Goal: Task Accomplishment & Management: Complete application form

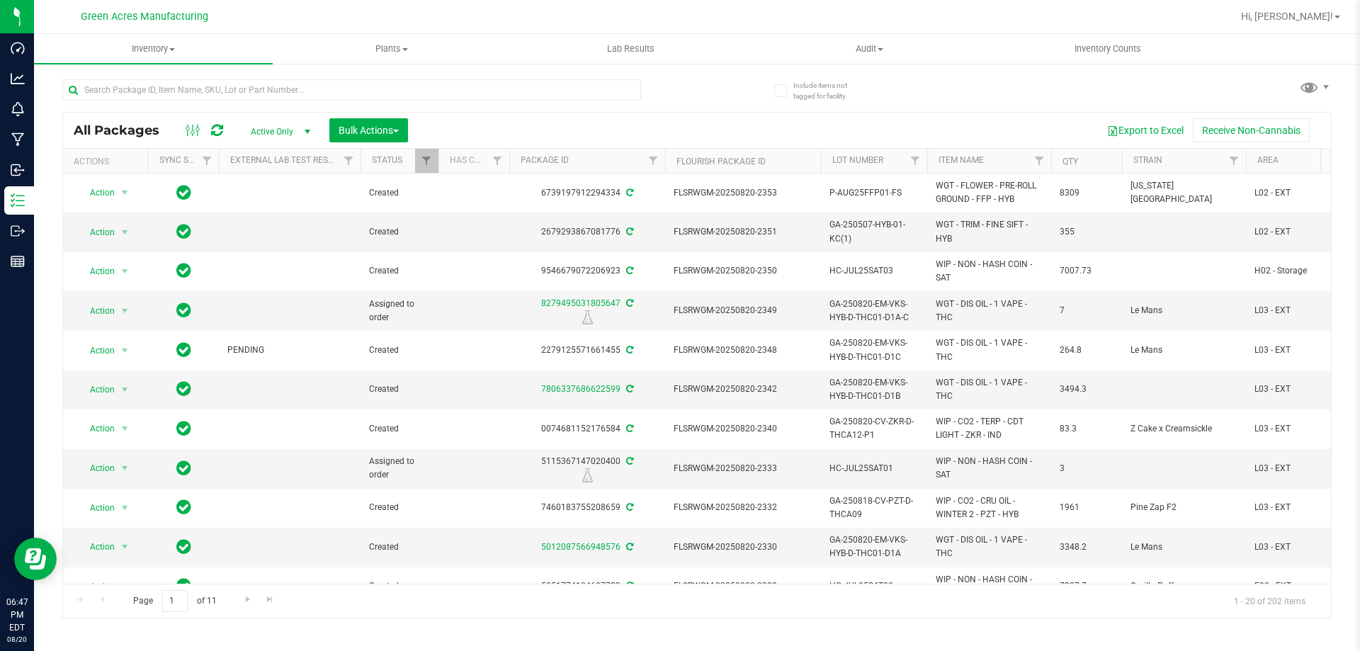
scroll to position [0, 165]
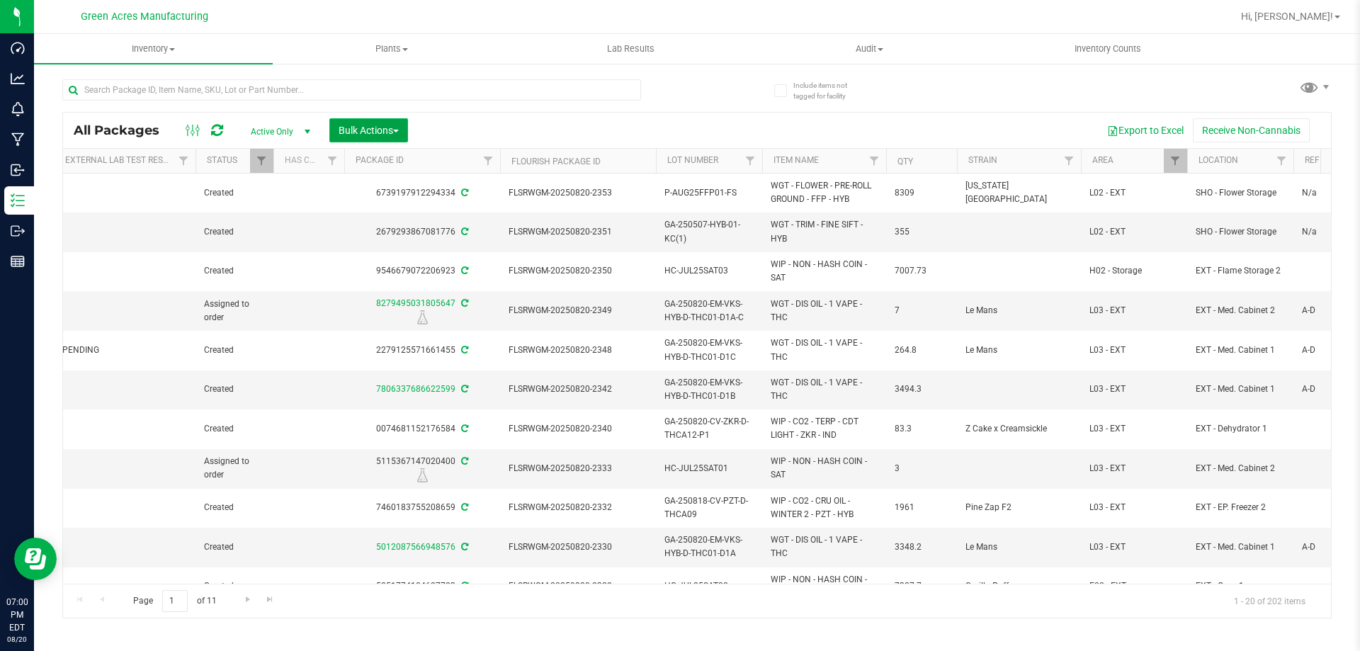
click at [331, 127] on button "Bulk Actions" at bounding box center [368, 130] width 79 height 24
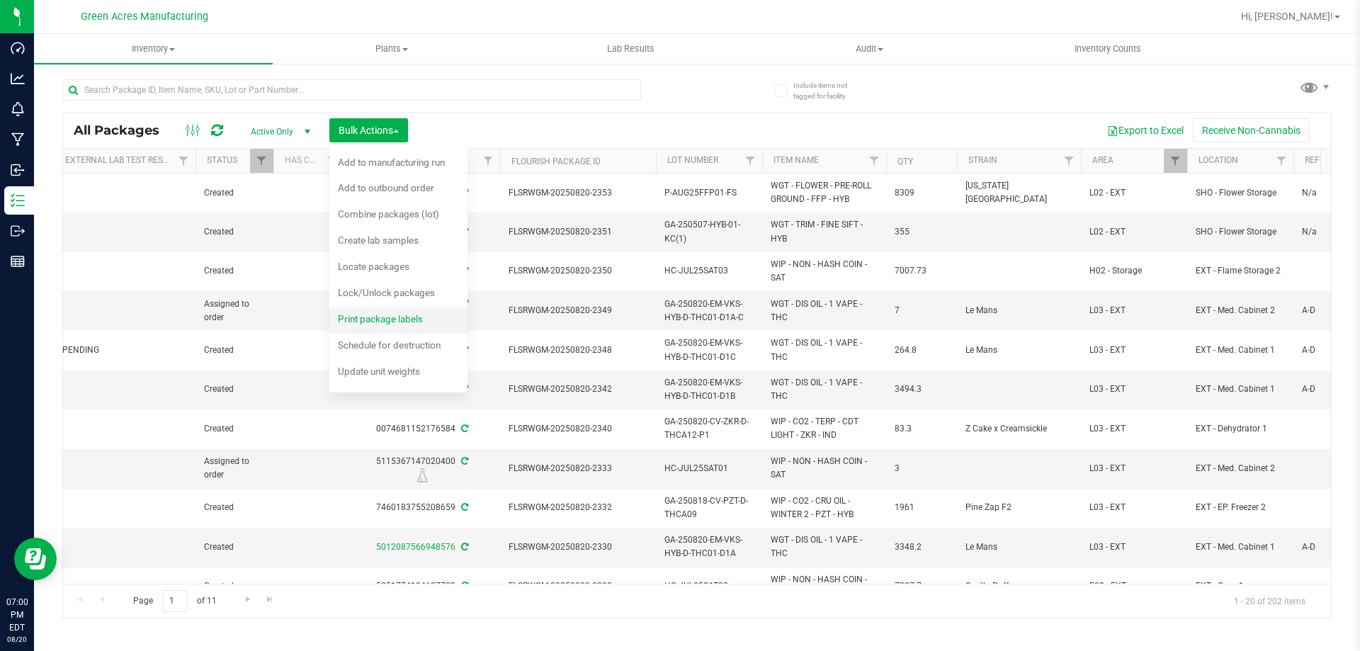
click at [381, 323] on span "Print package labels" at bounding box center [380, 318] width 85 height 11
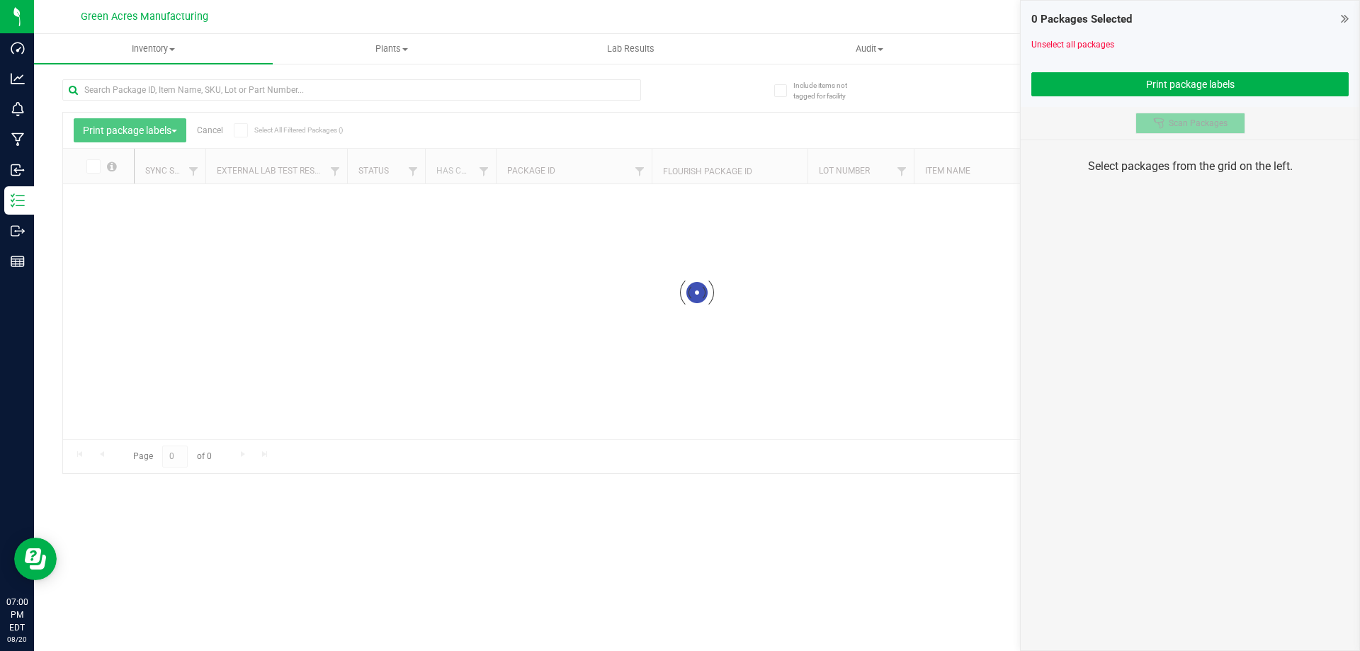
click at [1186, 118] on span "Scan Packages" at bounding box center [1198, 123] width 59 height 11
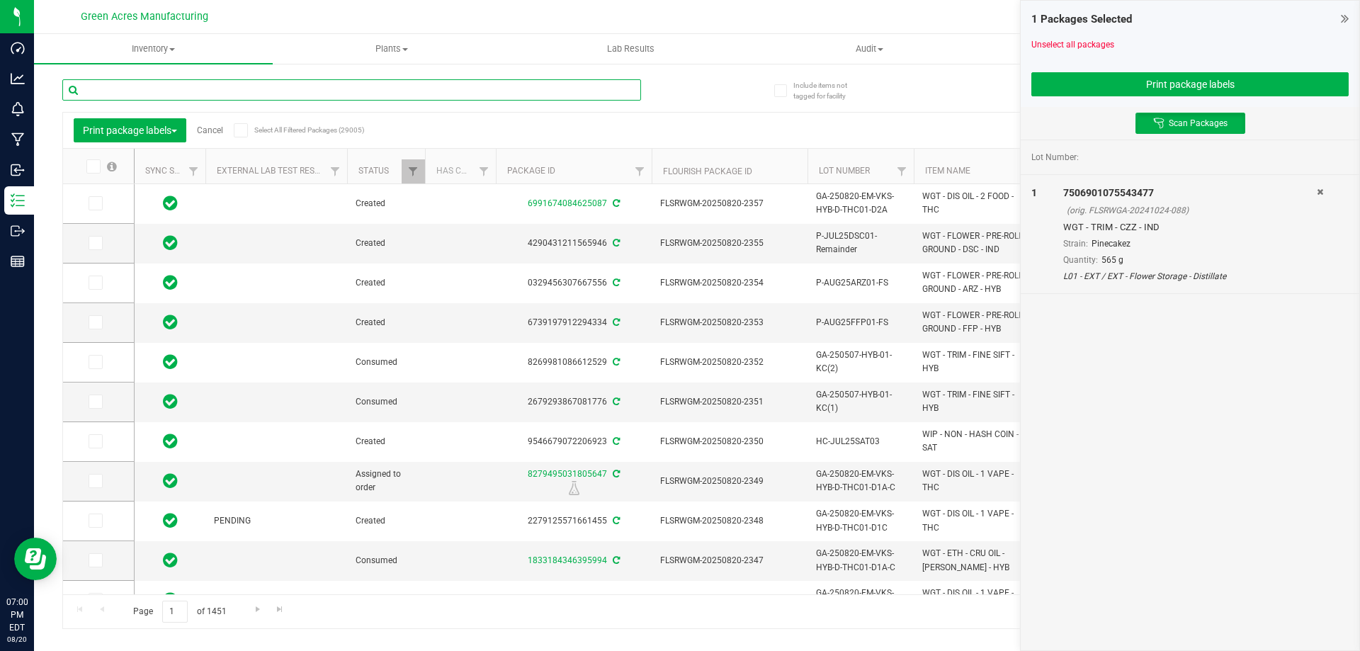
click at [554, 86] on input "text" at bounding box center [351, 89] width 579 height 21
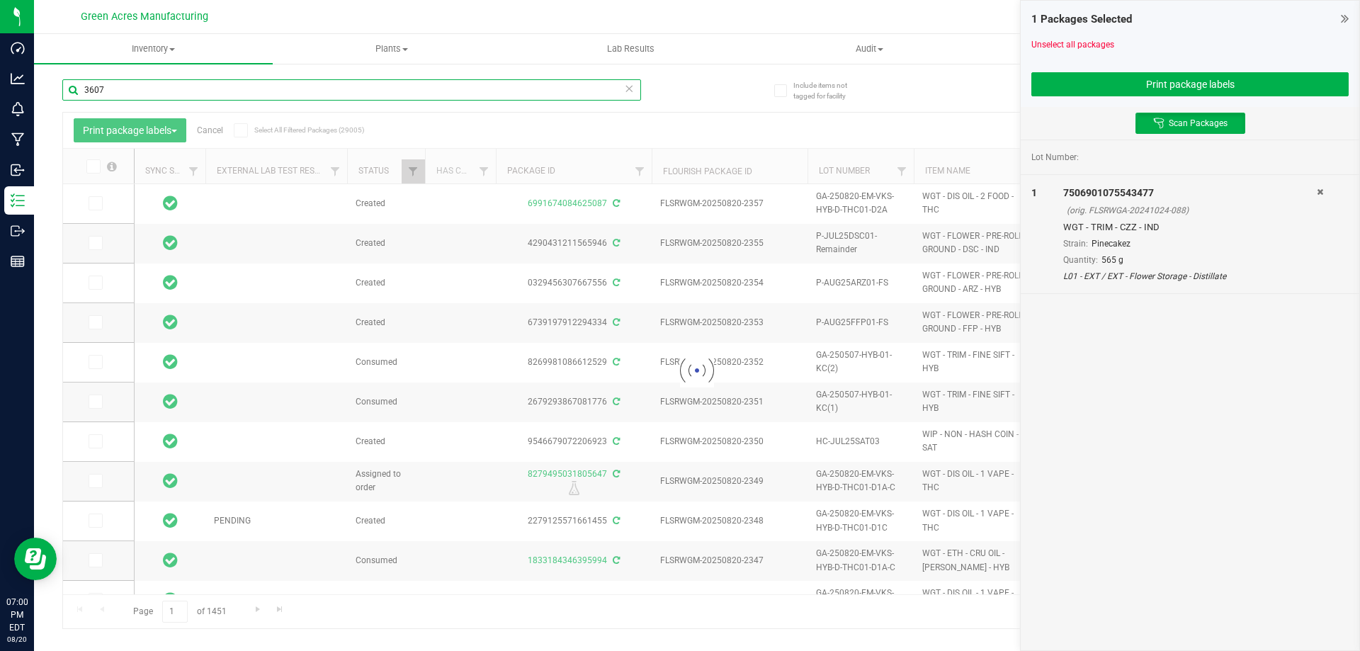
type input "3607"
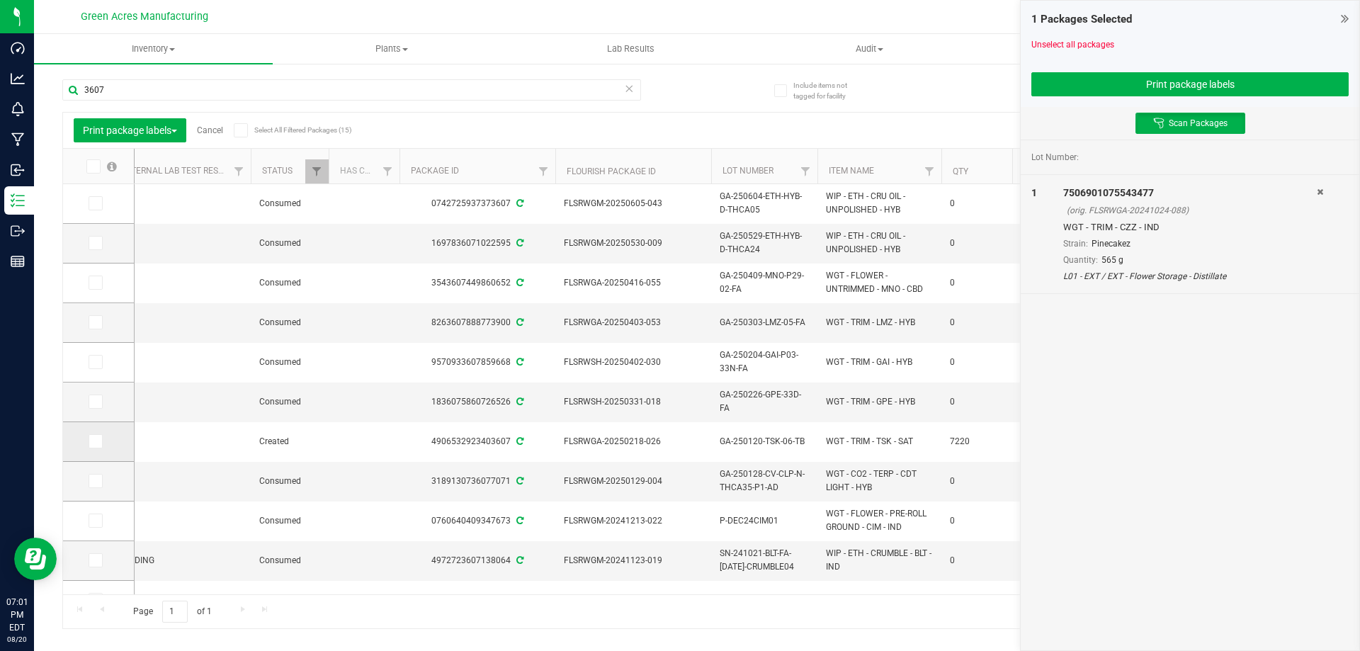
click at [95, 441] on icon at bounding box center [94, 441] width 9 height 0
click at [0, 0] on input "checkbox" at bounding box center [0, 0] width 0 height 0
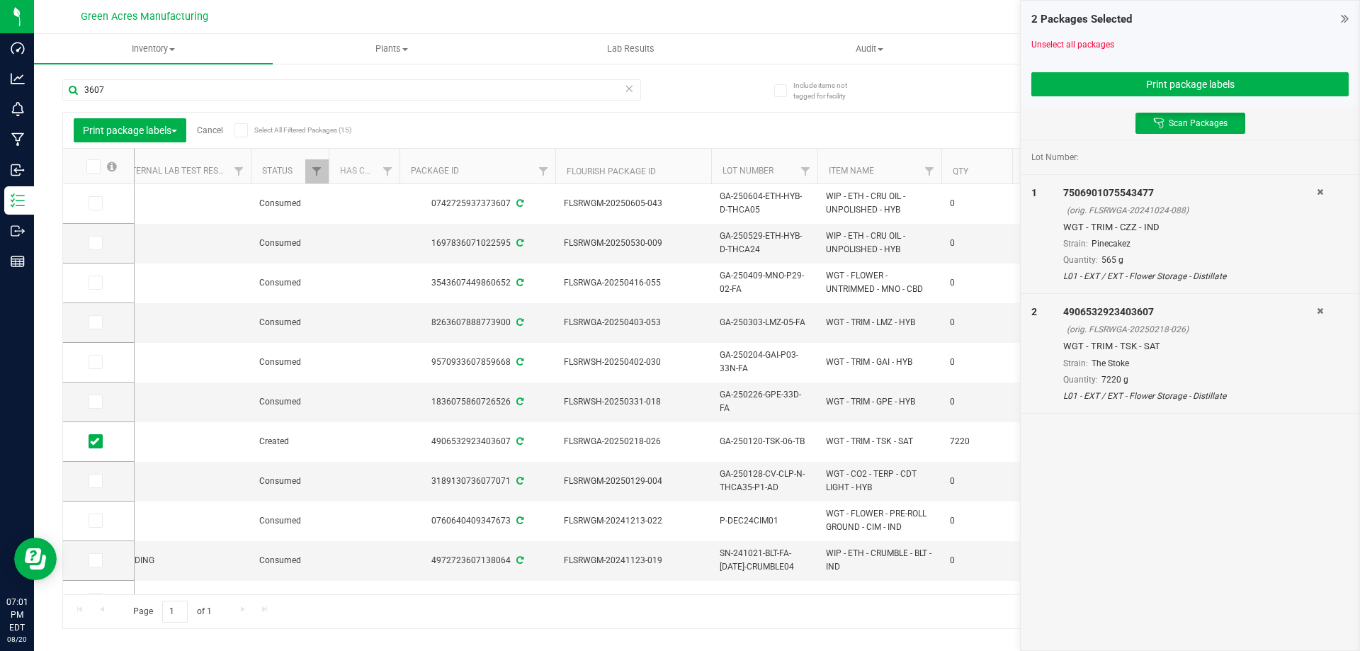
click at [632, 93] on icon at bounding box center [629, 87] width 10 height 17
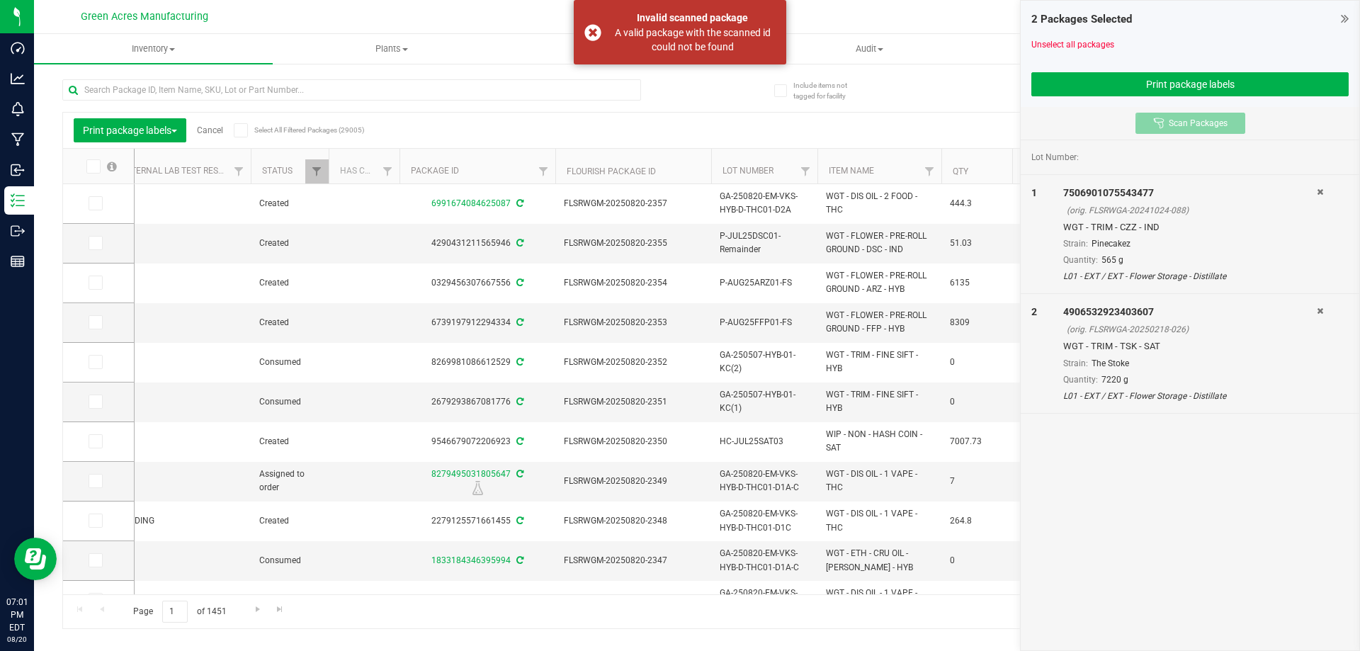
click at [1171, 121] on span "Scan Packages" at bounding box center [1198, 123] width 59 height 11
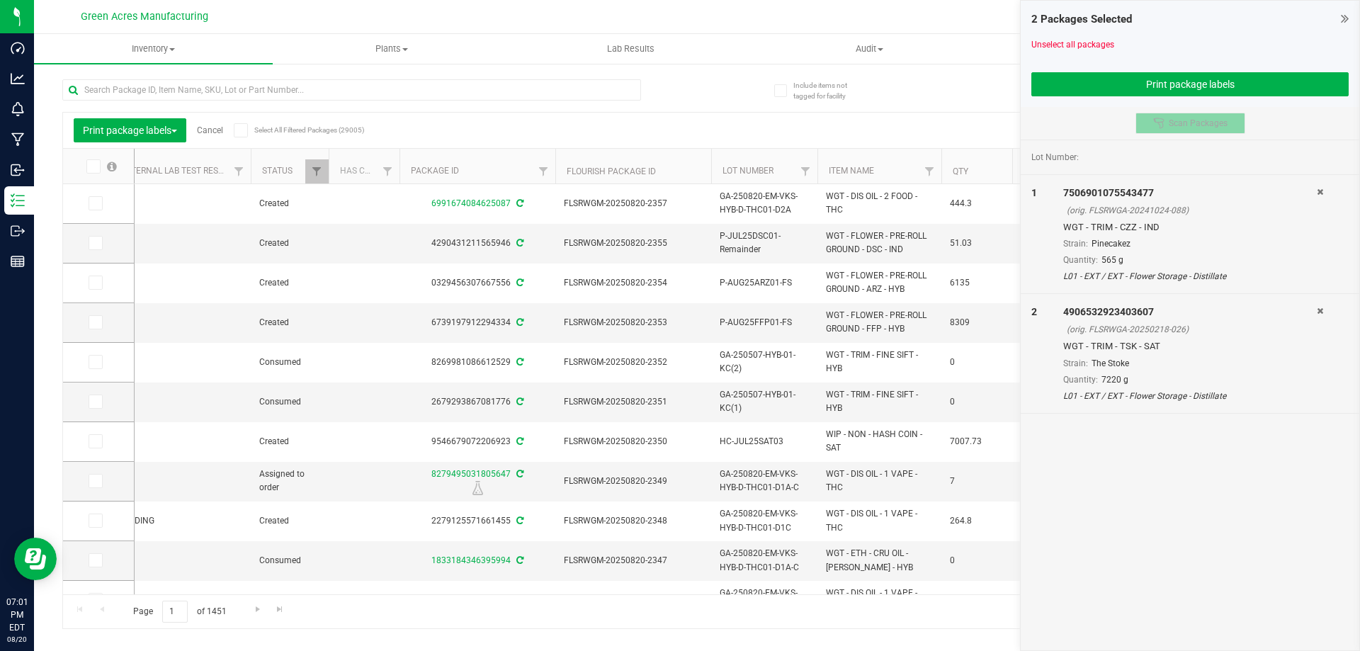
click at [1171, 121] on span "Scan Packages" at bounding box center [1198, 123] width 59 height 11
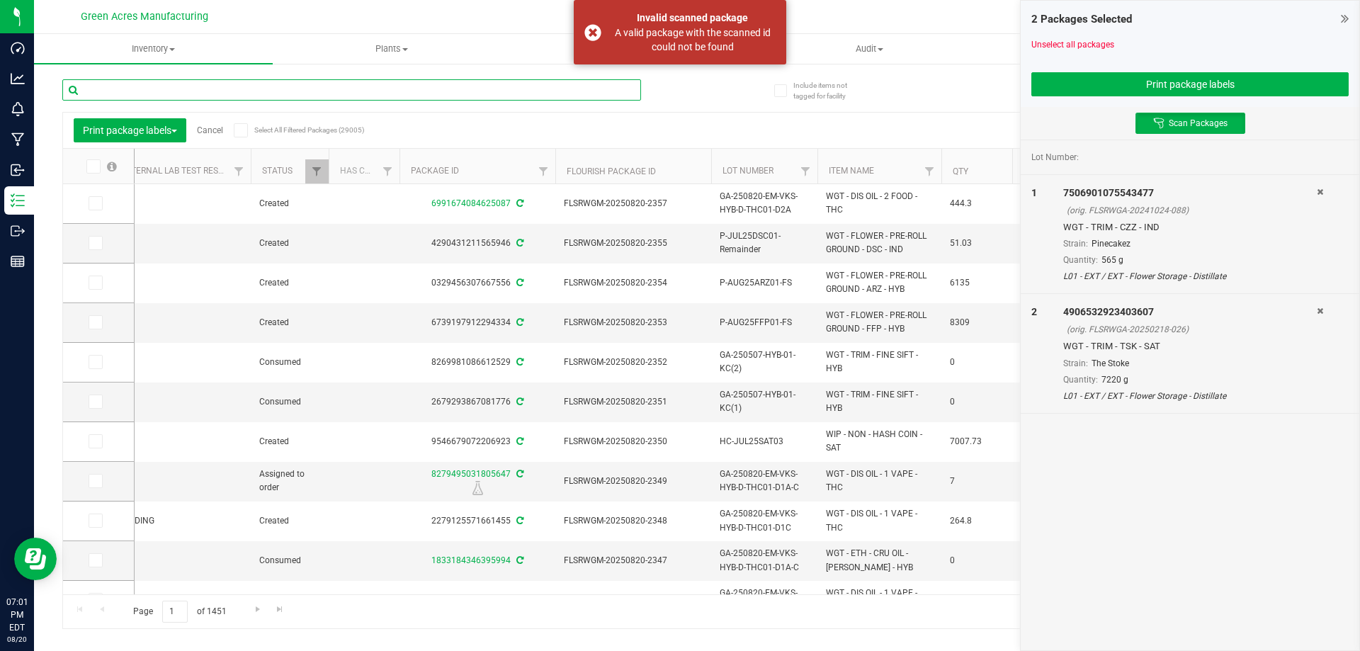
click at [586, 90] on input "text" at bounding box center [351, 89] width 579 height 21
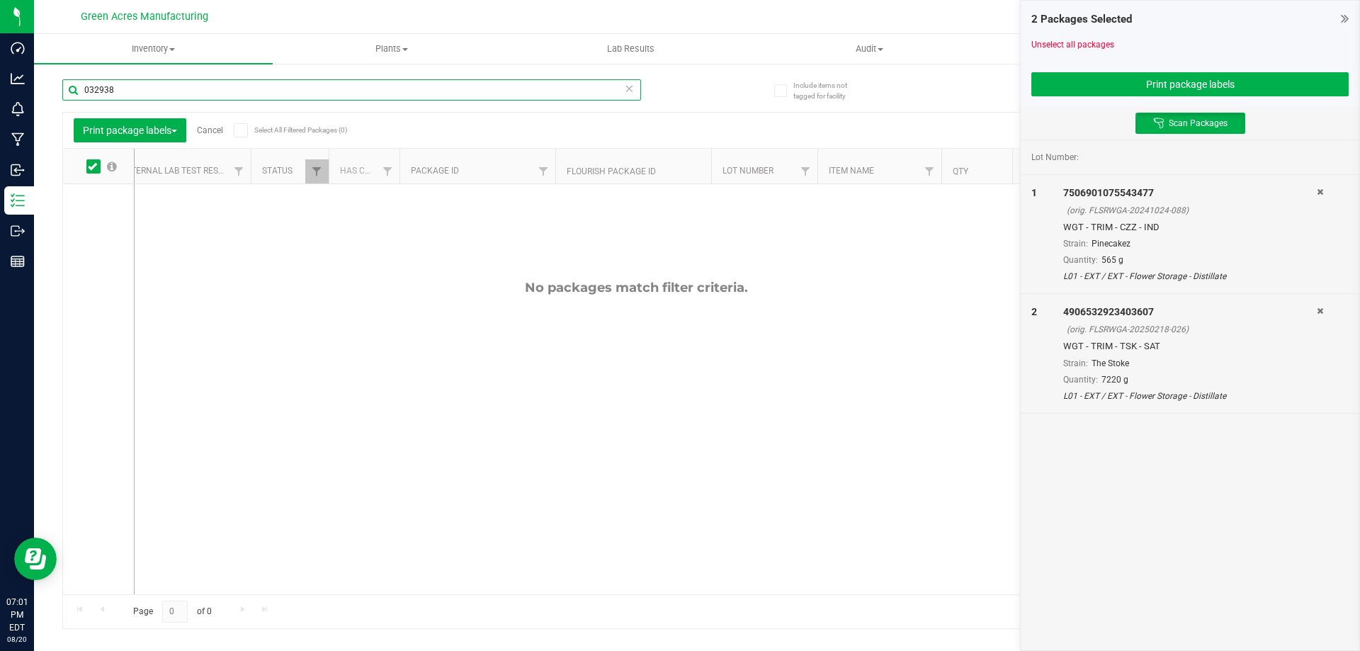
type input "032938"
click at [627, 90] on icon at bounding box center [629, 87] width 10 height 17
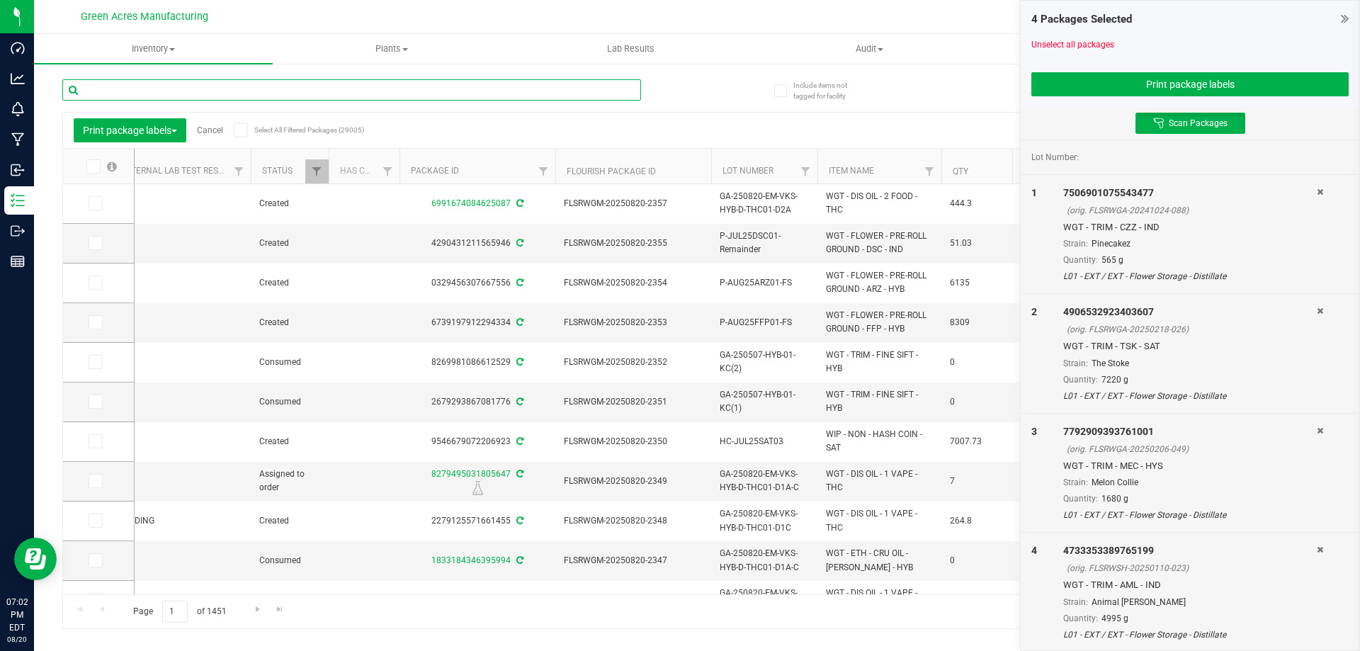
click at [140, 84] on input "text" at bounding box center [351, 89] width 579 height 21
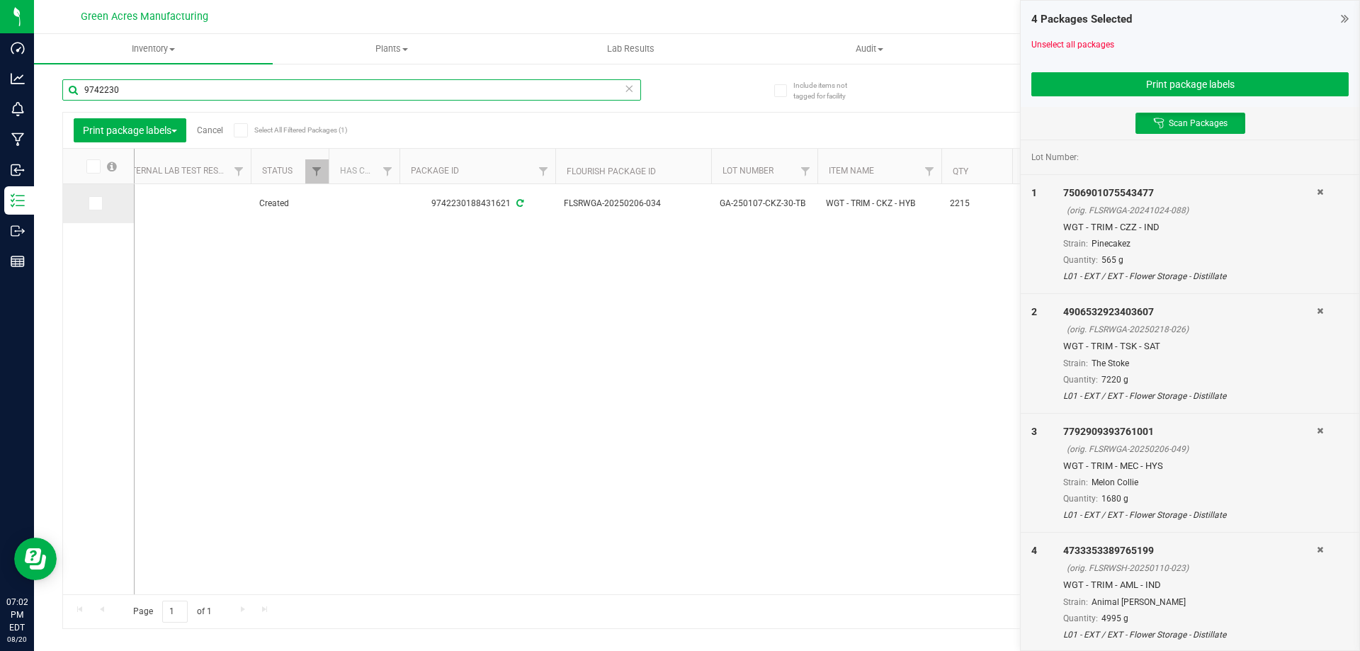
type input "9742230"
click at [99, 201] on span at bounding box center [96, 203] width 14 height 14
click at [0, 0] on input "checkbox" at bounding box center [0, 0] width 0 height 0
click at [630, 93] on icon at bounding box center [629, 87] width 10 height 17
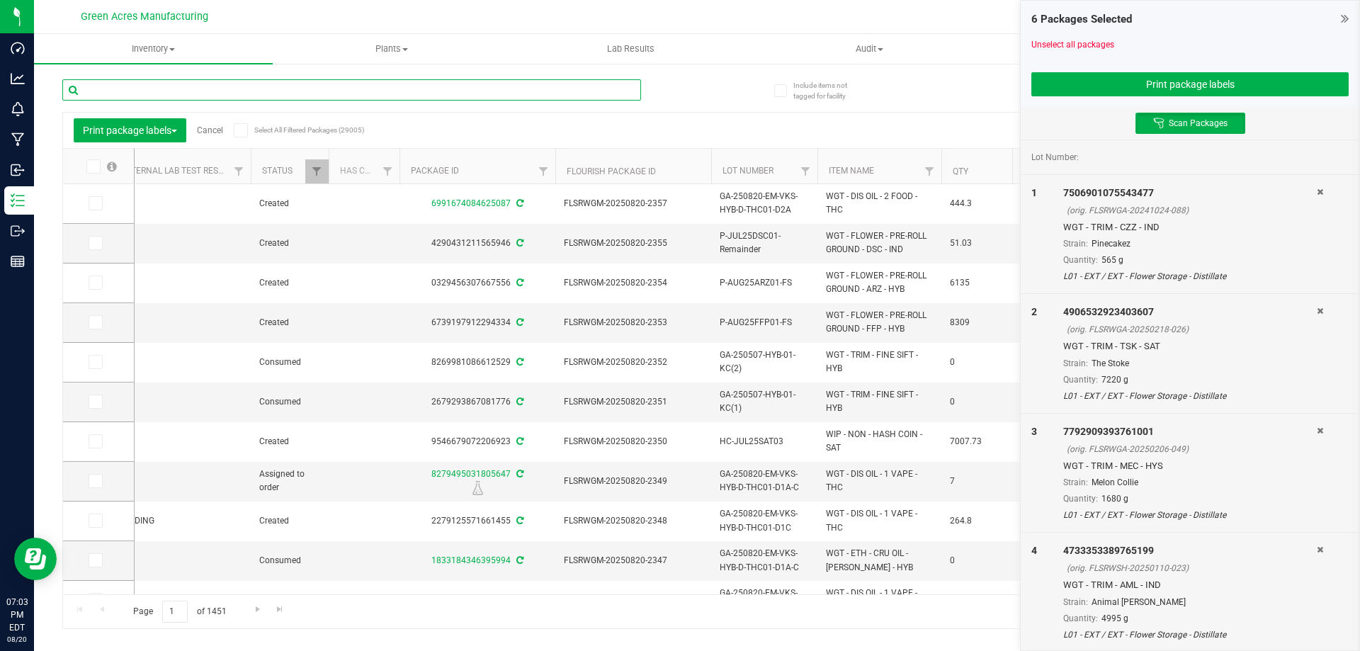
click at [537, 91] on input "text" at bounding box center [351, 89] width 579 height 21
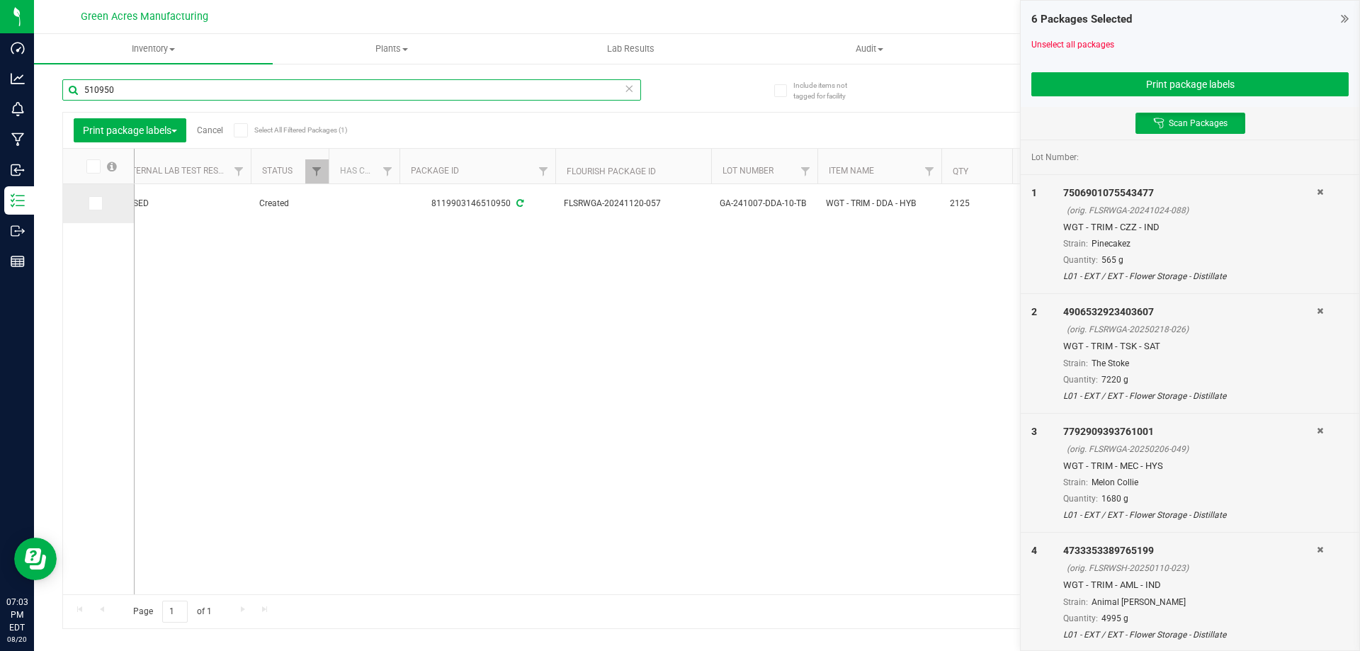
type input "510950"
click at [94, 203] on icon at bounding box center [94, 203] width 9 height 0
click at [0, 0] on input "checkbox" at bounding box center [0, 0] width 0 height 0
click at [628, 91] on icon at bounding box center [629, 87] width 10 height 17
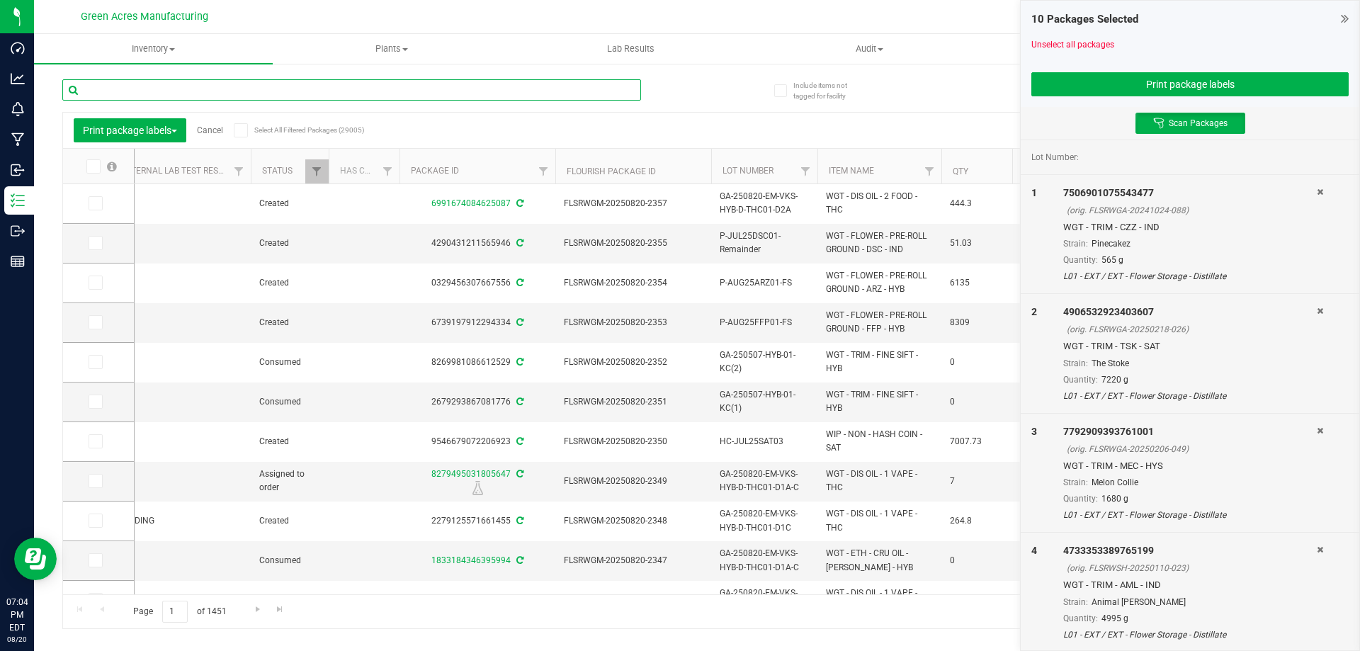
click at [162, 86] on input "text" at bounding box center [351, 89] width 579 height 21
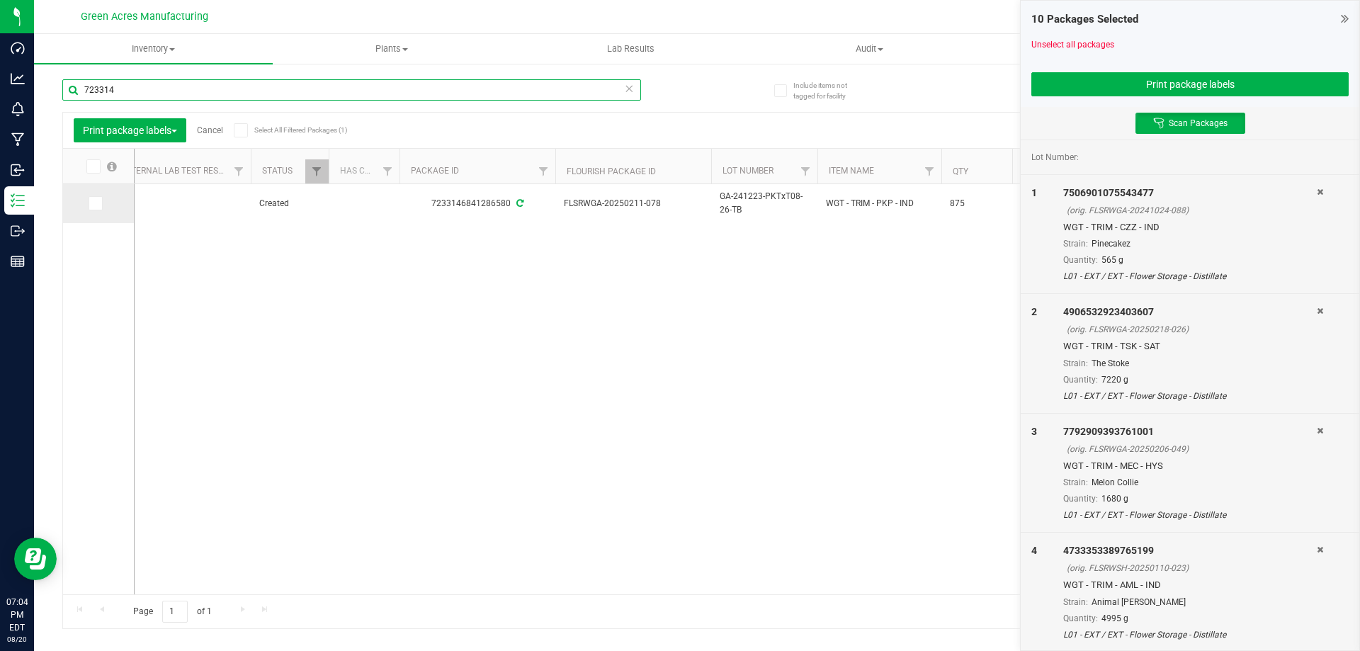
type input "723314"
click at [98, 203] on icon at bounding box center [94, 203] width 9 height 0
click at [0, 0] on input "checkbox" at bounding box center [0, 0] width 0 height 0
click at [631, 91] on icon at bounding box center [629, 87] width 10 height 17
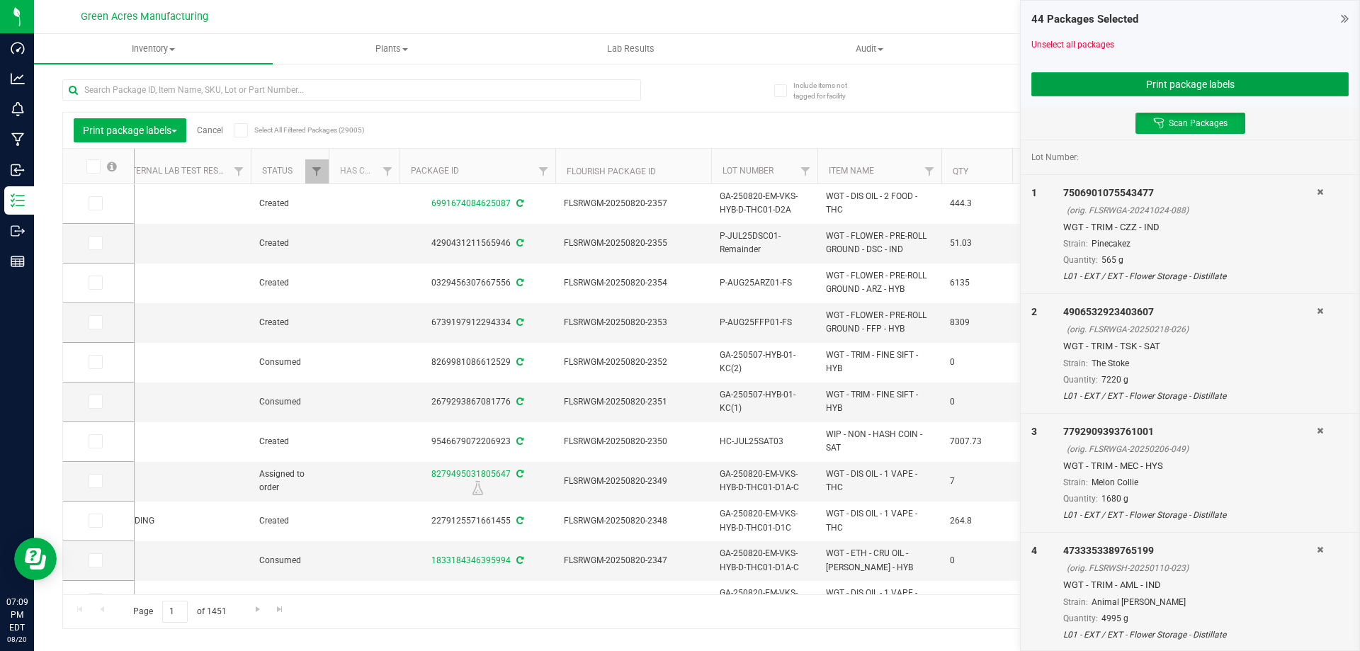
click at [1205, 87] on button "Print package labels" at bounding box center [1189, 84] width 317 height 24
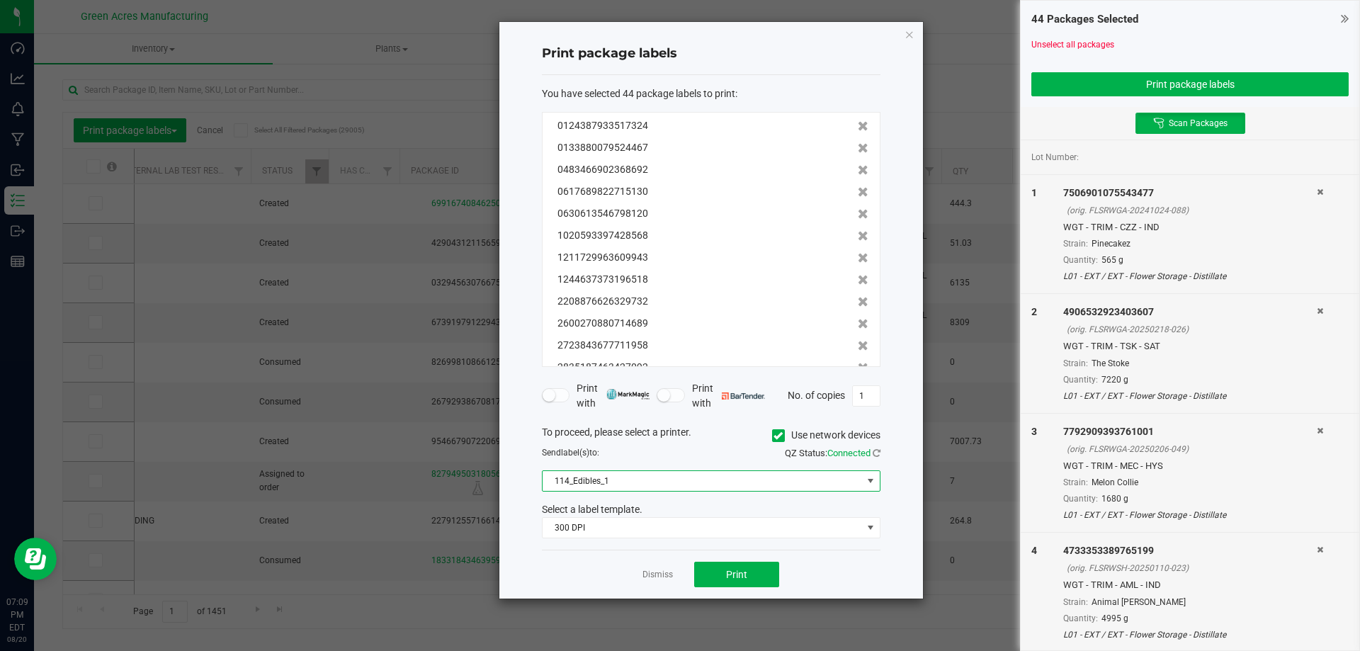
click at [801, 476] on span "114_Edibles_1" at bounding box center [702, 481] width 319 height 20
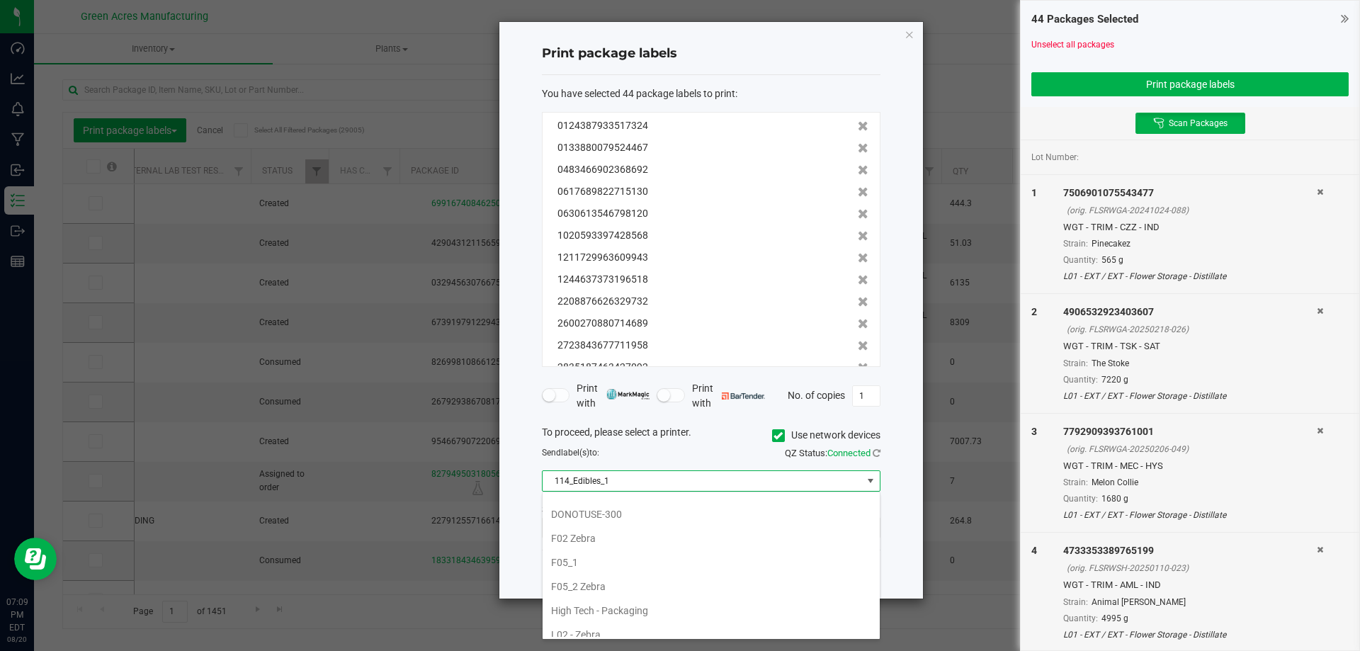
scroll to position [425, 0]
click at [649, 610] on li "L03_2" at bounding box center [711, 612] width 337 height 24
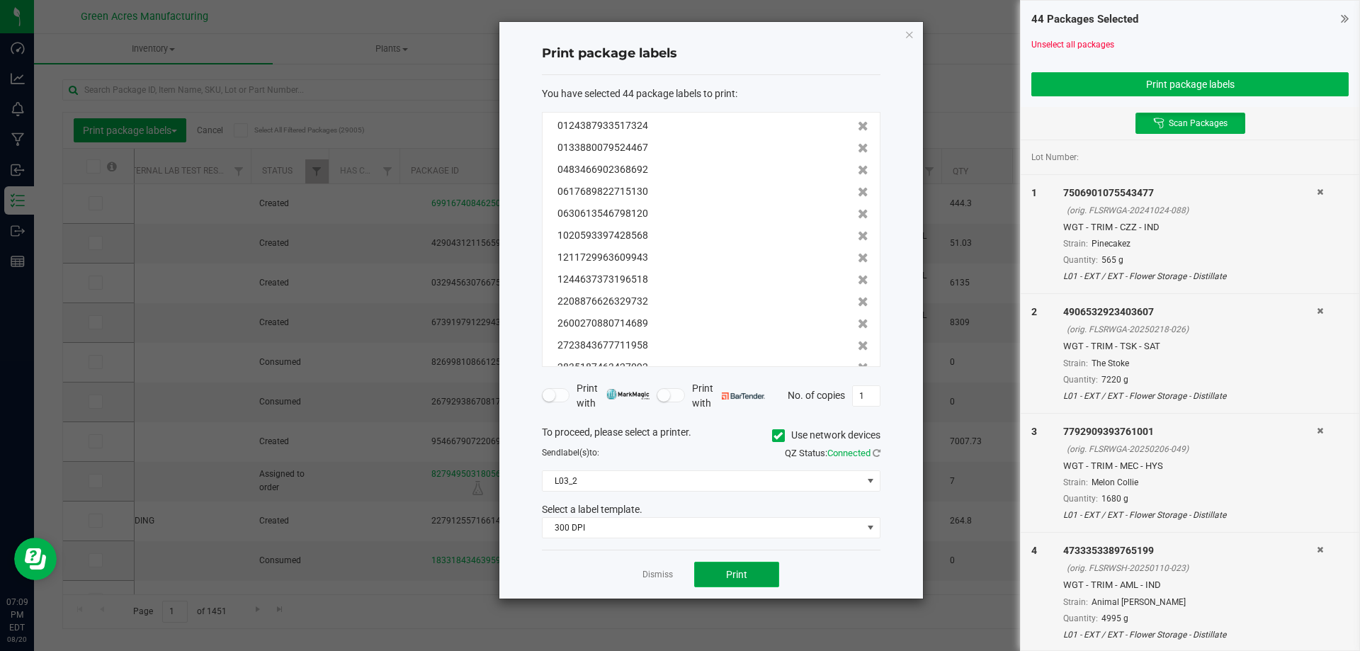
click at [735, 576] on span "Print" at bounding box center [736, 574] width 21 height 11
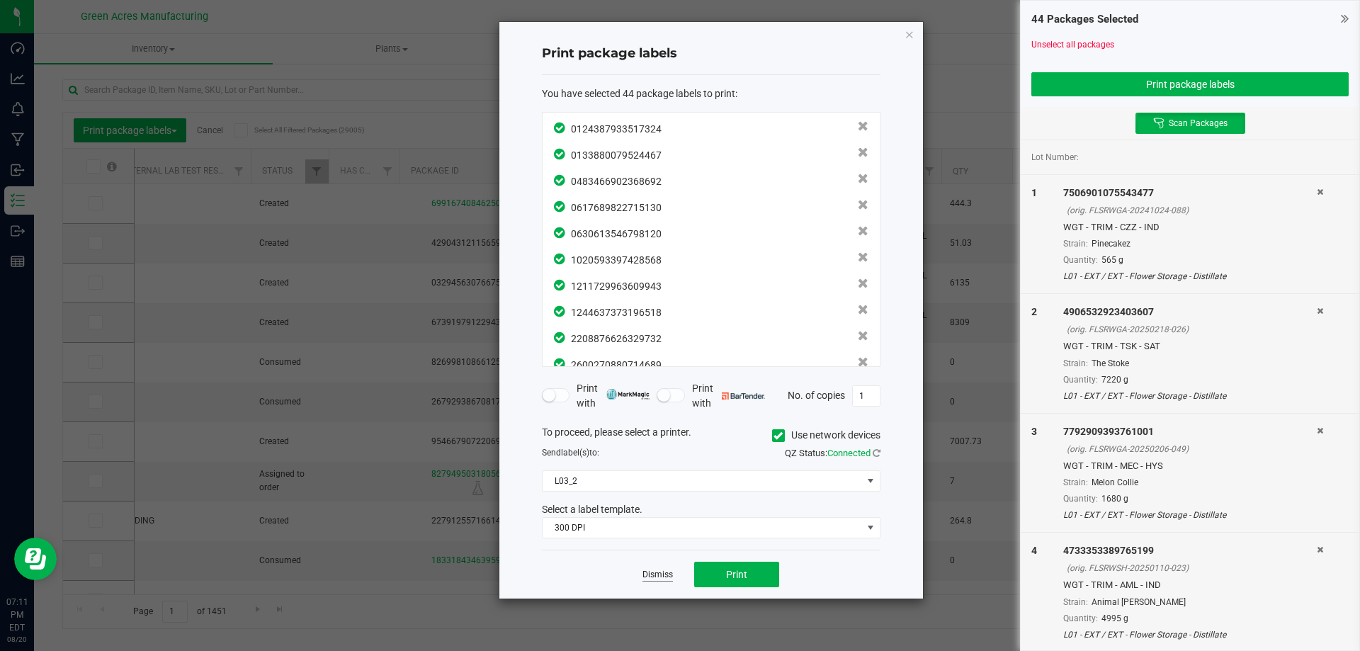
click at [661, 575] on link "Dismiss" at bounding box center [657, 575] width 30 height 12
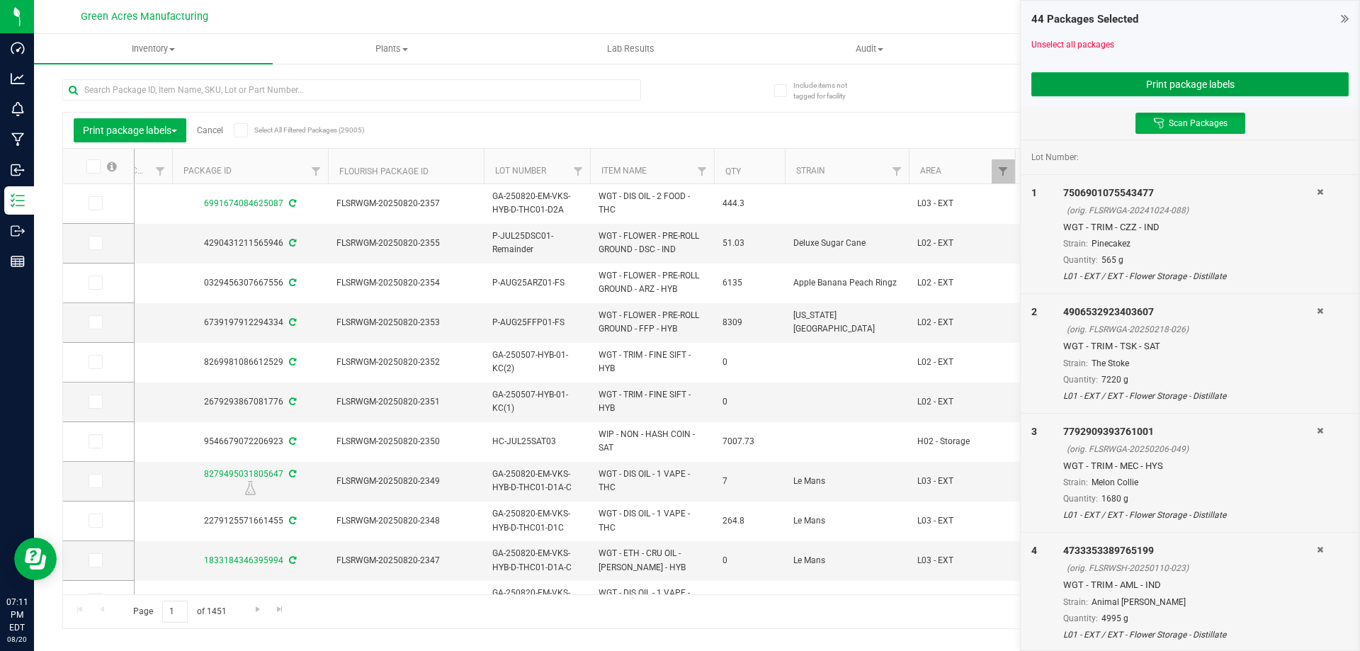
scroll to position [0, 328]
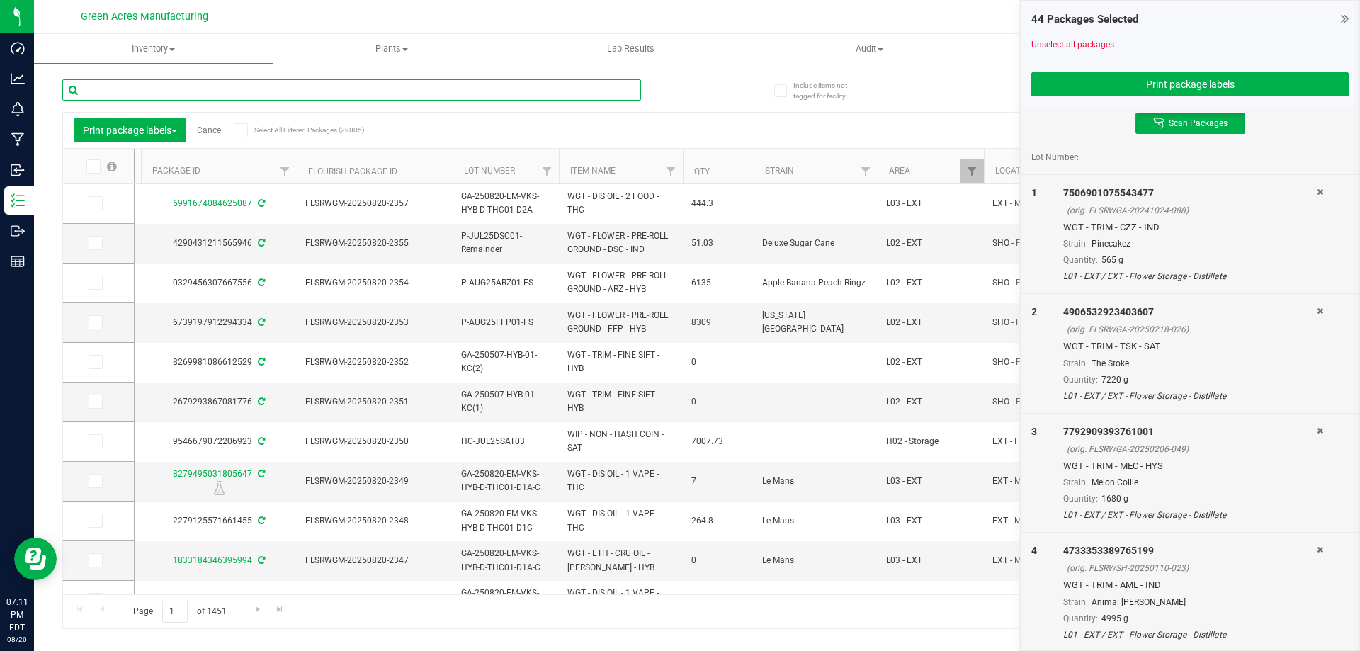
click at [375, 86] on input "text" at bounding box center [351, 89] width 579 height 21
click at [312, 86] on input "text" at bounding box center [351, 89] width 579 height 21
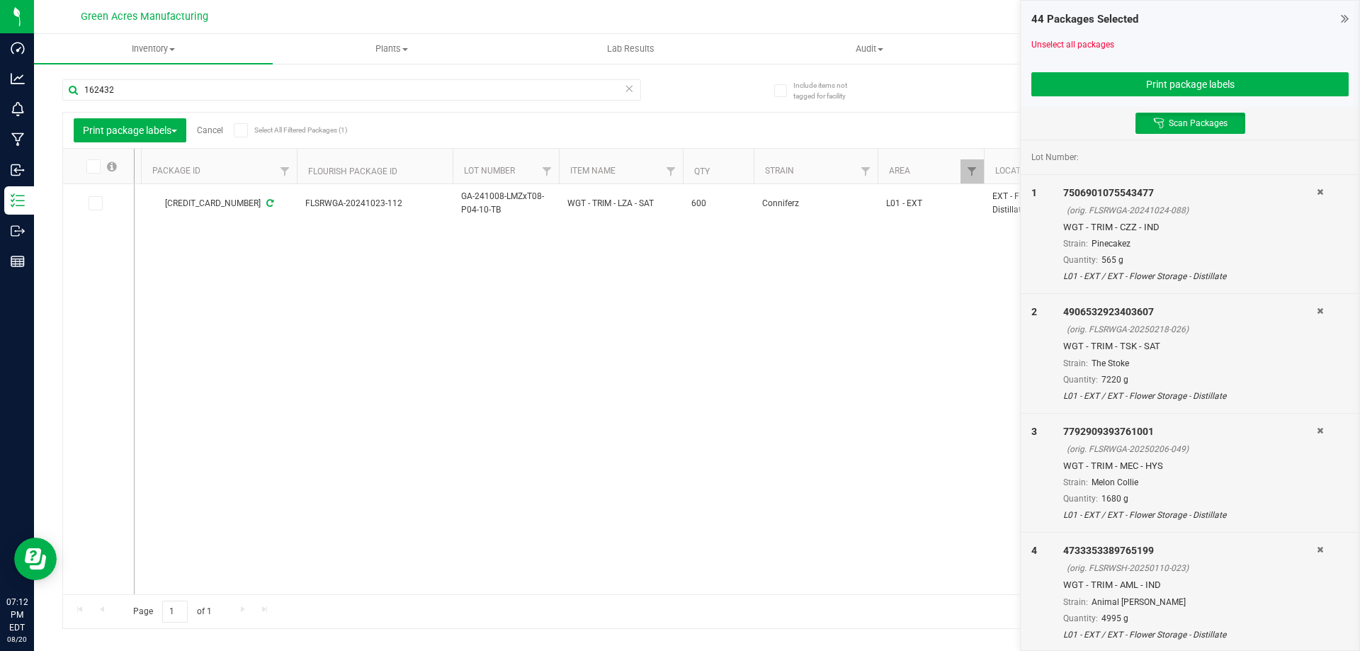
click at [610, 558] on div "PASSED Created 3540042124162432 FLSRWGA-20241023-112 GA-241008-LMZxT08-P04-10-T…" at bounding box center [732, 389] width 1195 height 410
click at [919, 330] on div "PASSED Created 3540042124162432 FLSRWGA-20241023-112 GA-241008-LMZxT08-P04-10-T…" at bounding box center [732, 389] width 1195 height 410
click at [677, 594] on div "Page 1 of 1 1 - 1 of 1 items" at bounding box center [697, 611] width 1268 height 34
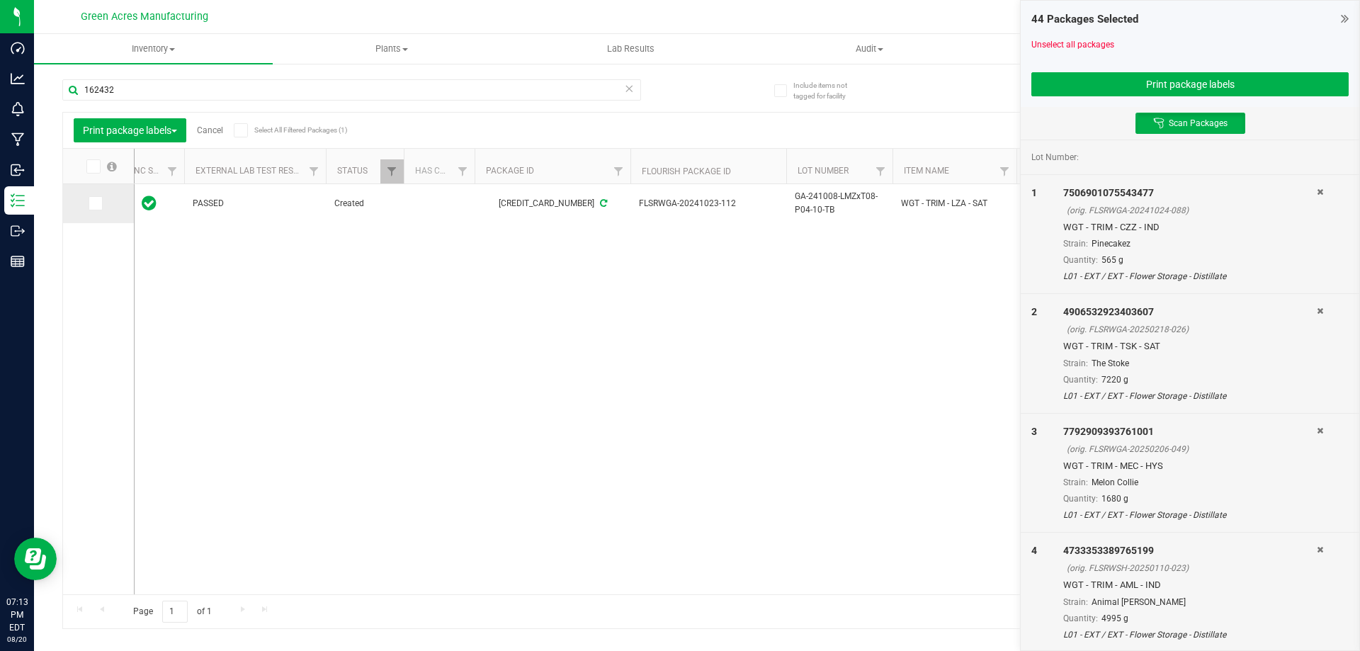
click at [96, 203] on icon at bounding box center [94, 203] width 9 height 0
click at [0, 0] on input "checkbox" at bounding box center [0, 0] width 0 height 0
click at [178, 92] on input "162432" at bounding box center [351, 89] width 579 height 21
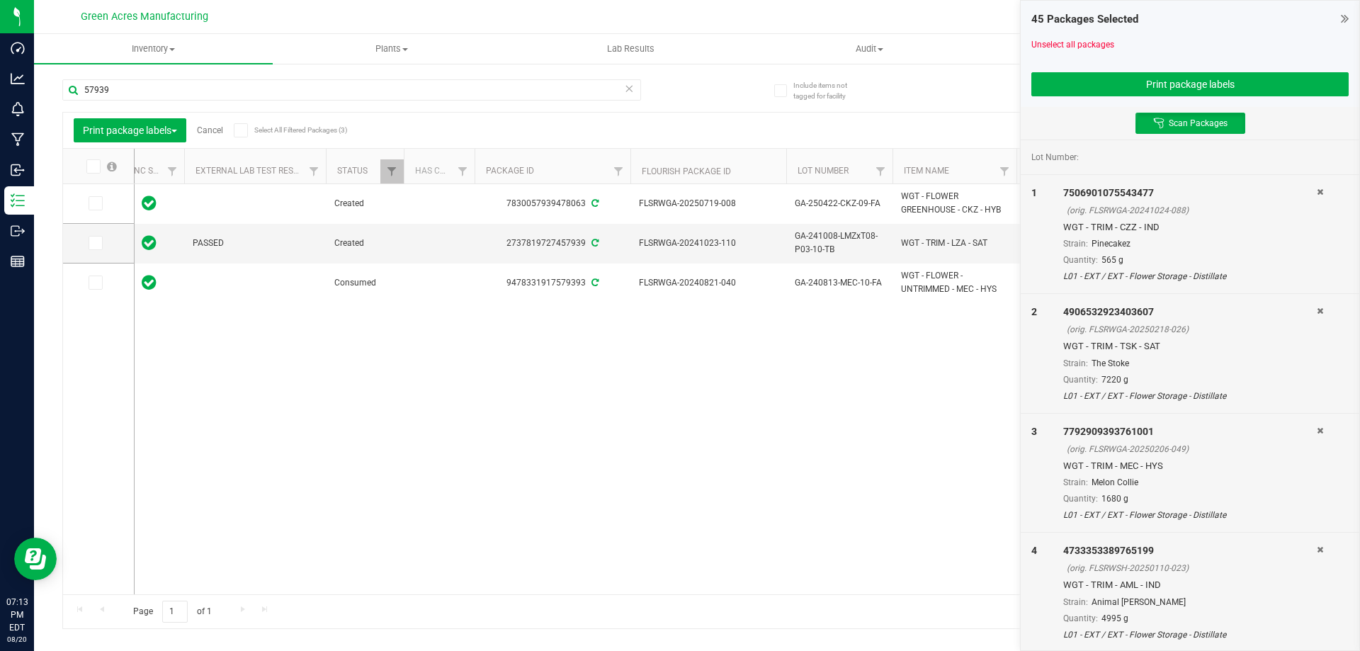
click at [567, 581] on div "Created 7830057939478063 FLSRWGA-20250719-008 GA-250422-CKZ-09-FA WGT - FLOWER …" at bounding box center [732, 389] width 1195 height 410
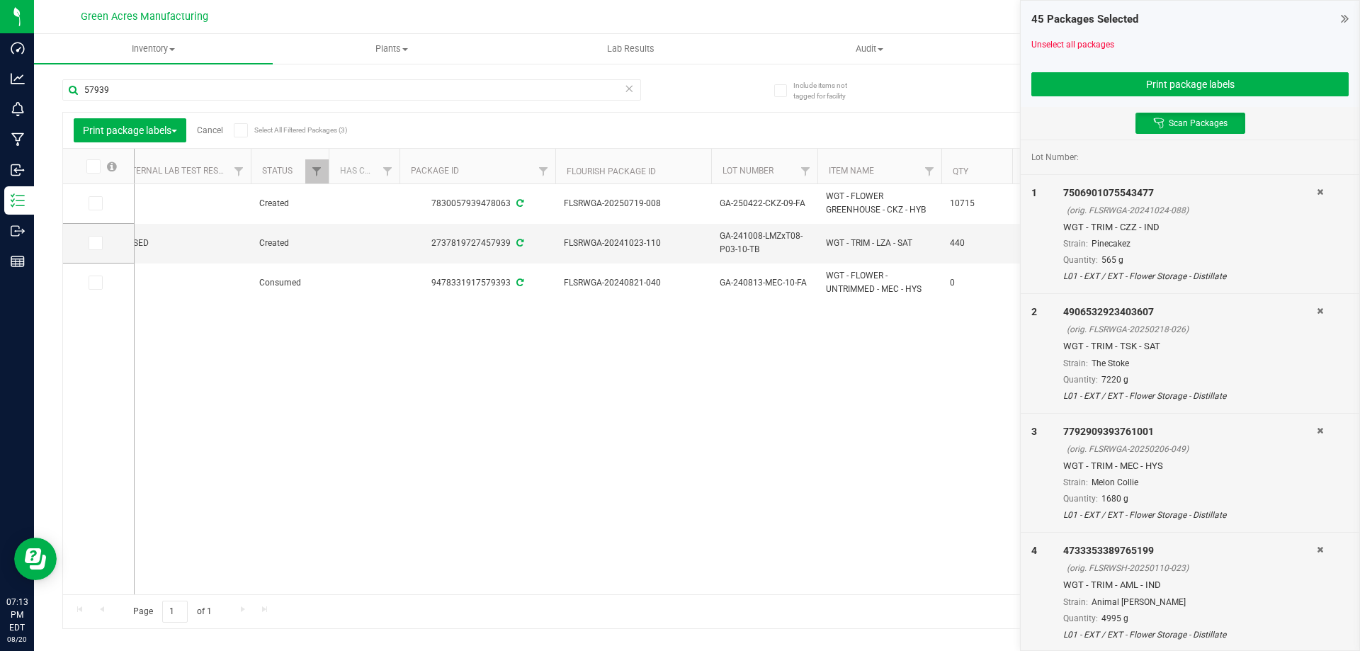
scroll to position [0, 127]
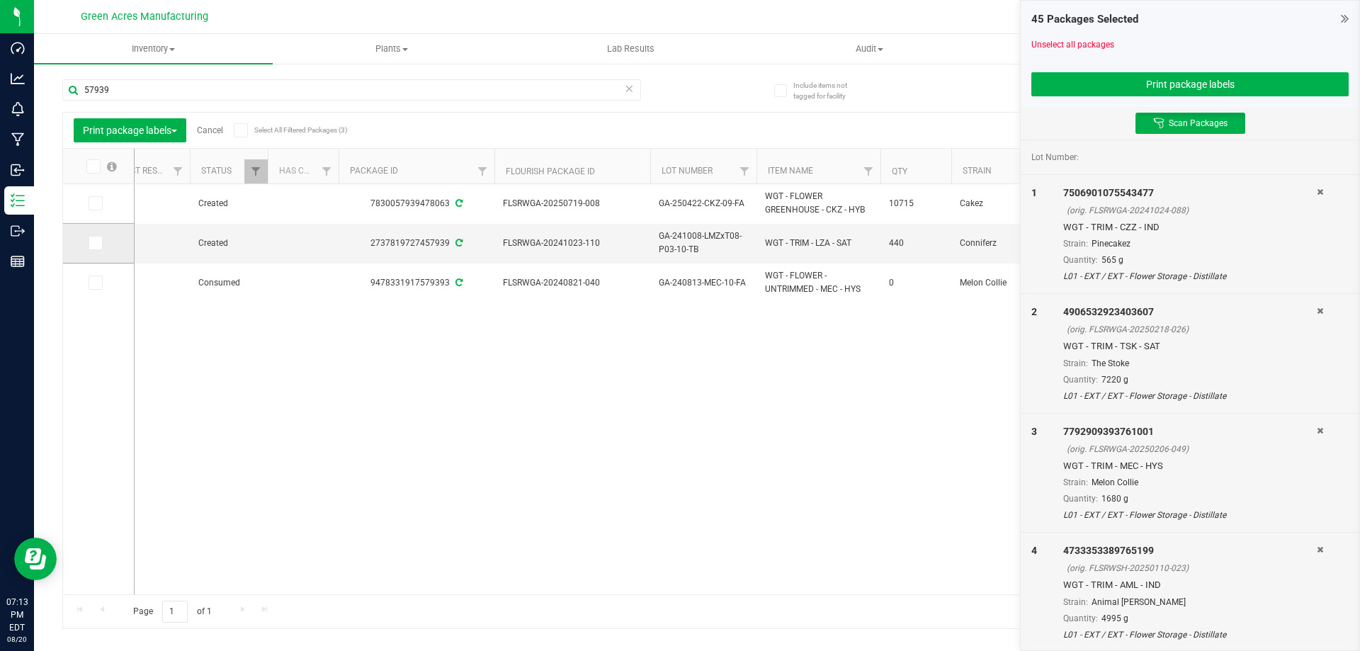
click at [98, 243] on icon at bounding box center [94, 243] width 9 height 0
click at [0, 0] on input "checkbox" at bounding box center [0, 0] width 0 height 0
click at [263, 90] on input "57939" at bounding box center [351, 89] width 579 height 21
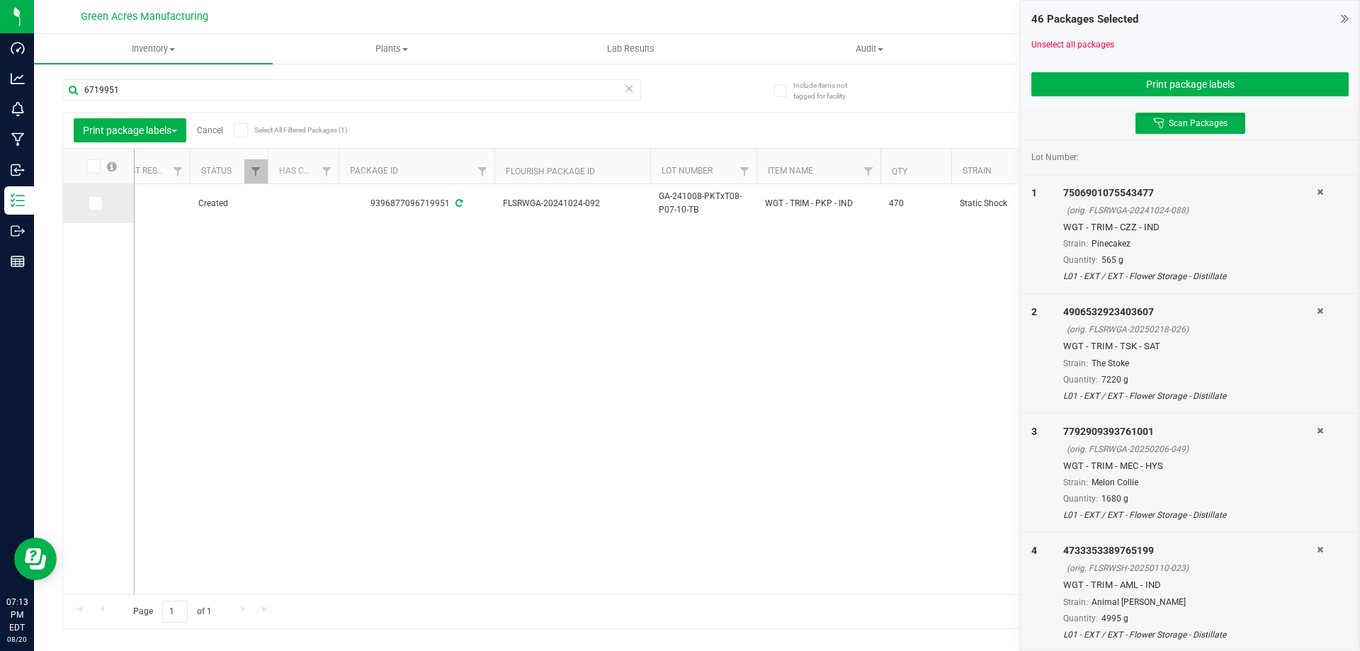
click at [98, 205] on span at bounding box center [96, 203] width 14 height 14
click at [91, 203] on icon at bounding box center [94, 203] width 9 height 0
click at [0, 0] on input "checkbox" at bounding box center [0, 0] width 0 height 0
click at [152, 93] on input "6719951" at bounding box center [351, 89] width 579 height 21
click at [151, 93] on input "6719951" at bounding box center [351, 89] width 579 height 21
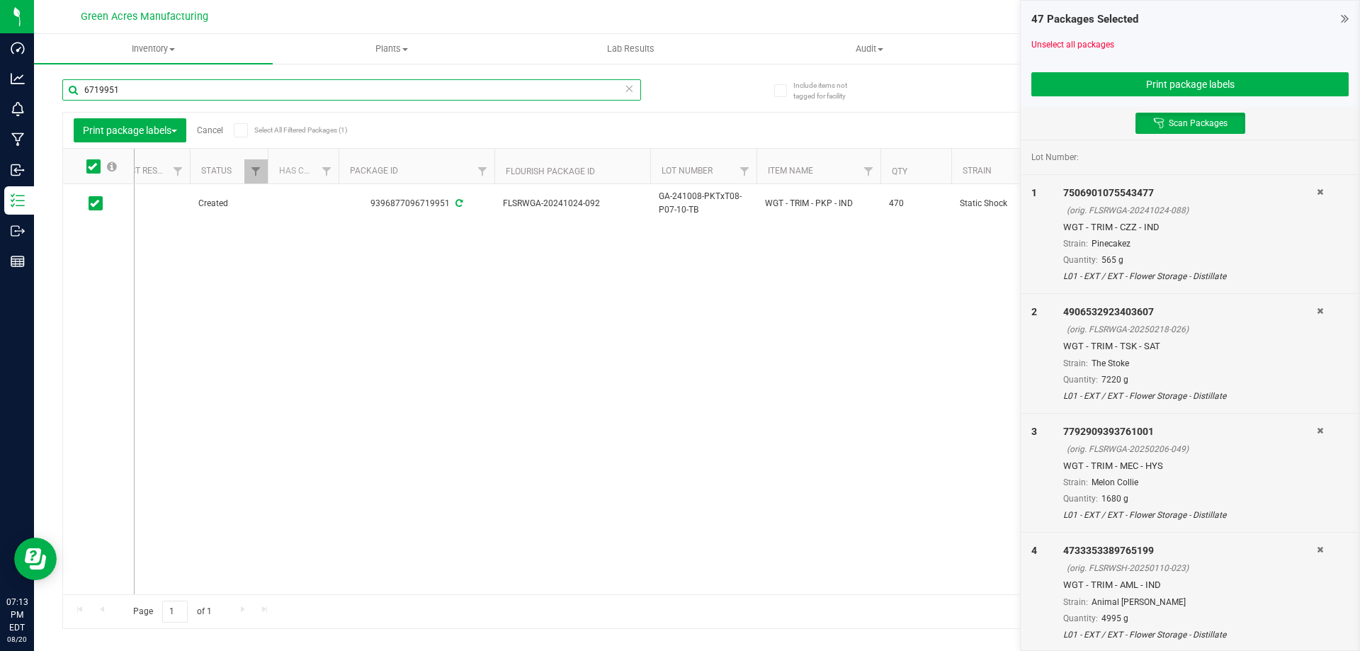
click at [151, 93] on input "6719951" at bounding box center [351, 89] width 579 height 21
click at [1317, 191] on icon at bounding box center [1320, 192] width 6 height 8
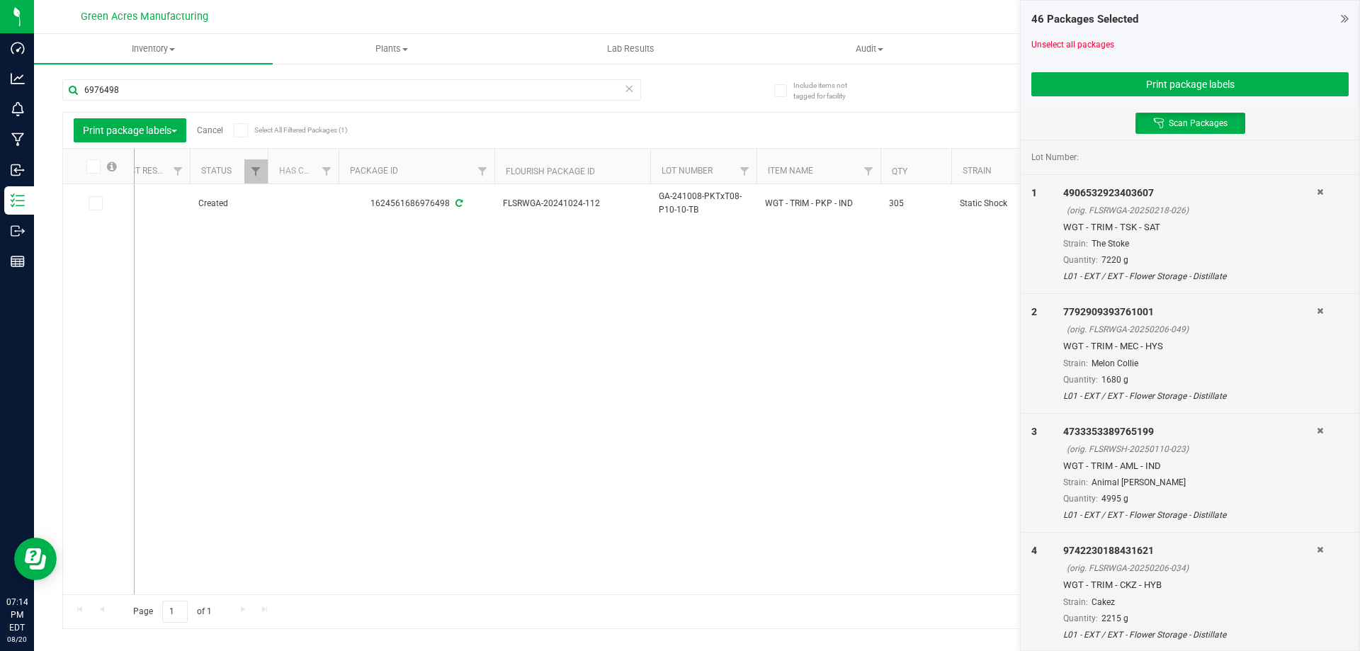
click at [1317, 191] on icon at bounding box center [1320, 192] width 6 height 8
click at [1317, 307] on icon at bounding box center [1320, 311] width 6 height 8
click at [1317, 191] on icon at bounding box center [1320, 192] width 6 height 8
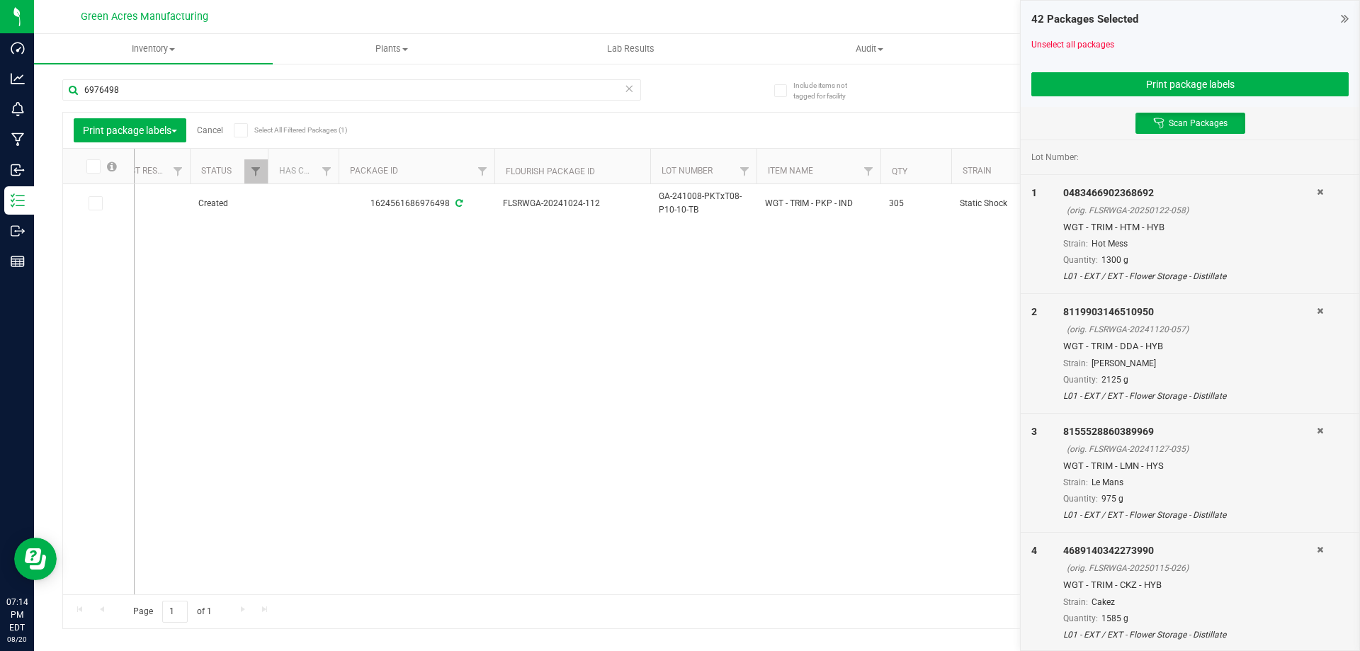
click at [1317, 307] on icon at bounding box center [1320, 311] width 6 height 8
click at [1317, 191] on icon at bounding box center [1320, 192] width 6 height 8
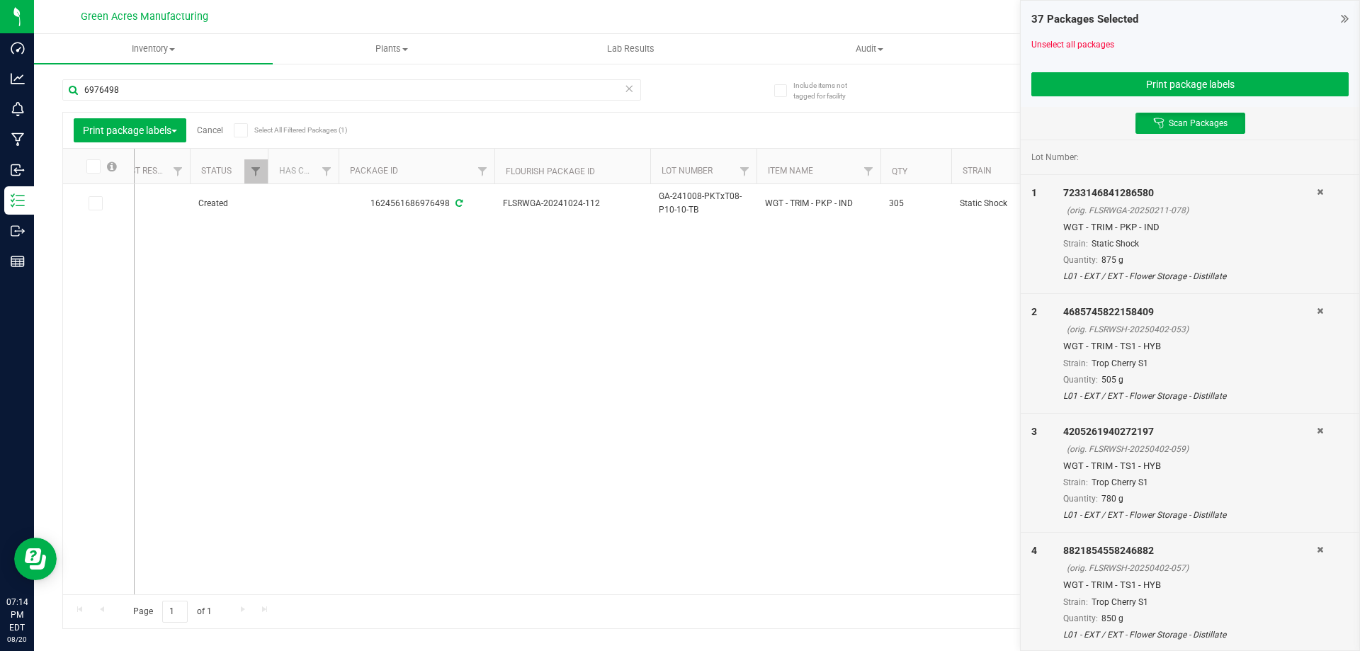
click at [1317, 307] on icon at bounding box center [1320, 311] width 6 height 8
click at [1317, 191] on icon at bounding box center [1320, 192] width 6 height 8
click at [1317, 307] on icon at bounding box center [1320, 311] width 6 height 8
click at [1317, 191] on icon at bounding box center [1320, 192] width 6 height 8
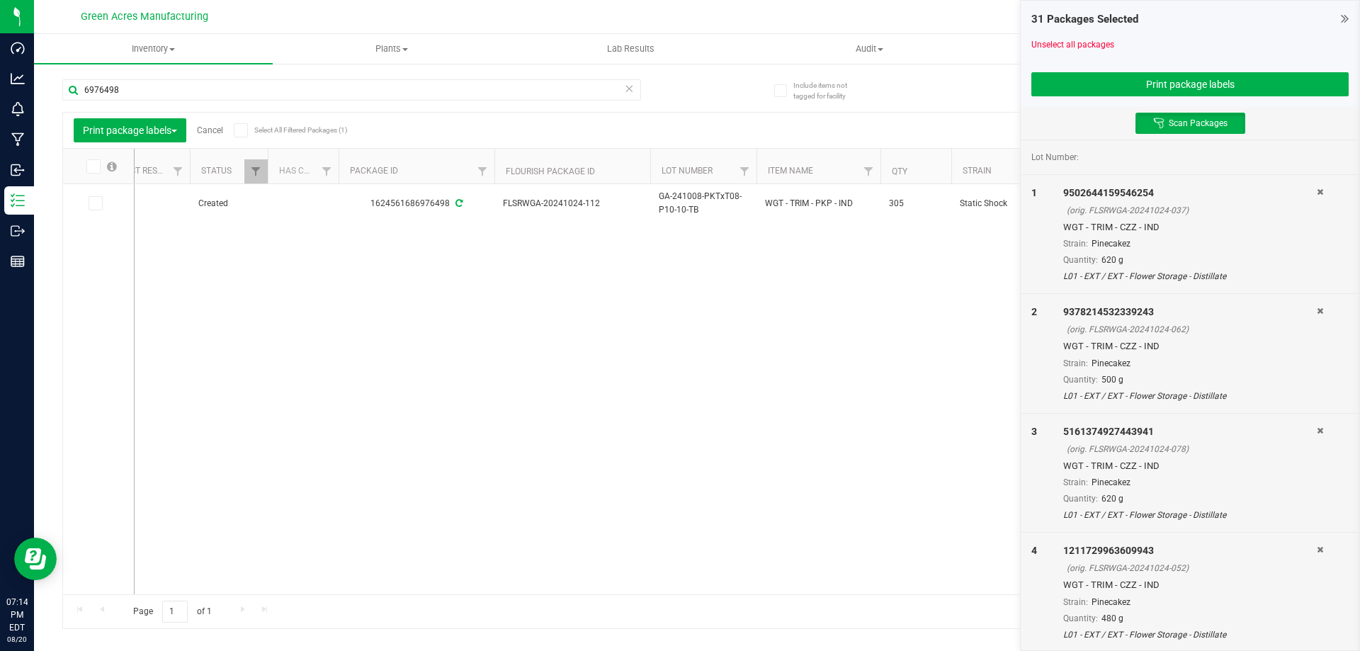
click at [1317, 191] on icon at bounding box center [1320, 192] width 6 height 8
click at [1317, 307] on icon at bounding box center [1320, 311] width 6 height 8
click at [1317, 191] on icon at bounding box center [1320, 192] width 6 height 8
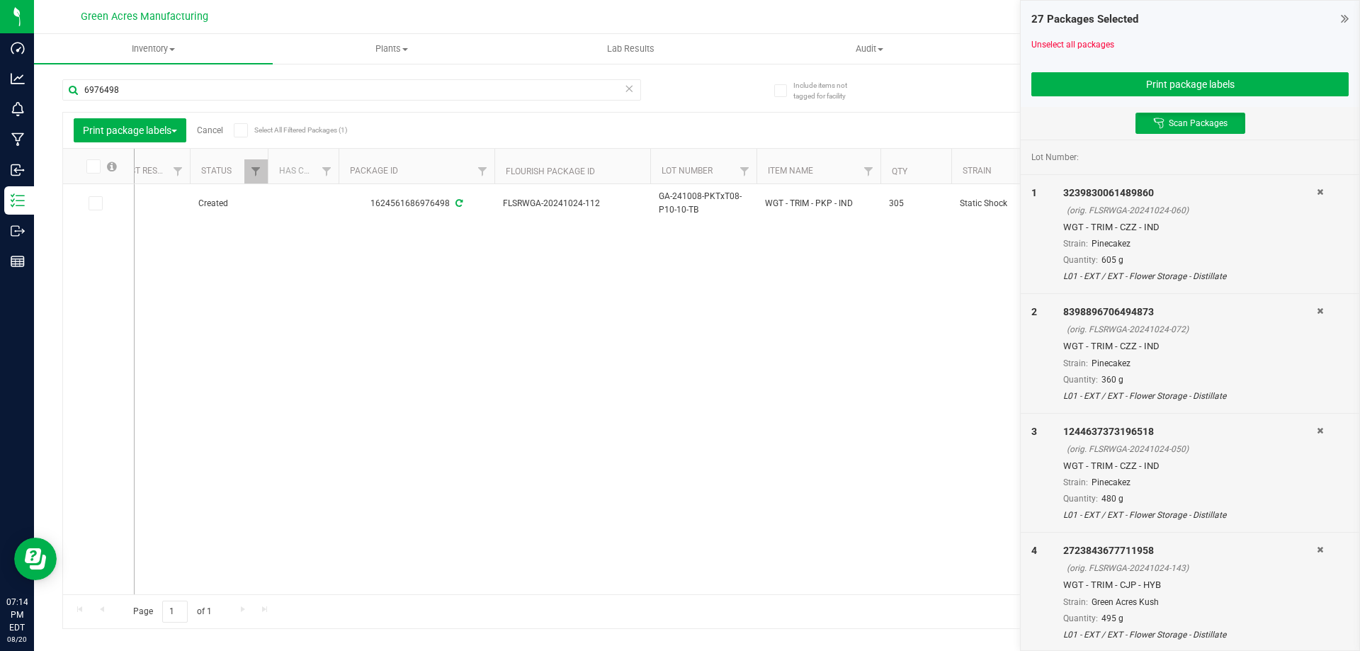
click at [1317, 307] on icon at bounding box center [1320, 311] width 6 height 8
click at [1317, 191] on icon at bounding box center [1320, 192] width 6 height 8
click at [1317, 307] on icon at bounding box center [1320, 311] width 6 height 8
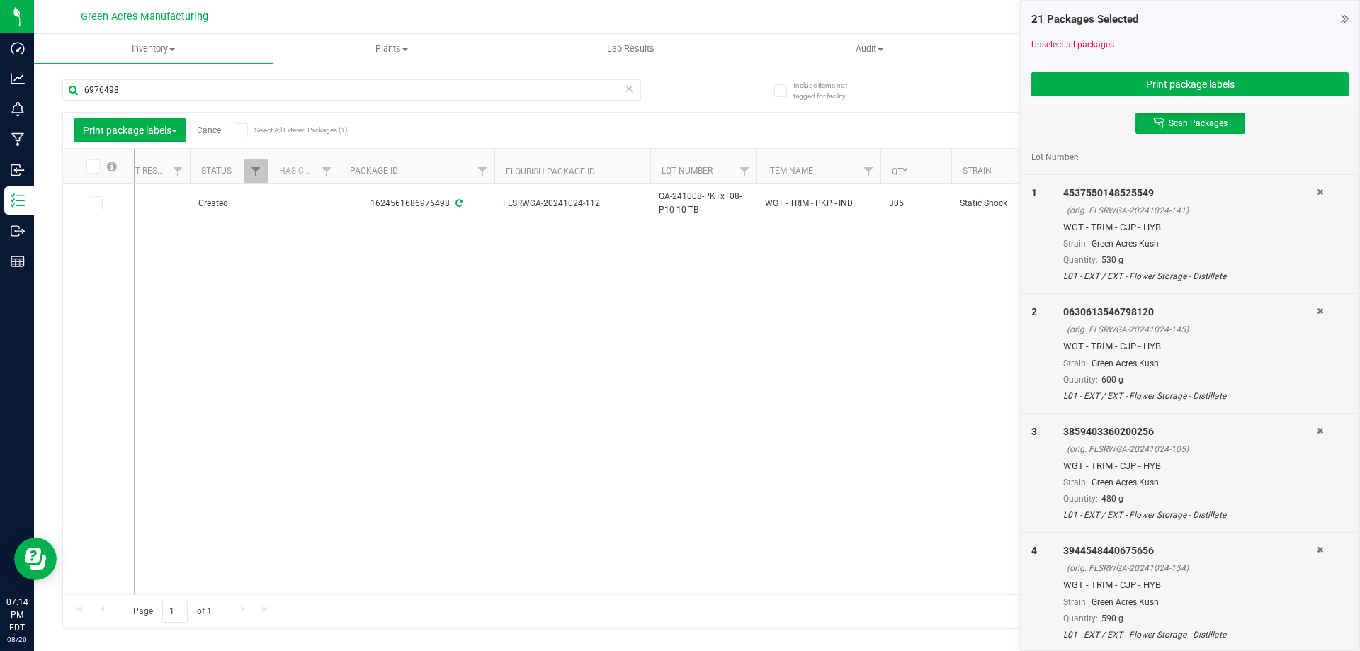
click at [1317, 191] on icon at bounding box center [1320, 192] width 6 height 8
click at [1317, 307] on icon at bounding box center [1320, 311] width 6 height 8
click at [1317, 191] on icon at bounding box center [1320, 192] width 6 height 8
click at [1317, 307] on icon at bounding box center [1320, 311] width 6 height 8
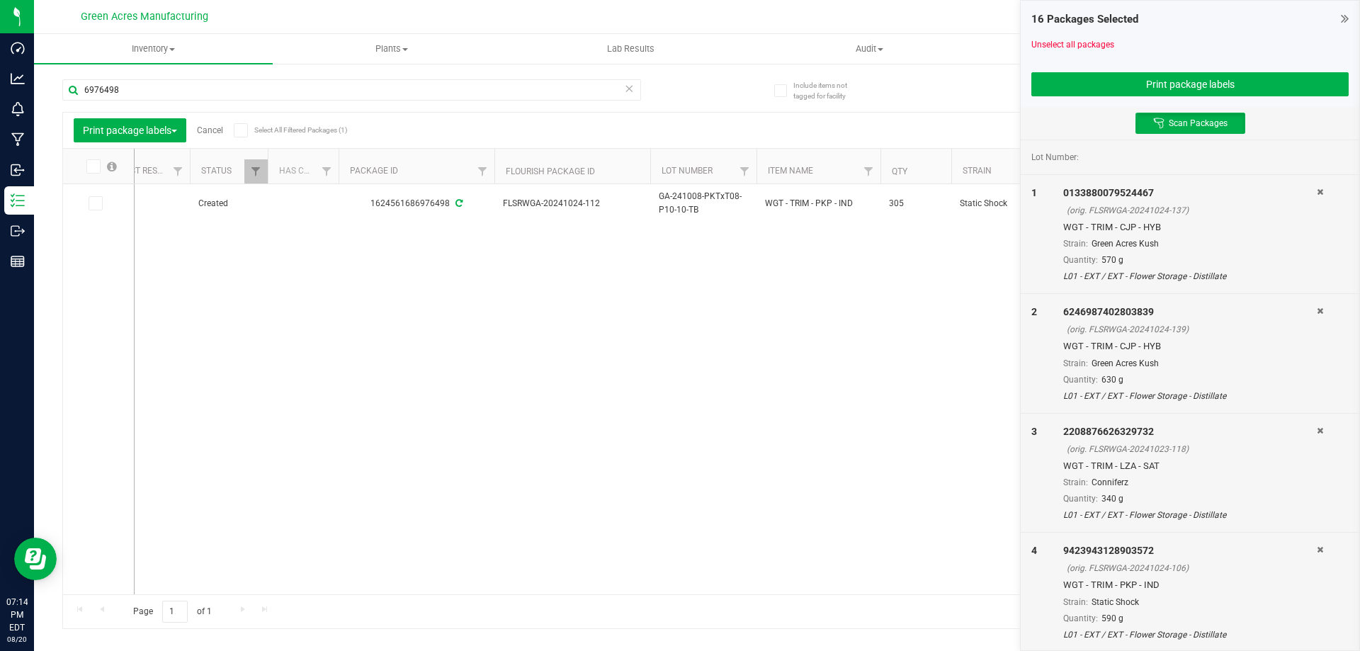
click at [1317, 191] on icon at bounding box center [1320, 192] width 6 height 8
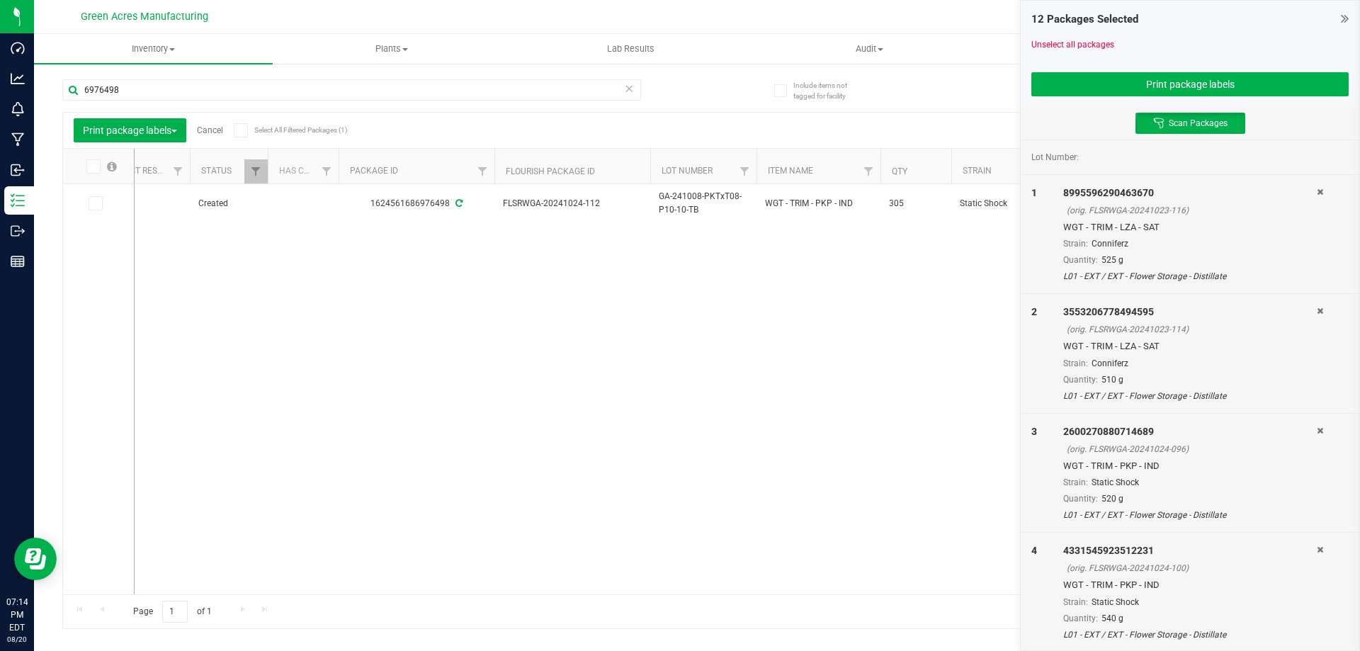
click at [1317, 307] on icon at bounding box center [1320, 311] width 6 height 8
click at [1317, 191] on icon at bounding box center [1320, 192] width 6 height 8
click at [1317, 307] on icon at bounding box center [1320, 311] width 6 height 8
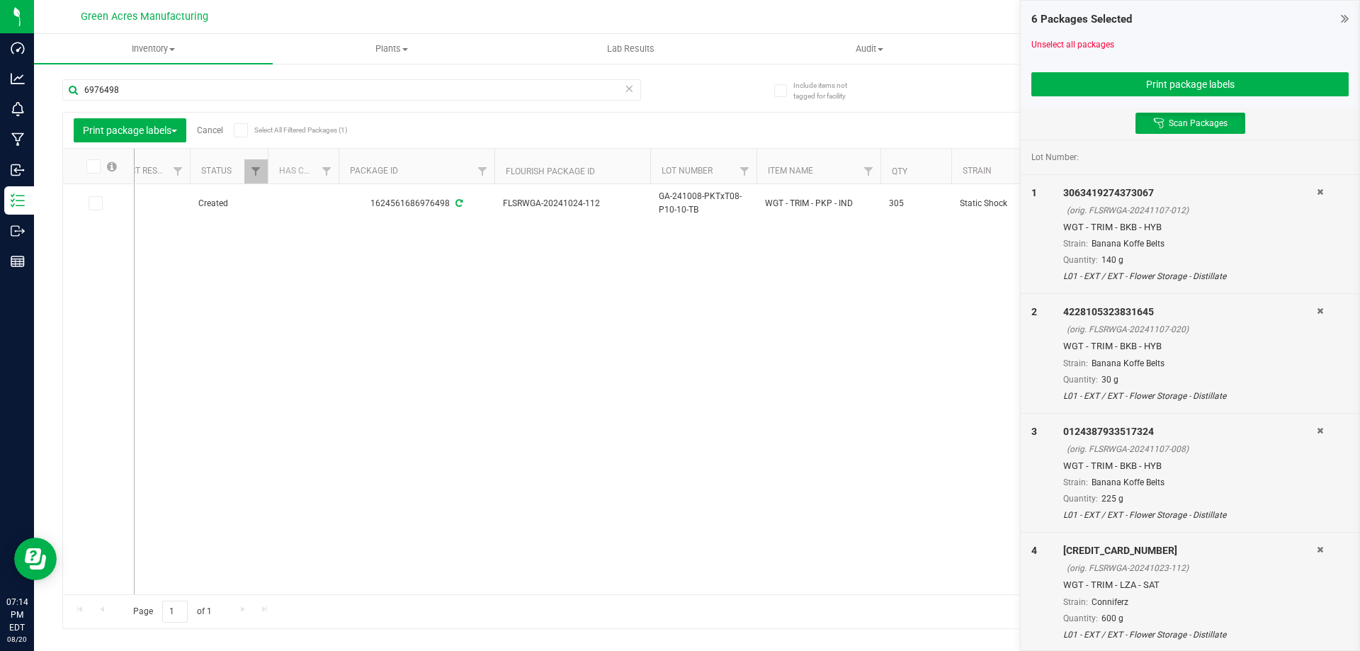
click at [1317, 191] on icon at bounding box center [1320, 192] width 6 height 8
click at [1310, 191] on div "[CREDIT_CARD_NUMBER]" at bounding box center [1190, 193] width 254 height 15
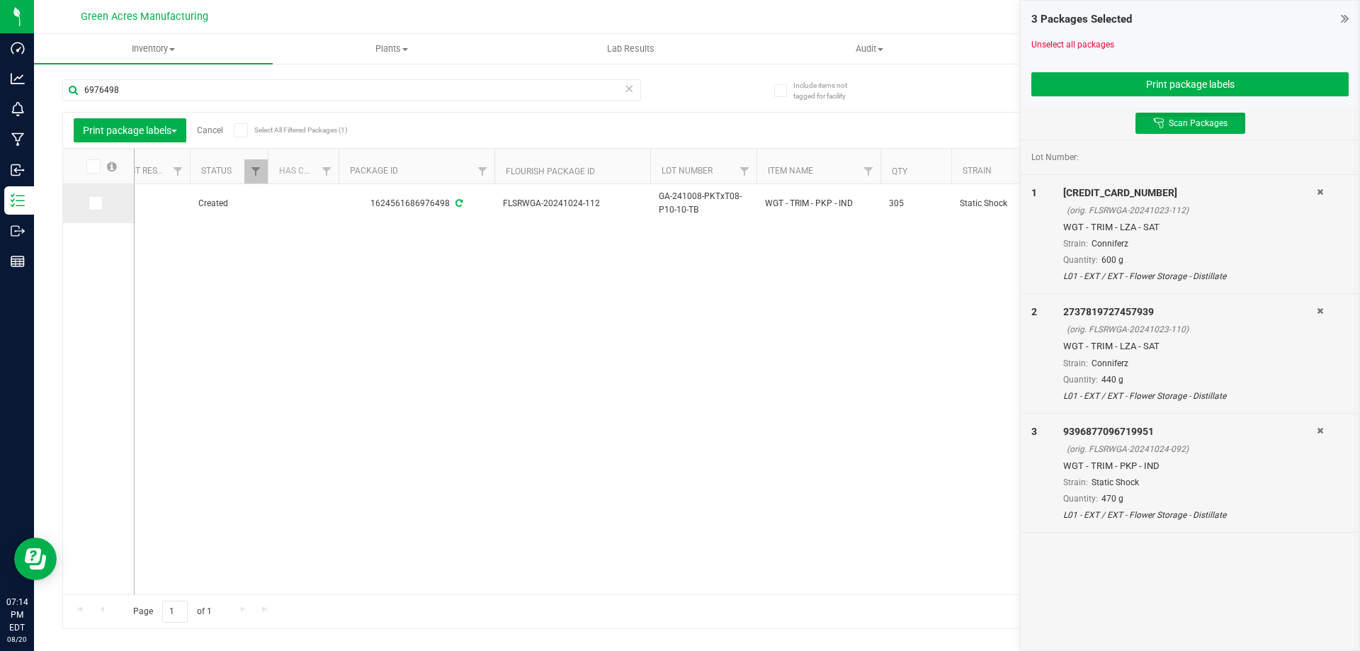
click at [98, 203] on icon at bounding box center [94, 203] width 9 height 0
click at [0, 0] on input "checkbox" at bounding box center [0, 0] width 0 height 0
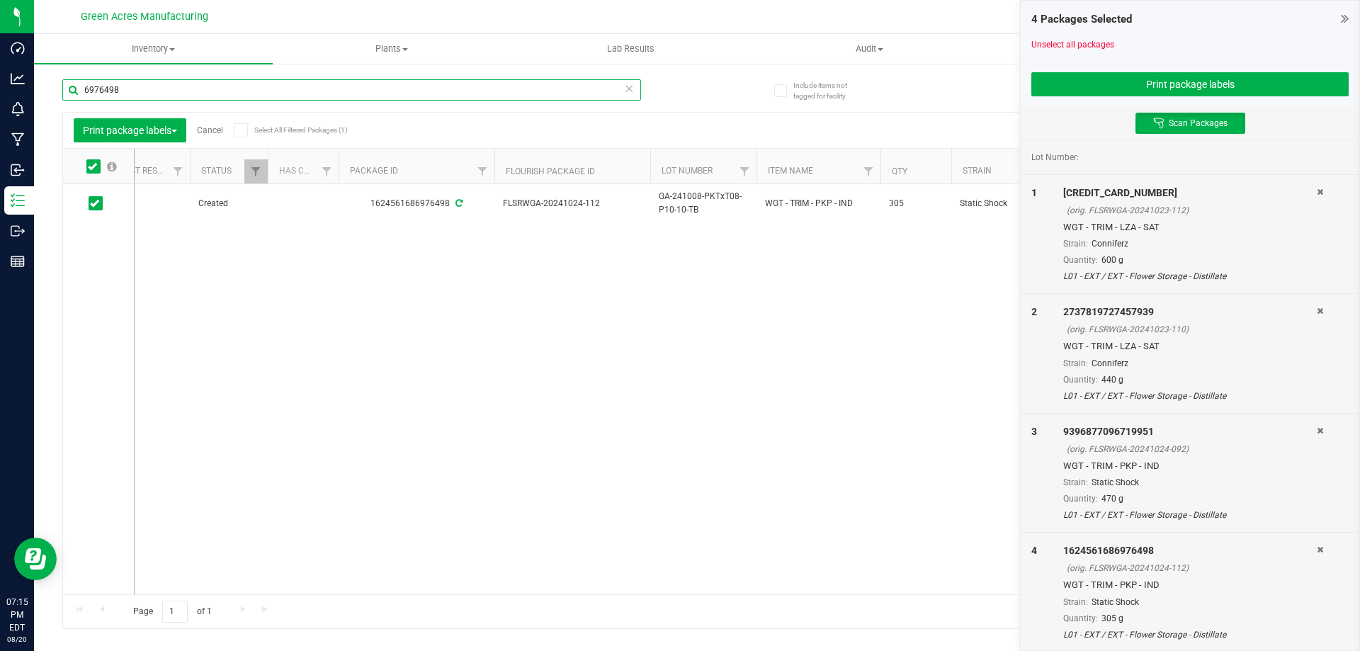
click at [140, 93] on input "6976498" at bounding box center [351, 89] width 579 height 21
type input "024-054"
click at [94, 203] on icon at bounding box center [94, 203] width 9 height 0
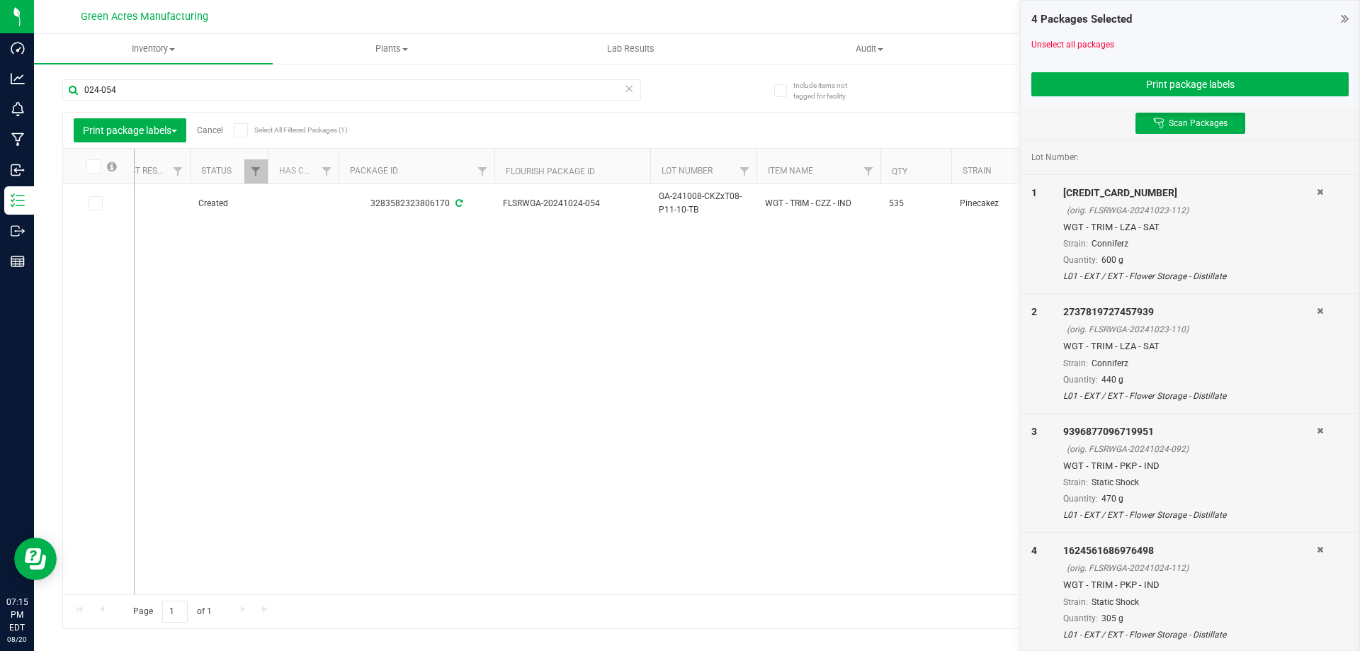
click at [0, 0] on input "checkbox" at bounding box center [0, 0] width 0 height 0
click at [628, 89] on icon at bounding box center [629, 87] width 10 height 17
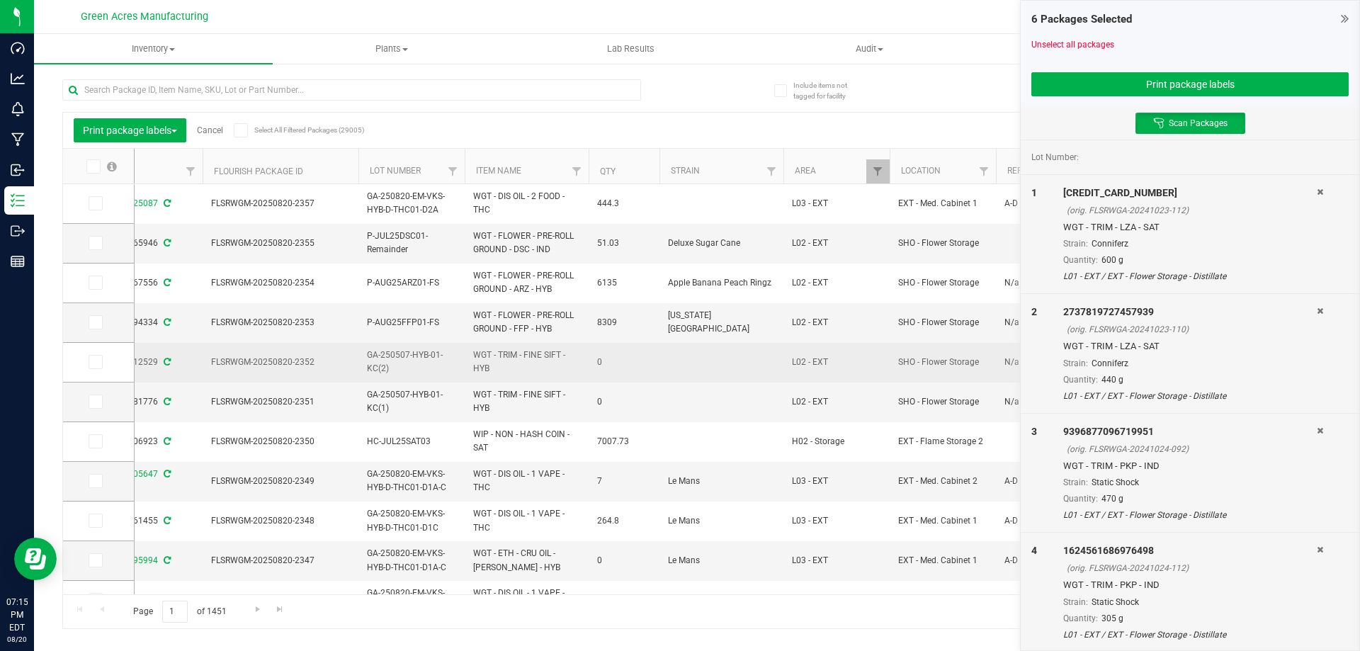
scroll to position [0, 455]
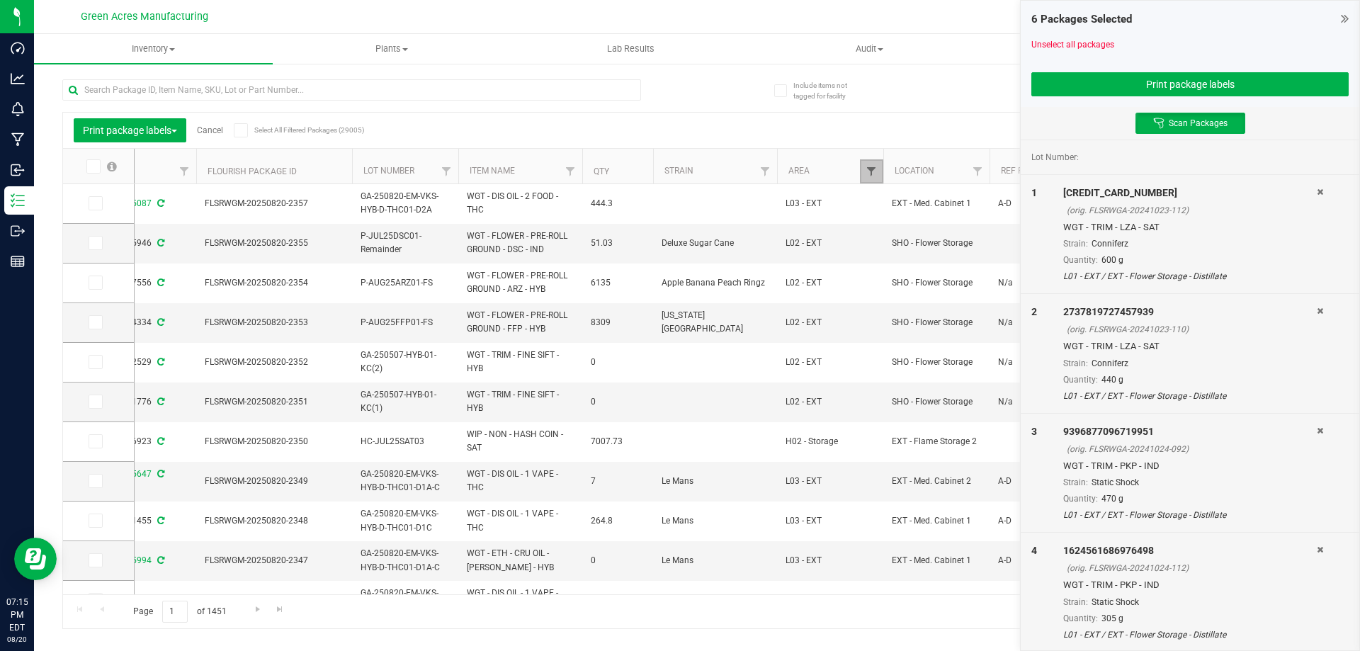
click at [876, 167] on span "Filter" at bounding box center [870, 171] width 11 height 11
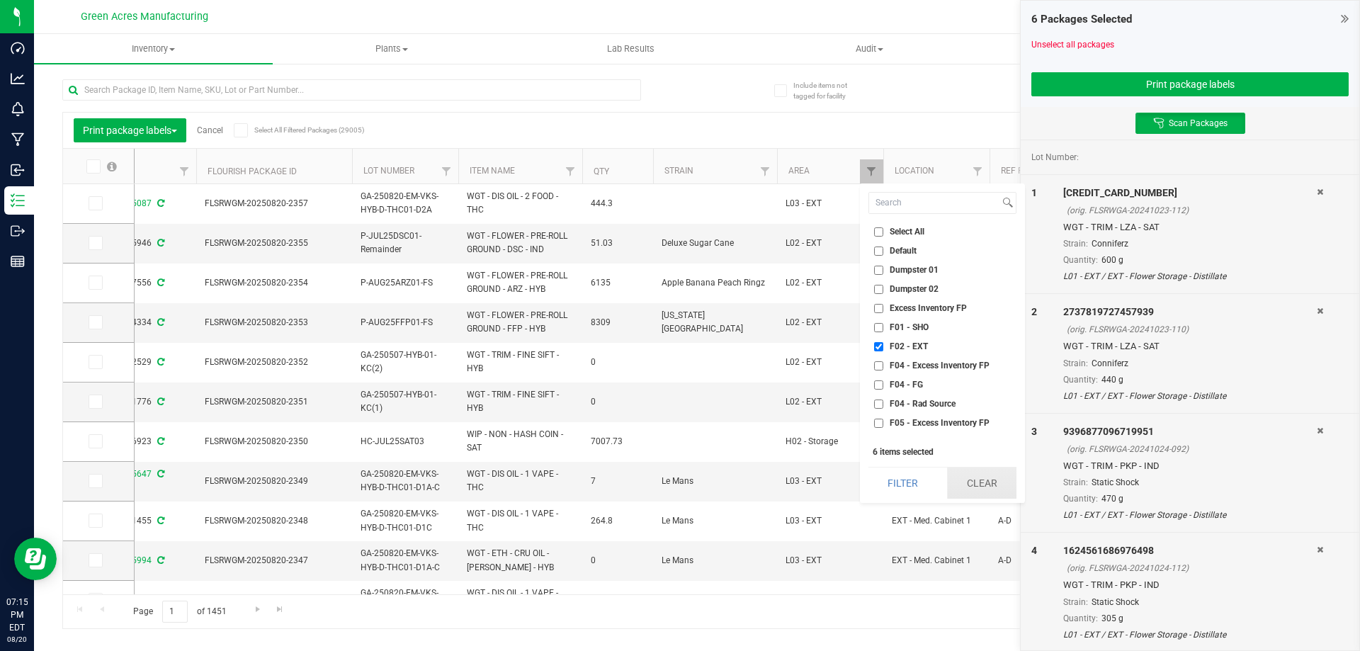
click at [991, 480] on button "Clear" at bounding box center [981, 482] width 69 height 31
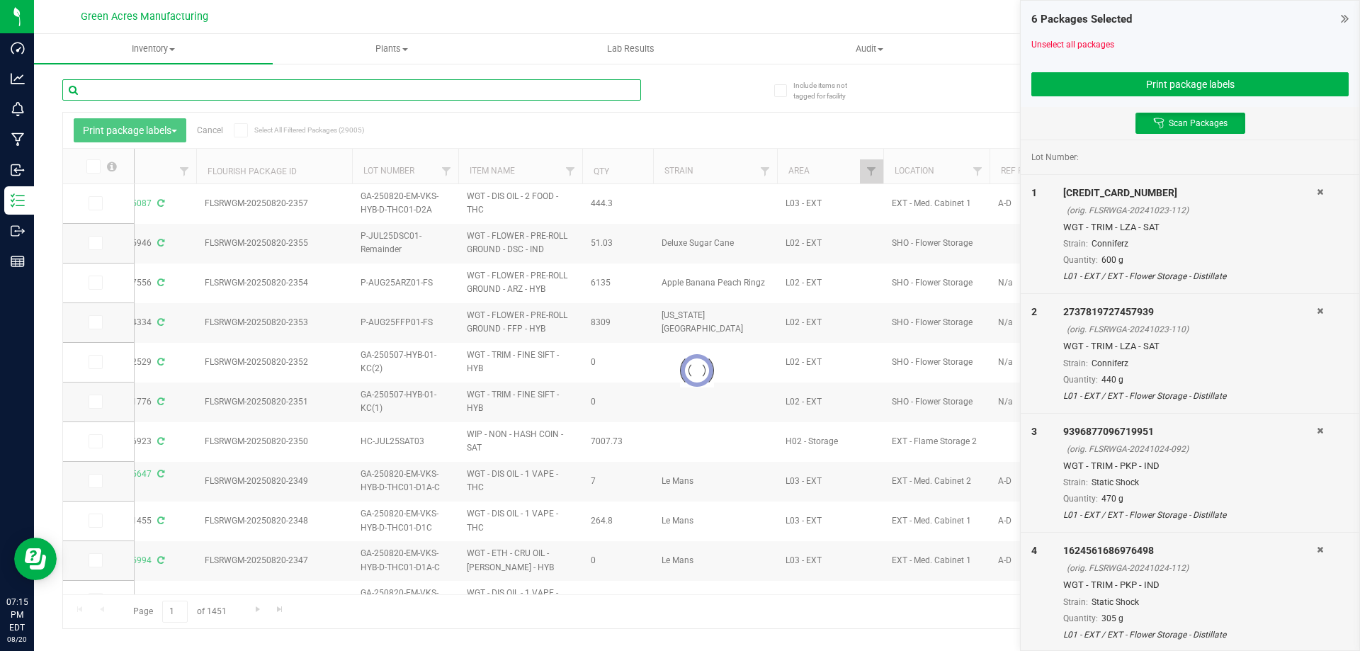
click at [286, 91] on input "text" at bounding box center [351, 89] width 579 height 21
click at [105, 88] on input "0329385235991863" at bounding box center [351, 89] width 579 height 21
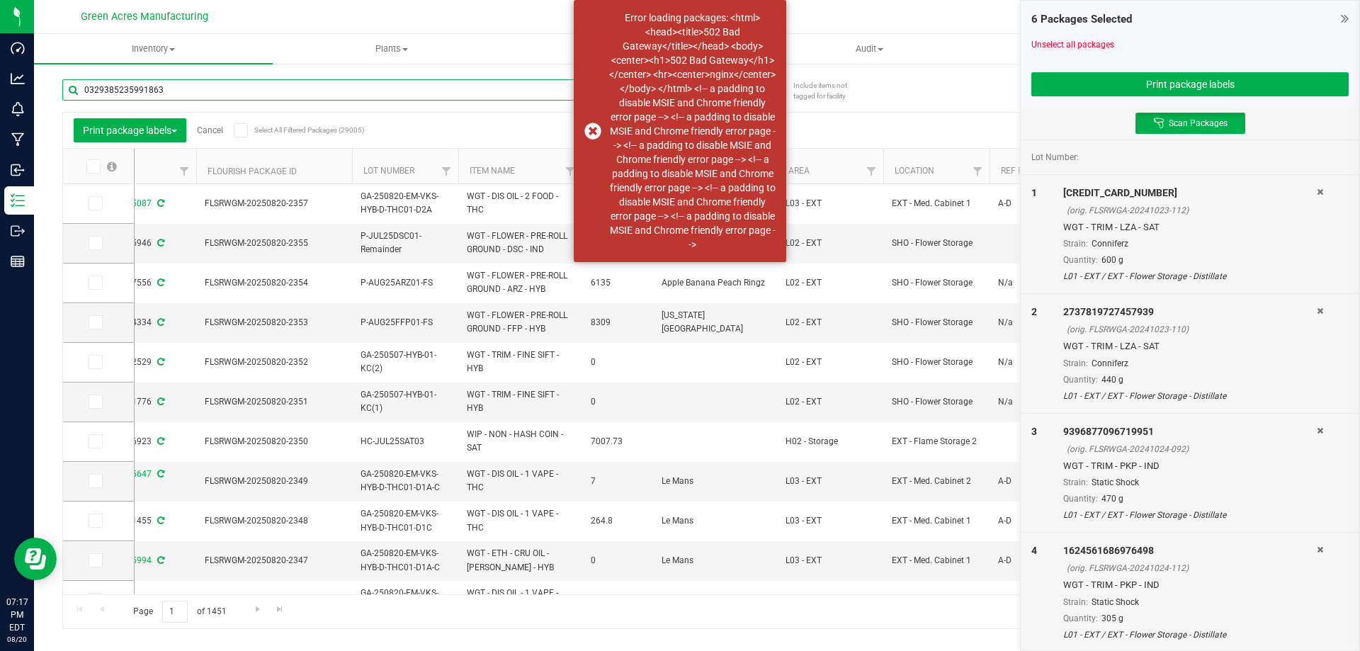
click at [465, 97] on input "0329385235991863" at bounding box center [351, 89] width 579 height 21
type input "0329385235991863"
click at [546, 117] on div "Print package labels Cancel Select All Filtered Packages (29005) Add to manufac…" at bounding box center [697, 130] width 1268 height 35
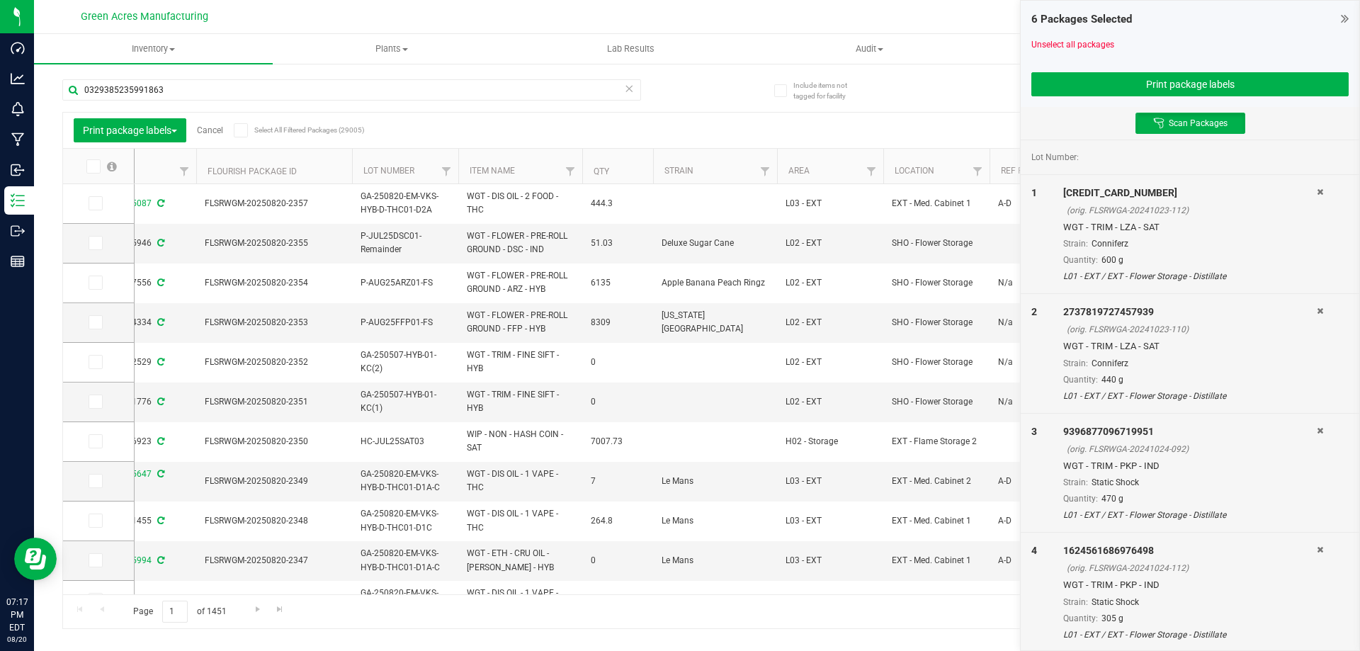
click at [593, 129] on div "Export to Excel Receive Non-Cannabis" at bounding box center [822, 130] width 995 height 24
click at [627, 92] on icon at bounding box center [629, 87] width 10 height 17
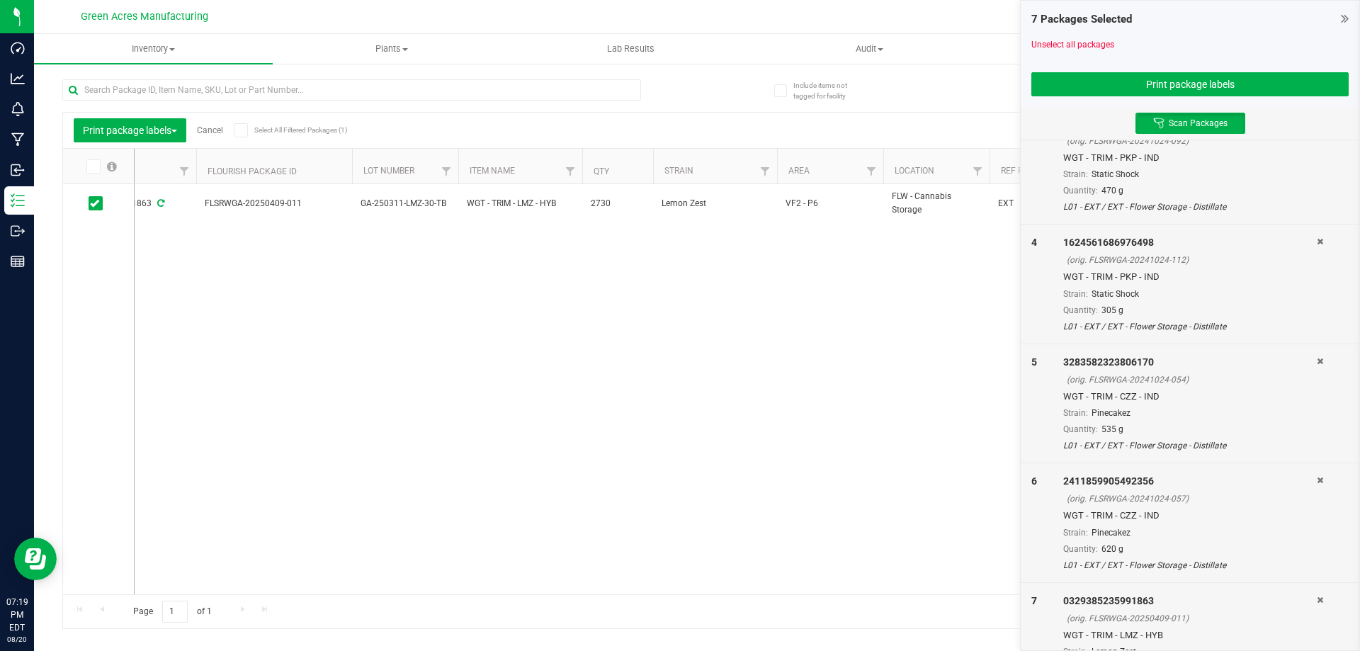
scroll to position [283, 0]
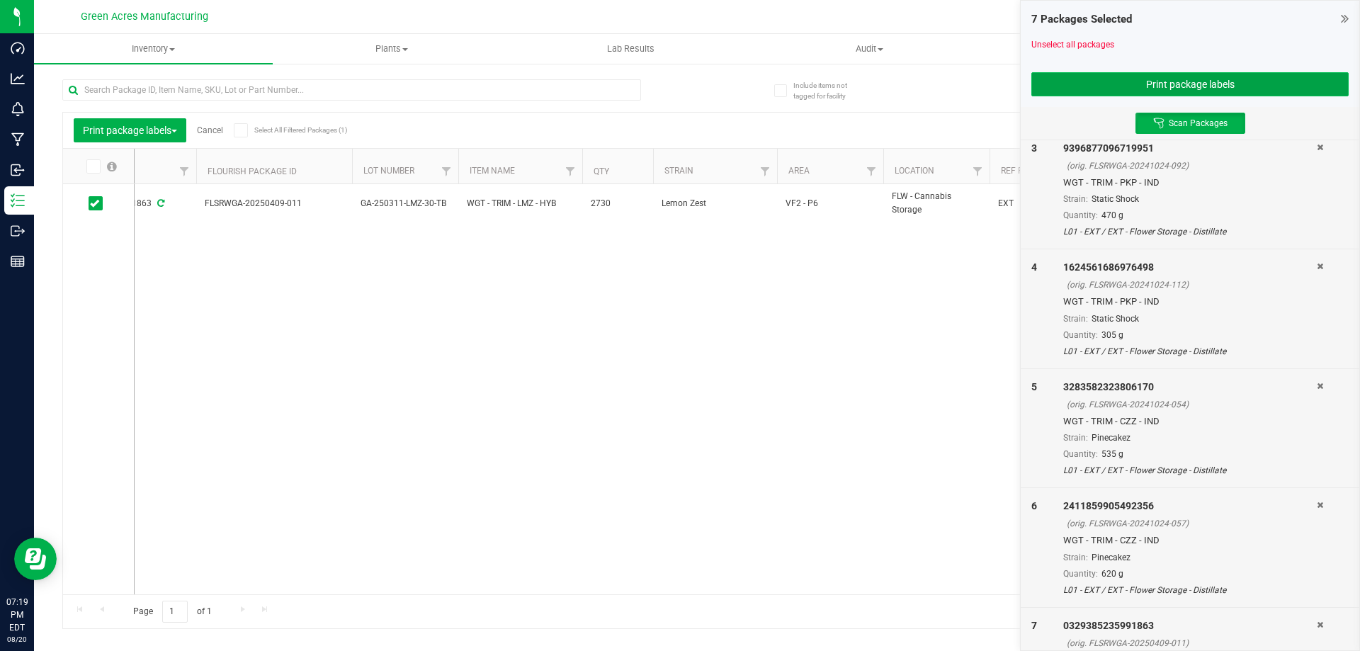
click at [1099, 74] on button "Print package labels" at bounding box center [1189, 84] width 317 height 24
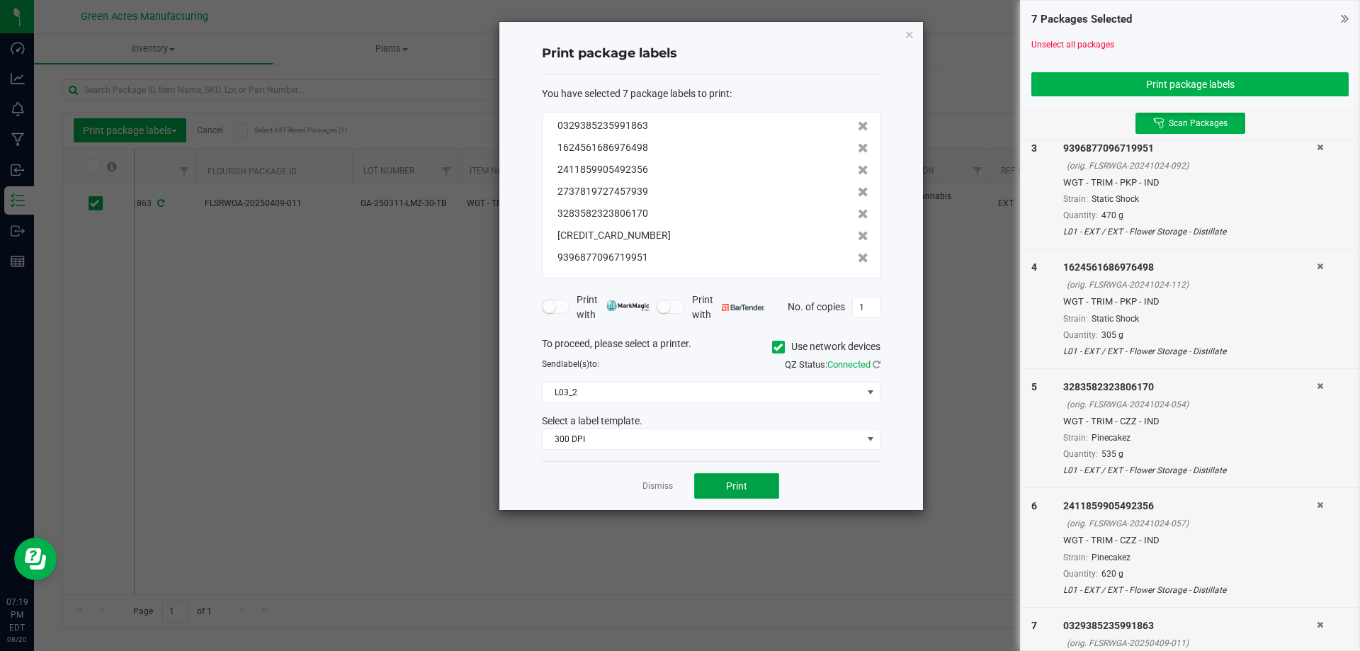
click at [763, 487] on button "Print" at bounding box center [736, 485] width 85 height 25
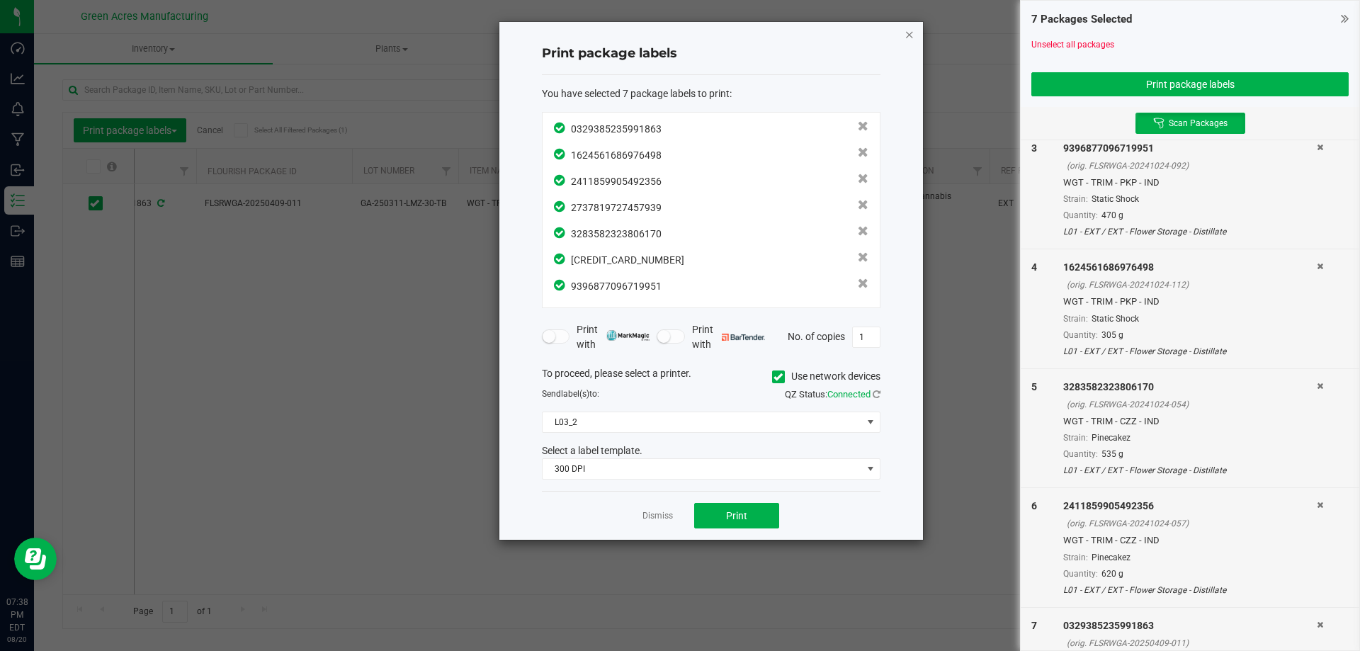
click at [911, 34] on icon "button" at bounding box center [909, 33] width 10 height 17
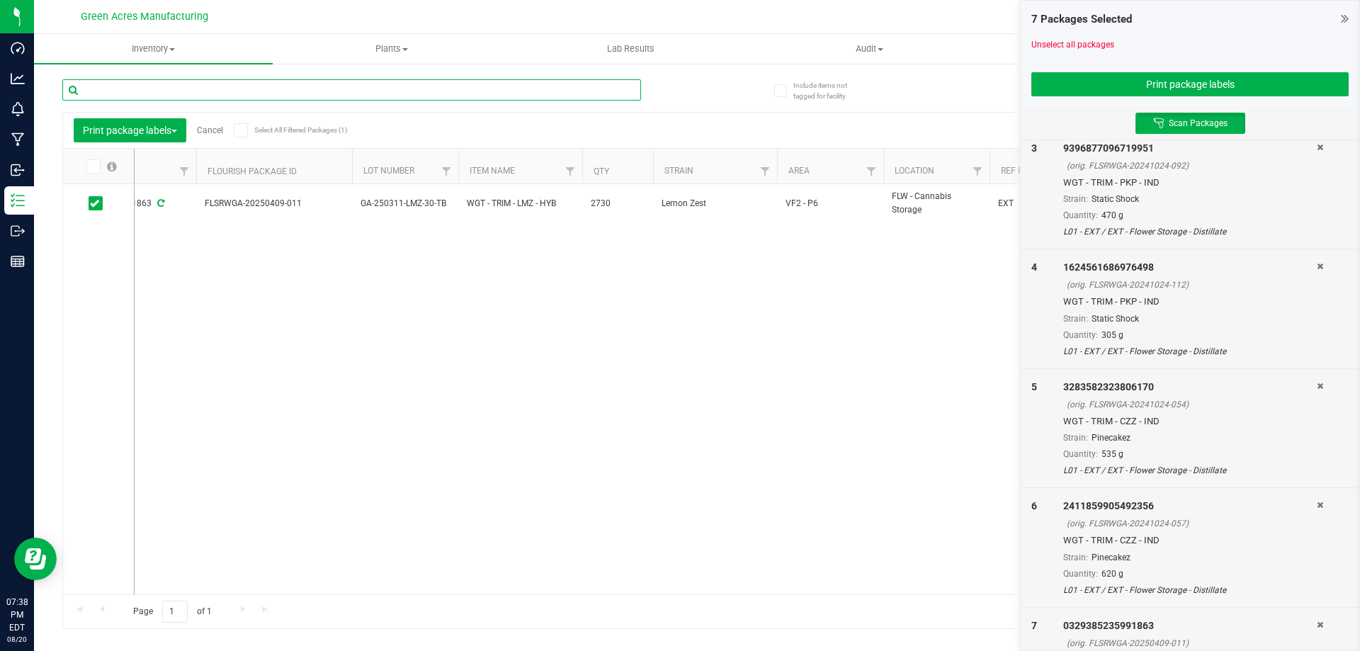
click at [302, 84] on input "text" at bounding box center [351, 89] width 579 height 21
type input "9396877096719951"
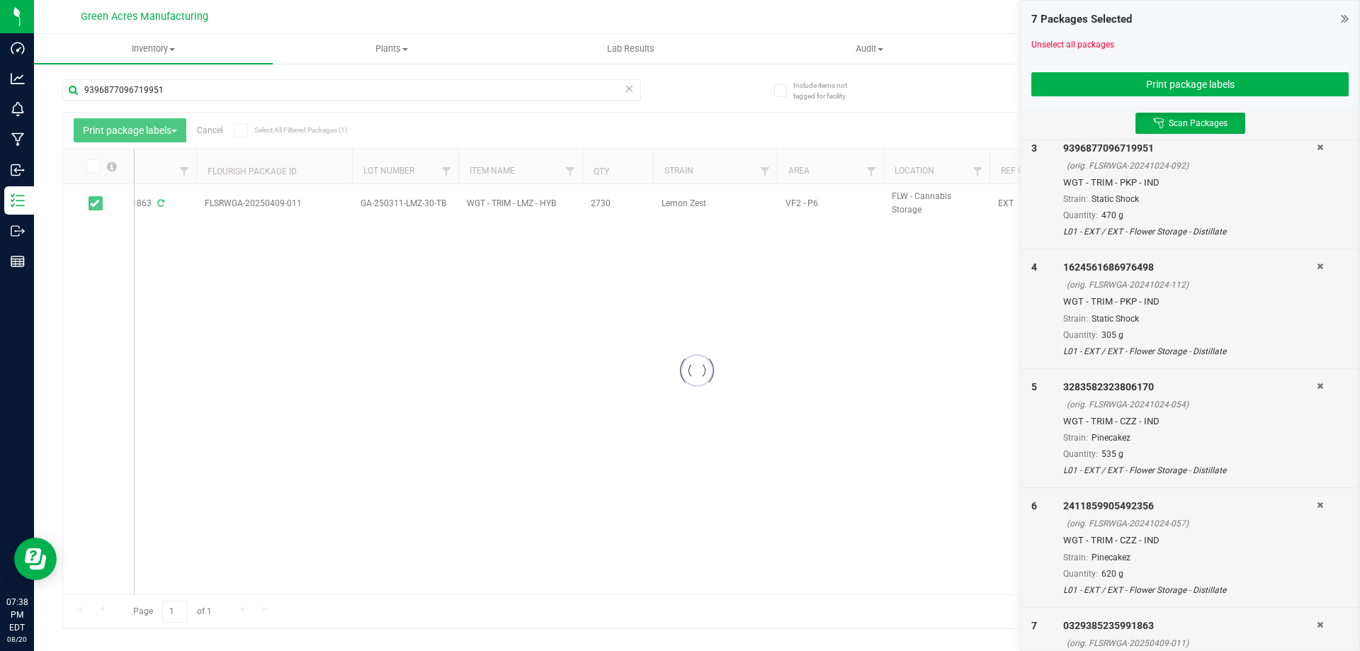
click at [221, 132] on div at bounding box center [697, 371] width 1268 height 516
click at [1352, 22] on div "7 Packages Selected Unselect all packages Print package labels" at bounding box center [1190, 54] width 339 height 106
click at [1339, 13] on div "7 Packages Selected" at bounding box center [1189, 19] width 317 height 16
click at [1343, 17] on icon at bounding box center [1345, 18] width 8 height 14
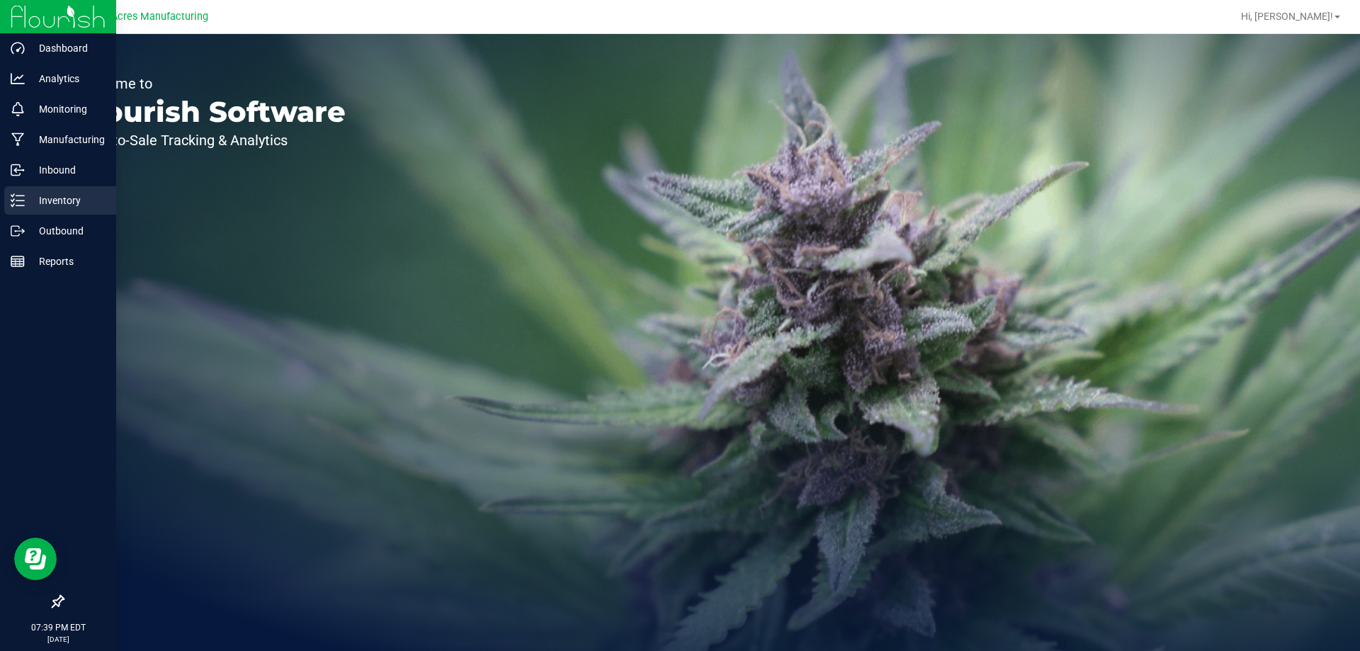
click at [20, 198] on icon at bounding box center [18, 200] width 14 height 14
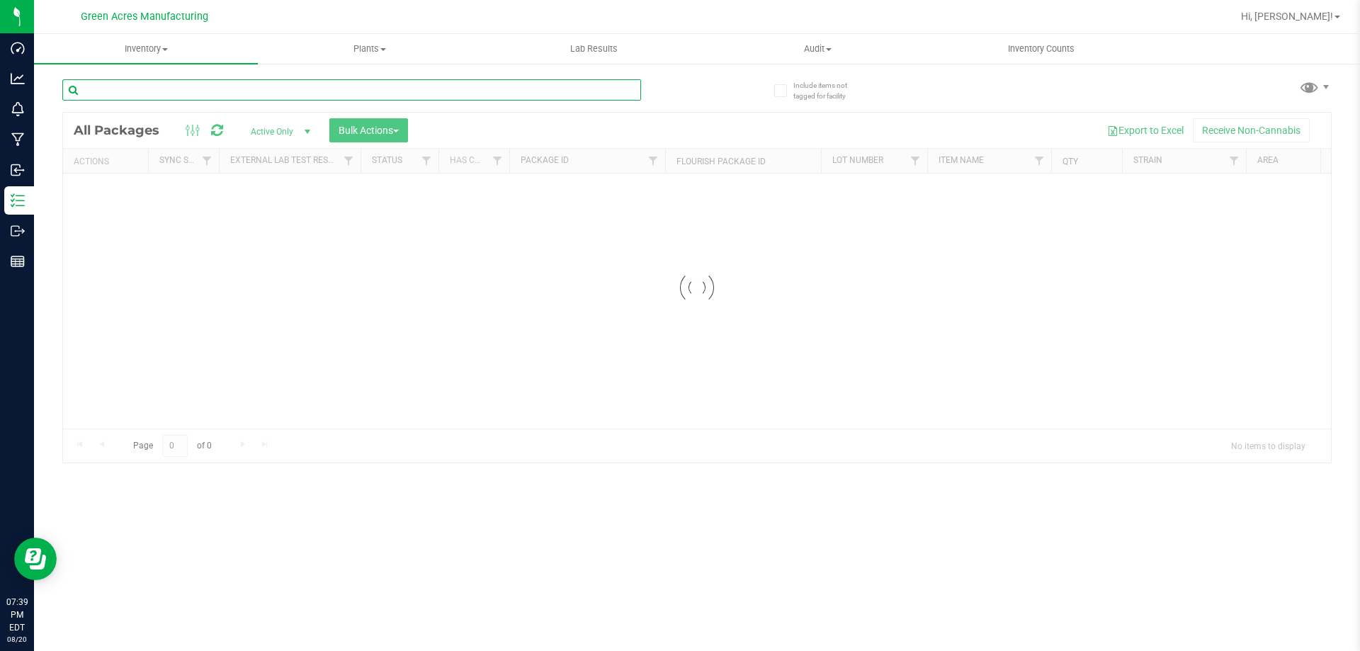
click at [201, 90] on input "text" at bounding box center [351, 89] width 579 height 21
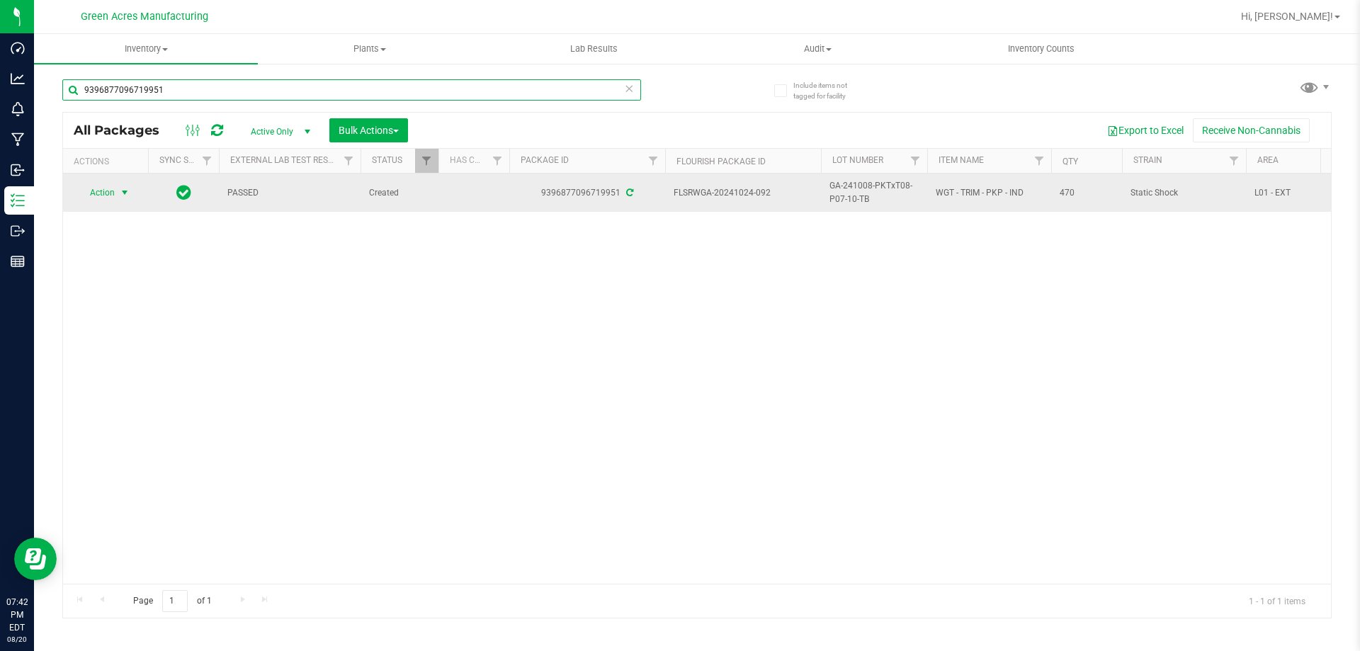
type input "9396877096719951"
click at [113, 193] on span "Action" at bounding box center [96, 193] width 38 height 20
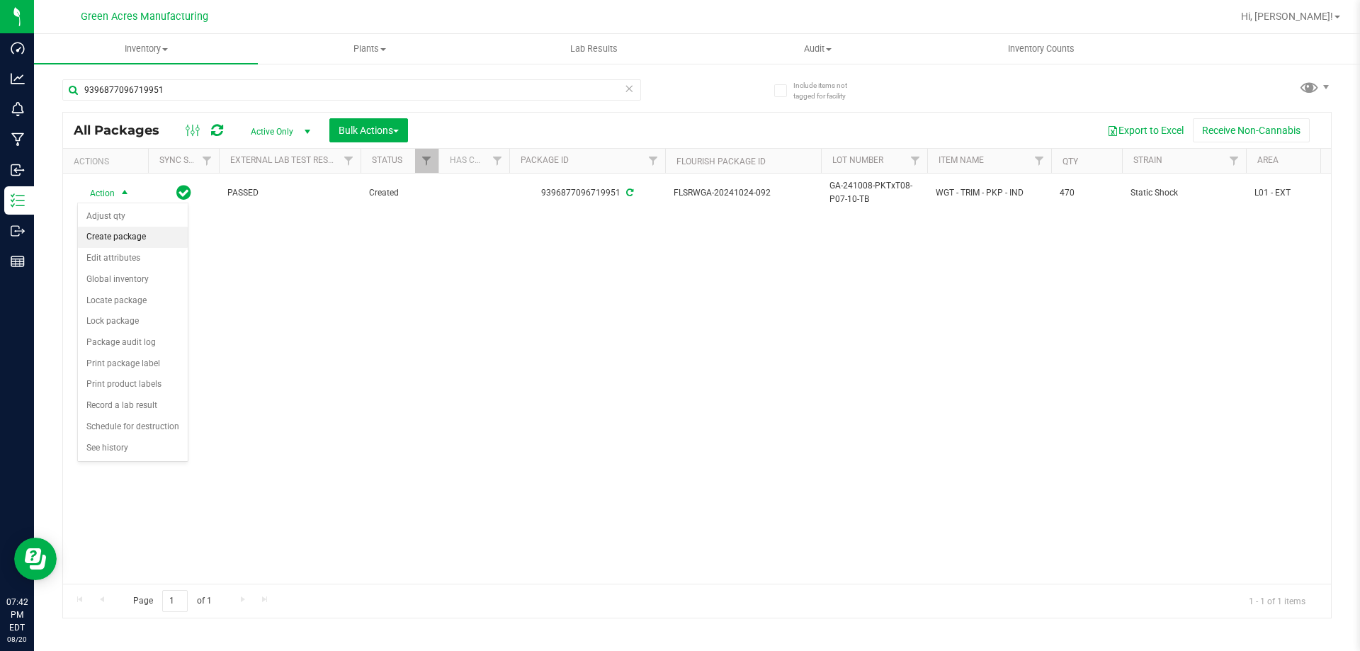
click at [137, 227] on li "Create package" at bounding box center [133, 237] width 110 height 21
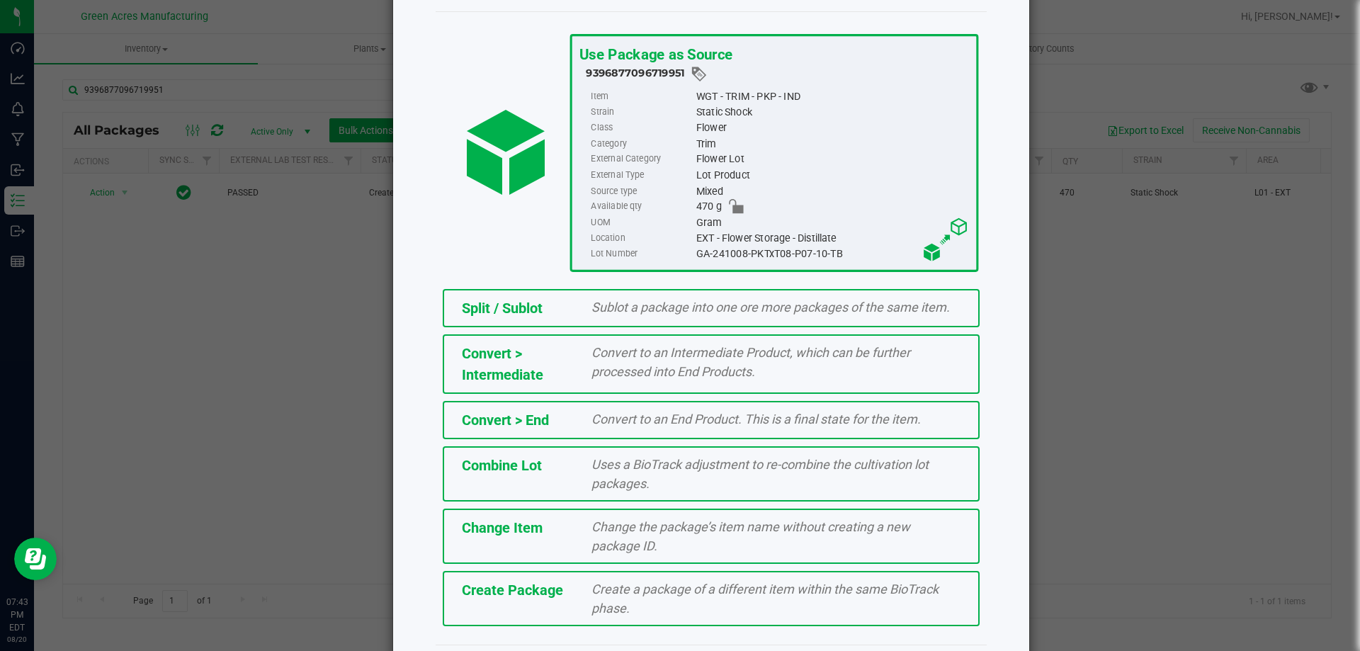
scroll to position [102, 0]
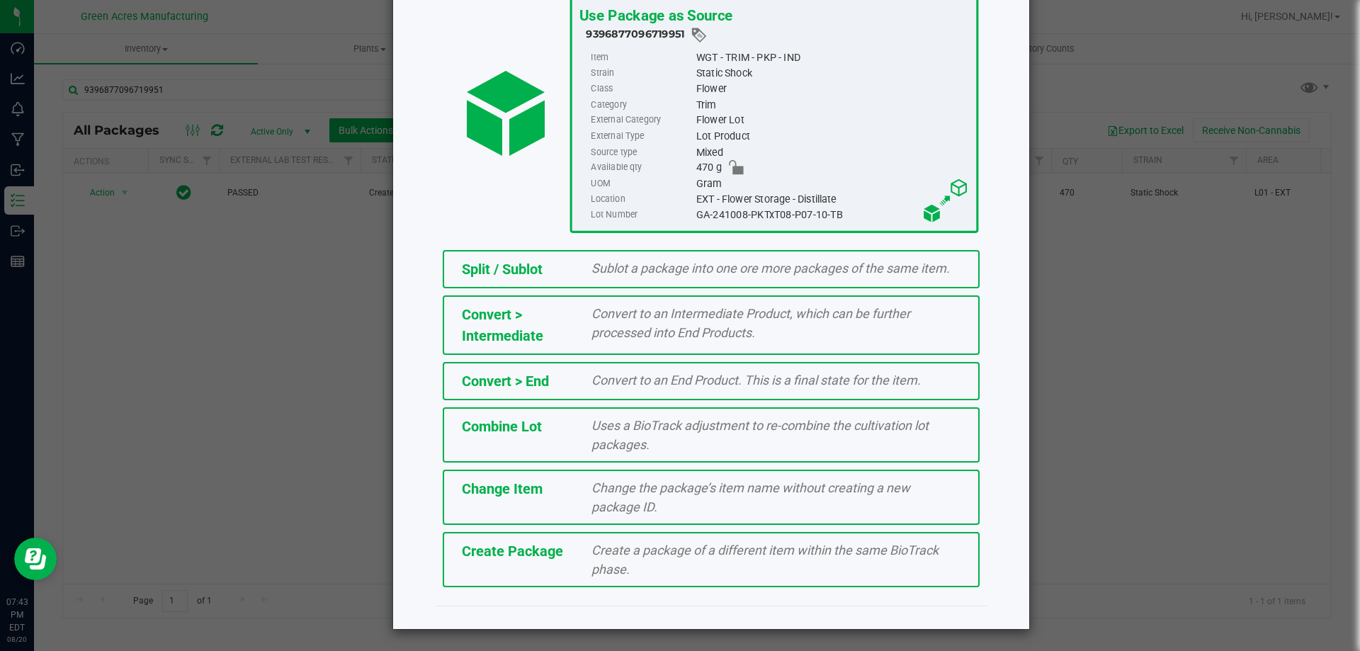
click at [606, 578] on div "Create a package of a different item within the same BioTrack phase." at bounding box center [776, 559] width 390 height 38
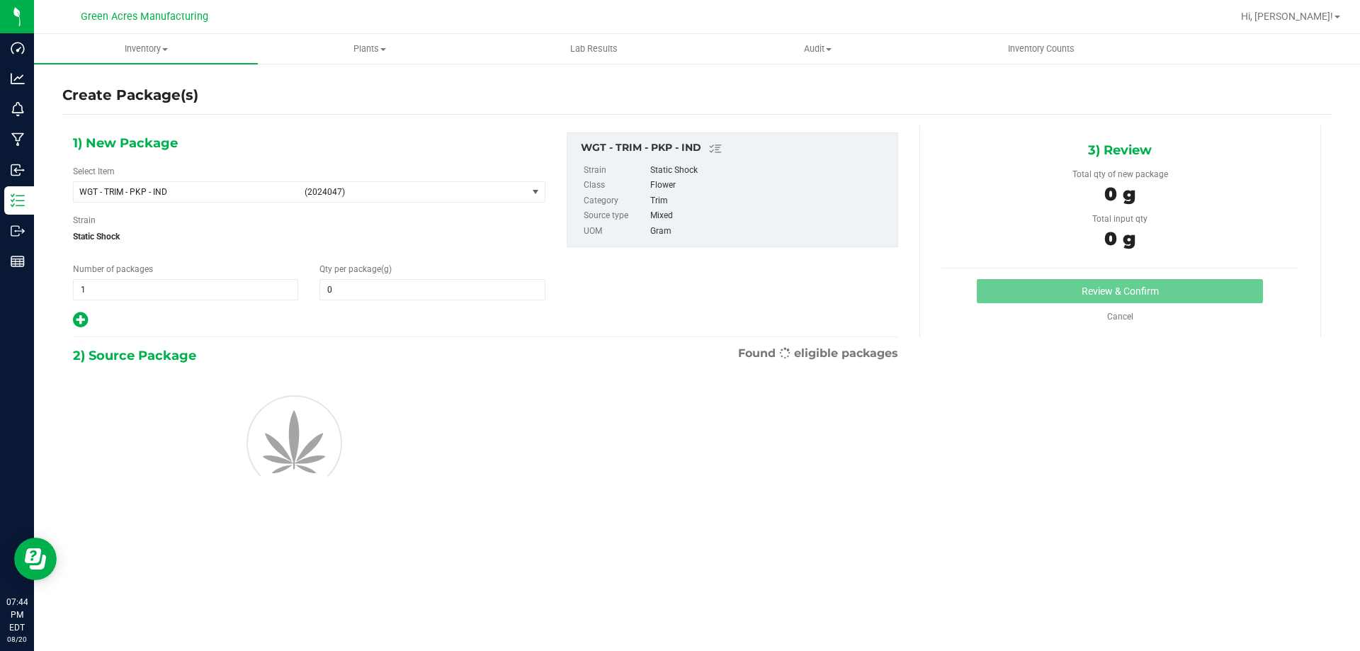
type input "0.0000"
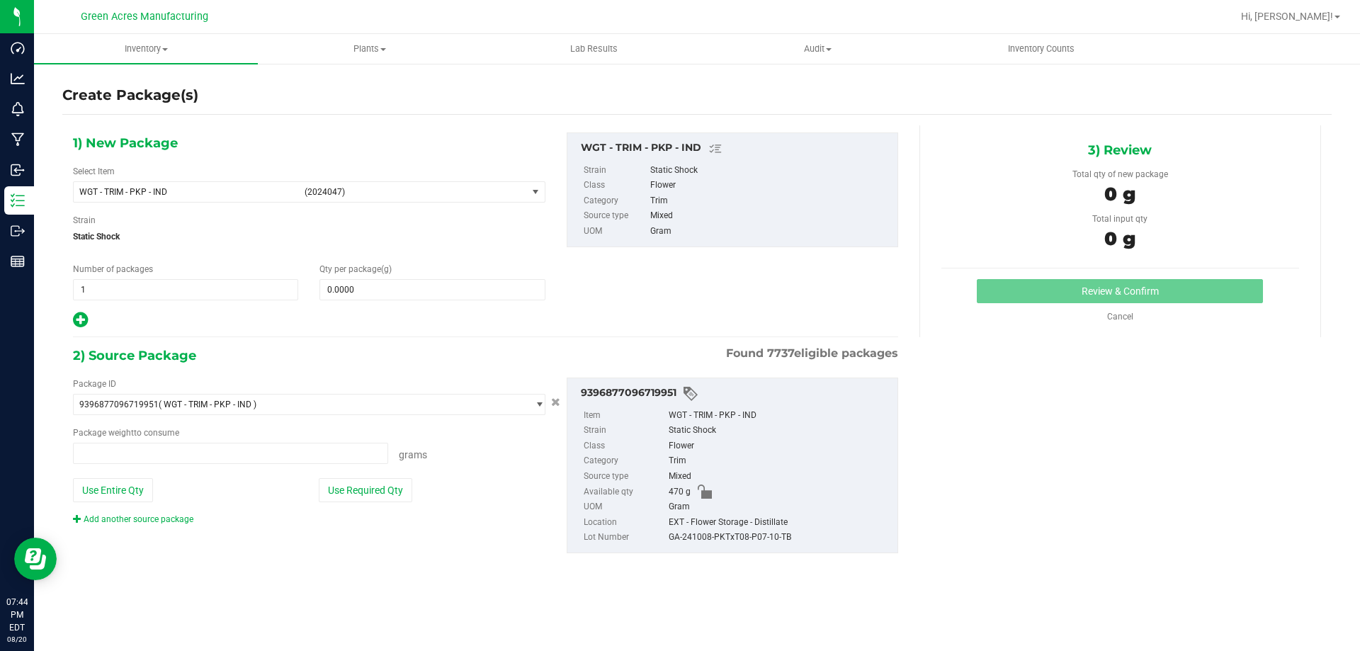
type input "0.0000 g"
click at [487, 196] on span "(2024047)" at bounding box center [413, 192] width 217 height 10
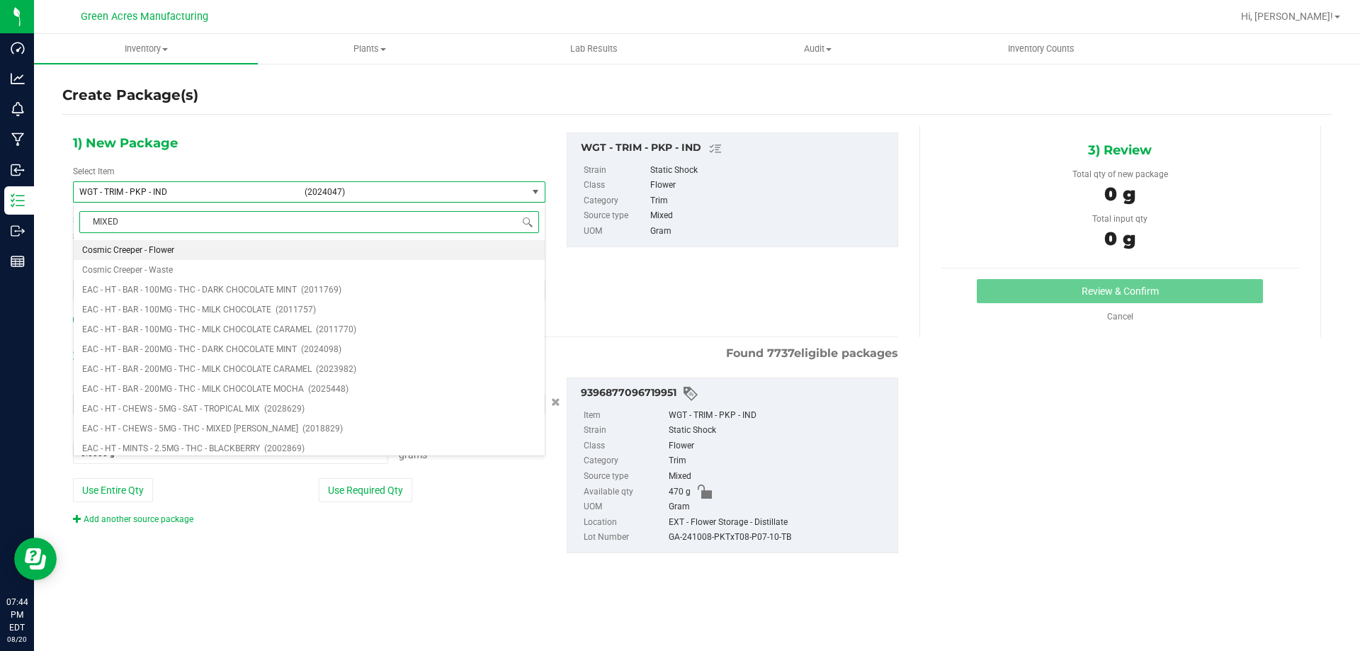
type input "MIXED"
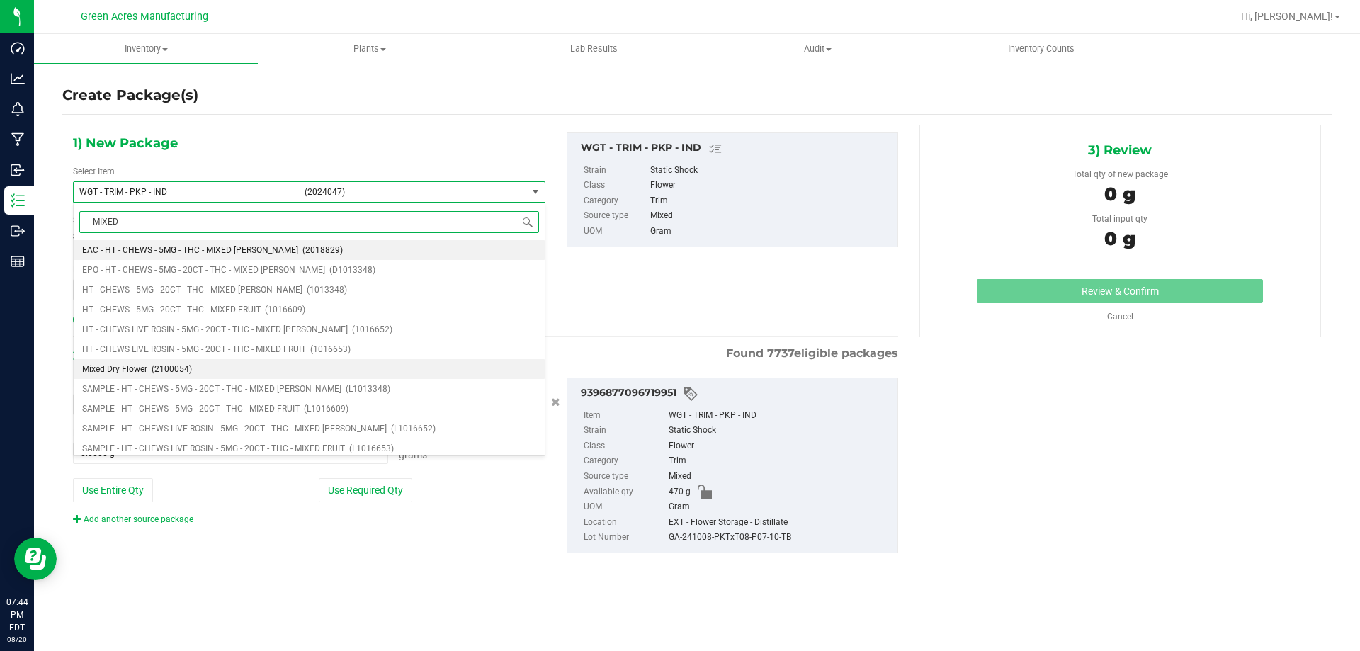
click at [121, 370] on span "Mixed Dry Flower" at bounding box center [114, 369] width 65 height 10
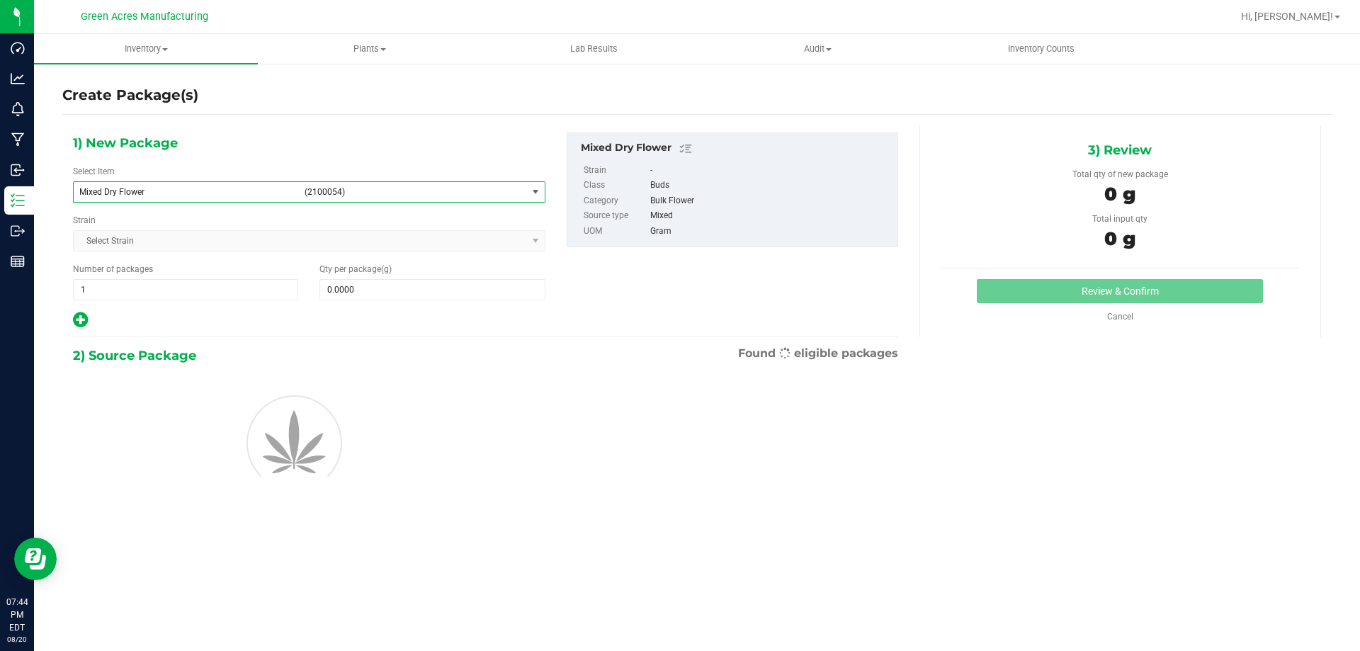
type input "0.0000"
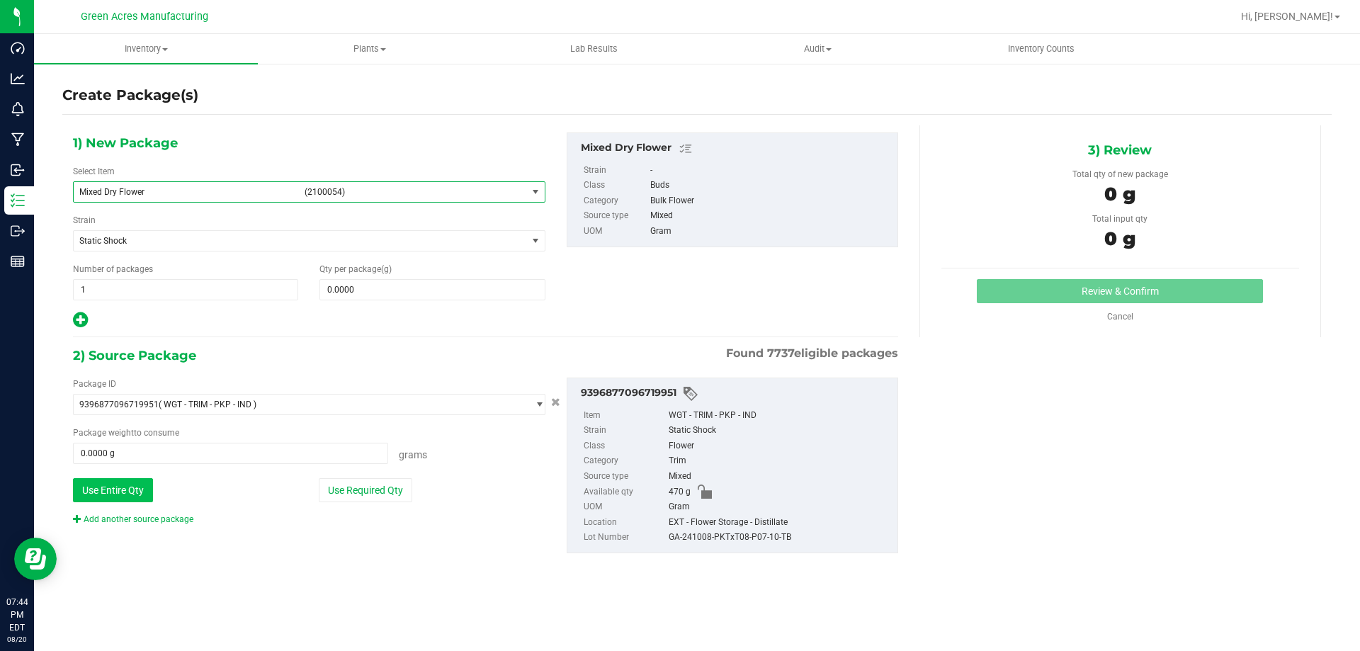
click at [123, 492] on button "Use Entire Qty" at bounding box center [113, 490] width 80 height 24
type input "470.0000 g"
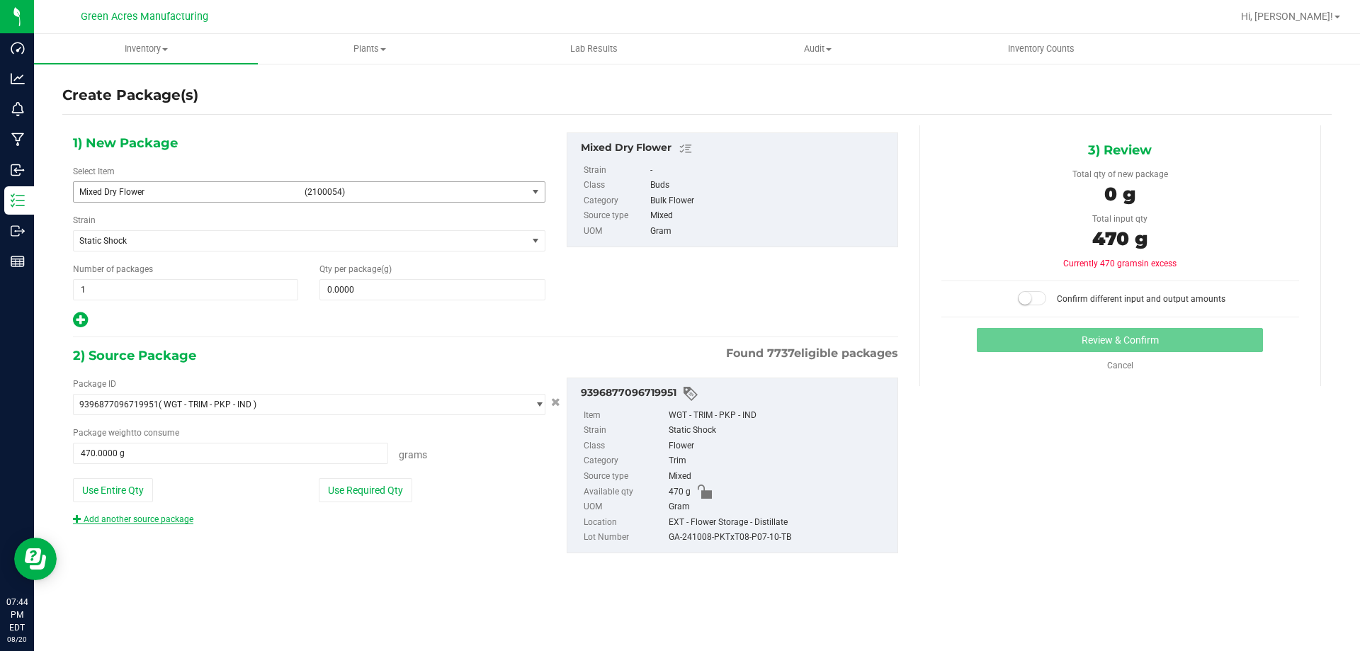
click at [181, 515] on link "Add another source package" at bounding box center [133, 519] width 120 height 10
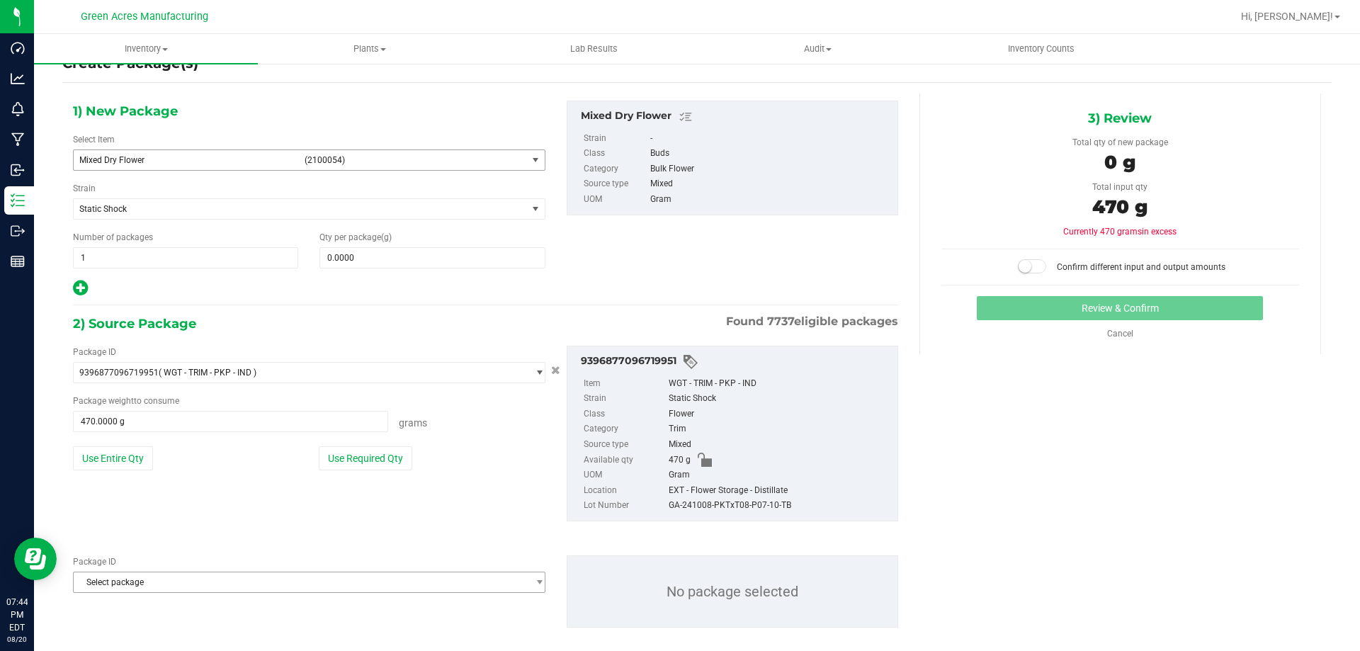
scroll to position [49, 0]
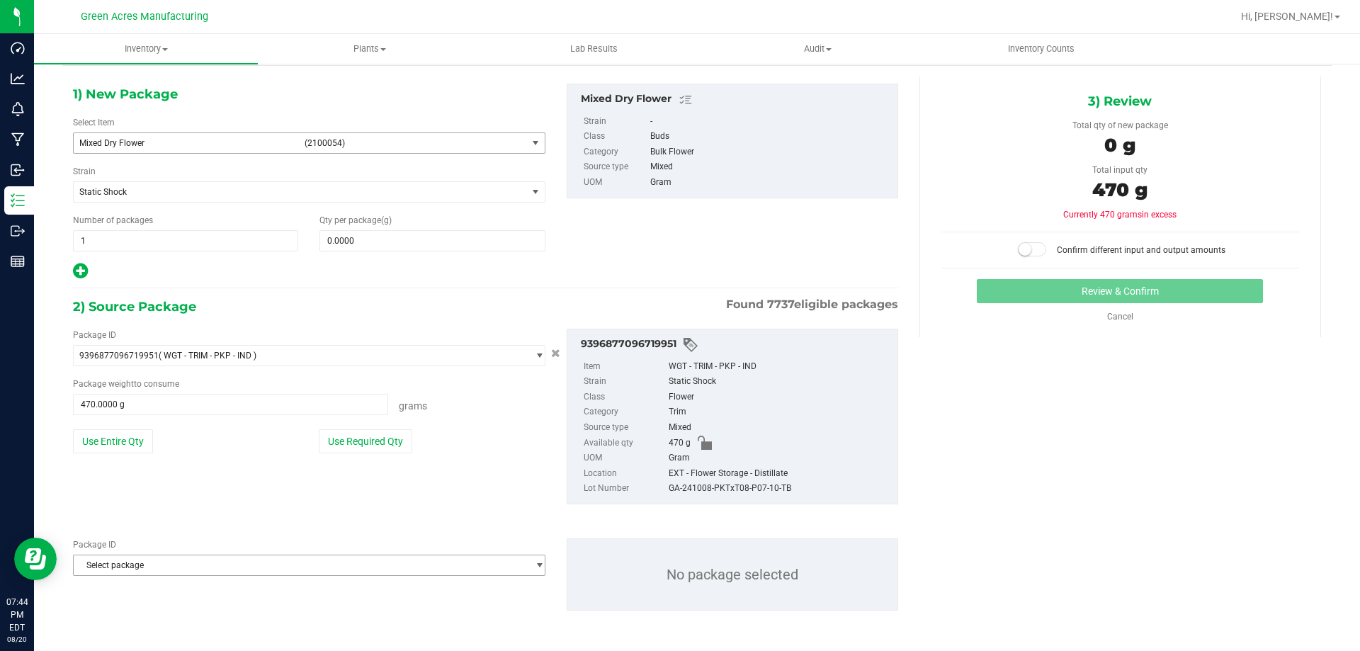
click at [190, 560] on span "Select package" at bounding box center [300, 565] width 453 height 20
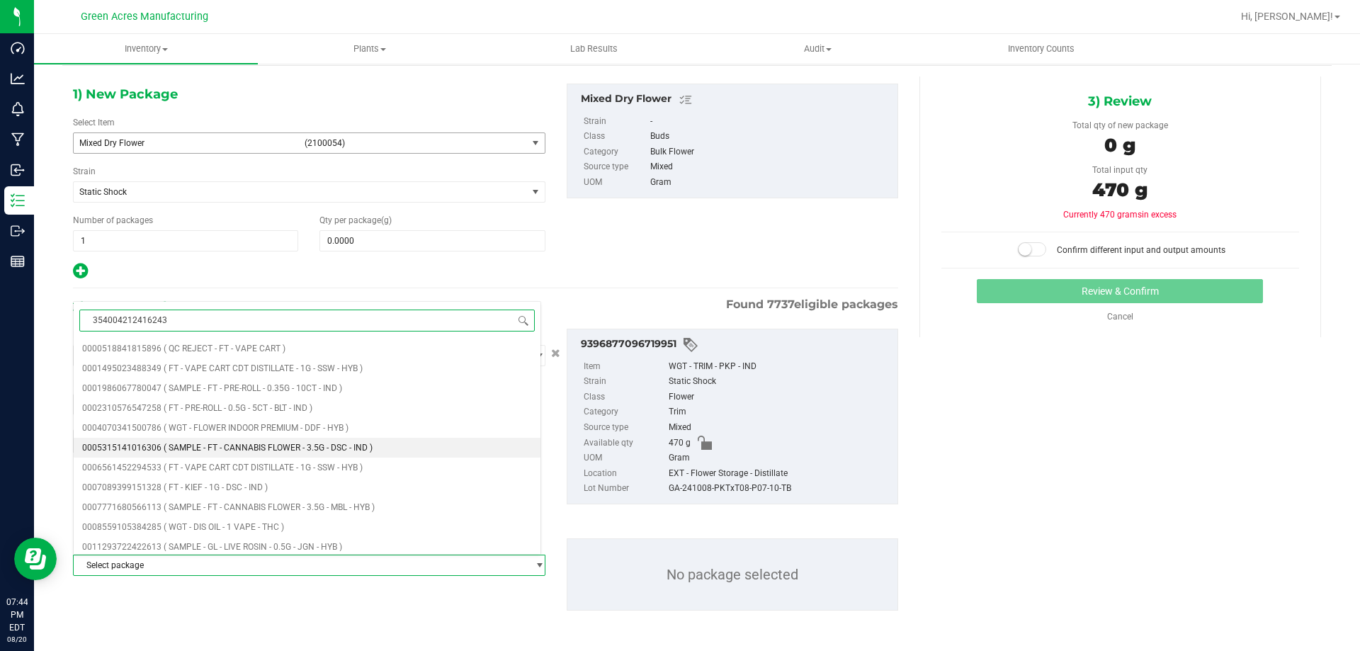
type input "[CREDIT_CARD_NUMBER]"
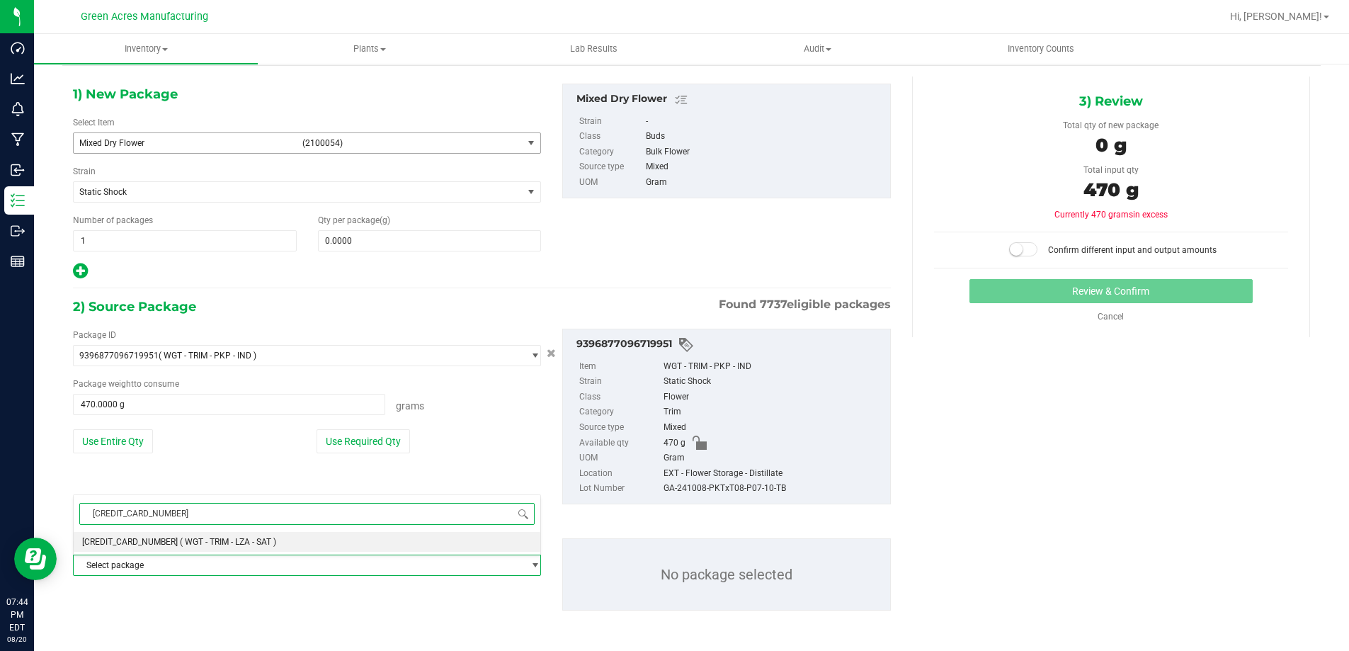
click at [256, 542] on span "( WGT - TRIM - LZA - SAT )" at bounding box center [228, 542] width 96 height 10
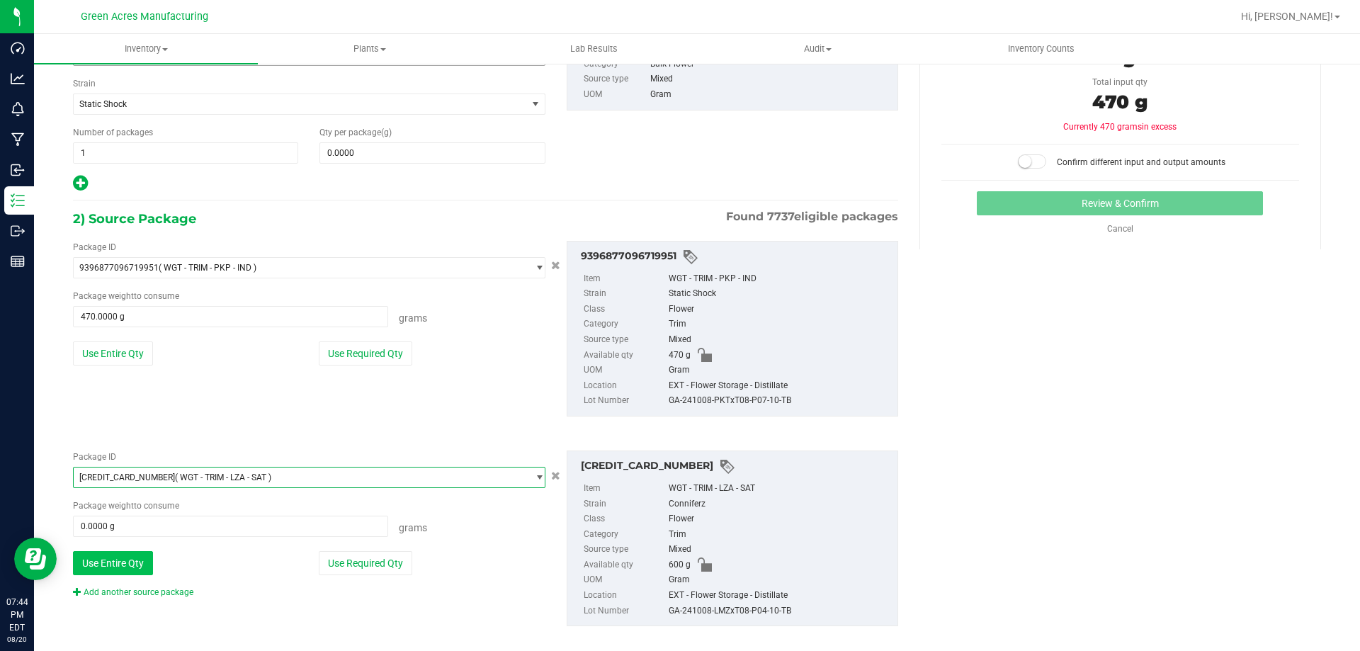
scroll to position [152, 0]
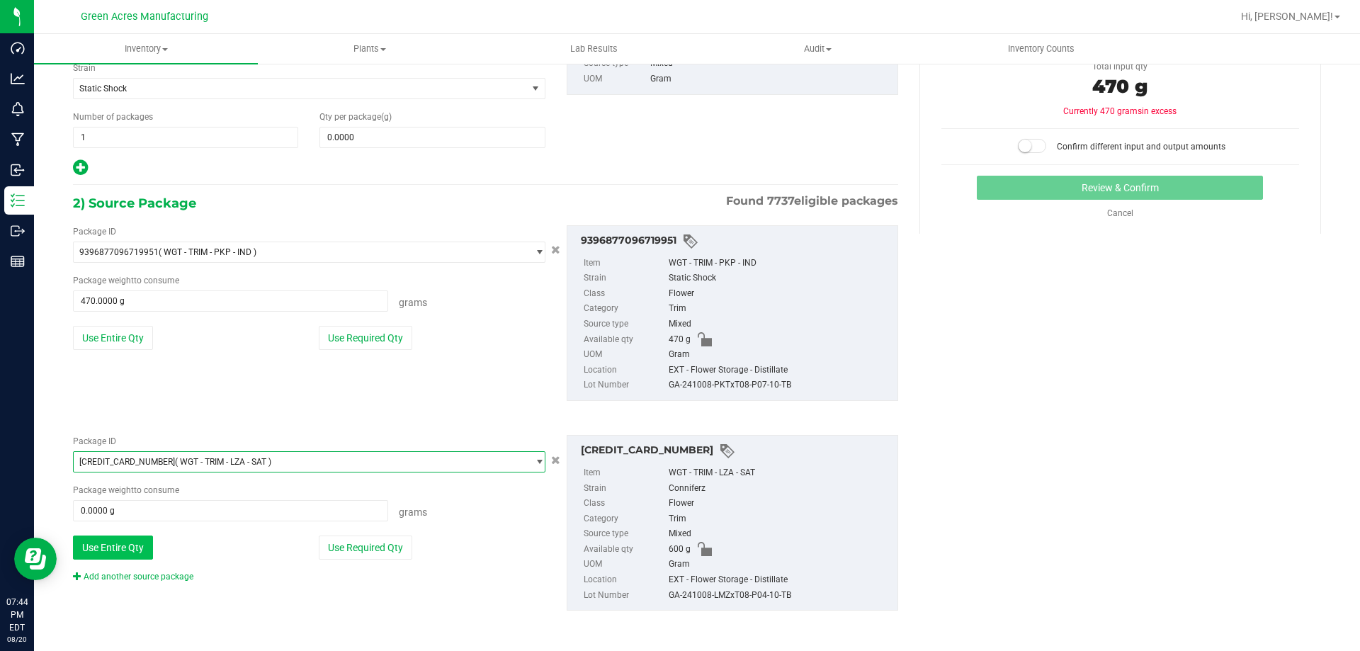
click at [132, 551] on button "Use Entire Qty" at bounding box center [113, 547] width 80 height 24
type input "600.0000 g"
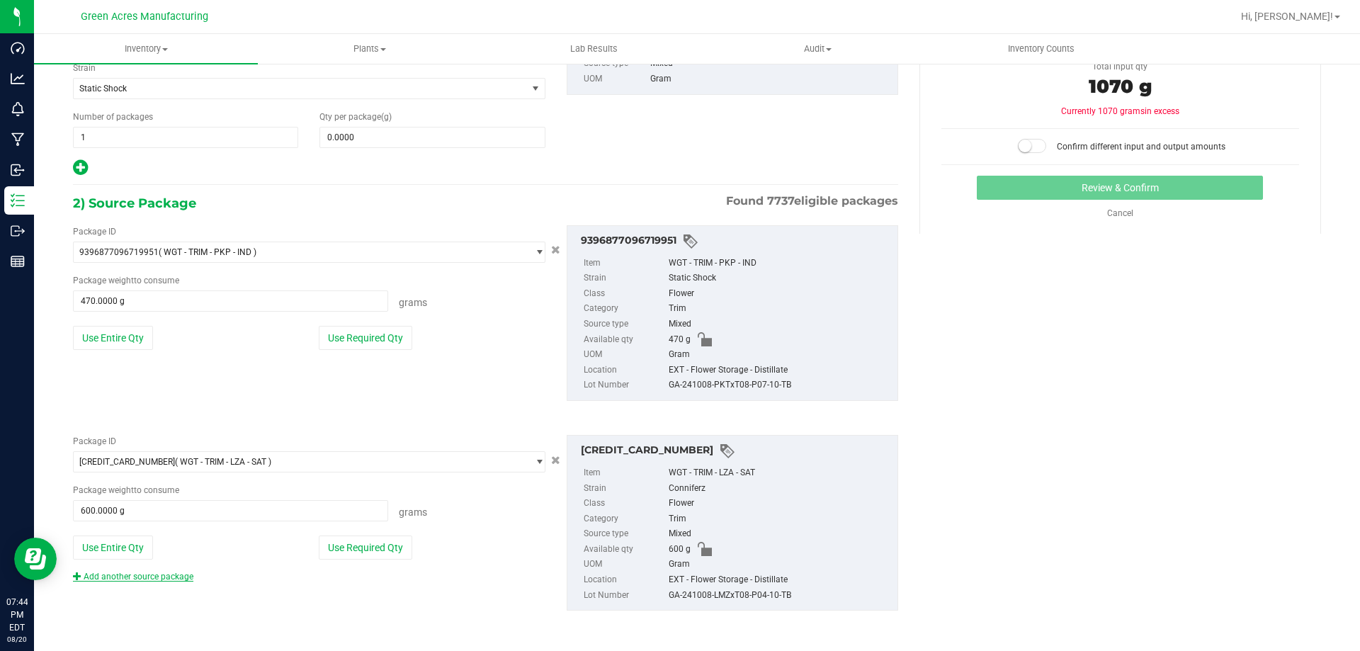
click at [160, 575] on link "Add another source package" at bounding box center [133, 577] width 120 height 10
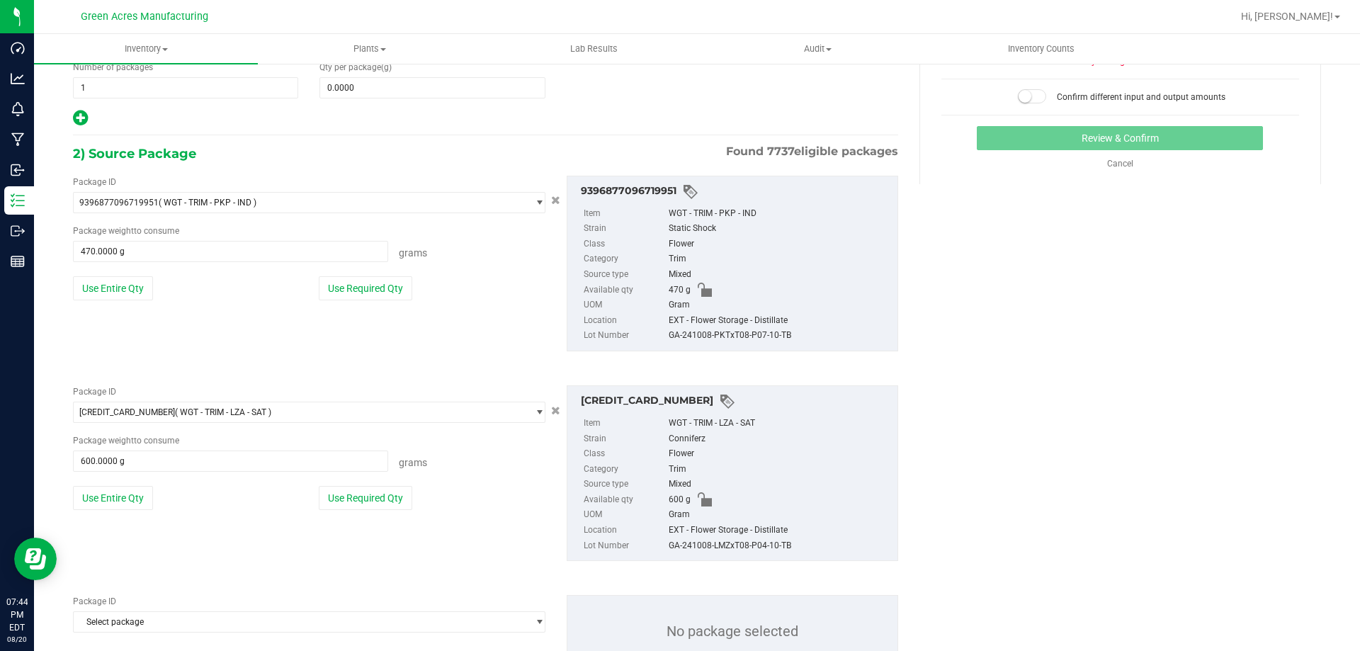
scroll to position [259, 0]
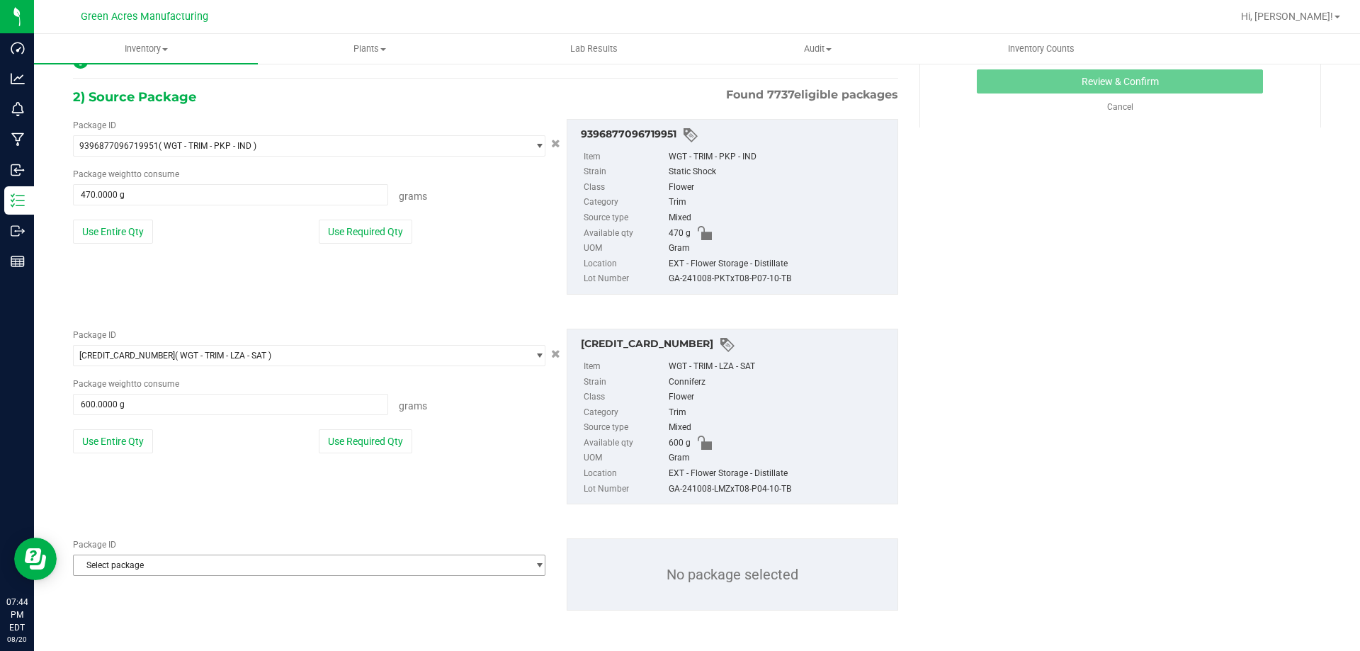
click at [158, 568] on span "Select package" at bounding box center [300, 565] width 453 height 20
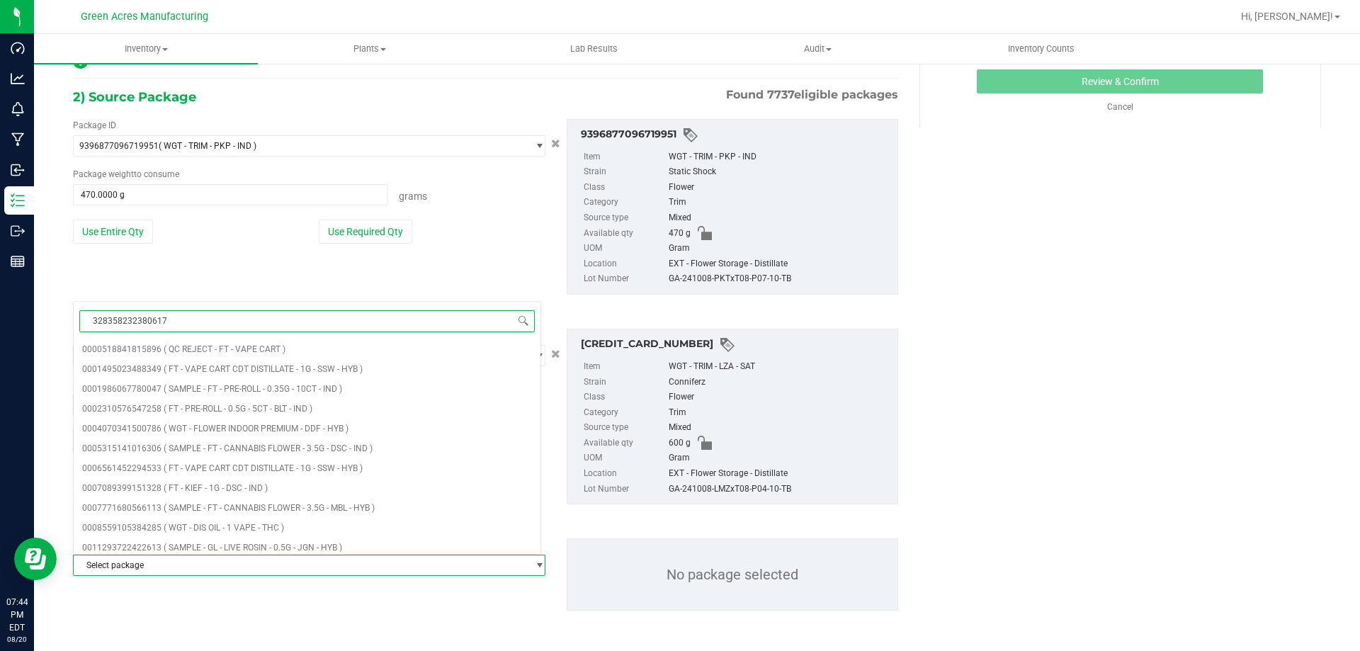
type input "3283582323806170"
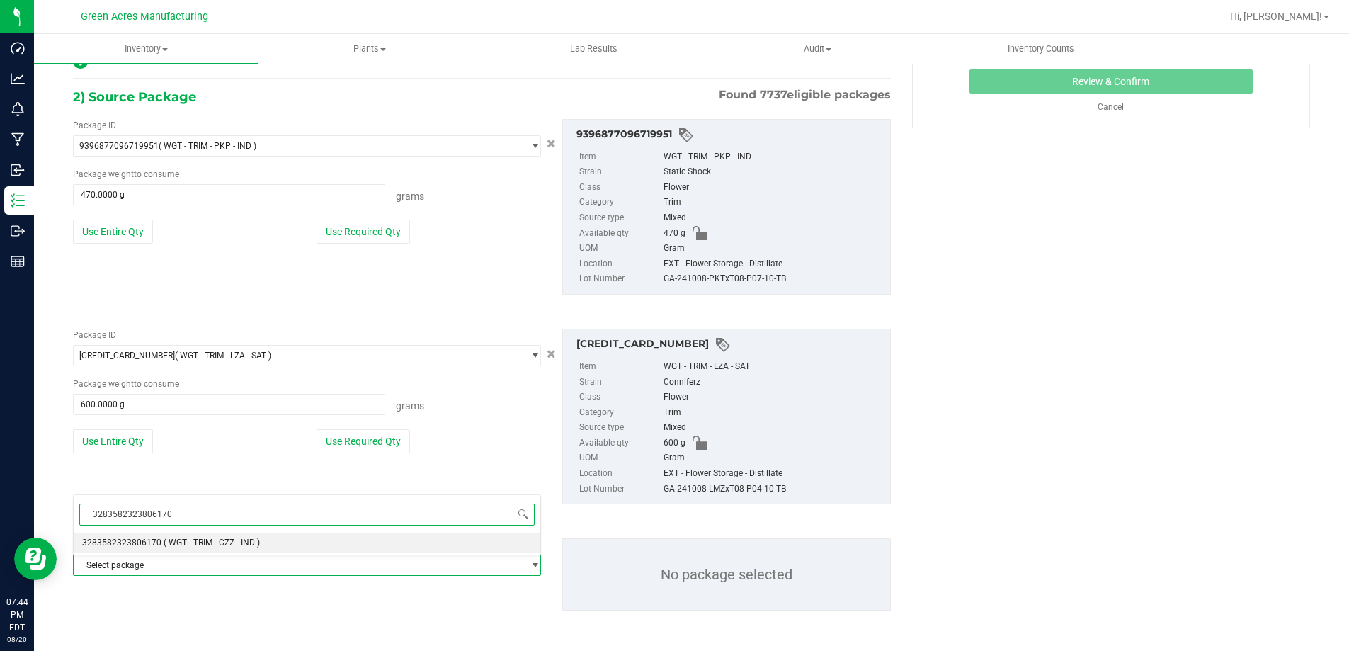
click at [156, 547] on span "3283582323806170" at bounding box center [121, 543] width 79 height 10
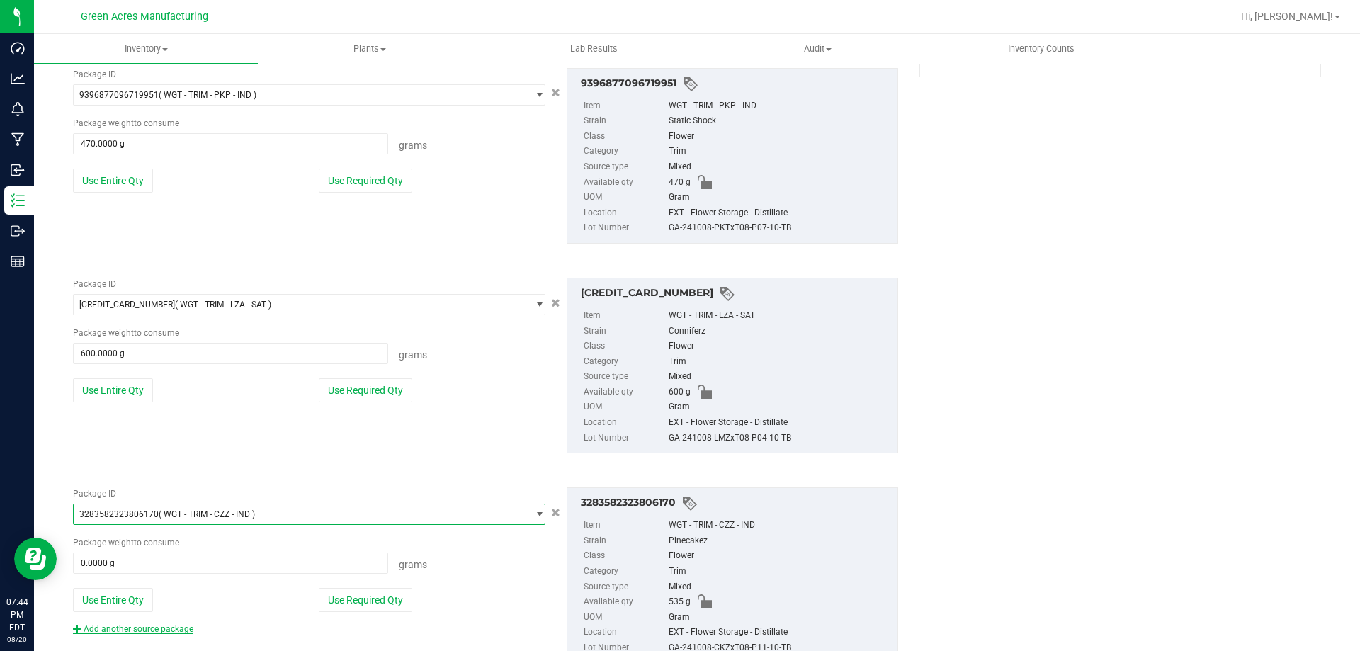
scroll to position [363, 0]
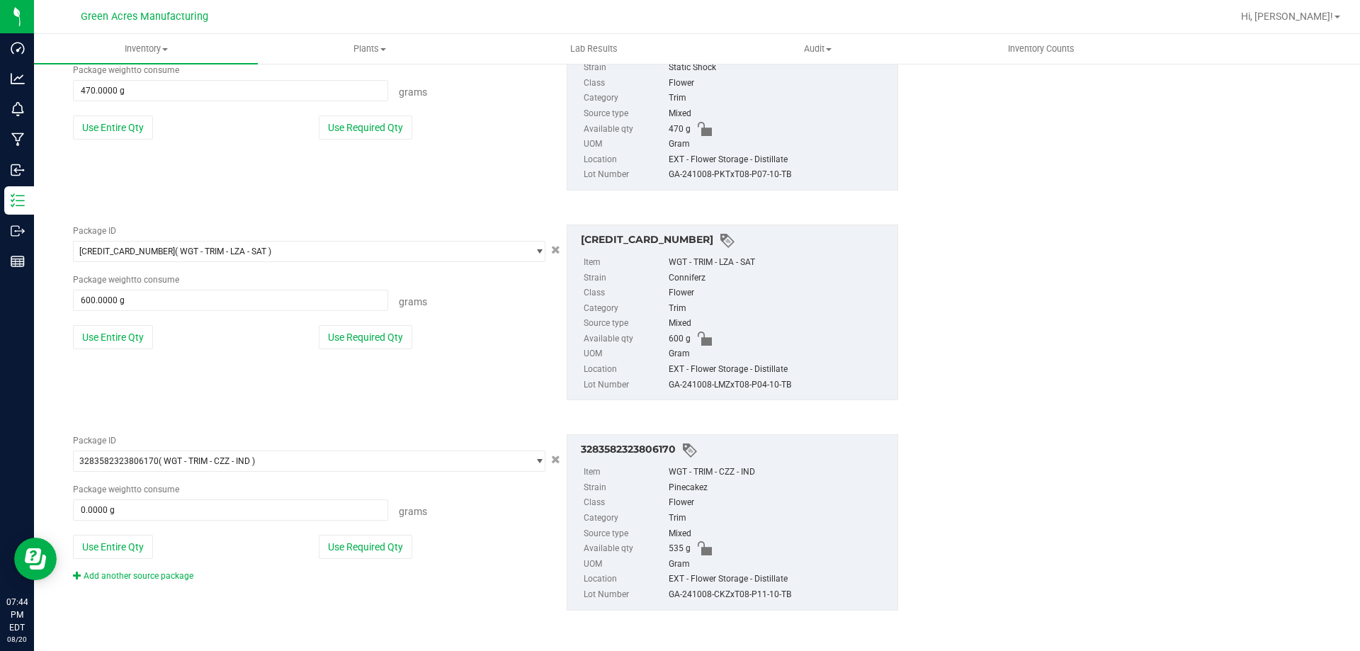
click at [127, 560] on div "Package ID 3283582323806170 ( WGT - TRIM - CZZ - IND ) 3273606266447457 3274961…" at bounding box center [309, 508] width 494 height 148
click at [125, 553] on button "Use Entire Qty" at bounding box center [113, 547] width 80 height 24
type input "535.0000 g"
click at [125, 574] on link "Add another source package" at bounding box center [133, 576] width 120 height 10
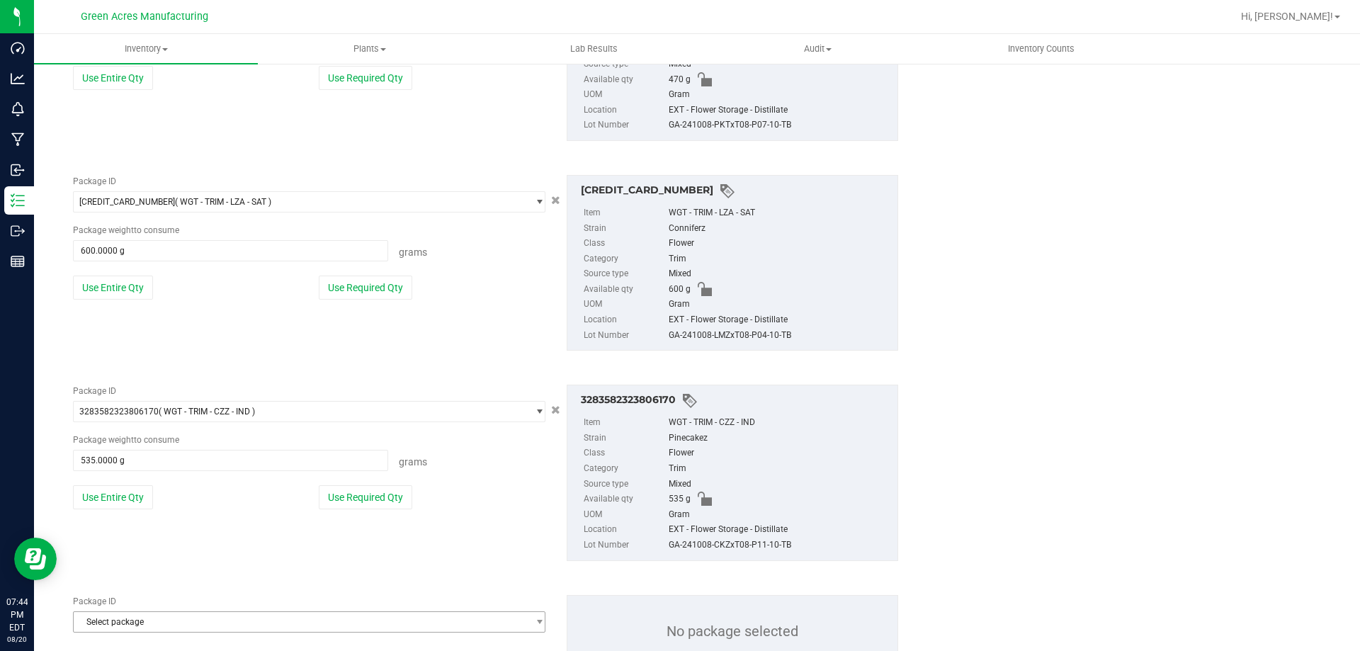
scroll to position [469, 0]
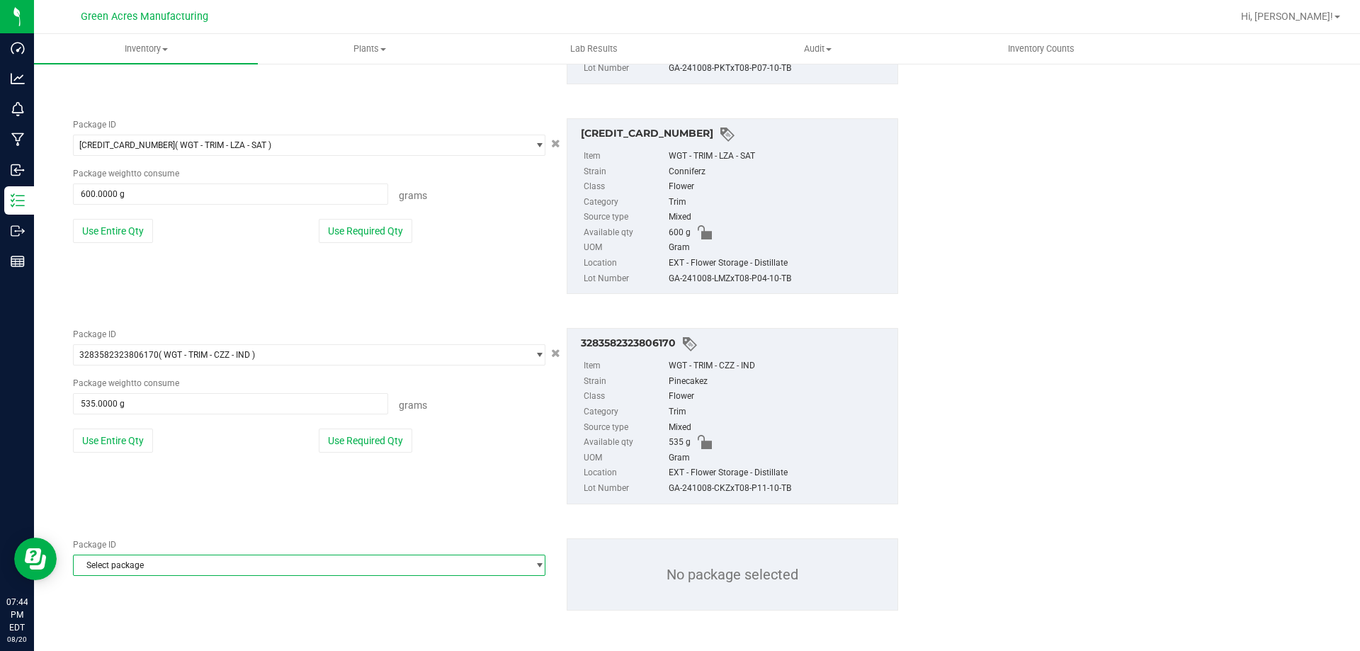
click at [132, 562] on span "Select package" at bounding box center [300, 565] width 453 height 20
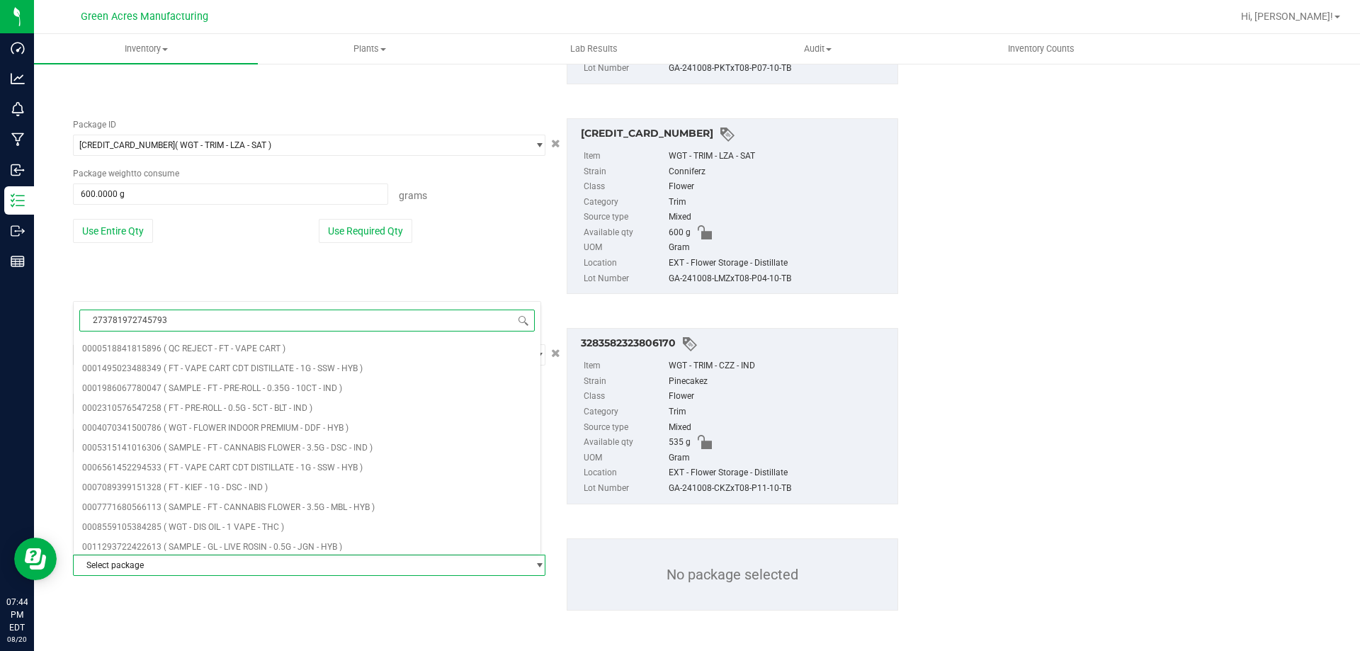
type input "2737819727457939"
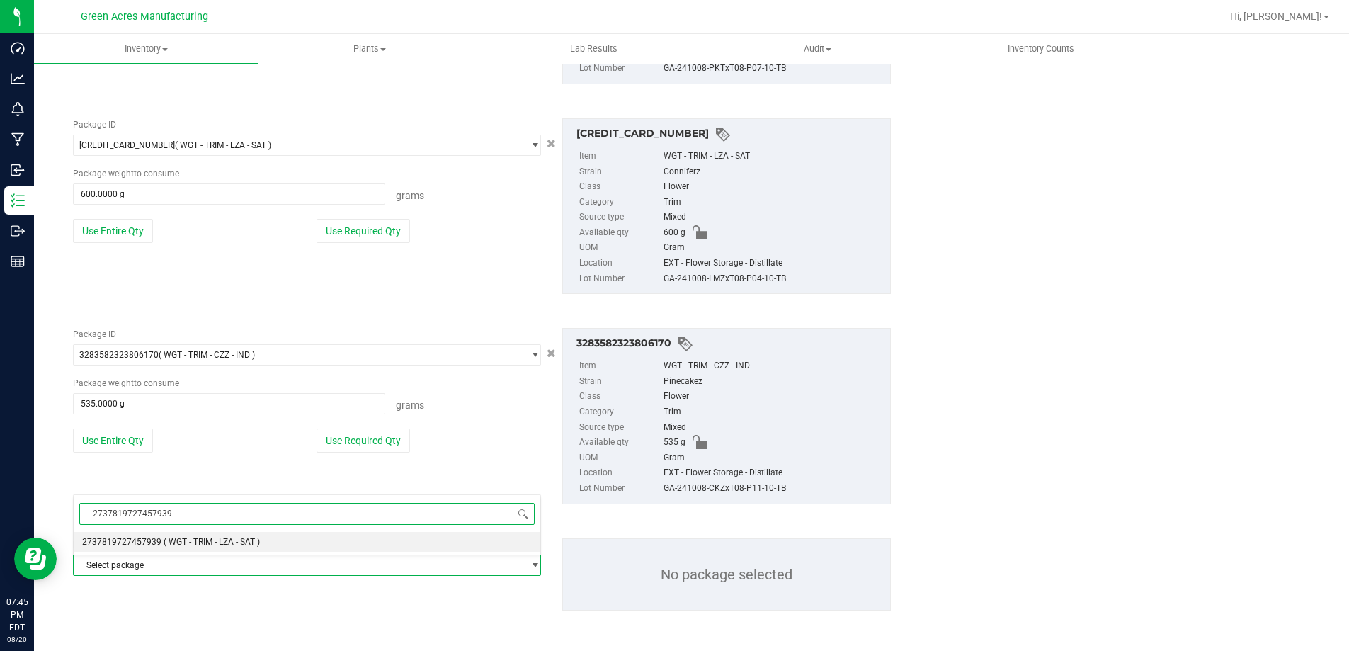
click at [155, 538] on span "2737819727457939" at bounding box center [121, 542] width 79 height 10
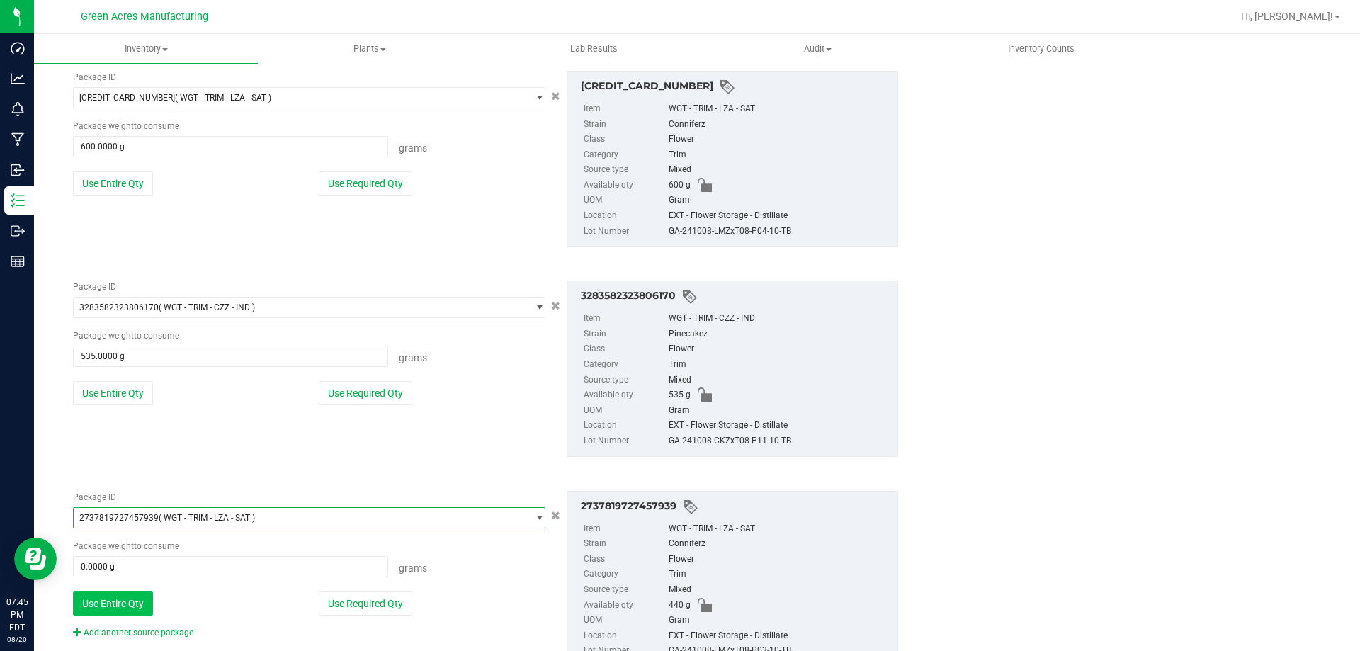
scroll to position [572, 0]
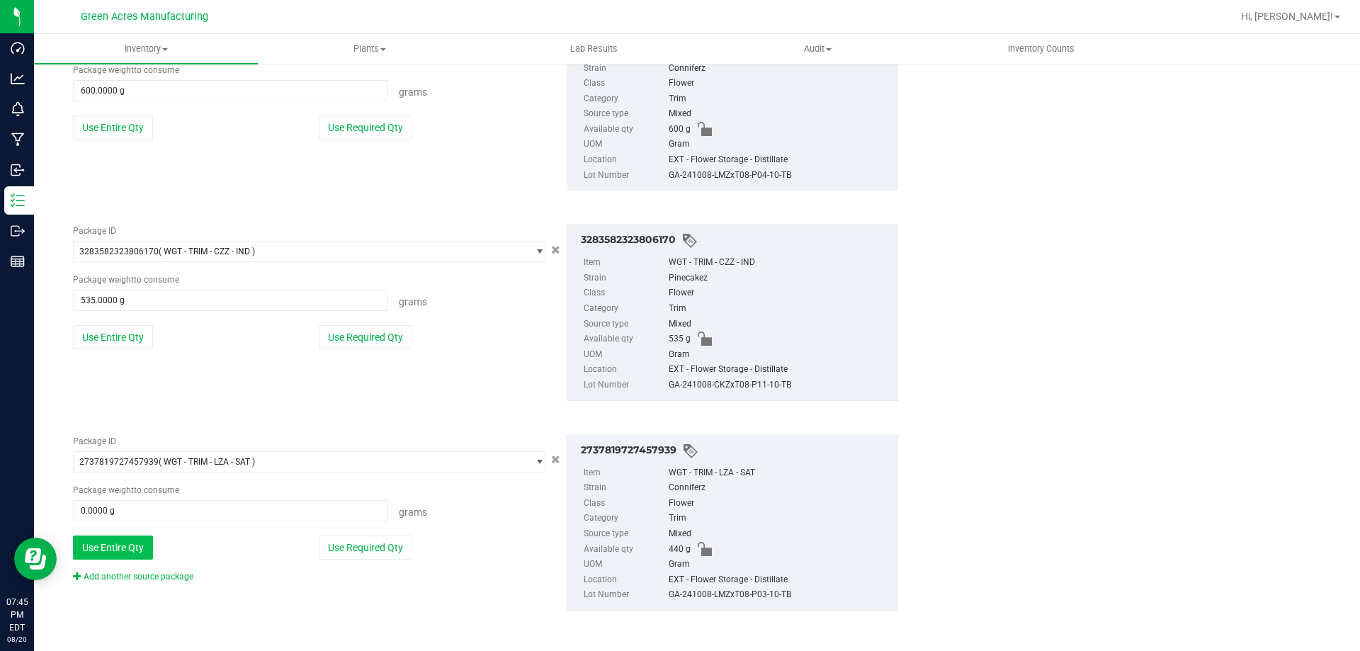
click at [137, 554] on button "Use Entire Qty" at bounding box center [113, 547] width 80 height 24
type input "440.0000 g"
click at [135, 575] on link "Add another source package" at bounding box center [133, 577] width 120 height 10
click at [129, 548] on button "Use Entire Qty" at bounding box center [113, 547] width 80 height 24
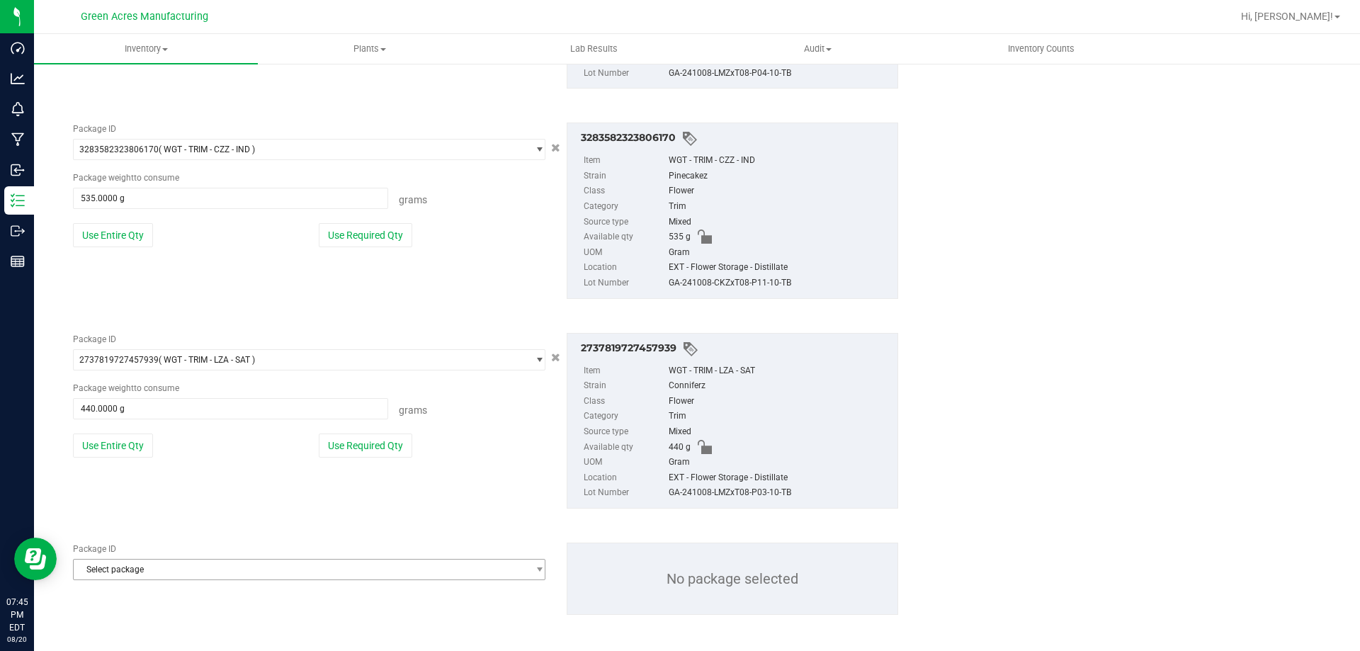
scroll to position [678, 0]
click at [127, 560] on span "Select package" at bounding box center [300, 565] width 453 height 20
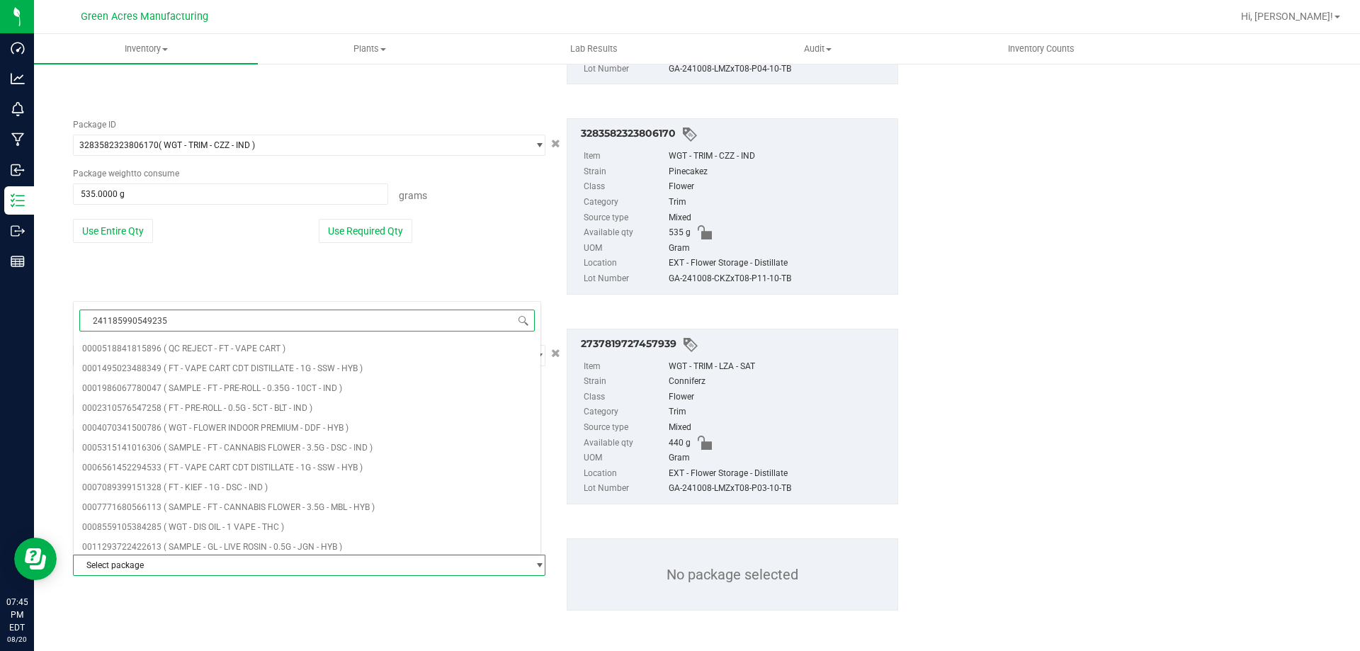
type input "2411859905492356"
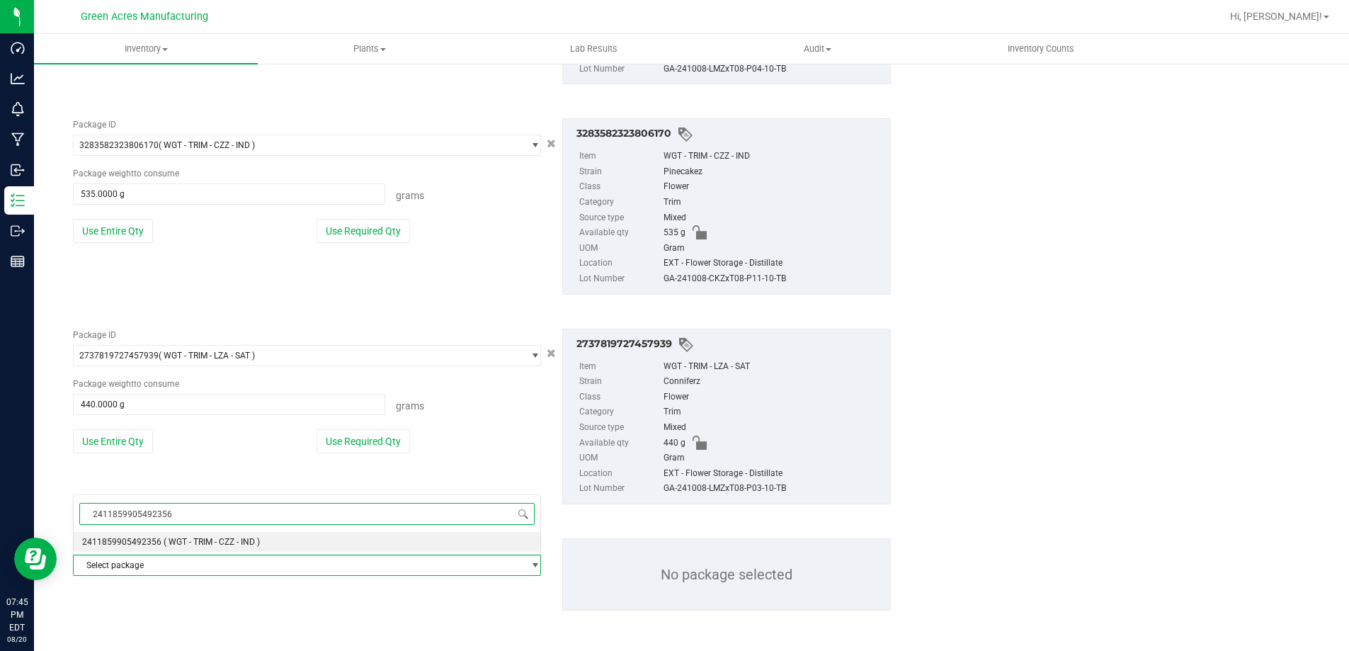
click at [125, 541] on span "2411859905492356" at bounding box center [121, 542] width 79 height 10
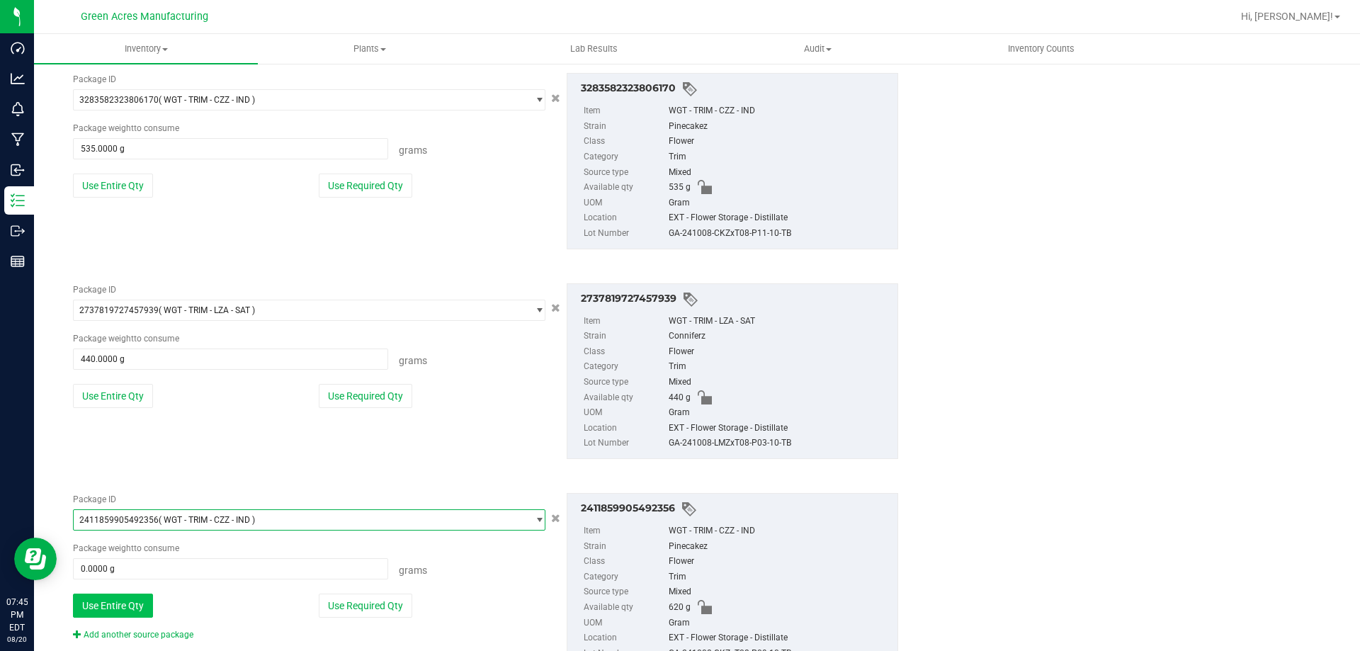
scroll to position [749, 0]
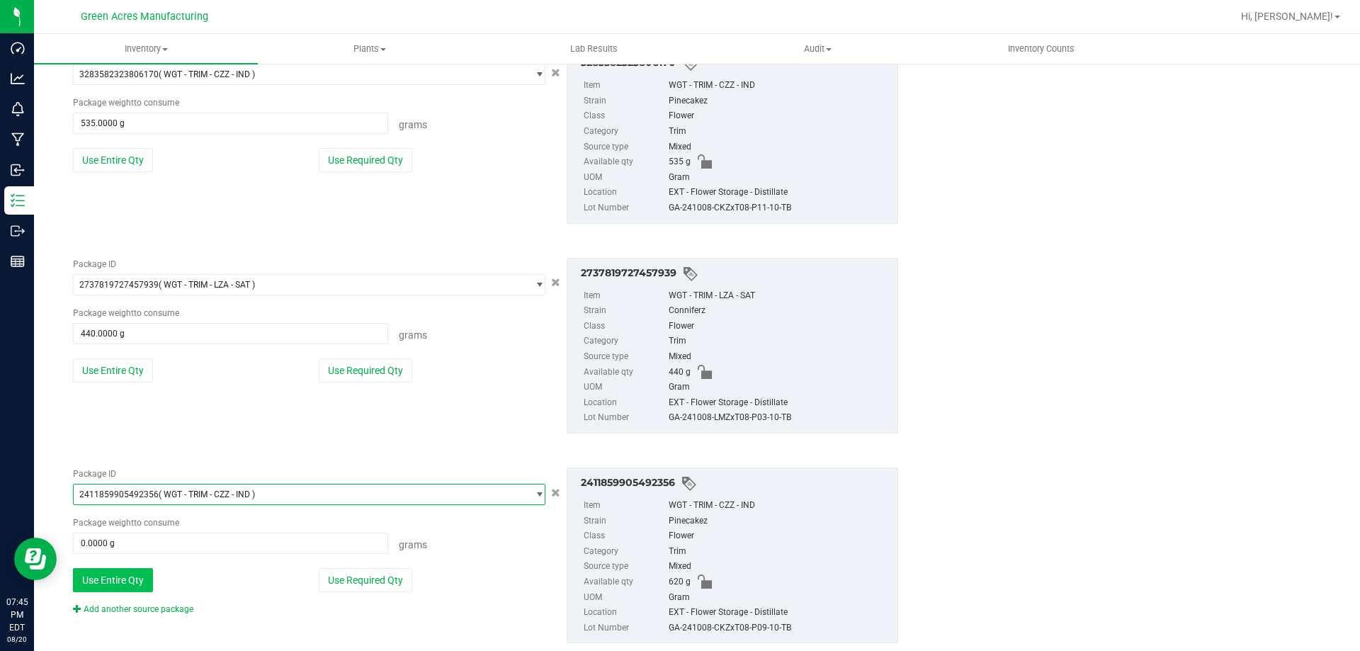
click at [113, 573] on button "Use Entire Qty" at bounding box center [113, 580] width 80 height 24
type input "620.0000 g"
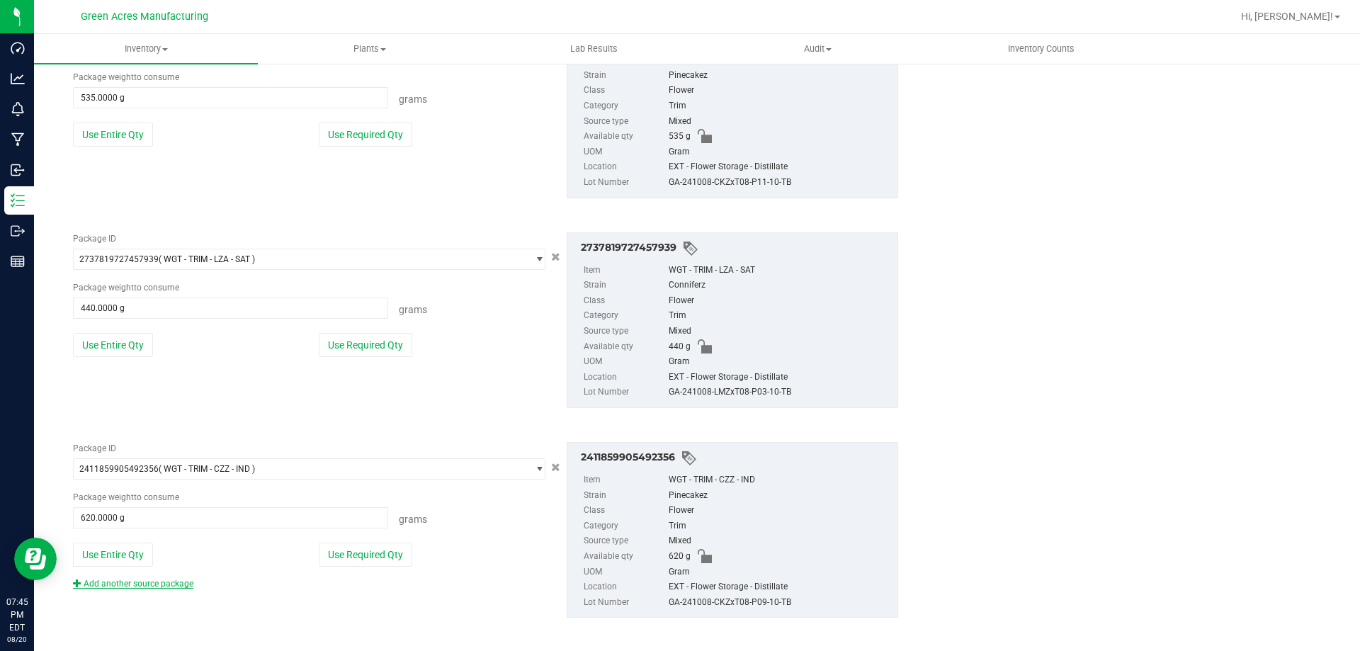
scroll to position [782, 0]
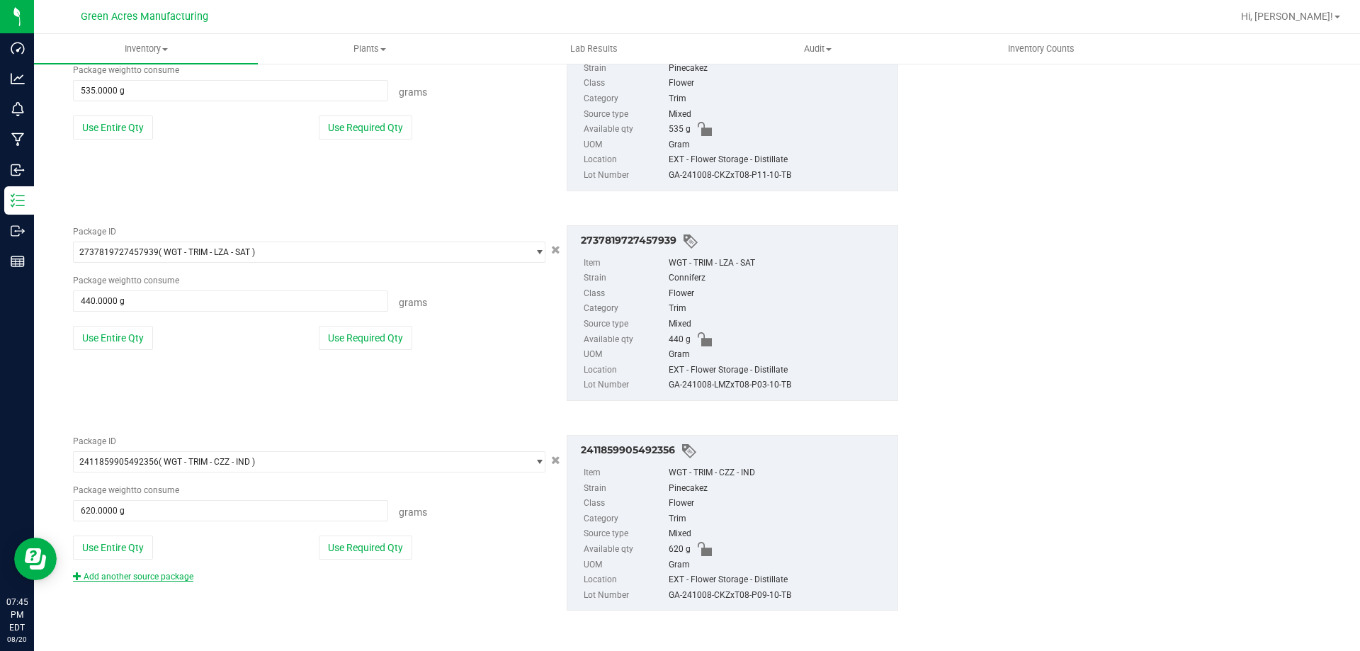
click at [158, 580] on link "Add another source package" at bounding box center [133, 577] width 120 height 10
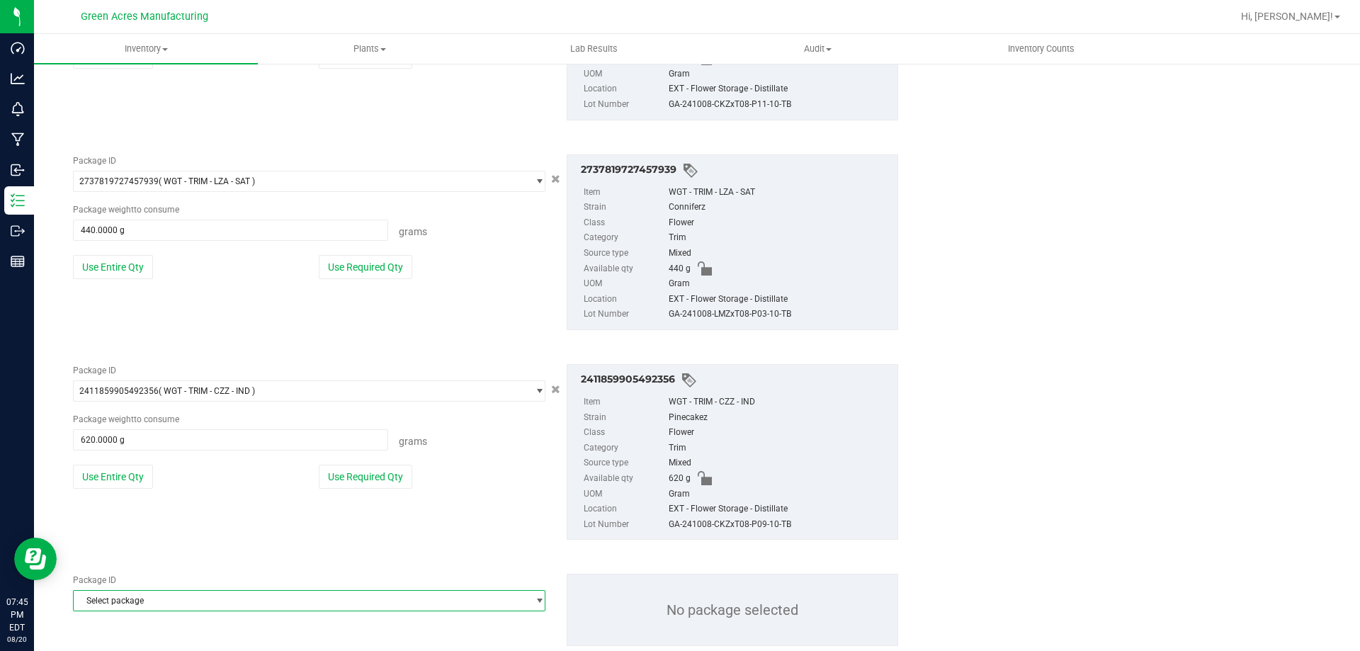
click at [156, 596] on span "Select package" at bounding box center [300, 601] width 453 height 20
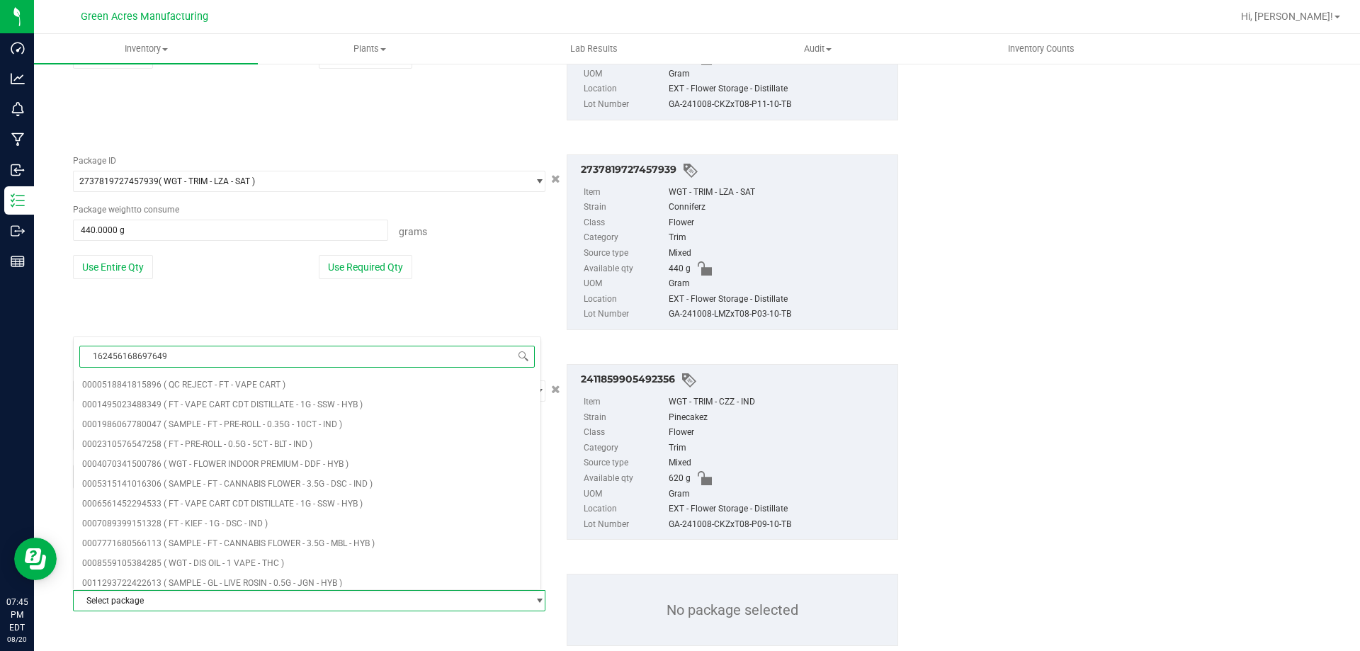
type input "1624561686976498"
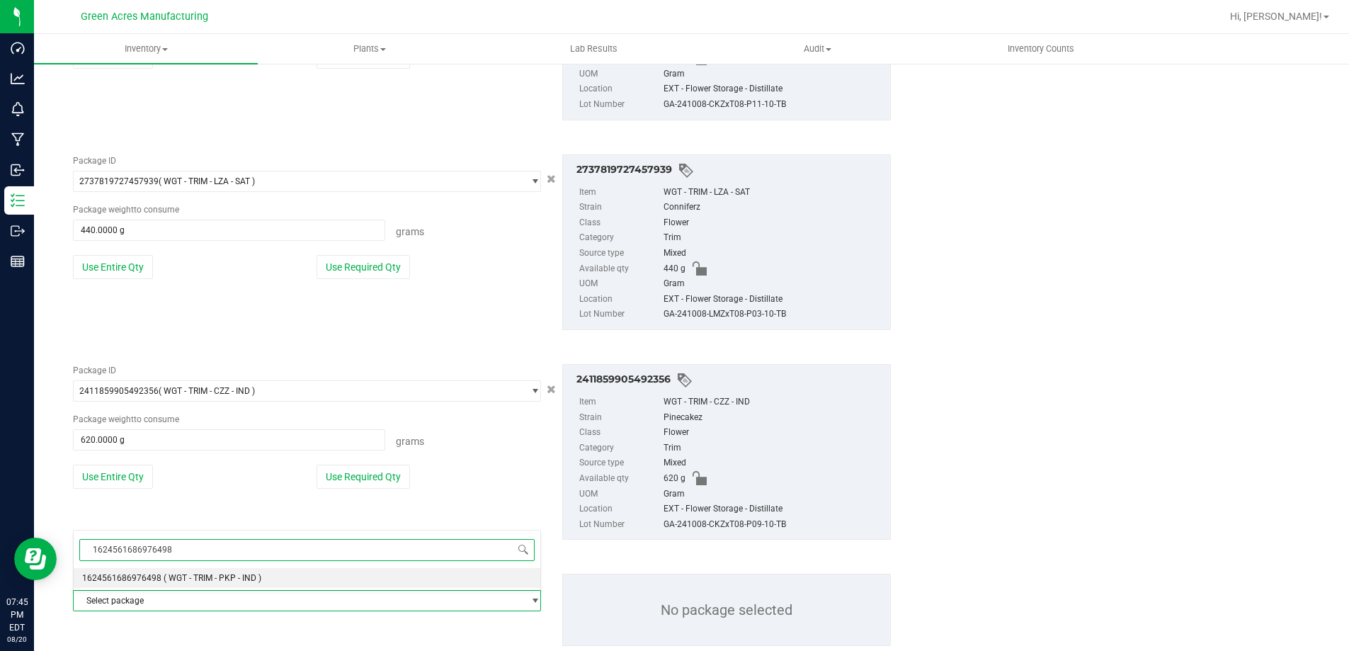
click at [104, 579] on span "1624561686976498" at bounding box center [121, 578] width 79 height 10
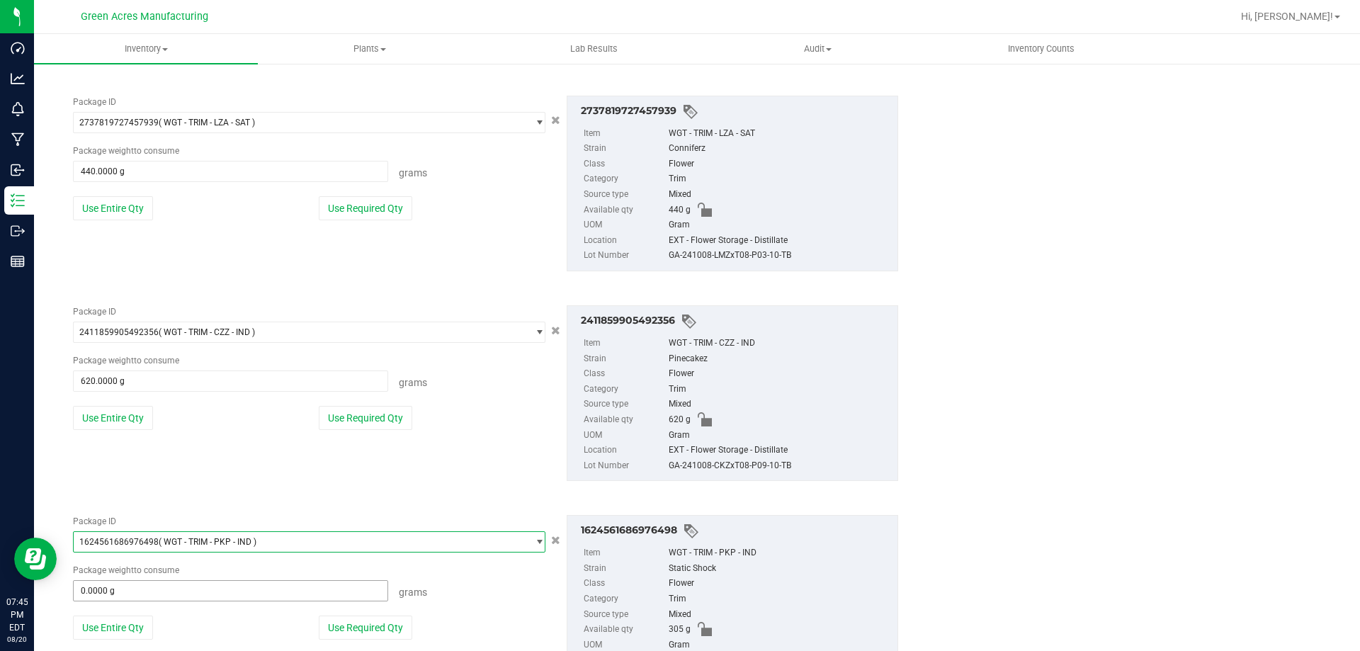
scroll to position [992, 0]
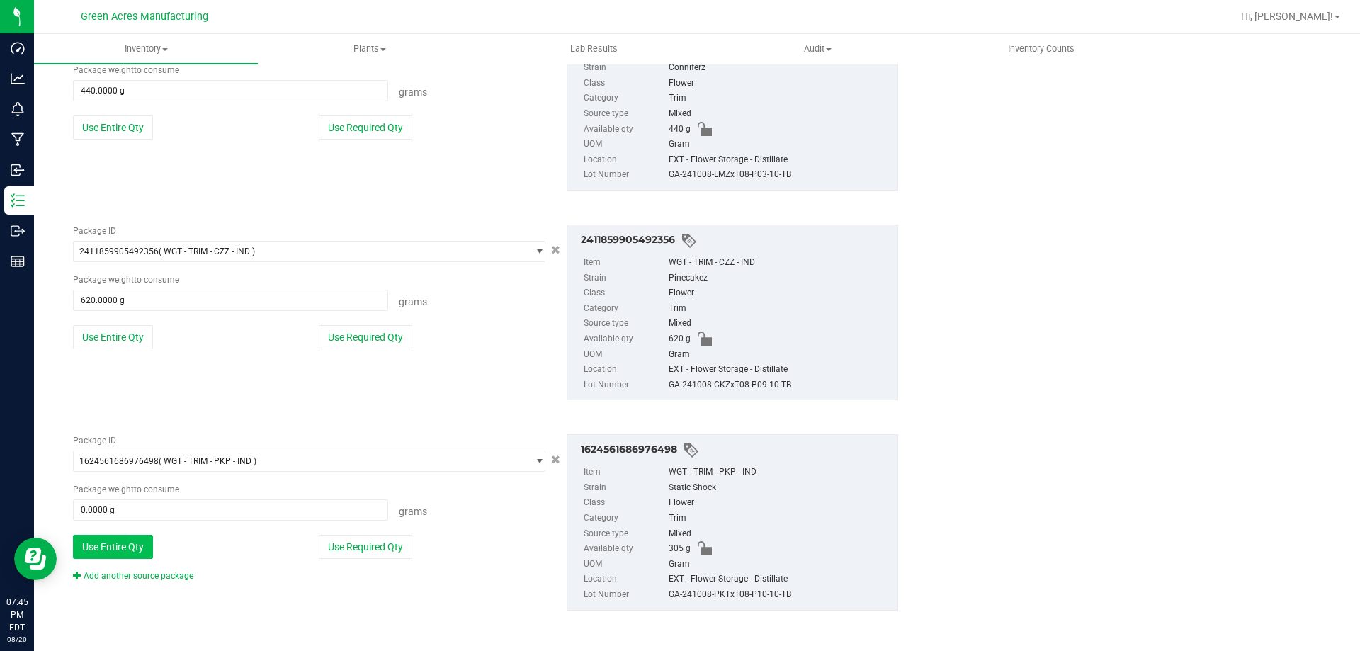
click at [128, 546] on button "Use Entire Qty" at bounding box center [113, 547] width 80 height 24
type input "305.0000 g"
click at [126, 574] on link "Add another source package" at bounding box center [133, 576] width 120 height 10
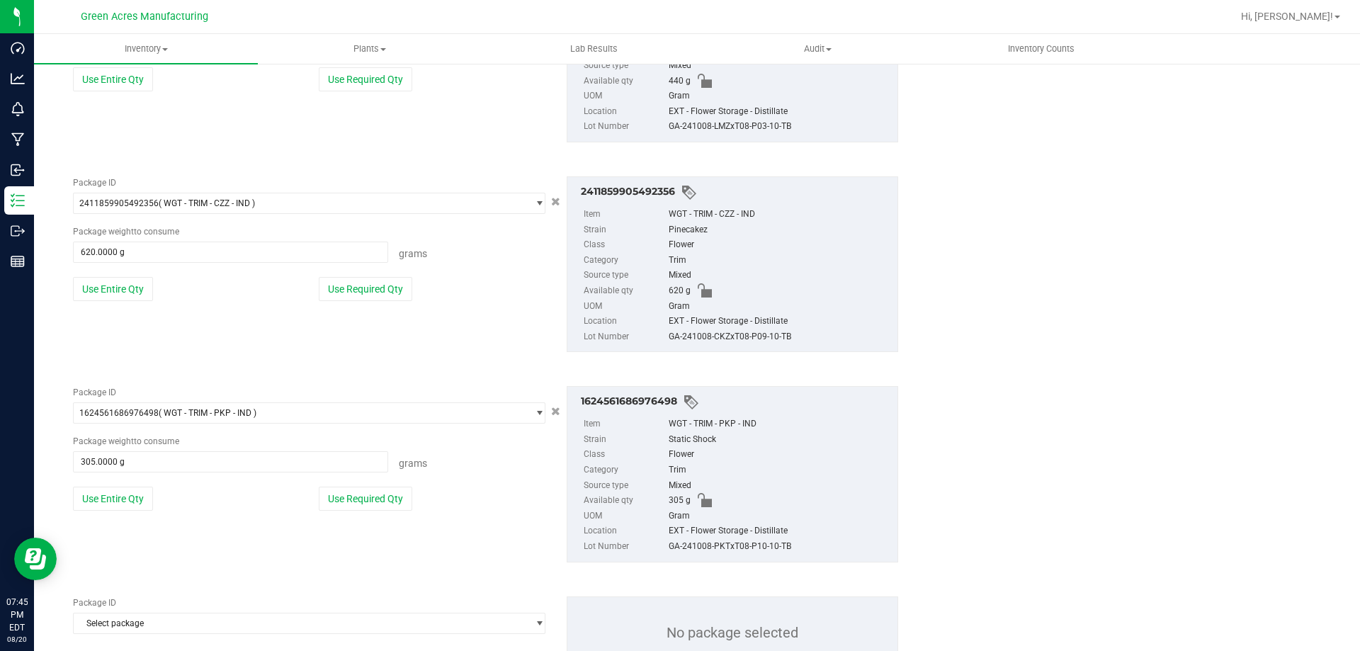
scroll to position [1063, 0]
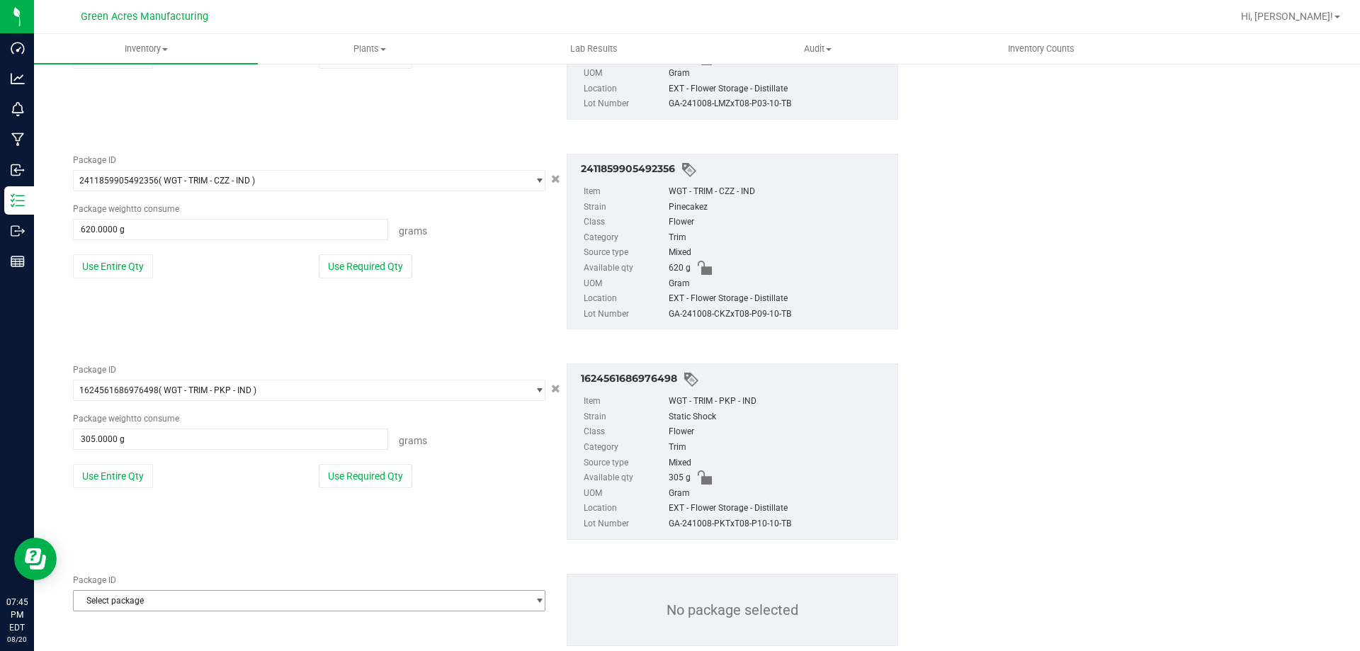
click at [151, 599] on span "Select package" at bounding box center [300, 601] width 453 height 20
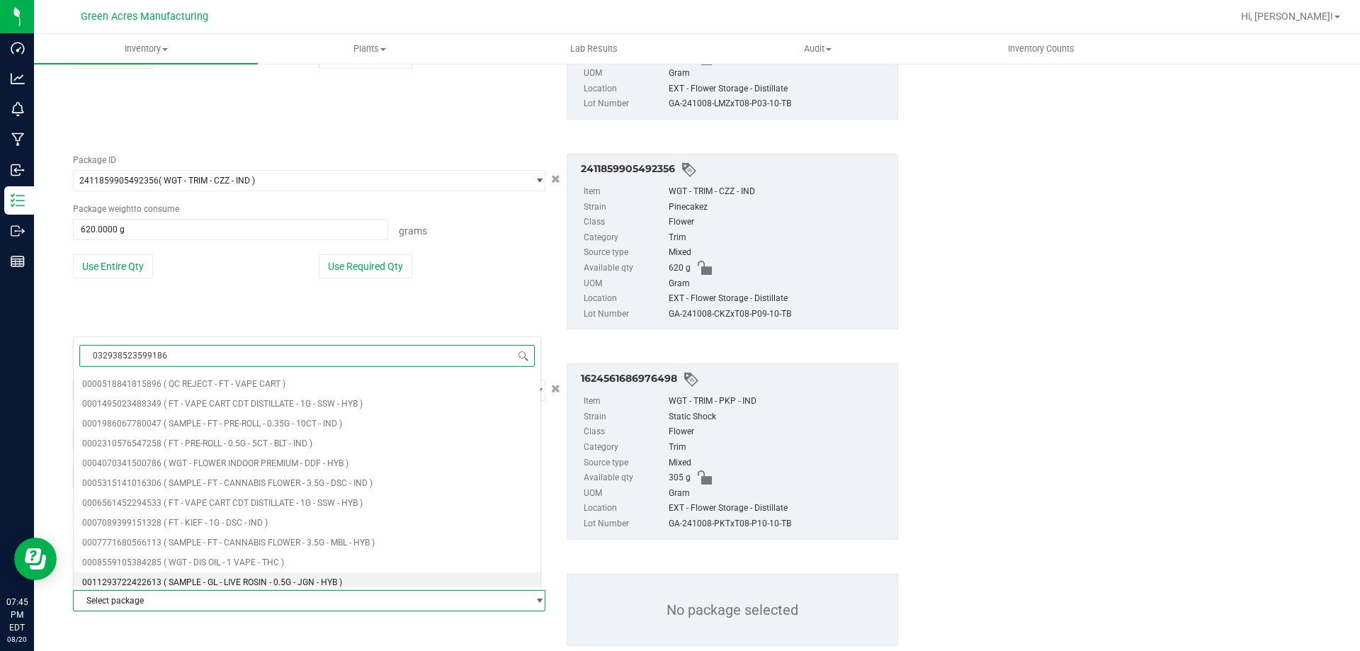
type input "0329385235991863"
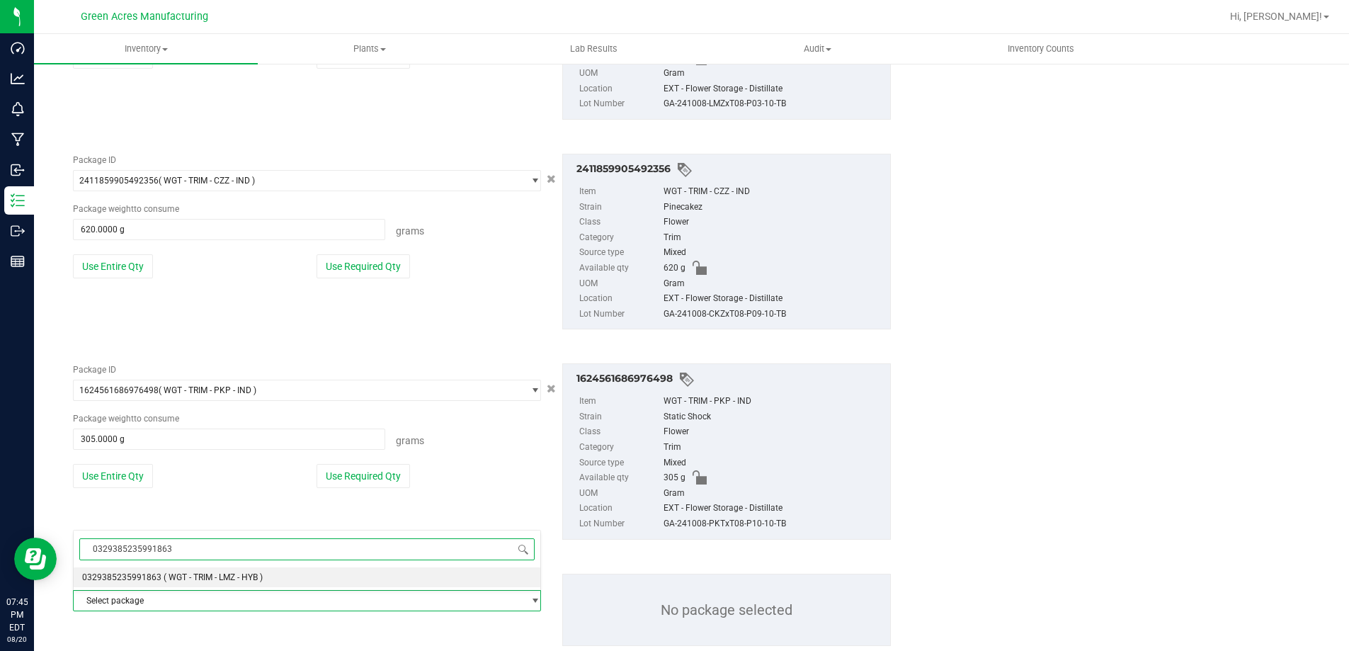
click at [144, 571] on li "0329385235991863 ( WGT - TRIM - LMZ - HYB )" at bounding box center [307, 577] width 467 height 20
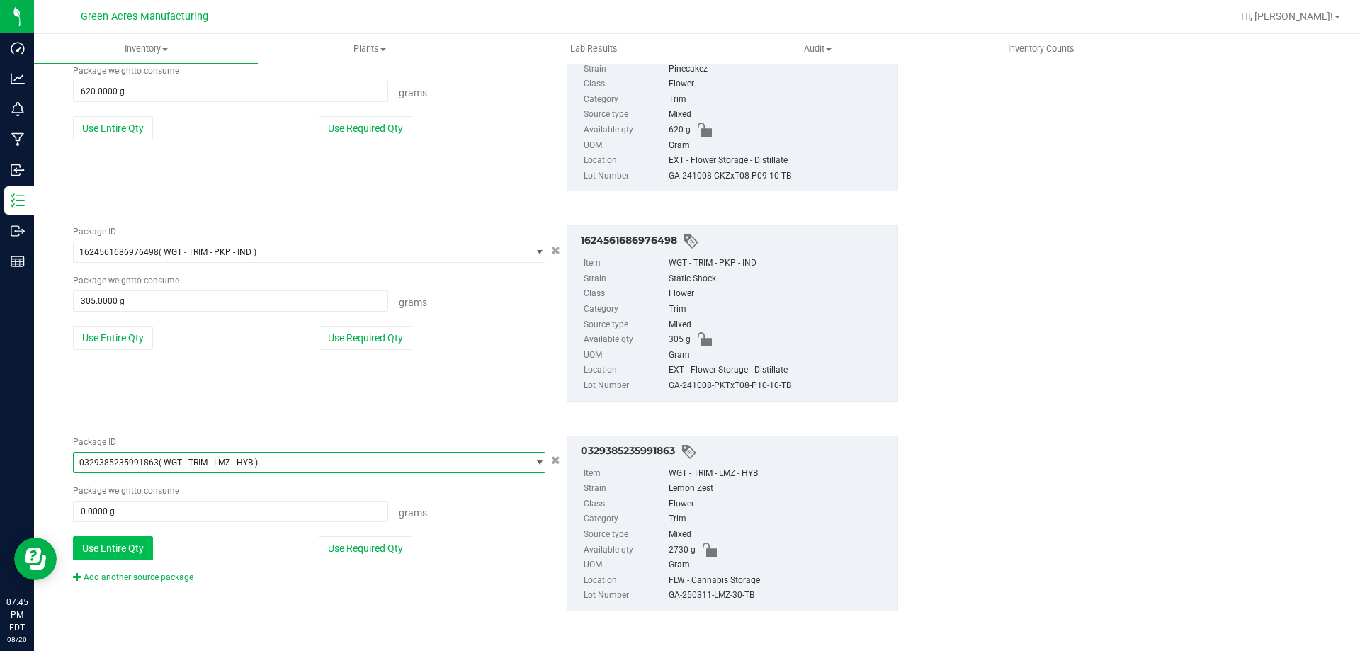
scroll to position [1202, 0]
click at [106, 552] on button "Use Entire Qty" at bounding box center [113, 547] width 80 height 24
type input "2730.0000 g"
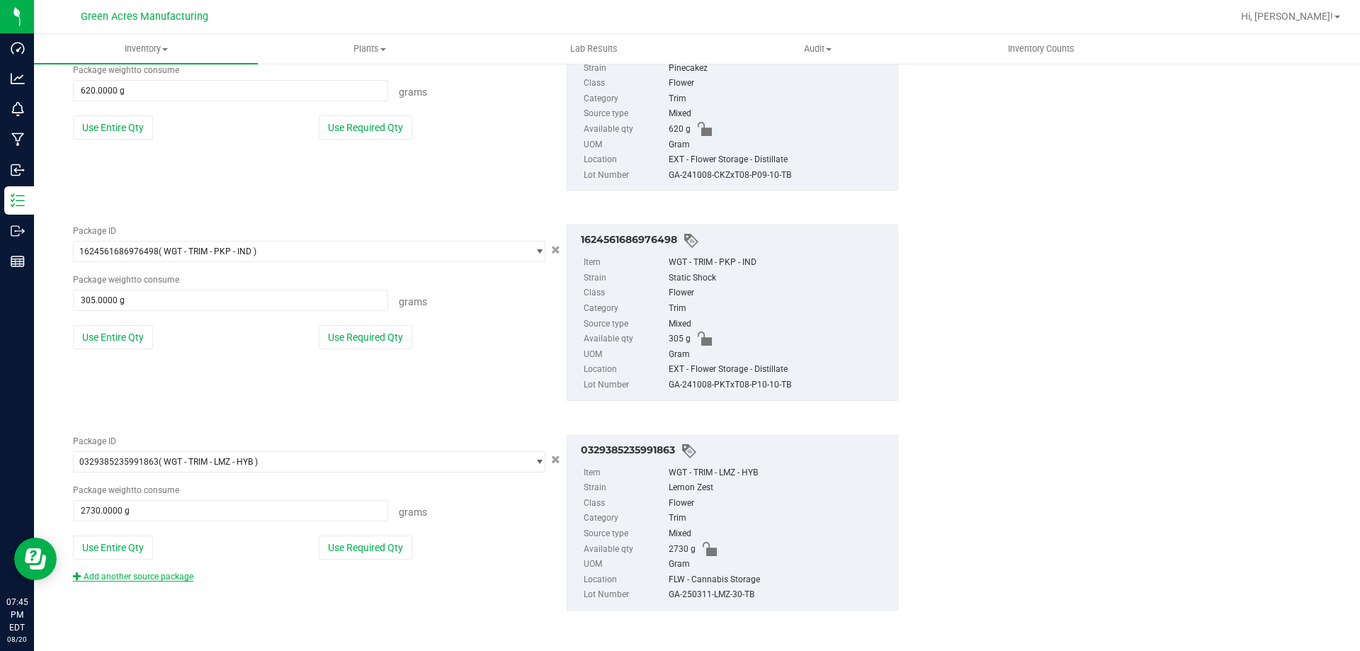
click at [114, 576] on link "Add another source package" at bounding box center [133, 577] width 120 height 10
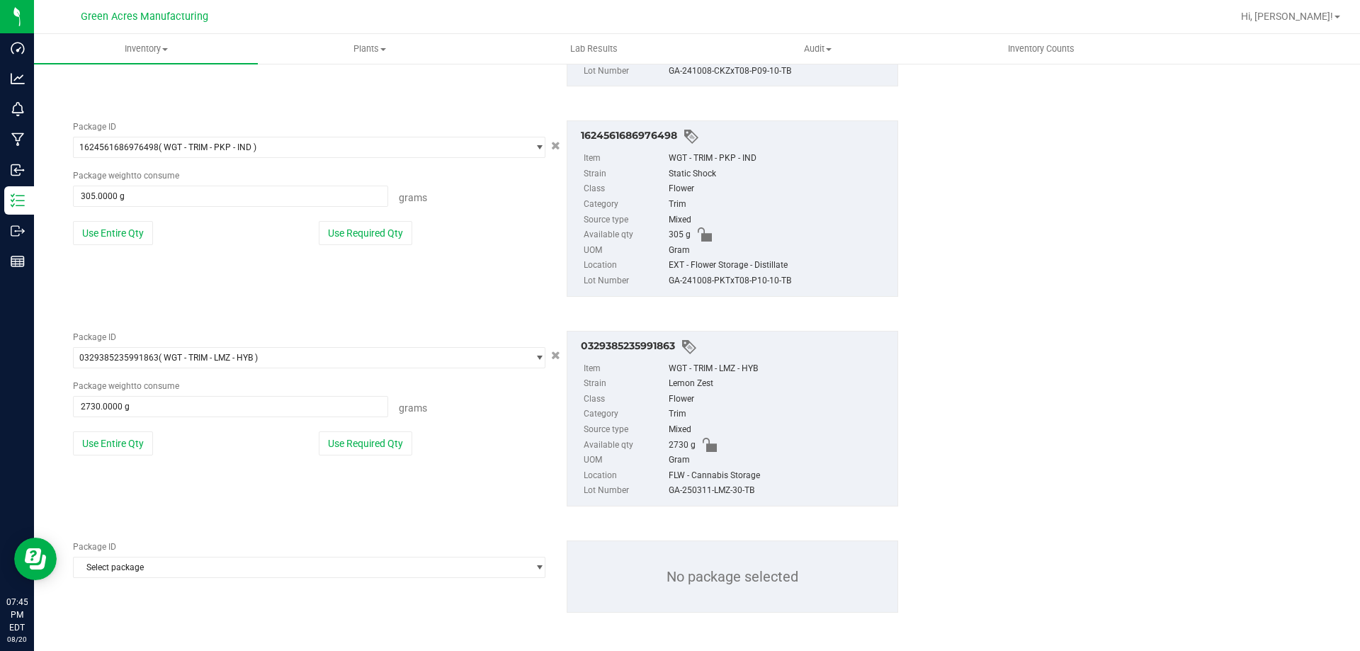
scroll to position [1308, 0]
click at [116, 571] on span "Select package" at bounding box center [300, 565] width 453 height 20
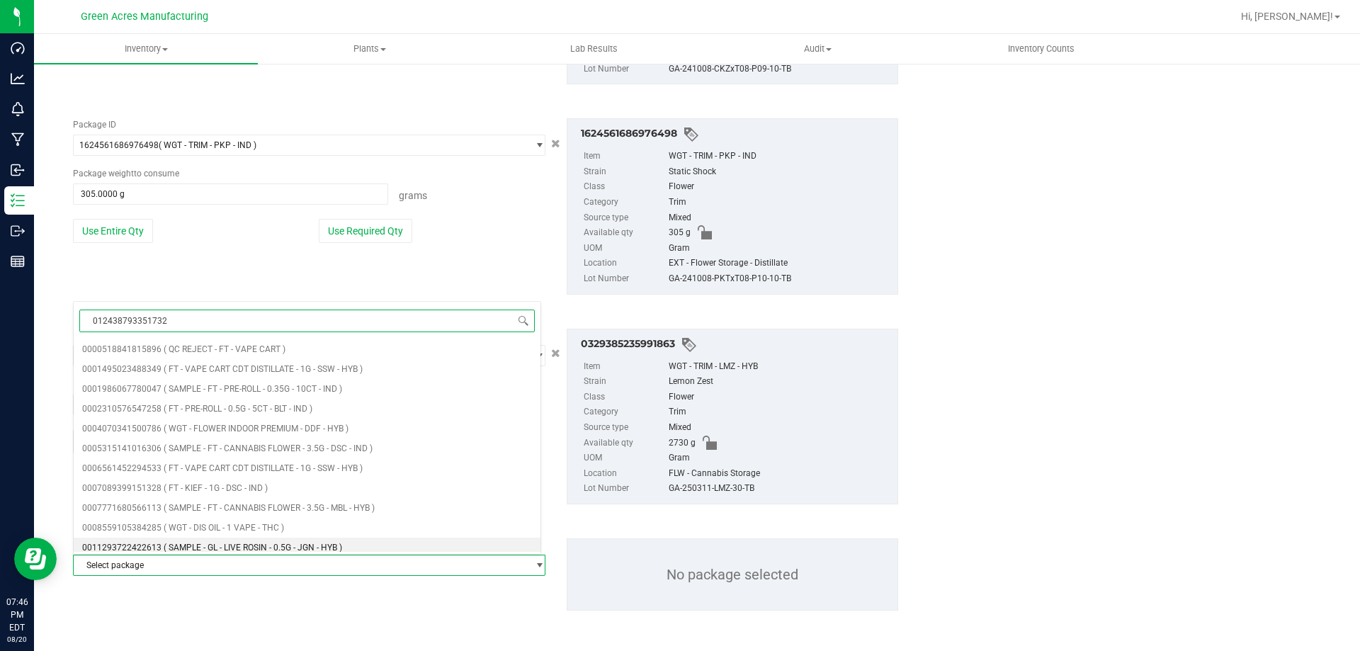
type input "0124387933517324"
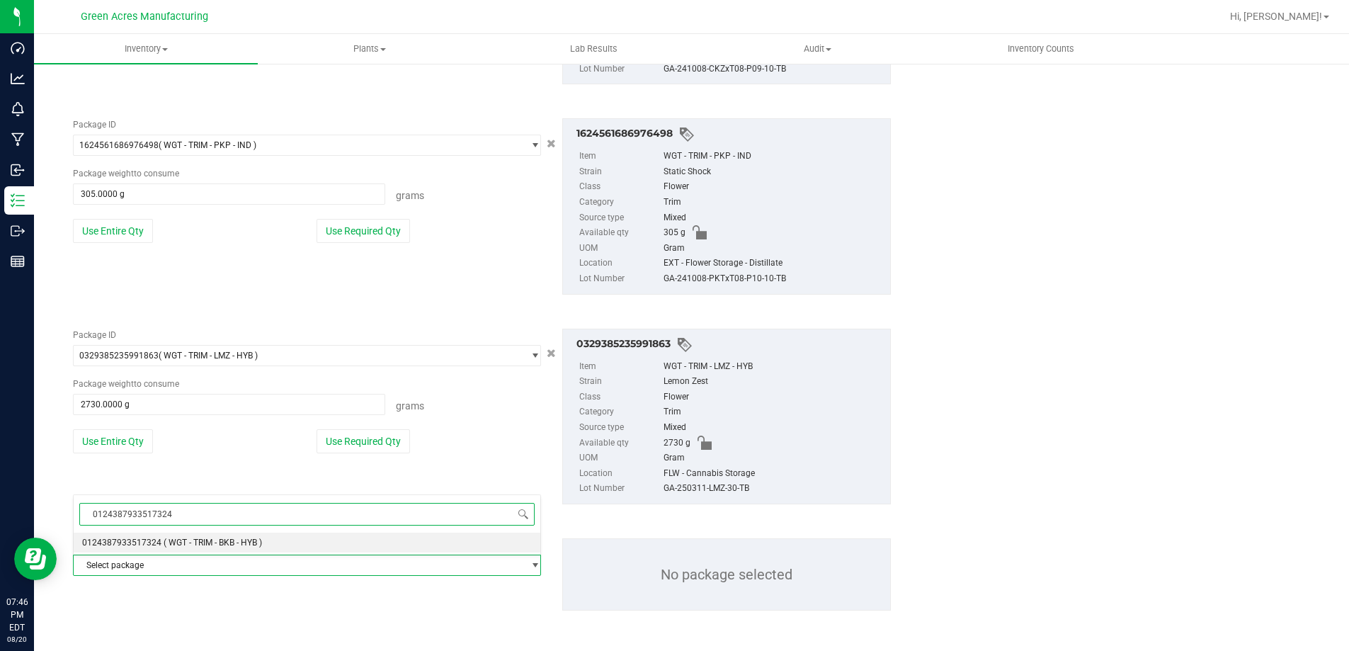
click at [123, 533] on li "0124387933517324 ( WGT - TRIM - BKB - HYB )" at bounding box center [307, 543] width 467 height 20
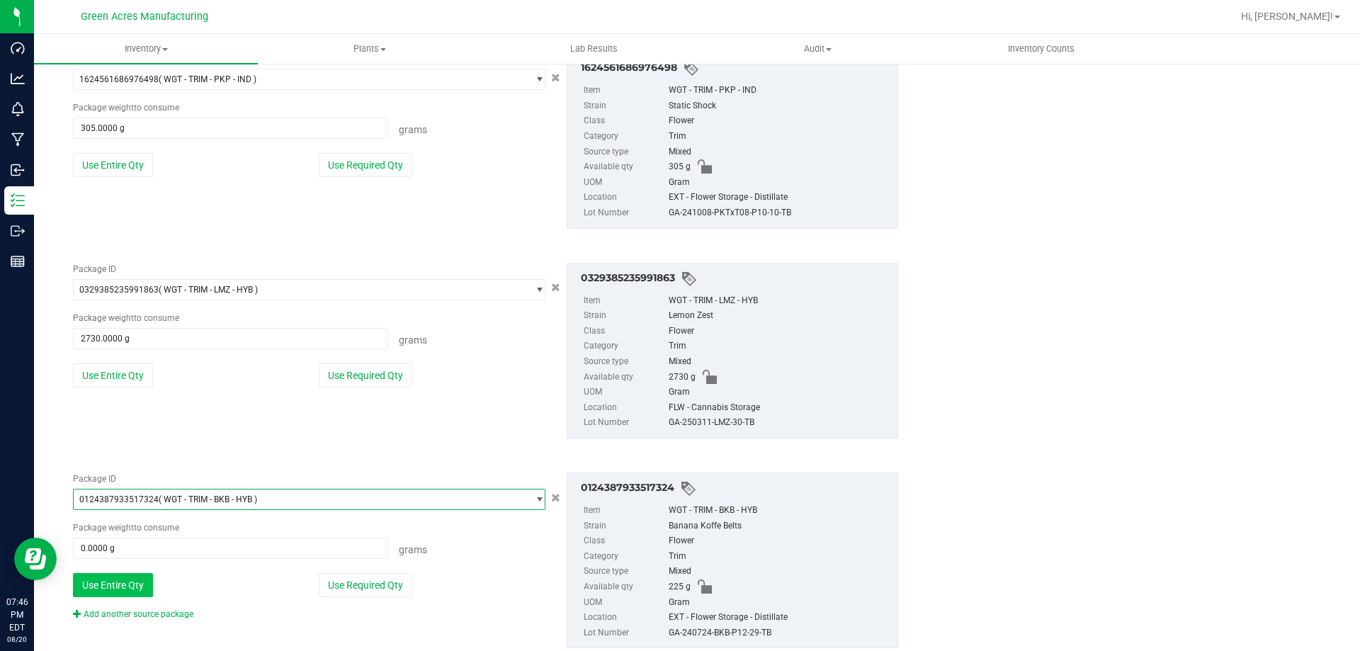
scroll to position [1411, 0]
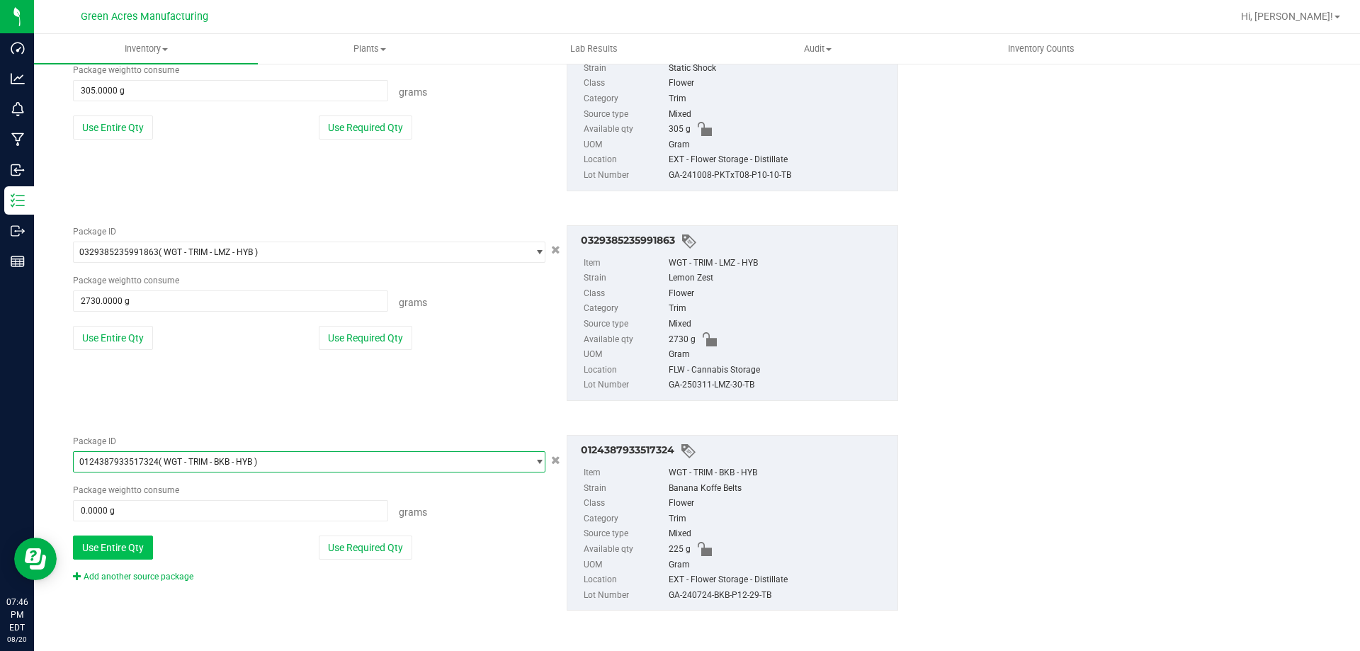
click at [120, 547] on button "Use Entire Qty" at bounding box center [113, 547] width 80 height 24
type input "225.0000 g"
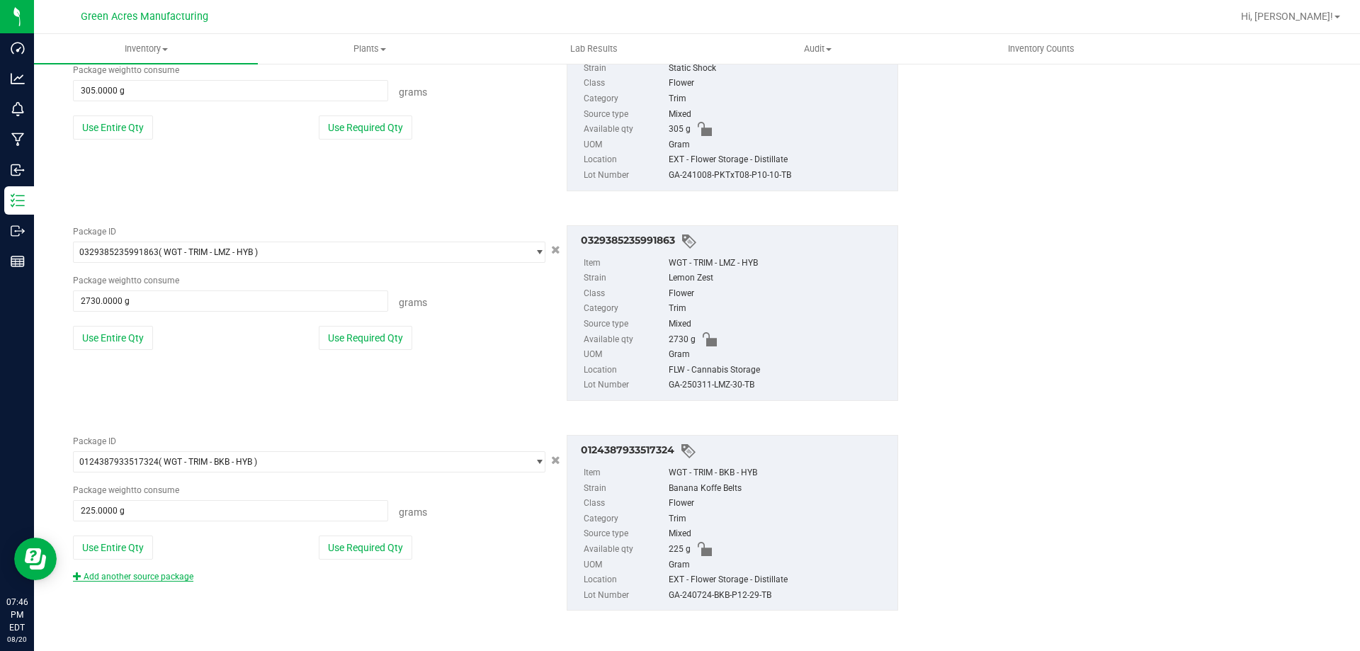
click at [123, 574] on link "Add another source package" at bounding box center [133, 577] width 120 height 10
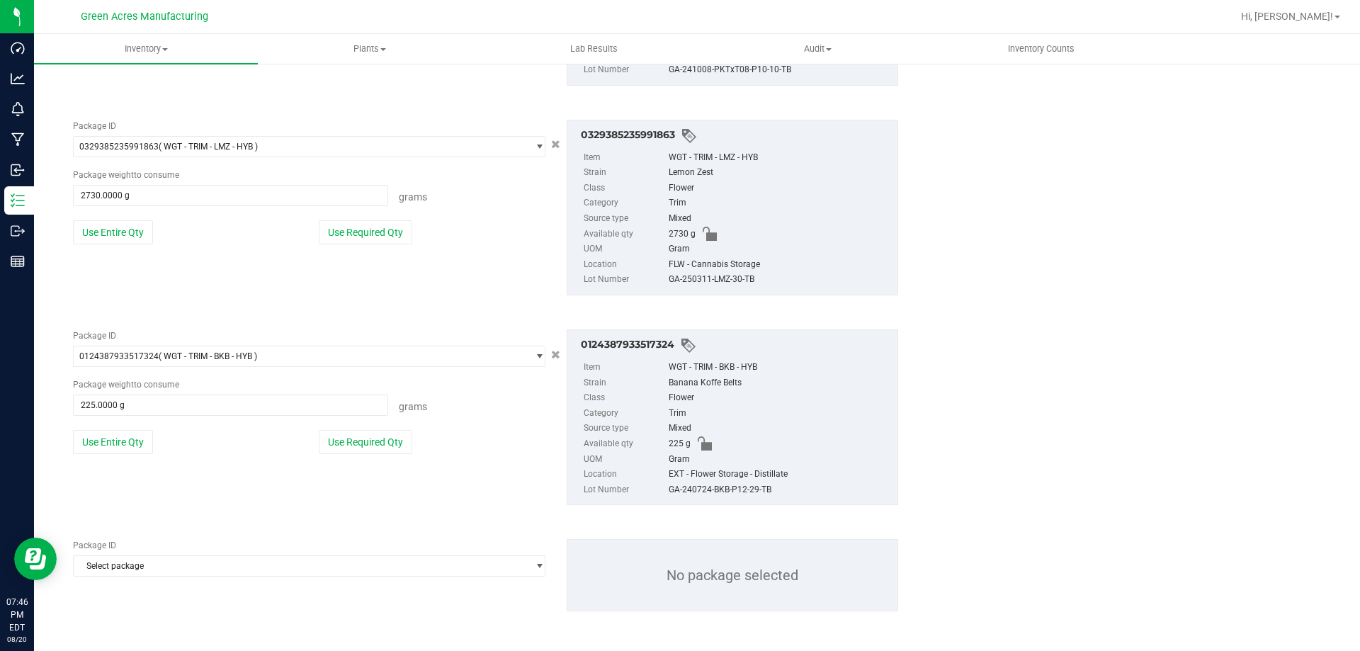
scroll to position [1518, 0]
click at [126, 567] on span "Select package" at bounding box center [300, 565] width 453 height 20
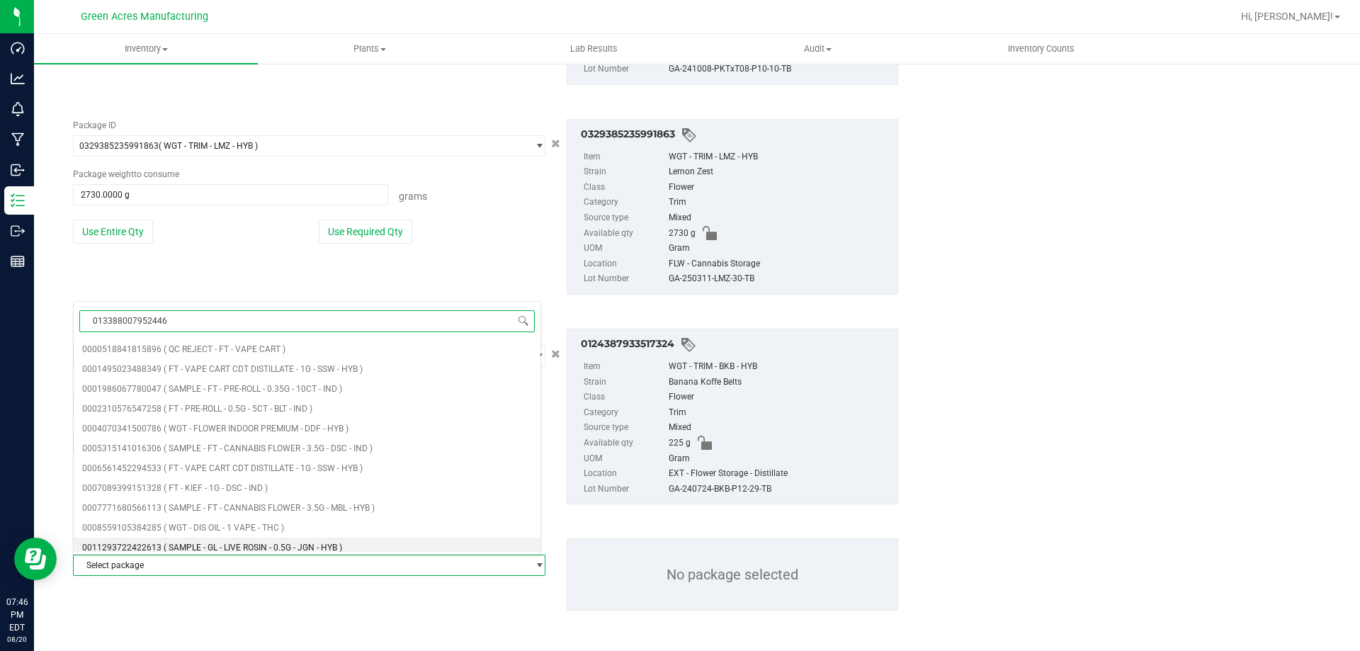
type input "0133880079524467"
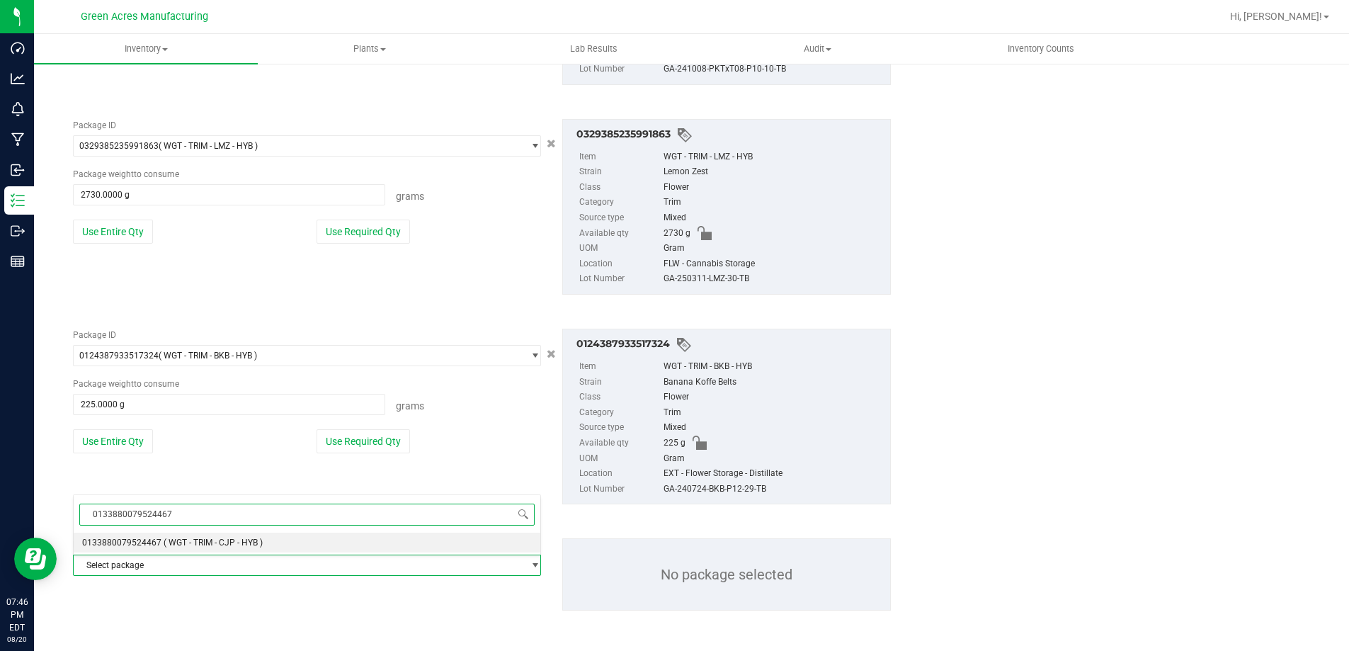
click at [191, 533] on li "0133880079524467 ( WGT - TRIM - CJP - HYB )" at bounding box center [307, 543] width 467 height 20
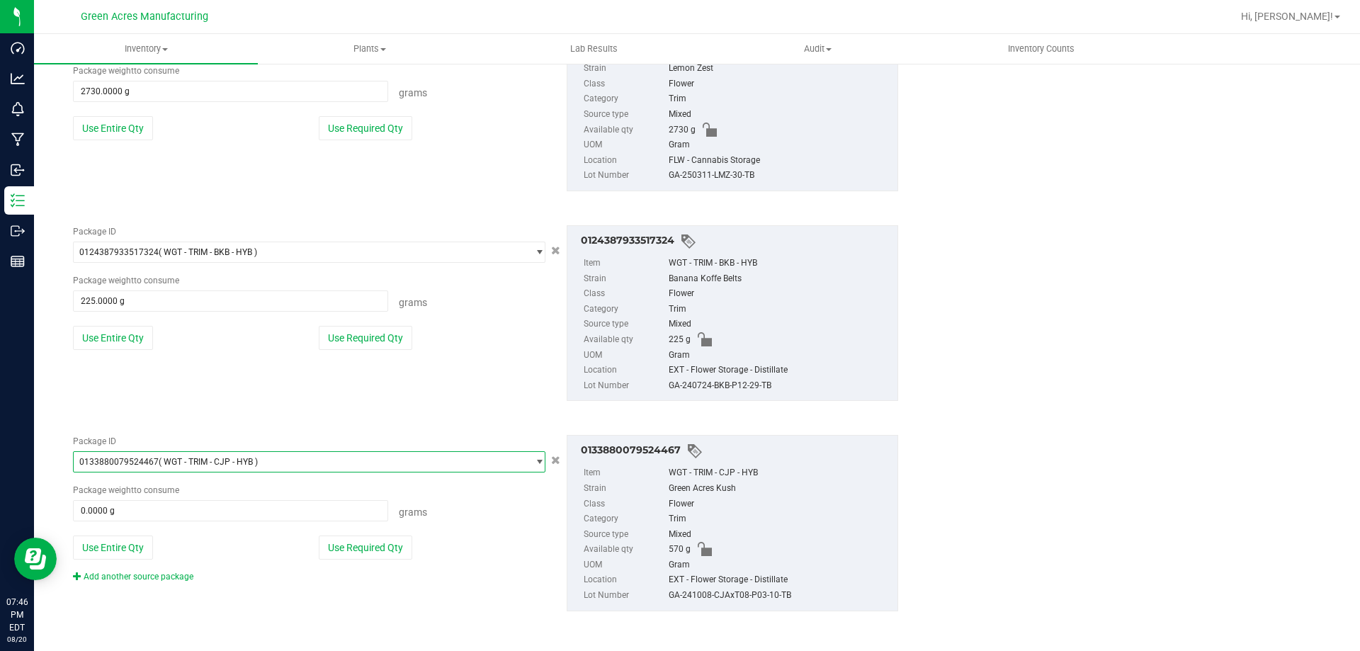
scroll to position [1622, 0]
click at [117, 566] on div "Package ID 0133880079524467 ( WGT - TRIM - CJP - HYB ) 0113293449047529 0113862…" at bounding box center [309, 508] width 494 height 148
click at [117, 556] on button "Use Entire Qty" at bounding box center [113, 547] width 80 height 24
type input "570.0000 g"
click at [142, 573] on link "Add another source package" at bounding box center [133, 576] width 120 height 10
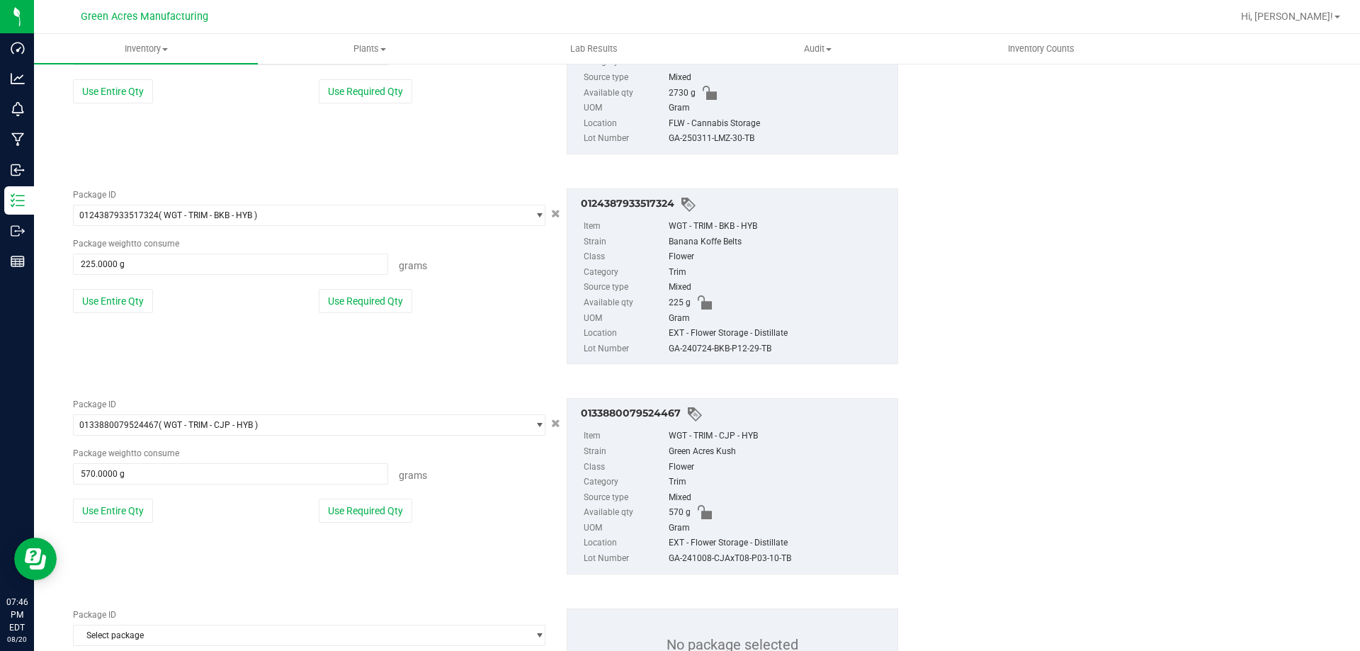
scroll to position [1728, 0]
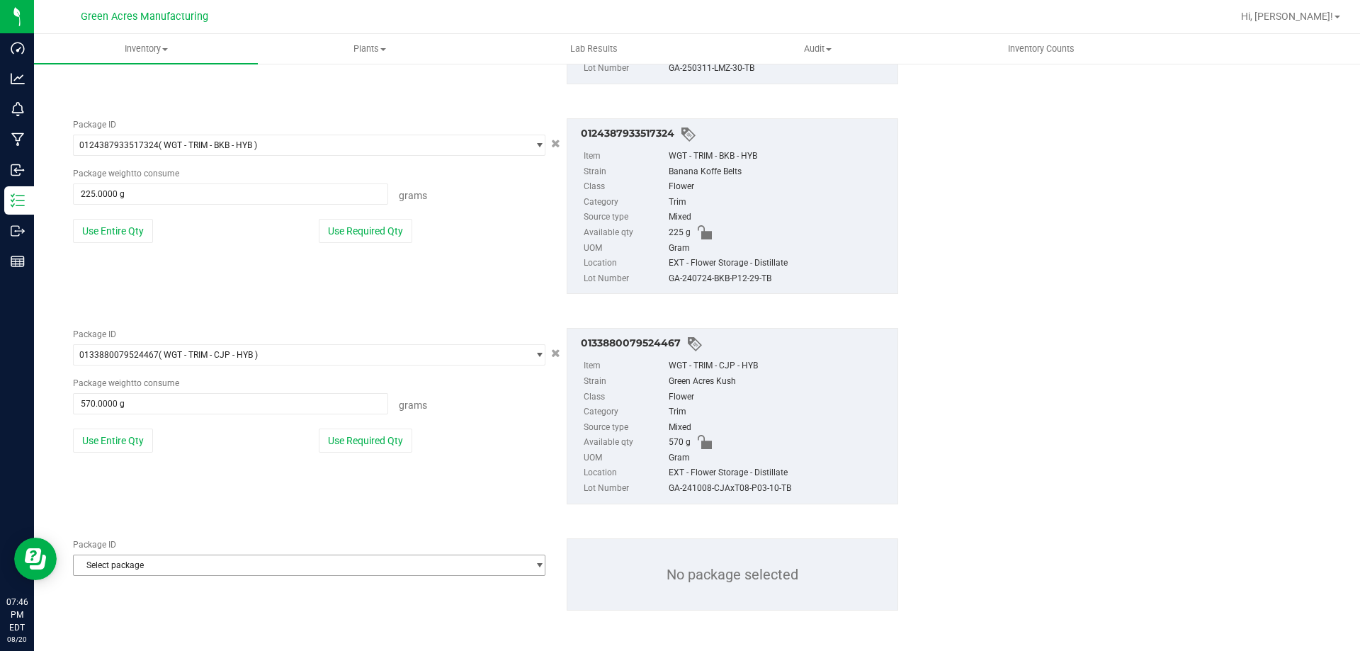
click at [146, 565] on span "Select package" at bounding box center [300, 565] width 453 height 20
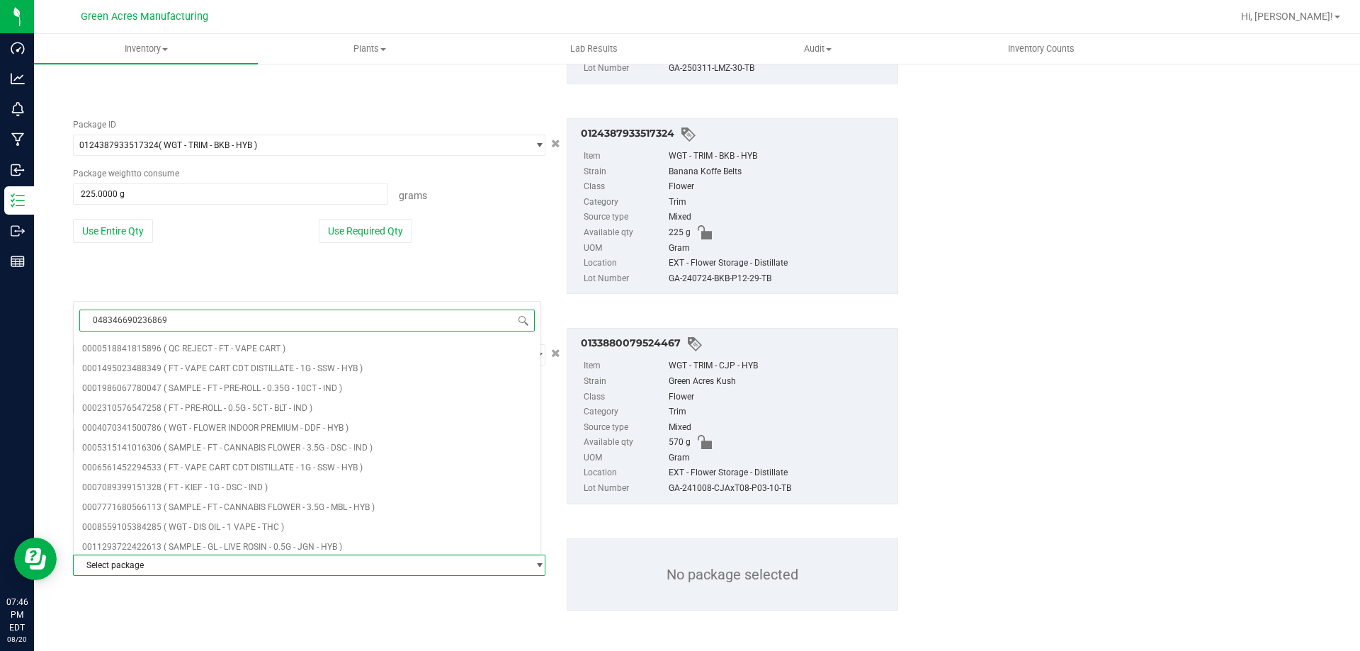
type input "0483466902368692"
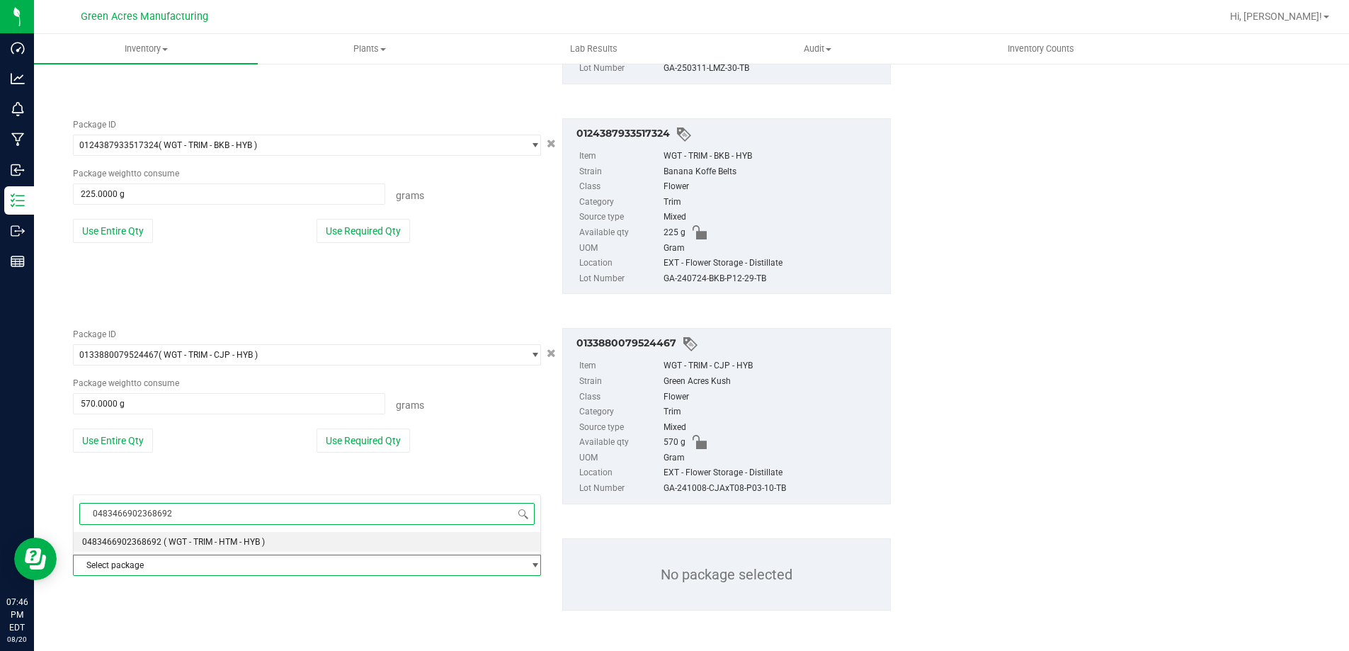
click at [159, 539] on li "0483466902368692 ( WGT - TRIM - HTM - HYB )" at bounding box center [307, 542] width 467 height 20
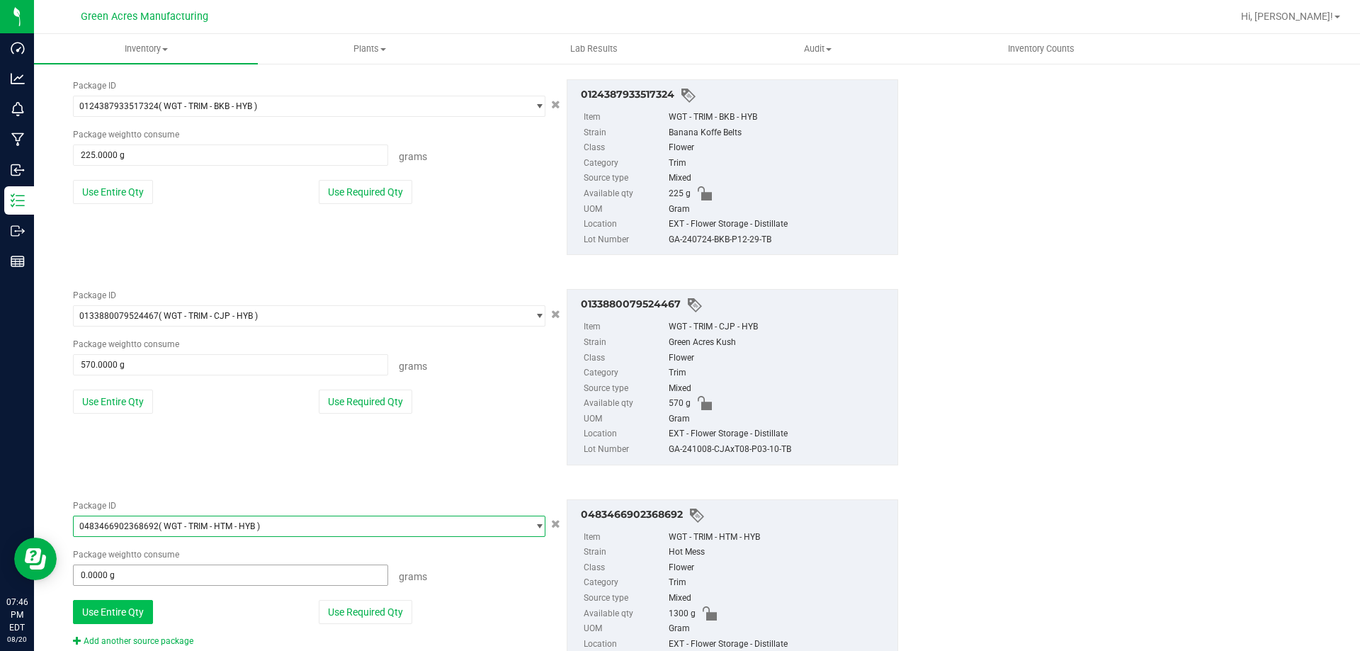
scroll to position [1799, 0]
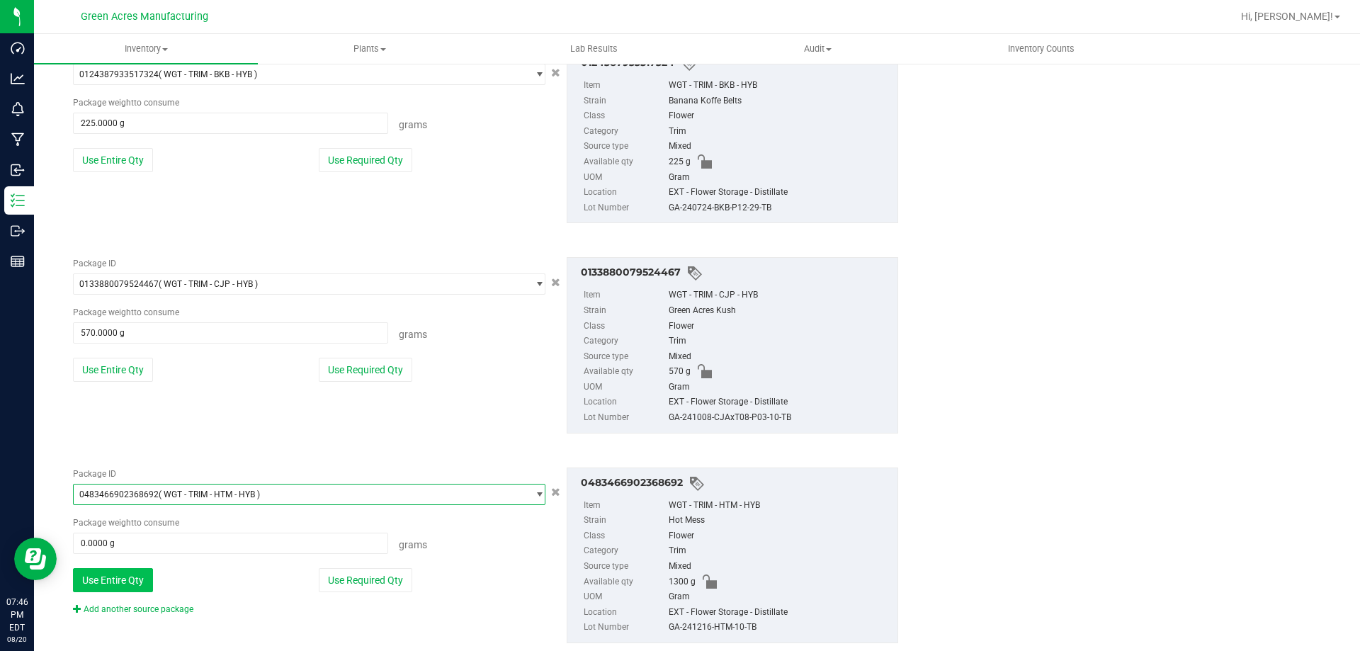
click at [113, 584] on button "Use Entire Qty" at bounding box center [113, 580] width 80 height 24
type input "1300.0000 g"
click at [127, 609] on link "Add another source package" at bounding box center [133, 609] width 120 height 10
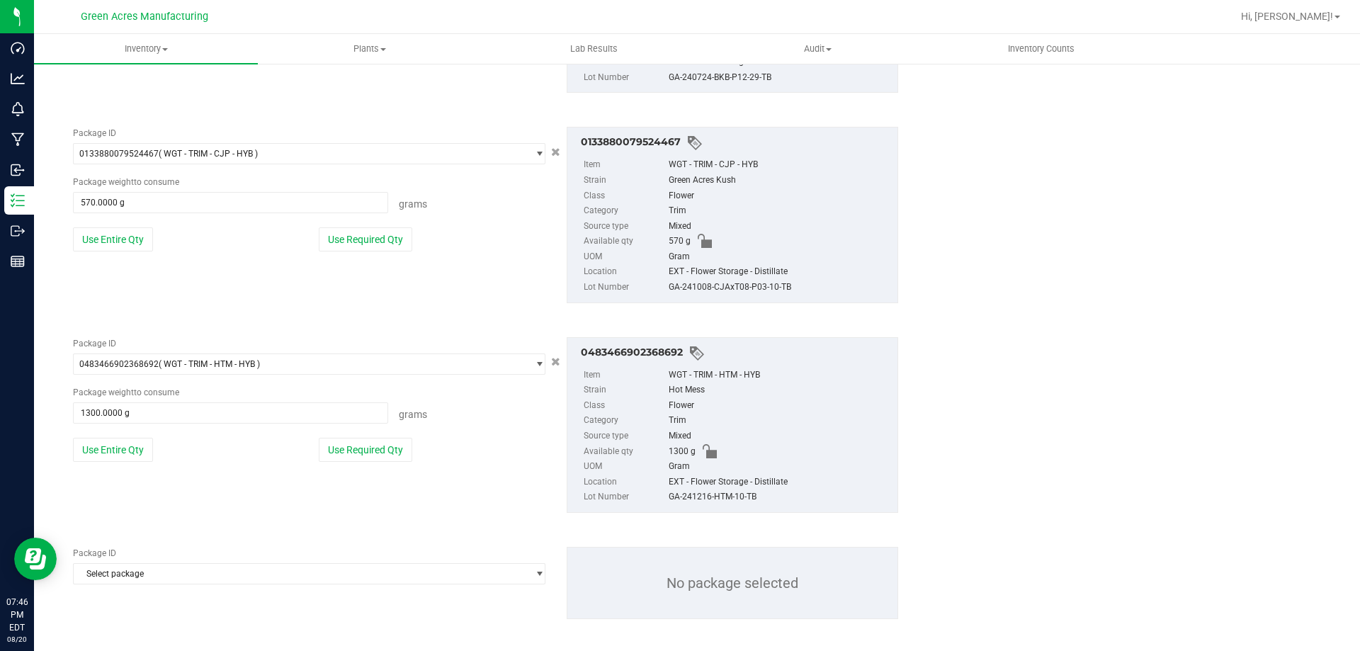
scroll to position [1938, 0]
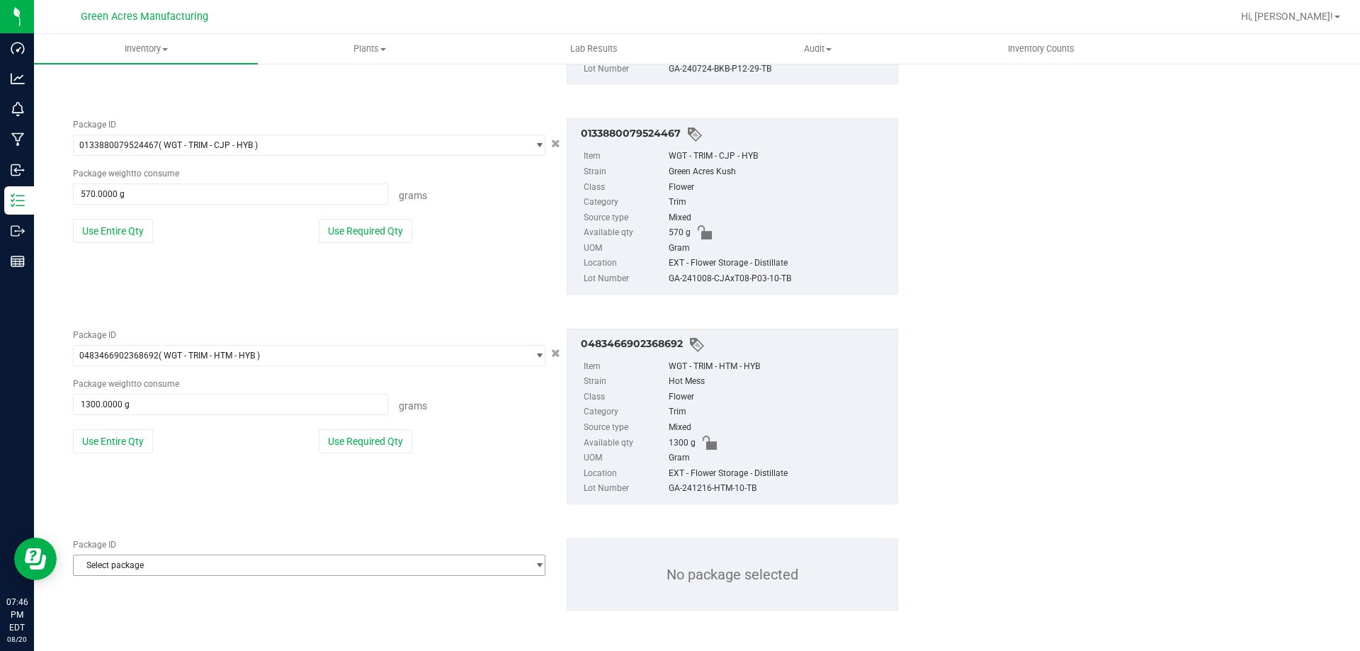
click at [132, 561] on span "Select package" at bounding box center [300, 565] width 453 height 20
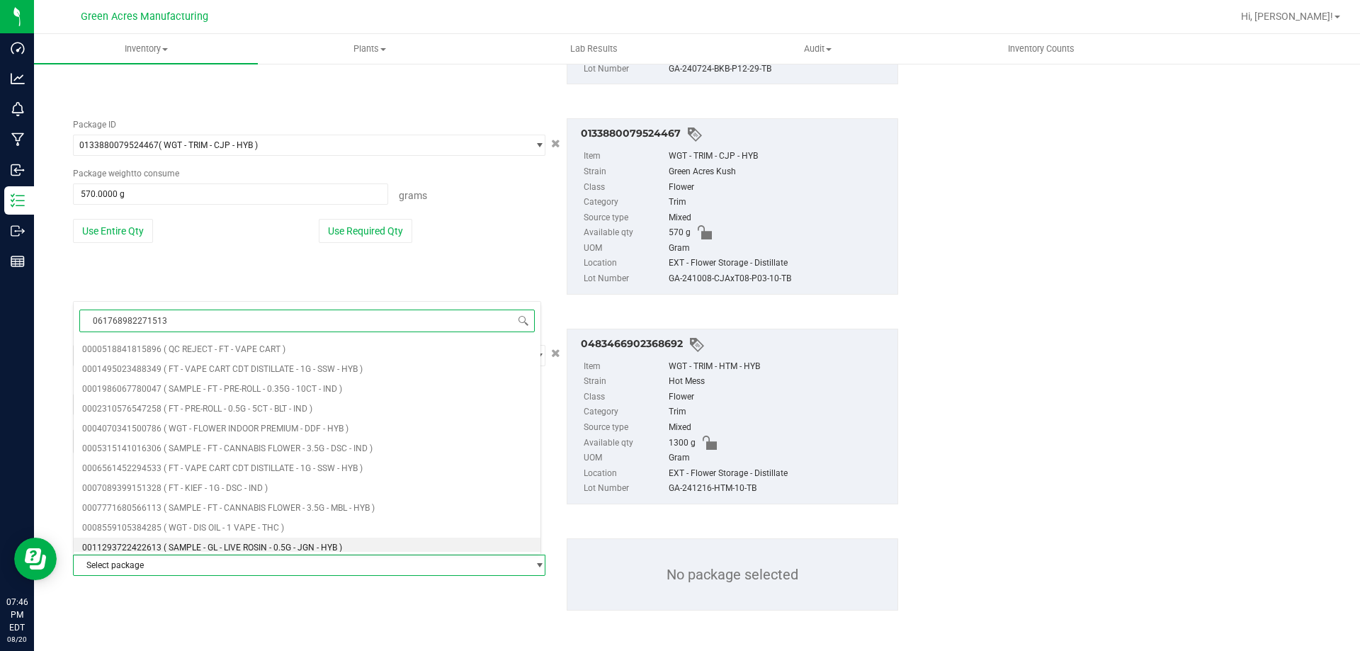
type input "0617689822715130"
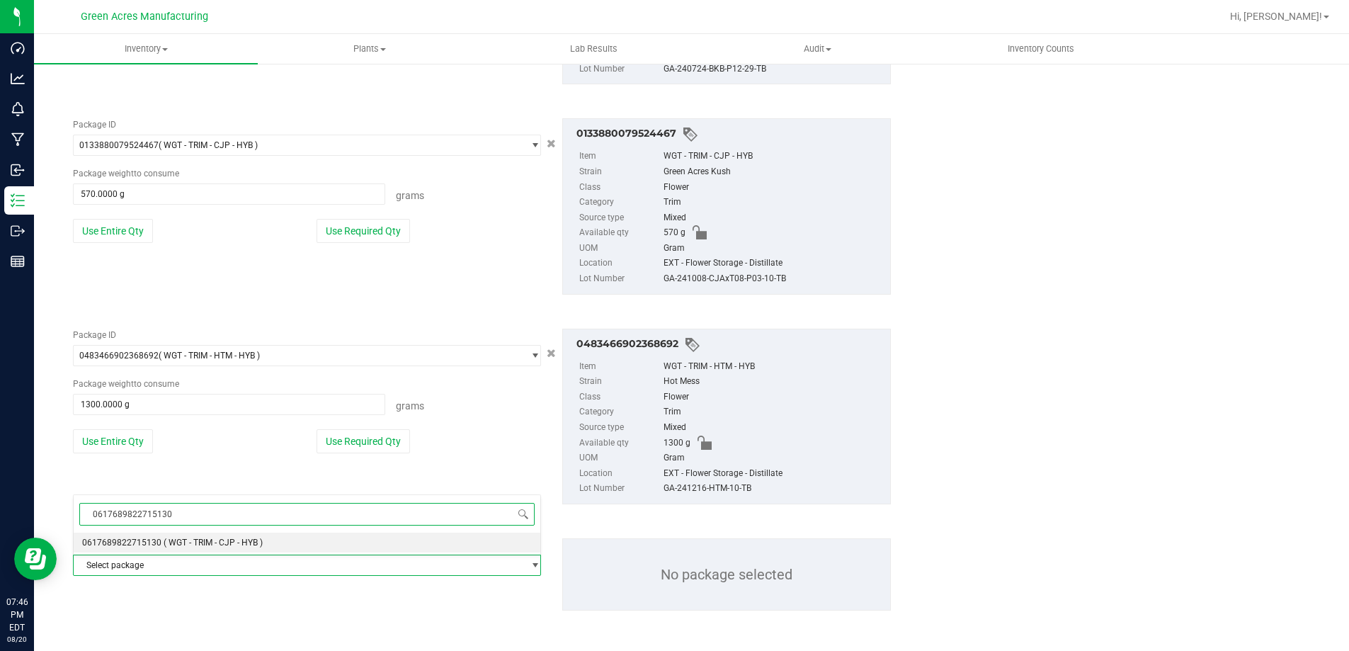
click at [116, 549] on li "0617689822715130 ( WGT - TRIM - CJP - HYB )" at bounding box center [307, 543] width 467 height 20
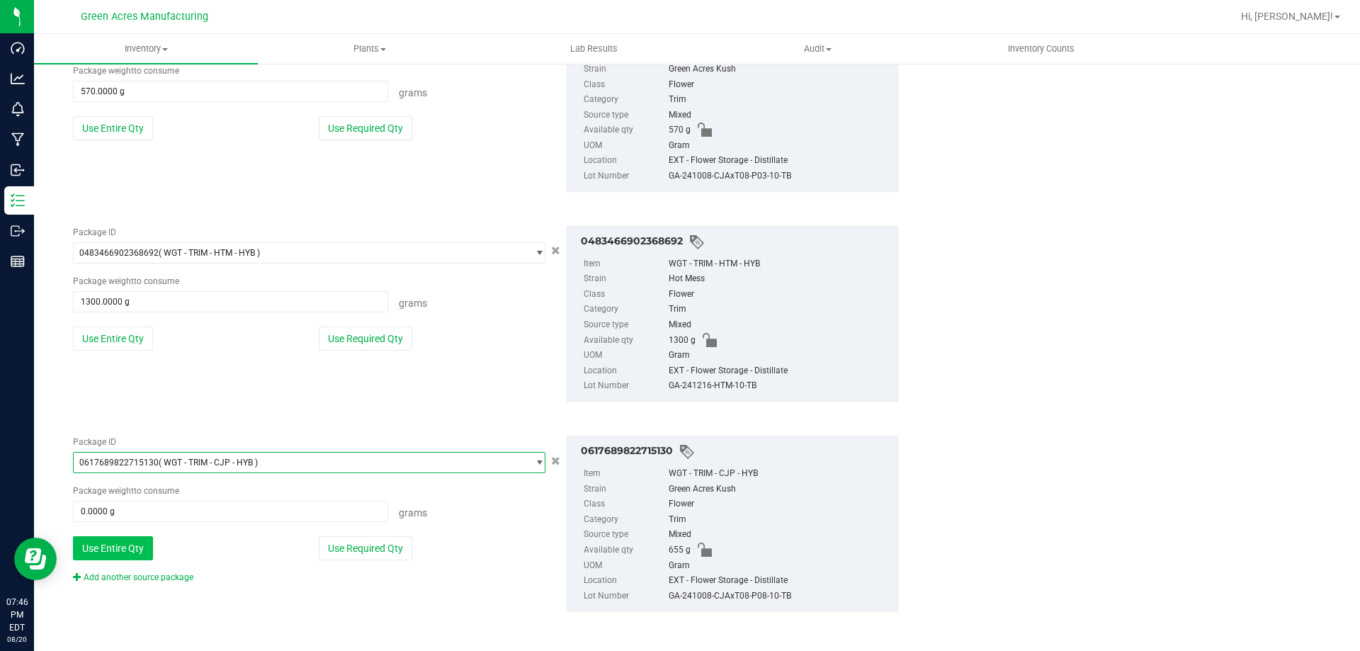
scroll to position [2041, 0]
click at [113, 552] on button "Use Entire Qty" at bounding box center [113, 547] width 80 height 24
type input "655.0000 g"
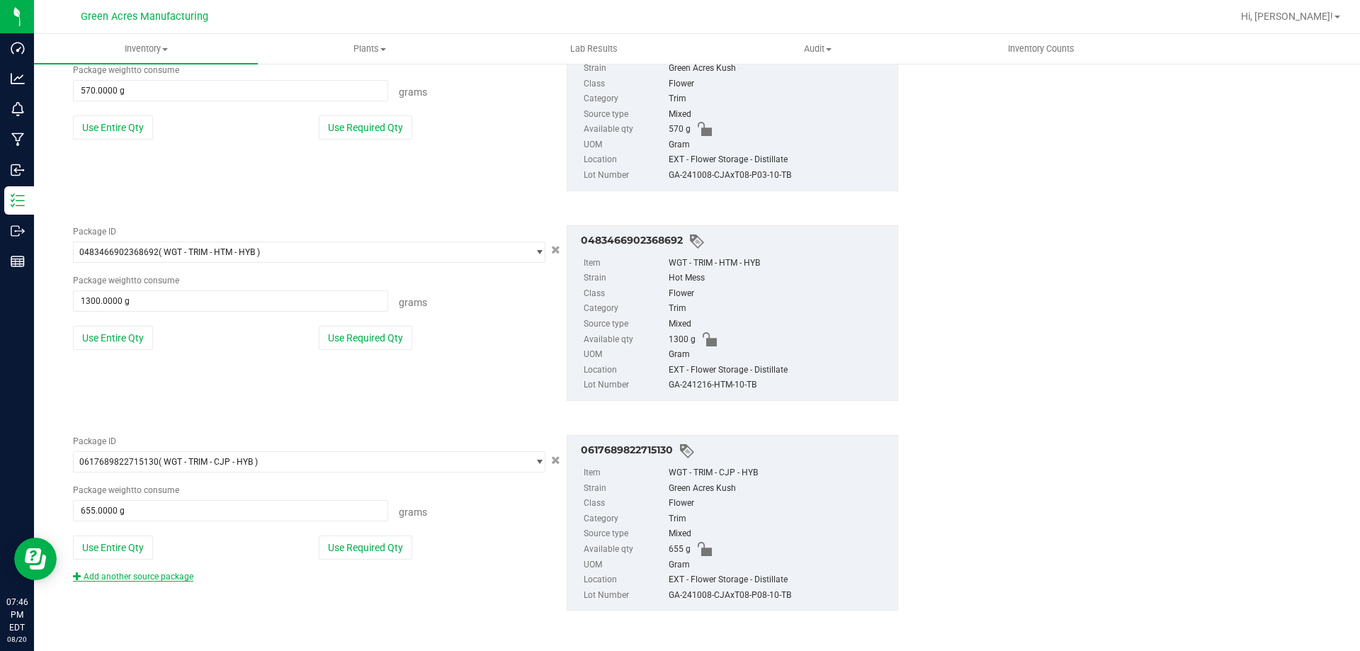
click at [125, 579] on link "Add another source package" at bounding box center [133, 577] width 120 height 10
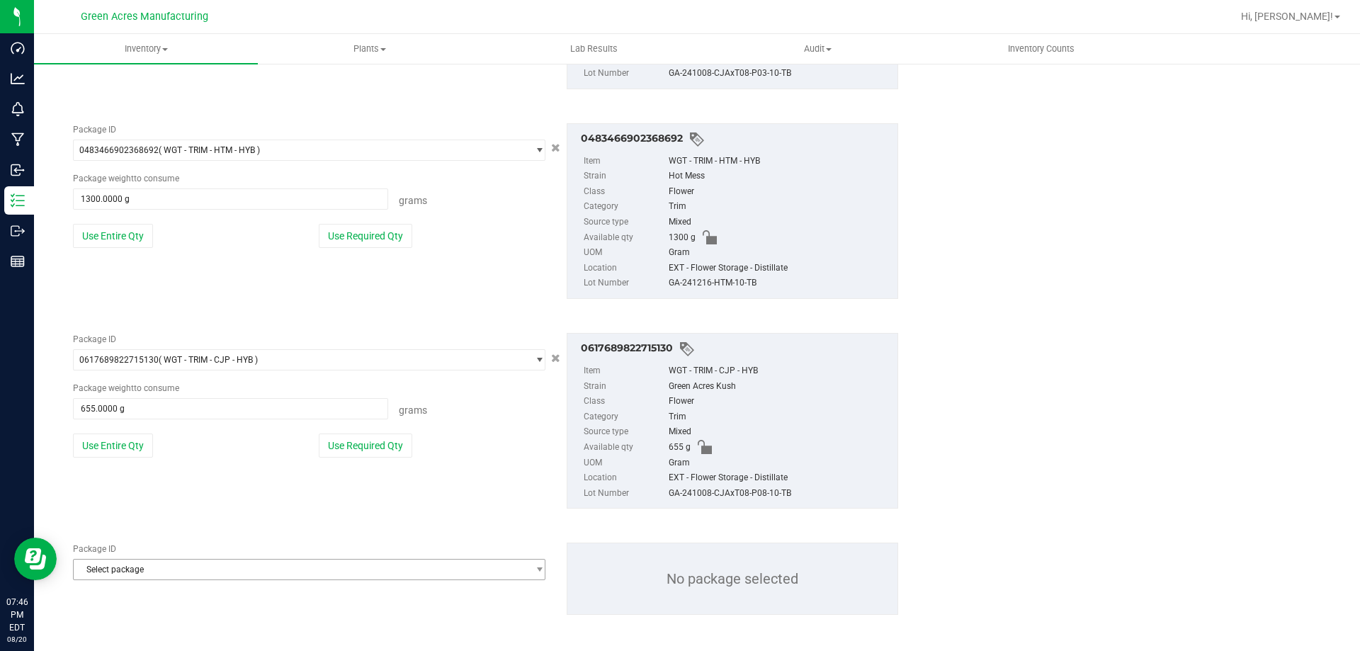
scroll to position [2147, 0]
click at [132, 567] on span "Select package" at bounding box center [300, 565] width 453 height 20
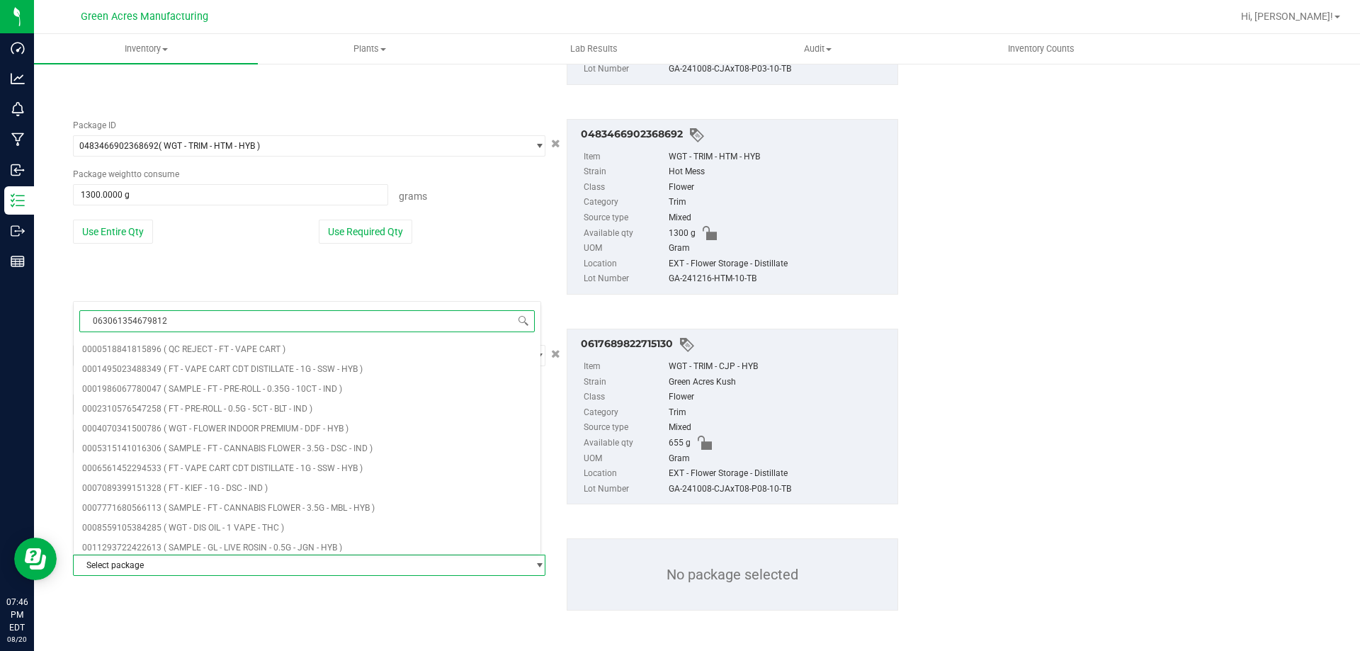
type input "0630613546798120"
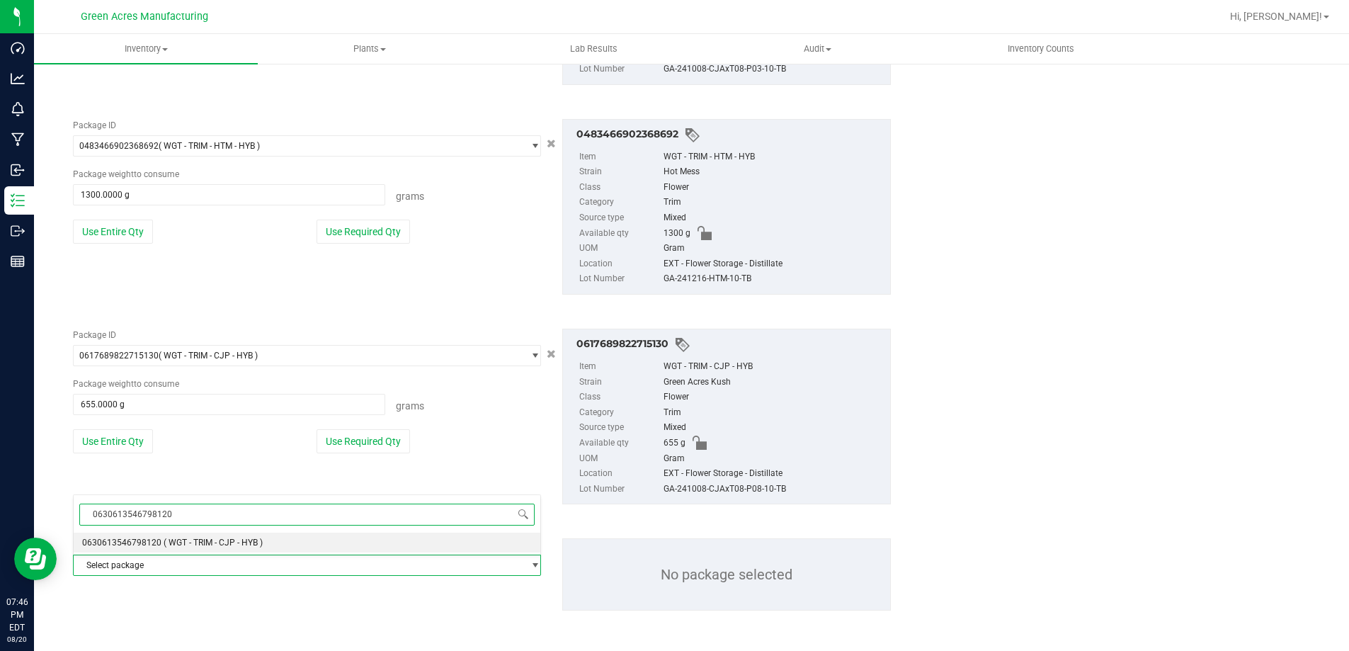
click at [155, 546] on span "0630613546798120" at bounding box center [121, 543] width 79 height 10
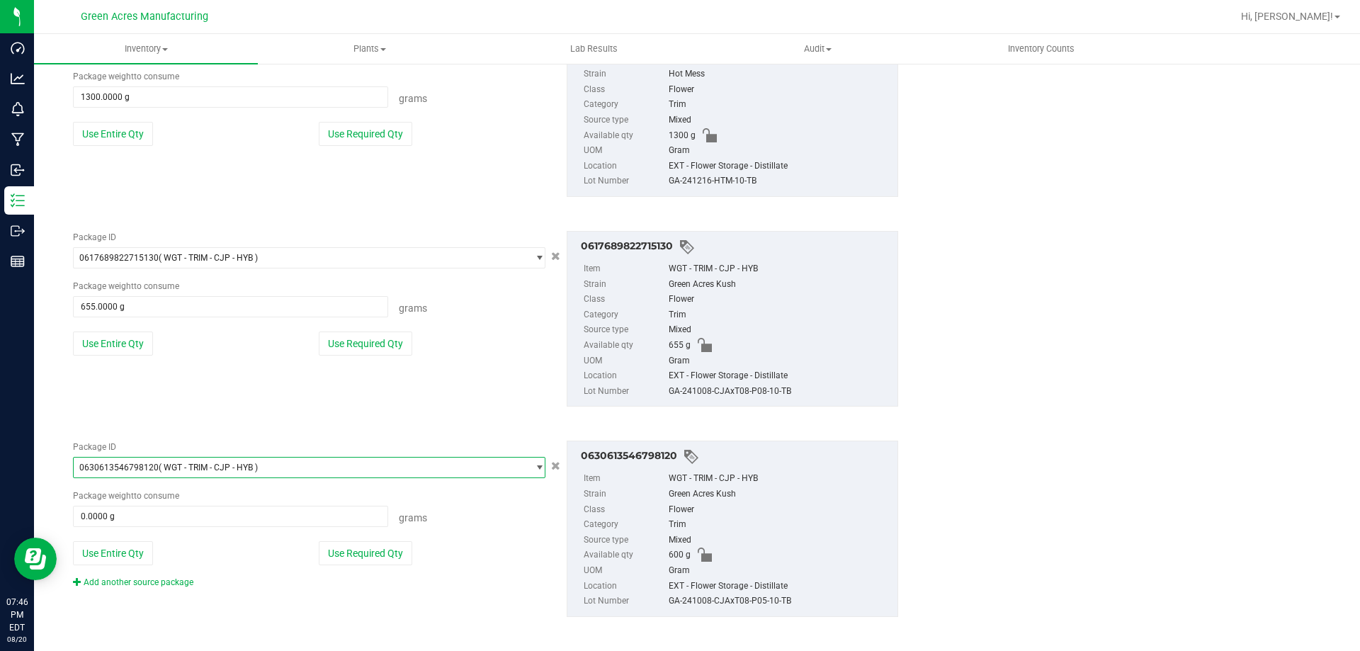
scroll to position [2251, 0]
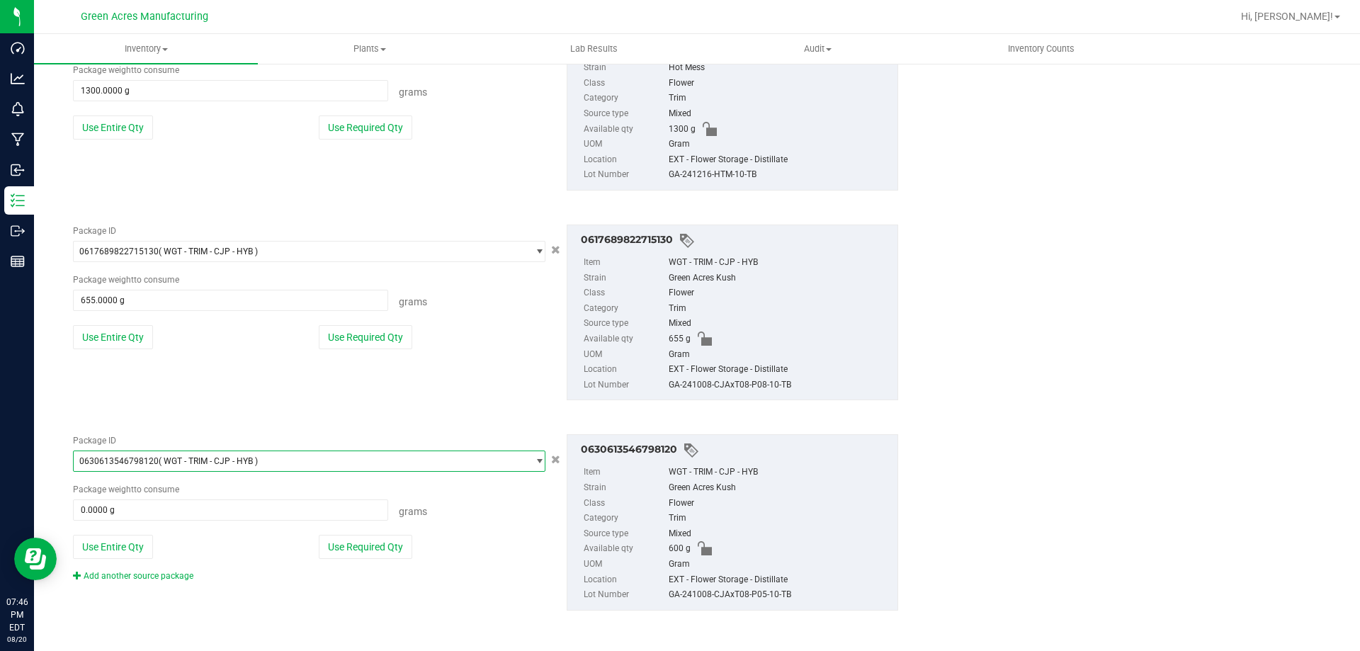
click at [132, 562] on div "Package ID 0630613546798120 ( WGT - TRIM - CJP - HYB ) 0608611137333154 0608727…" at bounding box center [309, 508] width 494 height 148
click at [130, 554] on button "Use Entire Qty" at bounding box center [113, 547] width 80 height 24
type input "600.0000 g"
click at [138, 572] on link "Add another source package" at bounding box center [133, 576] width 120 height 10
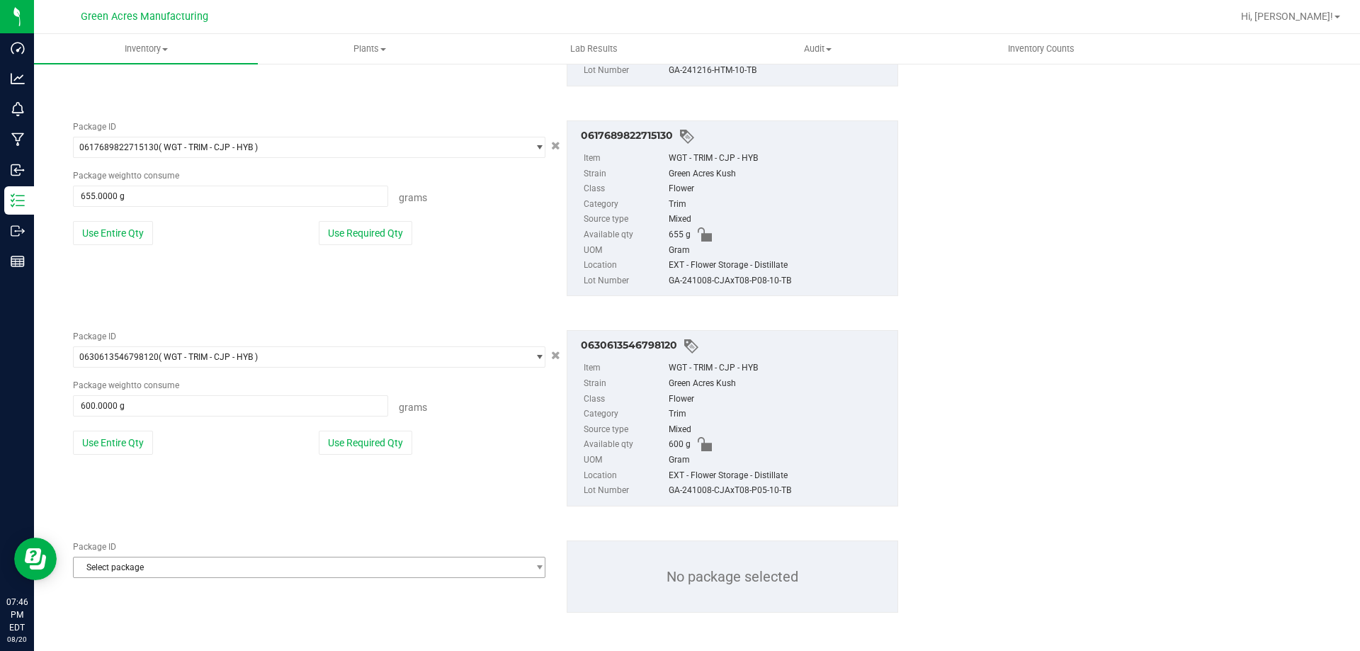
scroll to position [2358, 0]
click at [139, 560] on span "Select package" at bounding box center [300, 565] width 453 height 20
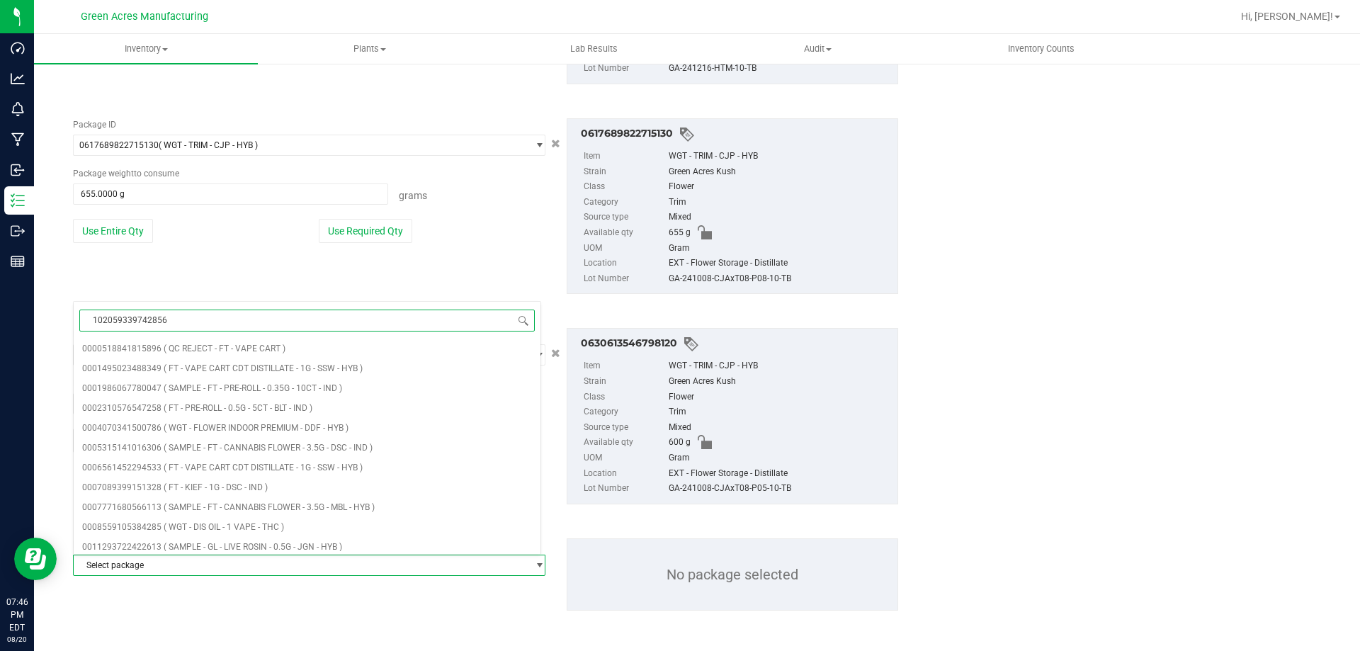
type input "1020593397428568"
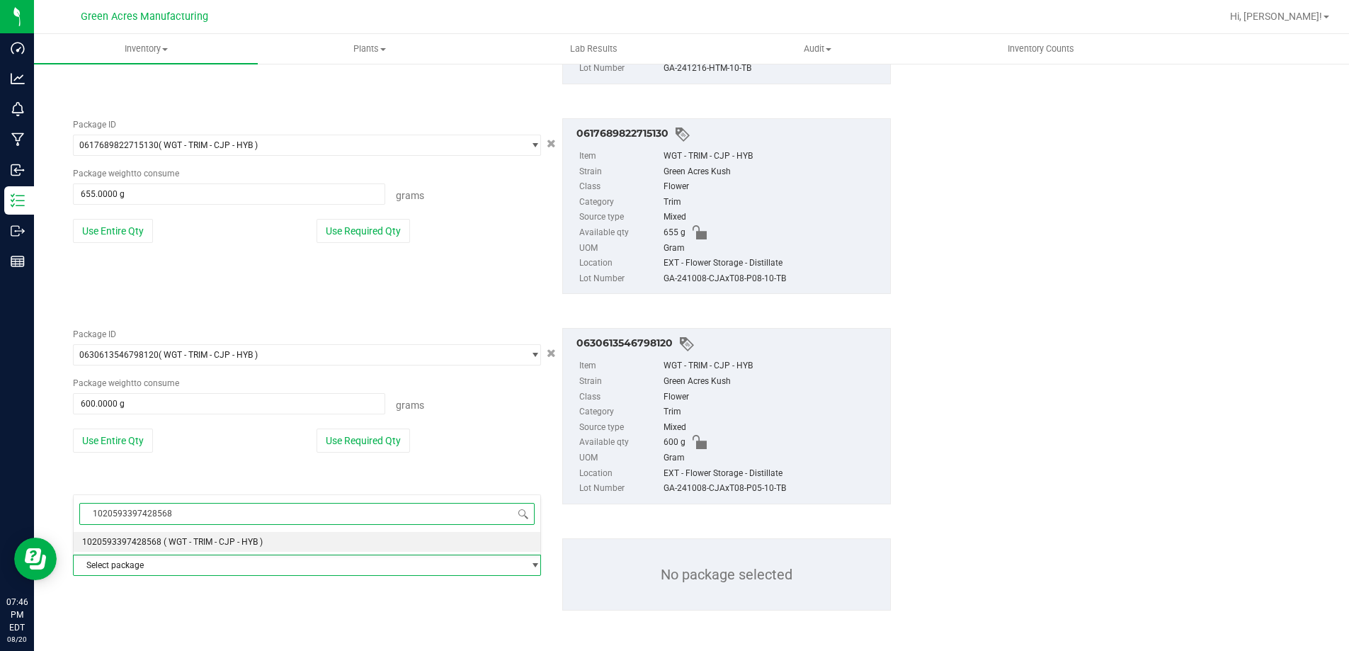
click at [132, 550] on li "1020593397428568 ( WGT - TRIM - CJP - HYB )" at bounding box center [307, 542] width 467 height 20
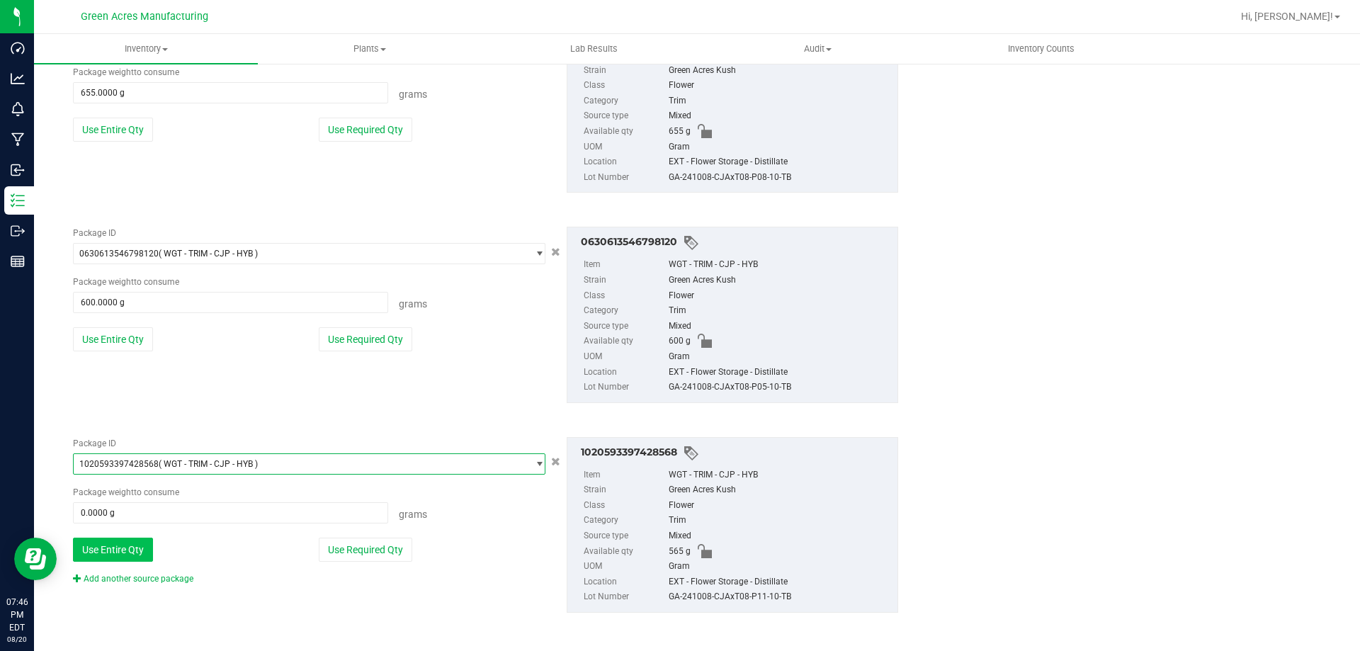
scroll to position [2461, 0]
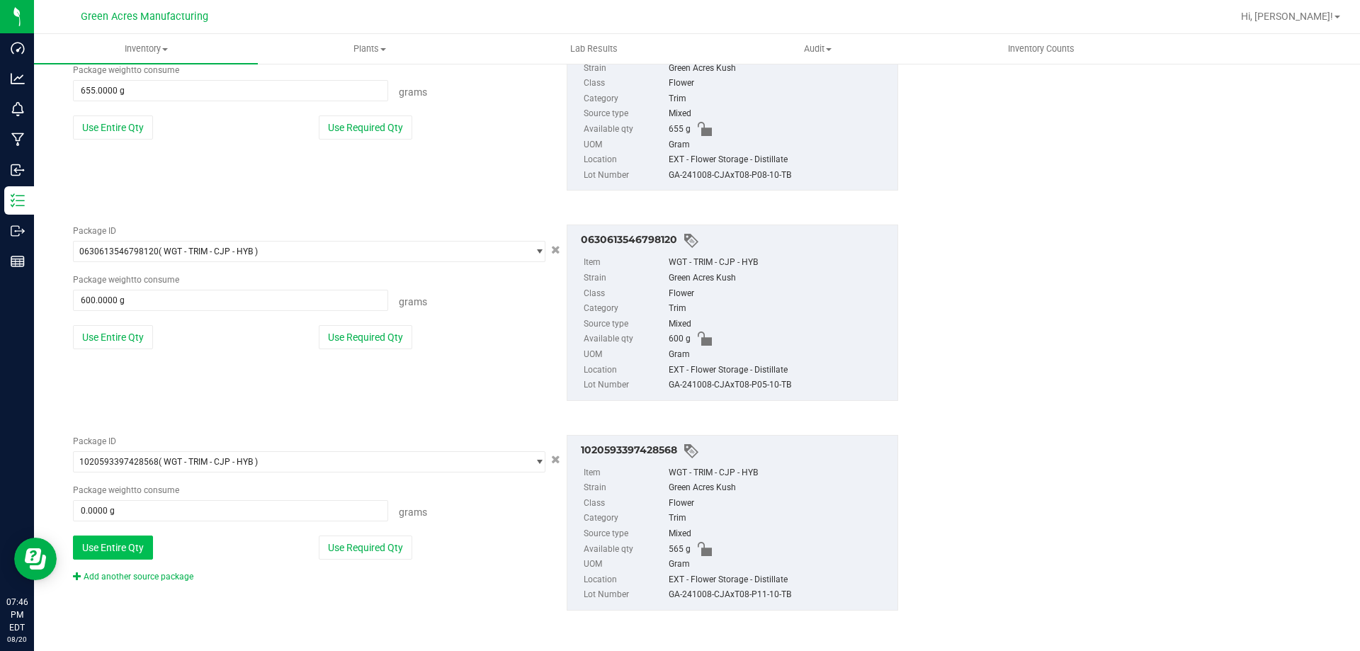
click at [138, 547] on button "Use Entire Qty" at bounding box center [113, 547] width 80 height 24
type input "565.0000 g"
click at [164, 573] on link "Add another source package" at bounding box center [133, 577] width 120 height 10
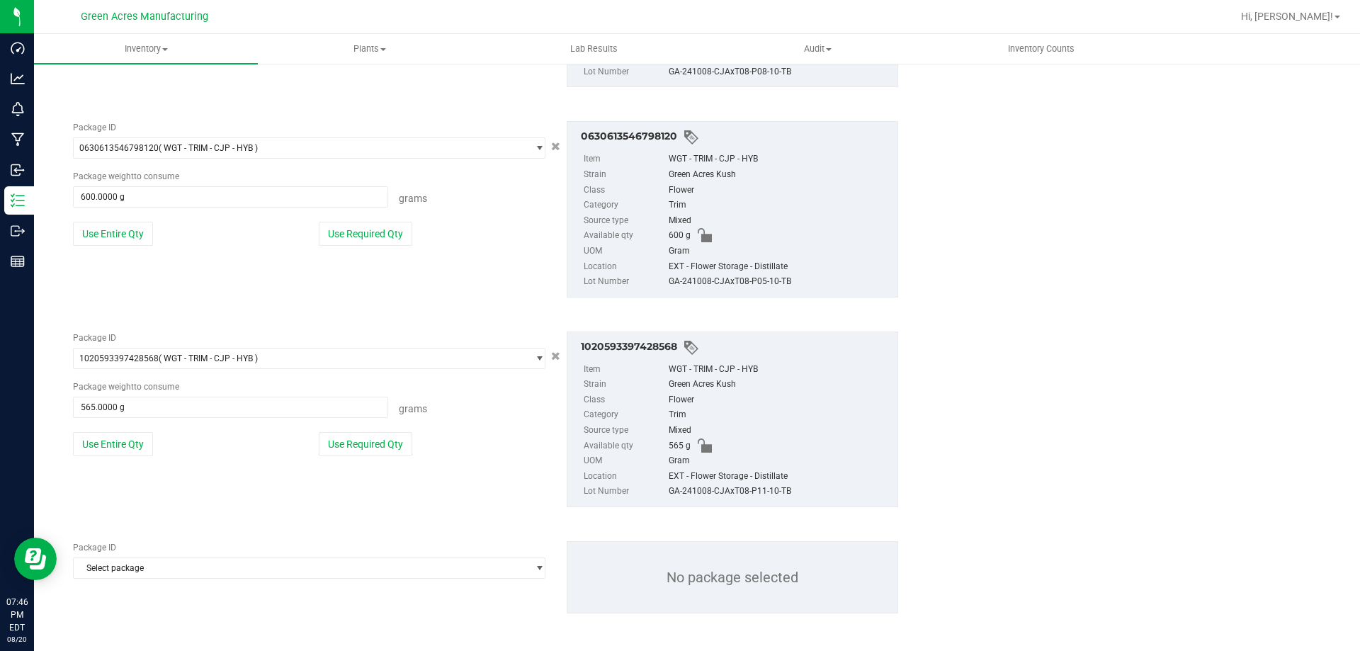
scroll to position [2567, 0]
click at [183, 564] on span "Select package" at bounding box center [300, 565] width 453 height 20
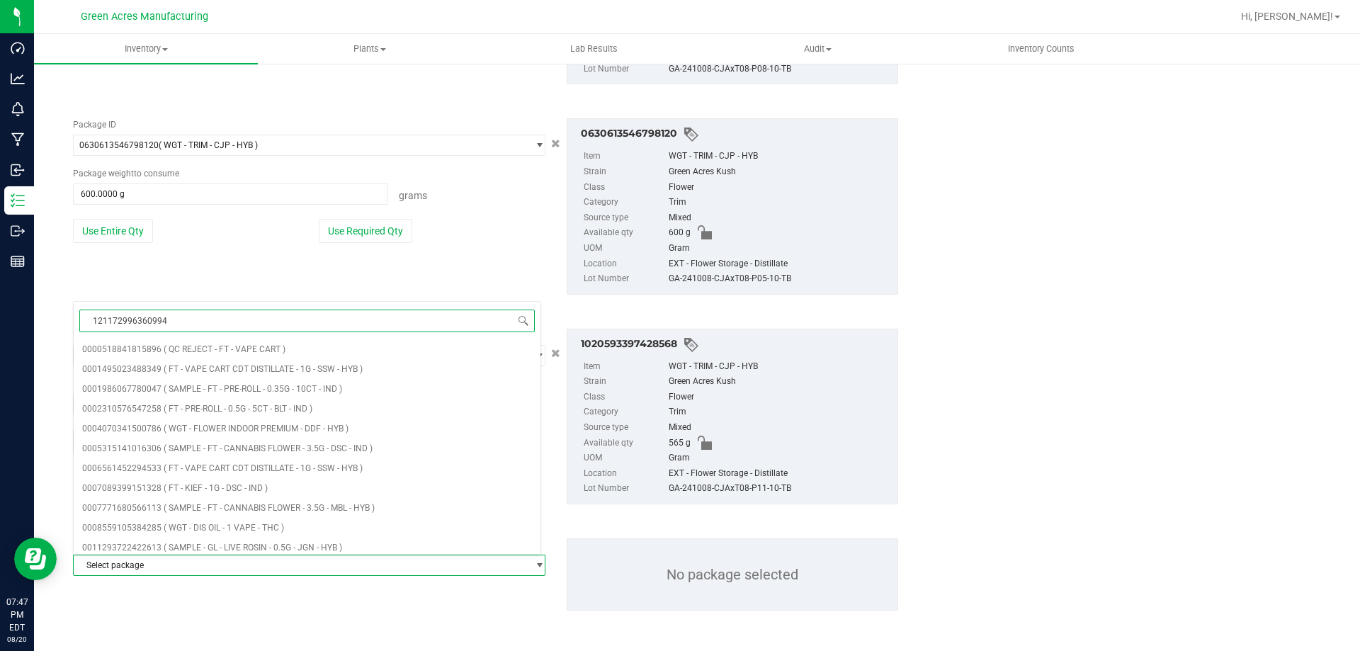
type input "1211729963609943"
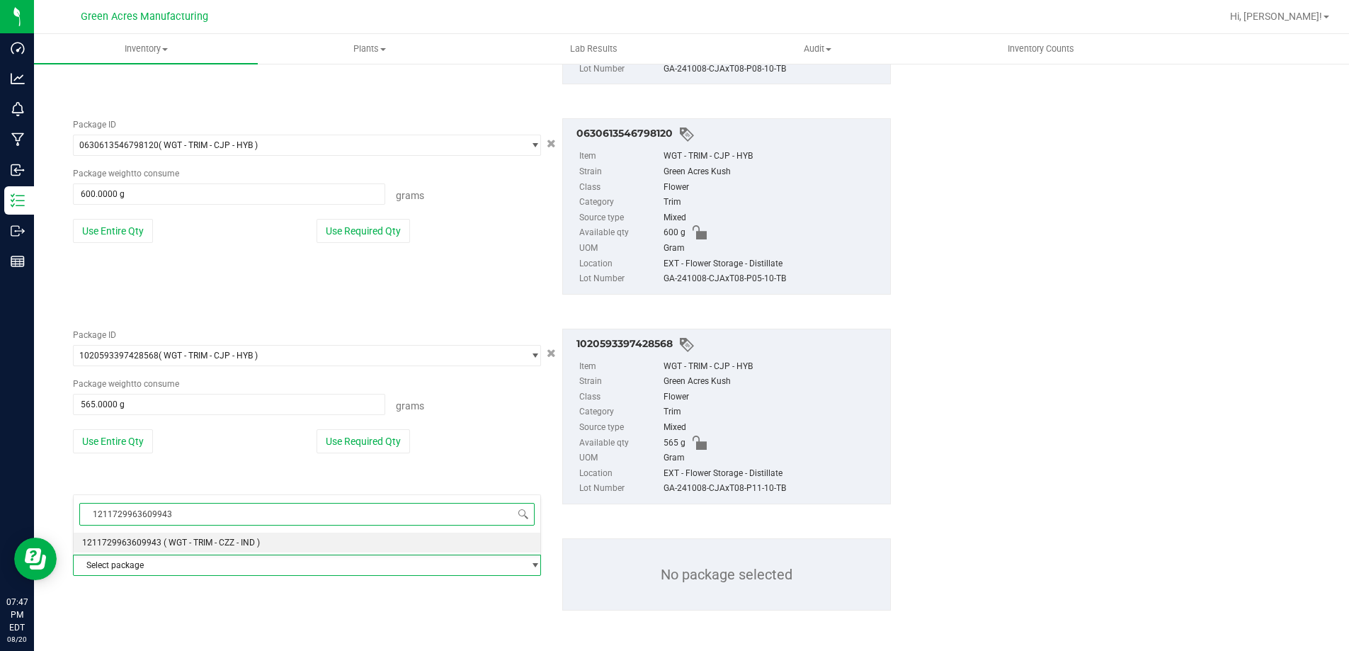
click at [197, 540] on span "( WGT - TRIM - CZZ - IND )" at bounding box center [212, 543] width 96 height 10
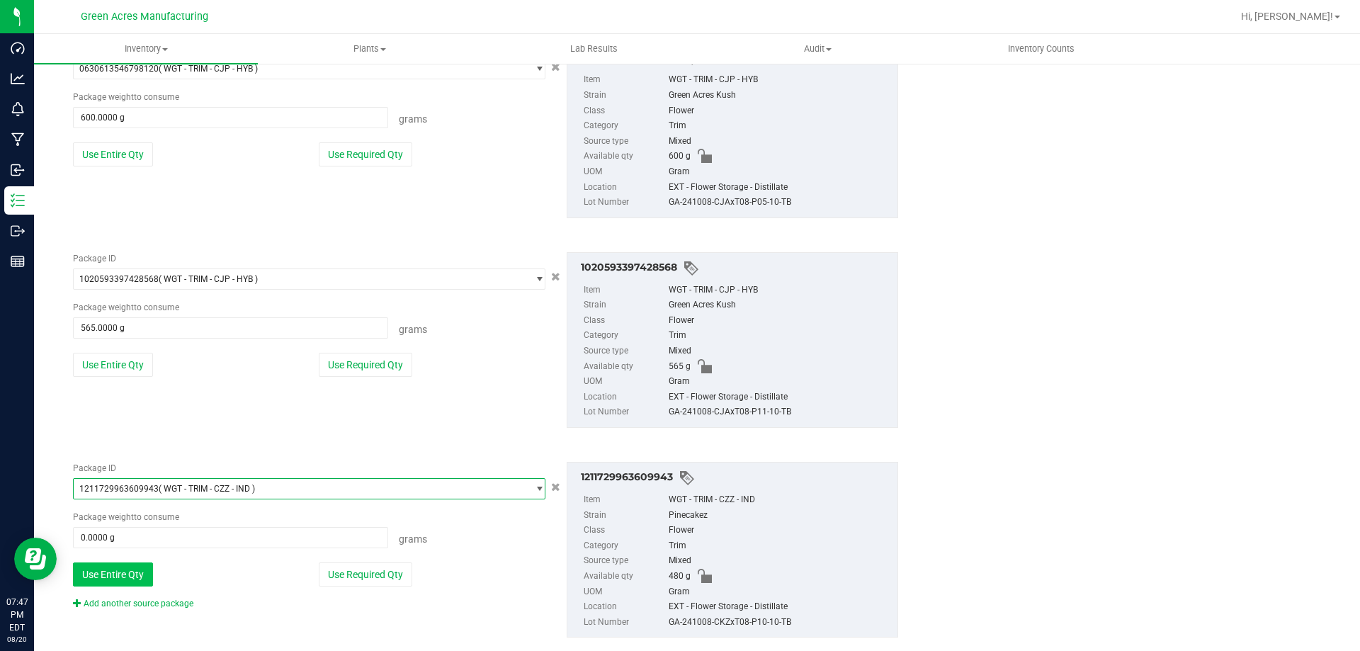
scroll to position [2671, 0]
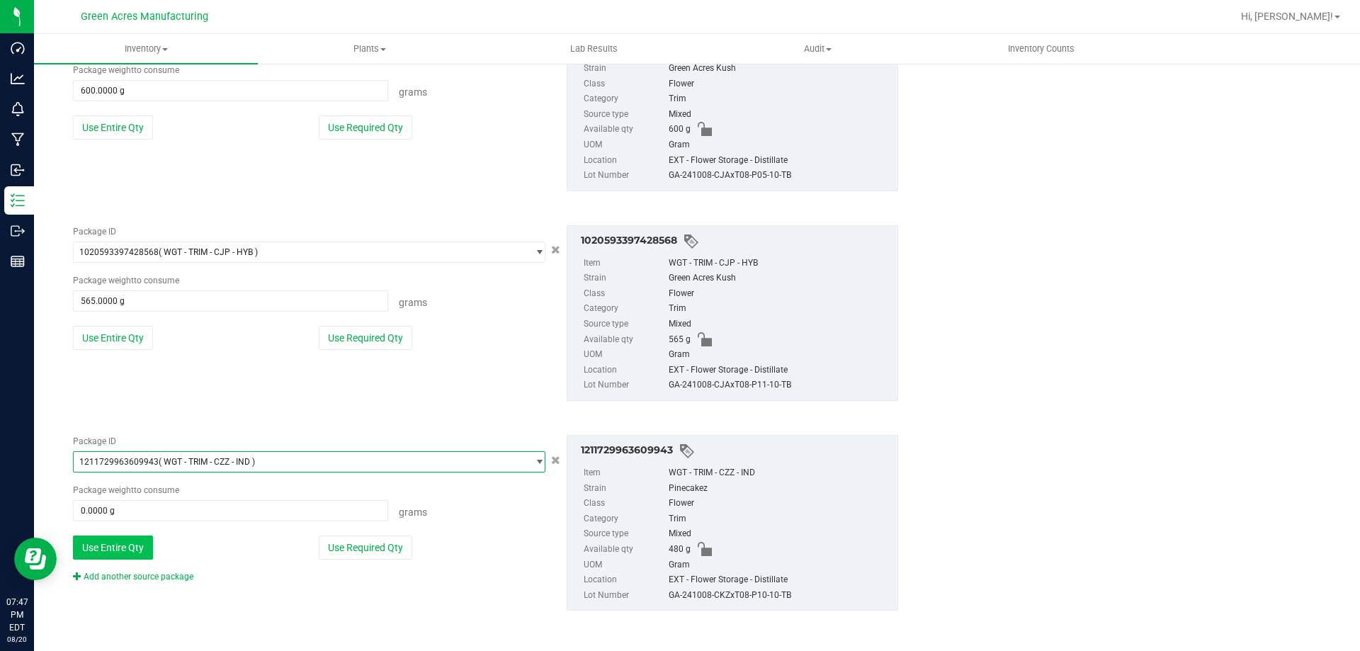
click at [132, 548] on button "Use Entire Qty" at bounding box center [113, 547] width 80 height 24
type input "480.0000 g"
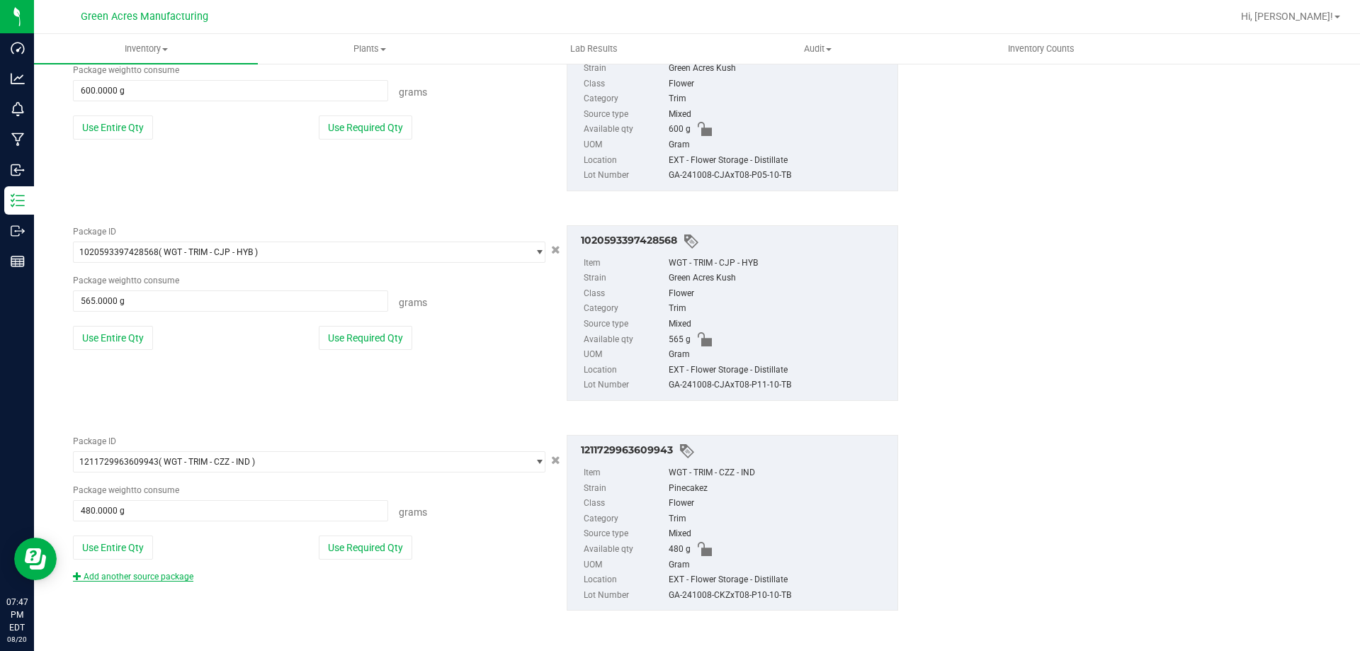
click at [140, 579] on link "Add another source package" at bounding box center [133, 577] width 120 height 10
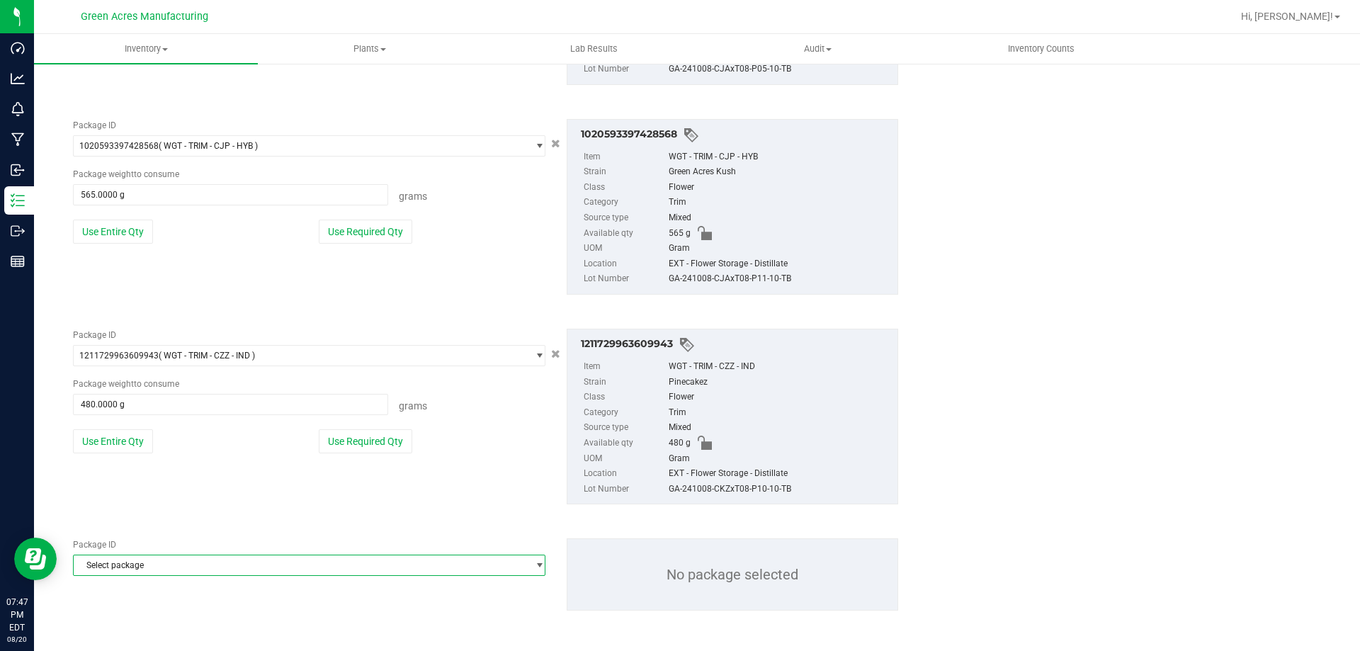
click at [144, 565] on span "Select package" at bounding box center [300, 565] width 453 height 20
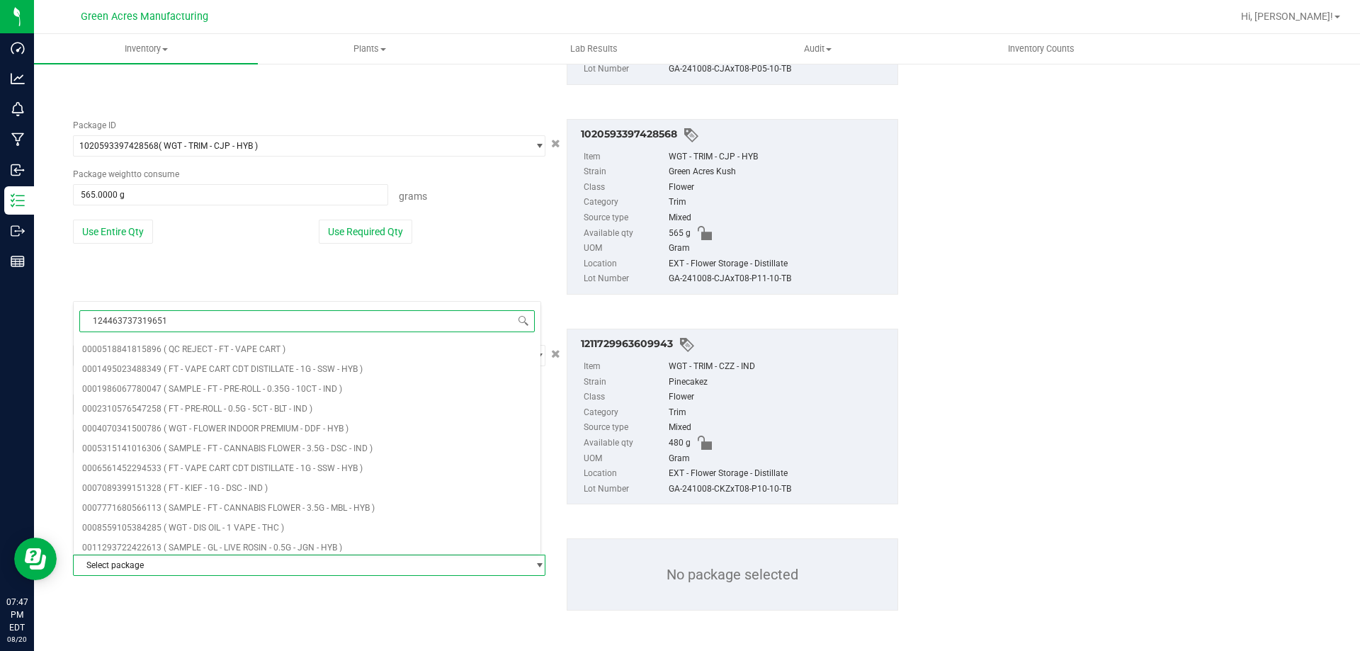
type input "1244637373196518"
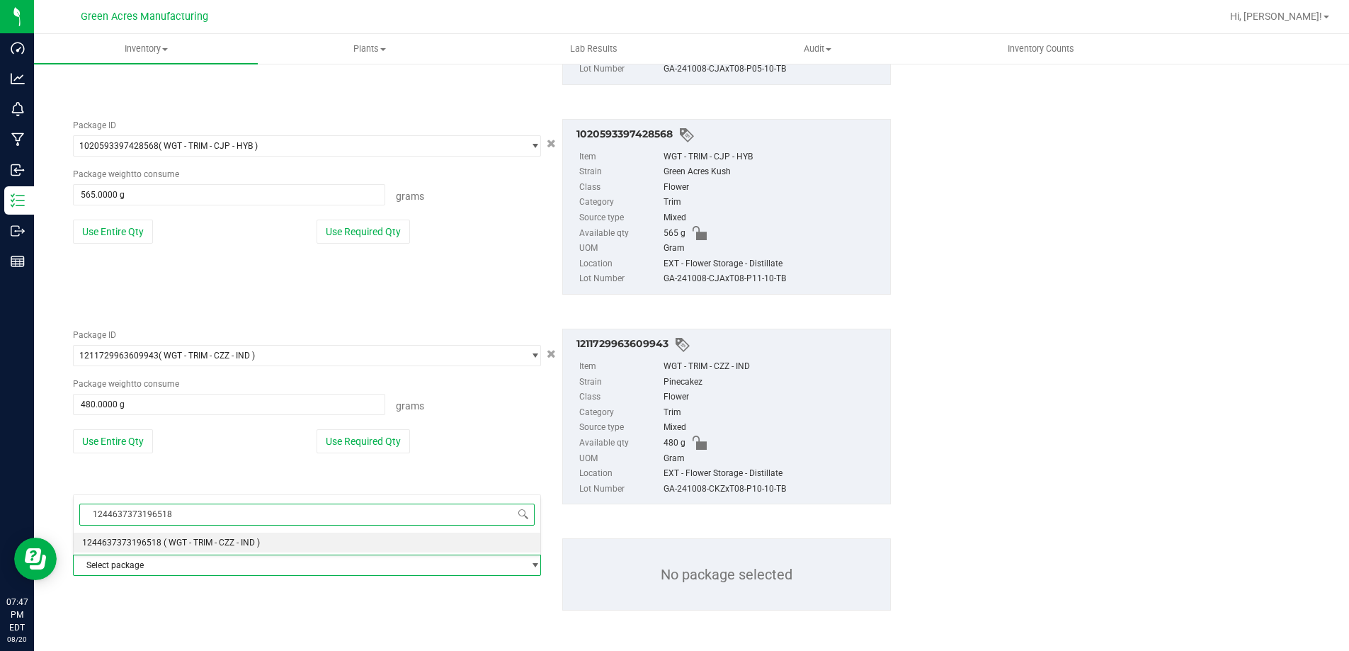
click at [183, 543] on span "( WGT - TRIM - CZZ - IND )" at bounding box center [212, 543] width 96 height 10
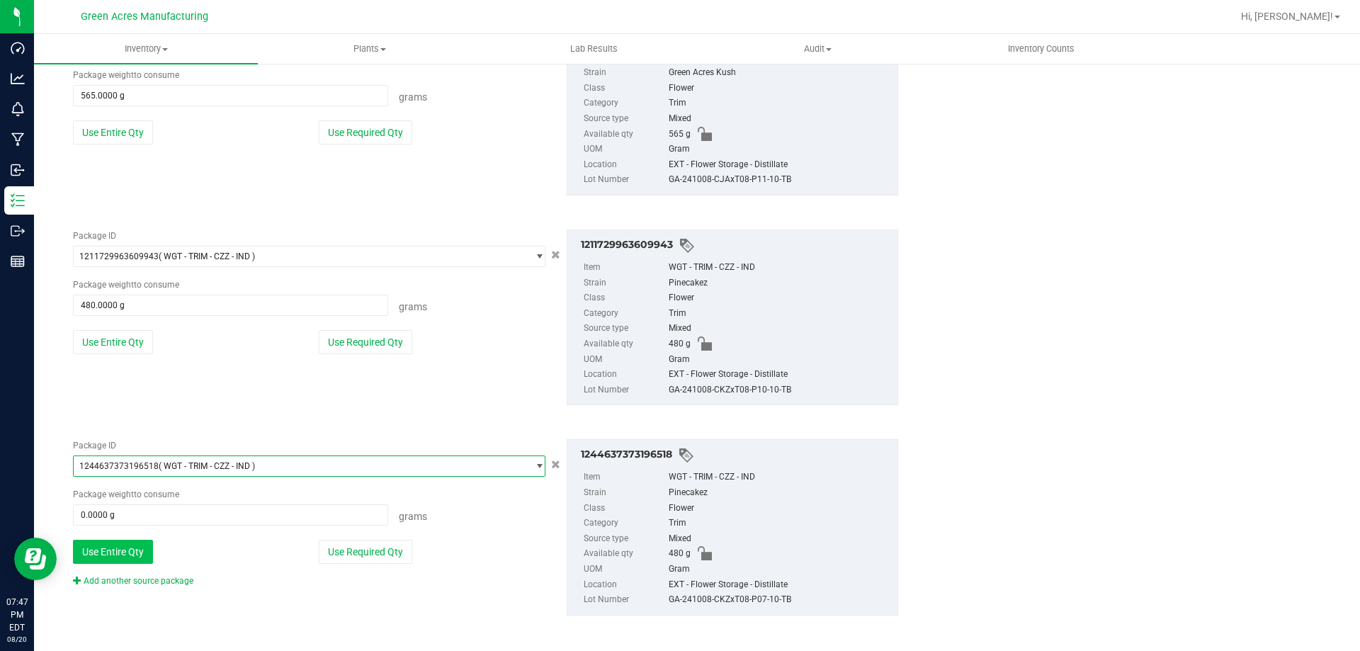
scroll to position [2881, 0]
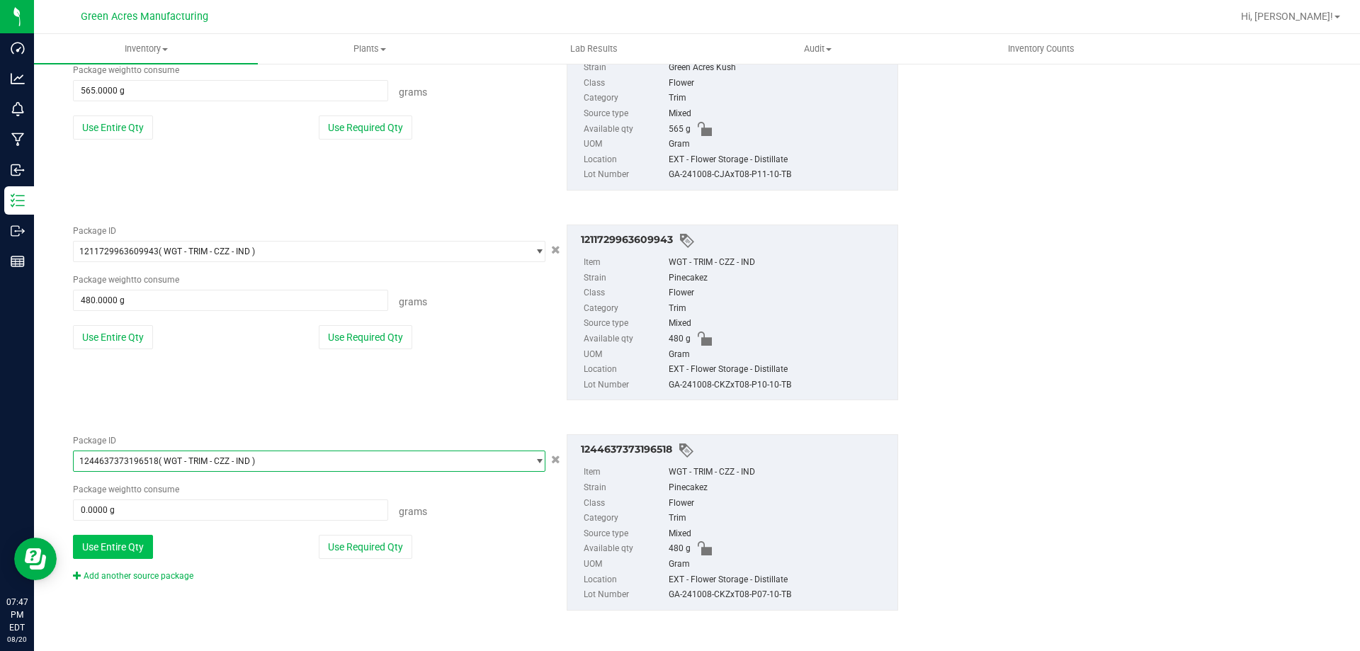
click at [138, 552] on button "Use Entire Qty" at bounding box center [113, 547] width 80 height 24
type input "480.0000 g"
click at [156, 579] on link "Add another source package" at bounding box center [133, 576] width 120 height 10
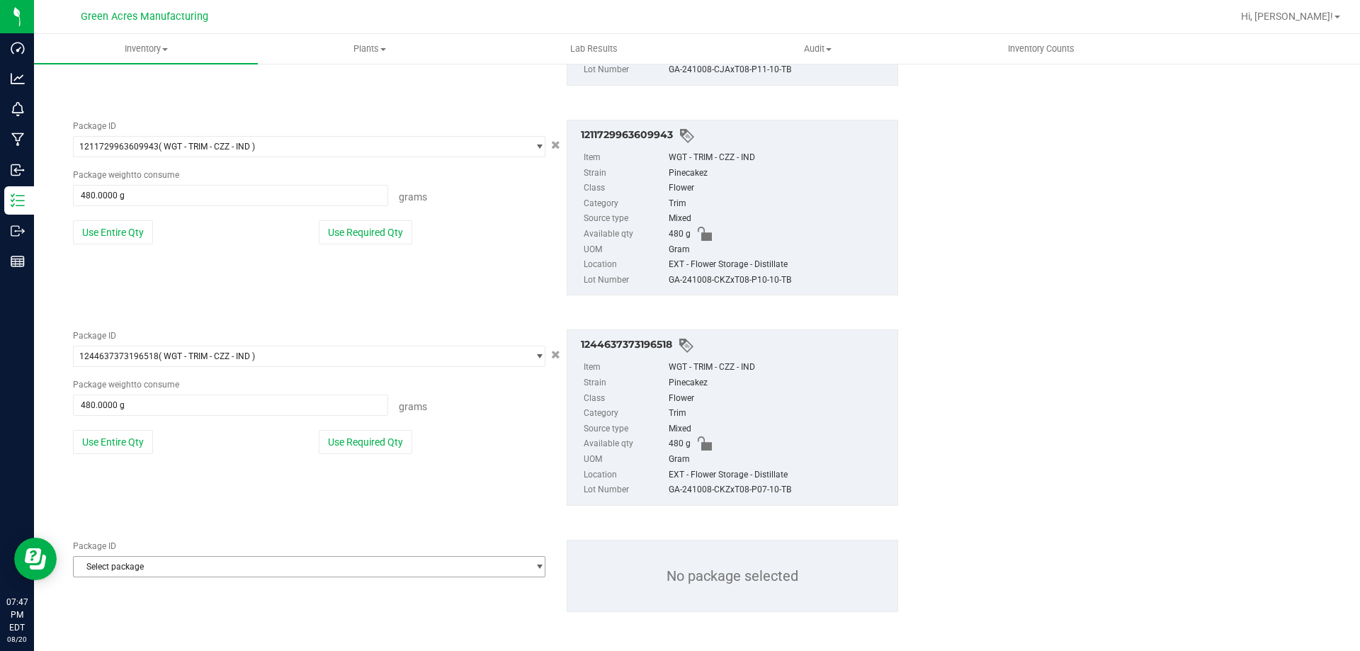
scroll to position [2987, 0]
click at [169, 562] on span "Select package" at bounding box center [300, 565] width 453 height 20
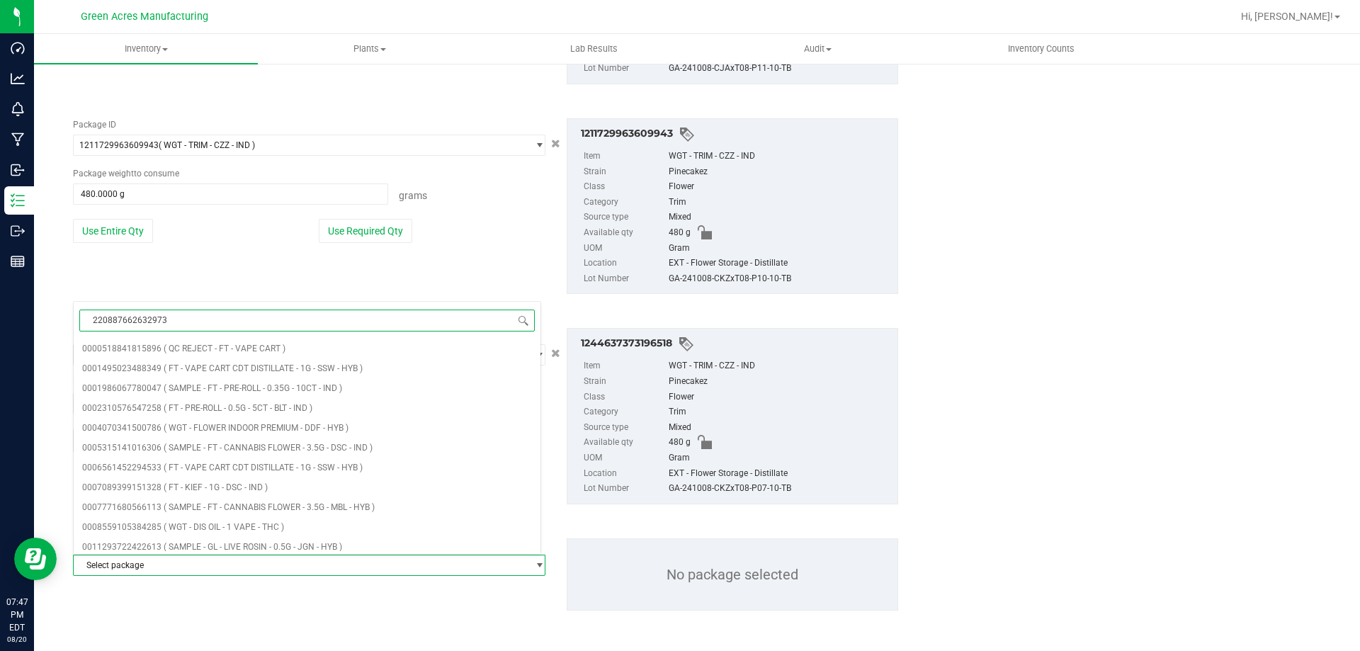
type input "2208876626329732"
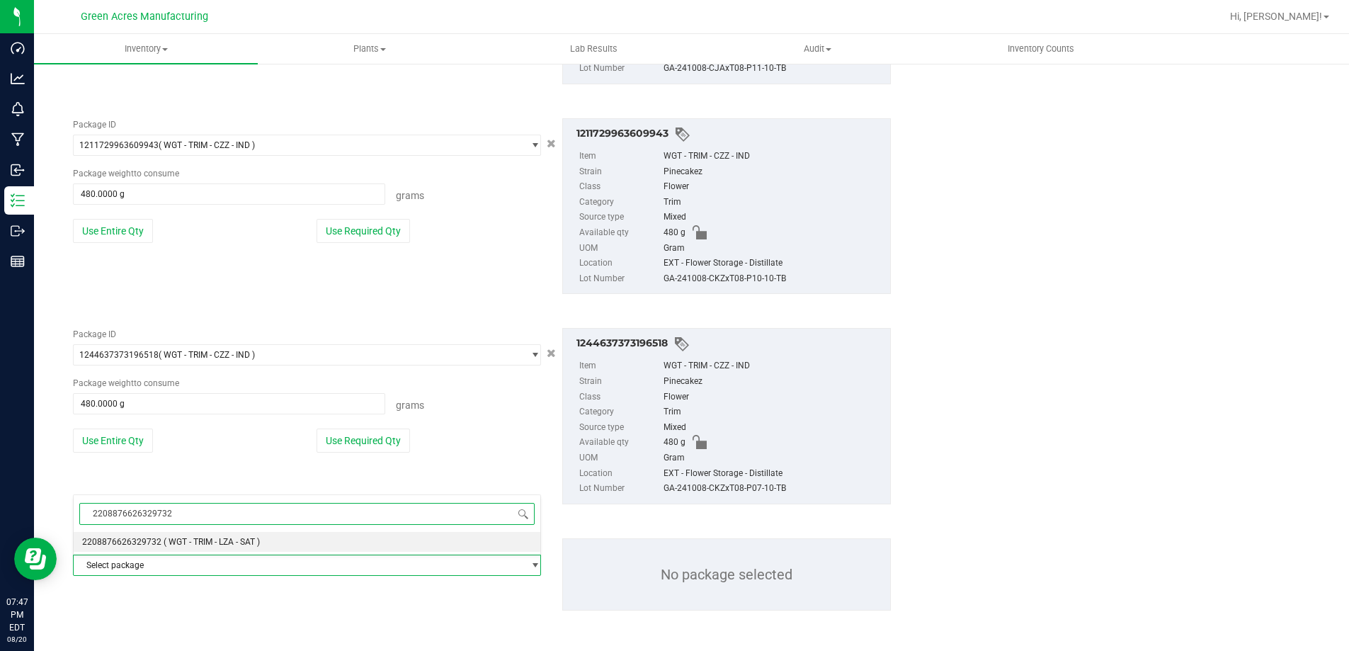
click at [187, 548] on li "2208876626329732 ( WGT - TRIM - LZA - SAT )" at bounding box center [307, 542] width 467 height 20
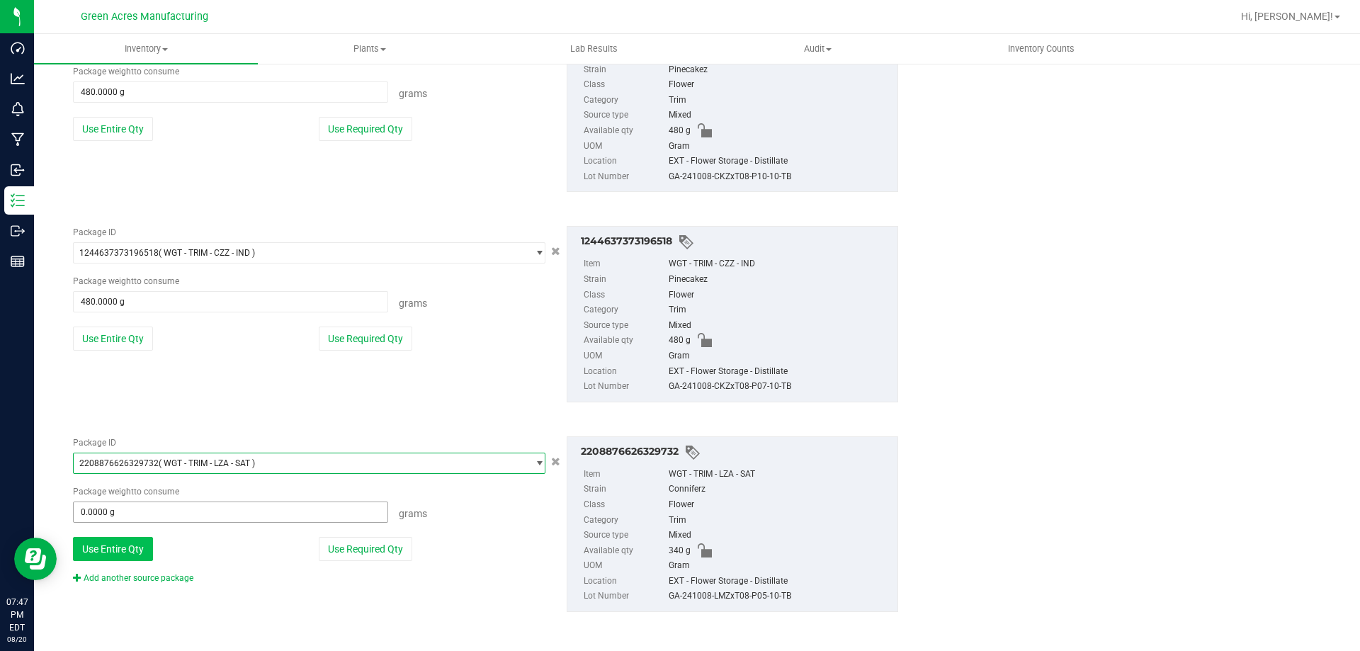
scroll to position [3091, 0]
click at [108, 554] on button "Use Entire Qty" at bounding box center [113, 547] width 80 height 24
type input "340.0000 g"
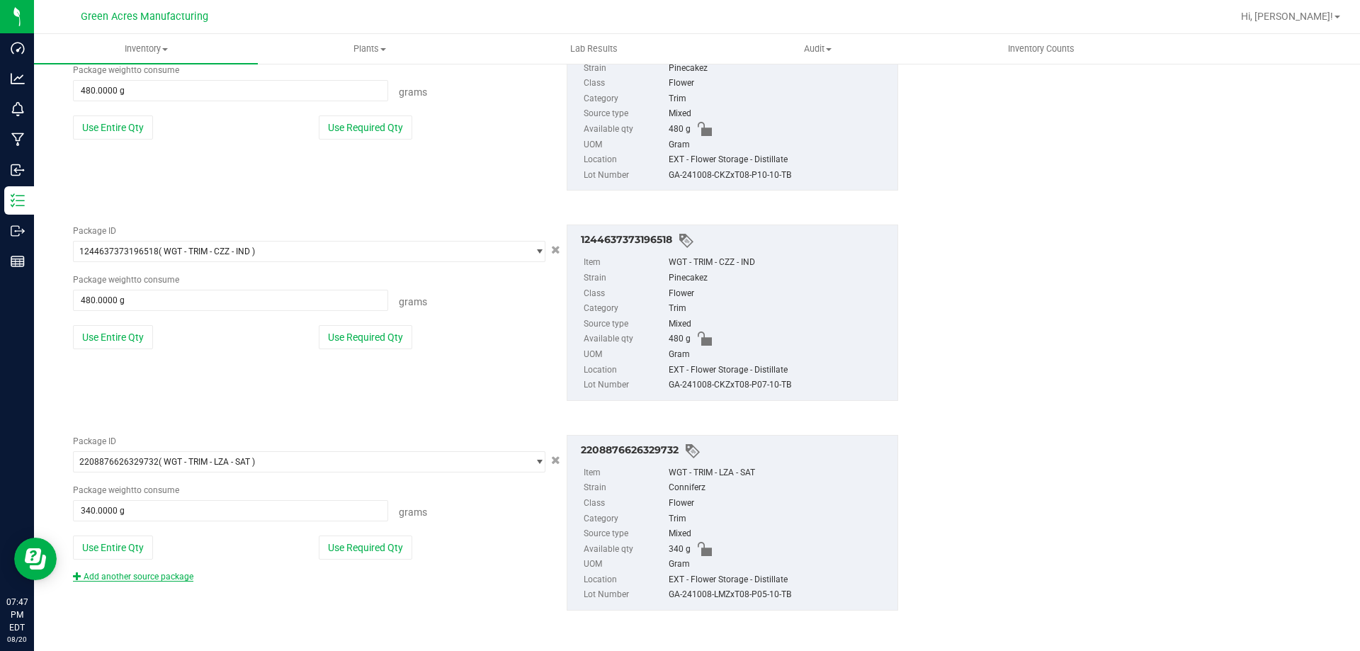
click at [132, 576] on div "Add another source package" at bounding box center [144, 576] width 142 height 13
click at [145, 576] on link "Add another source package" at bounding box center [133, 577] width 120 height 10
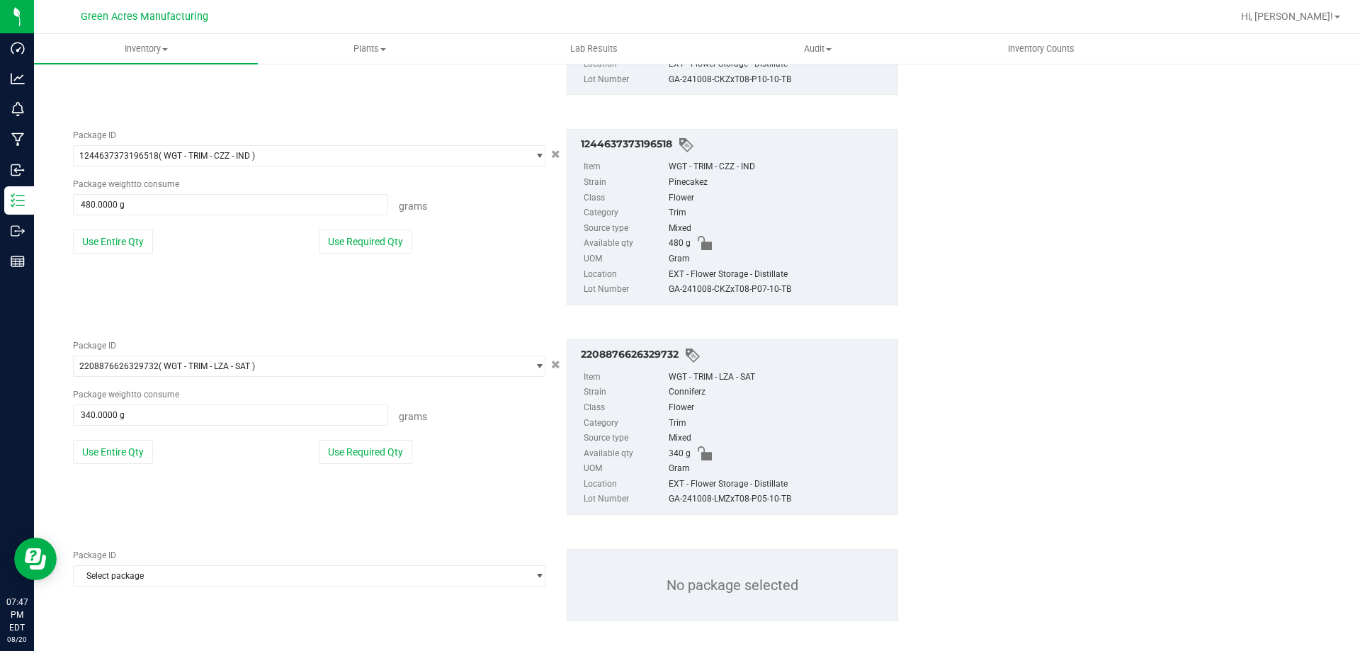
scroll to position [3197, 0]
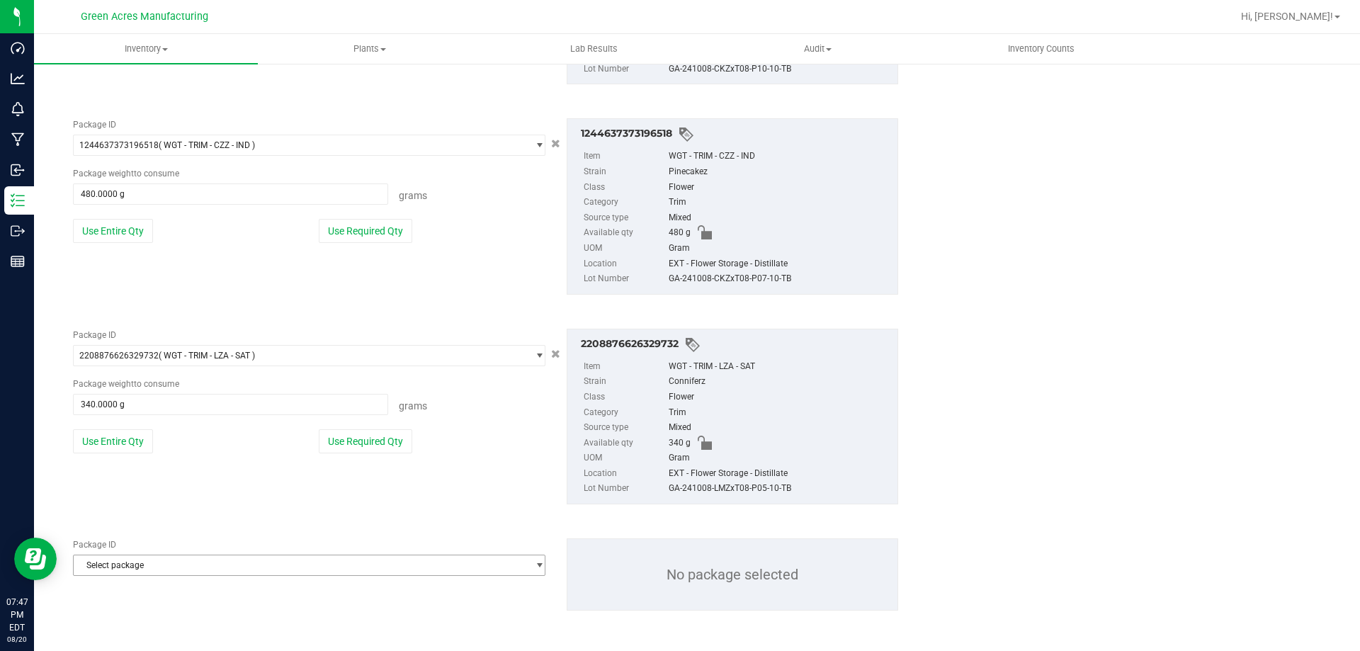
click at [156, 568] on span "Select package" at bounding box center [300, 565] width 453 height 20
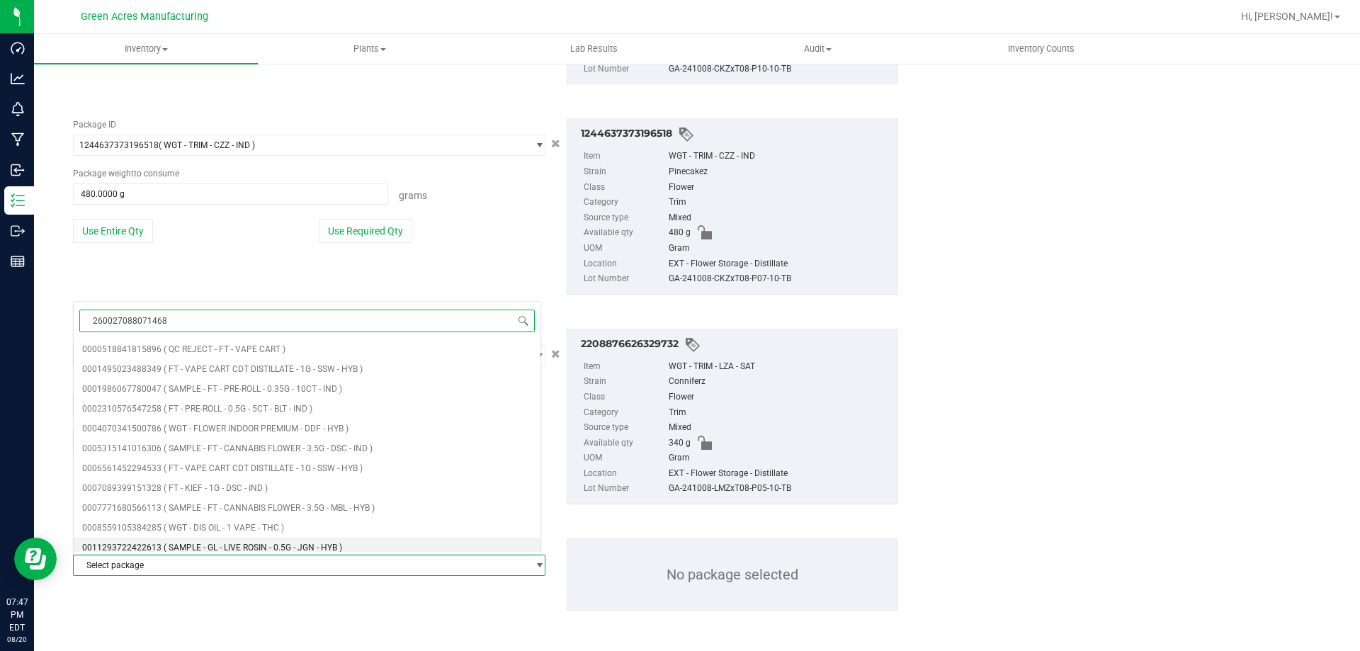
type input "2600270880714689"
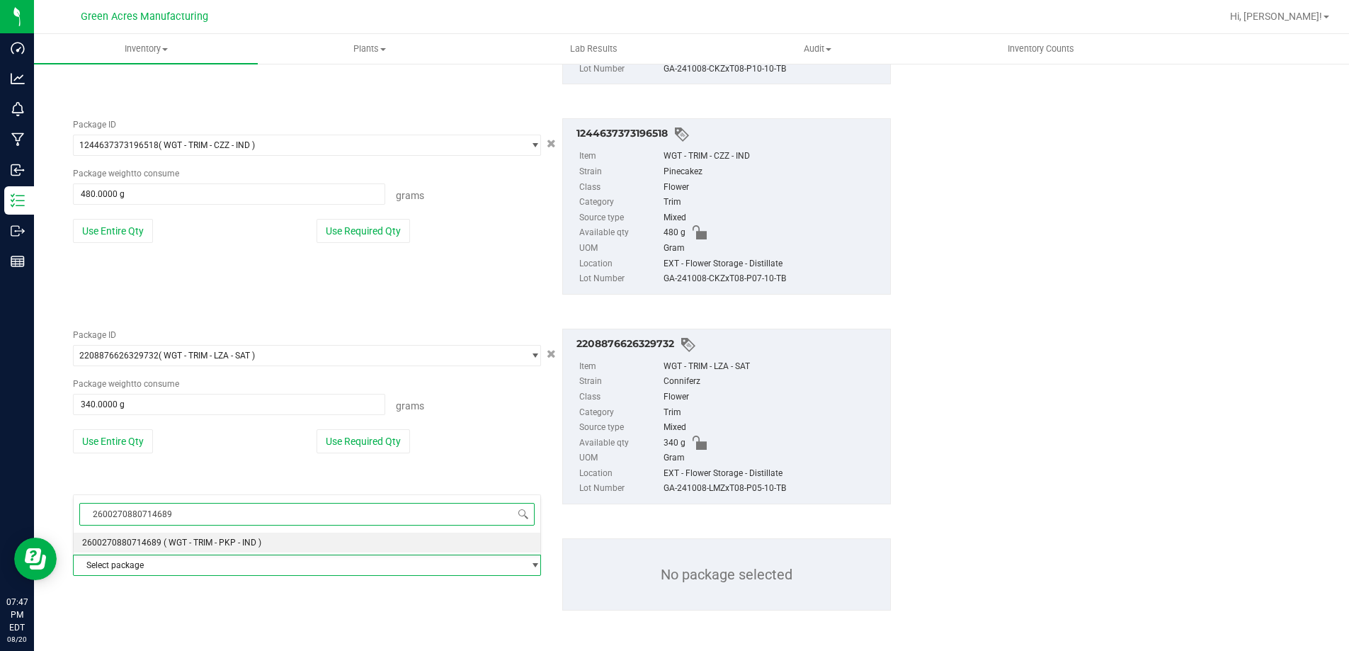
click at [215, 533] on li "2600270880714689 ( WGT - TRIM - PKP - IND )" at bounding box center [307, 543] width 467 height 20
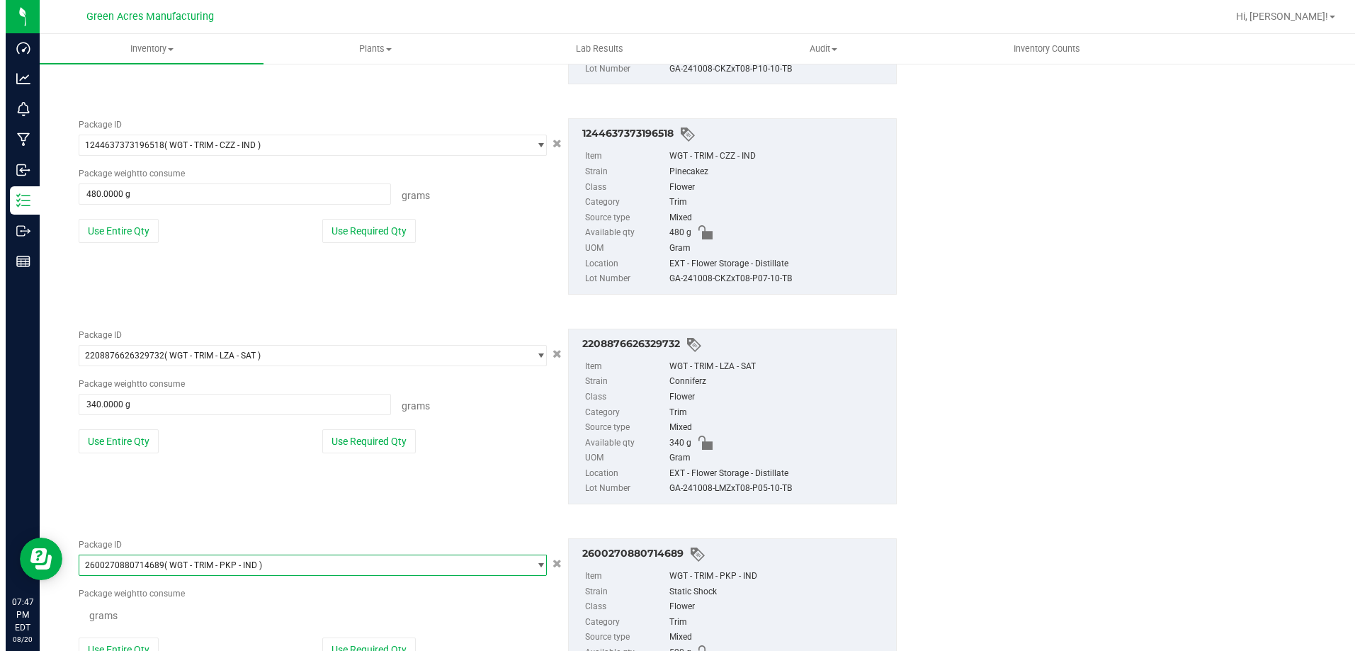
scroll to position [0, 0]
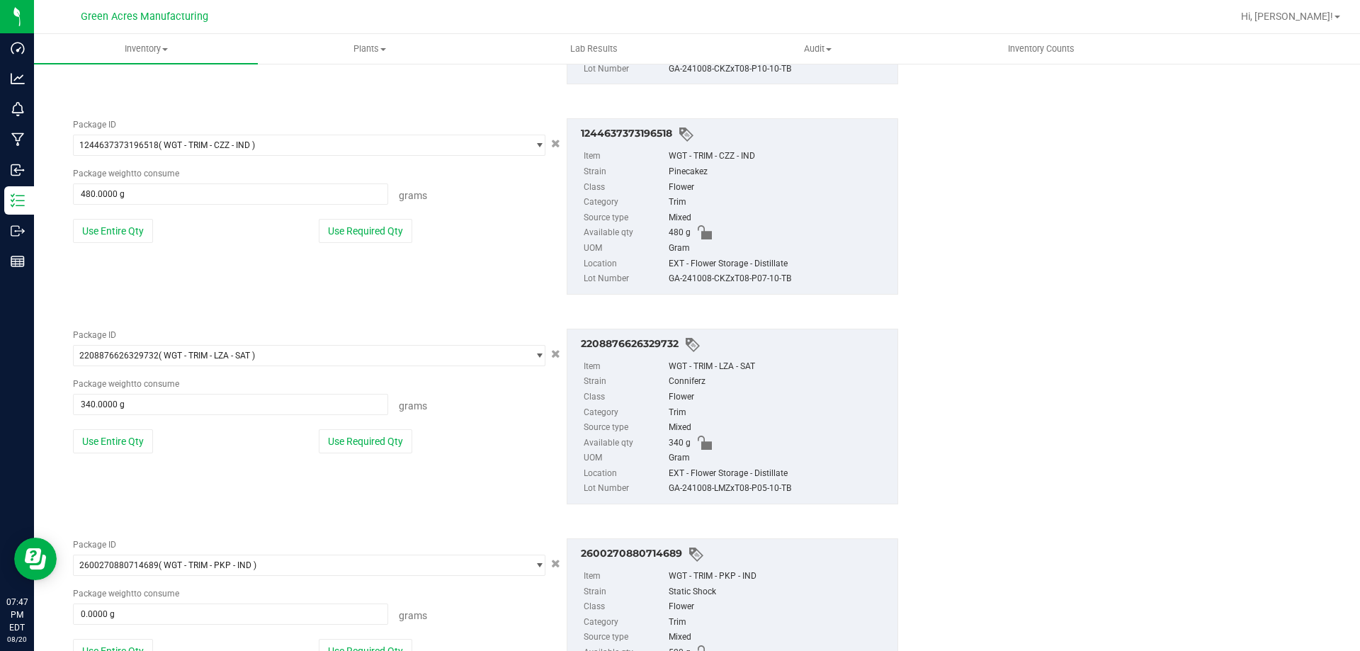
click at [216, 535] on body "Dashboard Analytics Monitoring Manufacturing Inbound Inventory Outbound Reports…" at bounding box center [680, 325] width 1360 height 651
click at [130, 632] on div "Package ID 2600270880714689 ( WGT - TRIM - PKP - IND ) 2585194146178233 2586284…" at bounding box center [309, 612] width 494 height 148
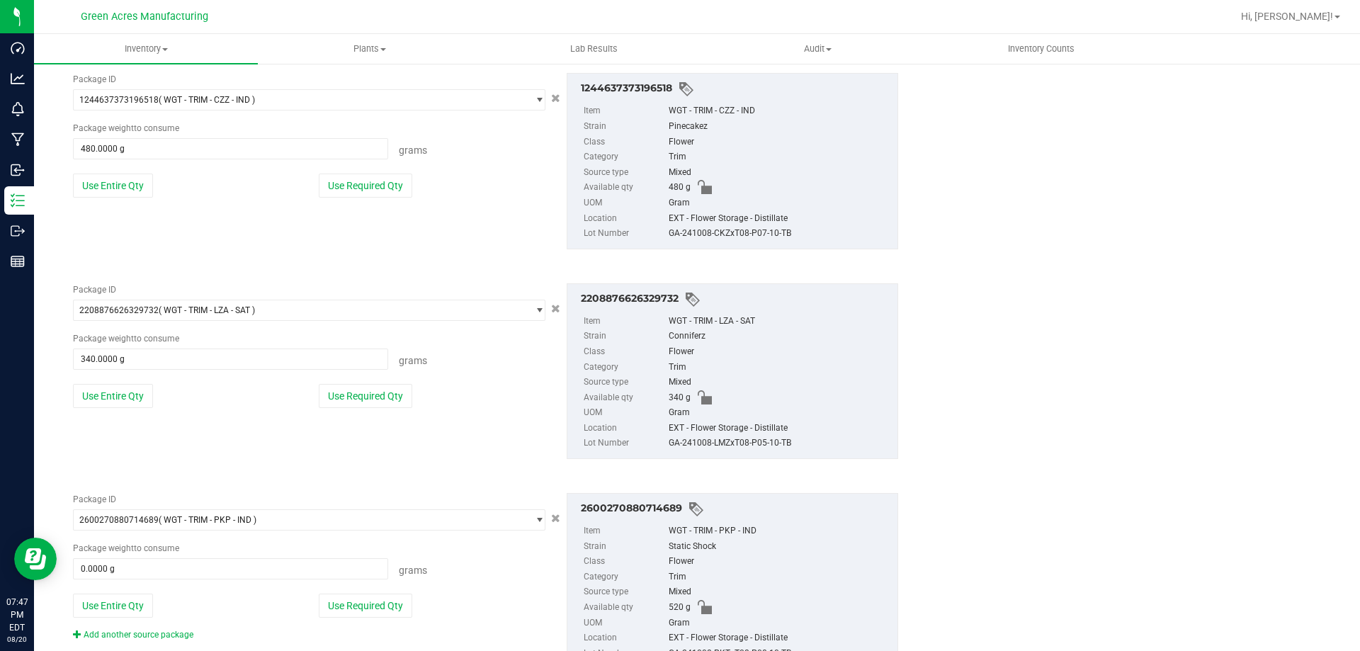
scroll to position [3268, 0]
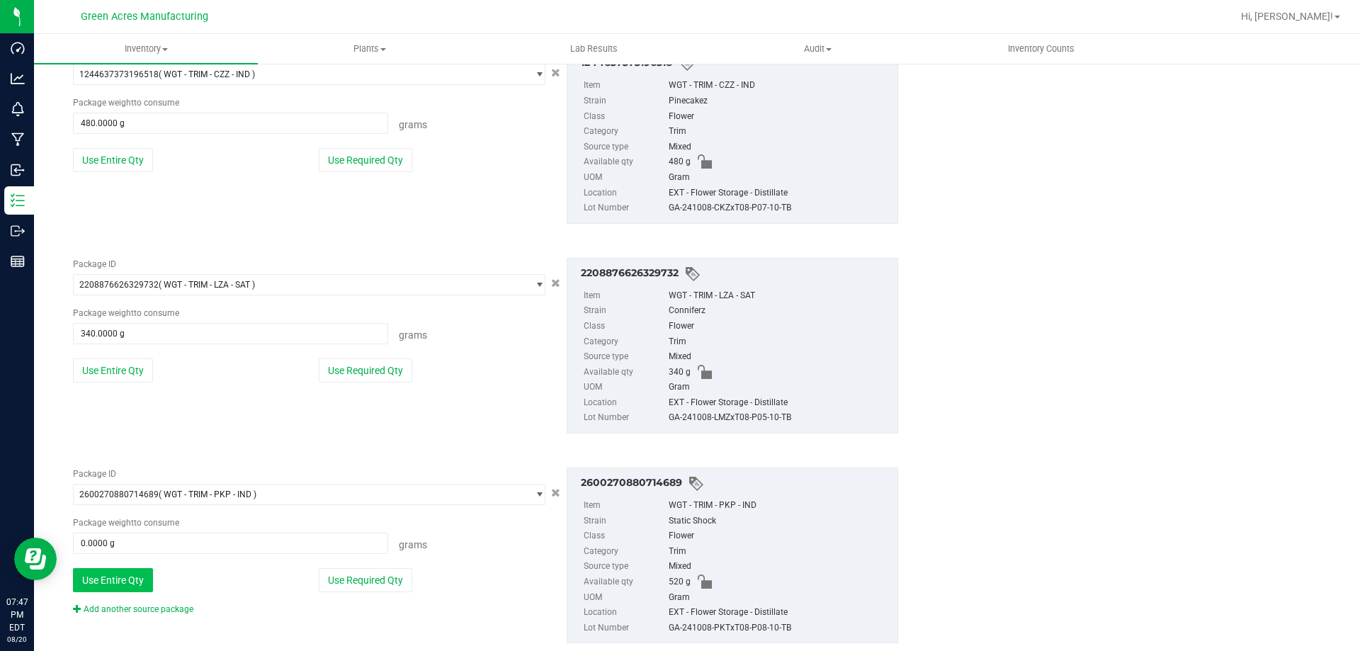
click at [131, 579] on button "Use Entire Qty" at bounding box center [113, 580] width 80 height 24
type input "520.0000 g"
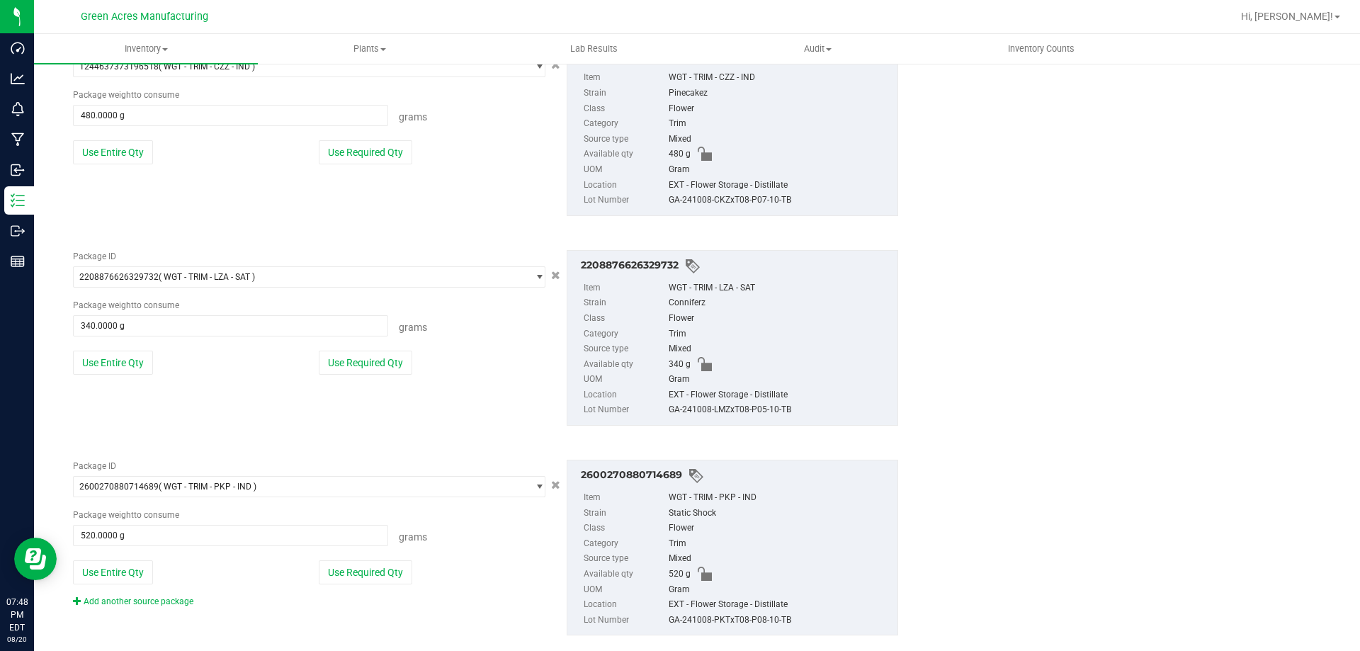
scroll to position [3300, 0]
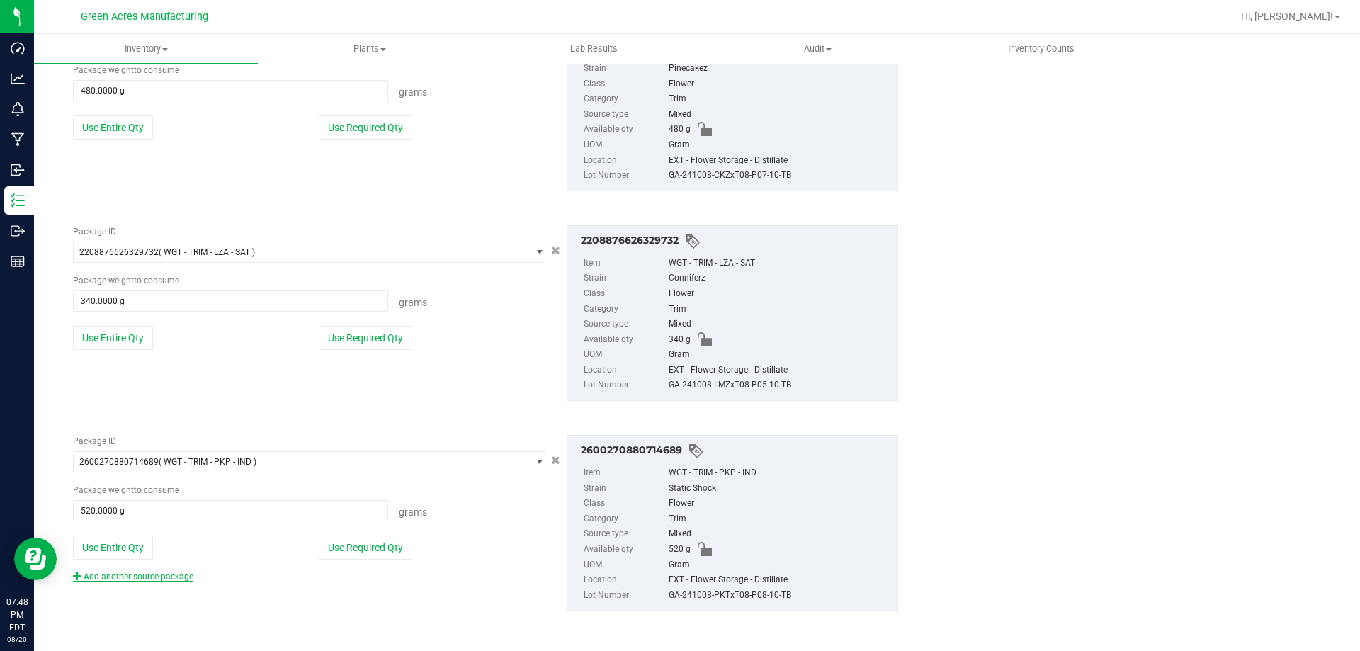
click at [154, 577] on link "Add another source package" at bounding box center [133, 577] width 120 height 10
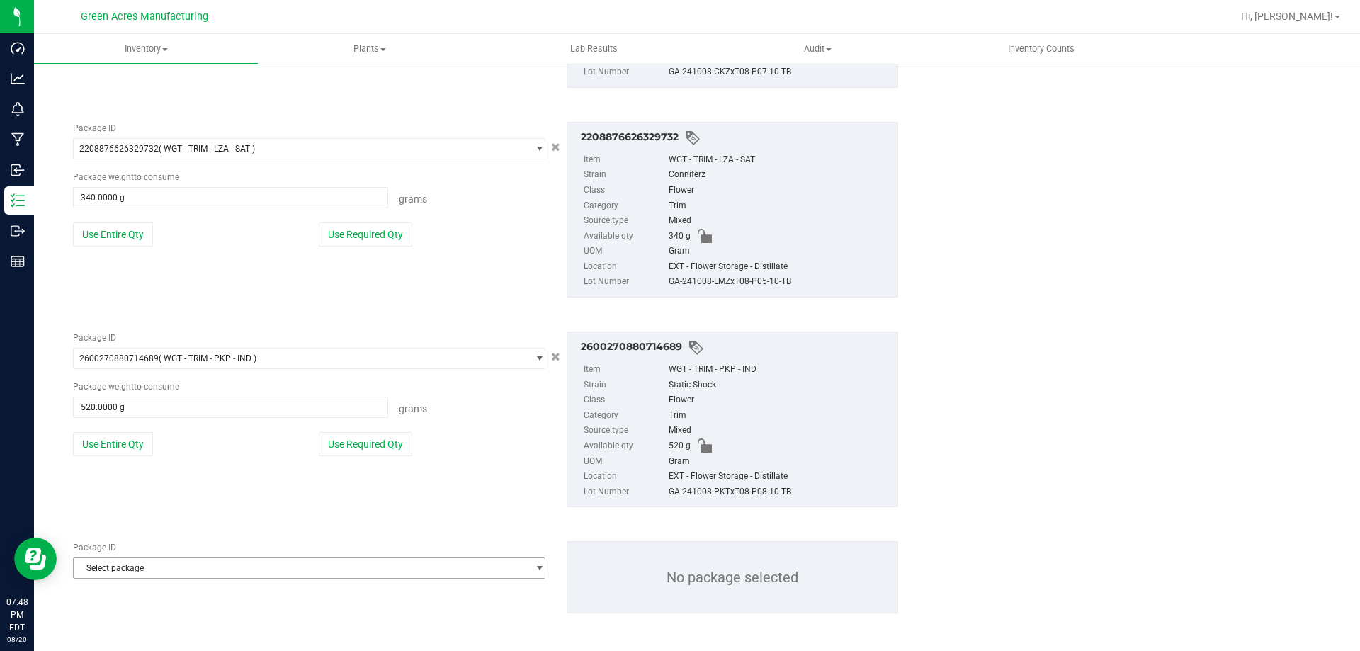
scroll to position [3407, 0]
click at [159, 562] on span "Select package" at bounding box center [300, 565] width 453 height 20
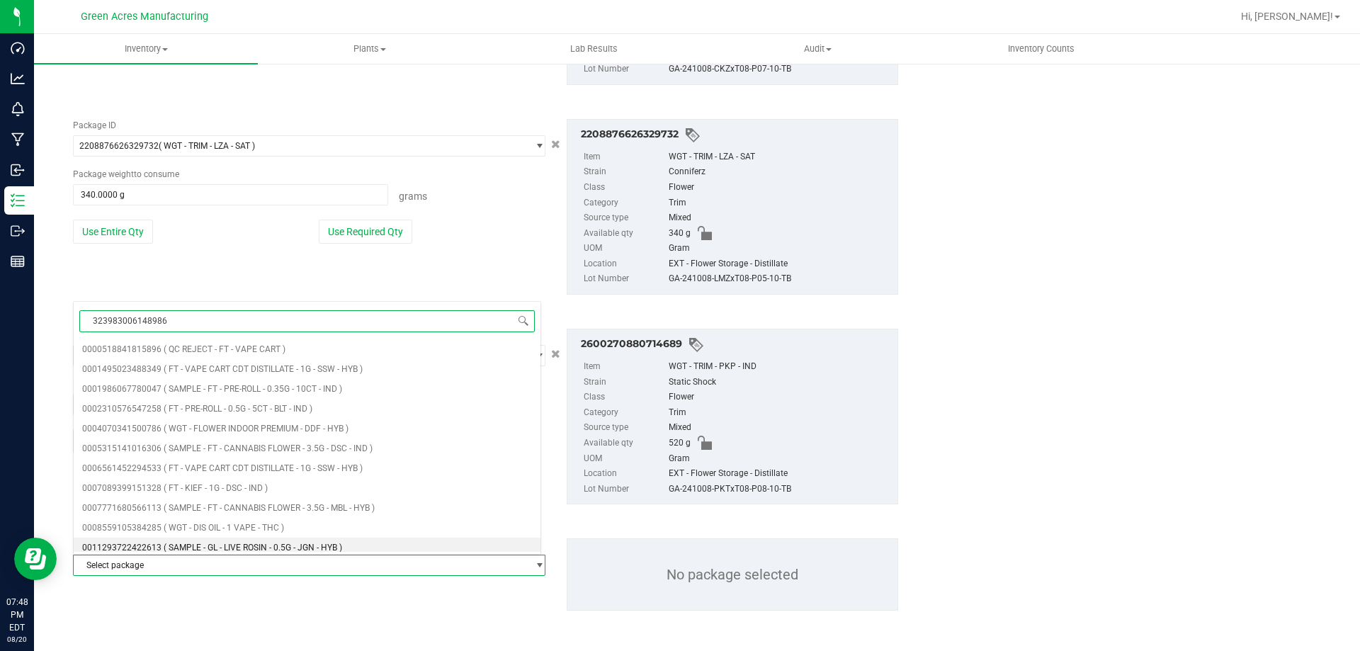
type input "3239830061489860"
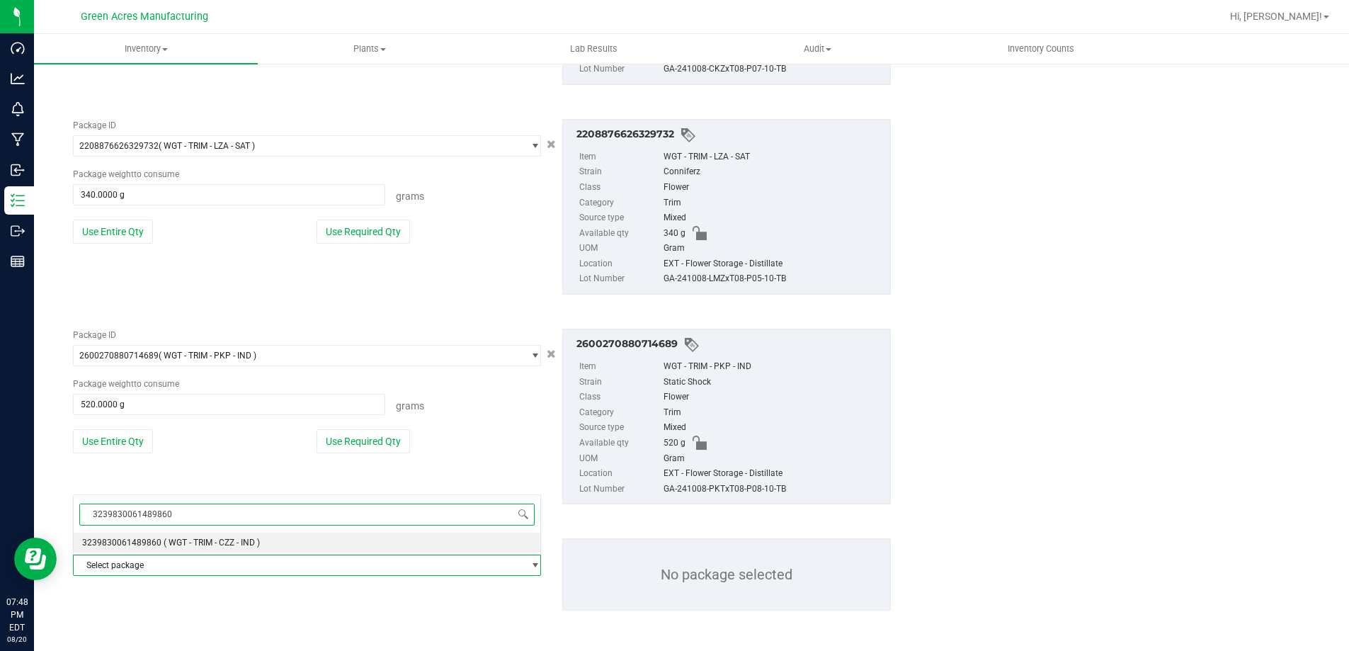
click at [158, 543] on span "3239830061489860" at bounding box center [121, 543] width 79 height 10
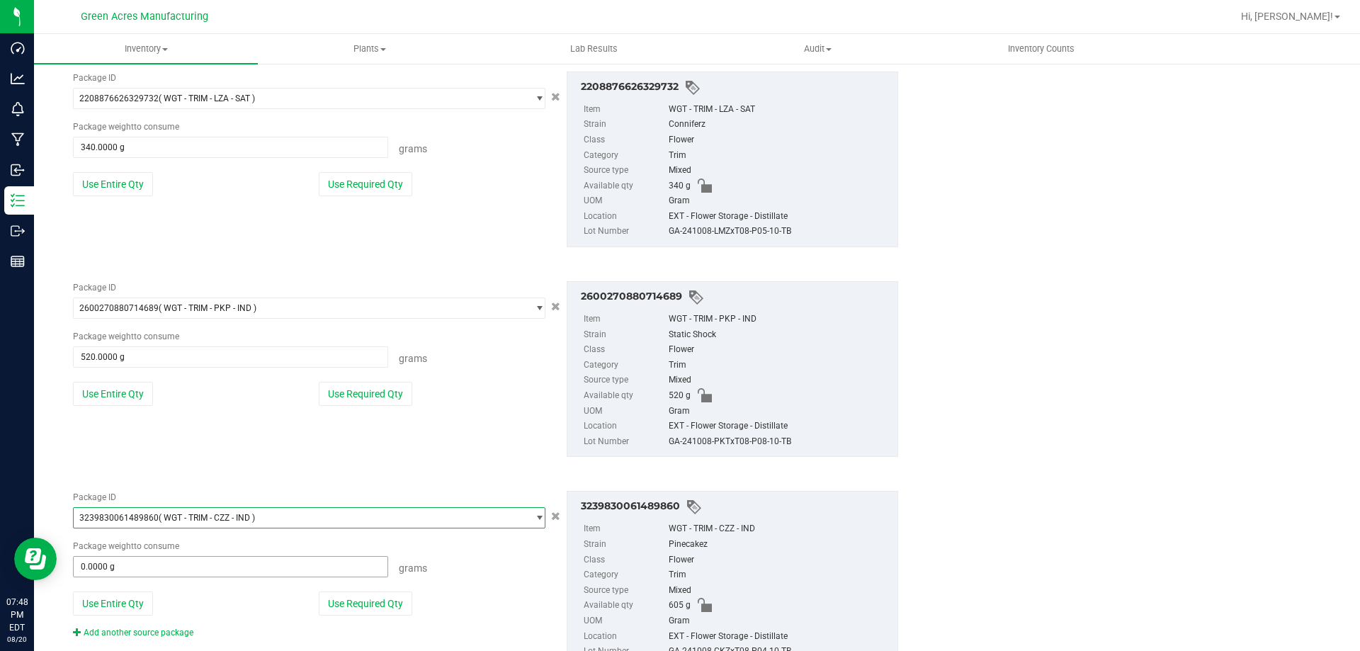
scroll to position [3511, 0]
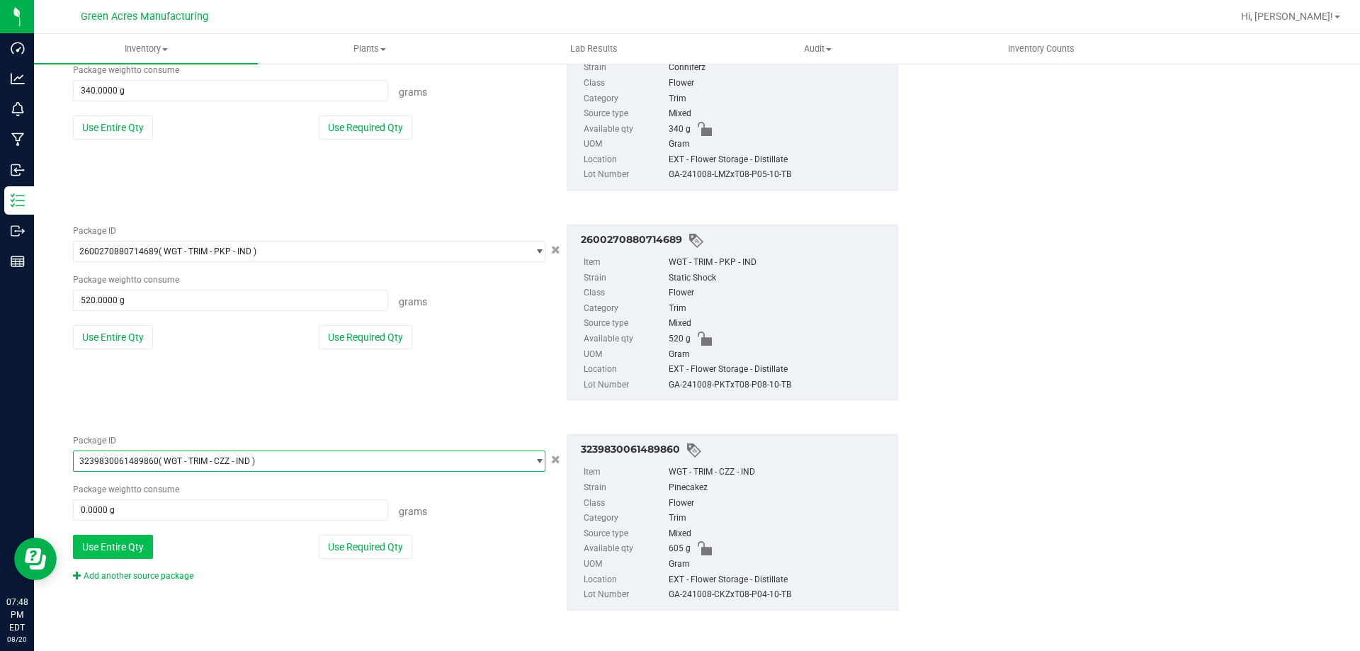
click at [145, 545] on button "Use Entire Qty" at bounding box center [113, 547] width 80 height 24
type input "605.0000 g"
drag, startPoint x: 154, startPoint y: 584, endPoint x: 152, endPoint y: 576, distance: 8.3
click at [153, 584] on div "Package ID 3239830061489860 ( WGT - TRIM - CZZ - IND ) 3226373644829657 3228722…" at bounding box center [485, 522] width 846 height 198
click at [152, 572] on link "Add another source package" at bounding box center [133, 576] width 120 height 10
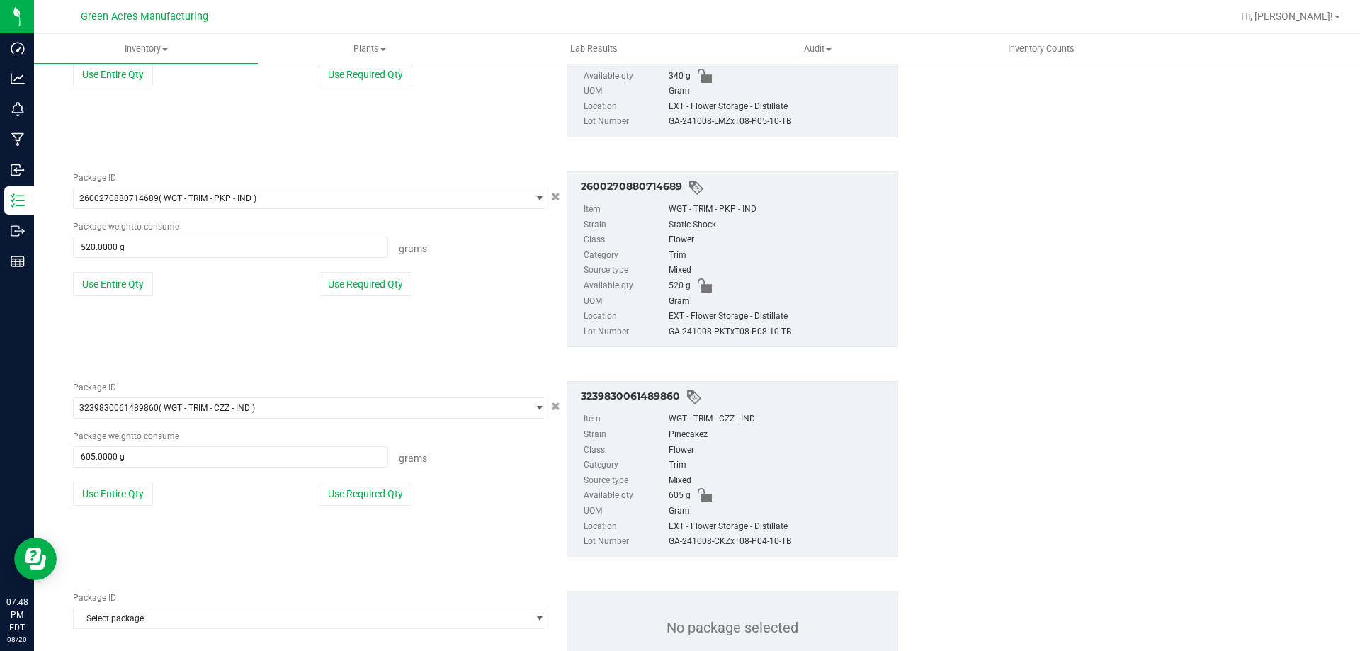
scroll to position [3617, 0]
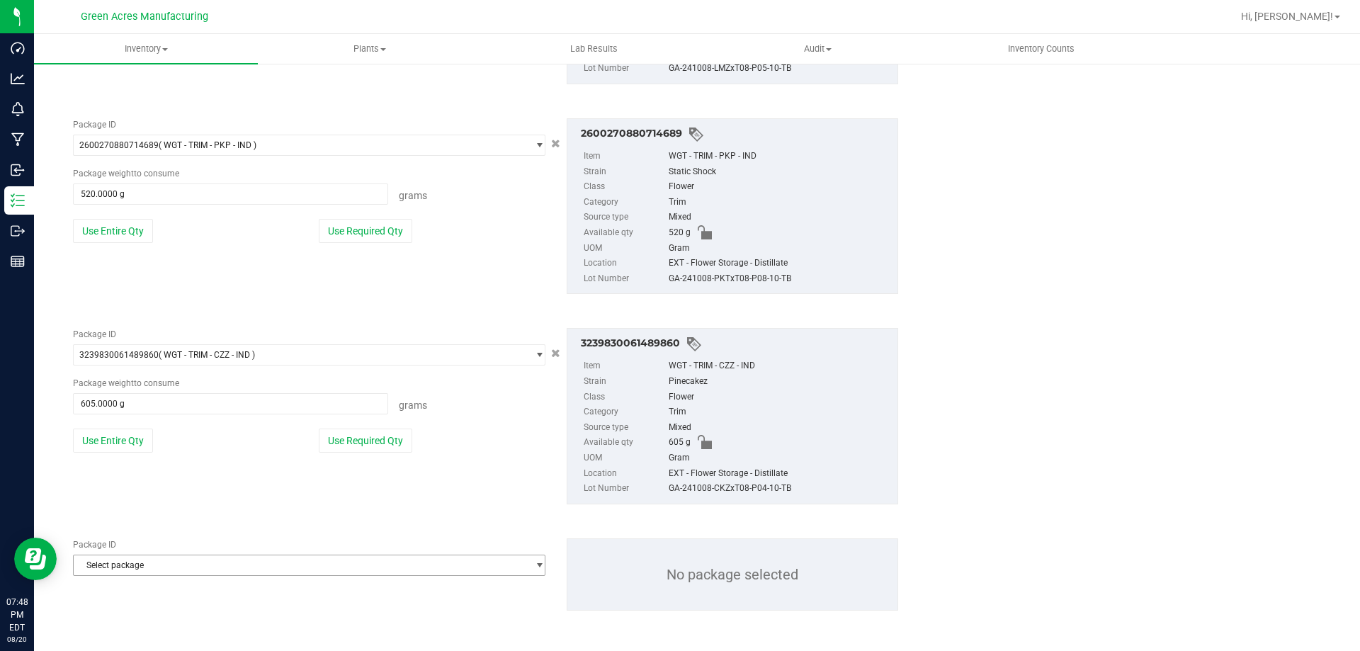
click at [154, 565] on span "Select package" at bounding box center [300, 565] width 453 height 20
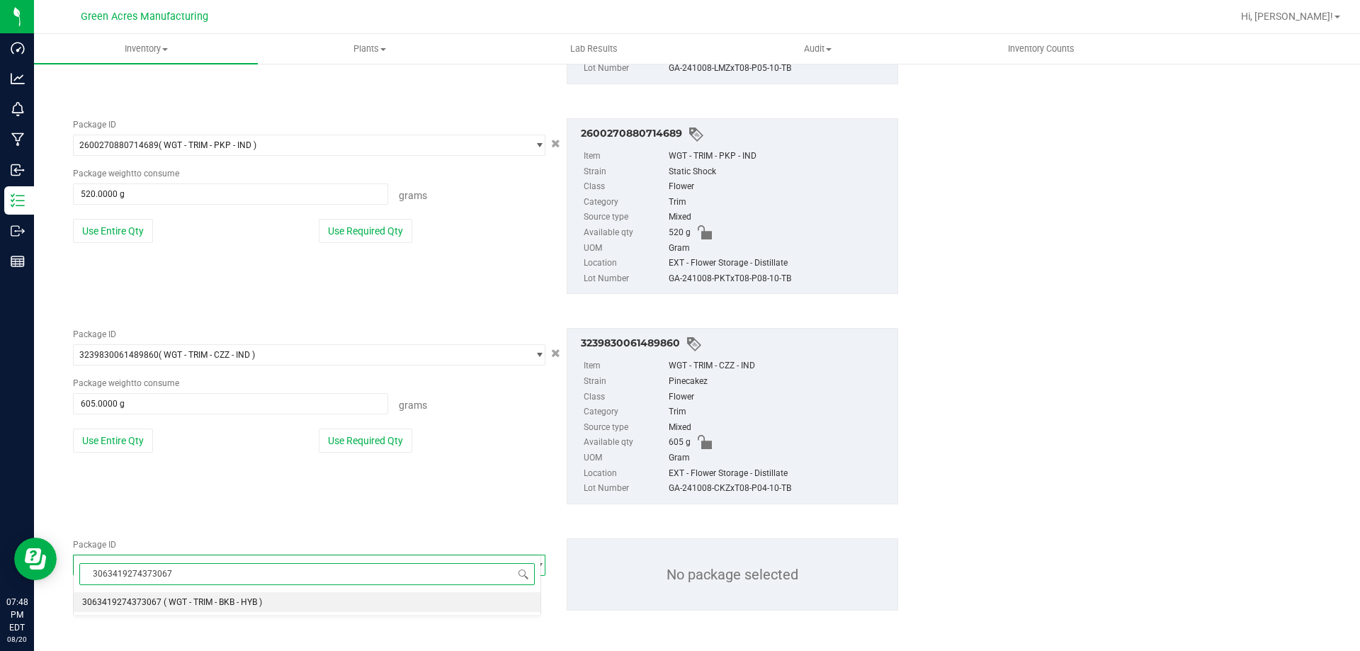
type input "3063419274373067"
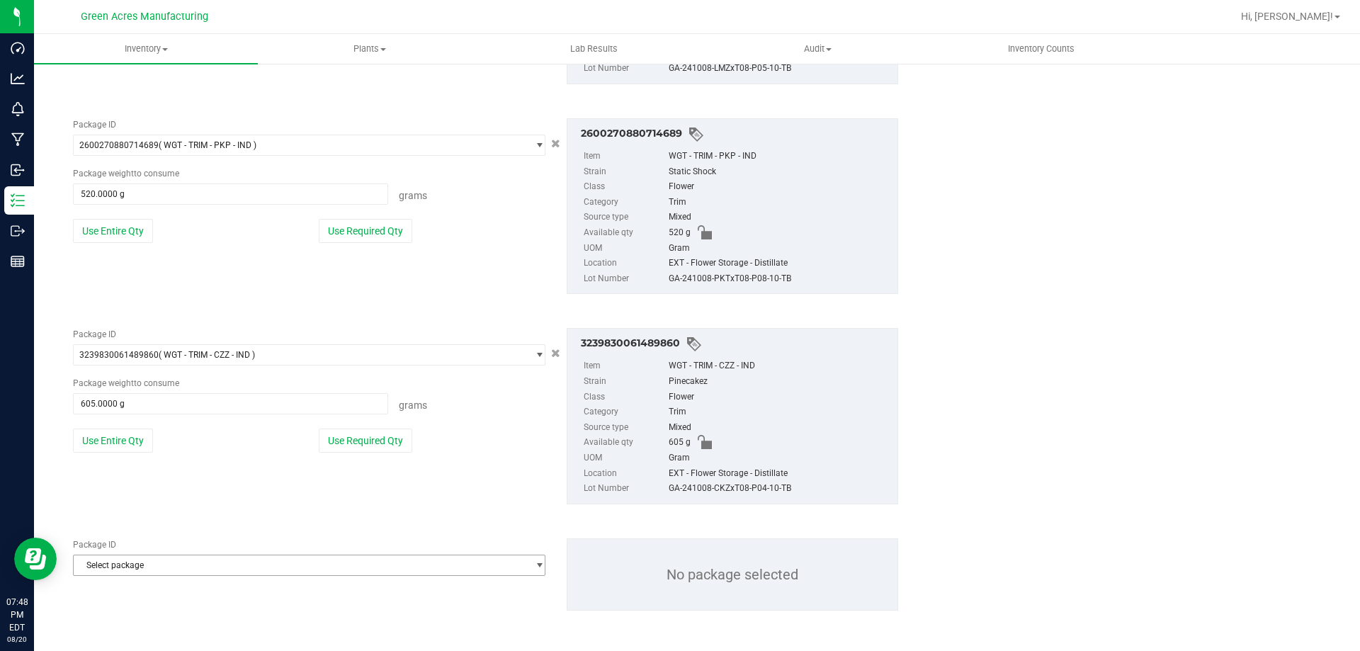
click at [180, 574] on span "Select package" at bounding box center [300, 565] width 453 height 20
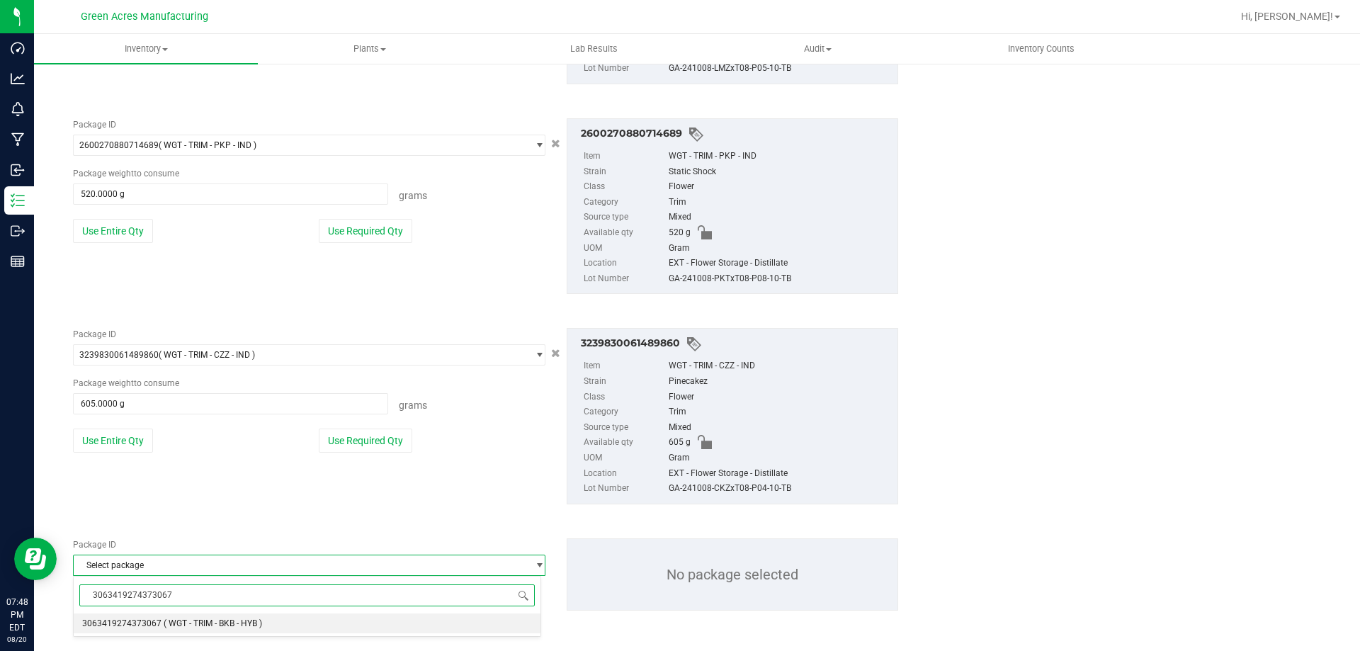
click at [182, 624] on span "( WGT - TRIM - BKB - HYB )" at bounding box center [213, 623] width 98 height 10
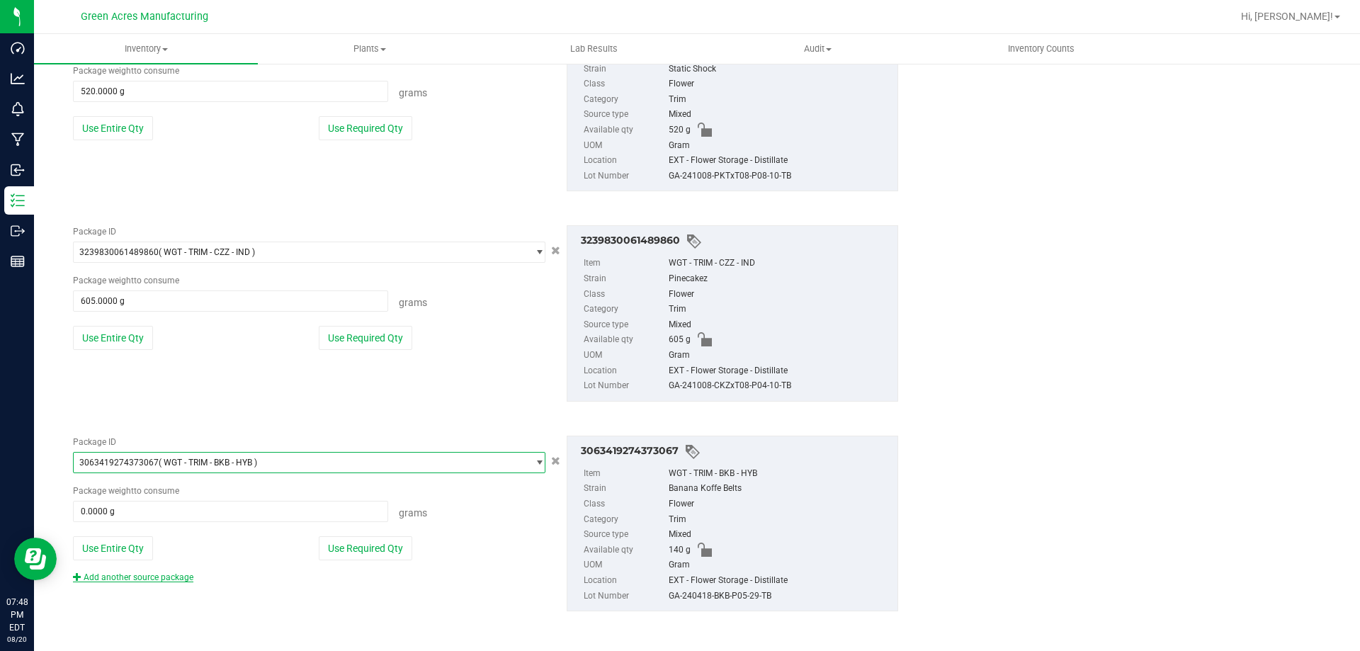
scroll to position [3720, 0]
click at [126, 543] on button "Use Entire Qty" at bounding box center [113, 547] width 80 height 24
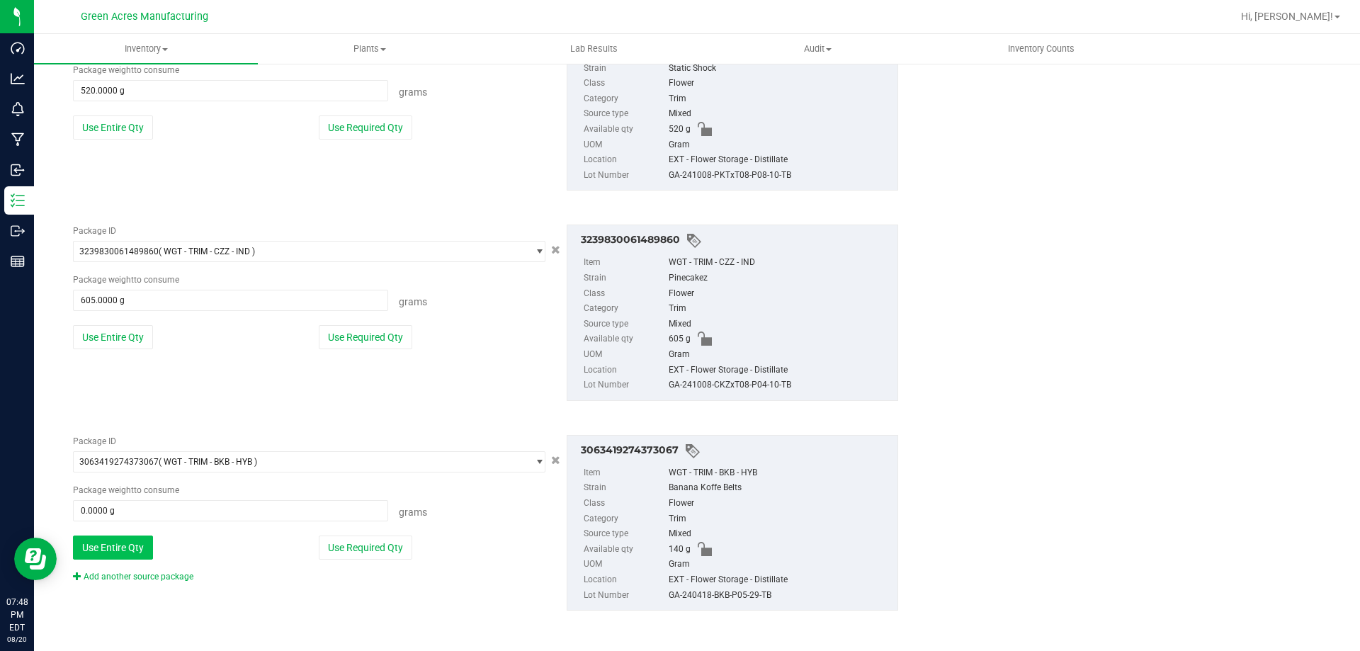
type input "140.0000 g"
click at [138, 577] on link "Add another source package" at bounding box center [133, 577] width 120 height 10
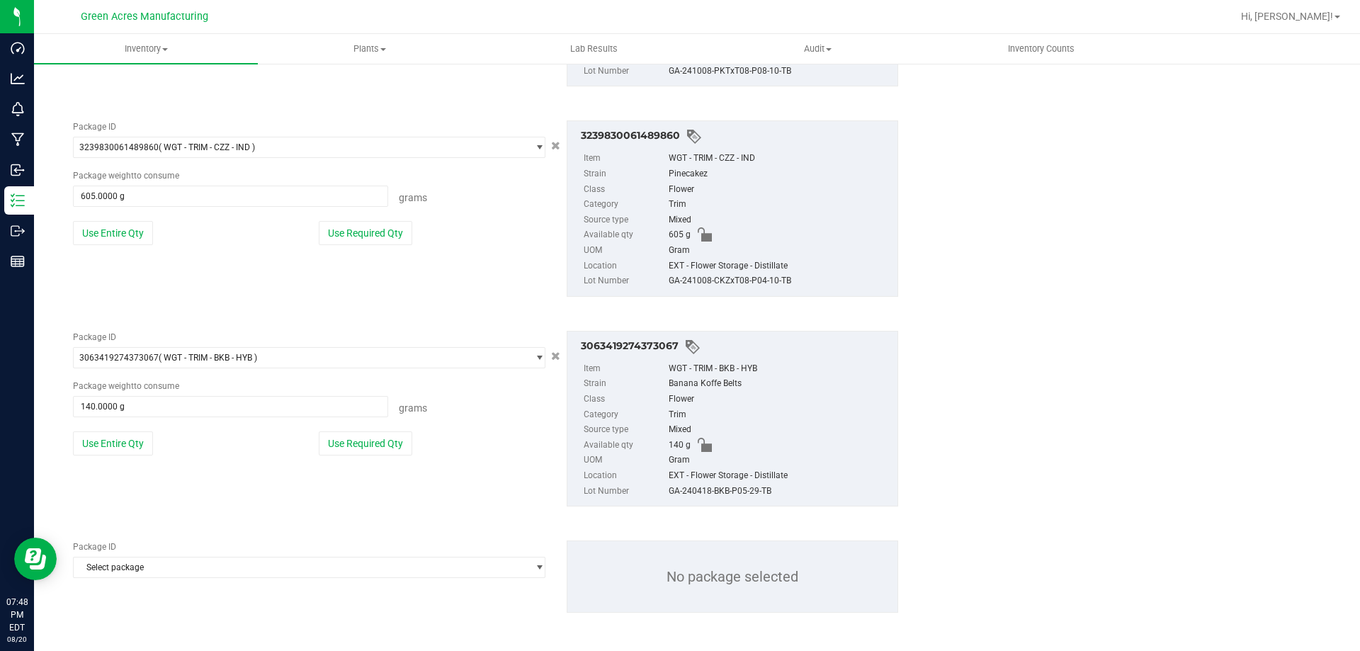
scroll to position [3827, 0]
click at [176, 567] on span "Select package" at bounding box center [300, 565] width 453 height 20
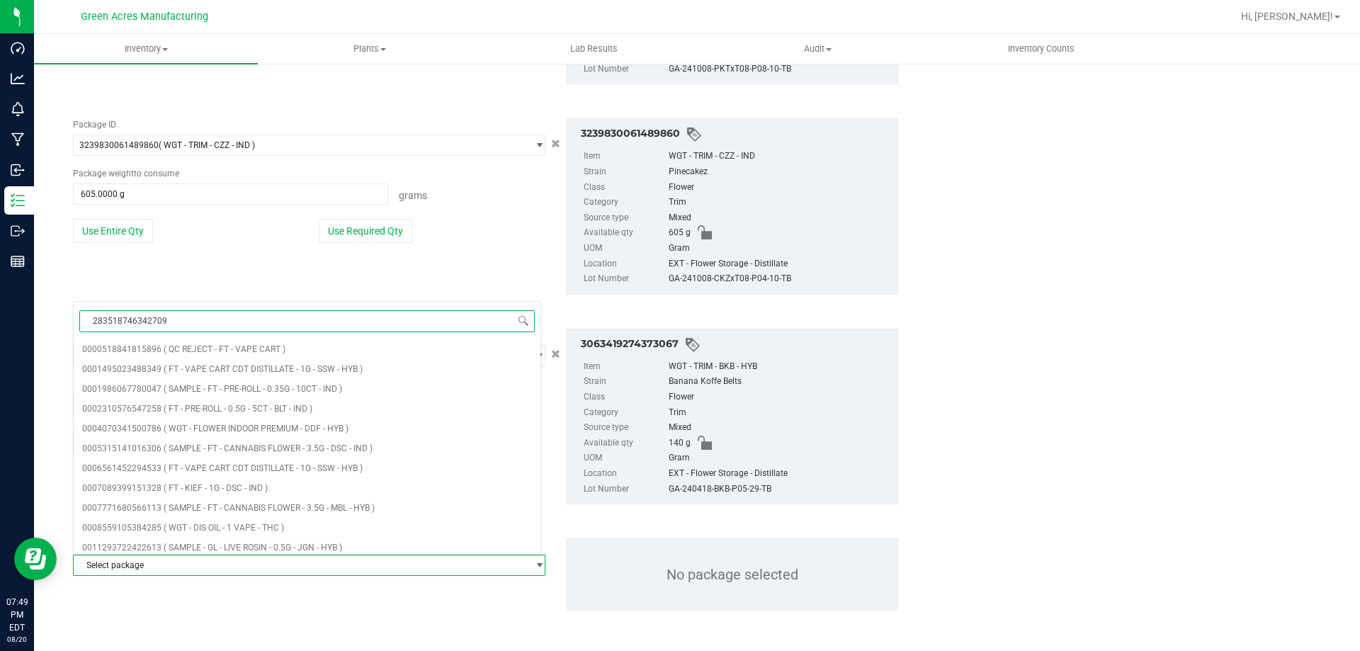
type input "2835187463427092"
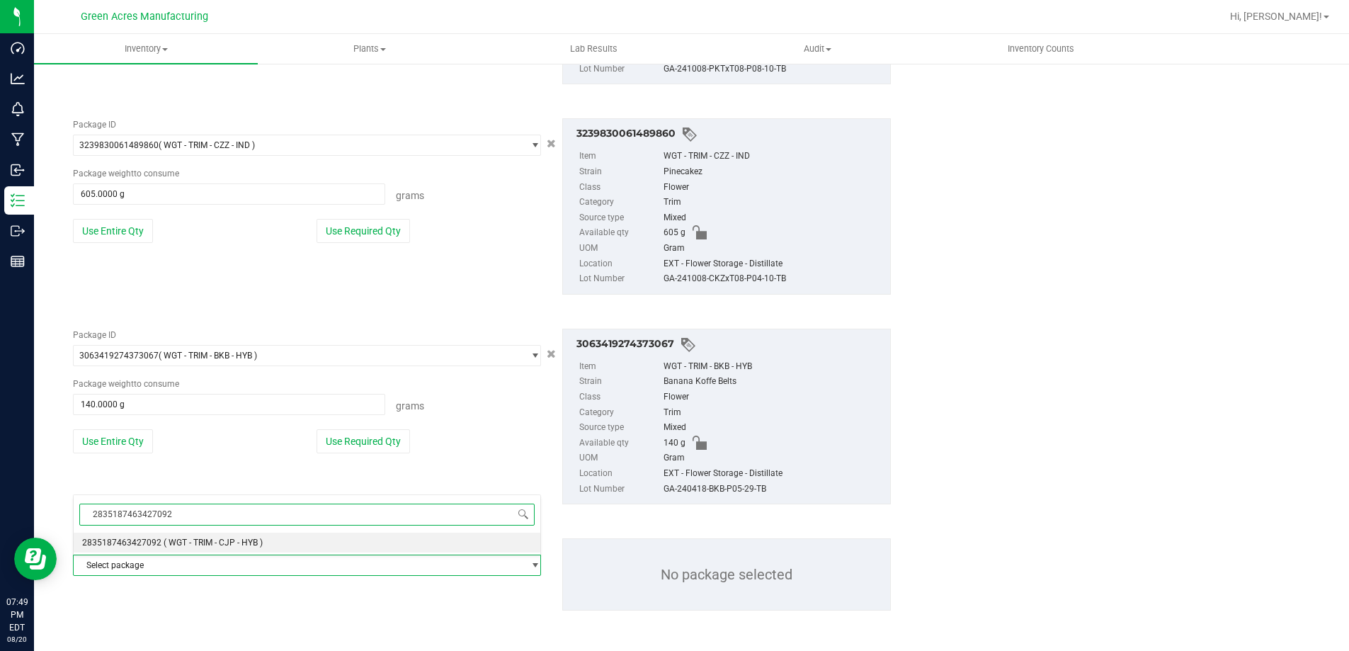
click at [193, 540] on span "( WGT - TRIM - CJP - HYB )" at bounding box center [213, 543] width 99 height 10
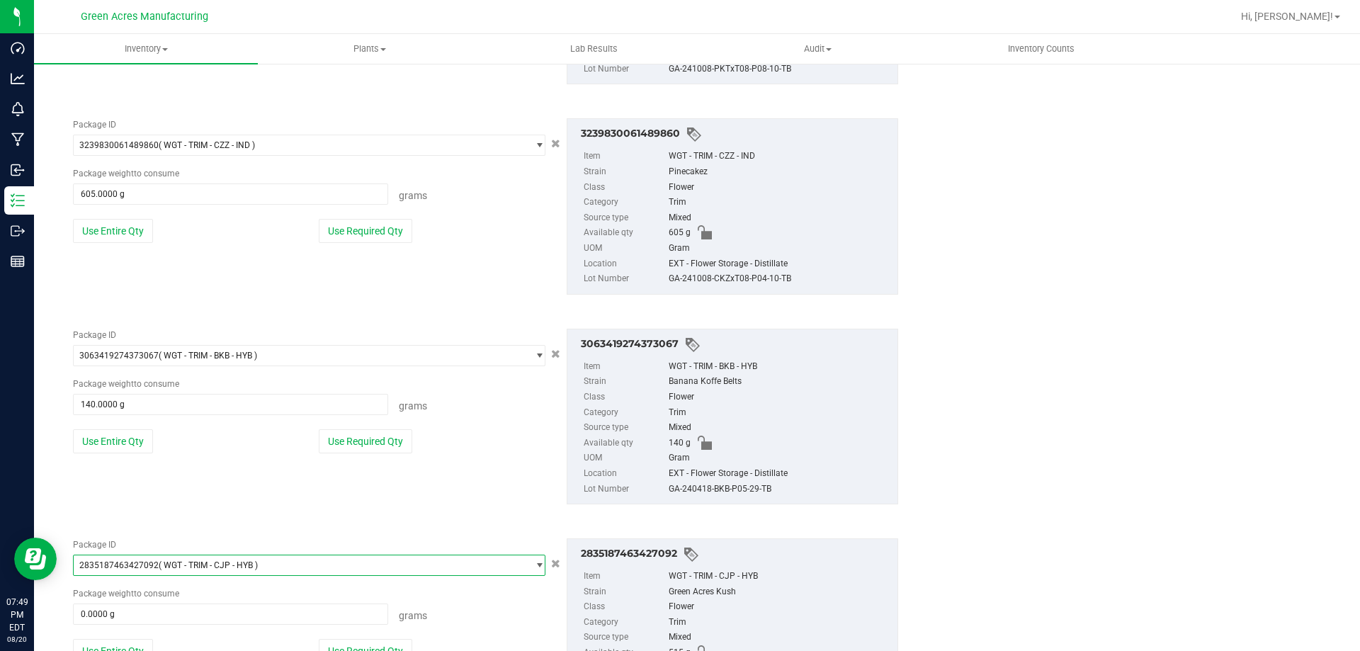
scroll to position [3930, 0]
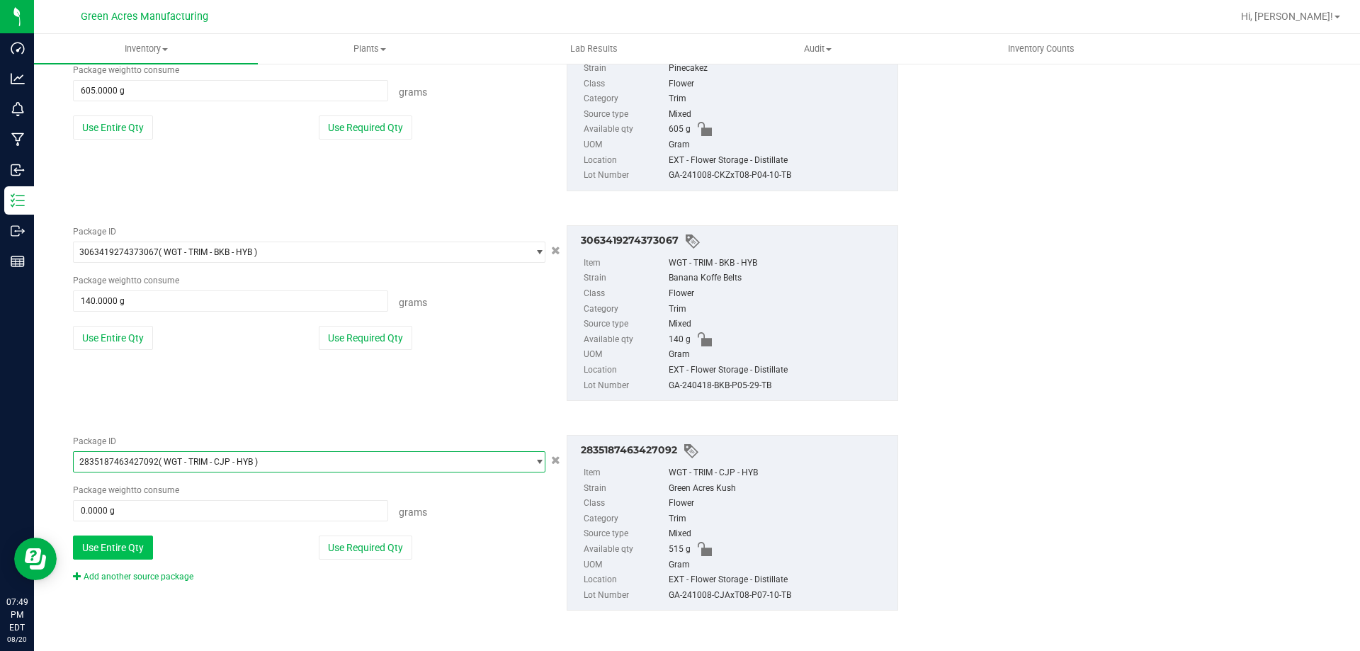
click at [144, 541] on button "Use Entire Qty" at bounding box center [113, 547] width 80 height 24
type input "515.0000 g"
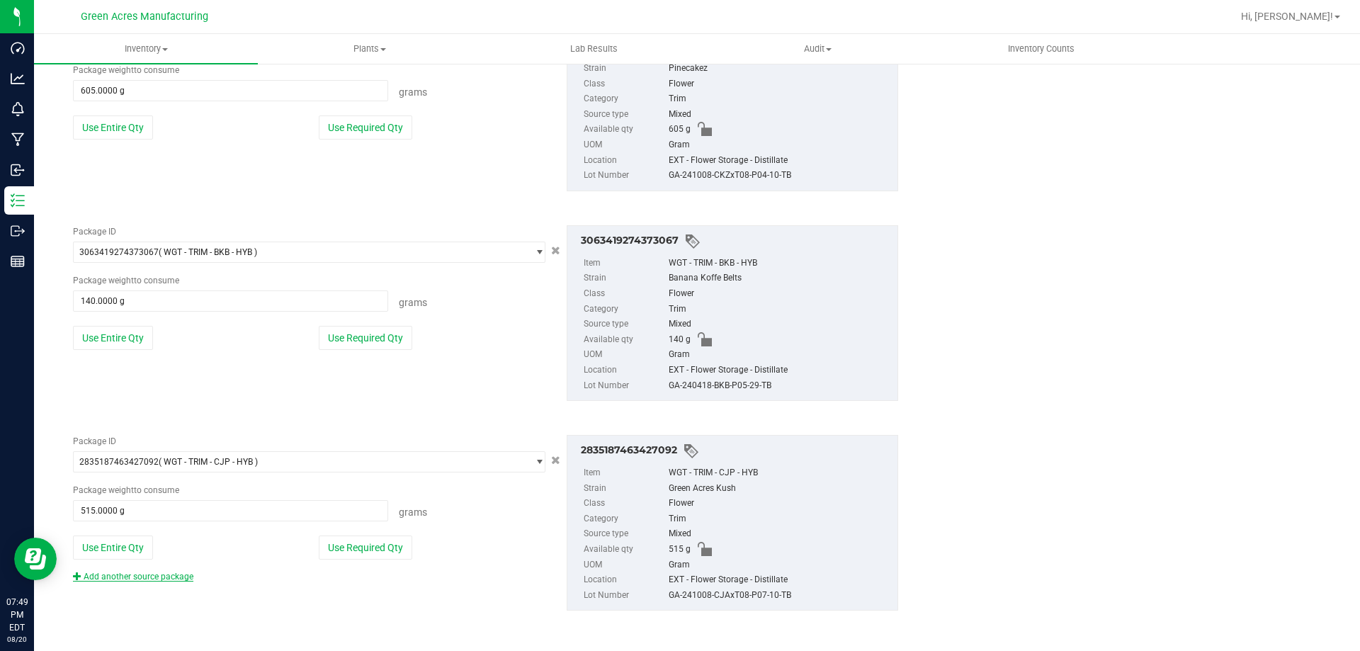
click at [164, 576] on link "Add another source package" at bounding box center [133, 577] width 120 height 10
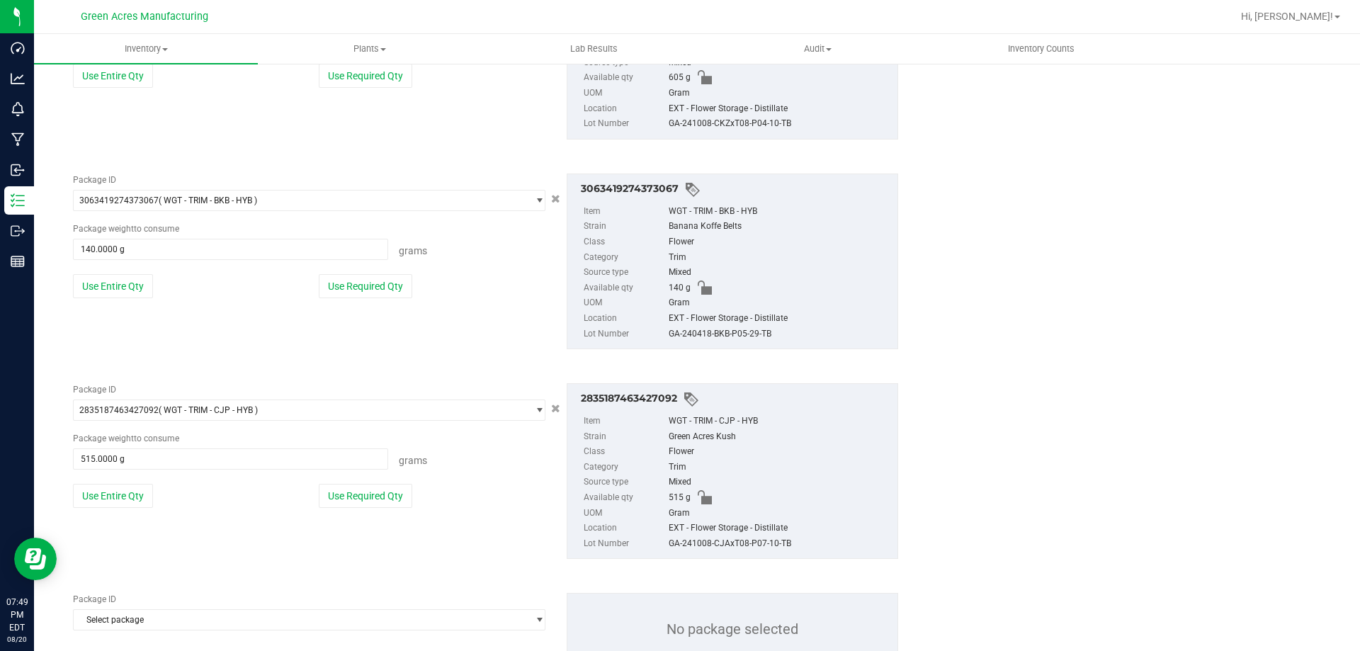
scroll to position [4036, 0]
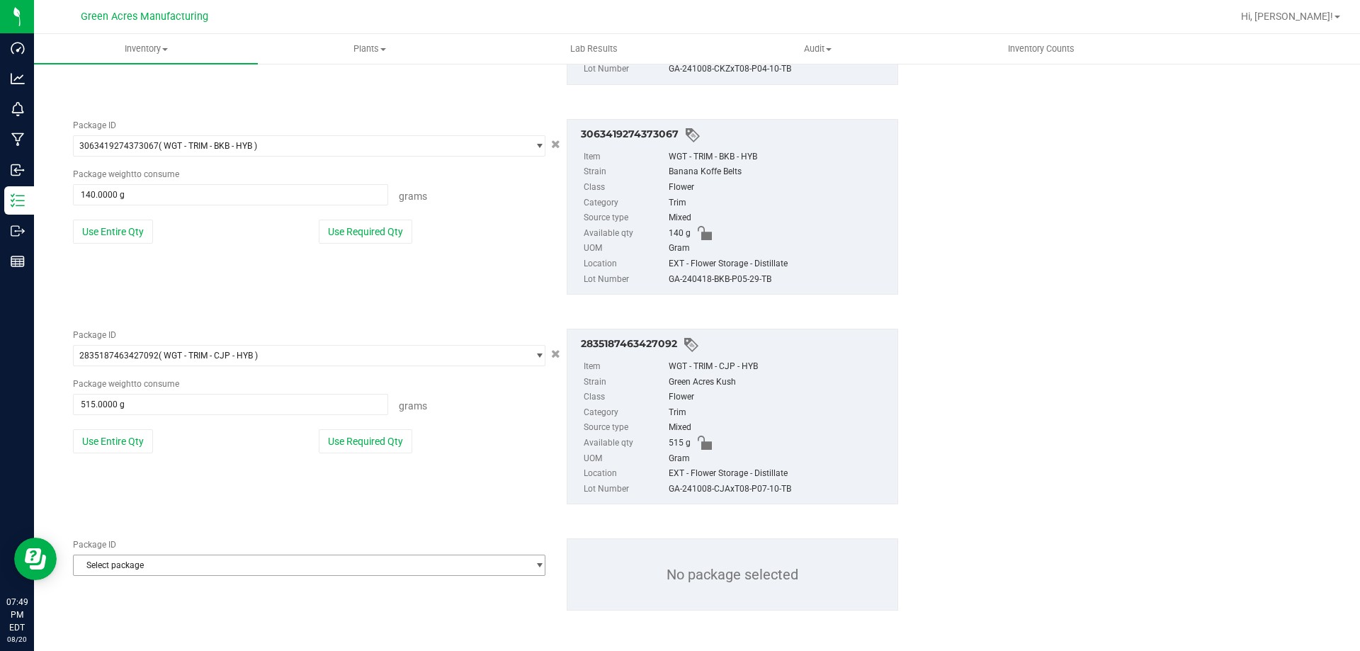
click at [166, 564] on span "Select package" at bounding box center [300, 565] width 453 height 20
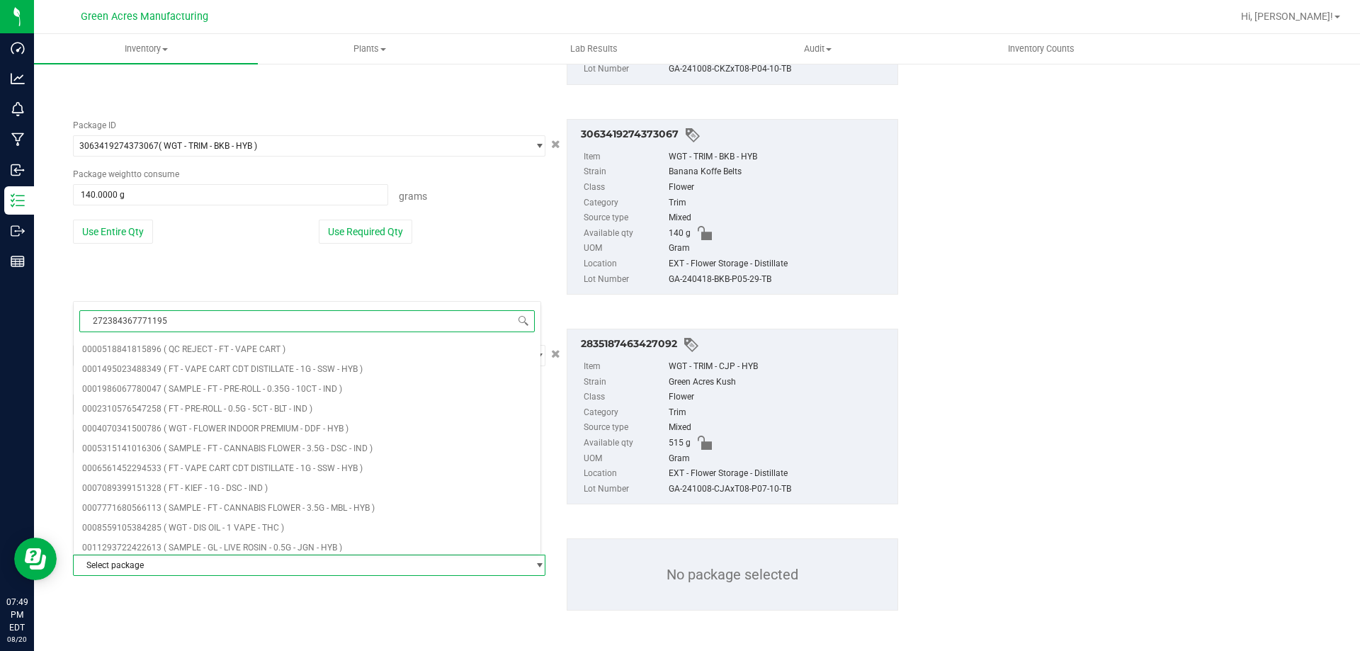
type input "2723843677711958"
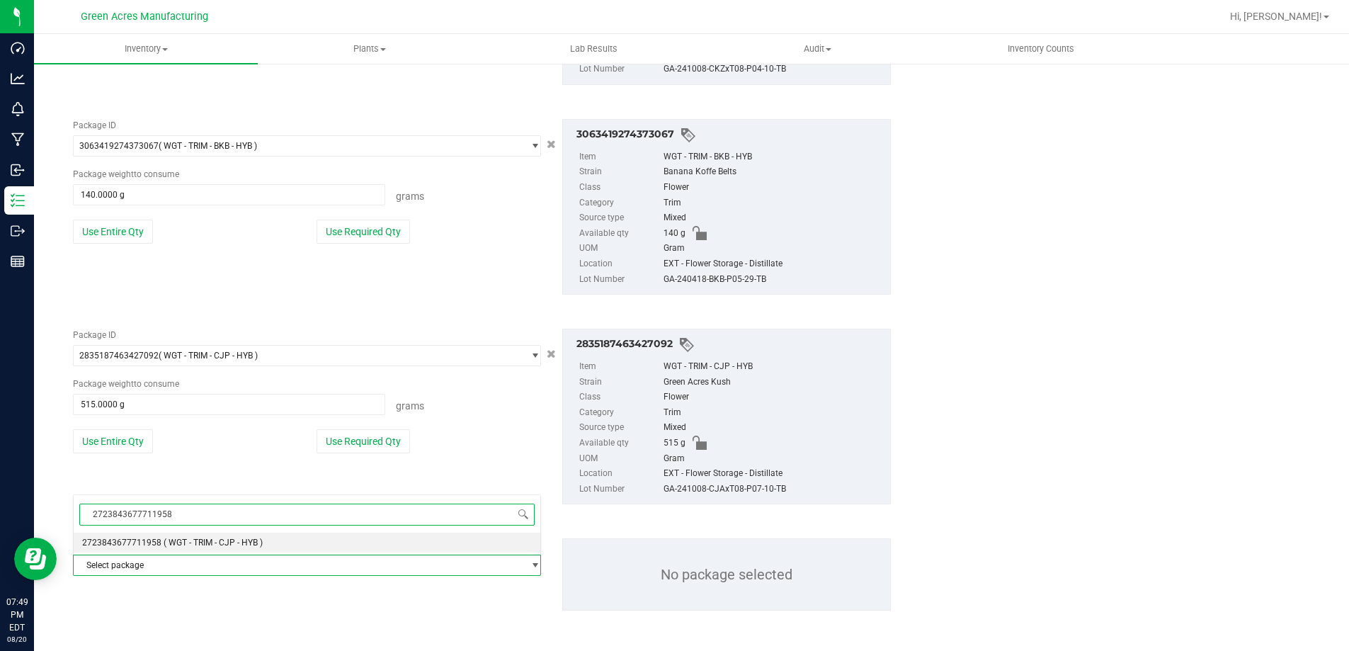
click at [164, 538] on span "( WGT - TRIM - CJP - HYB )" at bounding box center [213, 543] width 99 height 10
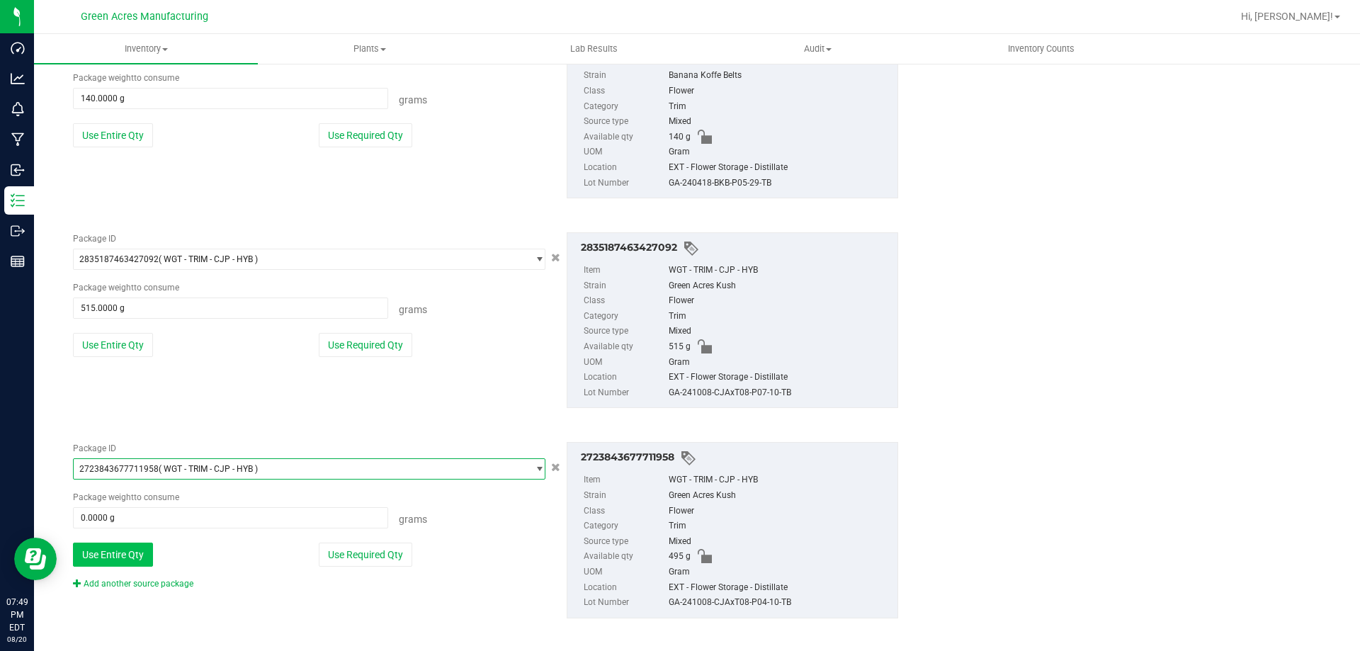
scroll to position [4140, 0]
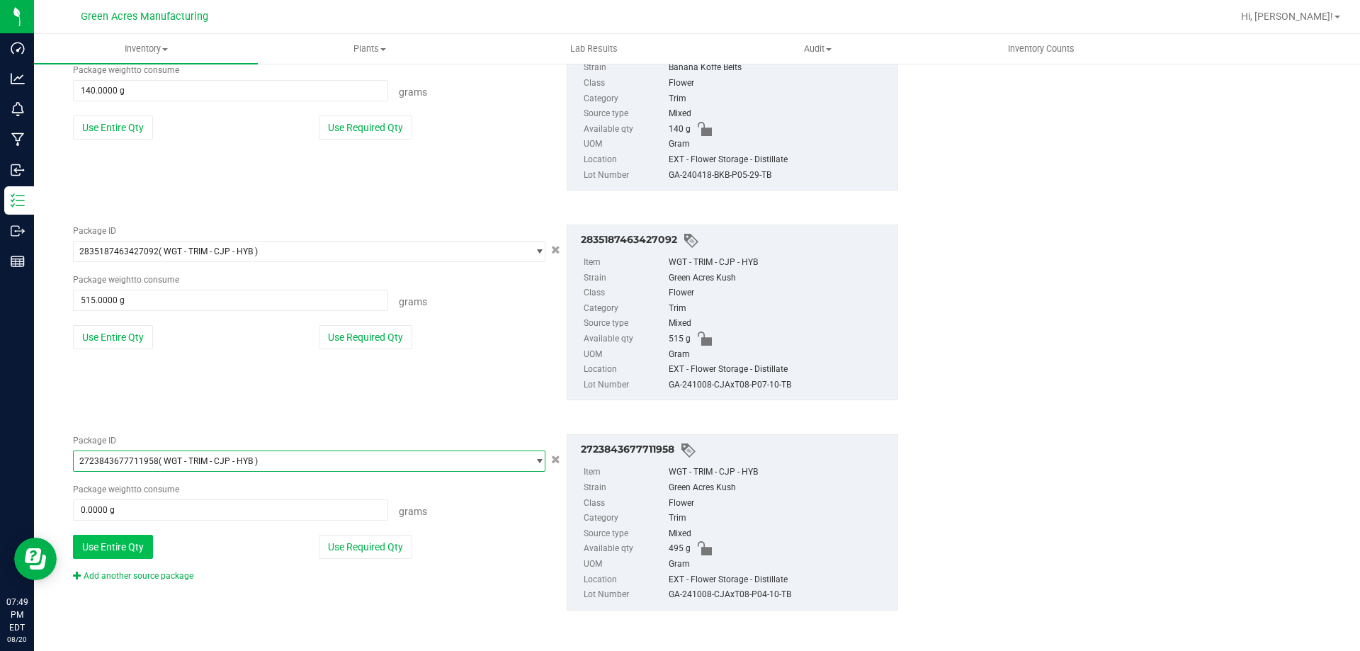
click at [137, 558] on button "Use Entire Qty" at bounding box center [113, 547] width 80 height 24
type input "495.0000 g"
click at [154, 578] on link "Add another source package" at bounding box center [133, 576] width 120 height 10
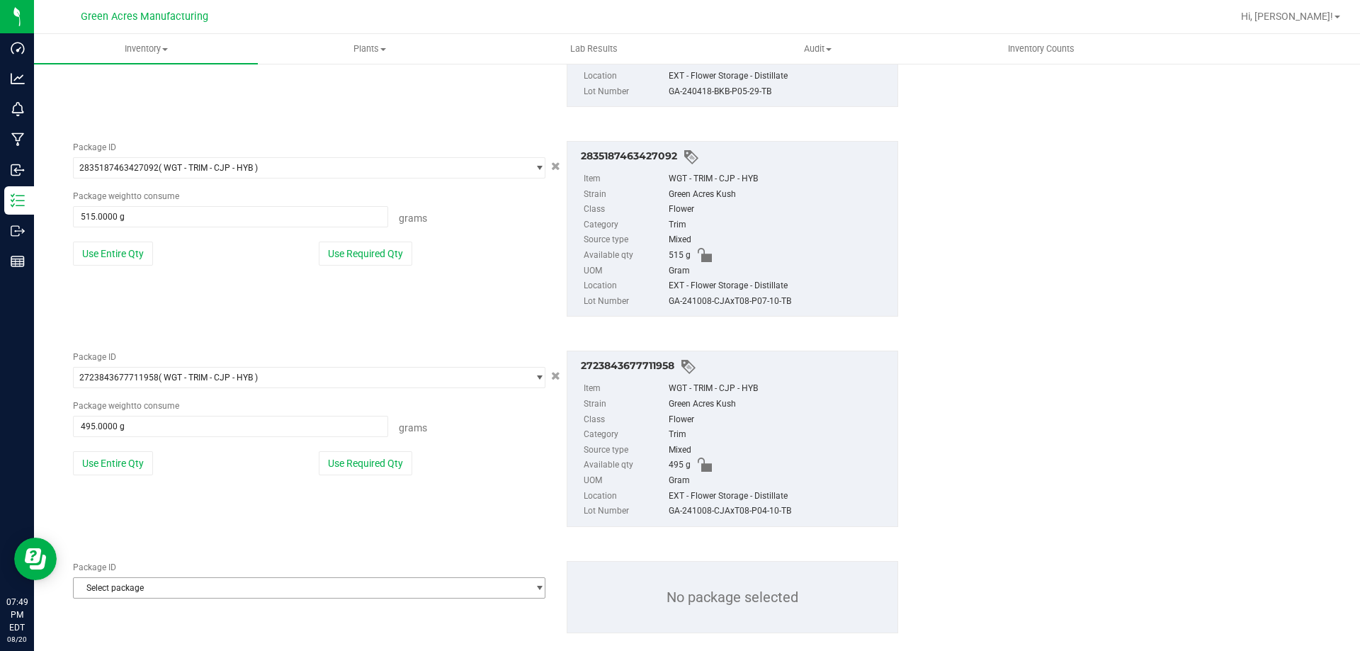
scroll to position [4247, 0]
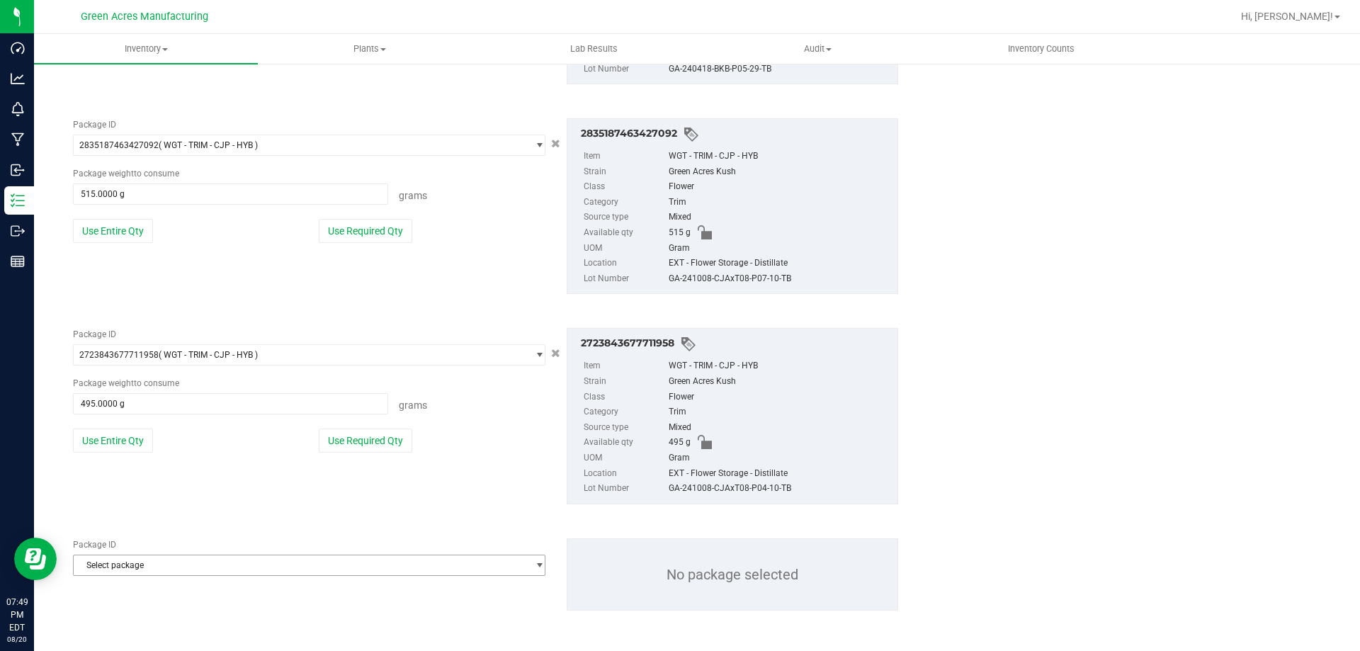
click at [152, 561] on span "Select package" at bounding box center [300, 565] width 453 height 20
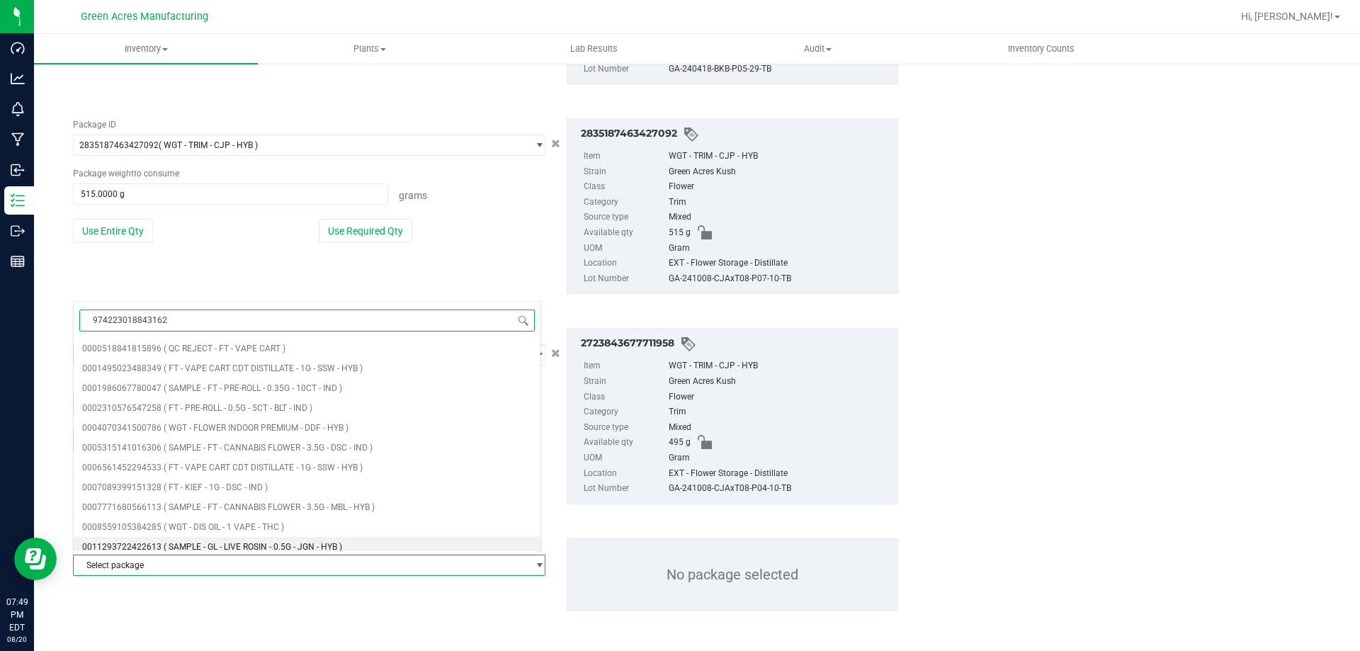
type input "9742230188431621"
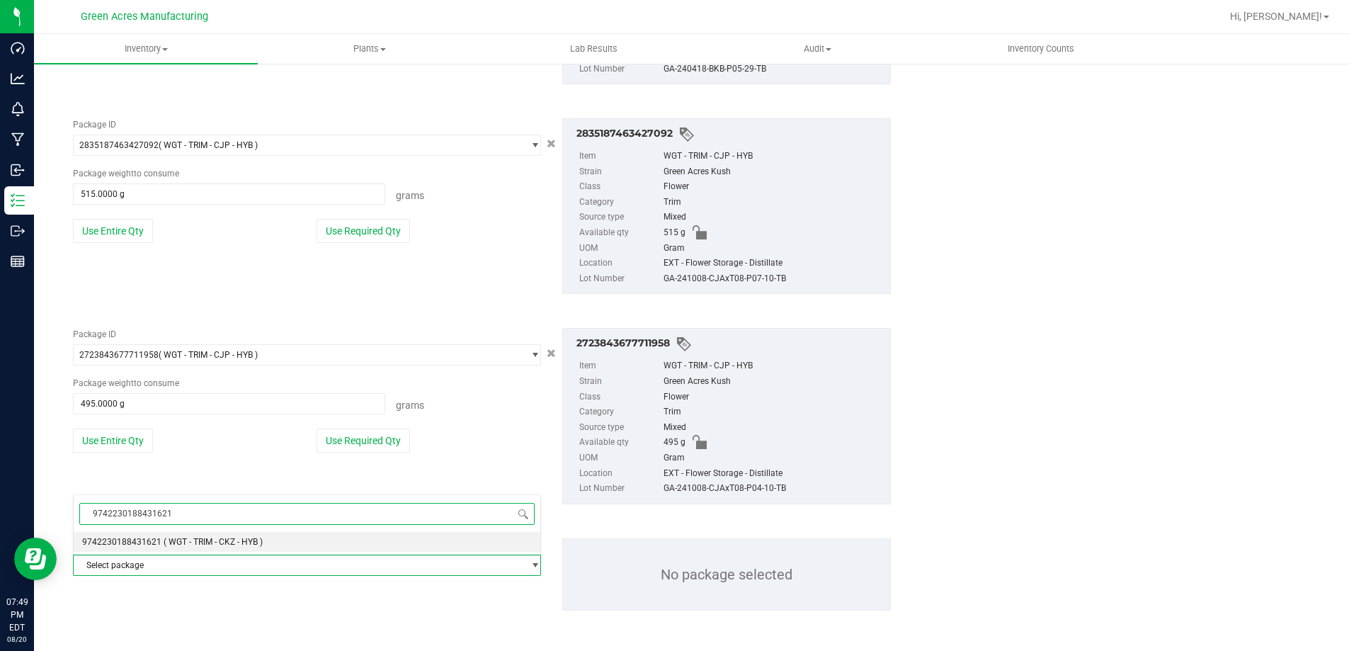
click at [155, 547] on span "9742230188431621" at bounding box center [121, 542] width 79 height 10
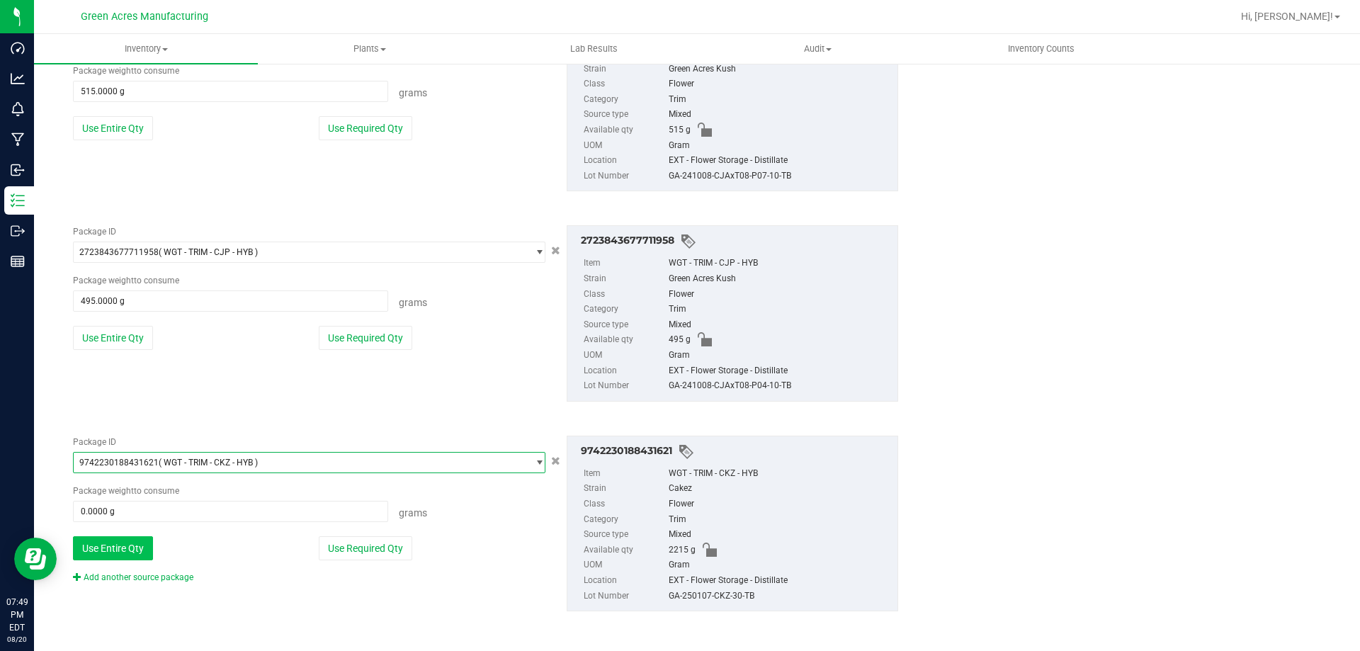
scroll to position [4350, 0]
click at [142, 548] on button "Use Entire Qty" at bounding box center [113, 547] width 80 height 24
type input "2215.0000 g"
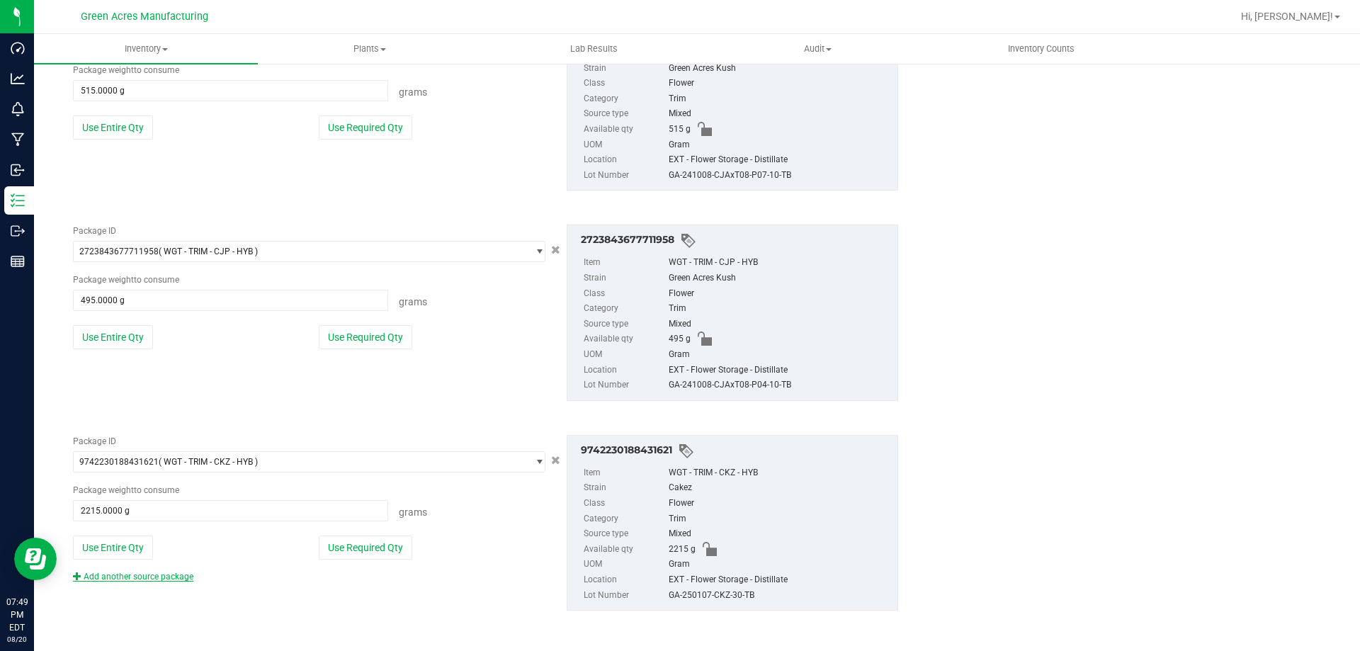
click at [160, 576] on link "Add another source package" at bounding box center [133, 577] width 120 height 10
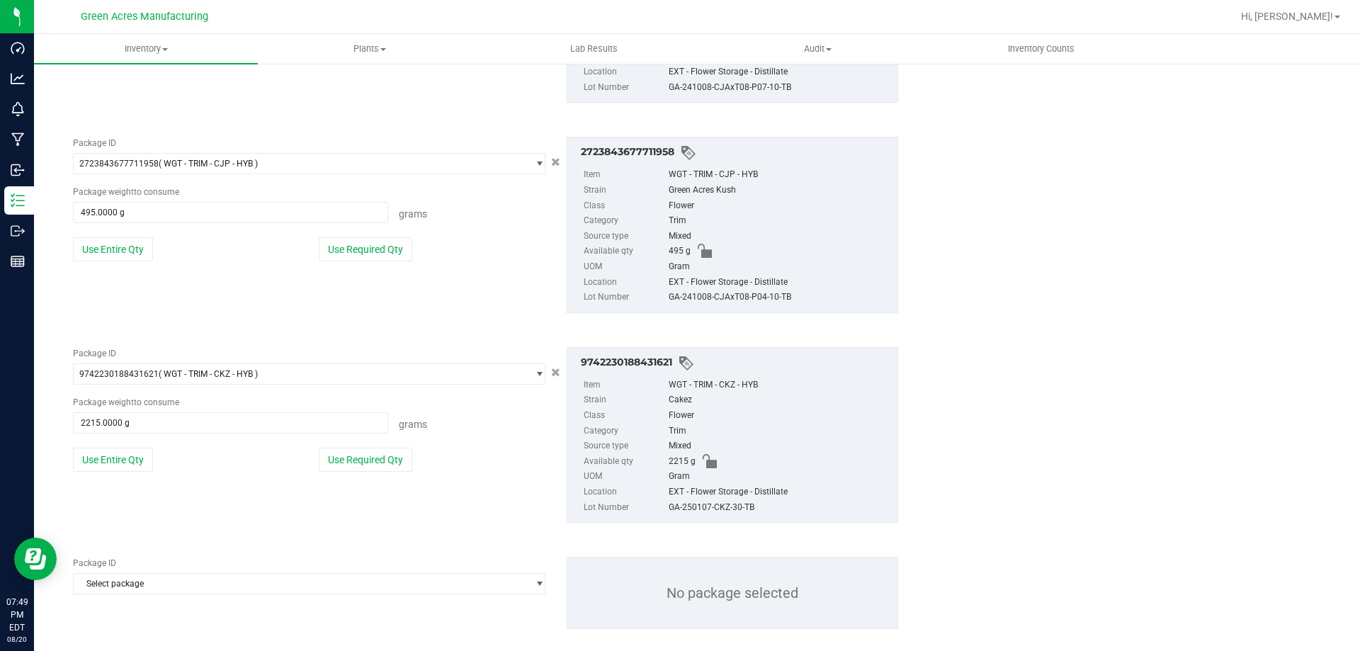
scroll to position [4456, 0]
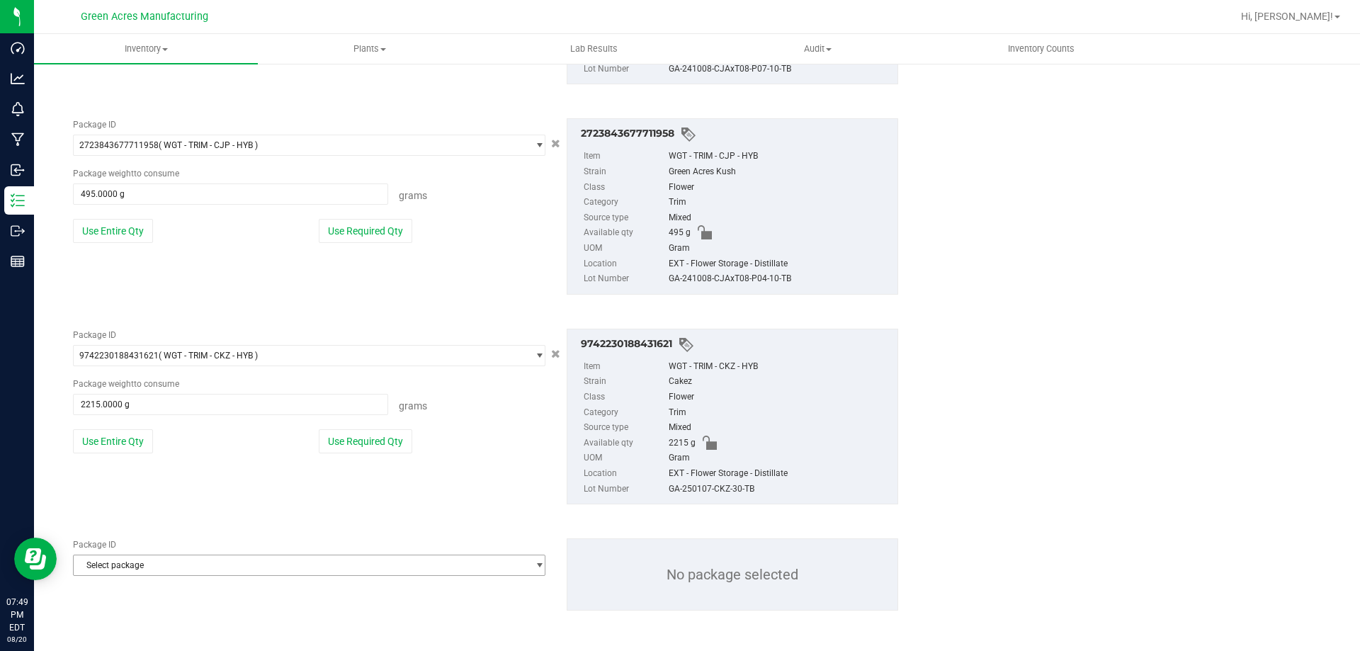
click at [159, 568] on span "Select package" at bounding box center [300, 565] width 453 height 20
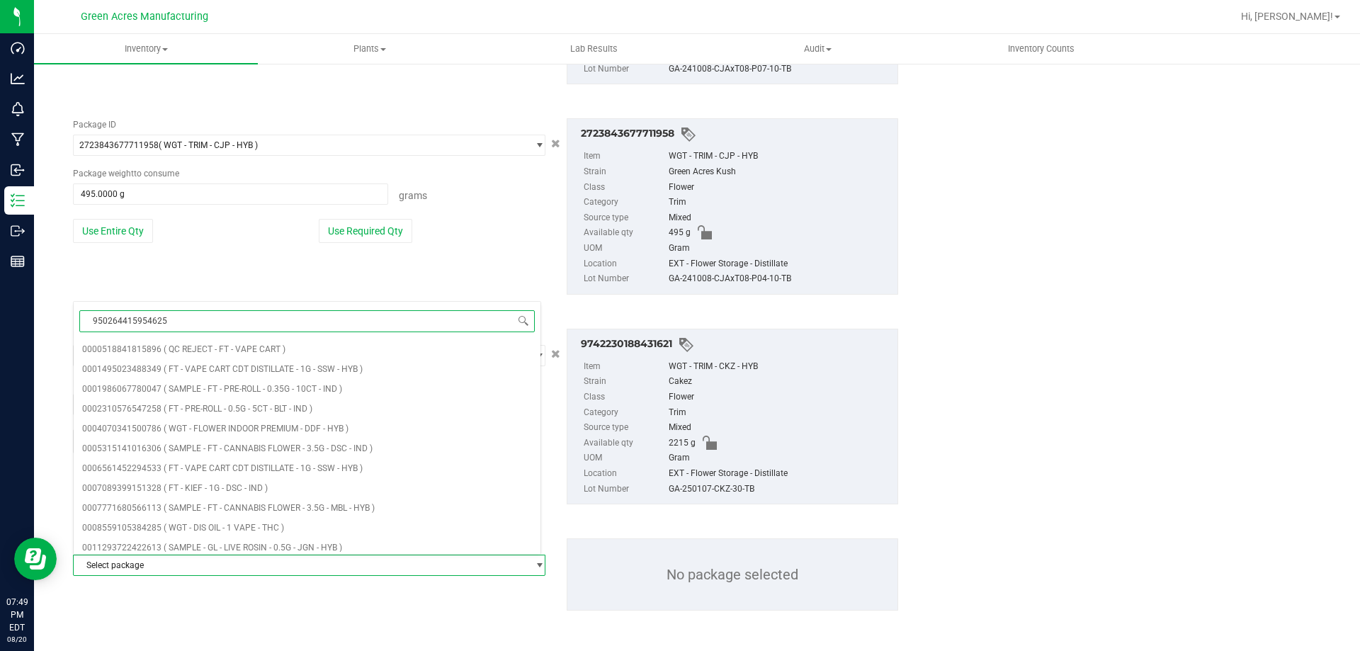
type input "9502644159546254"
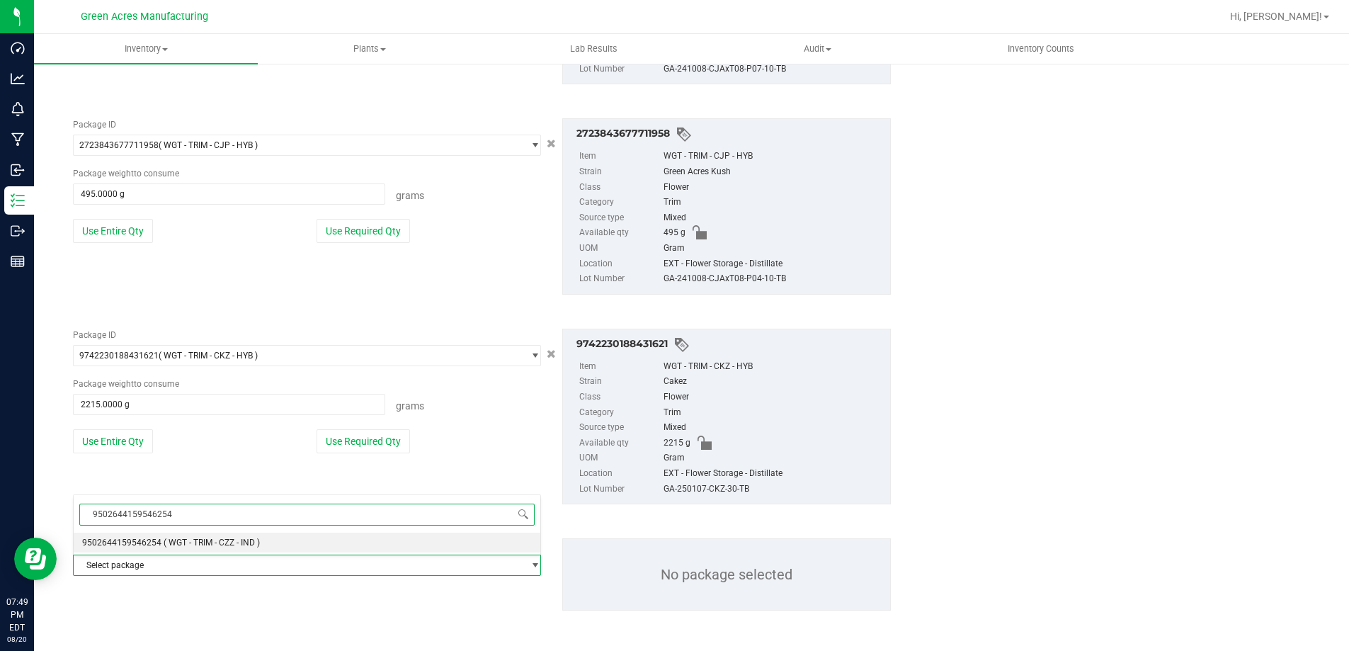
click at [157, 543] on span "9502644159546254" at bounding box center [121, 543] width 79 height 10
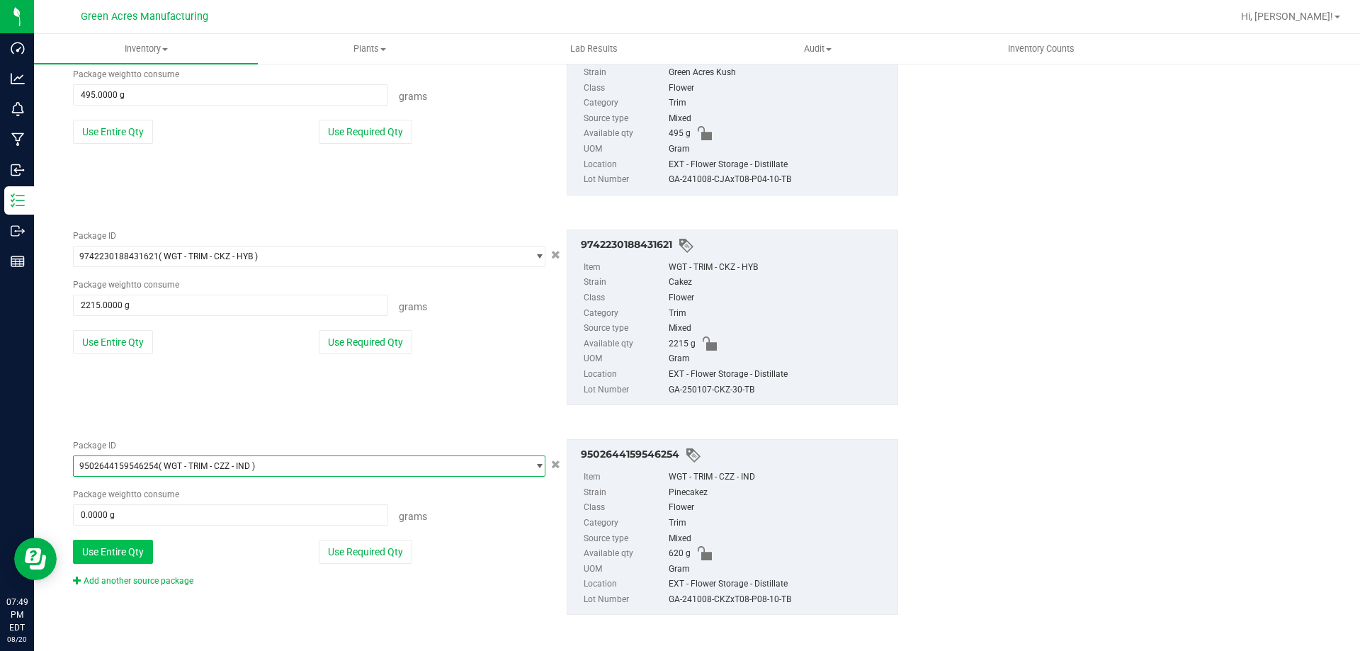
scroll to position [4560, 0]
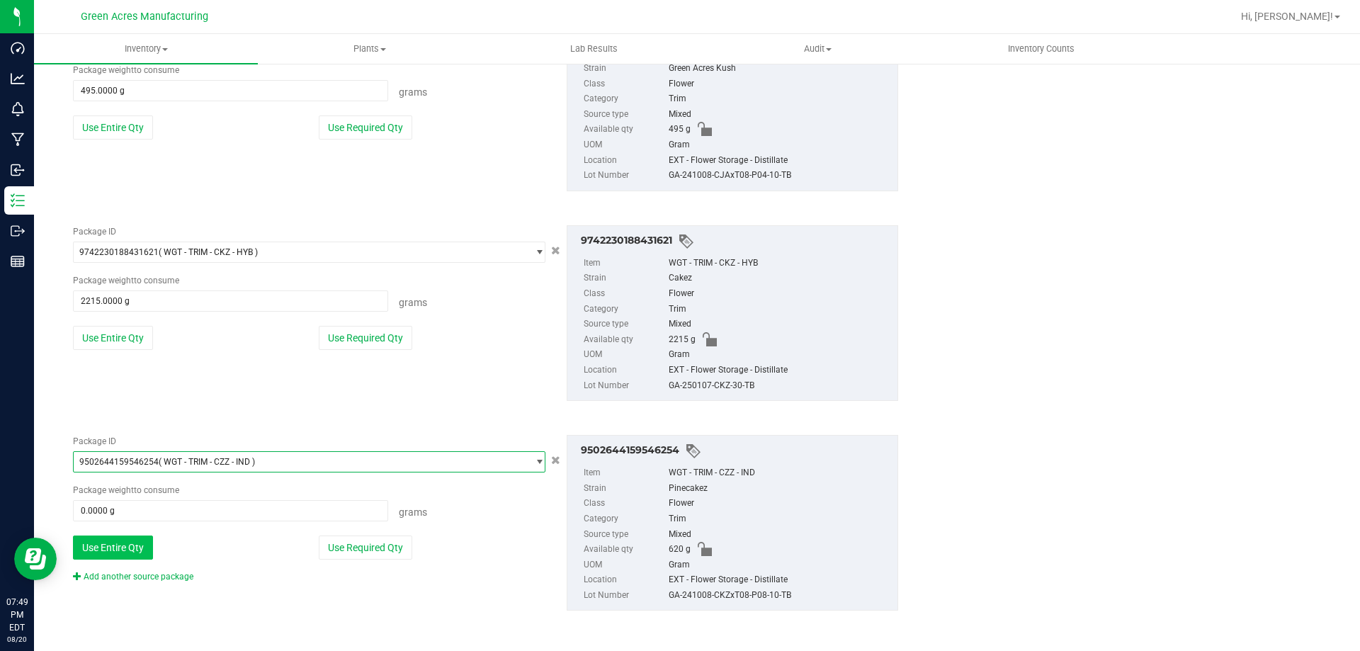
click at [149, 545] on button "Use Entire Qty" at bounding box center [113, 547] width 80 height 24
type input "620.0000 g"
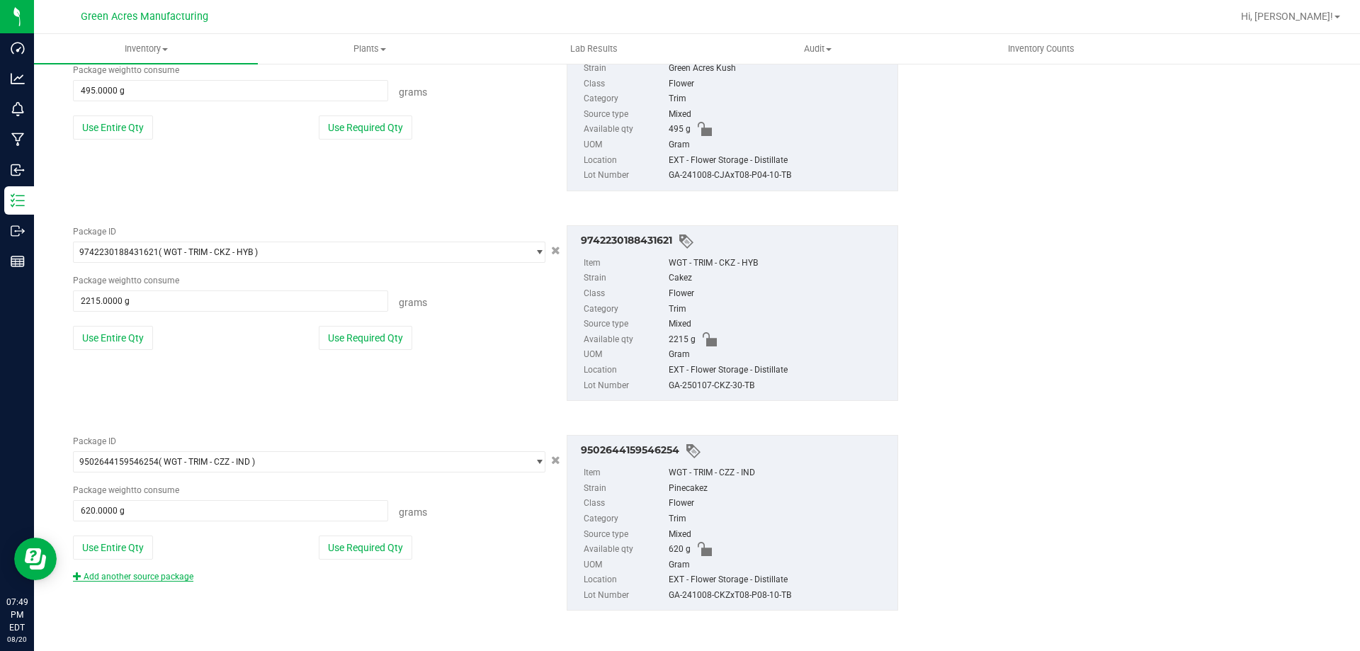
click at [166, 573] on link "Add another source package" at bounding box center [133, 577] width 120 height 10
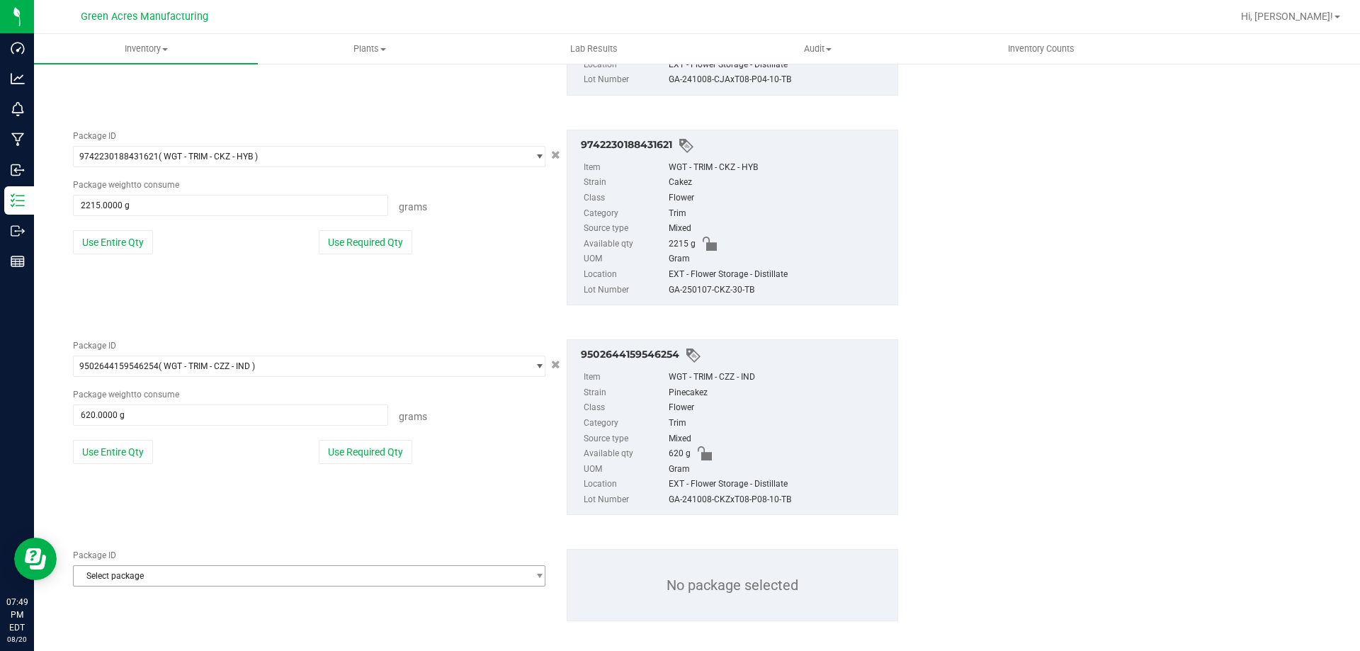
scroll to position [4666, 0]
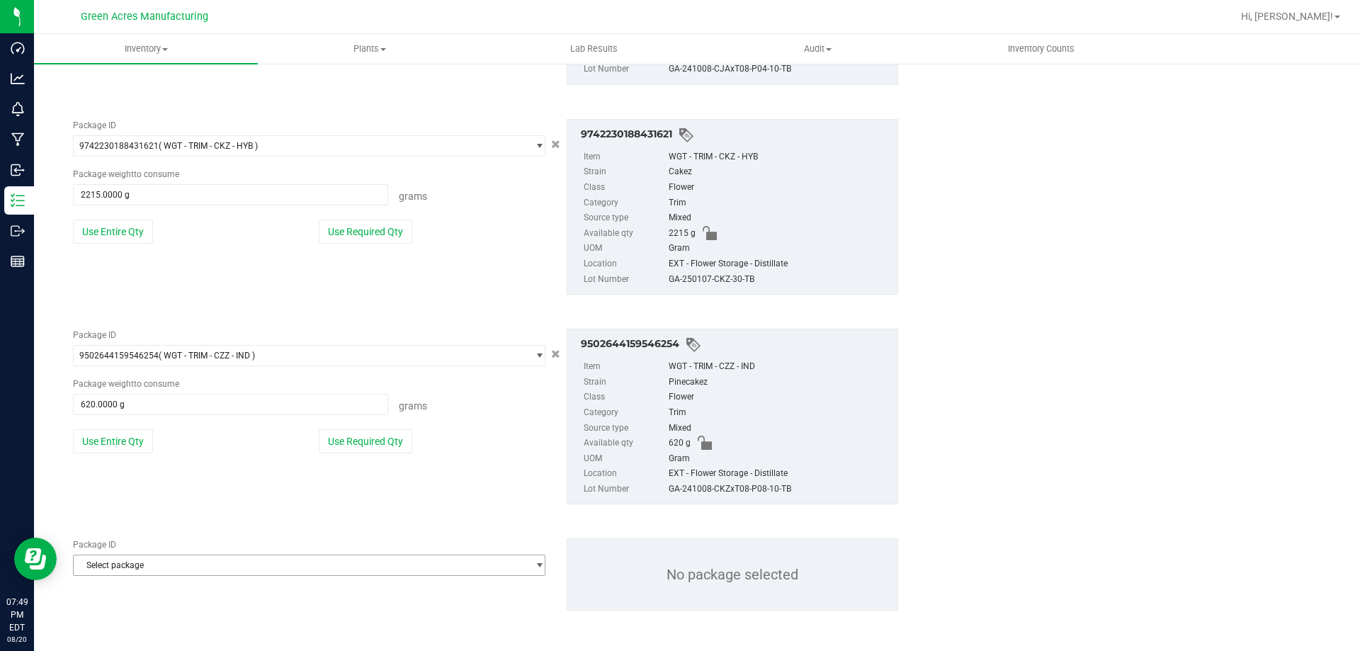
click at [164, 559] on span "Select package" at bounding box center [300, 565] width 453 height 20
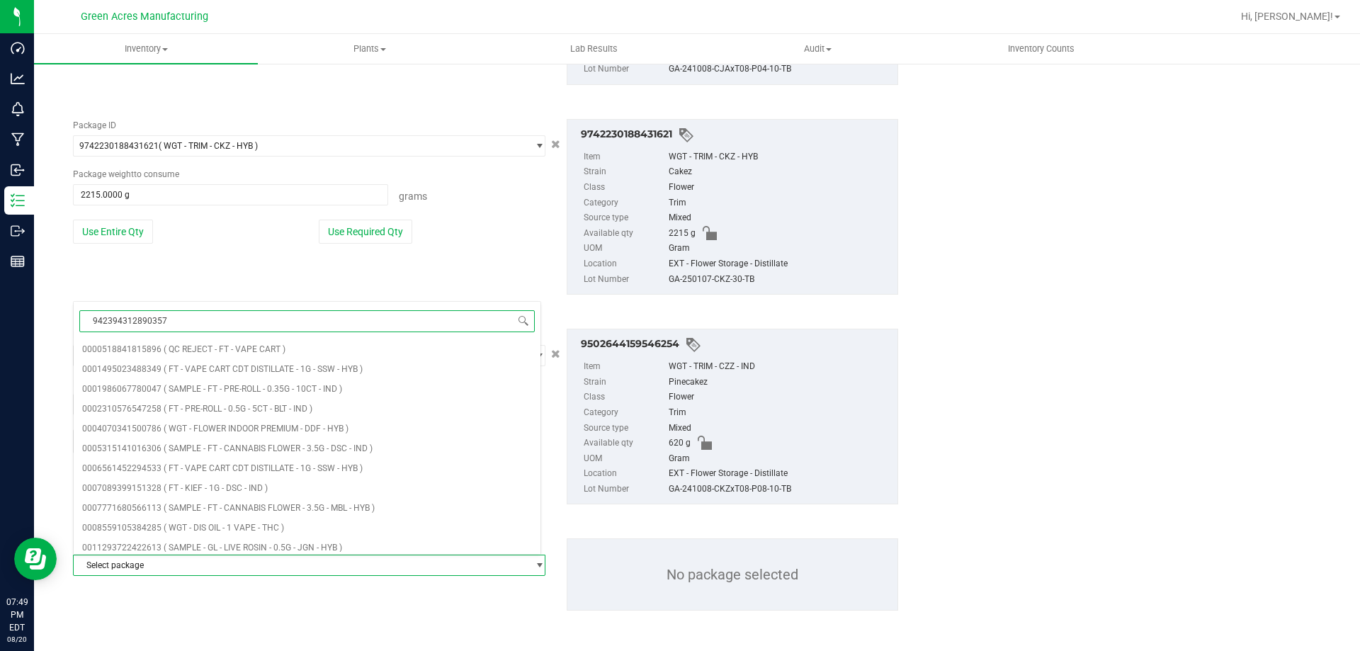
type input "9423943128903572"
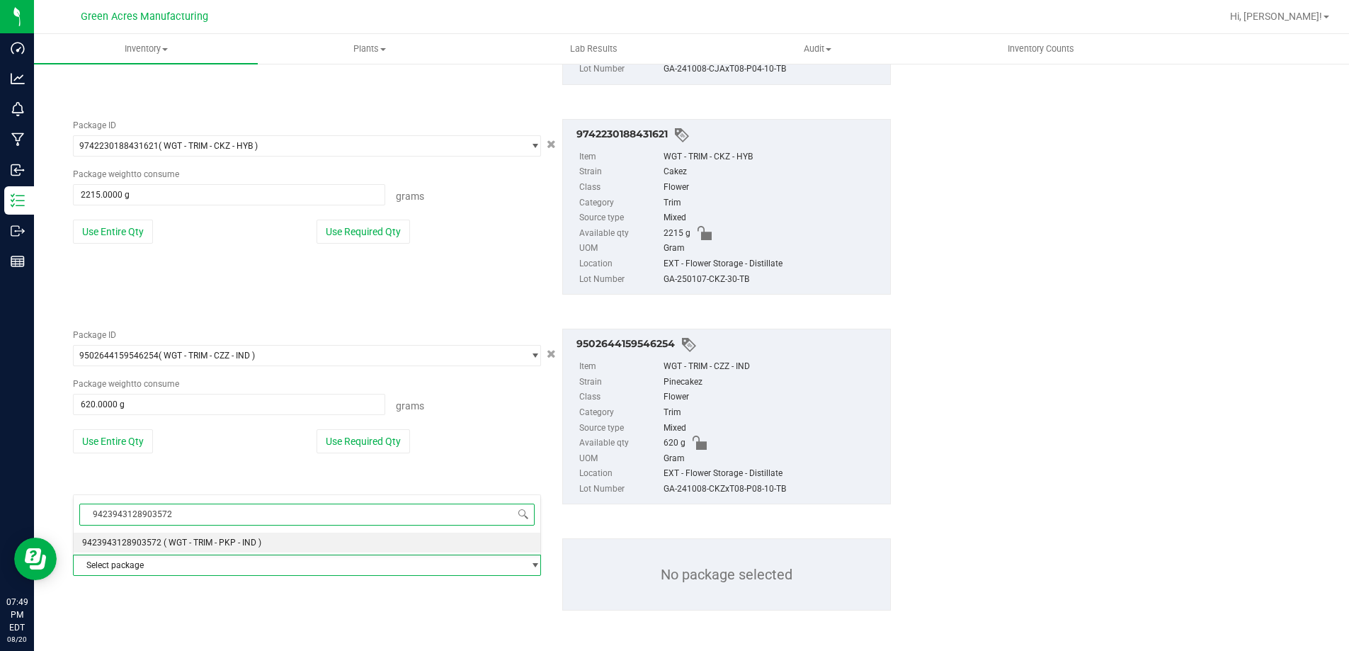
click at [168, 547] on li "9423943128903572 ( WGT - TRIM - PKP - IND )" at bounding box center [307, 543] width 467 height 20
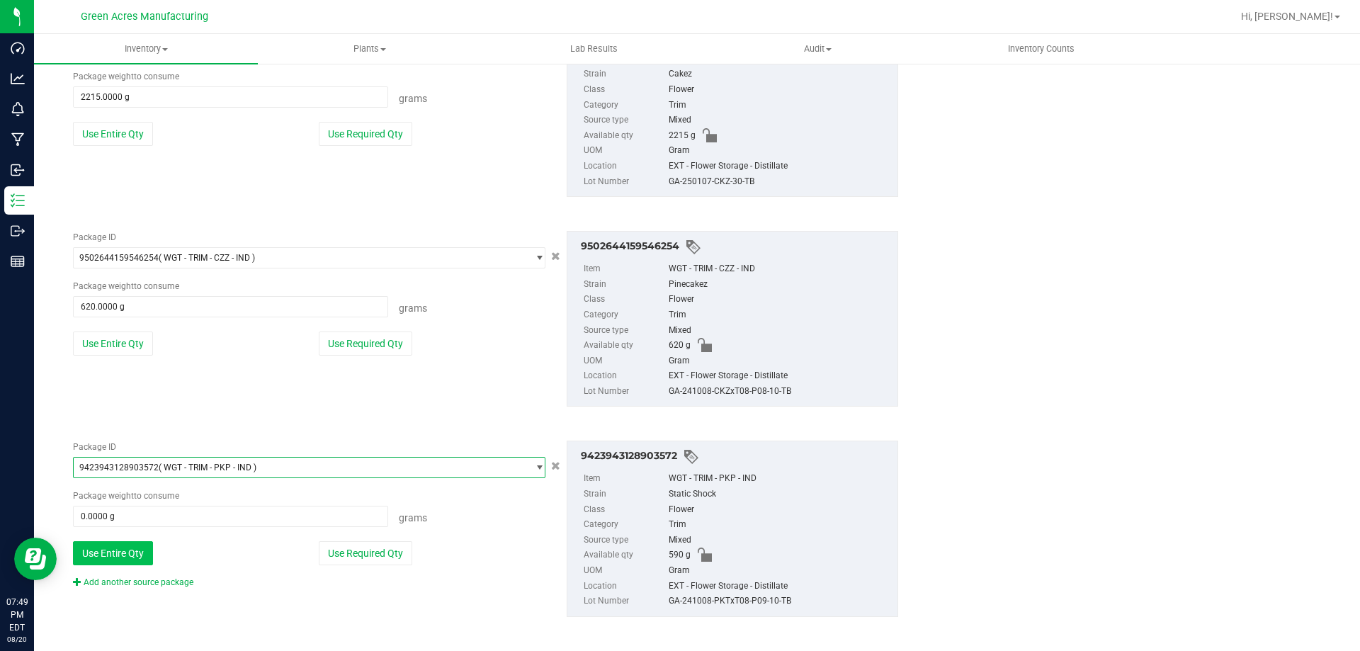
scroll to position [4770, 0]
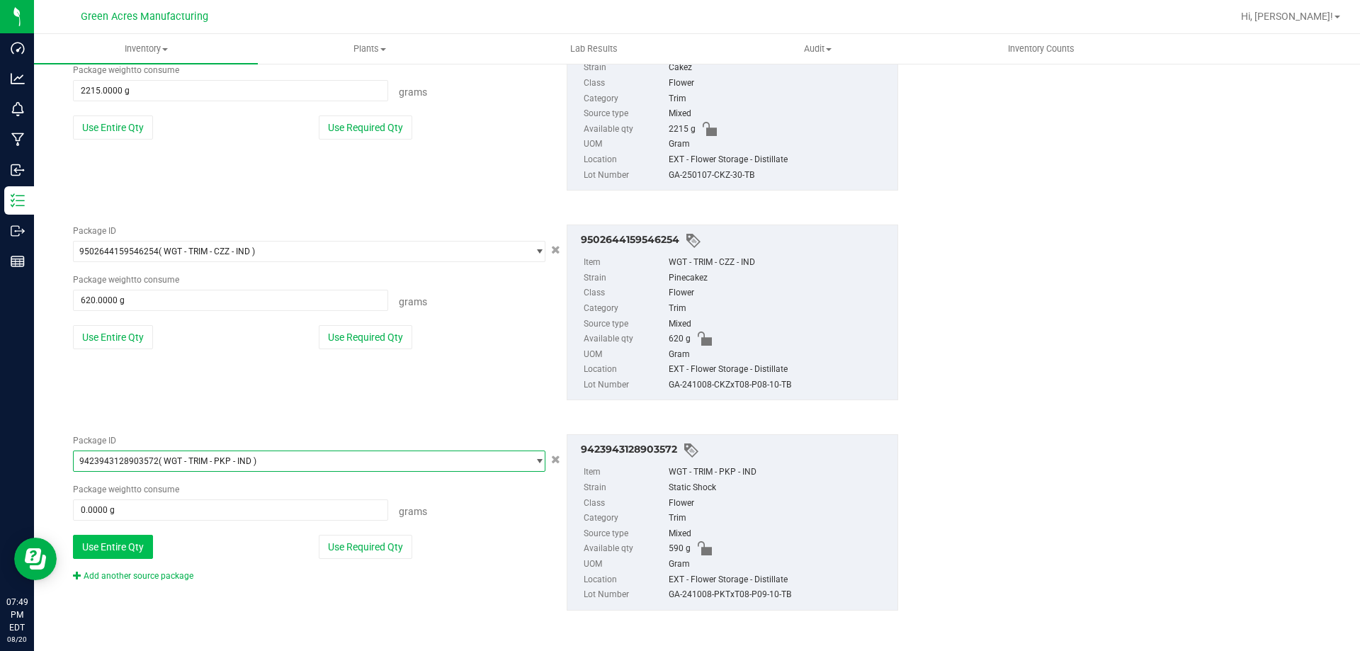
click at [113, 556] on button "Use Entire Qty" at bounding box center [113, 547] width 80 height 24
type input "590.0000 g"
click at [130, 573] on link "Add another source package" at bounding box center [133, 576] width 120 height 10
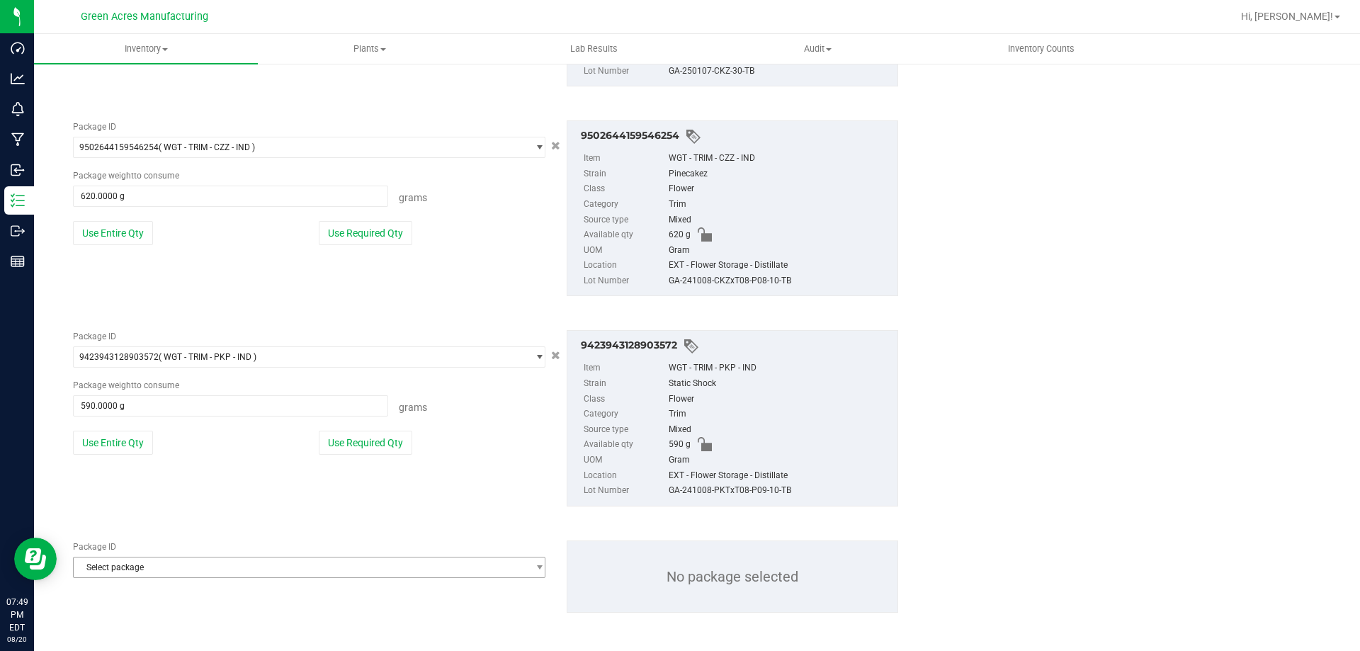
scroll to position [4876, 0]
click at [135, 570] on span "Select package" at bounding box center [300, 565] width 453 height 20
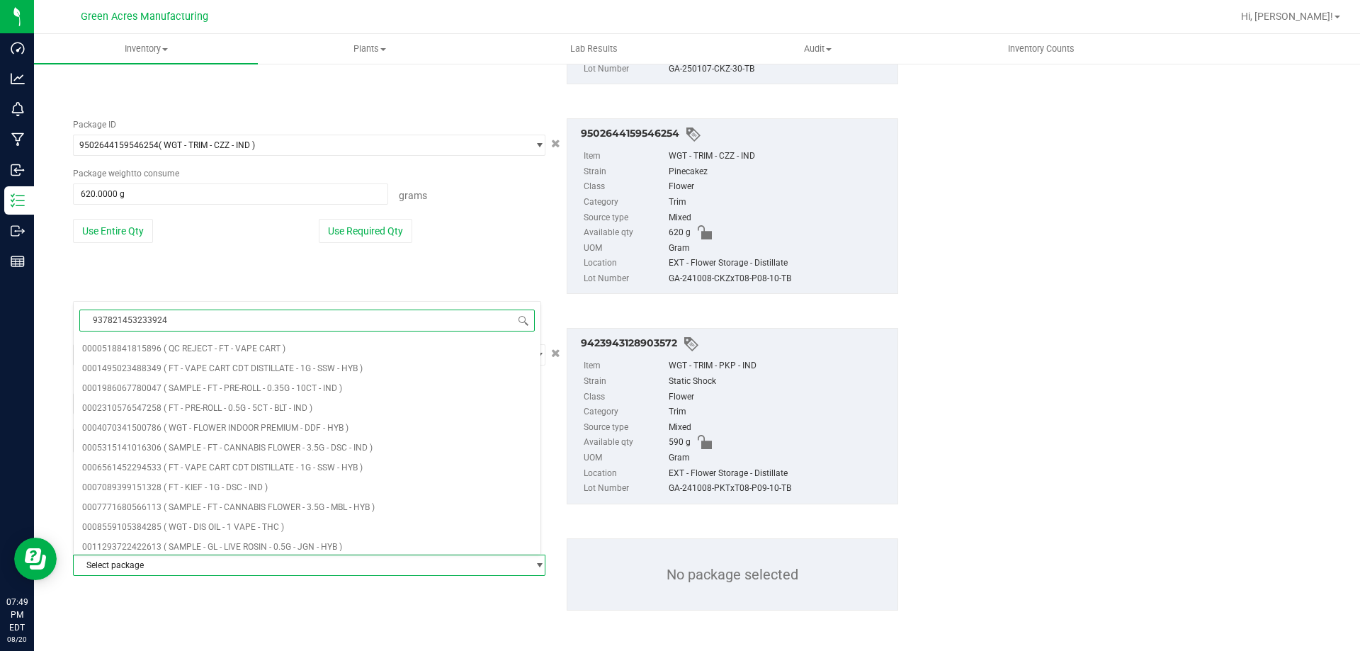
type input "9378214532339243"
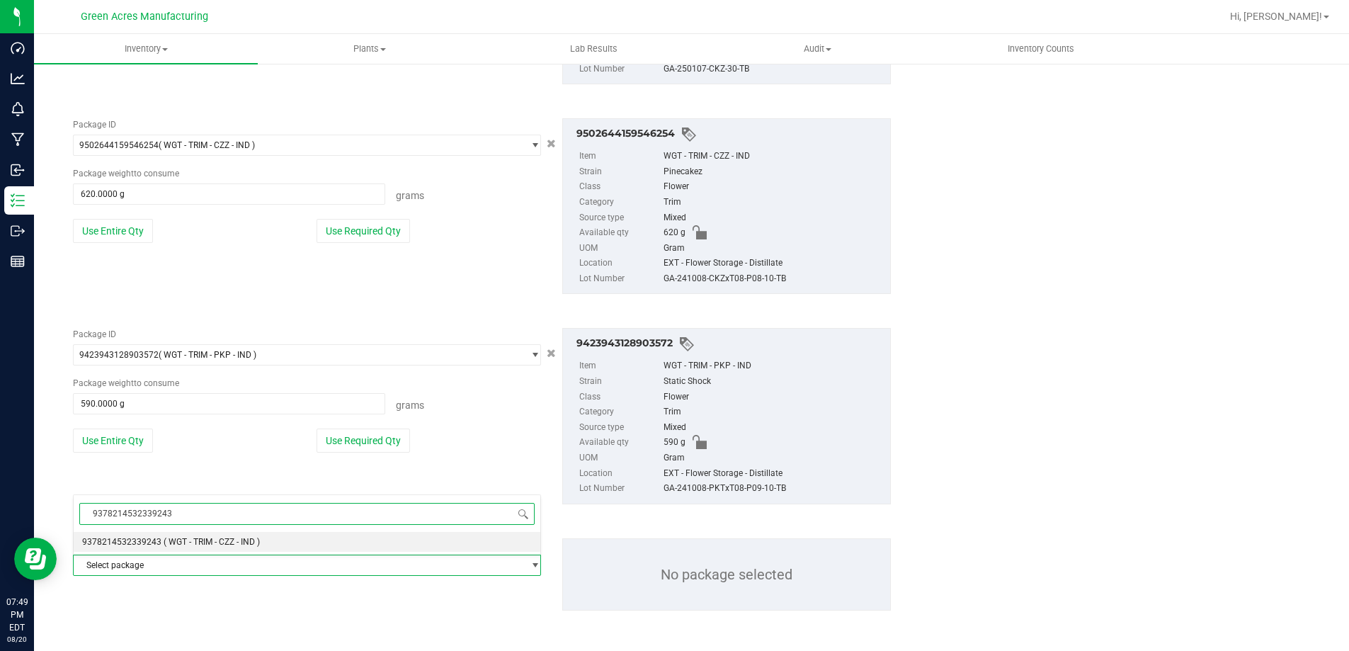
click at [142, 545] on span "9378214532339243" at bounding box center [121, 542] width 79 height 10
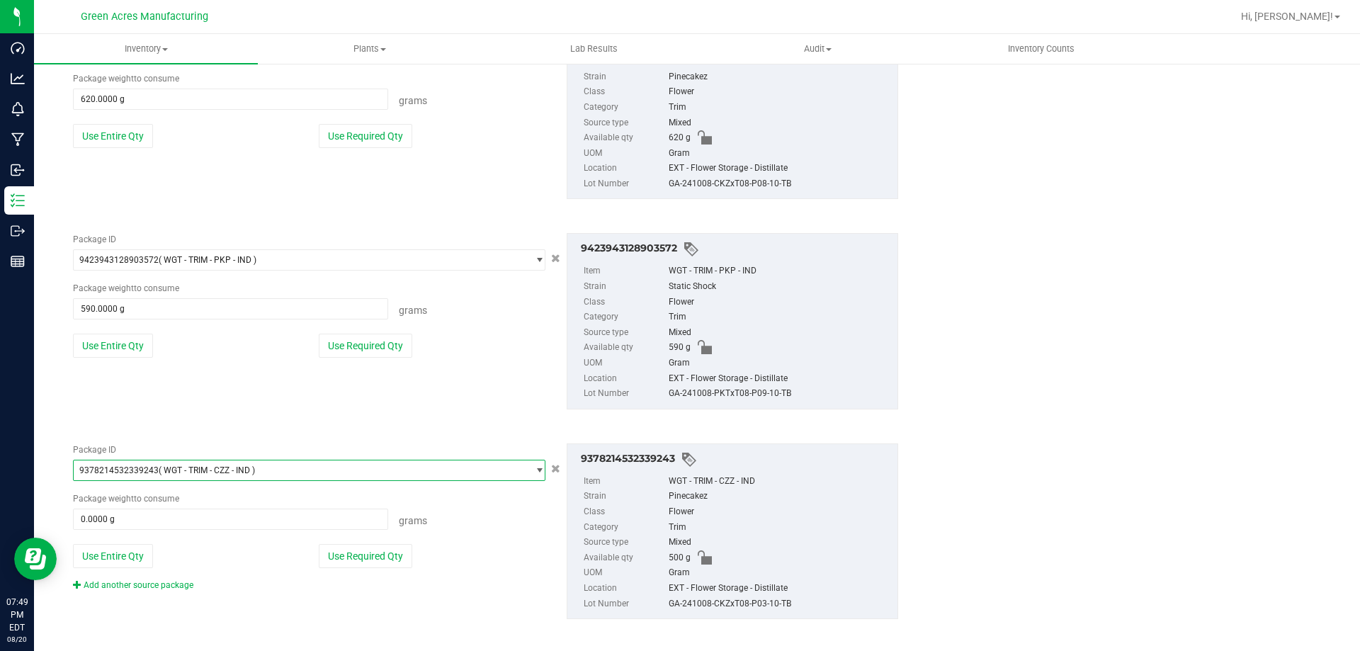
scroll to position [4980, 0]
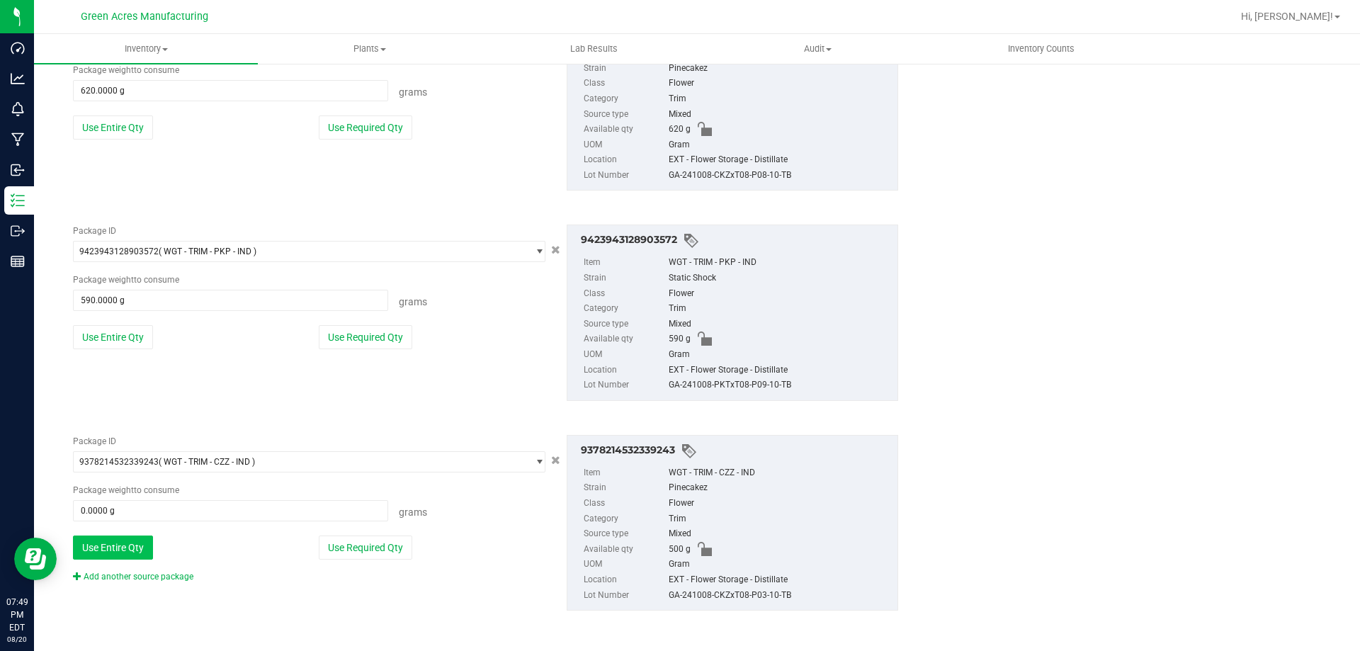
click at [127, 553] on button "Use Entire Qty" at bounding box center [113, 547] width 80 height 24
type input "500.0000 g"
click at [151, 574] on link "Add another source package" at bounding box center [133, 577] width 120 height 10
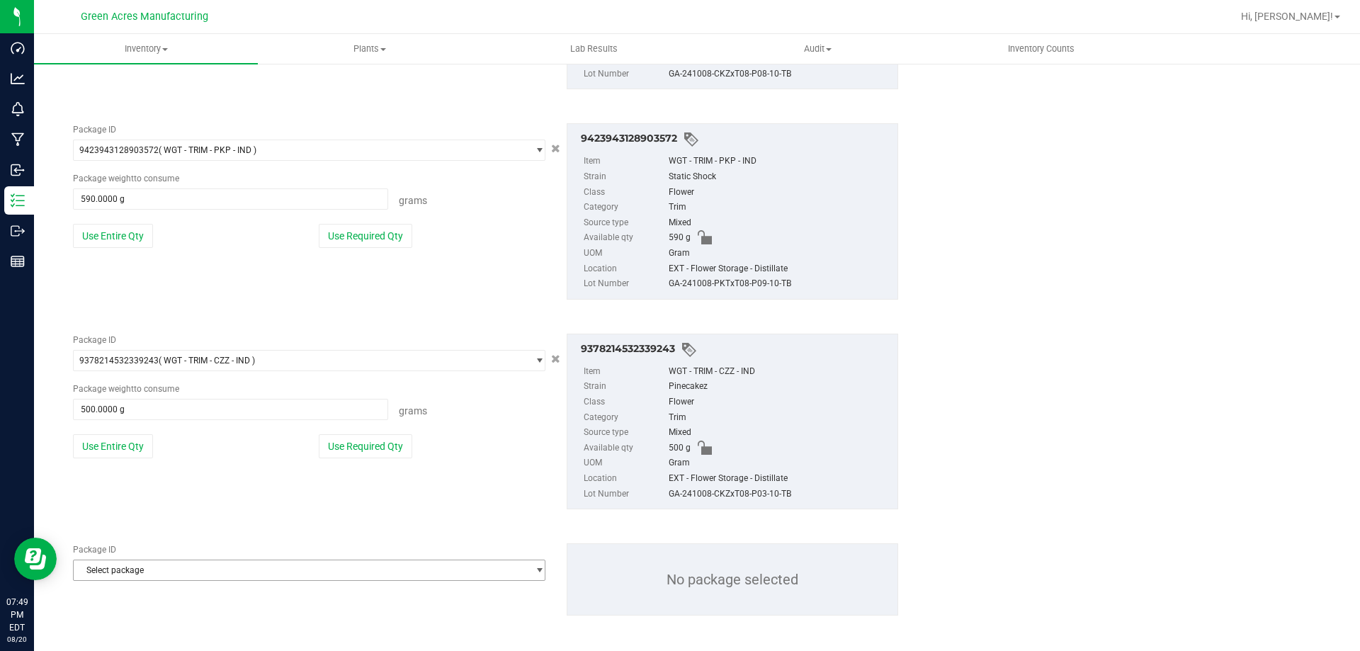
scroll to position [5086, 0]
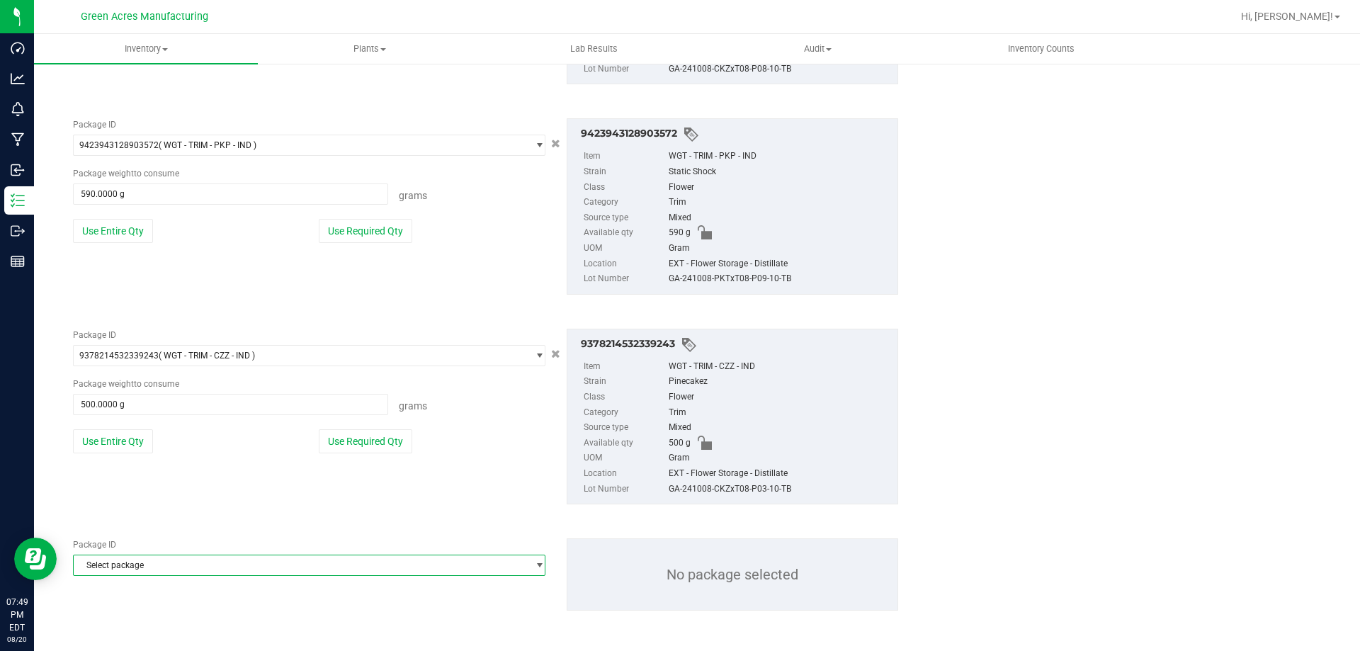
click at [183, 557] on span "Select package" at bounding box center [300, 565] width 453 height 20
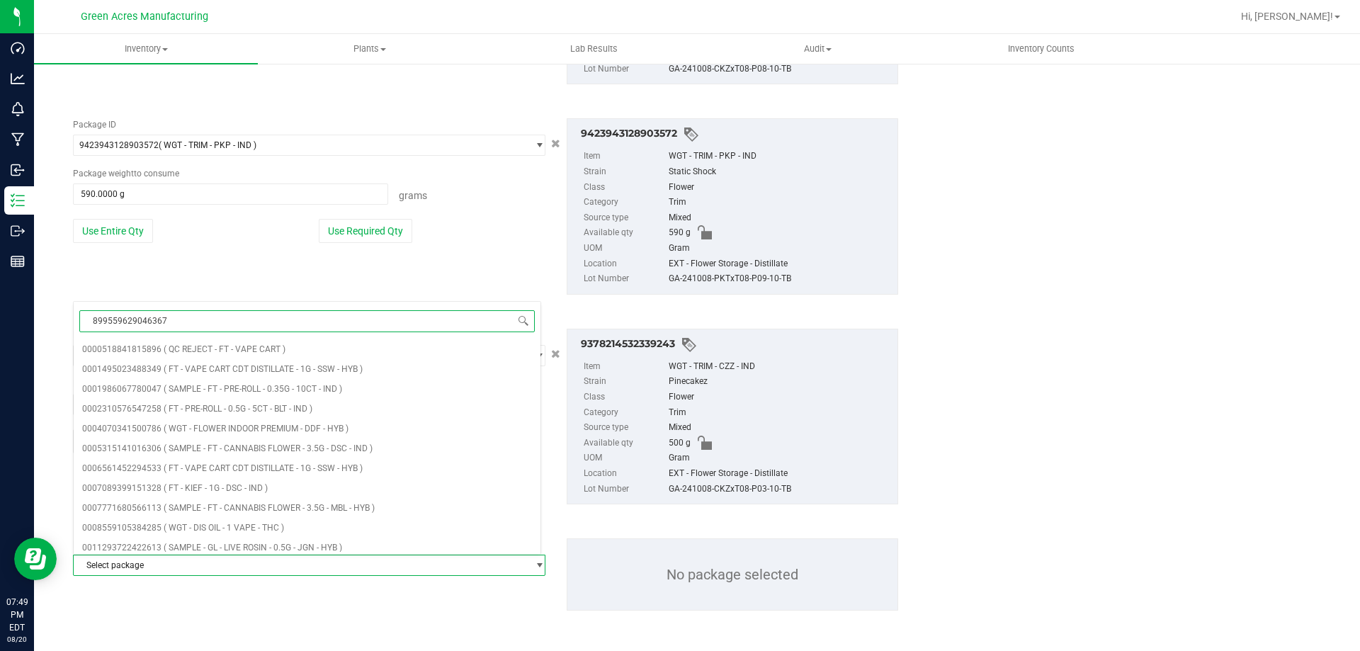
type input "8995596290463670"
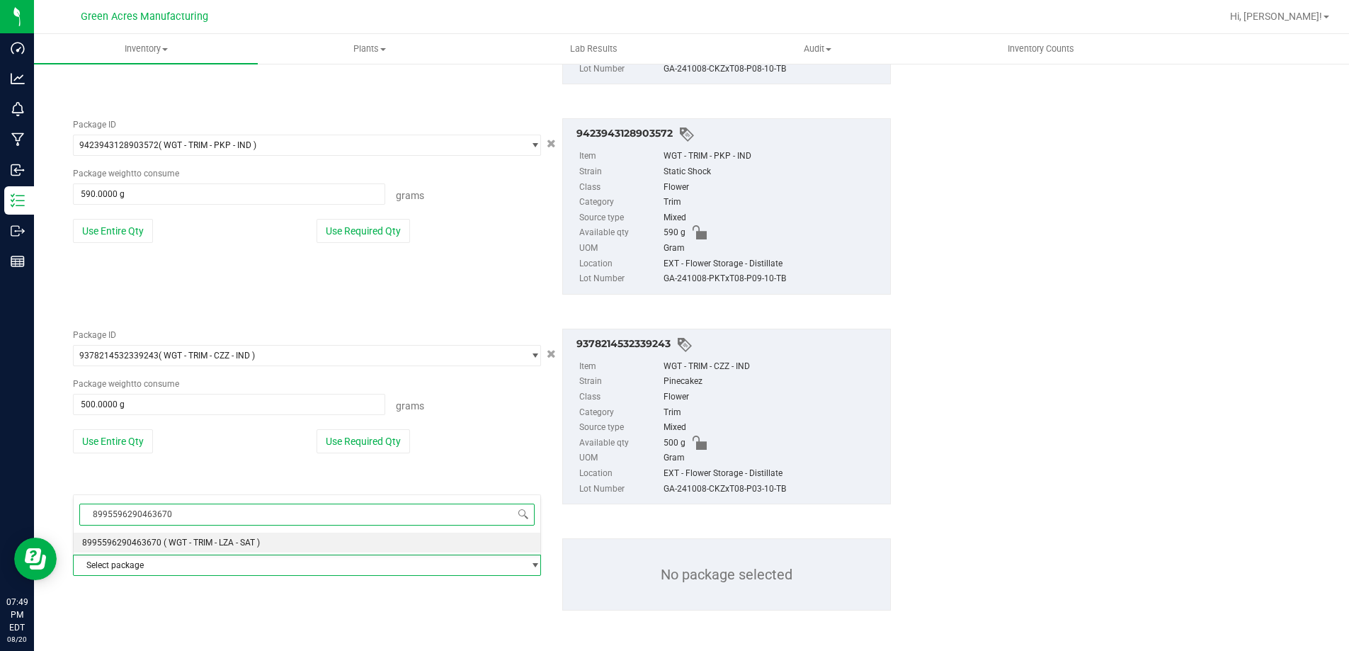
click at [198, 544] on span "( WGT - TRIM - LZA - SAT )" at bounding box center [212, 543] width 96 height 10
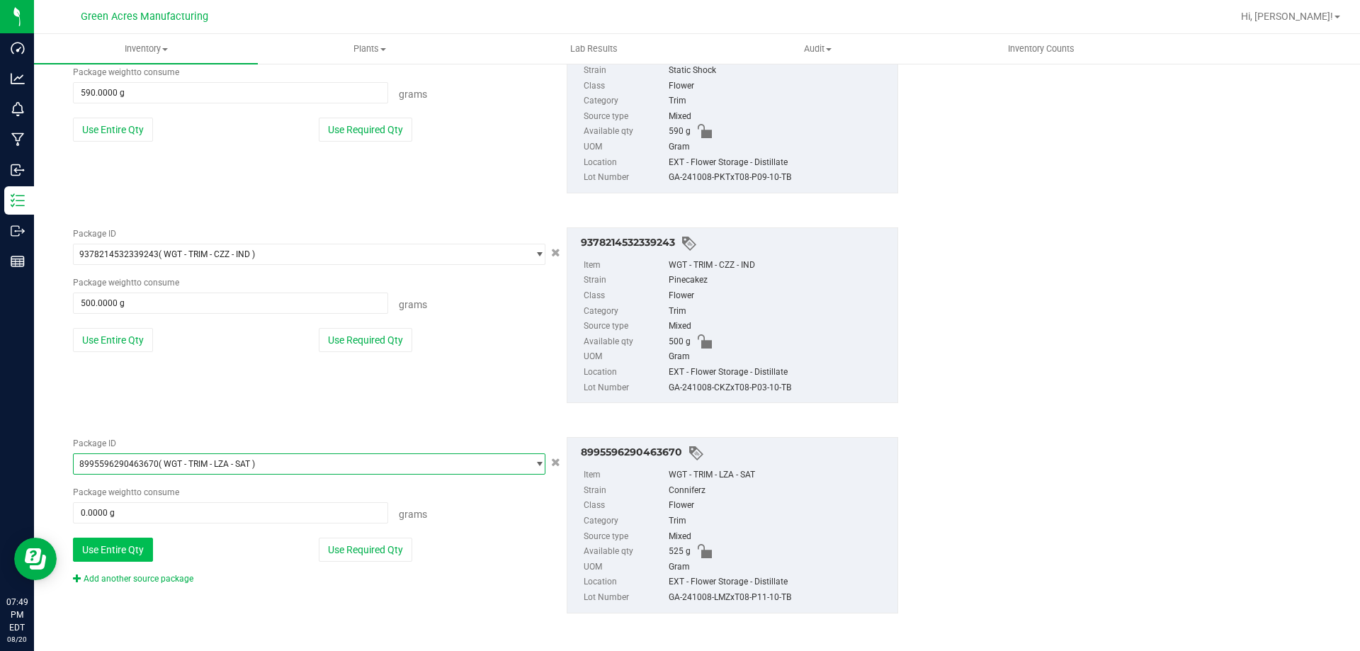
scroll to position [5190, 0]
click at [151, 540] on button "Use Entire Qty" at bounding box center [113, 547] width 80 height 24
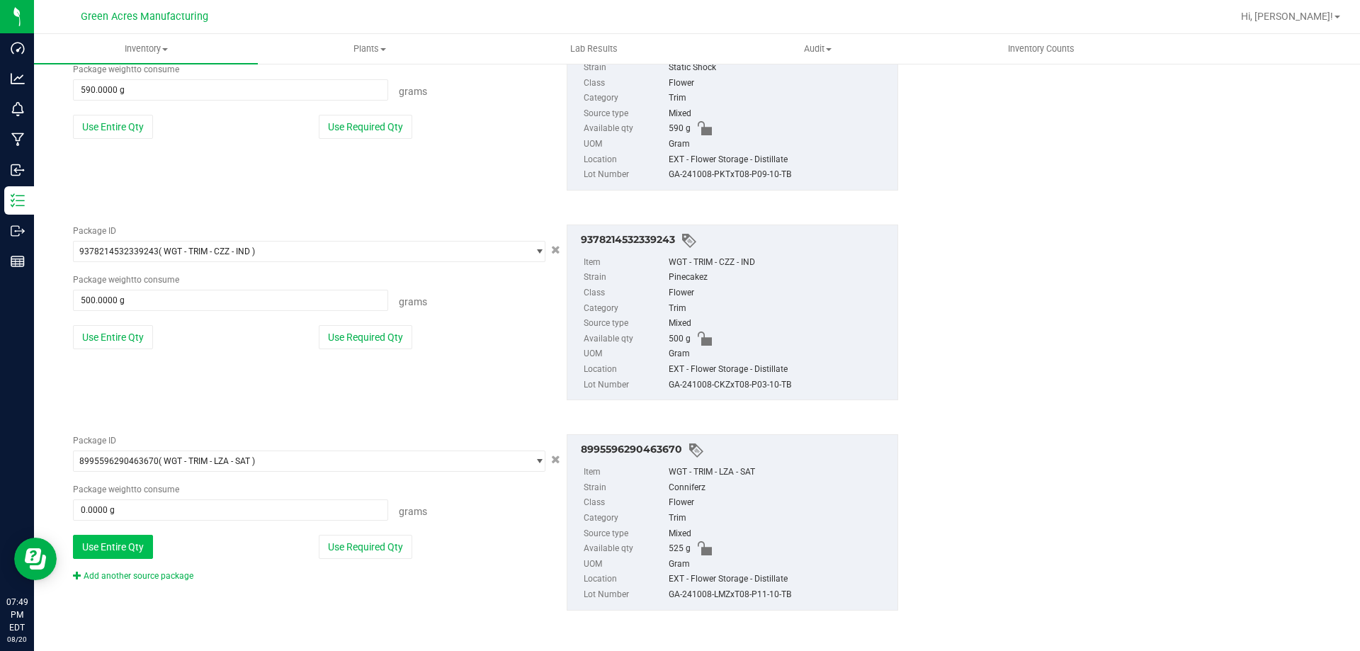
type input "525.0000 g"
click at [151, 574] on link "Add another source package" at bounding box center [133, 576] width 120 height 10
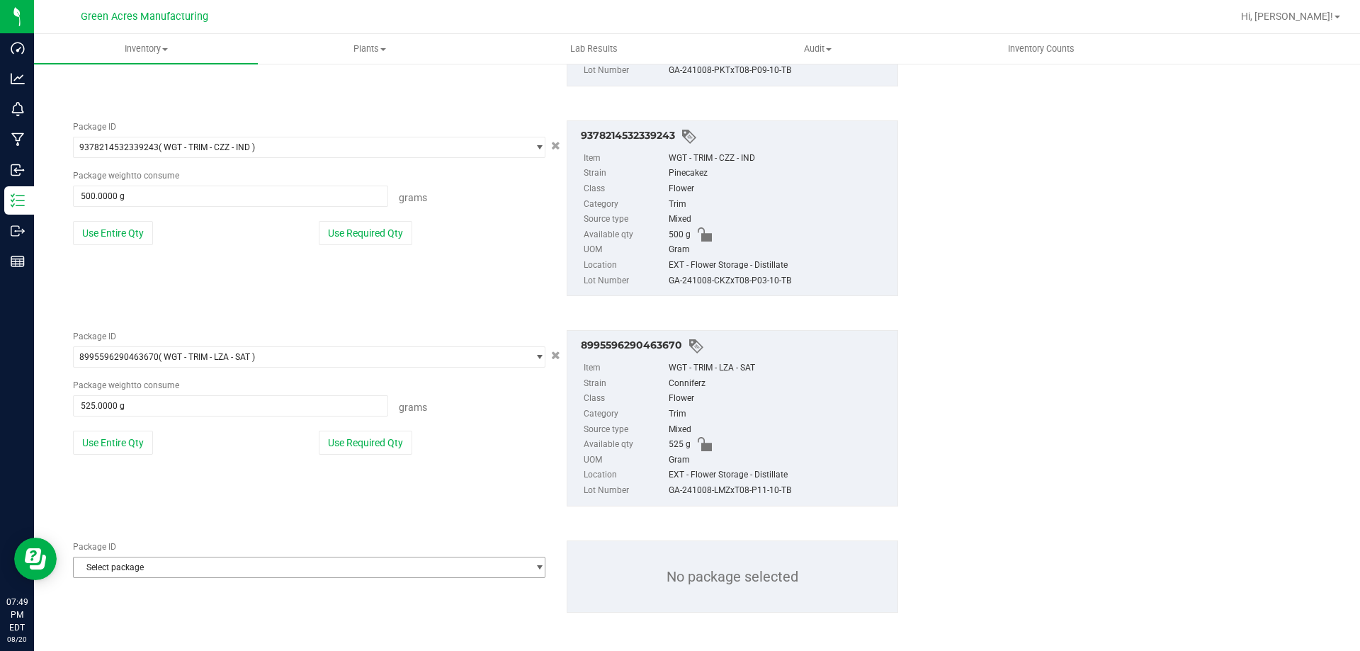
scroll to position [5296, 0]
click at [155, 567] on span "Select package" at bounding box center [300, 565] width 453 height 20
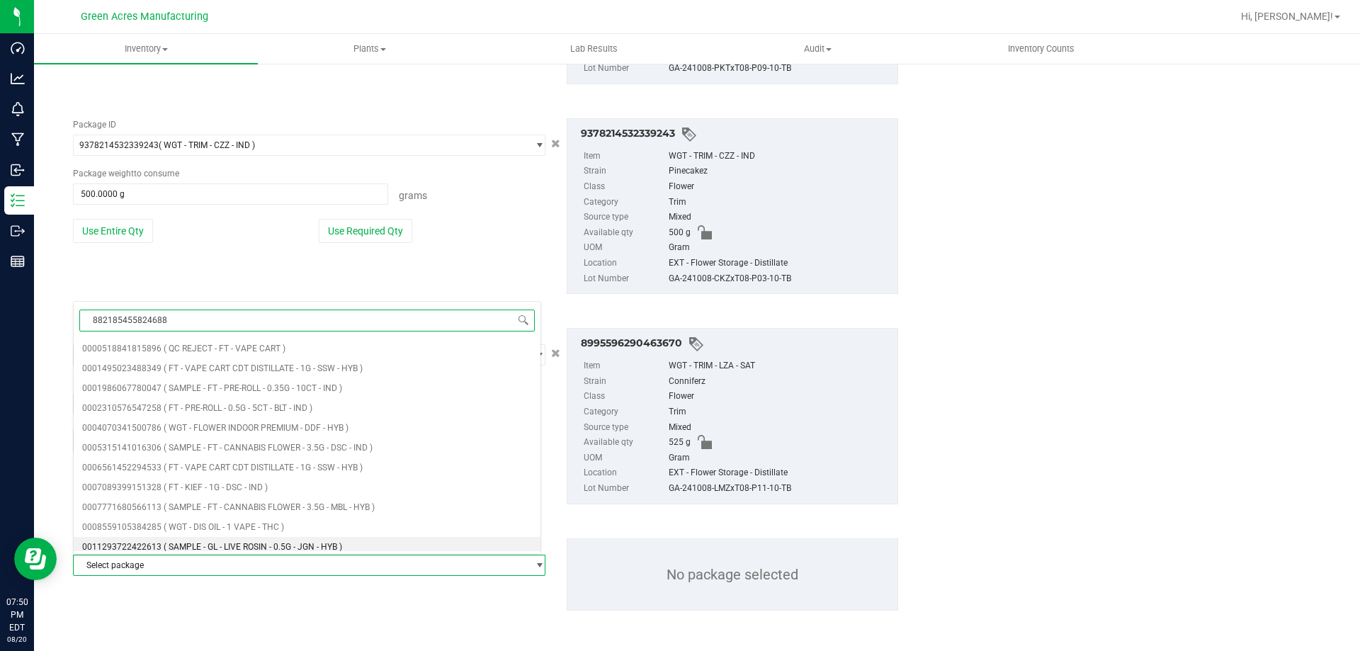
type input "8821854558246882"
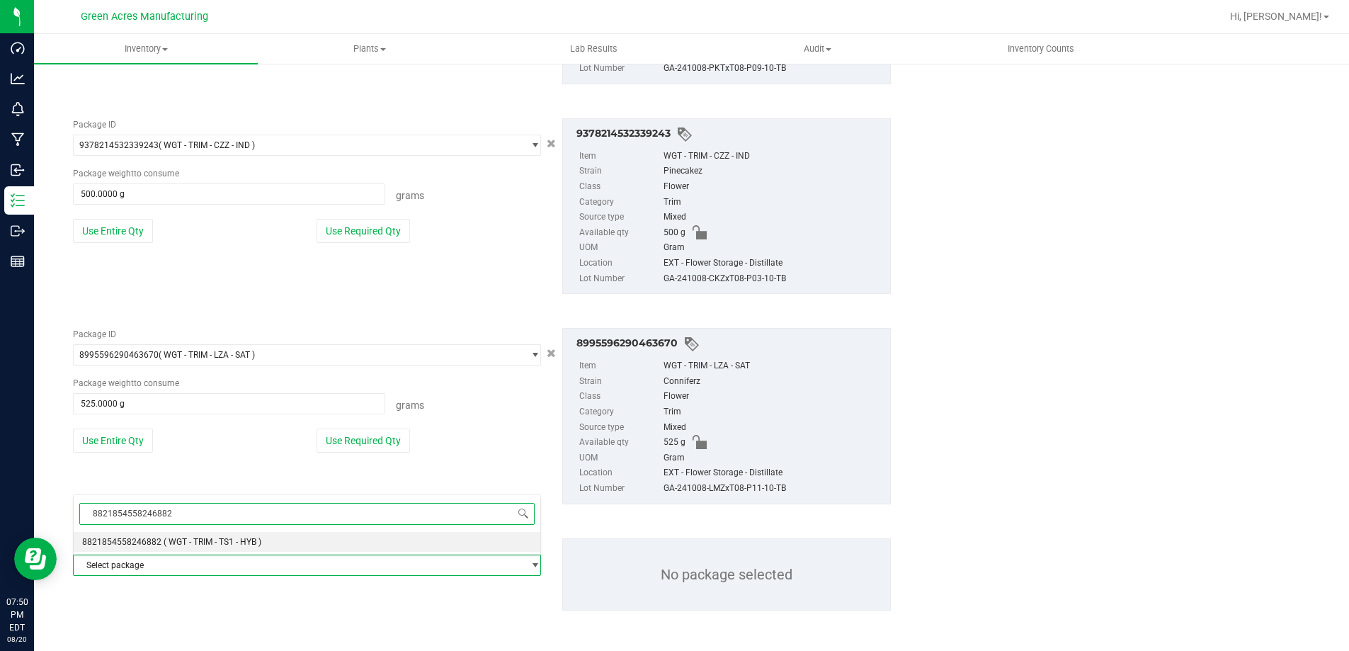
click at [157, 550] on li "8821854558246882 ( WGT - TRIM - TS1 - HYB )" at bounding box center [307, 542] width 467 height 20
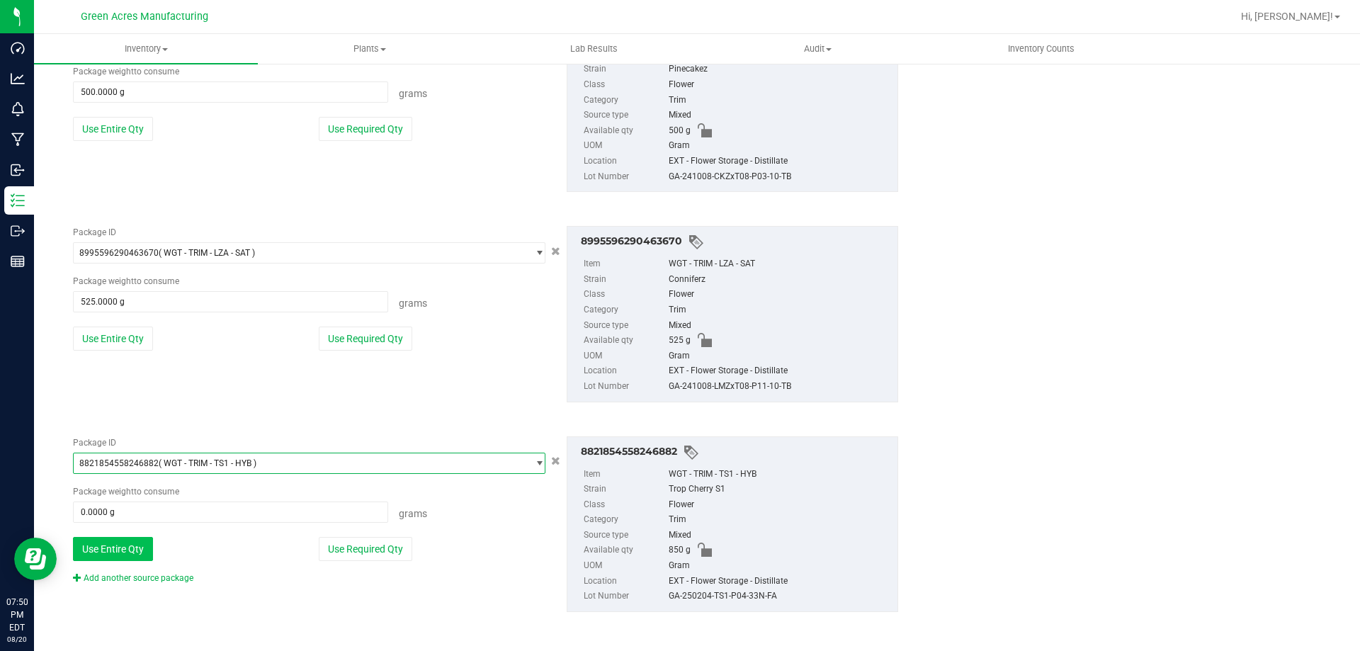
scroll to position [5400, 0]
click at [147, 550] on button "Use Entire Qty" at bounding box center [113, 547] width 80 height 24
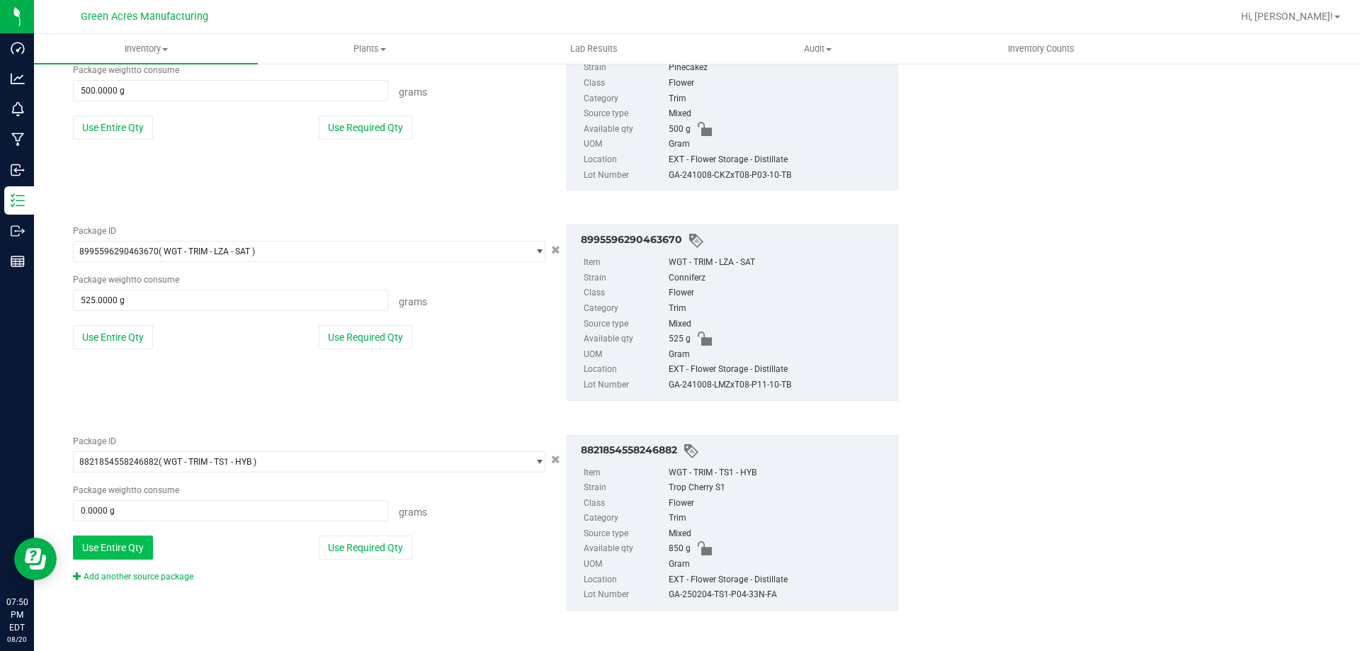
type input "850.0000 g"
click at [156, 576] on link "Add another source package" at bounding box center [133, 577] width 120 height 10
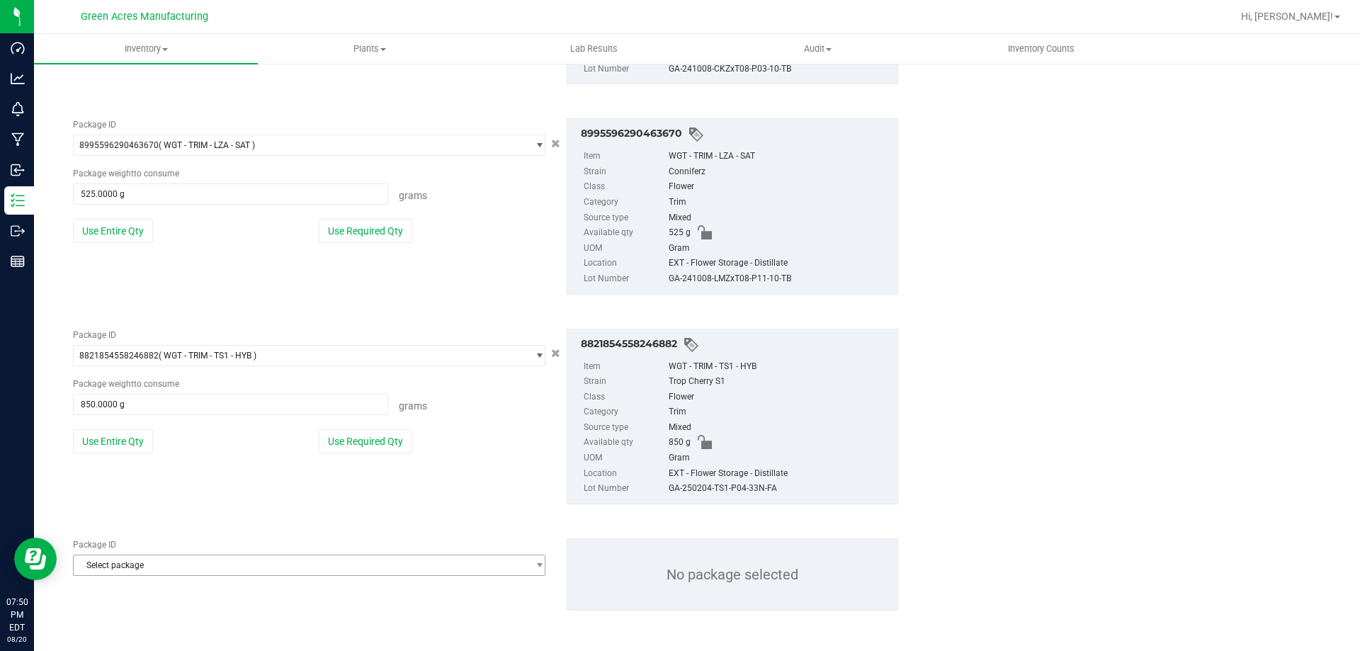
click at [154, 575] on div "Package ID Select package 0000518841815896 0001495023488349 0001986067780047 00…" at bounding box center [485, 574] width 846 height 95
click at [152, 567] on span "Select package" at bounding box center [300, 565] width 453 height 20
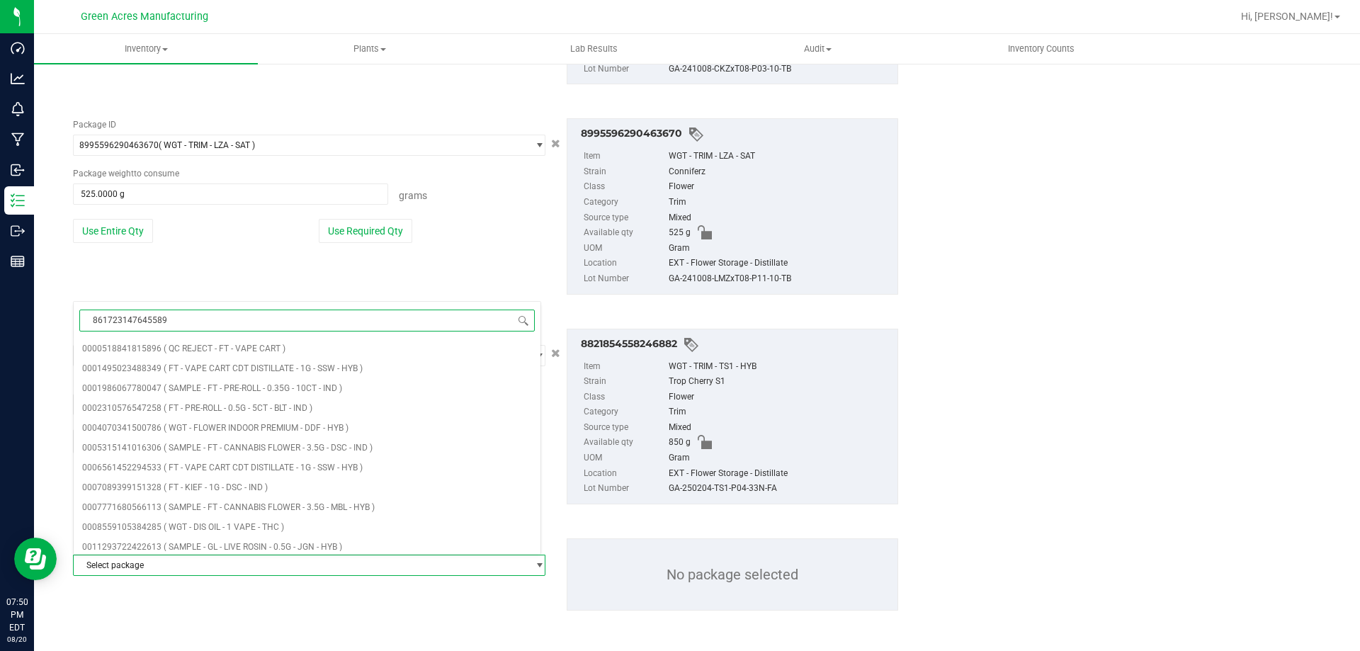
type input "8617231476455897"
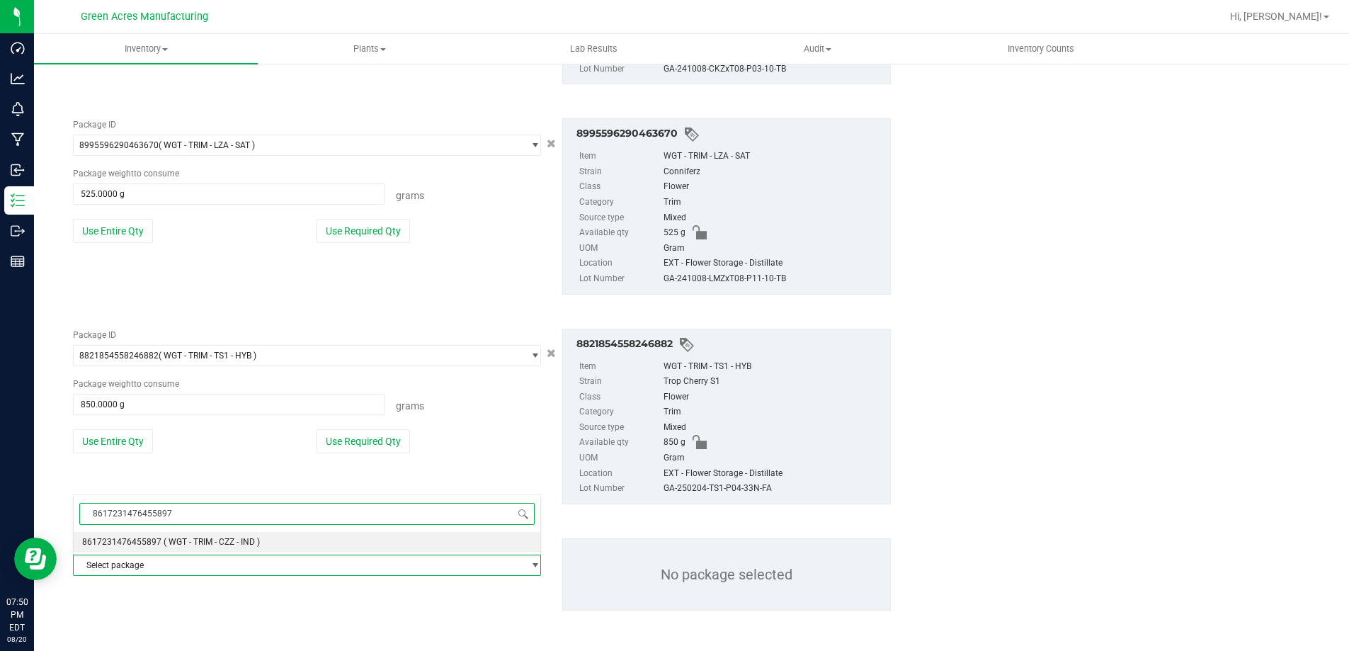
click at [156, 543] on span "8617231476455897" at bounding box center [121, 542] width 79 height 10
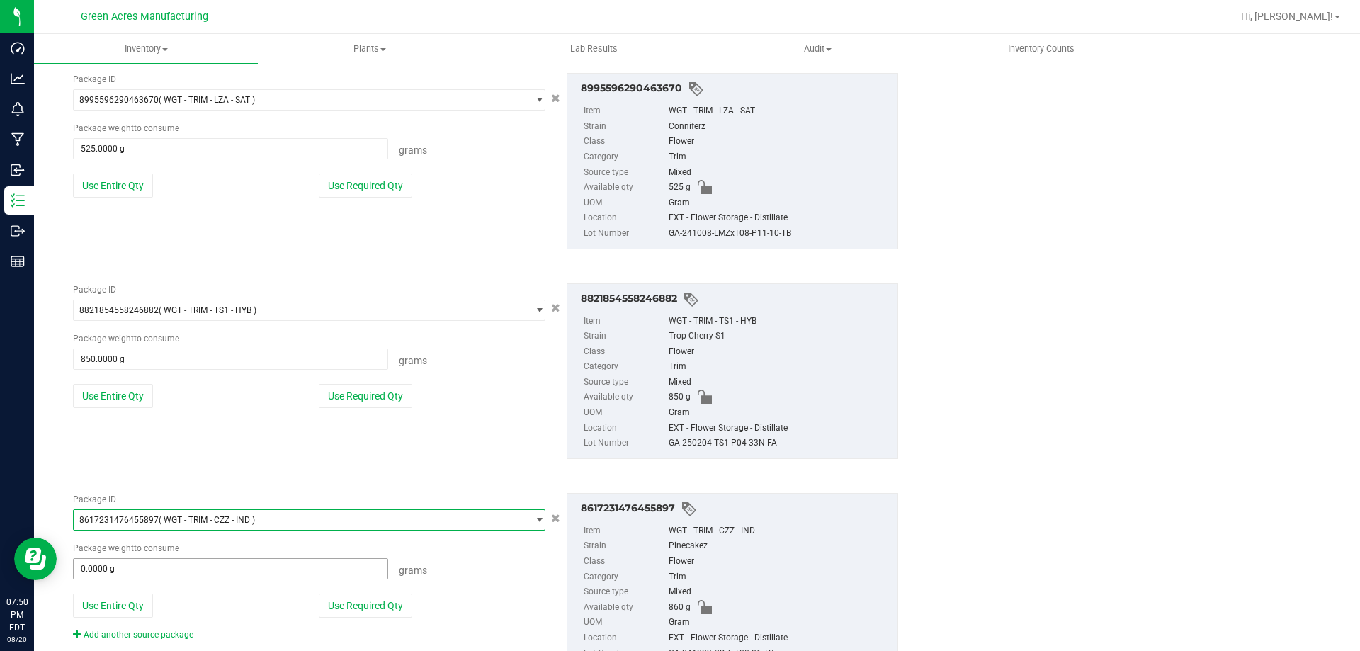
scroll to position [5577, 0]
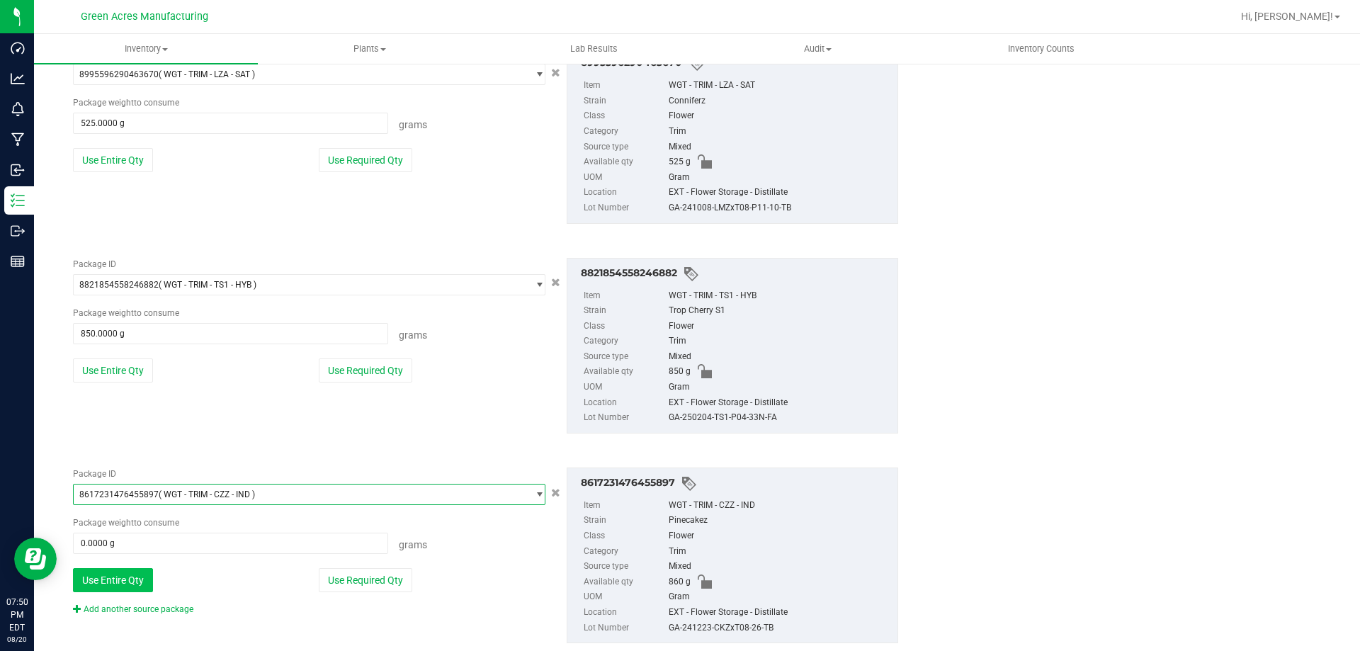
click at [144, 570] on button "Use Entire Qty" at bounding box center [113, 580] width 80 height 24
type input "860.0000 g"
click at [163, 603] on div "Add another source package" at bounding box center [144, 609] width 142 height 13
click at [165, 608] on link "Add another source package" at bounding box center [133, 609] width 120 height 10
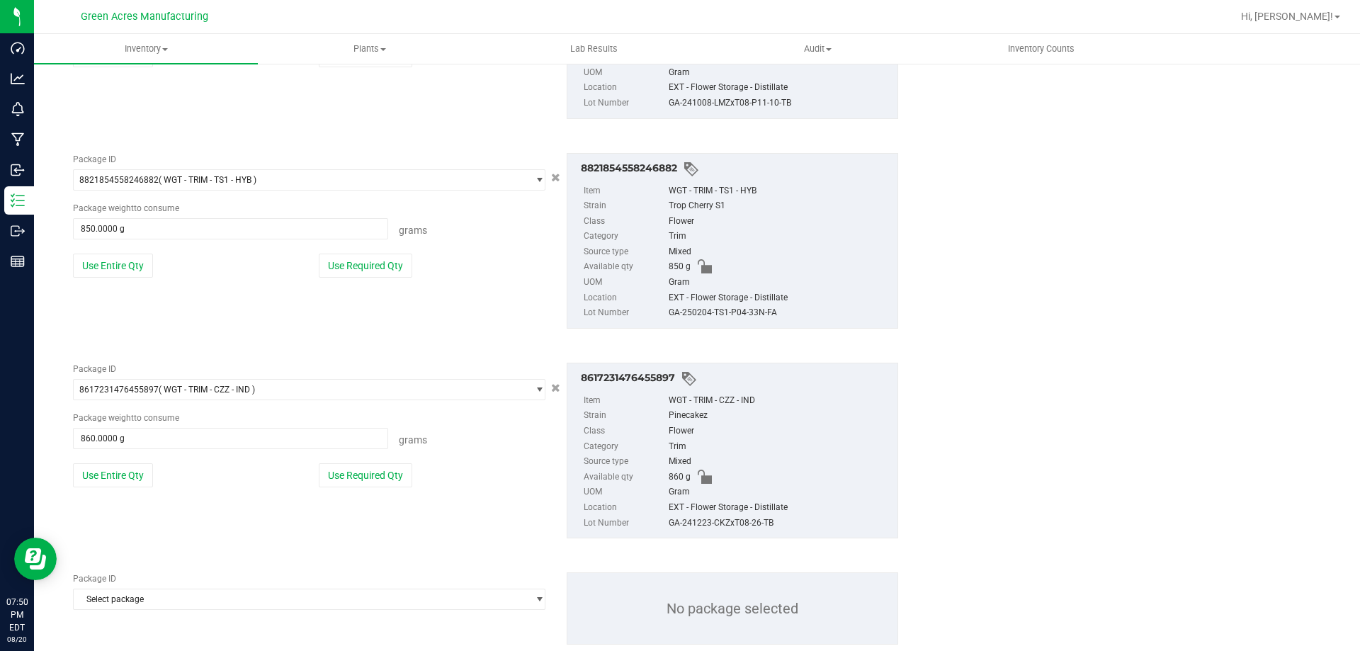
scroll to position [5715, 0]
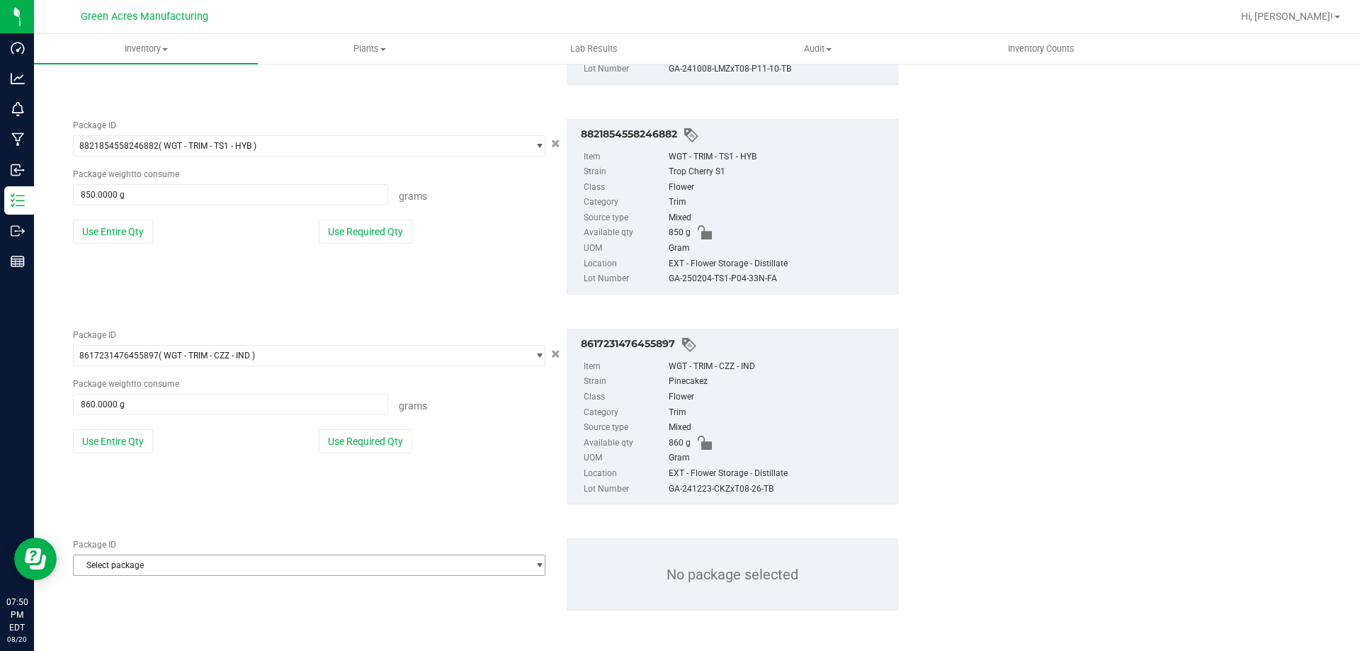
click at [164, 569] on span "Select package" at bounding box center [300, 565] width 453 height 20
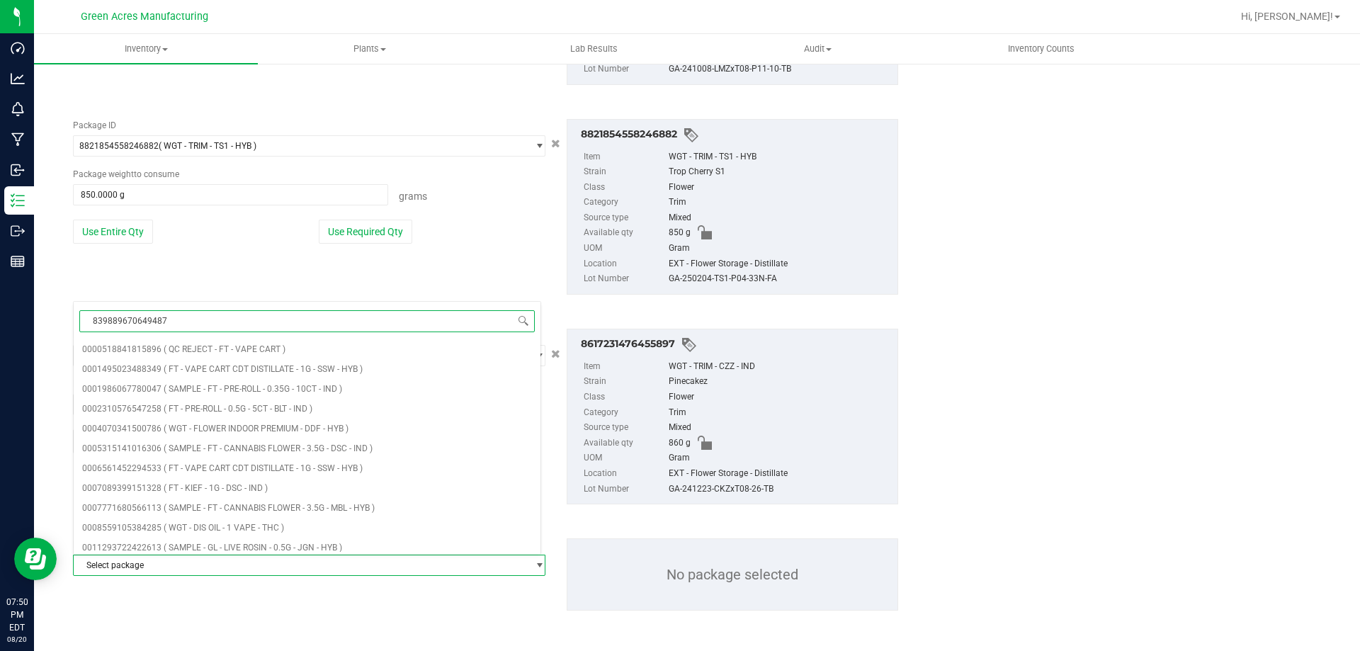
type input "8398896706494873"
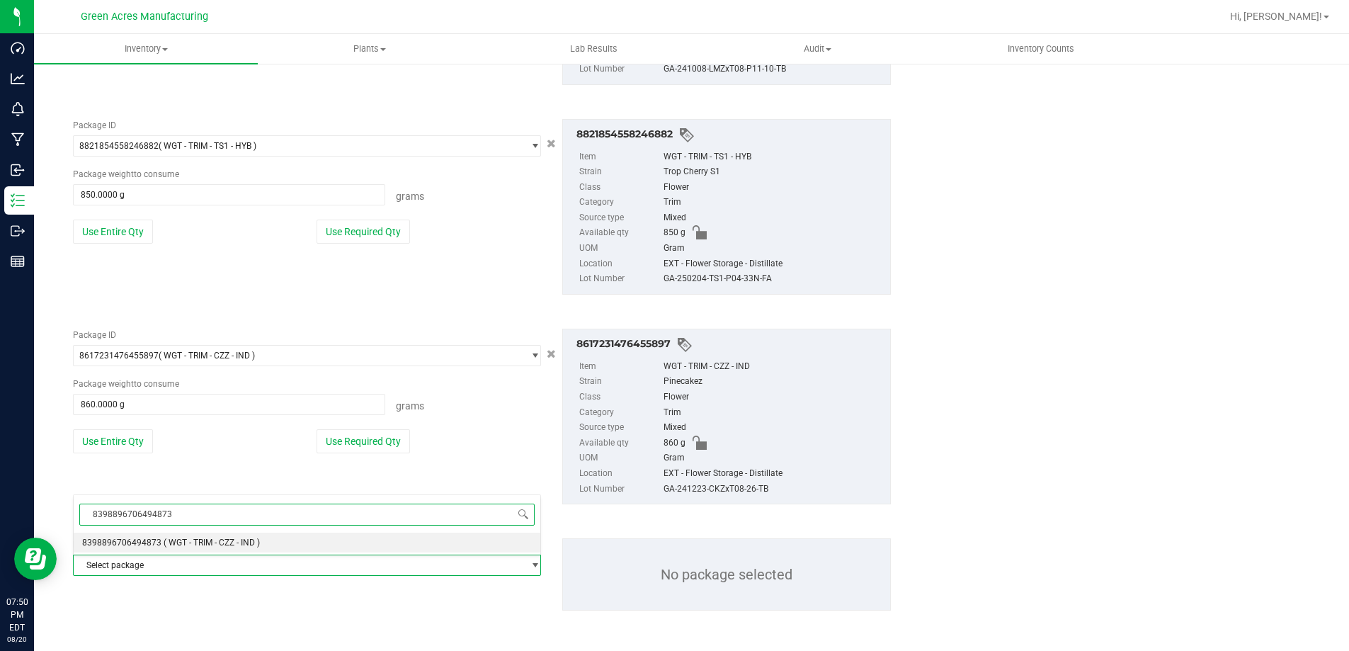
click at [182, 543] on span "( WGT - TRIM - CZZ - IND )" at bounding box center [212, 543] width 96 height 10
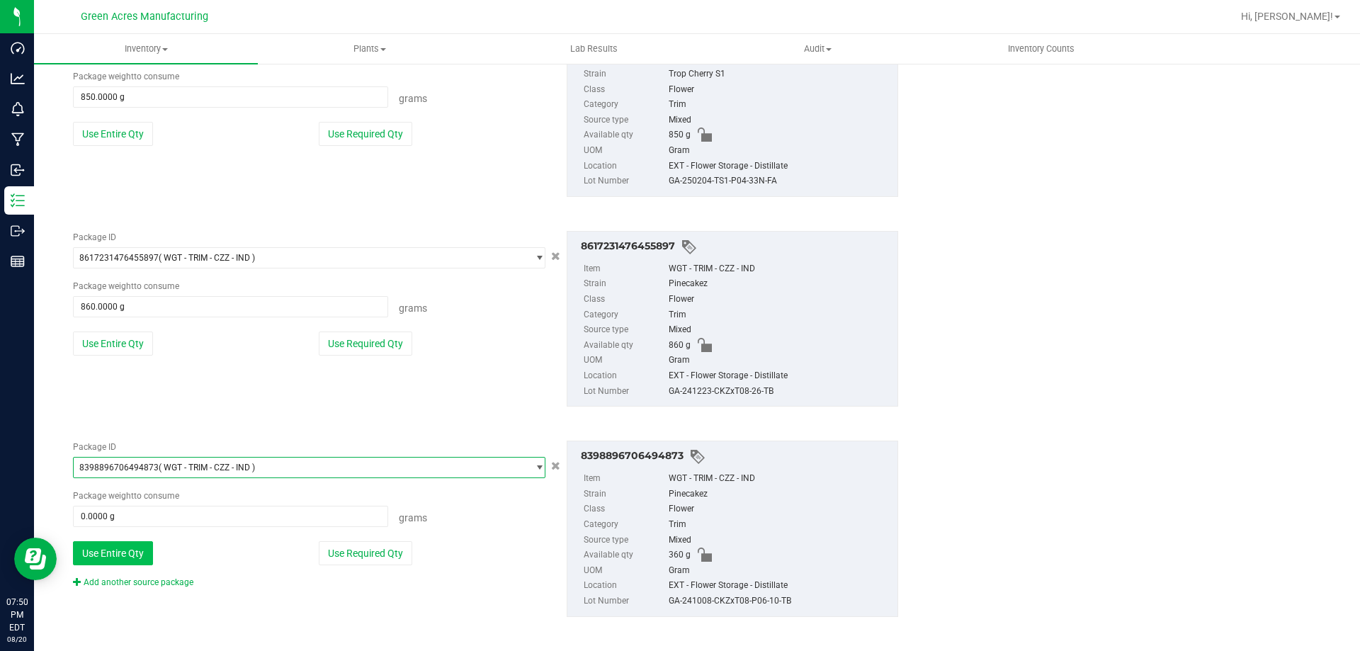
scroll to position [5820, 0]
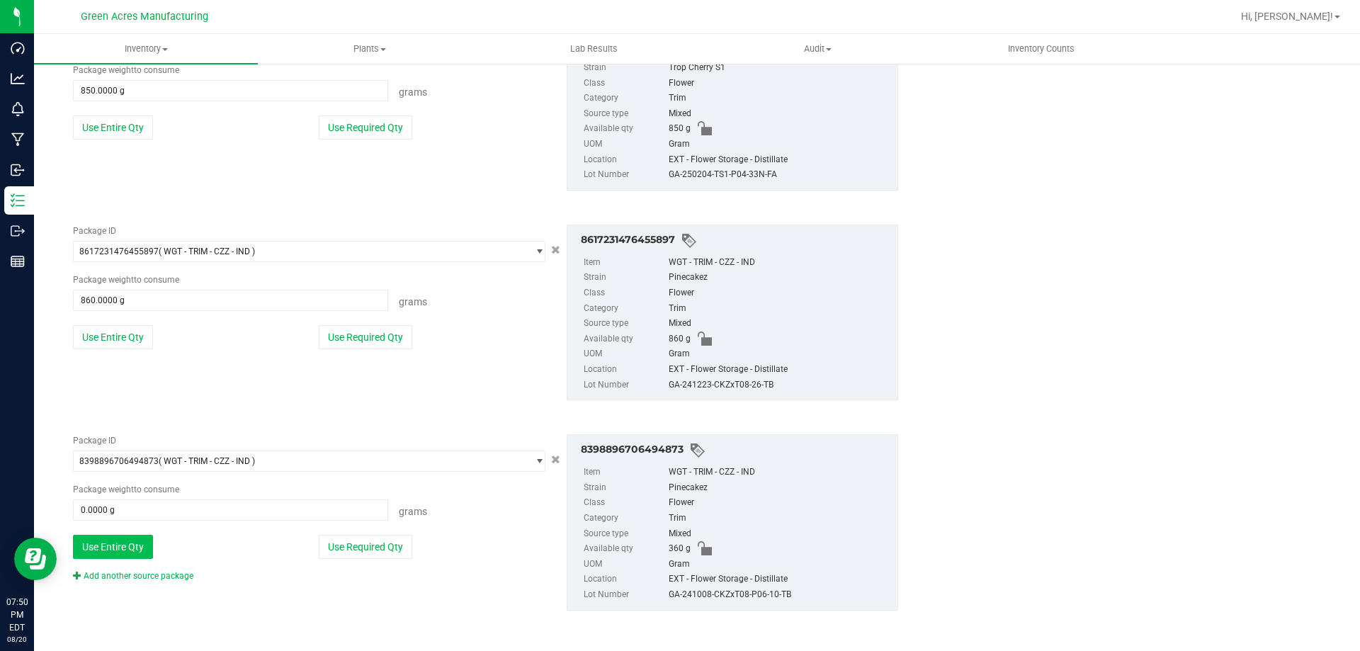
click at [144, 545] on button "Use Entire Qty" at bounding box center [113, 547] width 80 height 24
type input "360.0000 g"
click at [169, 570] on div "Package ID 8398896706494873 ( WGT - TRIM - CZZ - IND ) 8390292390792478 8390449…" at bounding box center [309, 508] width 494 height 148
click at [173, 573] on link "Add another source package" at bounding box center [133, 576] width 120 height 10
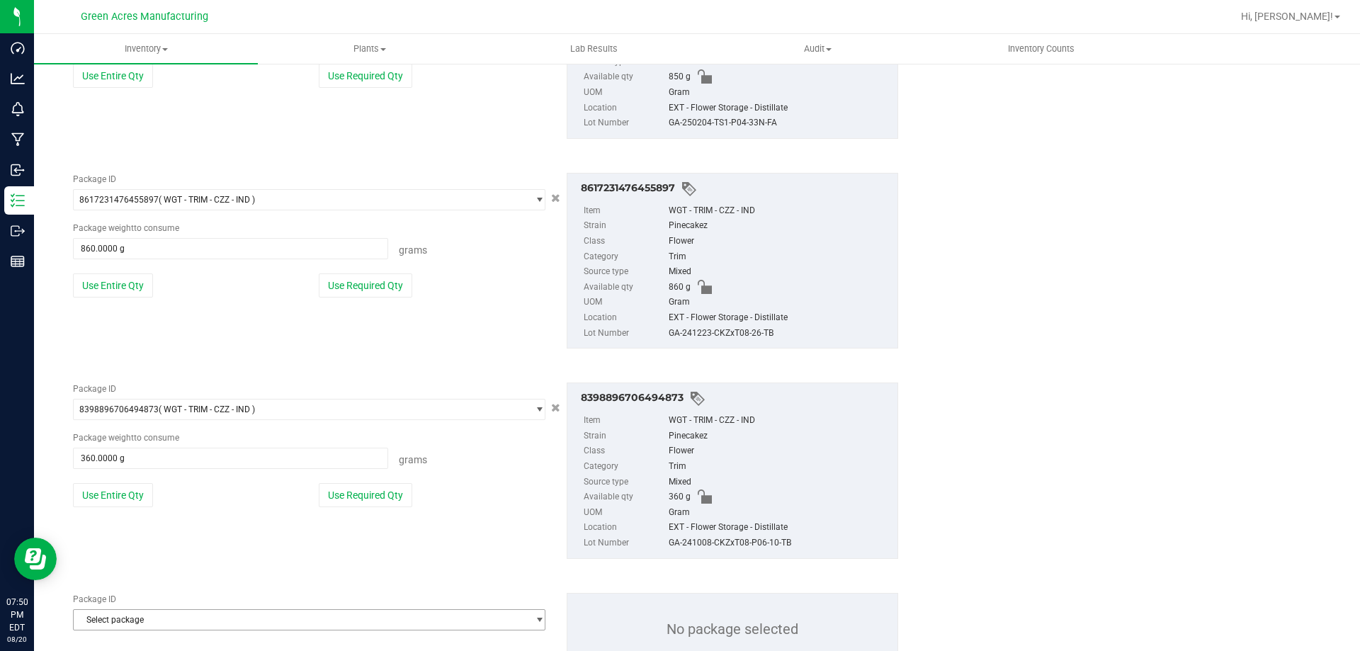
scroll to position [5926, 0]
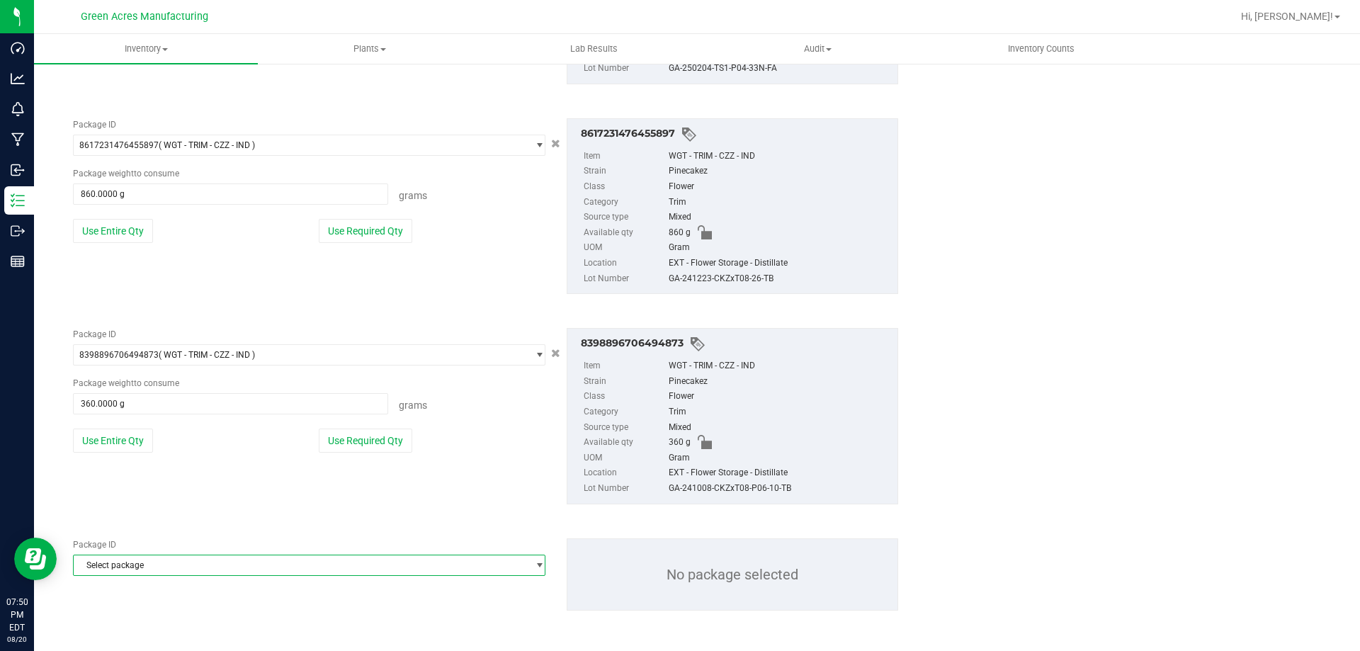
click at [176, 561] on span "Select package" at bounding box center [300, 565] width 453 height 20
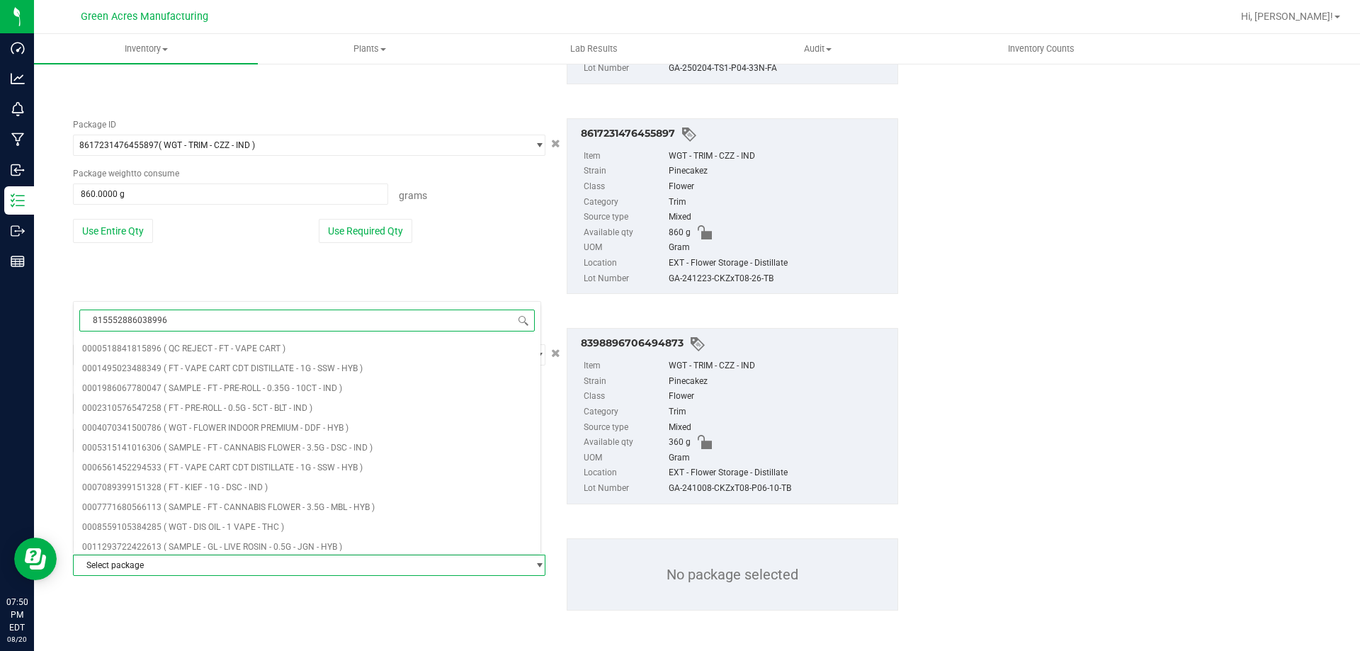
type input "8155528860389969"
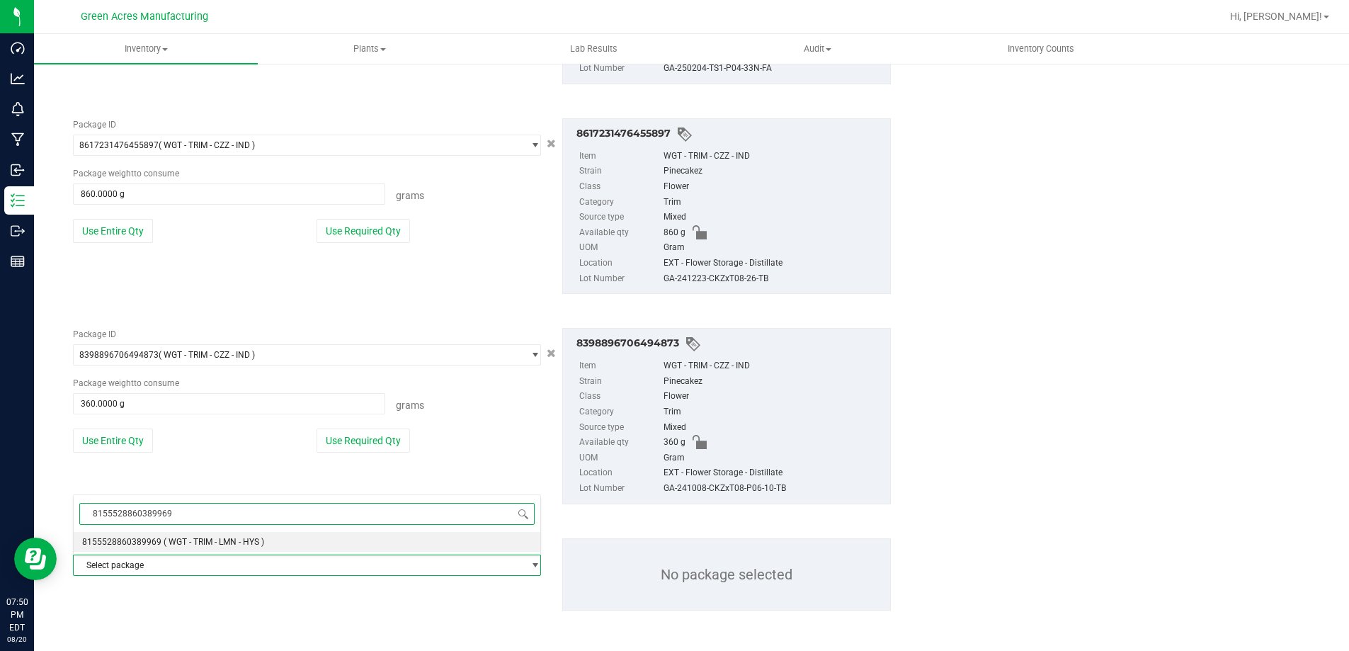
click at [180, 542] on span "( WGT - TRIM - LMN - HYS )" at bounding box center [214, 542] width 101 height 10
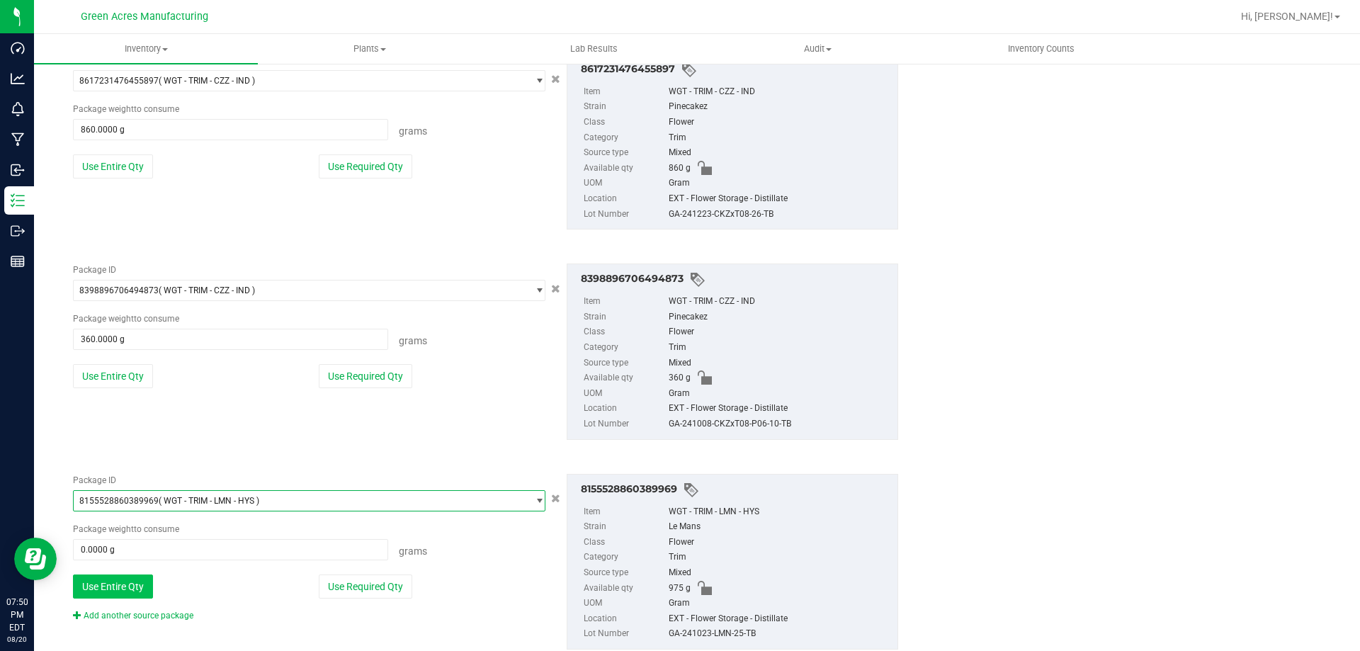
scroll to position [6029, 0]
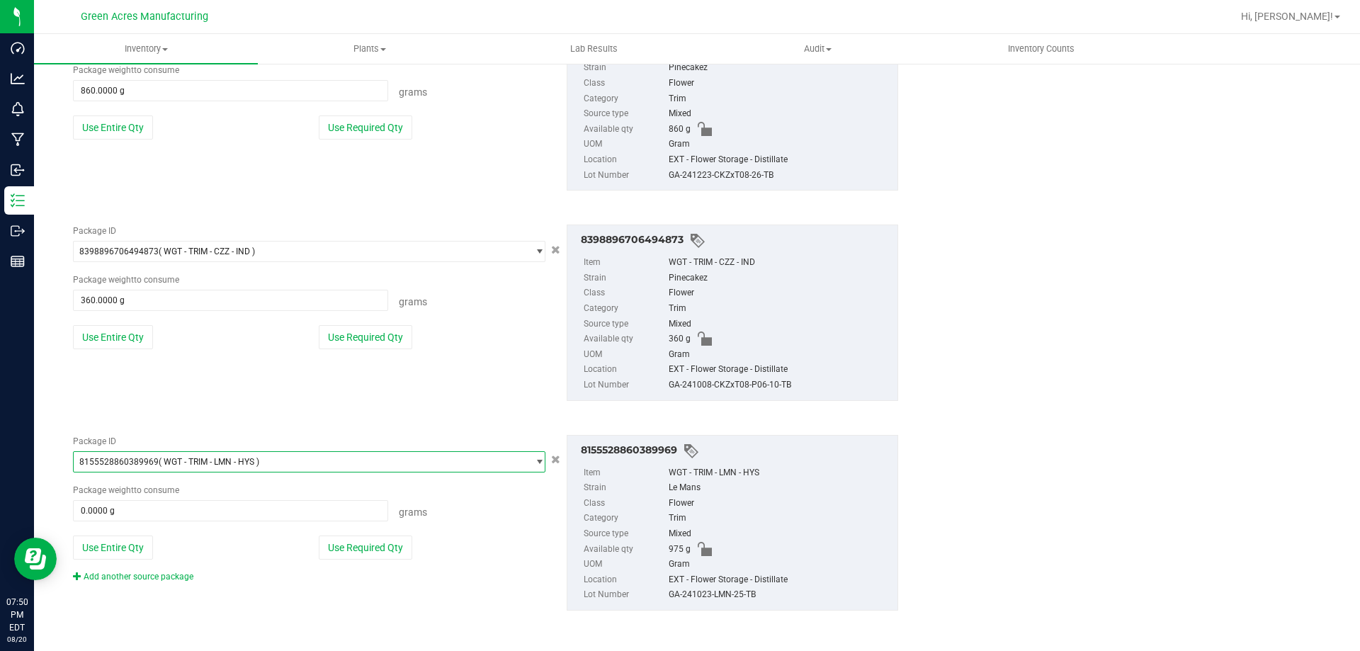
click at [140, 546] on button "Use Entire Qty" at bounding box center [113, 547] width 80 height 24
type input "975.0000 g"
click at [169, 575] on link "Add another source package" at bounding box center [133, 577] width 120 height 10
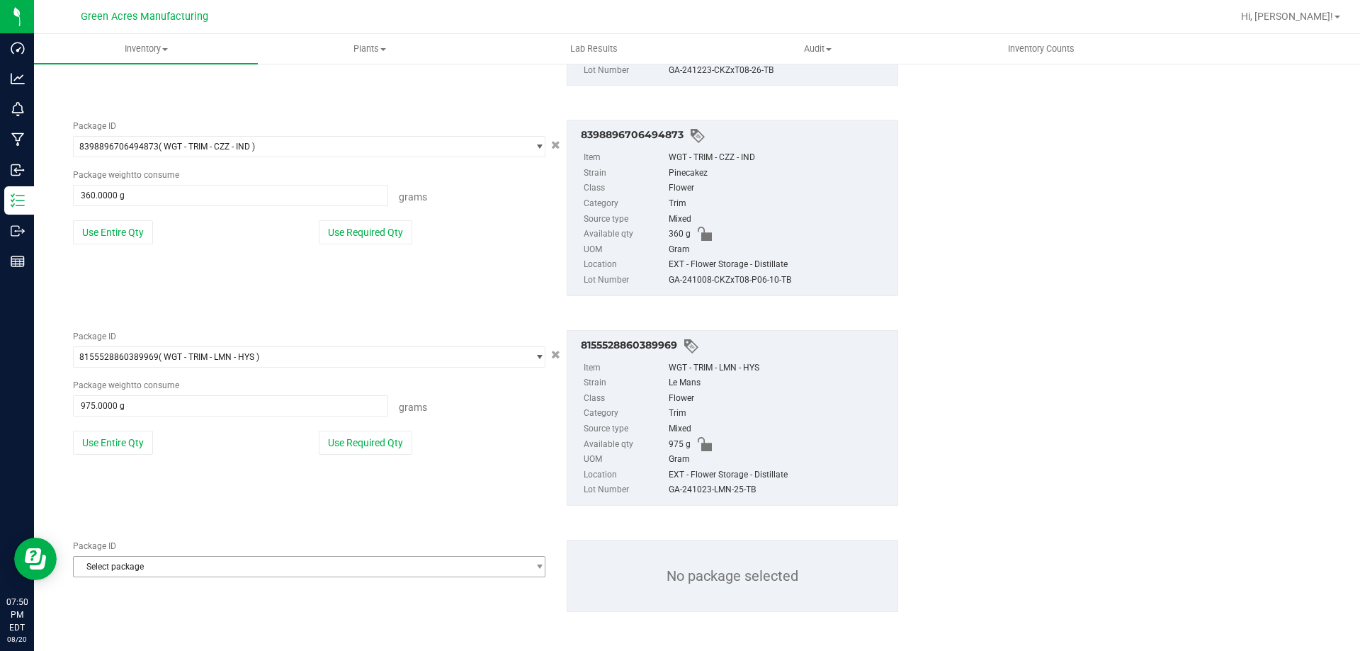
scroll to position [6135, 0]
click at [169, 562] on span "Select package" at bounding box center [300, 565] width 453 height 20
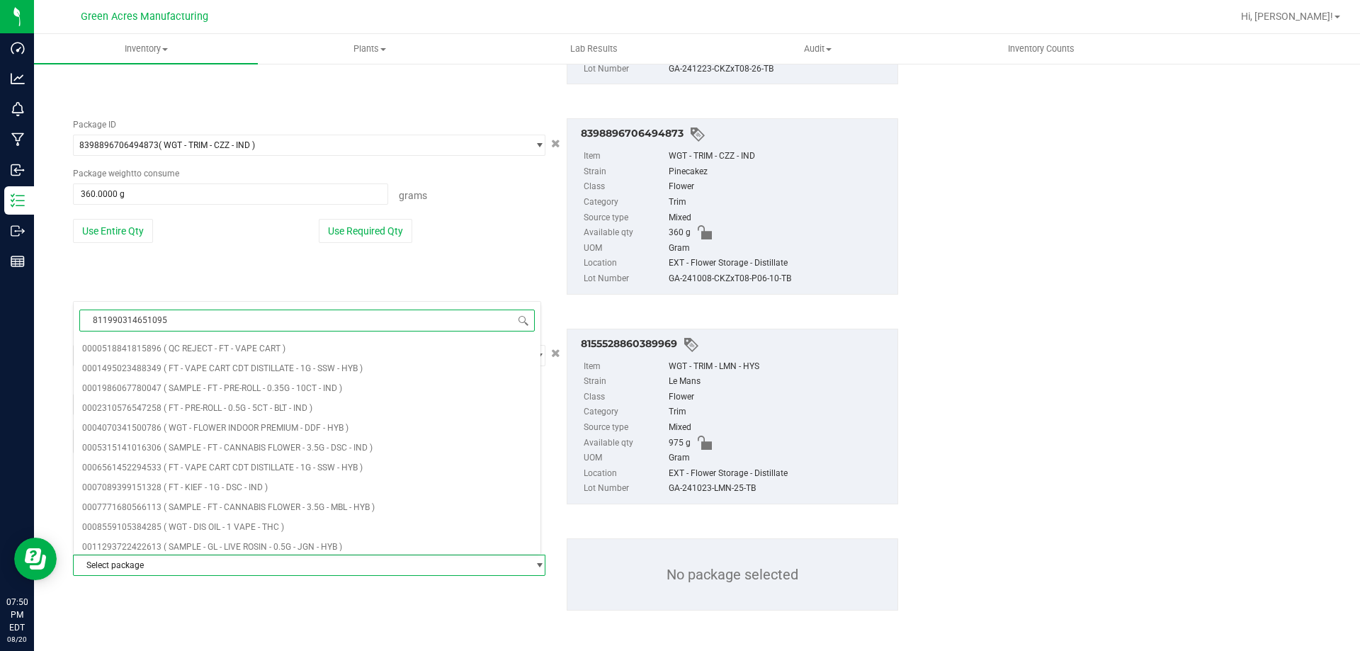
type input "8119903146510950"
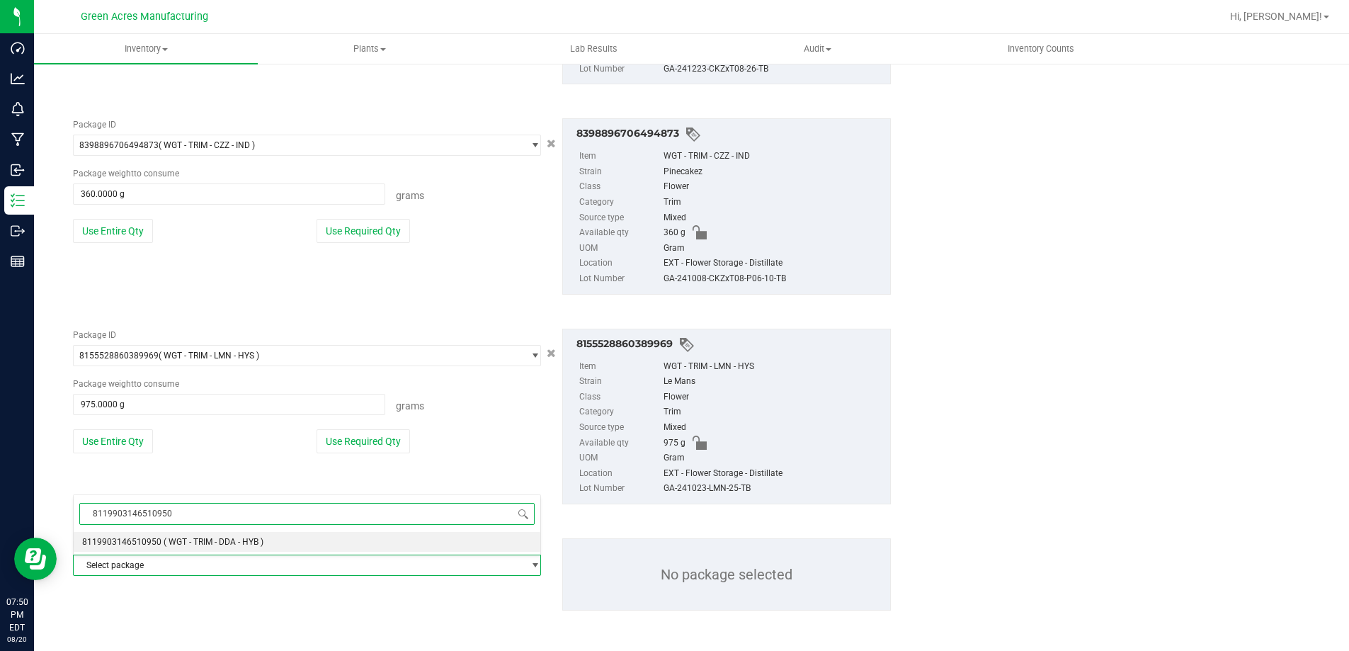
click at [176, 536] on li "8119903146510950 ( WGT - TRIM - DDA - HYB )" at bounding box center [307, 542] width 467 height 20
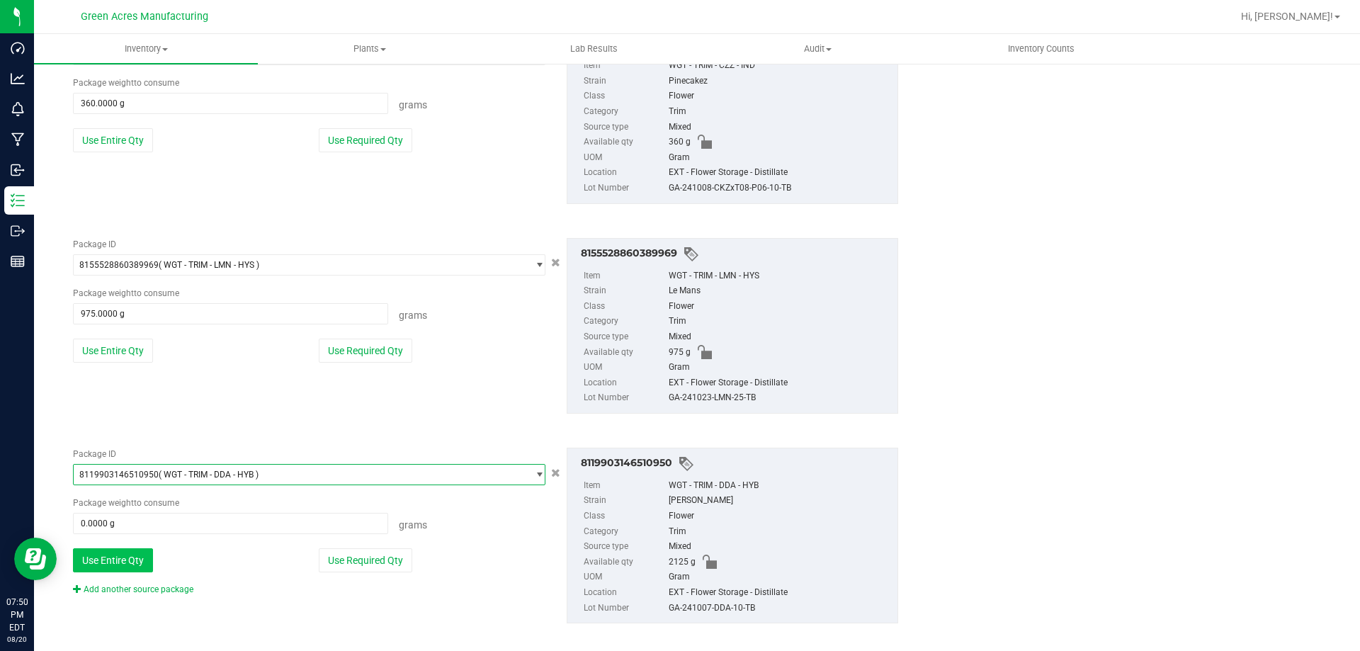
scroll to position [6239, 0]
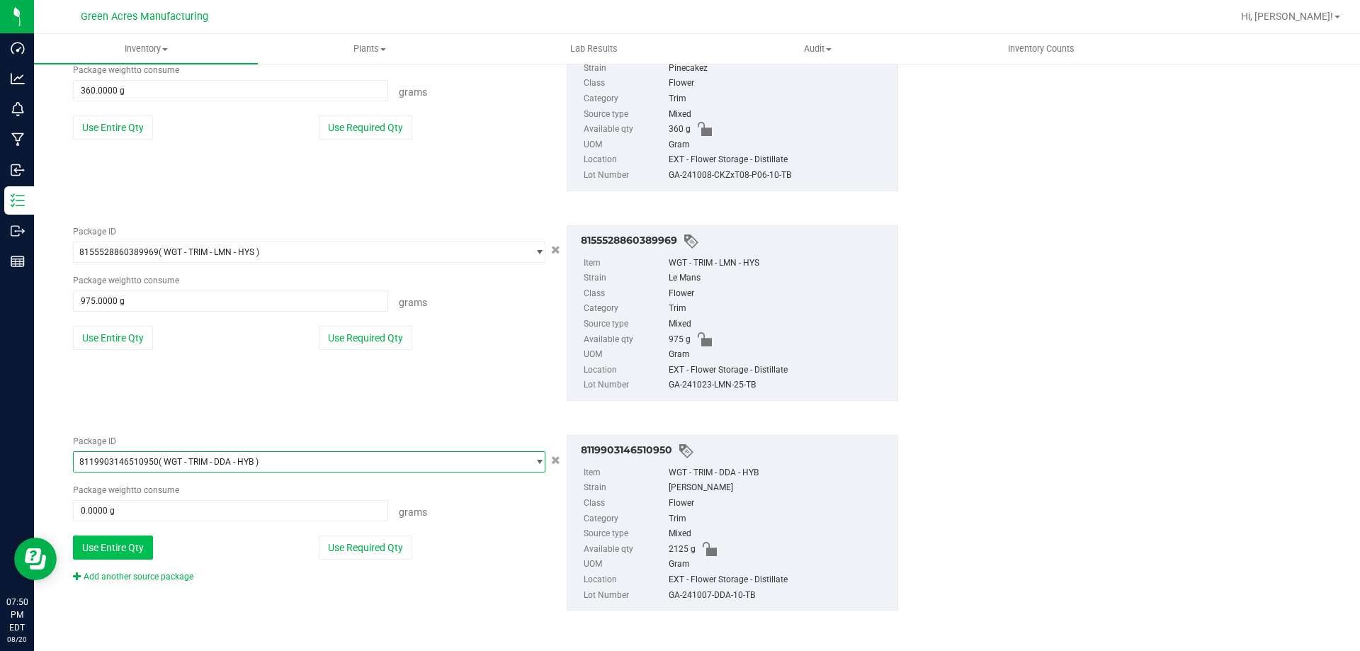
click at [149, 547] on button "Use Entire Qty" at bounding box center [113, 547] width 80 height 24
type input "2125.0000 g"
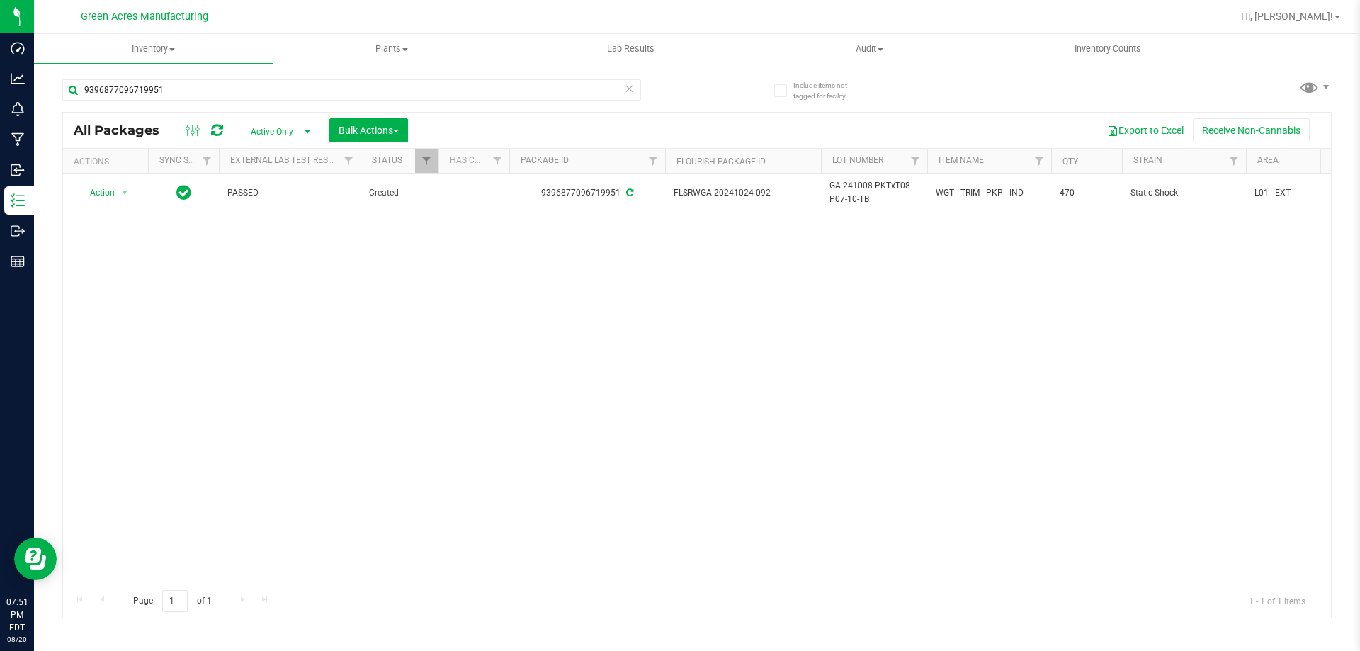
click at [118, 212] on div "Action Action Adjust qty Create package Edit attributes Global inventory Locate…" at bounding box center [697, 379] width 1268 height 410
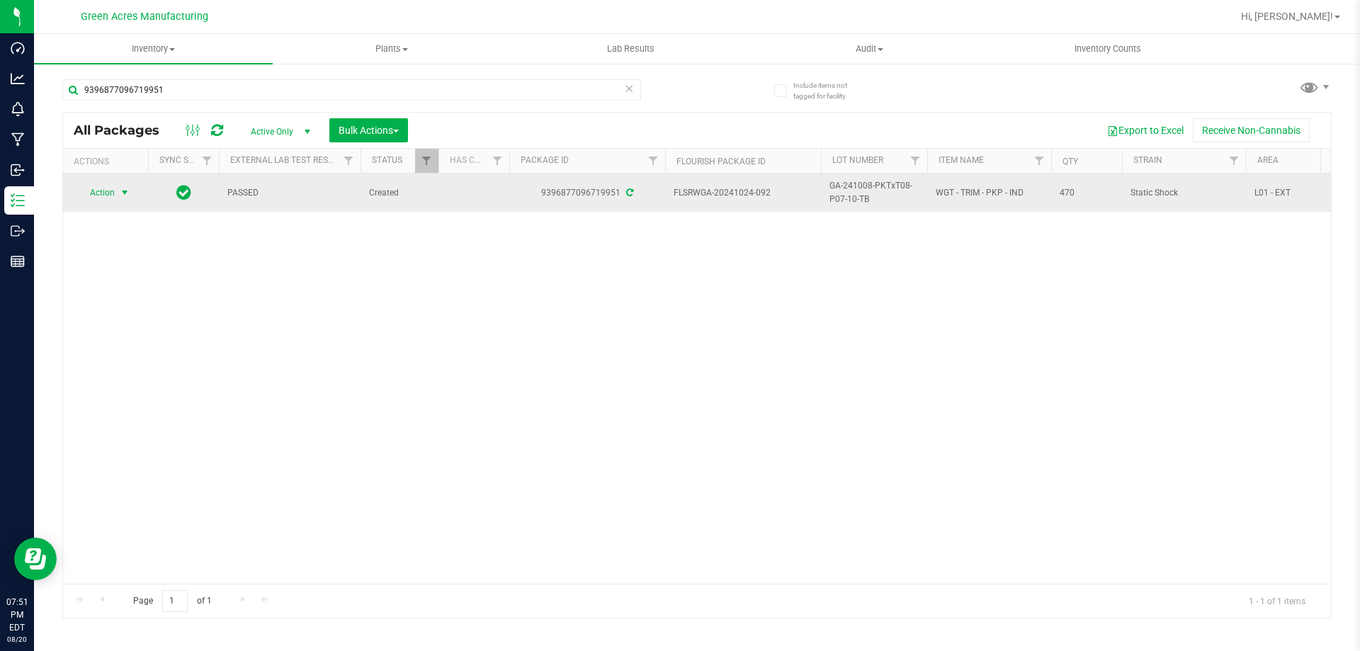
click at [116, 195] on span "select" at bounding box center [125, 193] width 18 height 20
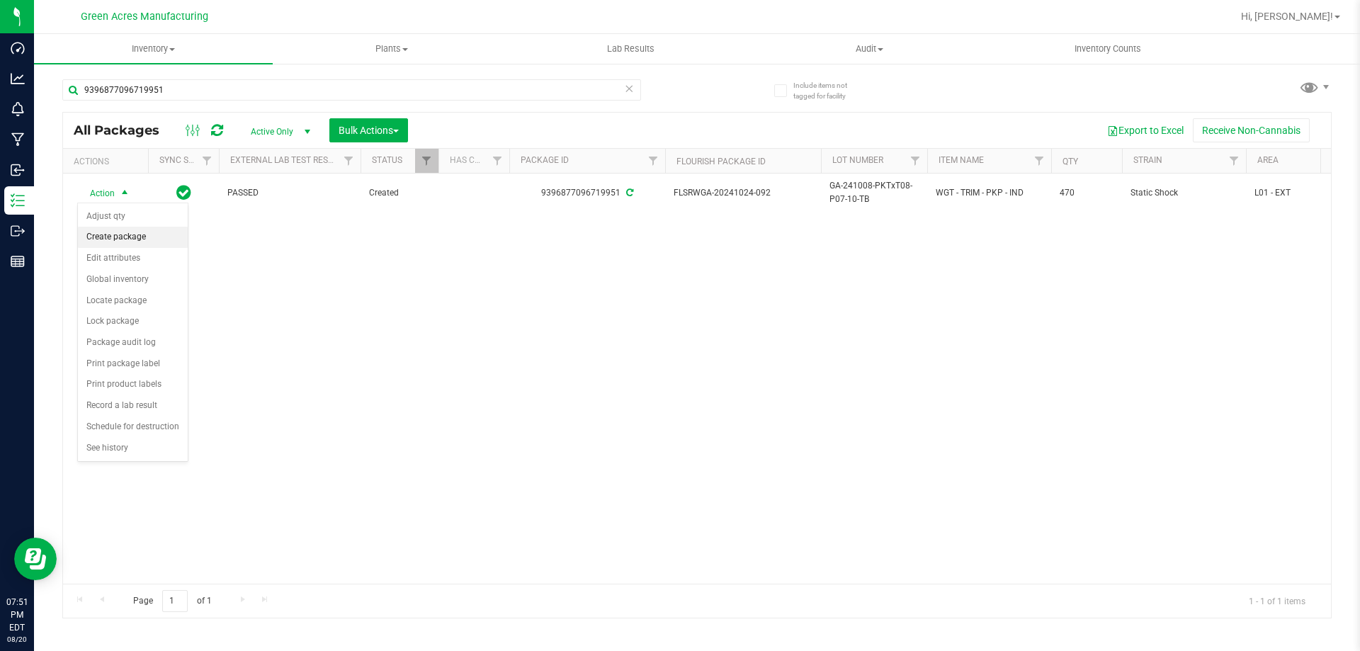
click at [127, 234] on li "Create package" at bounding box center [133, 237] width 110 height 21
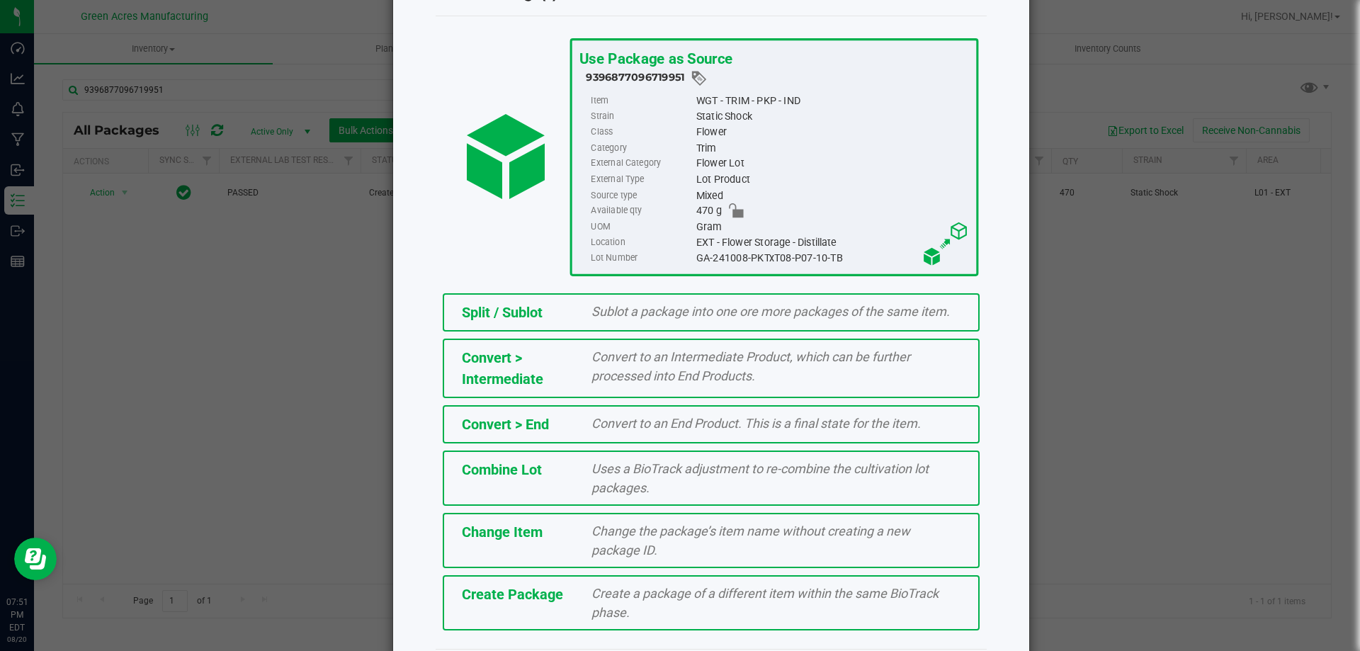
scroll to position [102, 0]
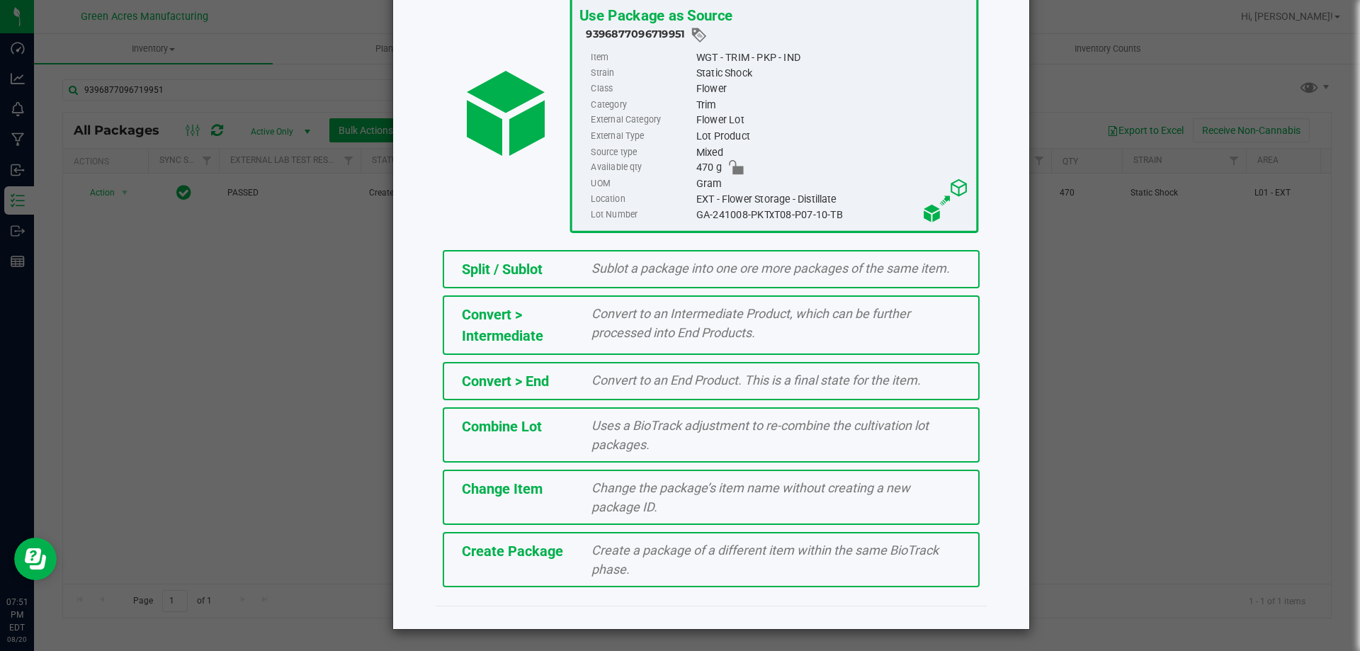
click at [675, 549] on span "Create a package of a different item within the same BioTrack phase." at bounding box center [764, 560] width 347 height 34
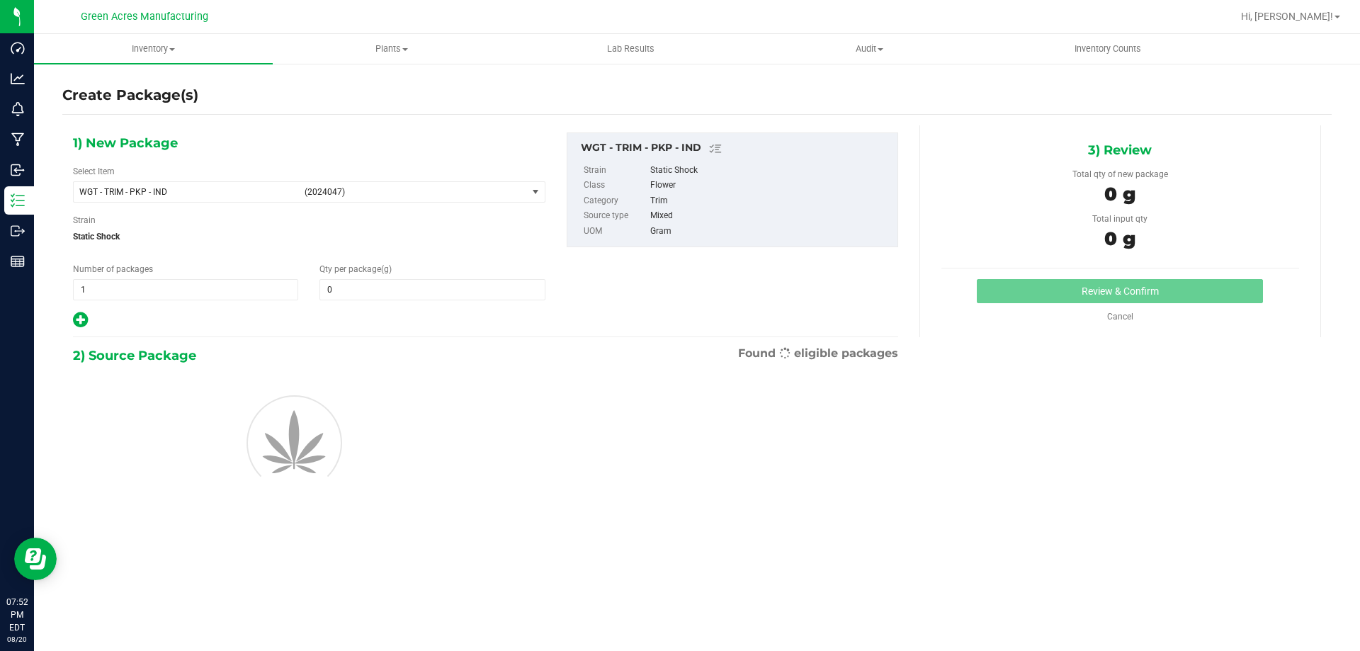
type input "0.0000"
click at [146, 189] on span "WGT - TRIM - PKP - IND" at bounding box center [187, 192] width 217 height 10
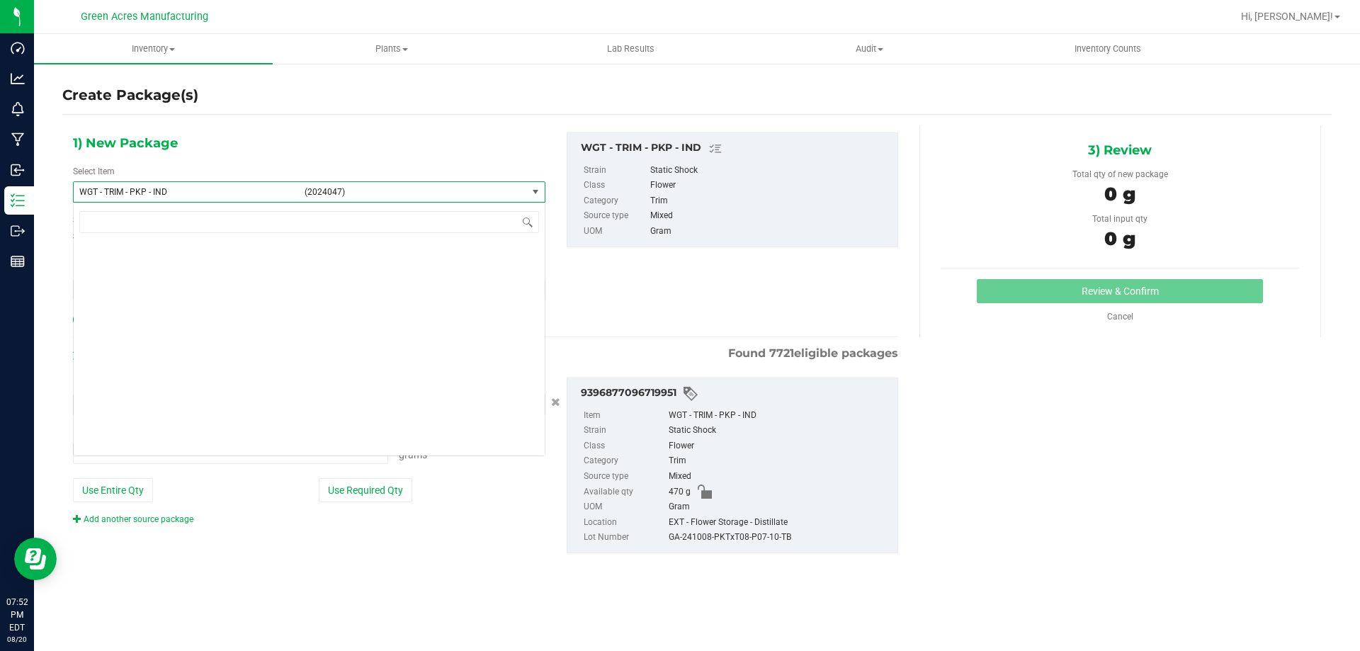
type input "0.0000 g"
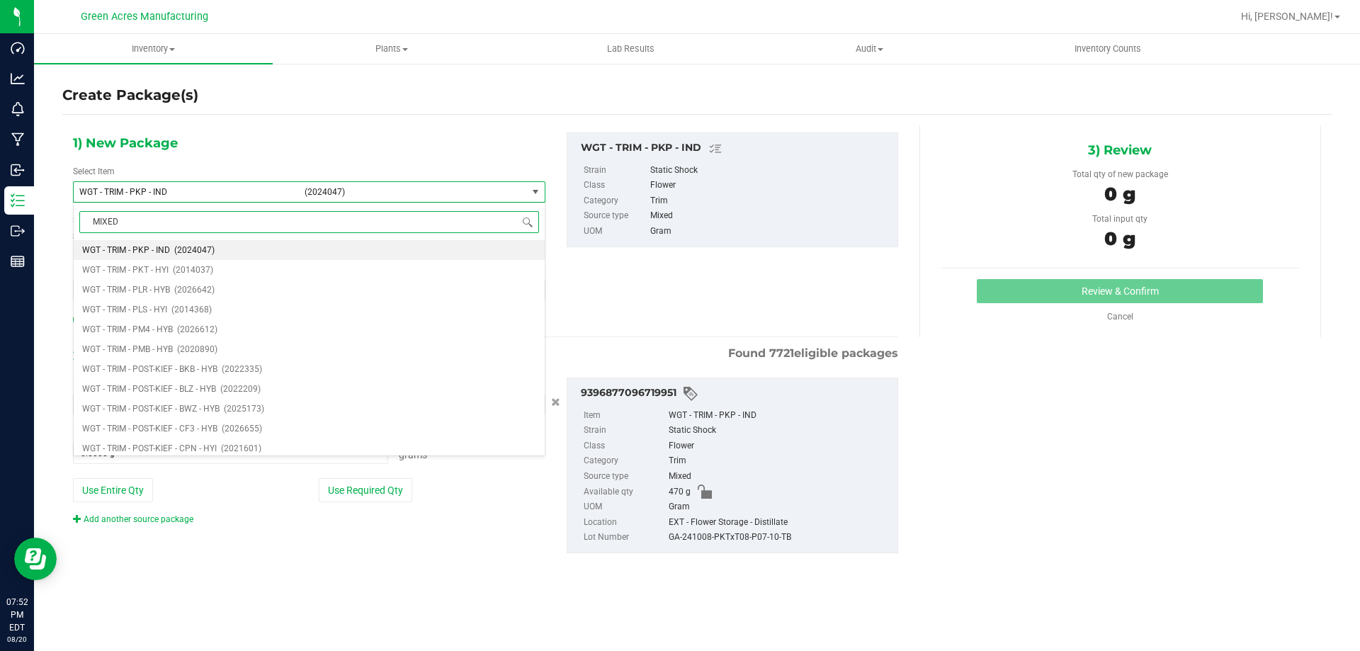
type input "MIXED"
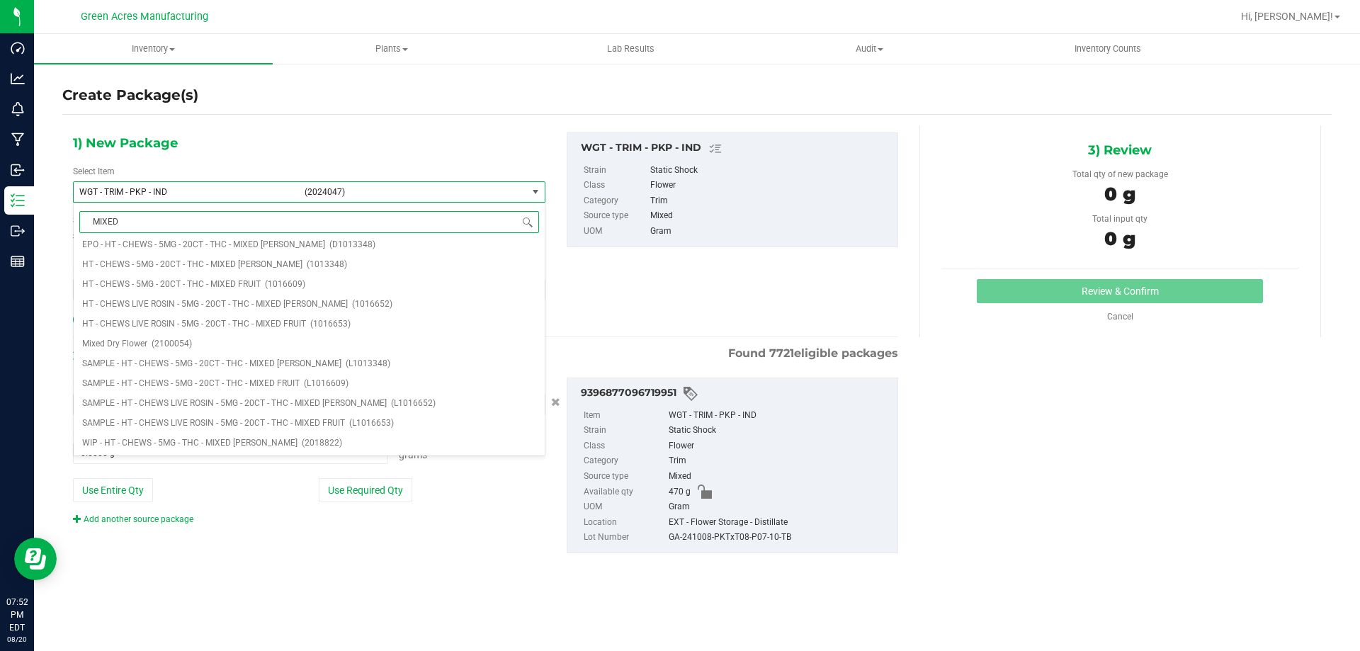
scroll to position [0, 0]
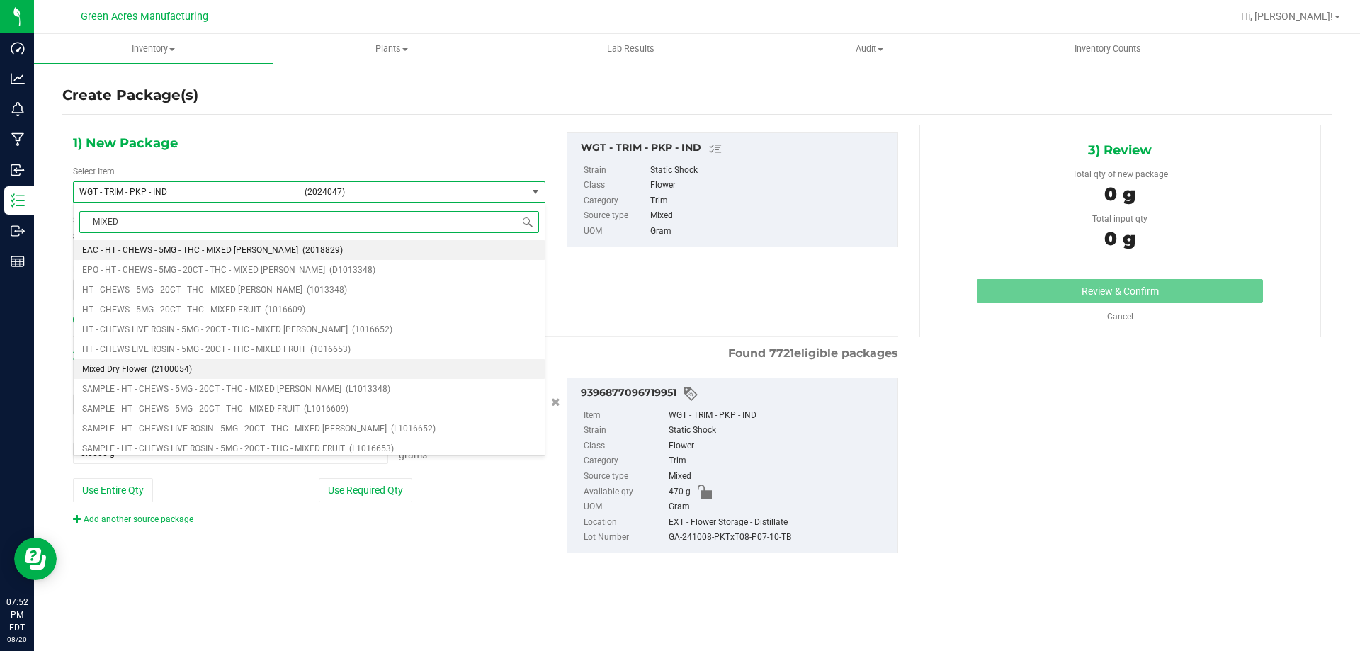
click at [186, 363] on li "Mixed Dry Flower (2100054)" at bounding box center [309, 369] width 471 height 20
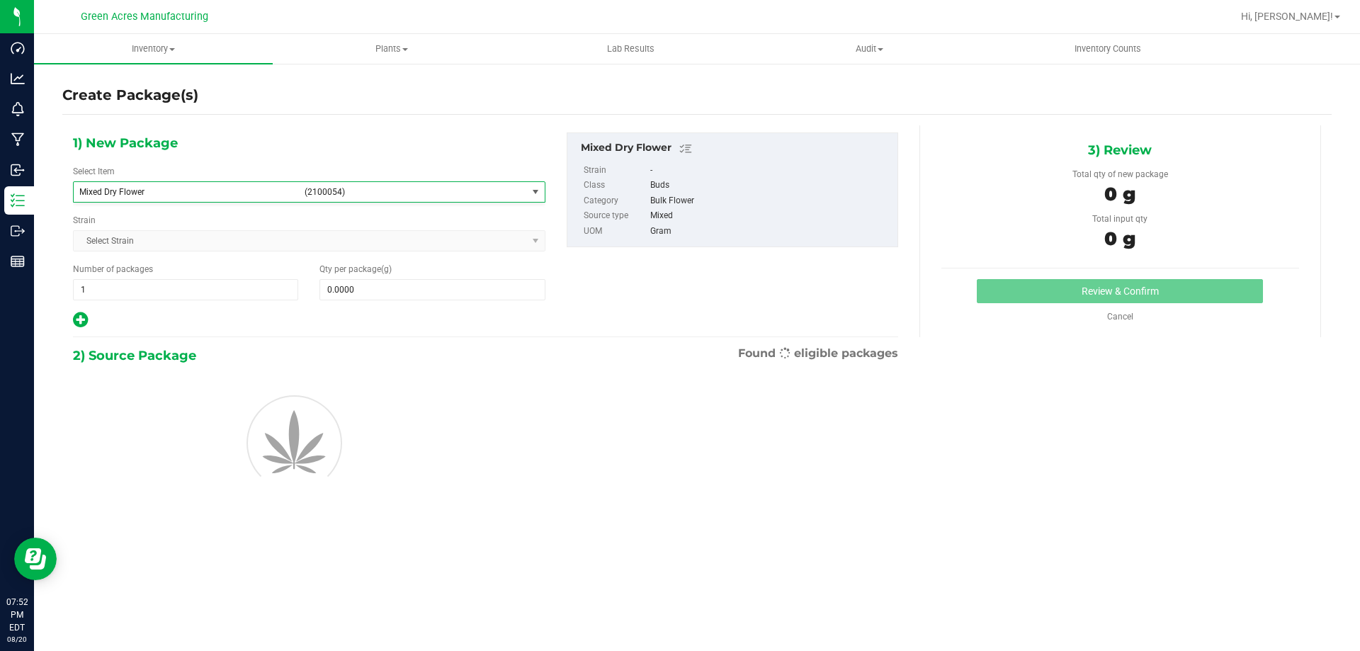
type input "0.0000"
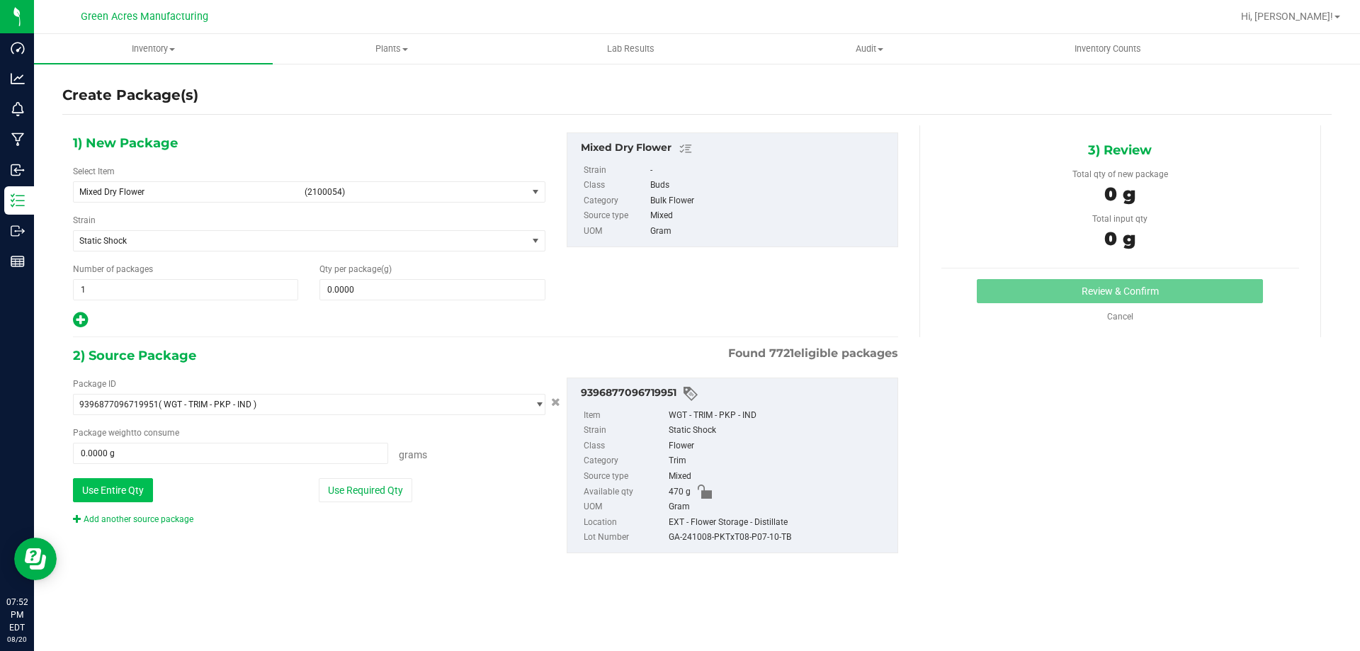
click at [117, 482] on button "Use Entire Qty" at bounding box center [113, 490] width 80 height 24
type input "470.0000 g"
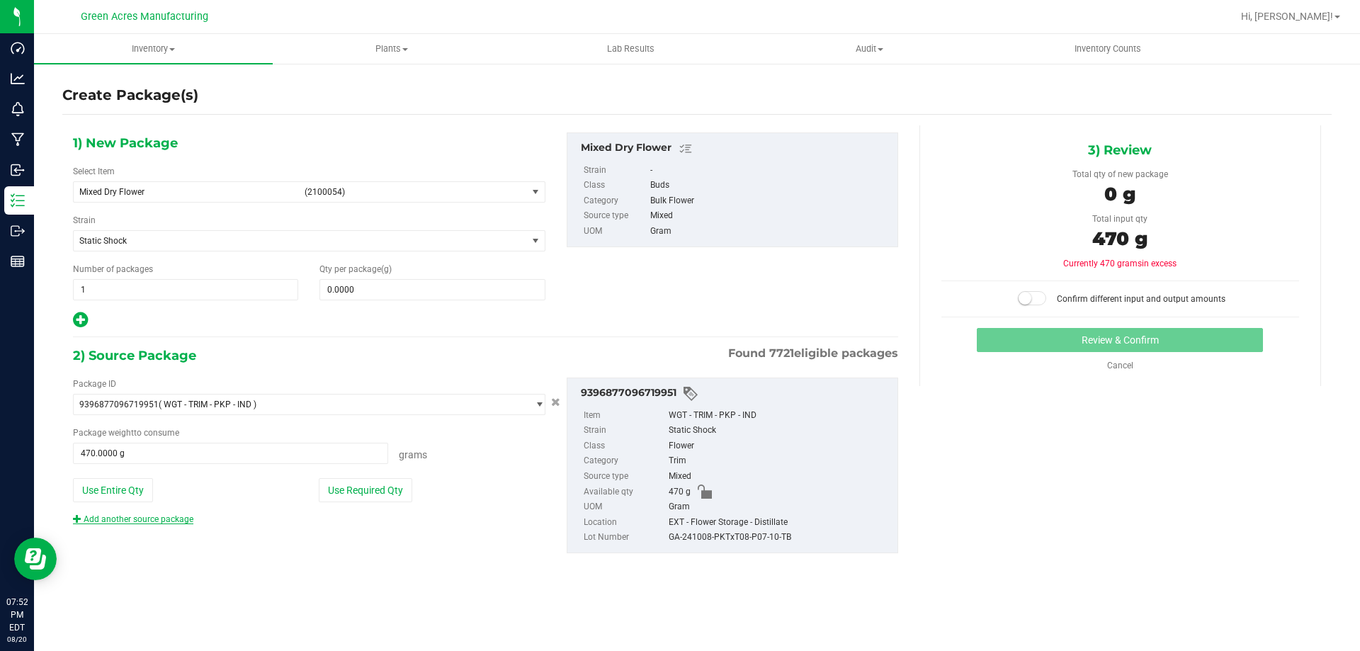
click at [123, 519] on link "Add another source package" at bounding box center [133, 519] width 120 height 10
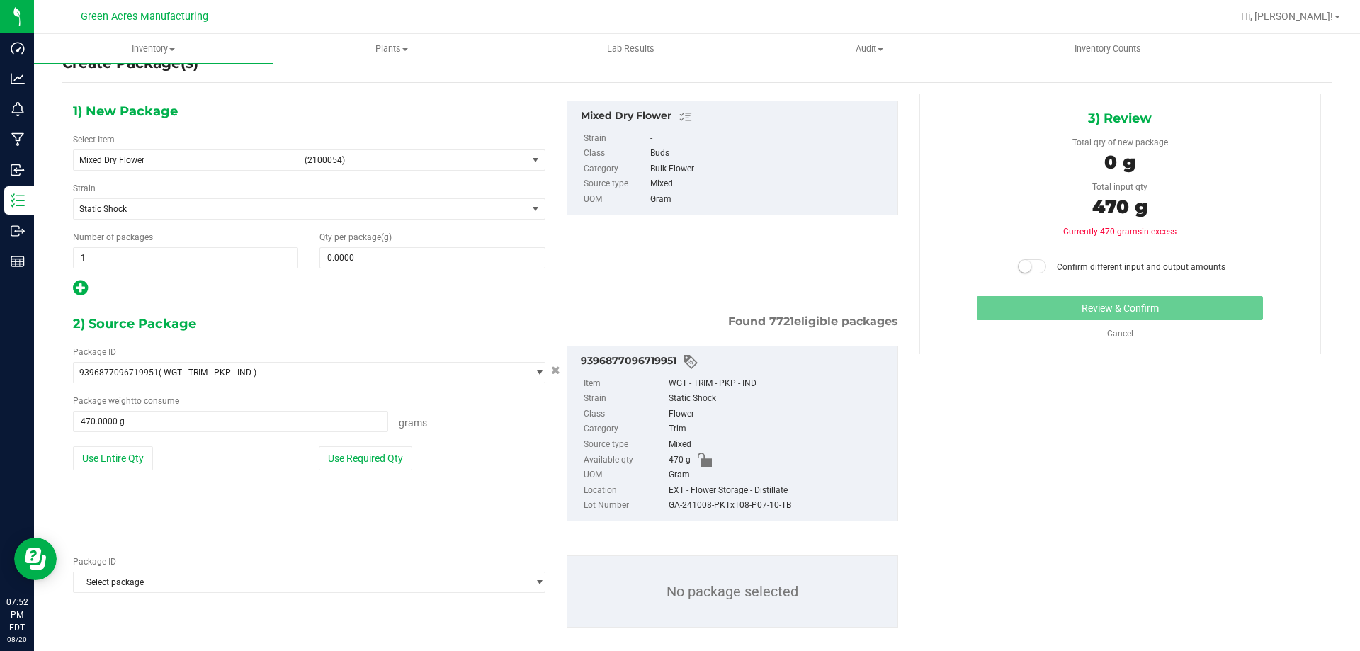
scroll to position [49, 0]
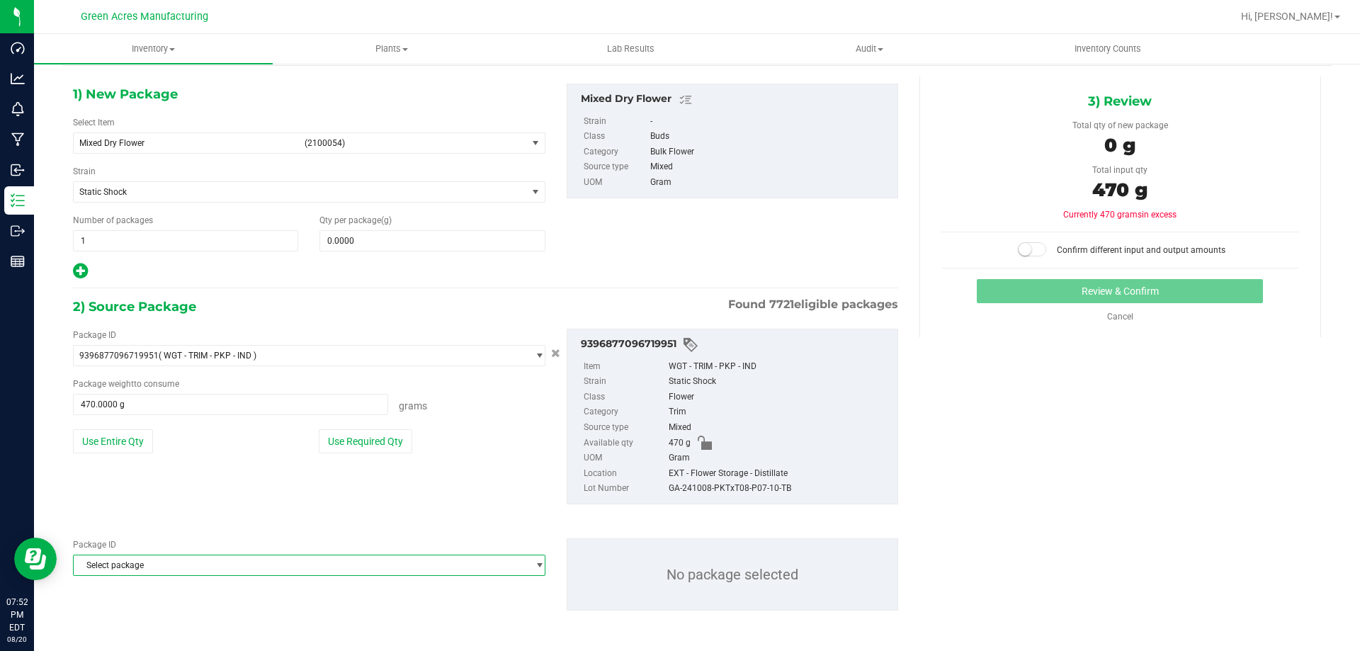
click at [176, 557] on span "Select package" at bounding box center [300, 565] width 453 height 20
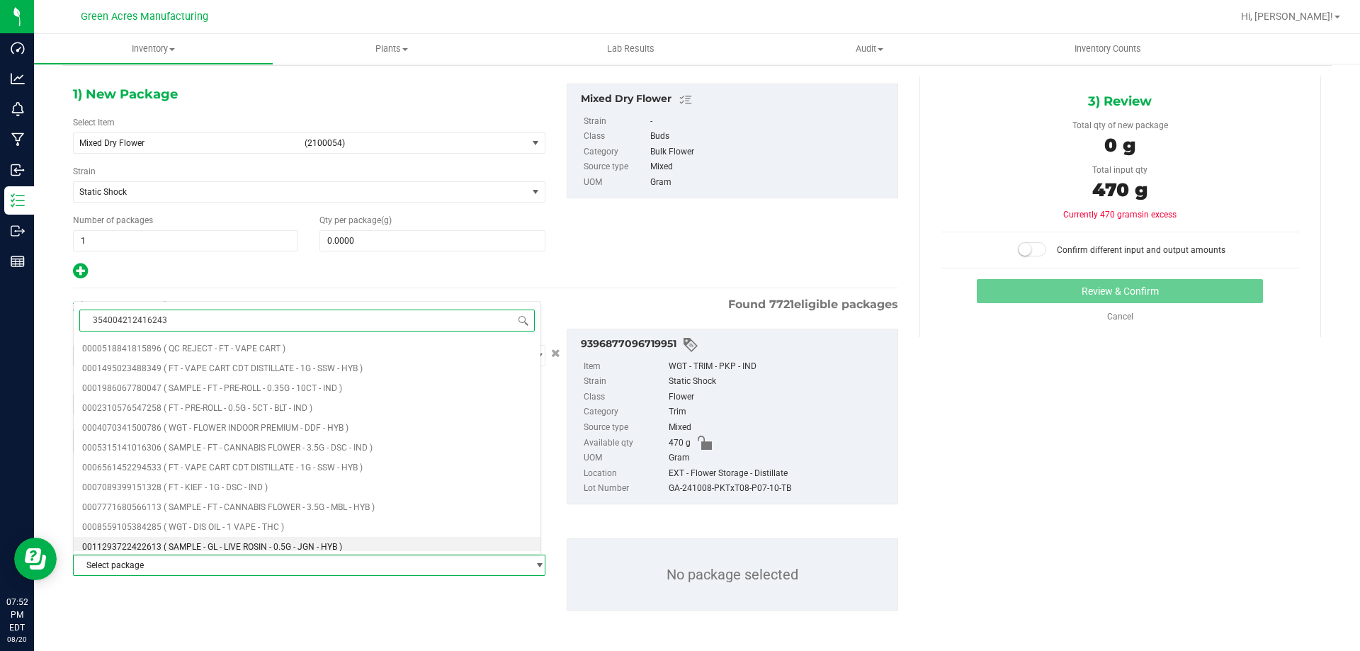
type input "[CREDIT_CARD_NUMBER]"
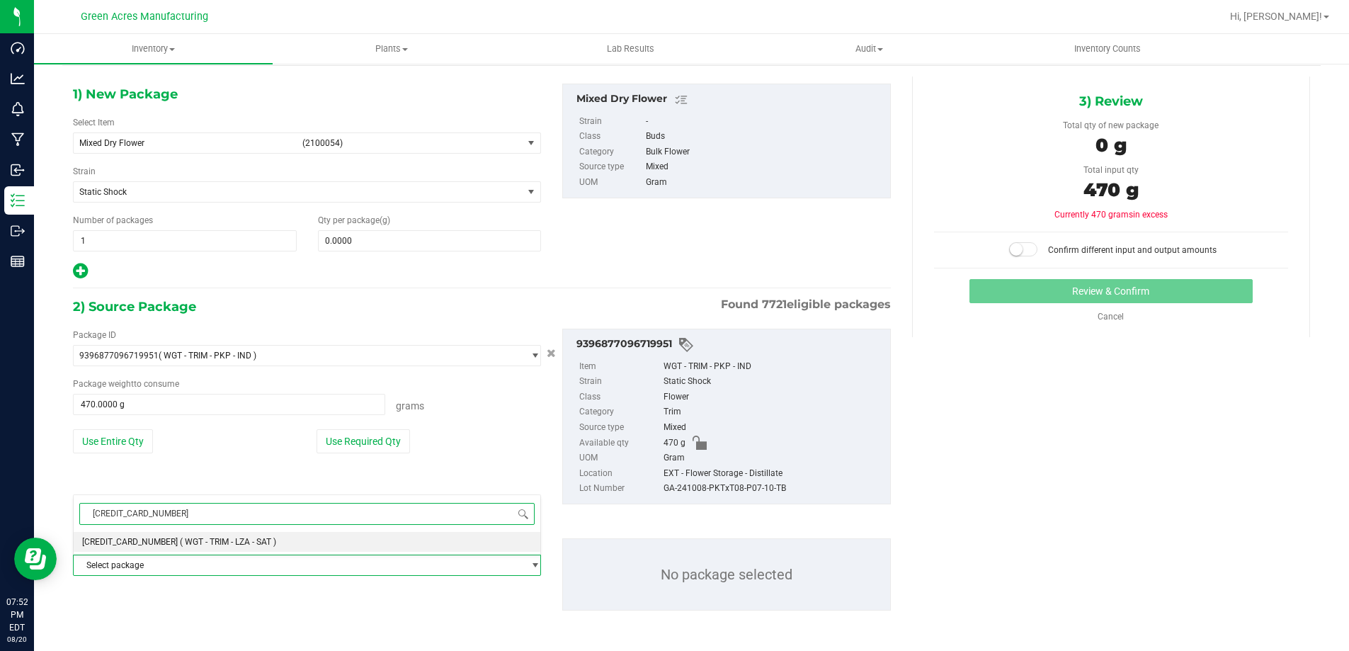
click at [207, 547] on span "( WGT - TRIM - LZA - SAT )" at bounding box center [228, 542] width 96 height 10
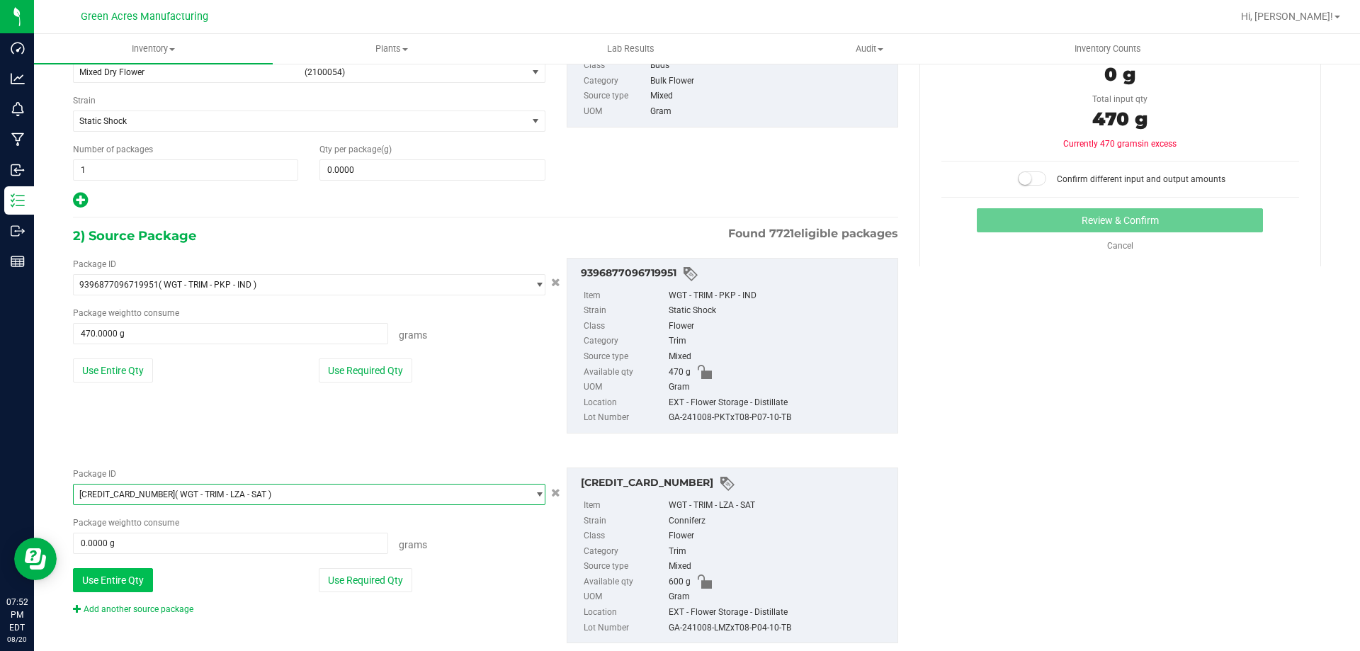
click at [135, 568] on button "Use Entire Qty" at bounding box center [113, 580] width 80 height 24
type input "600.0000 g"
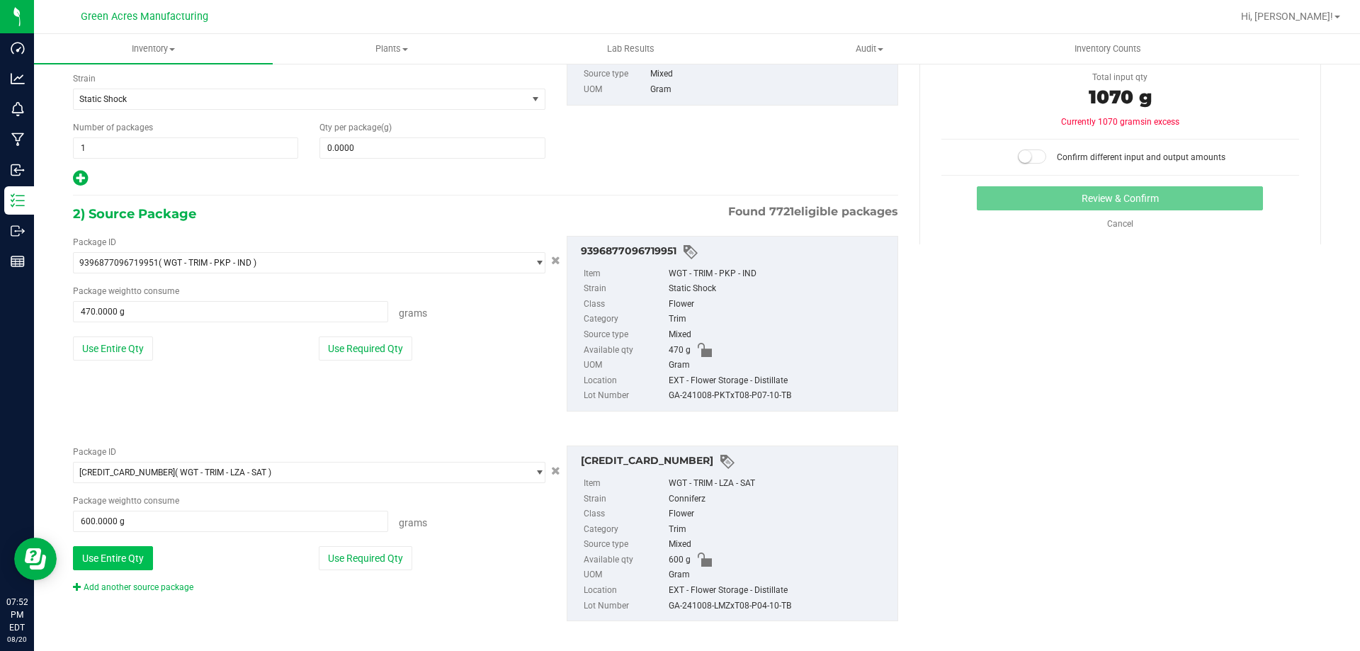
scroll to position [152, 0]
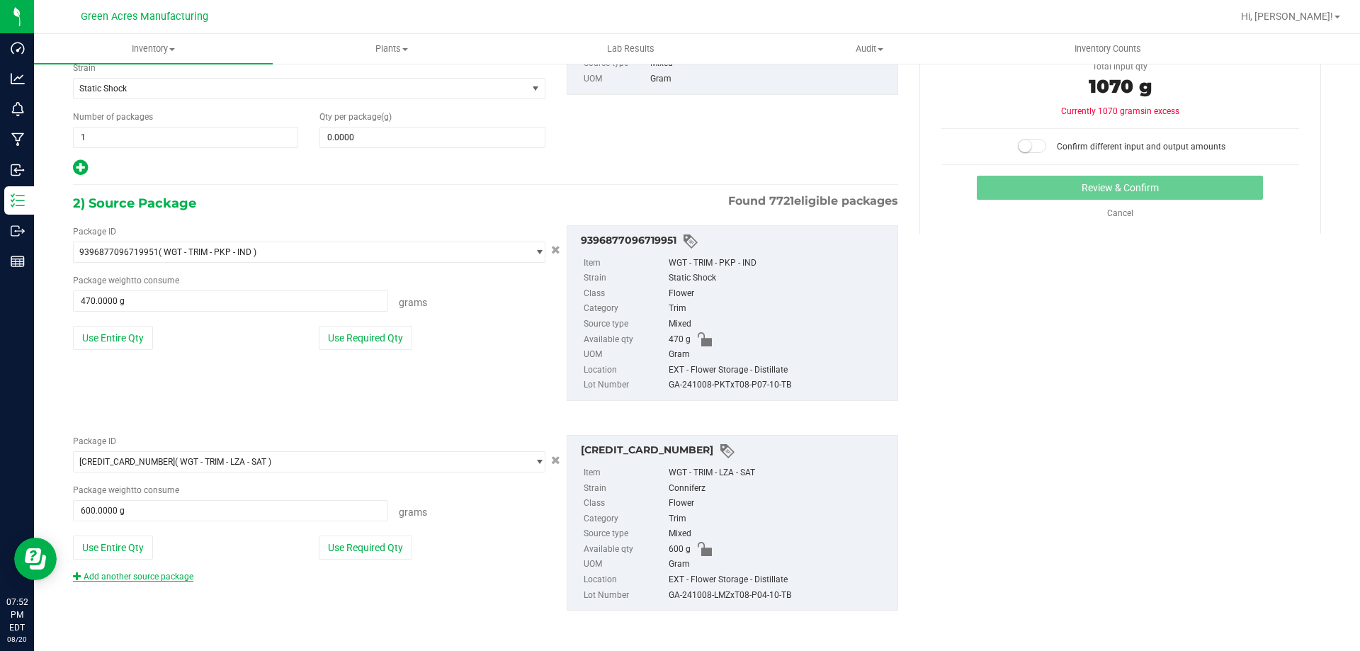
click at [136, 578] on link "Add another source package" at bounding box center [133, 577] width 120 height 10
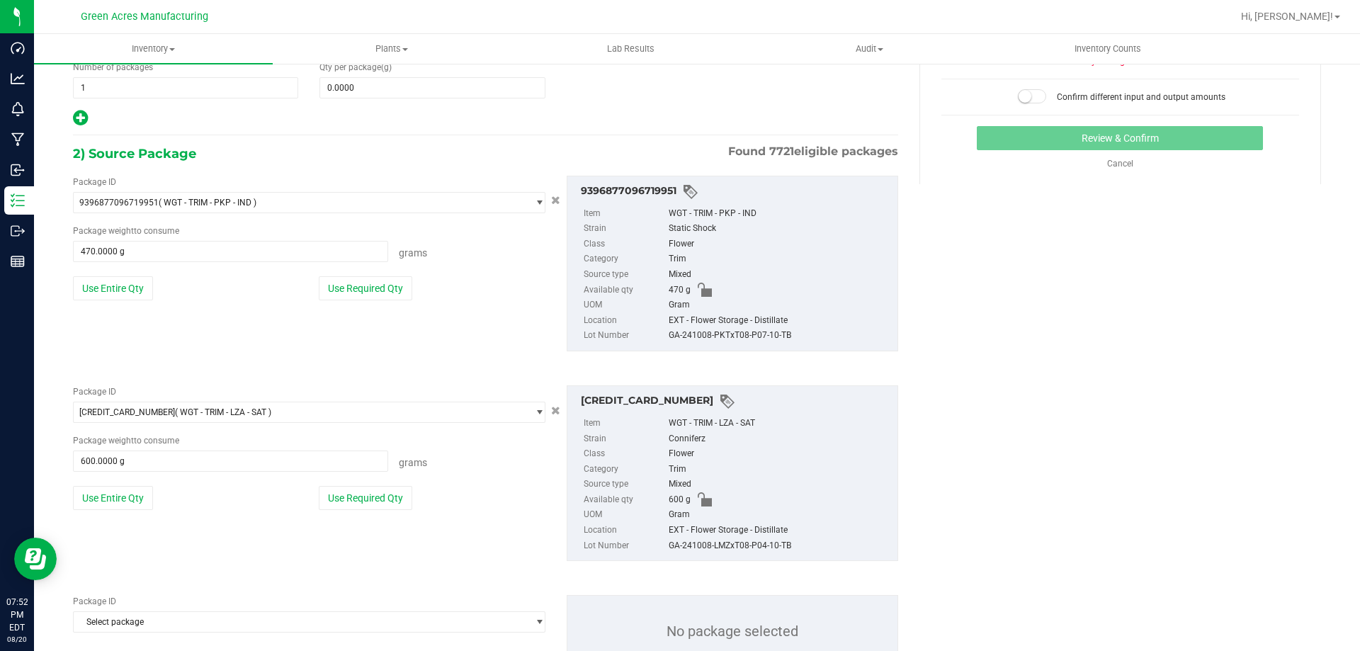
scroll to position [259, 0]
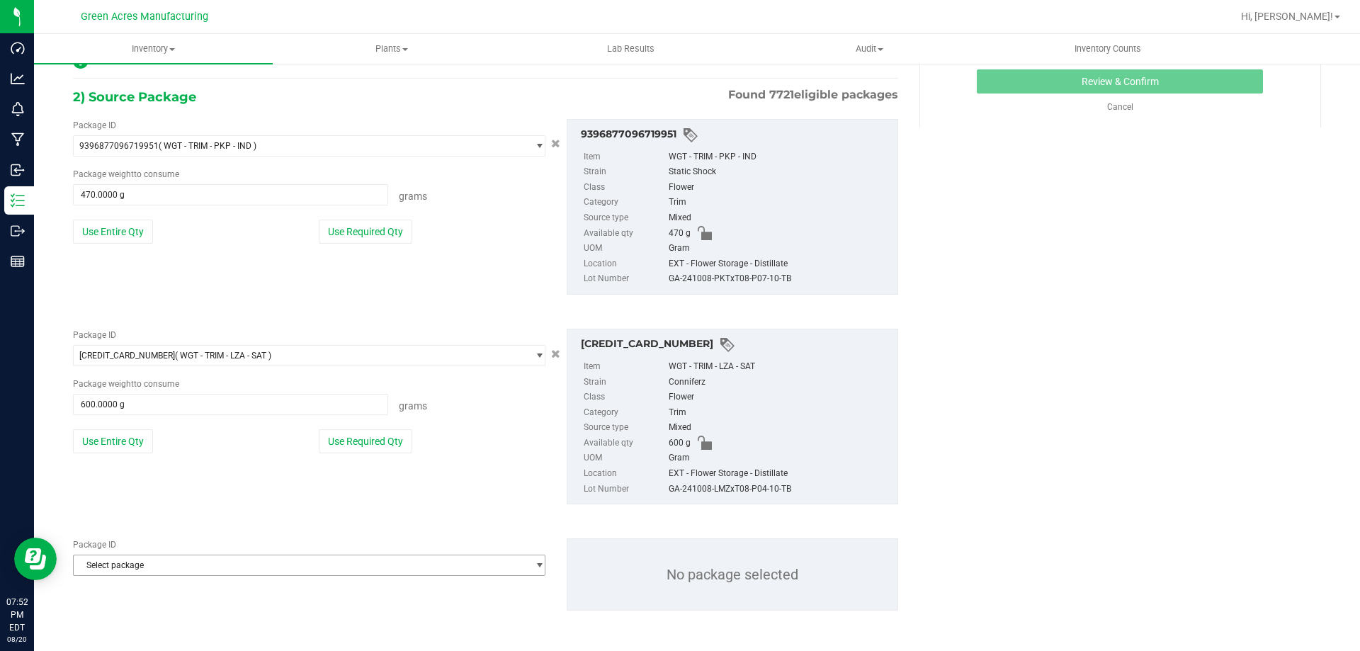
click at [145, 573] on span "Select package" at bounding box center [300, 565] width 453 height 20
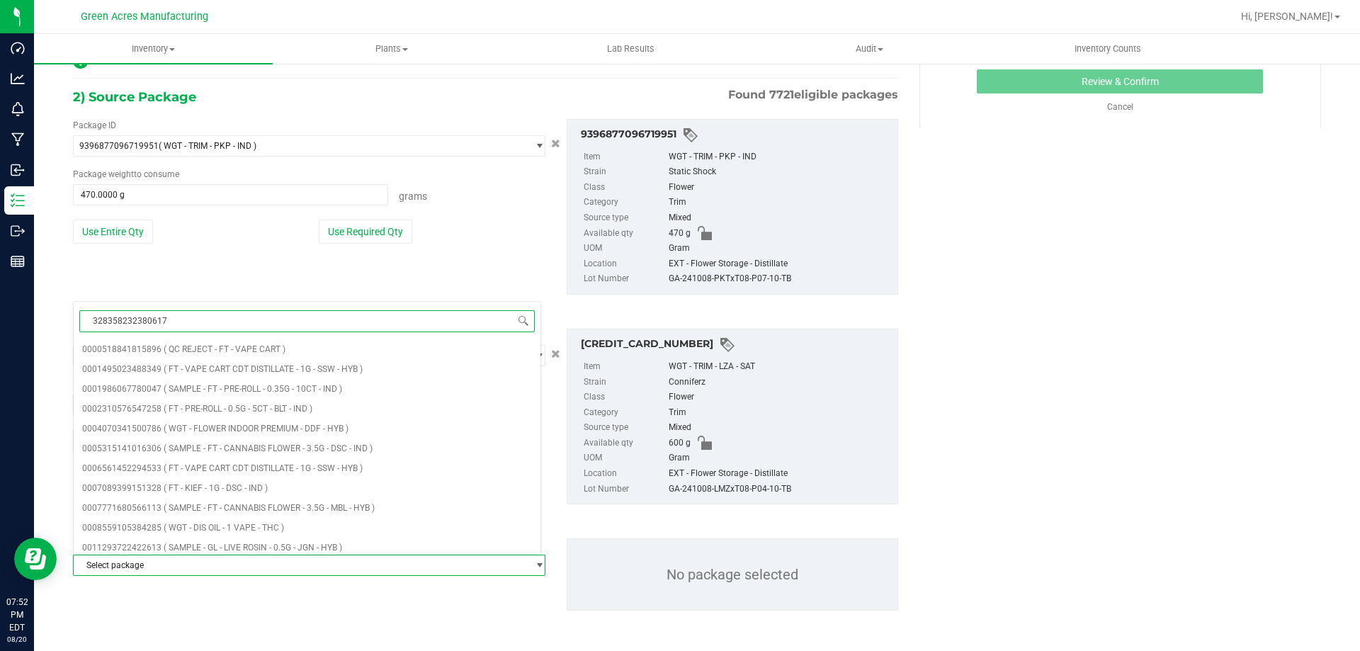
type input "3283582323806170"
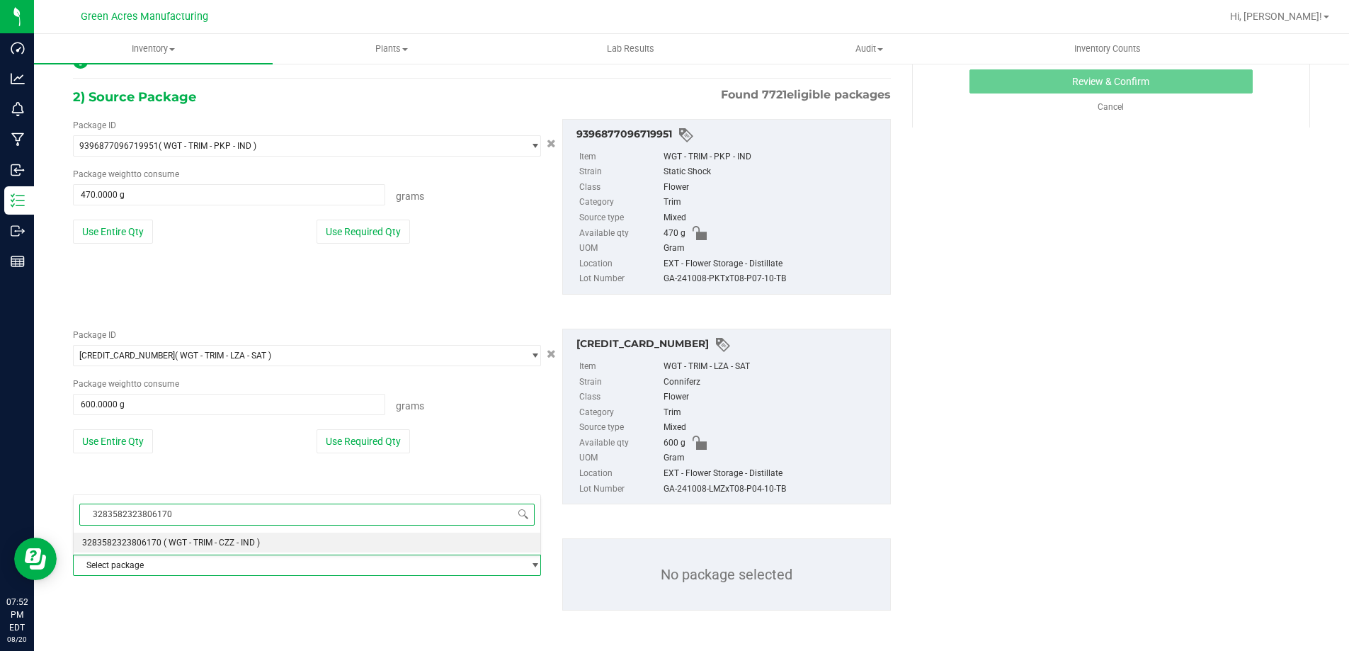
click at [166, 540] on span "( WGT - TRIM - CZZ - IND )" at bounding box center [212, 543] width 96 height 10
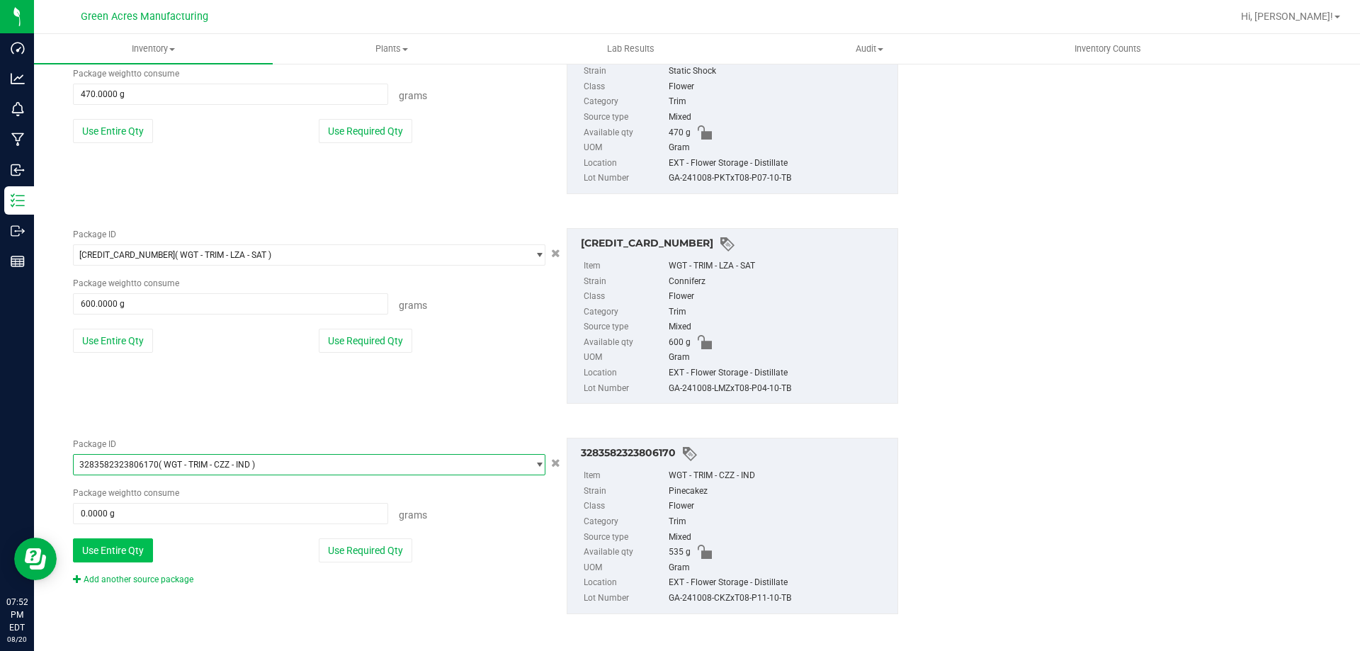
scroll to position [363, 0]
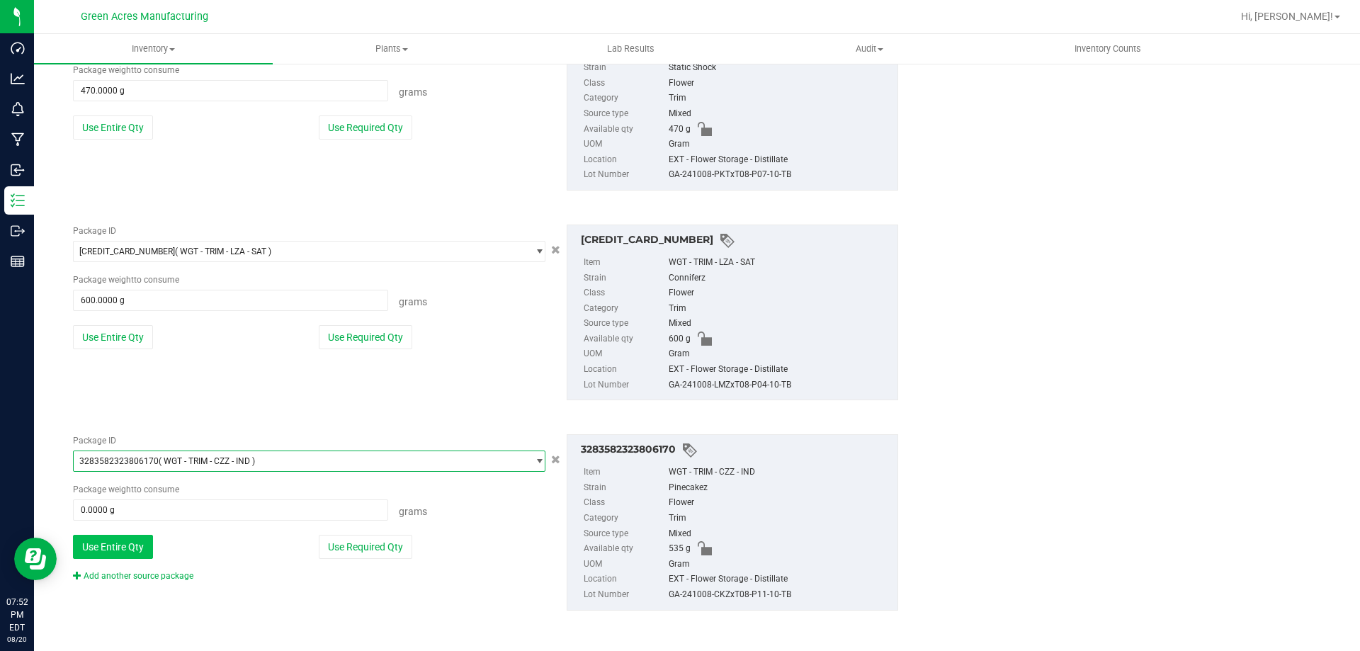
click at [140, 550] on button "Use Entire Qty" at bounding box center [113, 547] width 80 height 24
type input "535.0000 g"
click at [143, 579] on link "Add another source package" at bounding box center [133, 576] width 120 height 10
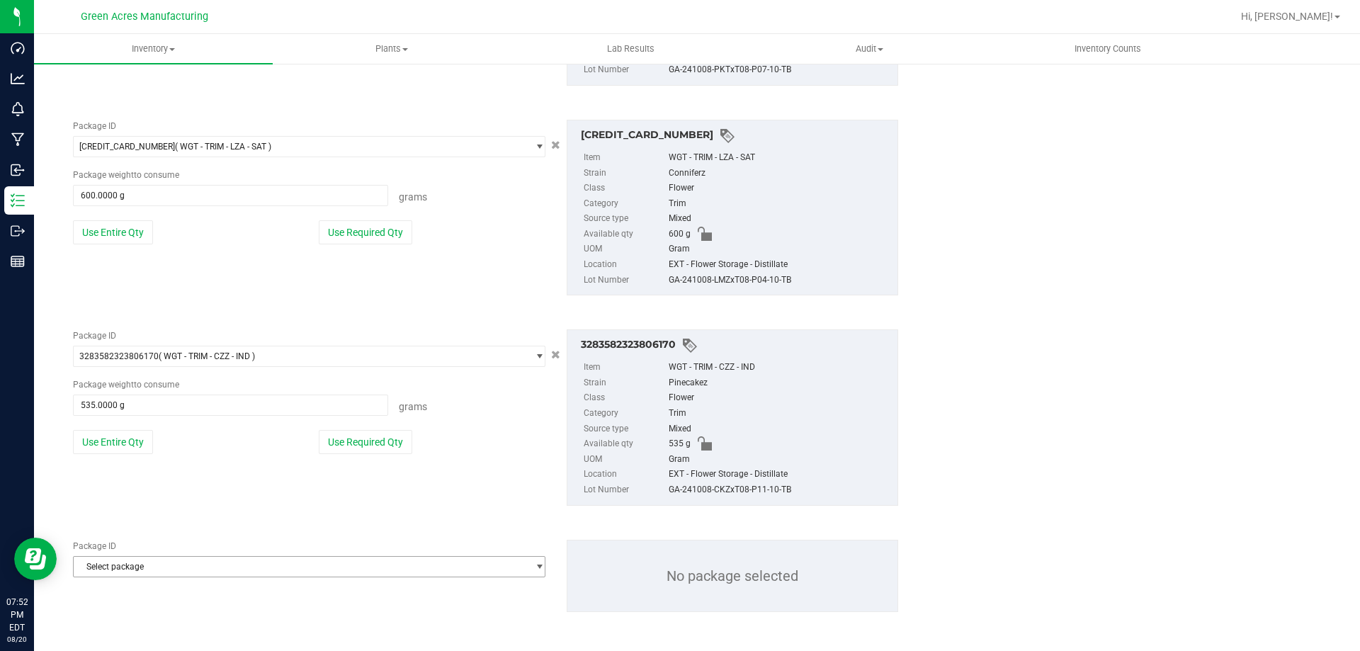
scroll to position [469, 0]
click at [150, 565] on span "Select package" at bounding box center [300, 565] width 453 height 20
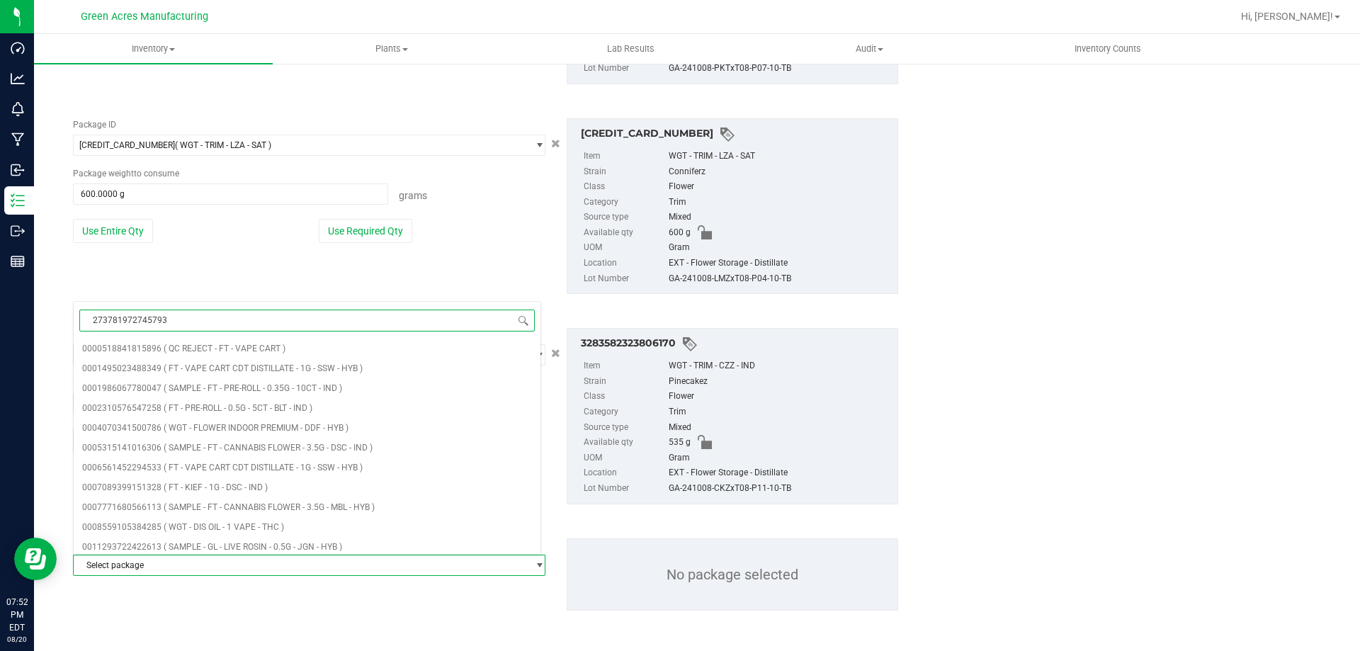
type input "2737819727457939"
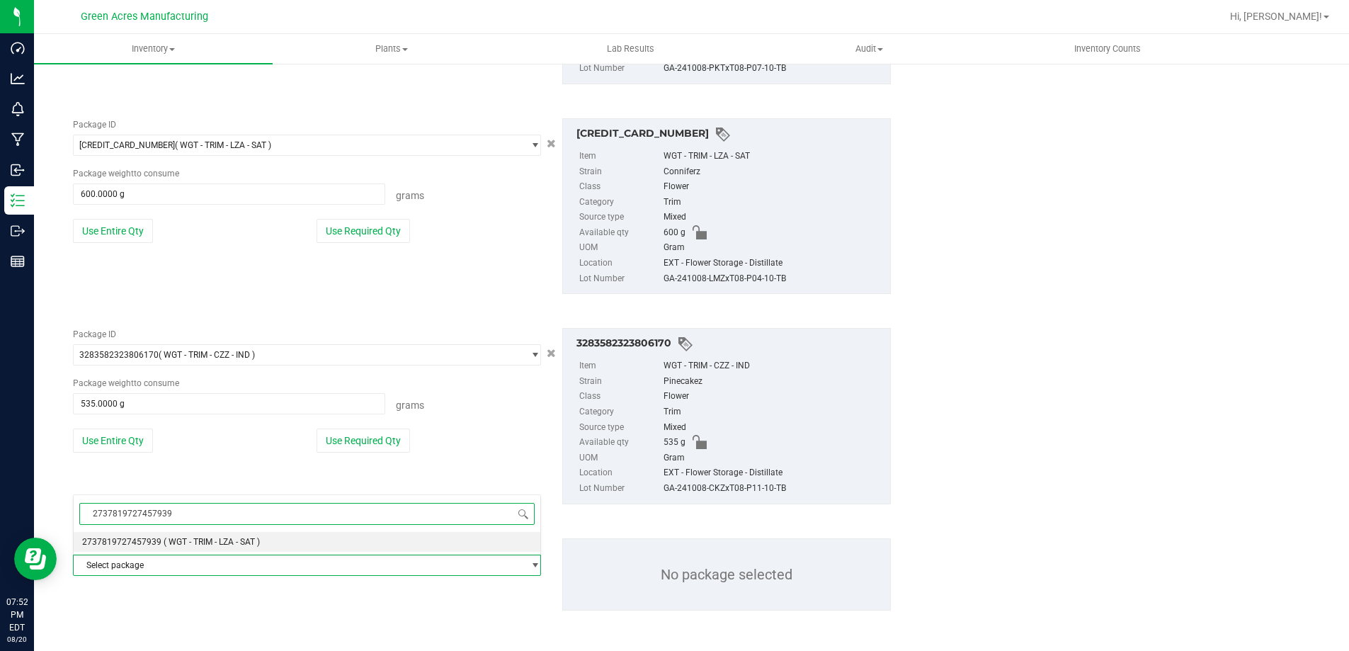
click at [125, 540] on span "2737819727457939" at bounding box center [121, 542] width 79 height 10
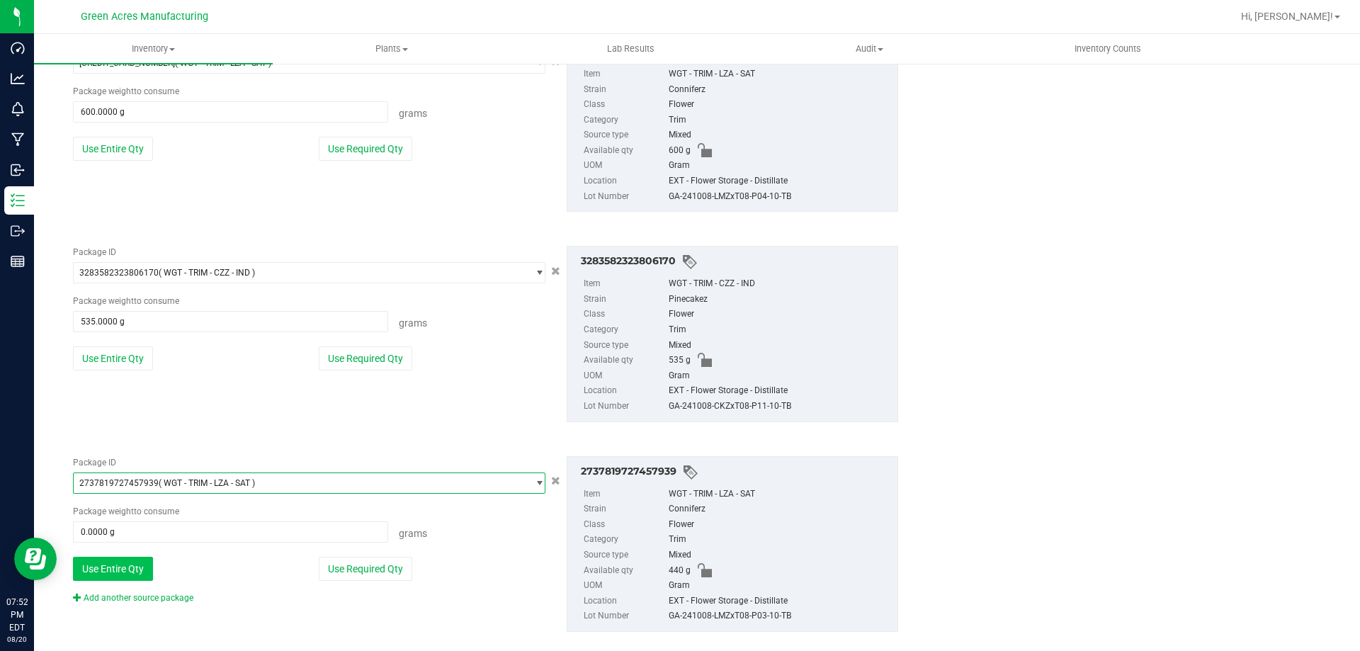
scroll to position [572, 0]
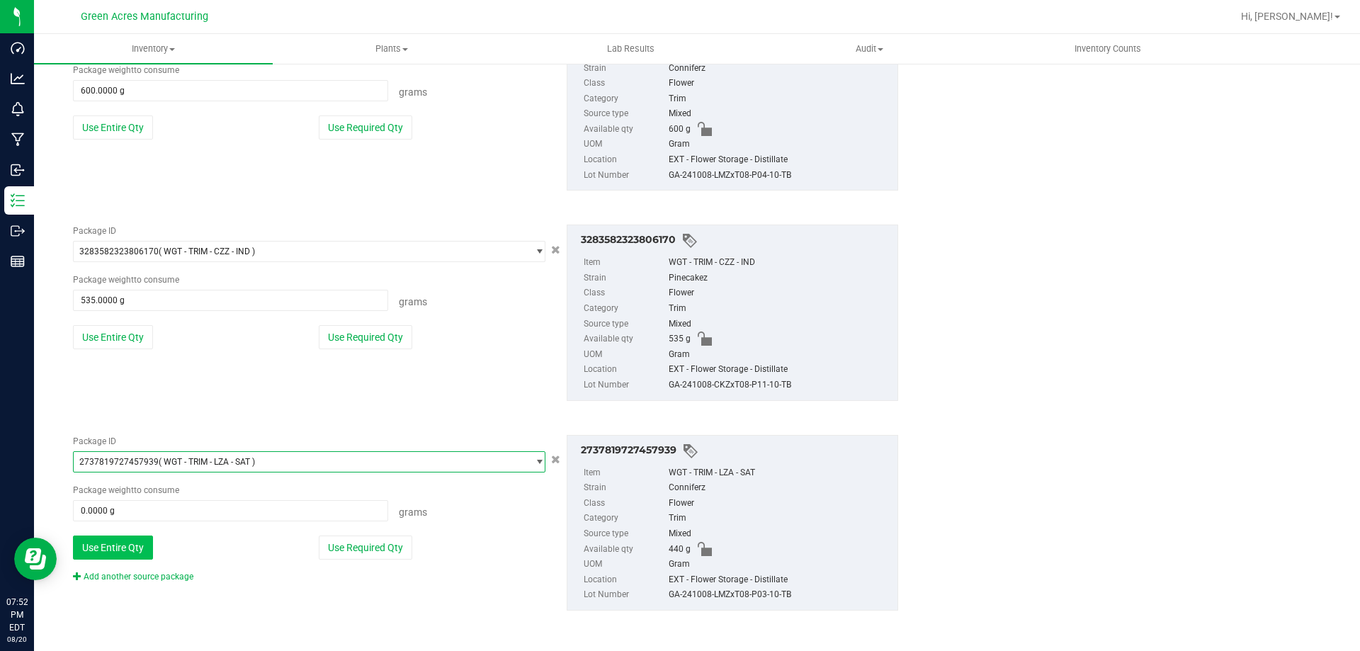
click at [107, 561] on div "Package ID 2737819727457939 ( WGT - TRIM - LZA - SAT ) 2720006691983646 2723843…" at bounding box center [309, 509] width 494 height 148
click at [110, 550] on button "Use Entire Qty" at bounding box center [113, 547] width 80 height 24
type input "440.0000 g"
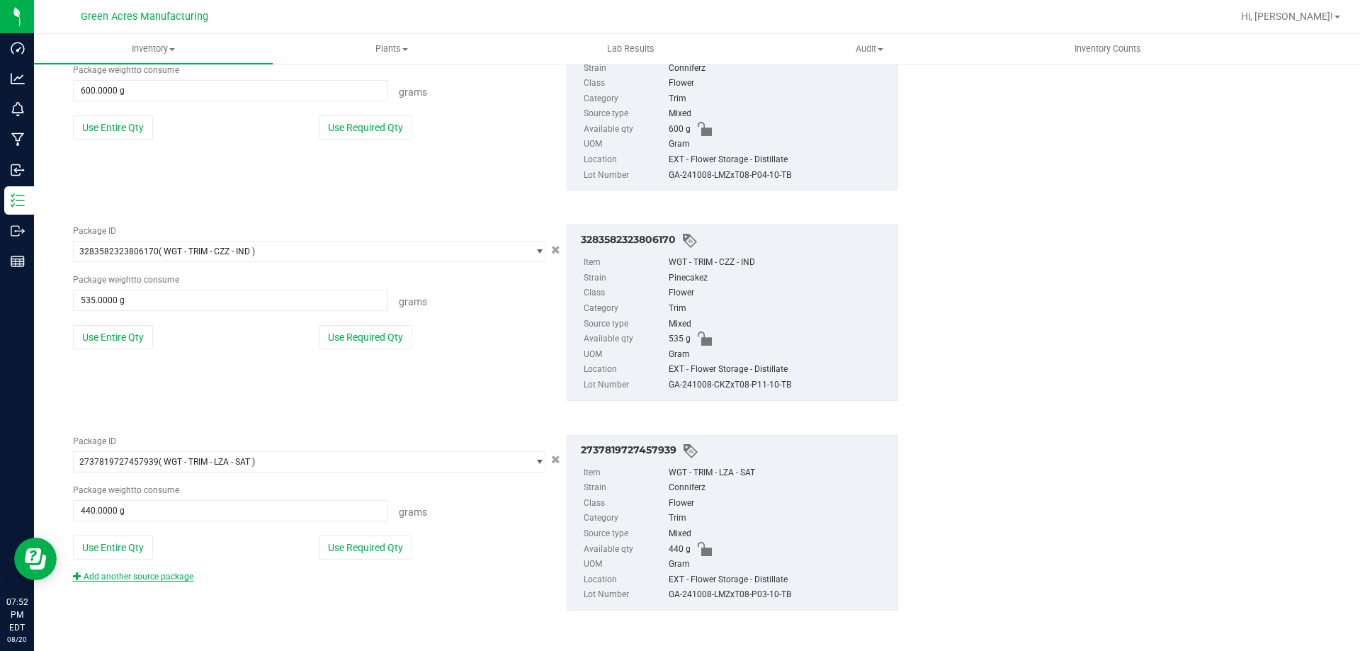
click at [120, 576] on link "Add another source package" at bounding box center [133, 577] width 120 height 10
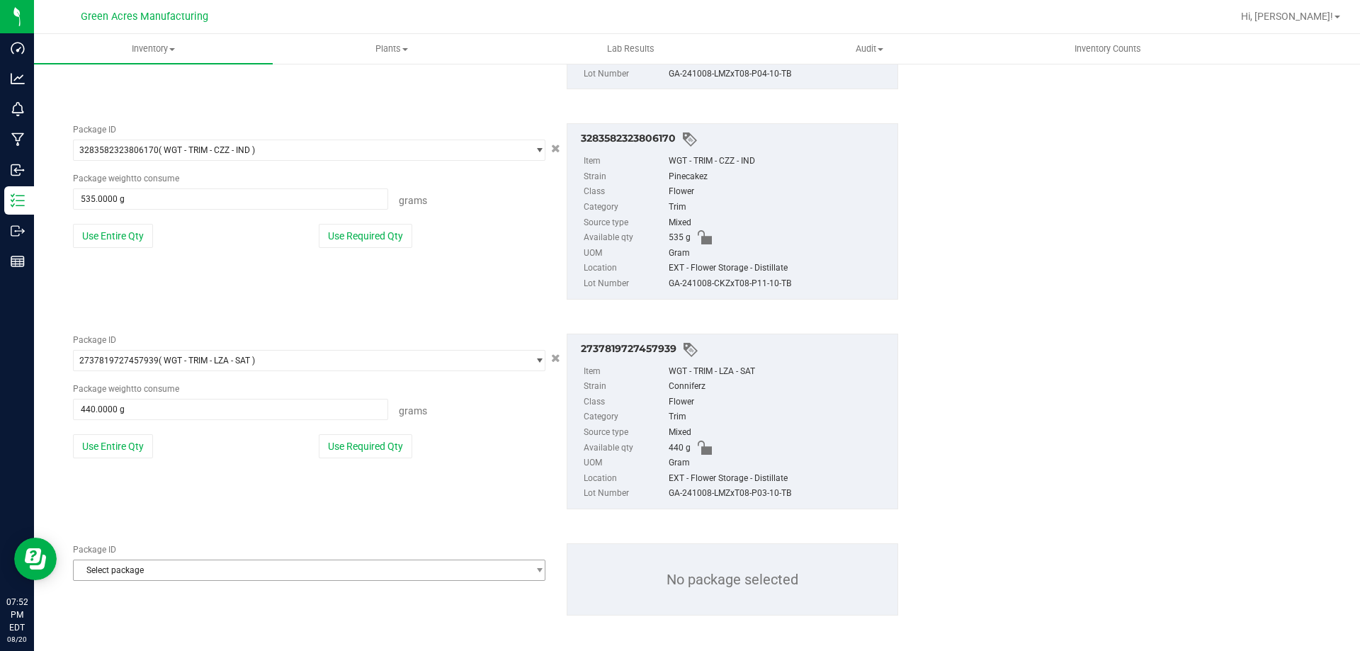
scroll to position [678, 0]
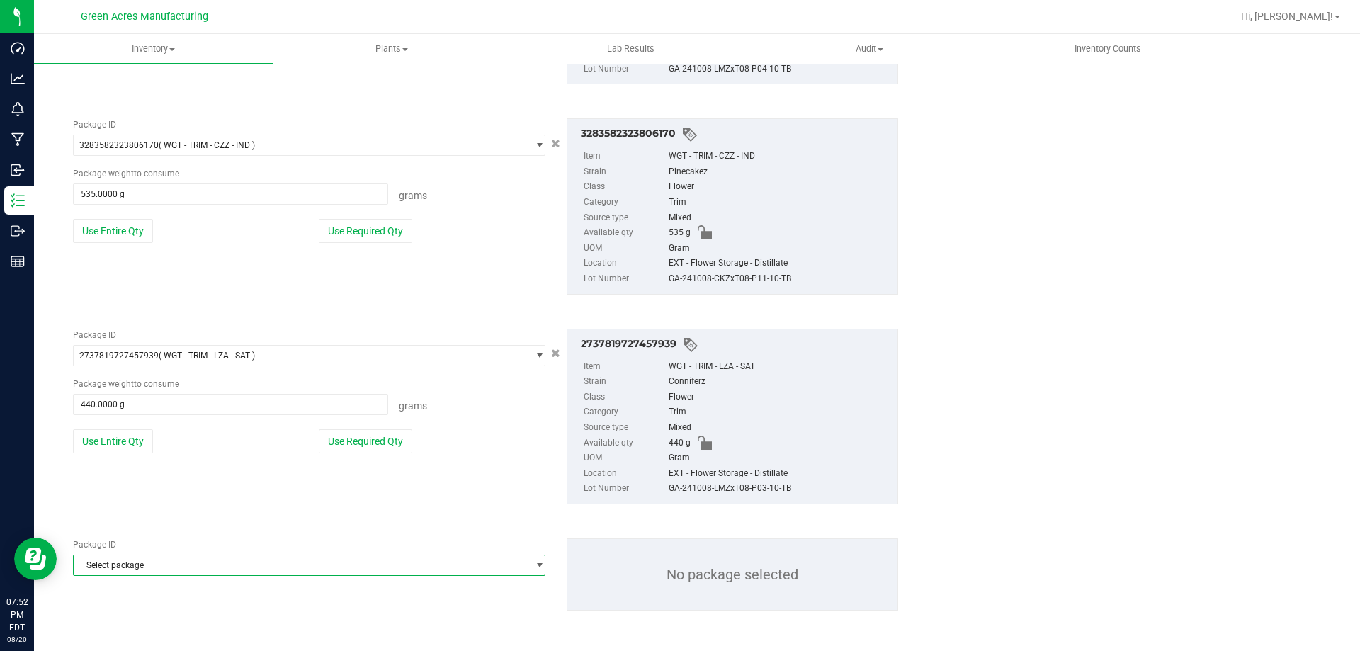
click at [122, 564] on span "Select package" at bounding box center [300, 565] width 453 height 20
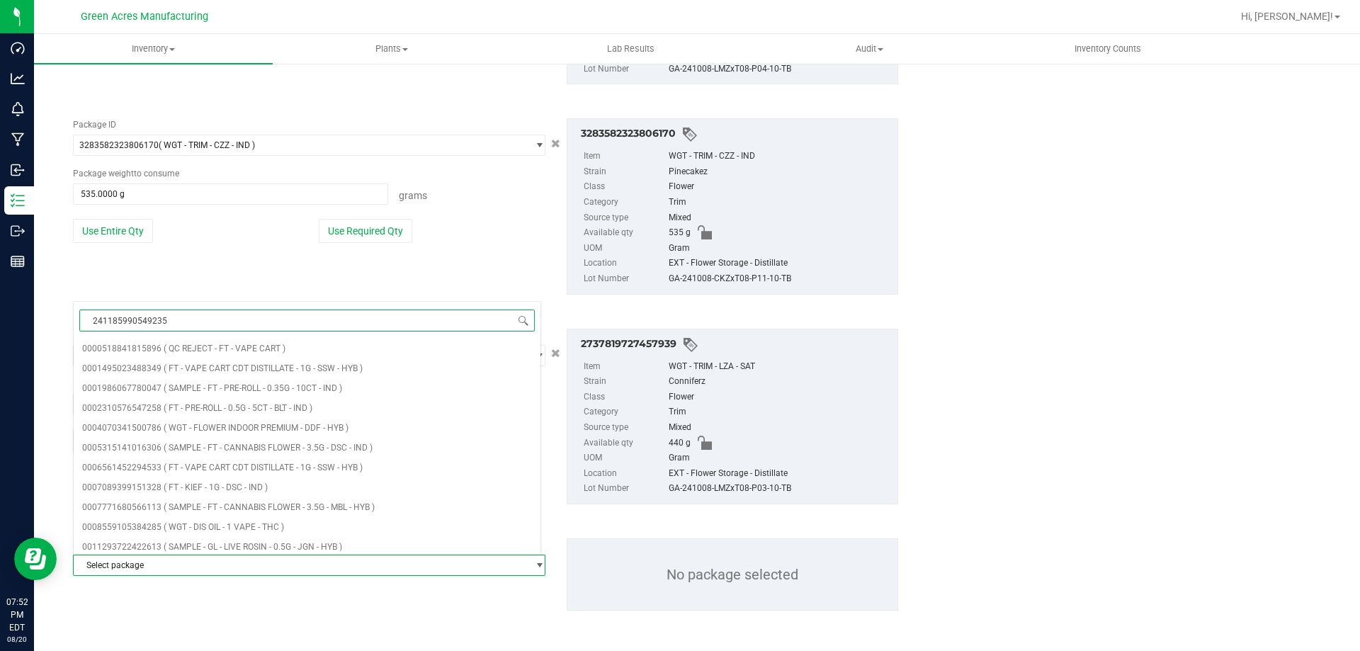
type input "2411859905492356"
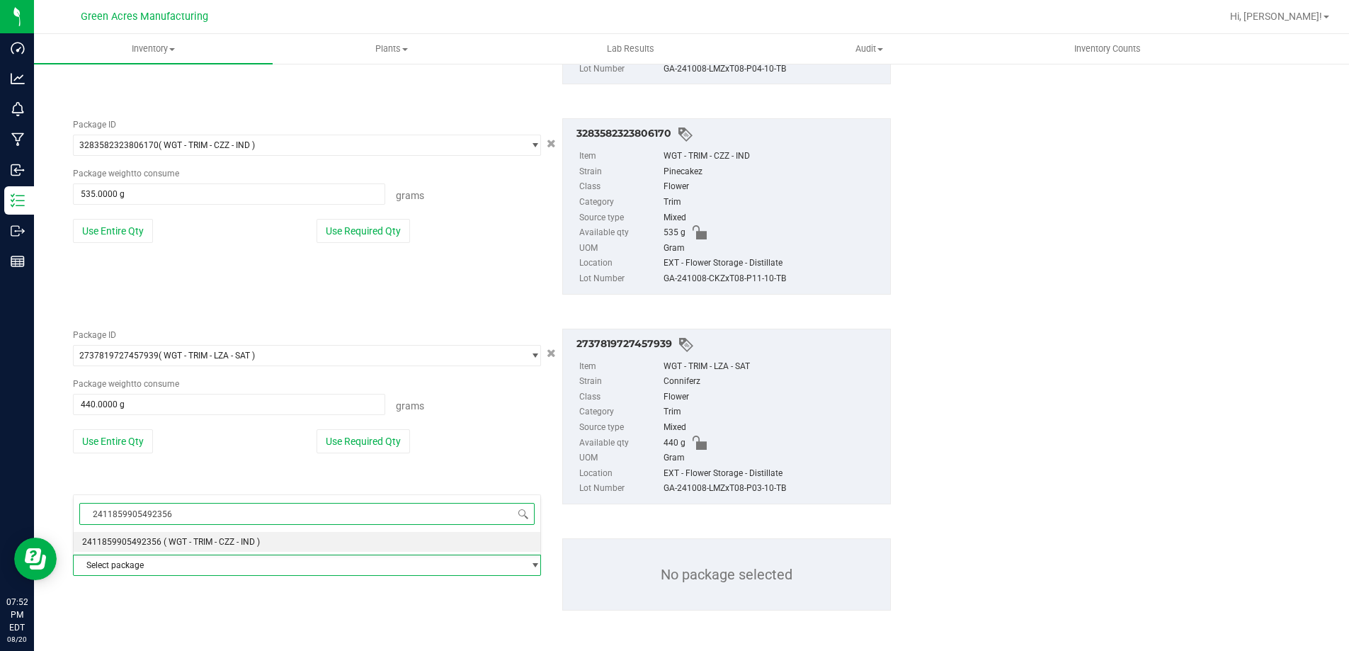
click at [103, 545] on span "2411859905492356" at bounding box center [121, 542] width 79 height 10
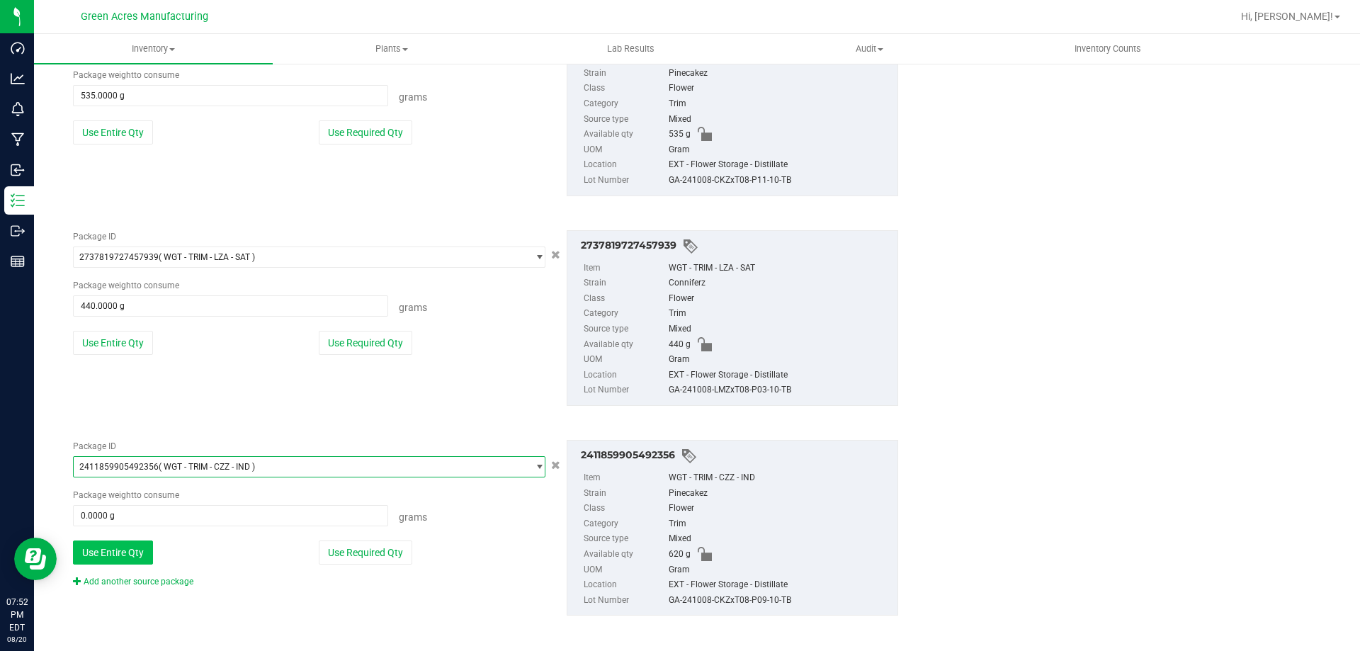
scroll to position [782, 0]
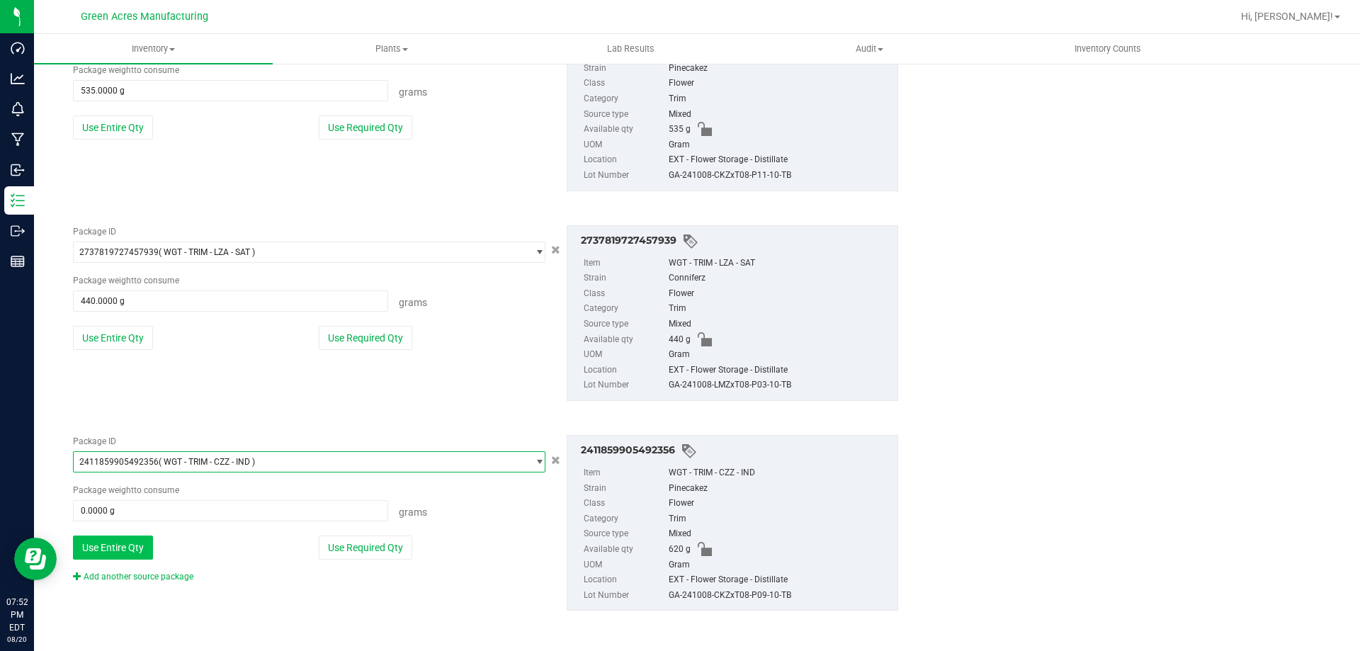
click at [109, 549] on button "Use Entire Qty" at bounding box center [113, 547] width 80 height 24
type input "620.0000 g"
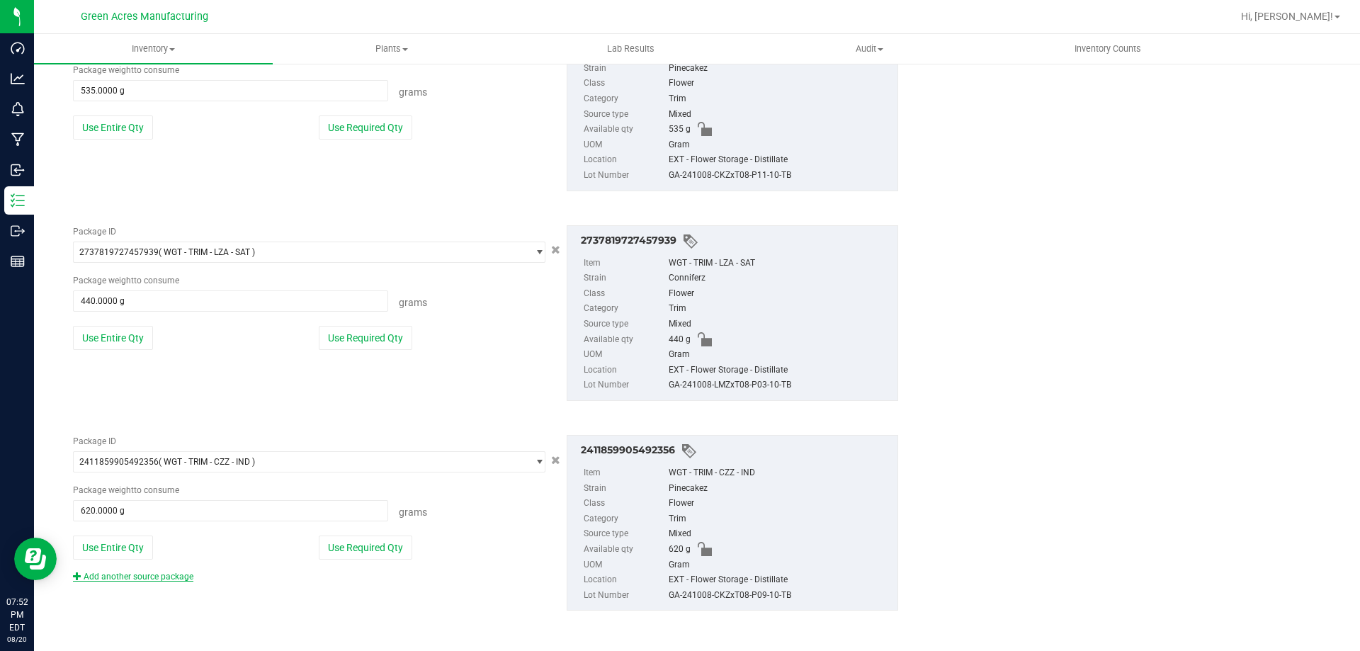
click at [117, 574] on link "Add another source package" at bounding box center [133, 577] width 120 height 10
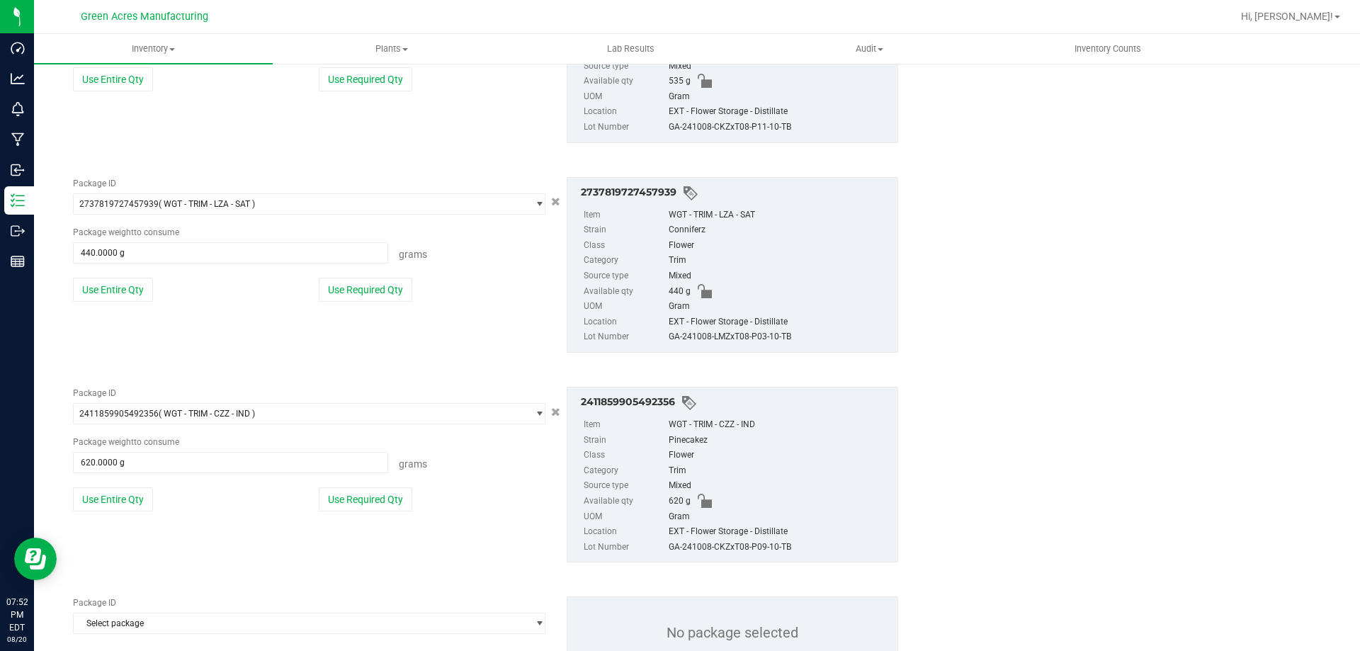
scroll to position [888, 0]
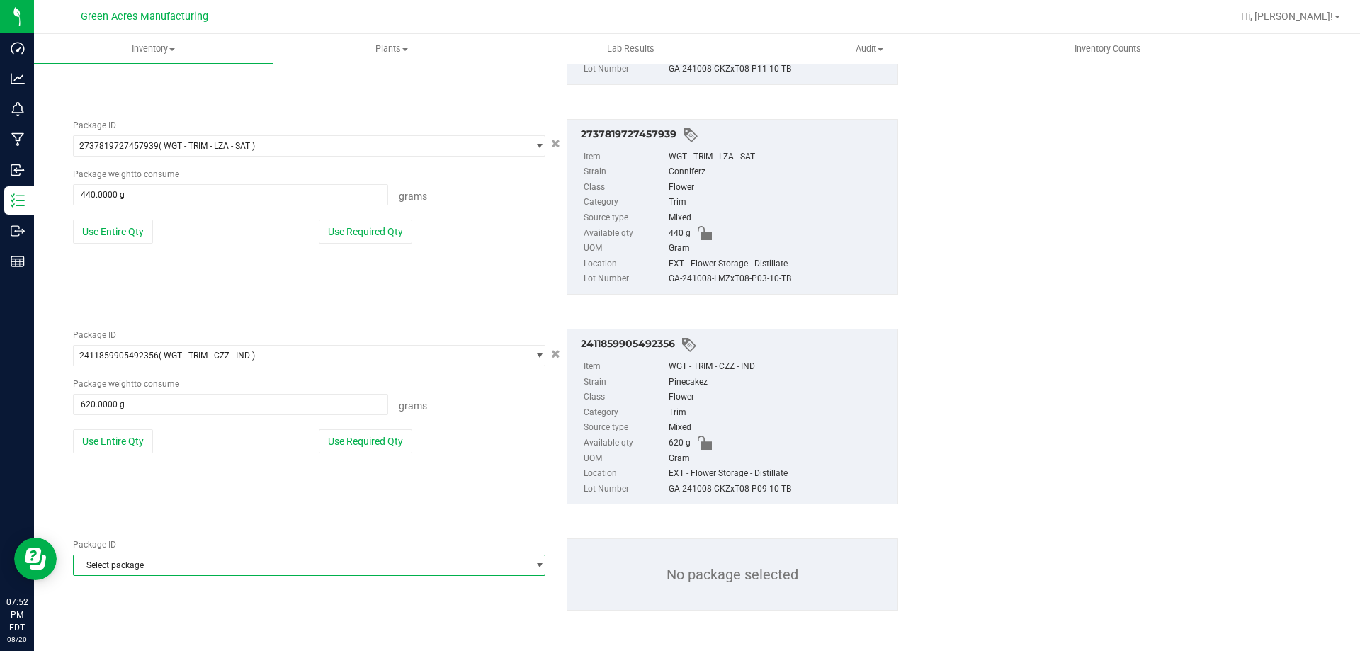
click at [120, 569] on span "Select package" at bounding box center [300, 565] width 453 height 20
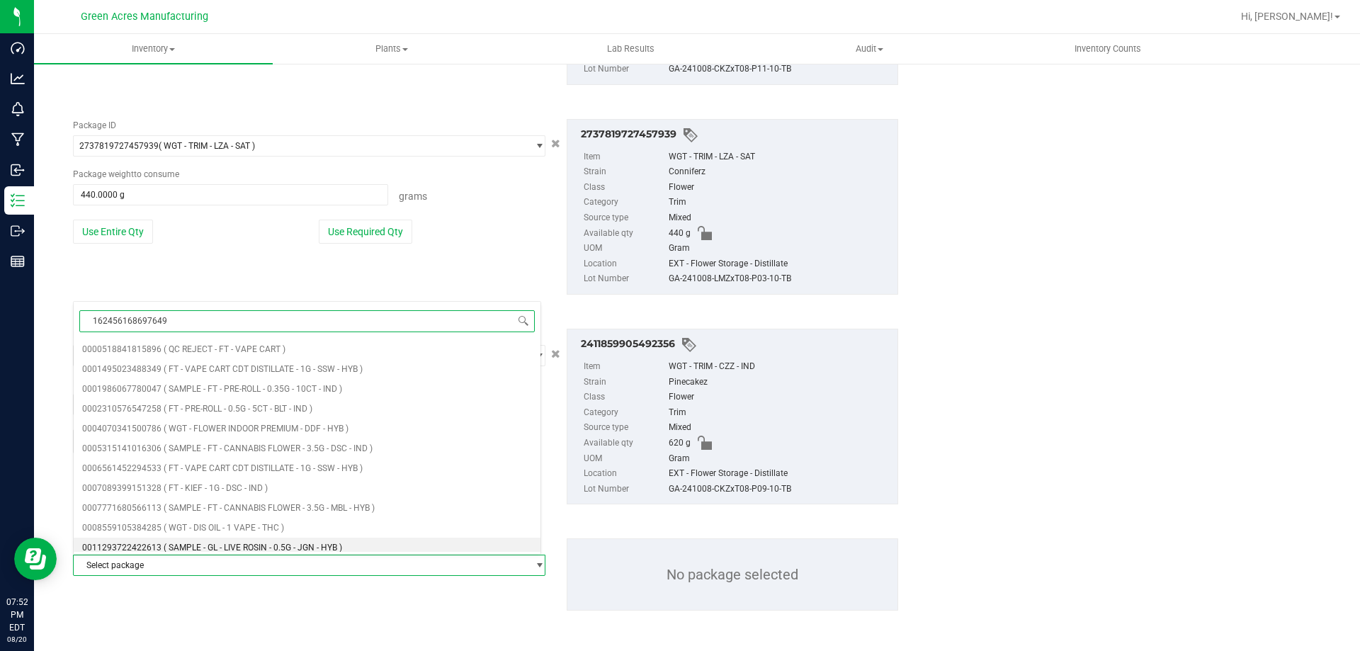
type input "1624561686976498"
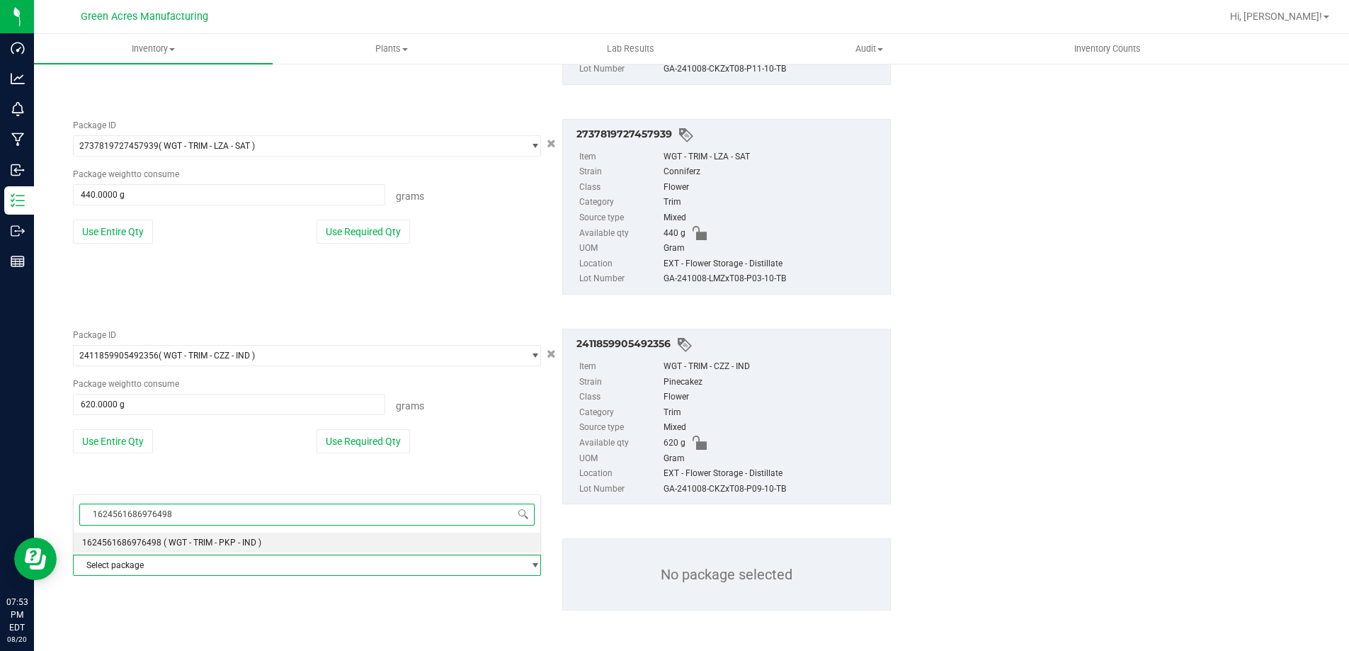
click at [140, 542] on span "1624561686976498" at bounding box center [121, 543] width 79 height 10
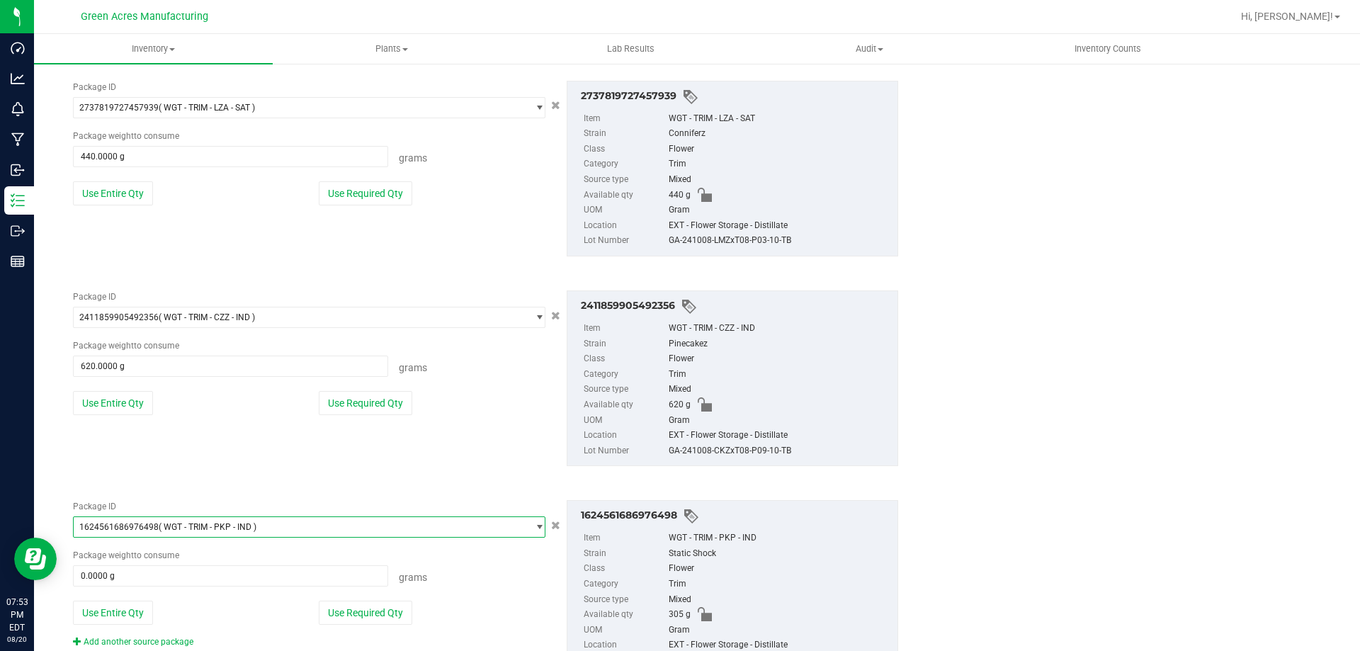
scroll to position [959, 0]
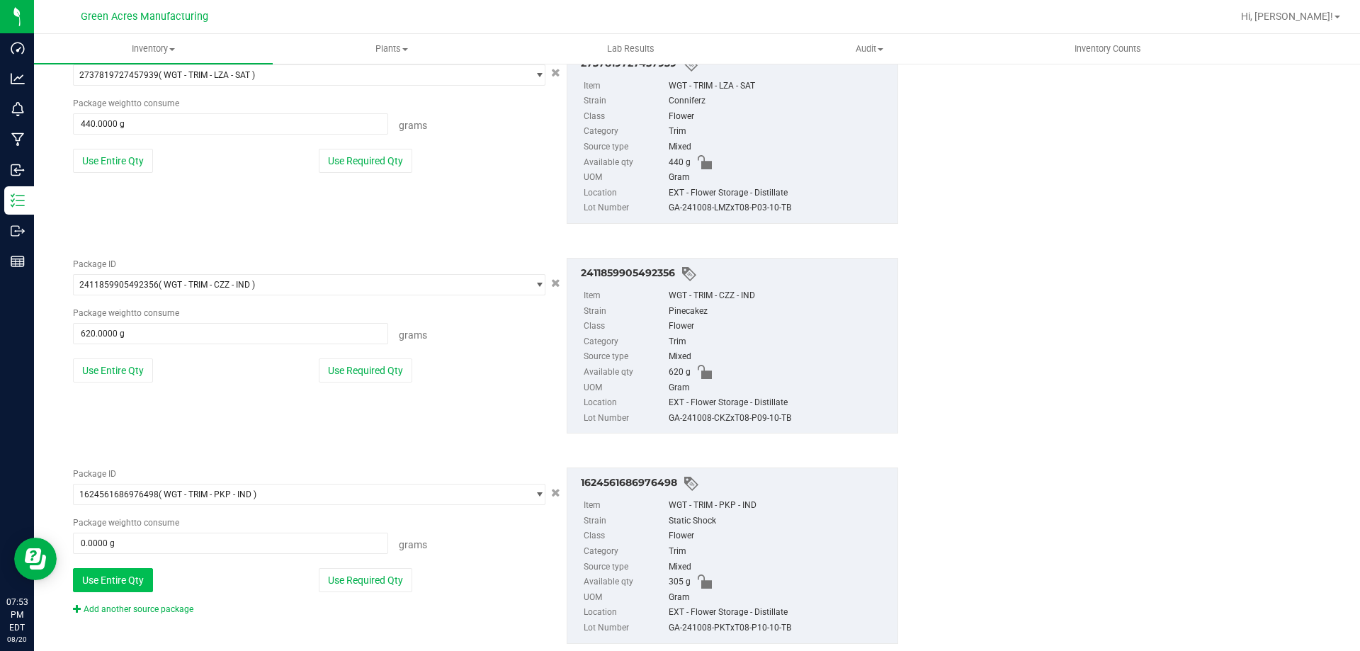
click at [113, 571] on button "Use Entire Qty" at bounding box center [113, 580] width 80 height 24
type input "305.0000 g"
click at [127, 579] on button "Use Entire Qty" at bounding box center [113, 580] width 80 height 24
click at [128, 608] on link "Add another source package" at bounding box center [133, 609] width 120 height 10
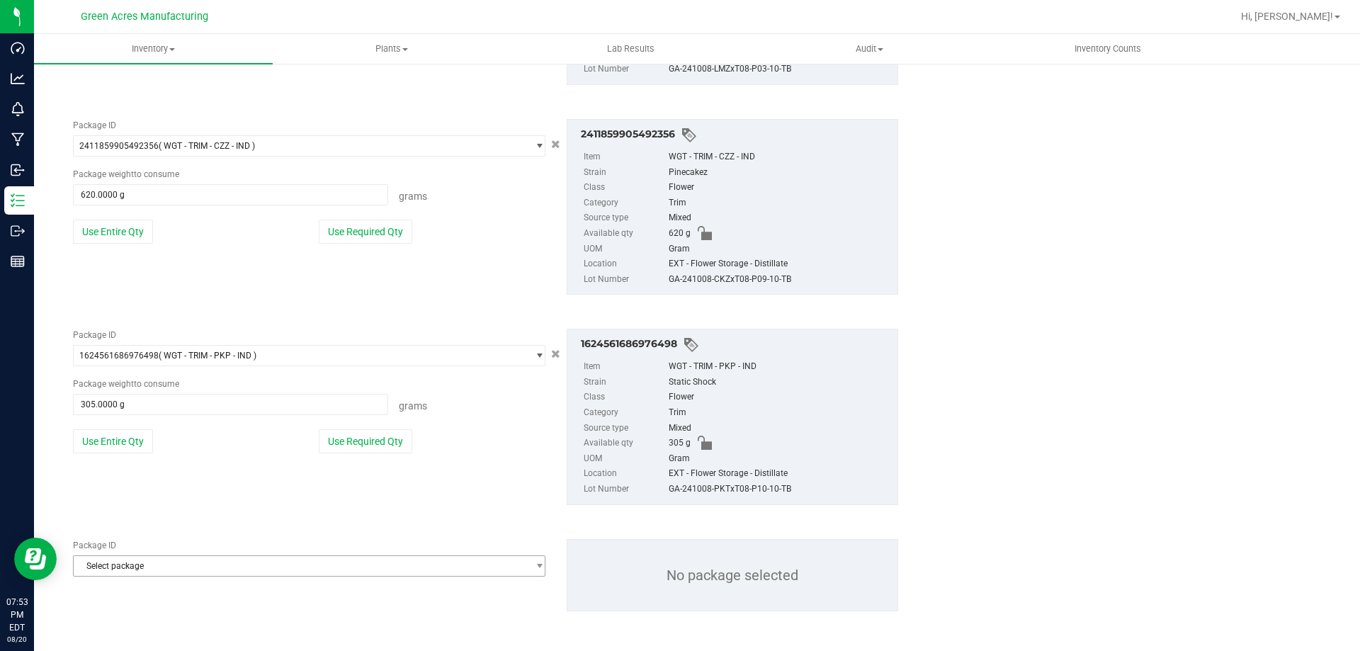
scroll to position [1098, 0]
click at [193, 567] on span "Select package" at bounding box center [300, 565] width 453 height 20
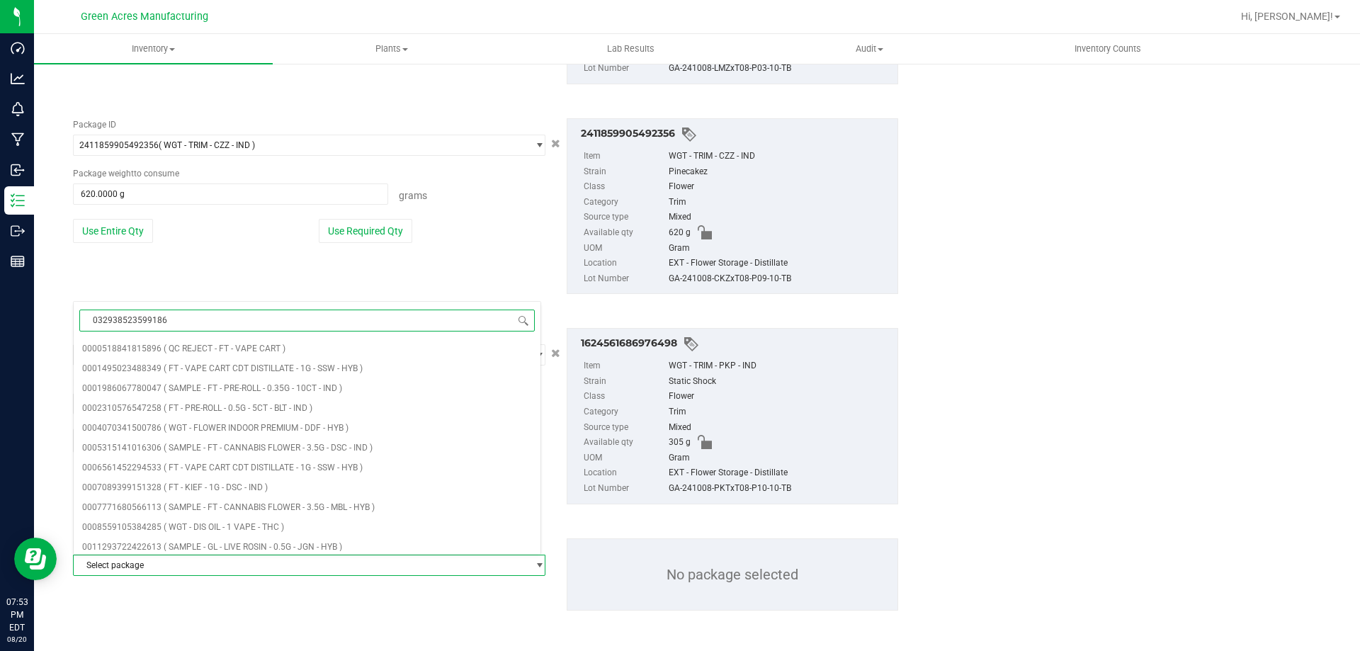
type input "0329385235991863"
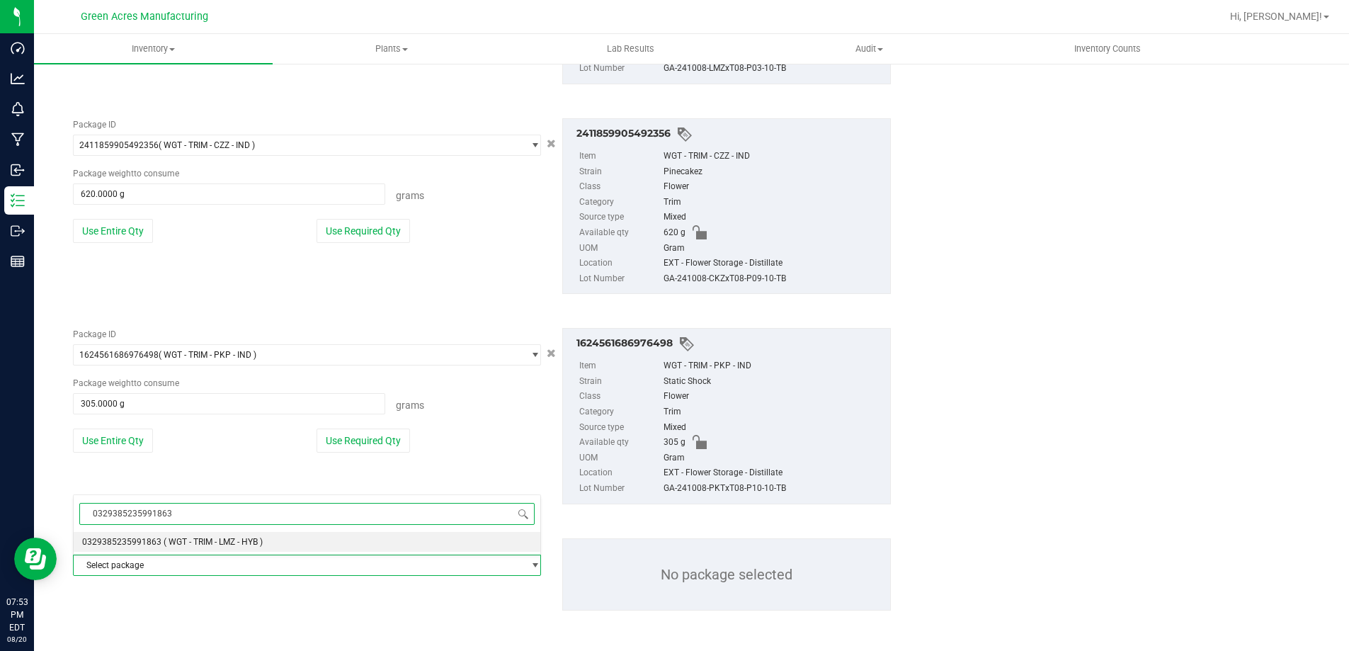
click at [202, 538] on span "( WGT - TRIM - LMZ - HYB )" at bounding box center [213, 542] width 99 height 10
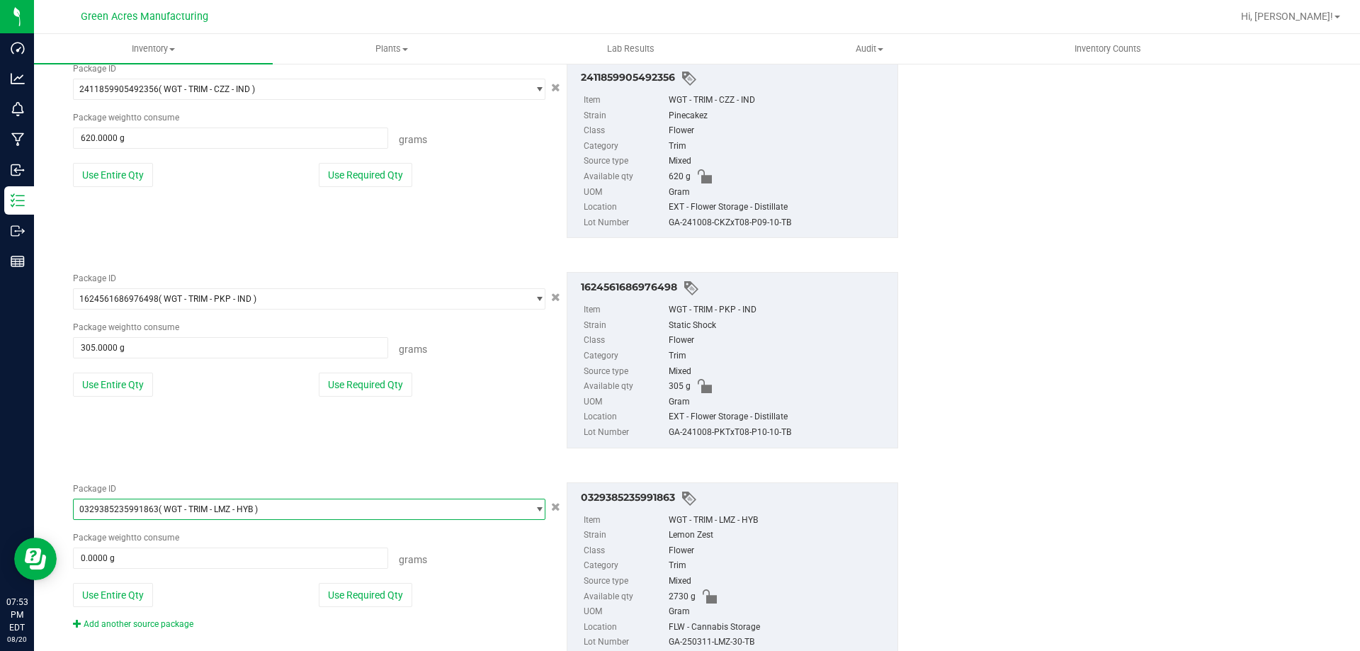
scroll to position [1202, 0]
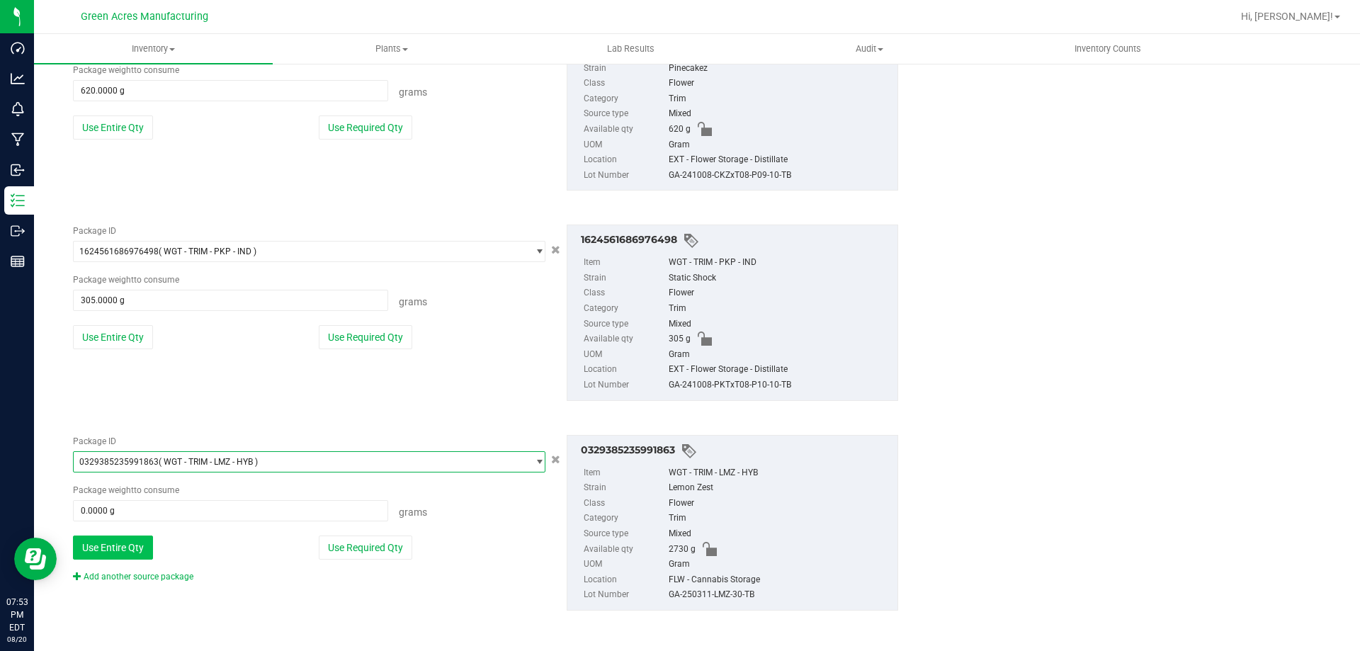
click at [145, 545] on button "Use Entire Qty" at bounding box center [113, 547] width 80 height 24
type input "2730.0000 g"
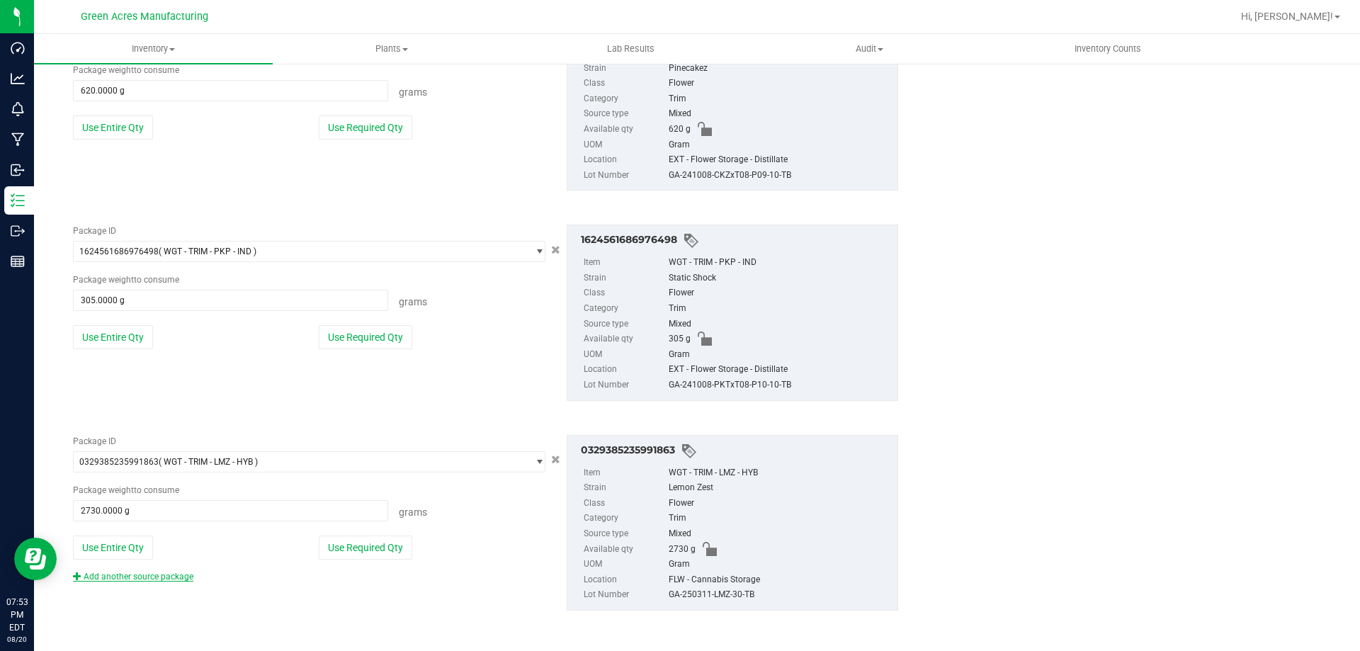
click at [166, 574] on link "Add another source package" at bounding box center [133, 577] width 120 height 10
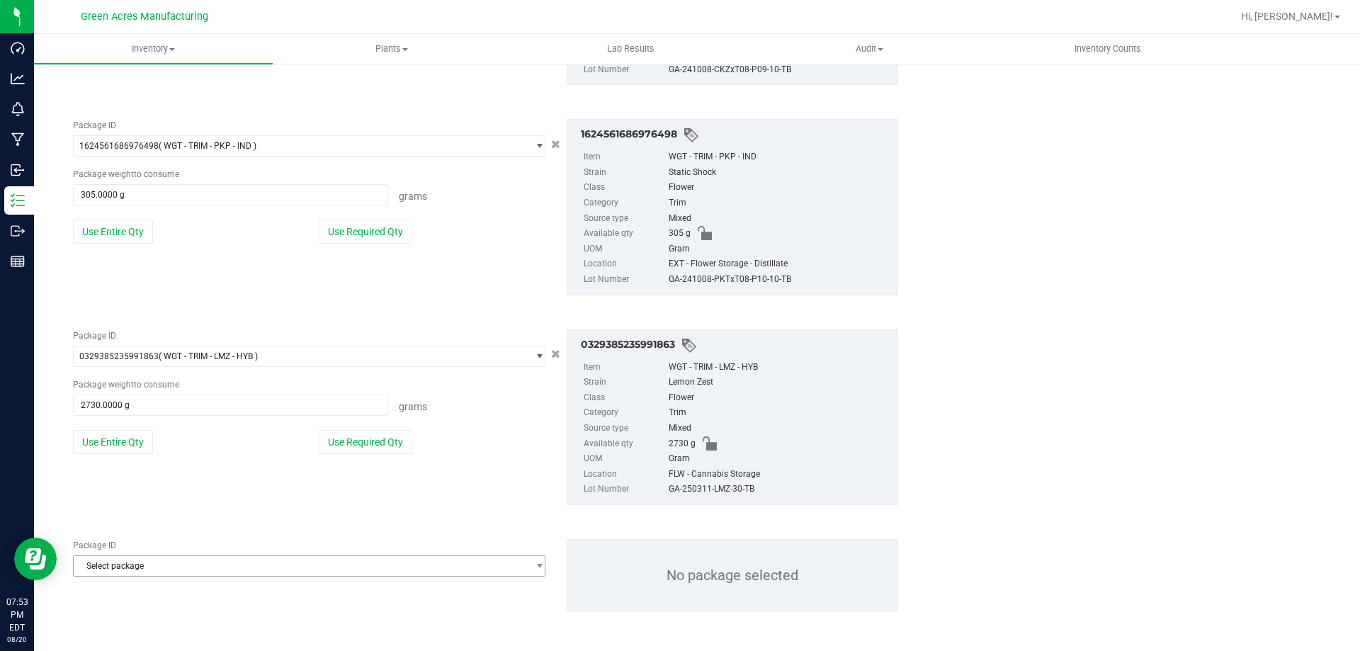
scroll to position [1308, 0]
click at [183, 567] on span "Select package" at bounding box center [300, 565] width 453 height 20
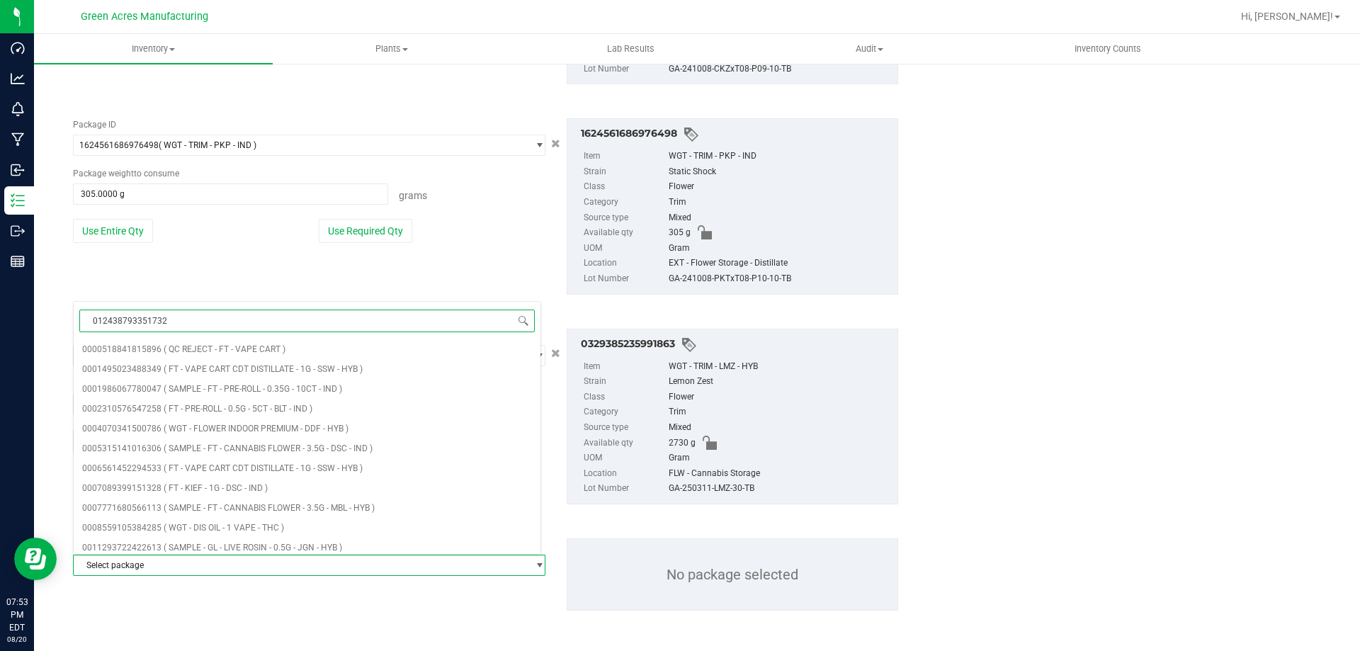
type input "0124387933517324"
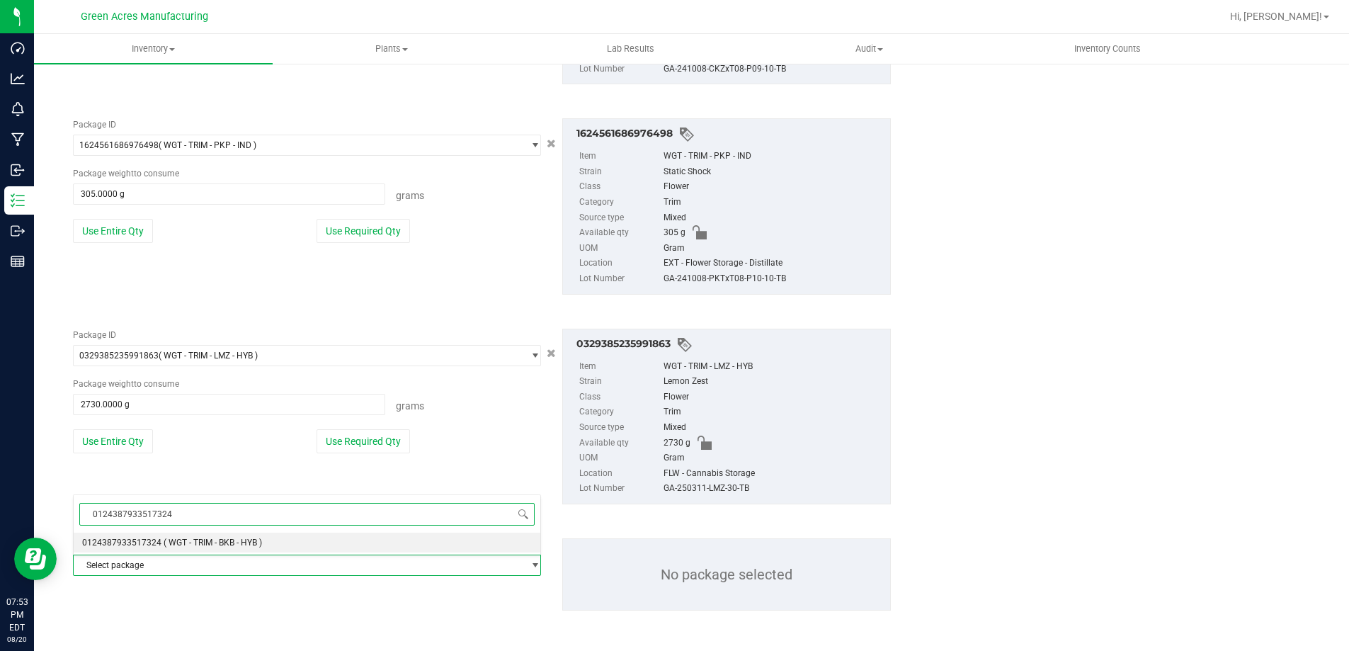
click at [188, 542] on span "( WGT - TRIM - BKB - HYB )" at bounding box center [213, 543] width 98 height 10
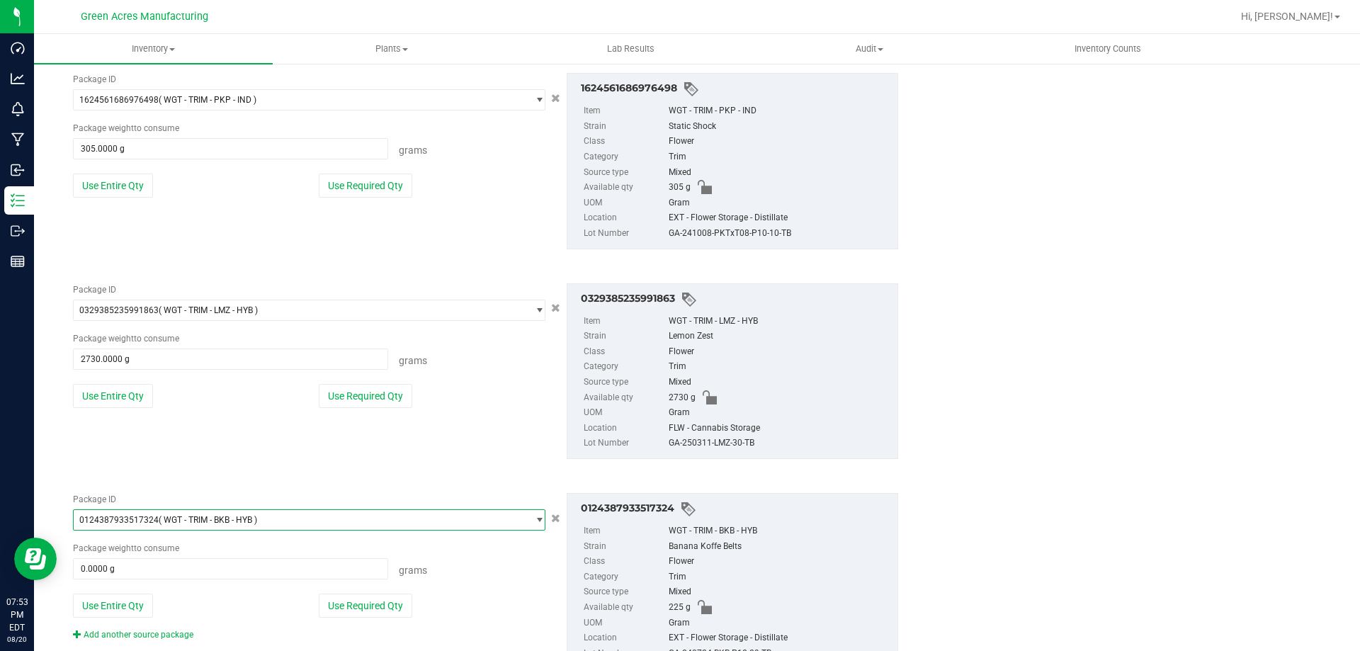
scroll to position [1411, 0]
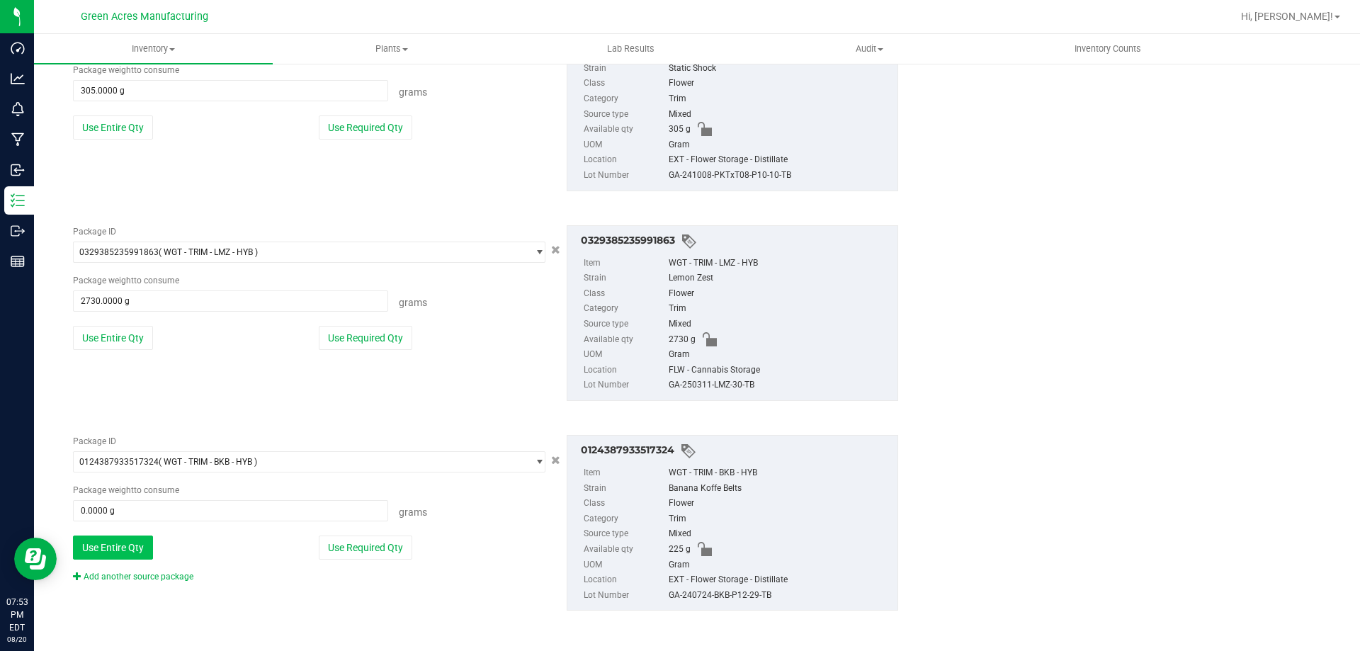
click at [123, 550] on button "Use Entire Qty" at bounding box center [113, 547] width 80 height 24
type input "225.0000 g"
click at [127, 577] on link "Add another source package" at bounding box center [133, 577] width 120 height 10
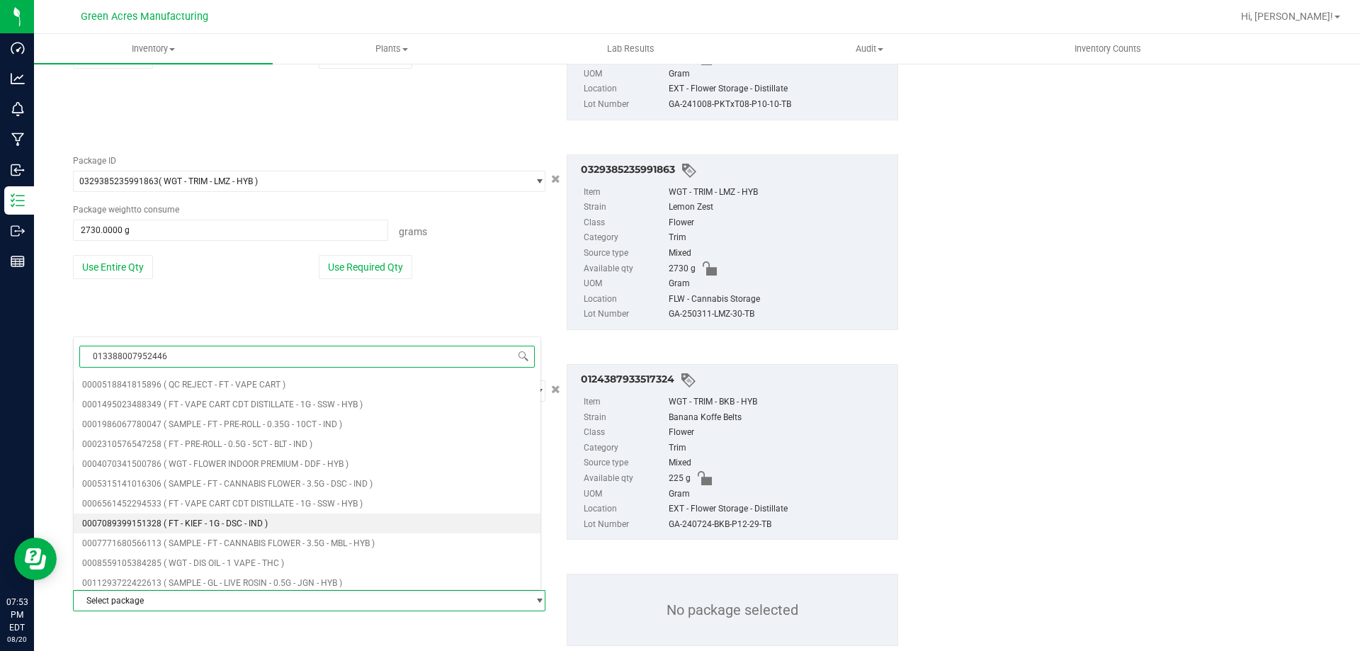
type input "0133880079524467"
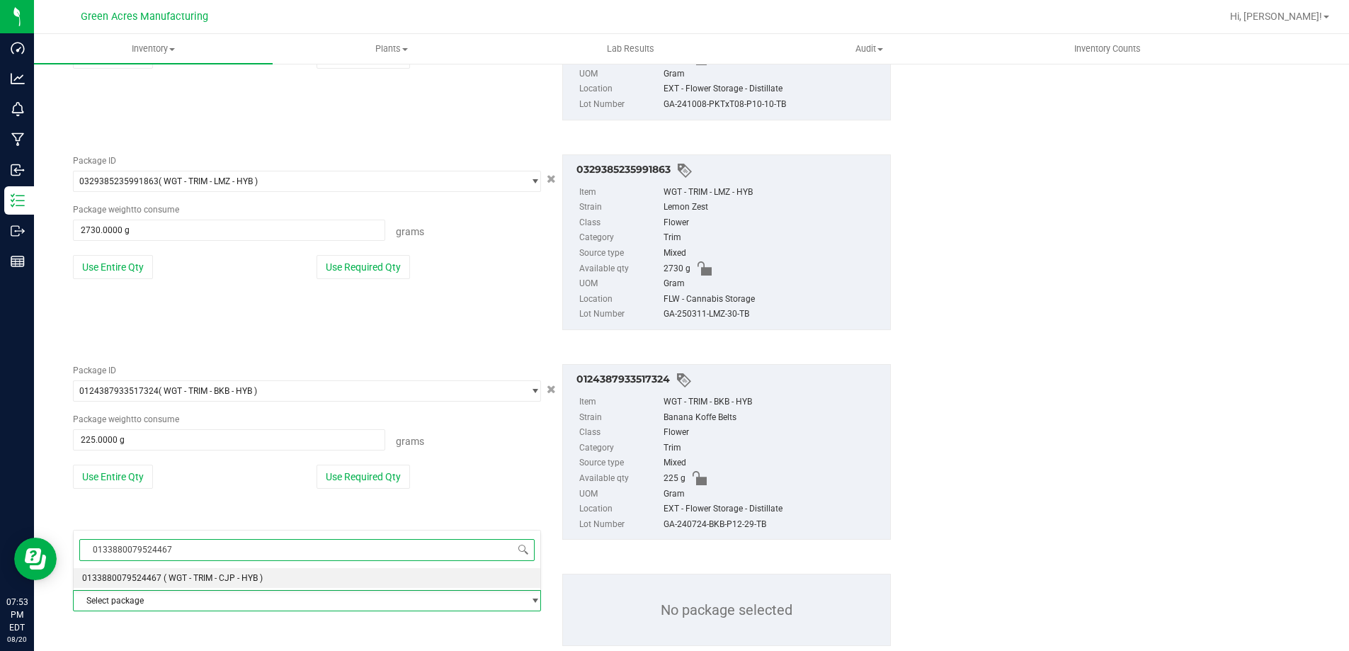
click at [115, 571] on li "0133880079524467 ( WGT - TRIM - CJP - HYB )" at bounding box center [307, 578] width 467 height 20
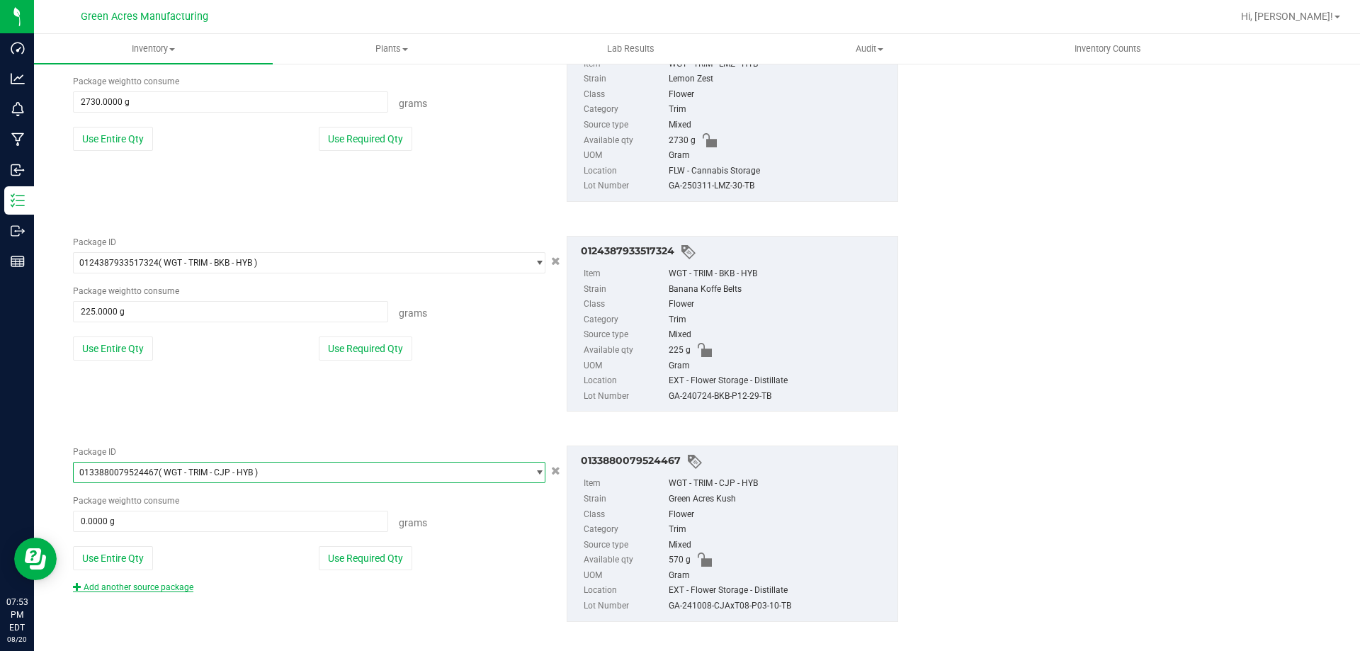
scroll to position [1622, 0]
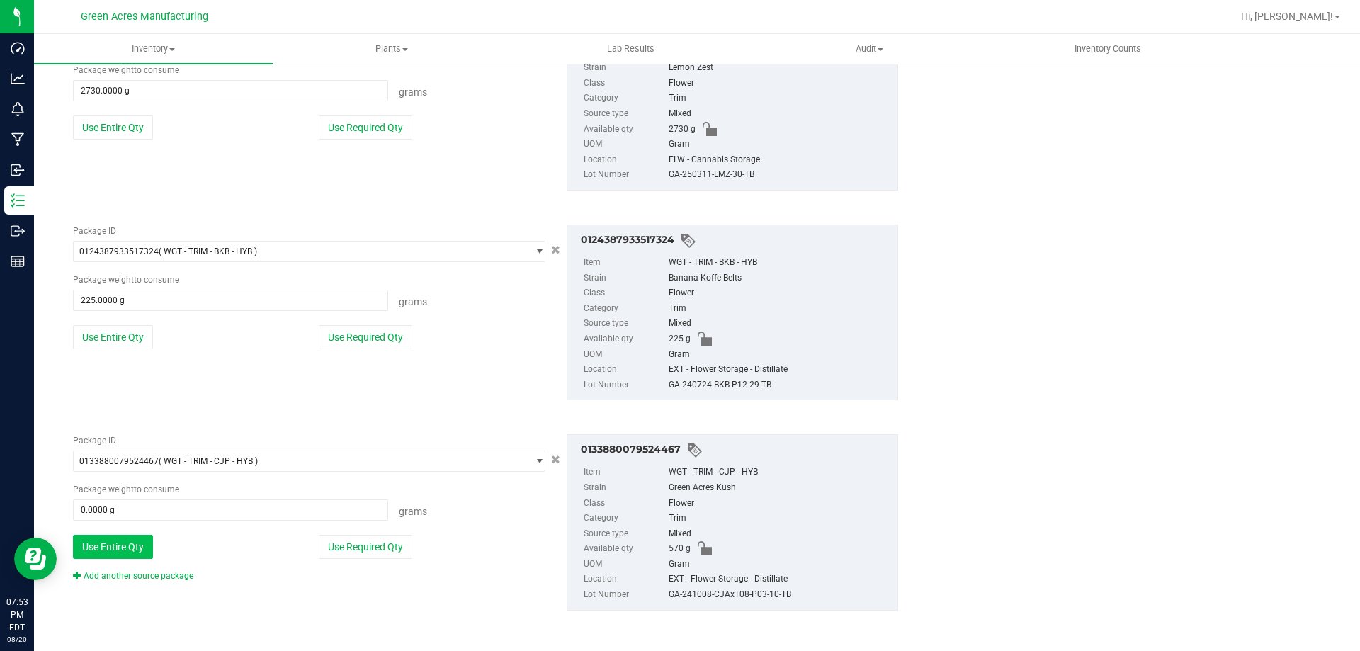
click at [114, 555] on button "Use Entire Qty" at bounding box center [113, 547] width 80 height 24
type input "570.0000 g"
click at [120, 572] on link "Add another source package" at bounding box center [133, 576] width 120 height 10
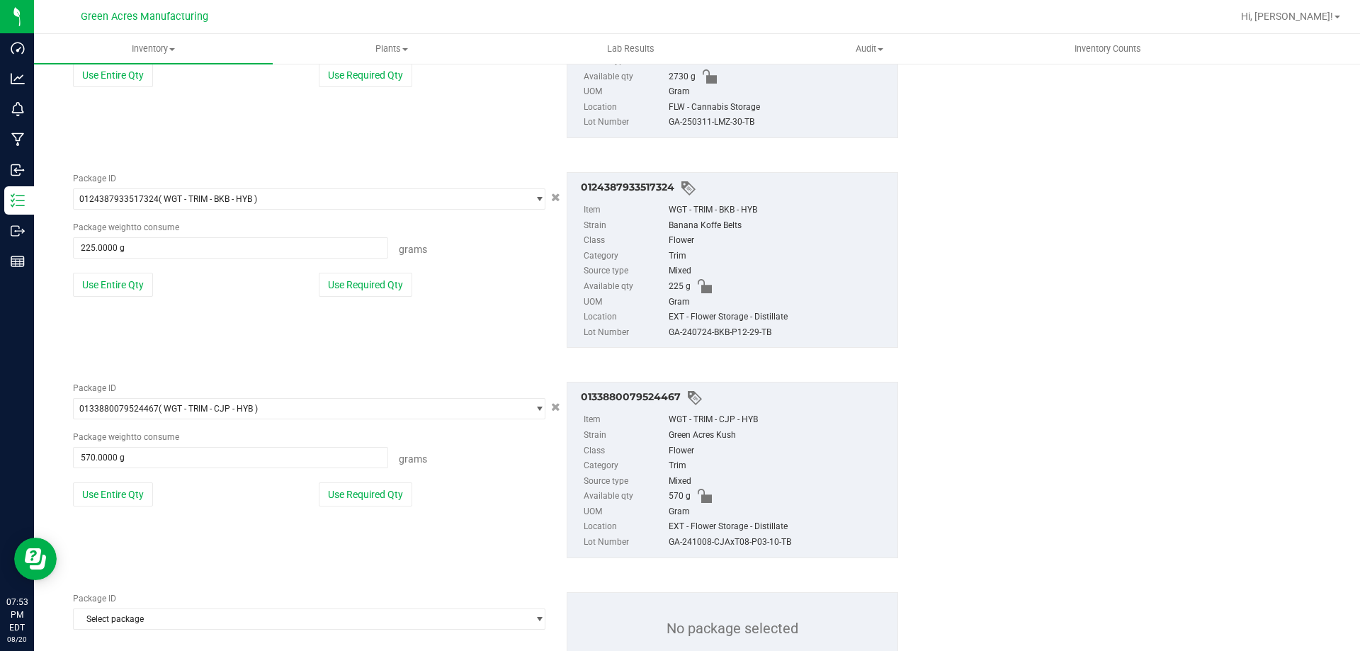
scroll to position [1728, 0]
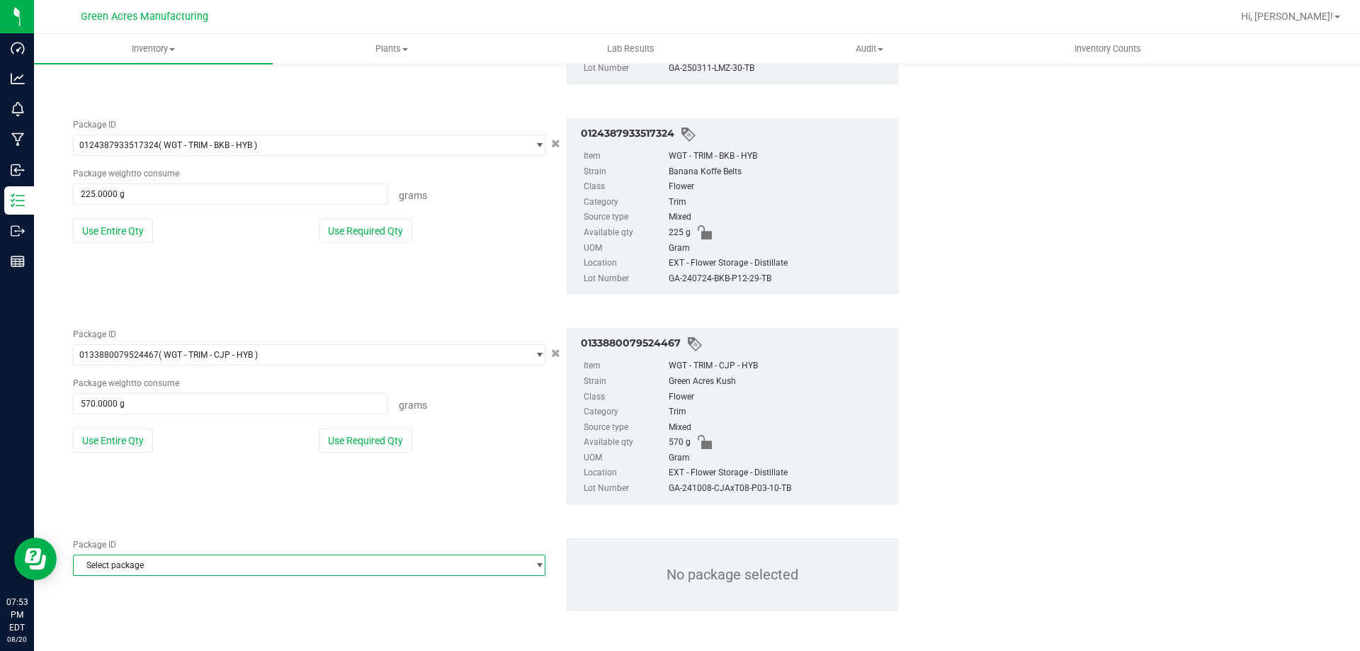
click at [150, 564] on span "Select package" at bounding box center [300, 565] width 453 height 20
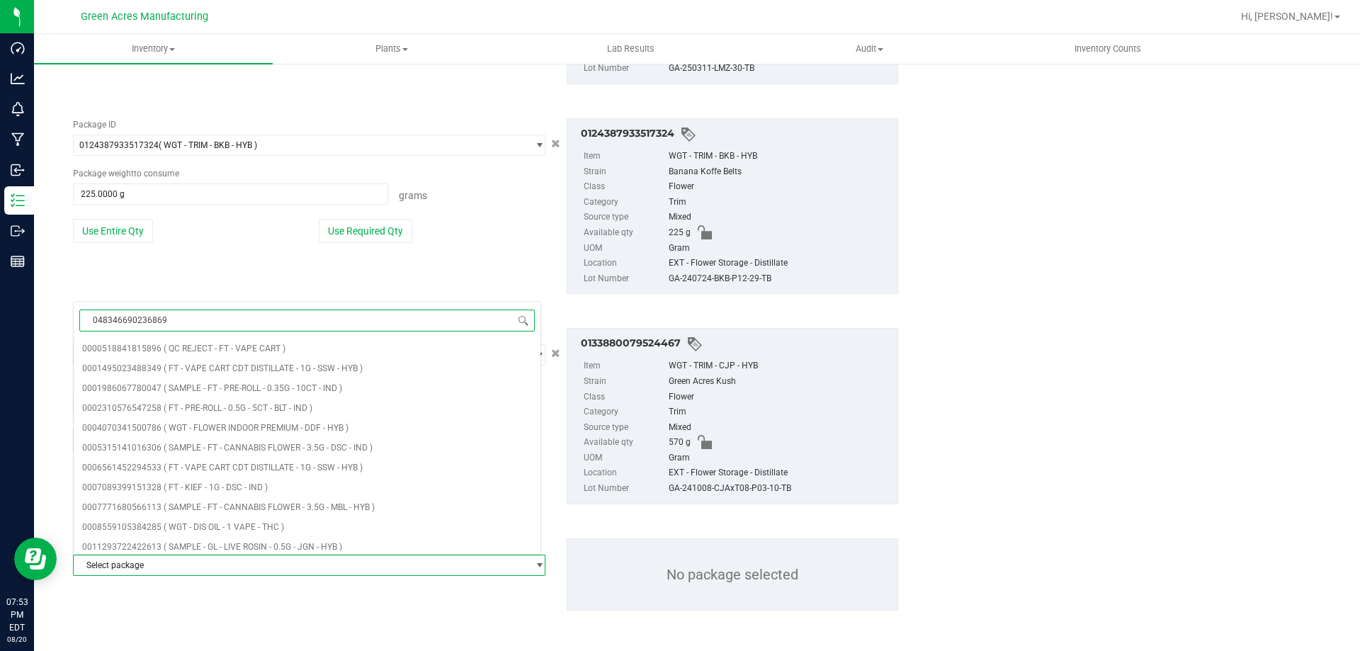
type input "0483466902368692"
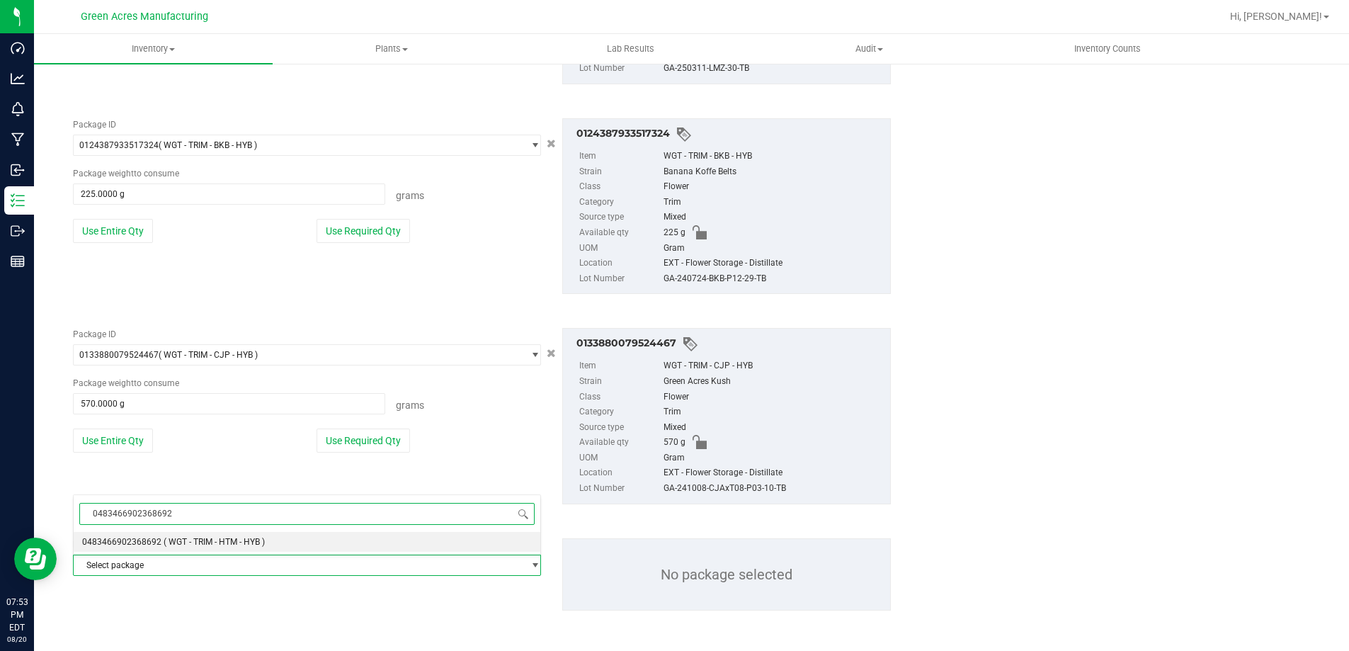
click at [124, 535] on li "0483466902368692 ( WGT - TRIM - HTM - HYB )" at bounding box center [307, 542] width 467 height 20
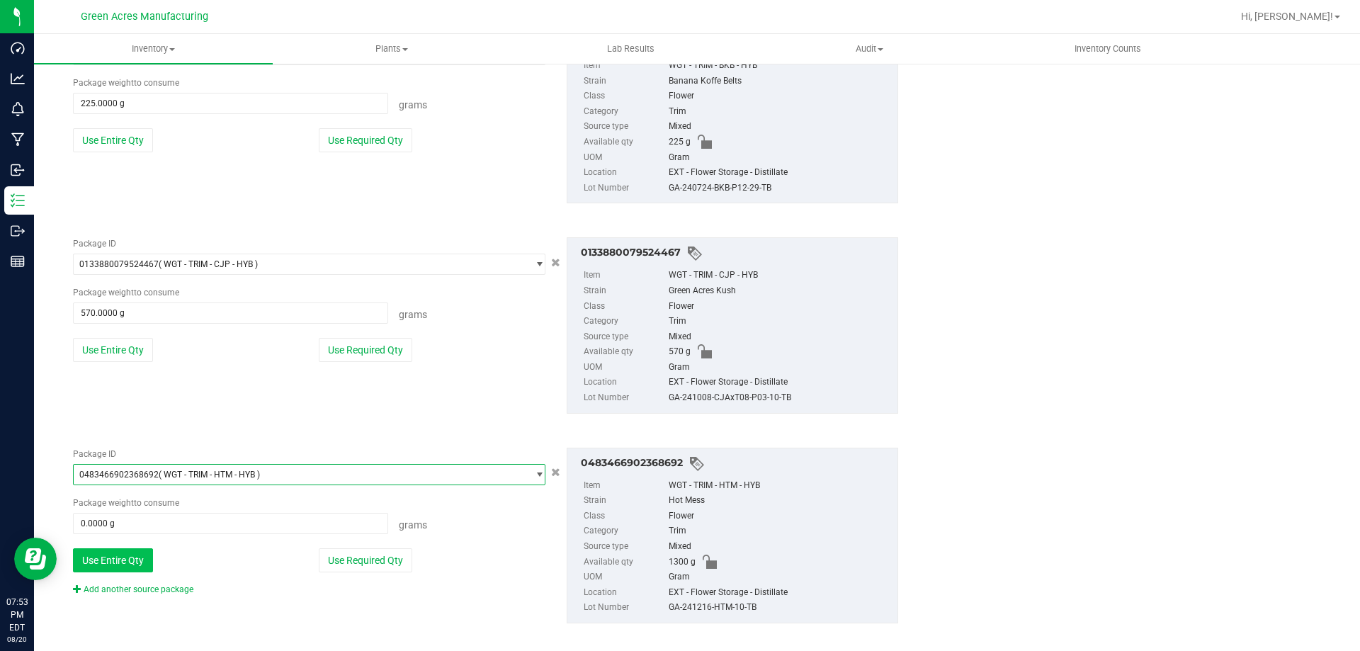
scroll to position [1831, 0]
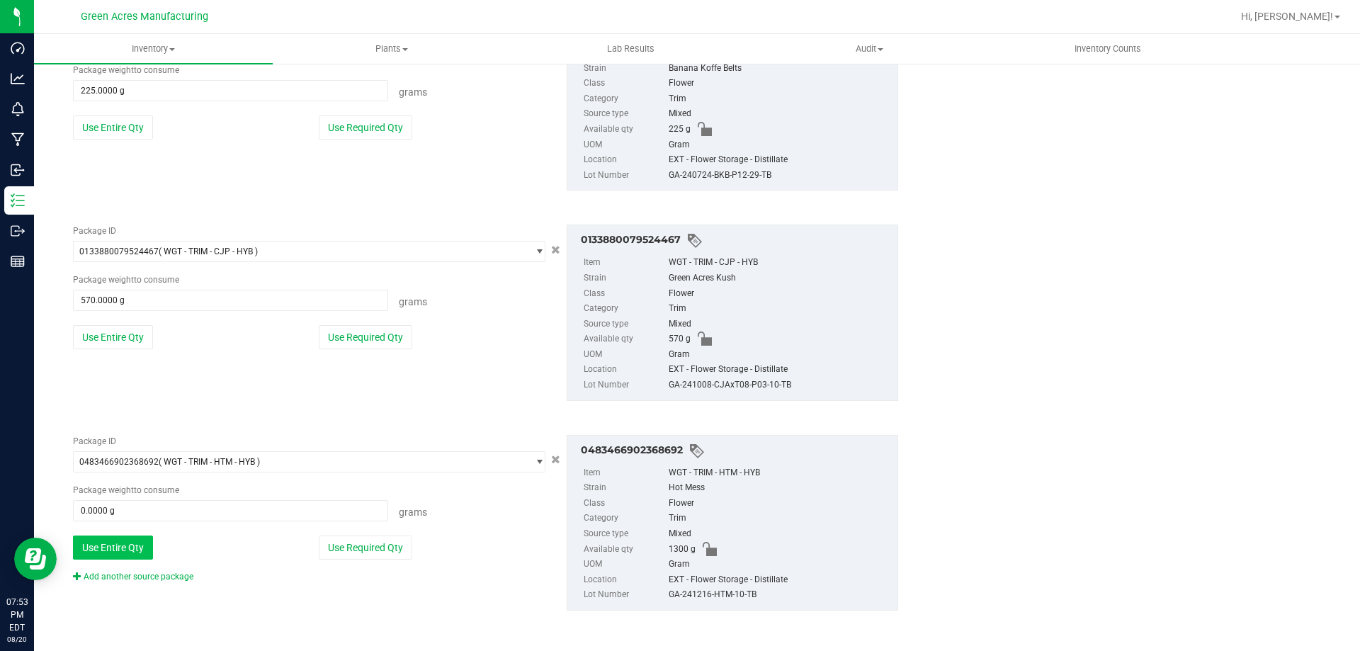
click at [96, 555] on button "Use Entire Qty" at bounding box center [113, 547] width 80 height 24
type input "1300.0000 g"
click at [117, 581] on link "Add another source package" at bounding box center [133, 577] width 120 height 10
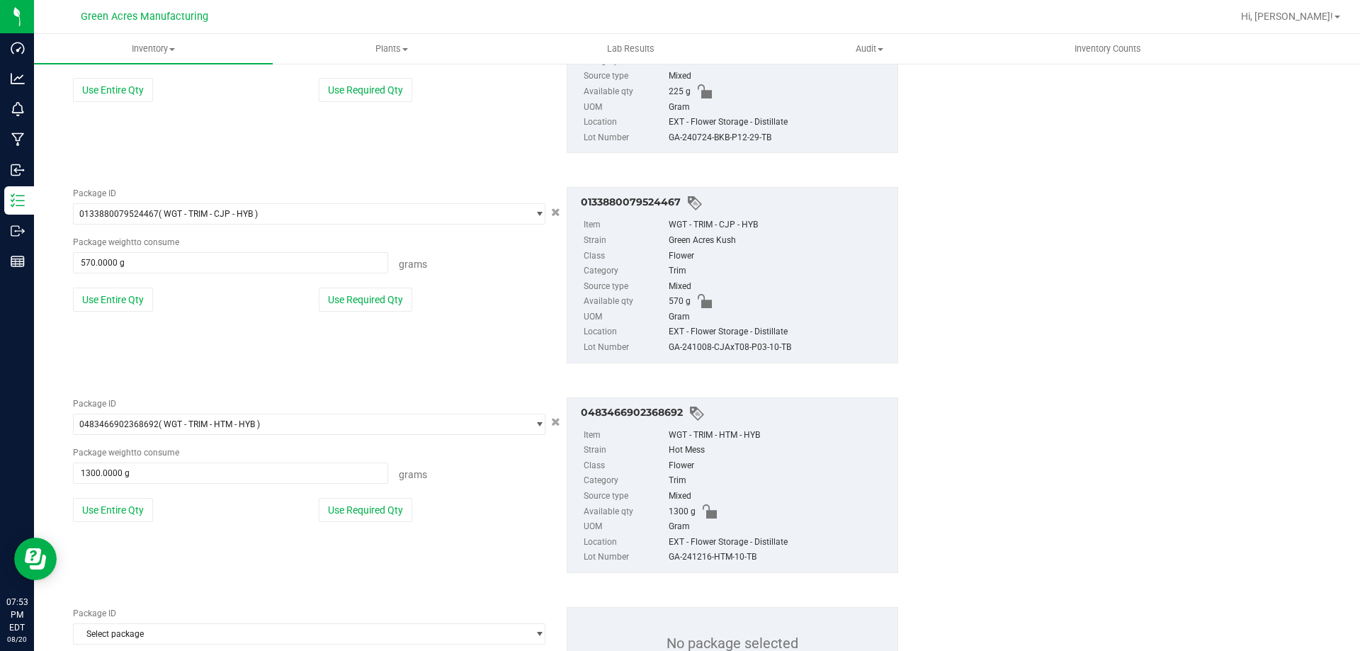
scroll to position [1938, 0]
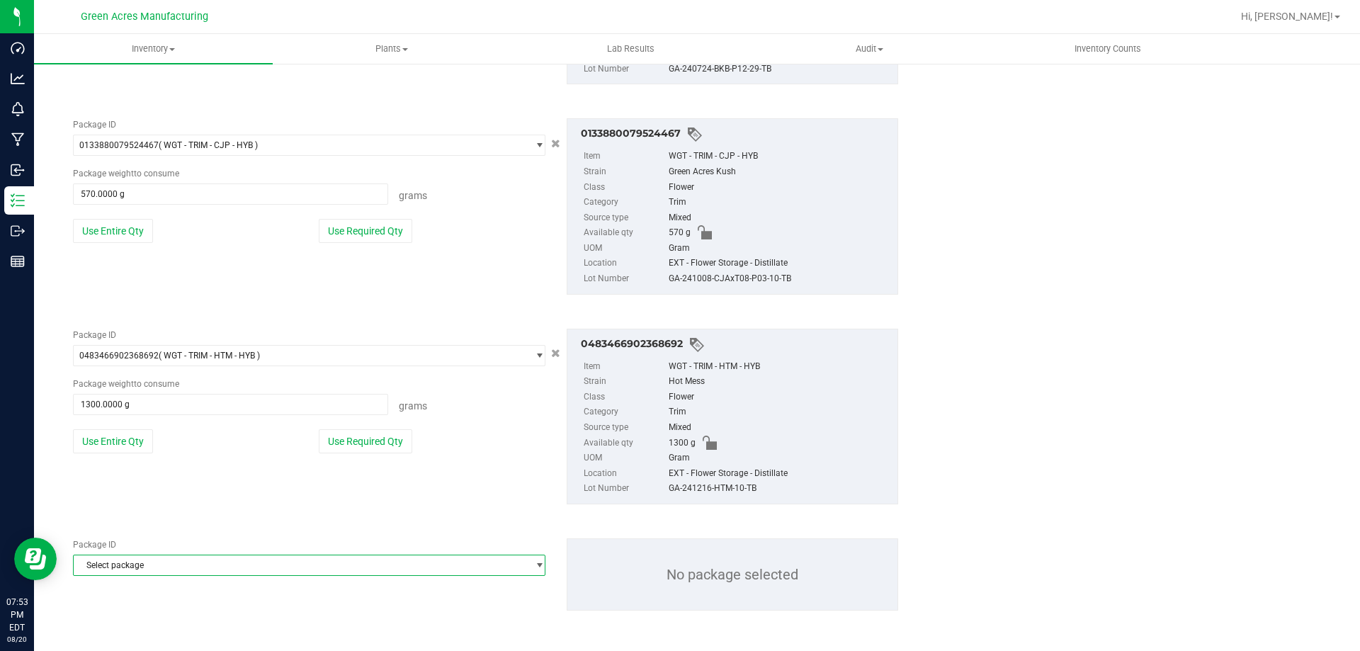
click at [120, 566] on span "Select package" at bounding box center [300, 565] width 453 height 20
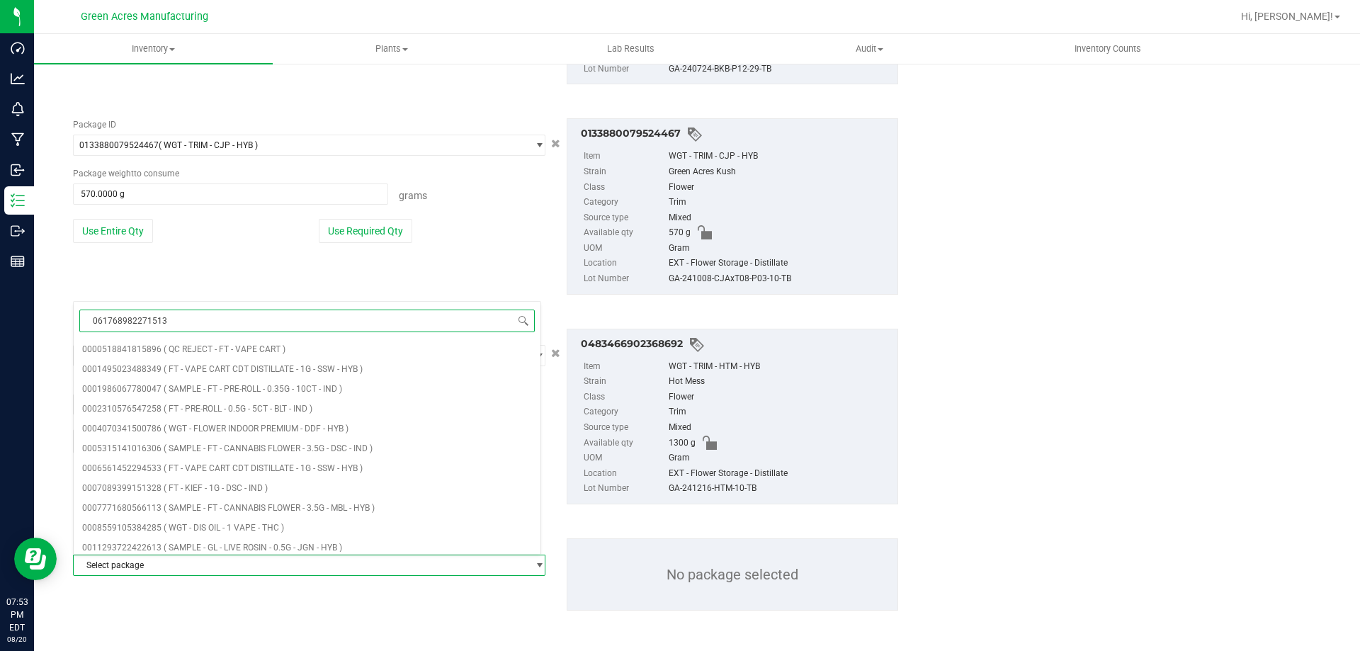
type input "0617689822715130"
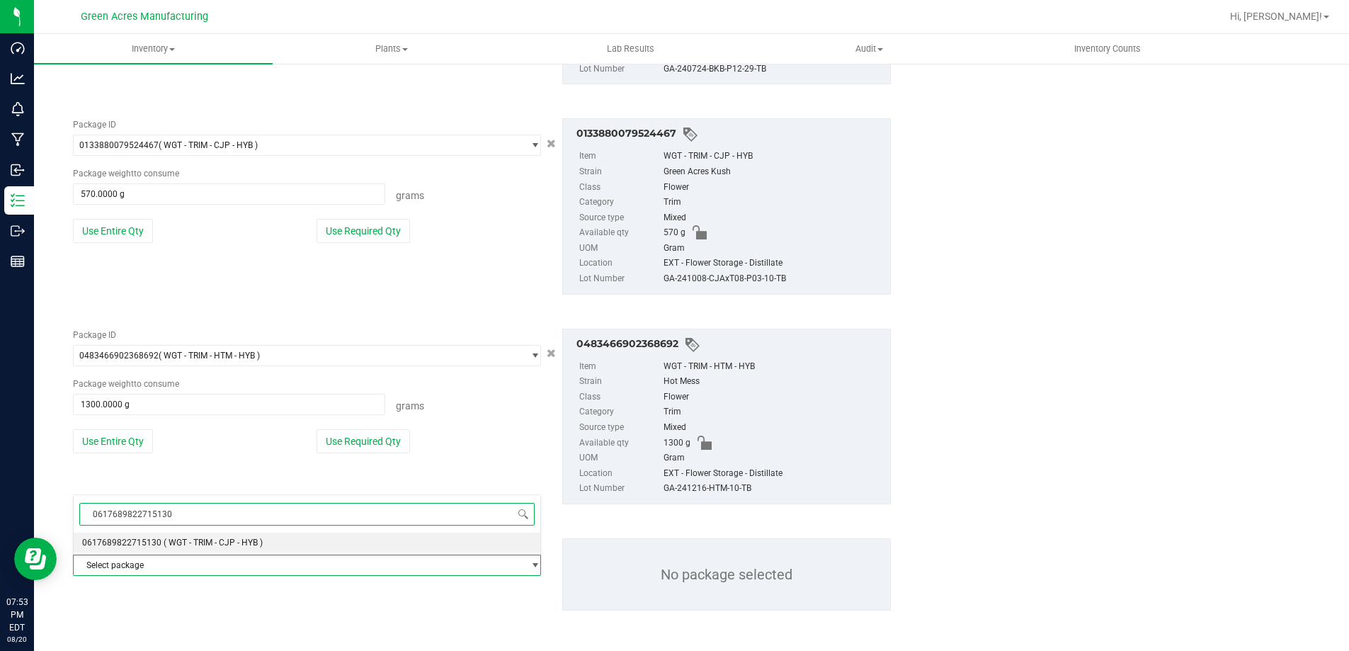
click at [133, 529] on span "0617689822715130" at bounding box center [307, 513] width 467 height 33
click at [138, 543] on span "0617689822715130" at bounding box center [121, 543] width 79 height 10
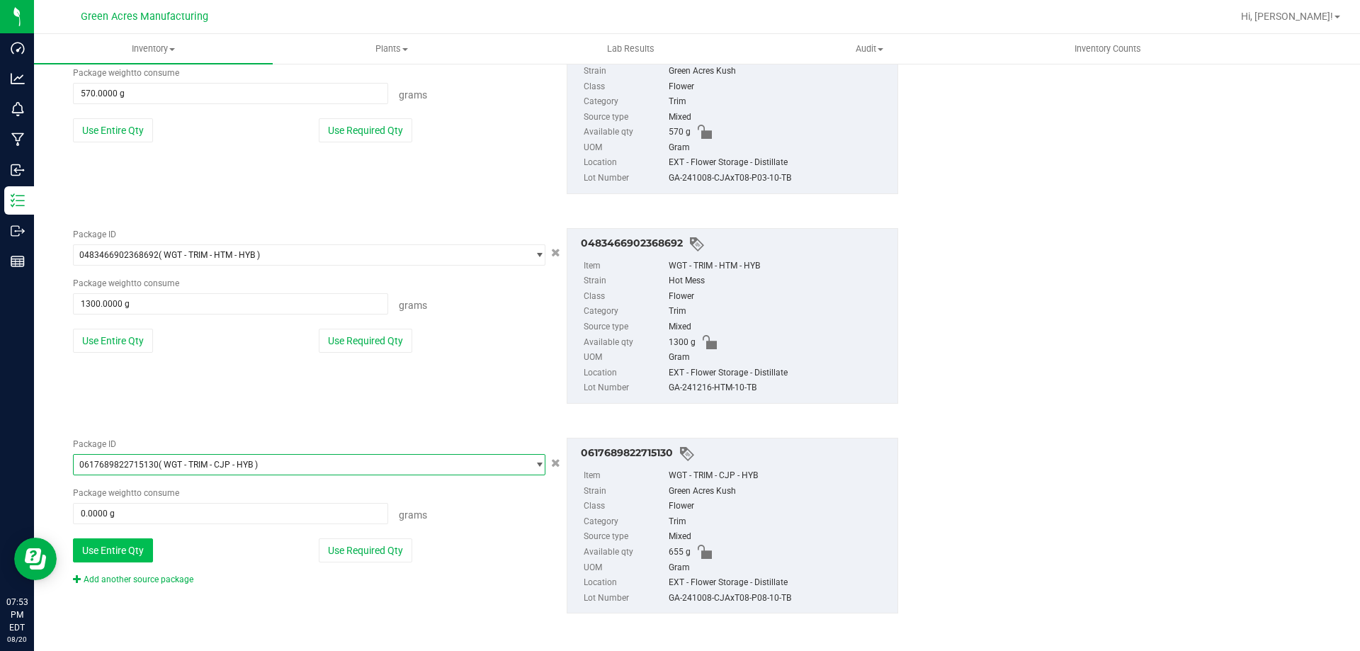
scroll to position [2041, 0]
click at [115, 543] on button "Use Entire Qty" at bounding box center [113, 547] width 80 height 24
type input "655.0000 g"
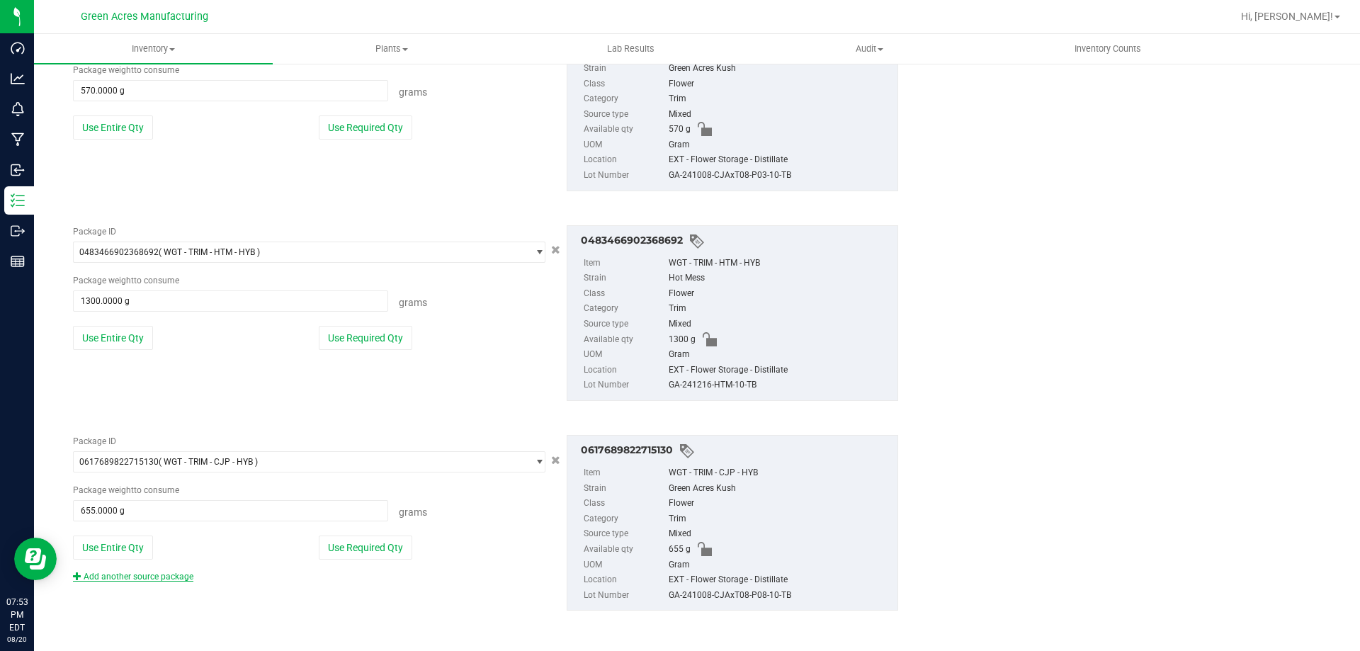
click at [129, 574] on link "Add another source package" at bounding box center [133, 577] width 120 height 10
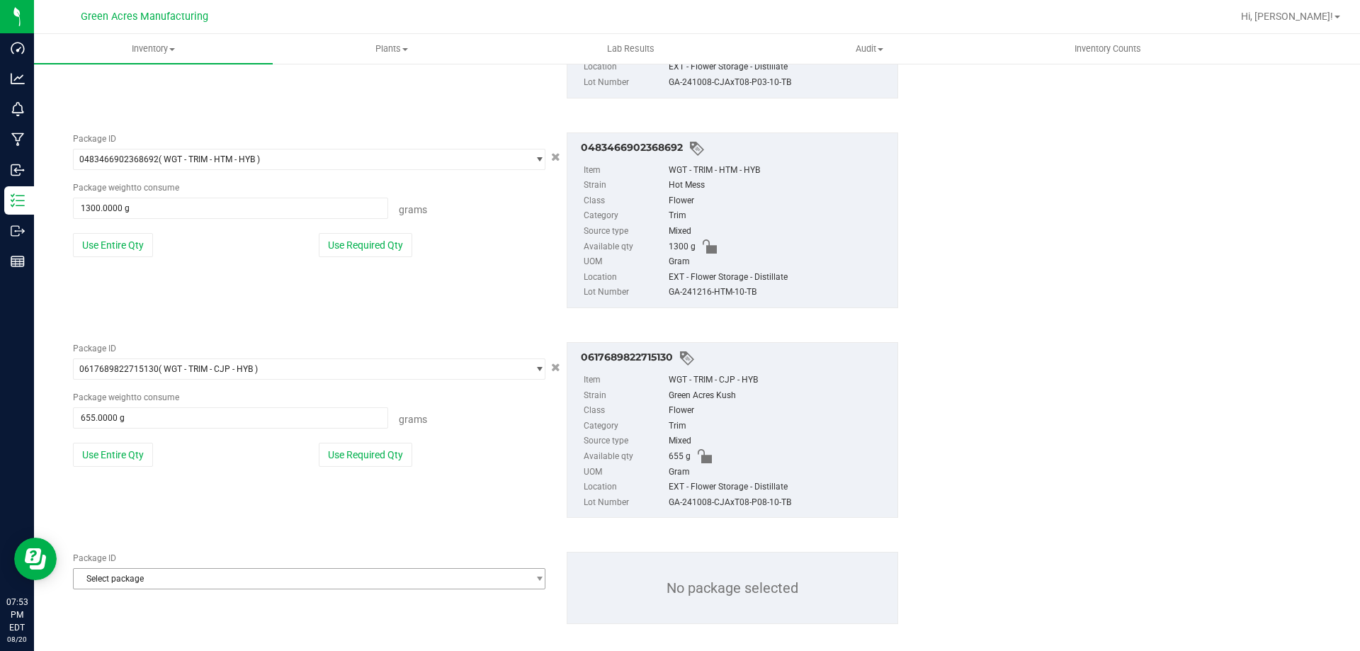
scroll to position [2147, 0]
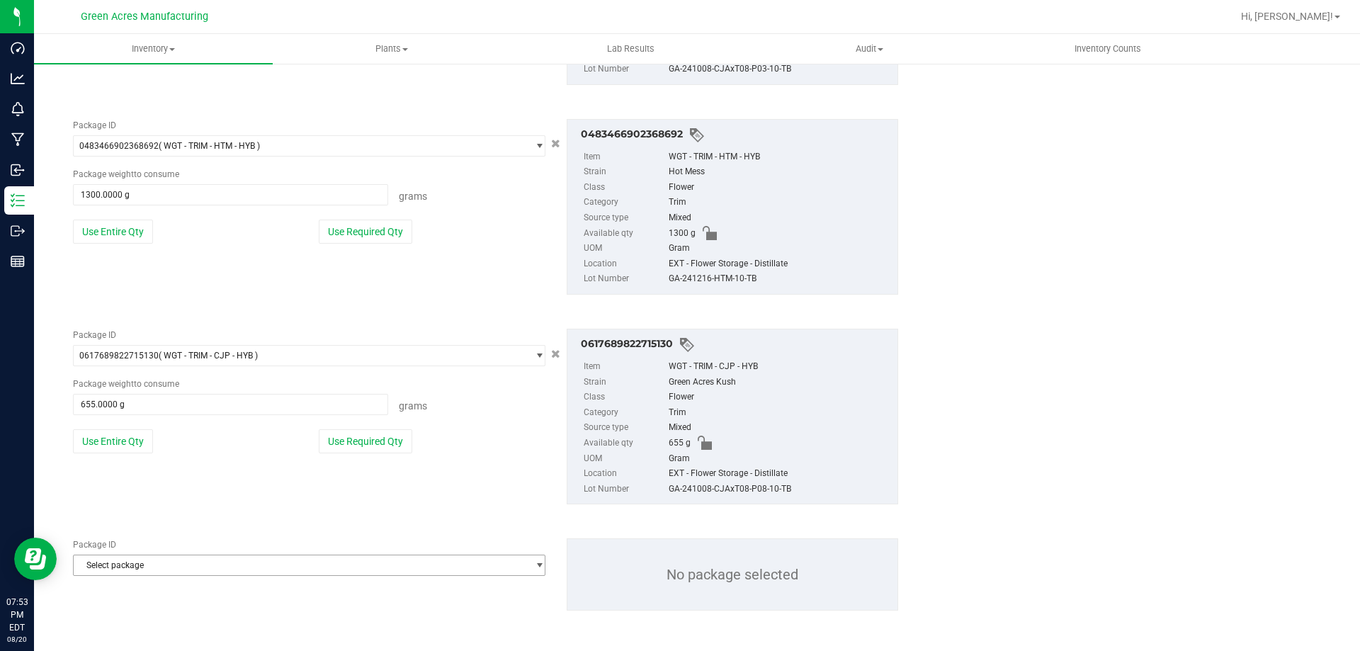
click at [138, 557] on span "Select package" at bounding box center [300, 565] width 453 height 20
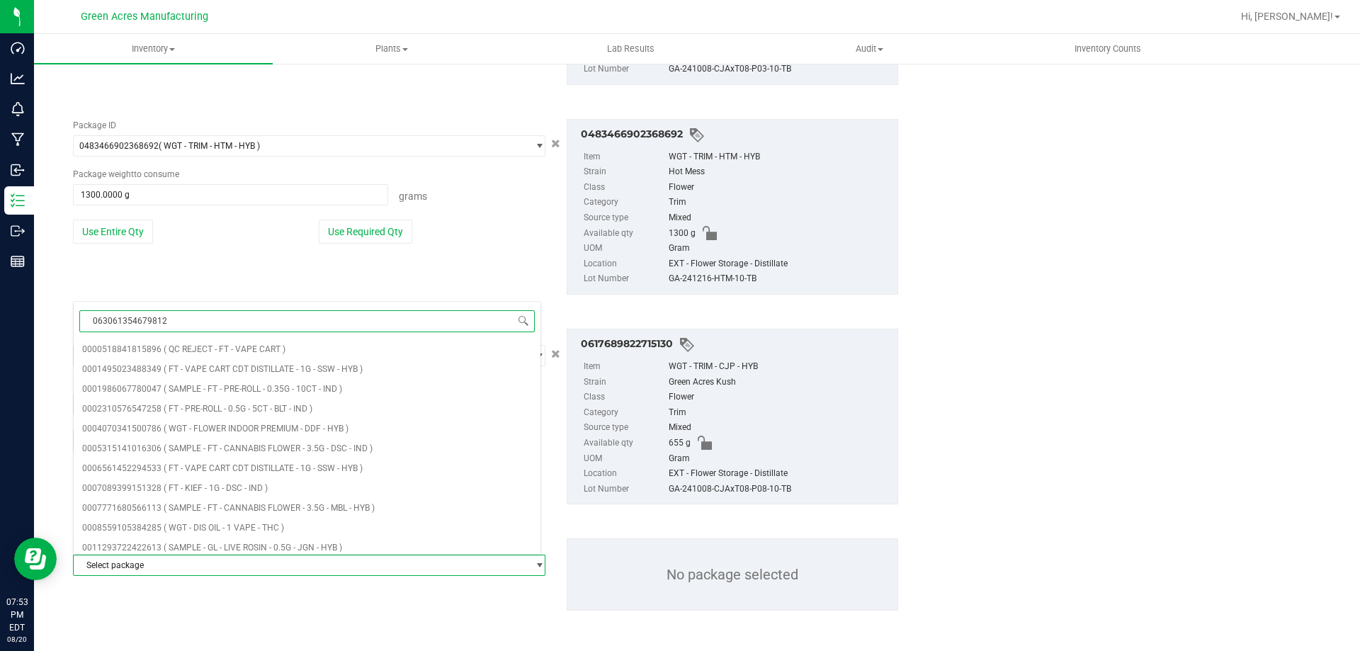
type input "0630613546798120"
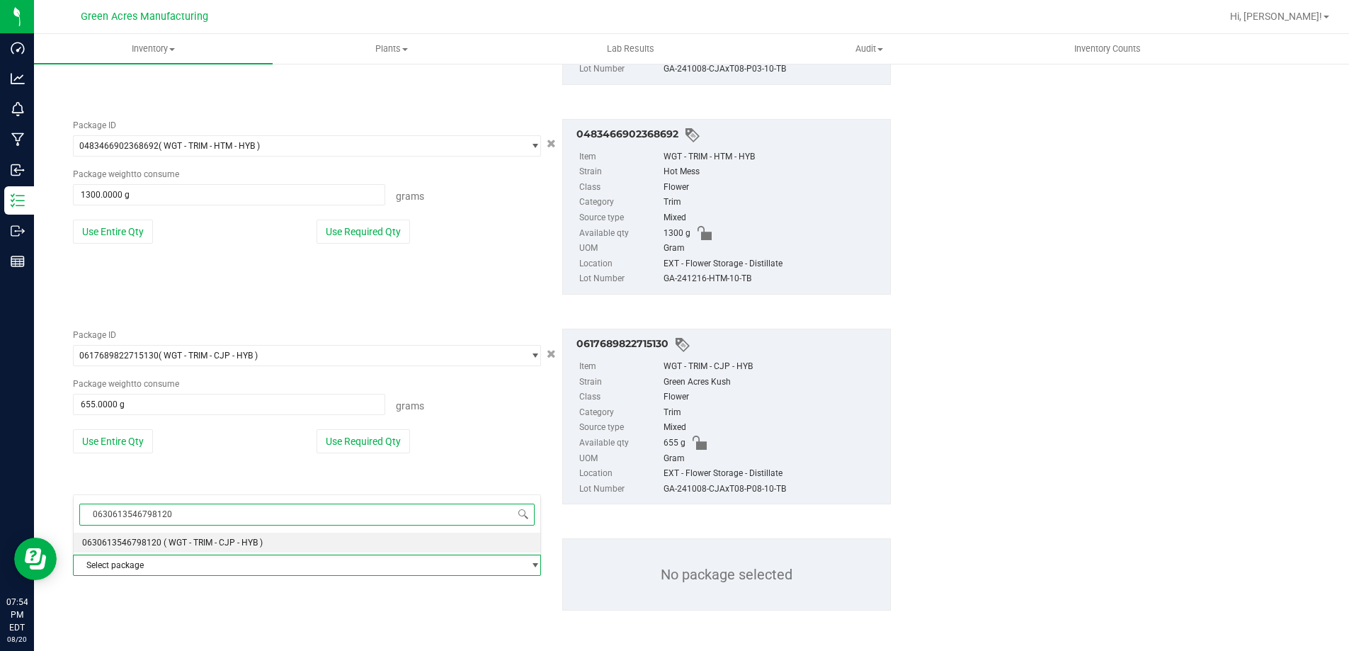
click at [125, 534] on li "0630613546798120 ( WGT - TRIM - CJP - HYB )" at bounding box center [307, 543] width 467 height 20
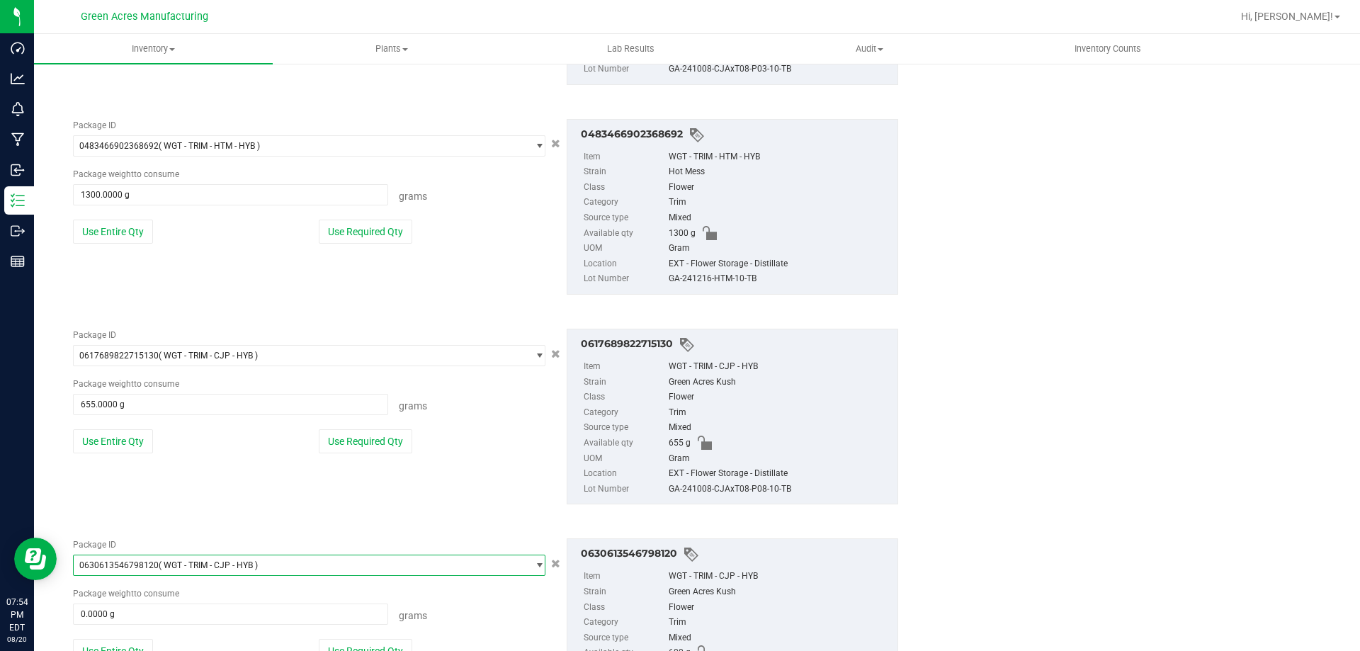
scroll to position [2251, 0]
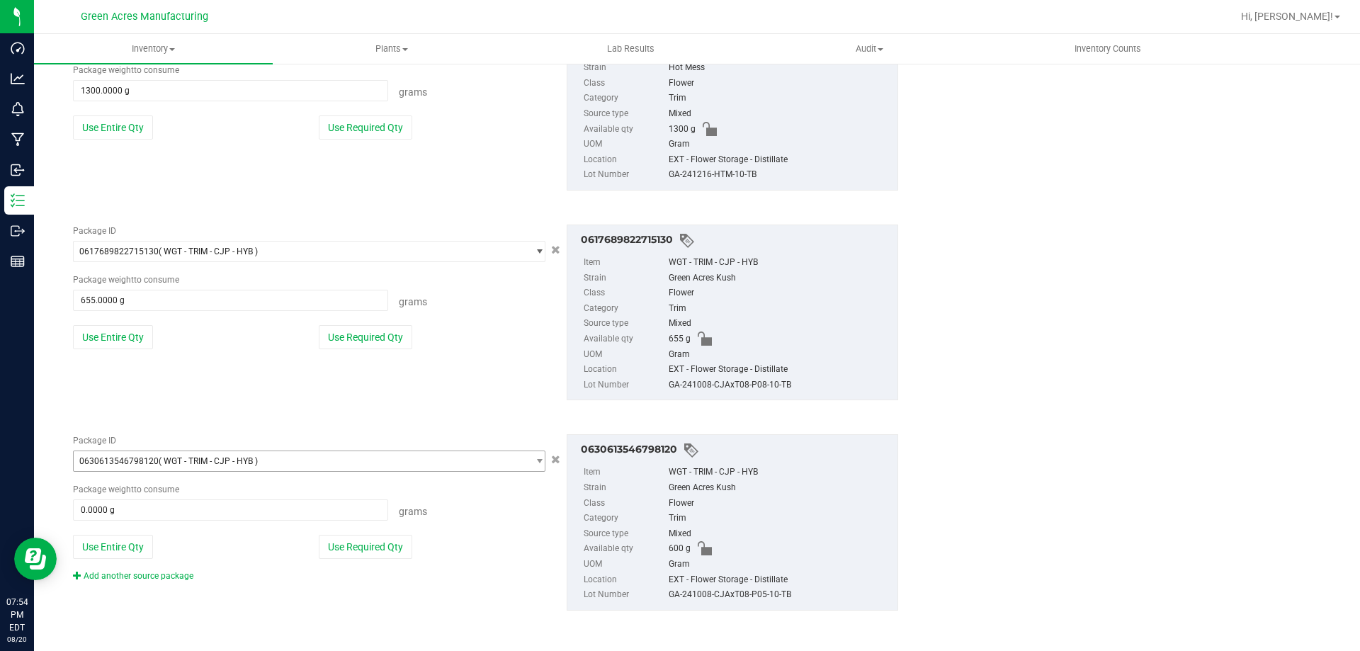
click at [120, 556] on button "Use Entire Qty" at bounding box center [113, 547] width 80 height 24
type input "600.0000 g"
click at [130, 578] on link "Add another source package" at bounding box center [133, 576] width 120 height 10
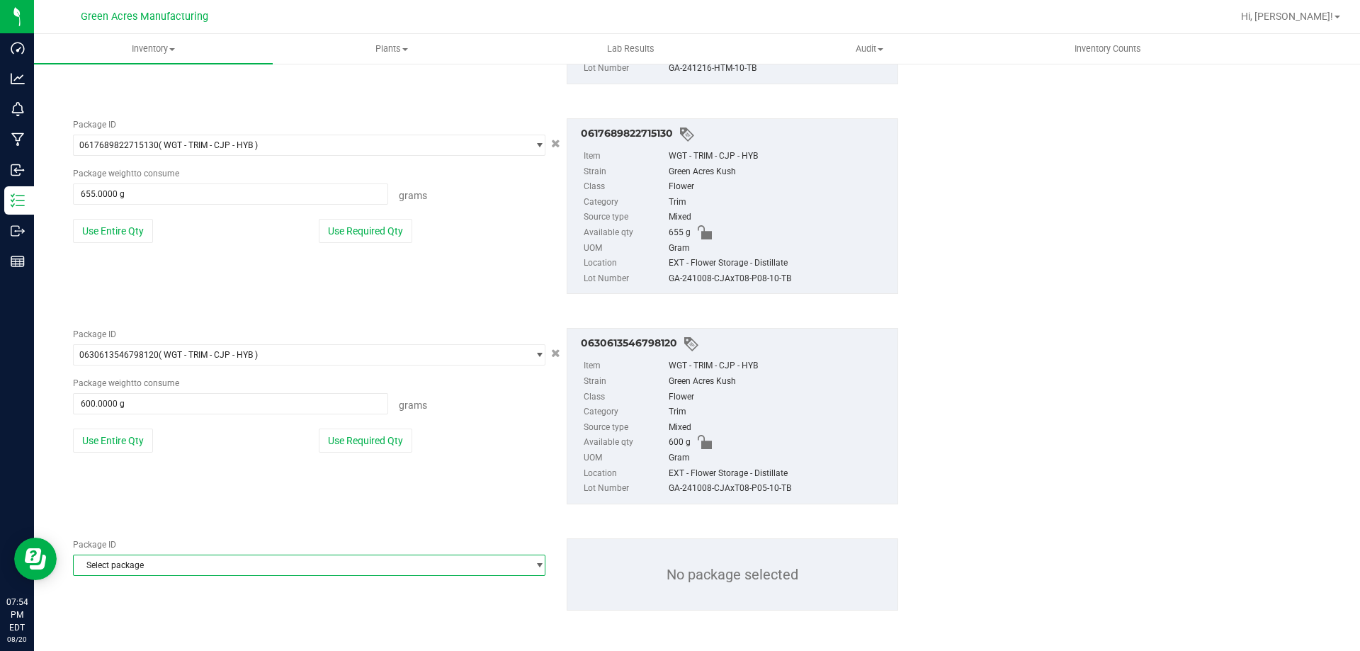
click at [142, 559] on span "Select package" at bounding box center [300, 565] width 453 height 20
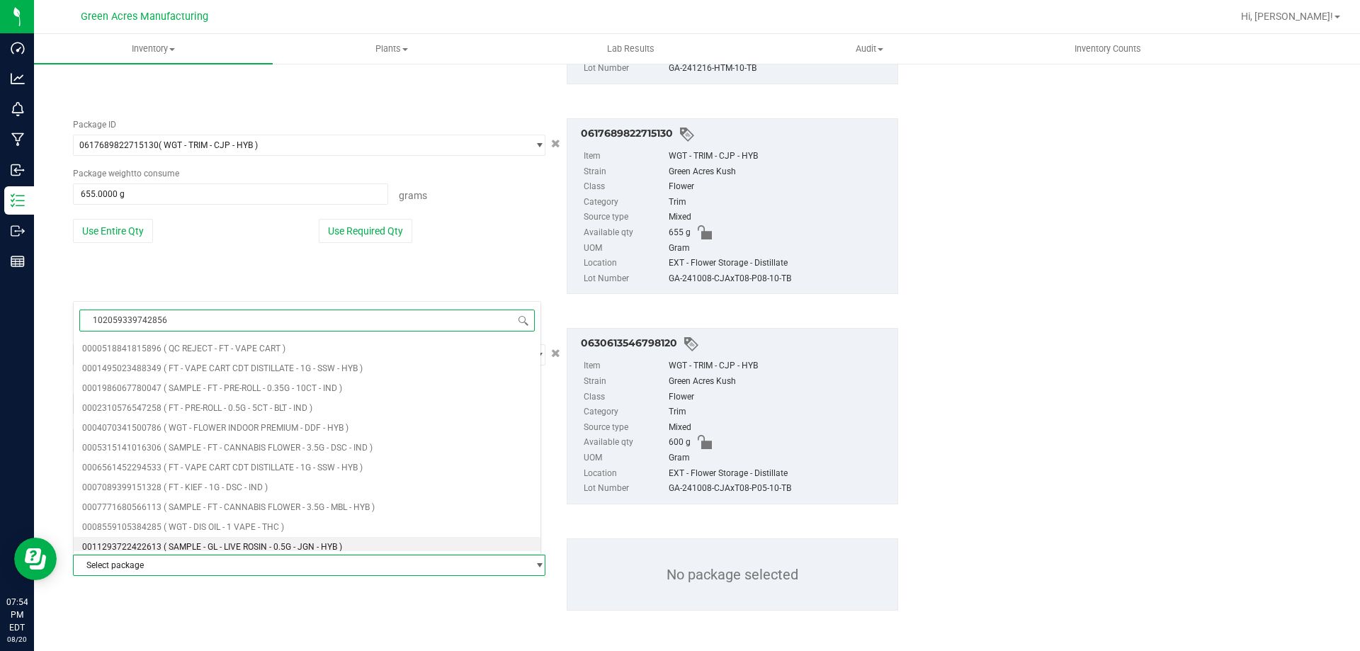
type input "1020593397428568"
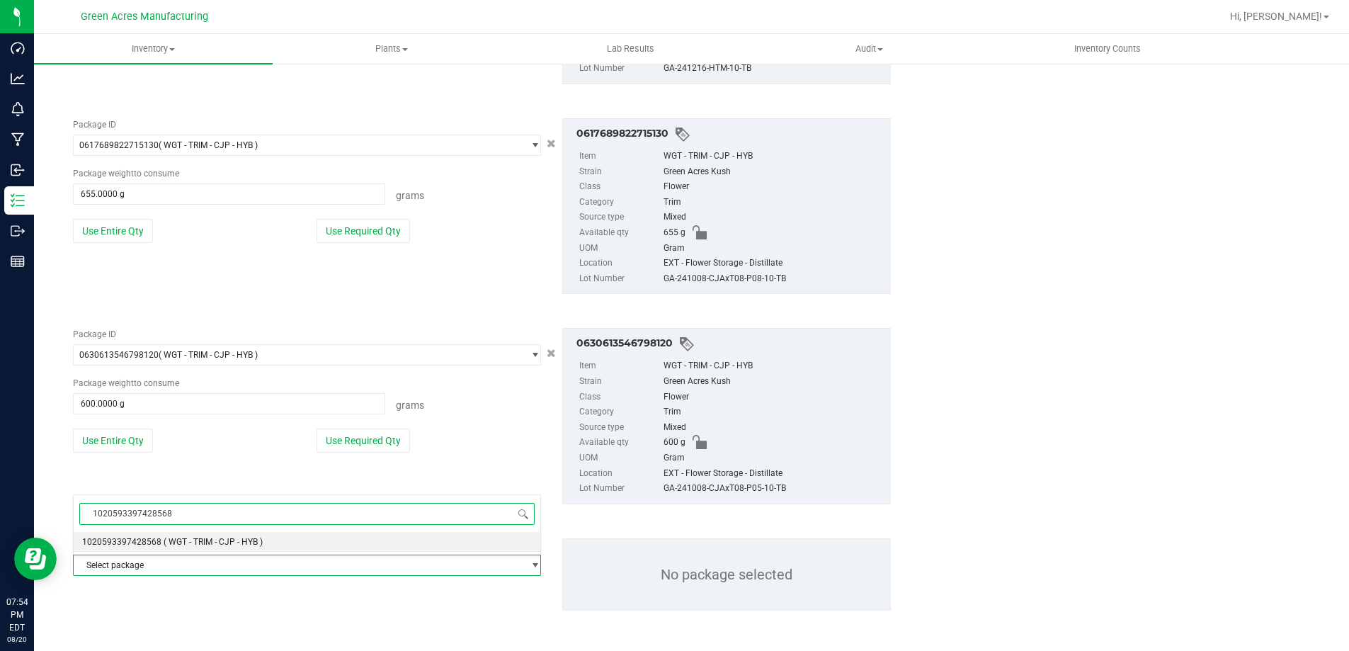
click at [151, 537] on span "1020593397428568" at bounding box center [121, 542] width 79 height 10
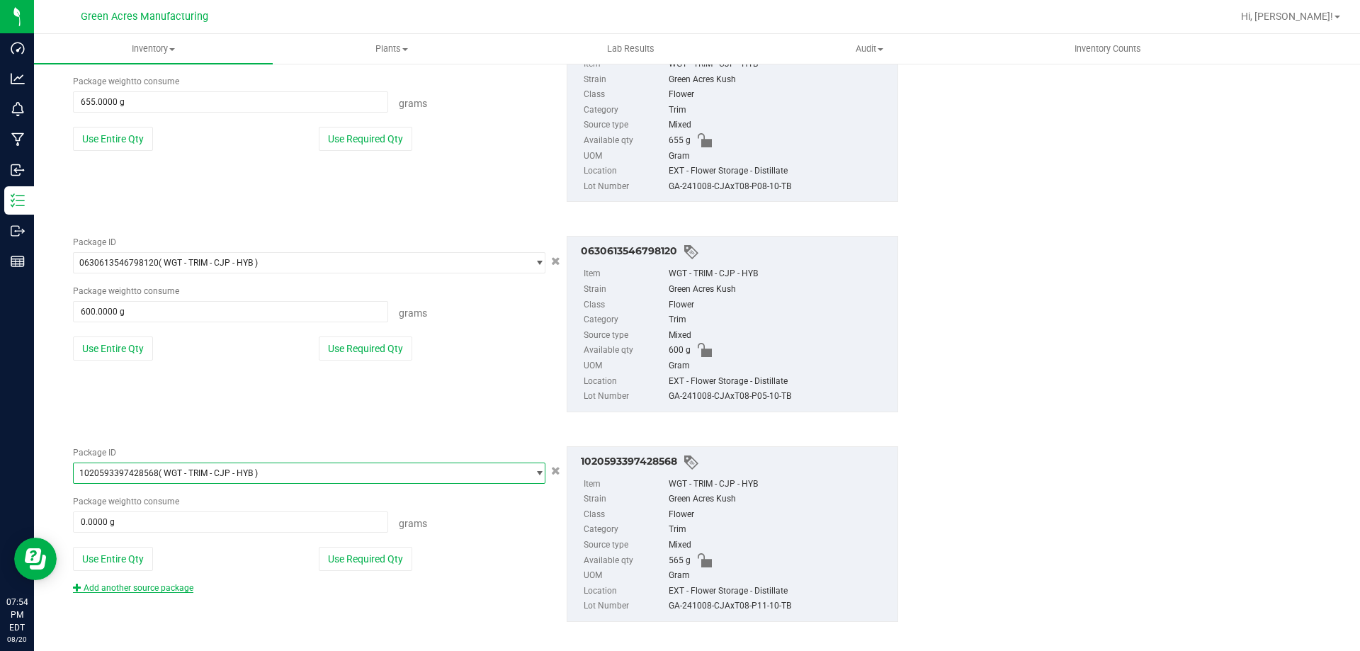
scroll to position [2461, 0]
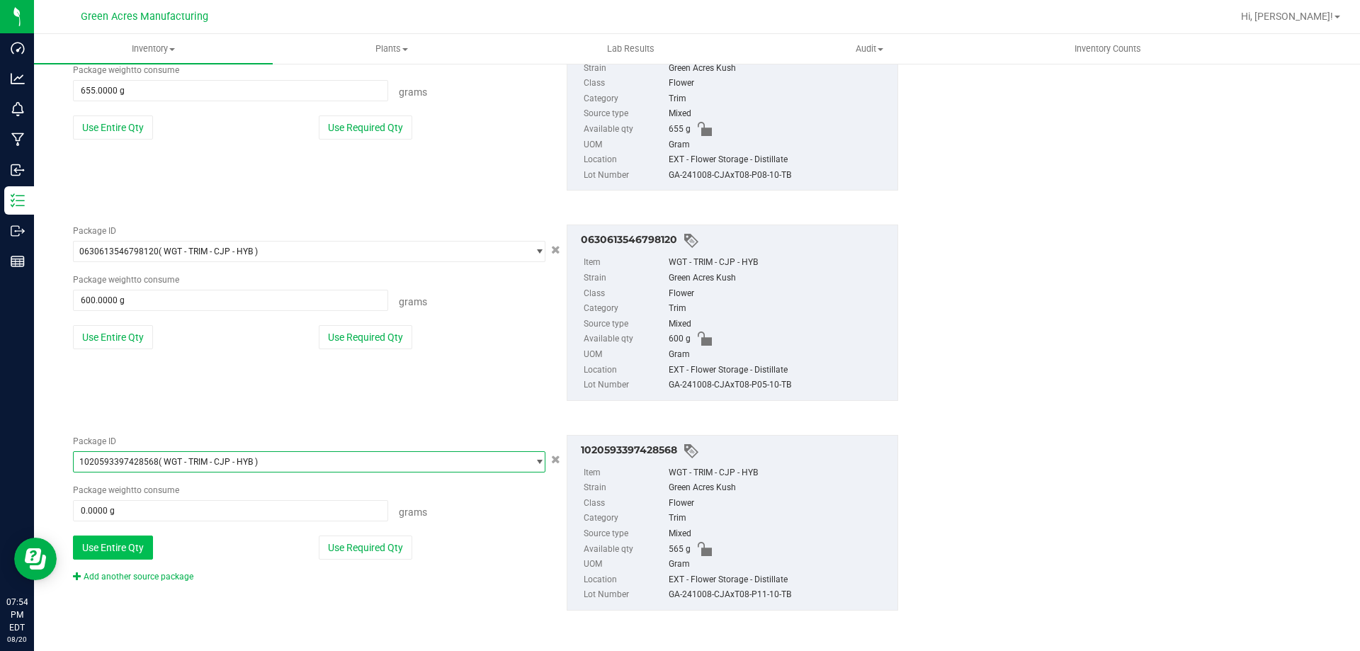
click at [115, 545] on button "Use Entire Qty" at bounding box center [113, 547] width 80 height 24
type input "565.0000 g"
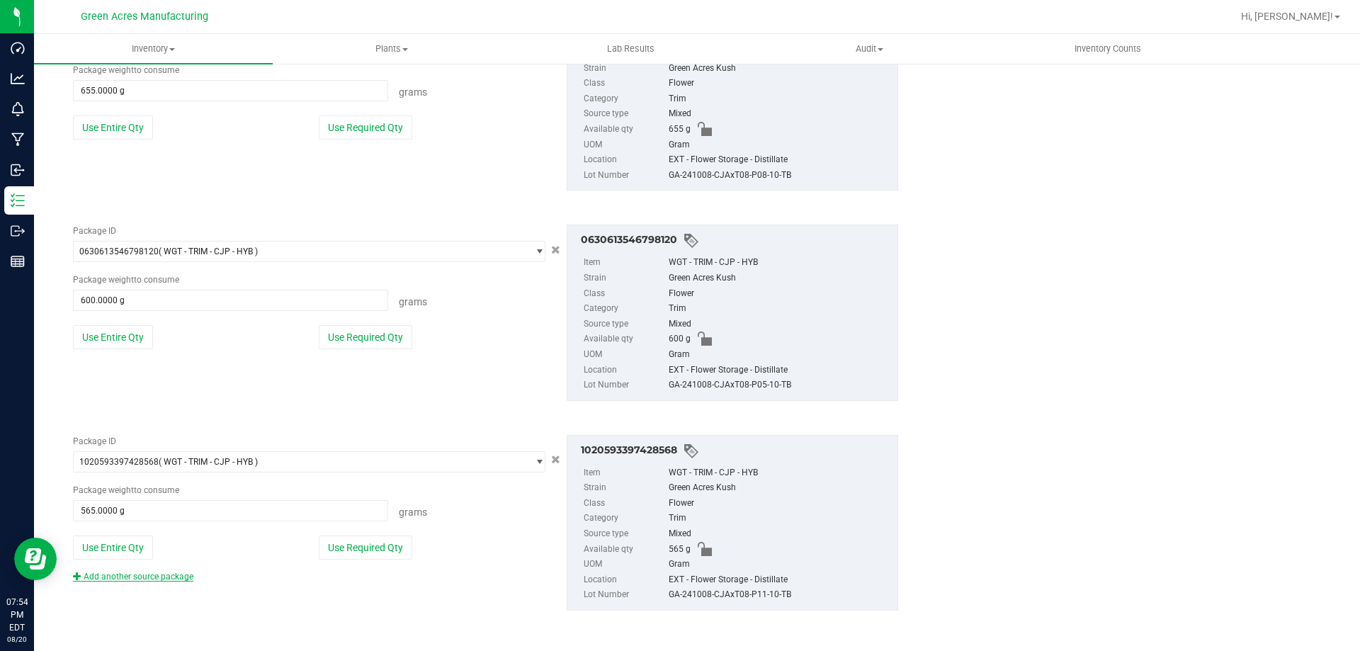
click at [125, 572] on link "Add another source package" at bounding box center [133, 577] width 120 height 10
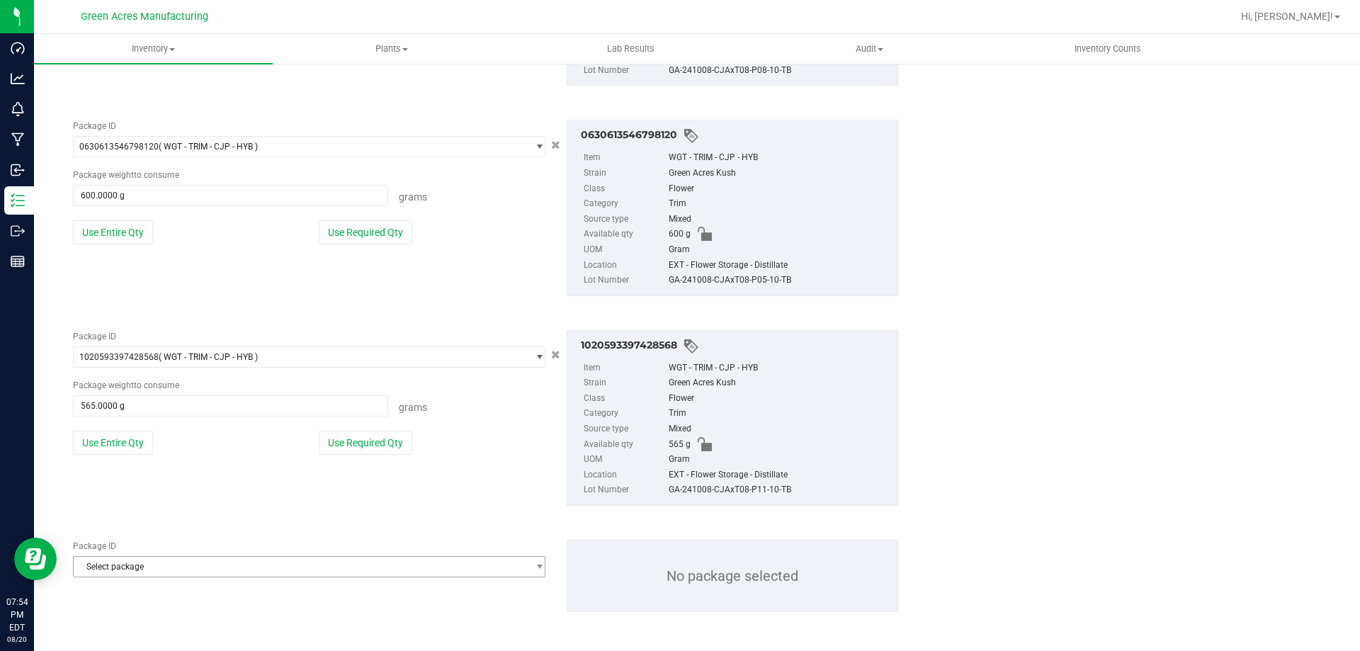
scroll to position [2567, 0]
click at [132, 572] on span "Select package" at bounding box center [300, 565] width 453 height 20
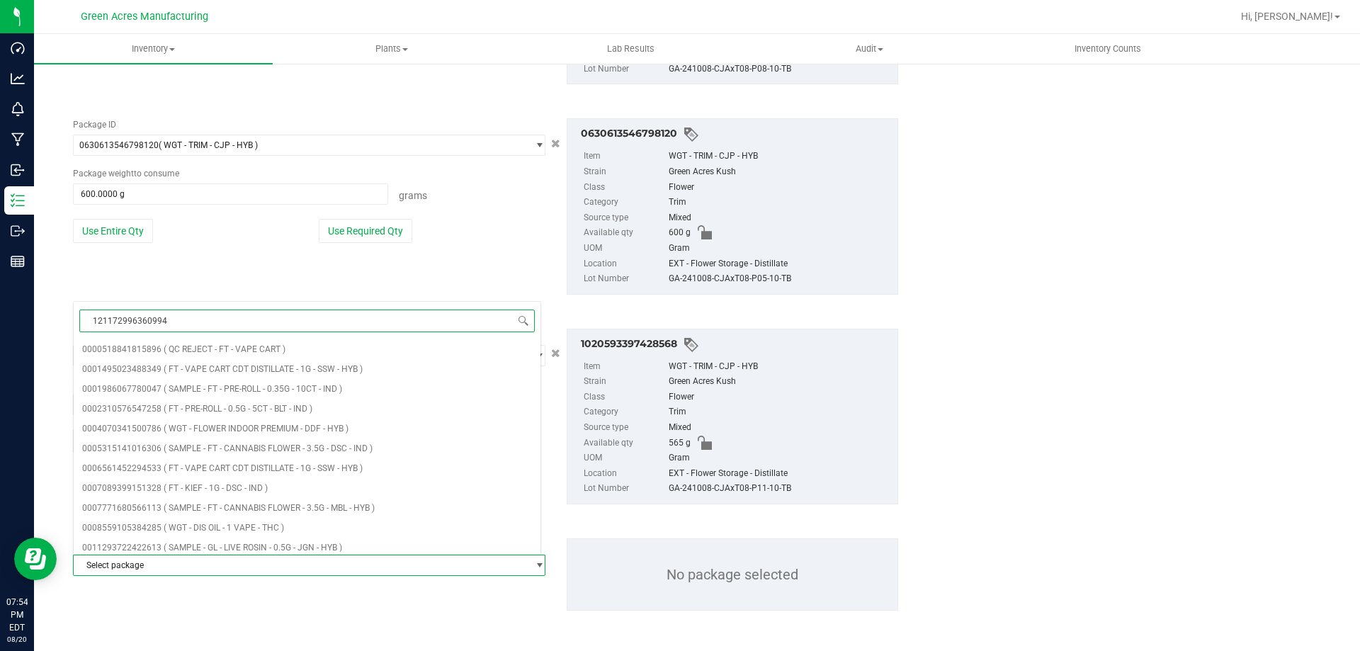
type input "1211729963609943"
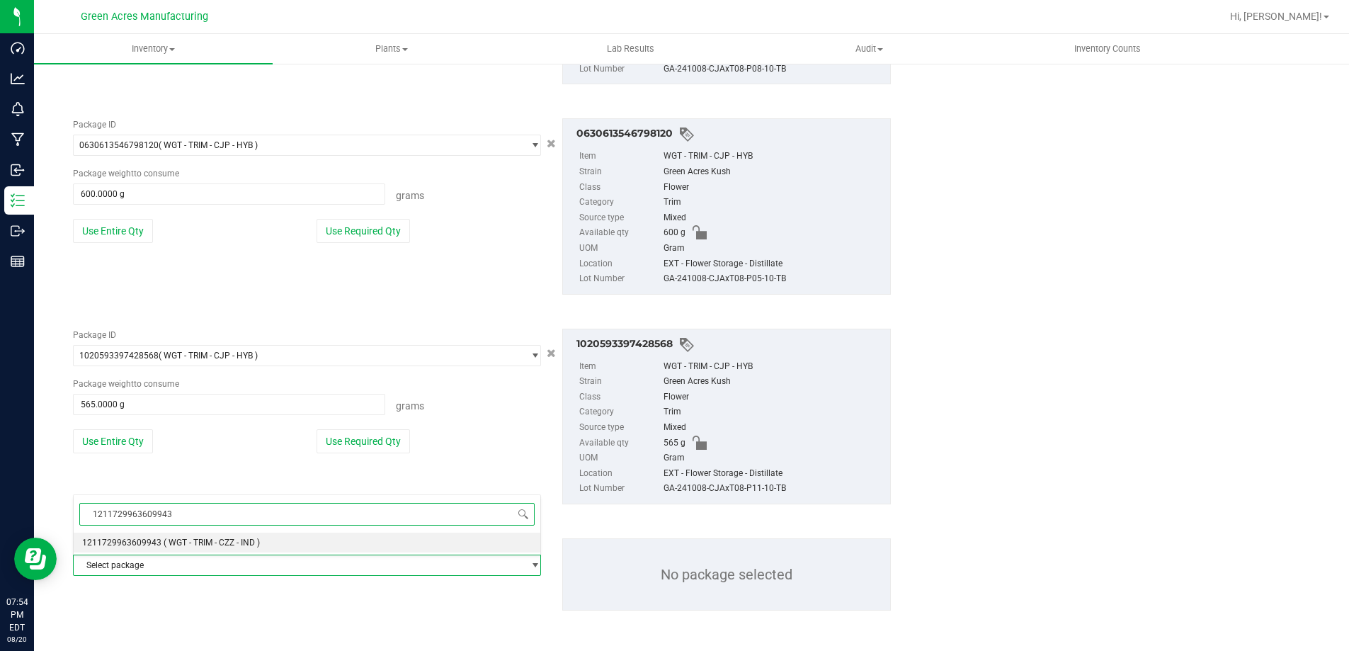
click at [150, 547] on span "1211729963609943" at bounding box center [121, 543] width 79 height 10
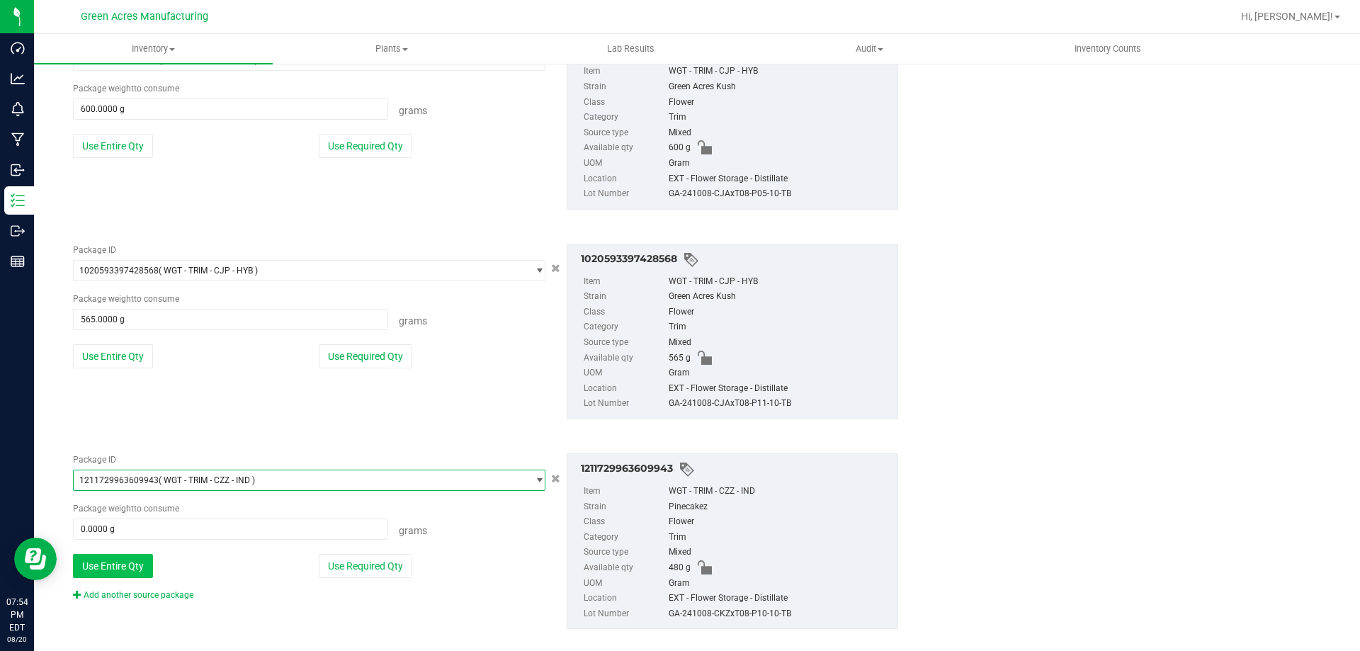
scroll to position [2671, 0]
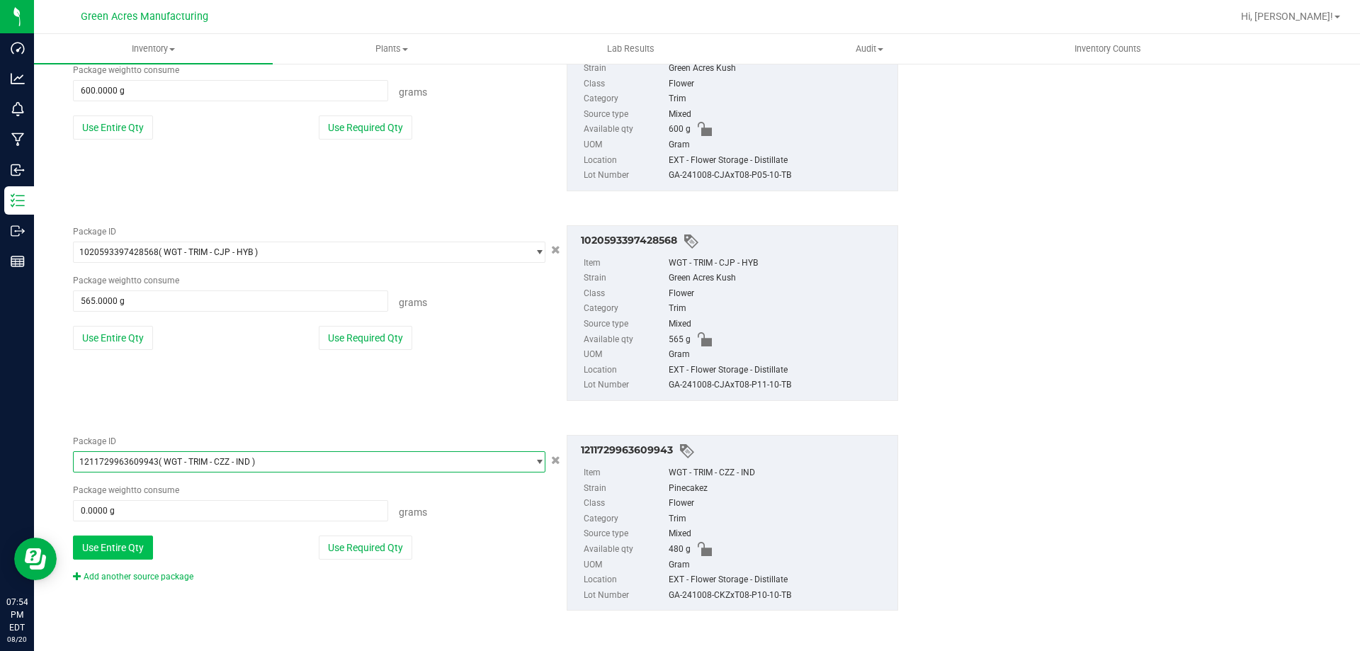
click at [129, 552] on button "Use Entire Qty" at bounding box center [113, 547] width 80 height 24
type input "480.0000 g"
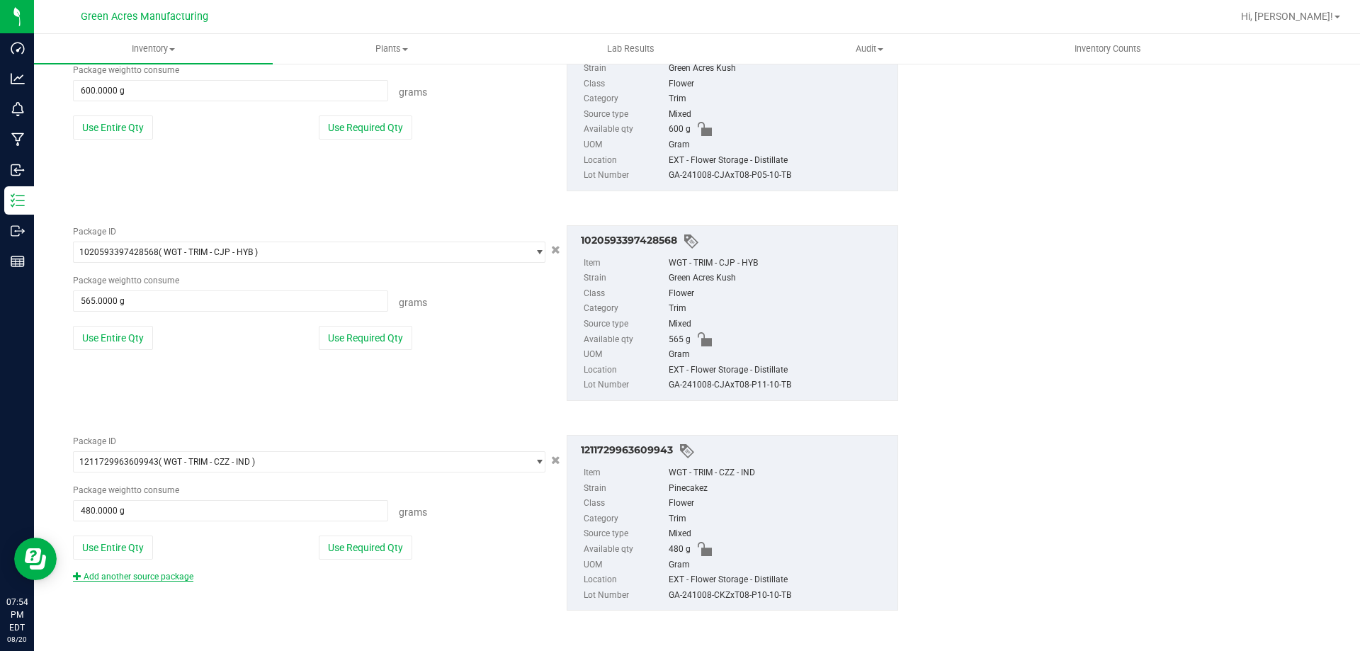
click at [139, 576] on link "Add another source package" at bounding box center [133, 577] width 120 height 10
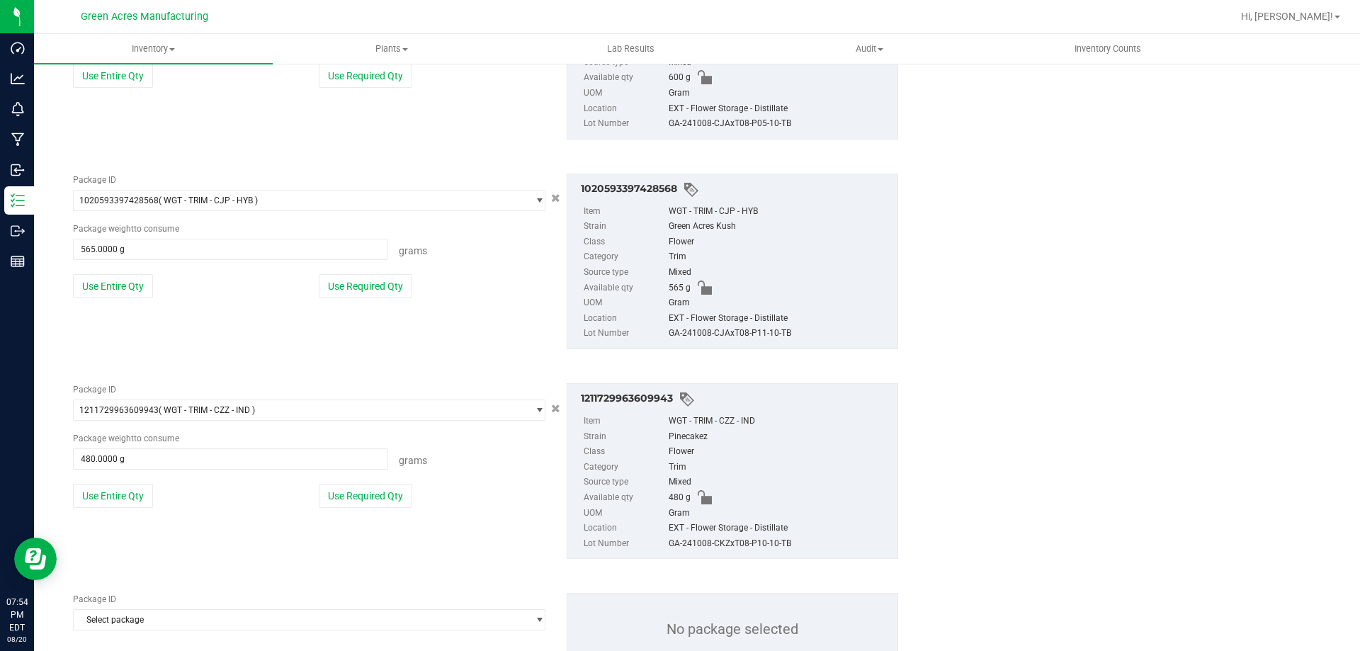
scroll to position [2777, 0]
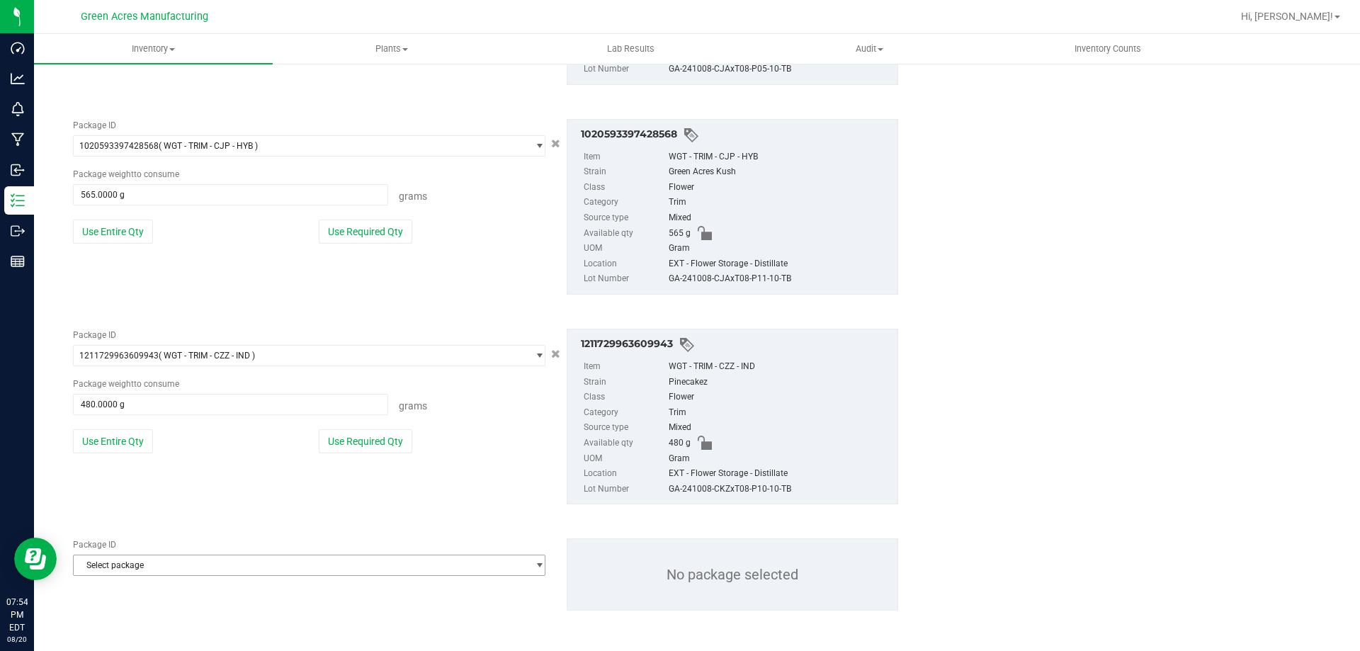
click at [146, 562] on span "Select package" at bounding box center [300, 565] width 453 height 20
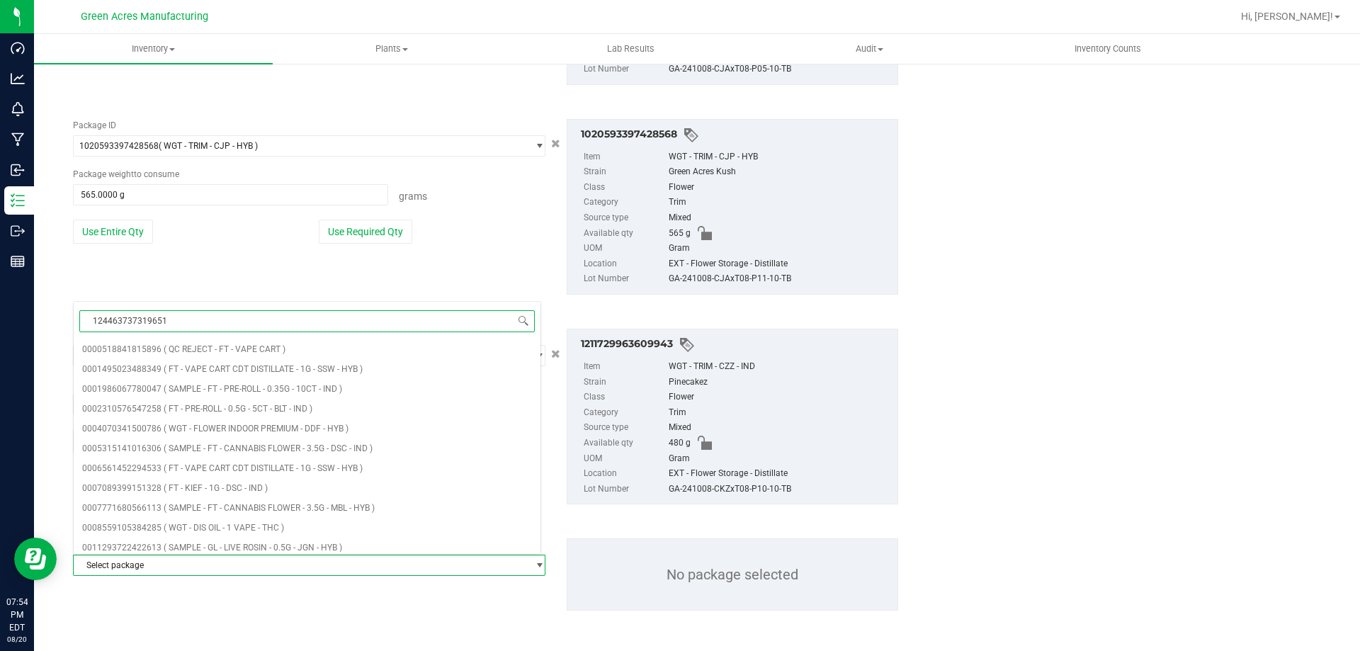
type input "1244637373196518"
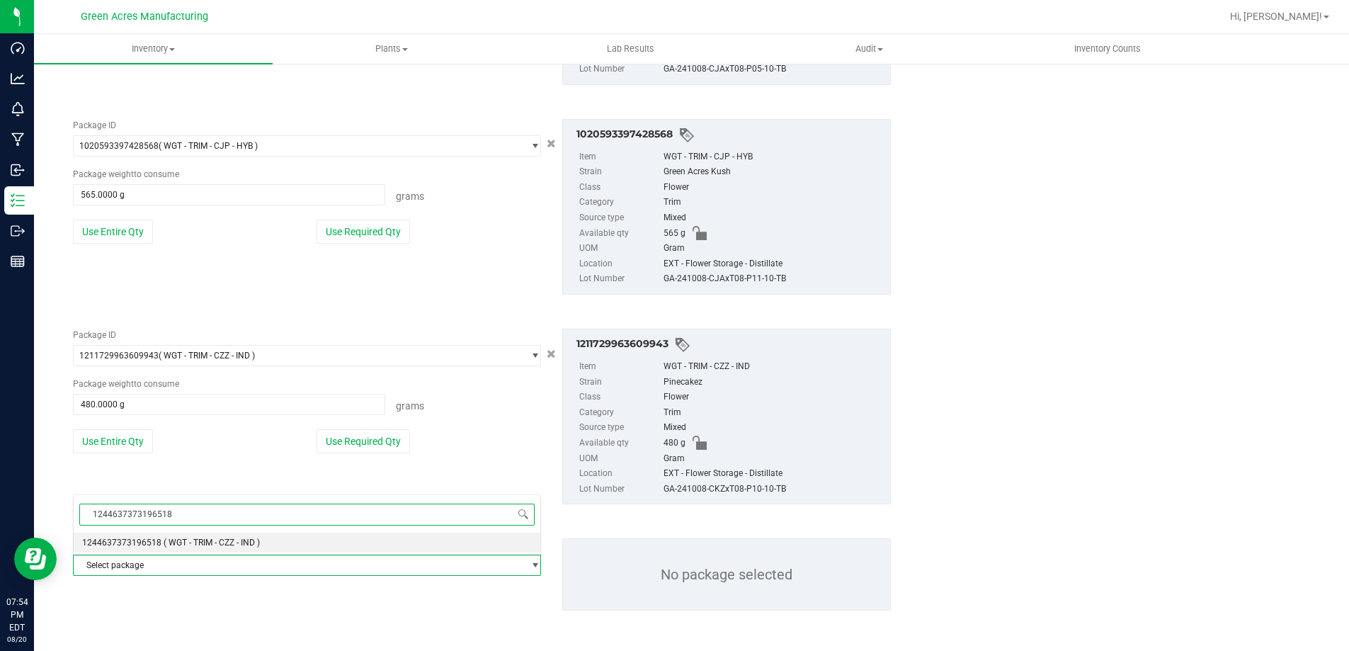
click at [181, 529] on span "1244637373196518" at bounding box center [307, 514] width 467 height 33
click at [183, 540] on span "( WGT - TRIM - CZZ - IND )" at bounding box center [212, 543] width 96 height 10
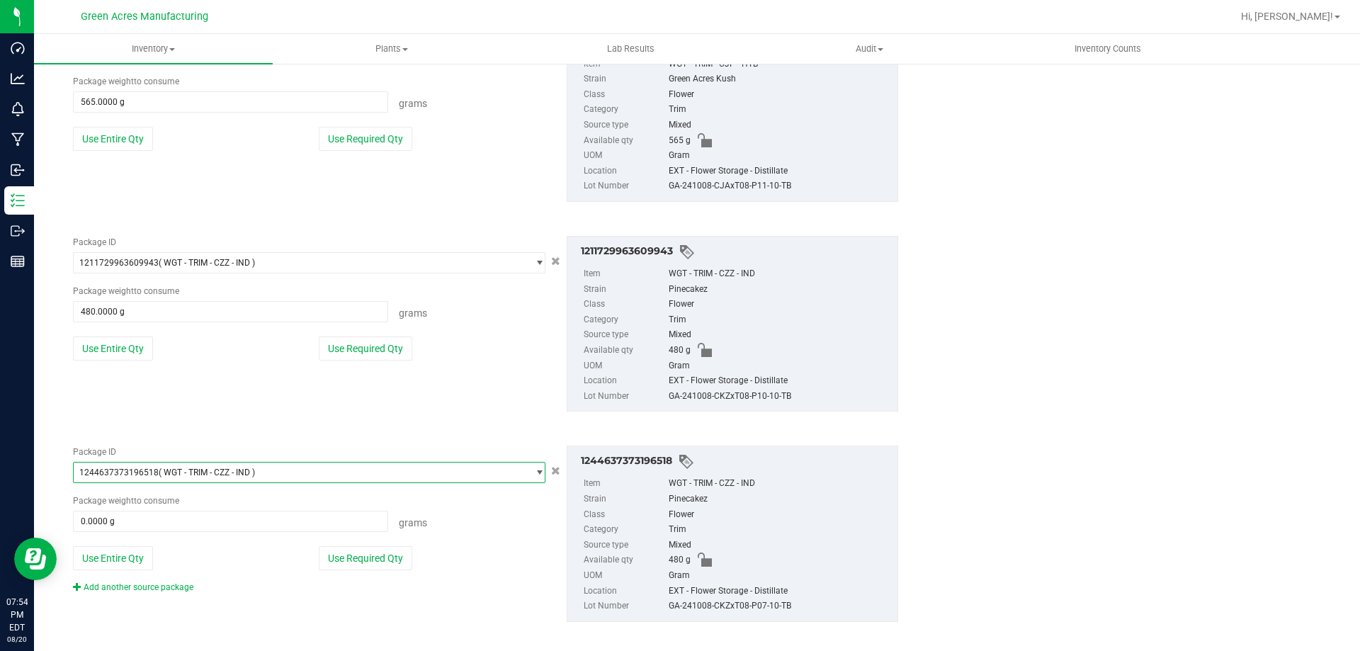
scroll to position [2881, 0]
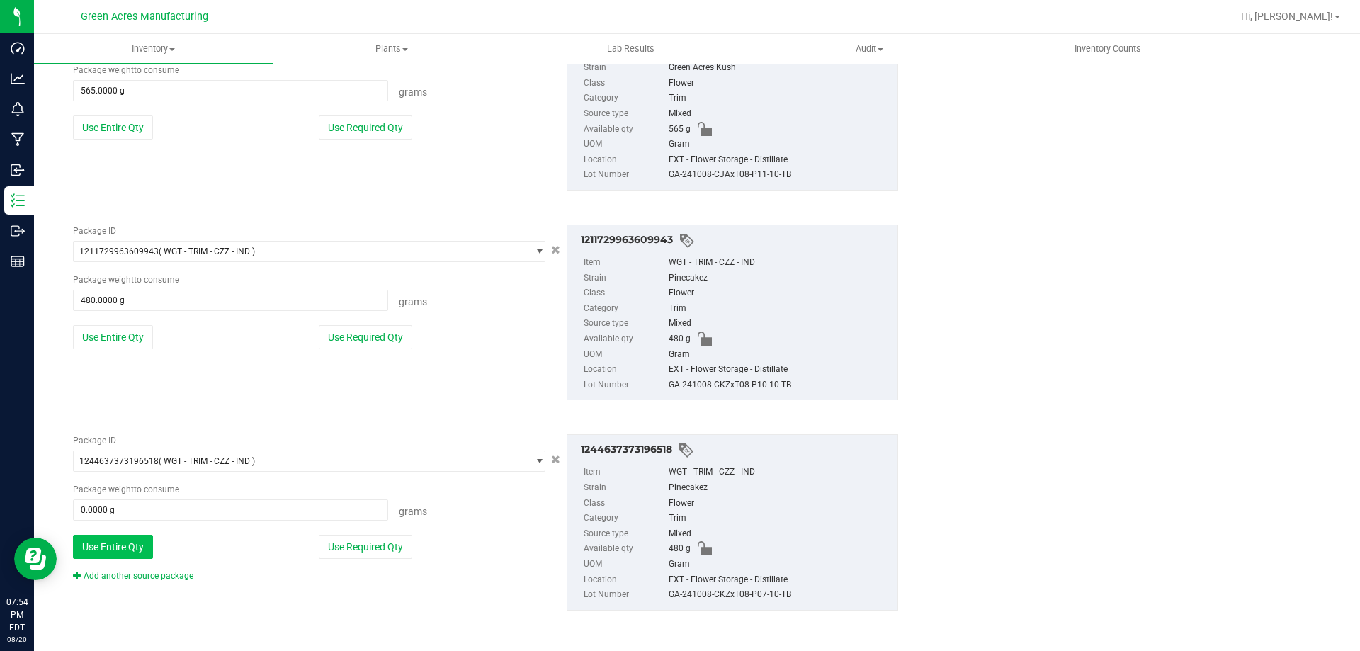
click at [126, 552] on button "Use Entire Qty" at bounding box center [113, 547] width 80 height 24
type input "480.0000 g"
click at [135, 573] on link "Add another source package" at bounding box center [133, 576] width 120 height 10
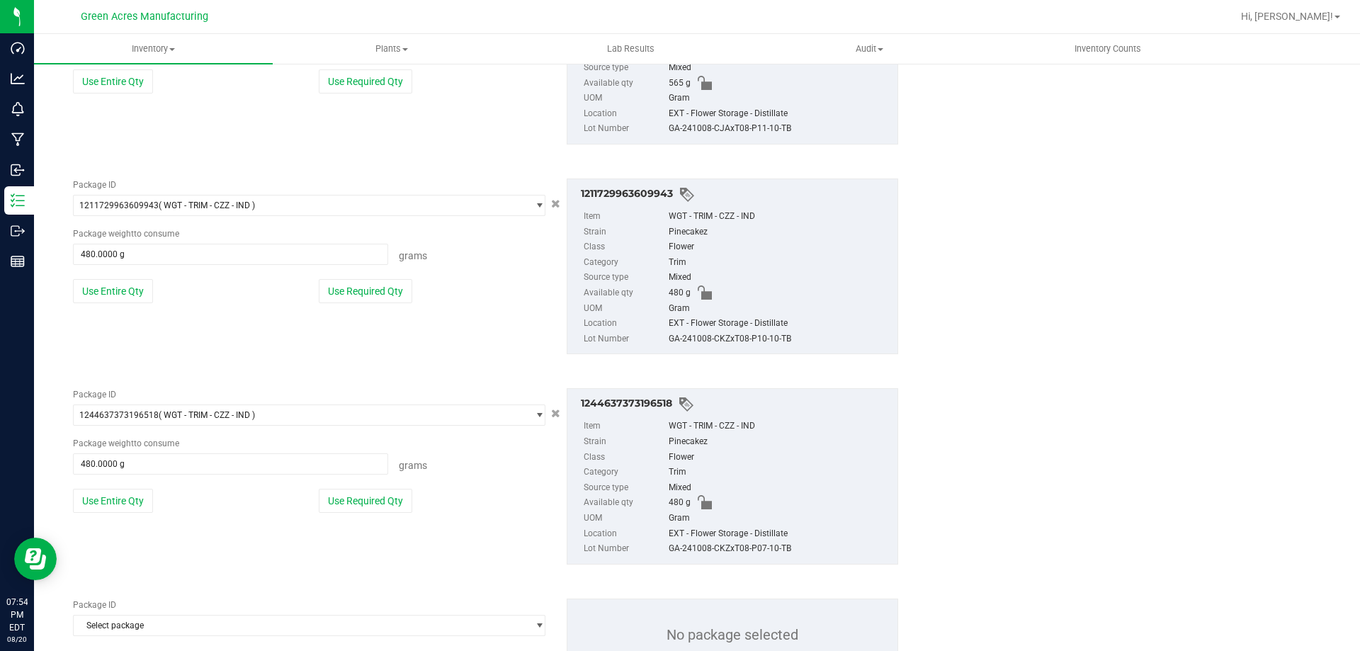
scroll to position [2952, 0]
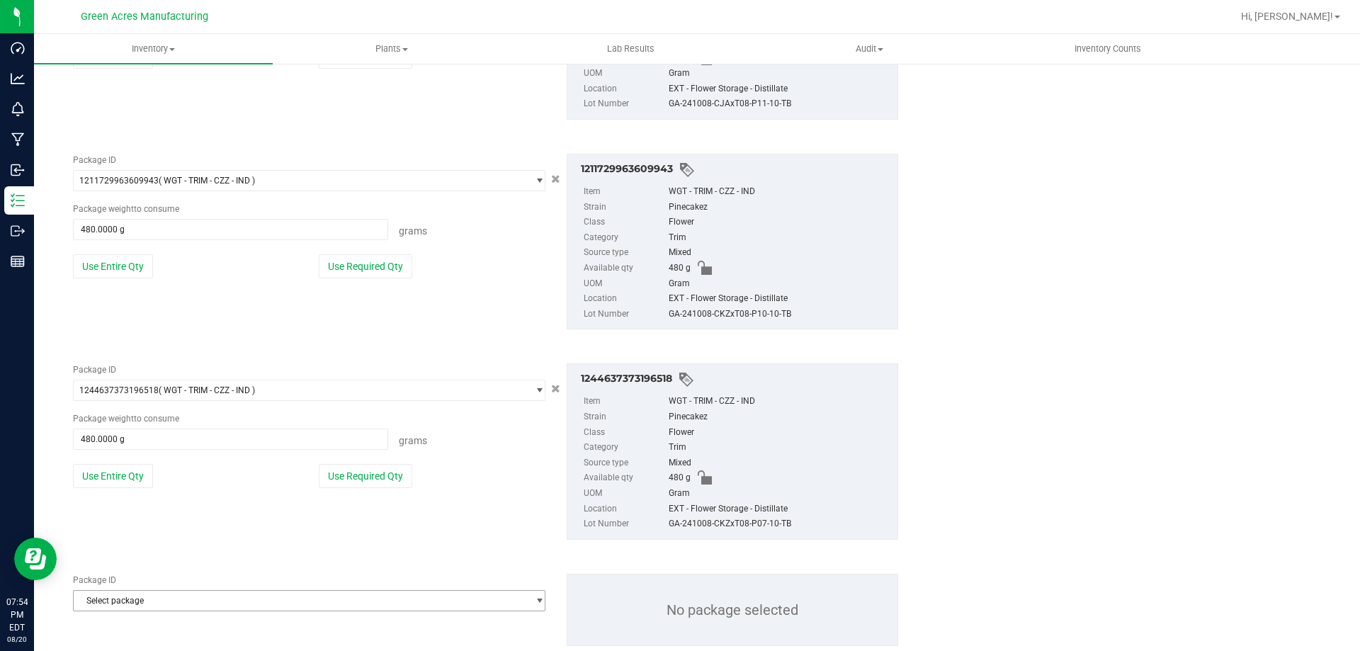
click at [135, 603] on span "Select package" at bounding box center [300, 601] width 453 height 20
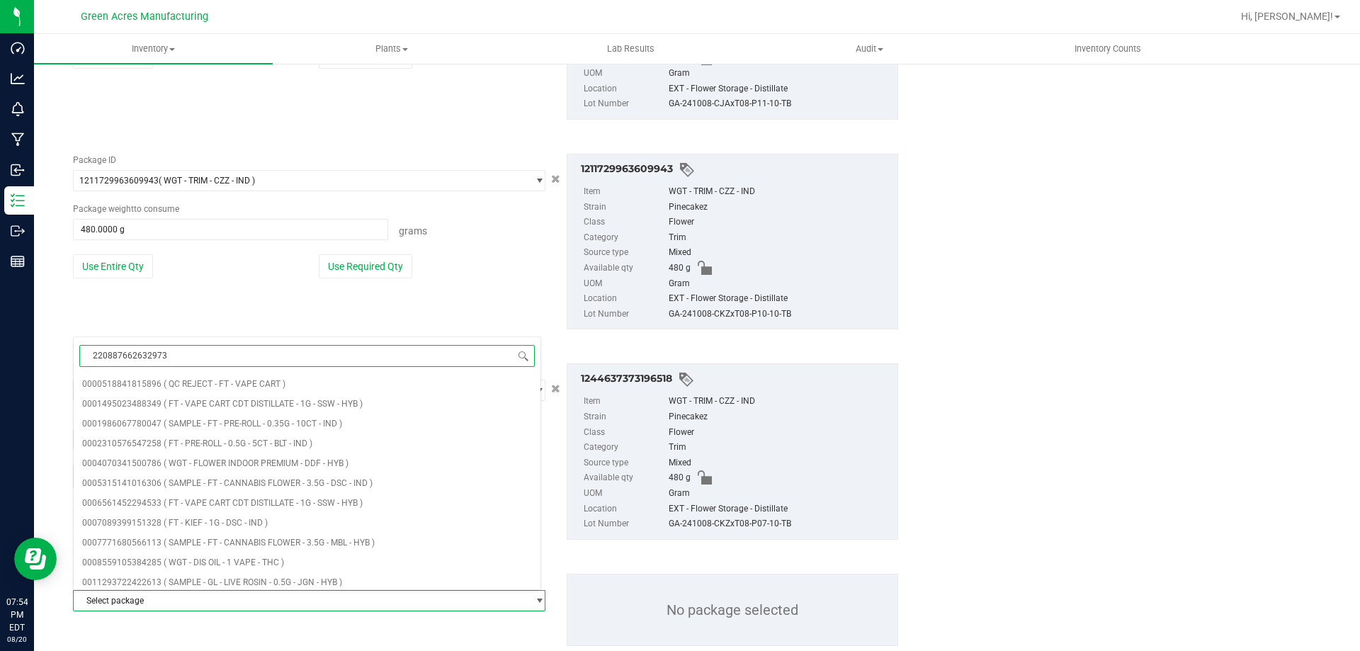
type input "2208876626329732"
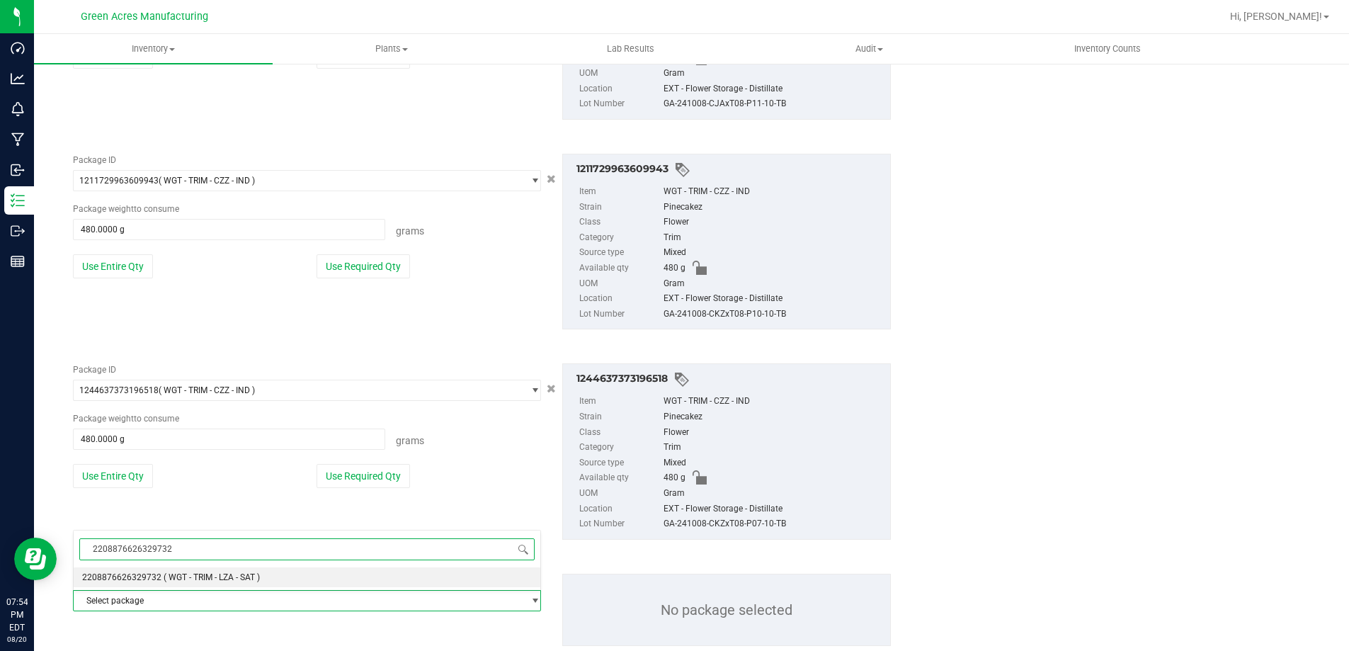
click at [243, 576] on span "( WGT - TRIM - LZA - SAT )" at bounding box center [212, 577] width 96 height 10
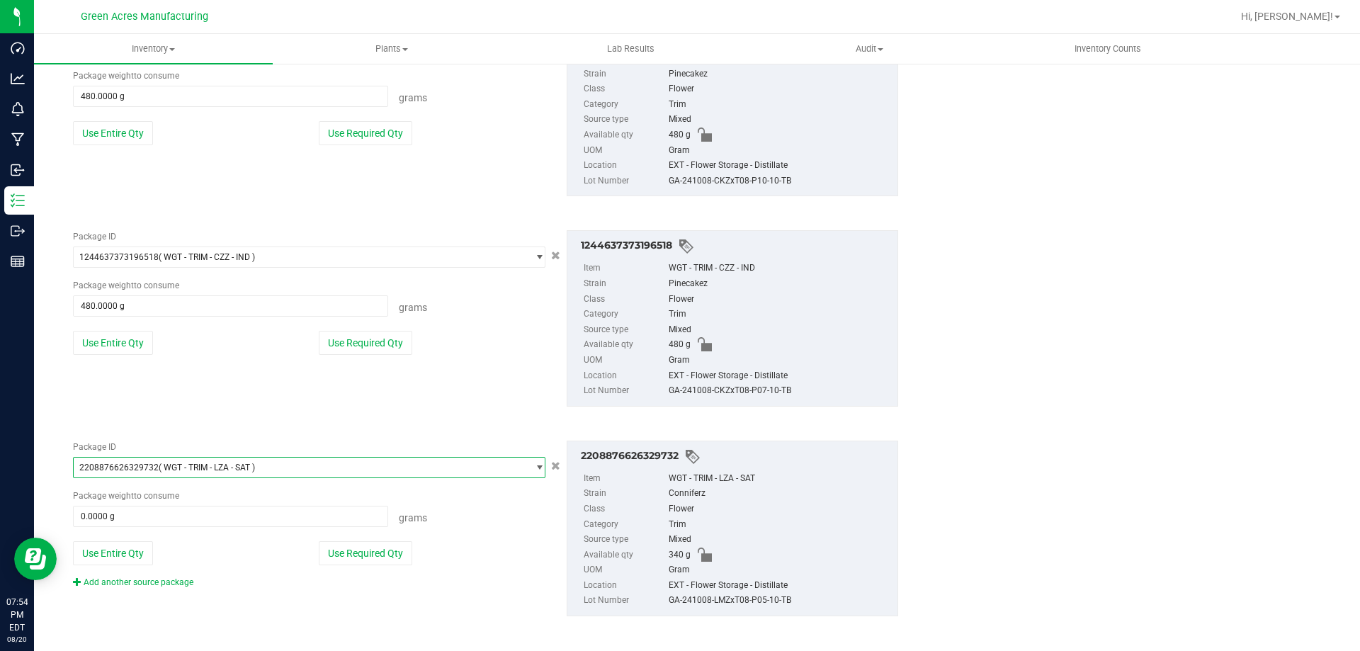
scroll to position [3091, 0]
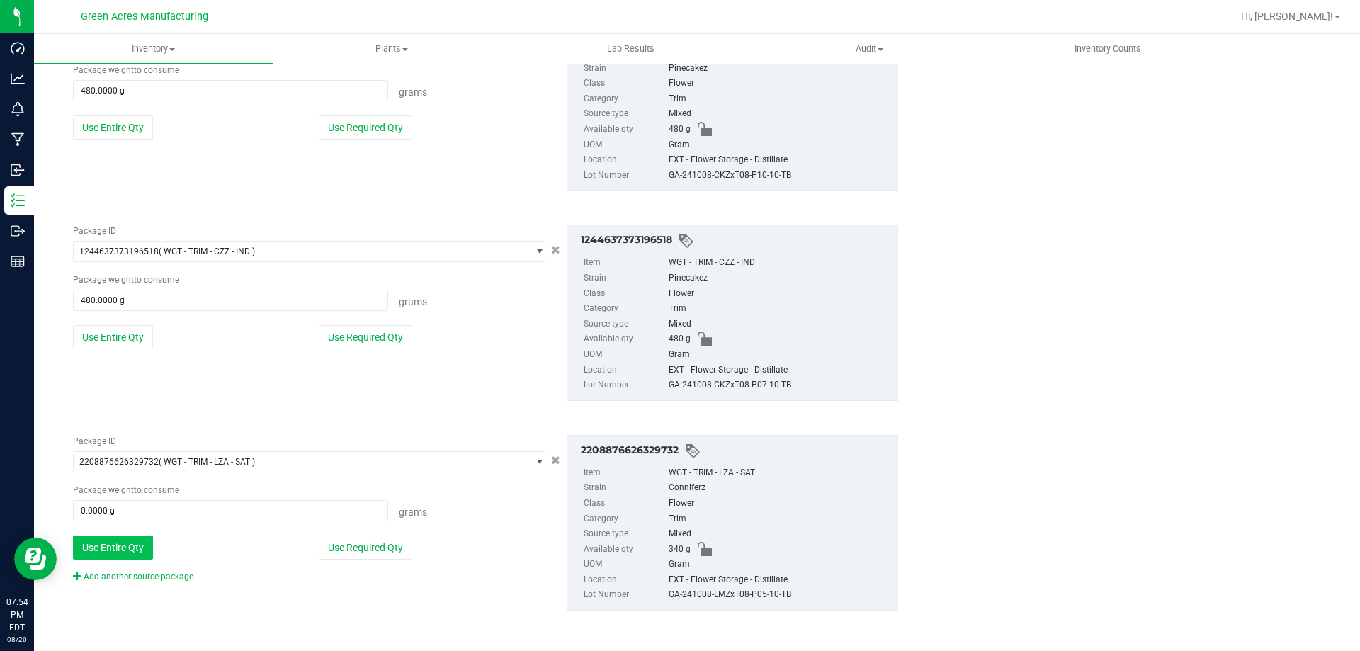
click at [117, 542] on button "Use Entire Qty" at bounding box center [113, 547] width 80 height 24
type input "340.0000 g"
click at [142, 583] on div "Package ID 2208876626329732 ( WGT - TRIM - LZA - SAT ) 2197345038425336 2199646…" at bounding box center [485, 523] width 846 height 198
click at [140, 579] on link "Add another source package" at bounding box center [133, 577] width 120 height 10
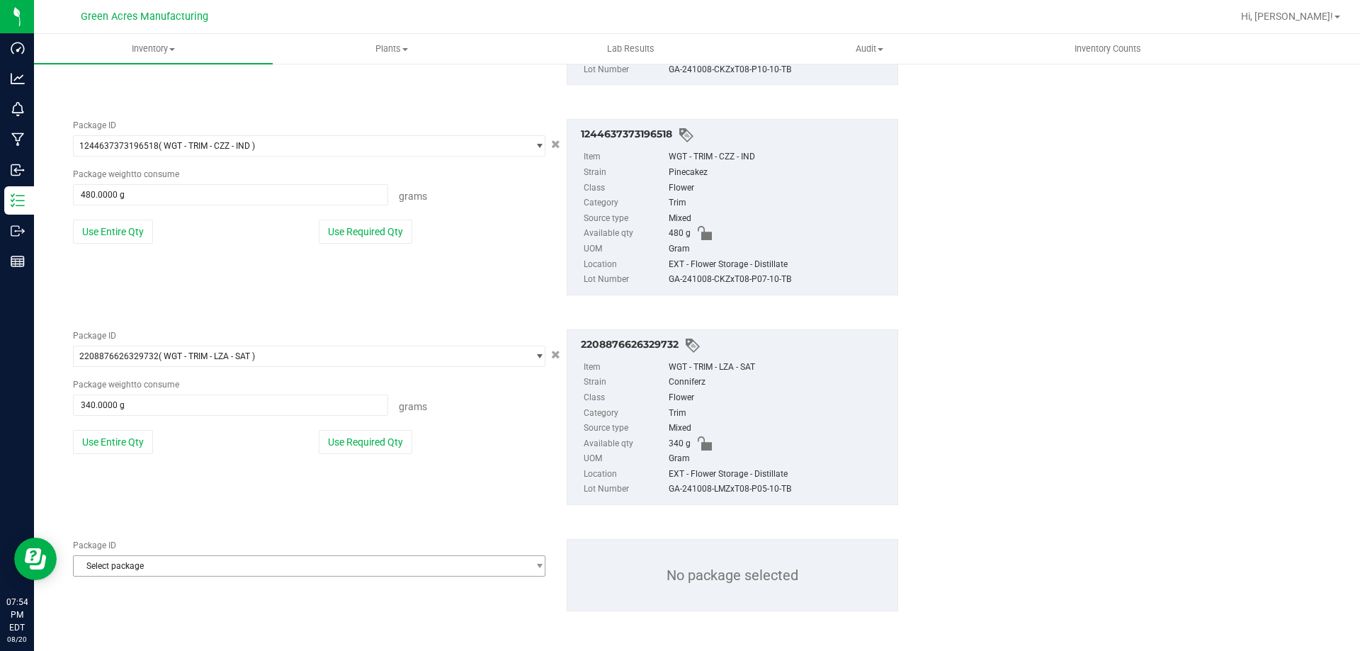
scroll to position [3197, 0]
click at [130, 564] on span "Select package" at bounding box center [300, 565] width 453 height 20
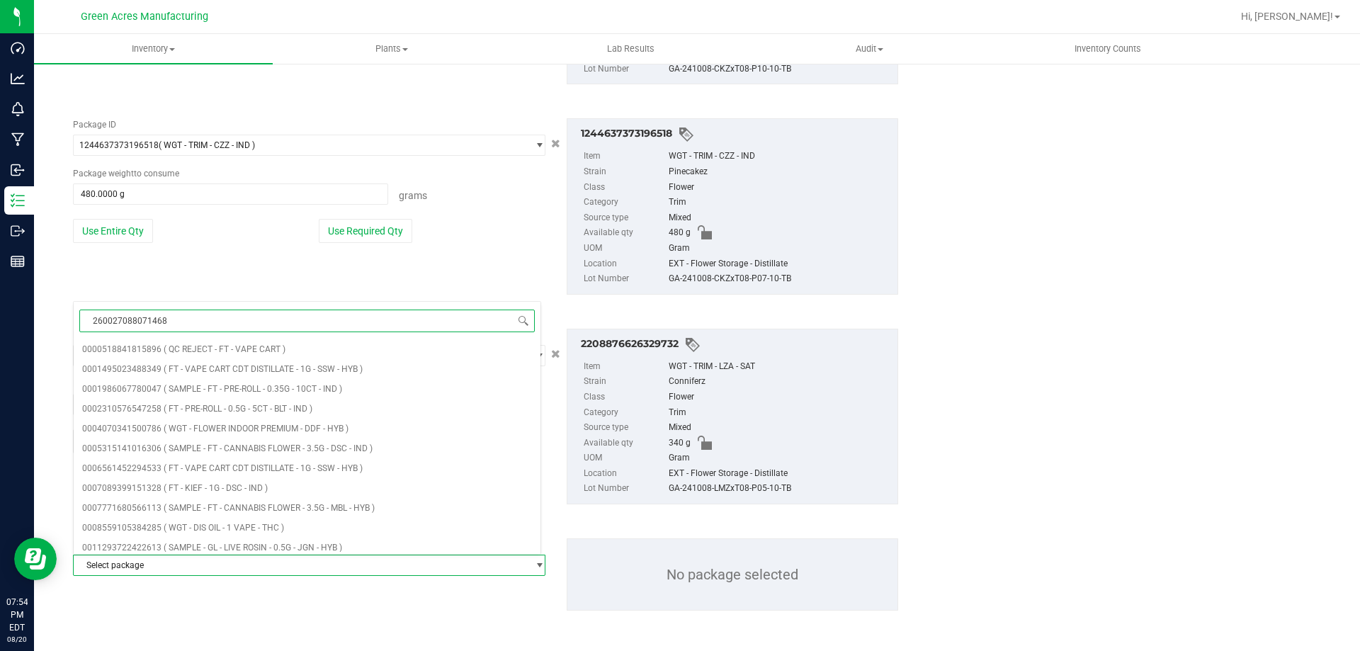
type input "2600270880714689"
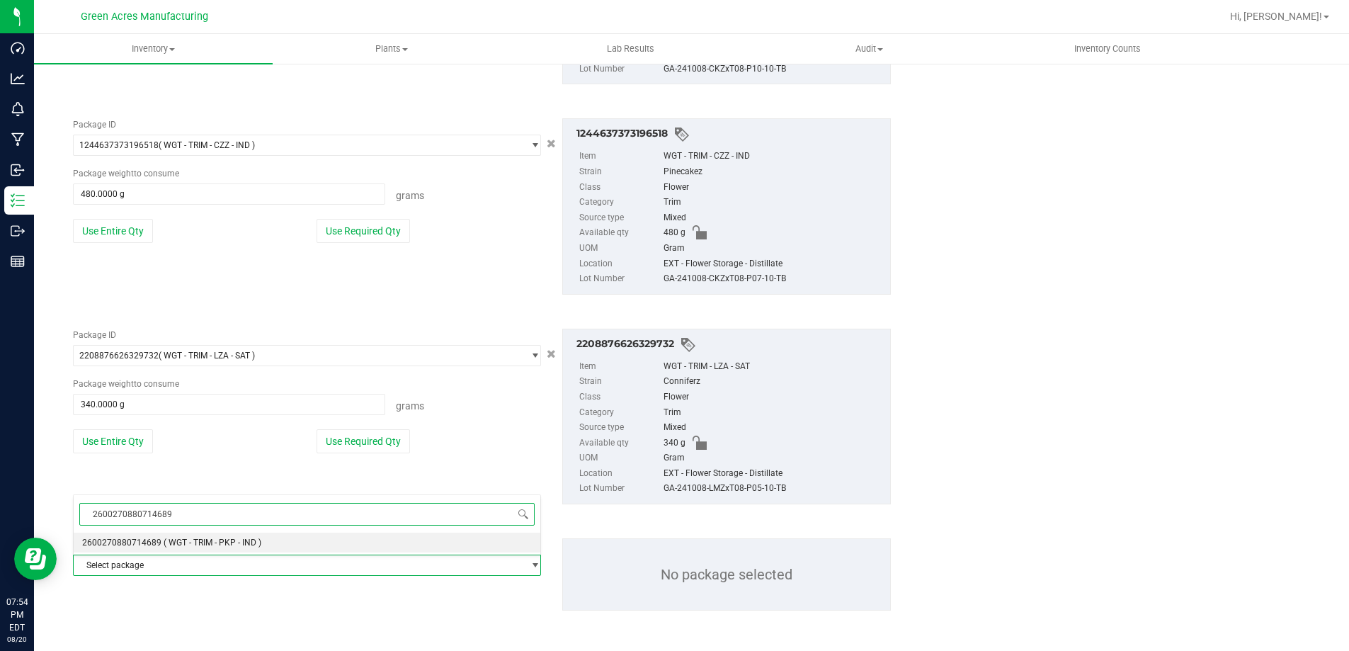
click at [135, 539] on span "2600270880714689" at bounding box center [121, 543] width 79 height 10
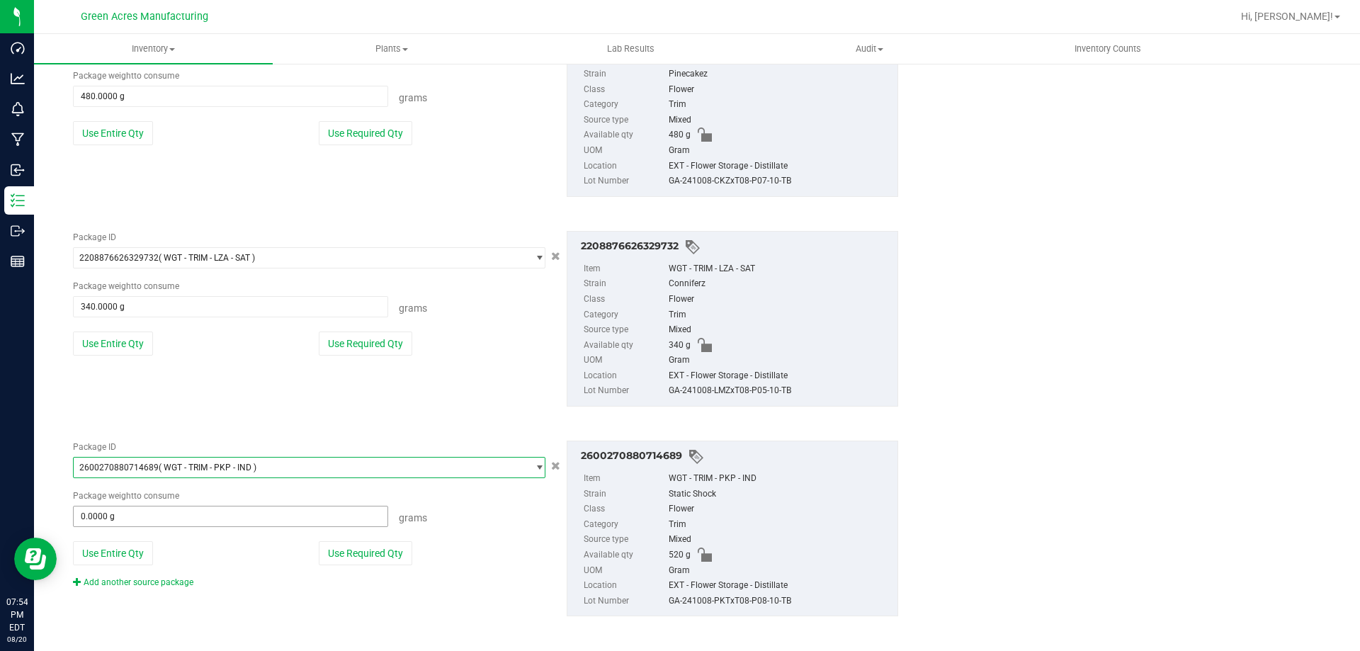
scroll to position [3300, 0]
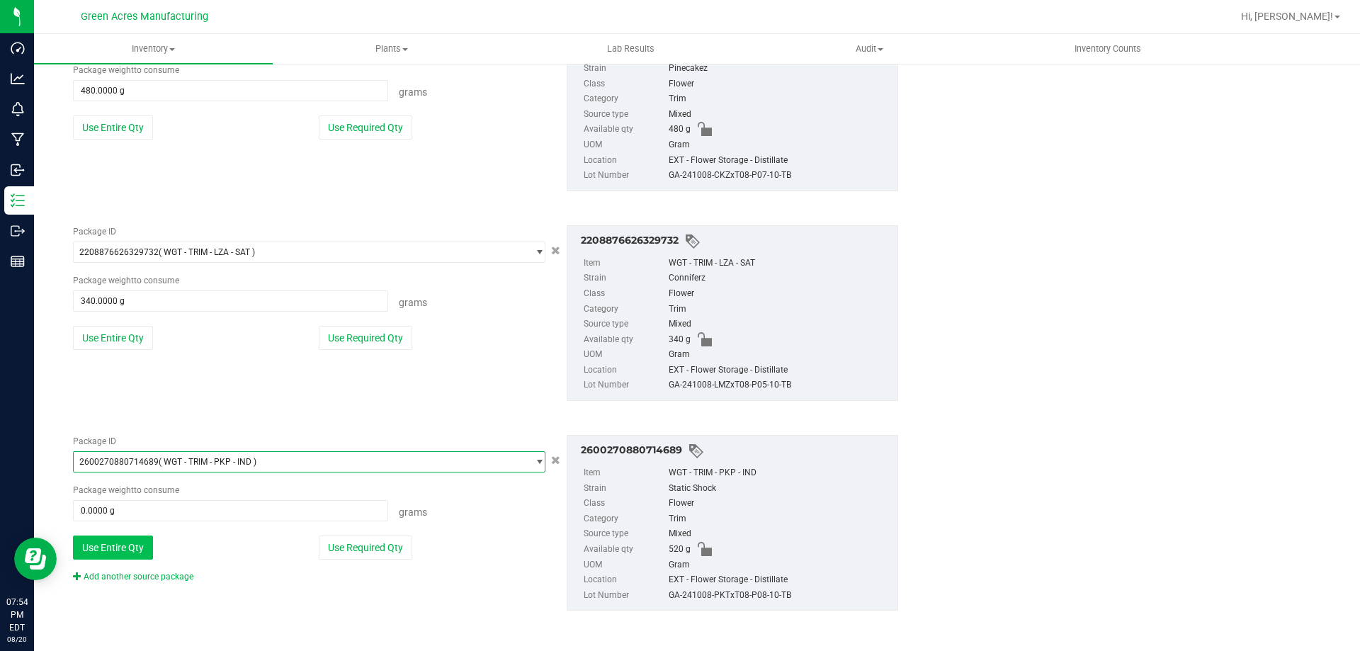
click at [147, 543] on button "Use Entire Qty" at bounding box center [113, 547] width 80 height 24
type input "520.0000 g"
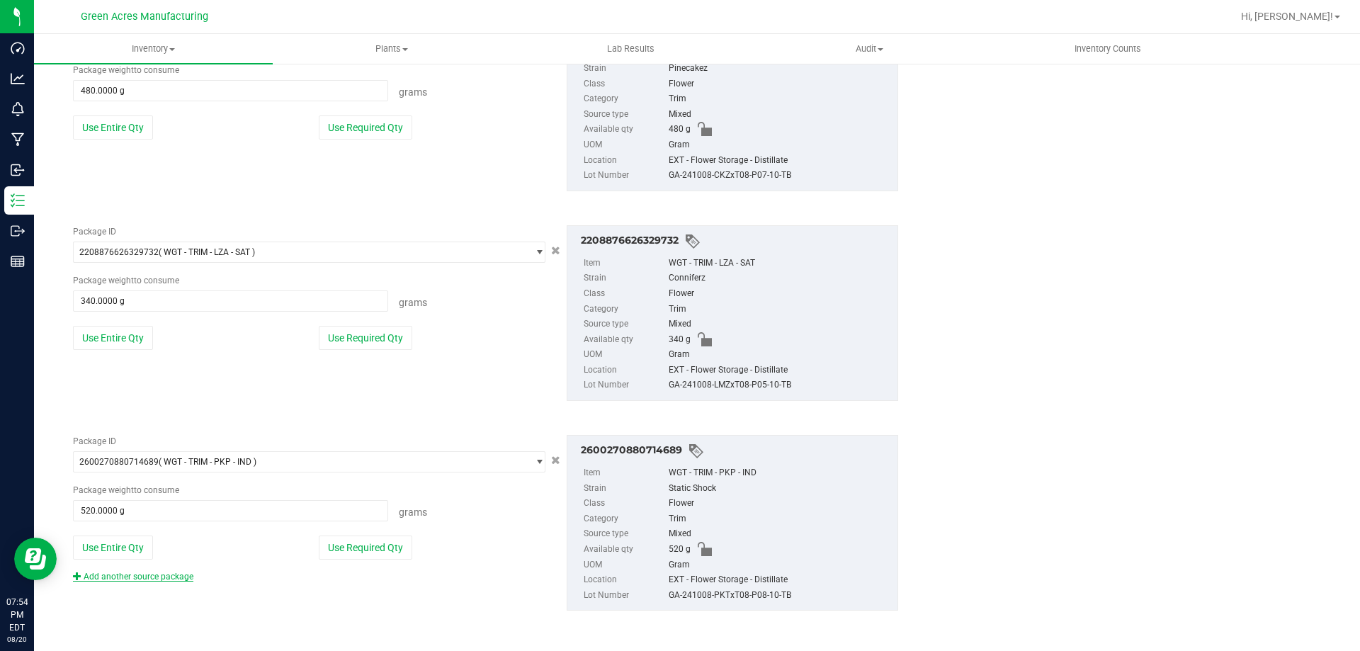
click at [171, 579] on link "Add another source package" at bounding box center [133, 577] width 120 height 10
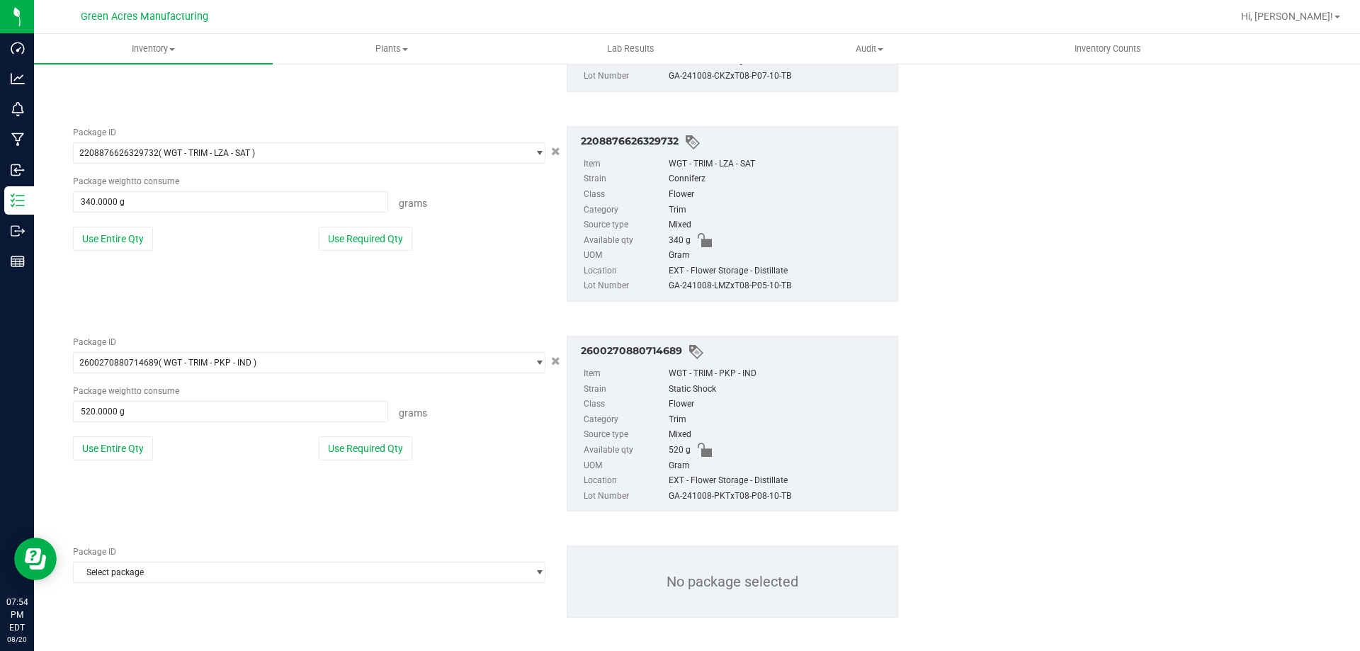
scroll to position [3407, 0]
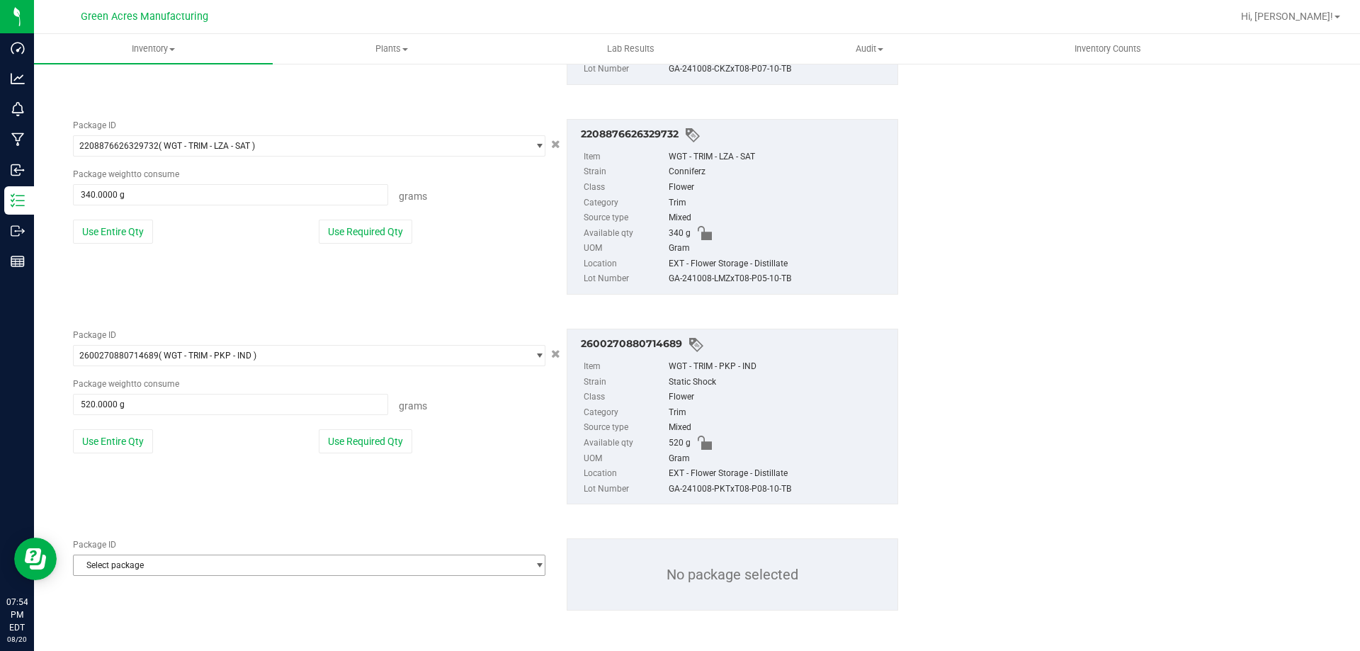
click at [178, 563] on span "Select package" at bounding box center [300, 565] width 453 height 20
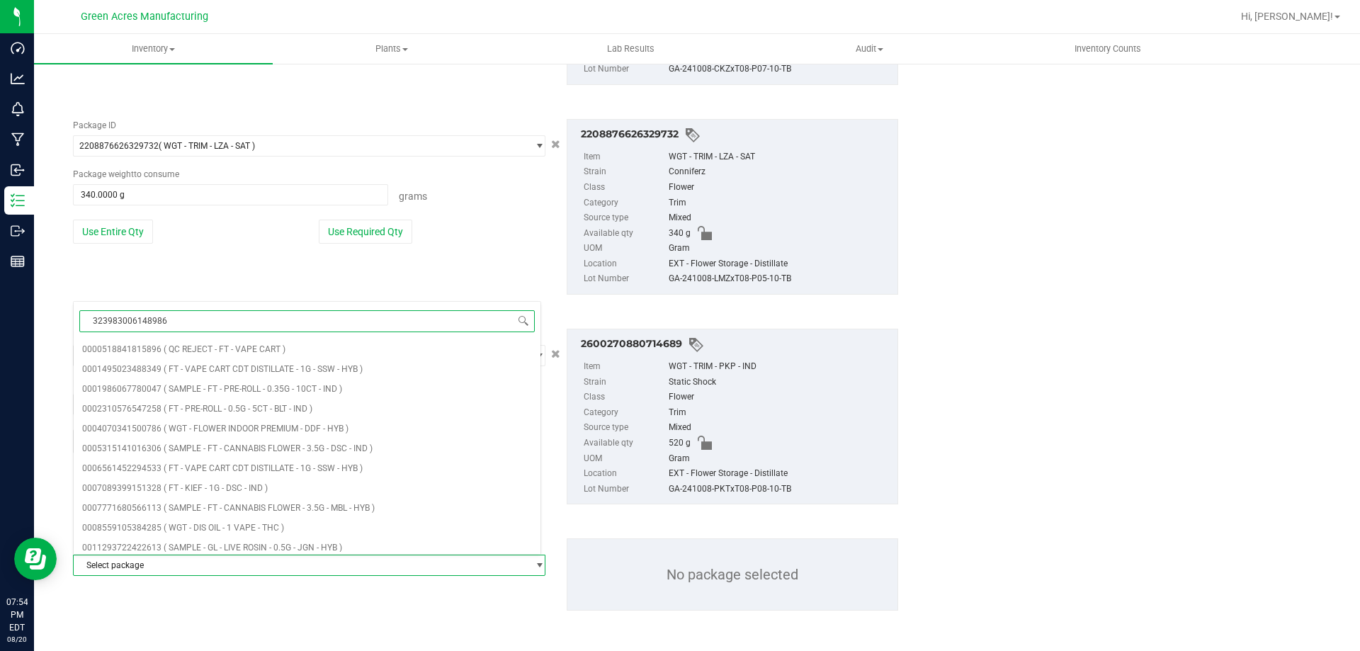
type input "3239830061489860"
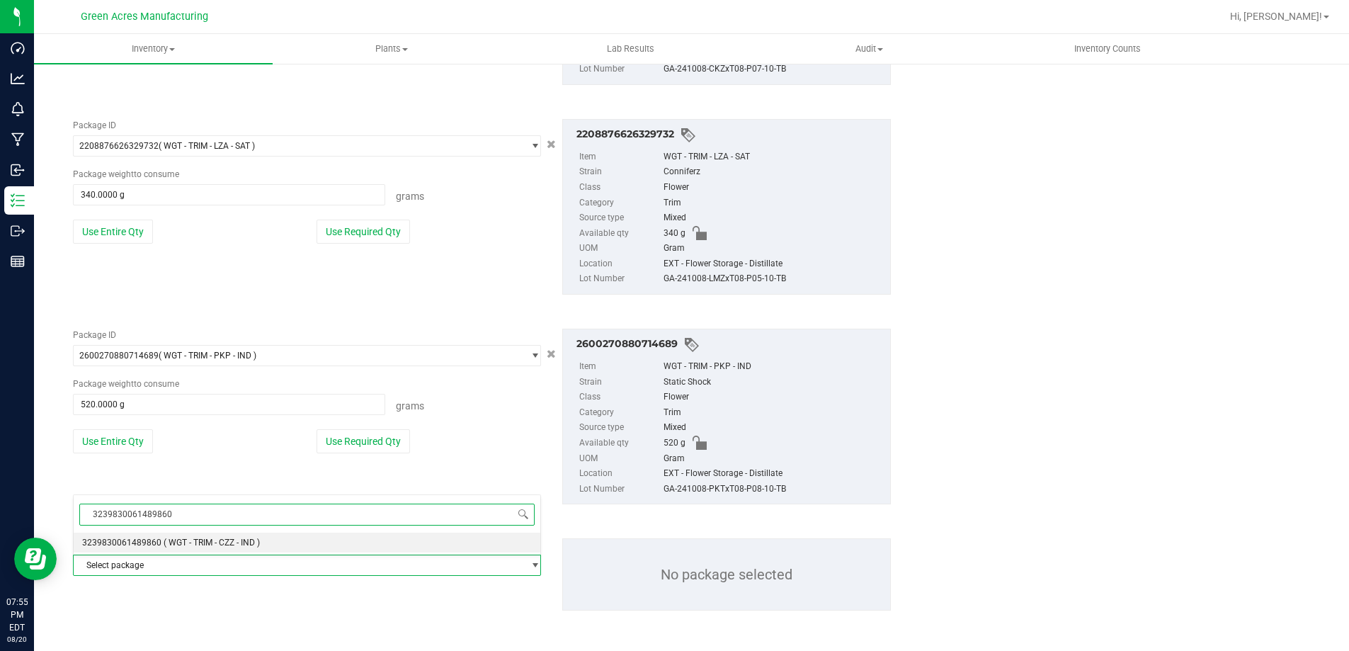
click at [182, 547] on span "( WGT - TRIM - CZZ - IND )" at bounding box center [212, 543] width 96 height 10
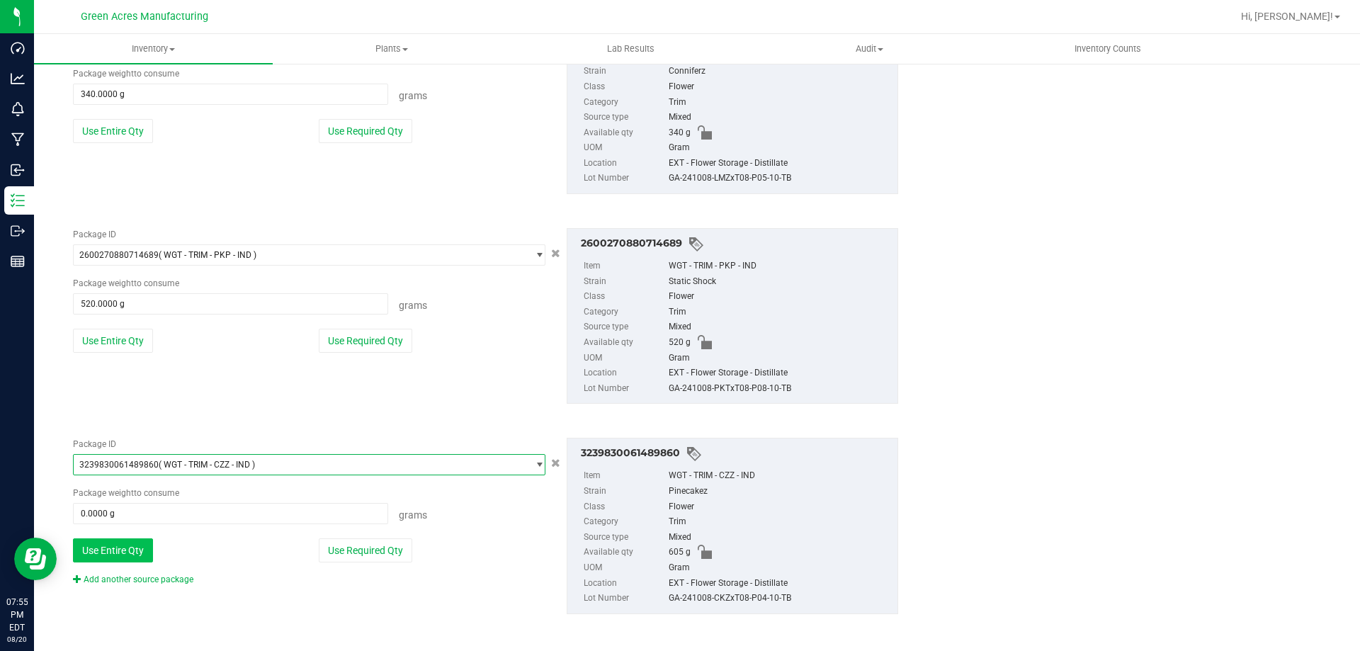
scroll to position [3511, 0]
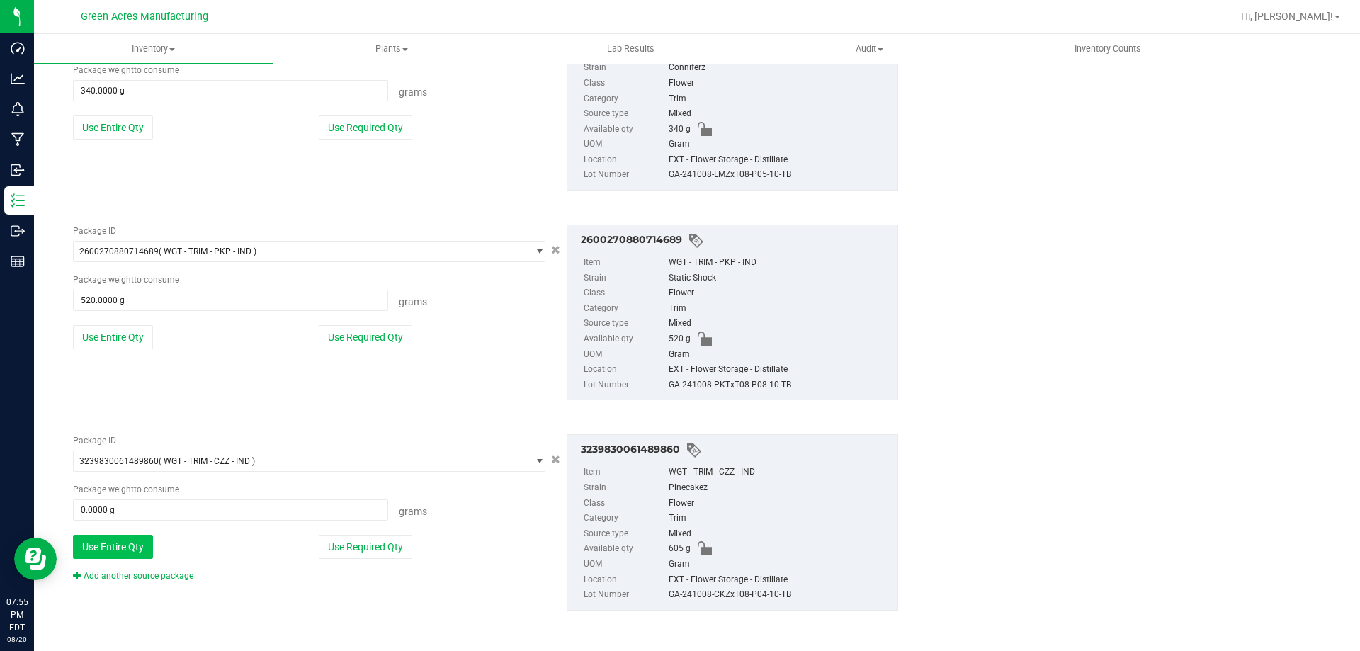
click at [125, 552] on button "Use Entire Qty" at bounding box center [113, 547] width 80 height 24
type input "605.0000 g"
click at [127, 574] on link "Add another source package" at bounding box center [133, 576] width 120 height 10
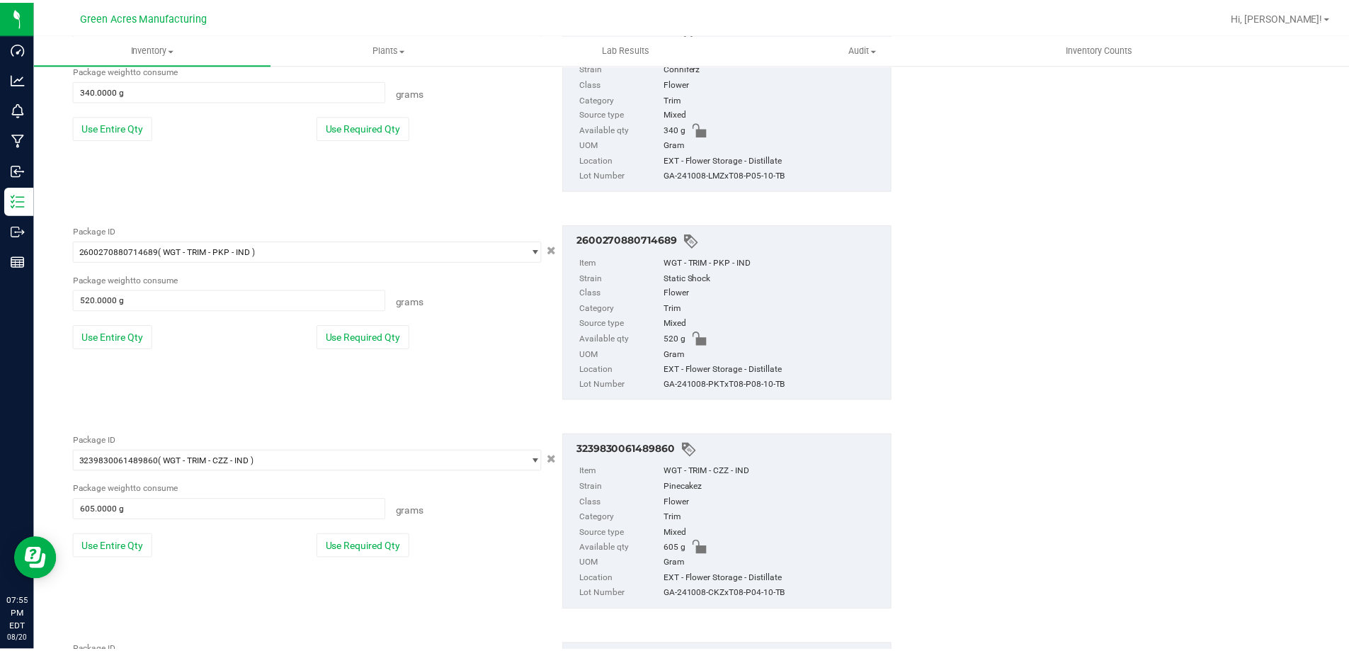
scroll to position [3617, 0]
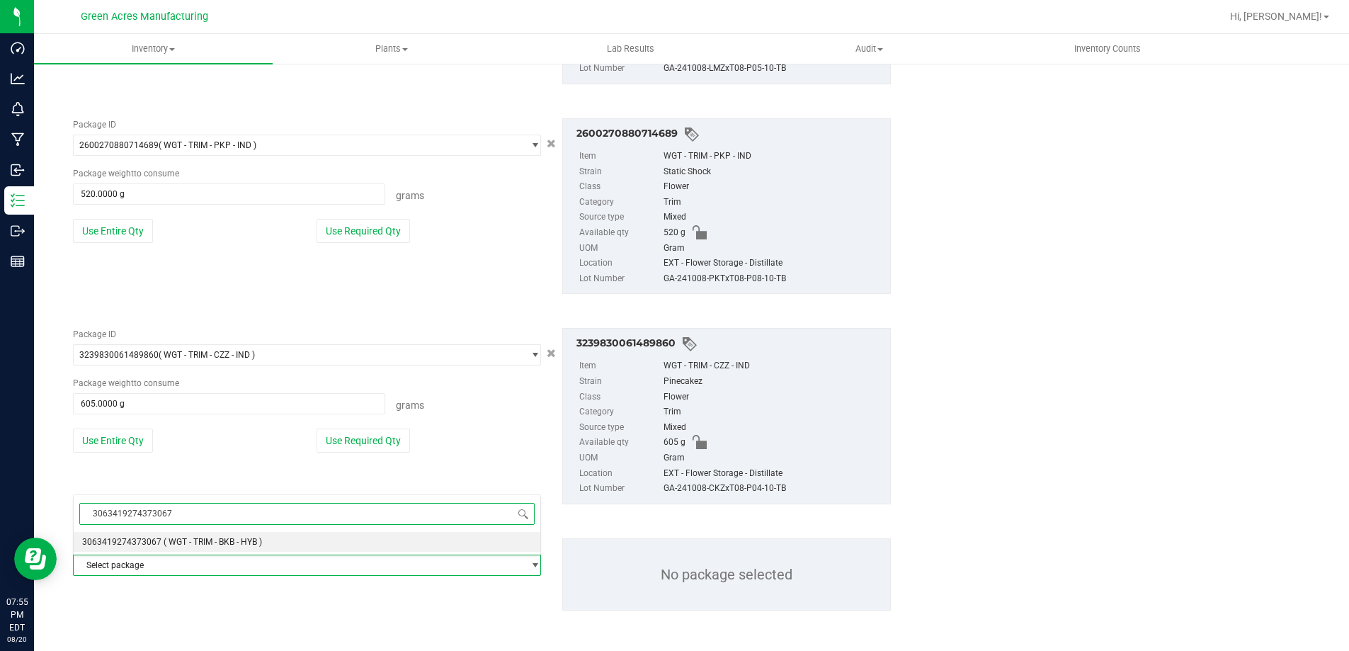
scroll to position [45, 0]
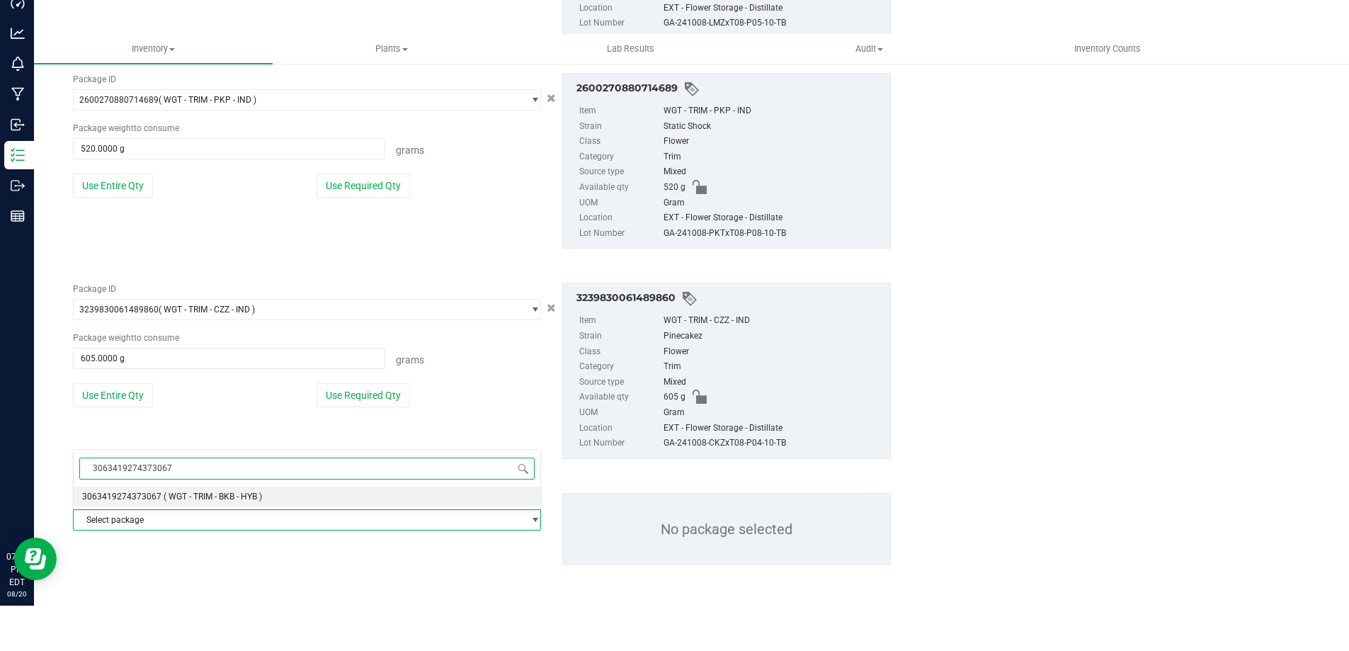
type input "3063419274373067"
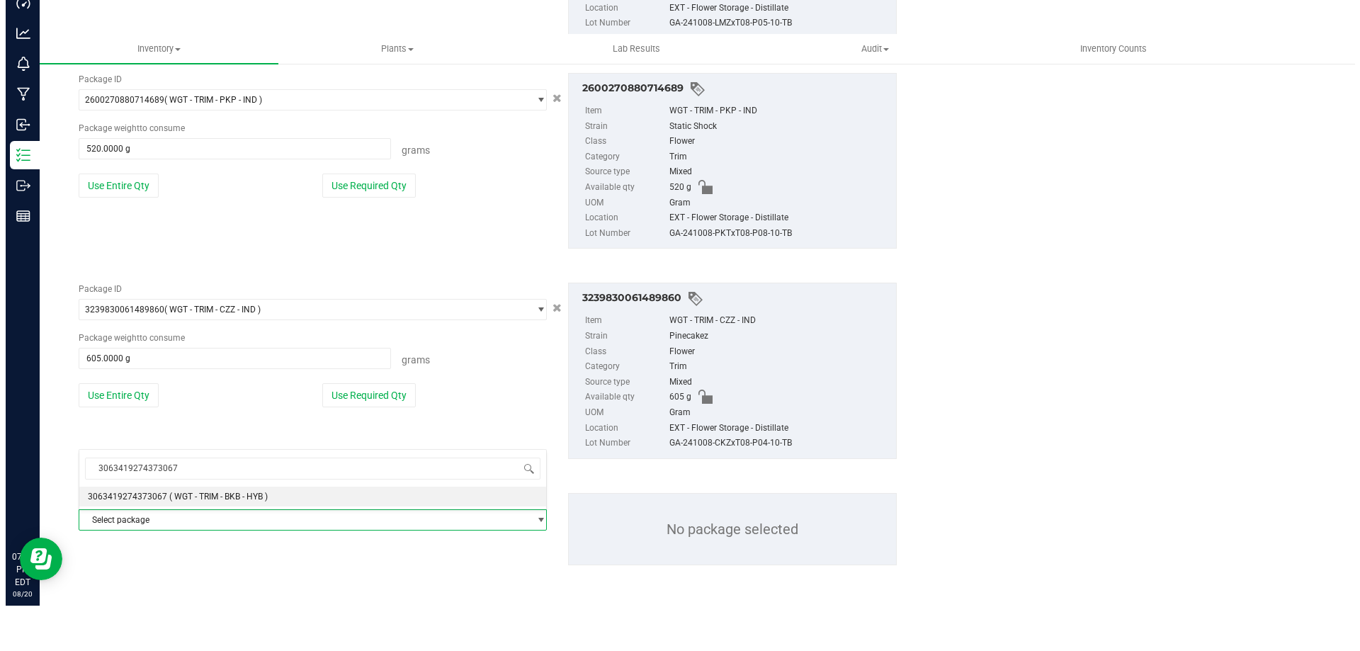
scroll to position [0, 0]
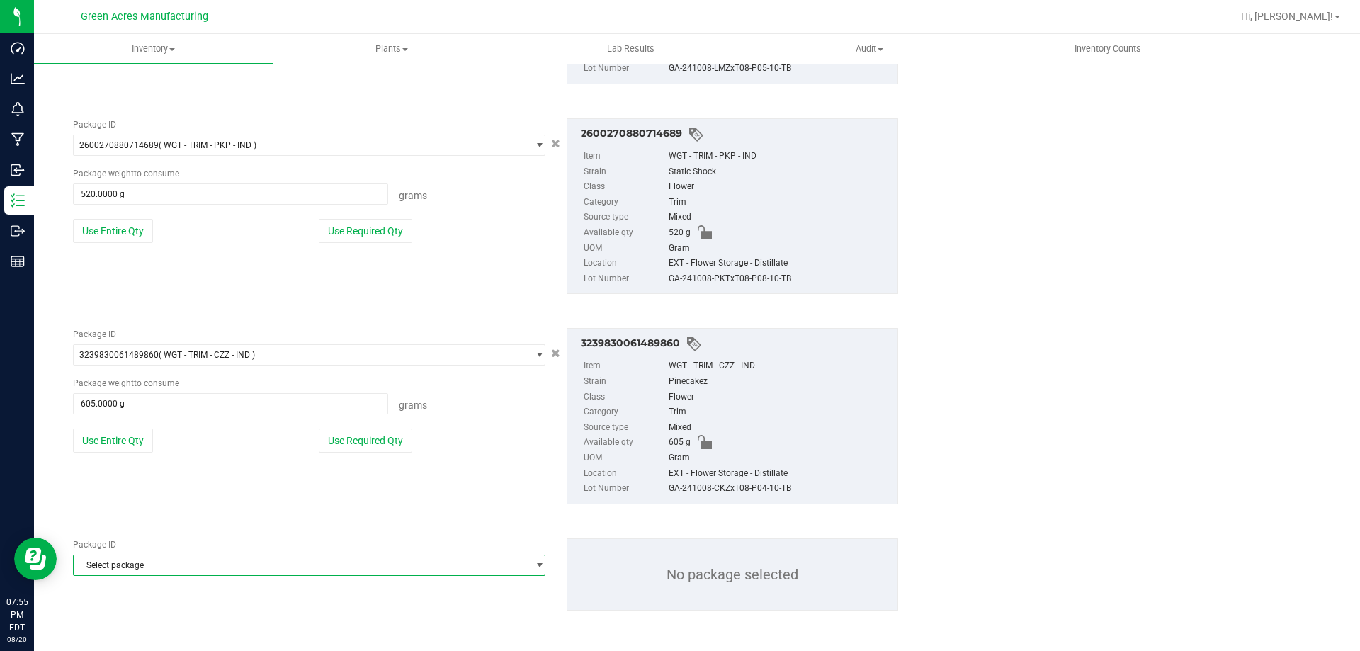
click at [144, 556] on span "Select package" at bounding box center [300, 565] width 453 height 20
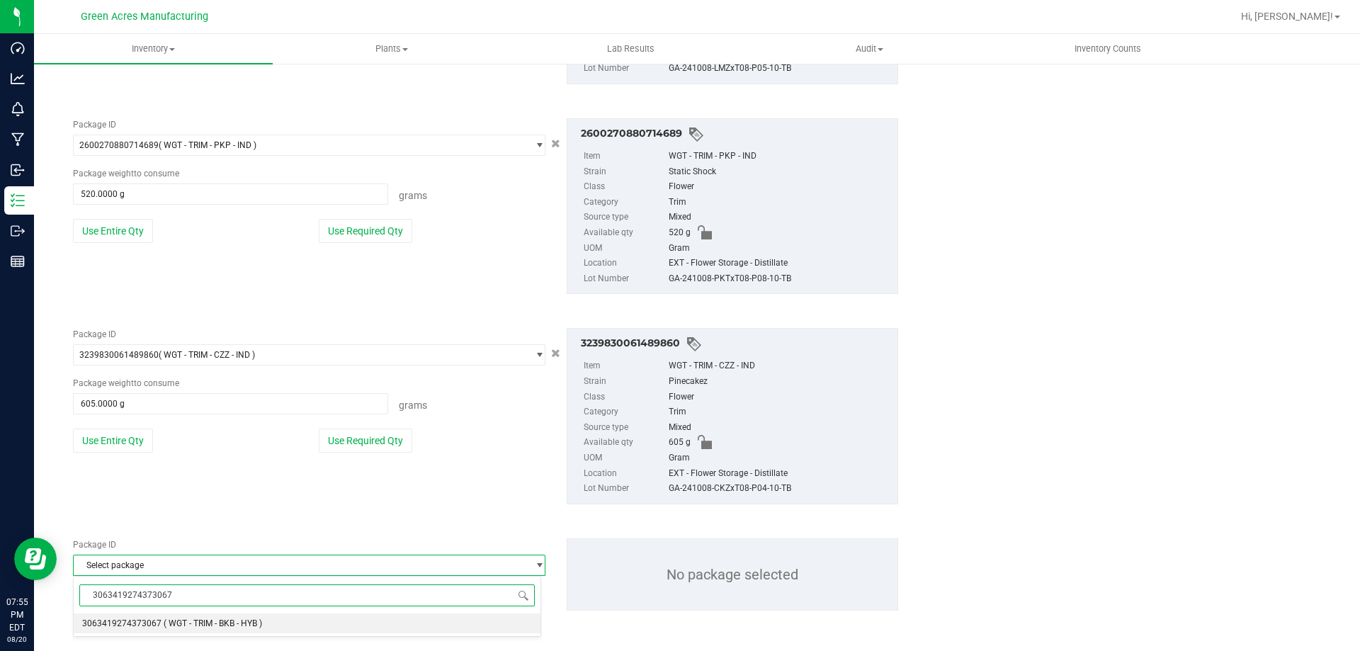
click at [164, 622] on span "( WGT - TRIM - BKB - HYB )" at bounding box center [213, 623] width 98 height 10
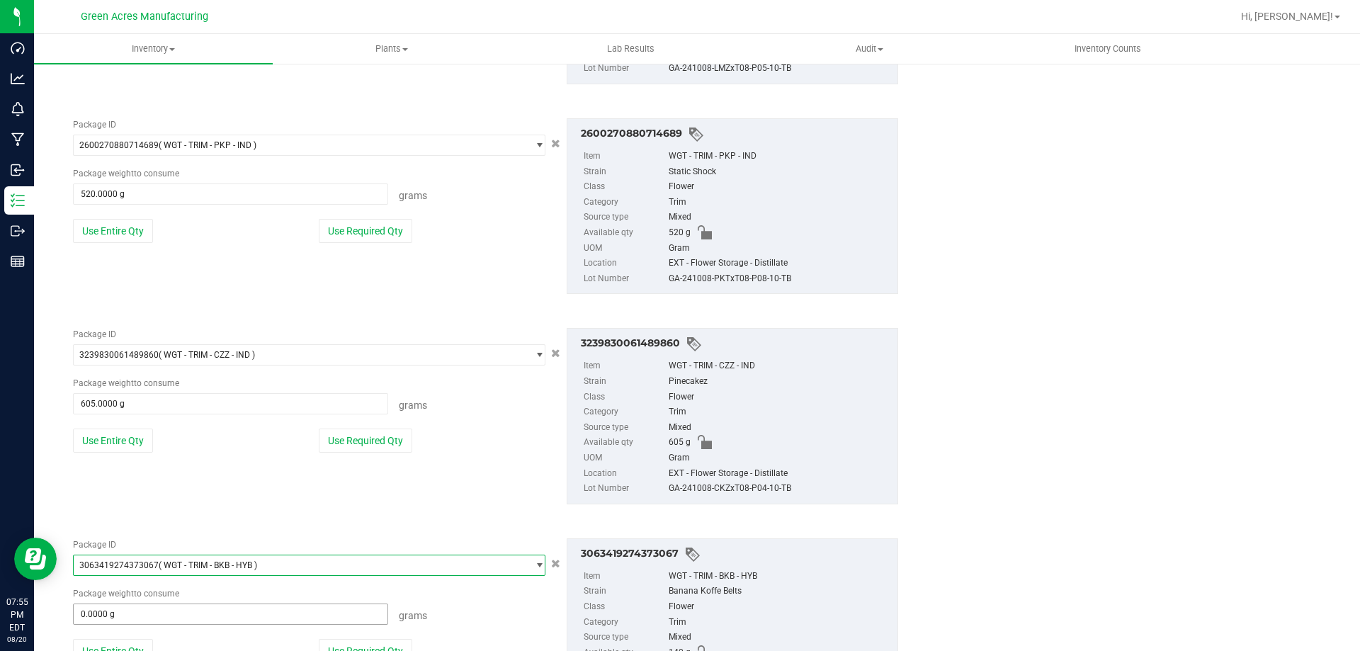
scroll to position [3688, 0]
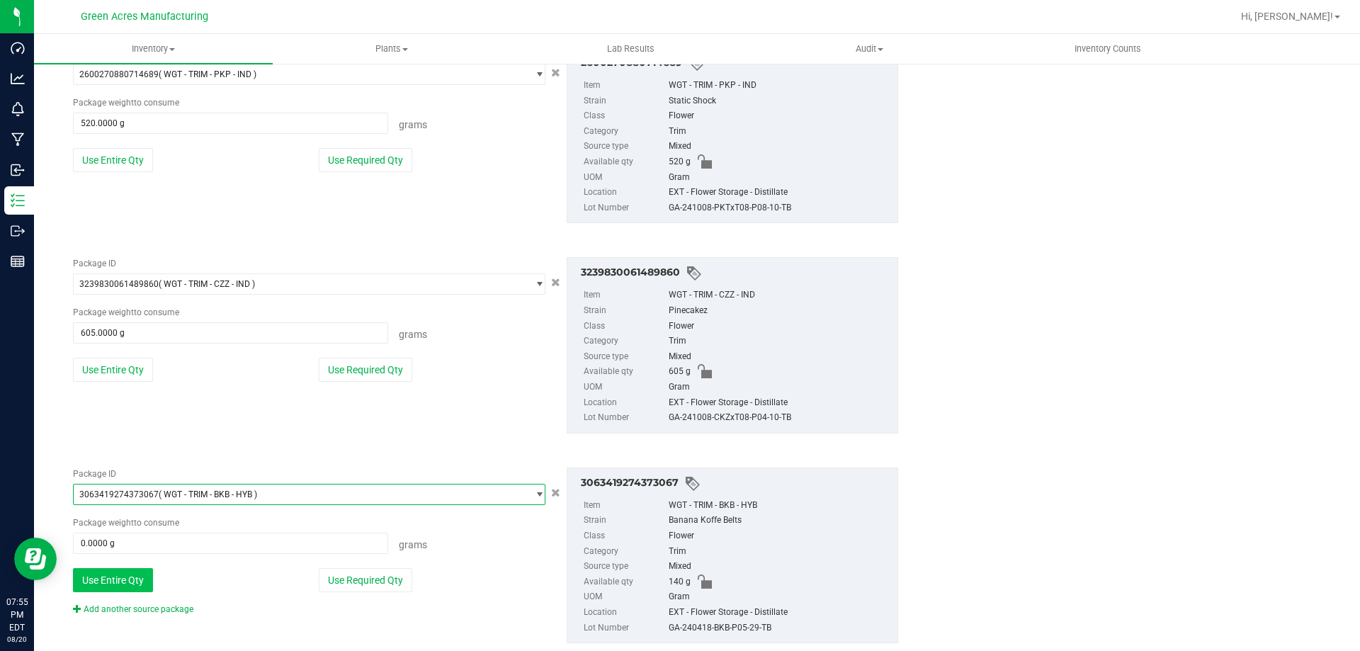
click at [137, 588] on button "Use Entire Qty" at bounding box center [113, 580] width 80 height 24
type input "140.0000 g"
click at [143, 604] on link "Add another source package" at bounding box center [133, 609] width 120 height 10
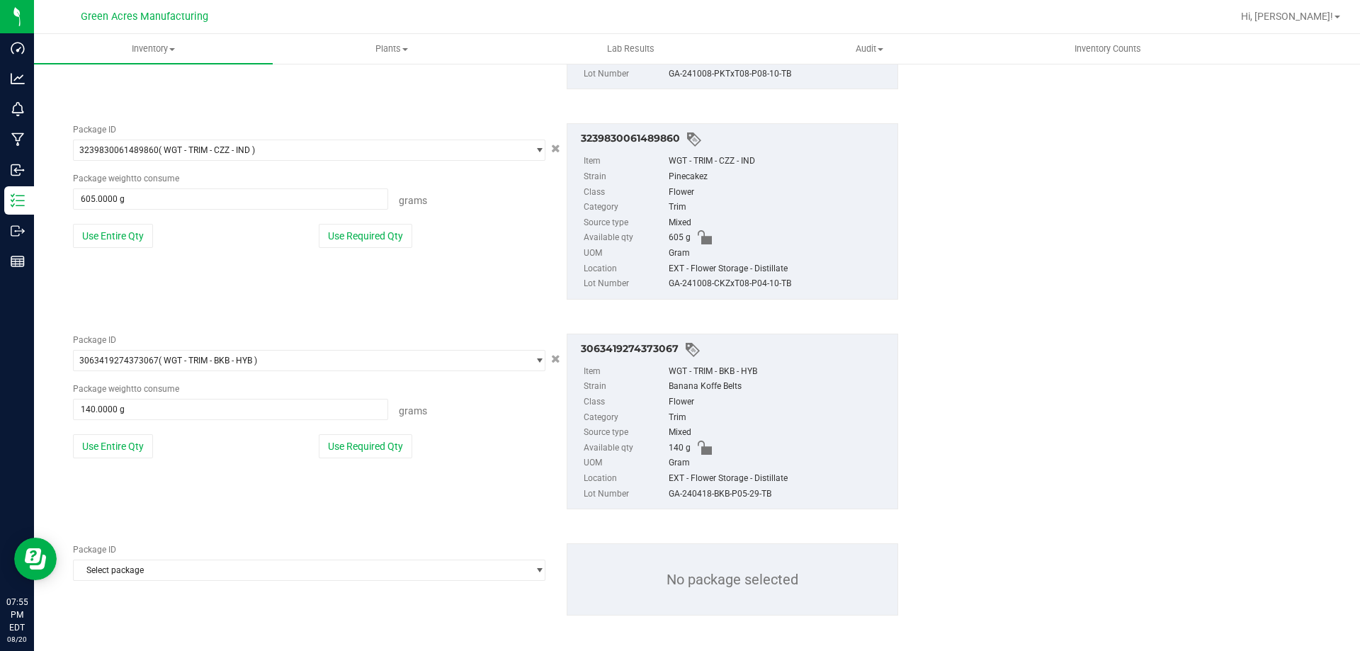
scroll to position [3827, 0]
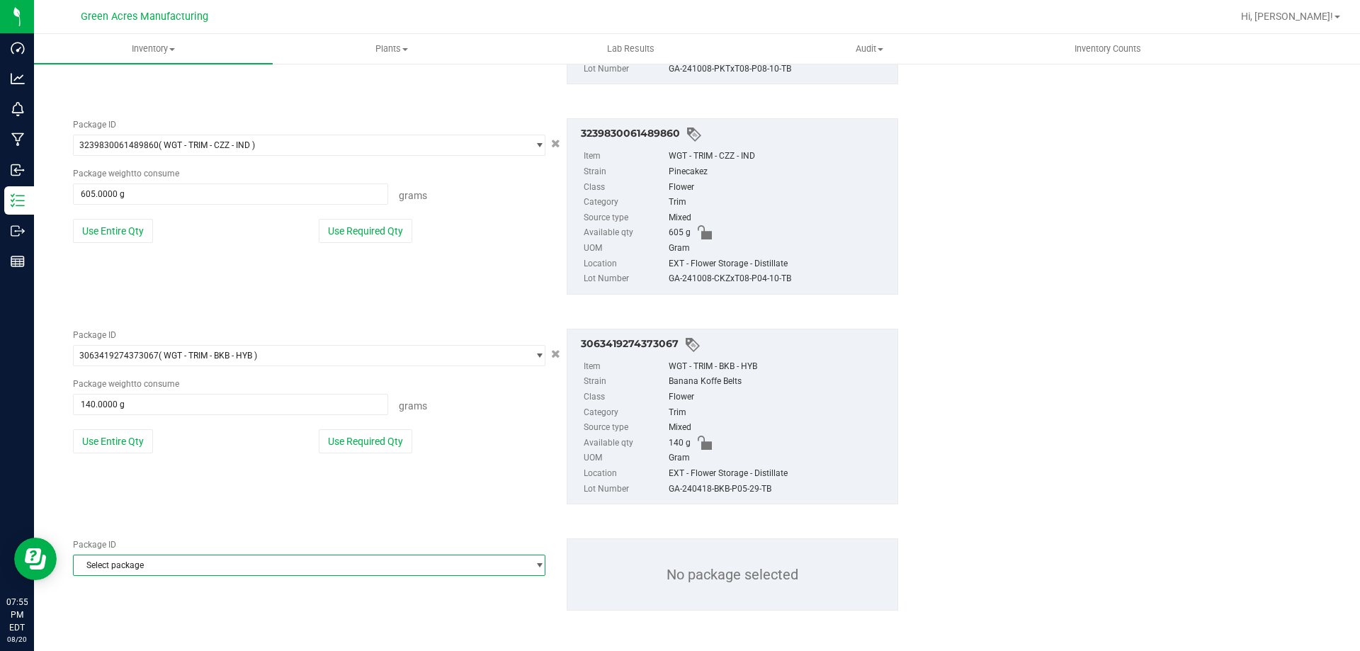
click at [153, 571] on span "Select package" at bounding box center [300, 565] width 453 height 20
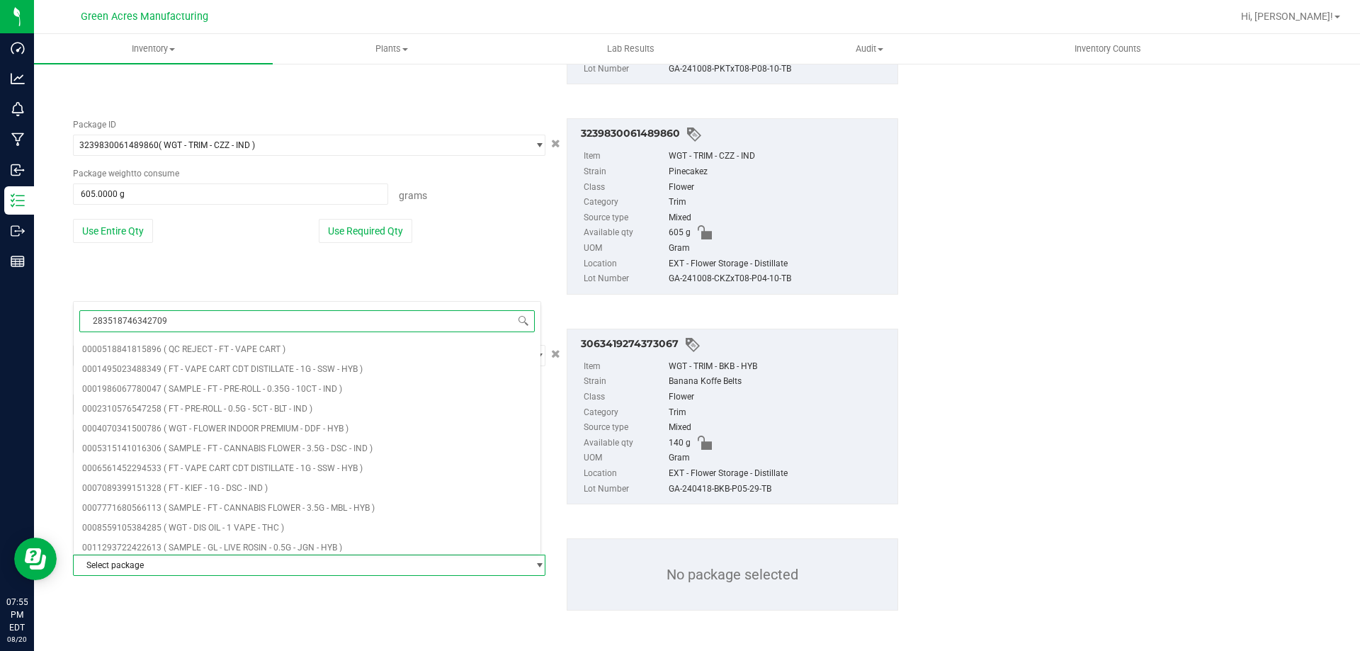
type input "2835187463427092"
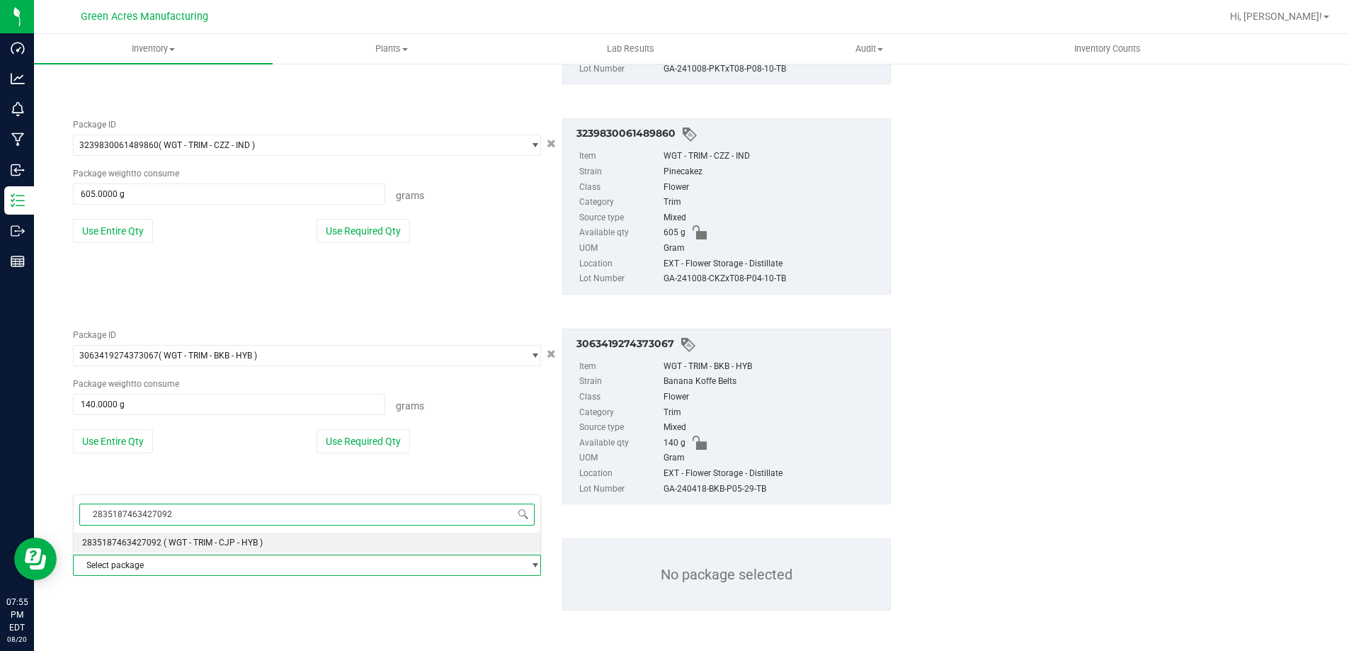
click at [171, 533] on li "2835187463427092 ( WGT - TRIM - CJP - HYB )" at bounding box center [307, 543] width 467 height 20
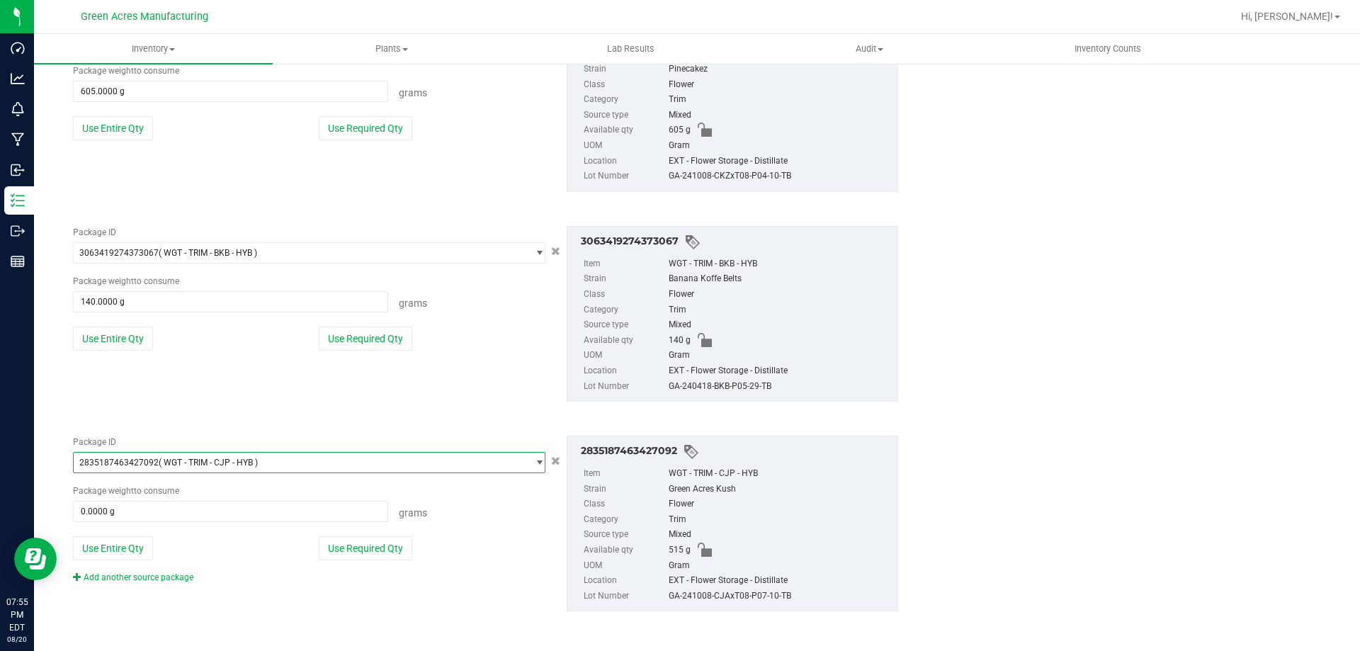
scroll to position [3930, 0]
click at [142, 540] on button "Use Entire Qty" at bounding box center [113, 547] width 80 height 24
type input "515.0000 g"
click at [142, 575] on link "Add another source package" at bounding box center [133, 577] width 120 height 10
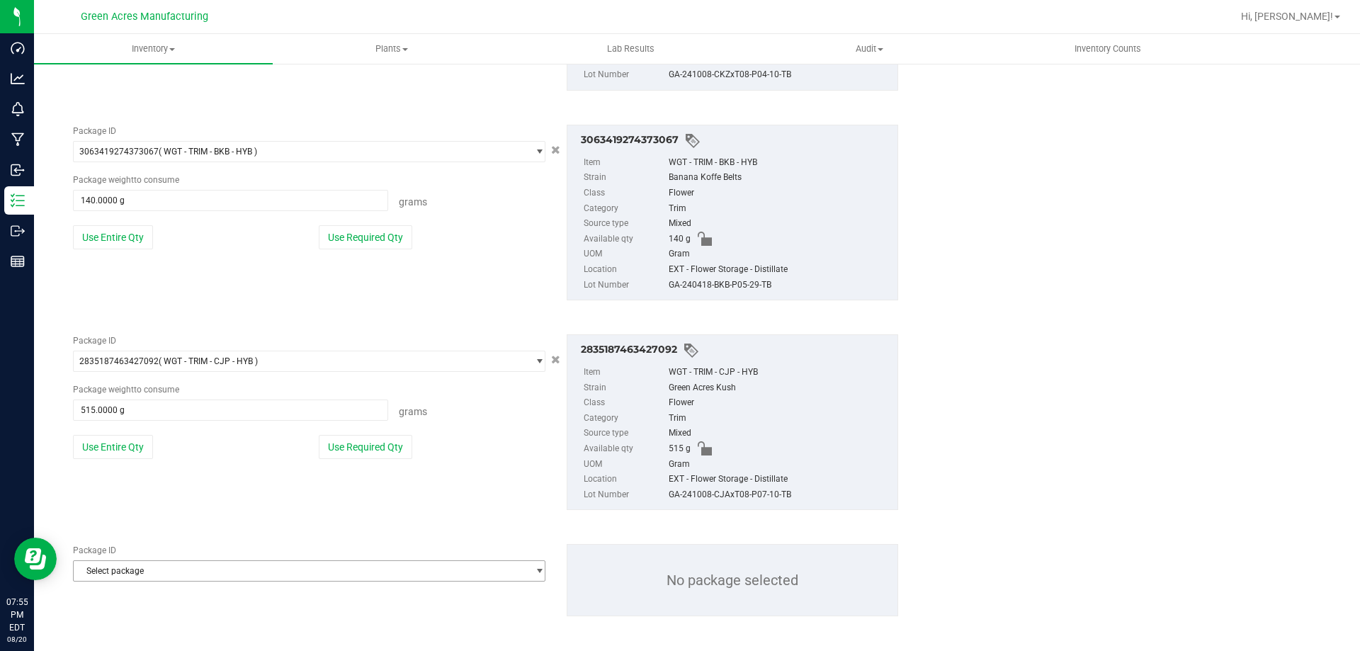
scroll to position [4036, 0]
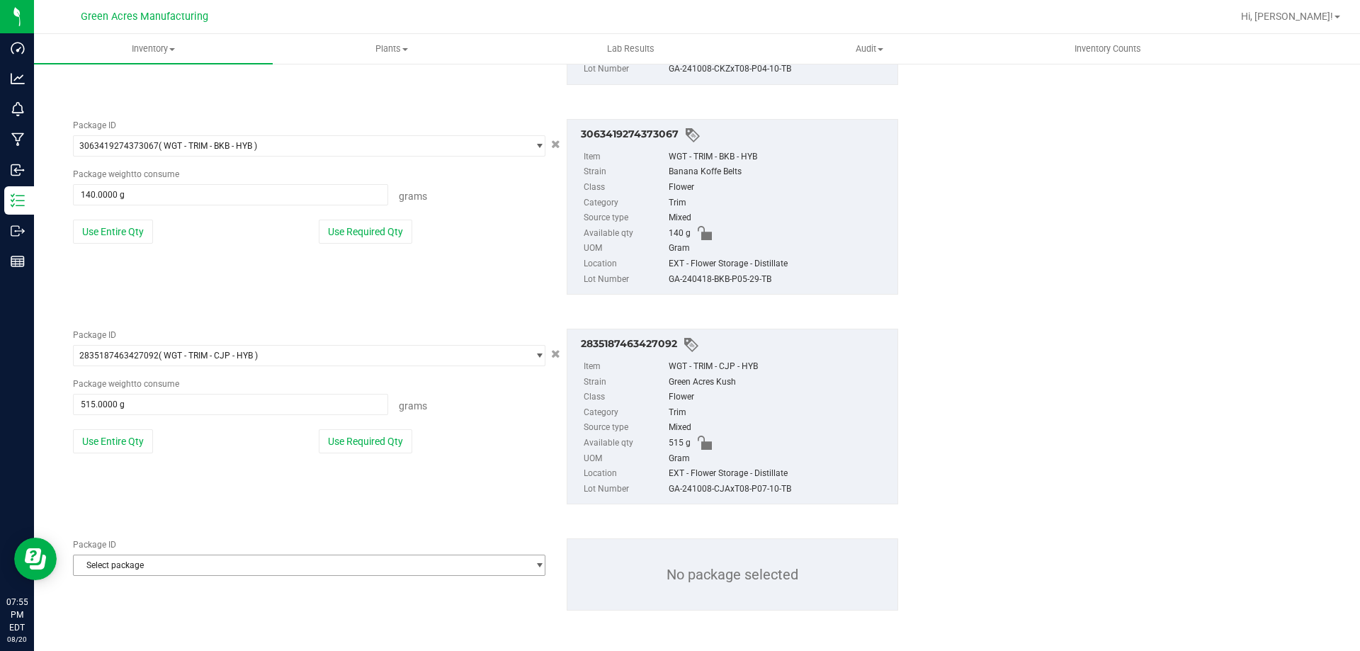
click at [148, 562] on span "Select package" at bounding box center [300, 565] width 453 height 20
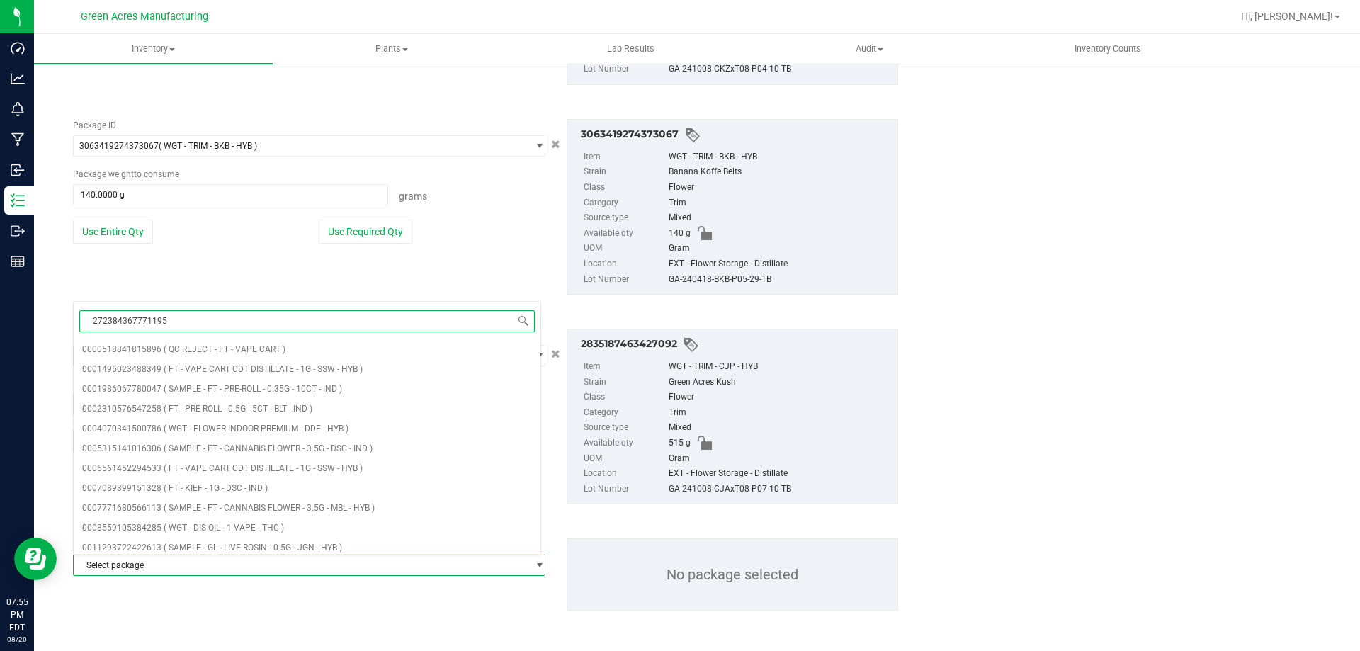
type input "2723843677711958"
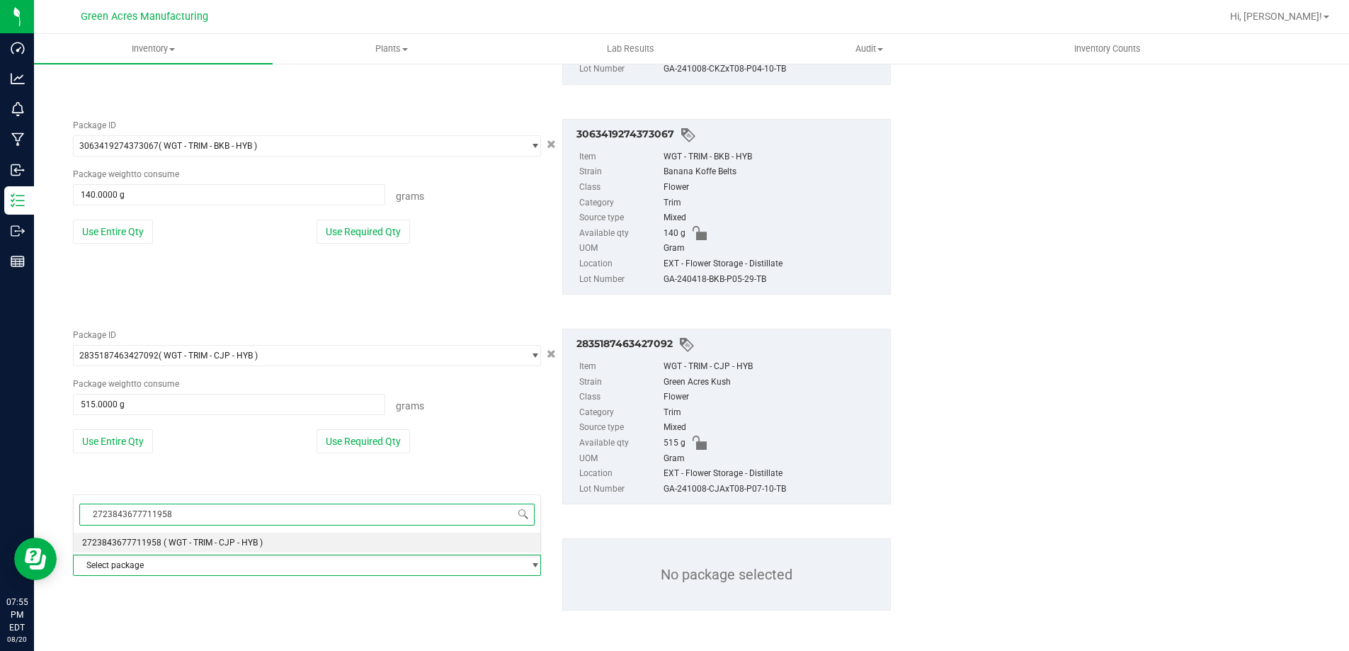
click at [144, 540] on span "2723843677711958" at bounding box center [121, 543] width 79 height 10
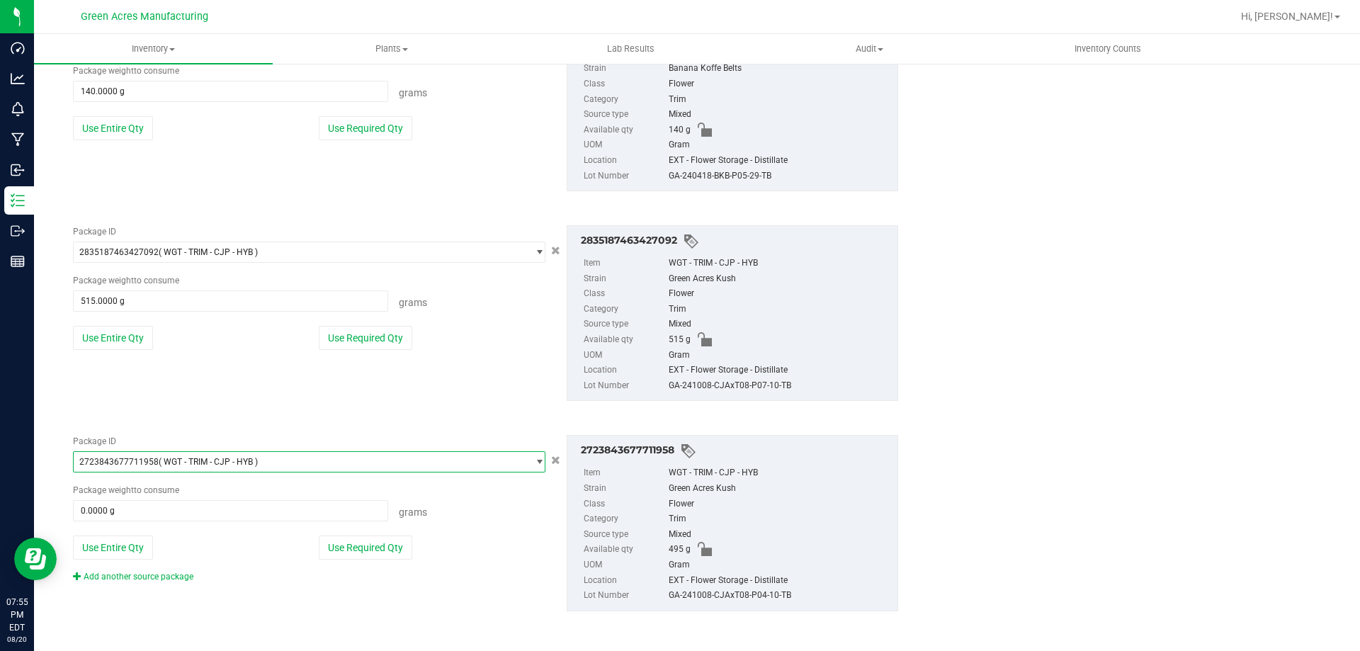
scroll to position [4140, 0]
click at [125, 553] on button "Use Entire Qty" at bounding box center [113, 547] width 80 height 24
type input "495.0000 g"
click at [133, 580] on link "Add another source package" at bounding box center [133, 576] width 120 height 10
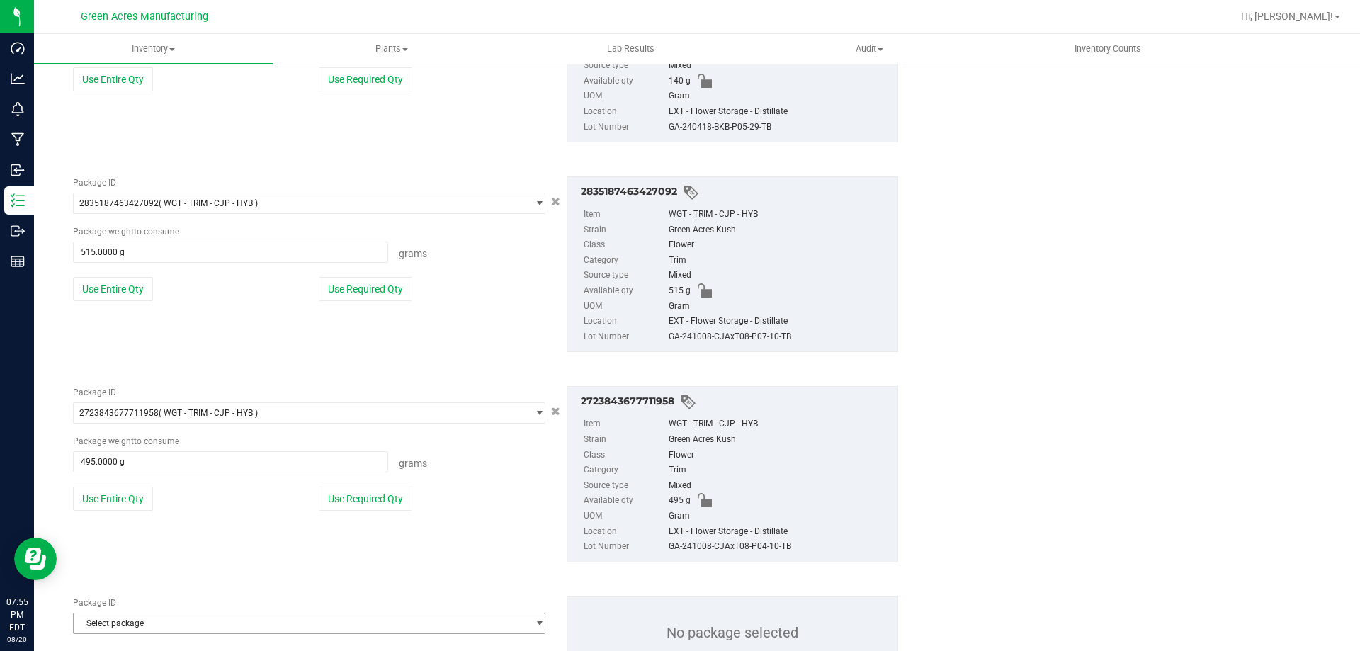
scroll to position [4247, 0]
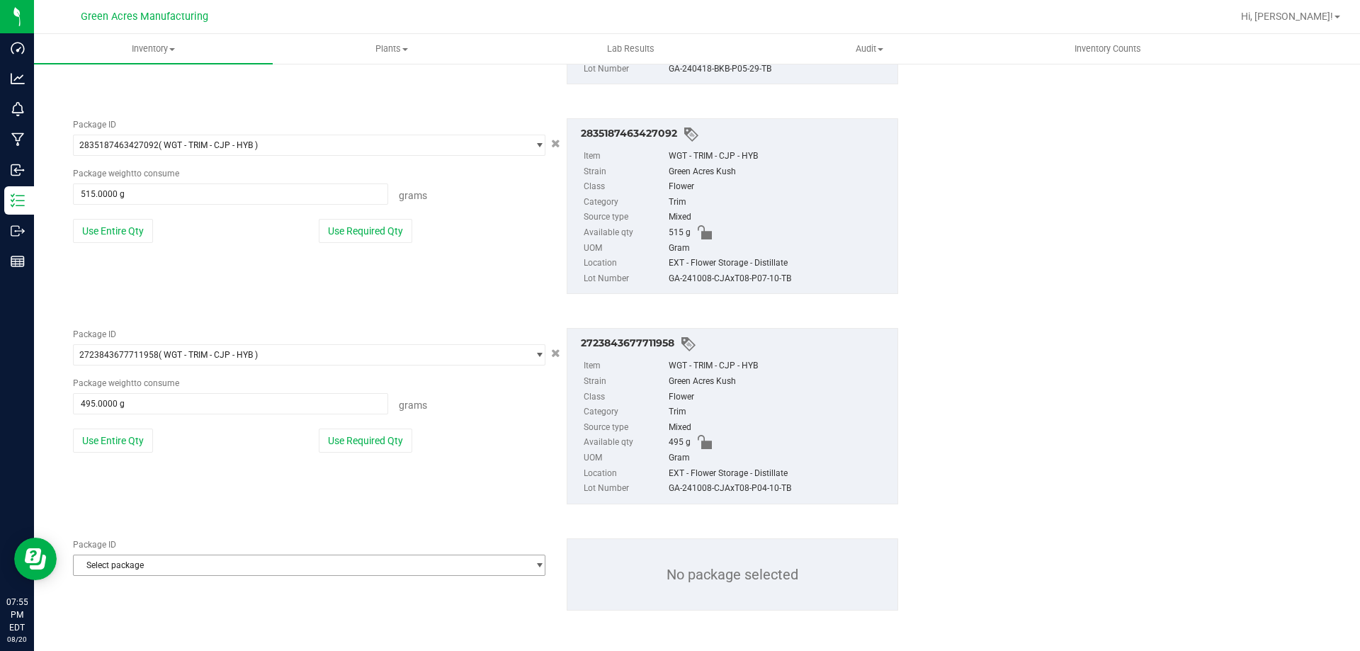
click at [137, 566] on span "Select package" at bounding box center [300, 565] width 453 height 20
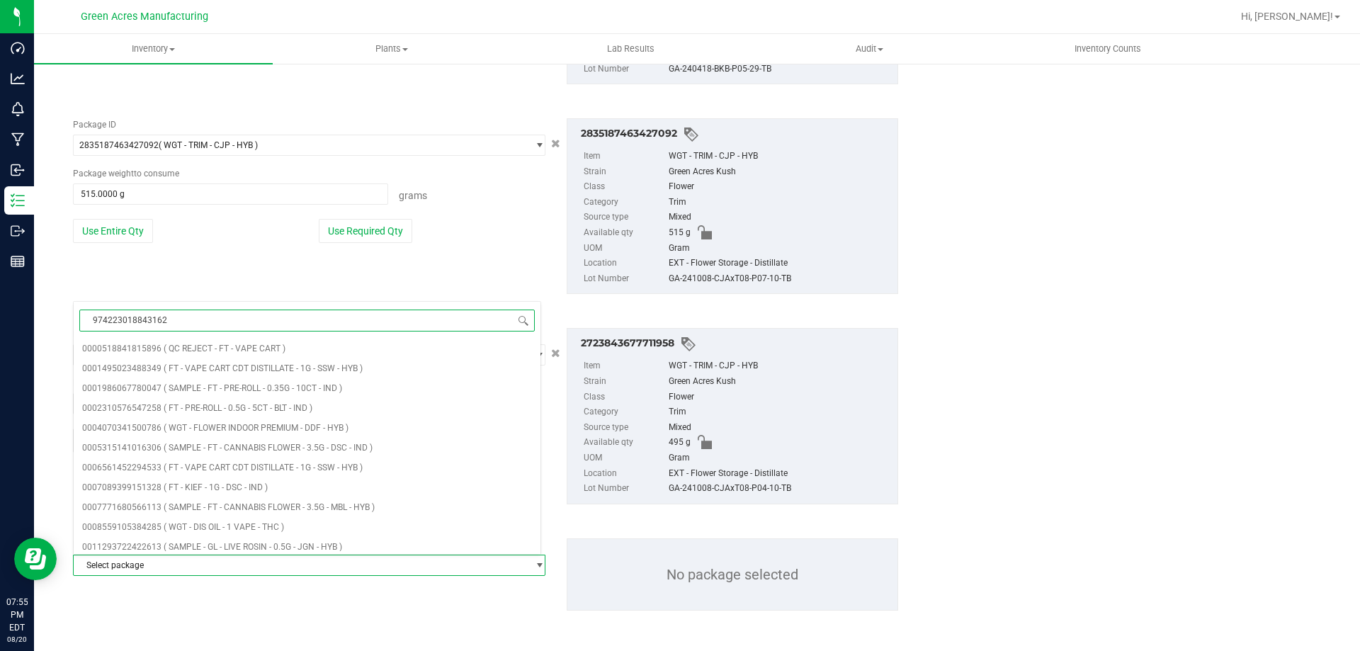
type input "9742230188431621"
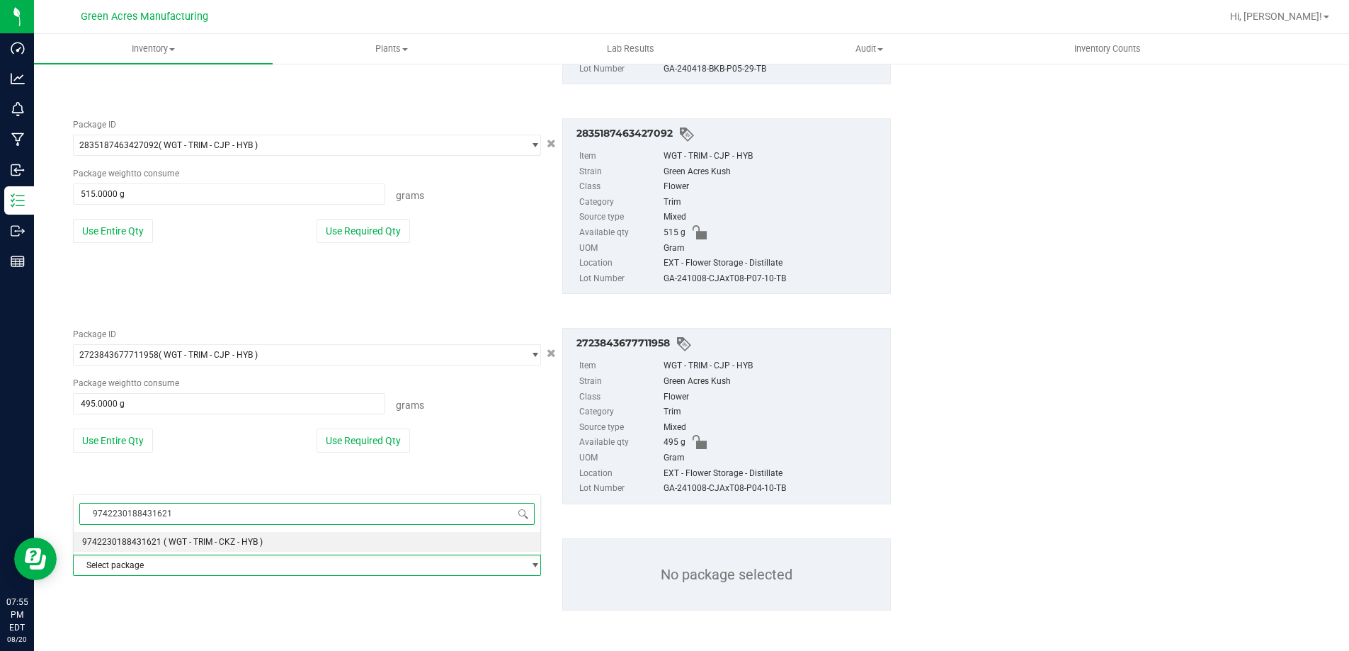
click at [135, 543] on span "9742230188431621" at bounding box center [121, 542] width 79 height 10
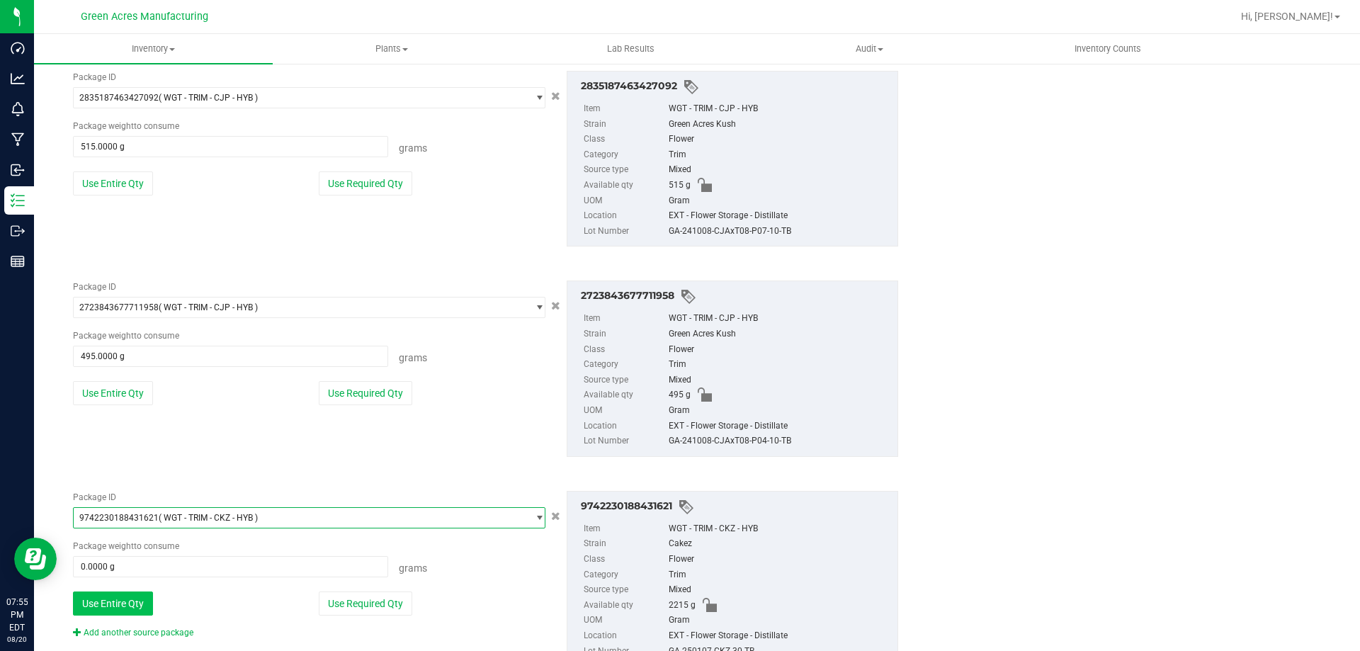
scroll to position [4350, 0]
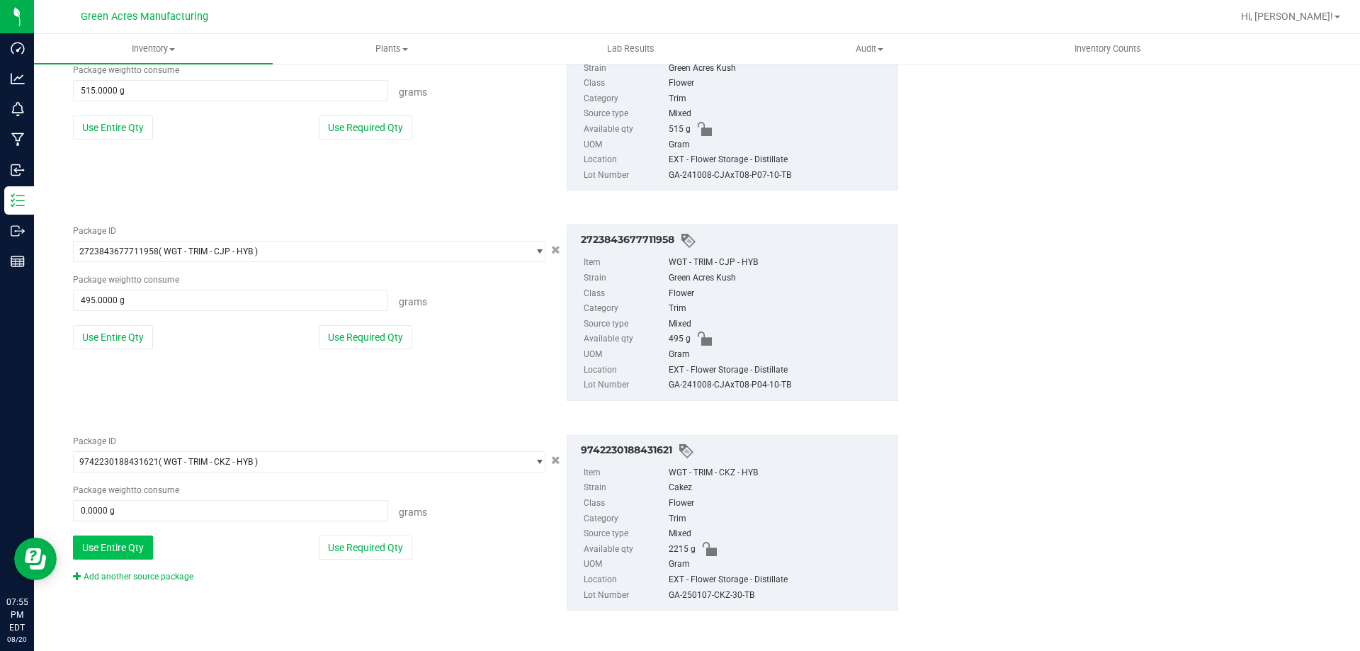
click at [132, 551] on button "Use Entire Qty" at bounding box center [113, 547] width 80 height 24
type input "2215.0000 g"
click at [146, 576] on link "Add another source package" at bounding box center [133, 577] width 120 height 10
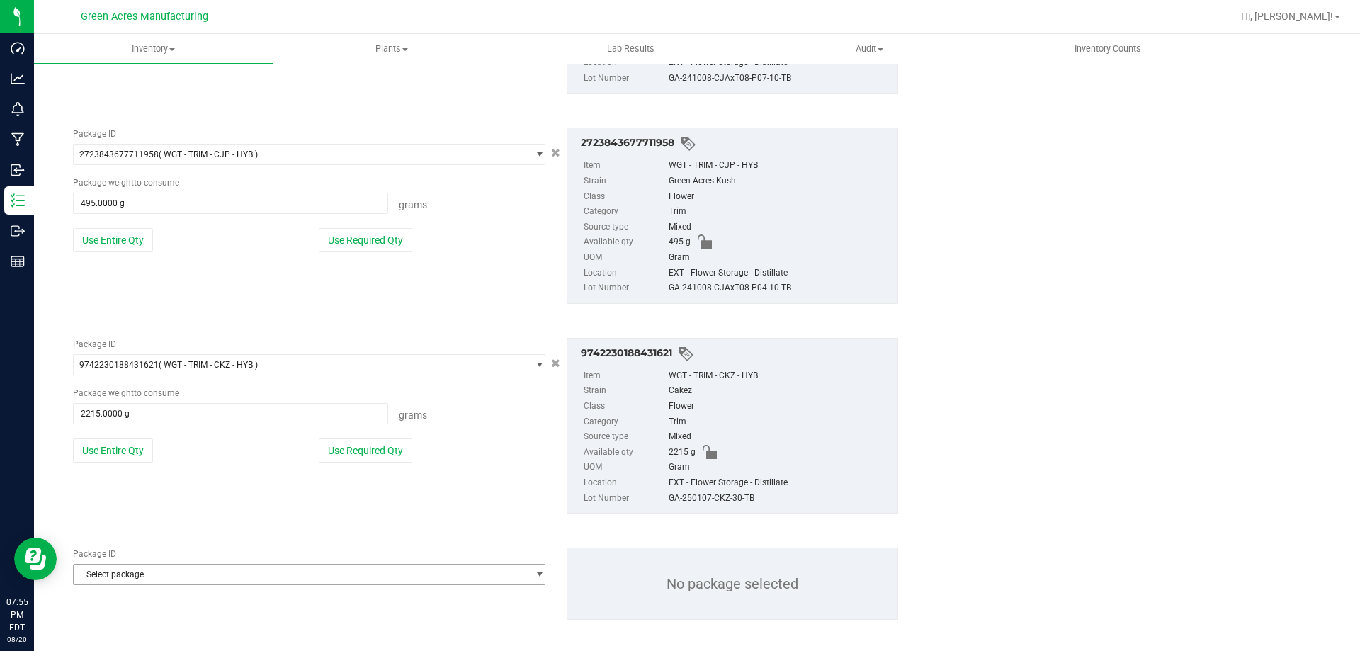
scroll to position [4456, 0]
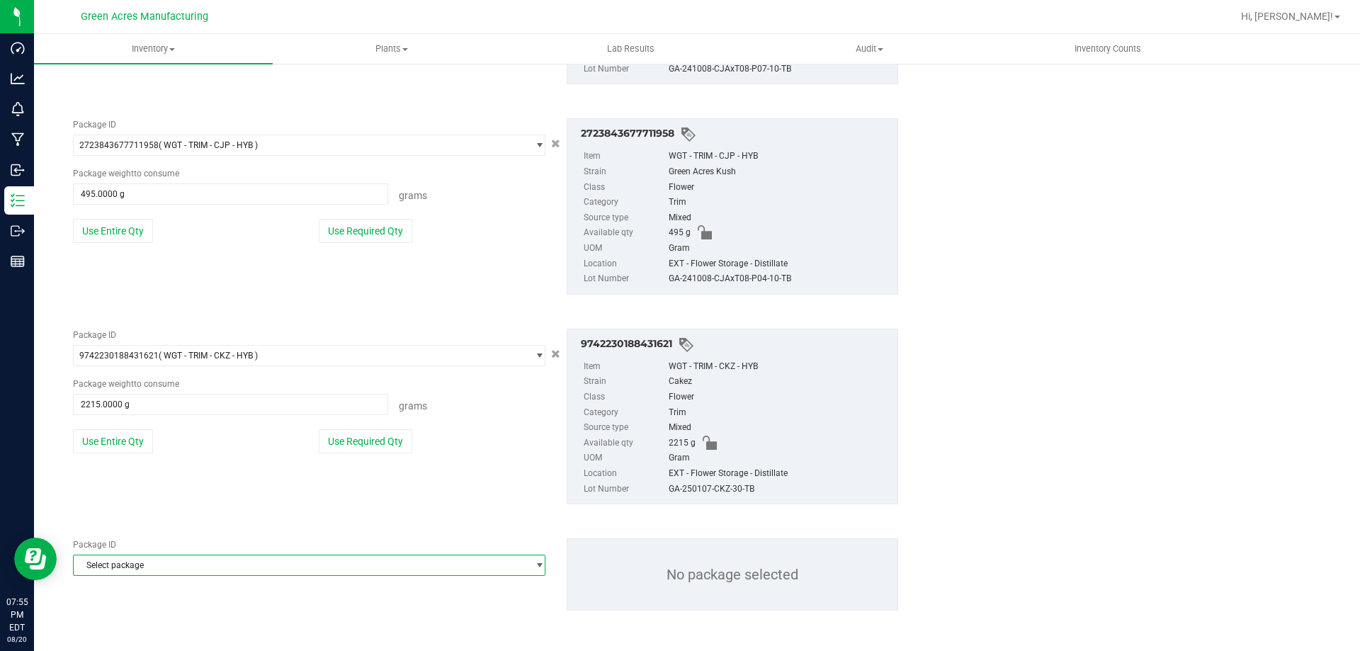
click at [152, 560] on span "Select package" at bounding box center [300, 565] width 453 height 20
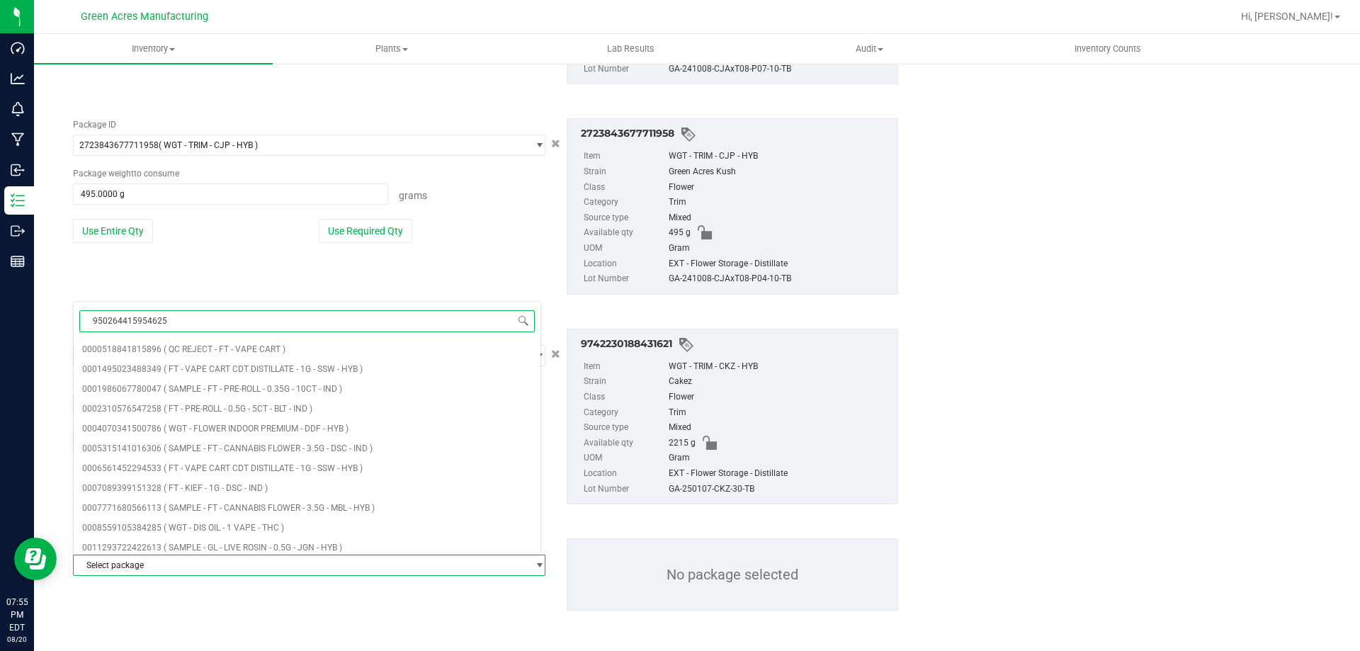
type input "9502644159546254"
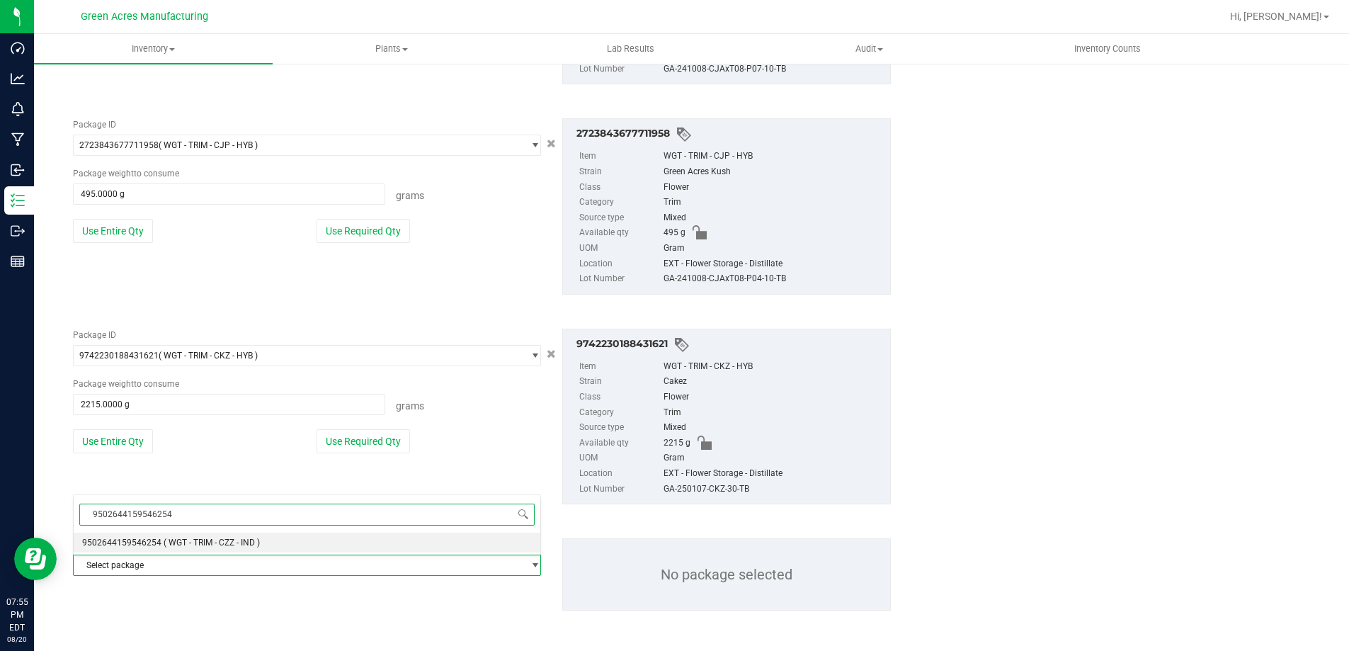
click at [148, 544] on span "9502644159546254" at bounding box center [121, 543] width 79 height 10
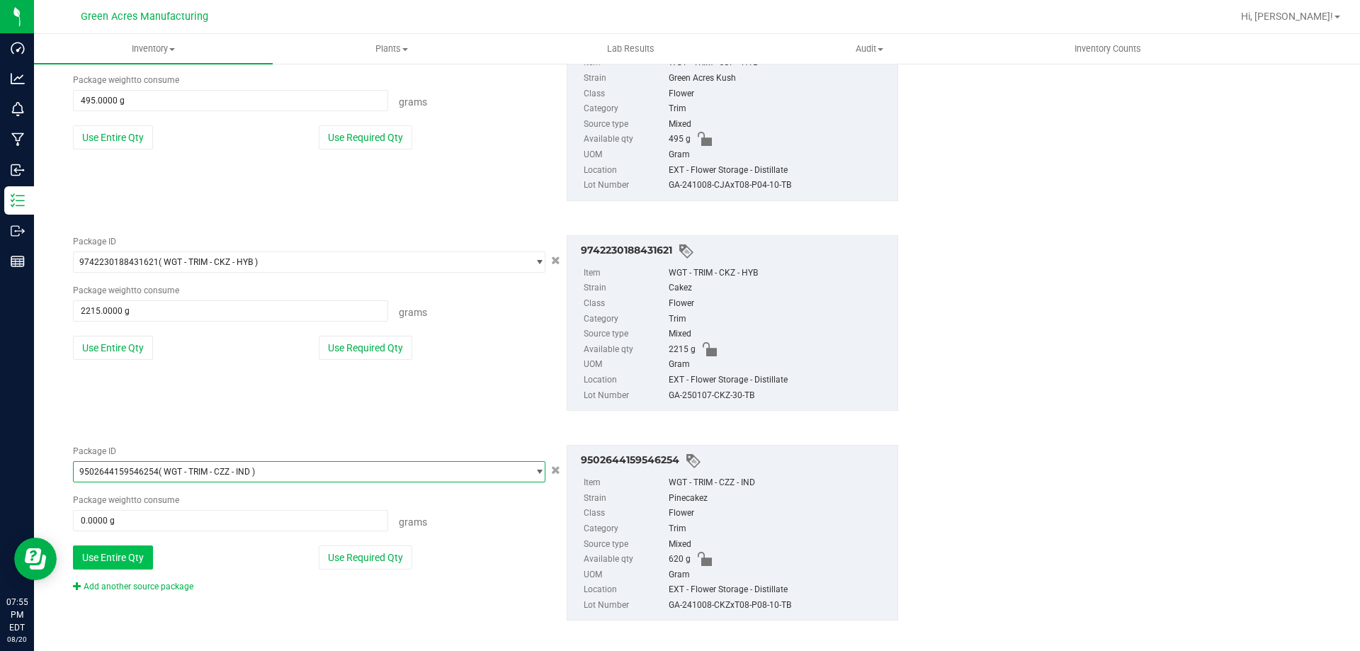
scroll to position [4560, 0]
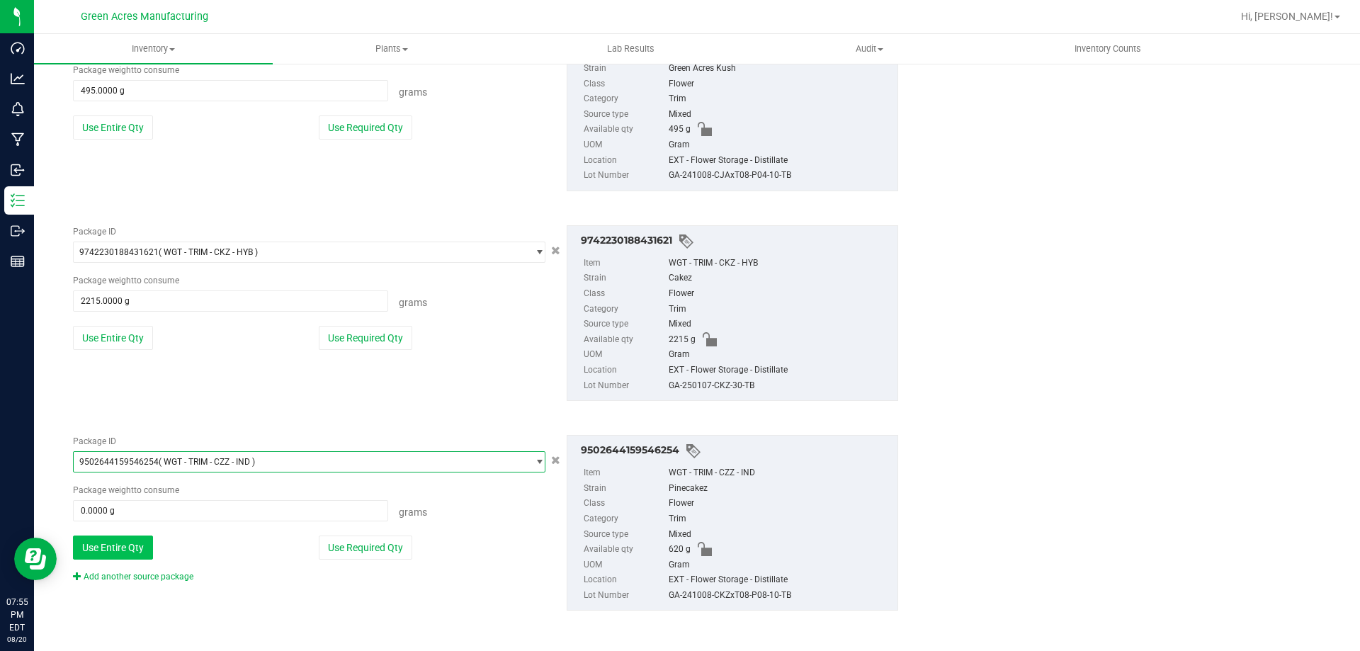
click at [127, 554] on button "Use Entire Qty" at bounding box center [113, 547] width 80 height 24
type input "620.0000 g"
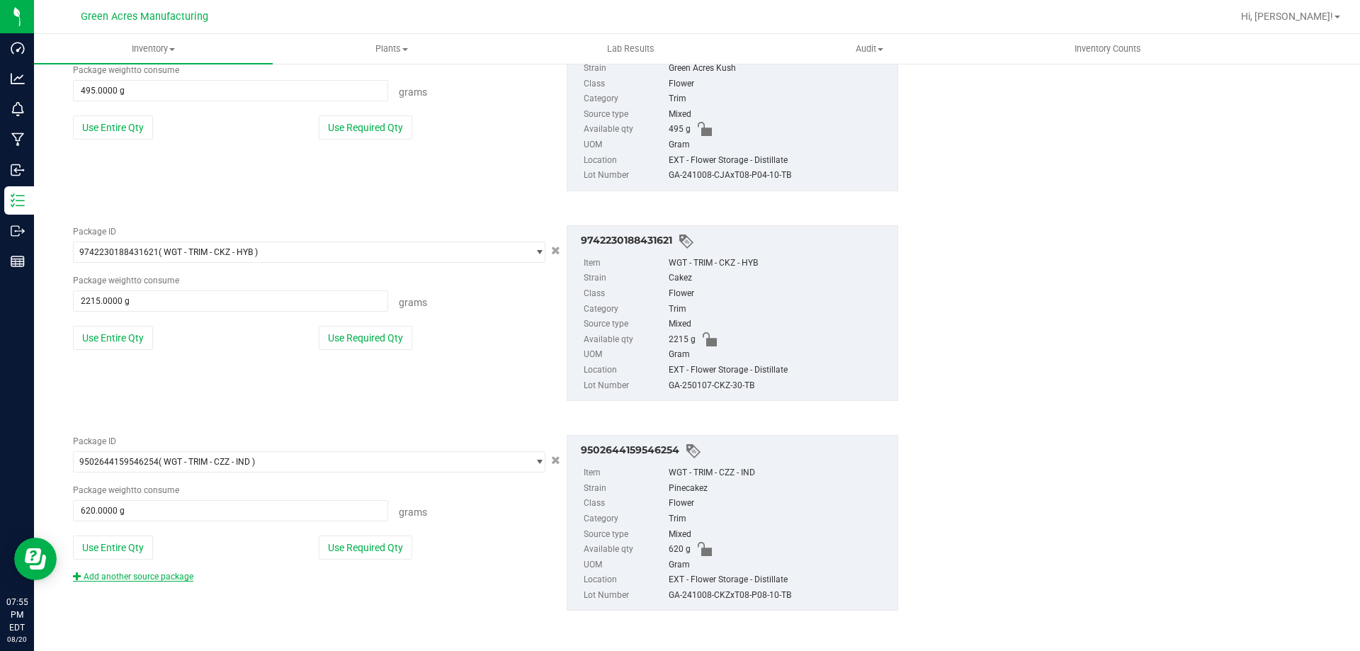
click at [130, 576] on link "Add another source package" at bounding box center [133, 577] width 120 height 10
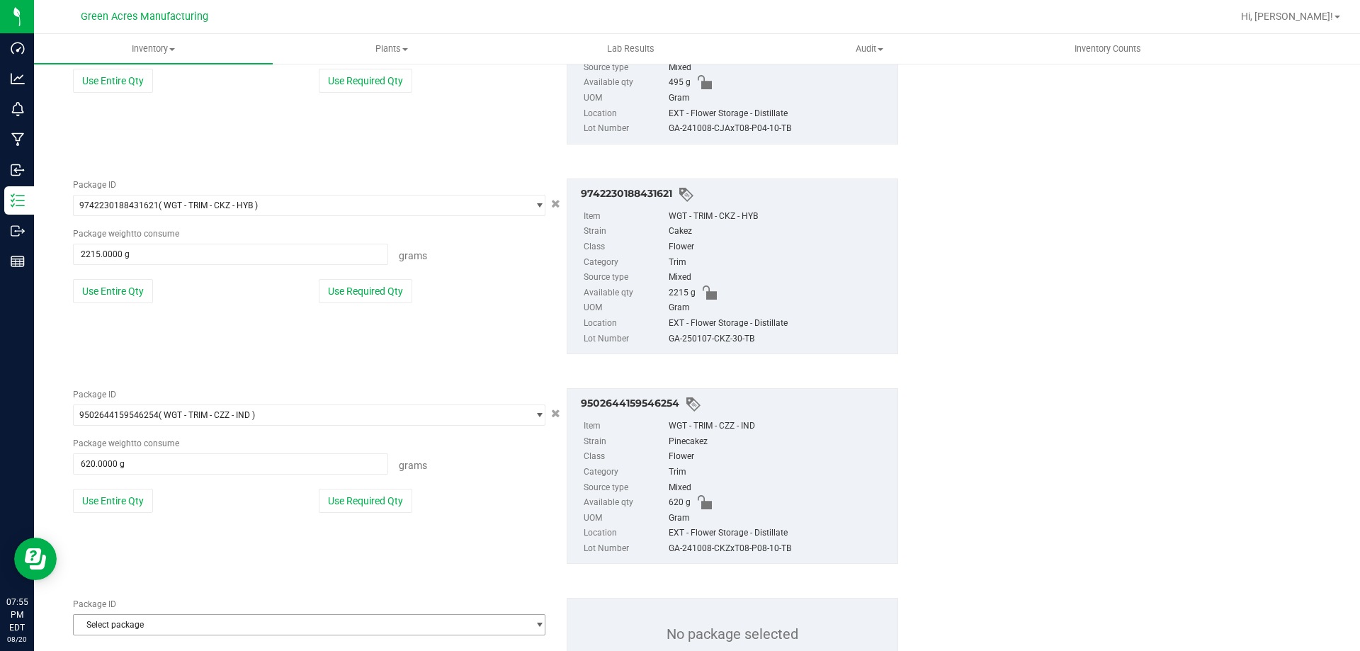
scroll to position [4666, 0]
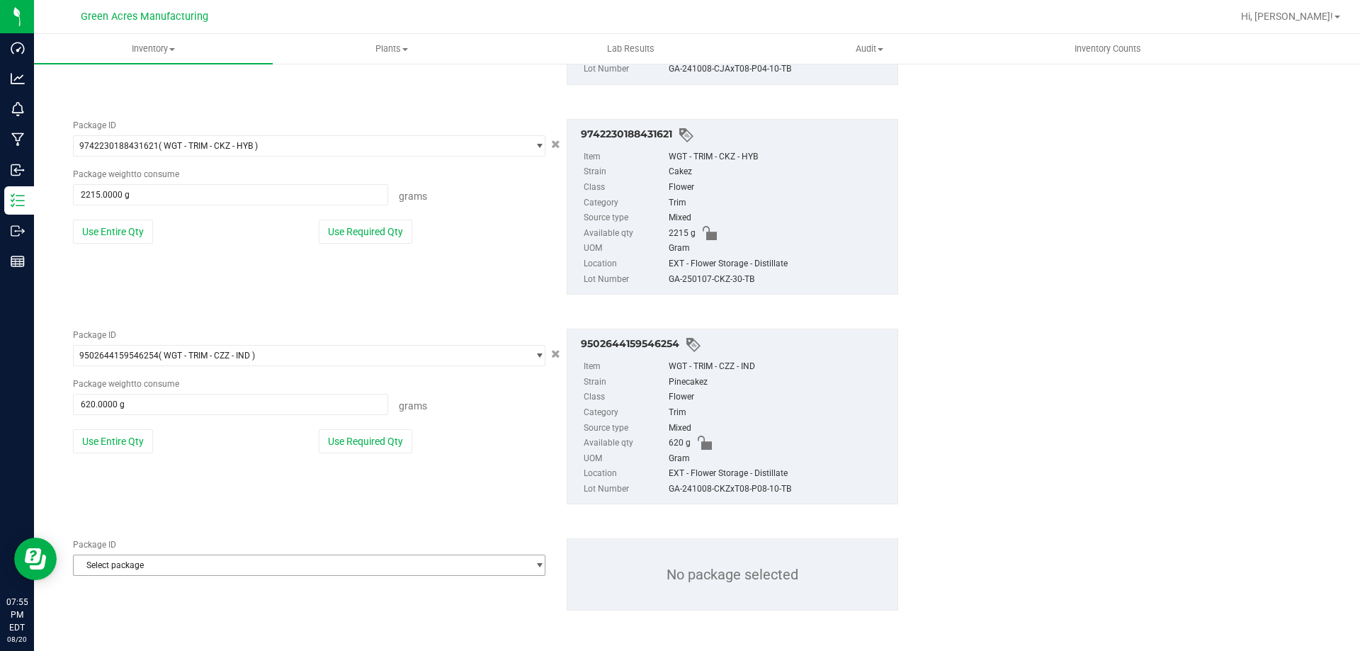
click at [152, 567] on span "Select package" at bounding box center [300, 565] width 453 height 20
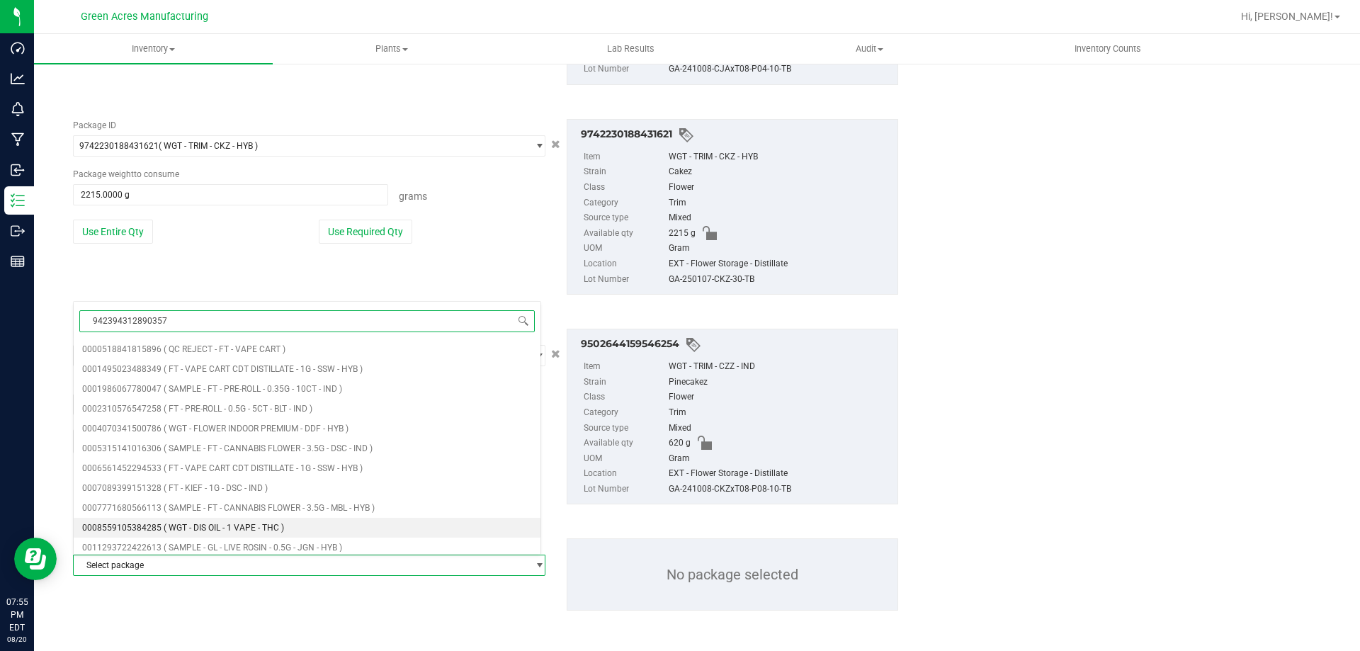
type input "9423943128903572"
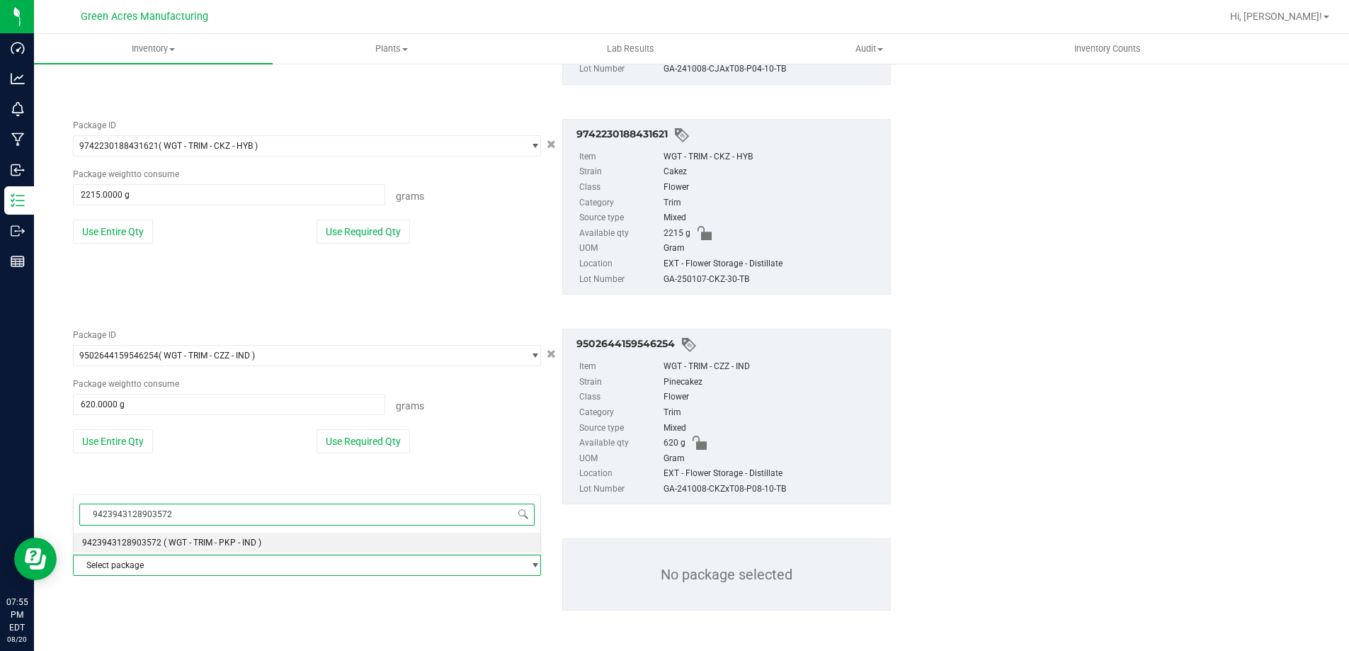
click at [164, 543] on span "( WGT - TRIM - PKP - IND )" at bounding box center [213, 543] width 98 height 10
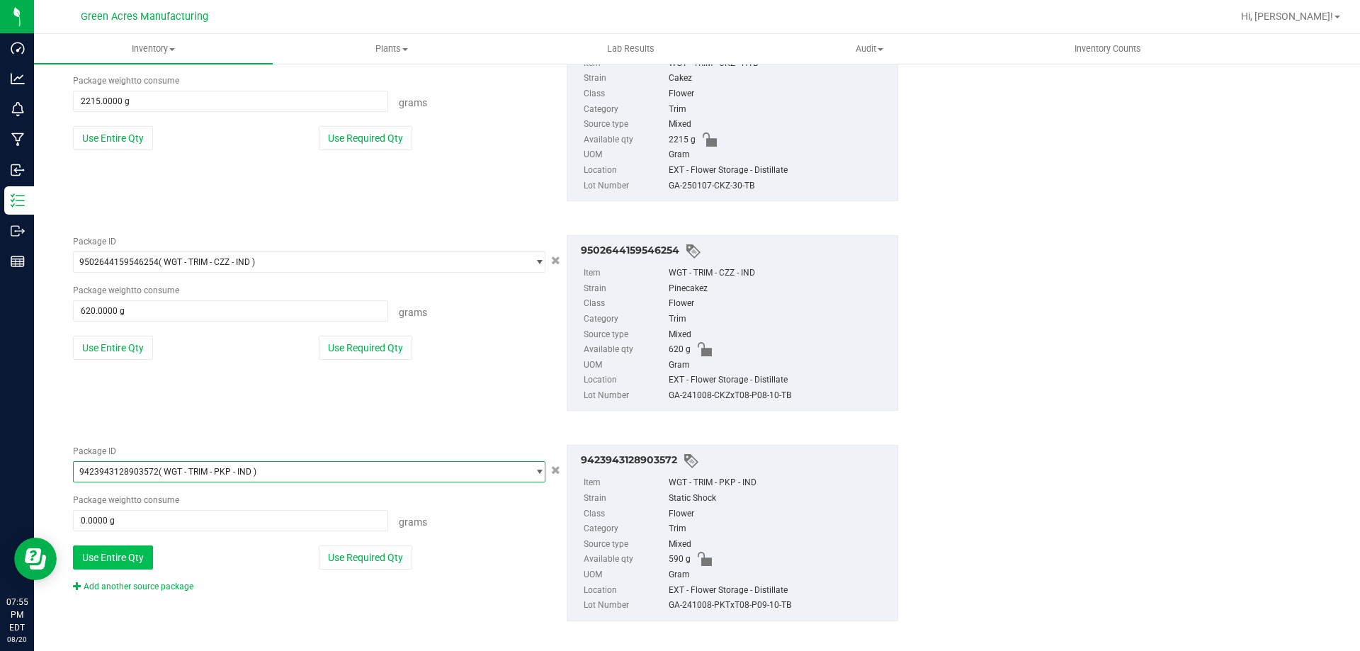
scroll to position [4770, 0]
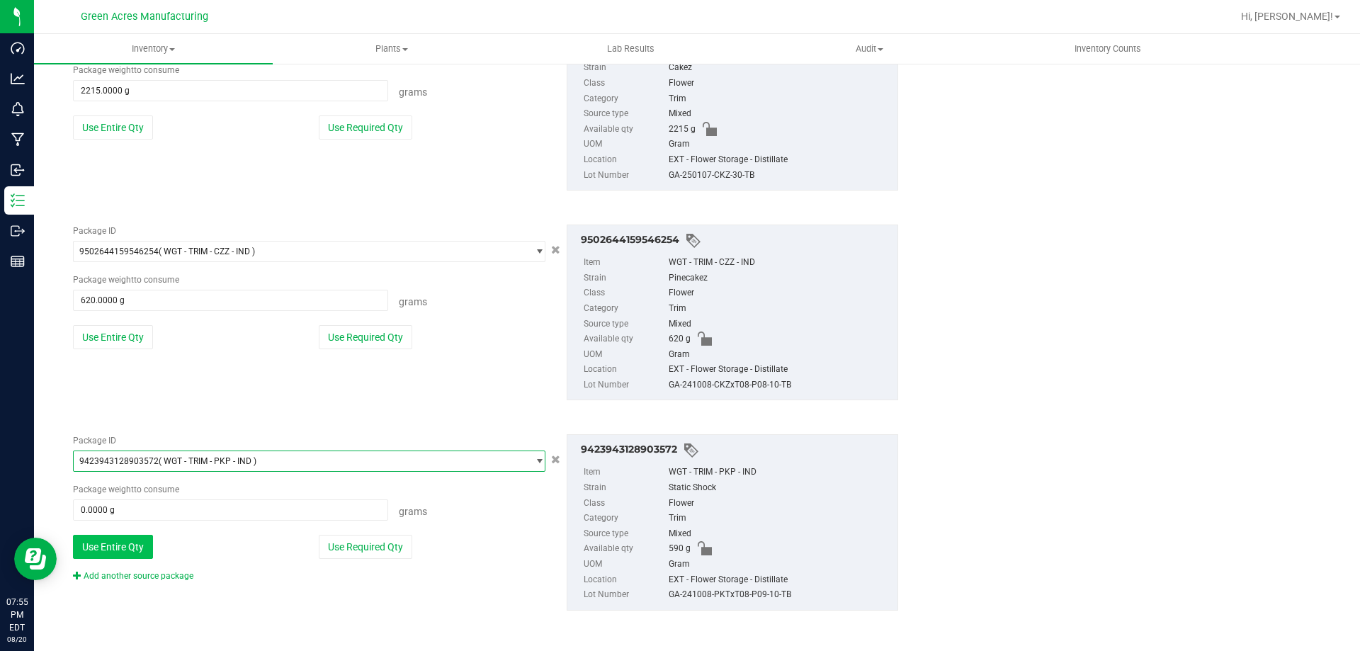
click at [145, 538] on button "Use Entire Qty" at bounding box center [113, 547] width 80 height 24
type input "590.0000 g"
click at [142, 578] on link "Add another source package" at bounding box center [133, 576] width 120 height 10
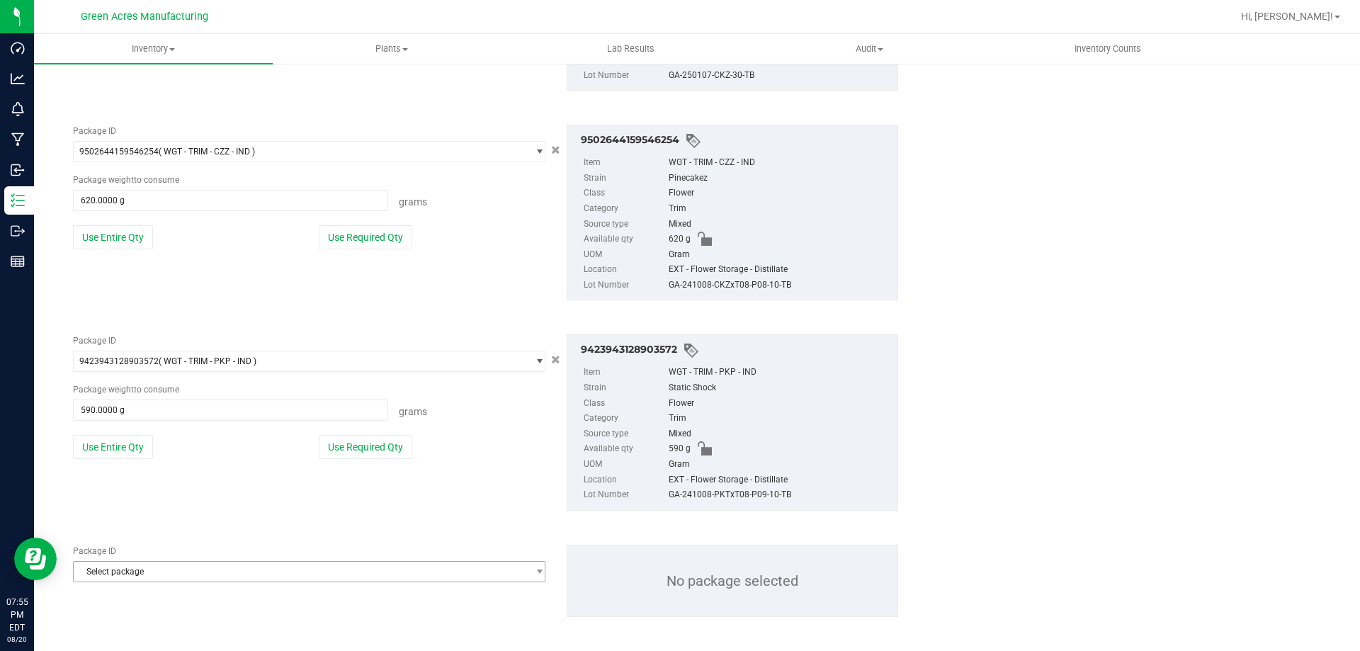
scroll to position [4876, 0]
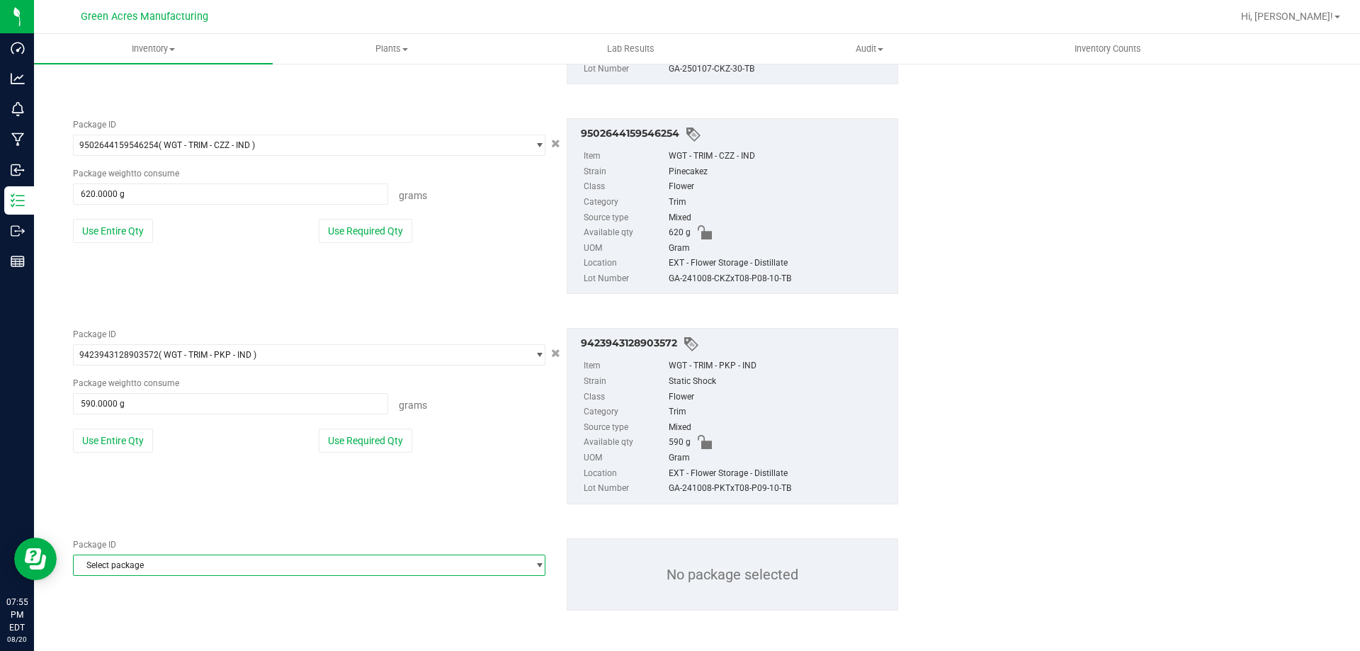
click at [147, 561] on span "Select package" at bounding box center [300, 565] width 453 height 20
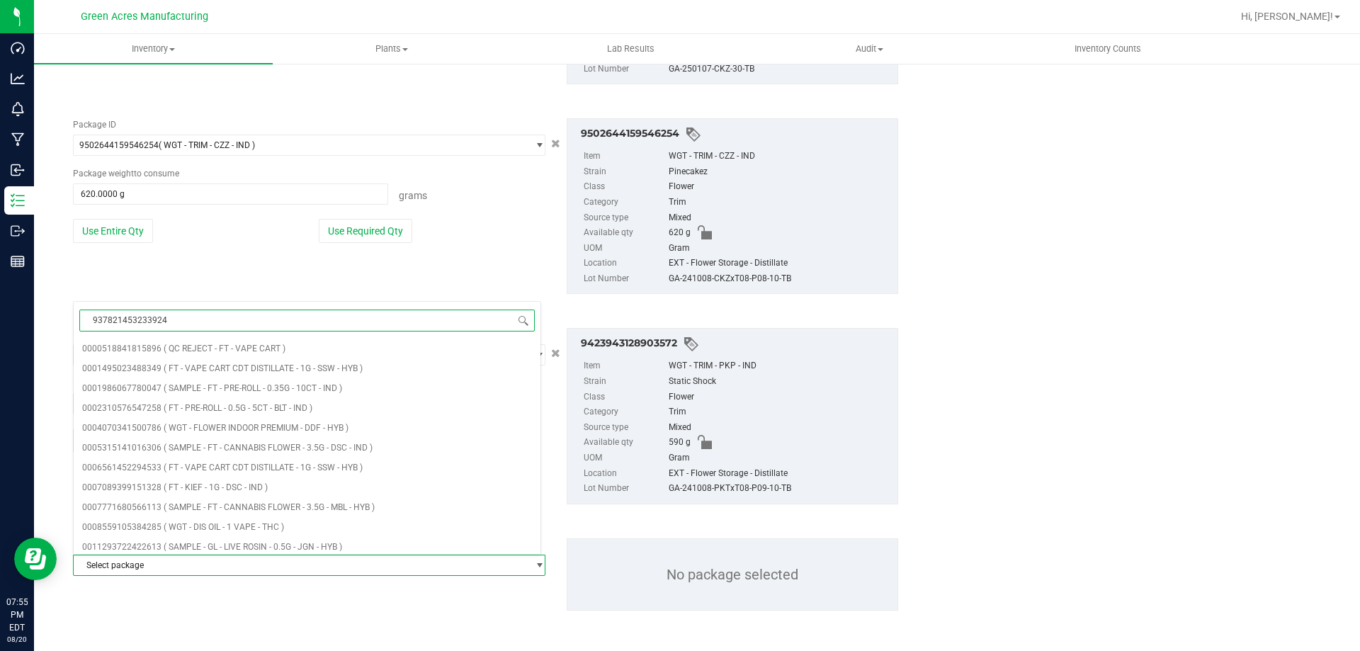
type input "9378214532339243"
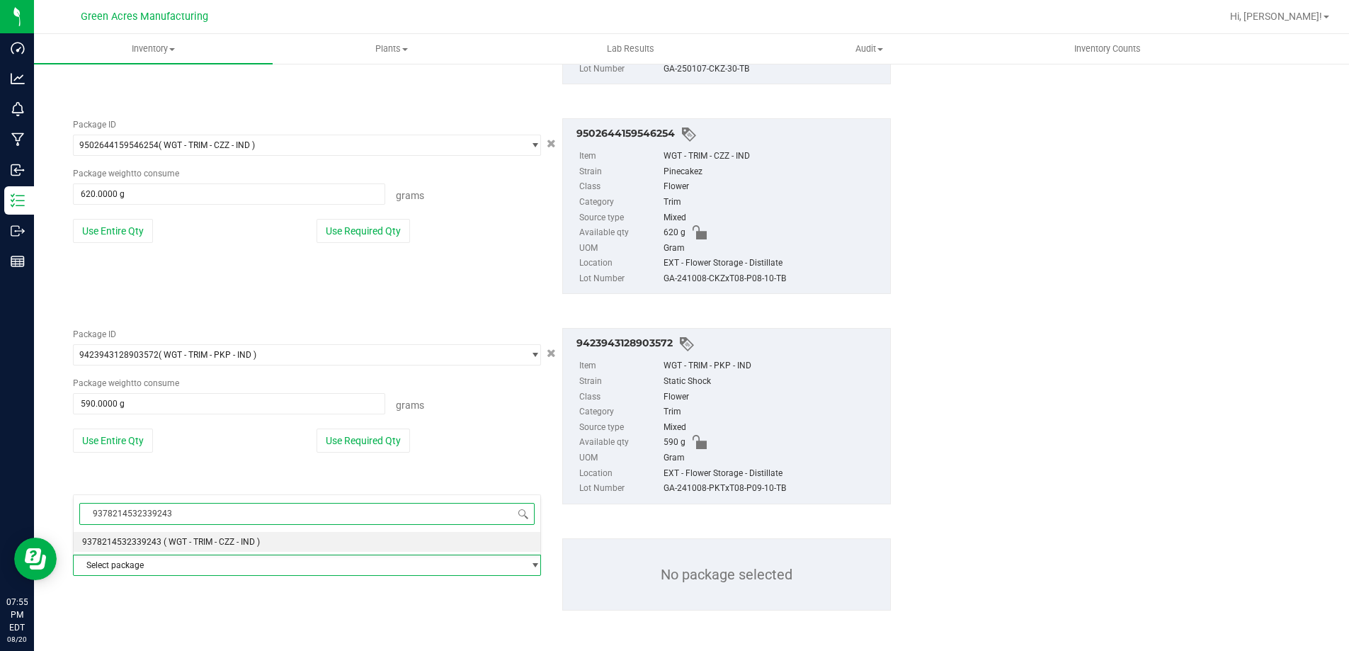
click at [216, 535] on li "9378214532339243 ( WGT - TRIM - CZZ - IND )" at bounding box center [307, 542] width 467 height 20
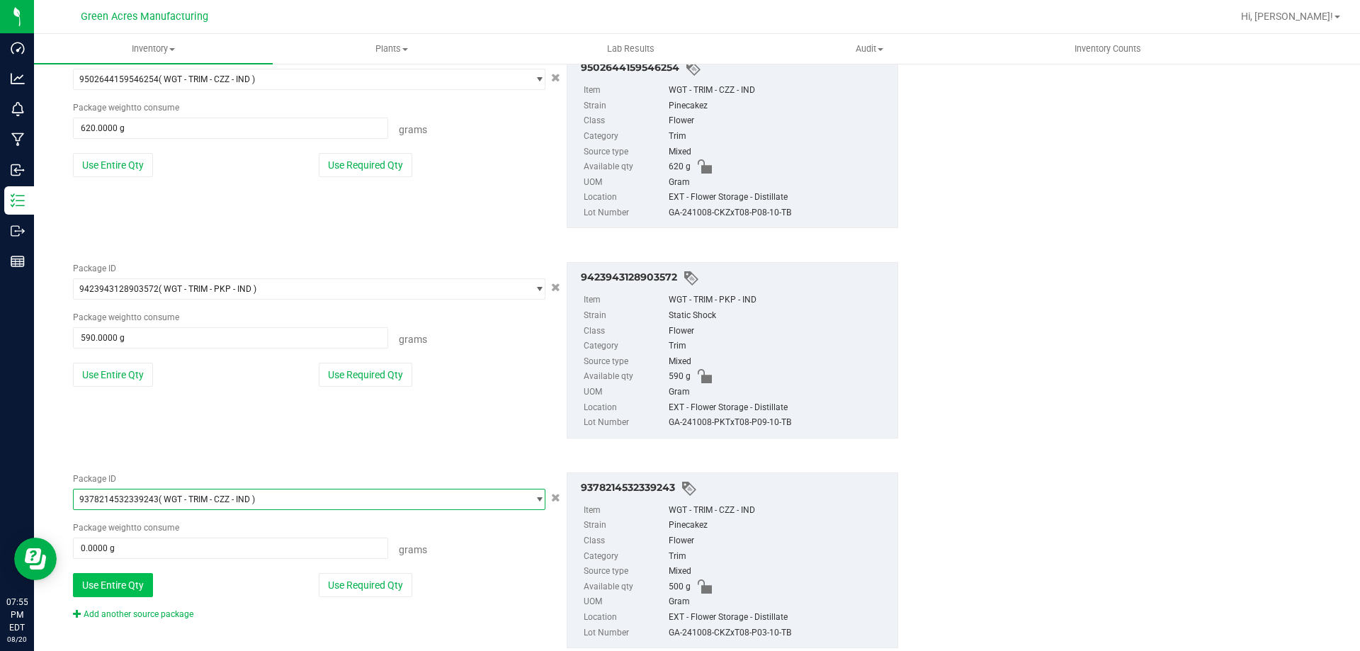
scroll to position [4980, 0]
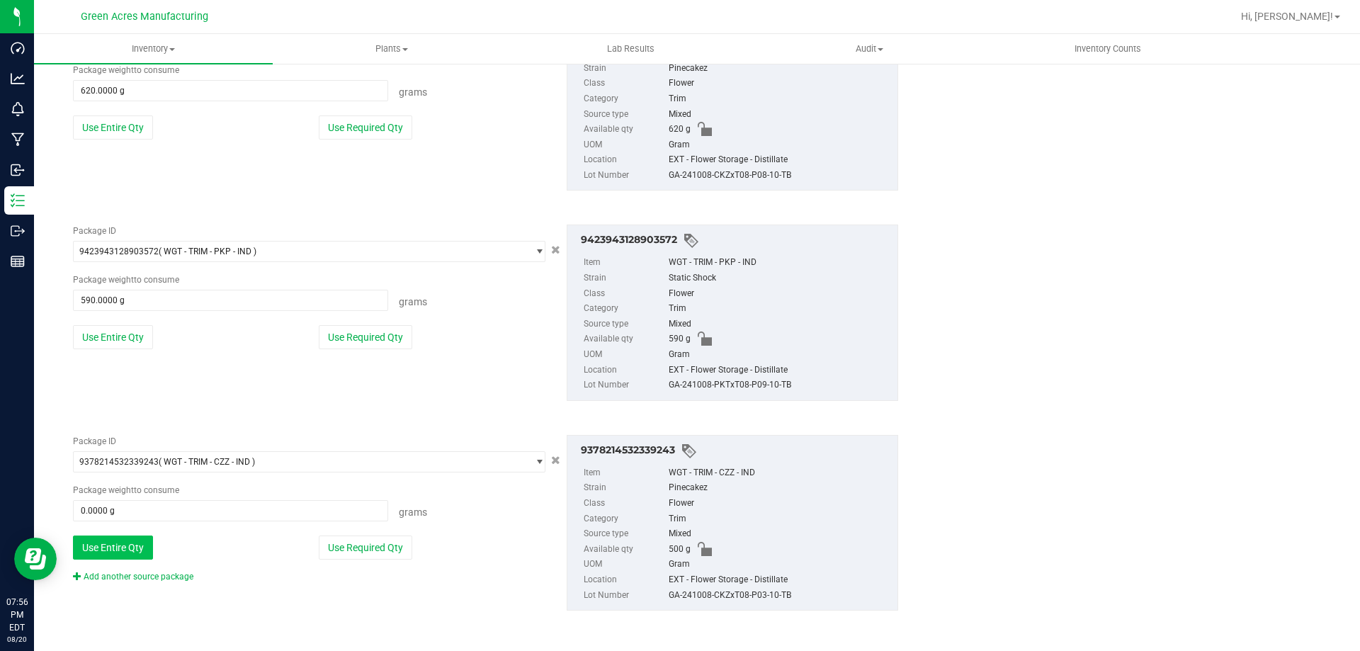
click at [141, 540] on button "Use Entire Qty" at bounding box center [113, 547] width 80 height 24
type input "500.0000 g"
click at [140, 574] on link "Add another source package" at bounding box center [133, 577] width 120 height 10
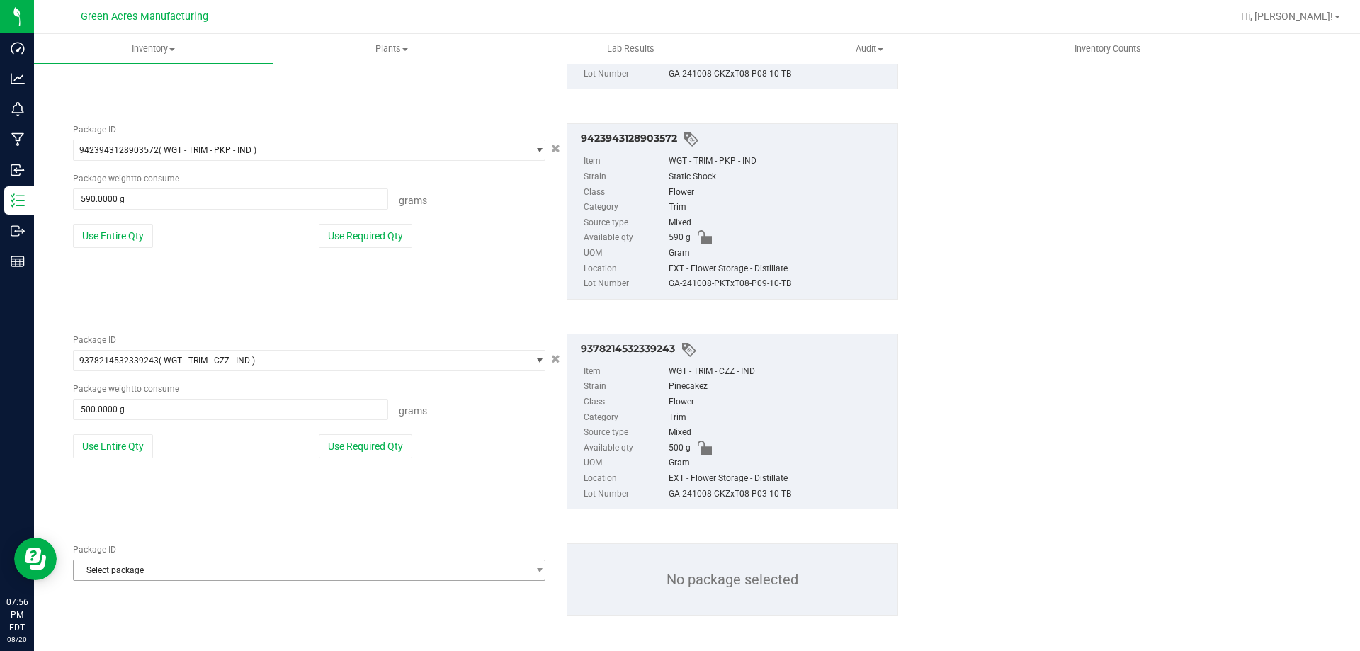
scroll to position [5086, 0]
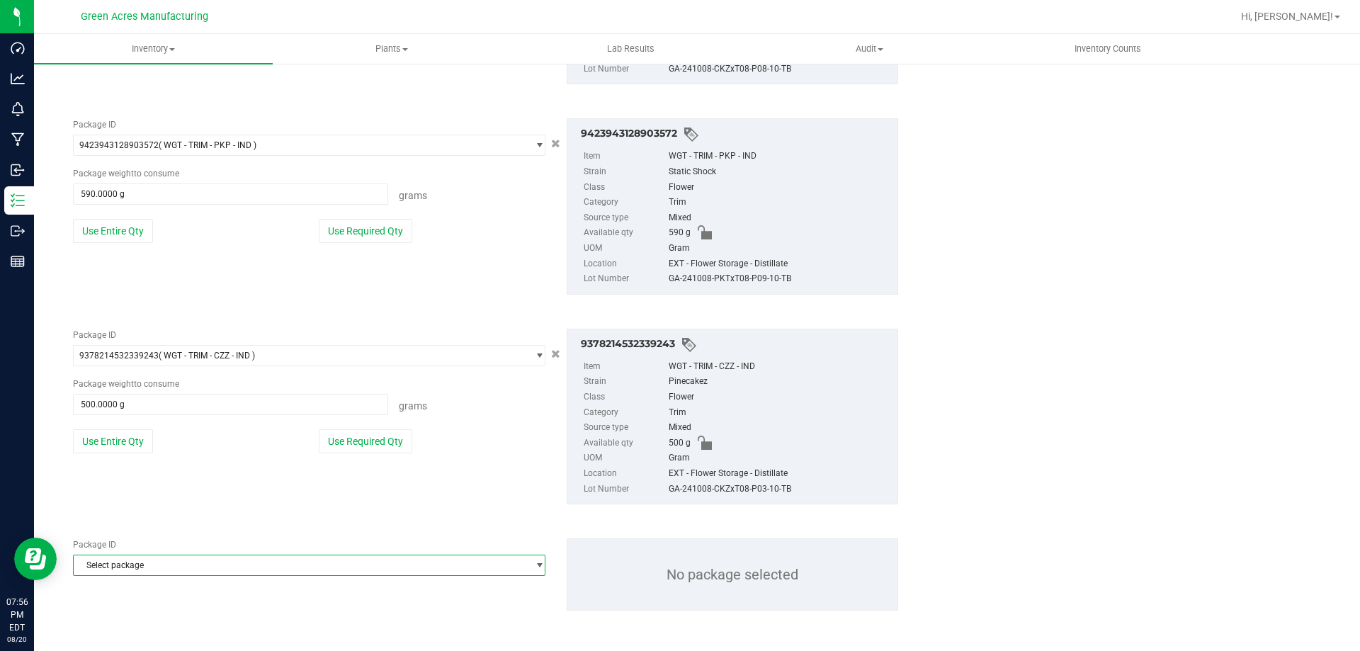
click at [135, 565] on span "Select package" at bounding box center [300, 565] width 453 height 20
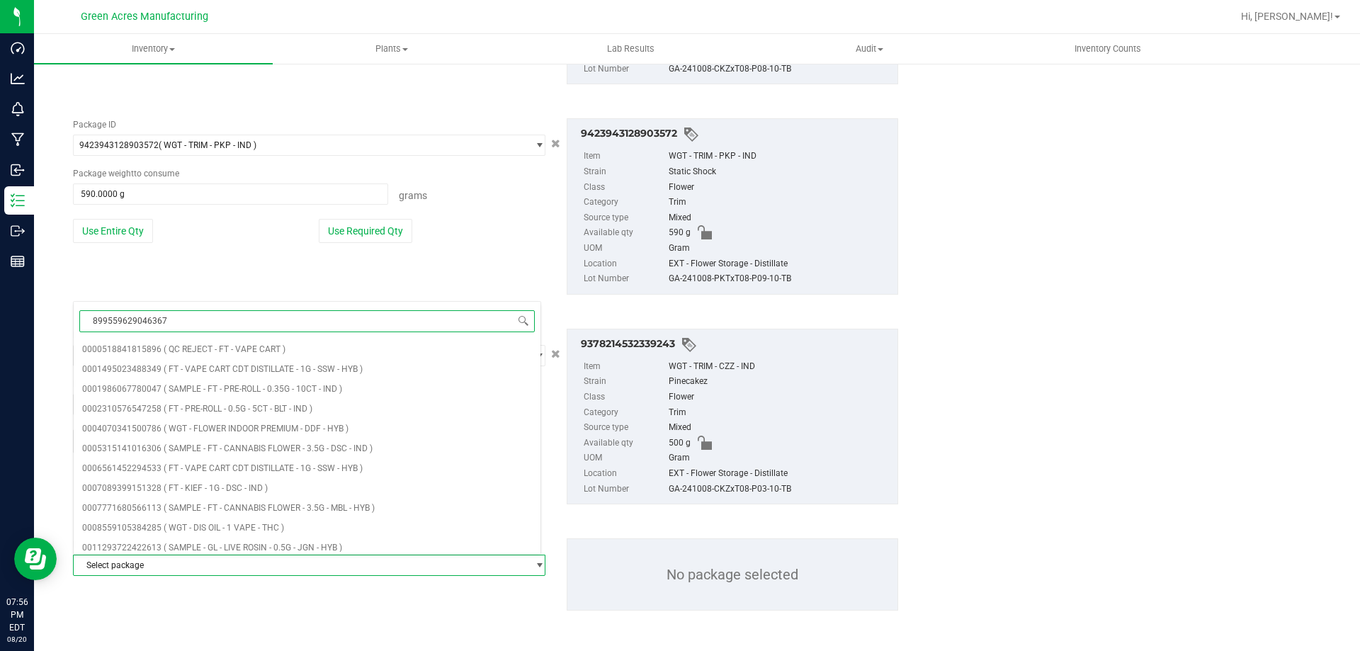
type input "8995596290463670"
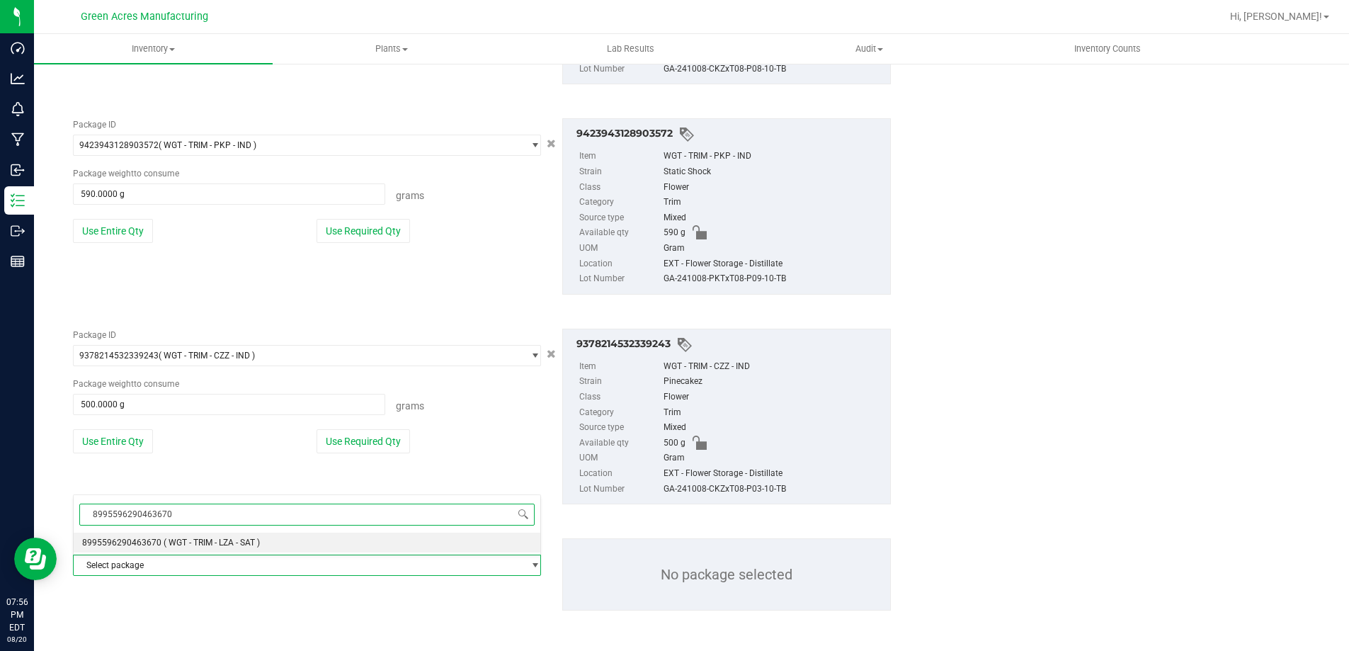
click at [151, 543] on span "8995596290463670" at bounding box center [121, 543] width 79 height 10
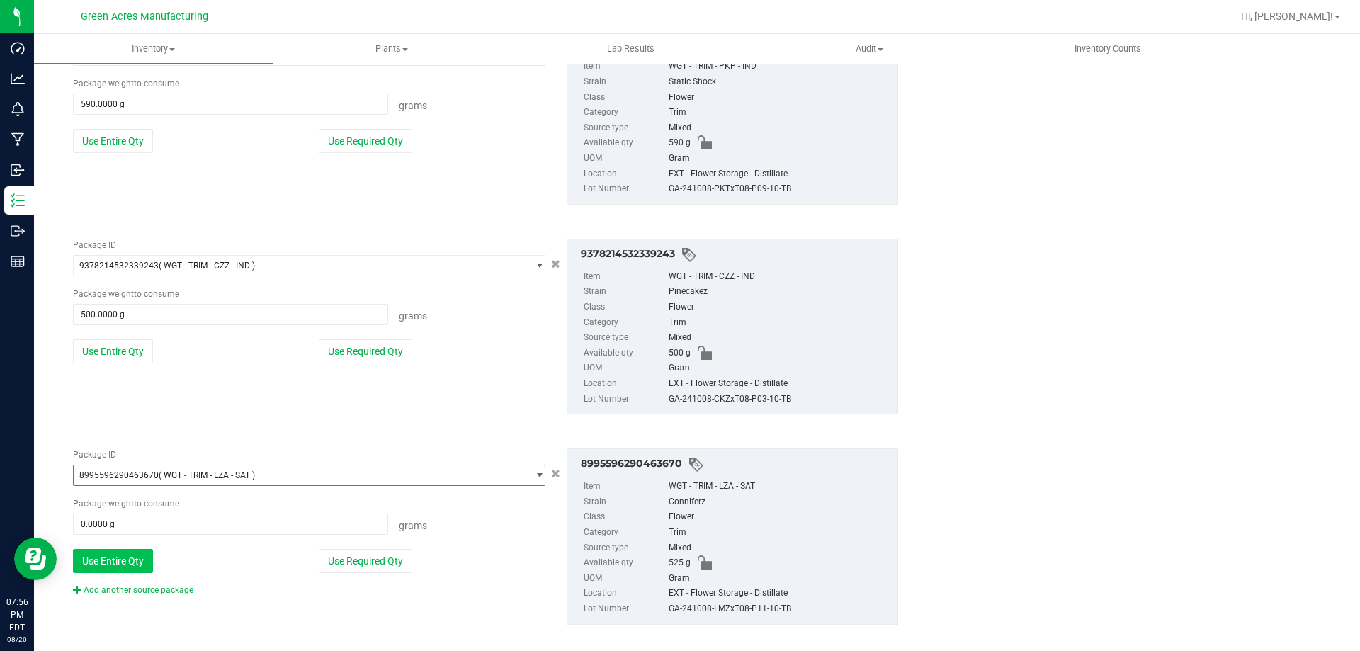
scroll to position [5190, 0]
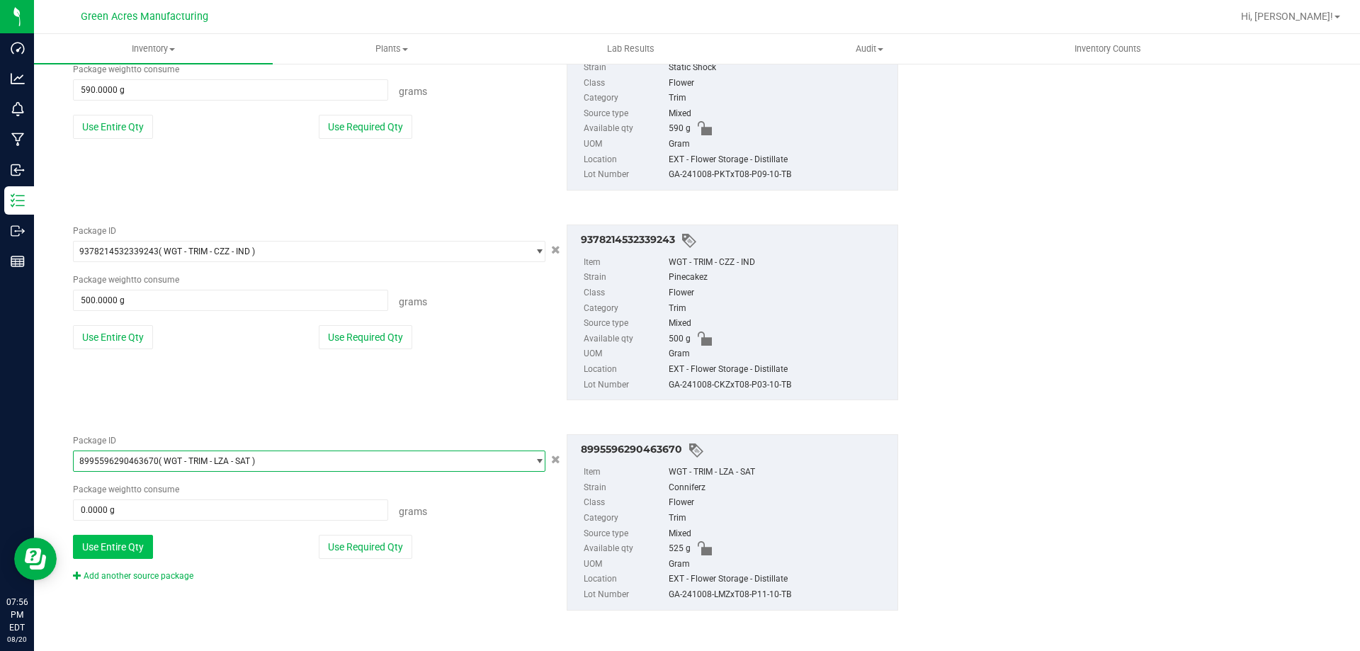
click at [139, 540] on button "Use Entire Qty" at bounding box center [113, 547] width 80 height 24
type input "525.0000 g"
click at [140, 578] on link "Add another source package" at bounding box center [133, 576] width 120 height 10
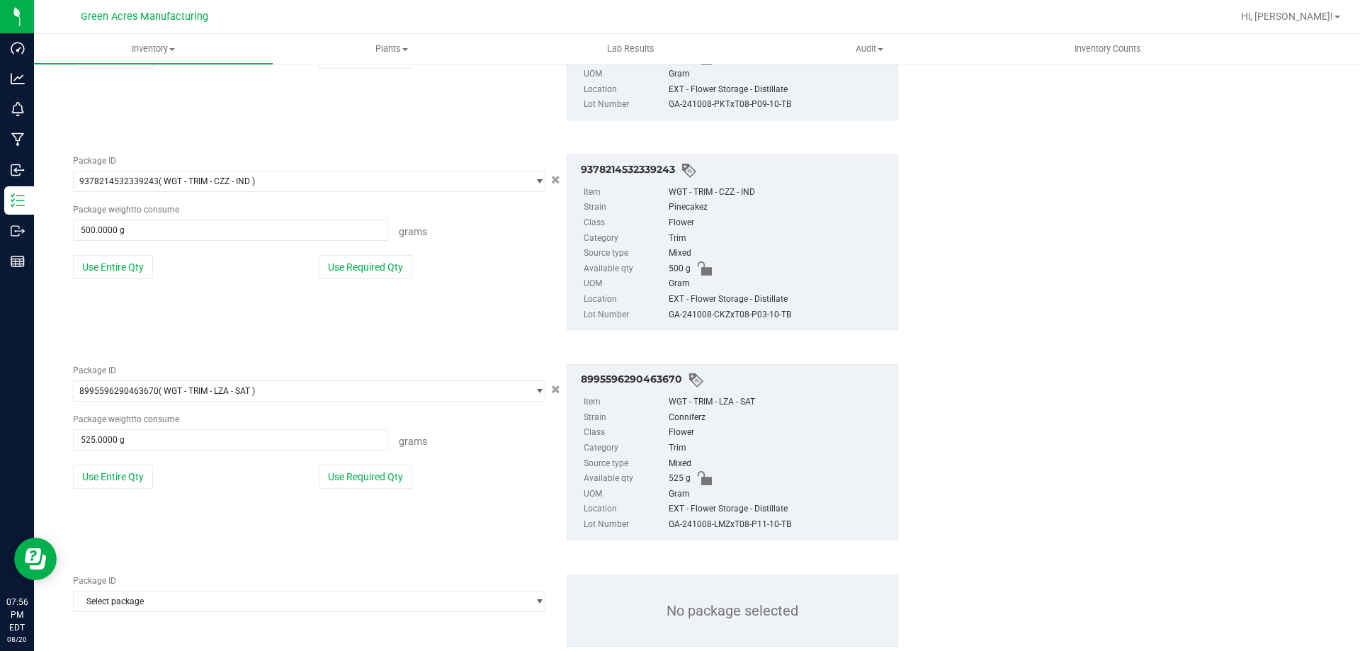
scroll to position [5261, 0]
click at [137, 595] on span "Select package" at bounding box center [300, 601] width 453 height 20
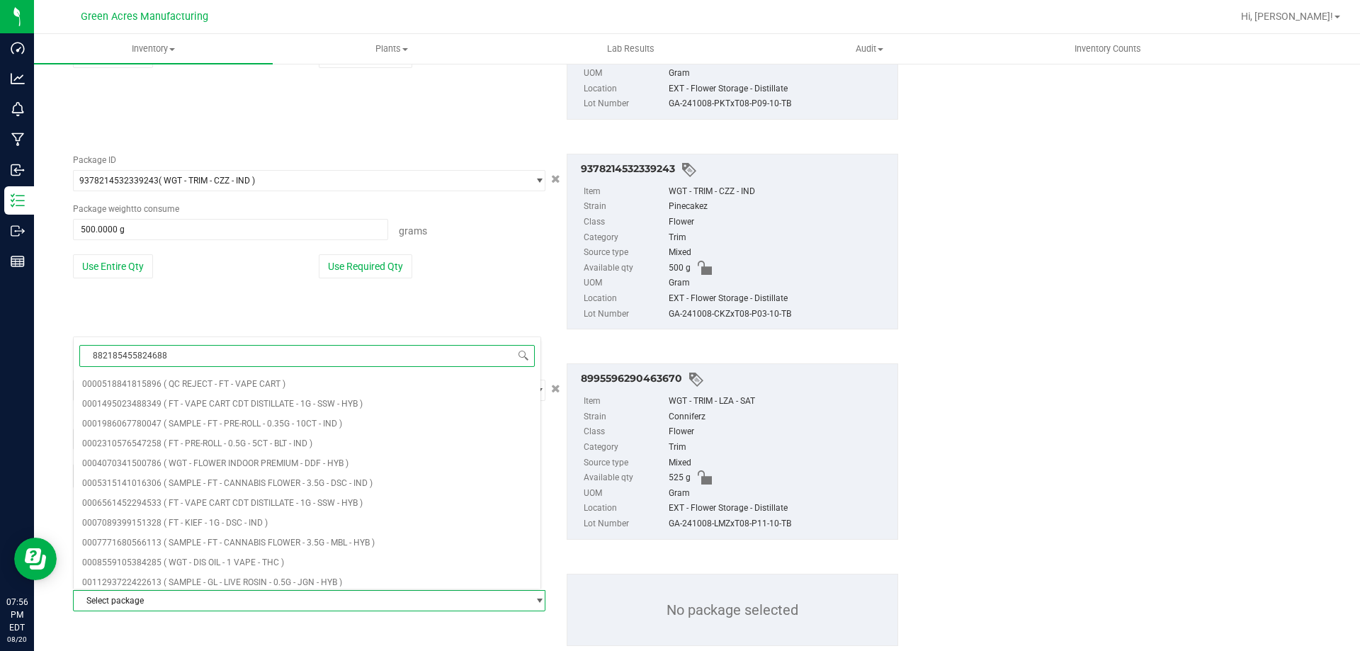
type input "8821854558246882"
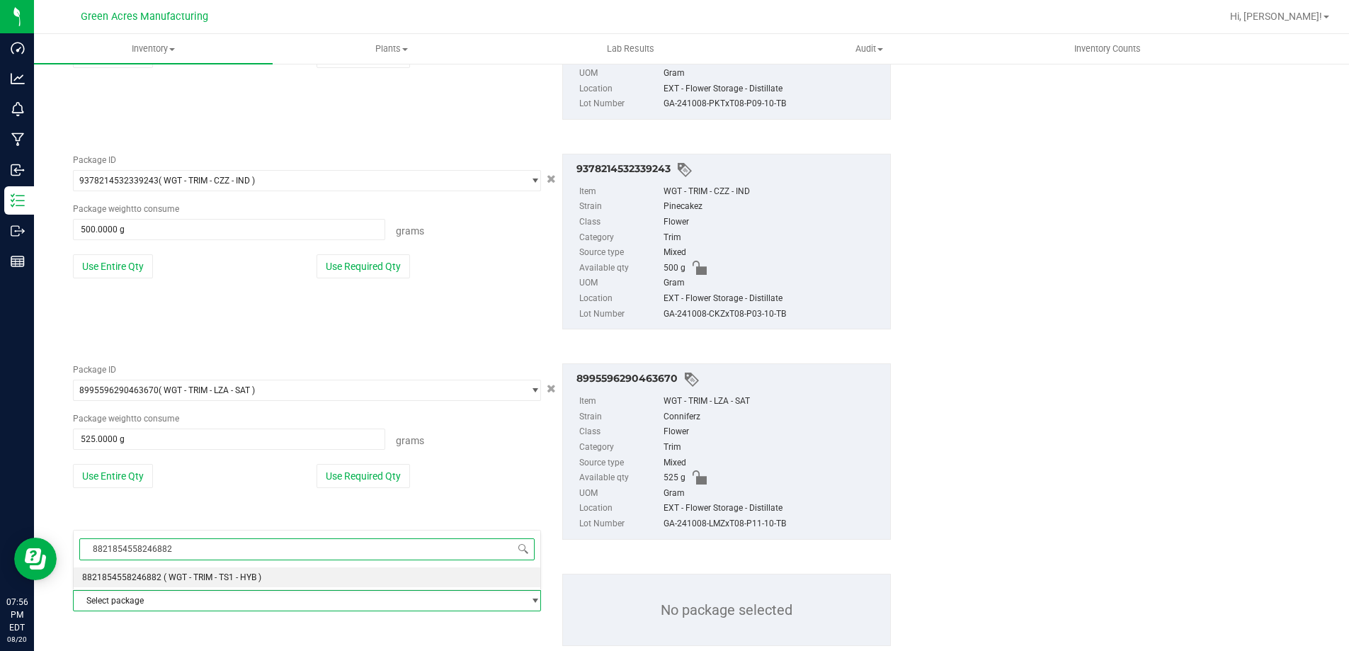
click at [148, 573] on span "8821854558246882" at bounding box center [121, 577] width 79 height 10
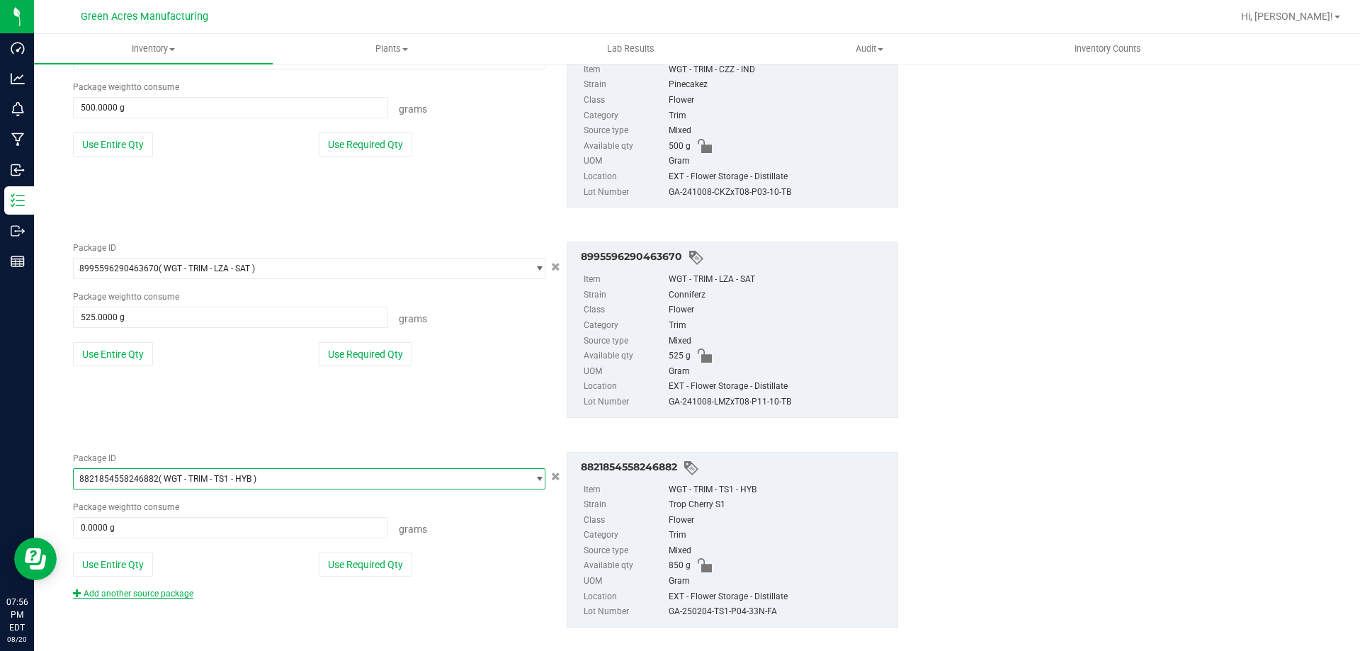
scroll to position [5400, 0]
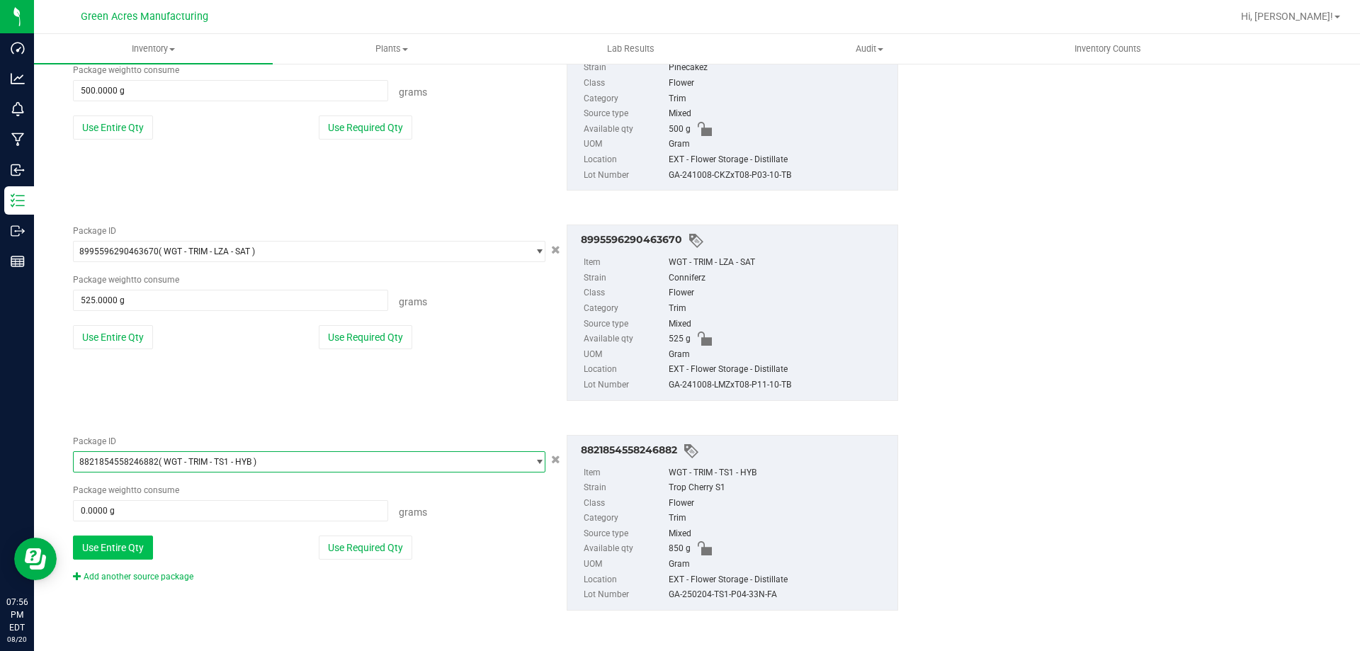
click at [127, 555] on button "Use Entire Qty" at bounding box center [113, 547] width 80 height 24
type input "850.0000 g"
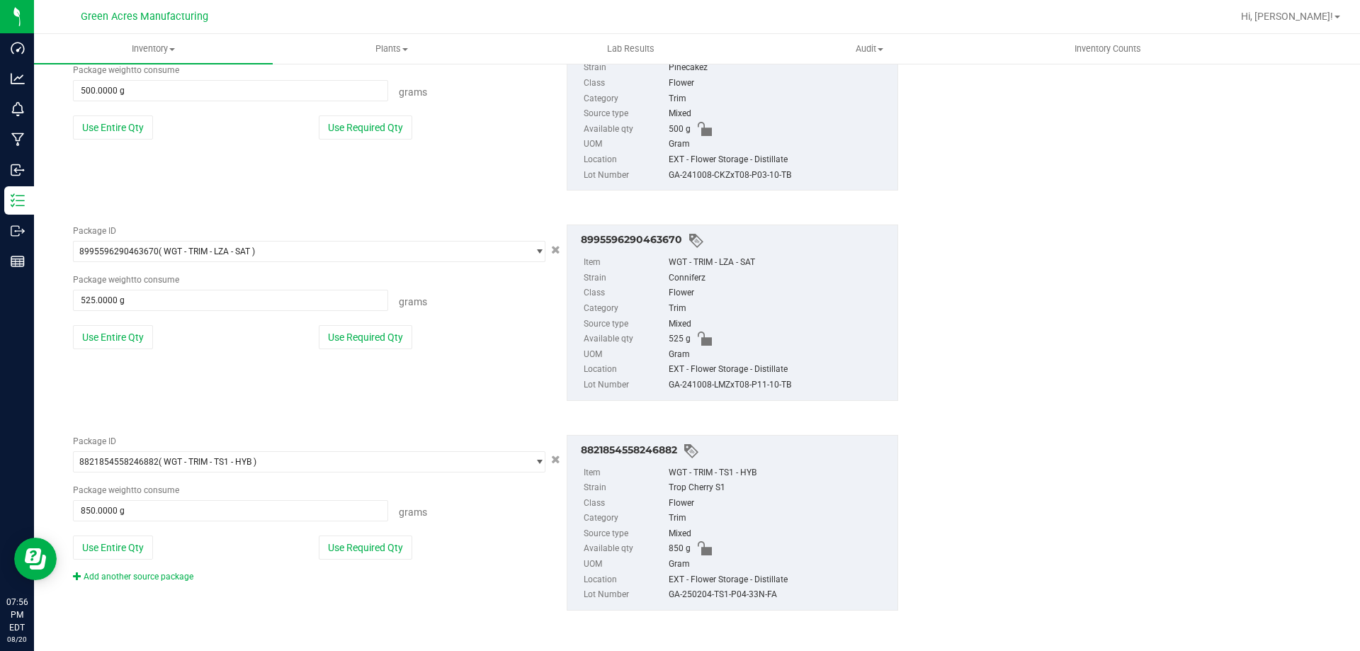
click at [132, 574] on link "Add another source package" at bounding box center [133, 577] width 120 height 10
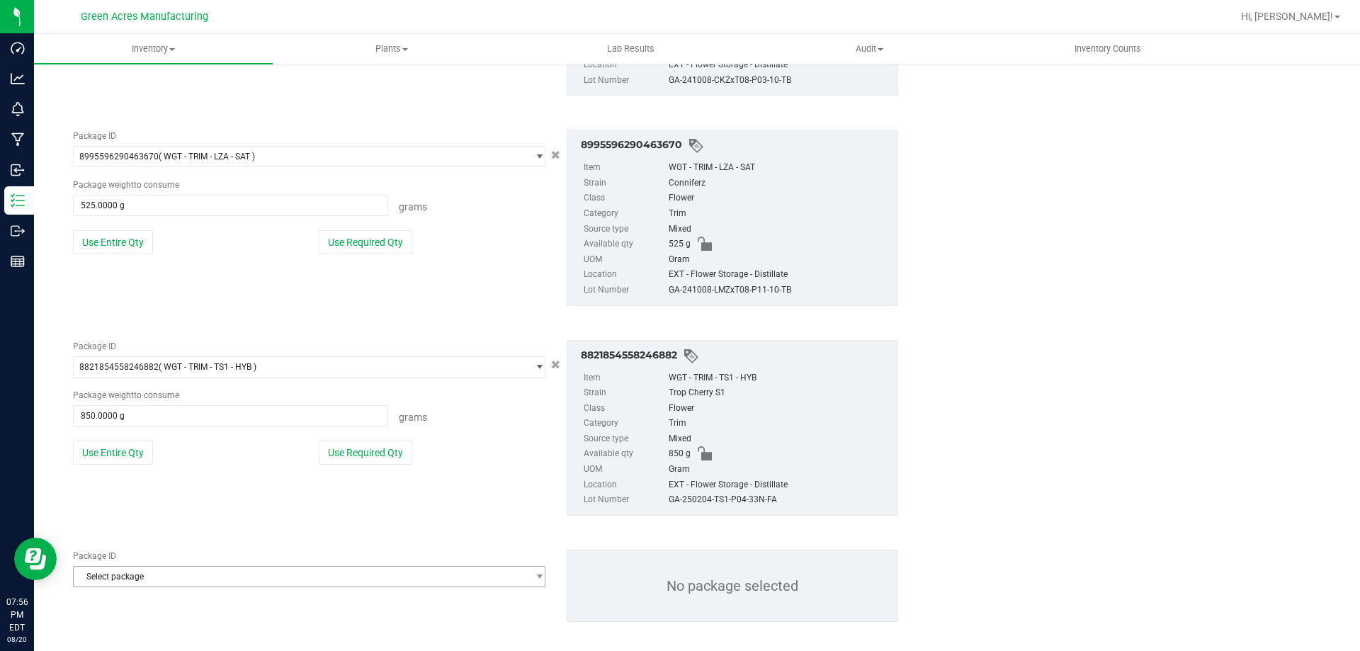
scroll to position [5506, 0]
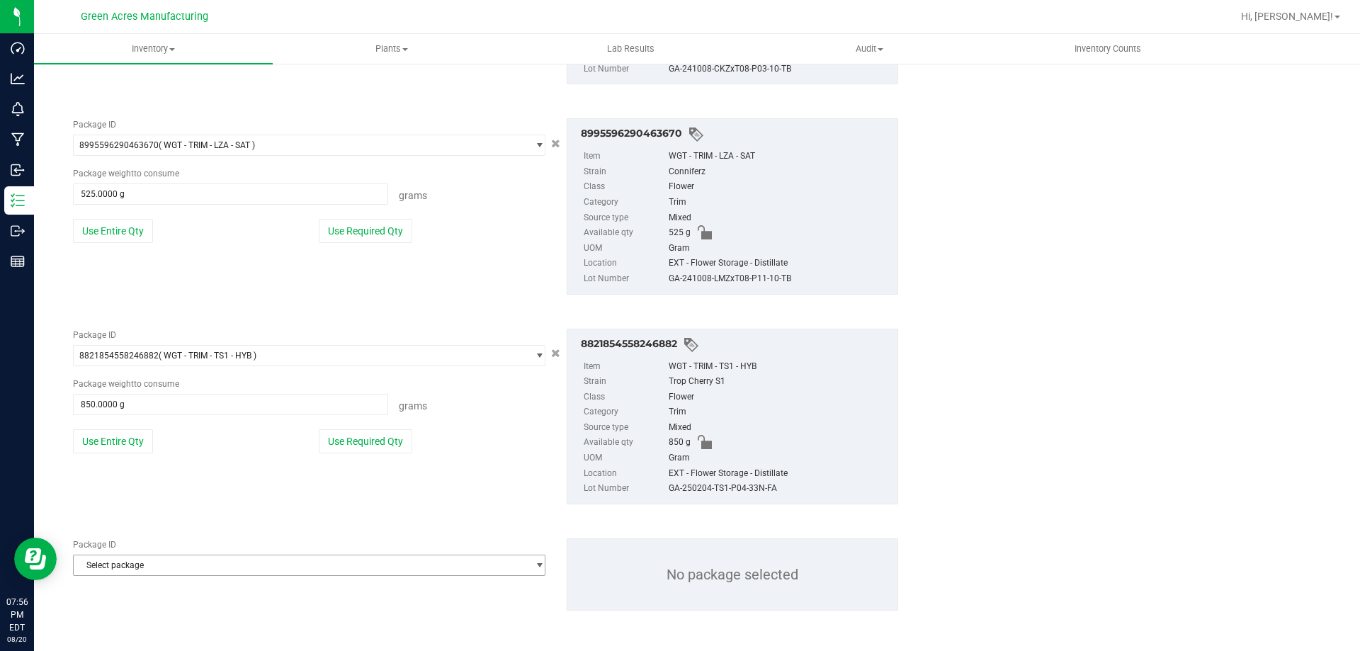
click at [135, 570] on span "Select package" at bounding box center [300, 565] width 453 height 20
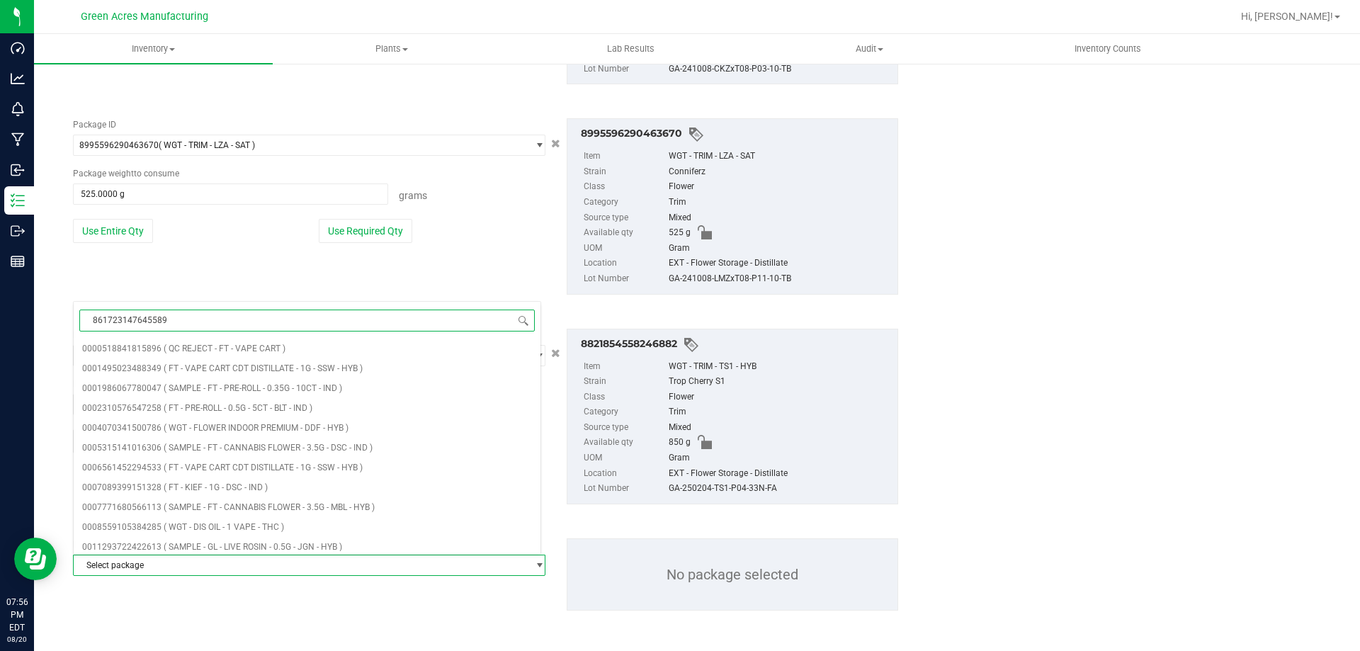
type input "8617231476455897"
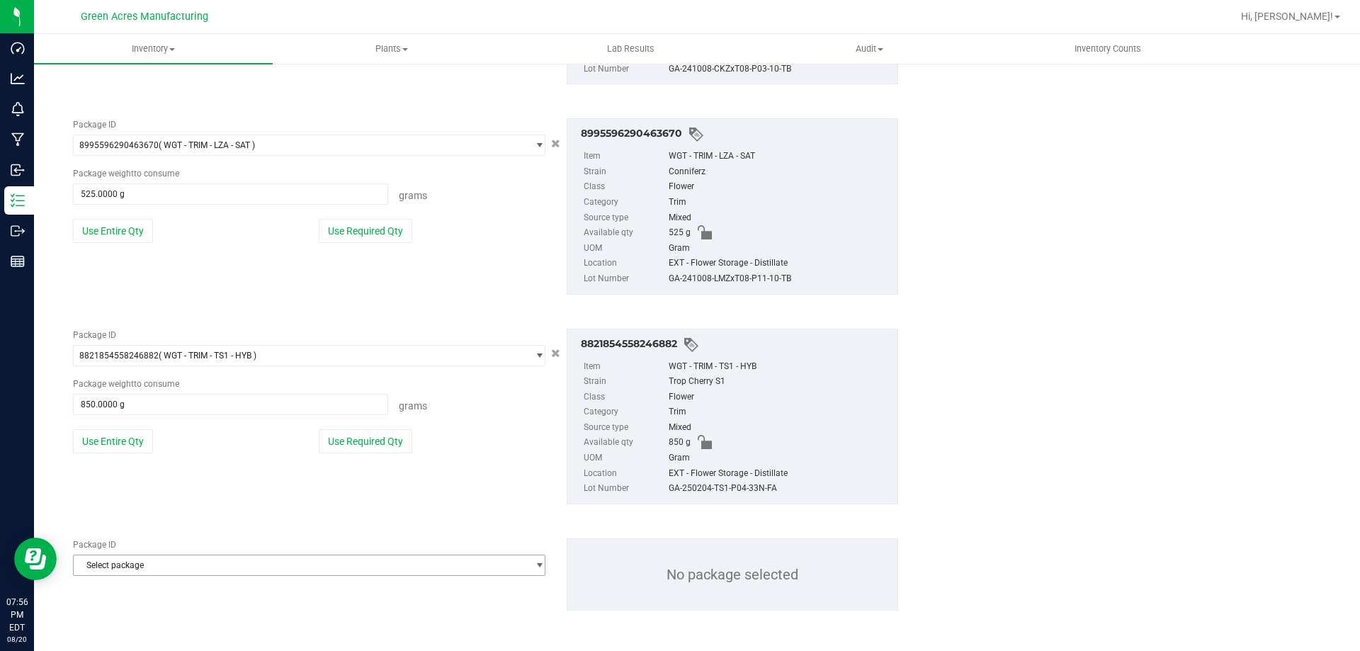
click at [145, 569] on span "Select package" at bounding box center [300, 565] width 453 height 20
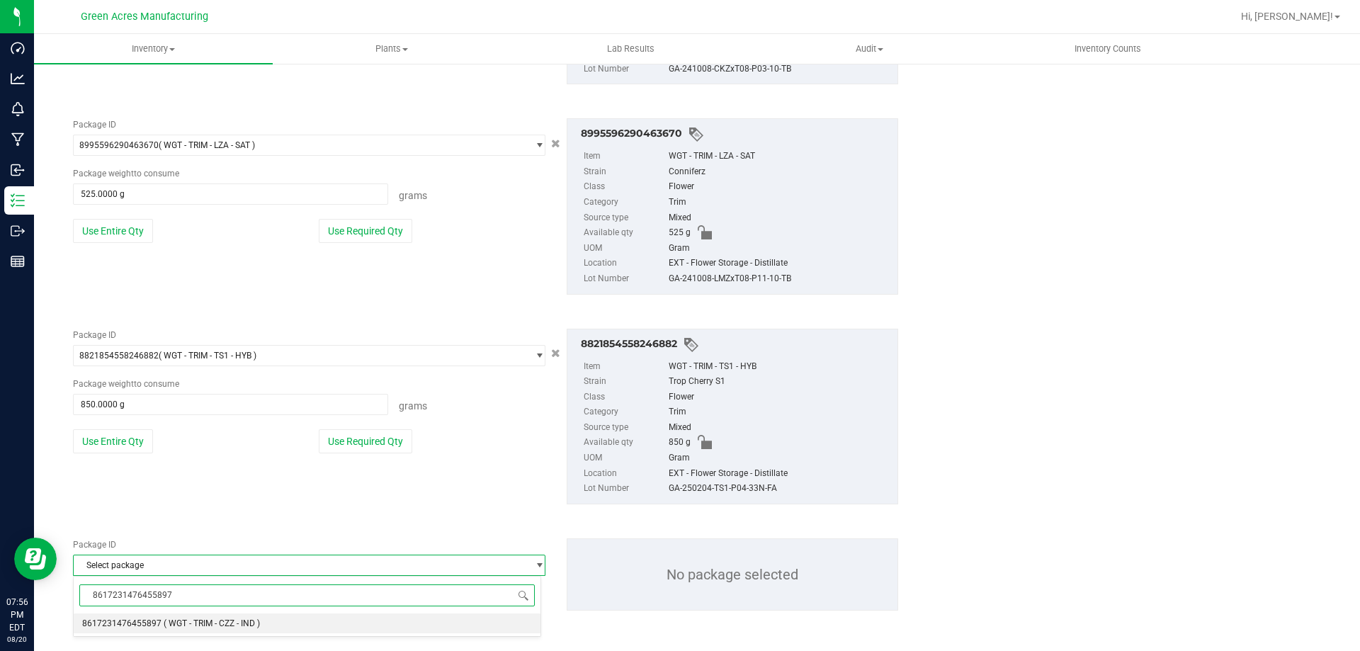
click at [142, 618] on li "8617231476455897 ( WGT - TRIM - CZZ - IND )" at bounding box center [307, 623] width 467 height 20
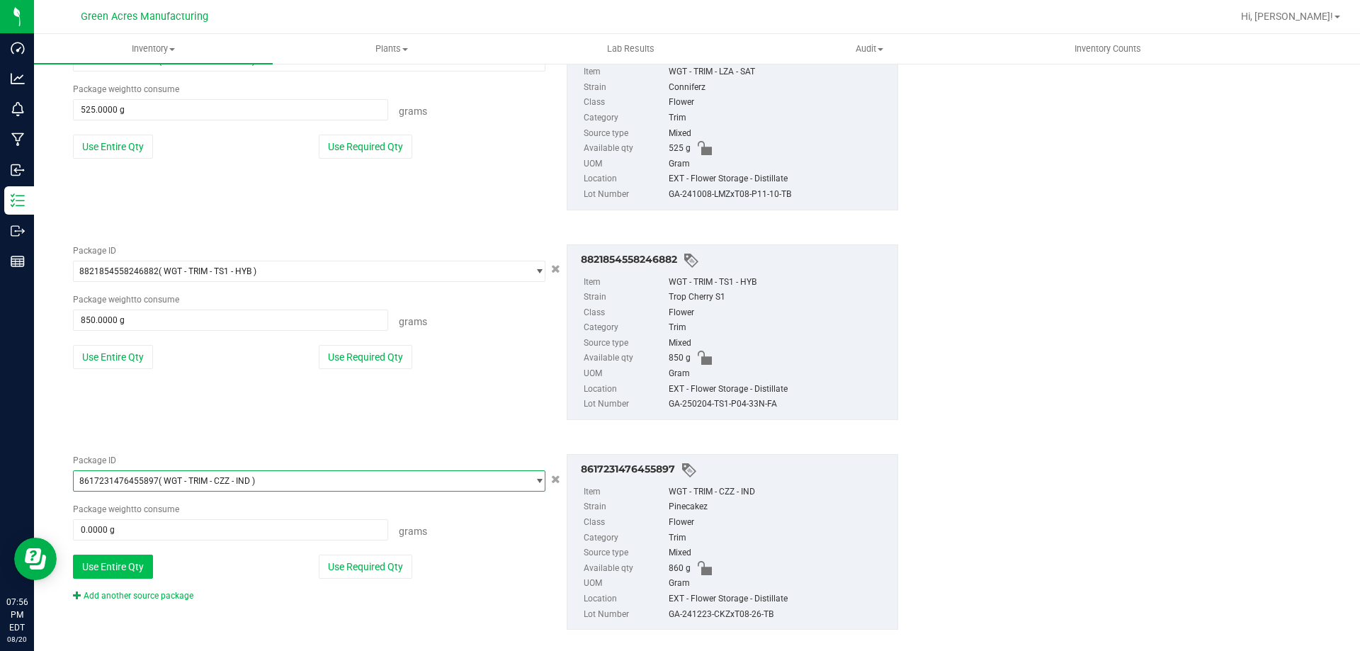
scroll to position [5609, 0]
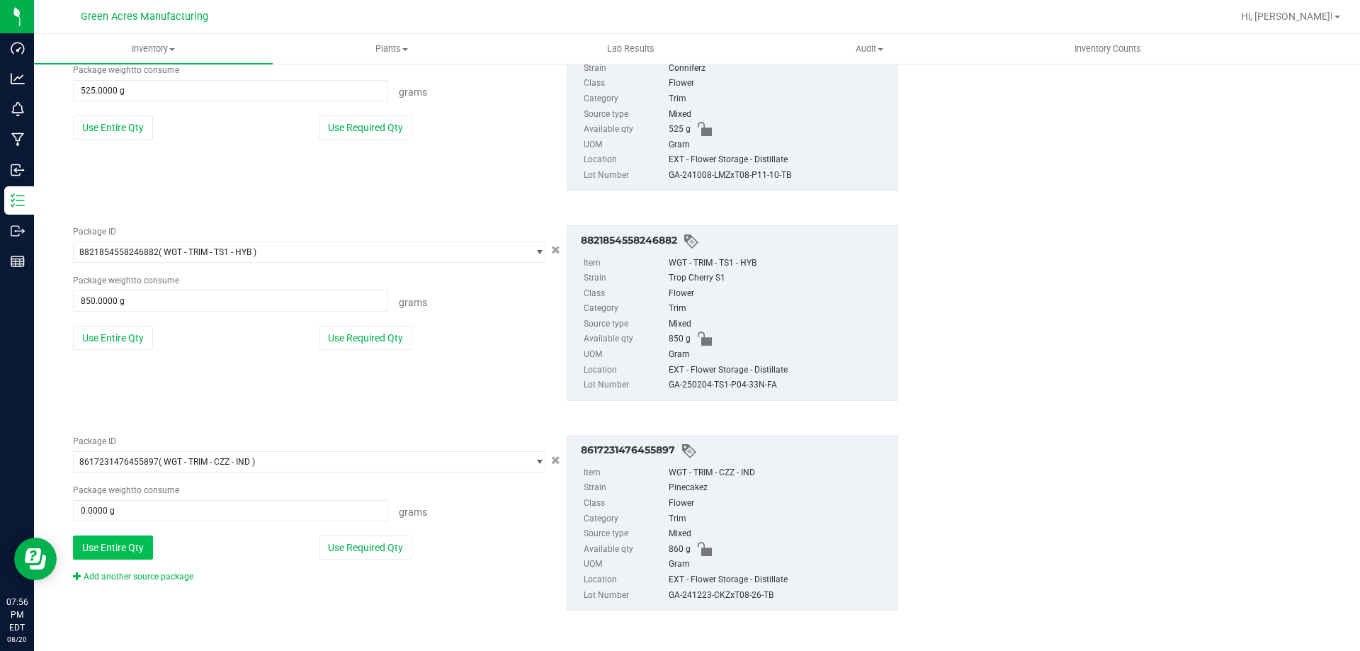
click at [115, 551] on button "Use Entire Qty" at bounding box center [113, 547] width 80 height 24
type input "860.0000 g"
click at [127, 579] on link "Add another source package" at bounding box center [133, 577] width 120 height 10
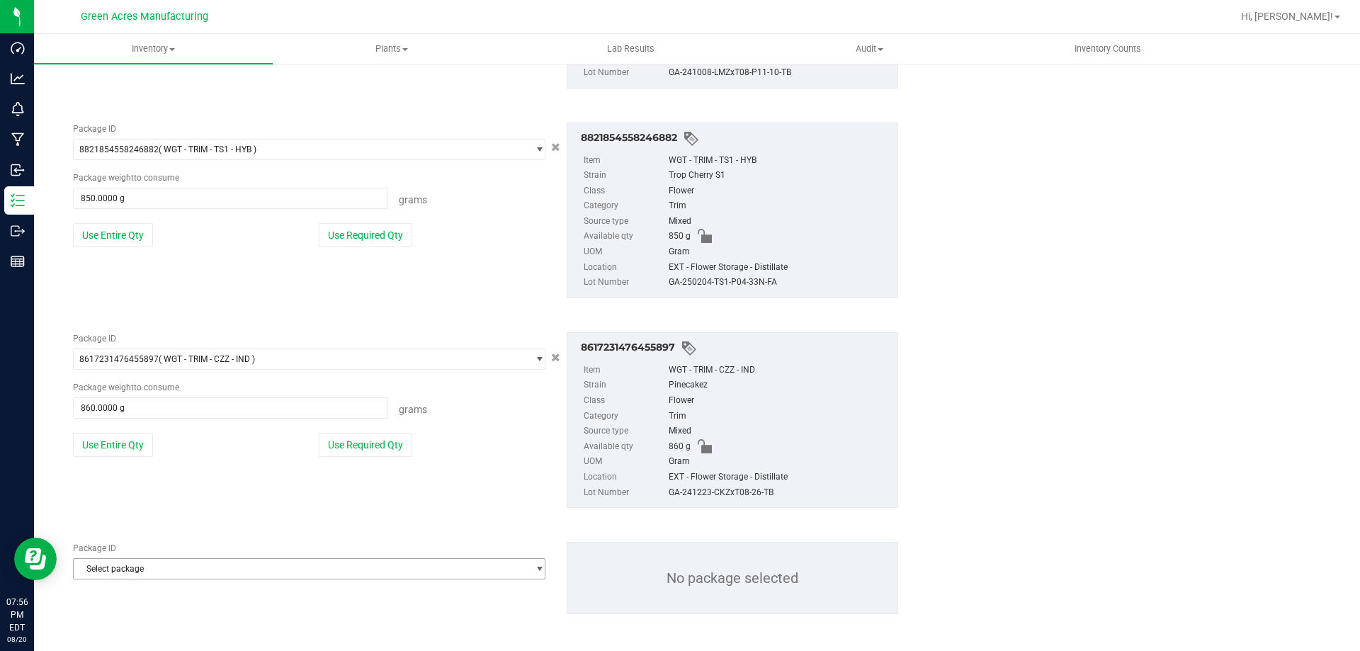
scroll to position [5715, 0]
click at [135, 566] on span "Select package" at bounding box center [300, 565] width 453 height 20
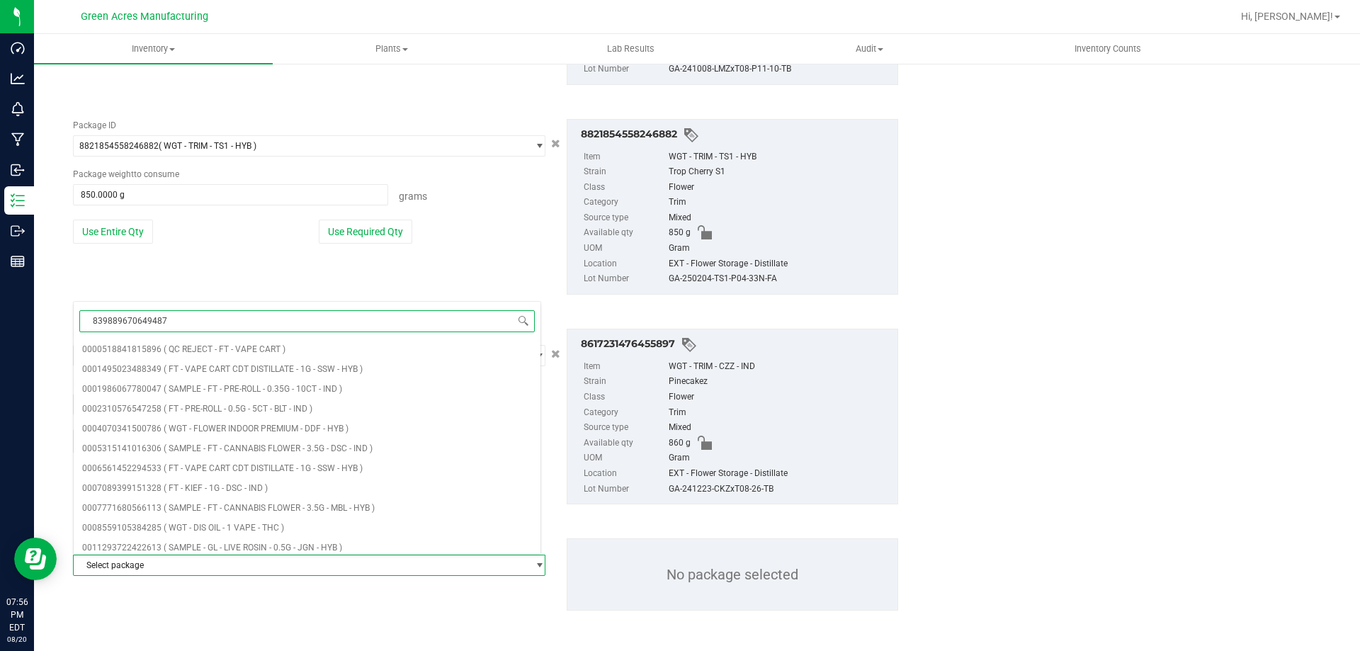
type input "8398896706494873"
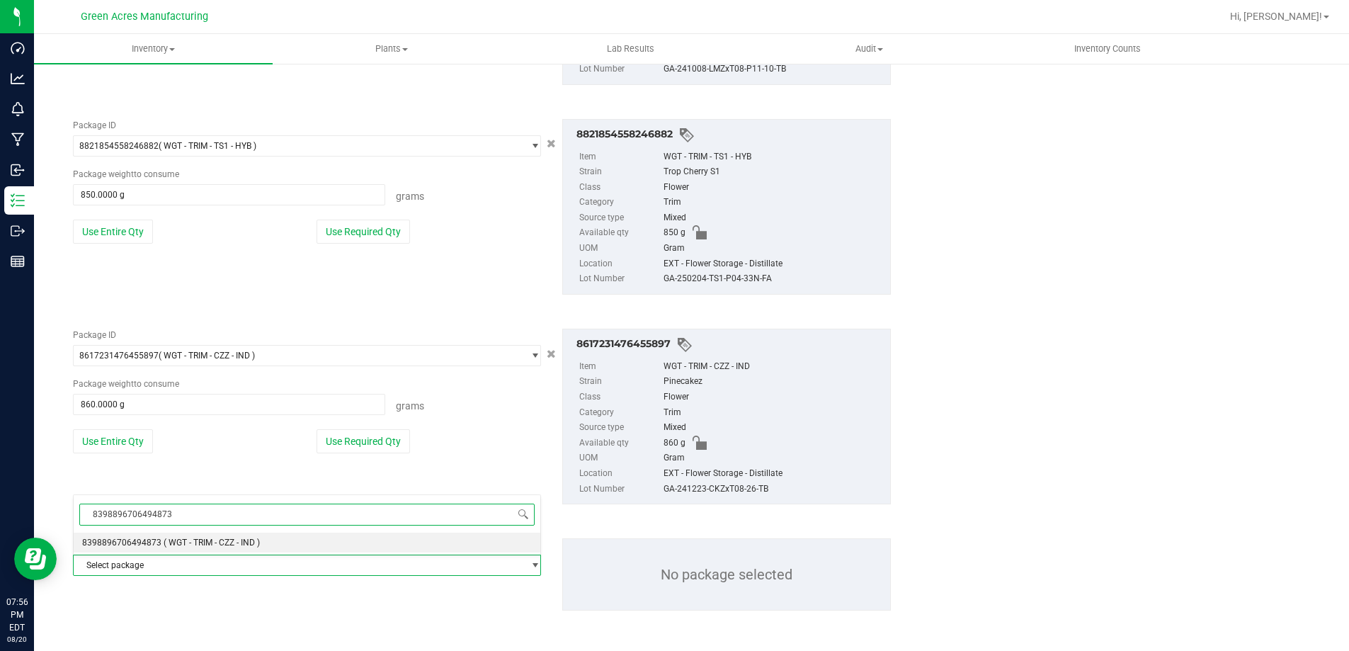
click at [149, 547] on li "8398896706494873 ( WGT - TRIM - CZZ - IND )" at bounding box center [307, 543] width 467 height 20
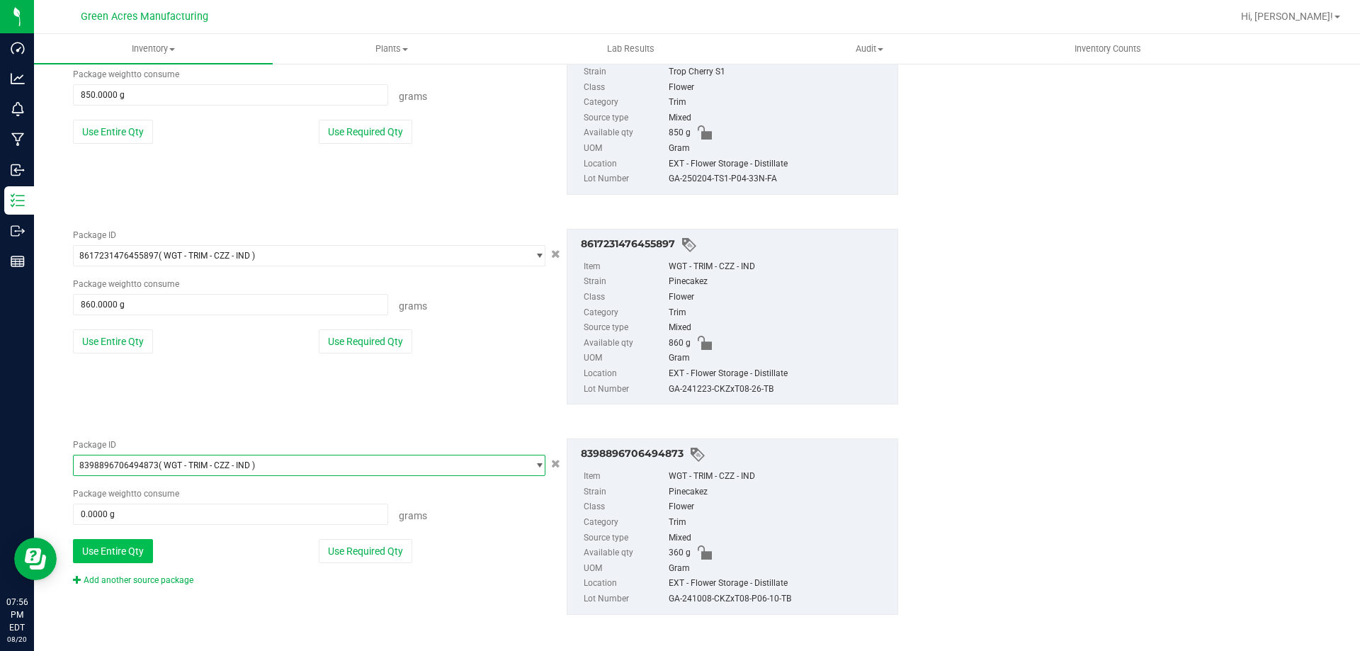
scroll to position [5820, 0]
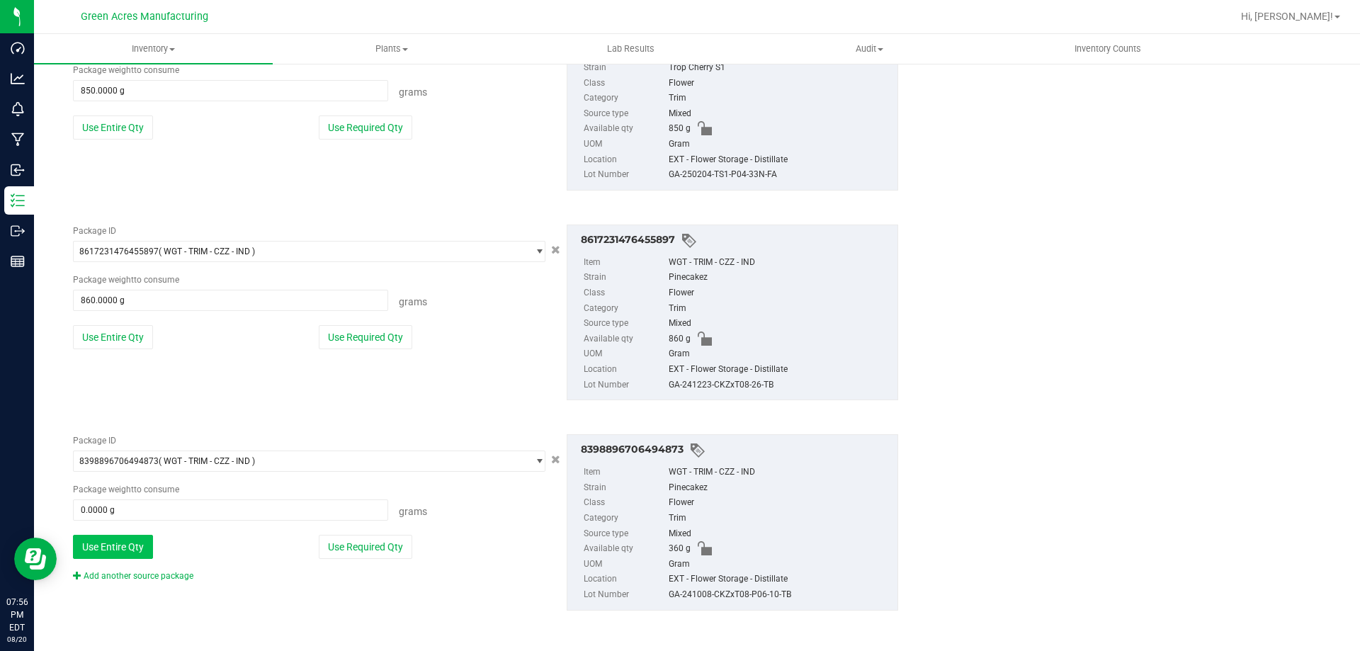
click at [131, 550] on button "Use Entire Qty" at bounding box center [113, 547] width 80 height 24
type input "360.0000 g"
click at [130, 575] on link "Add another source package" at bounding box center [133, 576] width 120 height 10
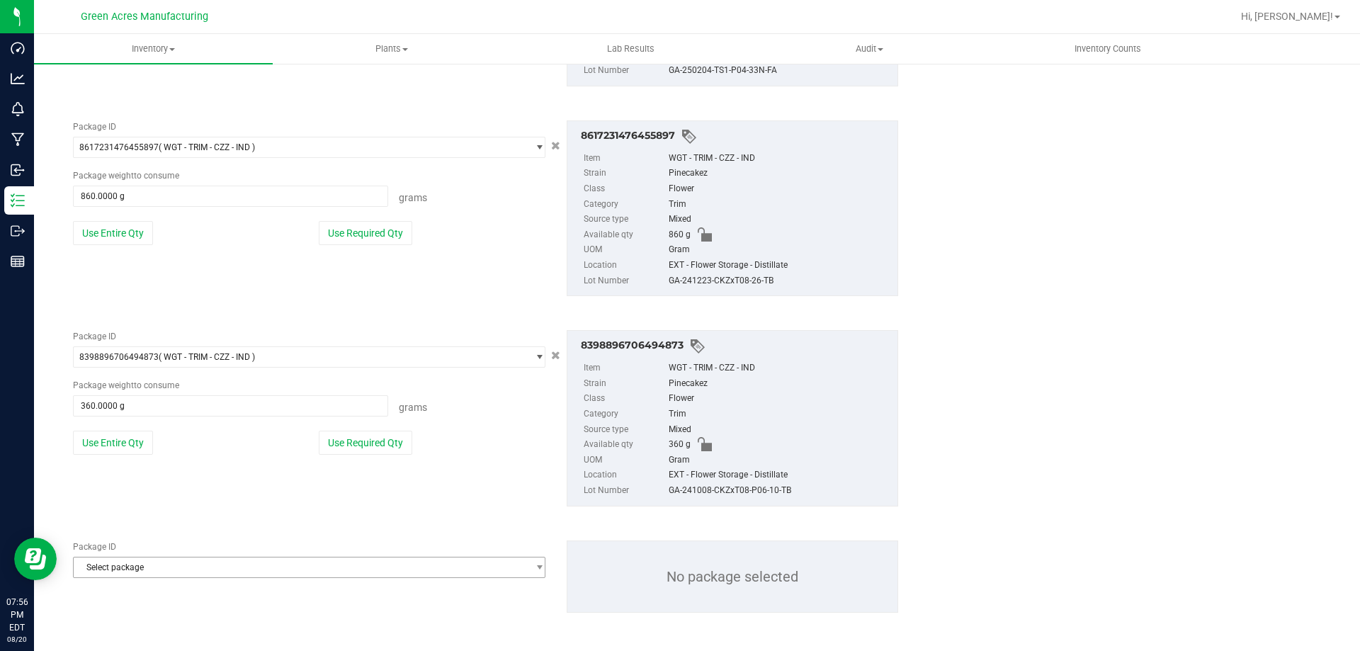
scroll to position [5926, 0]
click at [135, 560] on span "Select package" at bounding box center [300, 565] width 453 height 20
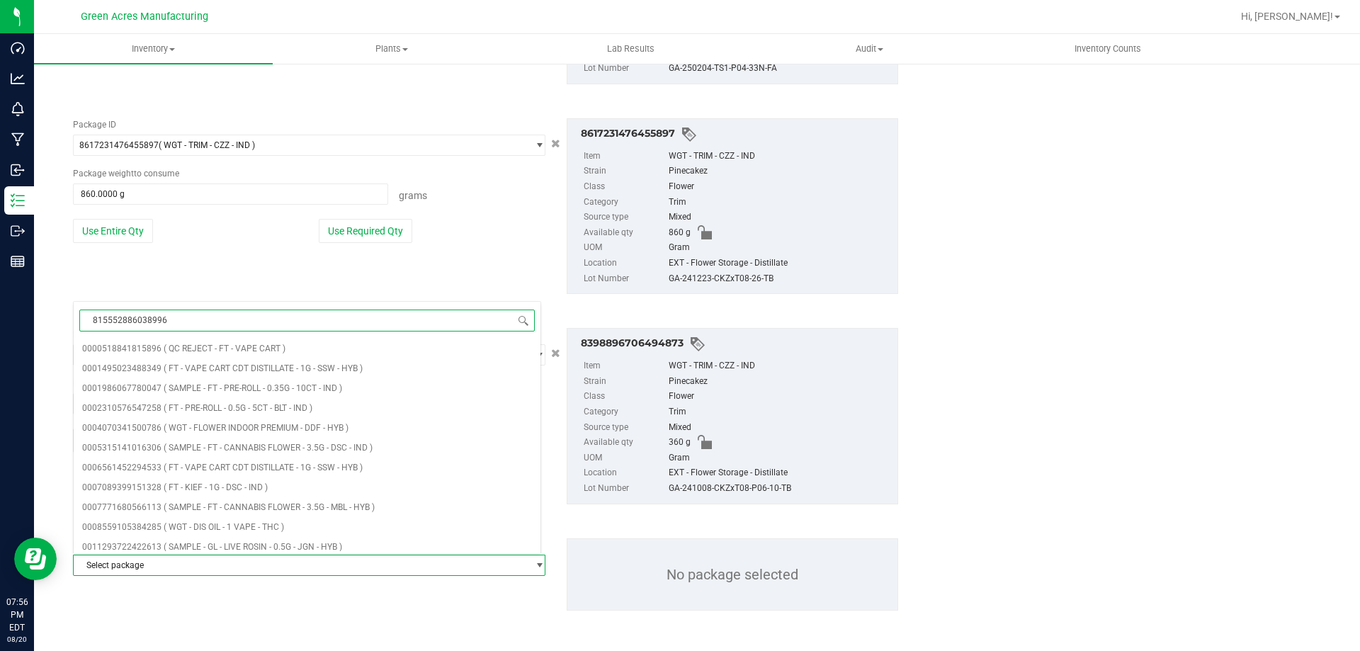
type input "8155528860389969"
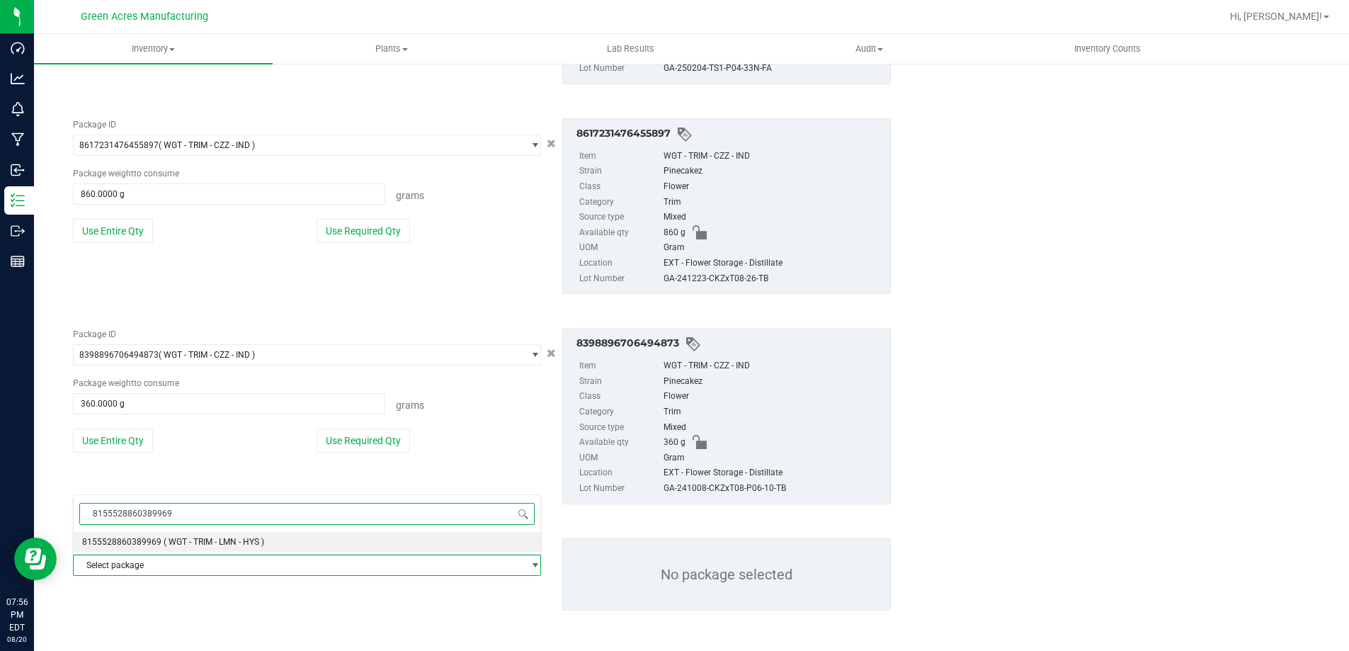
click at [142, 543] on span "8155528860389969" at bounding box center [121, 542] width 79 height 10
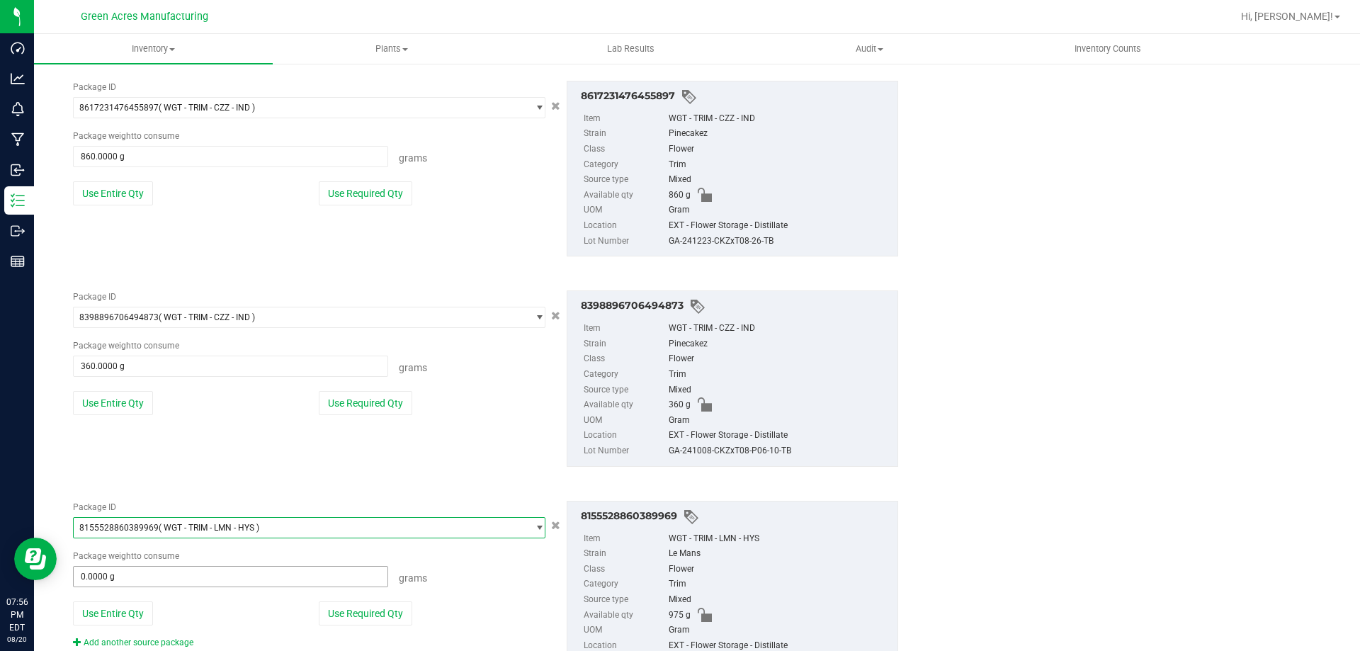
scroll to position [5997, 0]
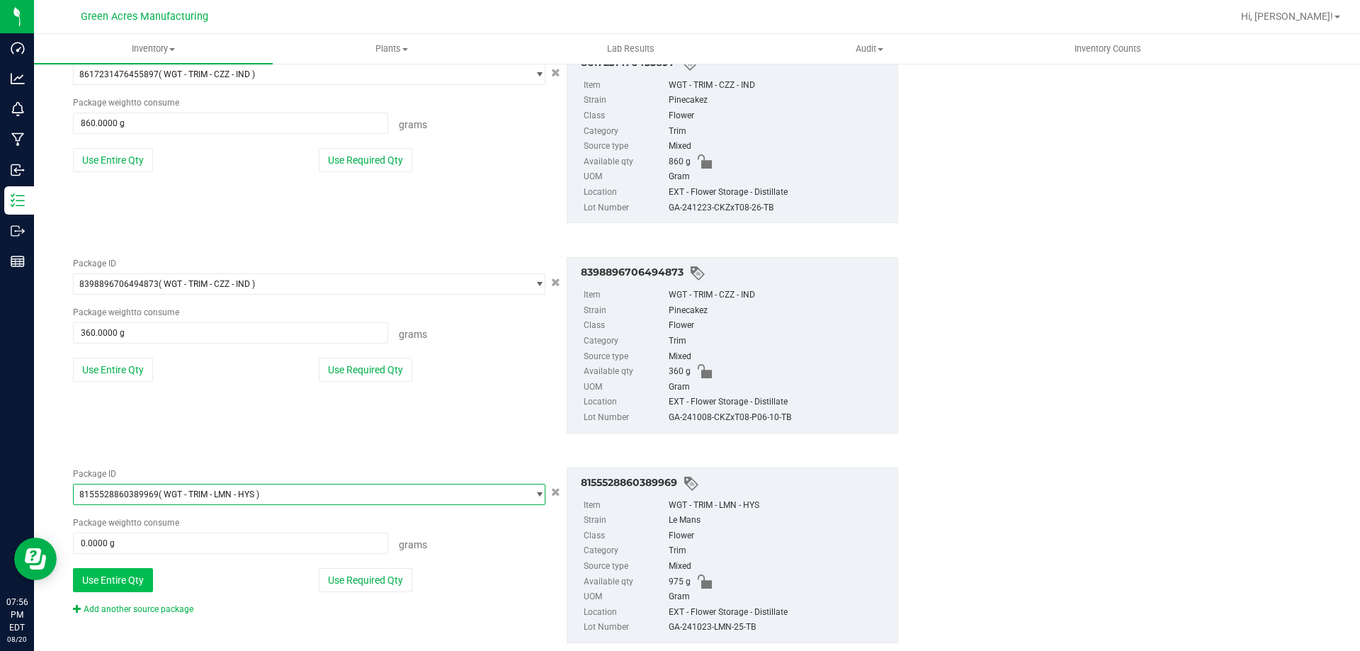
click at [128, 575] on button "Use Entire Qty" at bounding box center [113, 580] width 80 height 24
type input "975.0000 g"
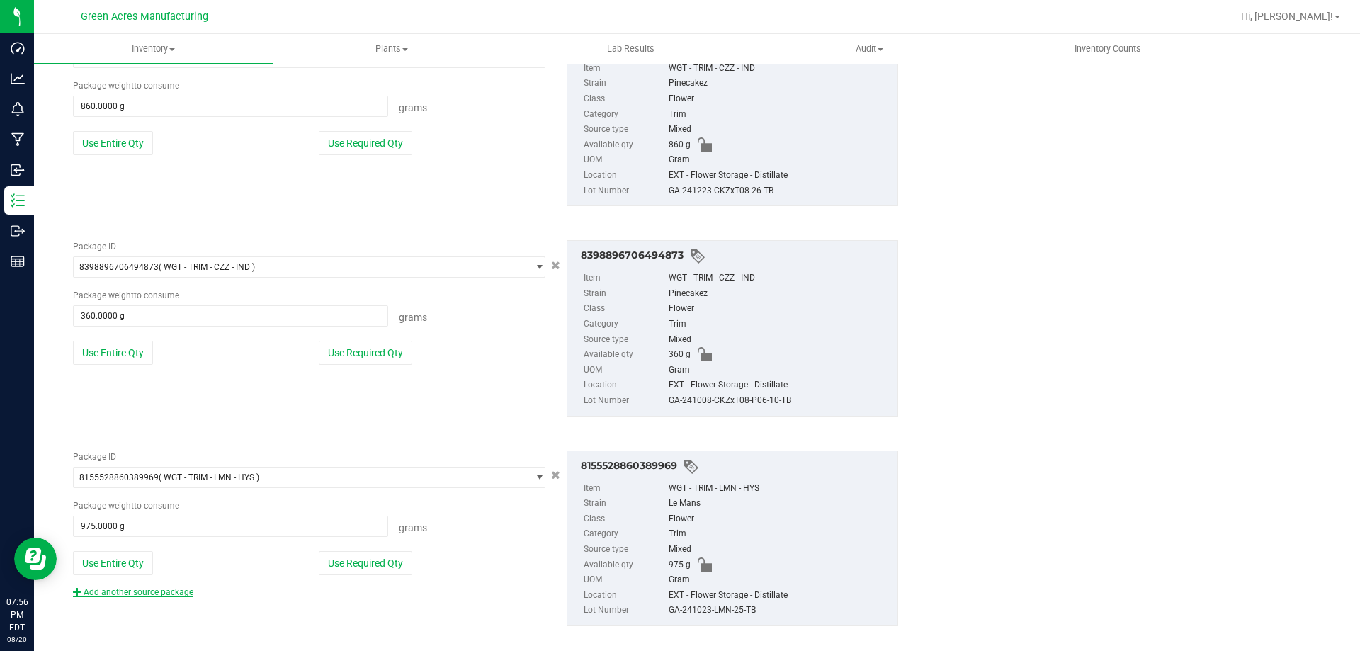
scroll to position [6029, 0]
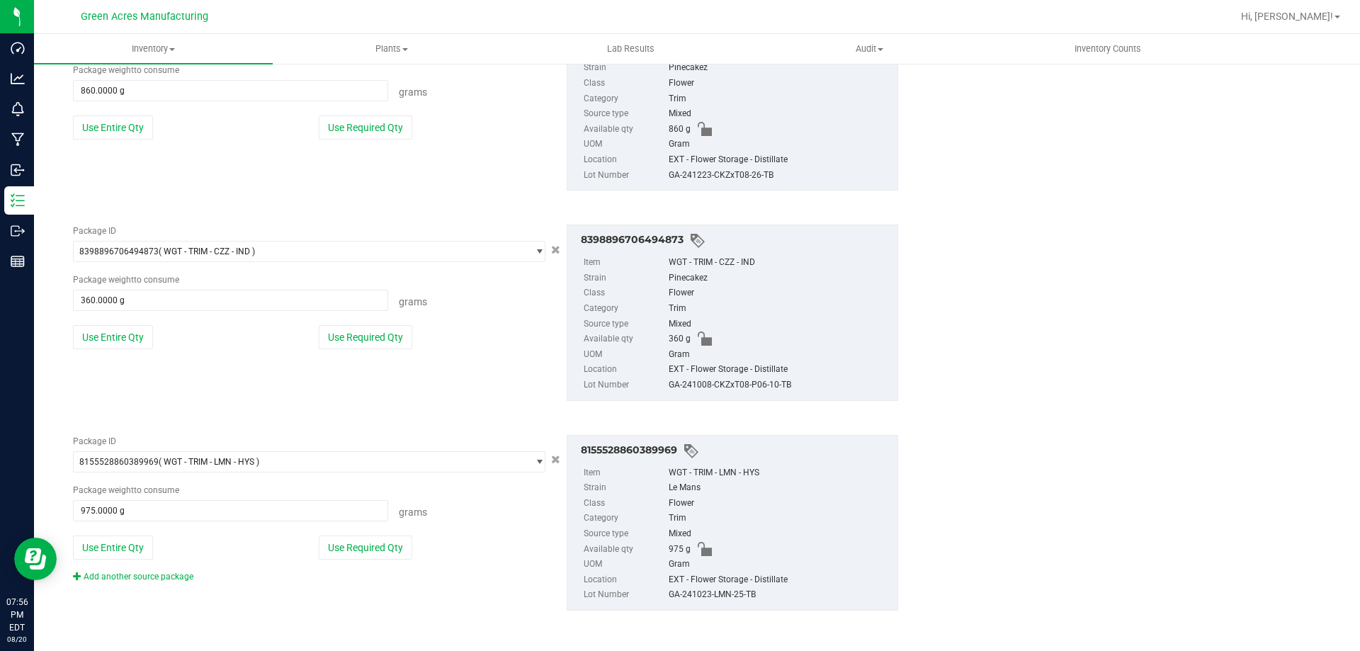
click at [130, 571] on div "Add another source package" at bounding box center [144, 576] width 142 height 13
click at [130, 574] on link "Add another source package" at bounding box center [133, 577] width 120 height 10
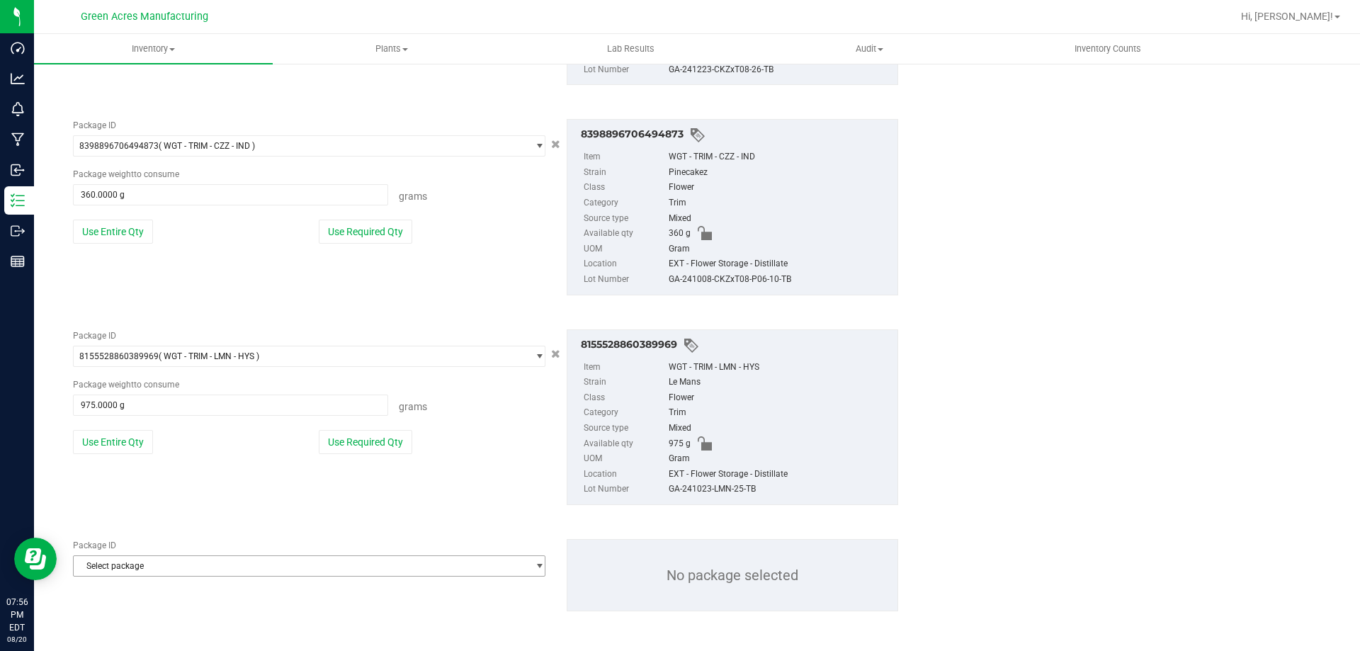
scroll to position [6135, 0]
click at [137, 567] on span "Select package" at bounding box center [300, 565] width 453 height 20
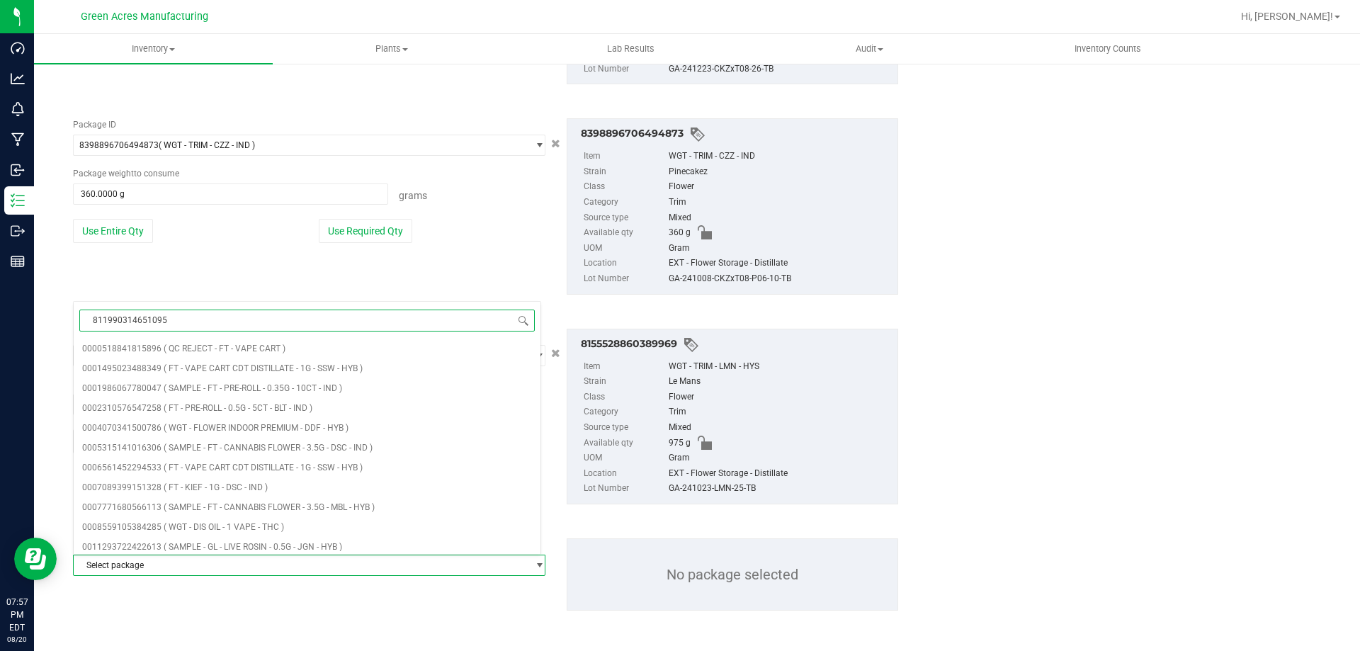
type input "8119903146510950"
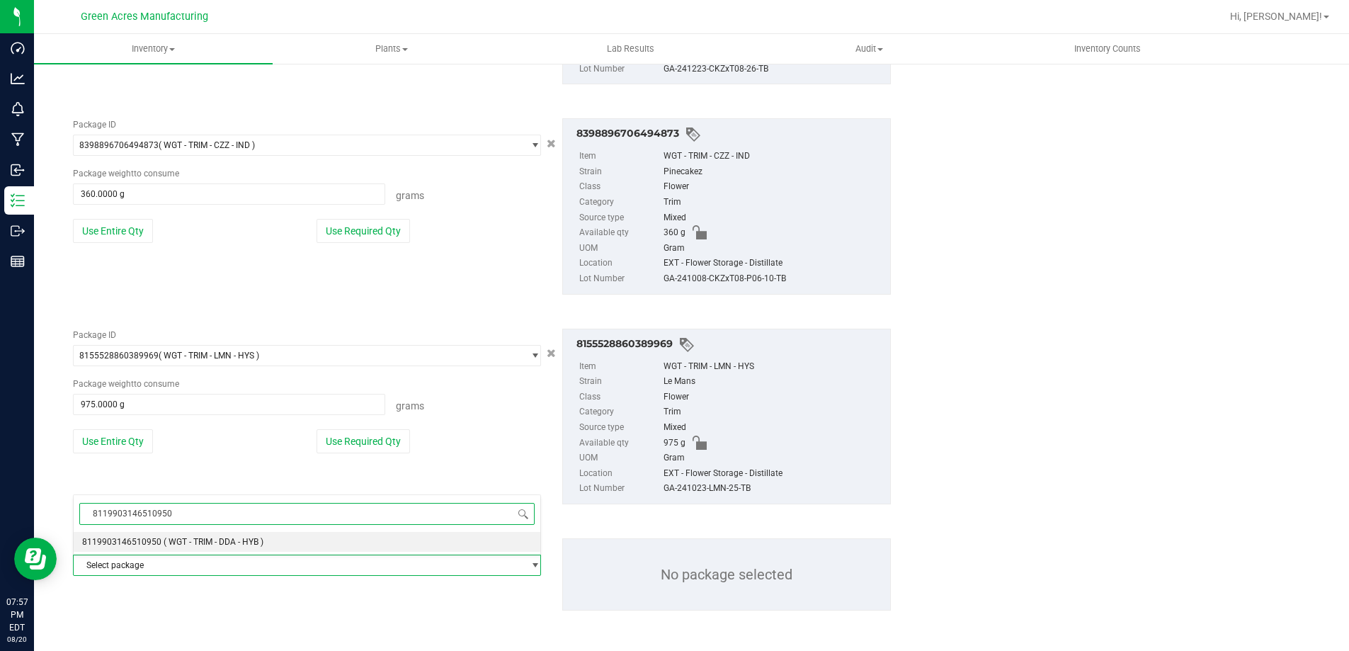
click at [134, 544] on span "8119903146510950" at bounding box center [121, 542] width 79 height 10
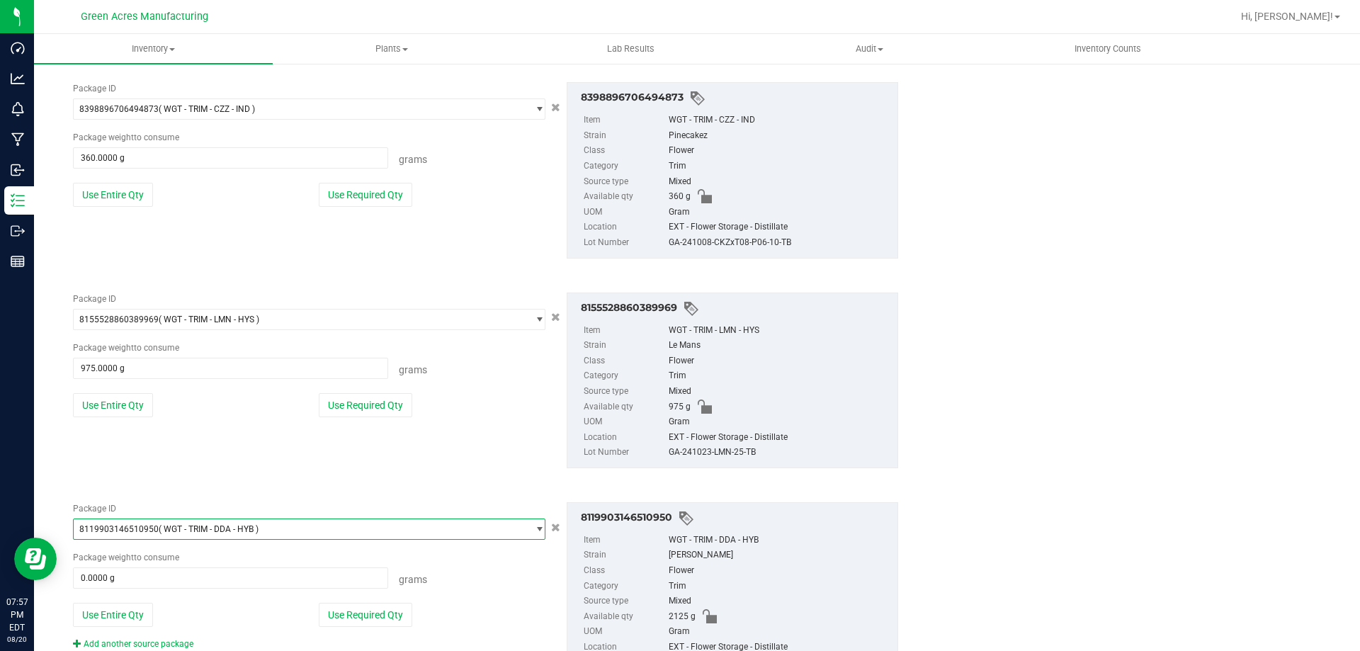
scroll to position [6206, 0]
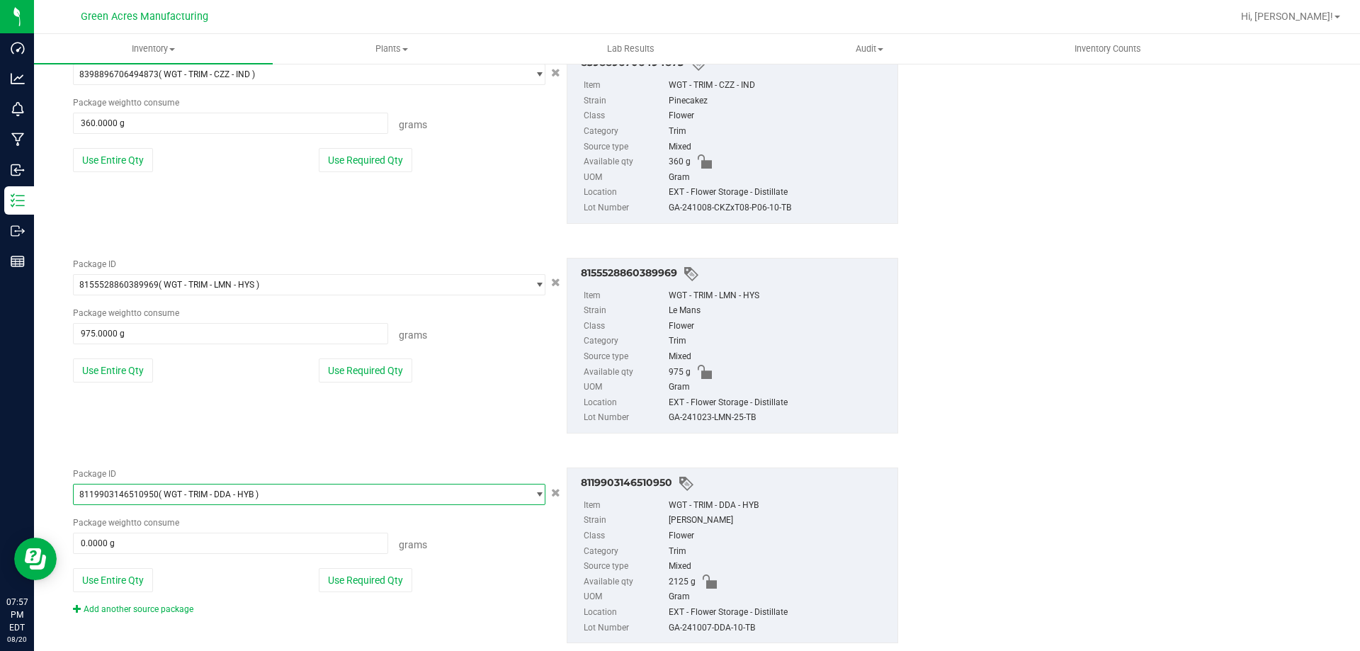
click at [113, 577] on button "Use Entire Qty" at bounding box center [113, 580] width 80 height 24
type input "2125.0000 g"
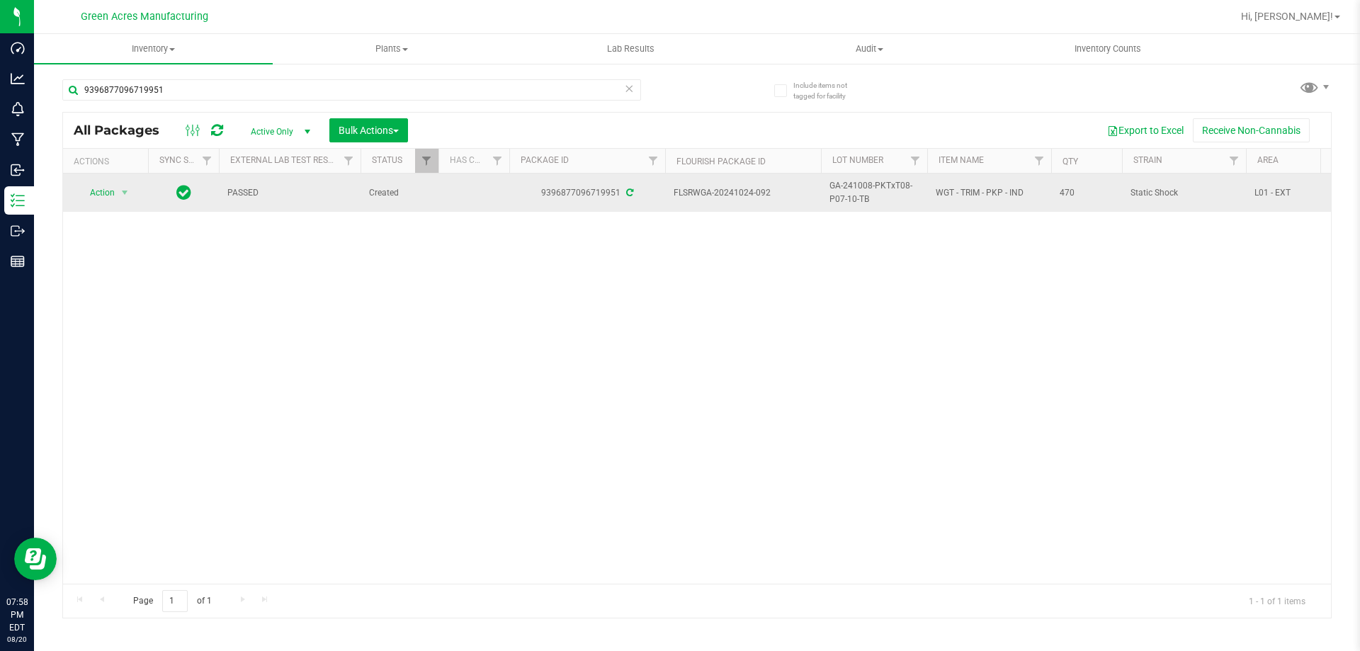
click at [101, 209] on td "Action Action Adjust qty Create package Edit attributes Global inventory Locate…" at bounding box center [105, 193] width 85 height 38
click at [98, 200] on span "Action" at bounding box center [96, 193] width 38 height 20
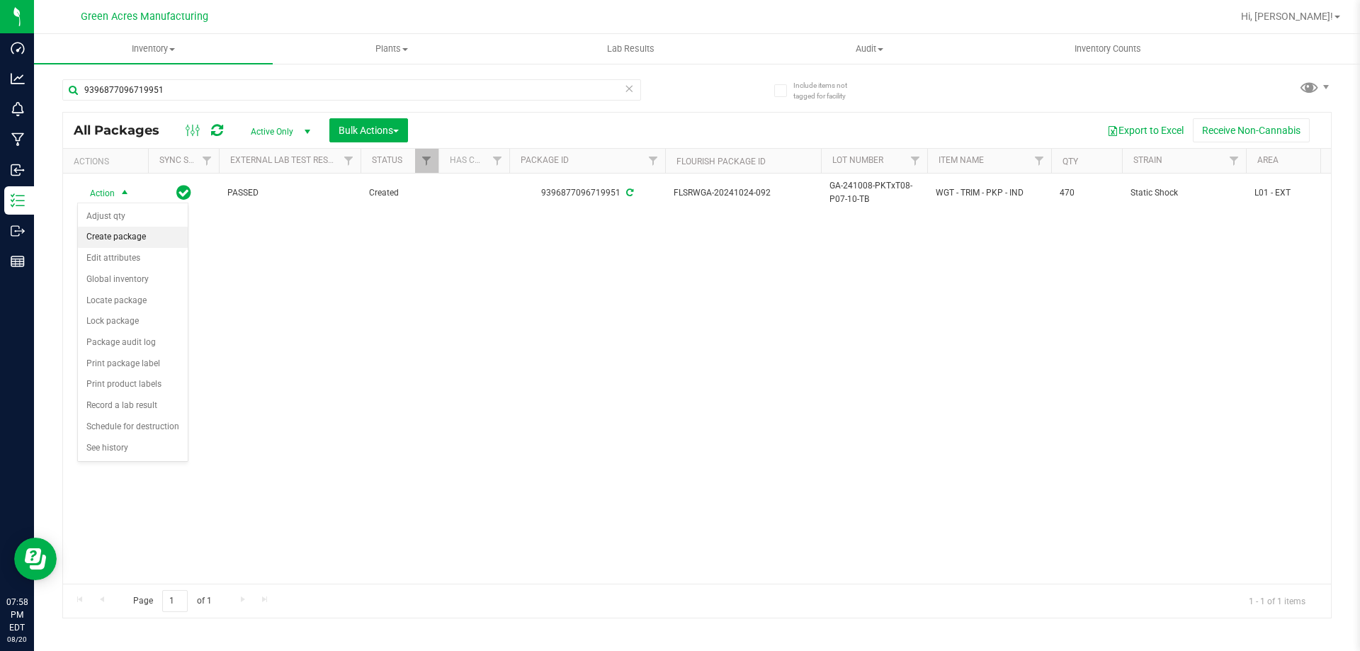
click at [120, 242] on li "Create package" at bounding box center [133, 237] width 110 height 21
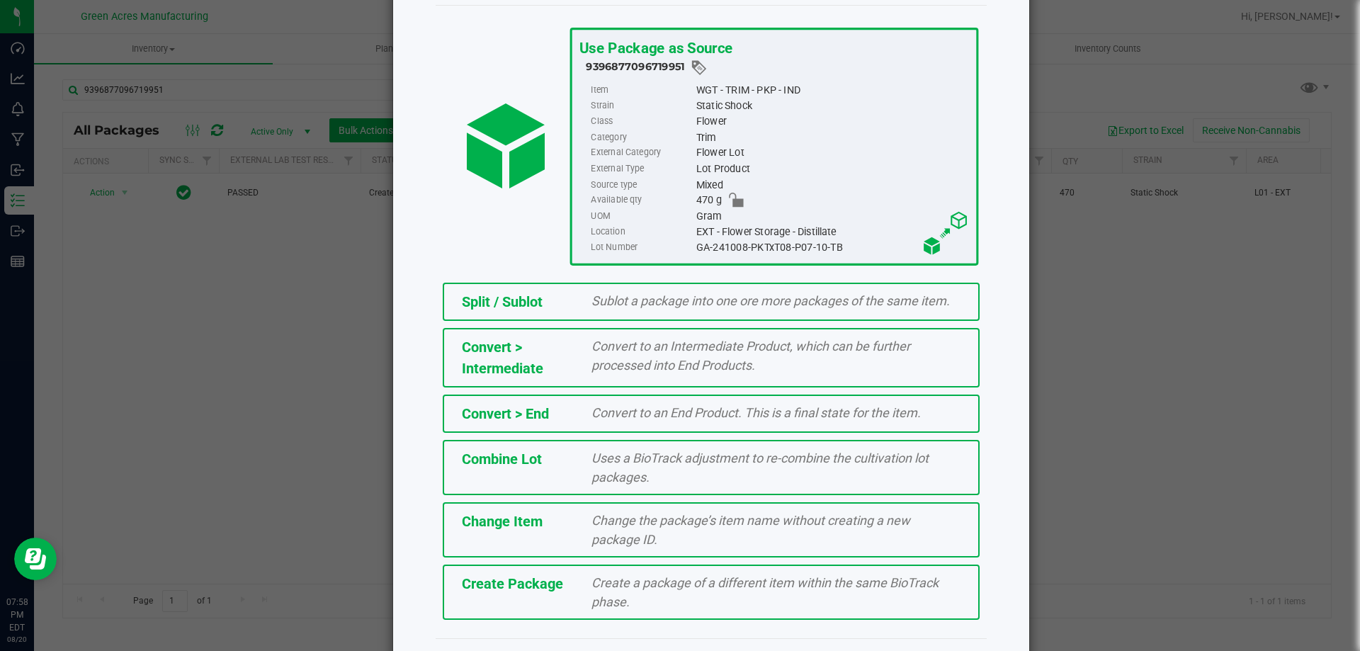
scroll to position [102, 0]
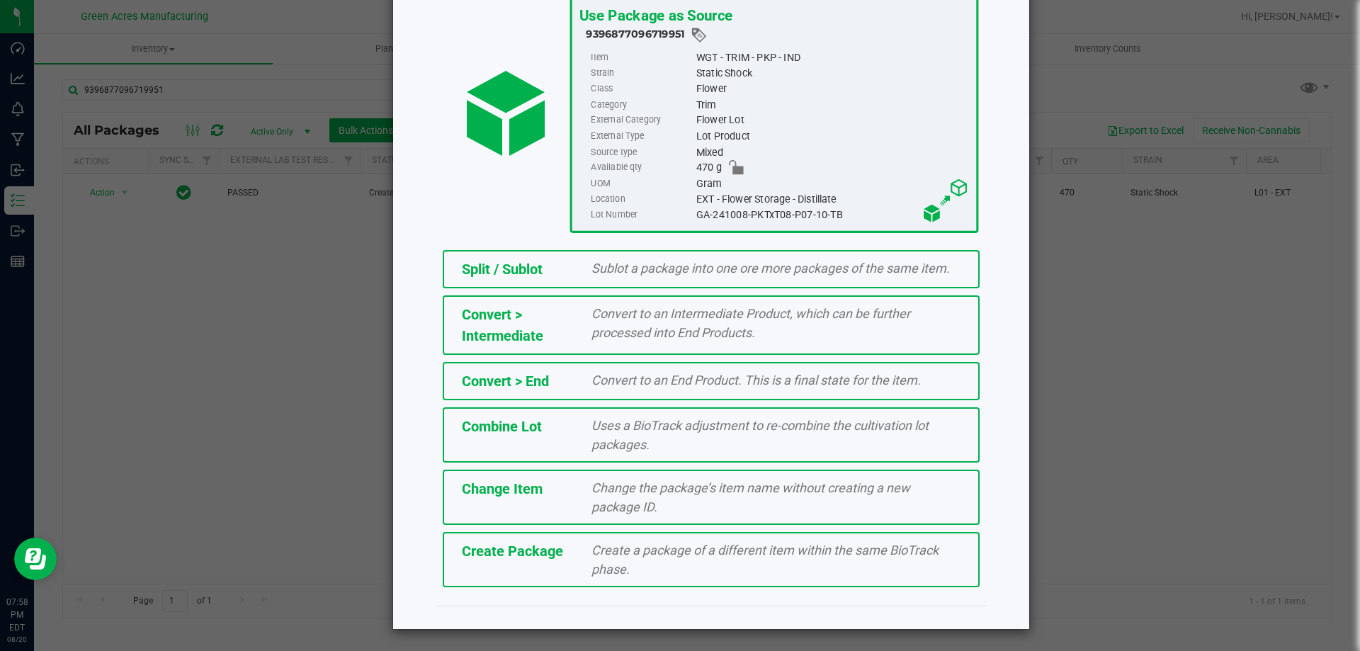
click at [734, 557] on span "Create a package of a different item within the same BioTrack phase." at bounding box center [764, 560] width 347 height 34
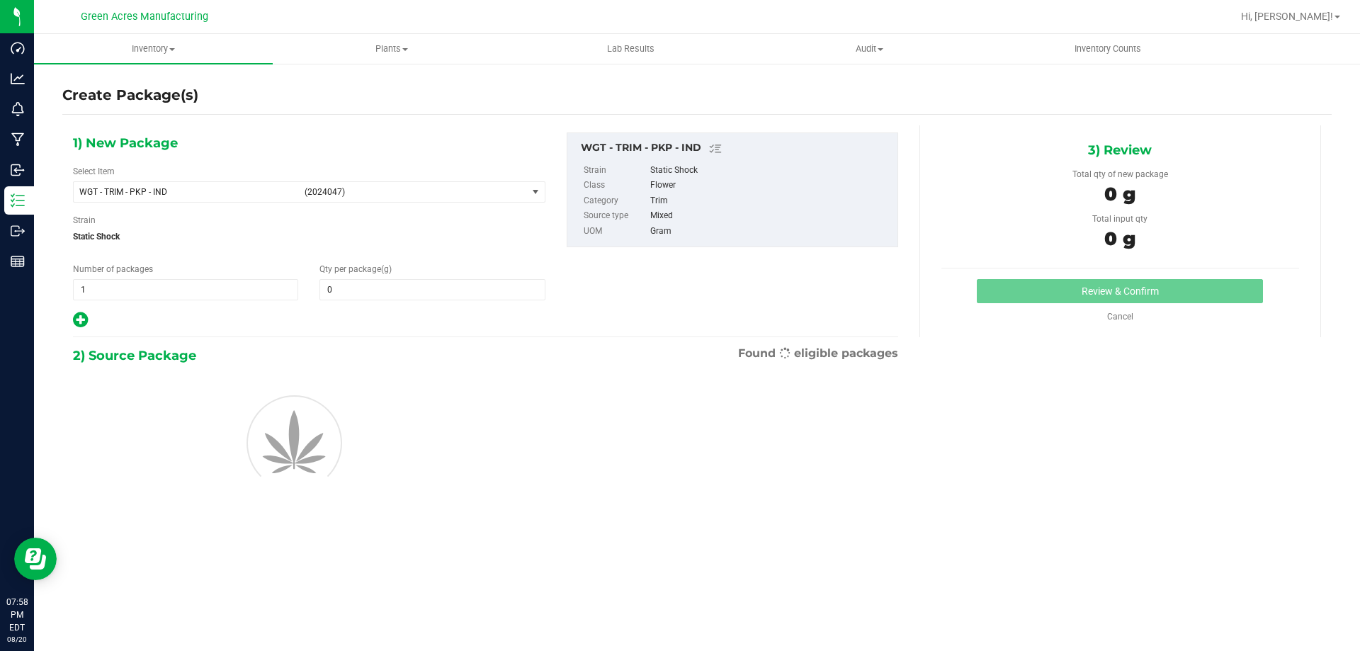
type input "0.0000"
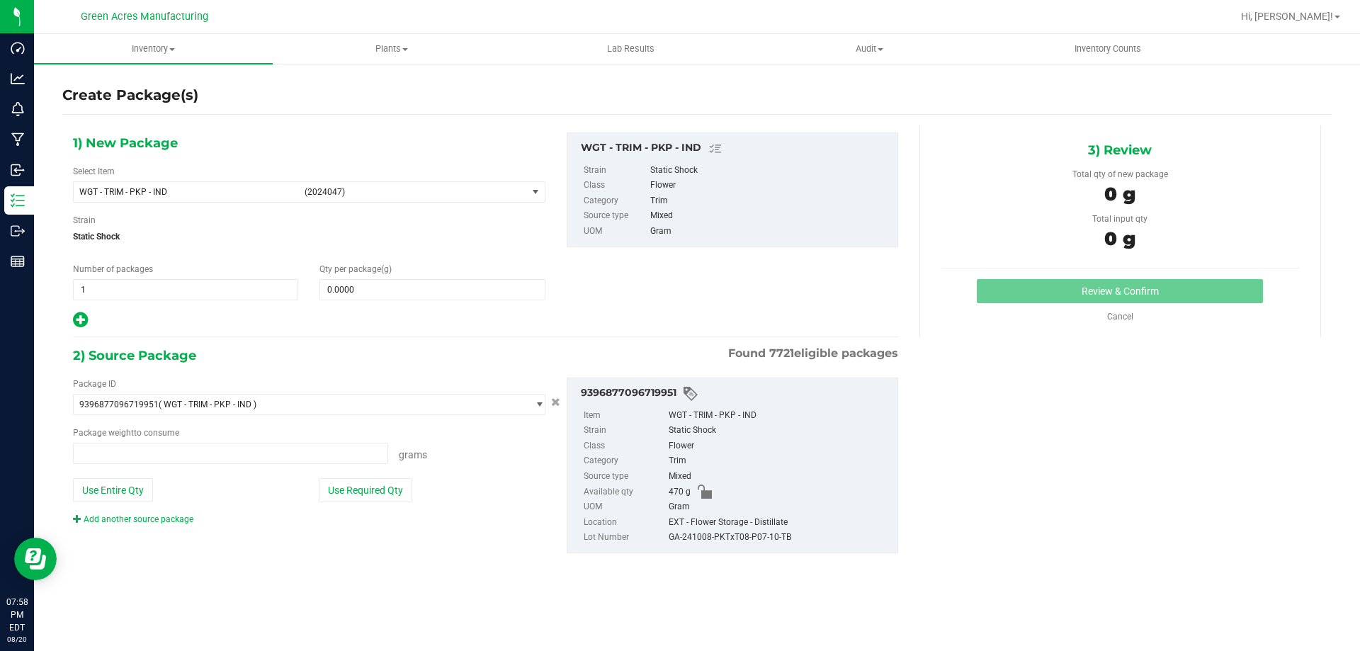
type input "0.0000 g"
click at [422, 192] on span "(2024047)" at bounding box center [413, 192] width 217 height 10
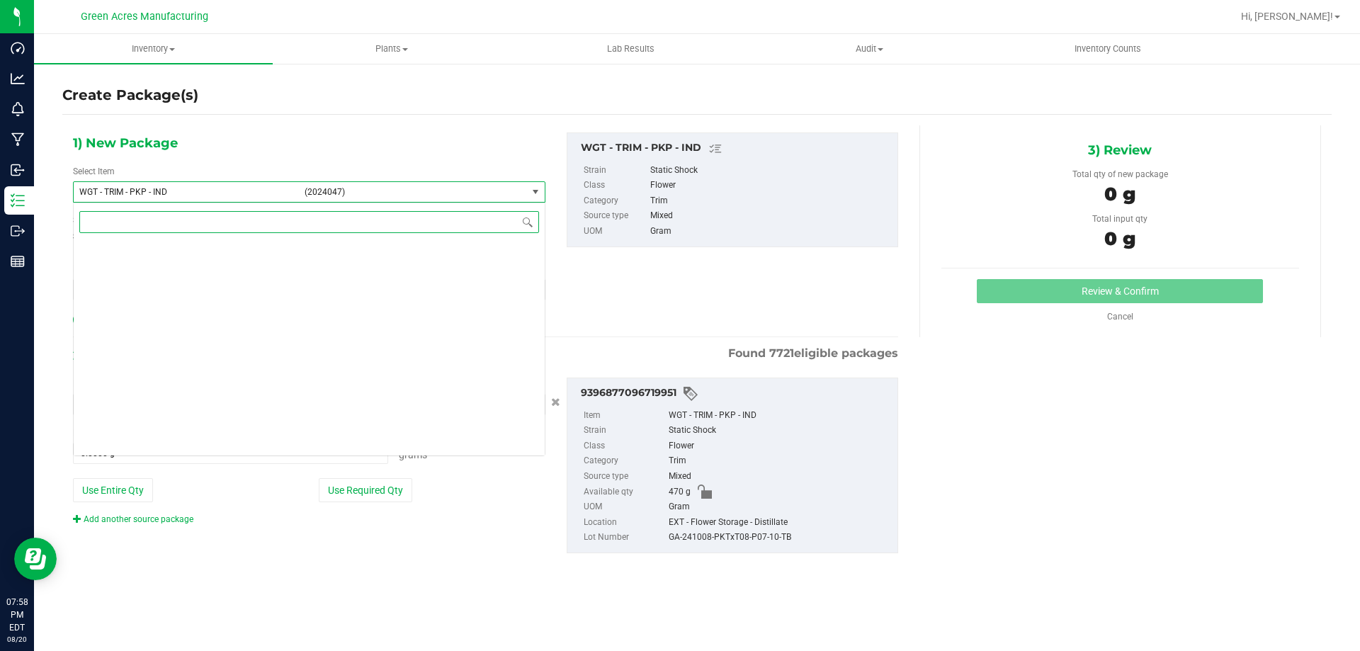
scroll to position [336145, 0]
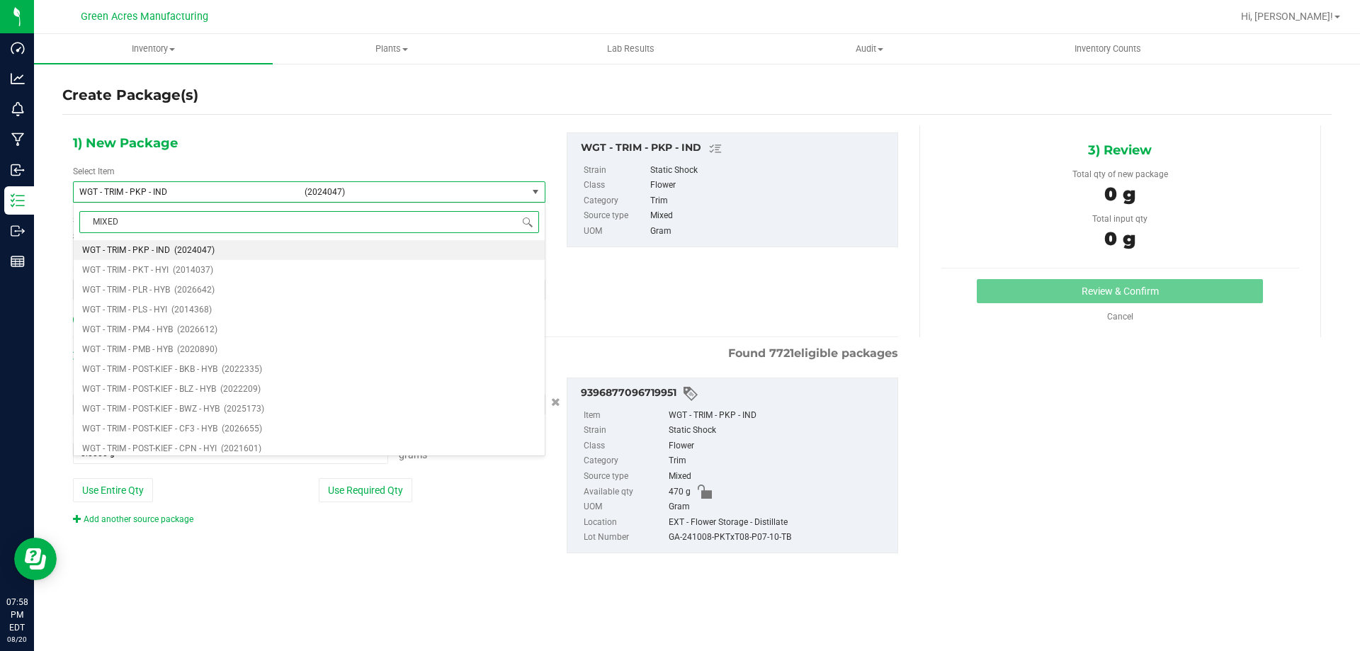
type input "MIXED"
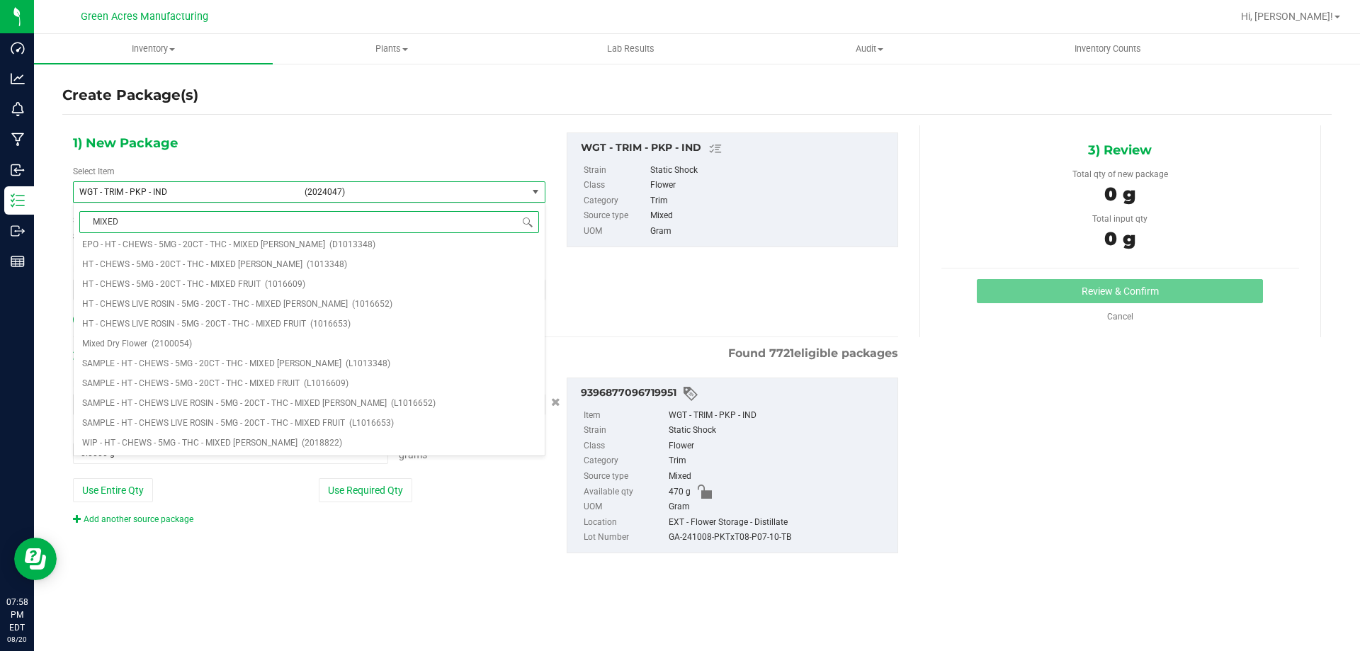
scroll to position [0, 0]
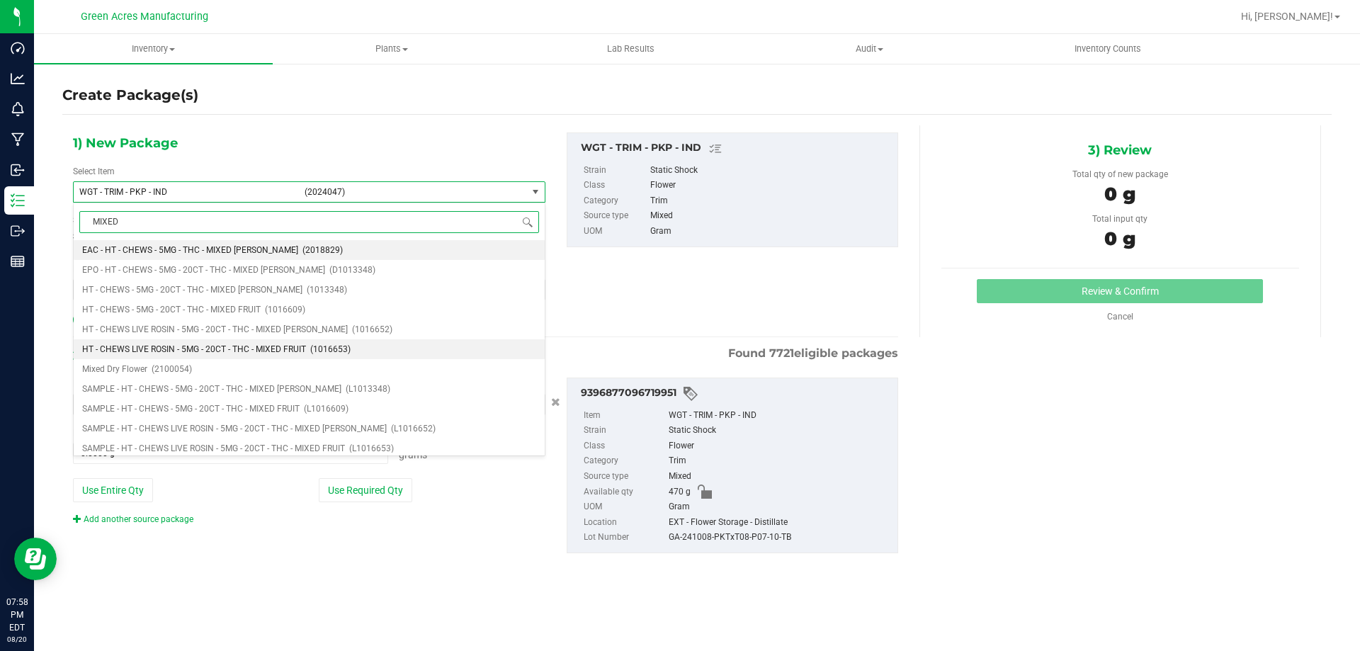
click at [244, 357] on li "HT - CHEWS LIVE ROSIN - 5MG - 20CT - THC - MIXED FRUIT (1016653)" at bounding box center [309, 349] width 471 height 20
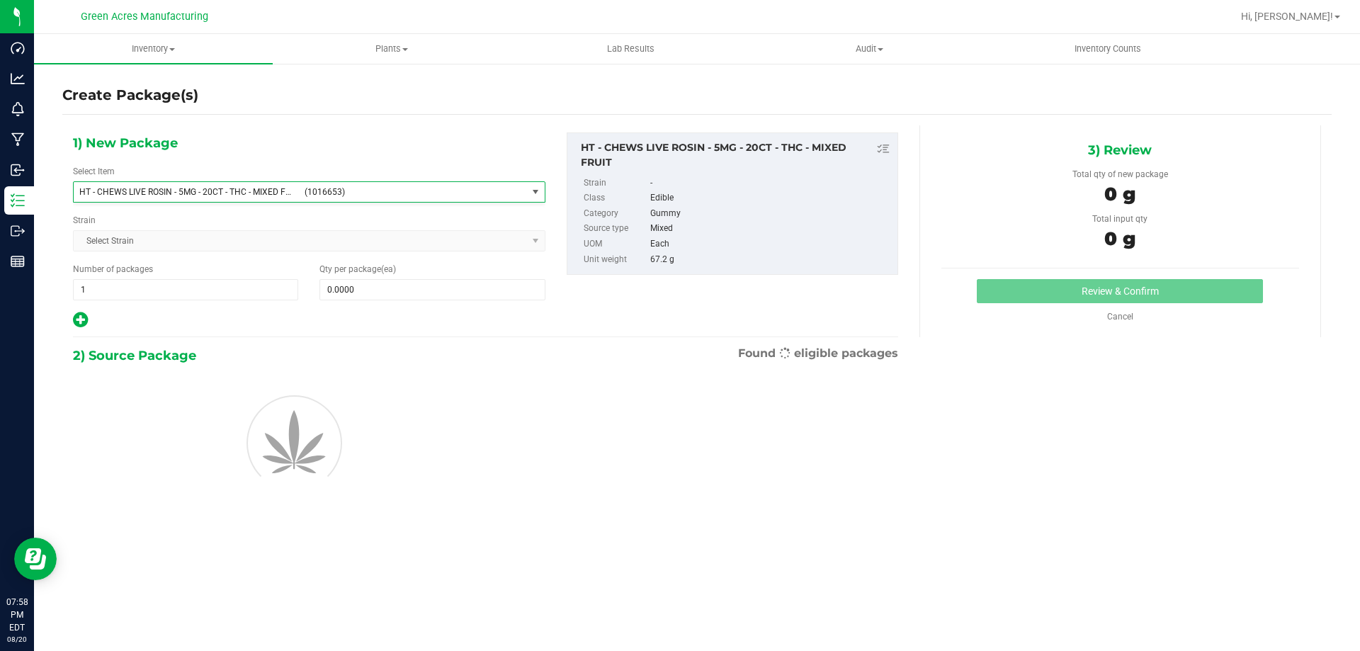
type input "0"
click at [380, 190] on span "(1016653)" at bounding box center [413, 192] width 217 height 10
type input "MIXED"
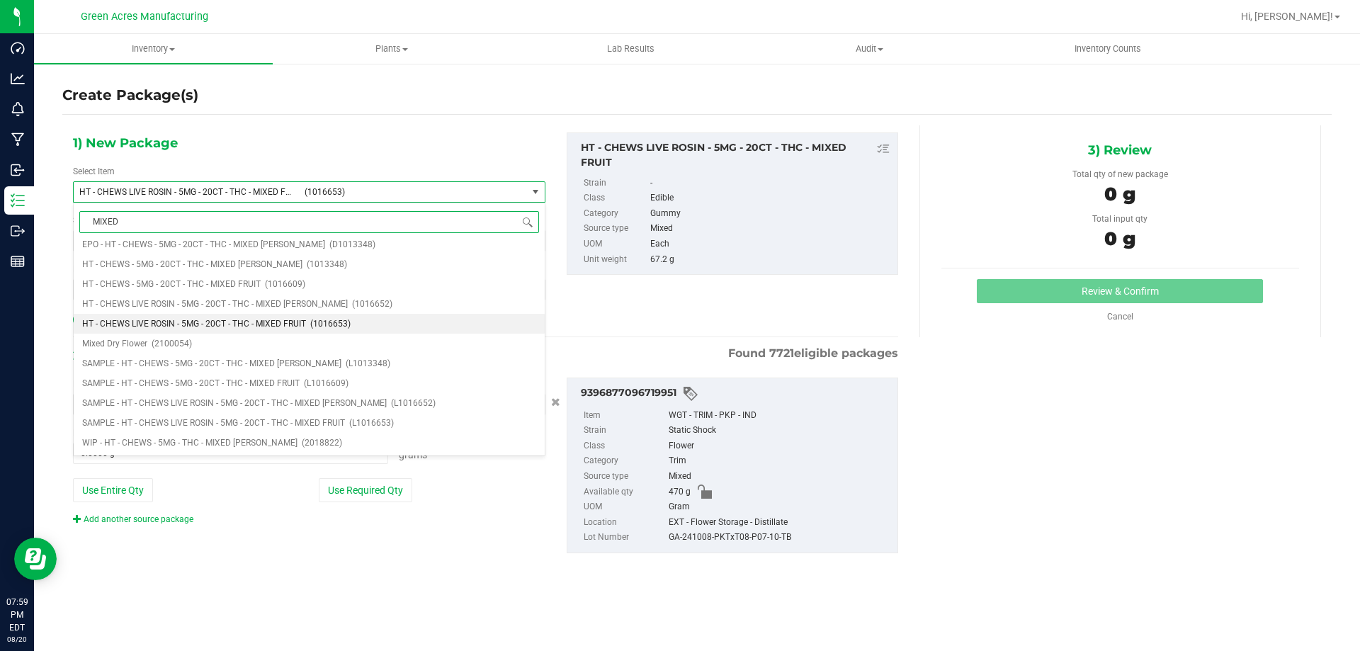
scroll to position [0, 0]
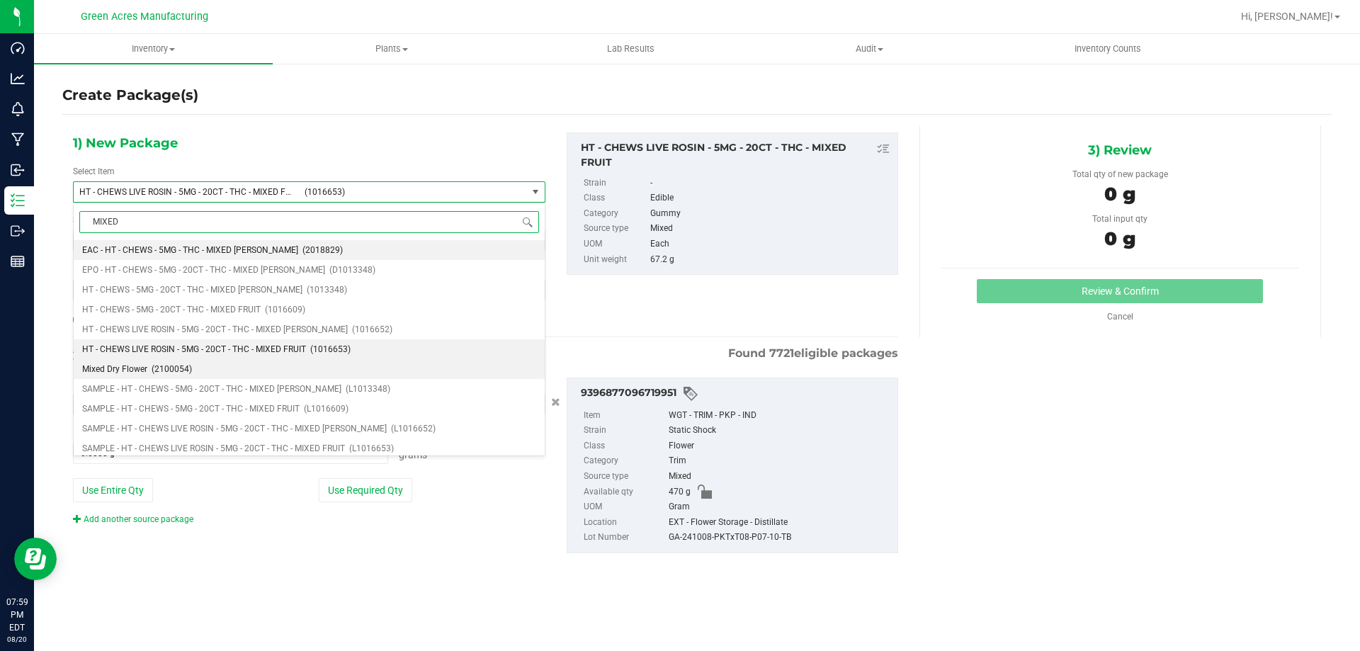
click at [287, 365] on li "Mixed Dry Flower (2100054)" at bounding box center [309, 369] width 471 height 20
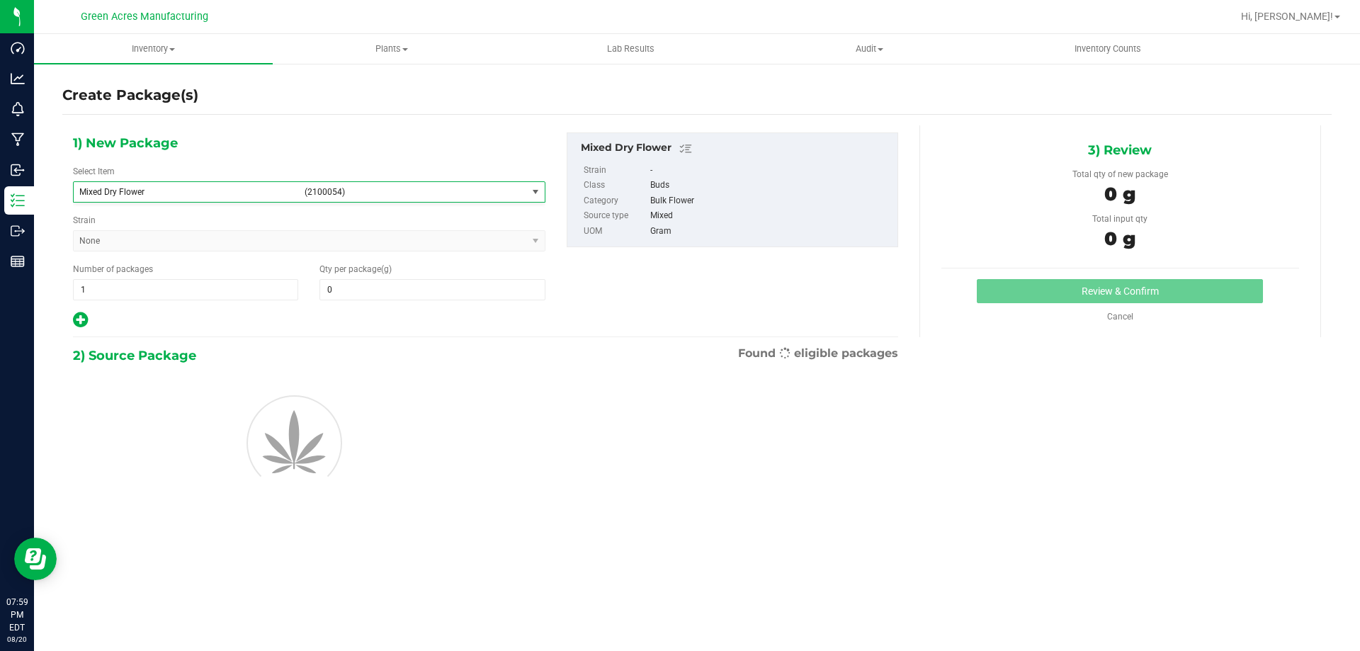
type input "0.0000"
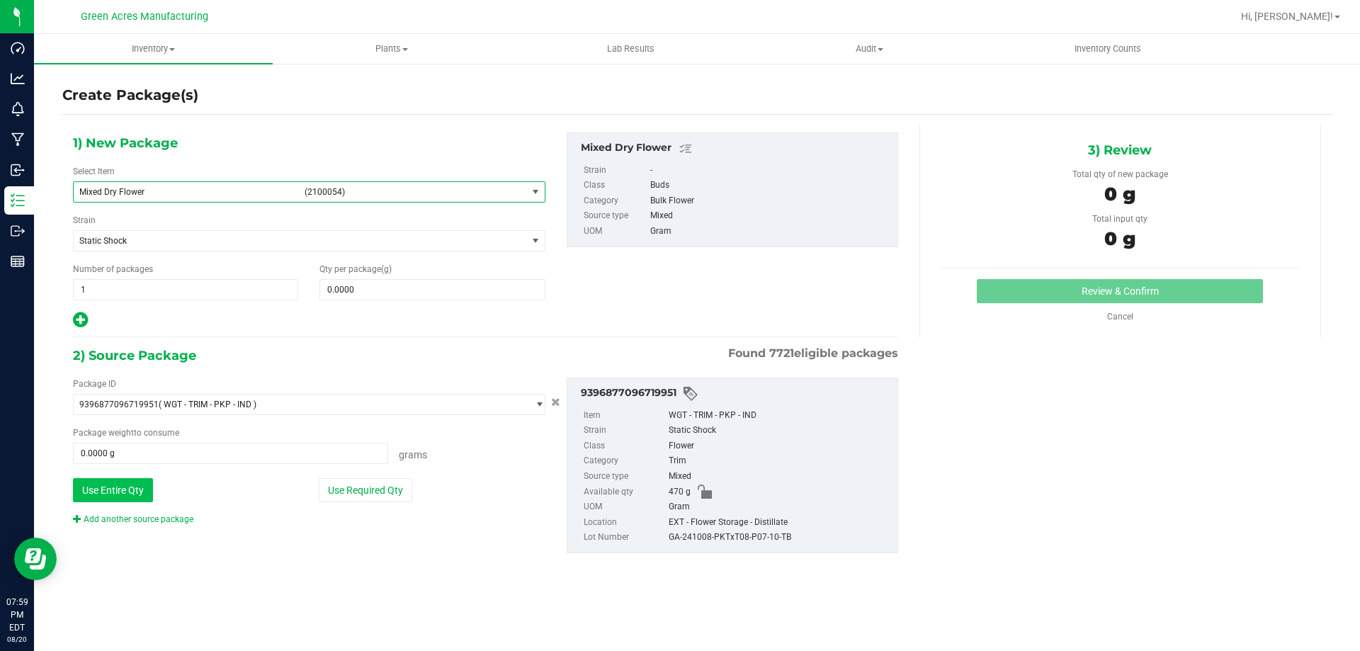
click at [146, 481] on button "Use Entire Qty" at bounding box center [113, 490] width 80 height 24
type input "470.0000 g"
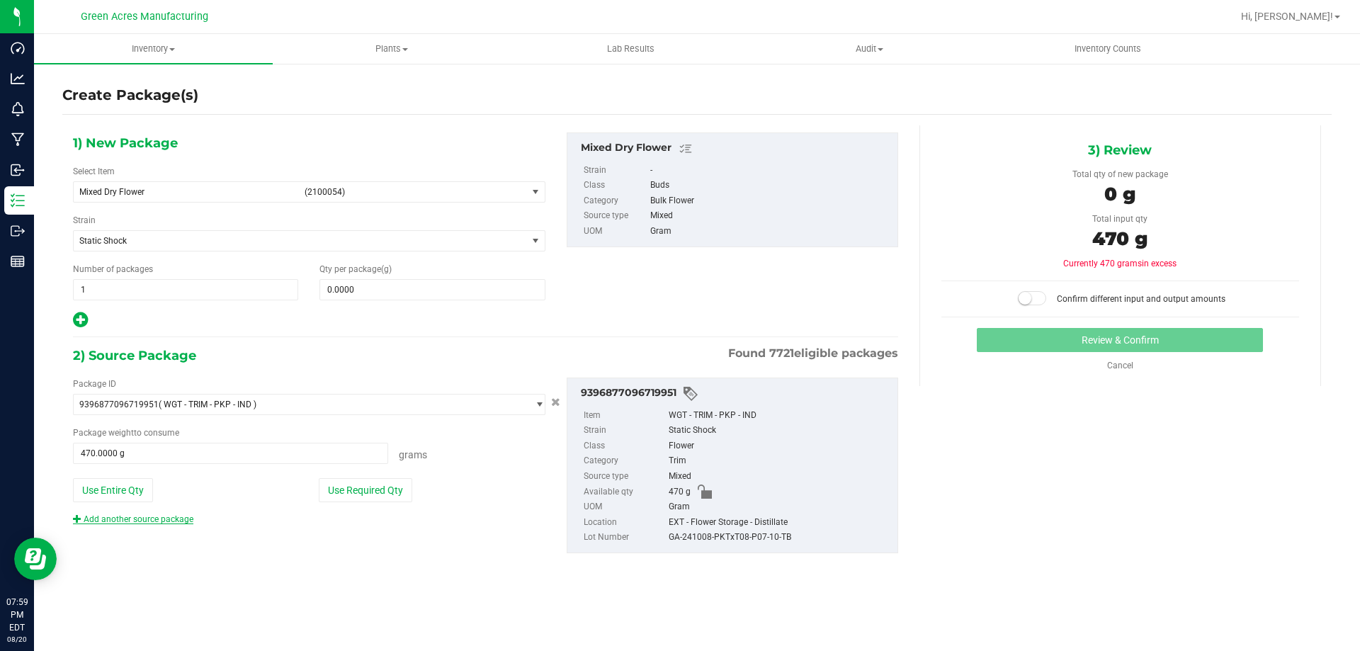
click at [135, 521] on link "Add another source package" at bounding box center [133, 519] width 120 height 10
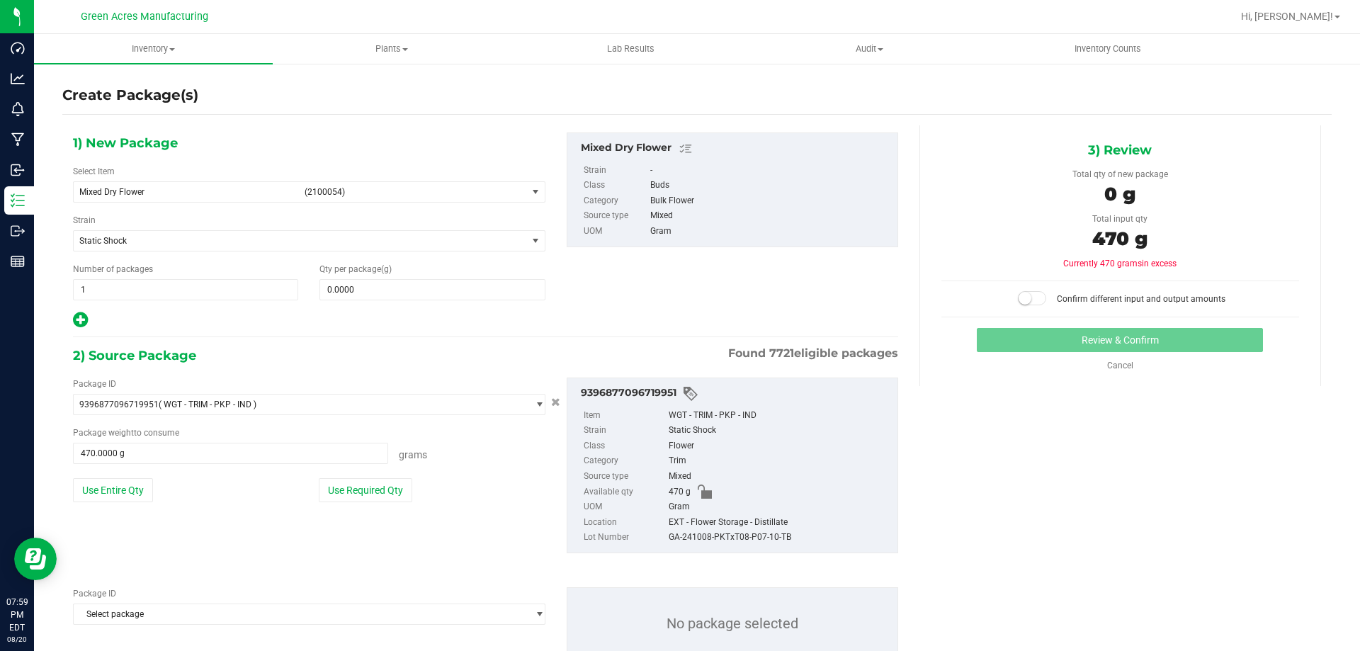
scroll to position [49, 0]
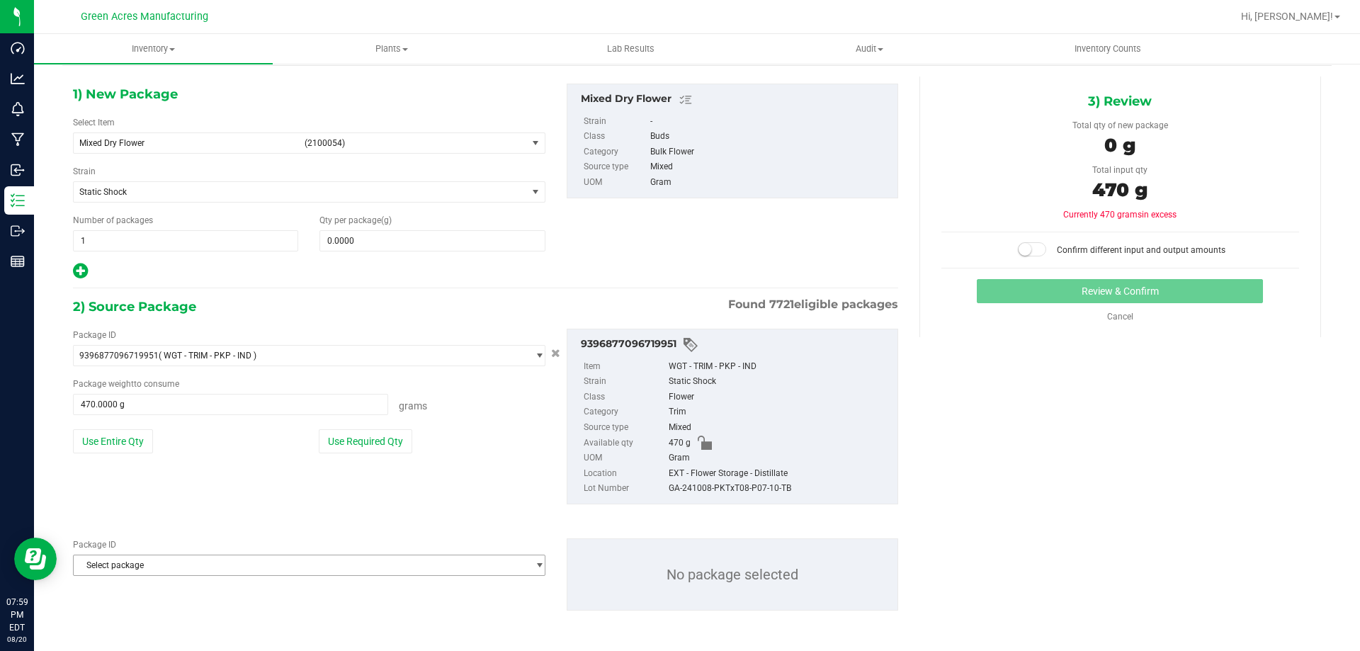
click at [143, 562] on span "Select package" at bounding box center [300, 565] width 453 height 20
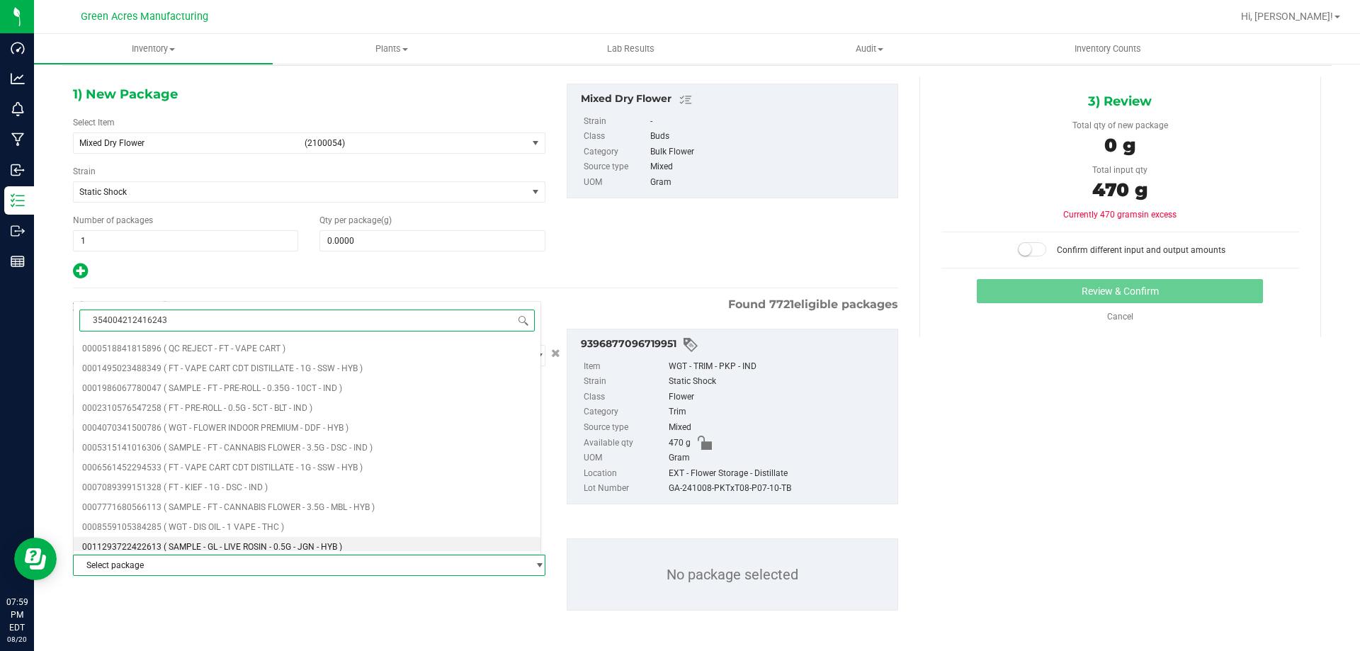
type input "3540042124162432"
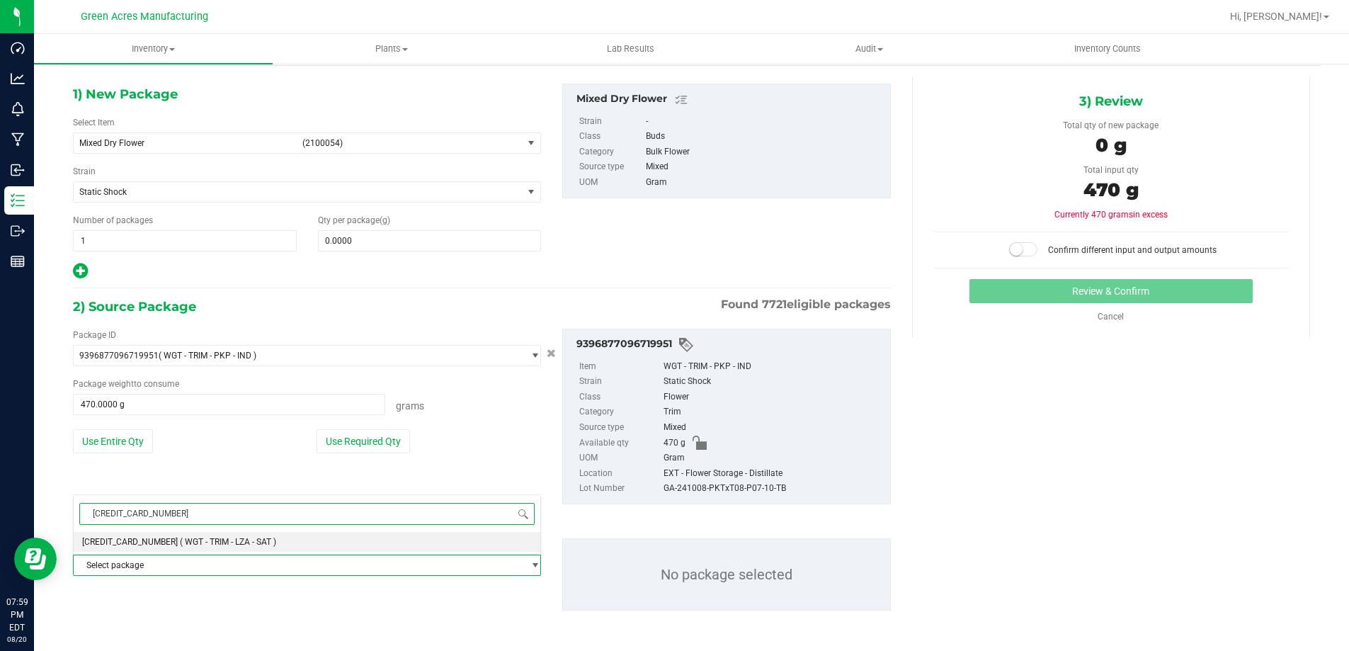
click at [180, 540] on span "( WGT - TRIM - LZA - SAT )" at bounding box center [228, 542] width 96 height 10
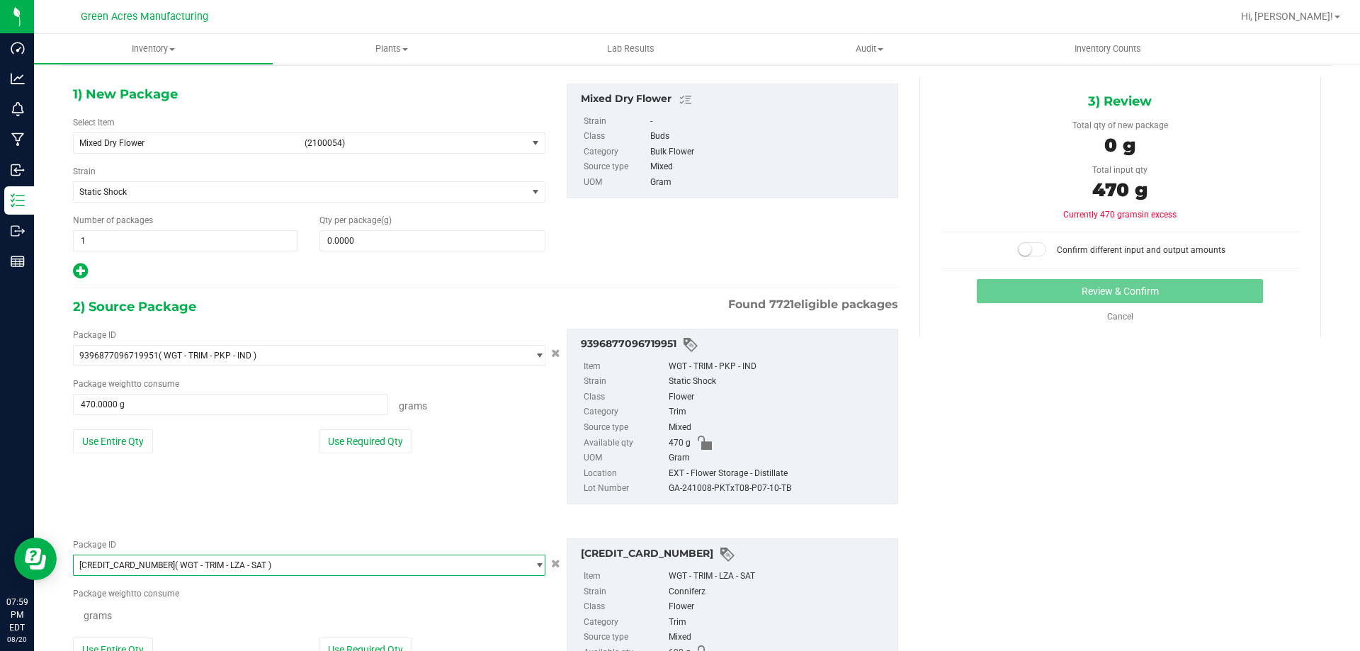
scroll to position [54038, 0]
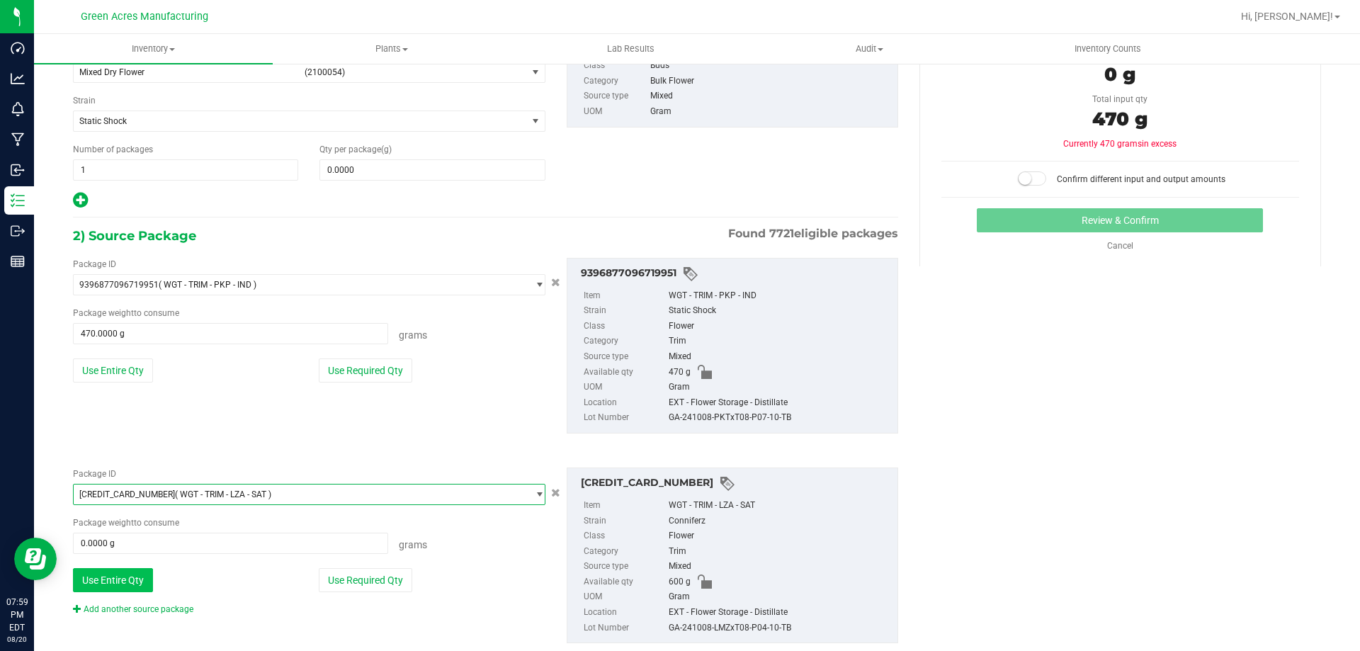
click at [109, 574] on button "Use Entire Qty" at bounding box center [113, 580] width 80 height 24
type input "600.0000 g"
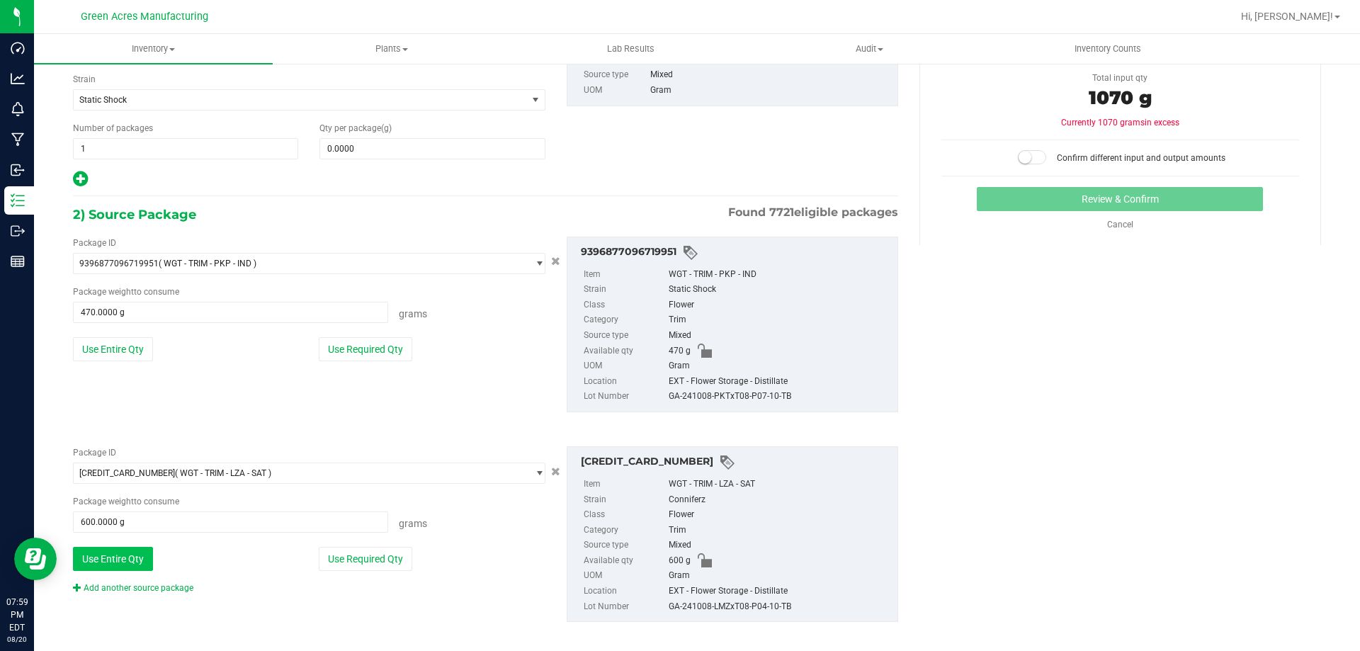
scroll to position [152, 0]
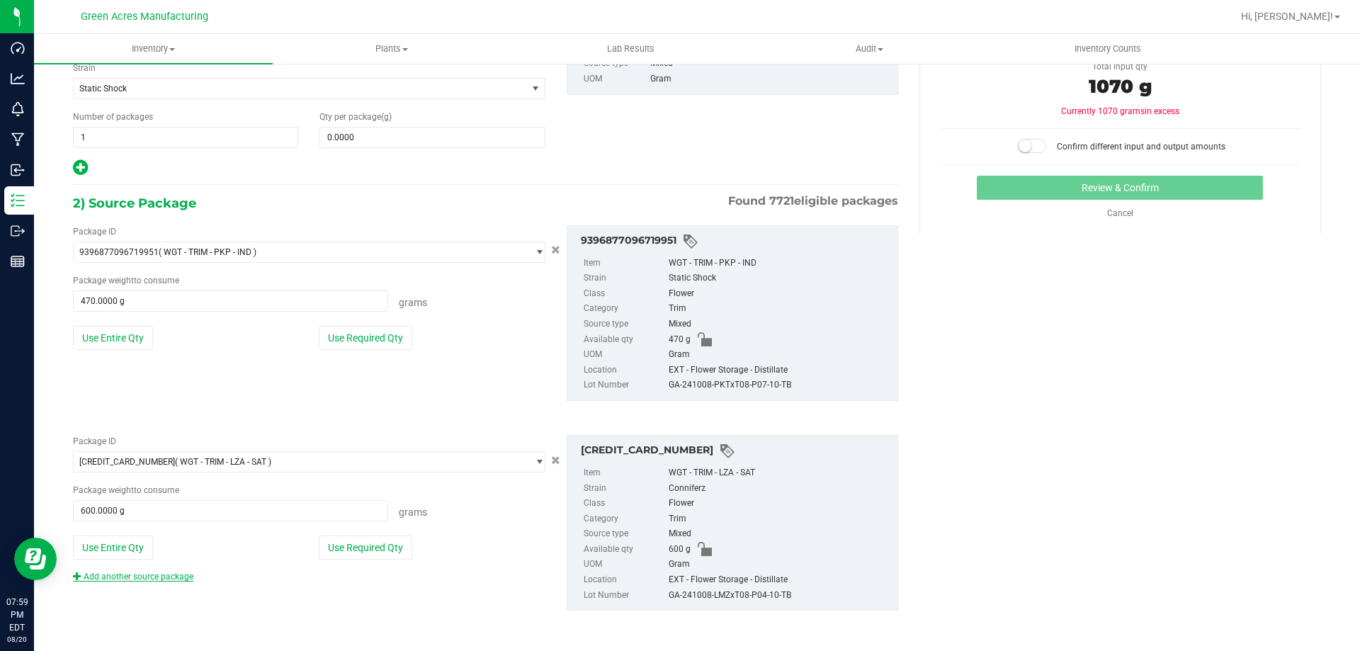
click at [110, 573] on link "Add another source package" at bounding box center [133, 577] width 120 height 10
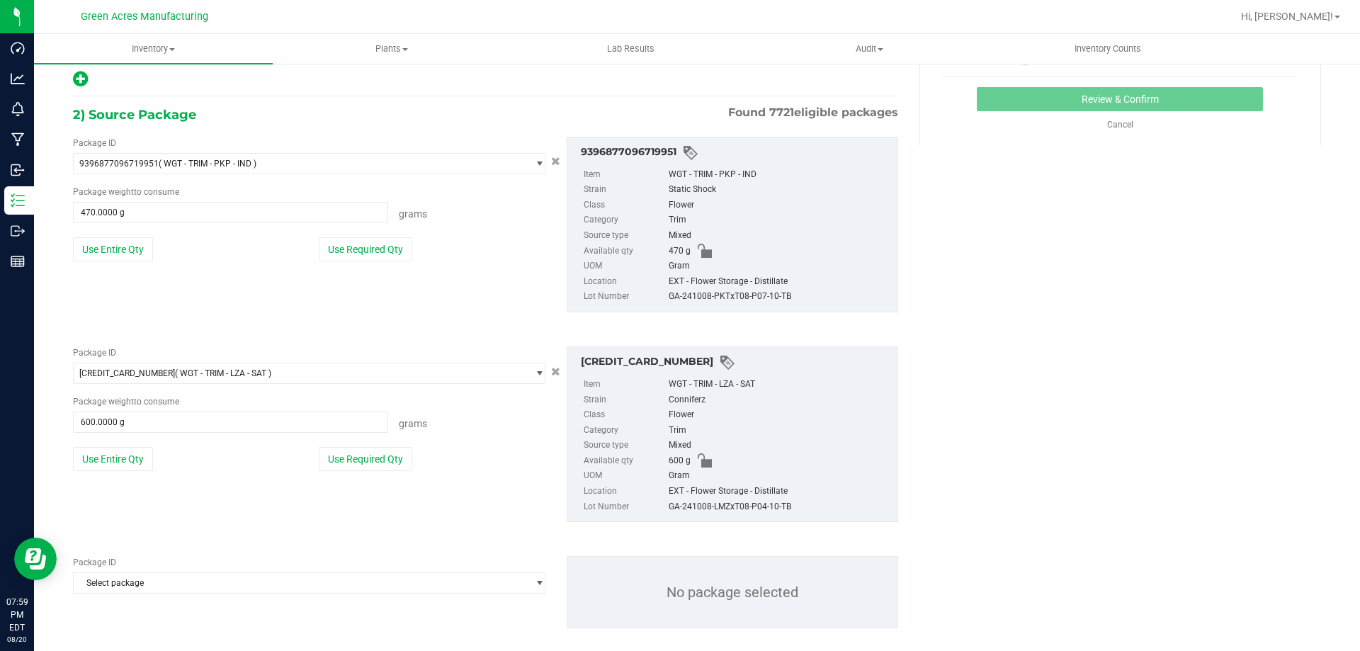
scroll to position [259, 0]
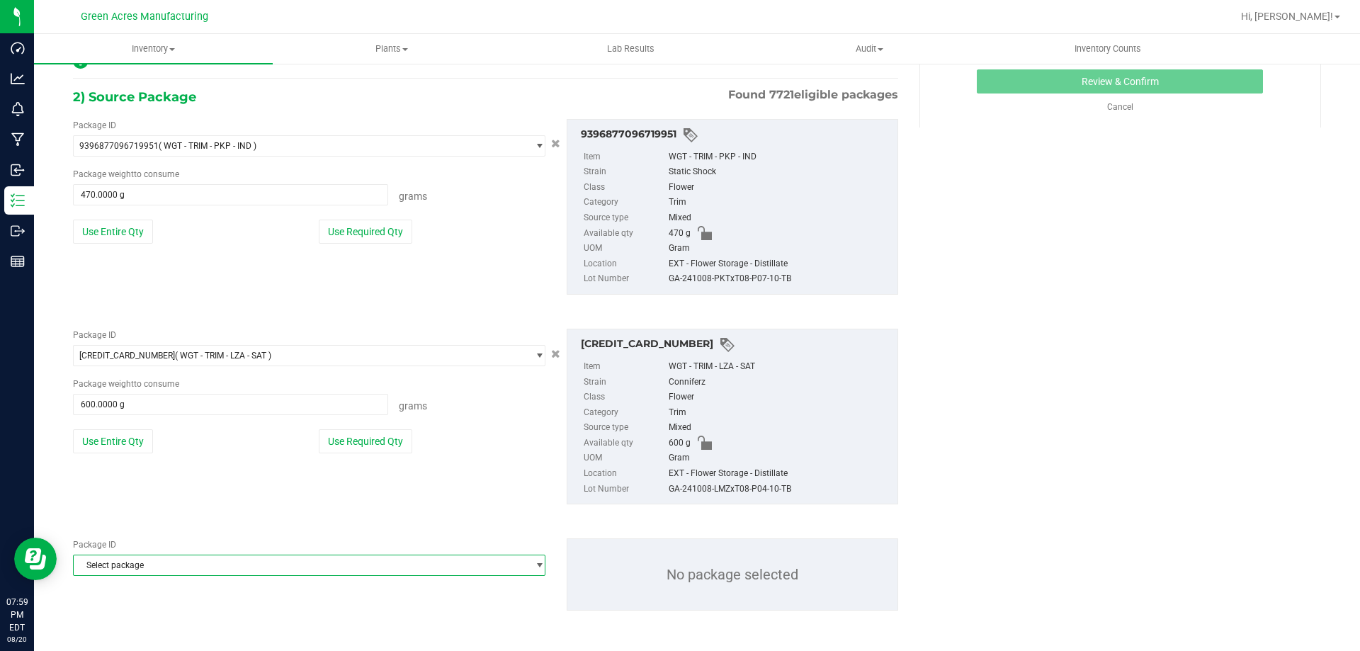
click at [112, 571] on span "Select package" at bounding box center [300, 565] width 453 height 20
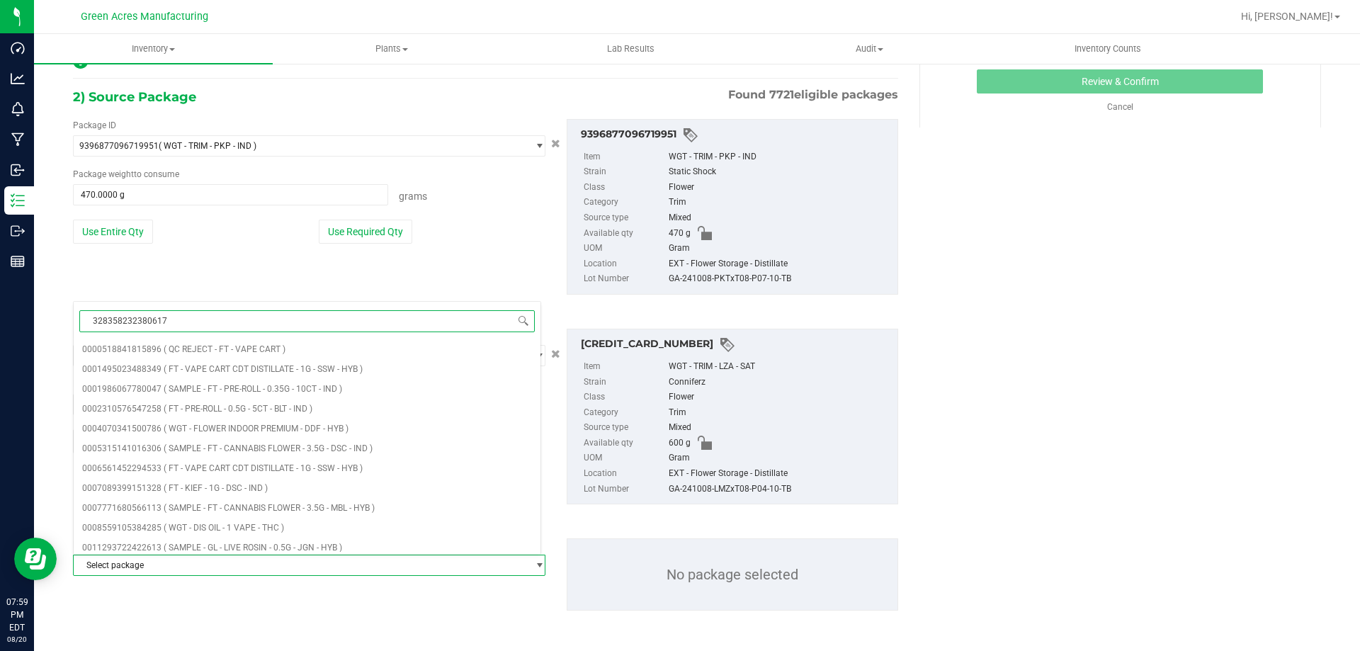
type input "3283582323806170"
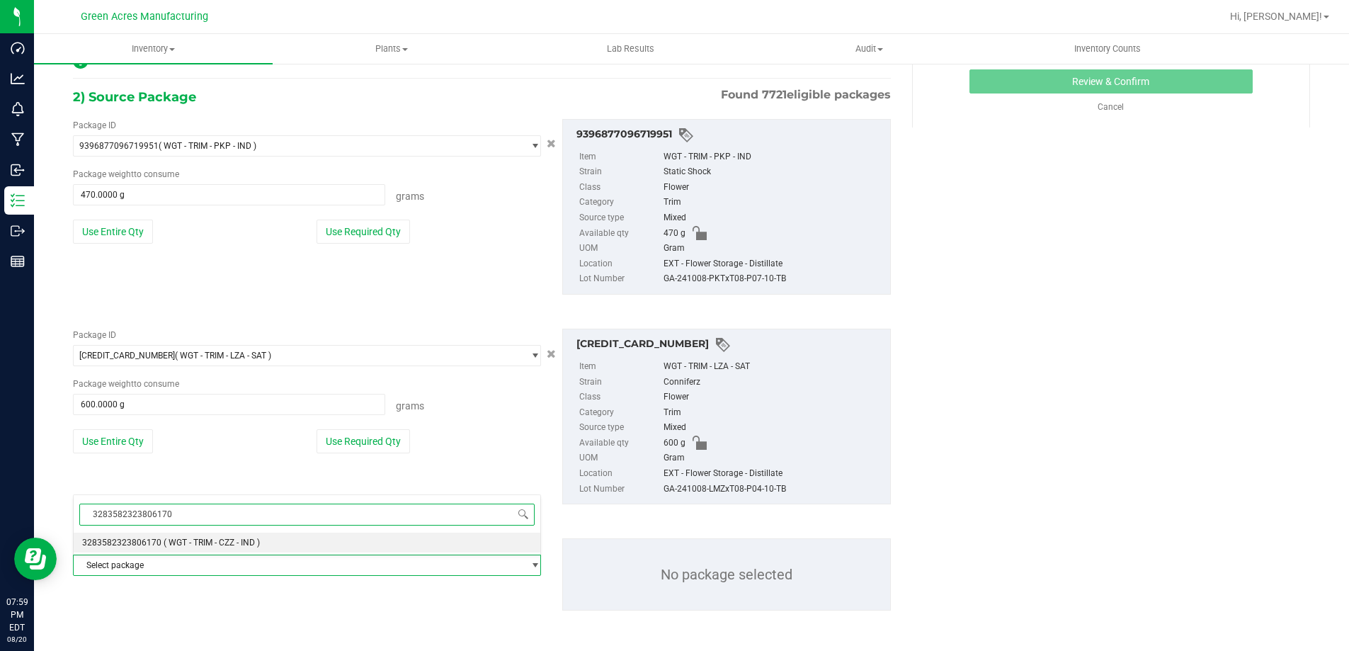
click at [105, 535] on li "3283582323806170 ( WGT - TRIM - CZZ - IND )" at bounding box center [307, 543] width 467 height 20
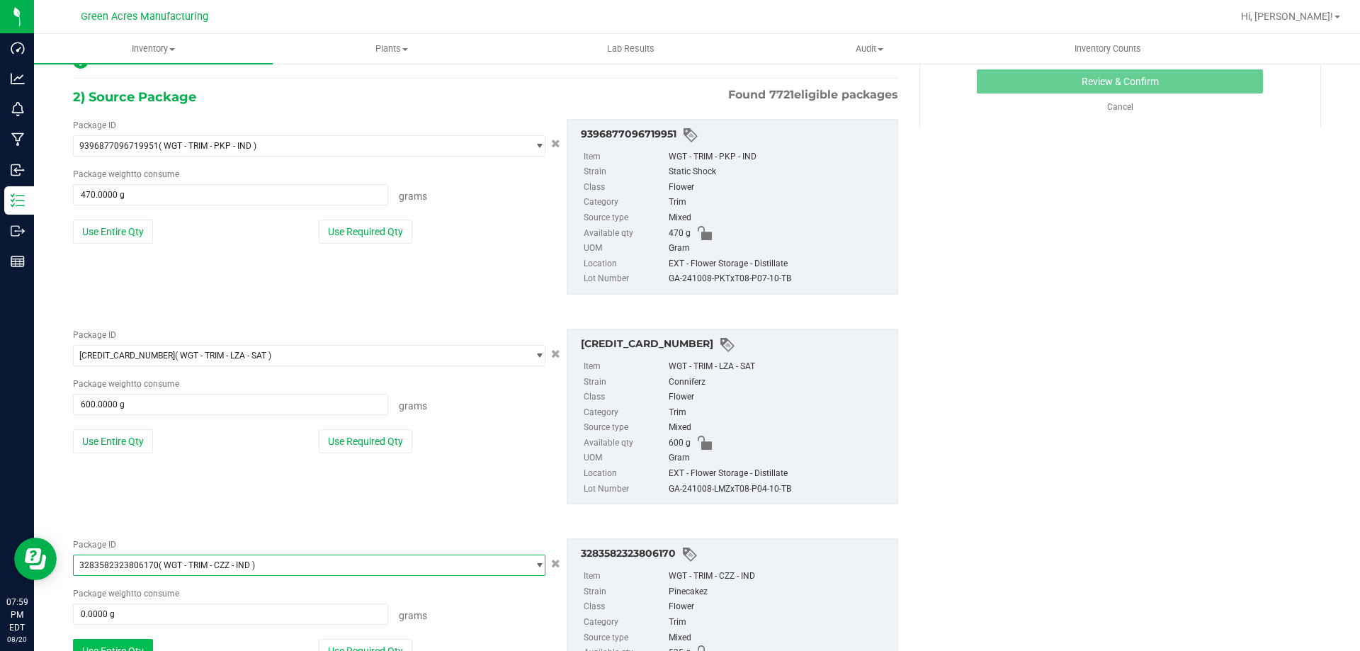
scroll to position [363, 0]
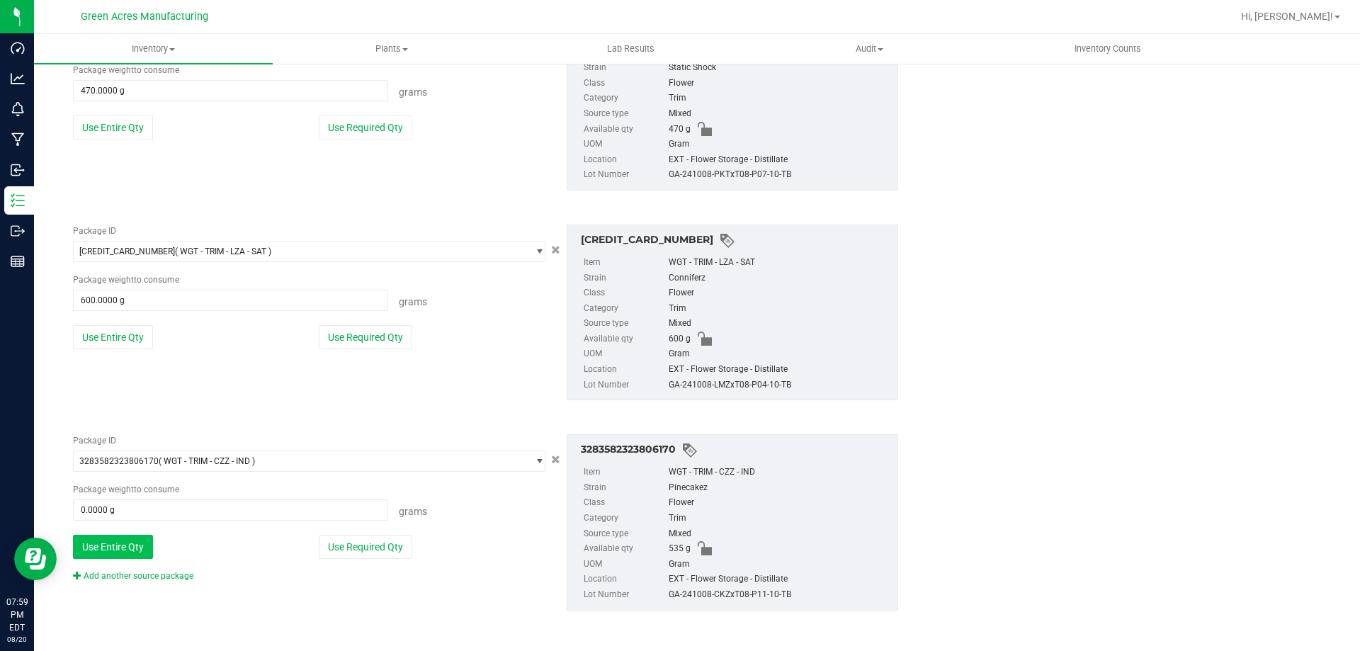
click at [106, 536] on button "Use Entire Qty" at bounding box center [113, 547] width 80 height 24
type input "535.0000 g"
click at [118, 575] on link "Add another source package" at bounding box center [133, 576] width 120 height 10
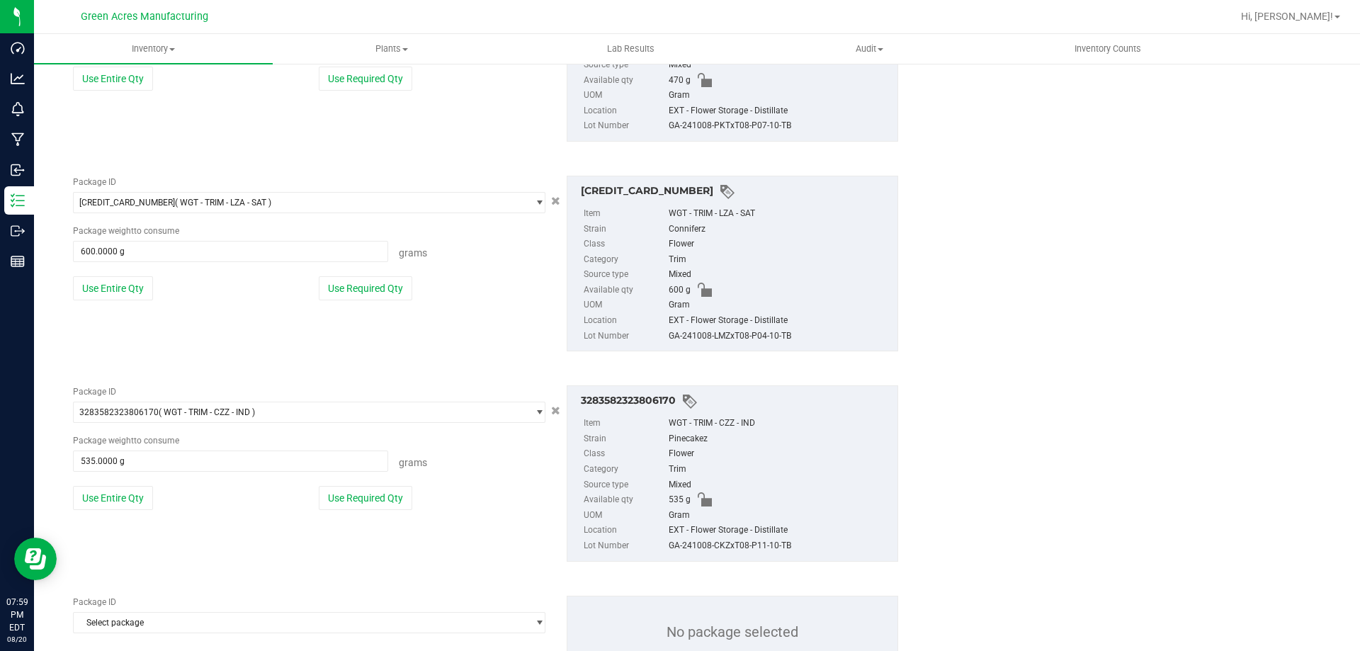
scroll to position [469, 0]
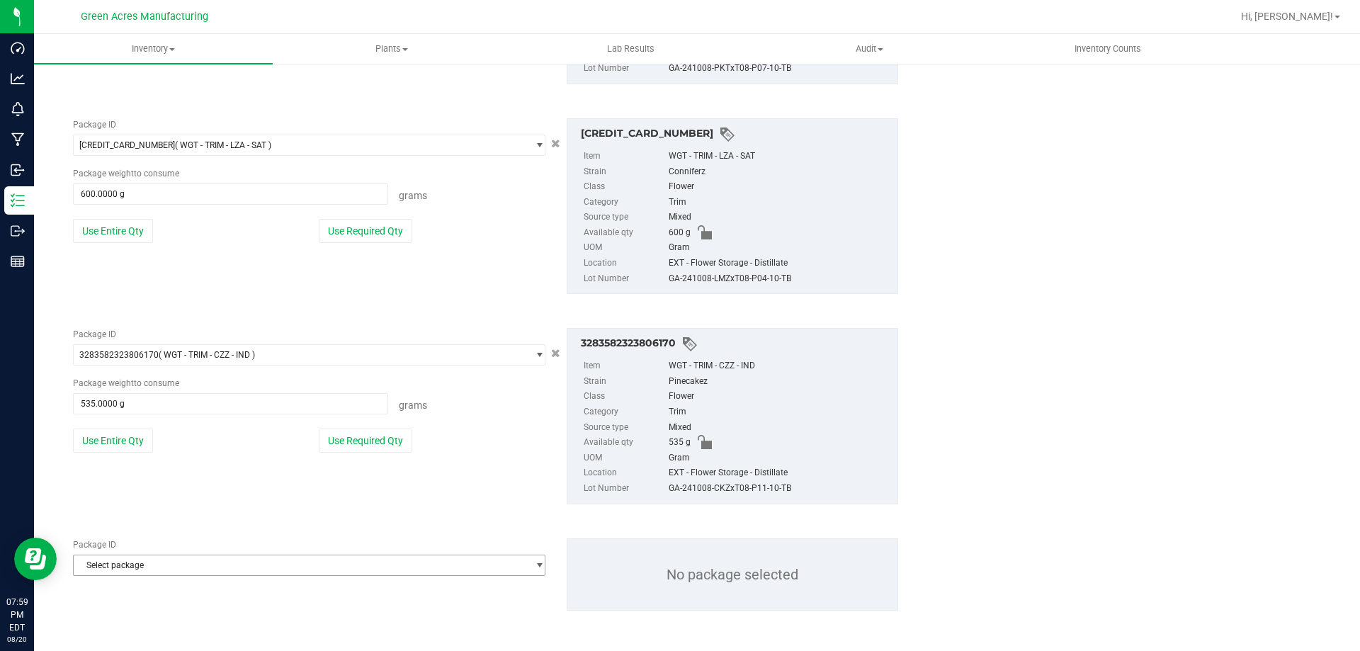
click at [120, 573] on span "Select package" at bounding box center [300, 565] width 453 height 20
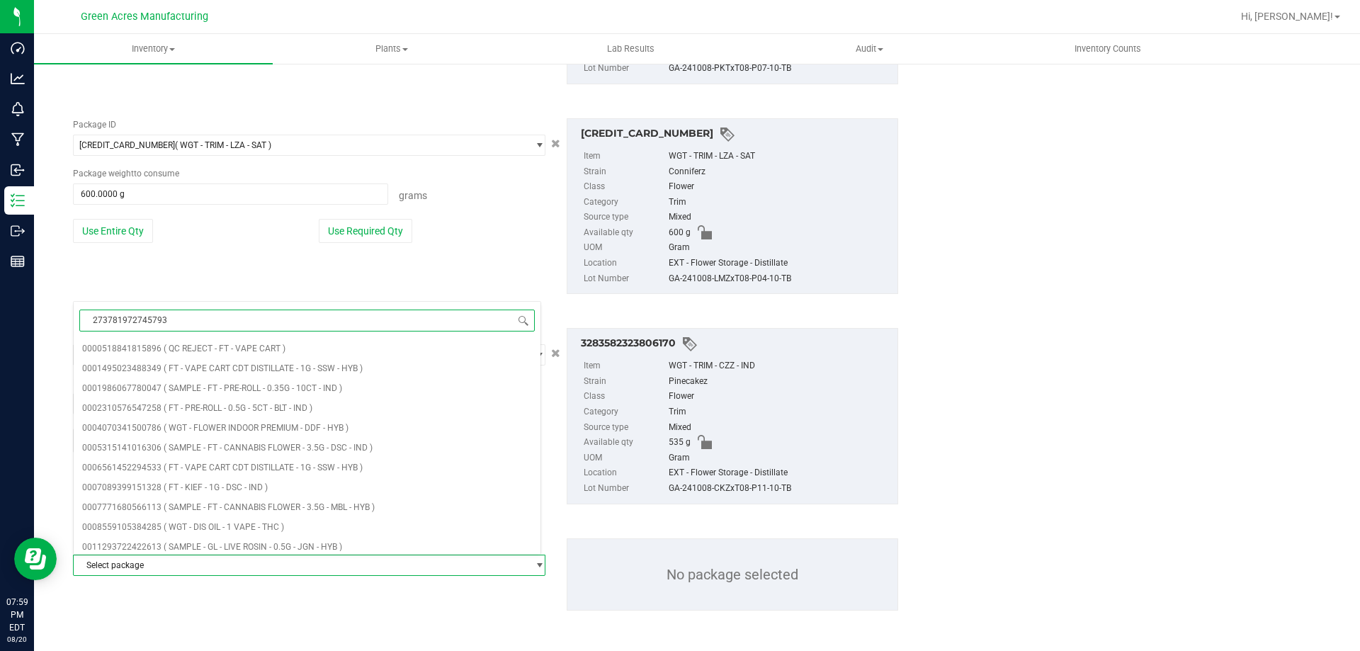
type input "2737819727457939"
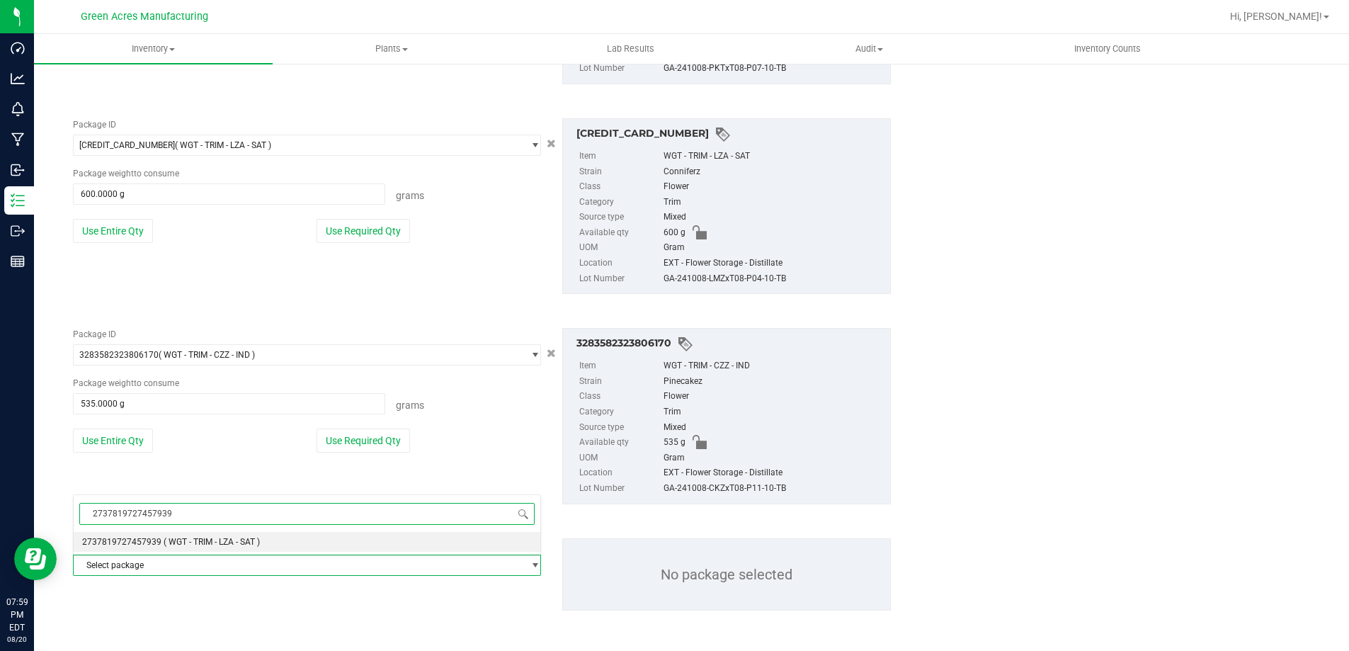
click at [99, 539] on span "2737819727457939" at bounding box center [121, 542] width 79 height 10
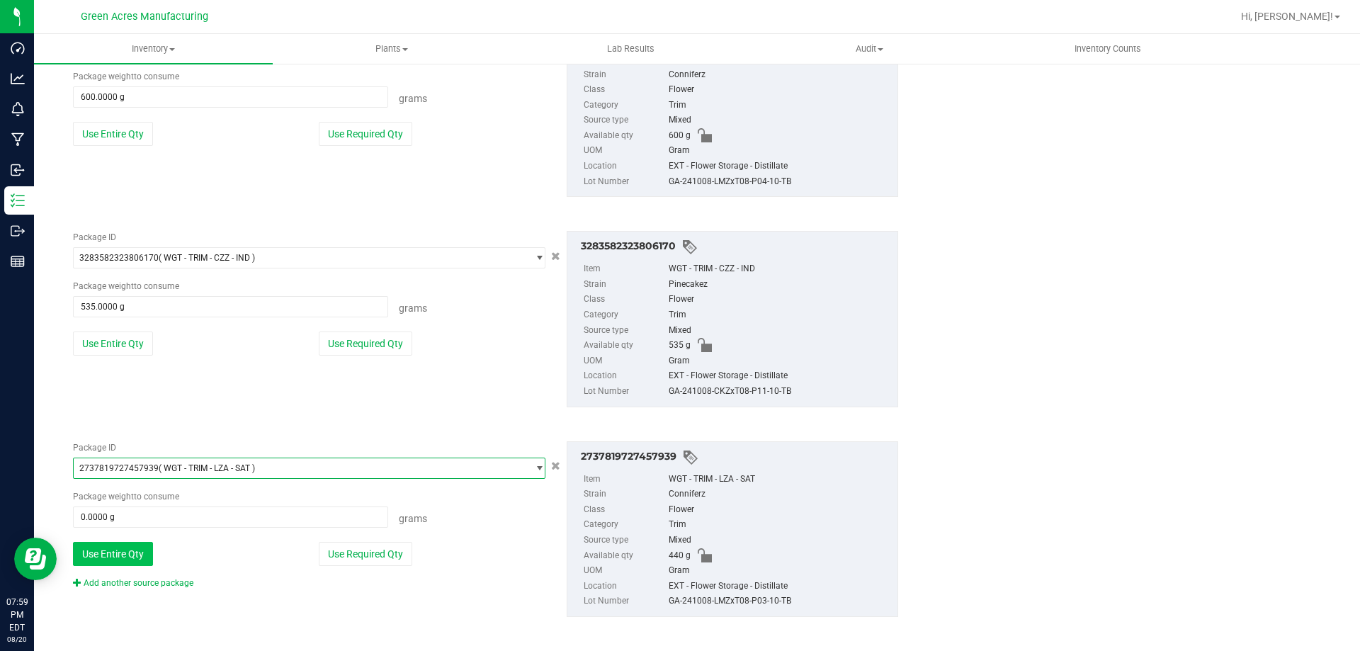
scroll to position [572, 0]
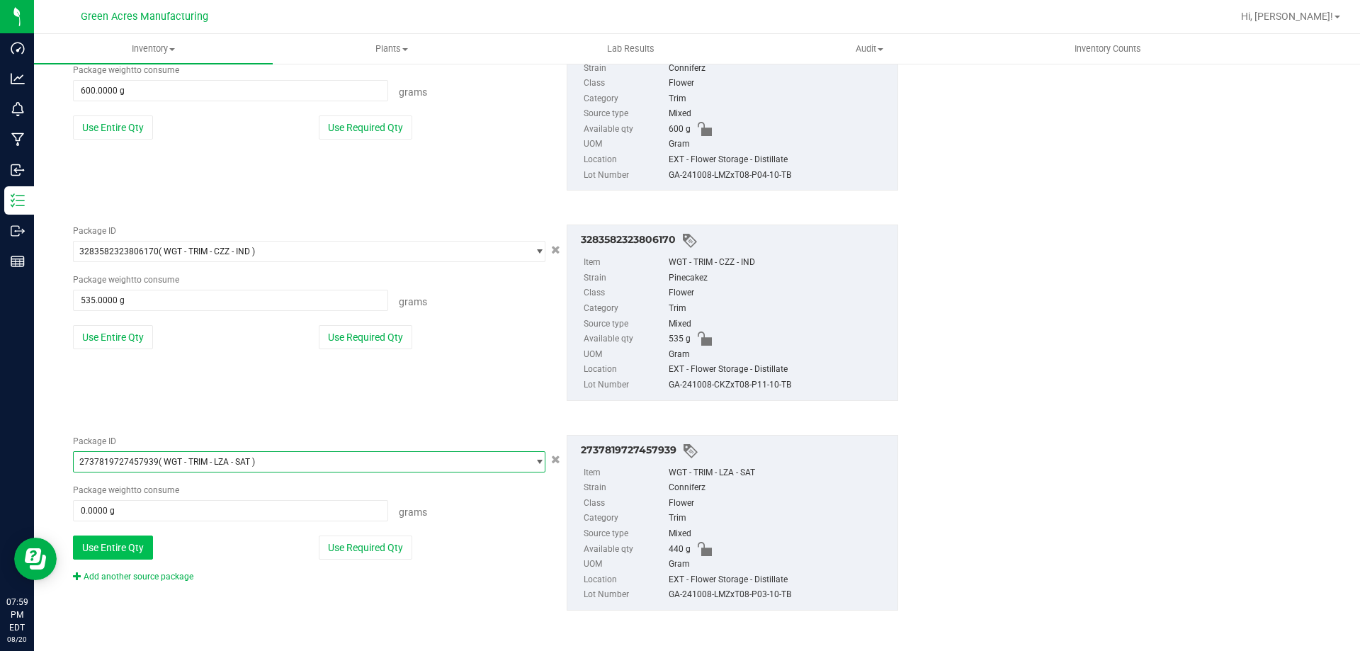
click at [103, 543] on button "Use Entire Qty" at bounding box center [113, 547] width 80 height 24
type input "440.0000 g"
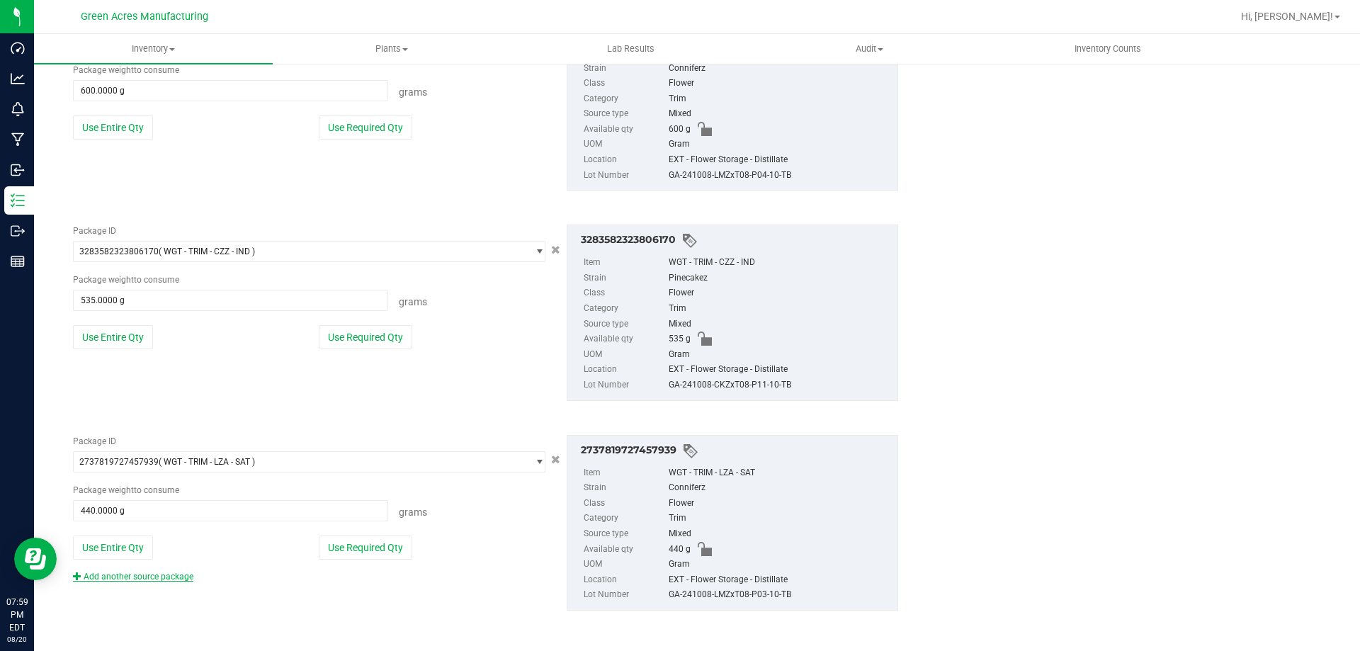
click at [125, 576] on link "Add another source package" at bounding box center [133, 577] width 120 height 10
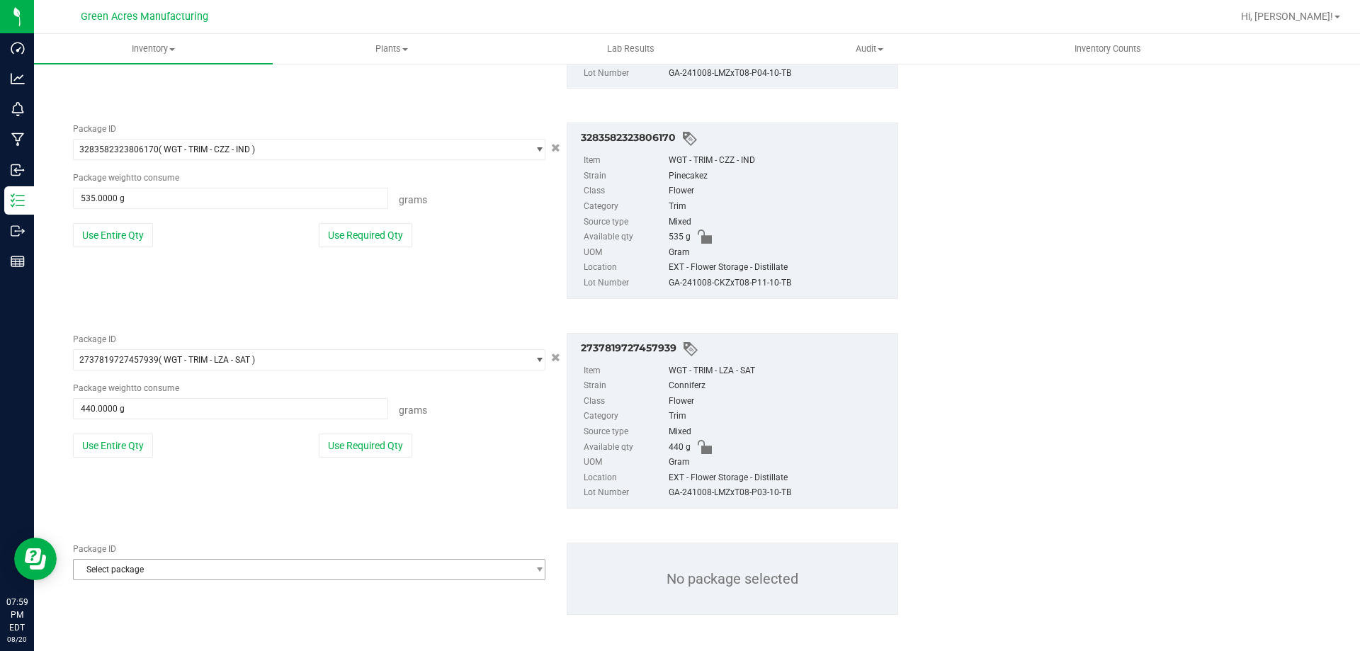
scroll to position [678, 0]
click at [125, 560] on span "Select package" at bounding box center [300, 565] width 453 height 20
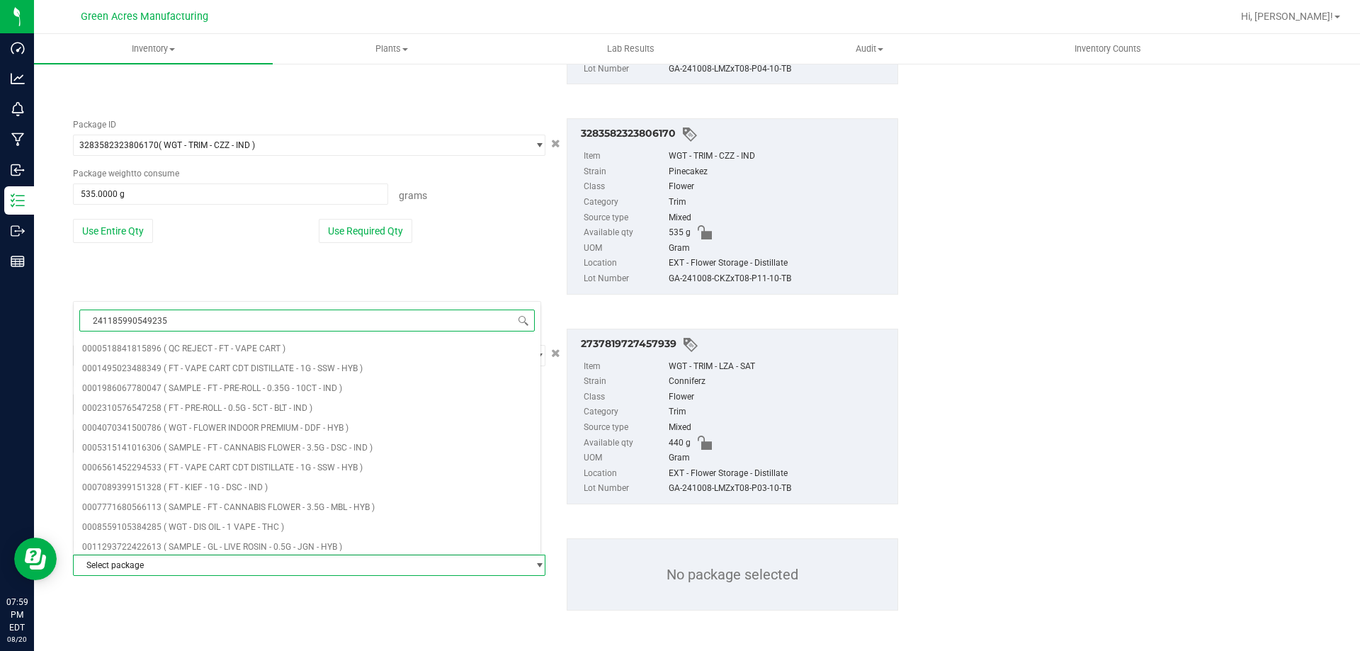
type input "2411859905492356"
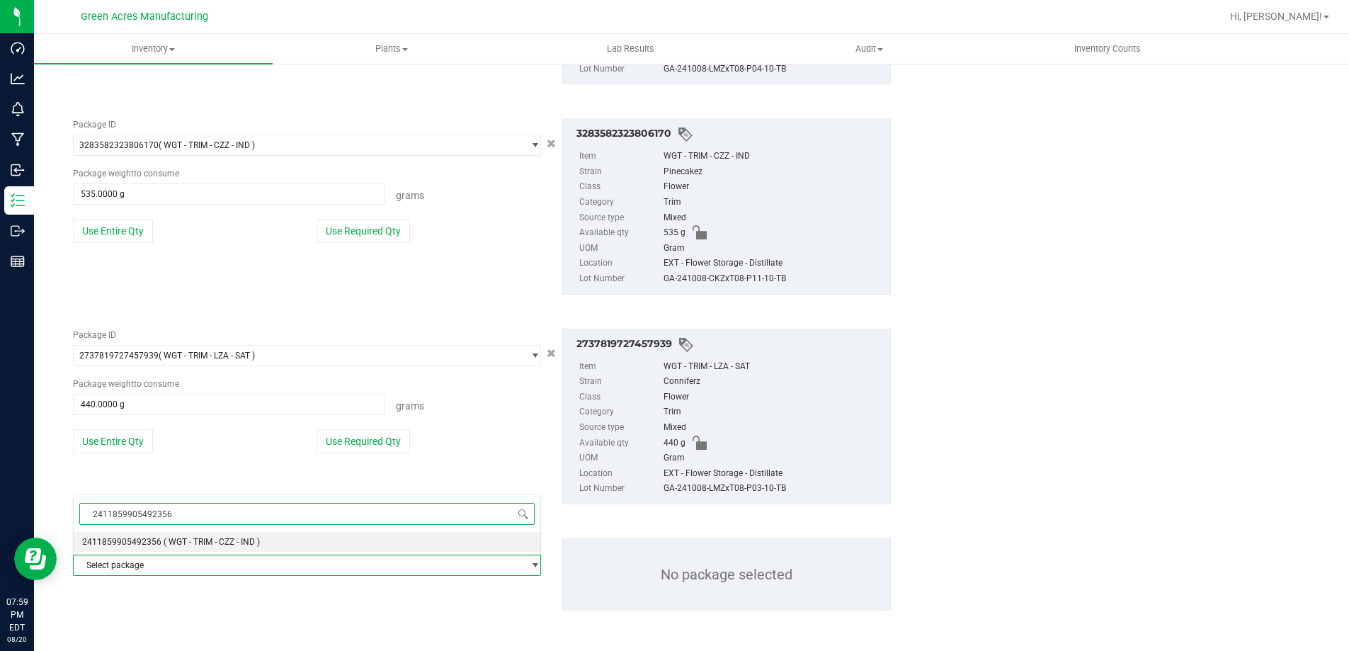
click at [89, 543] on span "2411859905492356" at bounding box center [121, 542] width 79 height 10
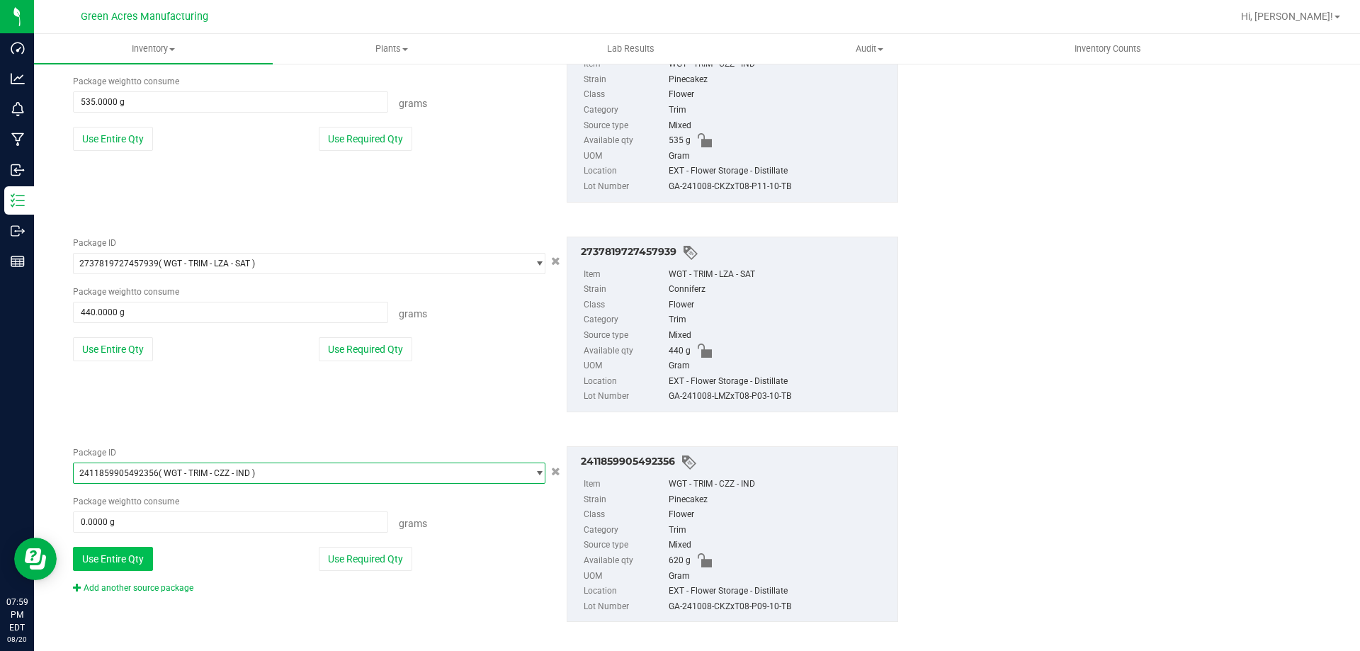
scroll to position [782, 0]
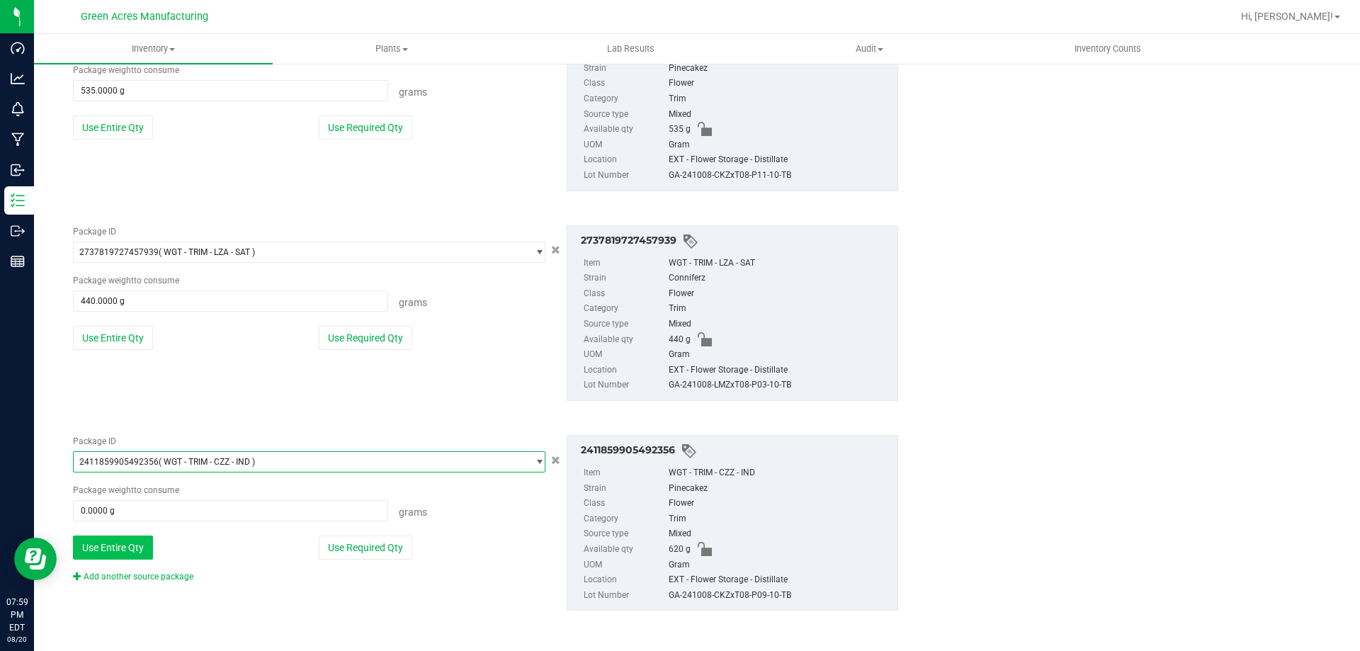
click at [103, 545] on button "Use Entire Qty" at bounding box center [113, 547] width 80 height 24
type input "620.0000 g"
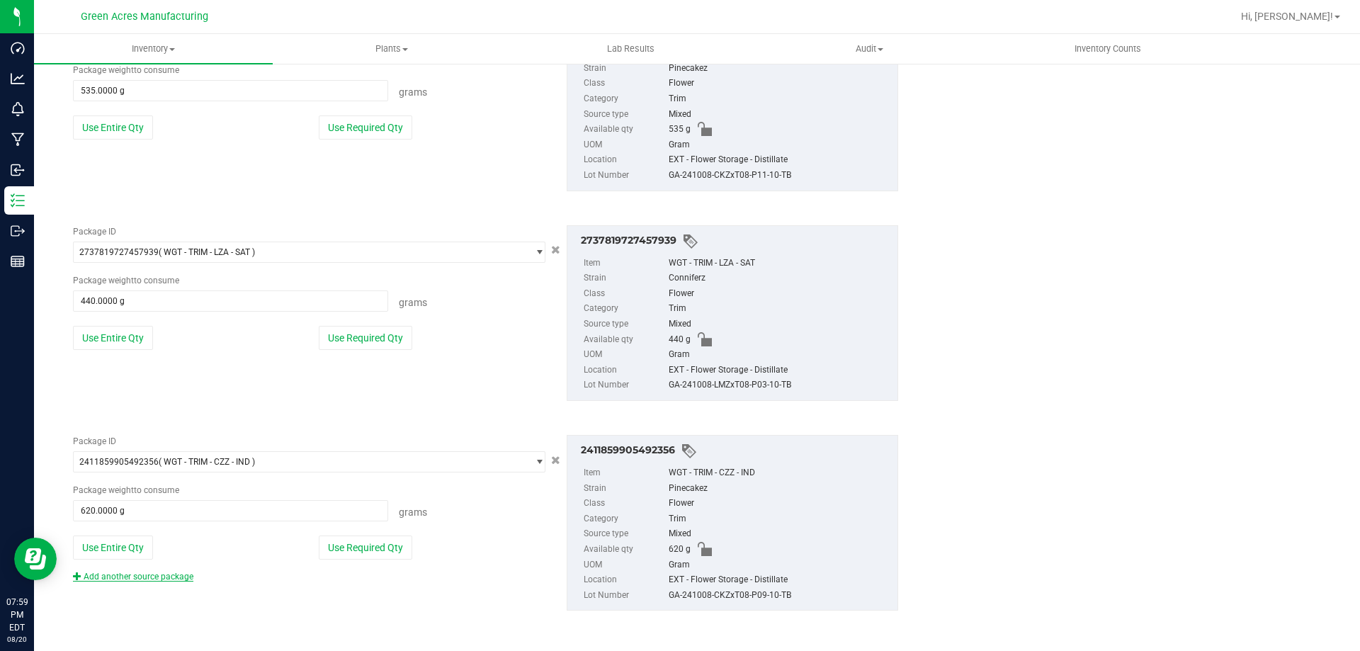
click at [113, 574] on link "Add another source package" at bounding box center [133, 577] width 120 height 10
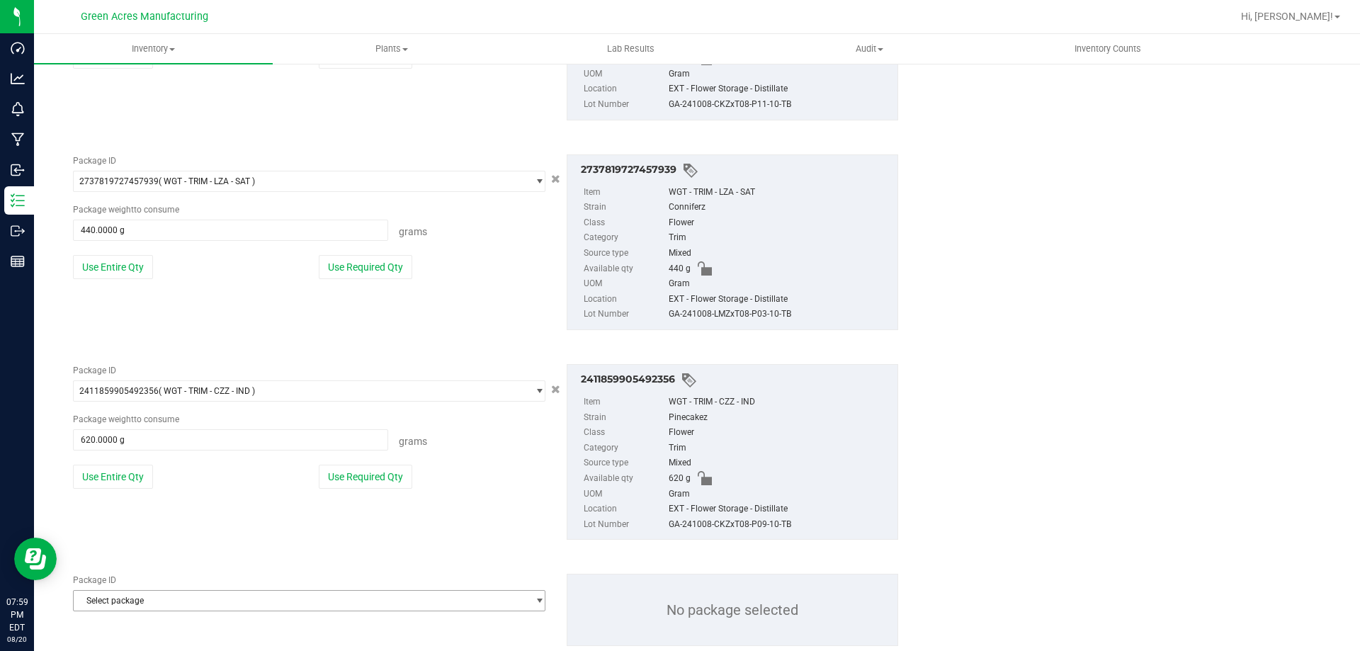
click at [123, 594] on span "Select package" at bounding box center [300, 601] width 453 height 20
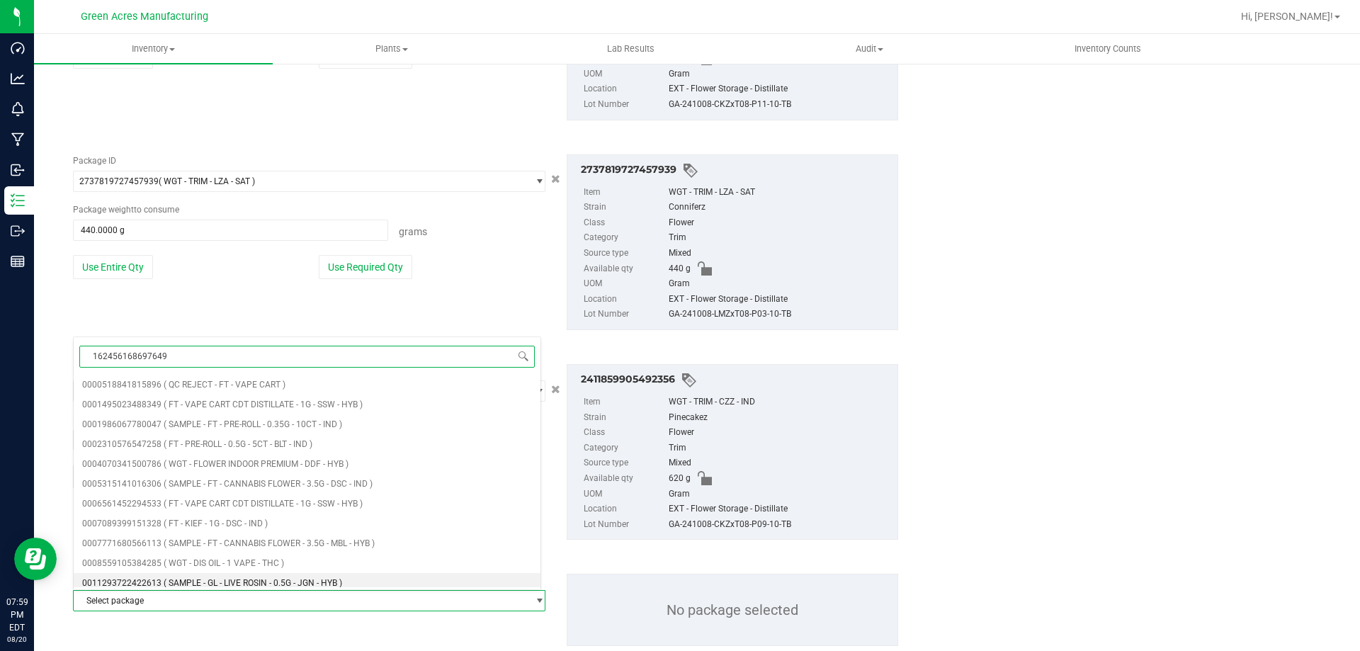
type input "1624561686976498"
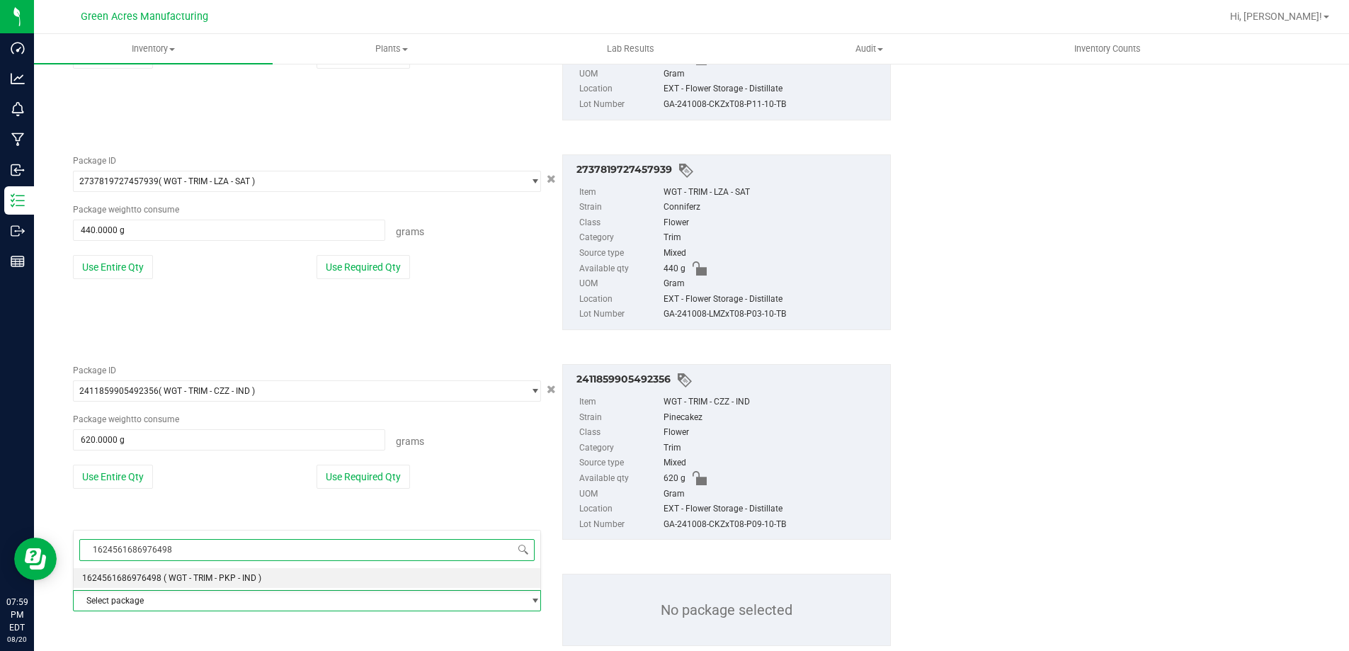
click at [127, 581] on span "1624561686976498" at bounding box center [121, 578] width 79 height 10
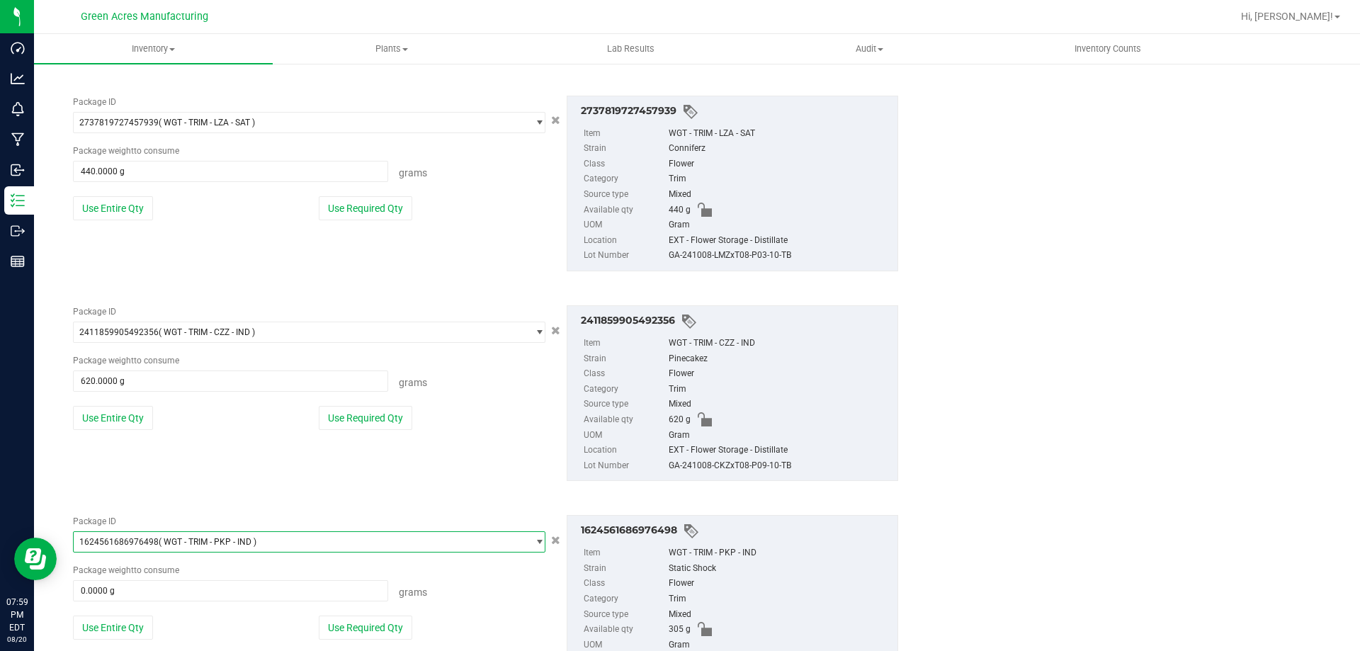
scroll to position [992, 0]
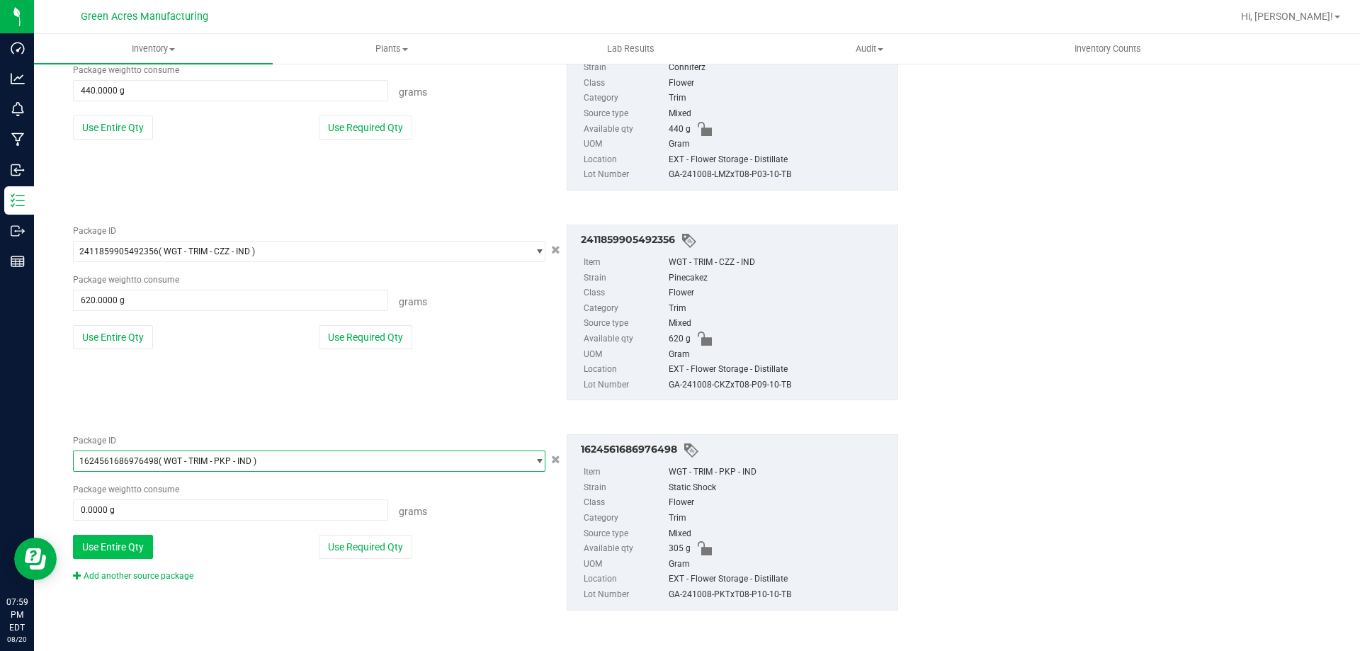
click at [118, 549] on button "Use Entire Qty" at bounding box center [113, 547] width 80 height 24
type input "305.0000 g"
click at [130, 574] on link "Add another source package" at bounding box center [133, 576] width 120 height 10
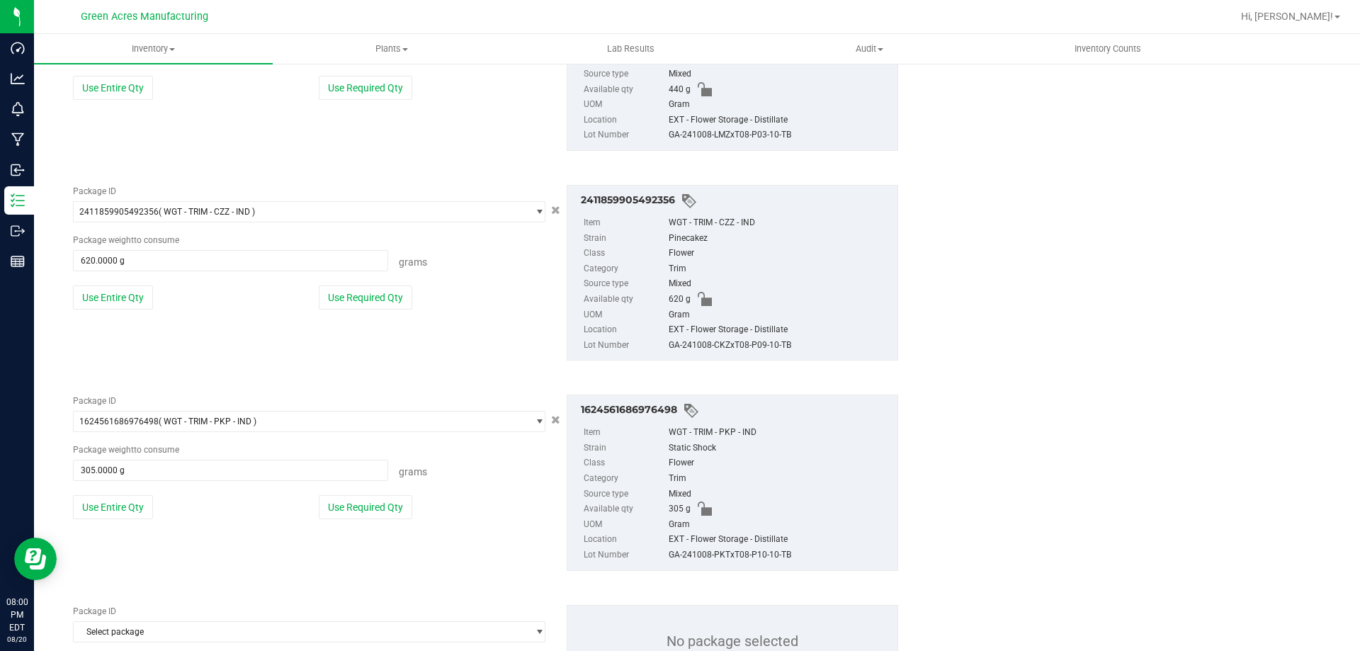
scroll to position [1098, 0]
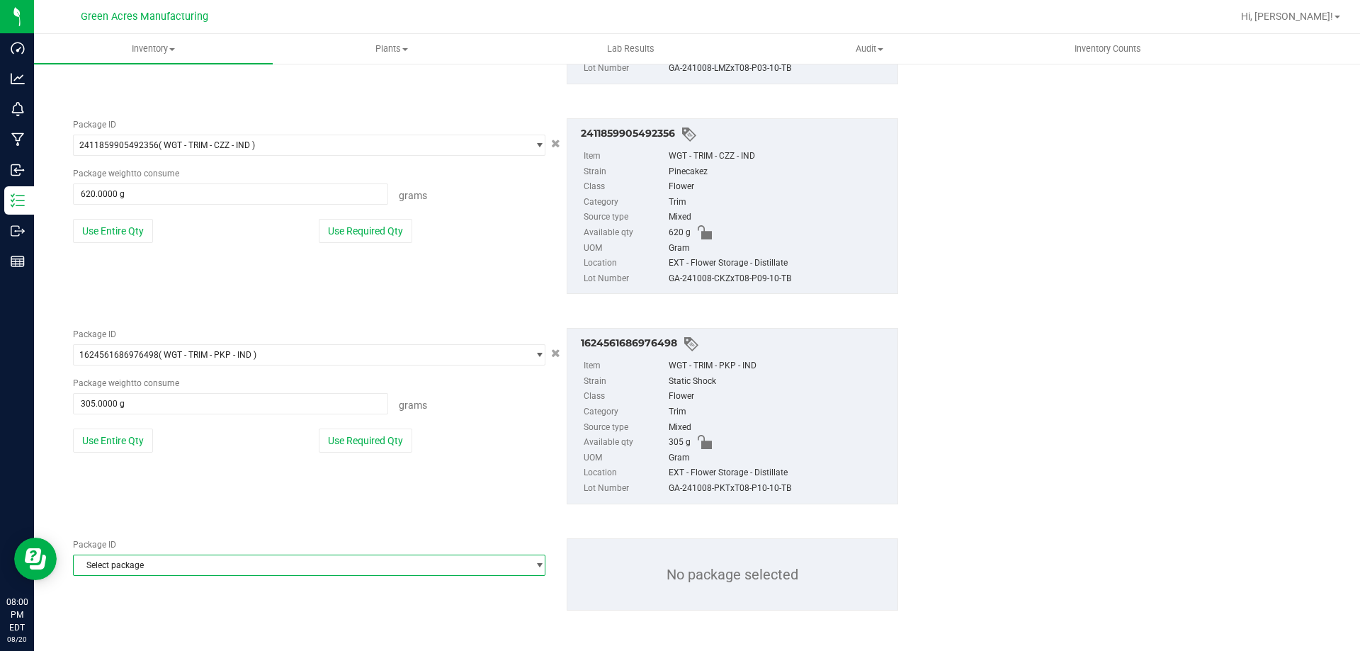
click at [126, 564] on span "Select package" at bounding box center [300, 565] width 453 height 20
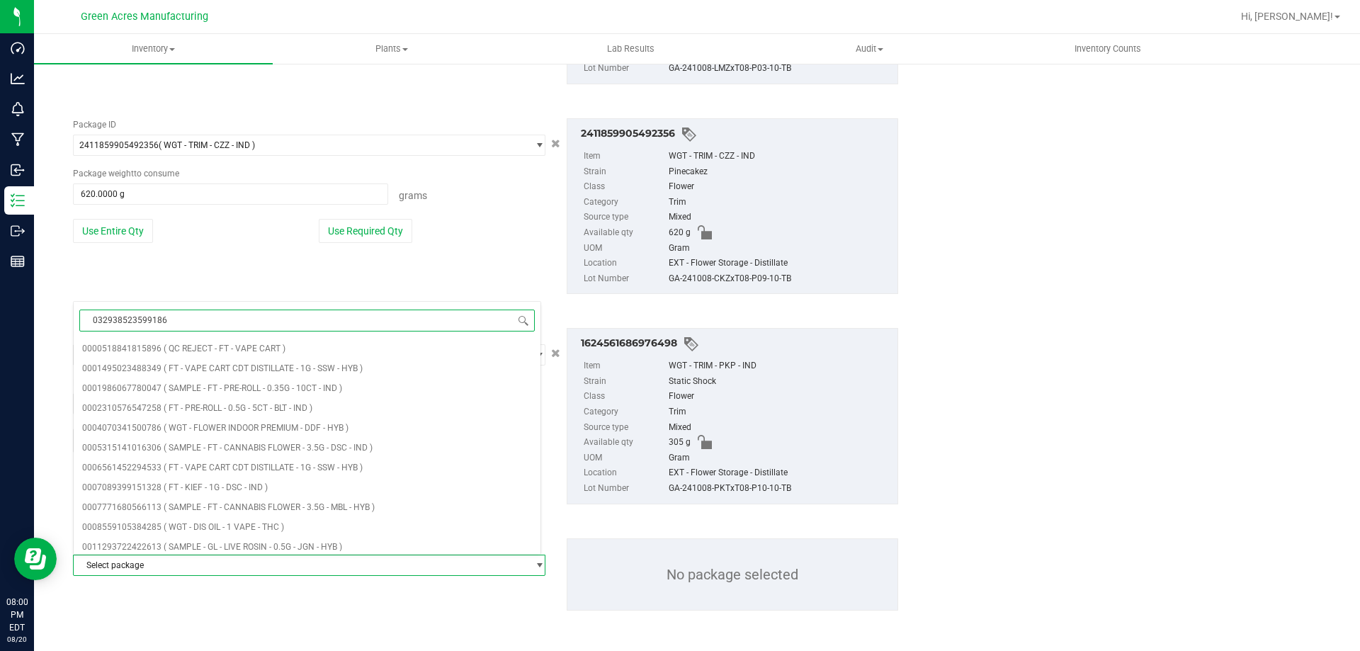
type input "0329385235991863"
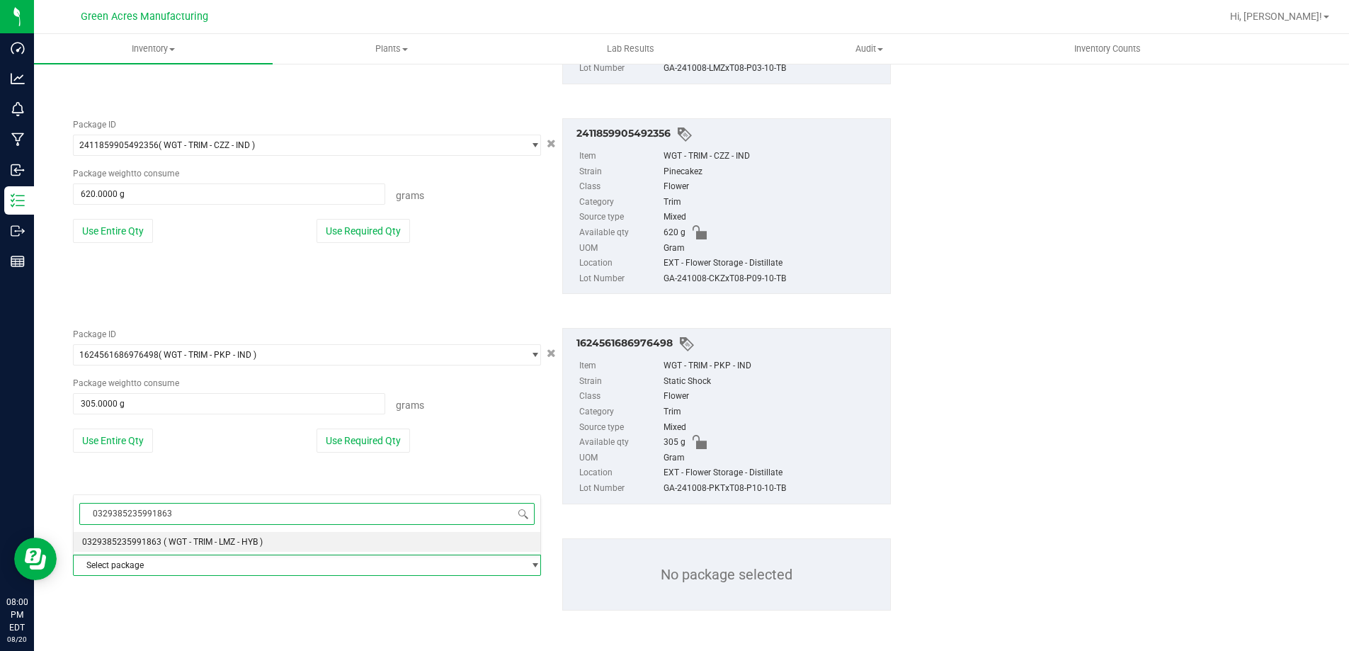
click at [149, 540] on span "0329385235991863" at bounding box center [121, 542] width 79 height 10
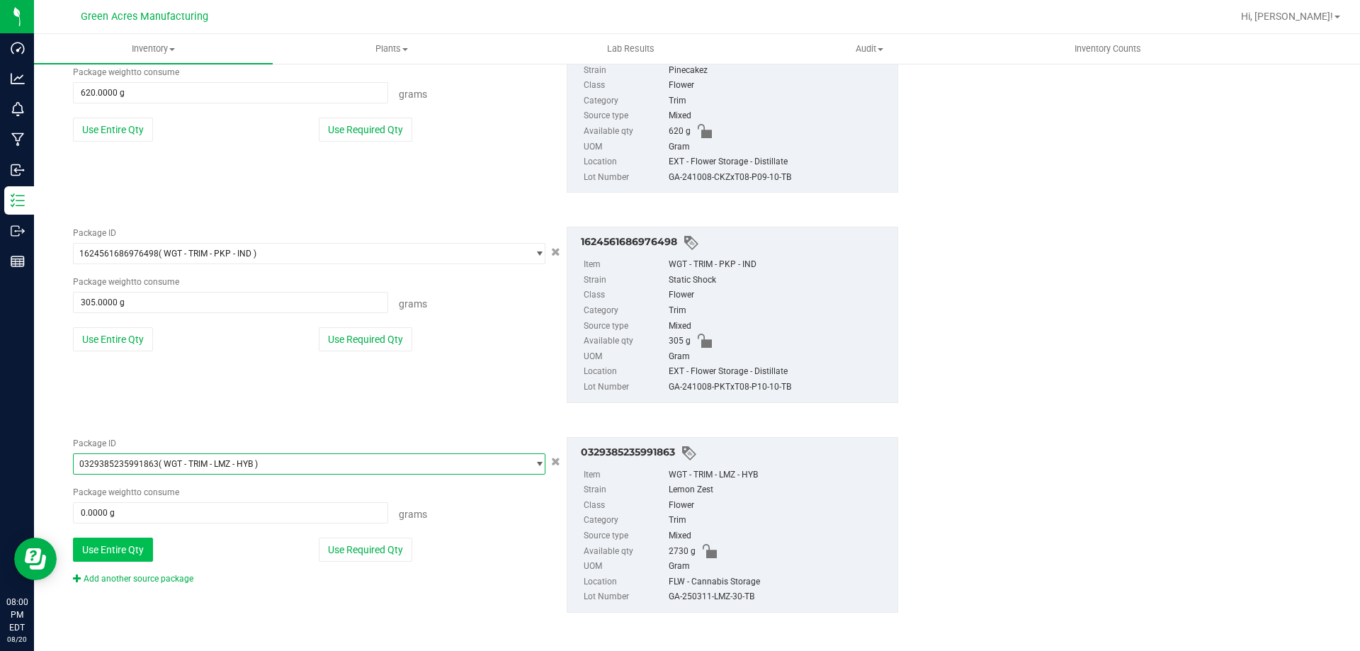
scroll to position [1202, 0]
click at [127, 541] on button "Use Entire Qty" at bounding box center [113, 547] width 80 height 24
type input "2730.0000 g"
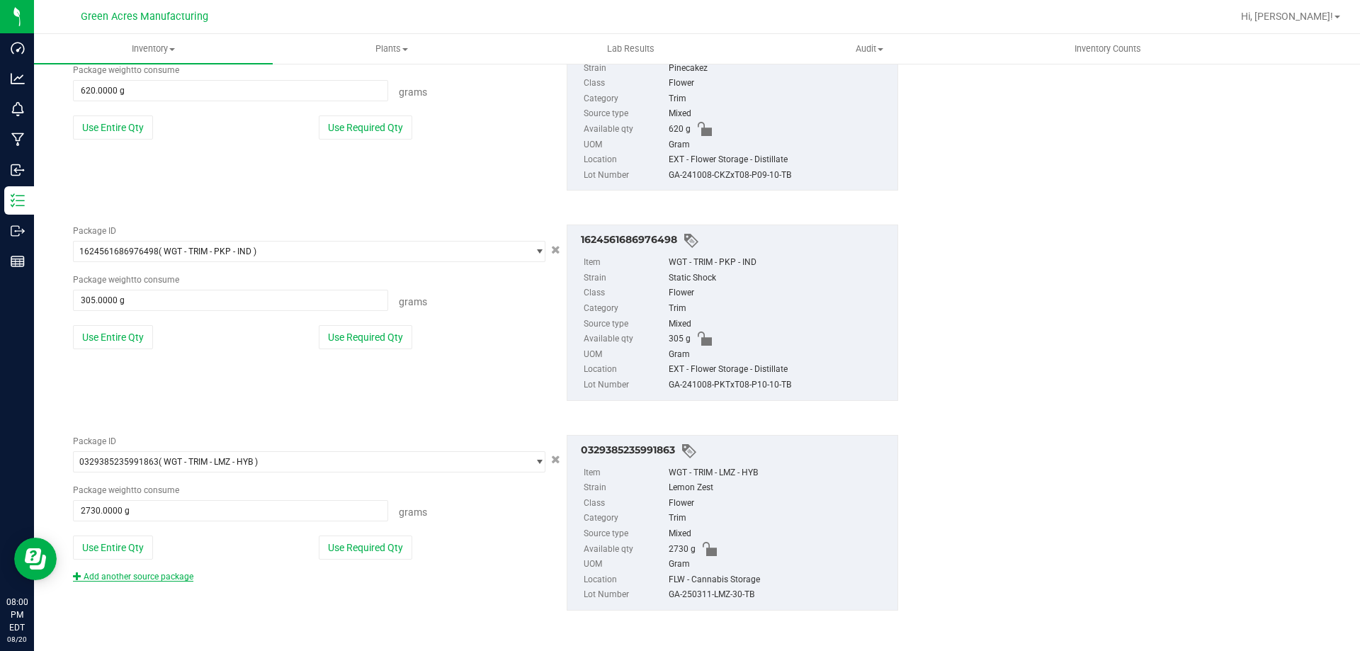
click at [148, 574] on link "Add another source package" at bounding box center [133, 577] width 120 height 10
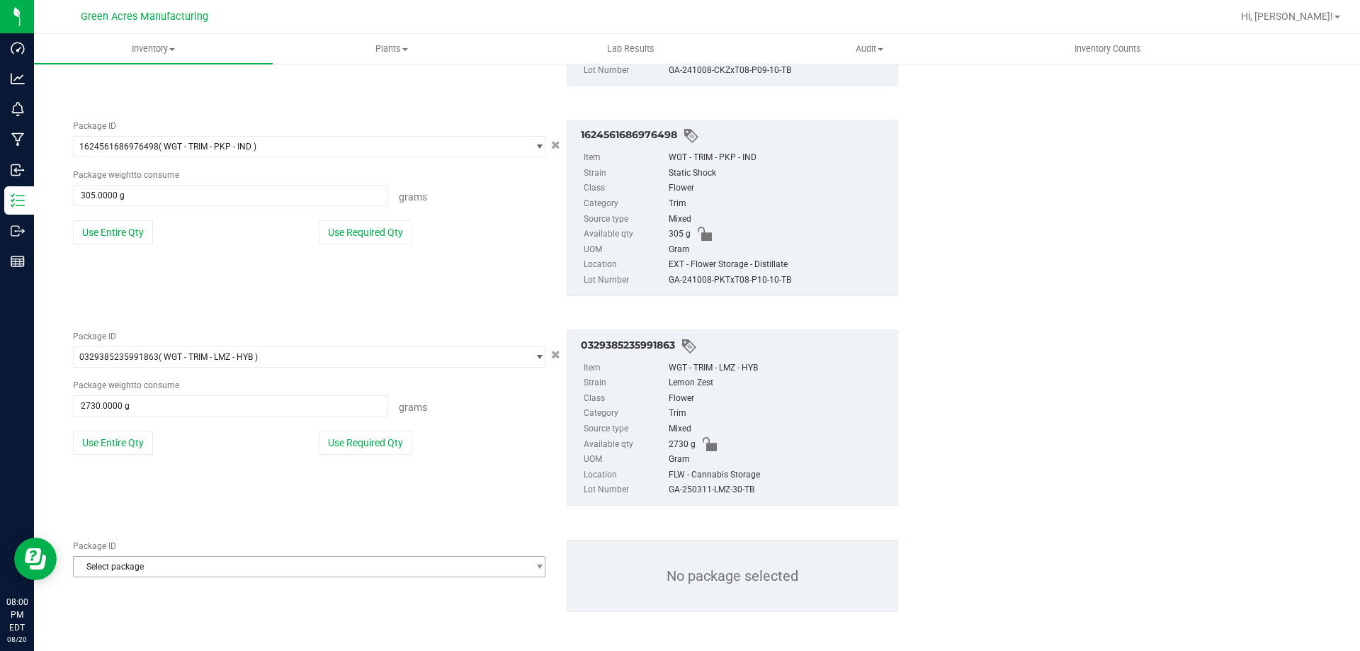
scroll to position [1308, 0]
click at [154, 569] on span "Select package" at bounding box center [300, 565] width 453 height 20
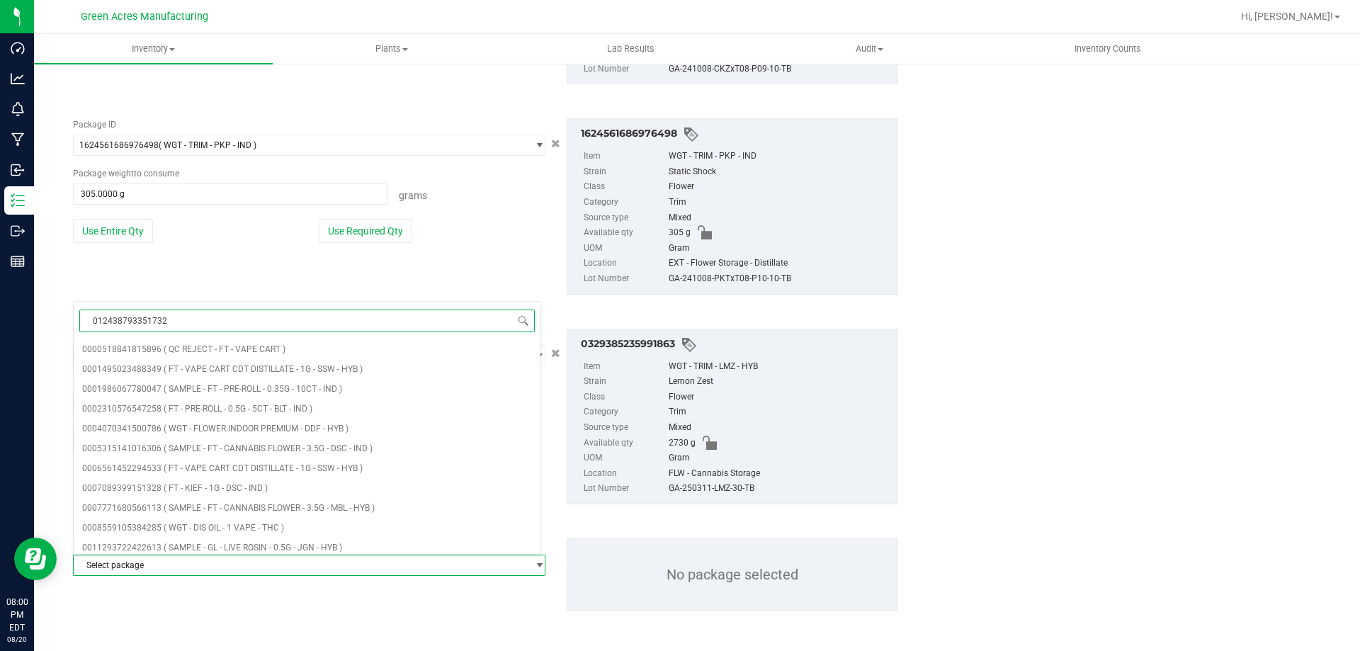
type input "0124387933517324"
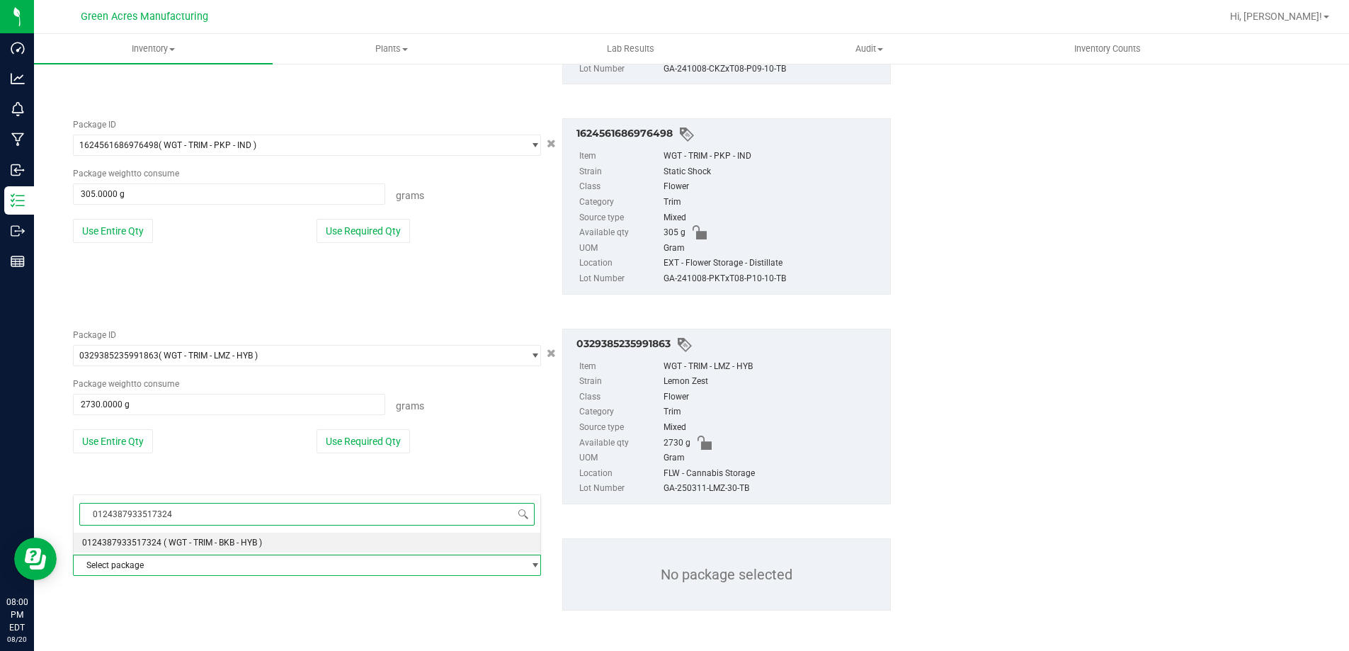
click at [147, 538] on span "0124387933517324" at bounding box center [121, 543] width 79 height 10
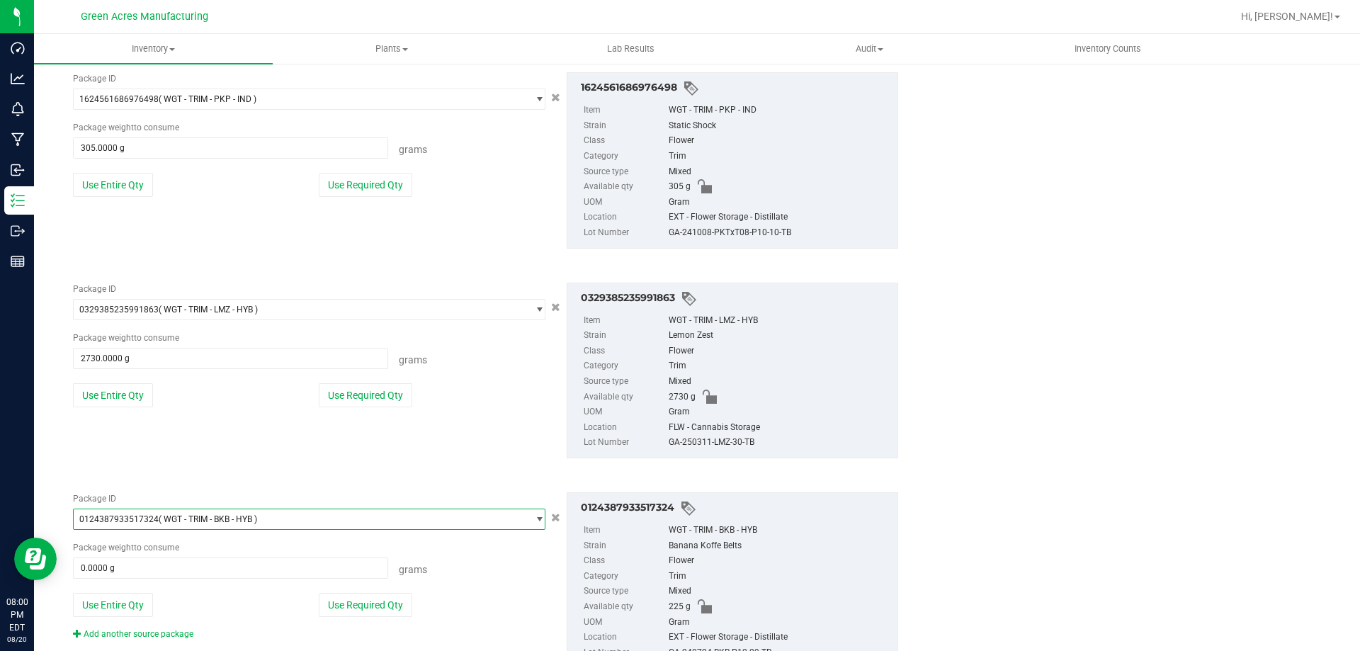
scroll to position [1379, 0]
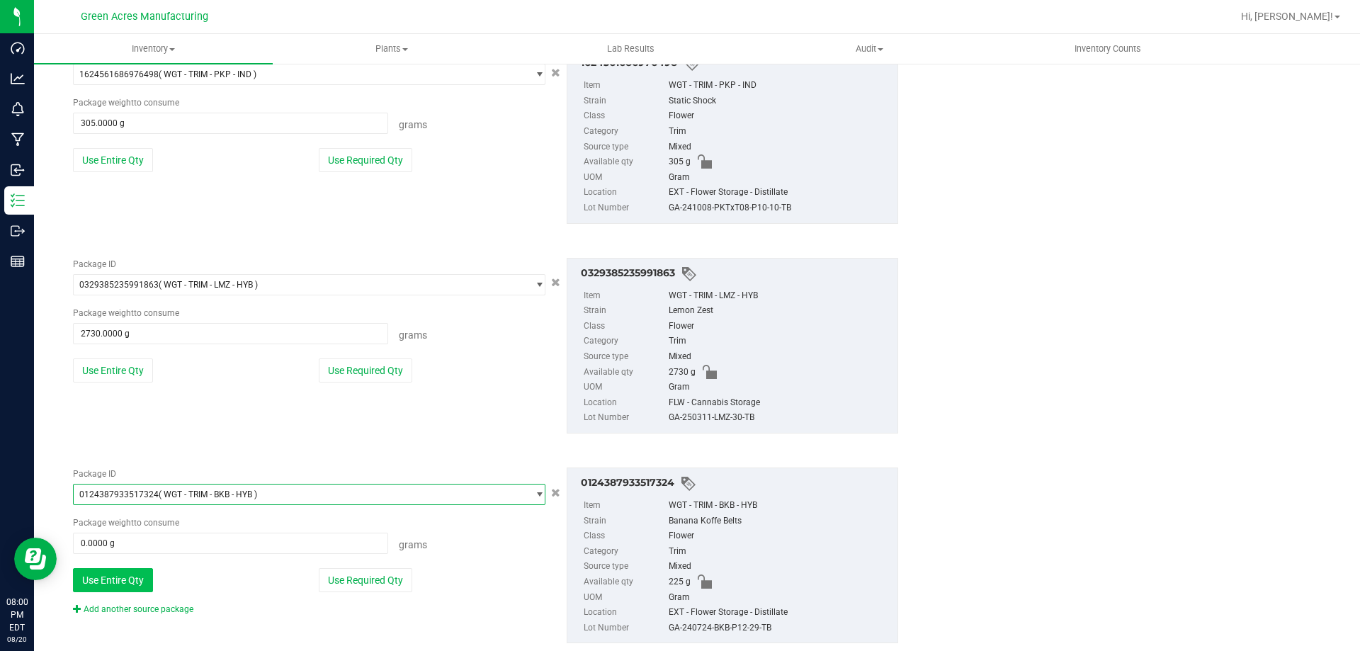
click at [127, 575] on button "Use Entire Qty" at bounding box center [113, 580] width 80 height 24
type input "225.0000 g"
click at [141, 611] on link "Add another source package" at bounding box center [133, 609] width 120 height 10
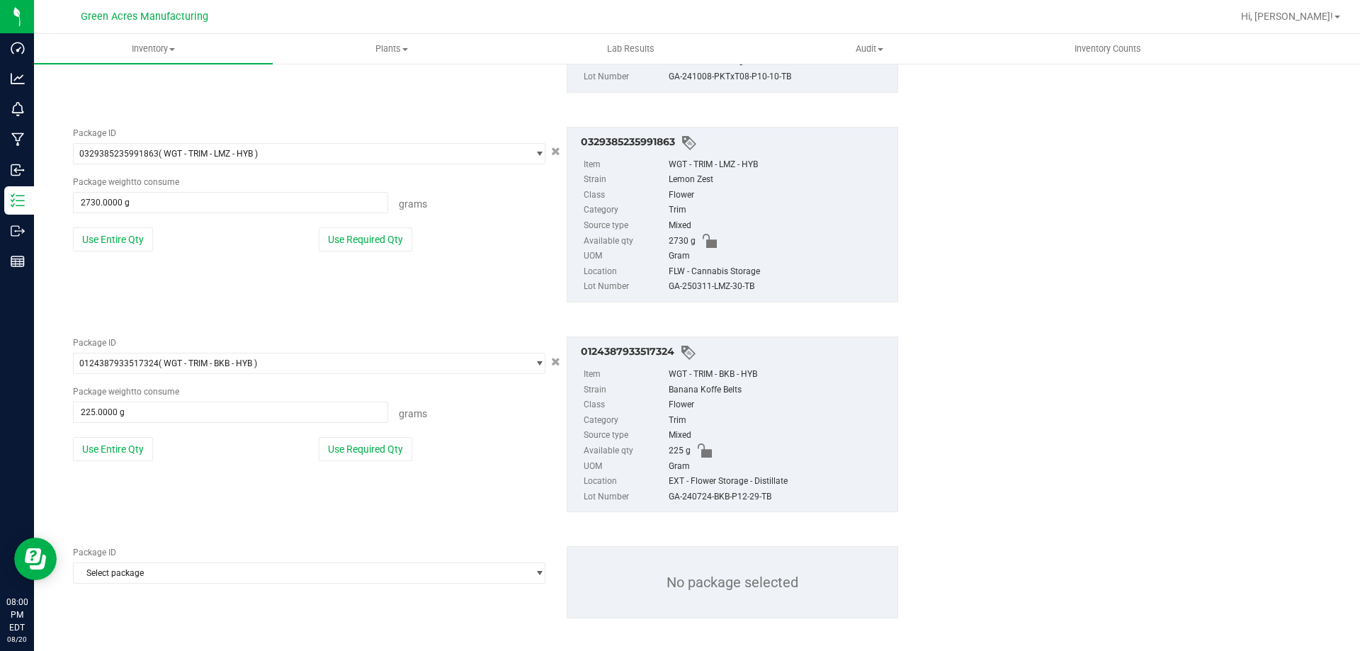
scroll to position [1518, 0]
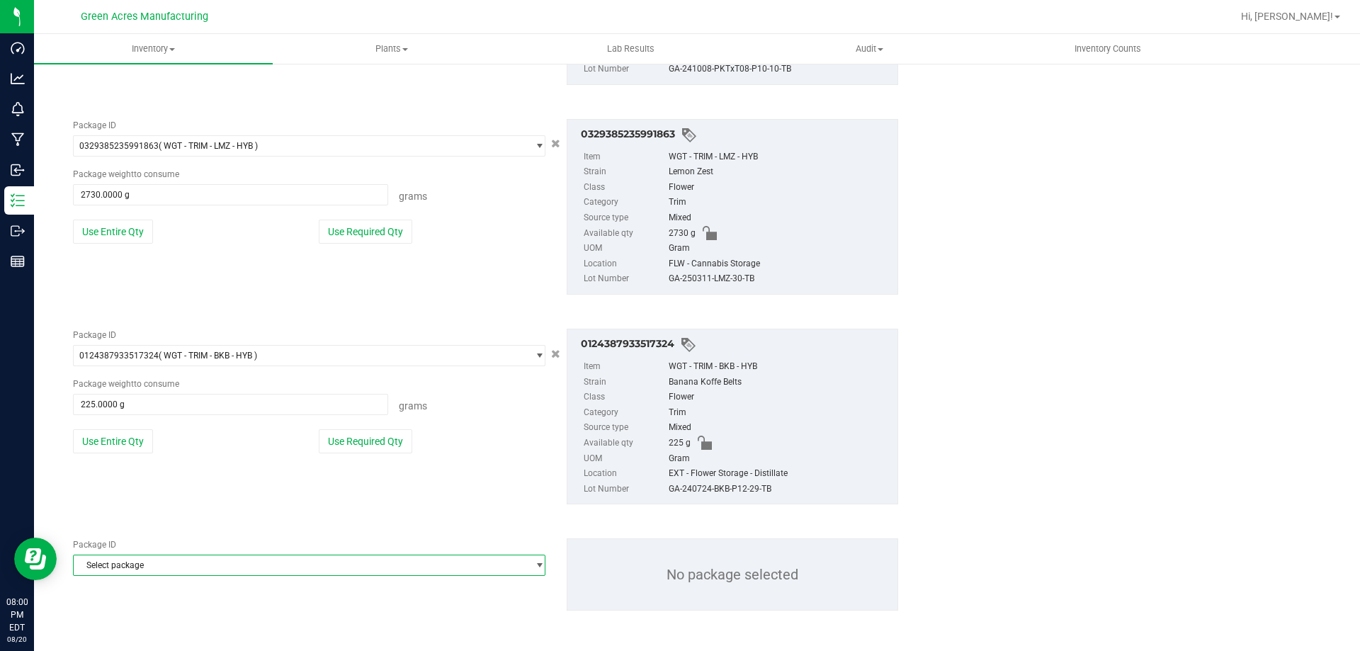
click at [151, 569] on span "Select package" at bounding box center [300, 565] width 453 height 20
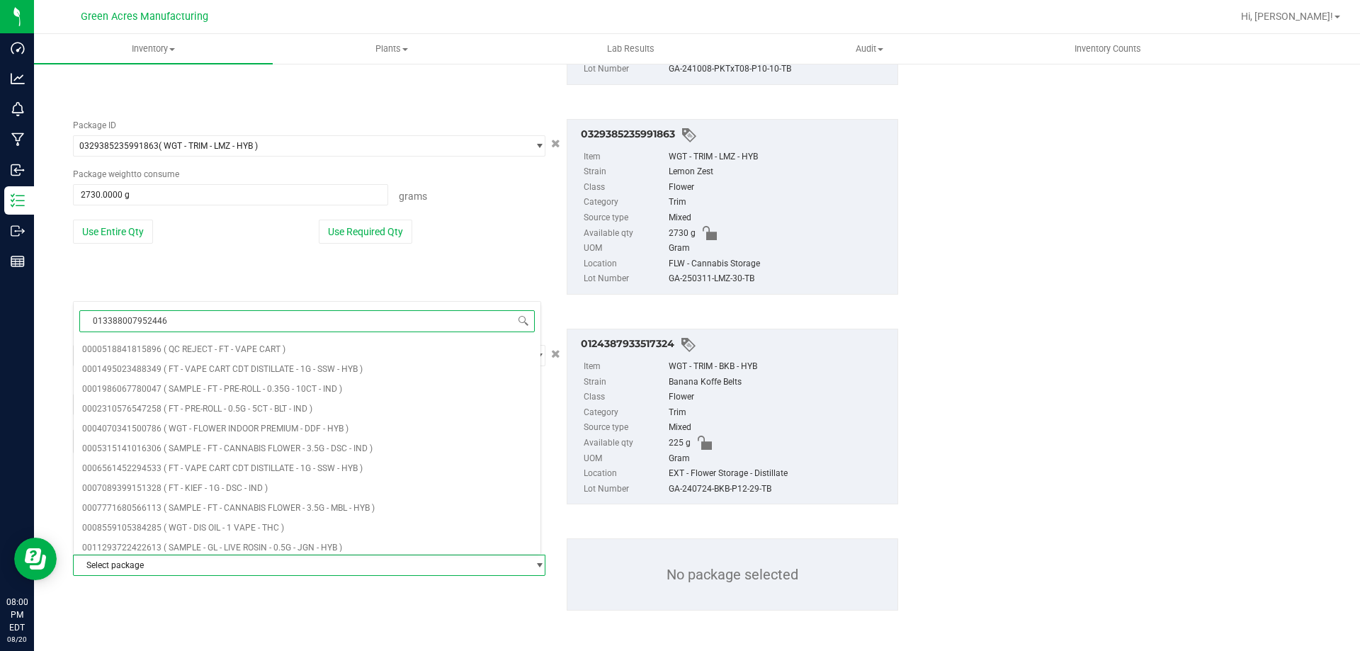
type input "0133880079524467"
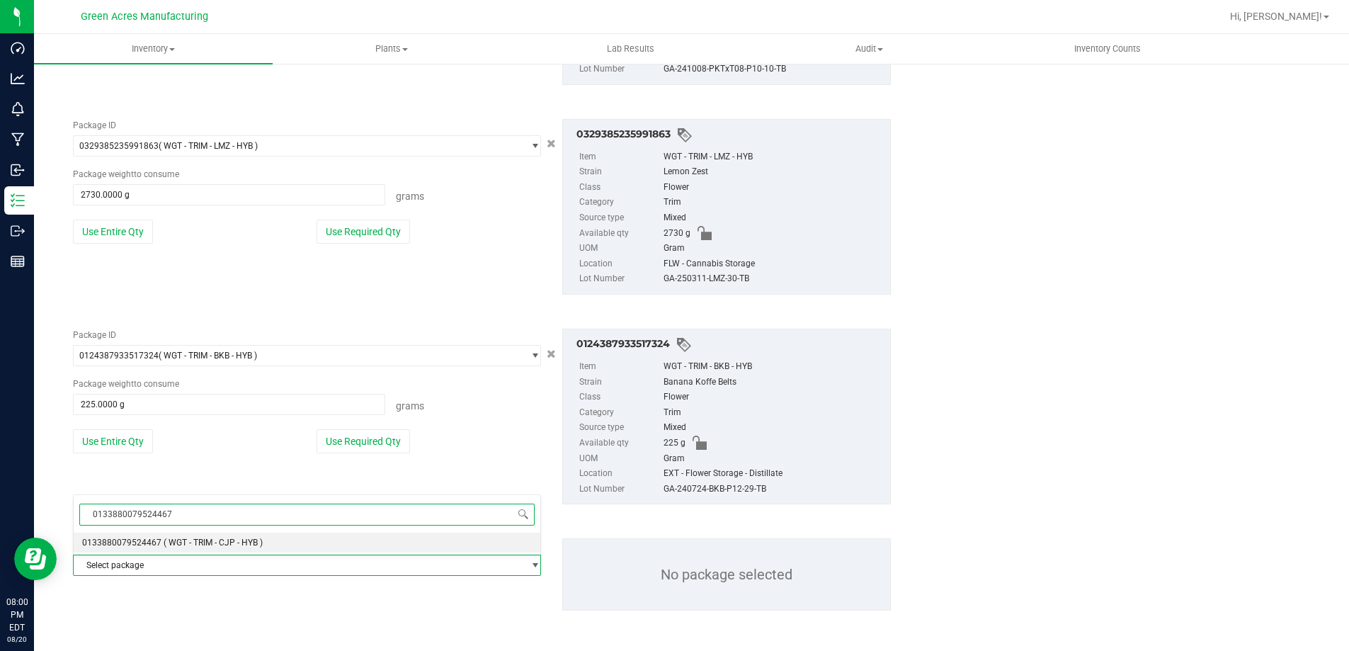
click at [175, 540] on span "( WGT - TRIM - CJP - HYB )" at bounding box center [213, 543] width 99 height 10
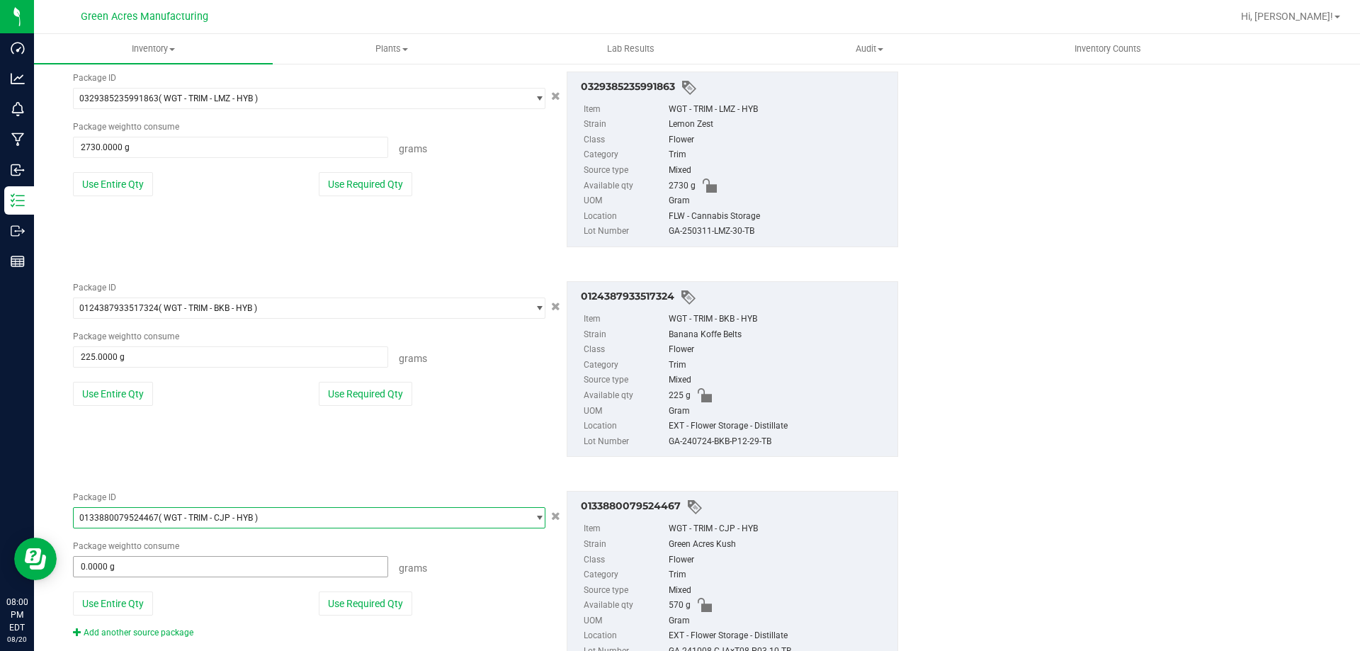
scroll to position [1622, 0]
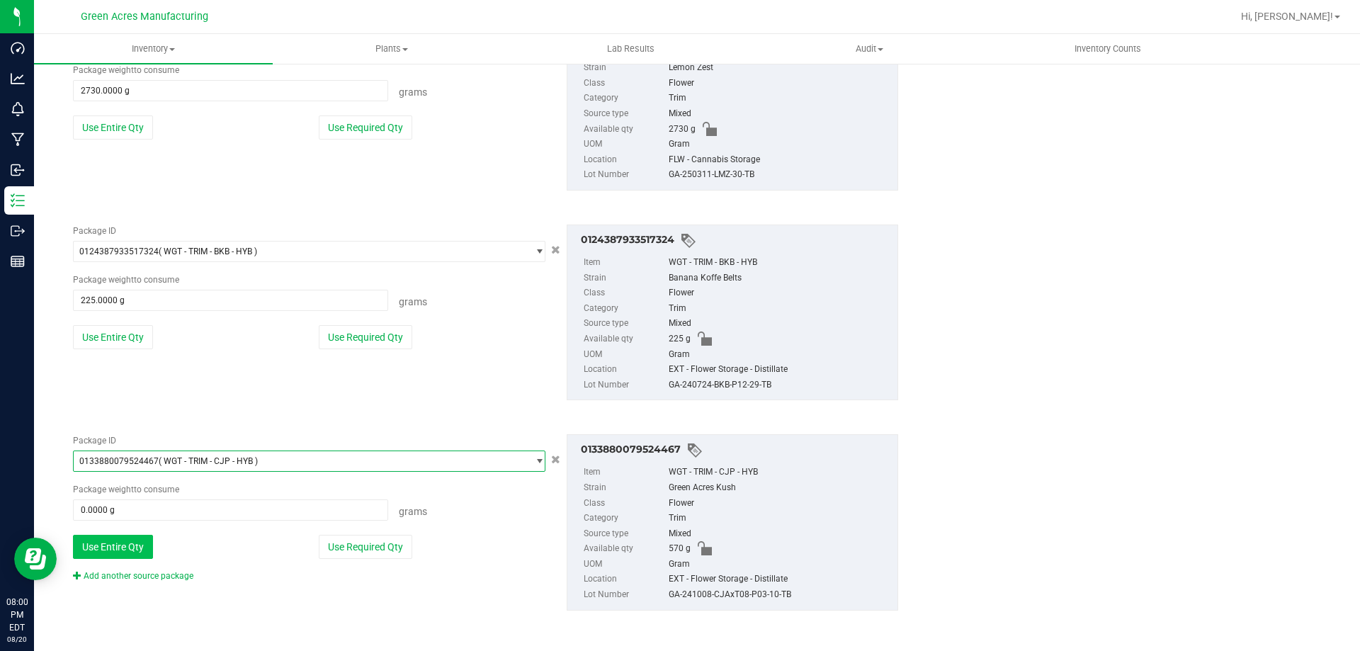
click at [124, 549] on button "Use Entire Qty" at bounding box center [113, 547] width 80 height 24
type input "570.0000 g"
click at [127, 573] on link "Add another source package" at bounding box center [133, 576] width 120 height 10
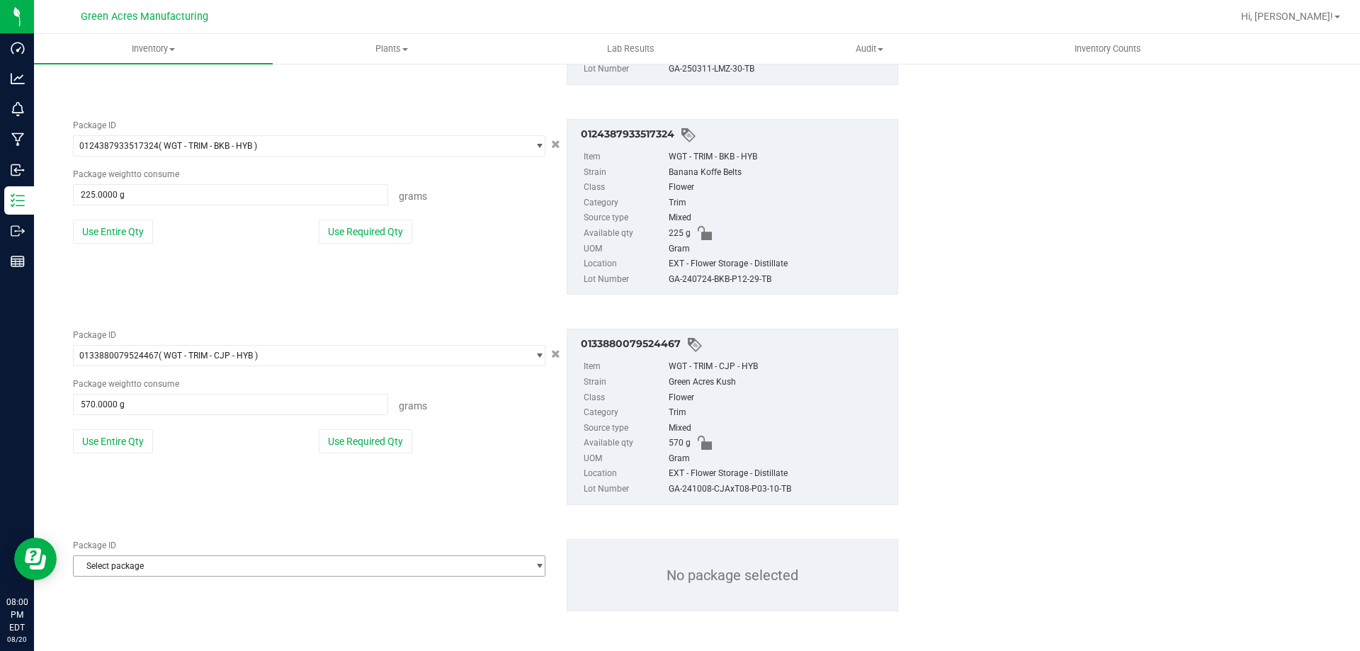
scroll to position [1728, 0]
click at [129, 569] on span "Select package" at bounding box center [300, 565] width 453 height 20
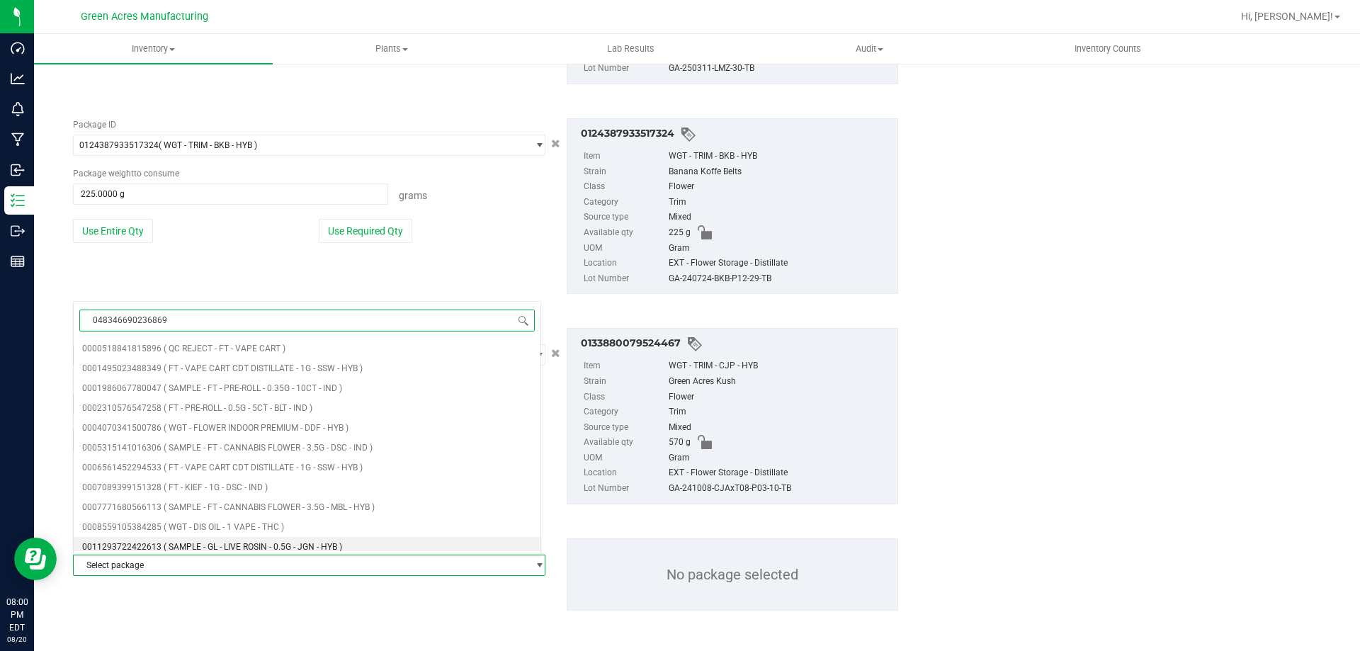
type input "0483466902368692"
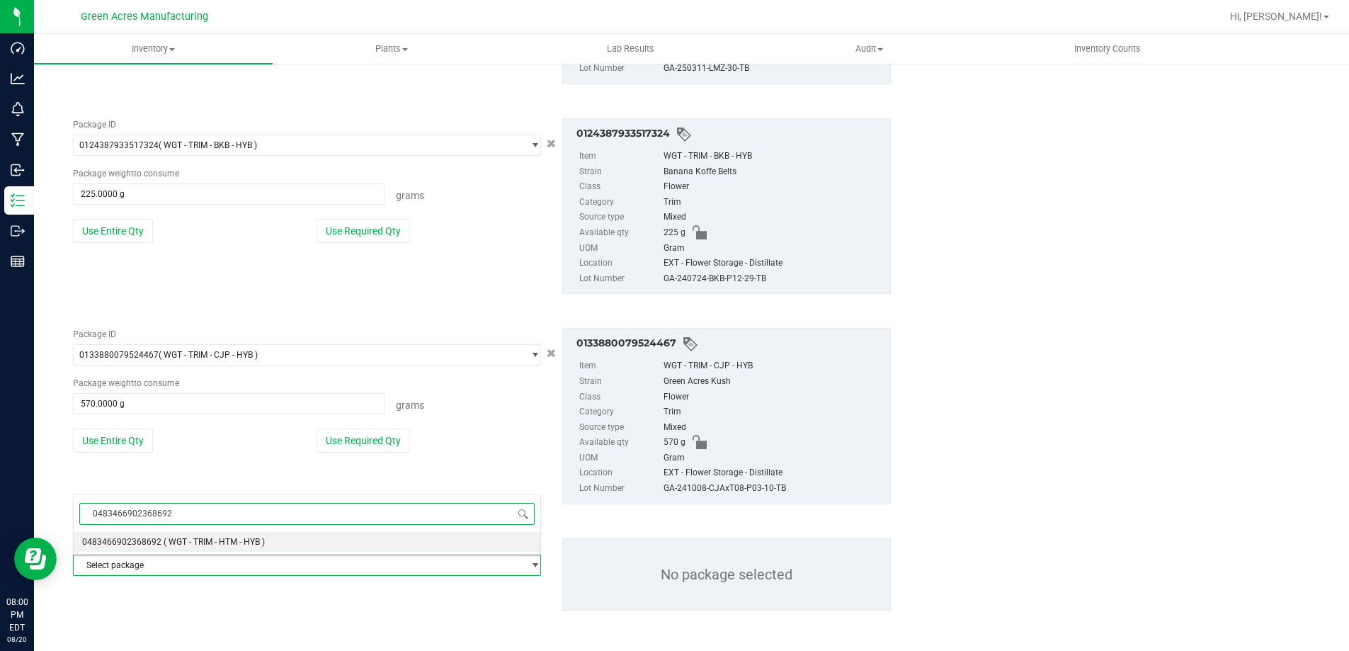
click at [111, 538] on span "0483466902368692" at bounding box center [121, 542] width 79 height 10
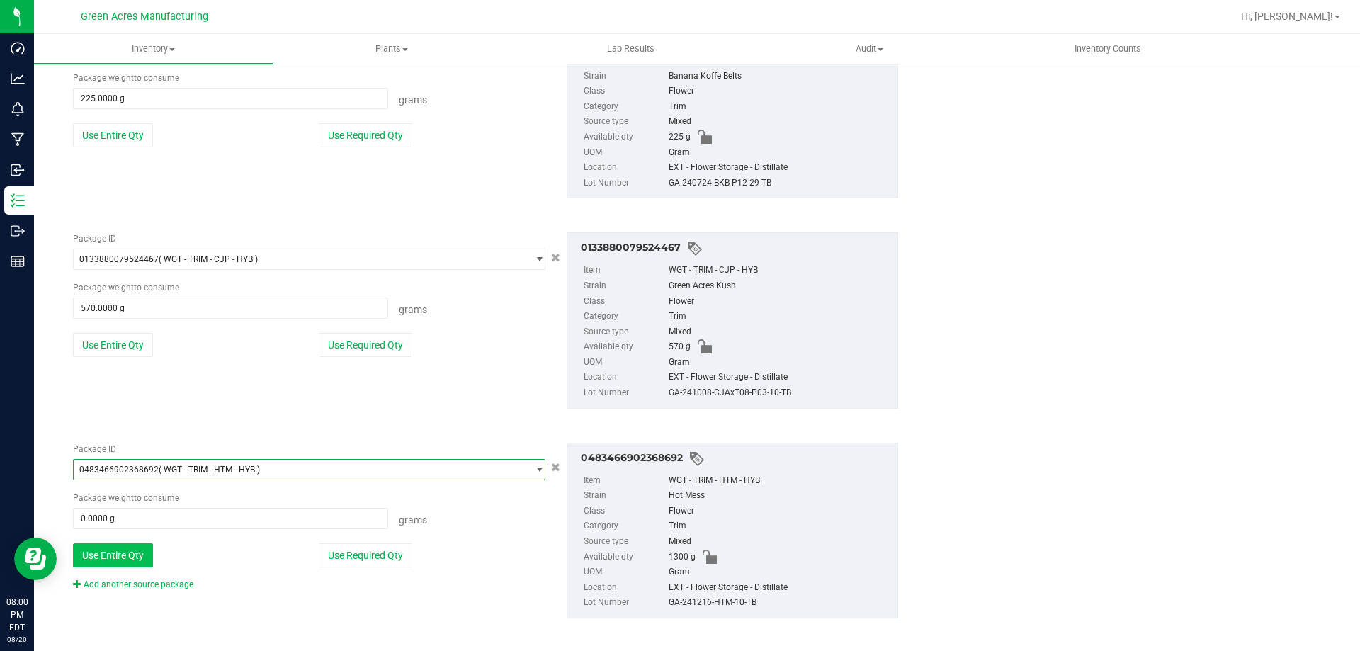
scroll to position [1831, 0]
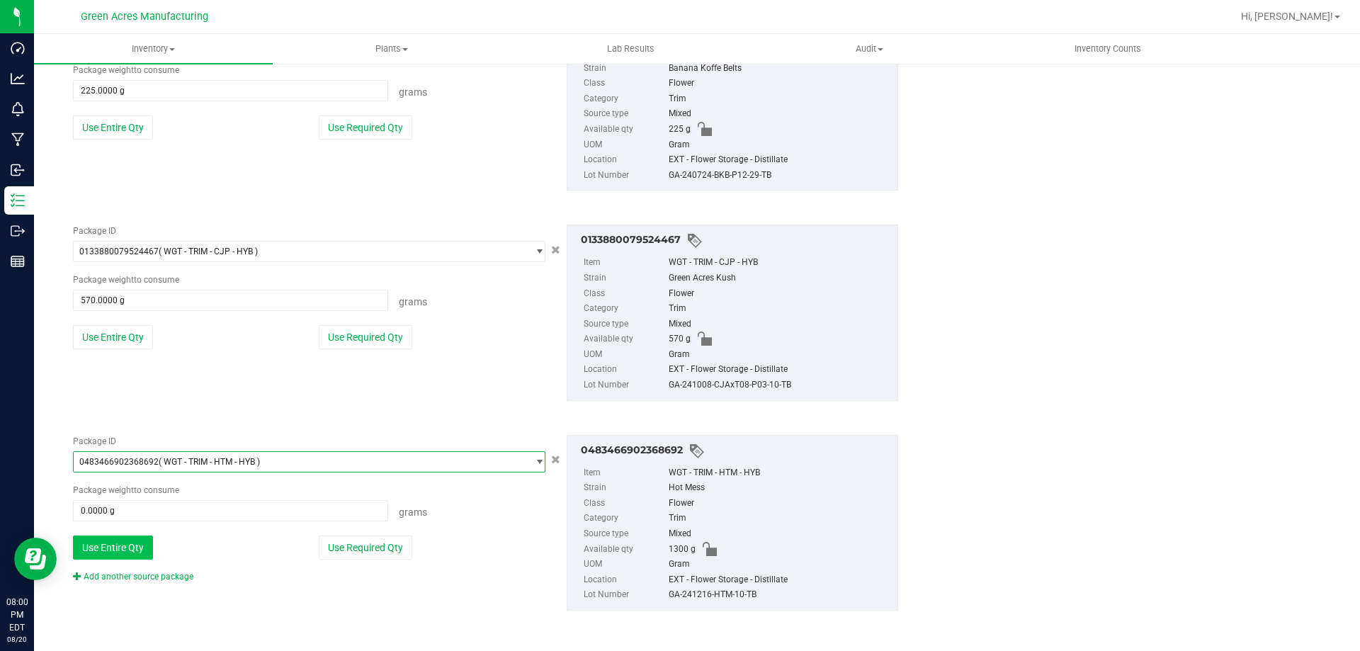
click at [111, 546] on button "Use Entire Qty" at bounding box center [113, 547] width 80 height 24
type input "1300.0000 g"
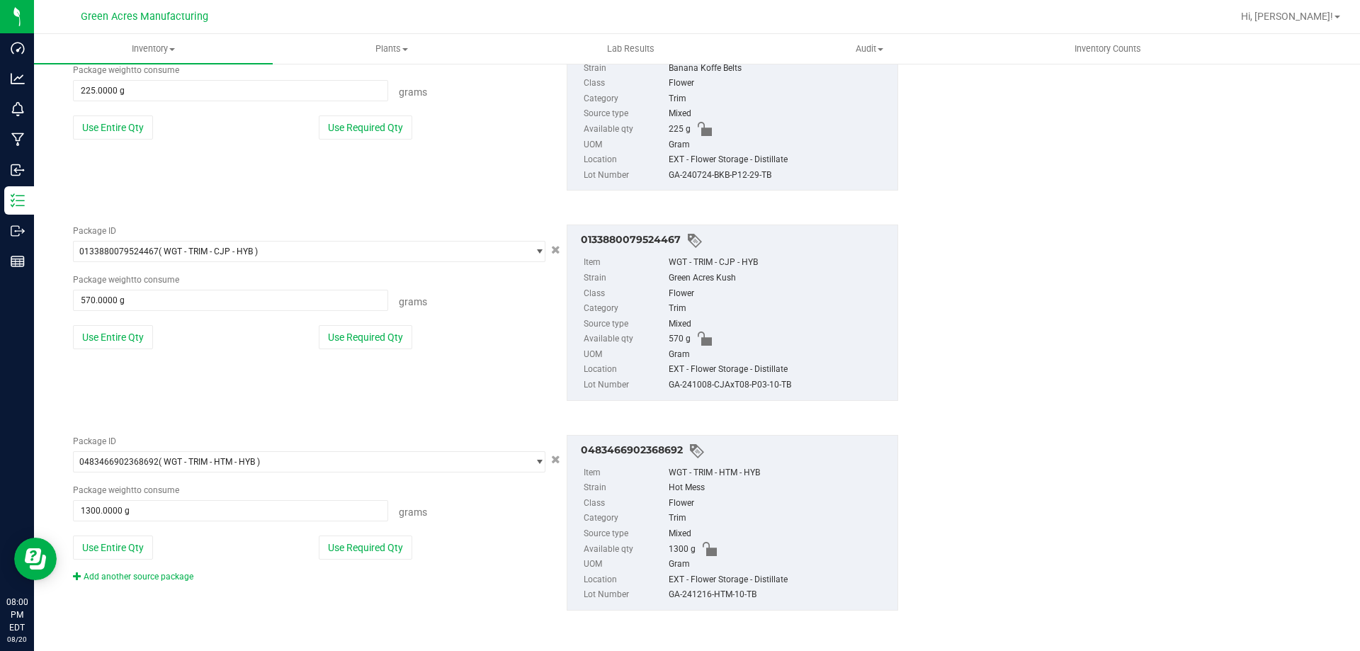
click at [109, 574] on link "Add another source package" at bounding box center [133, 577] width 120 height 10
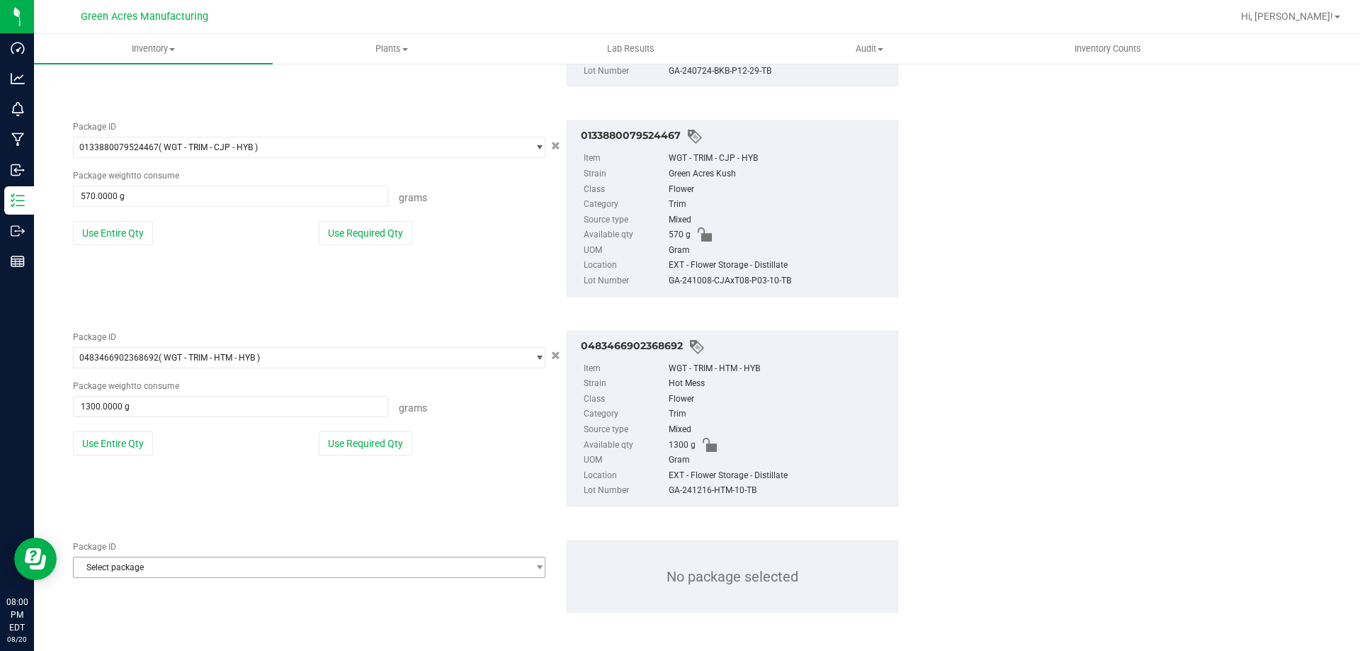
scroll to position [1938, 0]
click at [115, 566] on span "Select package" at bounding box center [300, 565] width 453 height 20
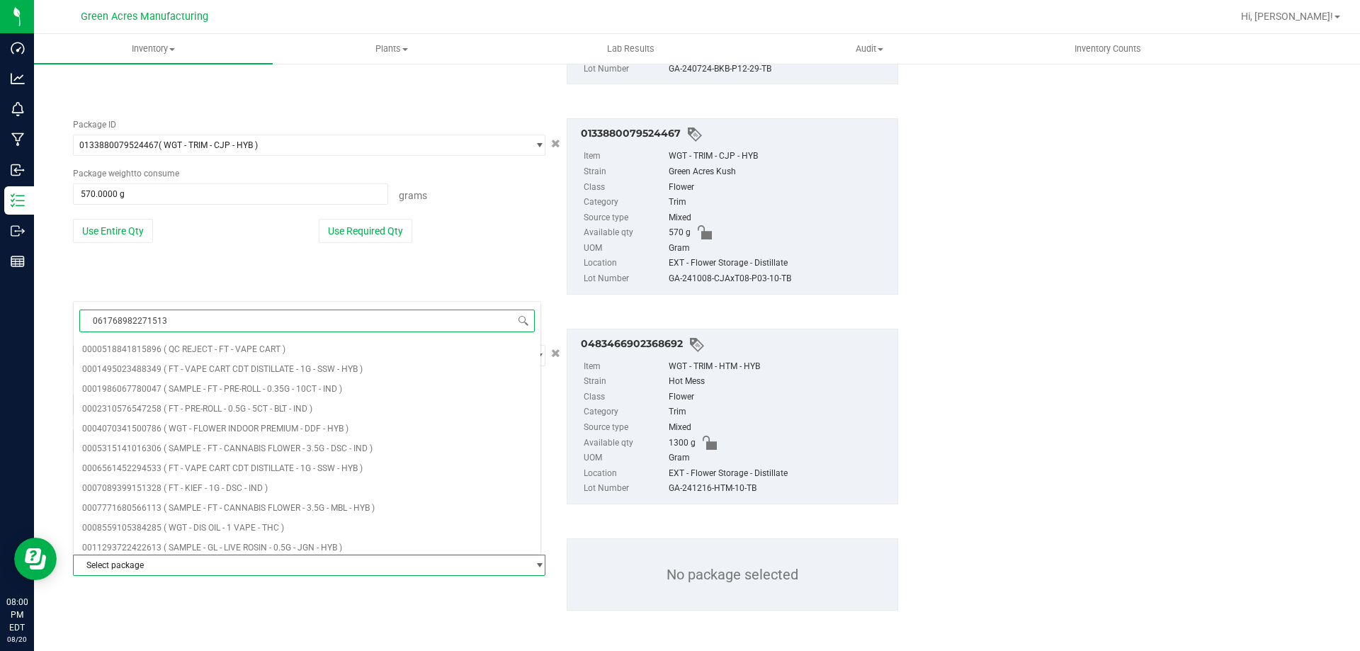
type input "0617689822715130"
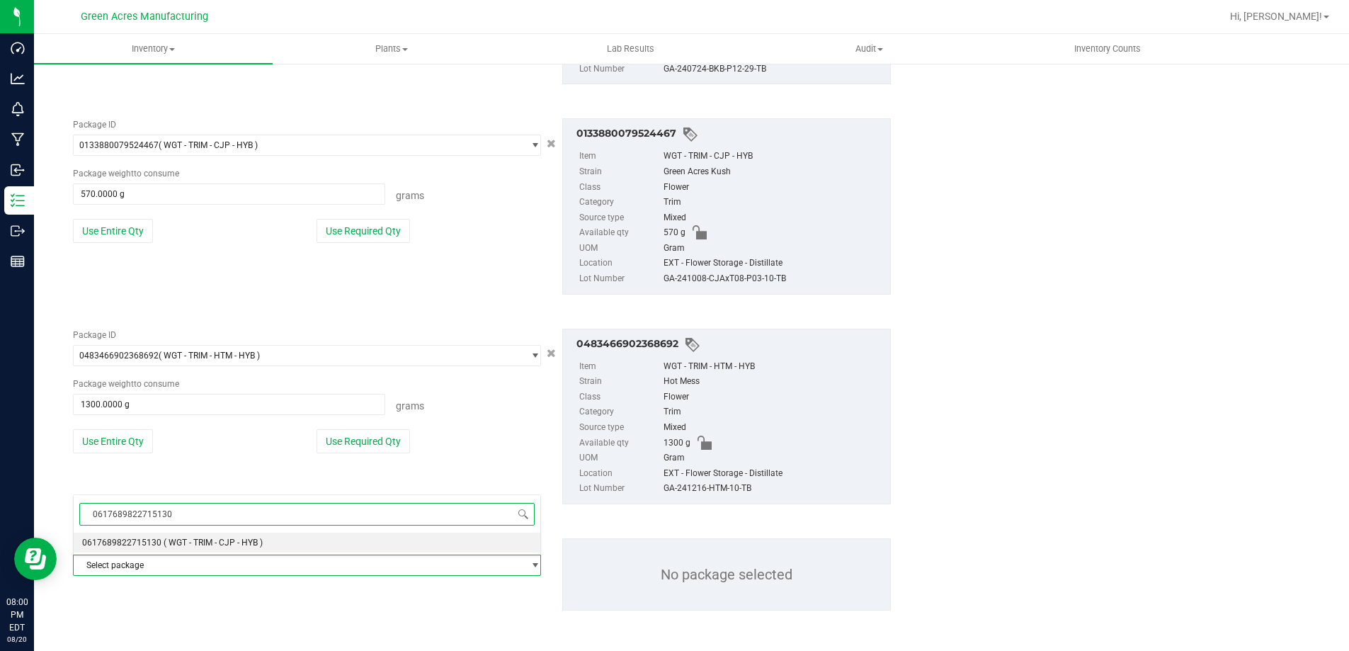
click at [84, 538] on span "0617689822715130" at bounding box center [121, 543] width 79 height 10
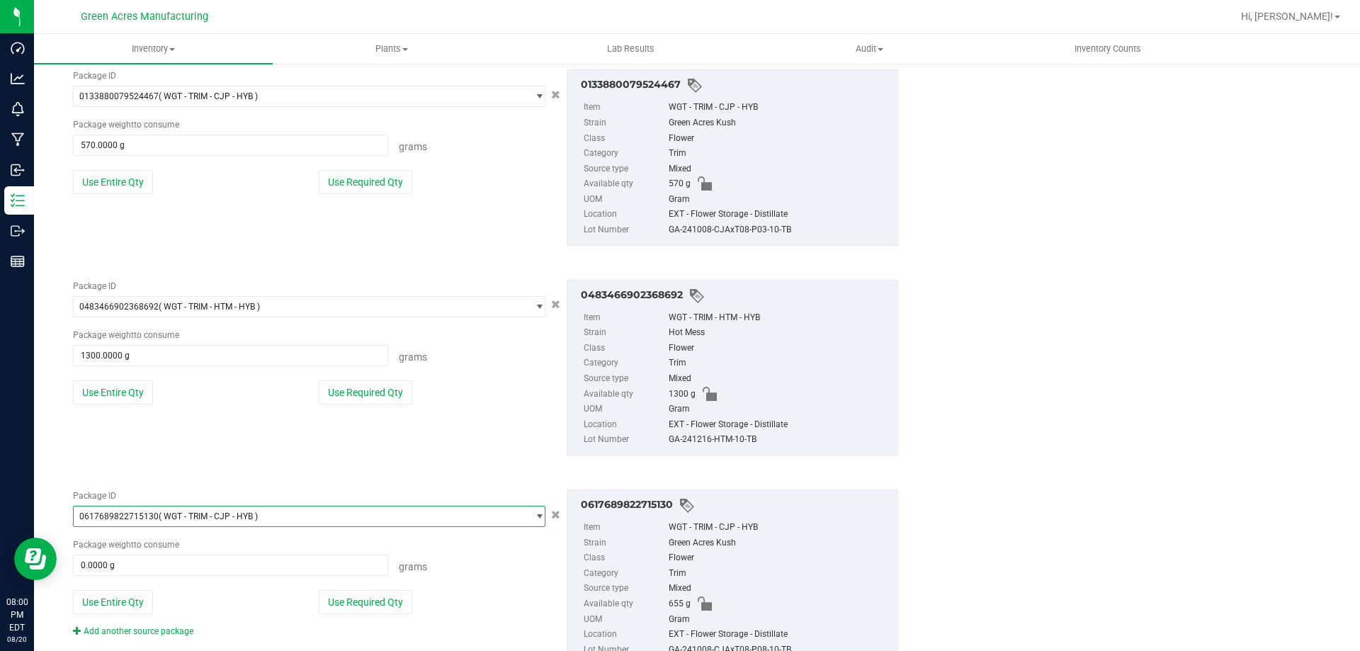
scroll to position [2041, 0]
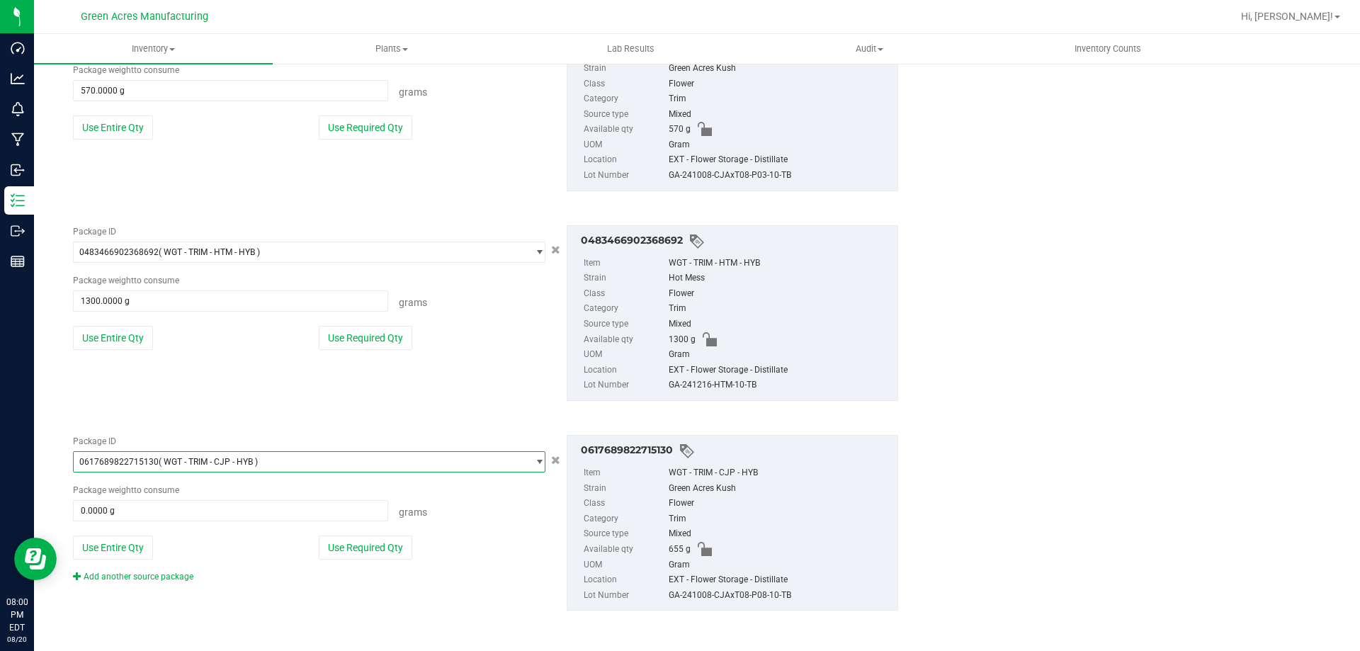
click at [101, 553] on button "Use Entire Qty" at bounding box center [113, 547] width 80 height 24
type input "655.0000 g"
click at [142, 569] on div "Package ID 0617689822715130 ( WGT - TRIM - CJP - HYB ) 0601723238791015 0603655…" at bounding box center [309, 509] width 494 height 148
click at [147, 578] on link "Add another source package" at bounding box center [133, 577] width 120 height 10
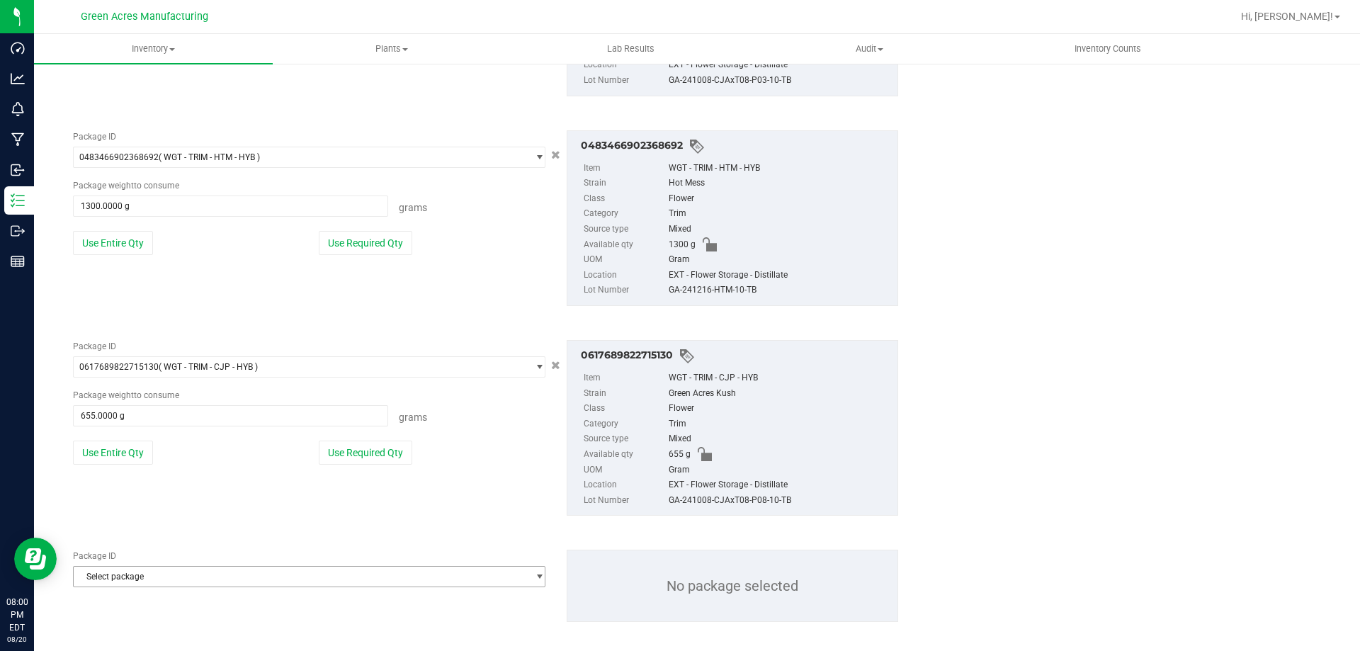
scroll to position [2147, 0]
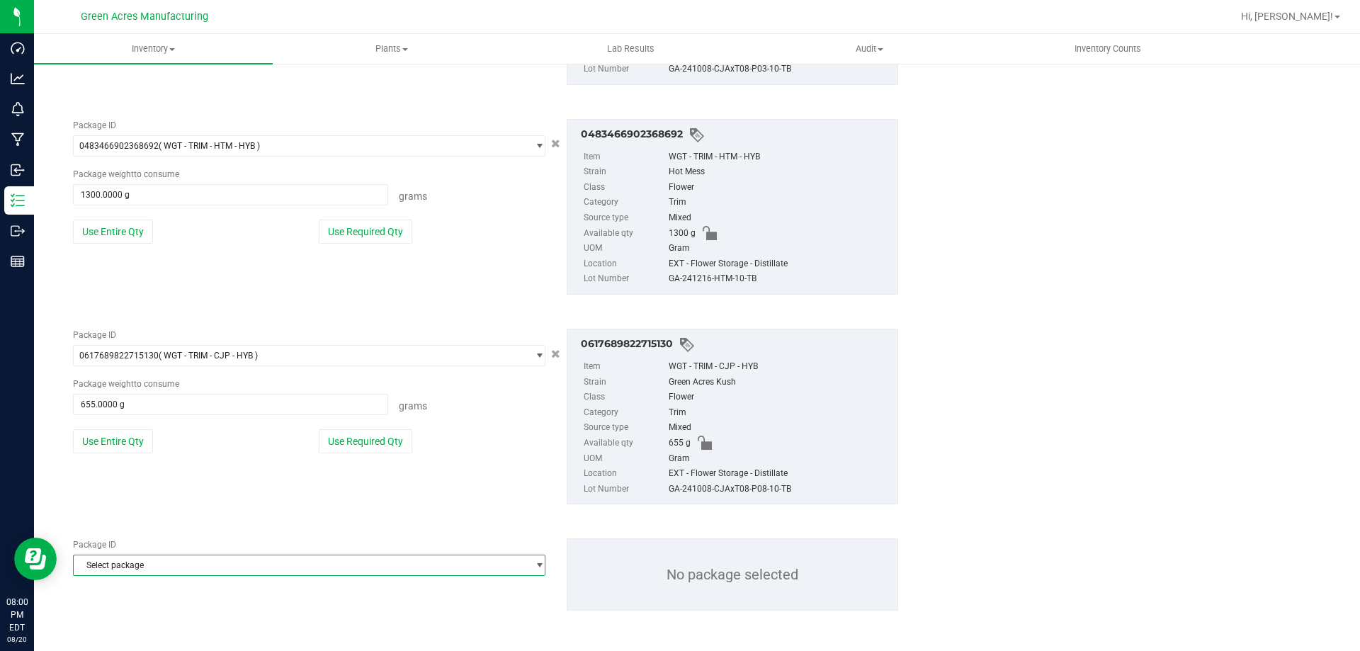
click at [155, 558] on span "Select package" at bounding box center [300, 565] width 453 height 20
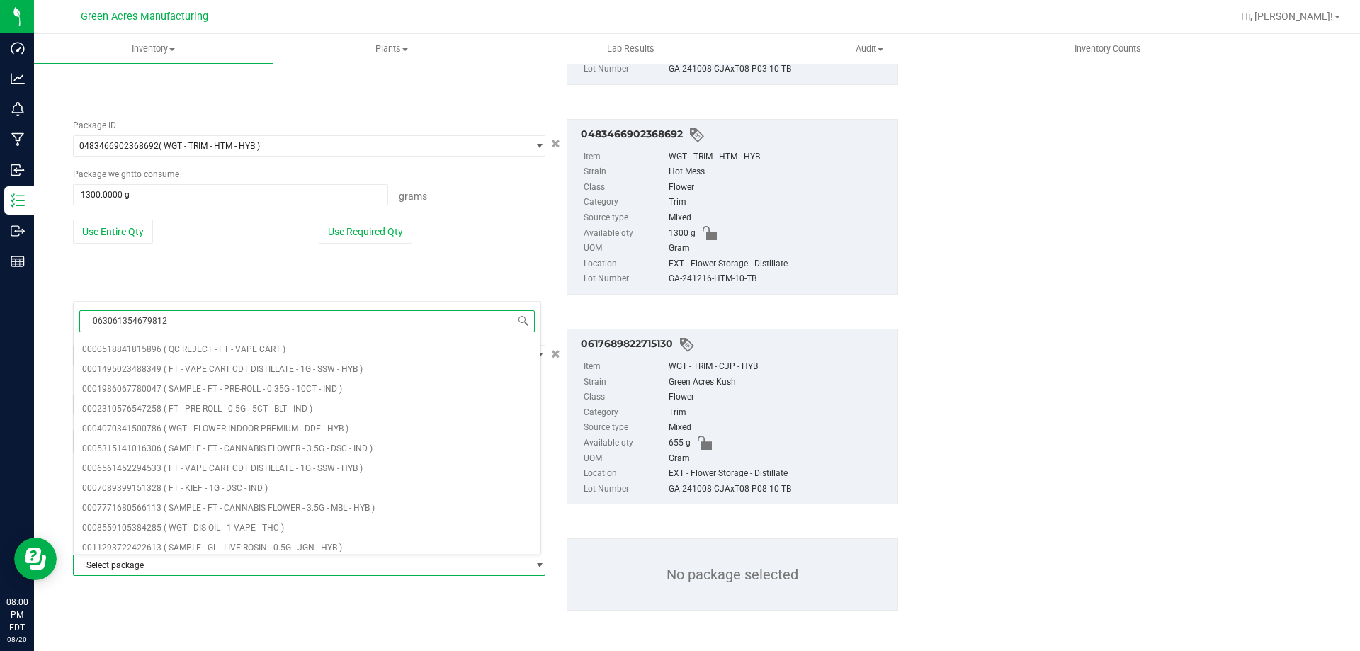
type input "0630613546798120"
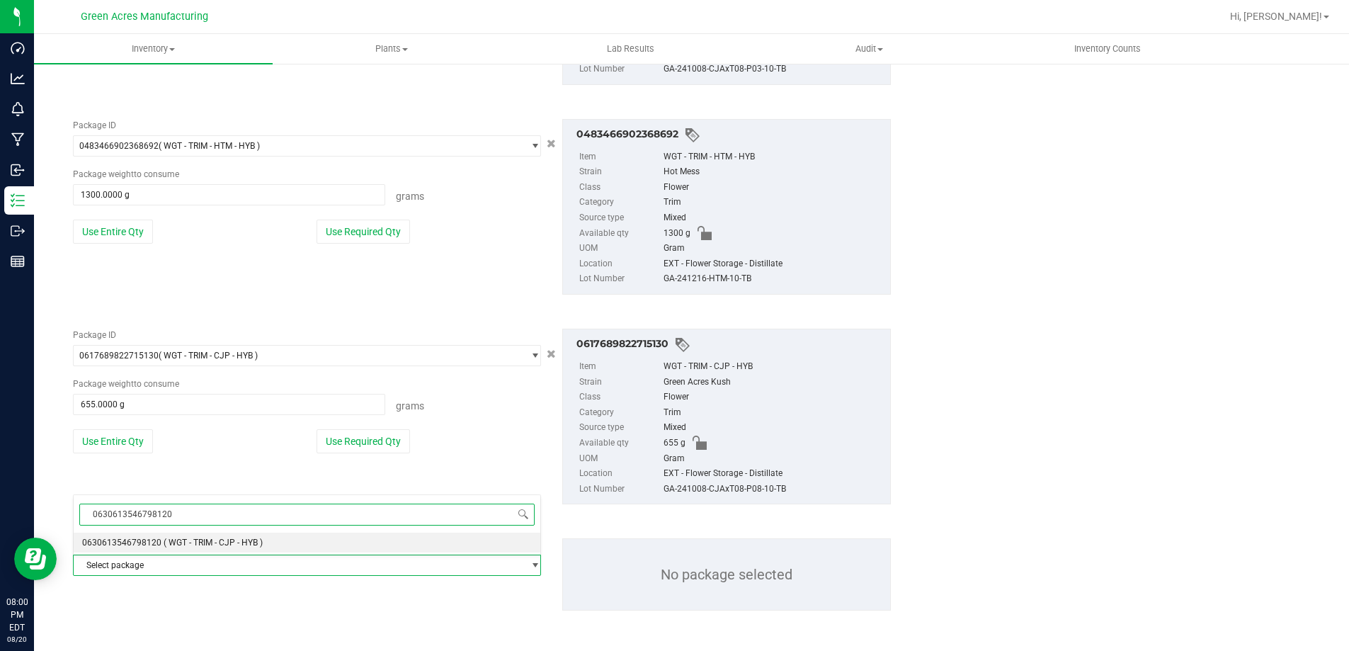
click at [153, 543] on span "0630613546798120" at bounding box center [121, 543] width 79 height 10
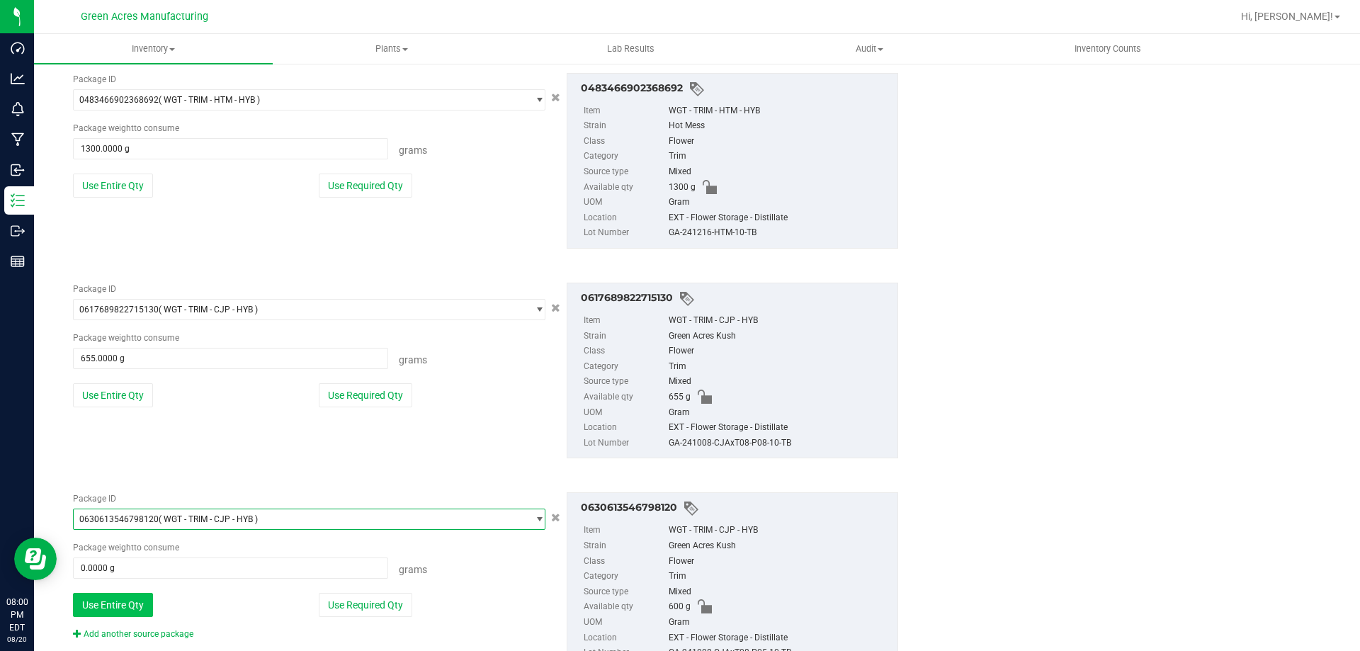
scroll to position [2251, 0]
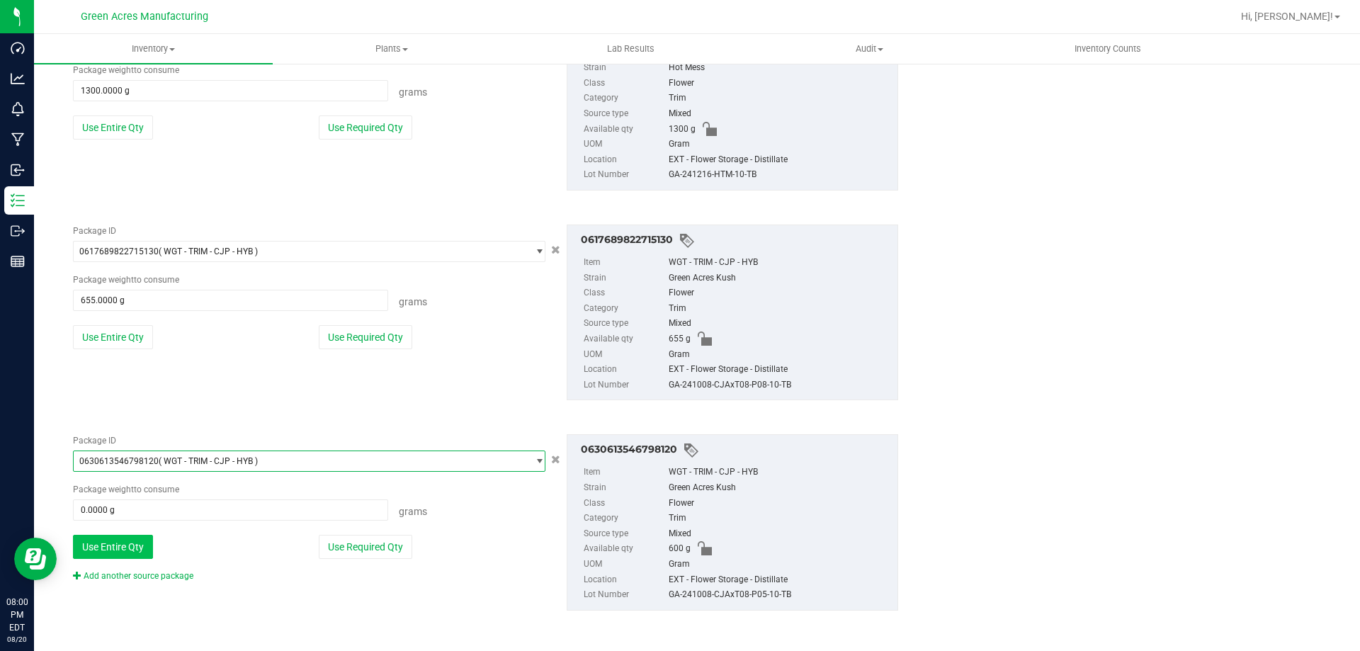
click at [147, 552] on button "Use Entire Qty" at bounding box center [113, 547] width 80 height 24
type input "600.0000 g"
click at [144, 578] on link "Add another source package" at bounding box center [133, 576] width 120 height 10
click at [119, 555] on button "Use Entire Qty" at bounding box center [113, 547] width 80 height 24
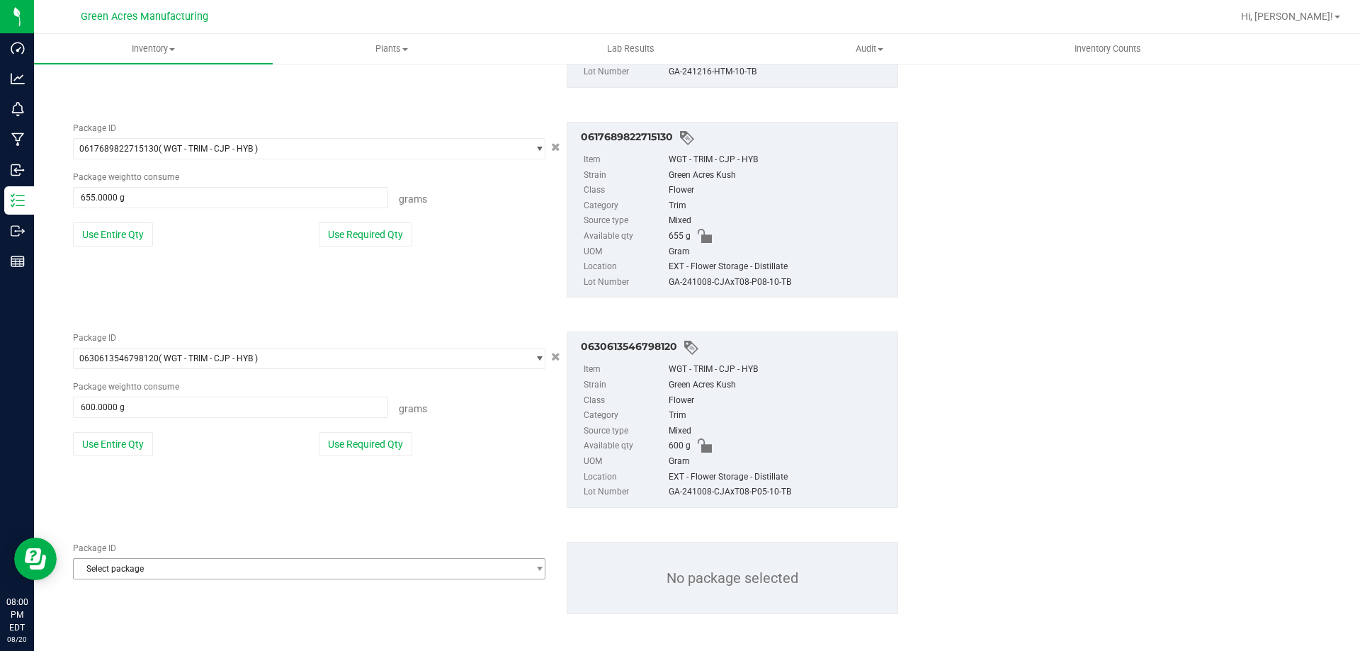
scroll to position [2358, 0]
click at [117, 558] on span "Select package" at bounding box center [300, 565] width 453 height 20
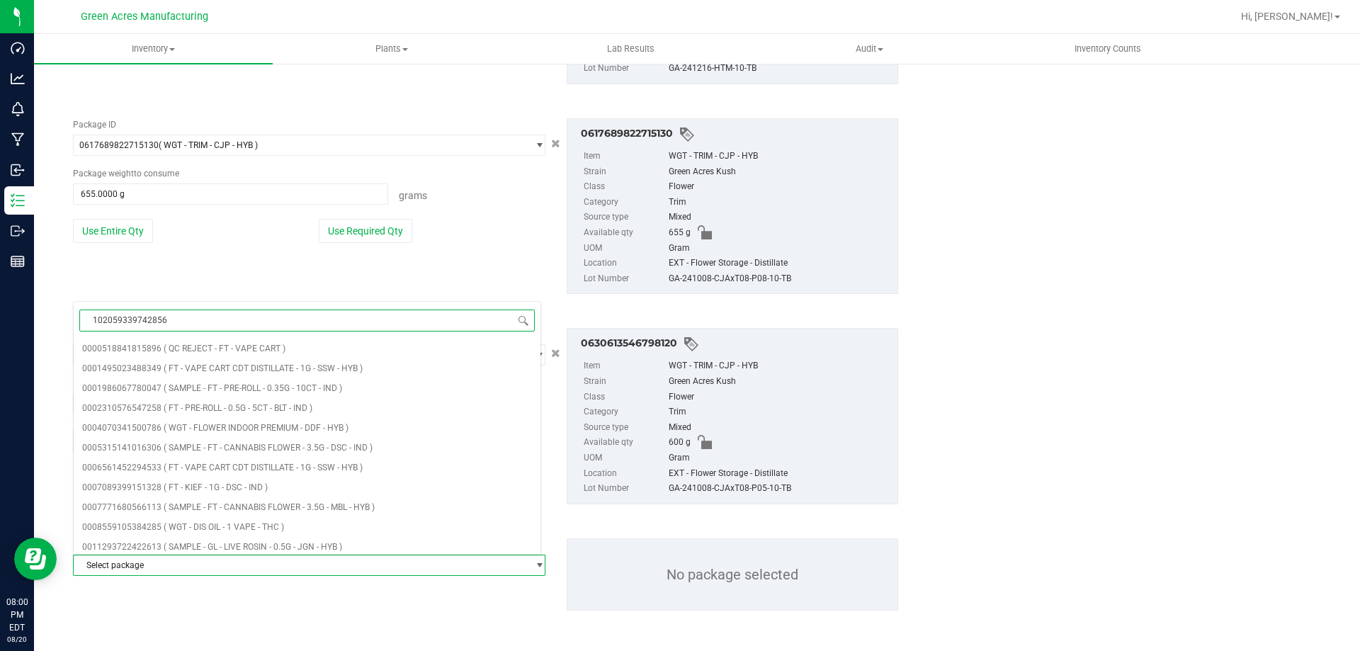
type input "1020593397428568"
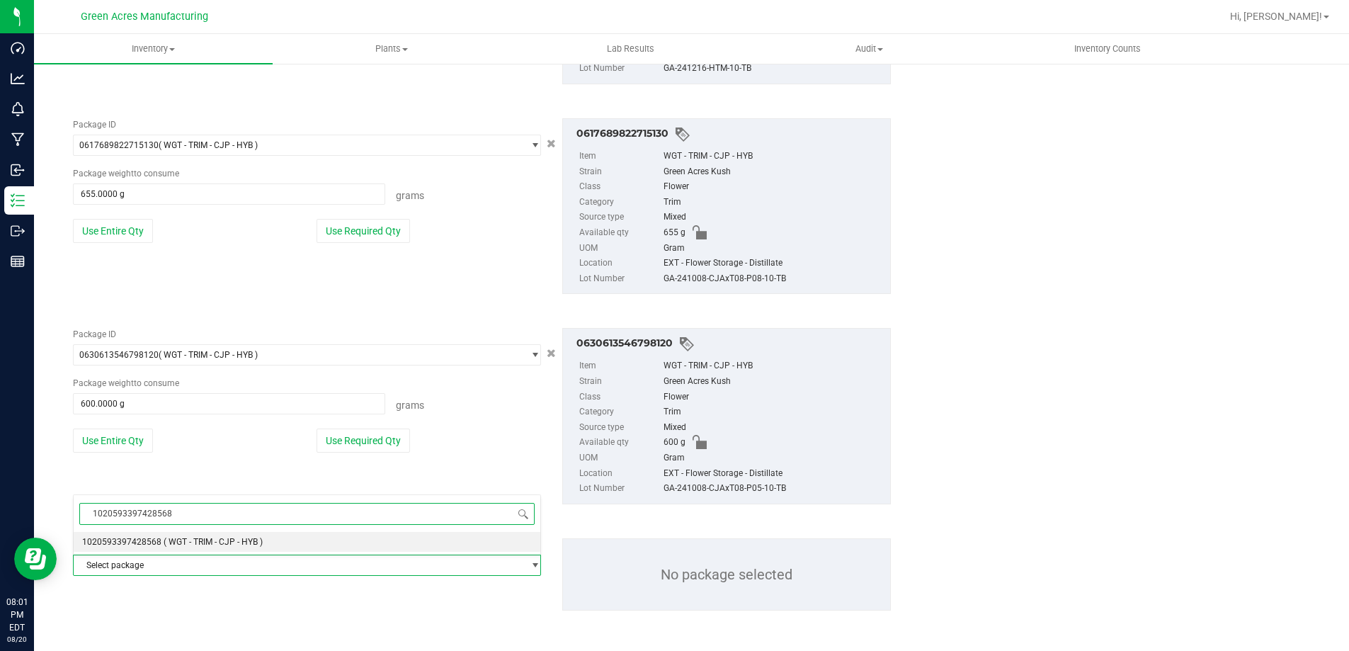
click at [136, 546] on span "1020593397428568" at bounding box center [121, 542] width 79 height 10
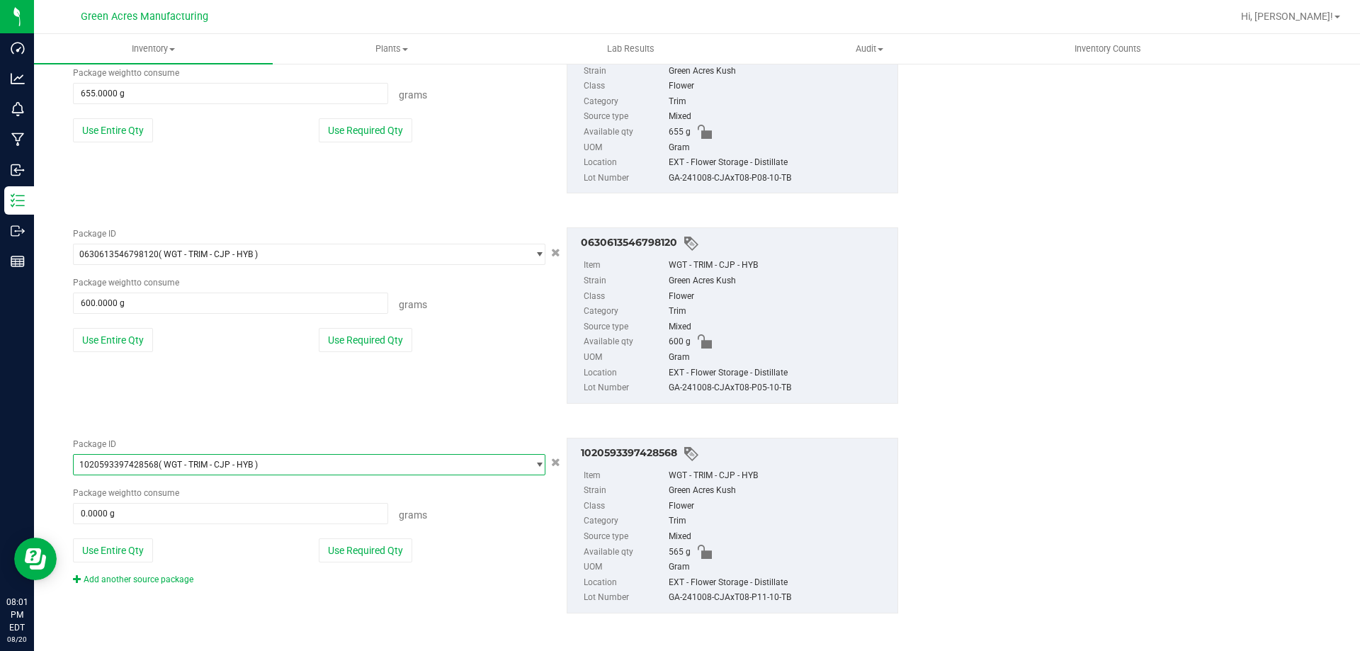
scroll to position [2461, 0]
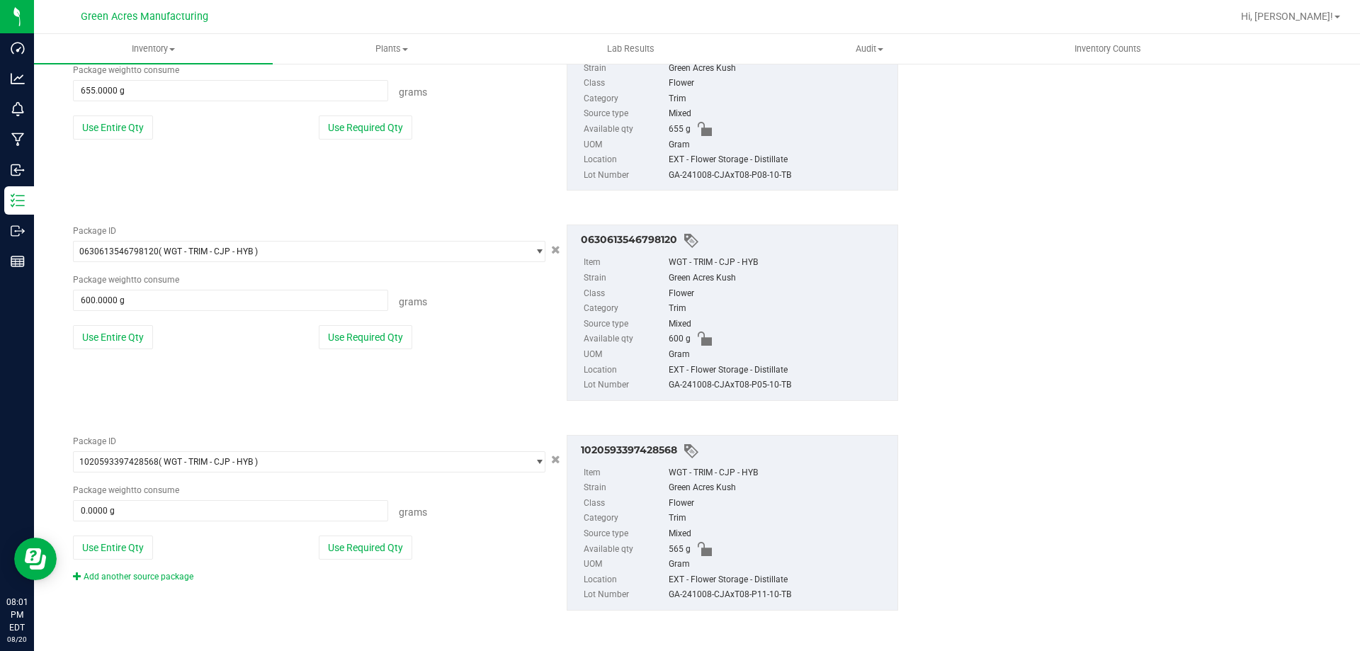
click at [136, 546] on button "Use Entire Qty" at bounding box center [113, 547] width 80 height 24
type input "565.0000 g"
click at [153, 570] on div "Add another source package" at bounding box center [144, 576] width 142 height 13
click at [154, 575] on link "Add another source package" at bounding box center [133, 577] width 120 height 10
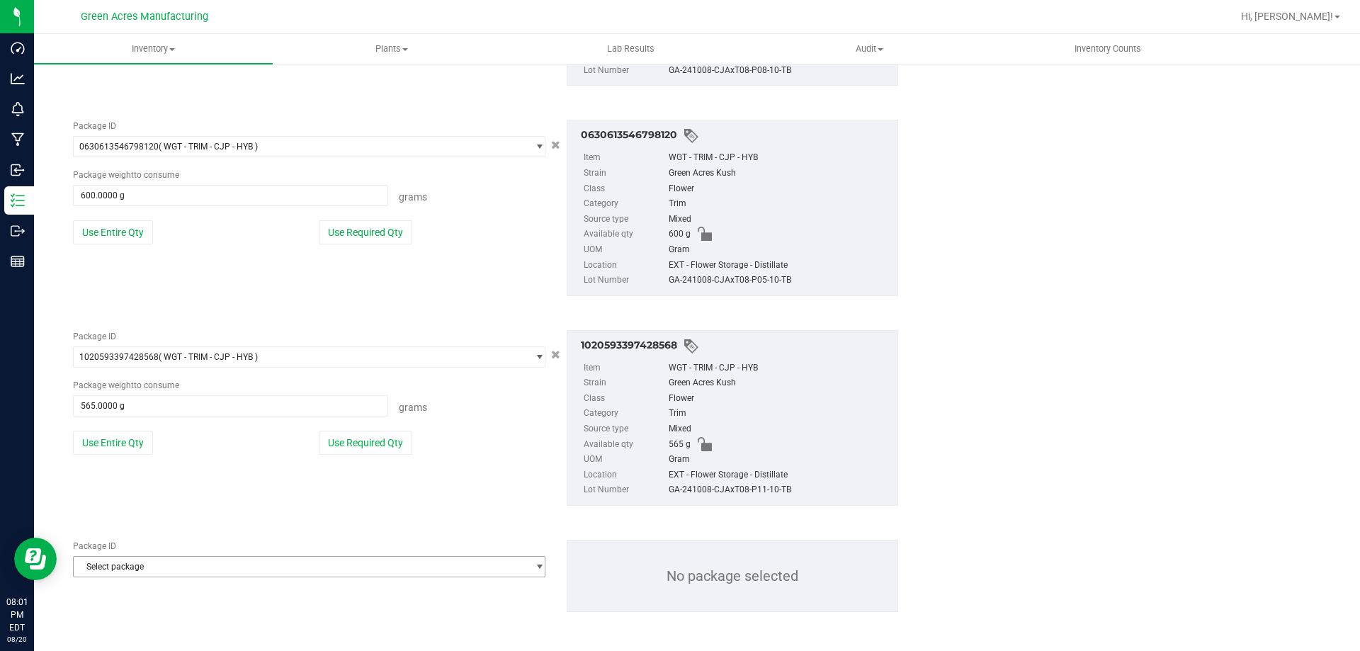
scroll to position [2567, 0]
click at [164, 564] on span "Select package" at bounding box center [300, 565] width 453 height 20
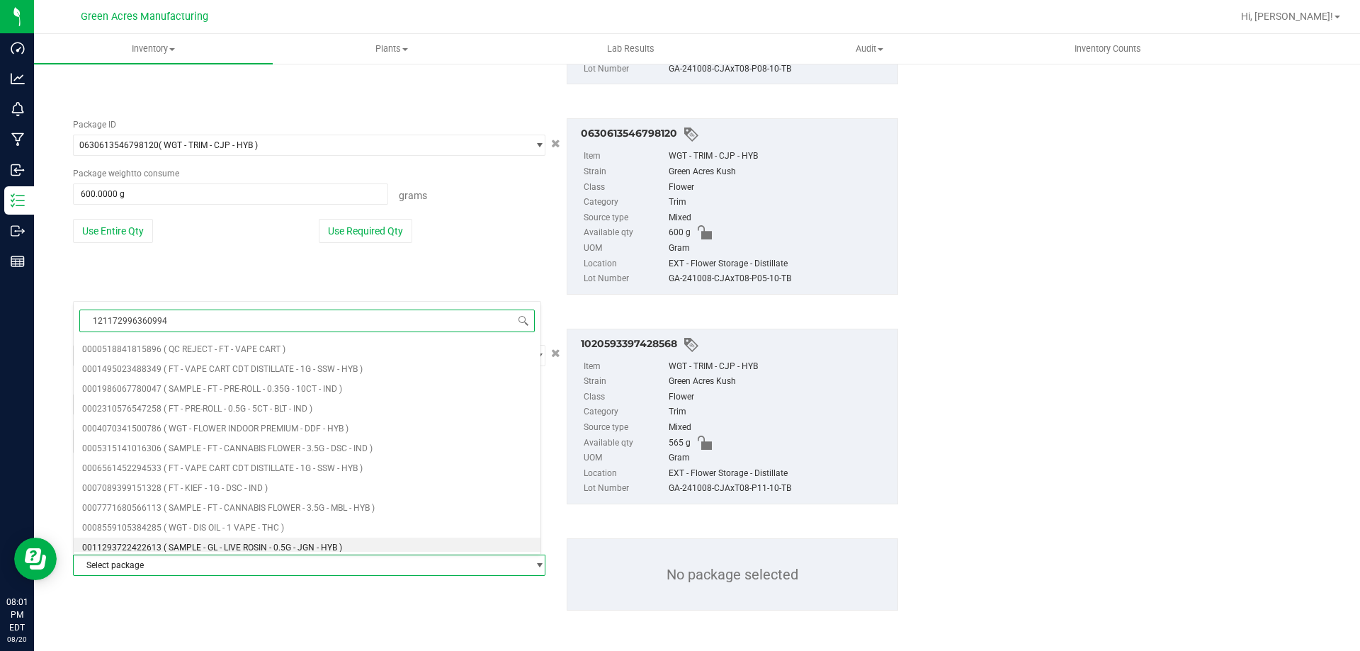
type input "1211729963609943"
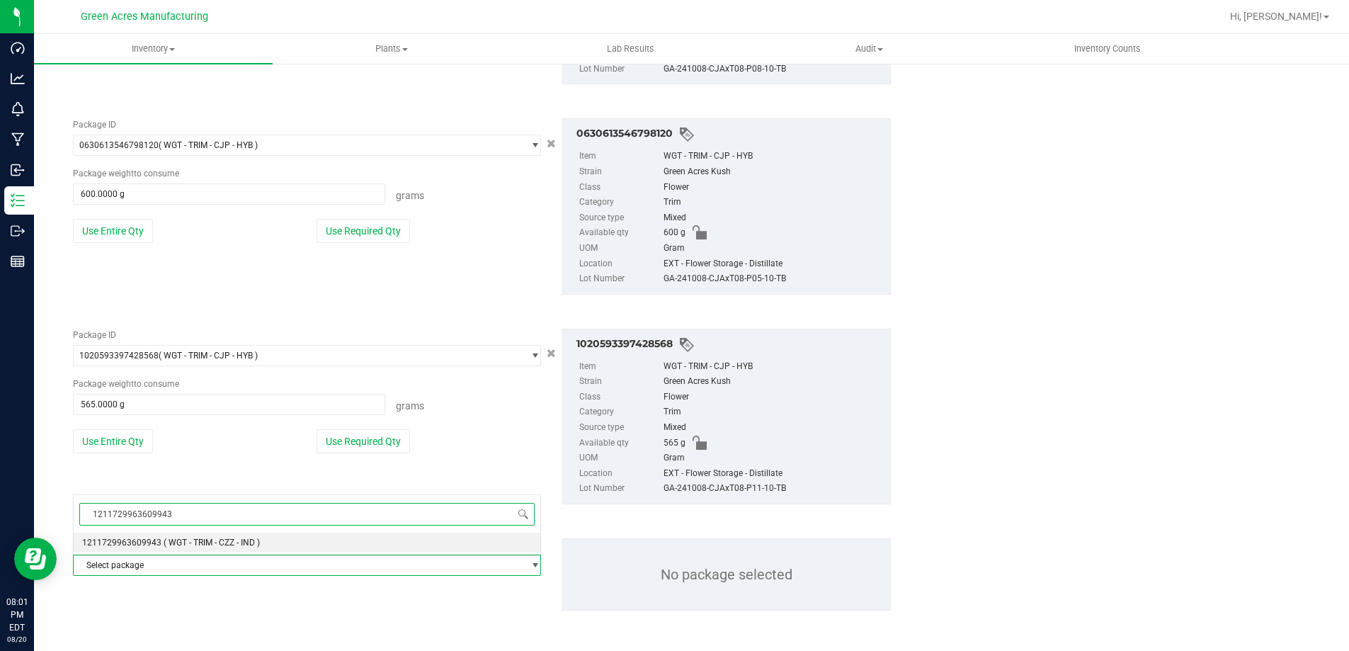
click at [203, 539] on span "( WGT - TRIM - CZZ - IND )" at bounding box center [212, 543] width 96 height 10
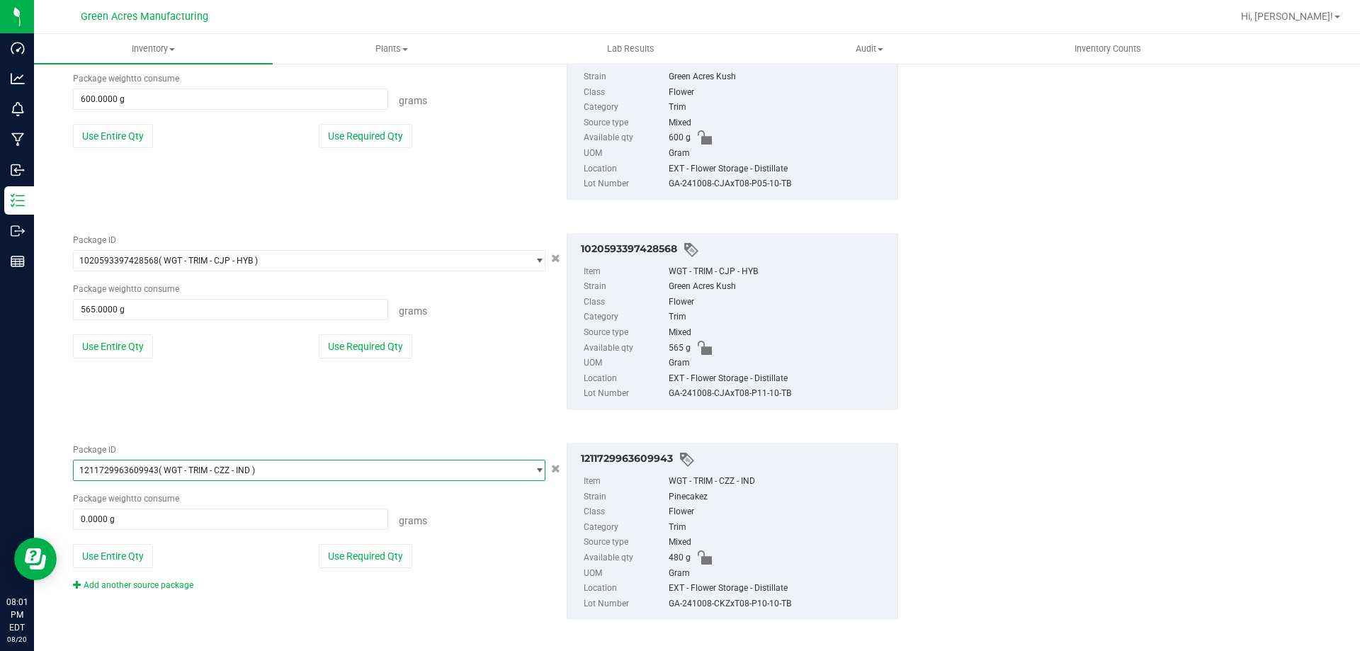
scroll to position [2671, 0]
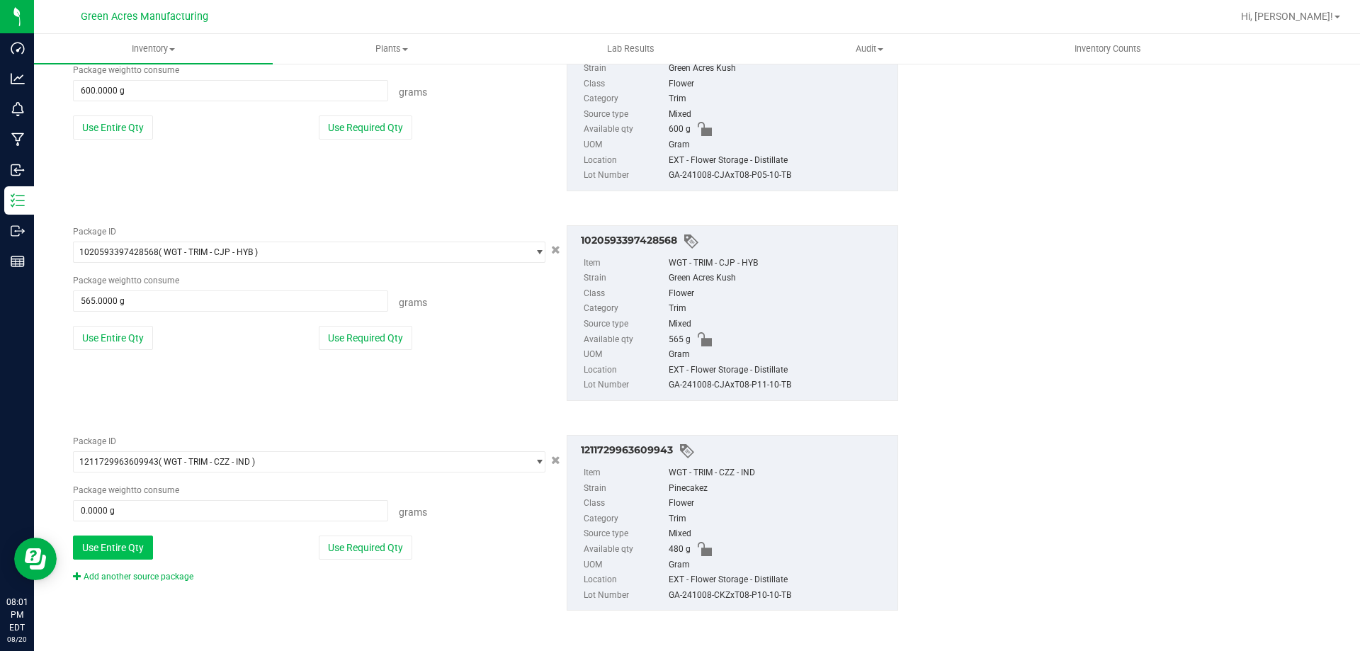
click at [137, 553] on button "Use Entire Qty" at bounding box center [113, 547] width 80 height 24
type input "480.0000 g"
click at [149, 575] on link "Add another source package" at bounding box center [133, 577] width 120 height 10
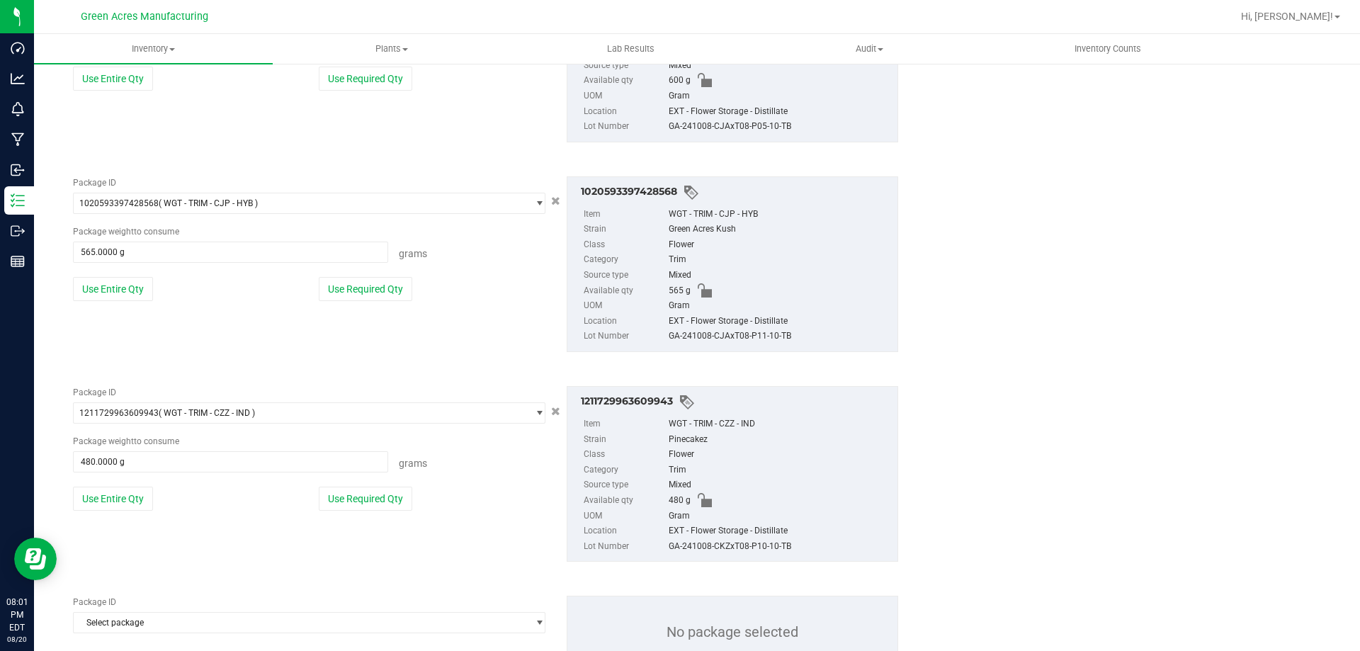
scroll to position [2777, 0]
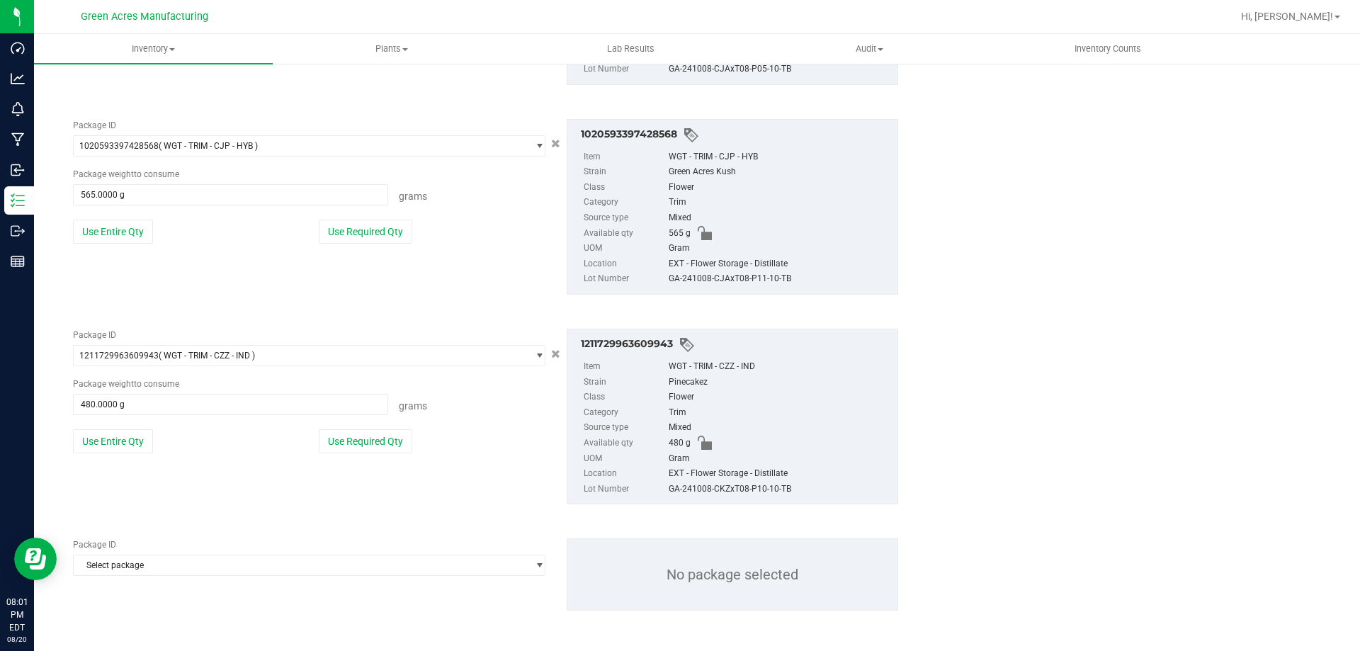
click at [161, 579] on div "Package ID Select package 0000518841815896 0001495023488349 0001986067780047 00…" at bounding box center [485, 574] width 846 height 95
click at [162, 570] on span "Select package" at bounding box center [300, 565] width 453 height 20
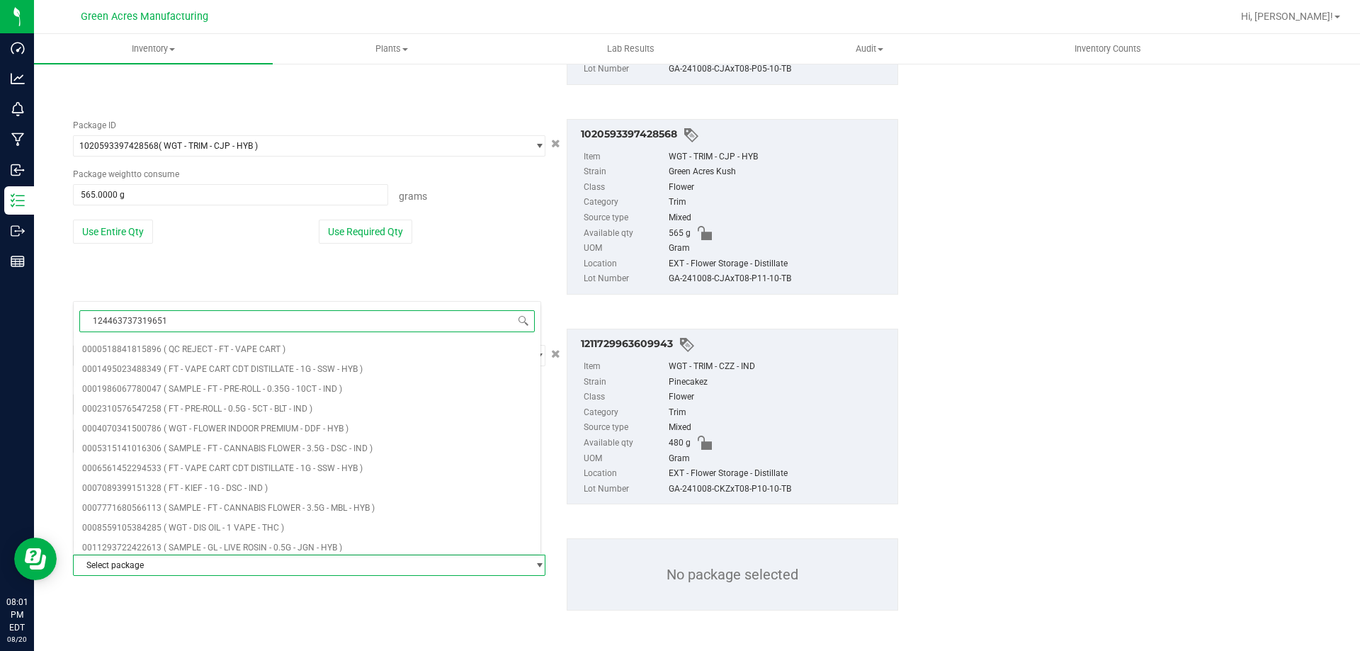
type input "1244637373196518"
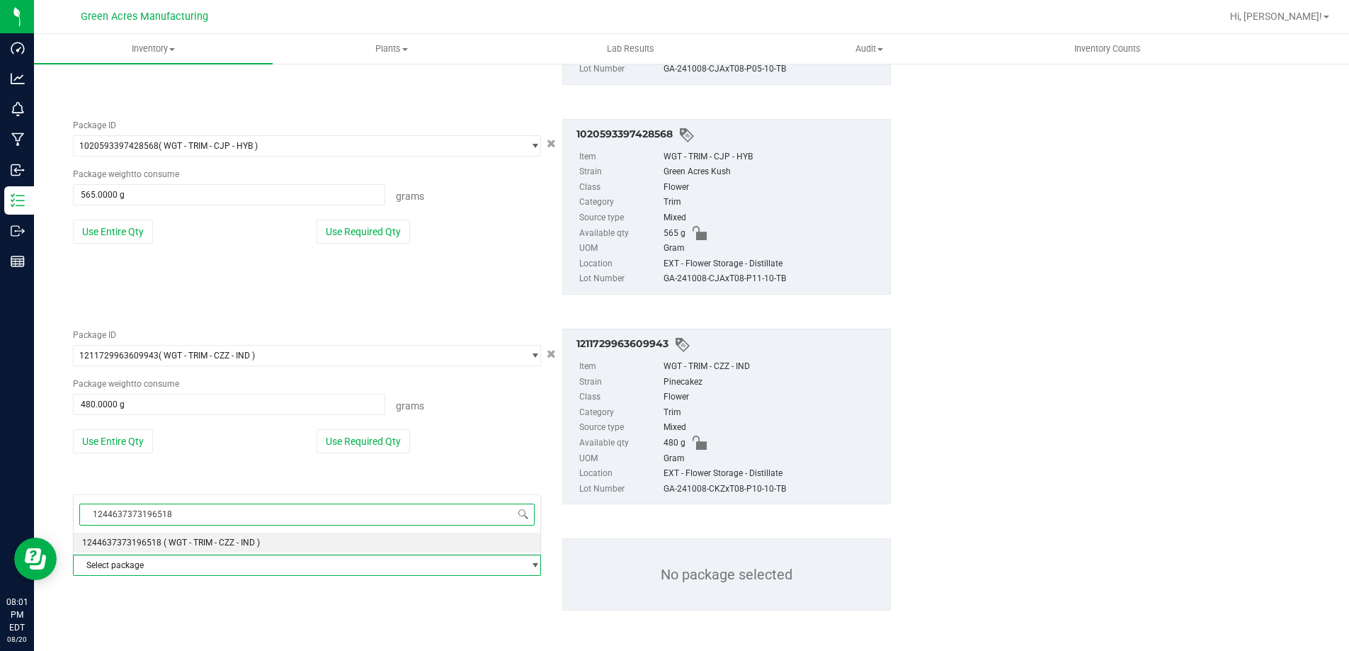
click at [182, 538] on span "( WGT - TRIM - CZZ - IND )" at bounding box center [212, 543] width 96 height 10
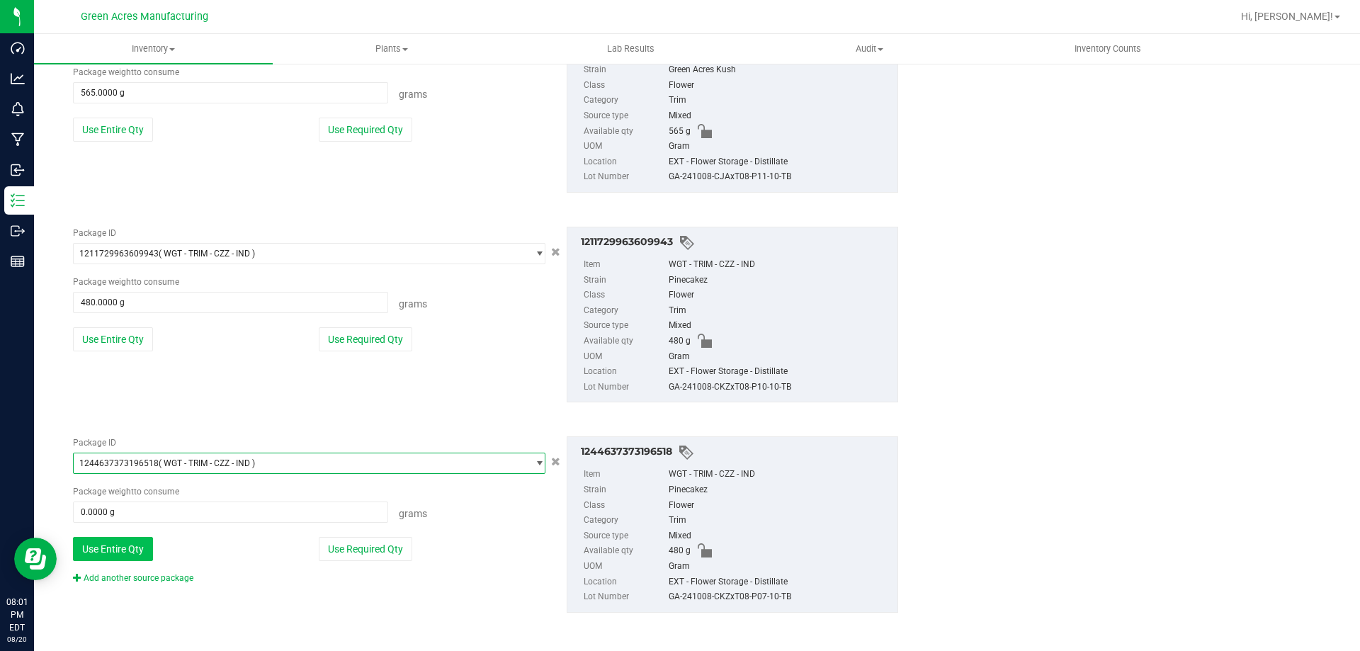
scroll to position [2881, 0]
click at [128, 547] on button "Use Entire Qty" at bounding box center [113, 547] width 80 height 24
type input "480.0000 g"
click at [135, 577] on link "Add another source package" at bounding box center [133, 576] width 120 height 10
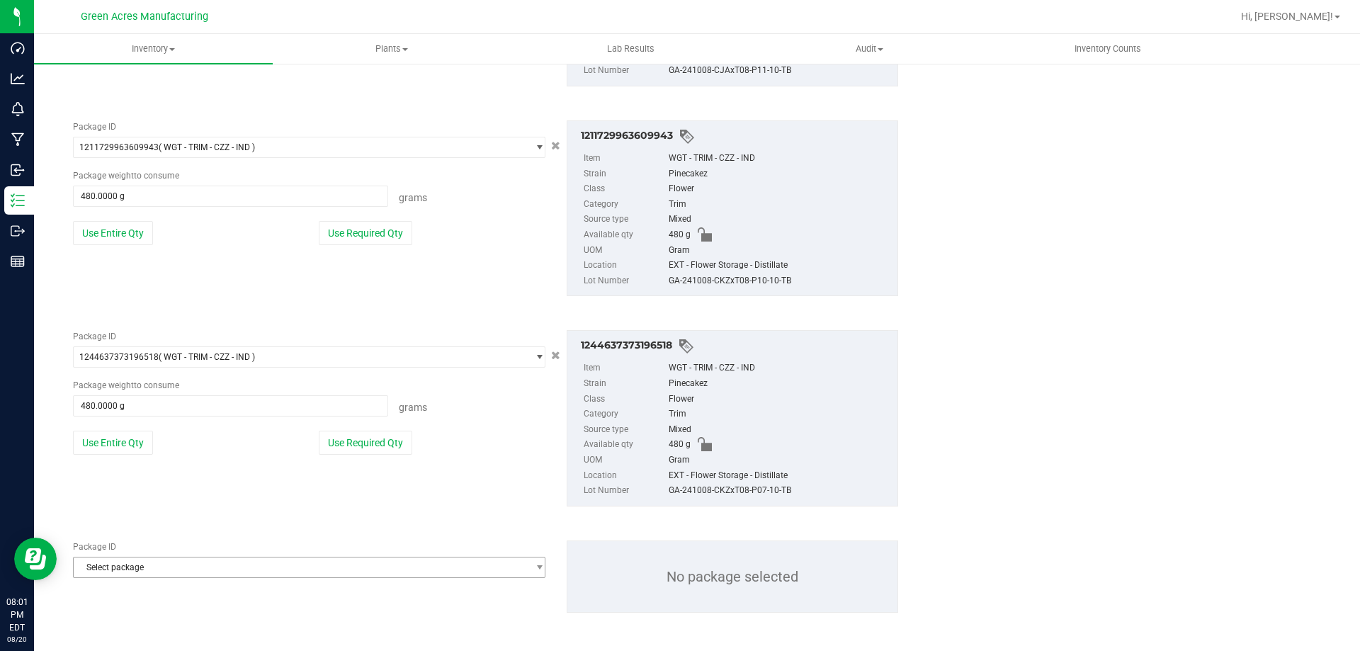
scroll to position [2987, 0]
click at [137, 569] on span "Select package" at bounding box center [300, 565] width 453 height 20
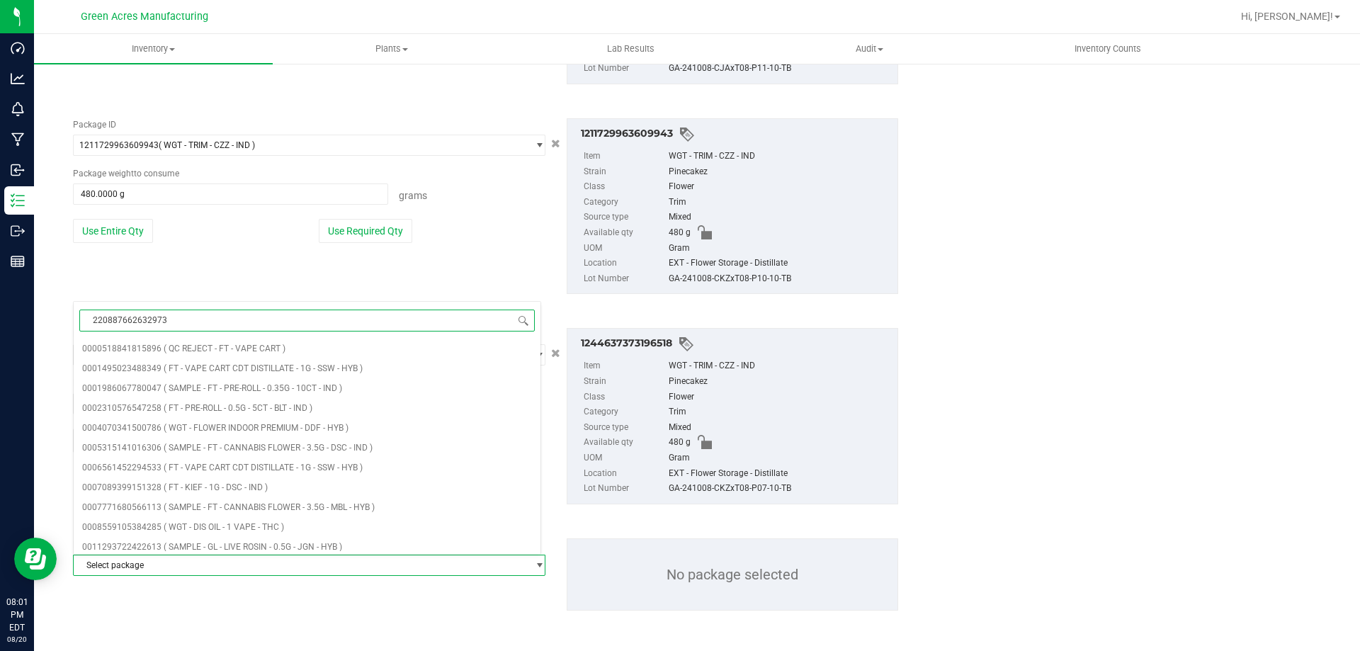
type input "2208876626329732"
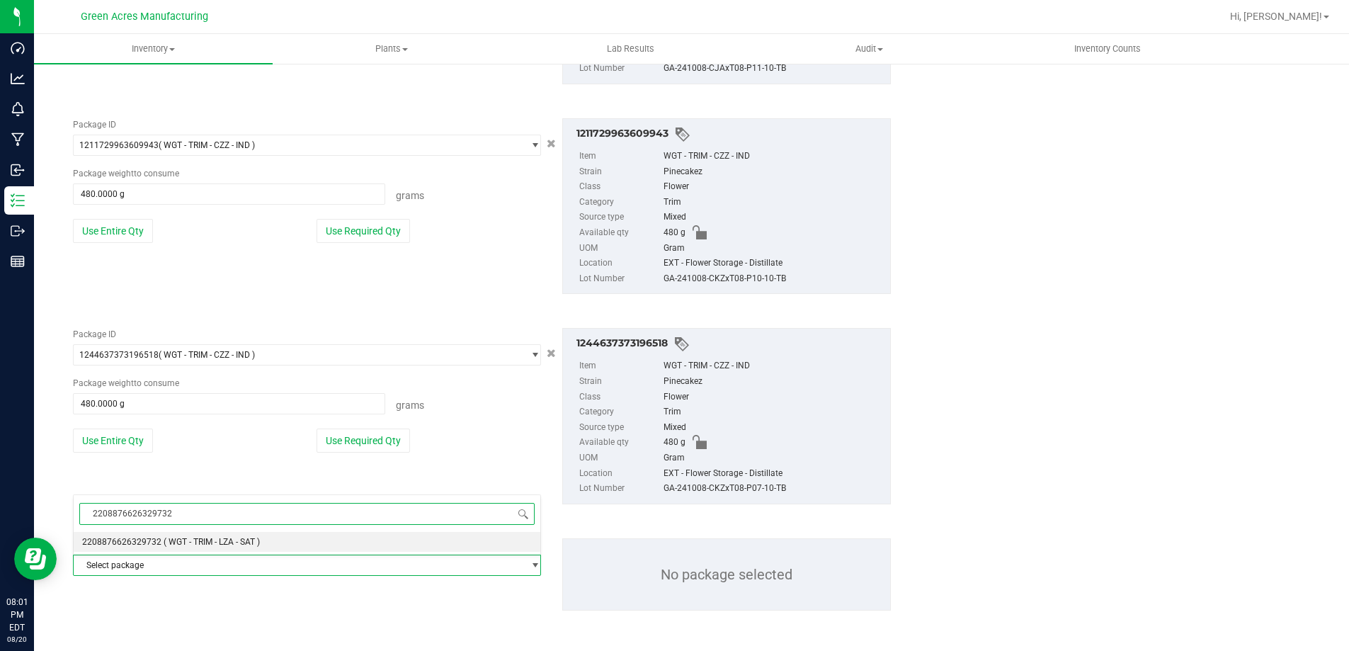
click at [147, 545] on span "2208876626329732" at bounding box center [121, 542] width 79 height 10
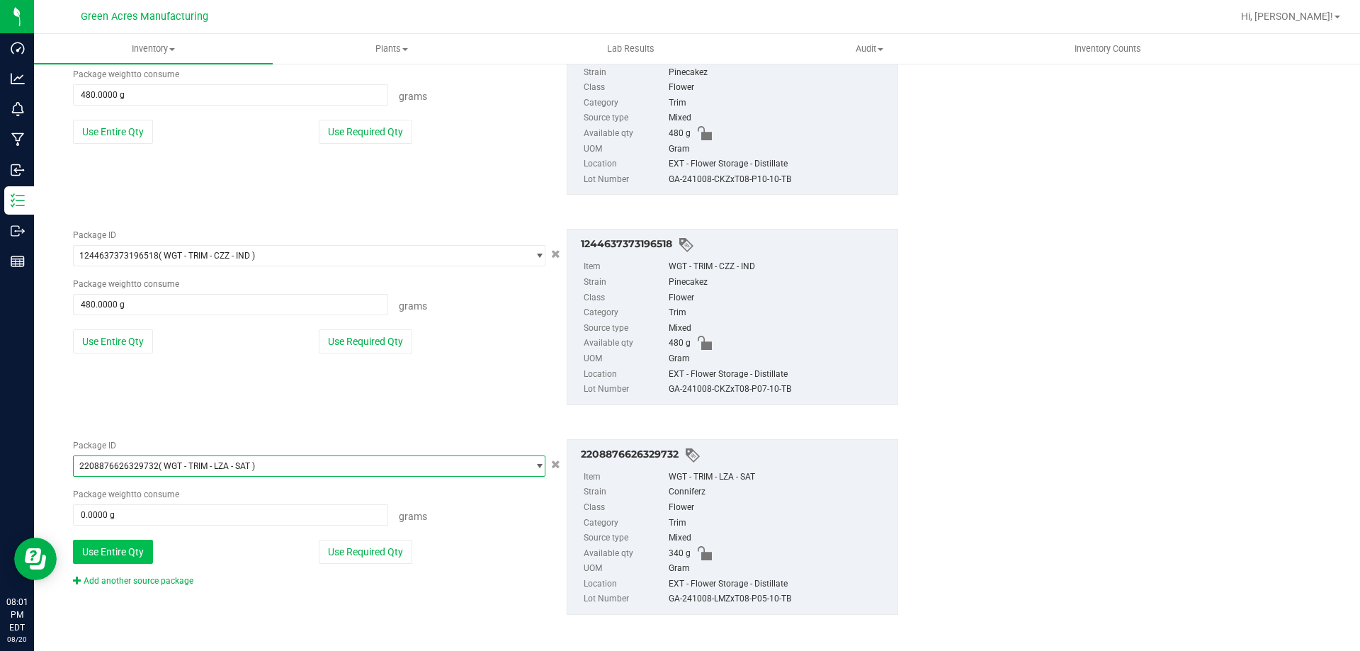
scroll to position [3091, 0]
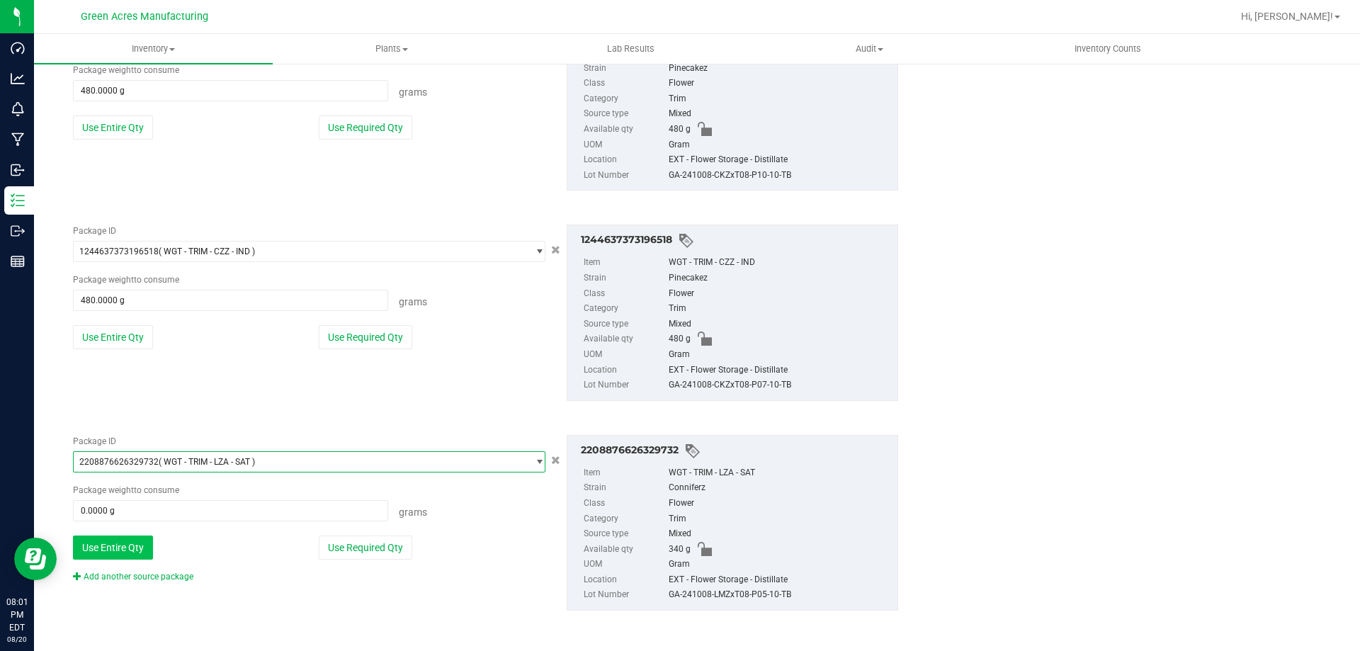
click at [141, 558] on button "Use Entire Qty" at bounding box center [113, 547] width 80 height 24
type input "340.0000 g"
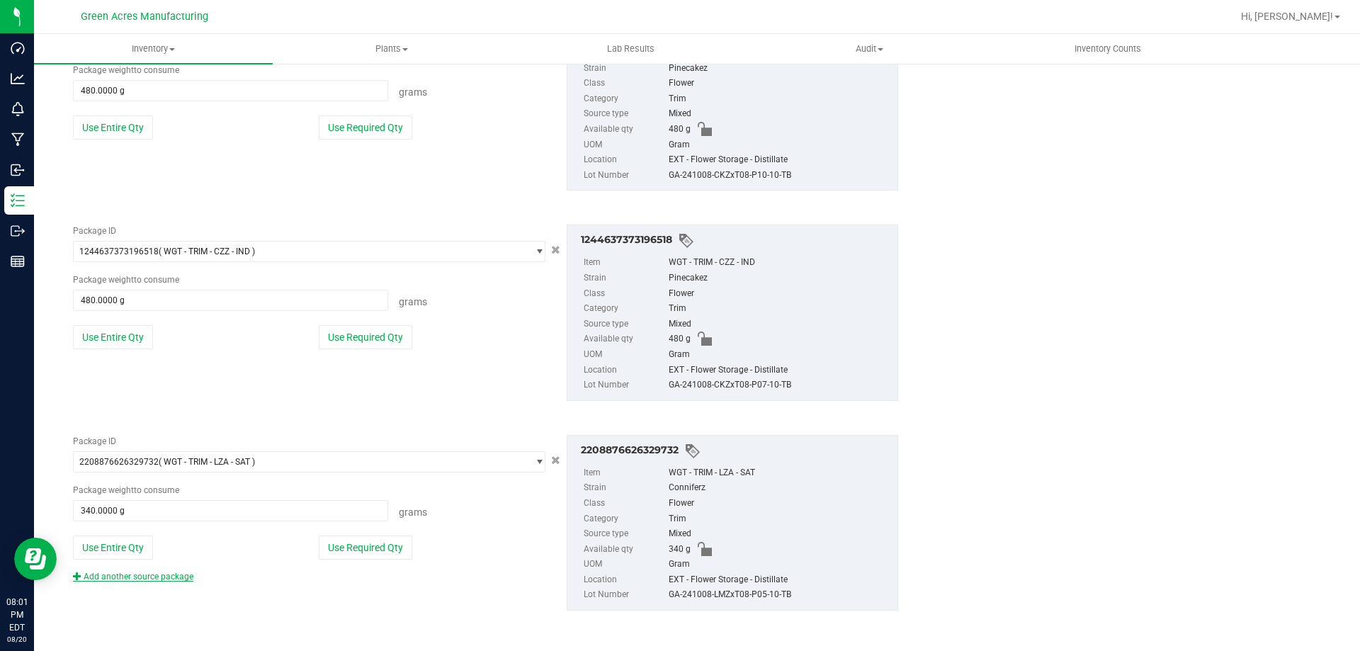
click at [147, 575] on link "Add another source package" at bounding box center [133, 577] width 120 height 10
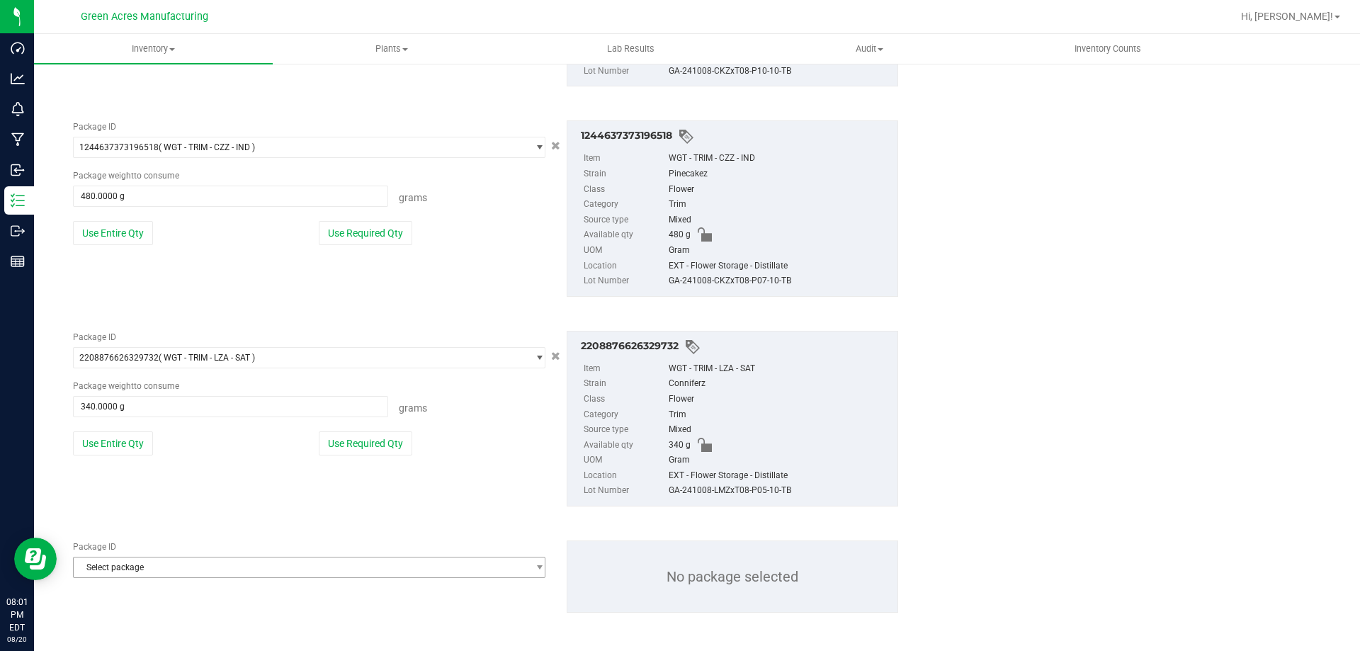
scroll to position [3197, 0]
click at [149, 564] on span "Select package" at bounding box center [300, 565] width 453 height 20
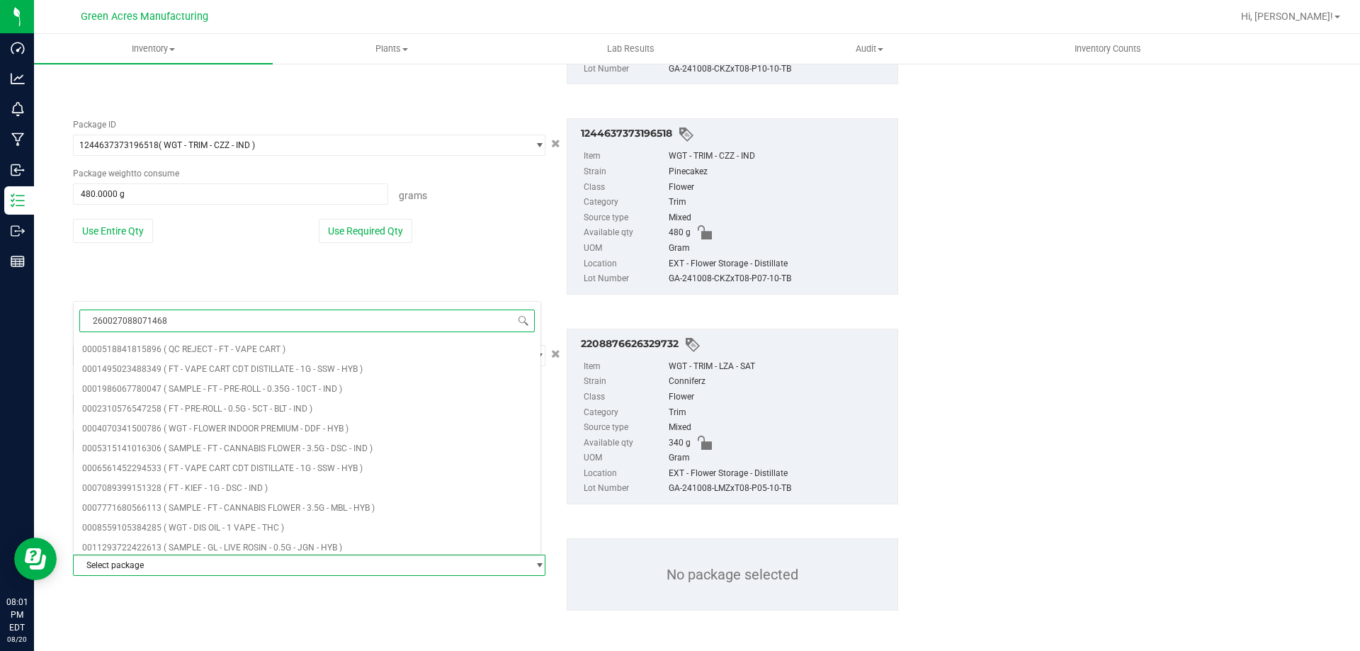
type input "2600270880714689"
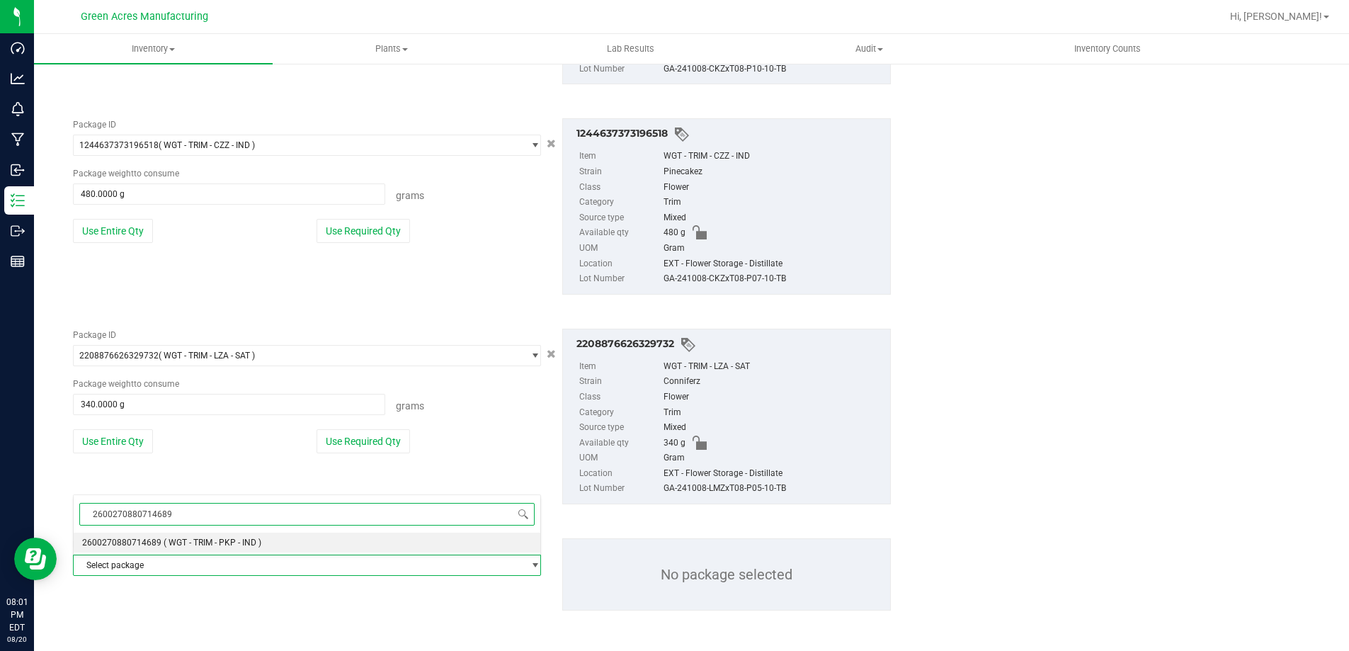
click at [169, 539] on span "( WGT - TRIM - PKP - IND )" at bounding box center [213, 543] width 98 height 10
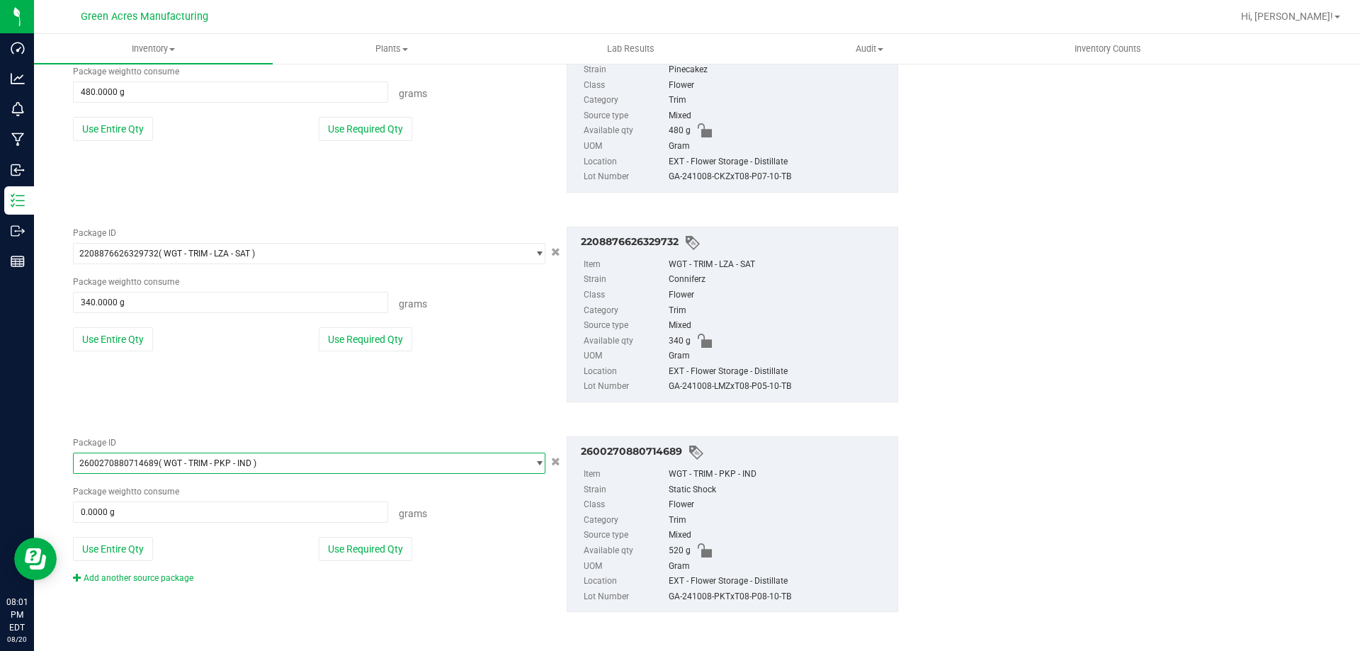
scroll to position [3300, 0]
click at [135, 554] on button "Use Entire Qty" at bounding box center [113, 547] width 80 height 24
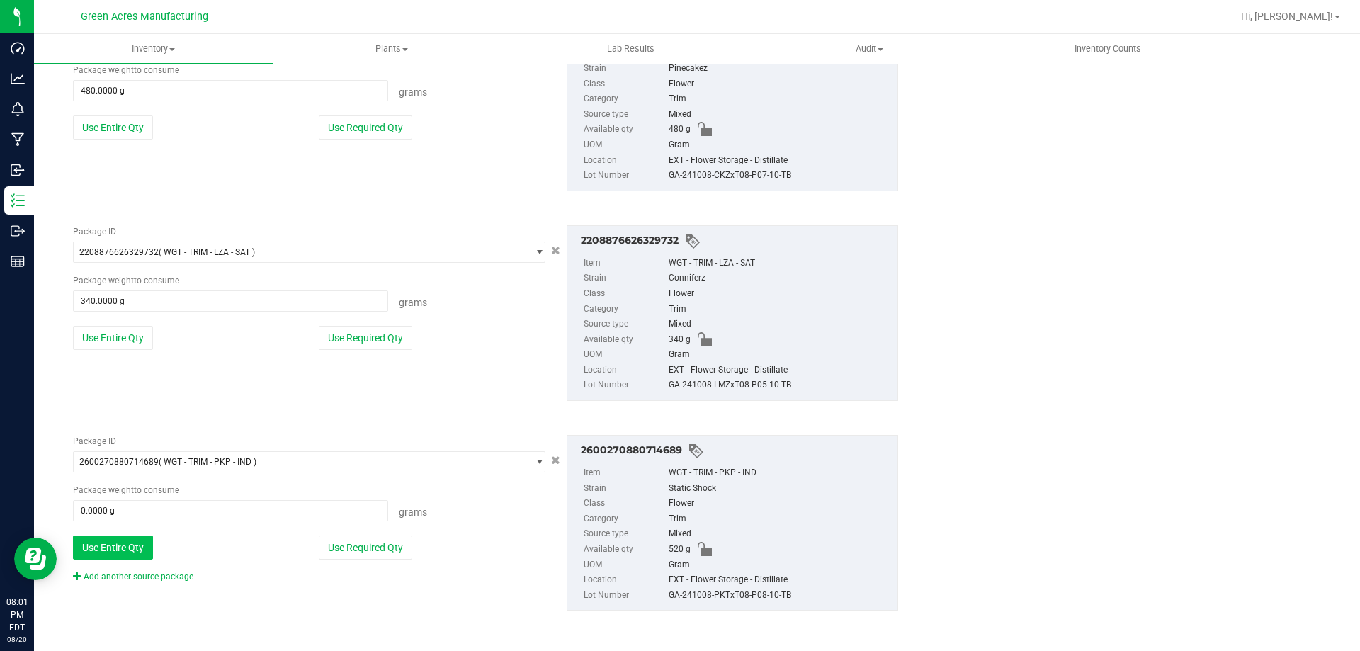
type input "520.0000 g"
click at [113, 542] on button "Use Entire Qty" at bounding box center [113, 547] width 80 height 24
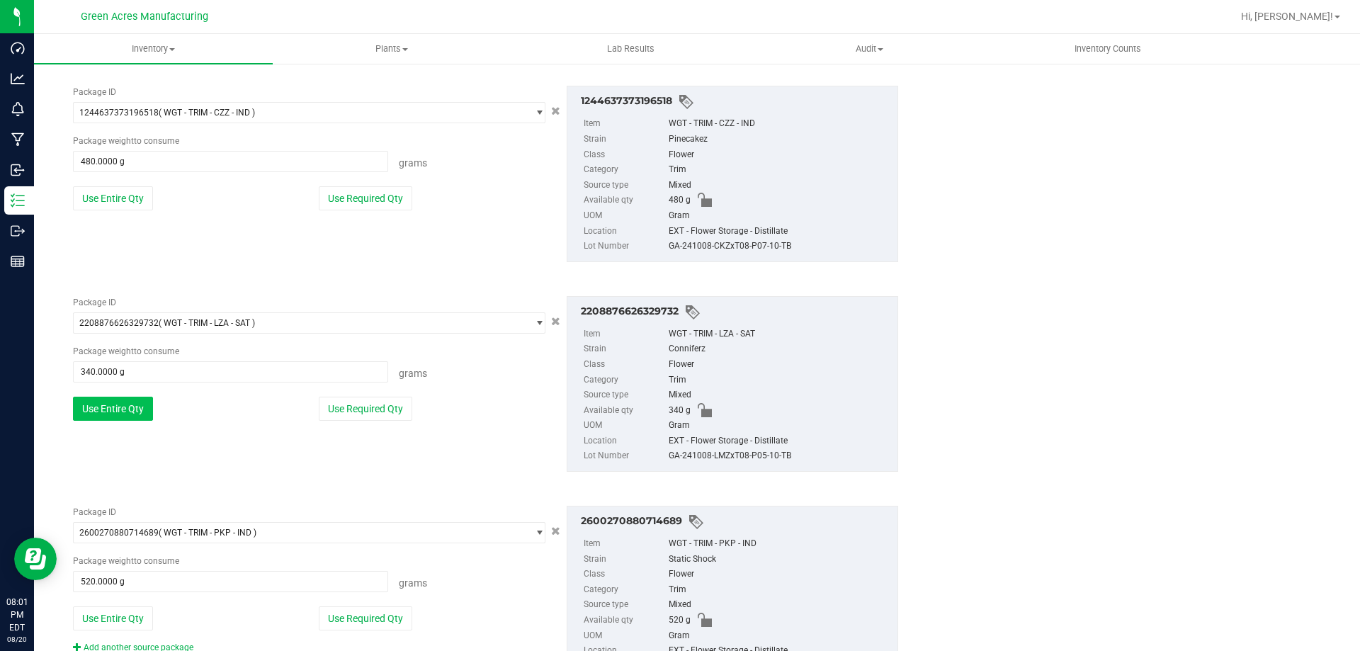
click at [132, 410] on button "Use Entire Qty" at bounding box center [113, 409] width 80 height 24
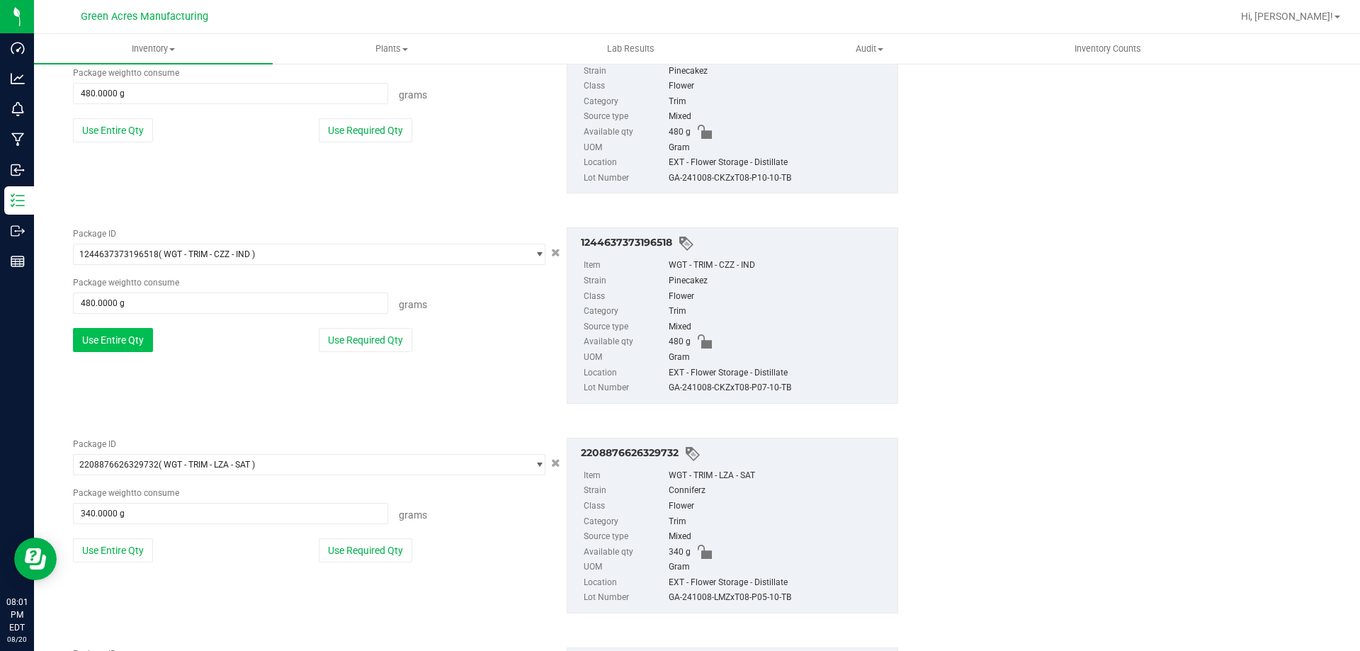
click at [140, 339] on button "Use Entire Qty" at bounding box center [113, 340] width 80 height 24
click at [131, 335] on button "Use Entire Qty" at bounding box center [113, 343] width 80 height 24
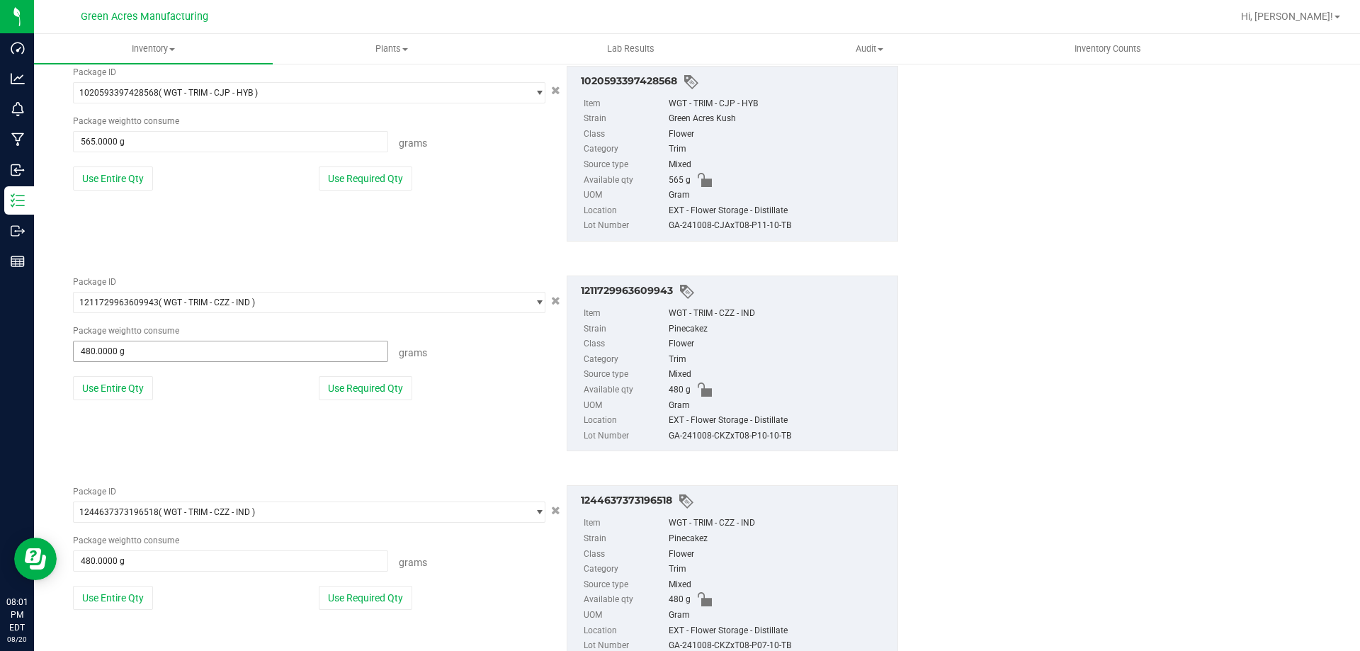
scroll to position [2734, 0]
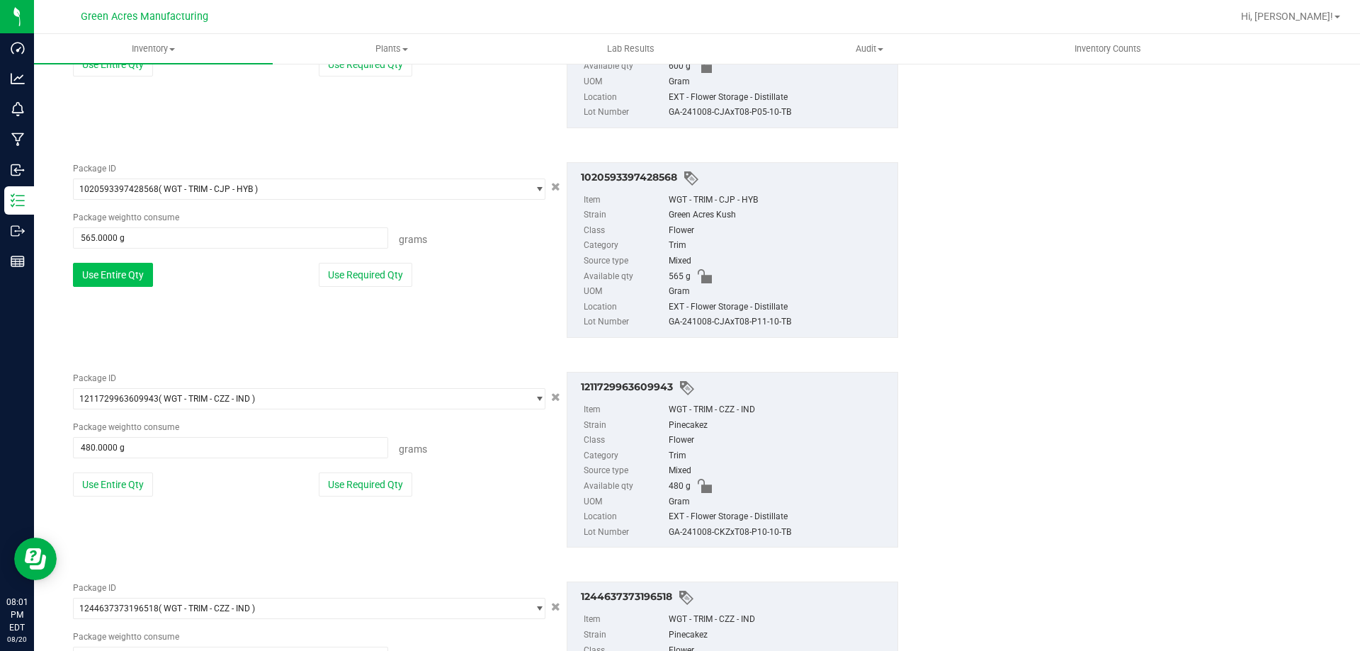
click at [128, 275] on button "Use Entire Qty" at bounding box center [113, 275] width 80 height 24
click at [130, 279] on button "Use Entire Qty" at bounding box center [113, 277] width 80 height 24
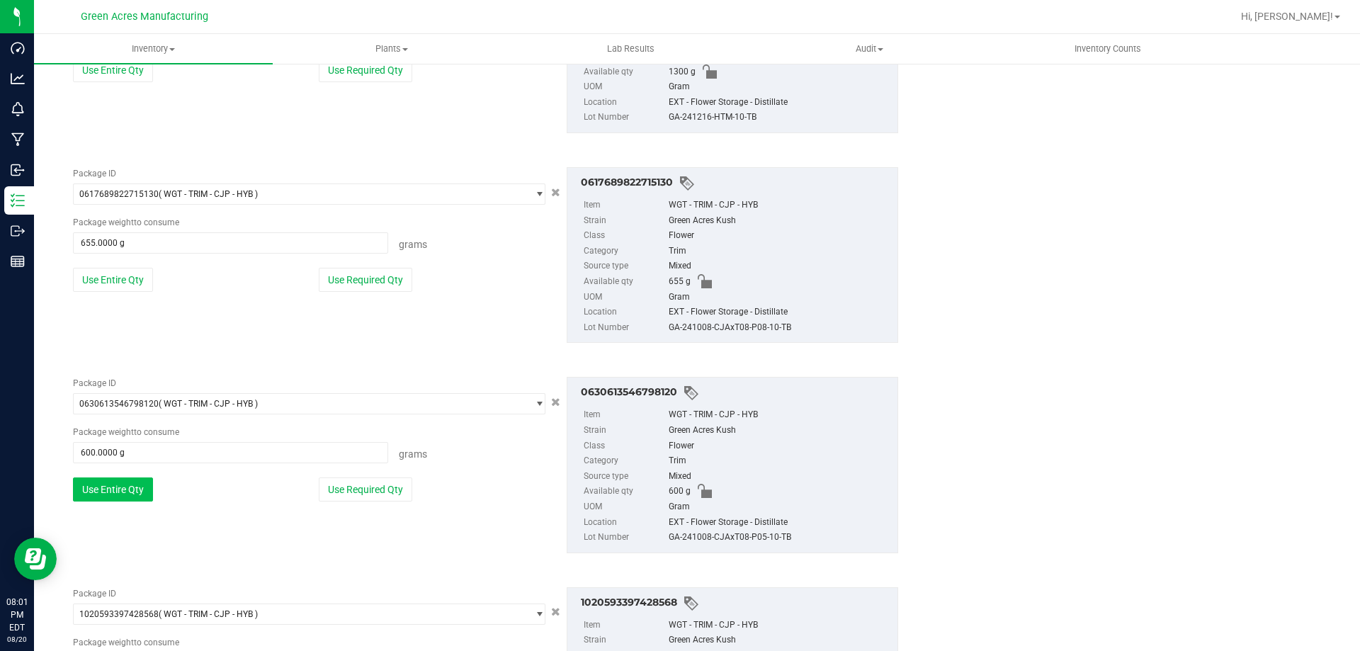
click at [131, 280] on button "Use Entire Qty" at bounding box center [113, 280] width 80 height 24
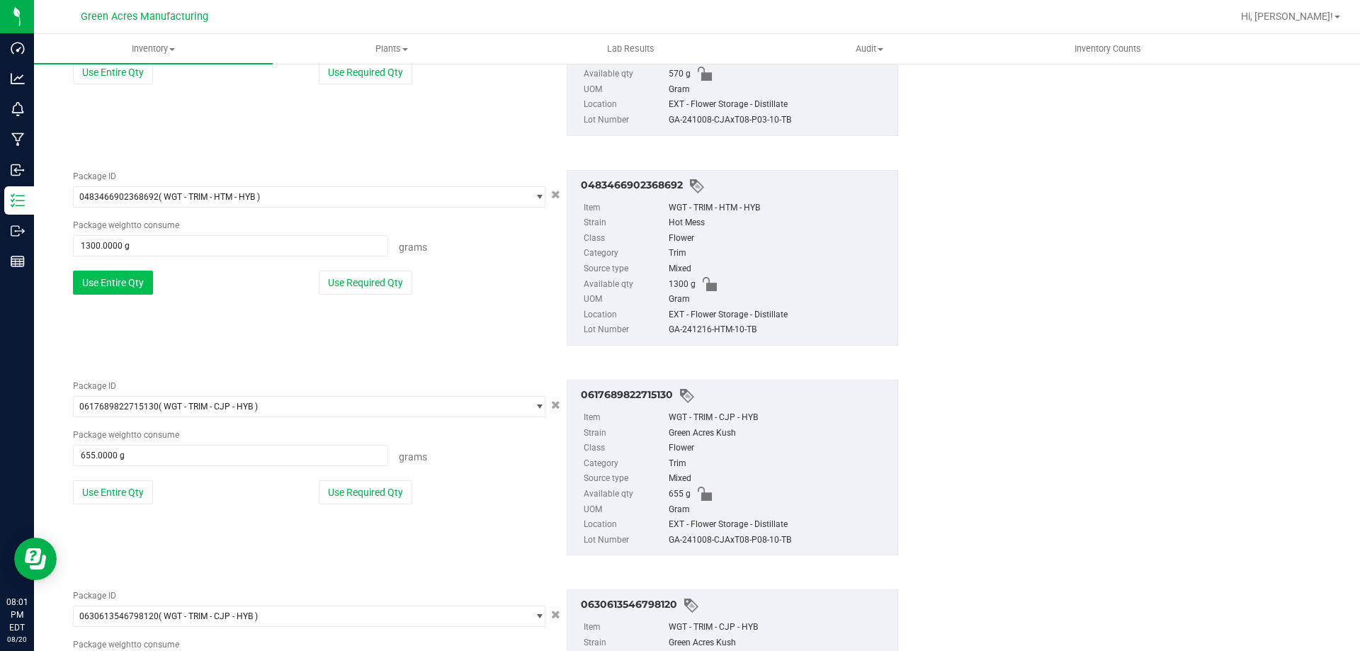
click at [132, 280] on button "Use Entire Qty" at bounding box center [113, 283] width 80 height 24
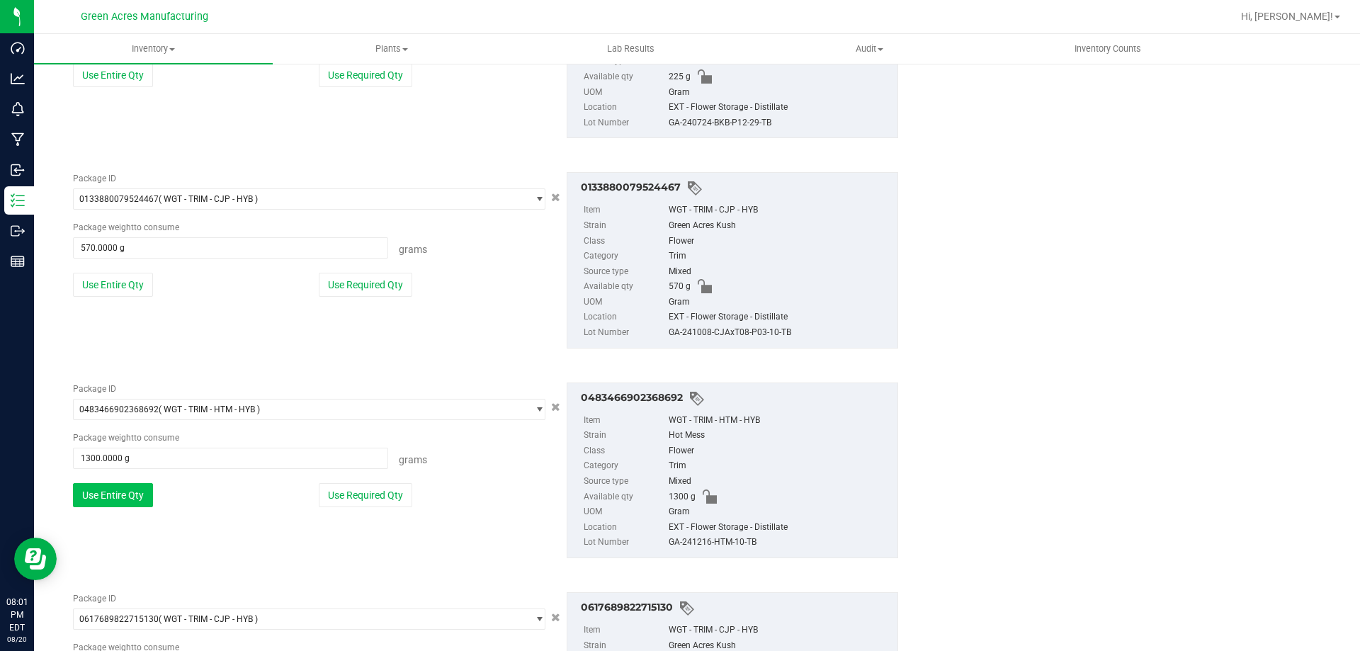
click at [133, 280] on button "Use Entire Qty" at bounding box center [113, 285] width 80 height 24
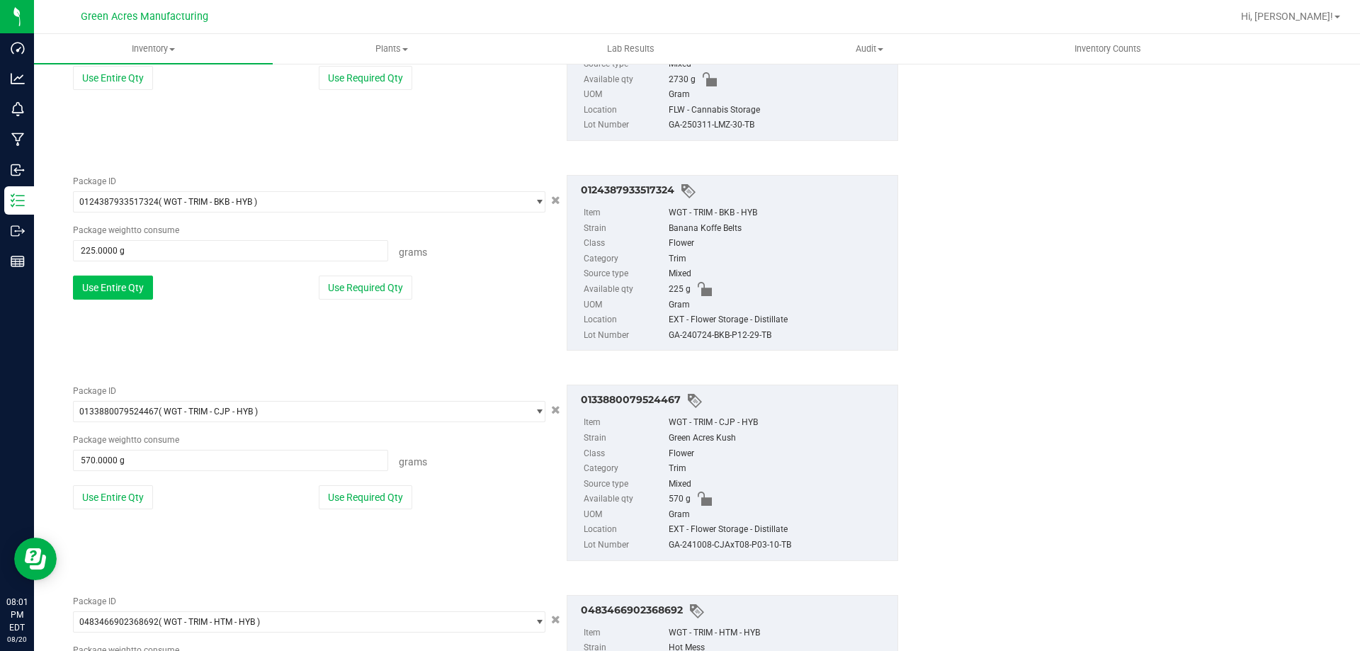
click at [137, 276] on button "Use Entire Qty" at bounding box center [113, 288] width 80 height 24
click at [138, 278] on button "Use Entire Qty" at bounding box center [113, 290] width 80 height 24
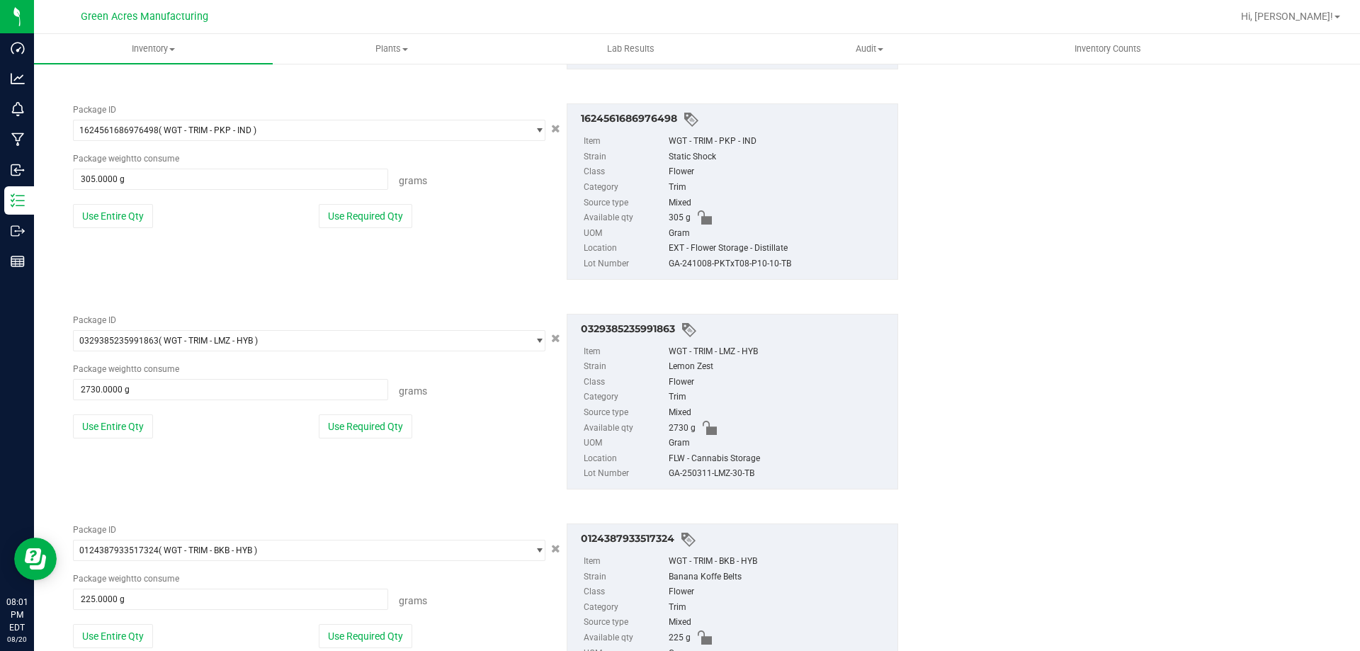
scroll to position [1317, 0]
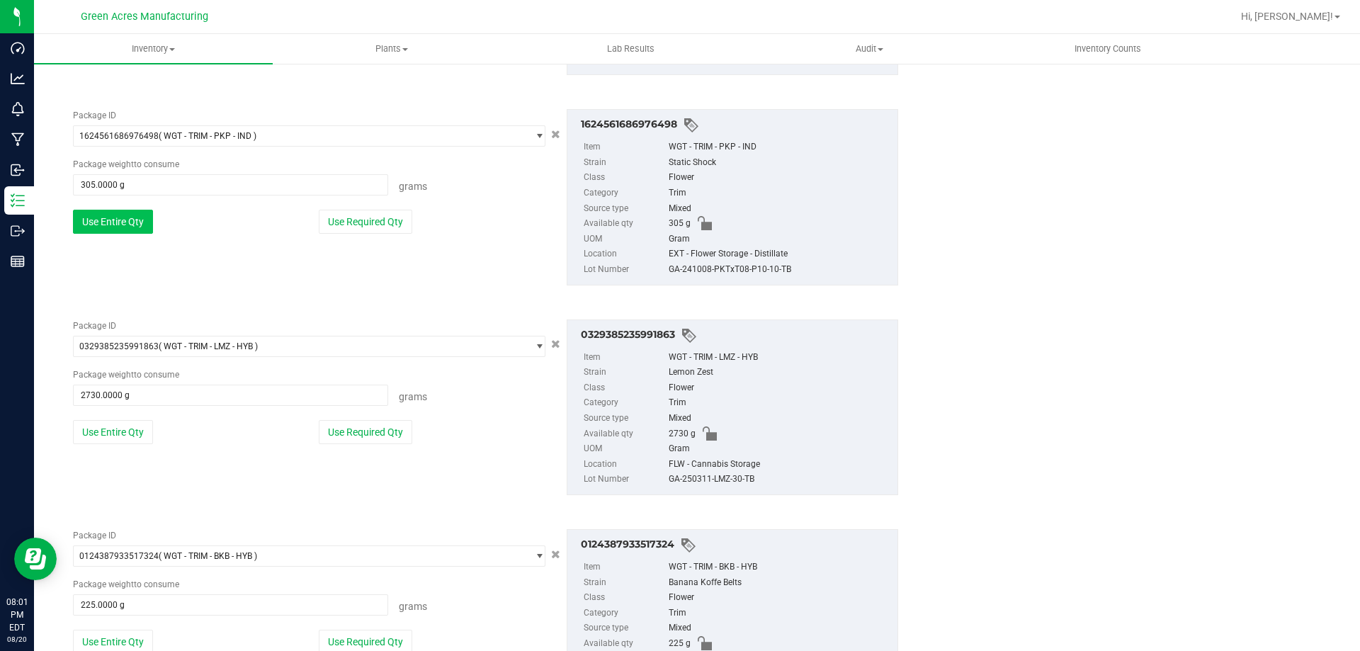
click at [146, 226] on button "Use Entire Qty" at bounding box center [113, 222] width 80 height 24
click at [139, 227] on button "Use Entire Qty" at bounding box center [113, 224] width 80 height 24
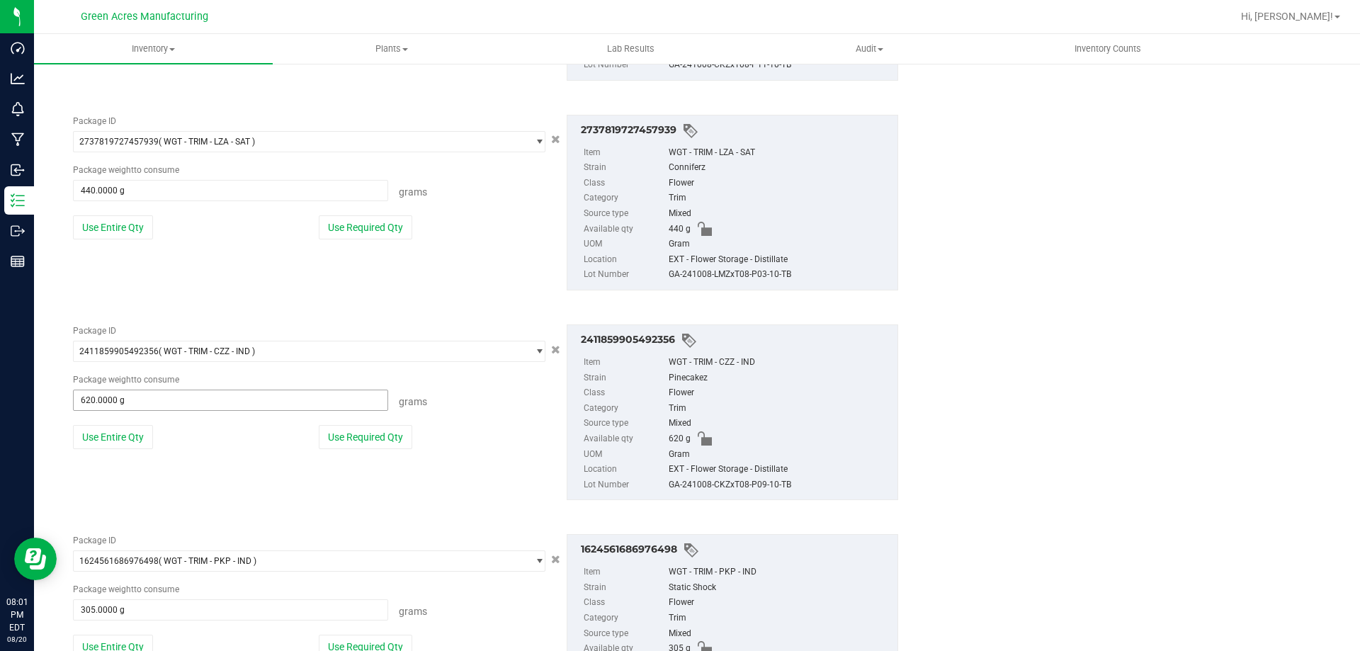
click at [138, 227] on button "Use Entire Qty" at bounding box center [113, 227] width 80 height 24
click at [137, 227] on button "Use Entire Qty" at bounding box center [113, 229] width 80 height 24
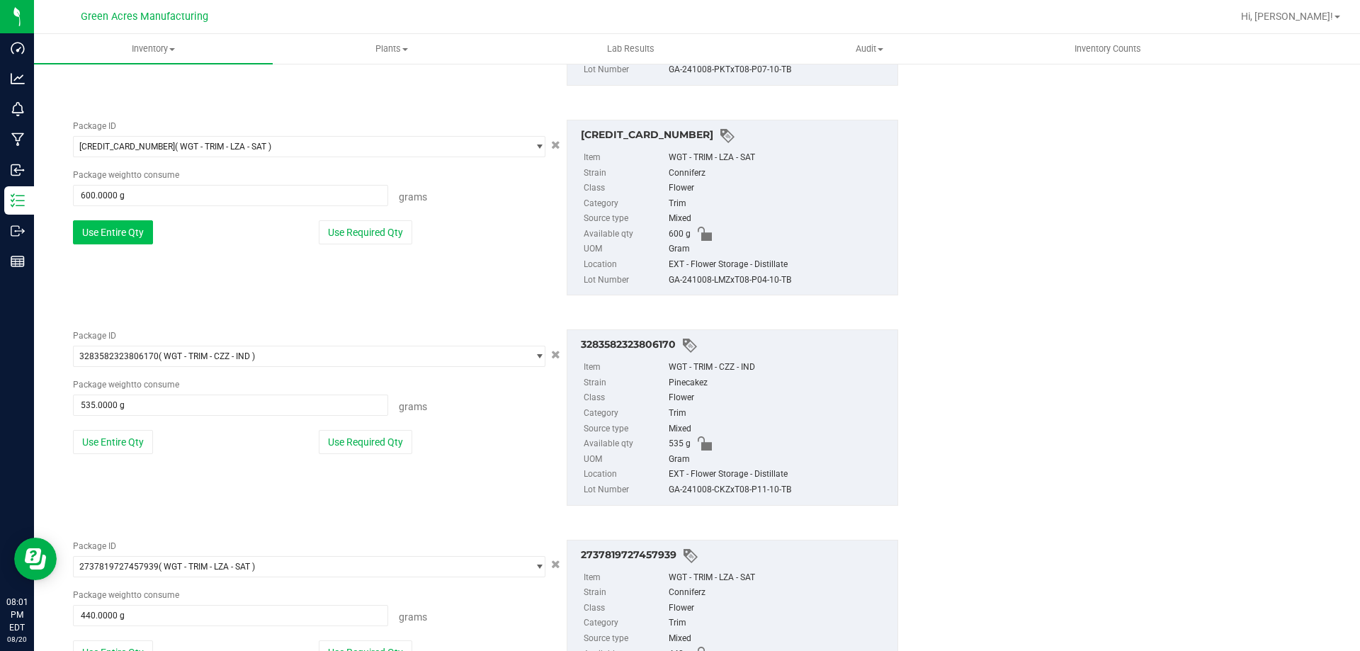
click at [136, 231] on button "Use Entire Qty" at bounding box center [113, 232] width 80 height 24
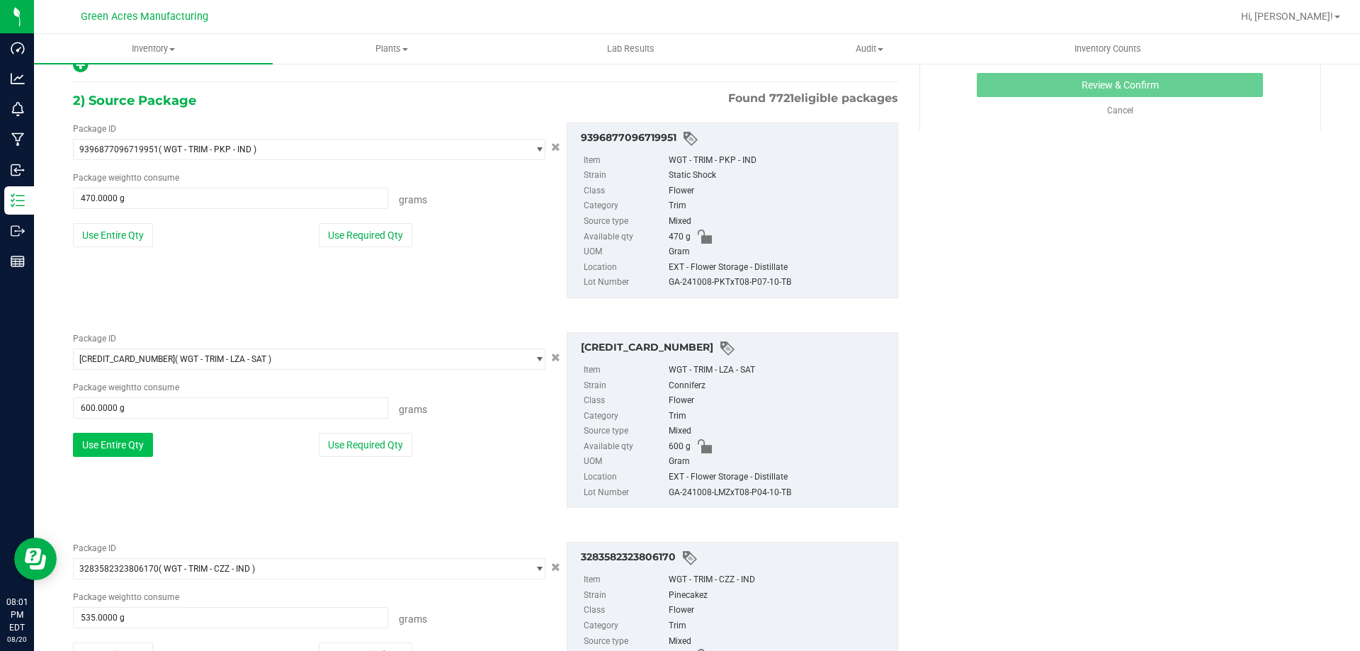
click at [136, 231] on button "Use Entire Qty" at bounding box center [113, 235] width 80 height 24
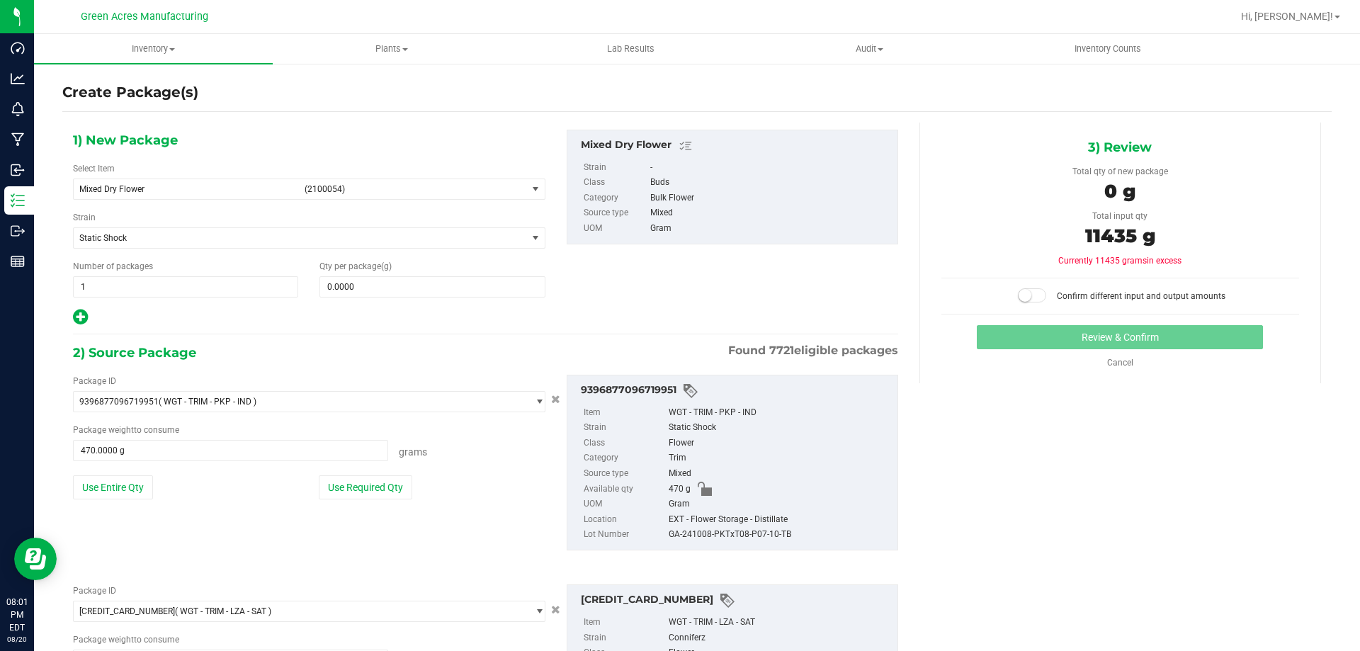
scroll to position [0, 0]
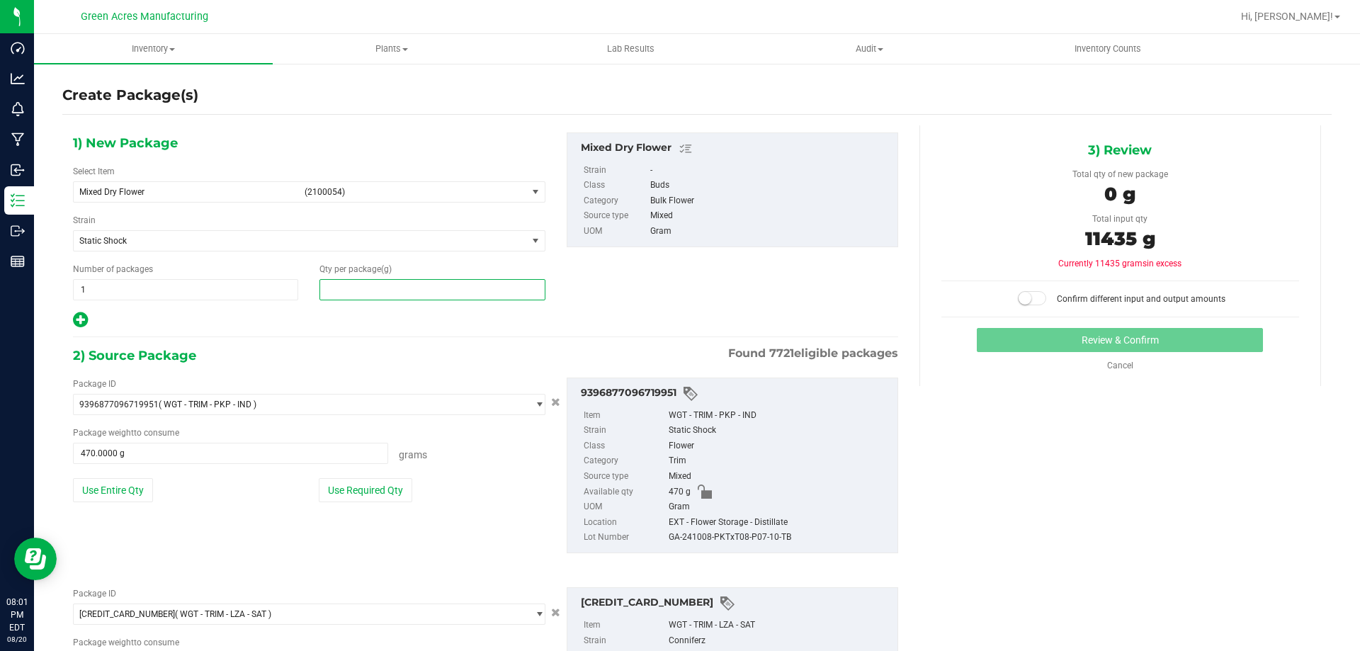
click at [419, 285] on span at bounding box center [431, 289] width 225 height 21
type input "11435"
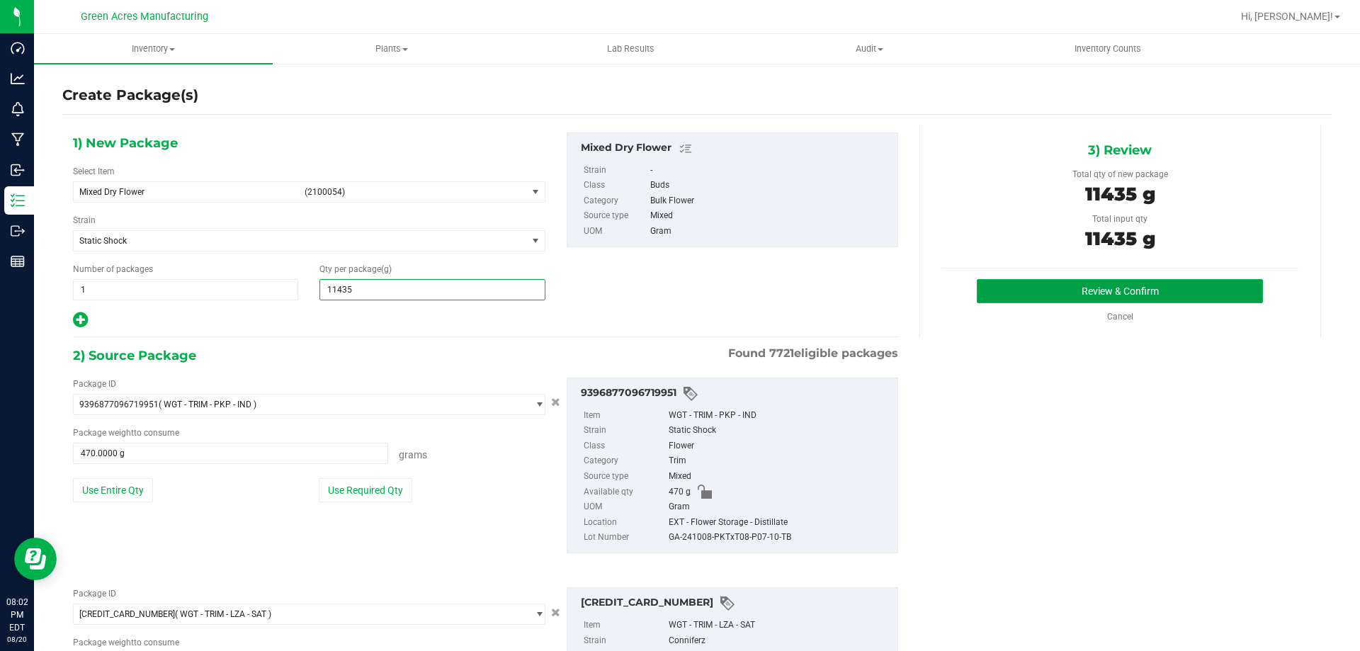
type input "11,435.0000"
click at [1086, 283] on button "Review & Confirm" at bounding box center [1120, 291] width 286 height 24
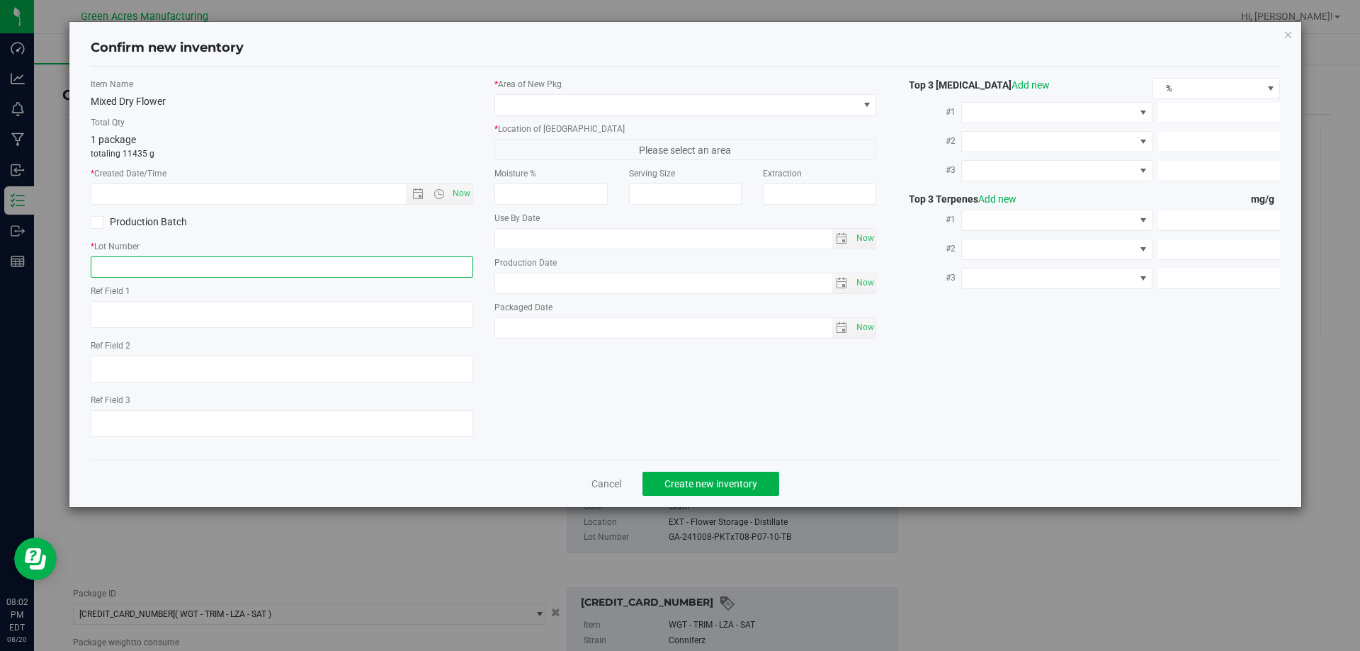
click at [254, 266] on input "text" at bounding box center [282, 266] width 382 height 21
type input "20250820-MIXED -DRY-FLOWER-ALI-295"
click at [467, 193] on span "Now" at bounding box center [461, 193] width 24 height 21
type input "8/20/2025 8:02 PM"
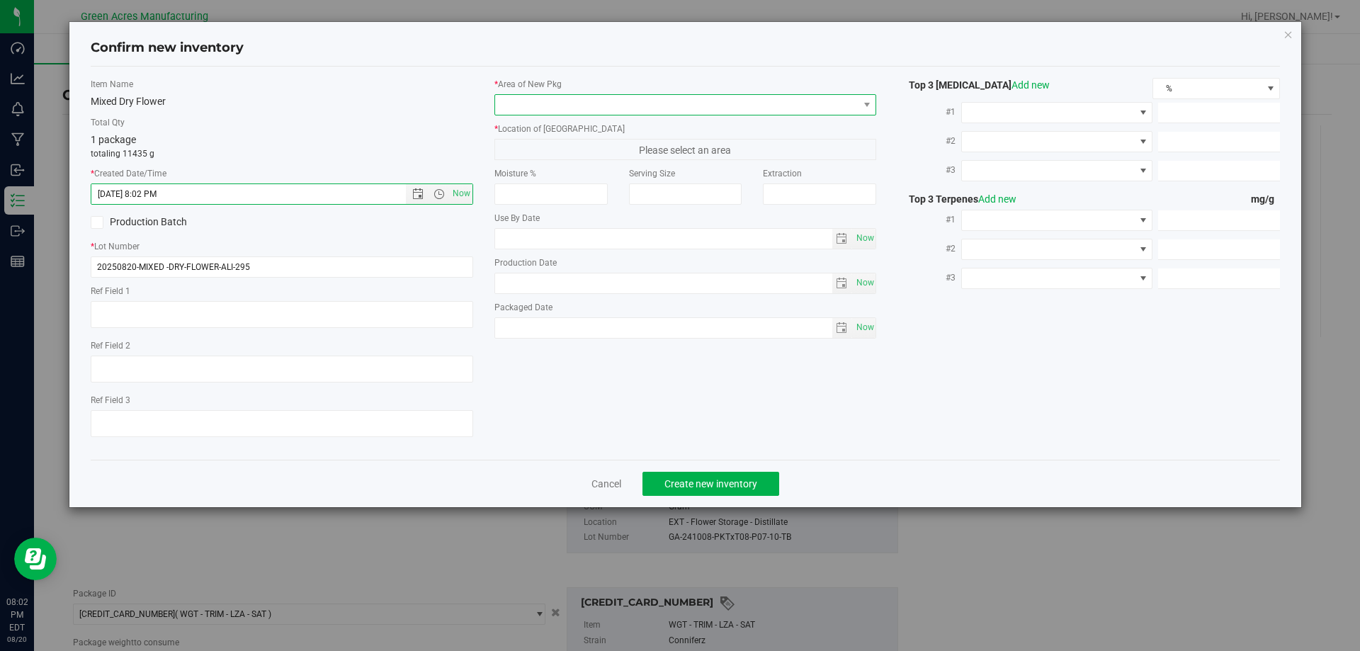
click at [545, 106] on span at bounding box center [676, 105] width 363 height 20
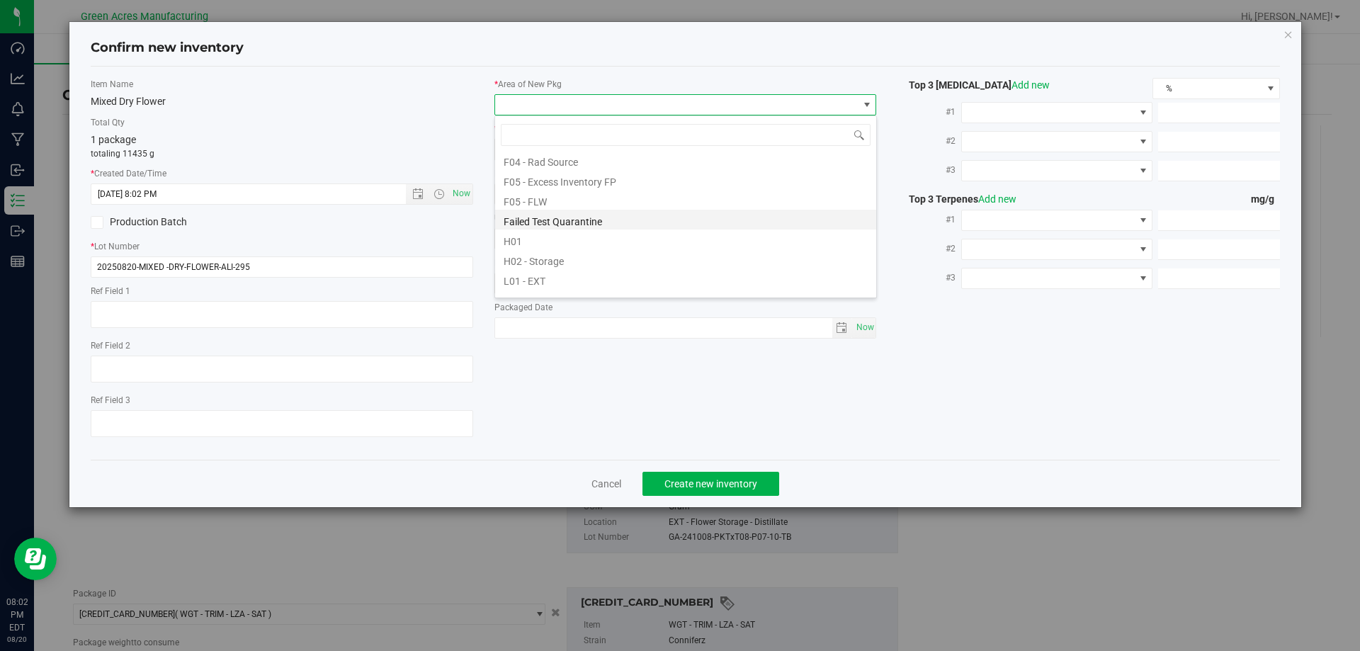
scroll to position [212, 0]
click at [543, 285] on li "L04 - EXT" at bounding box center [685, 288] width 381 height 20
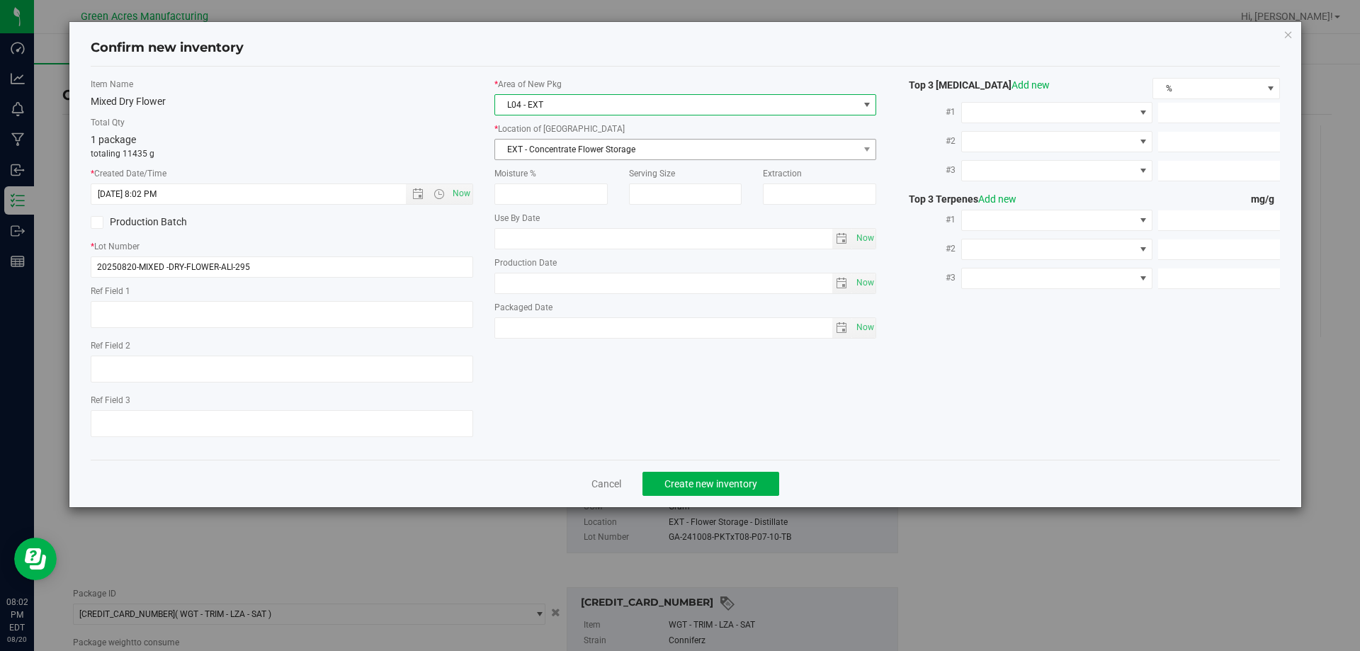
click at [562, 154] on span "EXT - Concentrate Flower Storage" at bounding box center [676, 150] width 363 height 20
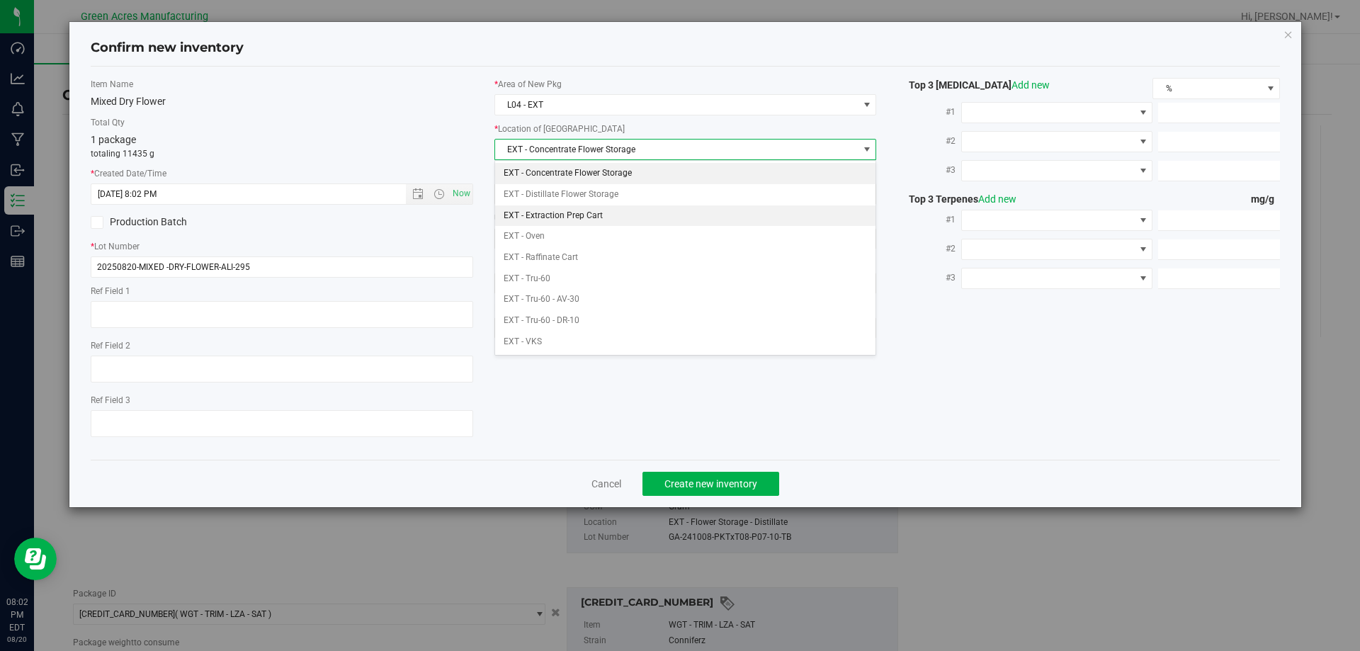
click at [576, 212] on li "EXT - Extraction Prep Cart" at bounding box center [685, 215] width 381 height 21
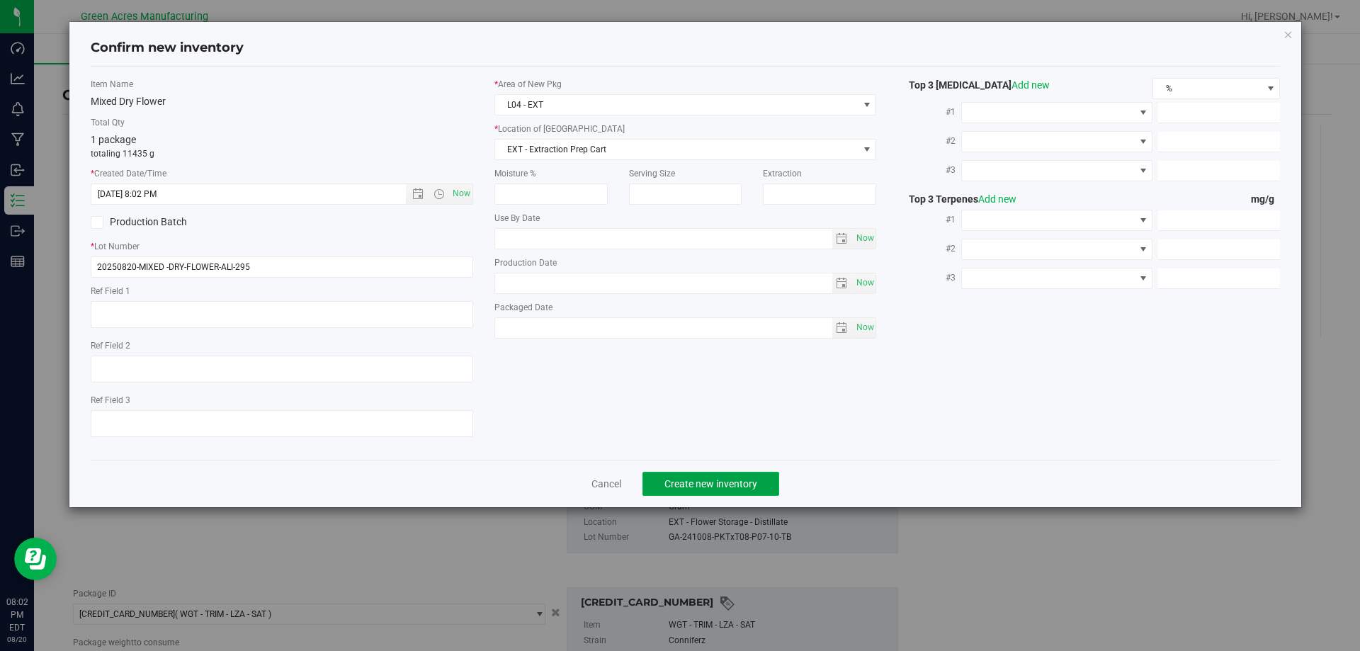
click at [702, 491] on button "Create new inventory" at bounding box center [710, 484] width 137 height 24
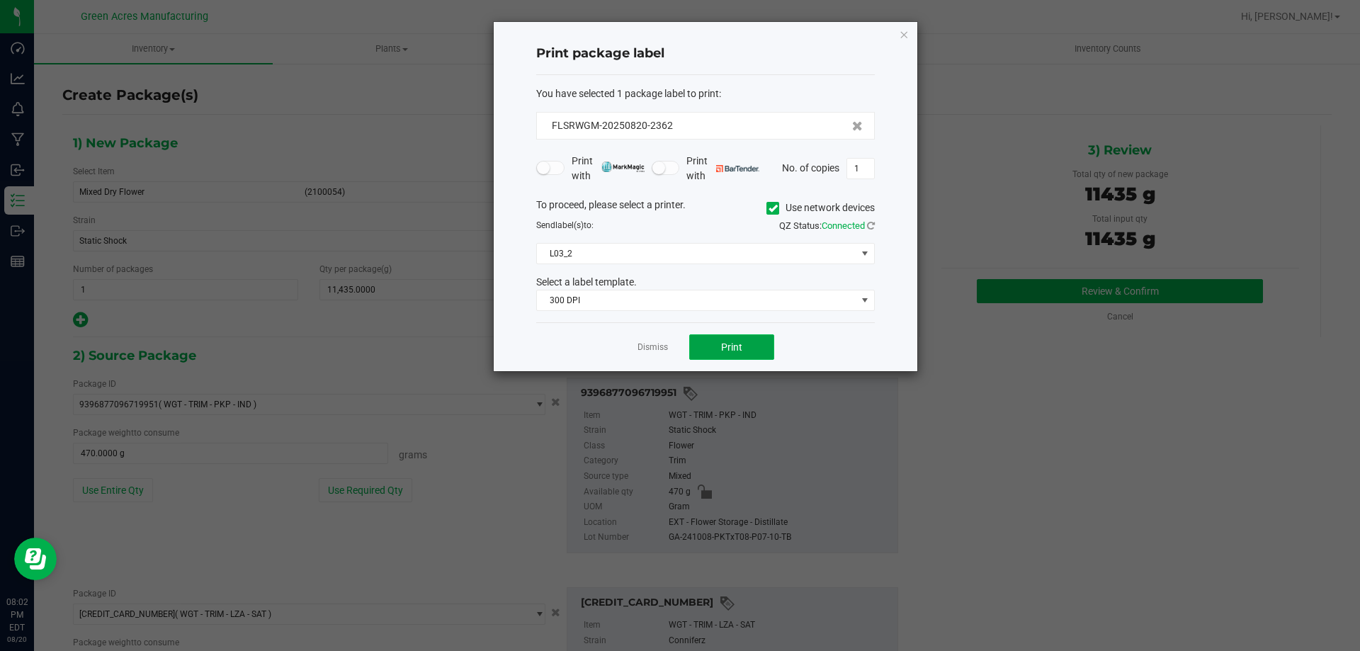
click at [732, 343] on span "Print" at bounding box center [731, 346] width 21 height 11
drag, startPoint x: 684, startPoint y: 123, endPoint x: 632, endPoint y: 145, distance: 56.8
click at [628, 140] on form "You have selected 1 package label to print : FLSRWGM-20250820-2362 Print with P…" at bounding box center [705, 198] width 339 height 225
copy form "Print"
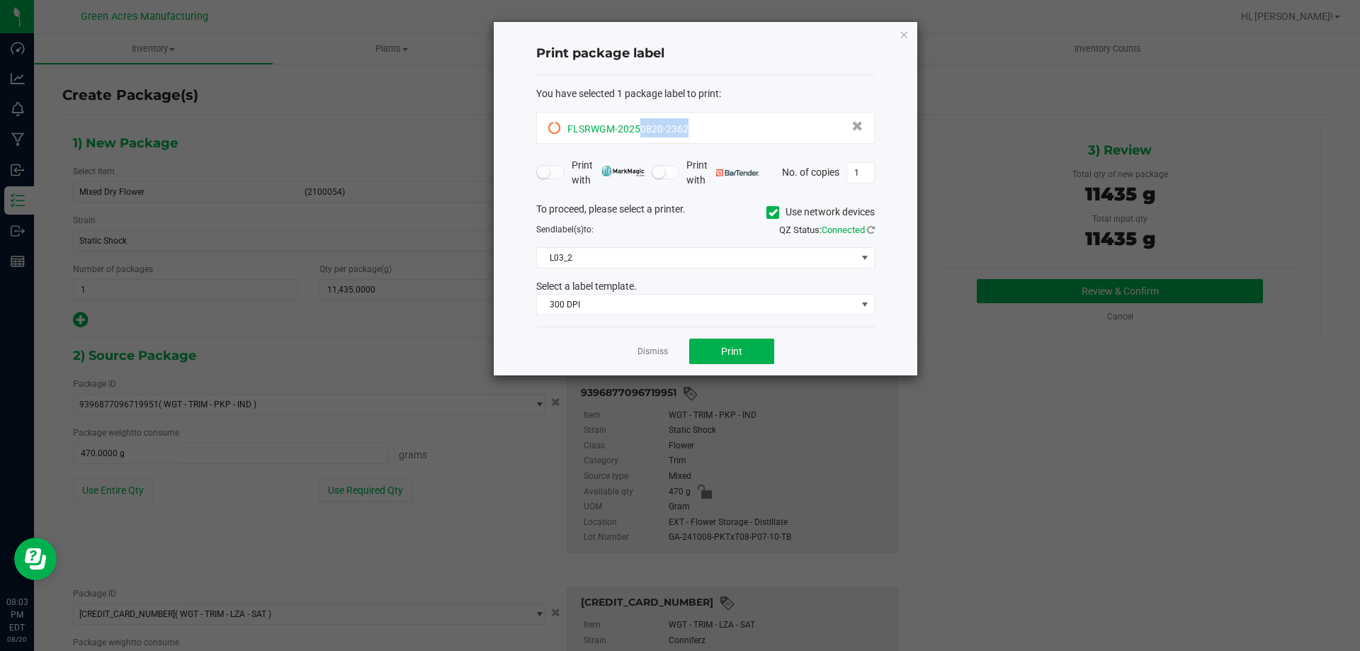
drag, startPoint x: 711, startPoint y: 120, endPoint x: 640, endPoint y: 131, distance: 72.3
click at [640, 131] on div "FLSRWGM-20250820-2362" at bounding box center [705, 127] width 314 height 19
copy span "0820-2362"
click at [797, 86] on div "You have selected 1 package label to print :" at bounding box center [705, 93] width 339 height 15
click at [721, 352] on span "Print" at bounding box center [731, 351] width 21 height 11
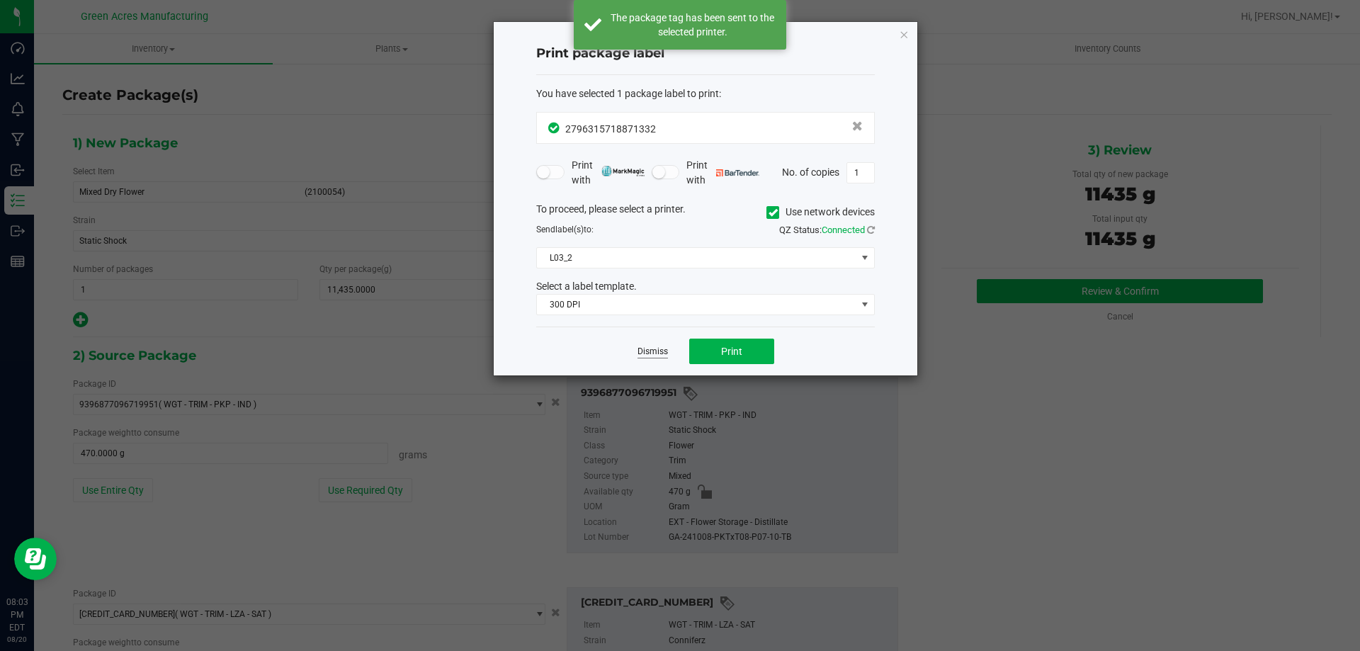
click at [652, 348] on link "Dismiss" at bounding box center [652, 352] width 30 height 12
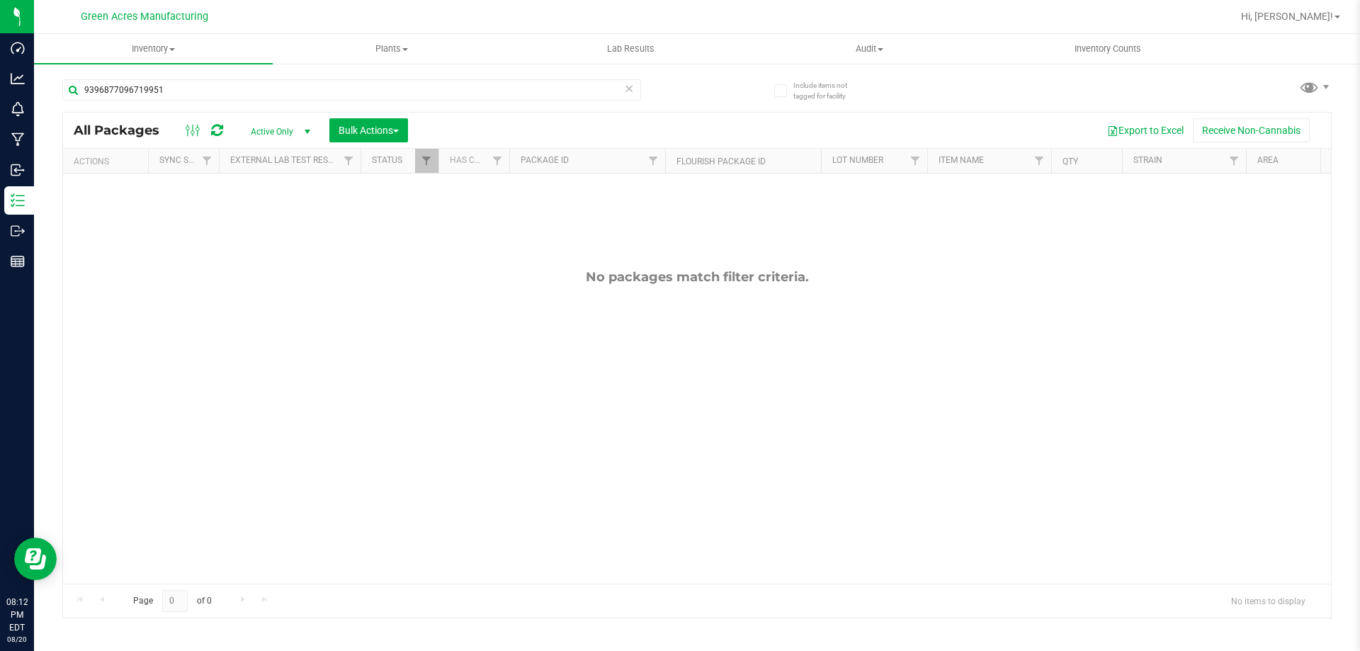
click at [491, 77] on div "9396877096719951" at bounding box center [379, 89] width 635 height 45
click at [489, 86] on input "9396877096719951" at bounding box center [351, 89] width 579 height 21
click at [488, 86] on input "9396877096719951" at bounding box center [351, 89] width 579 height 21
paste input "0820-2363"
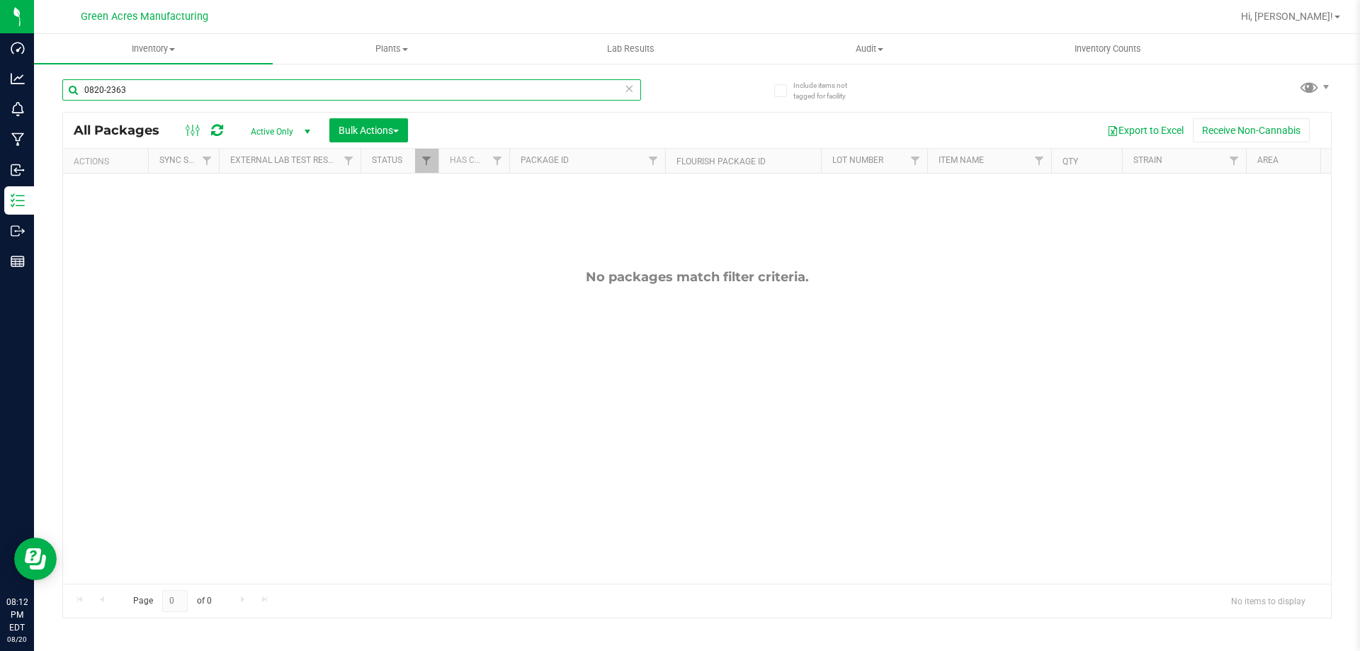
type input "0820-2363"
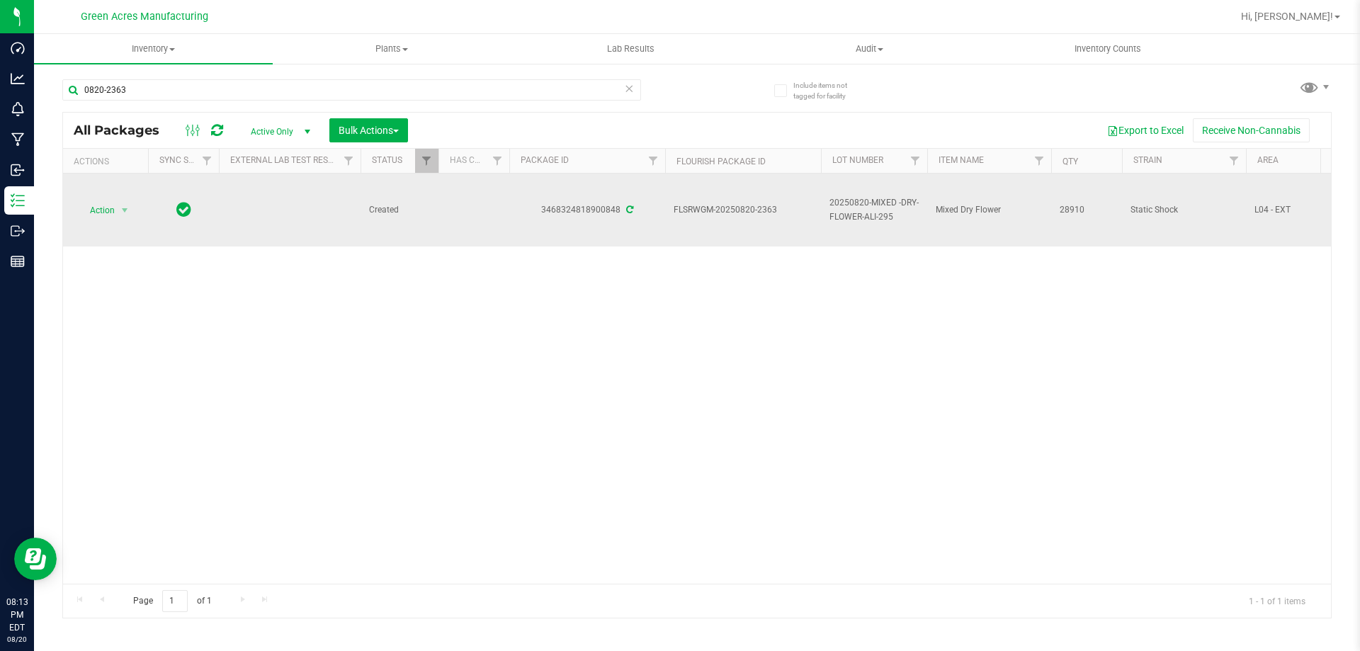
drag, startPoint x: 115, startPoint y: 220, endPoint x: 114, endPoint y: 210, distance: 10.0
click at [115, 220] on td "Action Action Adjust qty Create package Edit attributes Global inventory Locate…" at bounding box center [105, 210] width 85 height 73
click at [114, 208] on span "Action" at bounding box center [96, 210] width 38 height 20
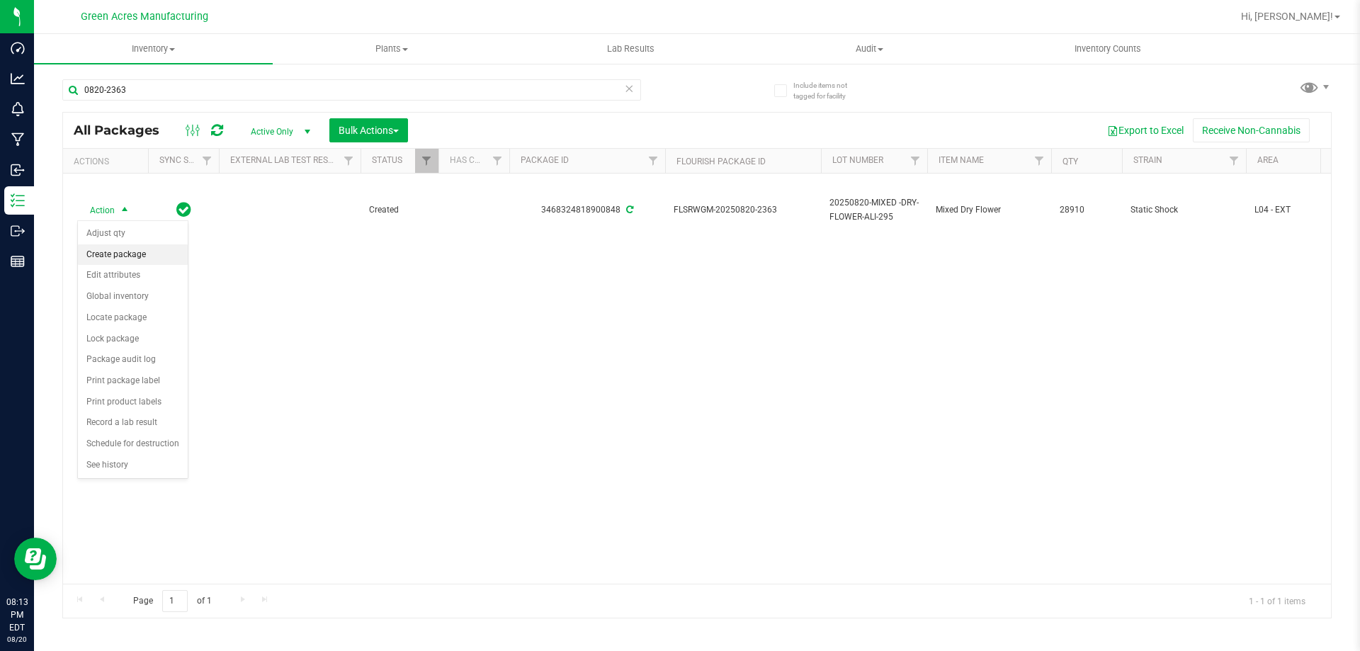
click at [123, 255] on li "Create package" at bounding box center [133, 254] width 110 height 21
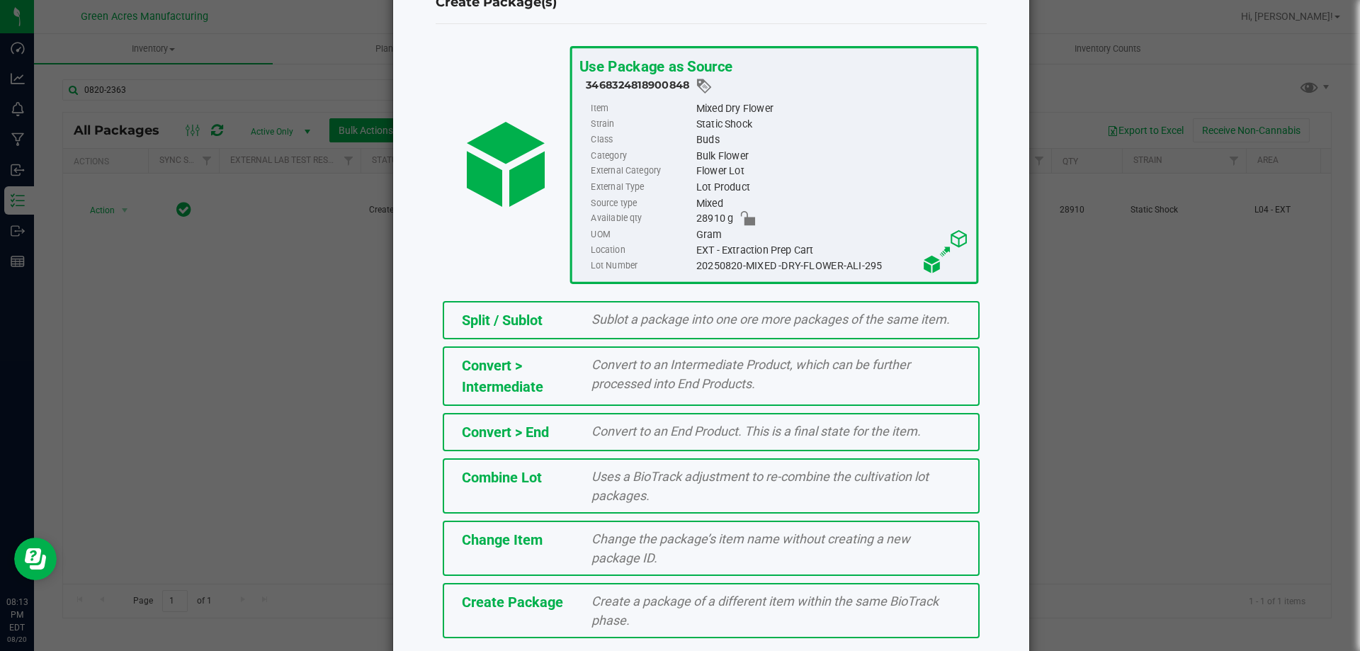
scroll to position [102, 0]
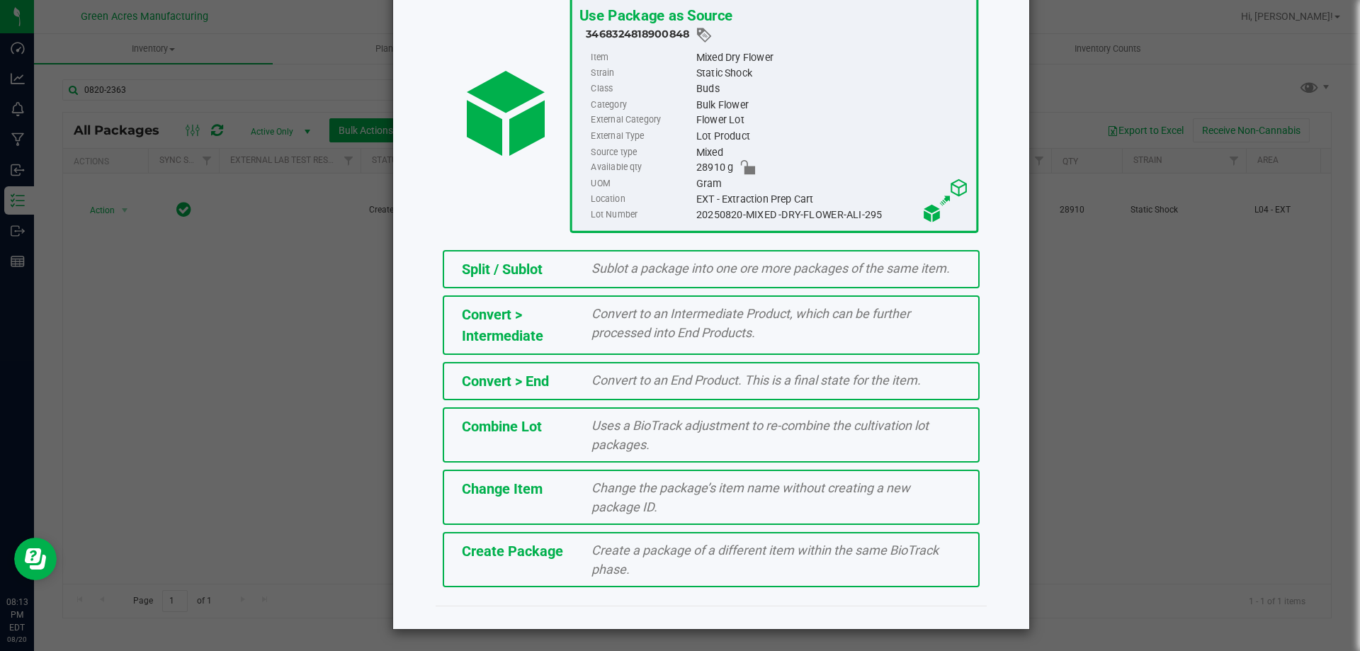
click at [640, 552] on span "Create a package of a different item within the same BioTrack phase." at bounding box center [764, 560] width 347 height 34
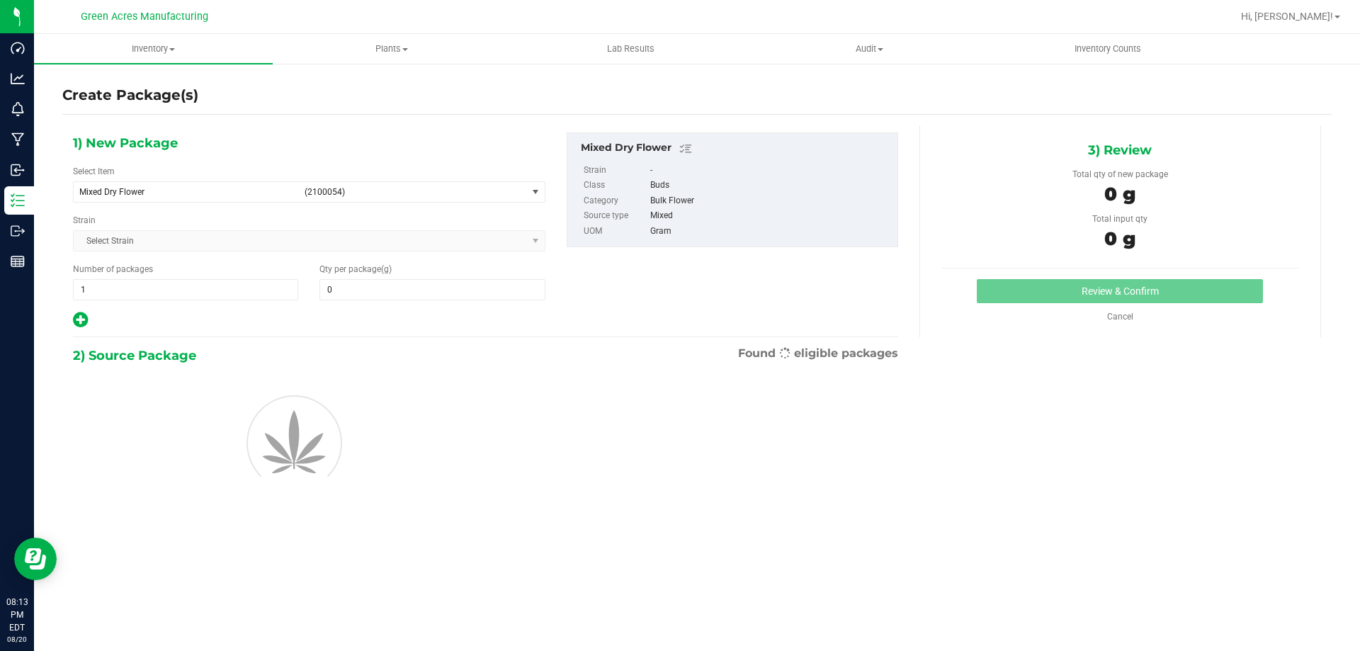
type input "0.0000"
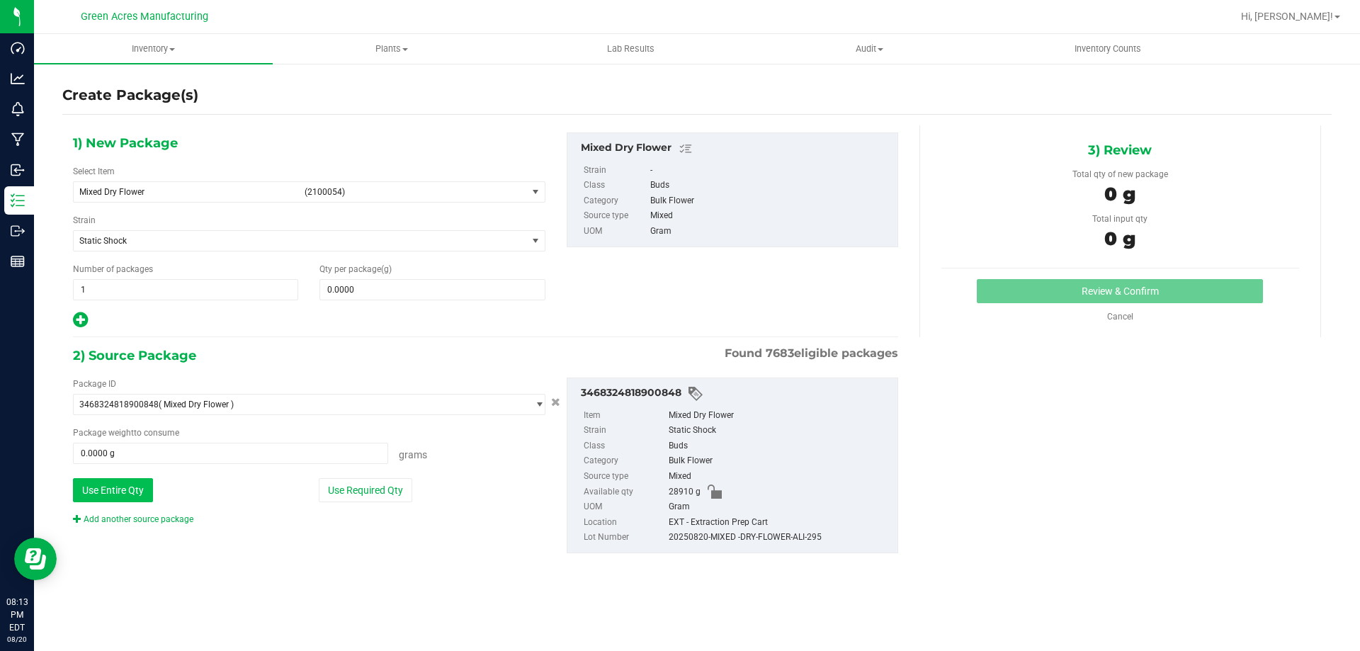
click at [91, 482] on button "Use Entire Qty" at bounding box center [113, 490] width 80 height 24
type input "28910.0000 g"
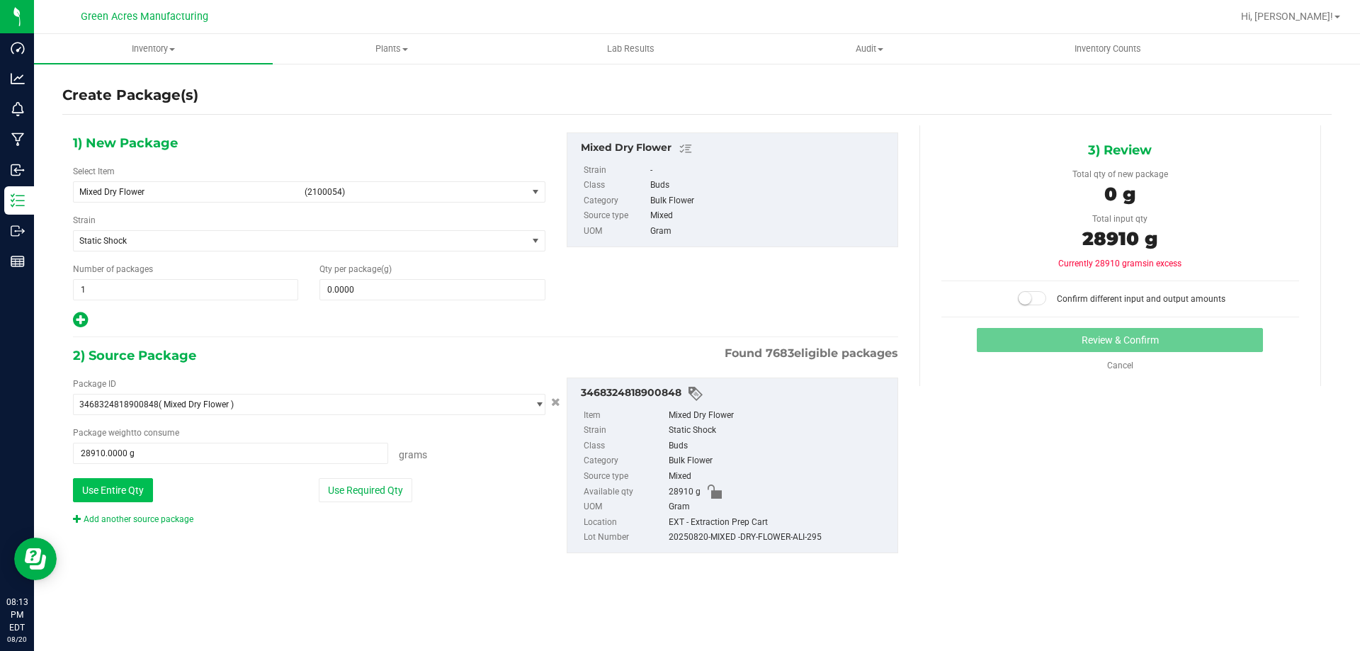
click at [132, 484] on button "Use Entire Qty" at bounding box center [113, 490] width 80 height 24
click at [141, 522] on link "Add another source package" at bounding box center [133, 519] width 120 height 10
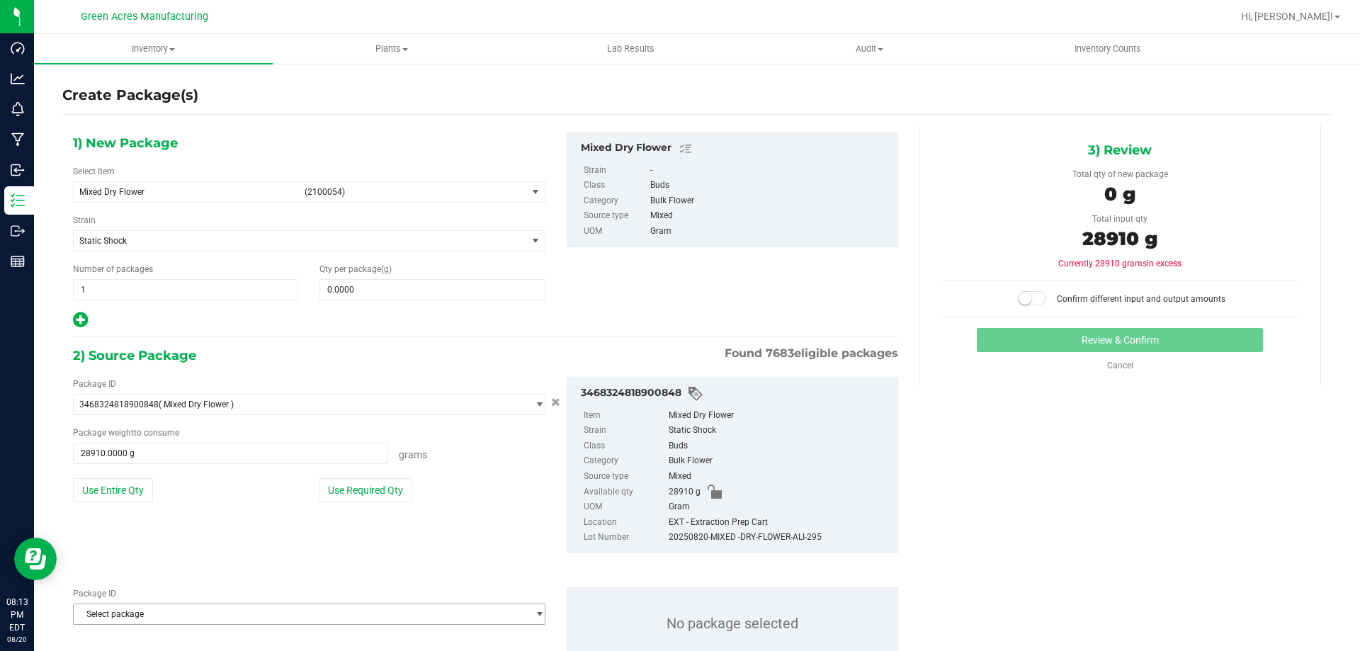
click at [171, 613] on span "Select package" at bounding box center [300, 614] width 453 height 20
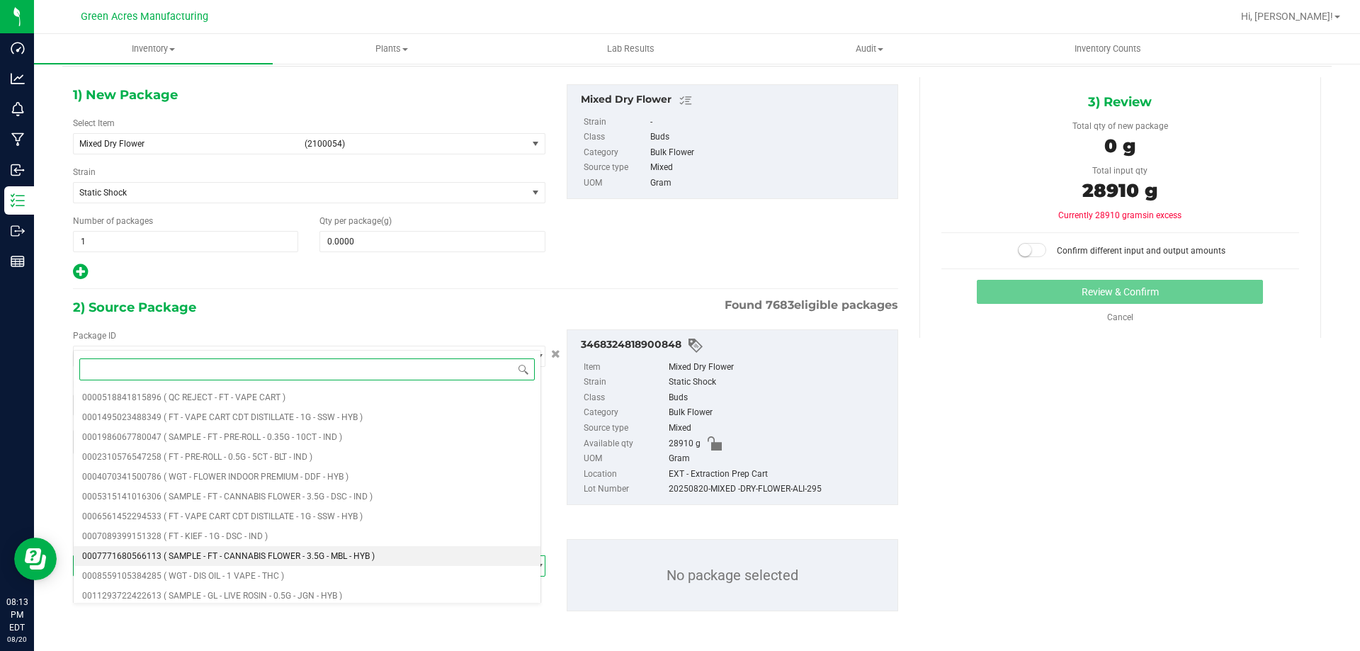
scroll to position [49, 0]
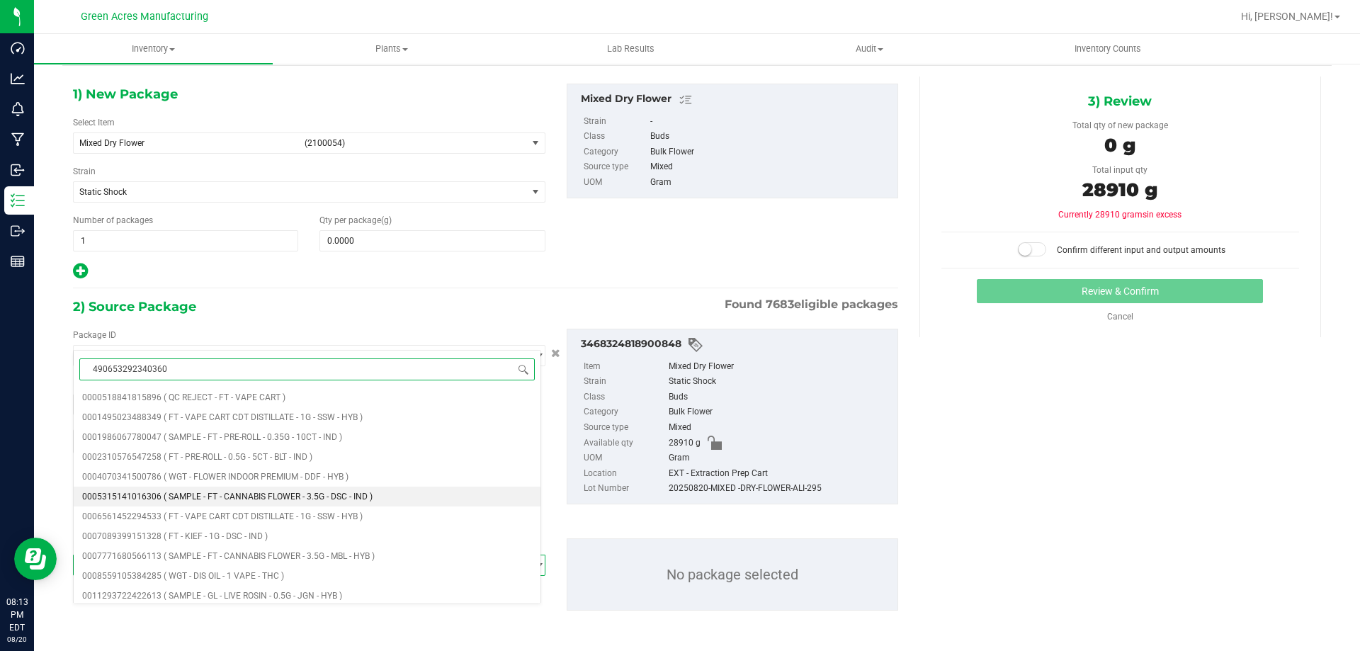
type input "4906532923403607"
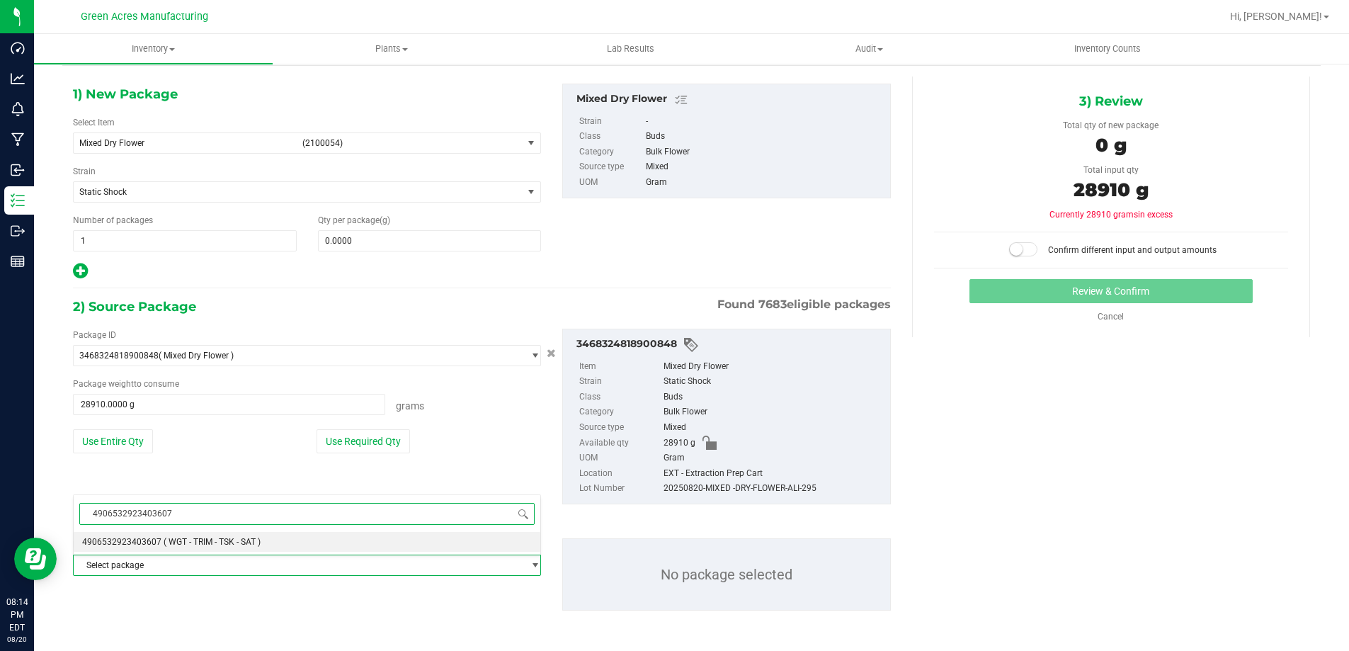
click at [193, 541] on span "( WGT - TRIM - TSK - SAT )" at bounding box center [212, 542] width 97 height 10
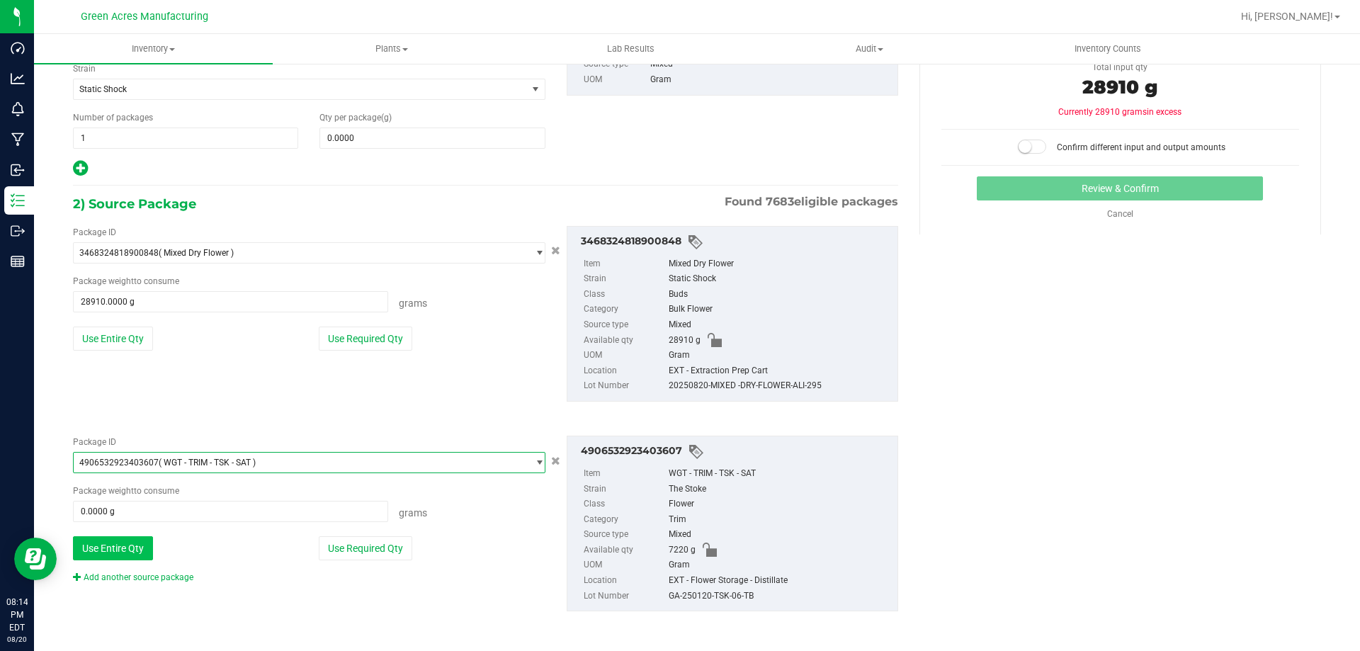
scroll to position [152, 0]
click at [138, 541] on button "Use Entire Qty" at bounding box center [113, 547] width 80 height 24
type input "7220.0000 g"
click at [140, 571] on div "Add another source package" at bounding box center [144, 576] width 142 height 13
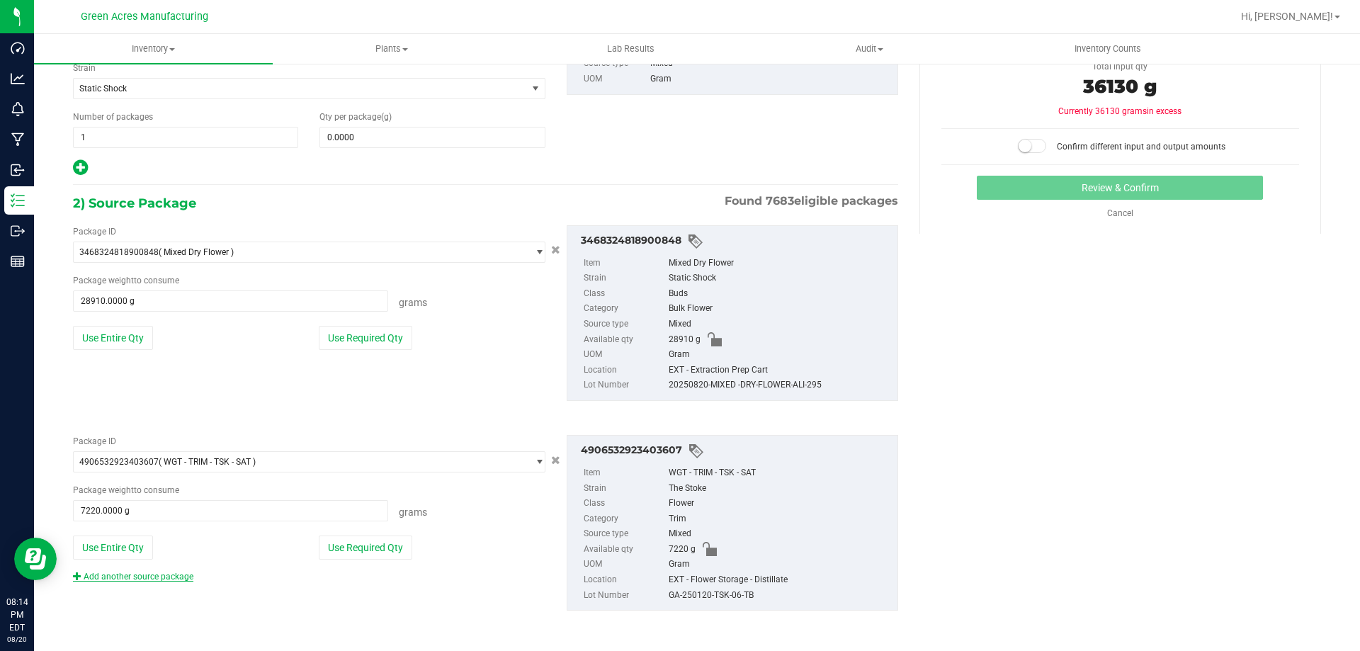
click at [140, 576] on link "Add another source package" at bounding box center [133, 577] width 120 height 10
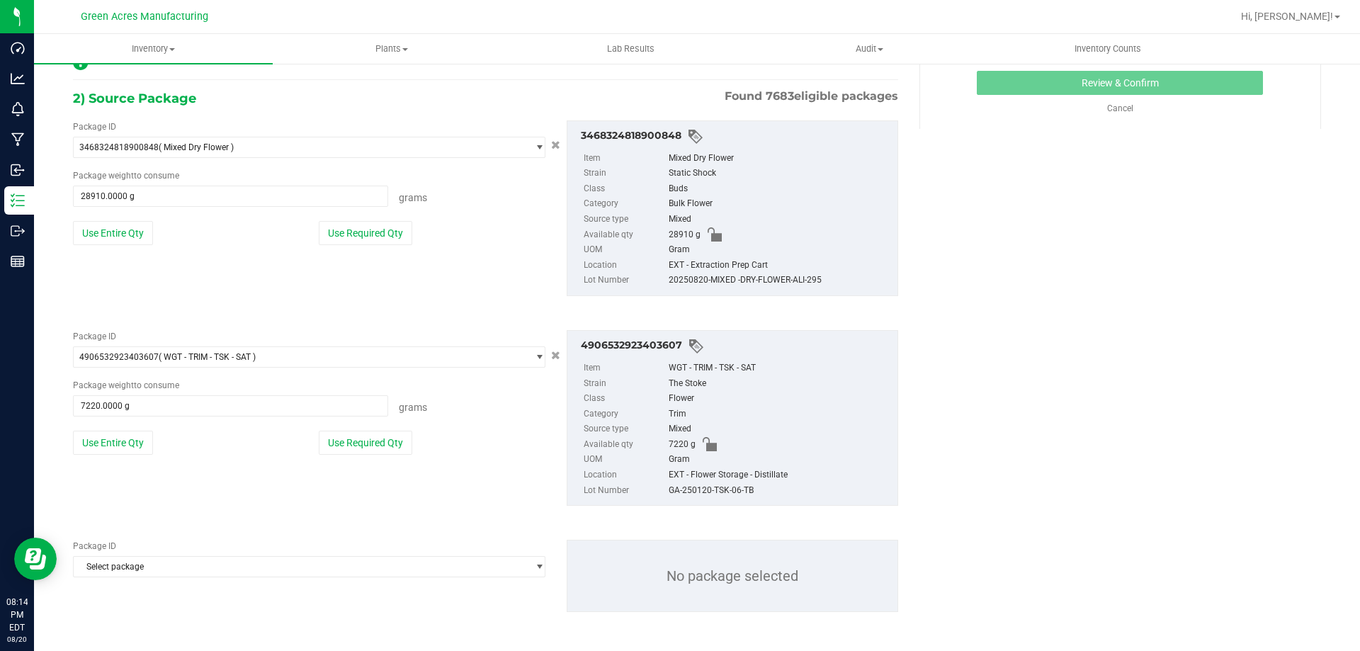
scroll to position [259, 0]
click at [142, 563] on span "Select package" at bounding box center [300, 565] width 453 height 20
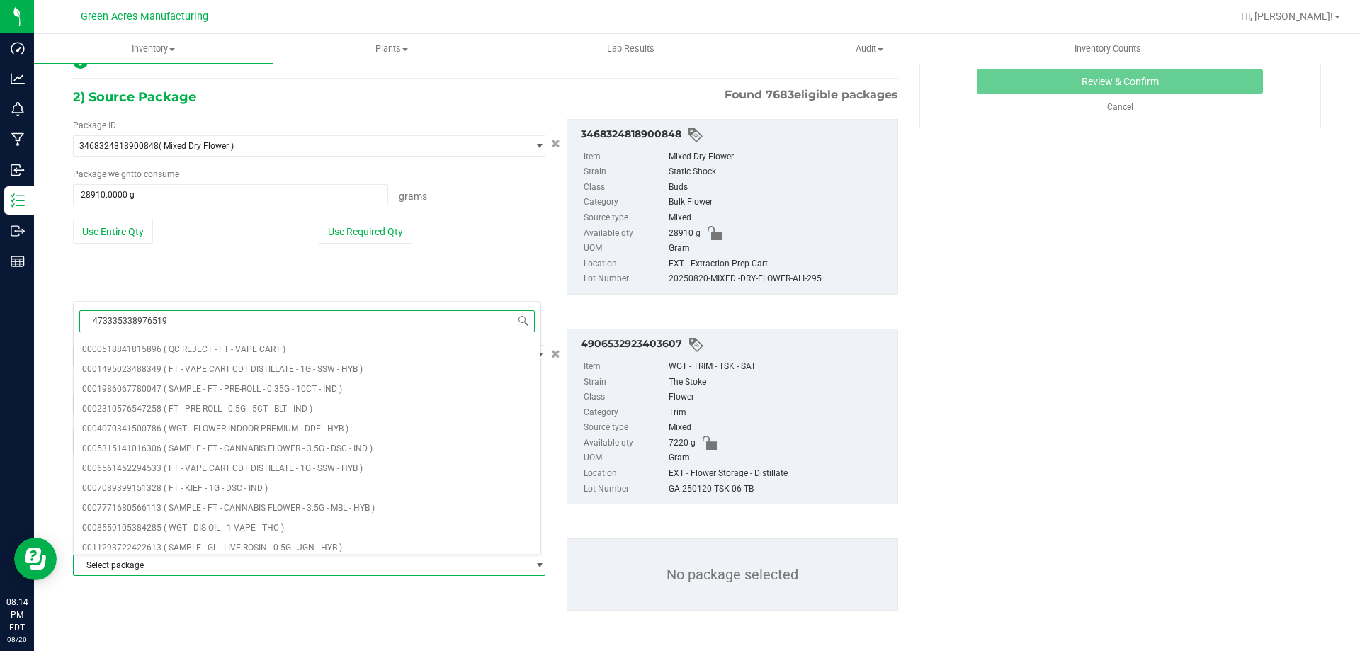
type input "4733353389765199"
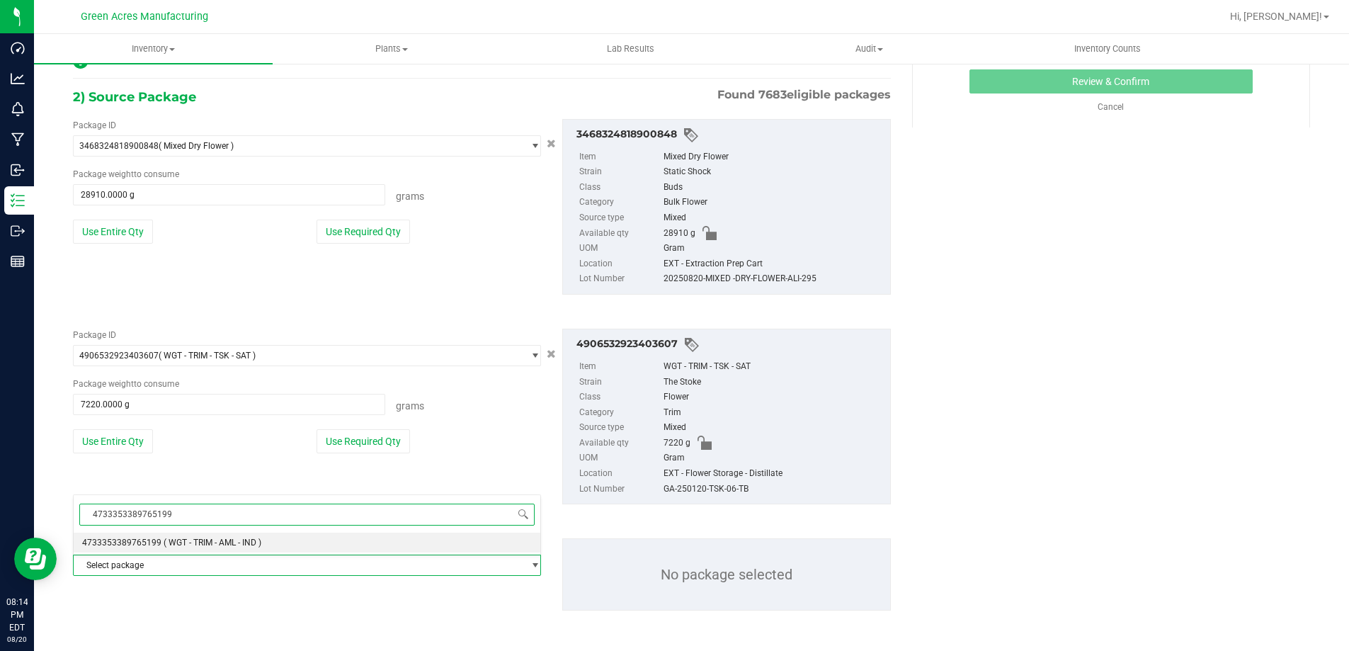
click at [135, 538] on span "4733353389765199" at bounding box center [121, 543] width 79 height 10
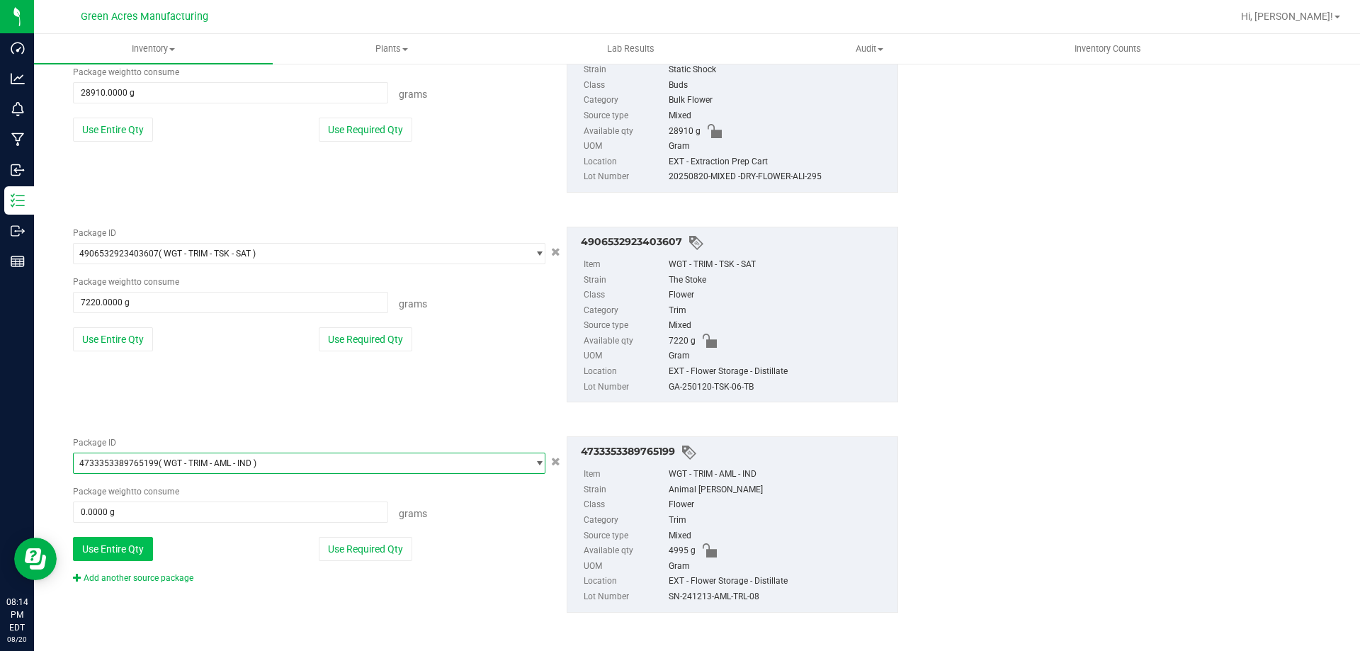
scroll to position [363, 0]
click at [122, 543] on button "Use Entire Qty" at bounding box center [113, 547] width 80 height 24
type input "4995.0000 g"
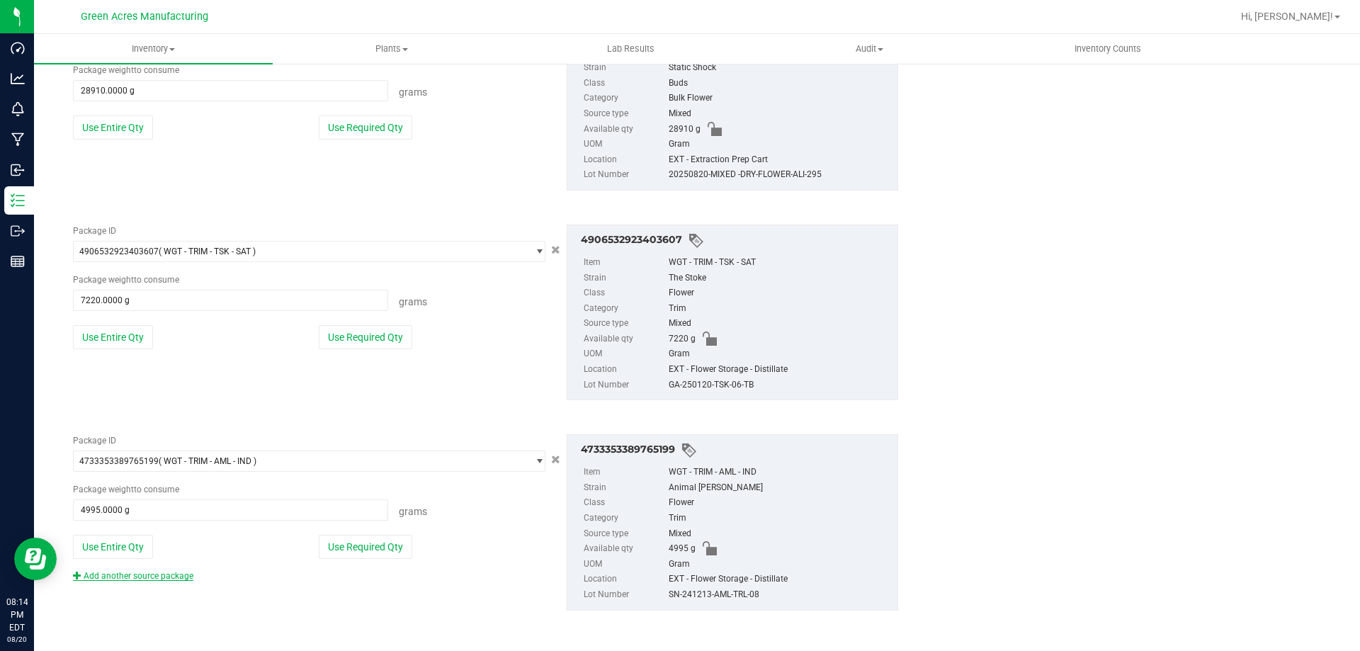
click at [123, 574] on link "Add another source package" at bounding box center [133, 576] width 120 height 10
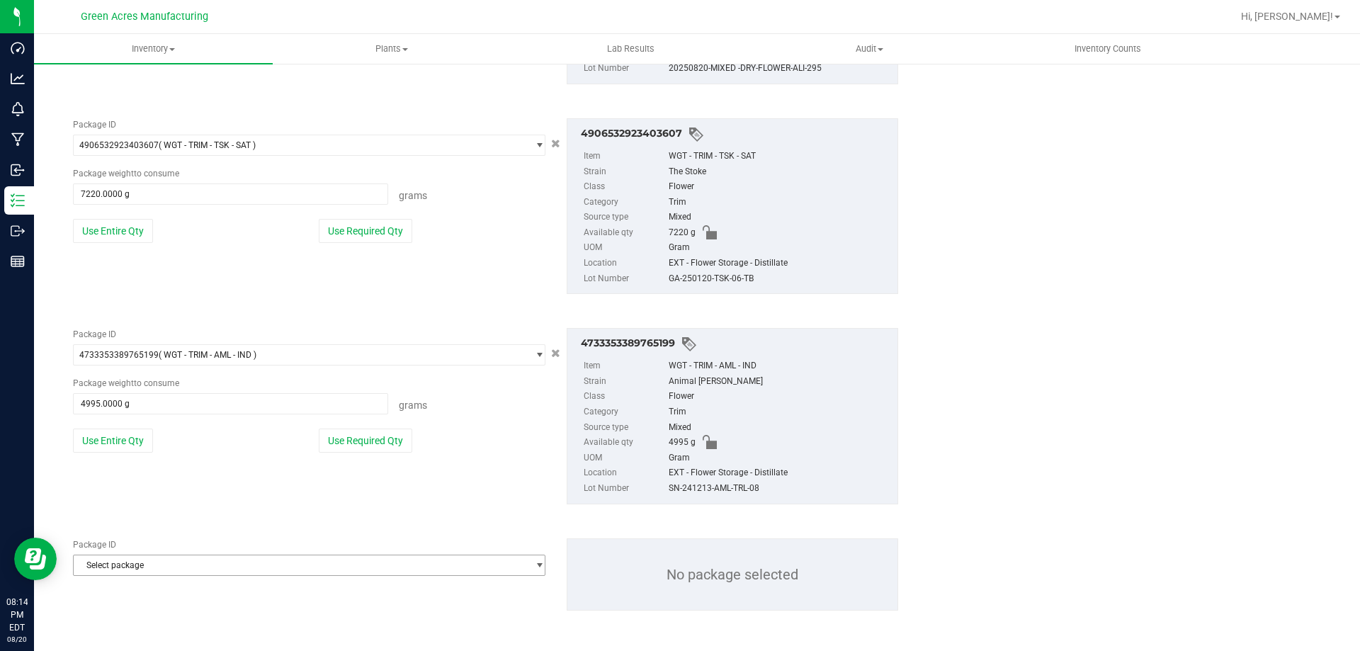
click at [127, 569] on span "Select package" at bounding box center [300, 565] width 453 height 20
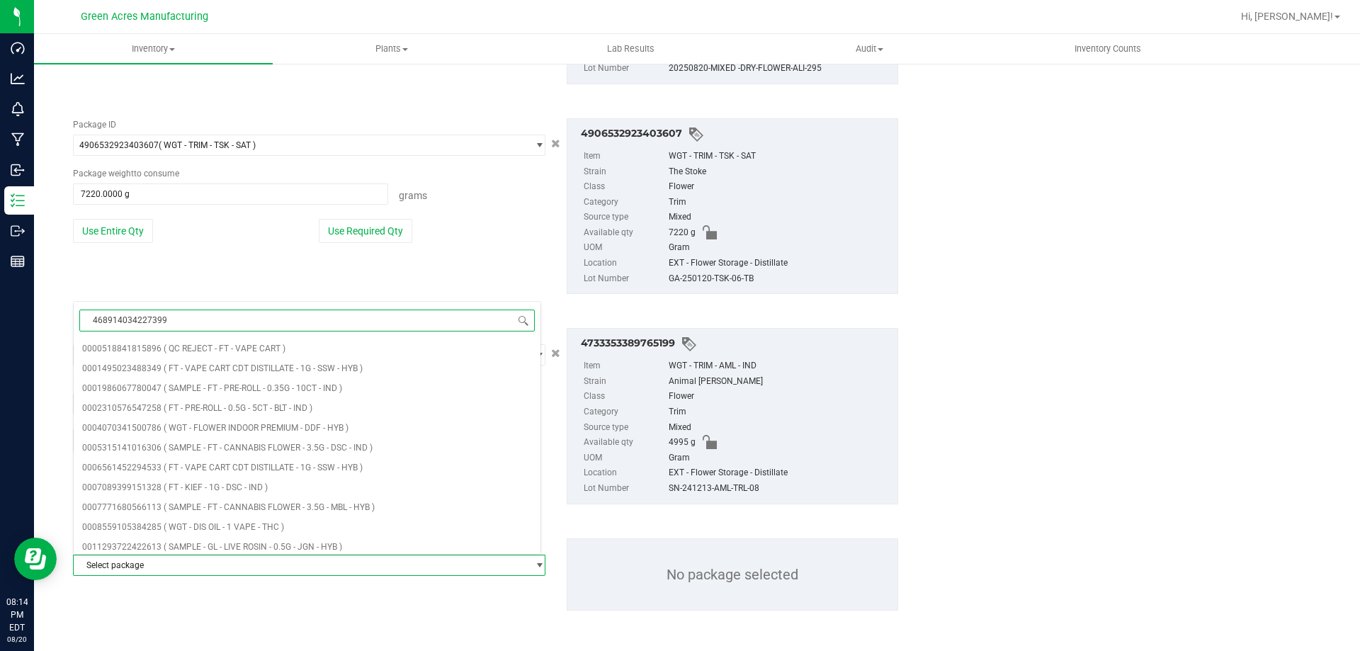
type input "4689140342273990"
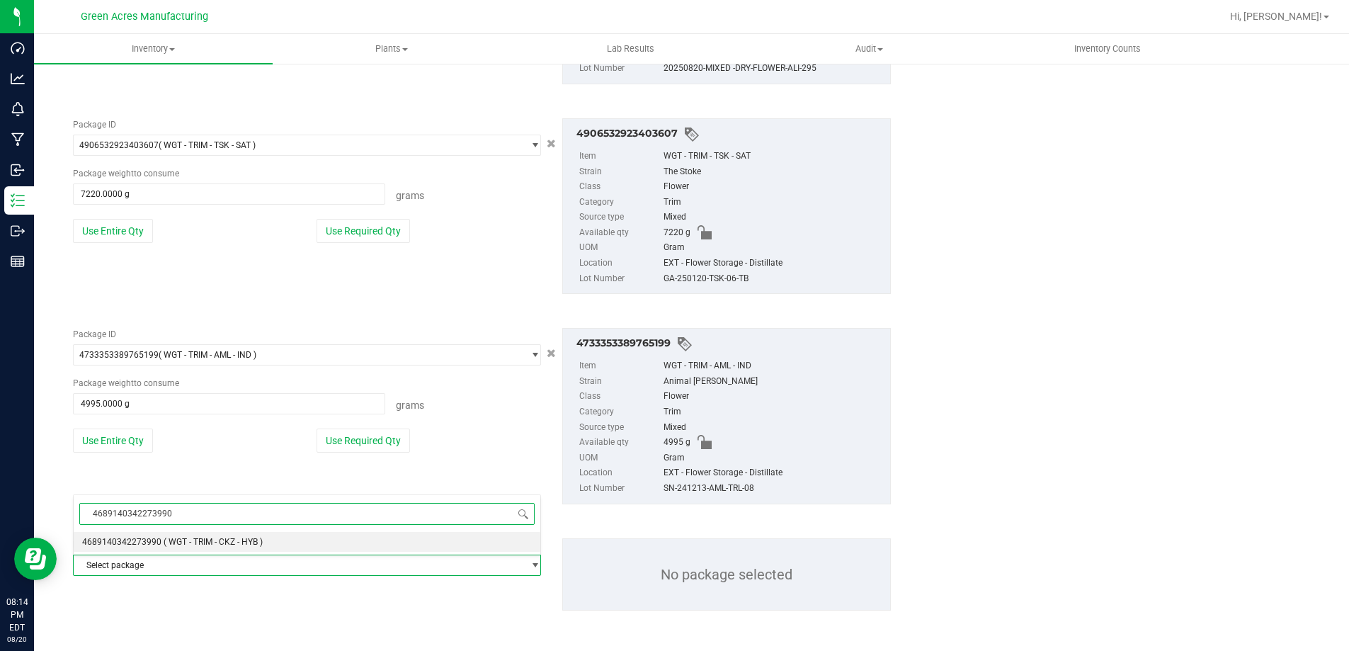
click at [133, 539] on span "4689140342273990" at bounding box center [121, 542] width 79 height 10
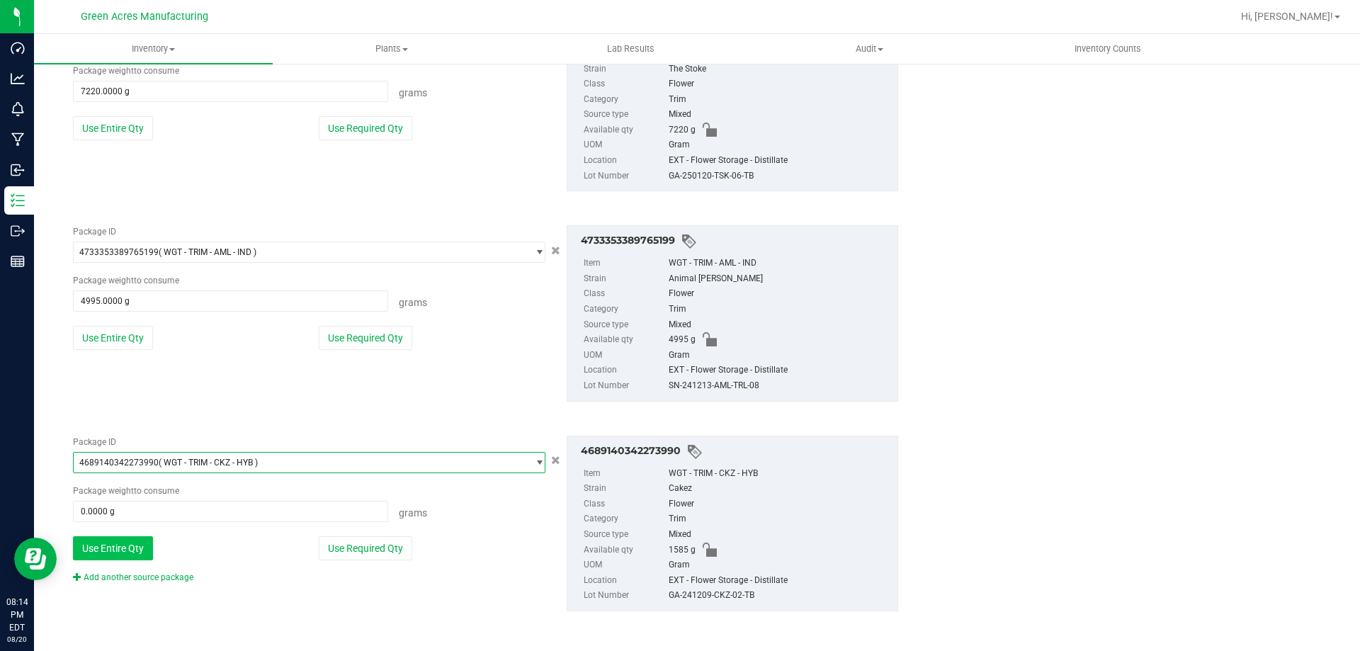
scroll to position [572, 0]
click at [128, 554] on button "Use Entire Qty" at bounding box center [113, 547] width 80 height 24
type input "1585.0000 g"
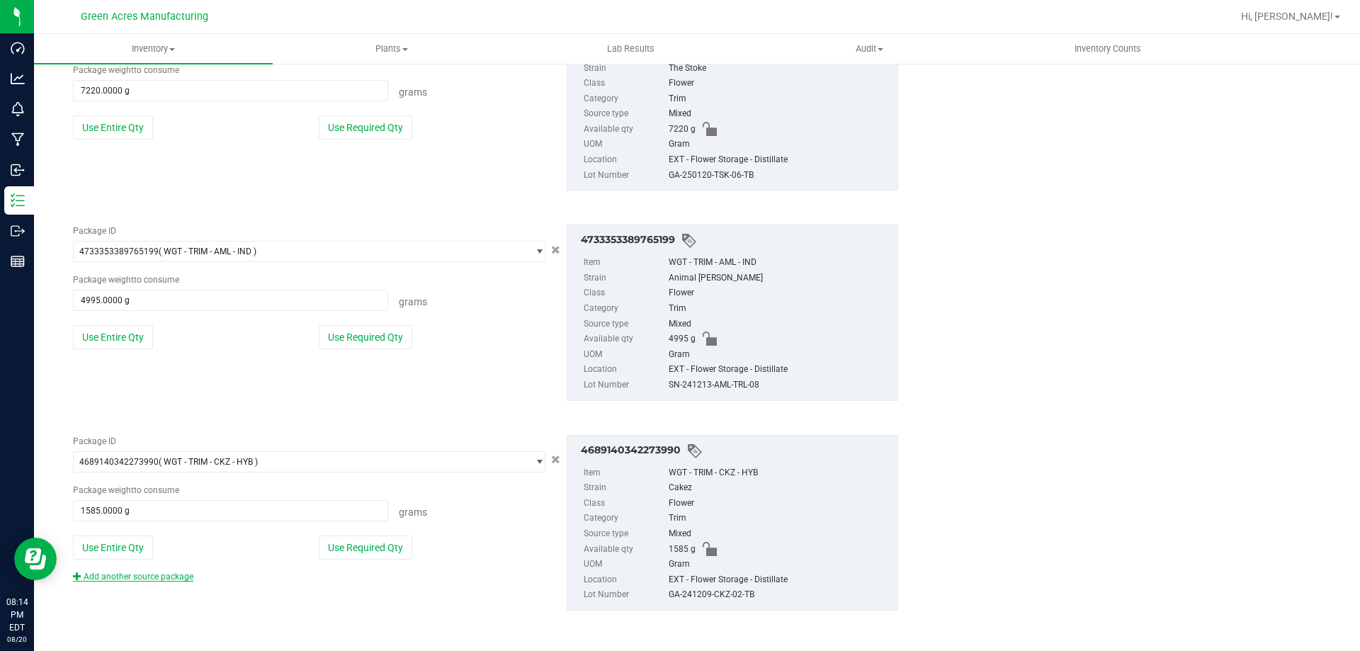
click at [132, 578] on link "Add another source package" at bounding box center [133, 577] width 120 height 10
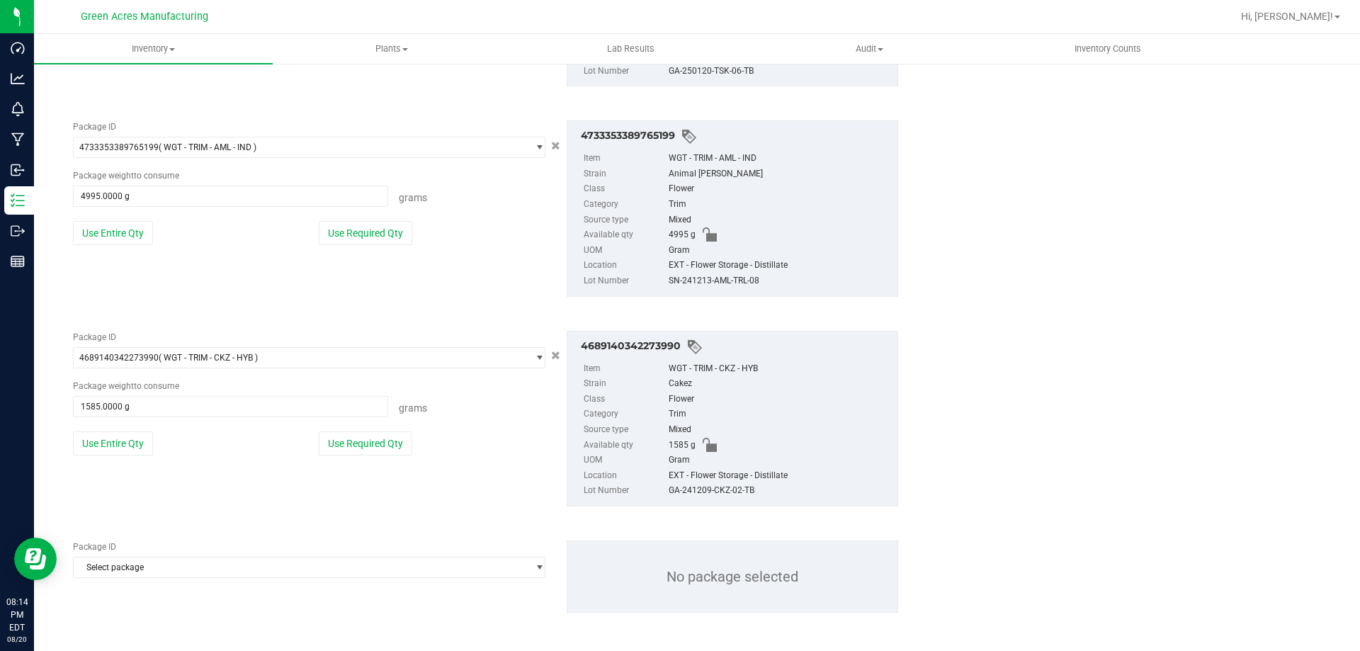
scroll to position [678, 0]
click at [132, 578] on div "Package ID Select package 0000518841815896 0001495023488349 0001986067780047 00…" at bounding box center [485, 574] width 846 height 95
click at [132, 567] on span "Select package" at bounding box center [300, 565] width 453 height 20
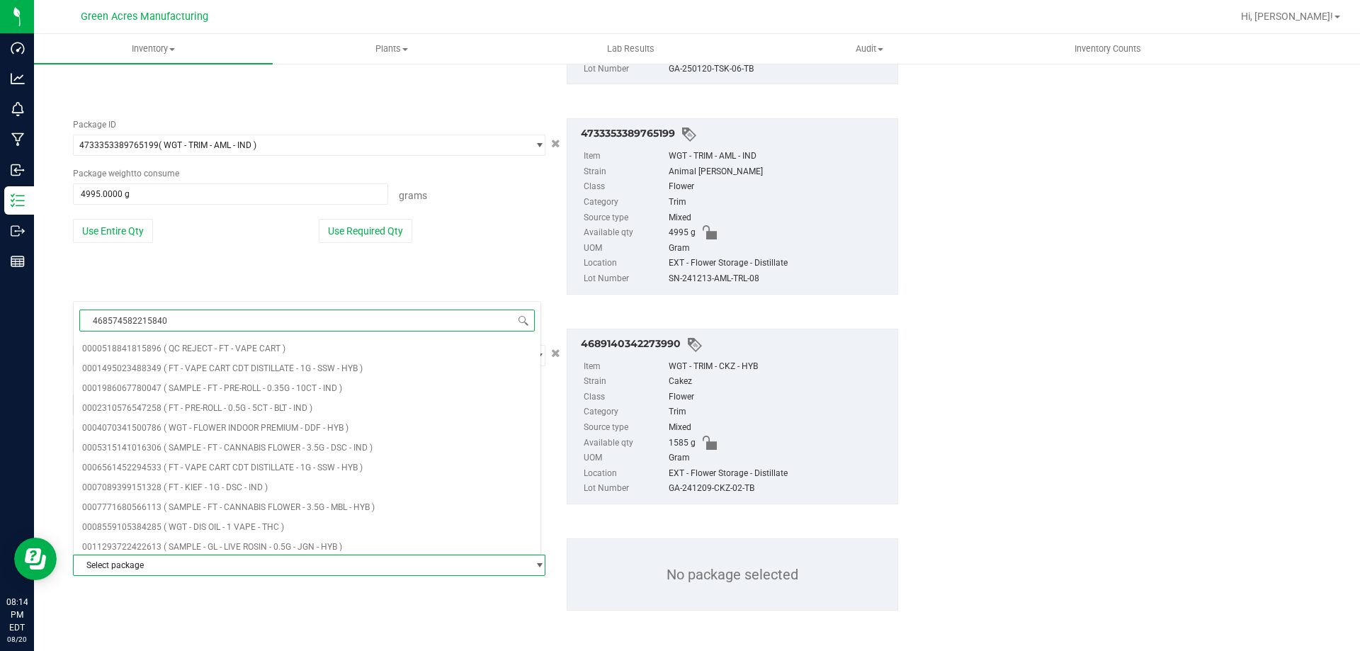
type input "4685745822158409"
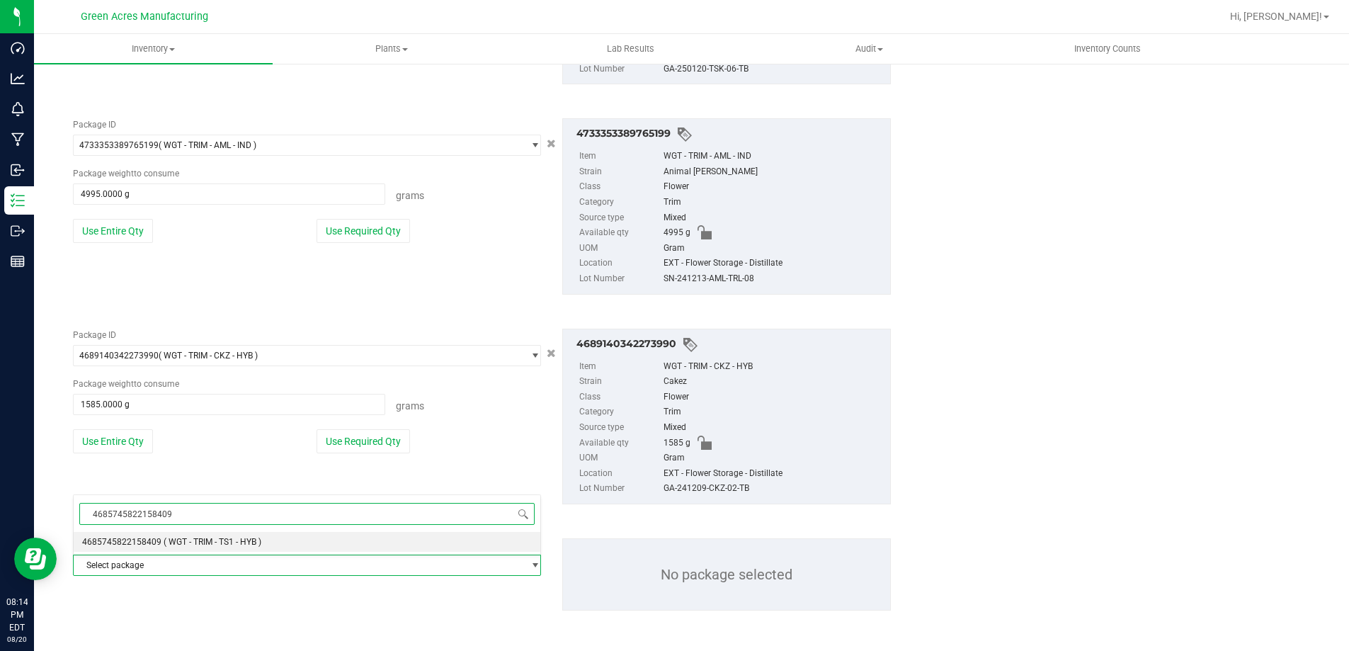
click at [139, 550] on li "4685745822158409 ( WGT - TRIM - TS1 - HYB )" at bounding box center [307, 542] width 467 height 20
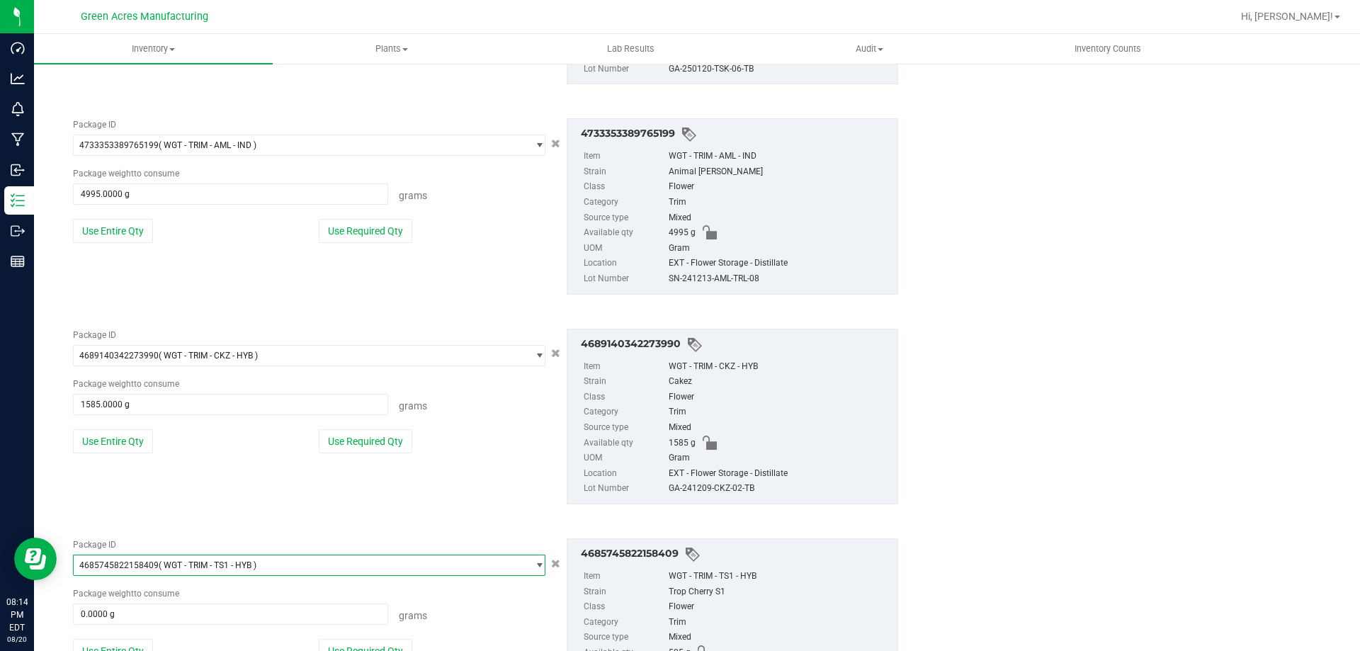
scroll to position [71945, 0]
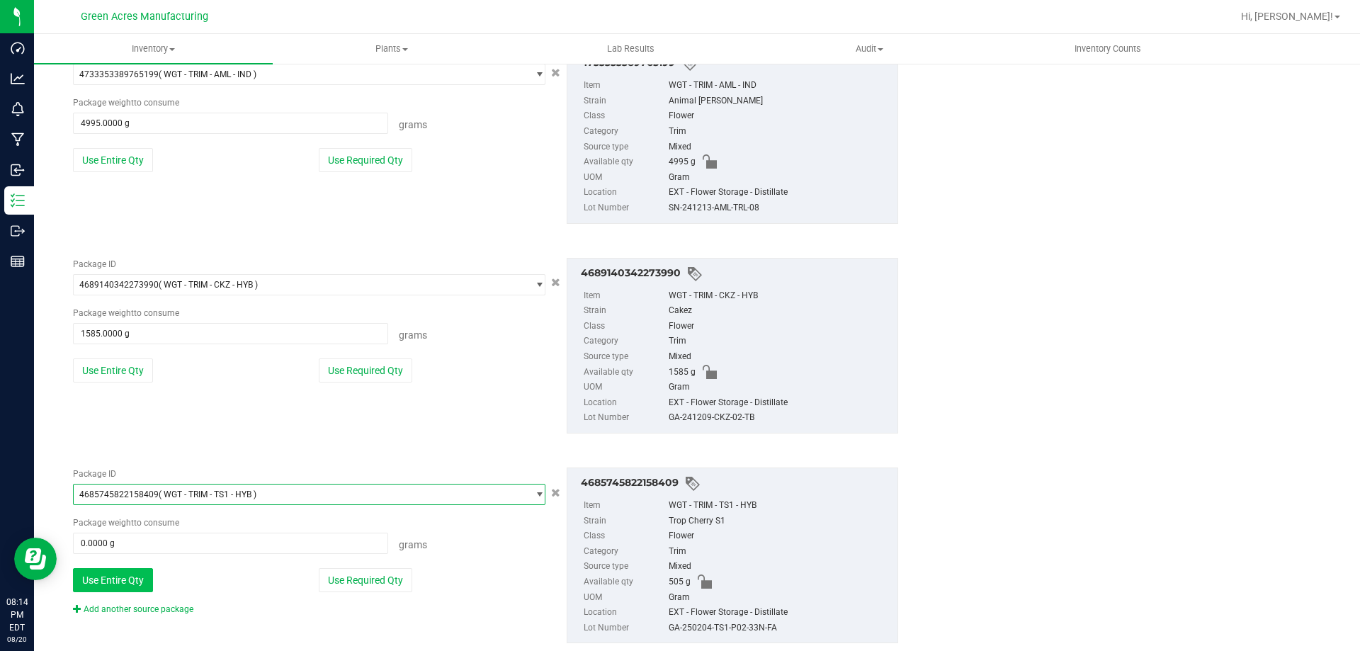
click at [136, 569] on button "Use Entire Qty" at bounding box center [113, 580] width 80 height 24
type input "505.0000 g"
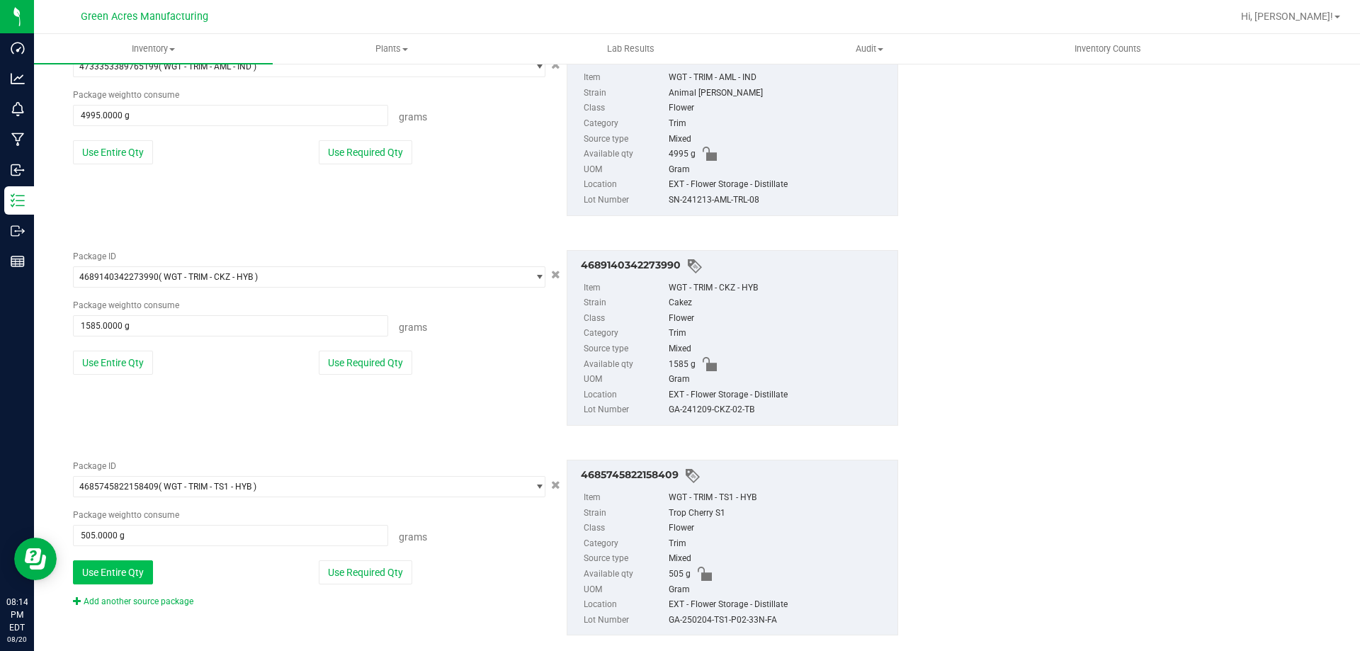
scroll to position [782, 0]
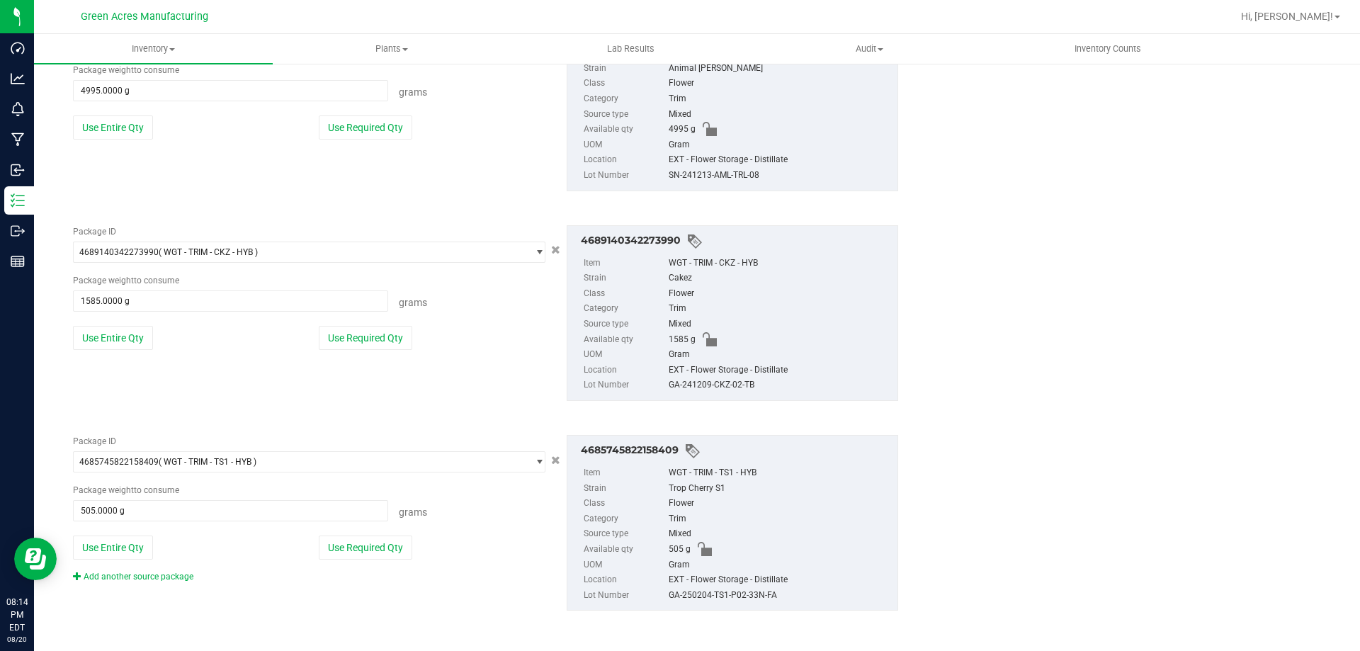
click at [139, 588] on div "Package ID 4685745822158409 ( WGT - TRIM - TS1 - HYB ) 4674423142122174 4676454…" at bounding box center [485, 523] width 846 height 198
click at [140, 579] on link "Add another source package" at bounding box center [133, 577] width 120 height 10
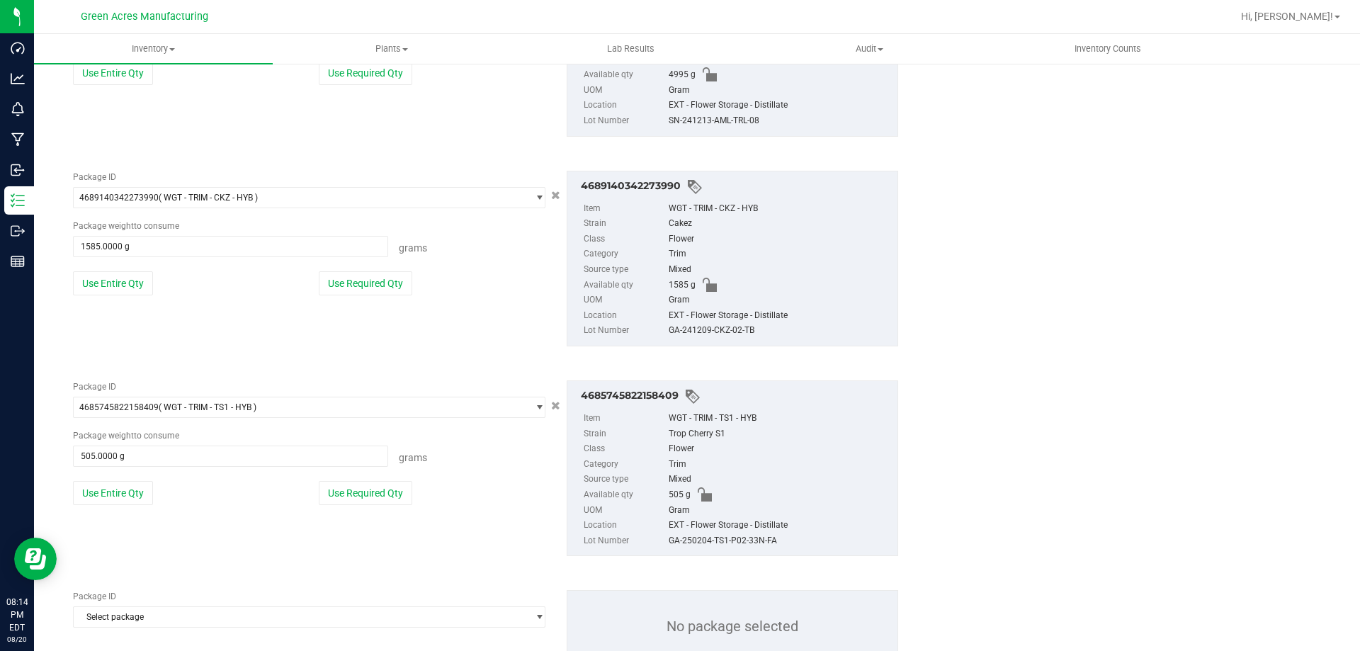
scroll to position [888, 0]
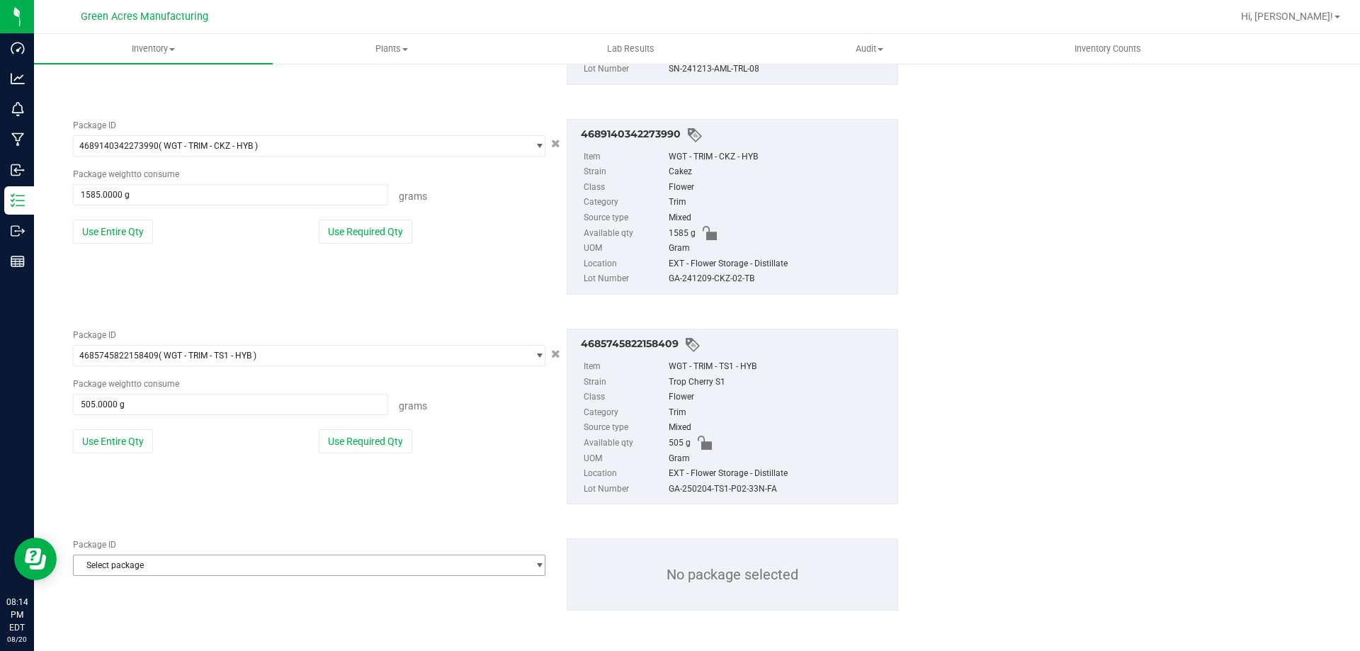
click at [145, 569] on span "Select package" at bounding box center [300, 565] width 453 height 20
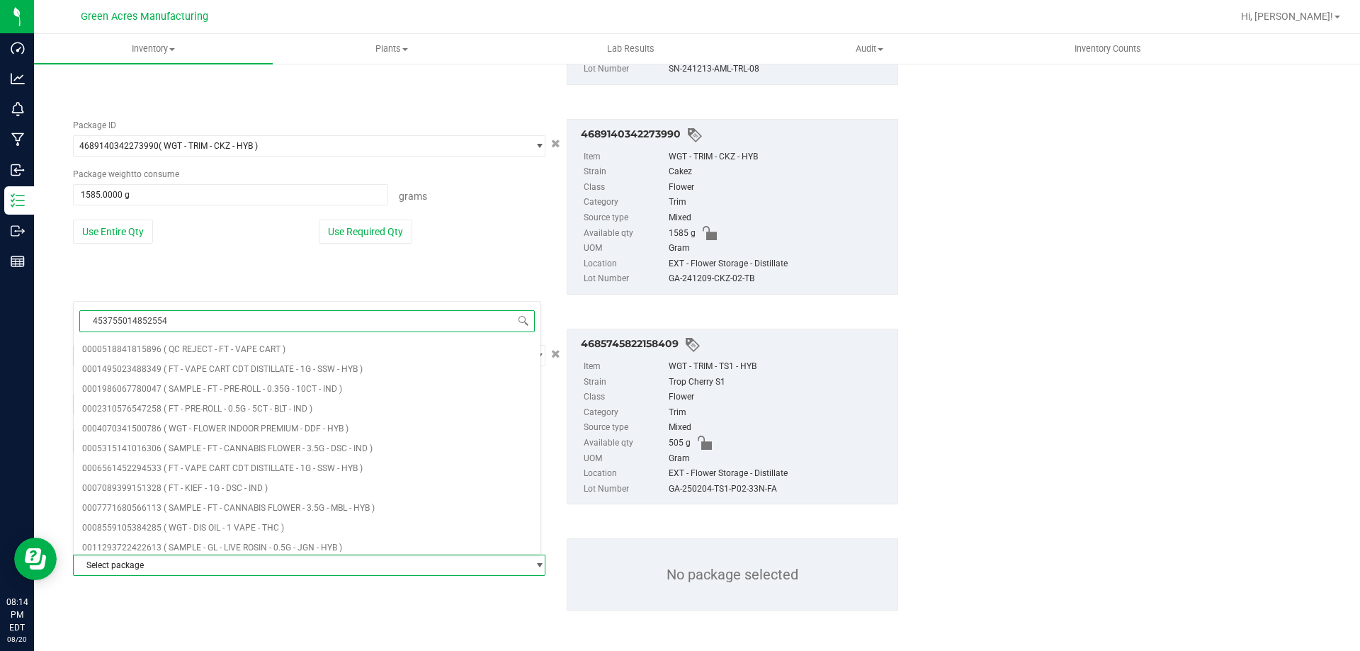
type input "4537550148525549"
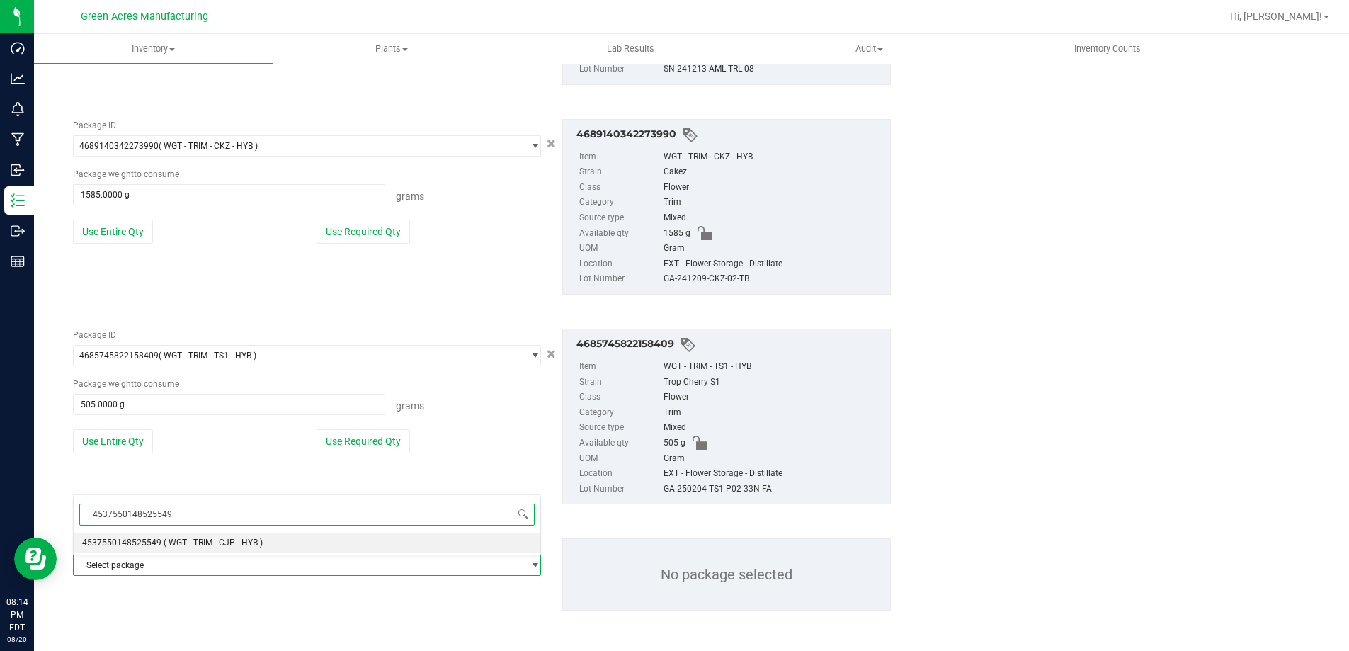
click at [140, 548] on li "4537550148525549 ( WGT - TRIM - CJP - HYB )" at bounding box center [307, 543] width 467 height 20
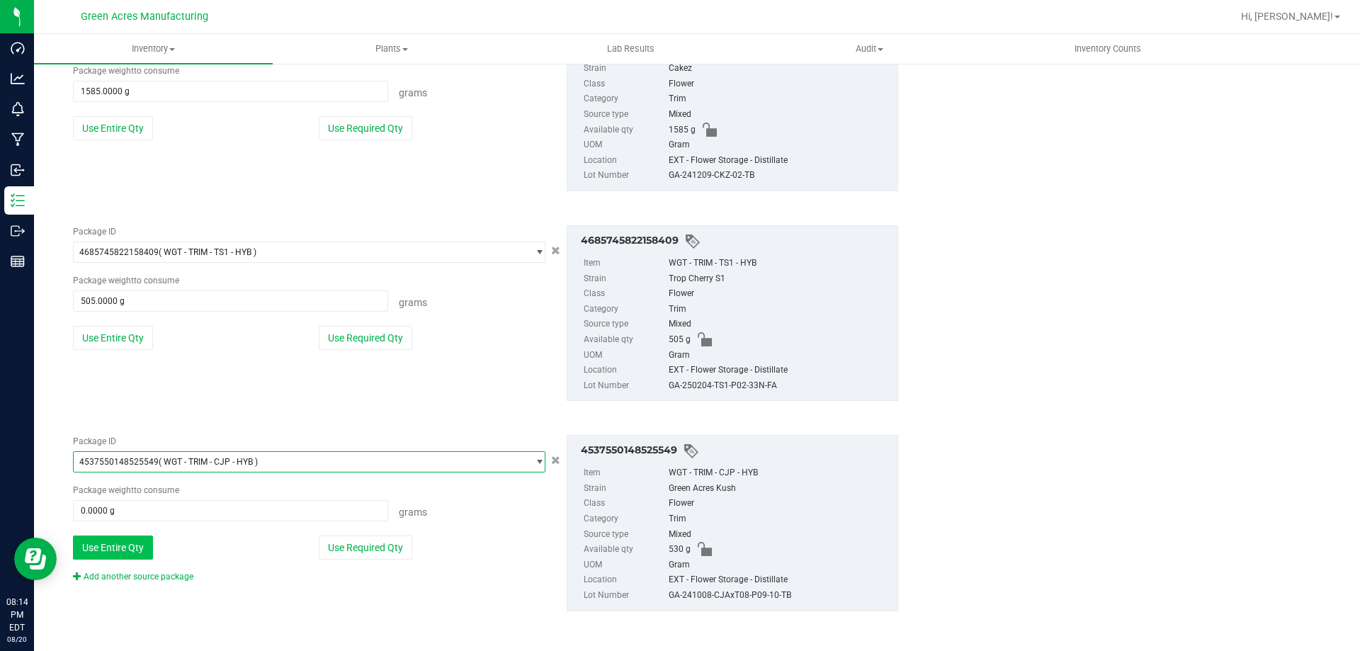
scroll to position [992, 0]
click at [136, 547] on button "Use Entire Qty" at bounding box center [113, 547] width 80 height 24
type input "530.0000 g"
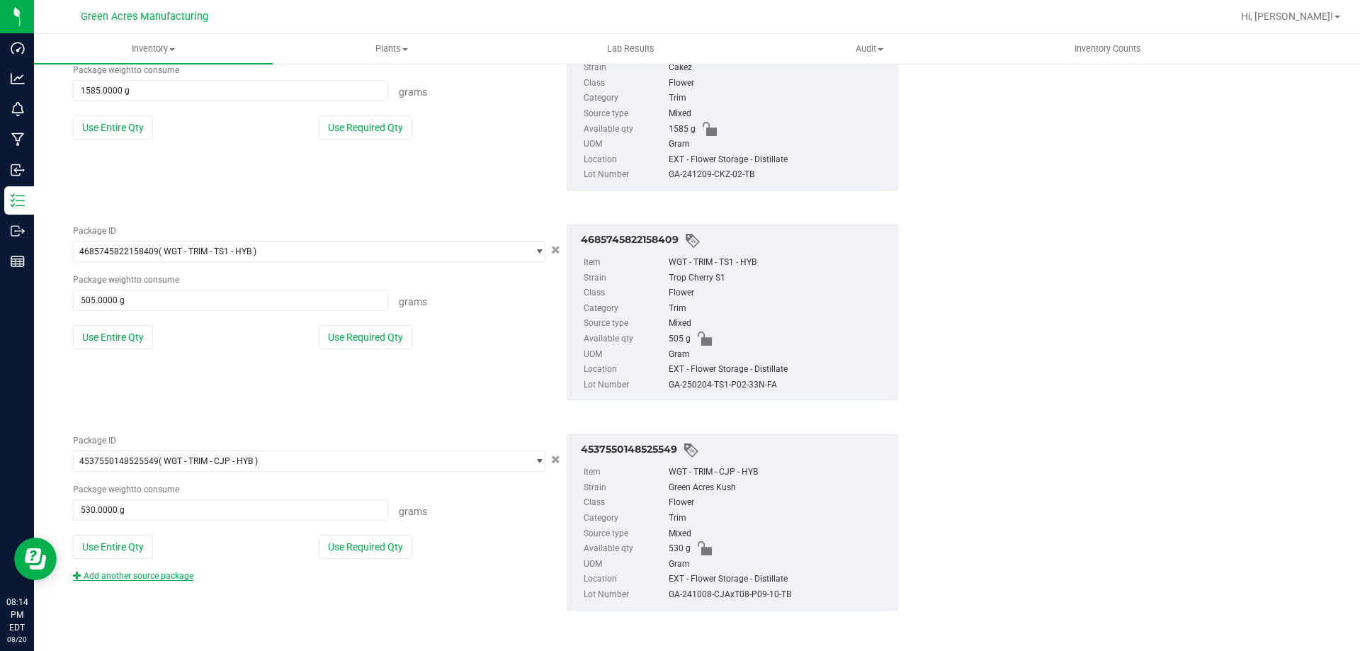
click at [126, 572] on link "Add another source package" at bounding box center [133, 576] width 120 height 10
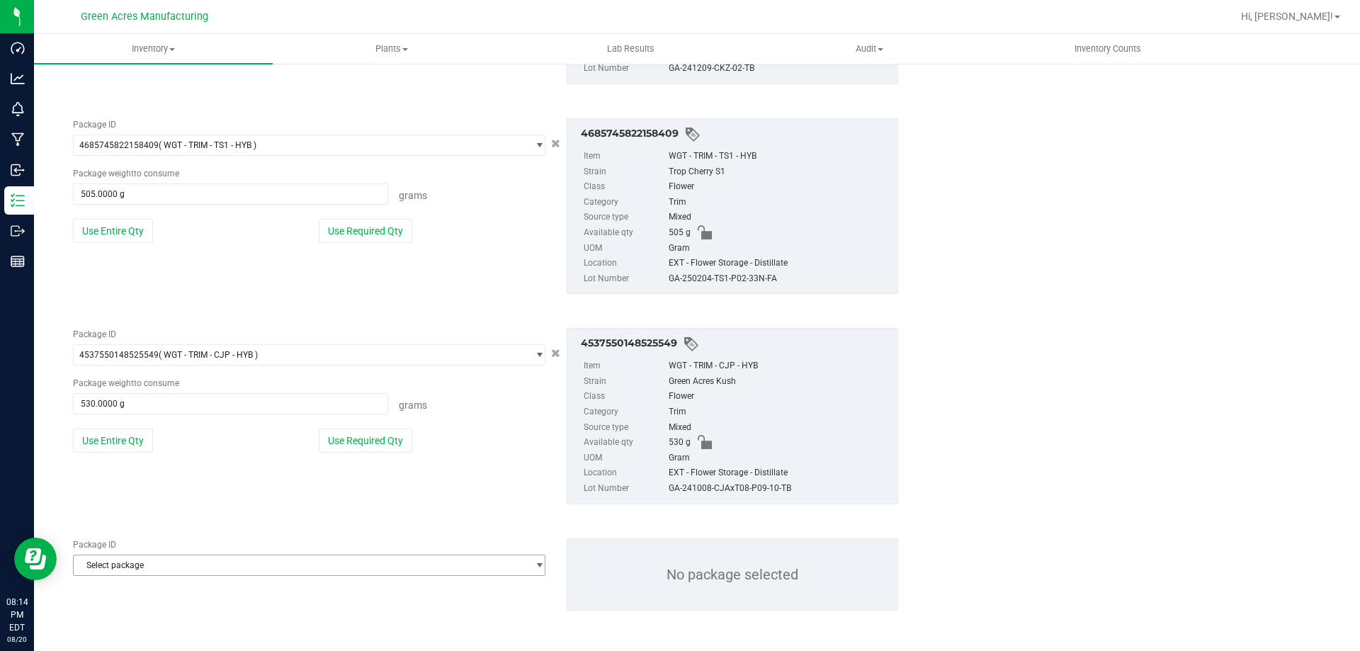
click at [181, 571] on span "Select package" at bounding box center [300, 565] width 453 height 20
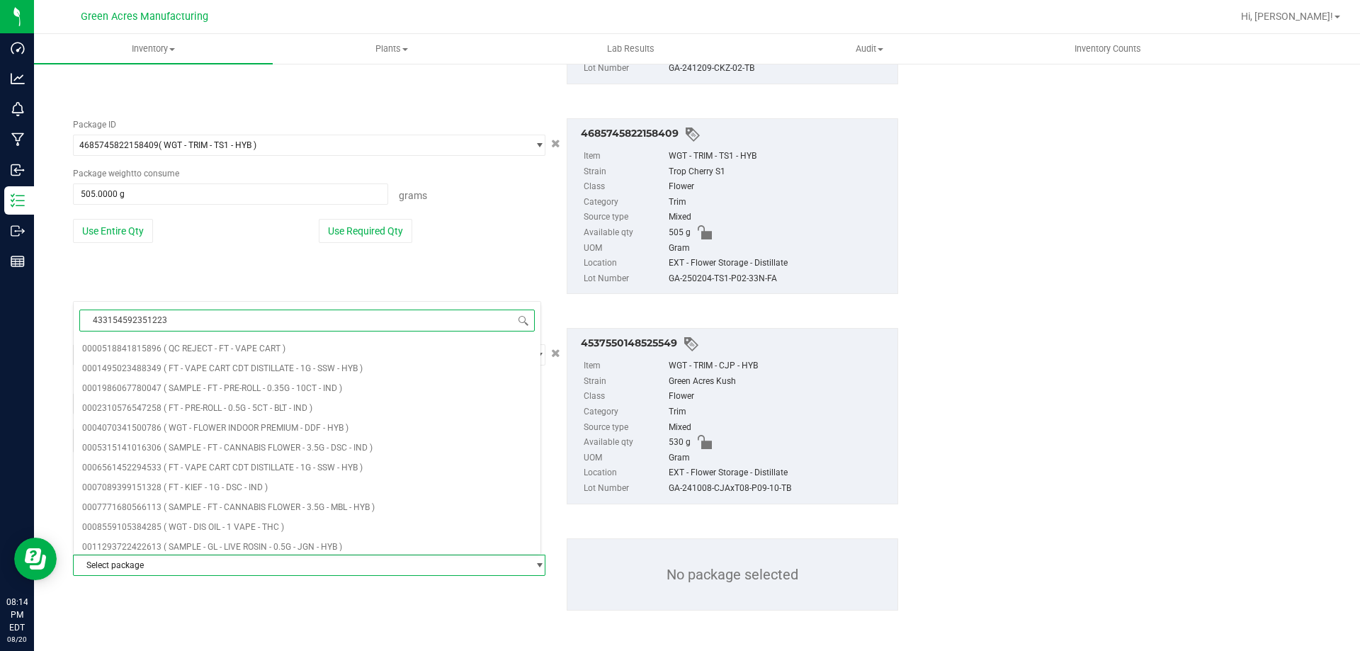
type input "4331545923512231"
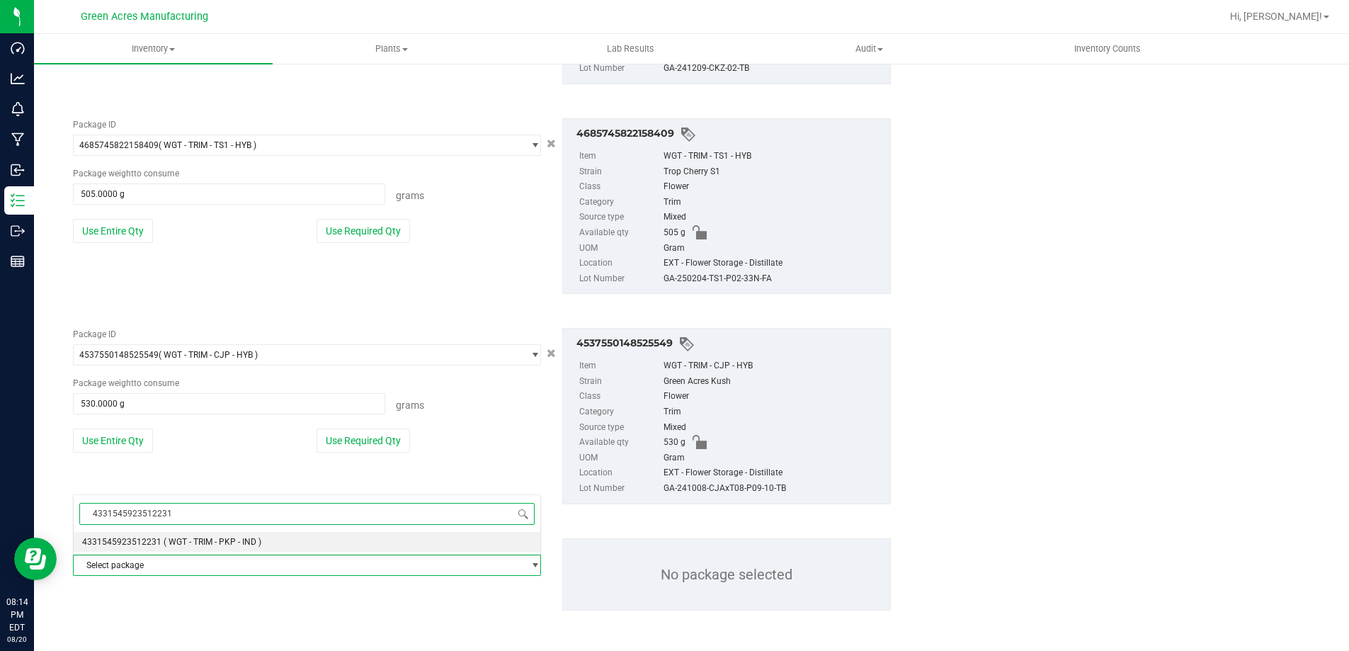
click at [186, 543] on span "( WGT - TRIM - PKP - IND )" at bounding box center [213, 542] width 98 height 10
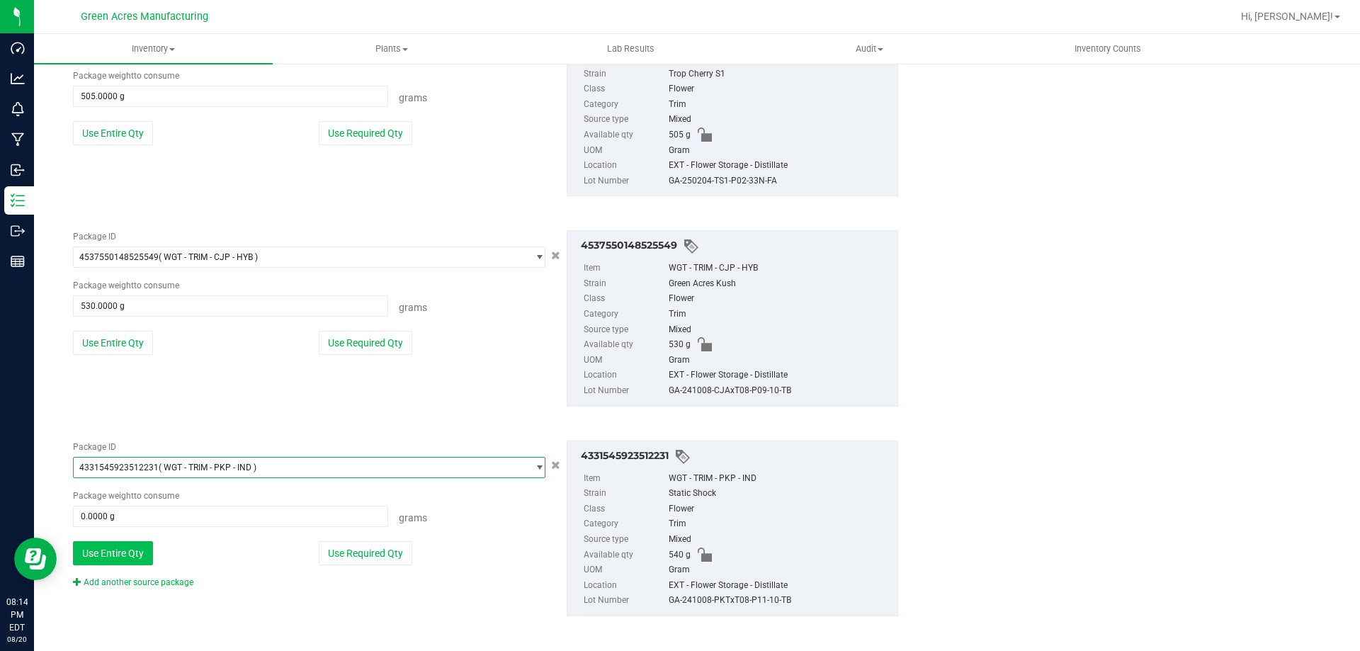
scroll to position [1202, 0]
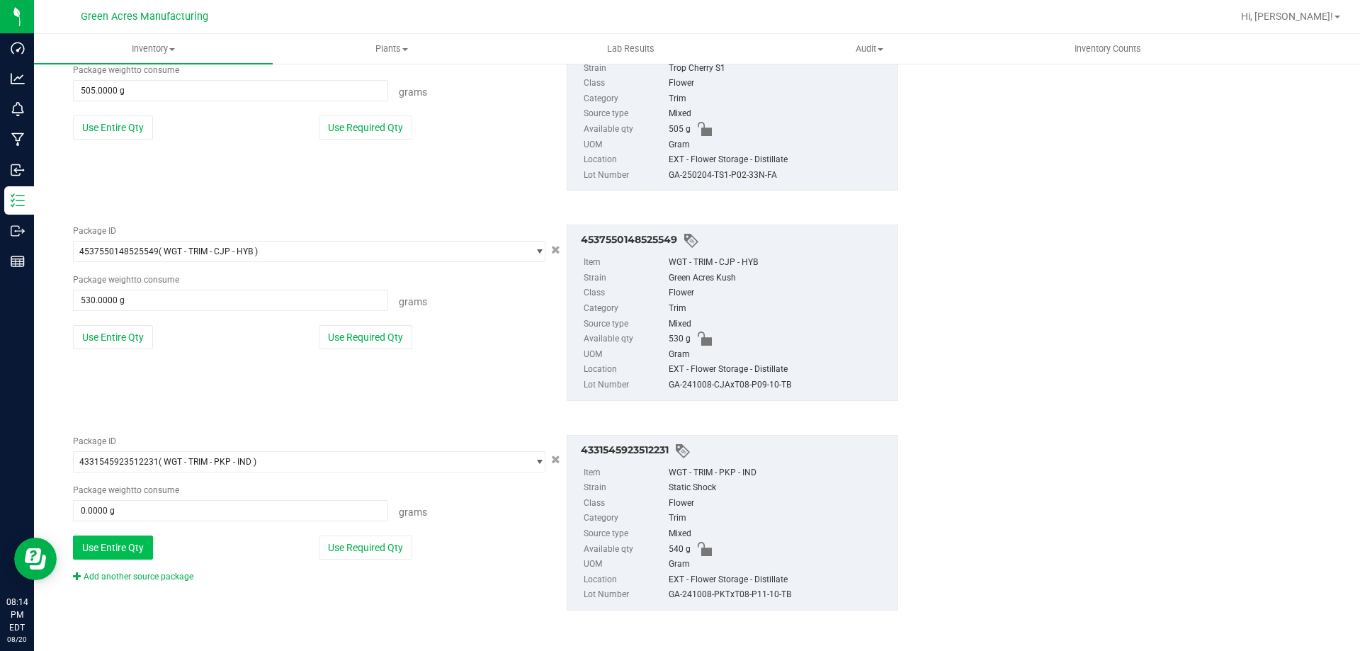
click at [125, 552] on button "Use Entire Qty" at bounding box center [113, 547] width 80 height 24
type input "540.0000 g"
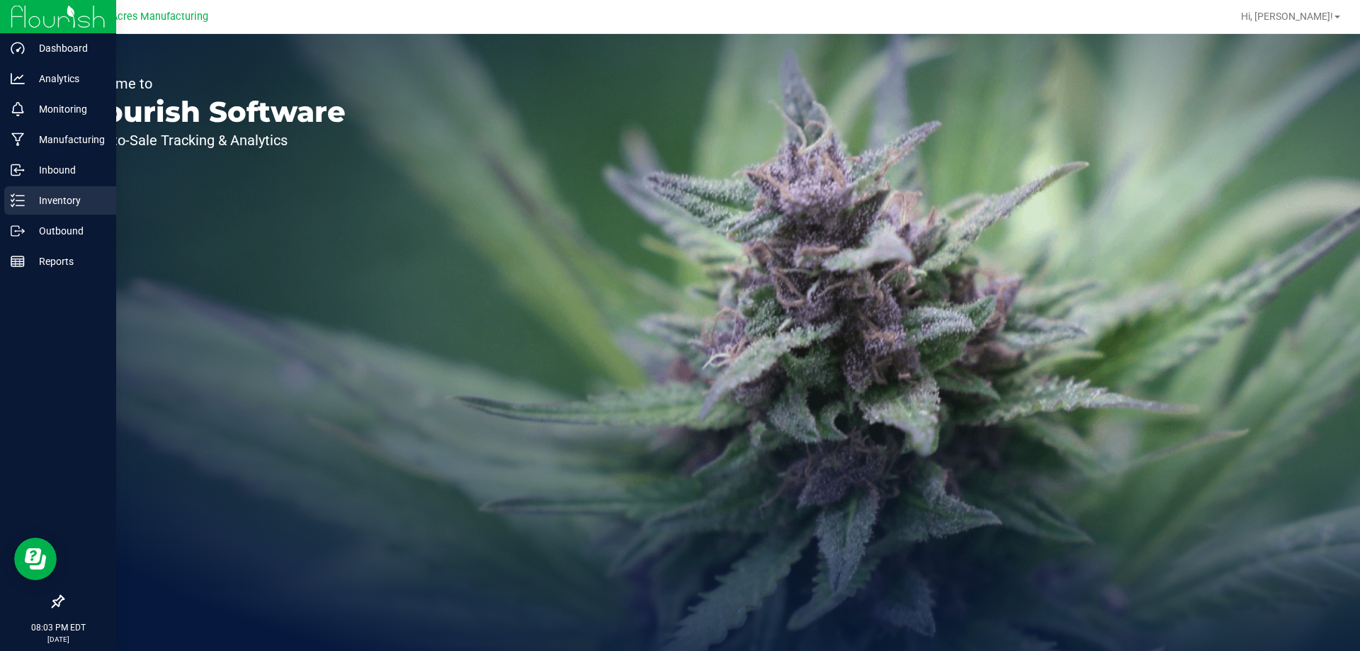
click at [16, 196] on icon at bounding box center [18, 200] width 14 height 14
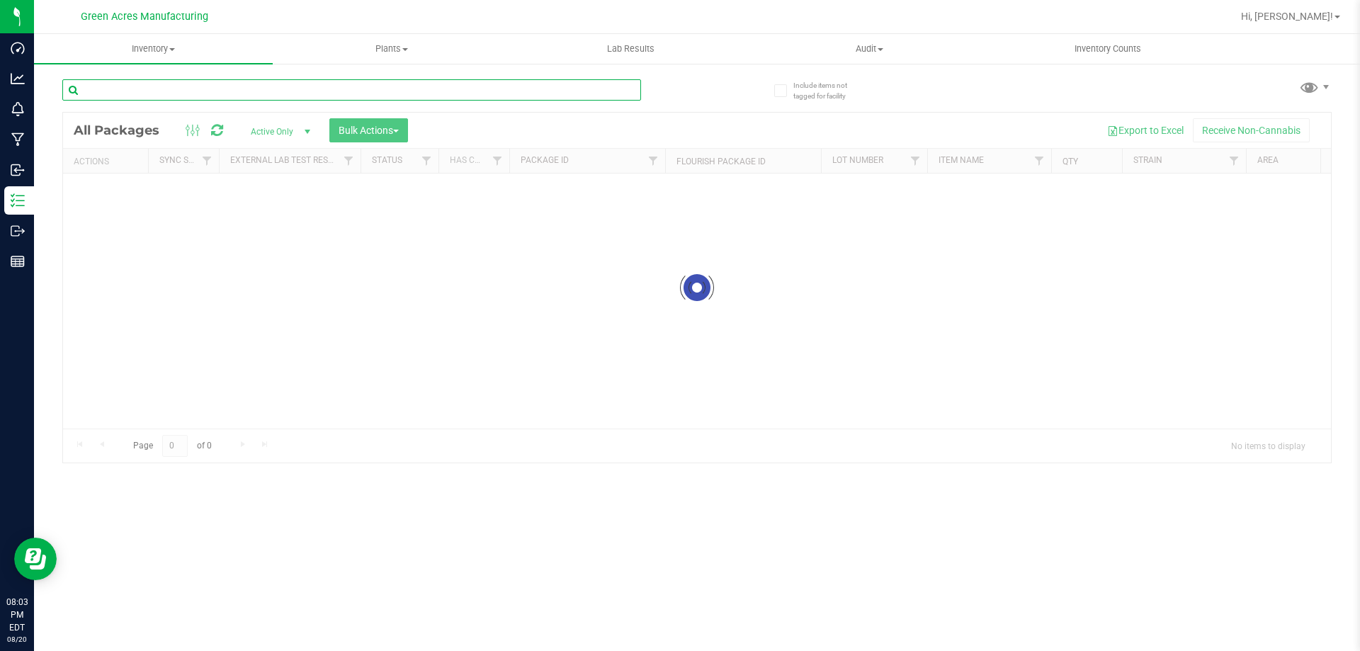
click at [206, 86] on input "text" at bounding box center [351, 89] width 579 height 21
paste input "Print"
click at [395, 87] on input "Print" at bounding box center [351, 89] width 579 height 21
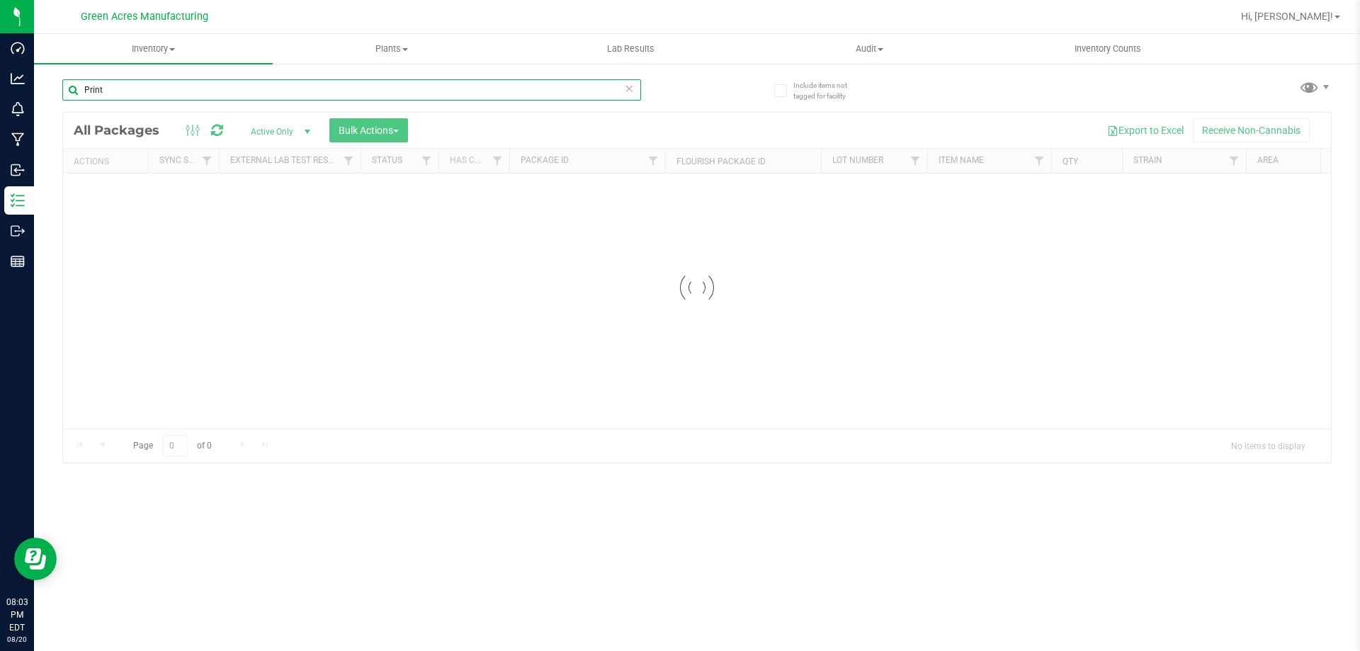
paste input "0820-2362"
type input "0820-2362"
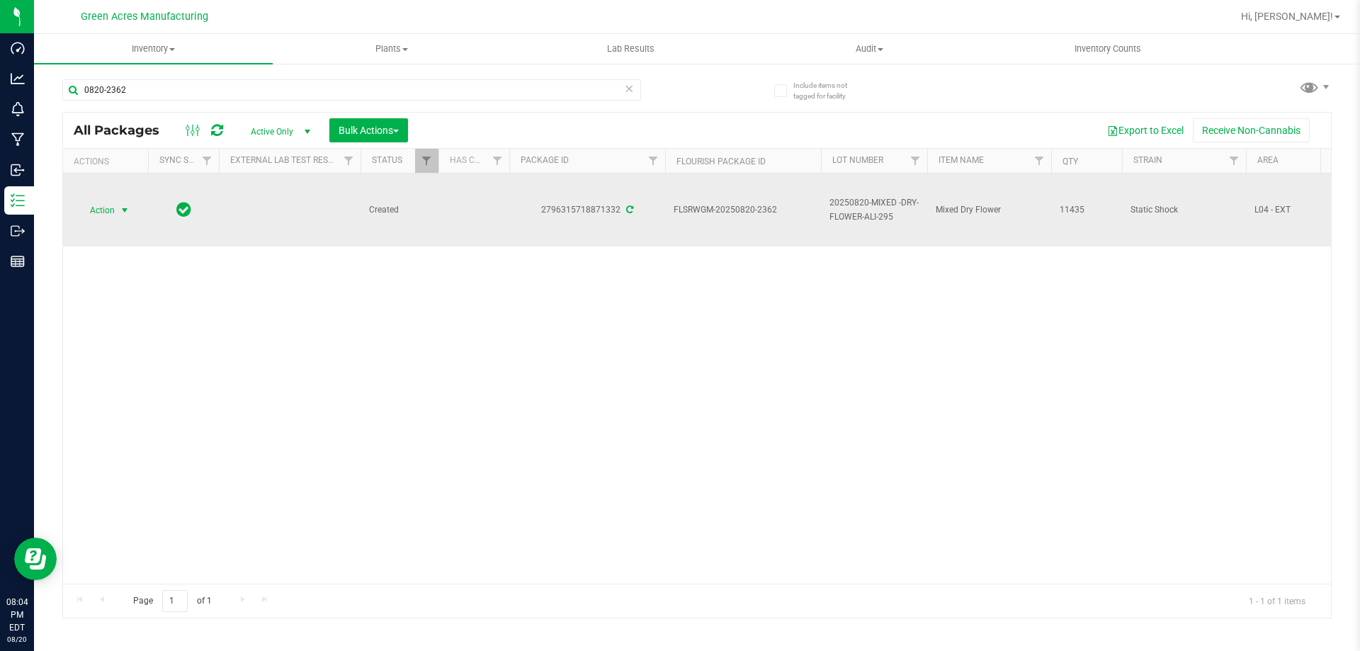
click at [84, 207] on span "Action" at bounding box center [96, 210] width 38 height 20
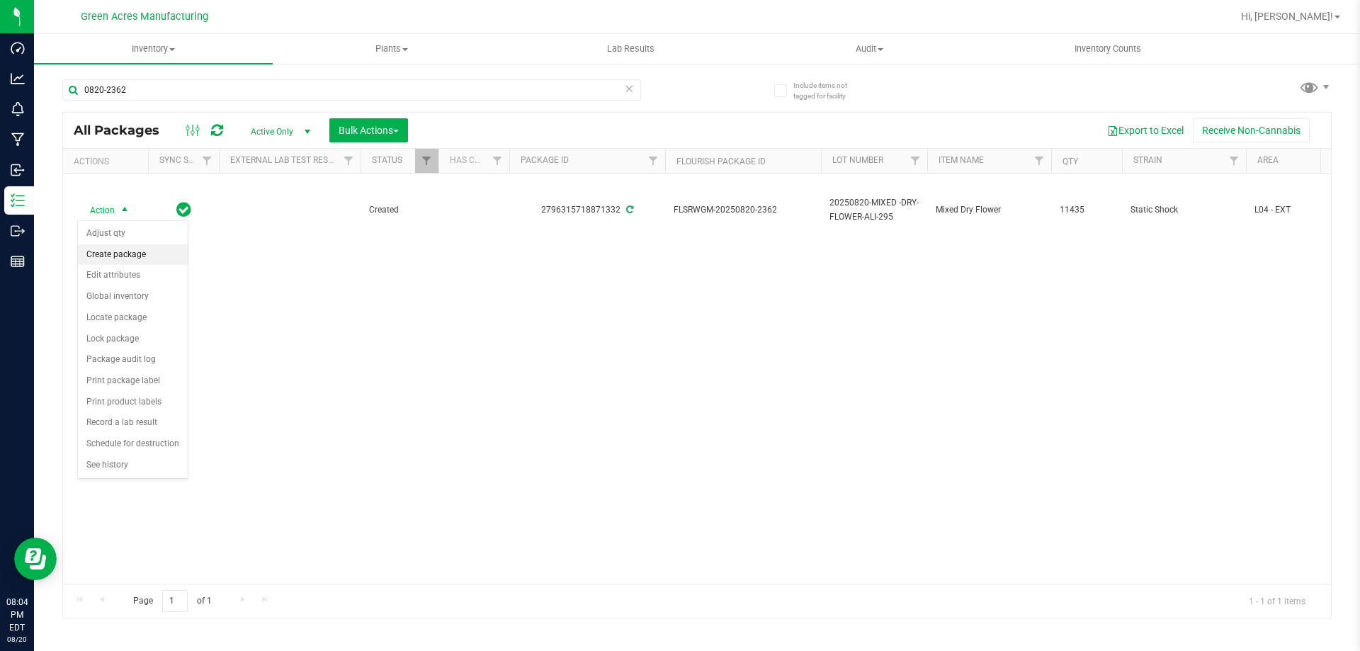
click at [110, 246] on li "Create package" at bounding box center [133, 254] width 110 height 21
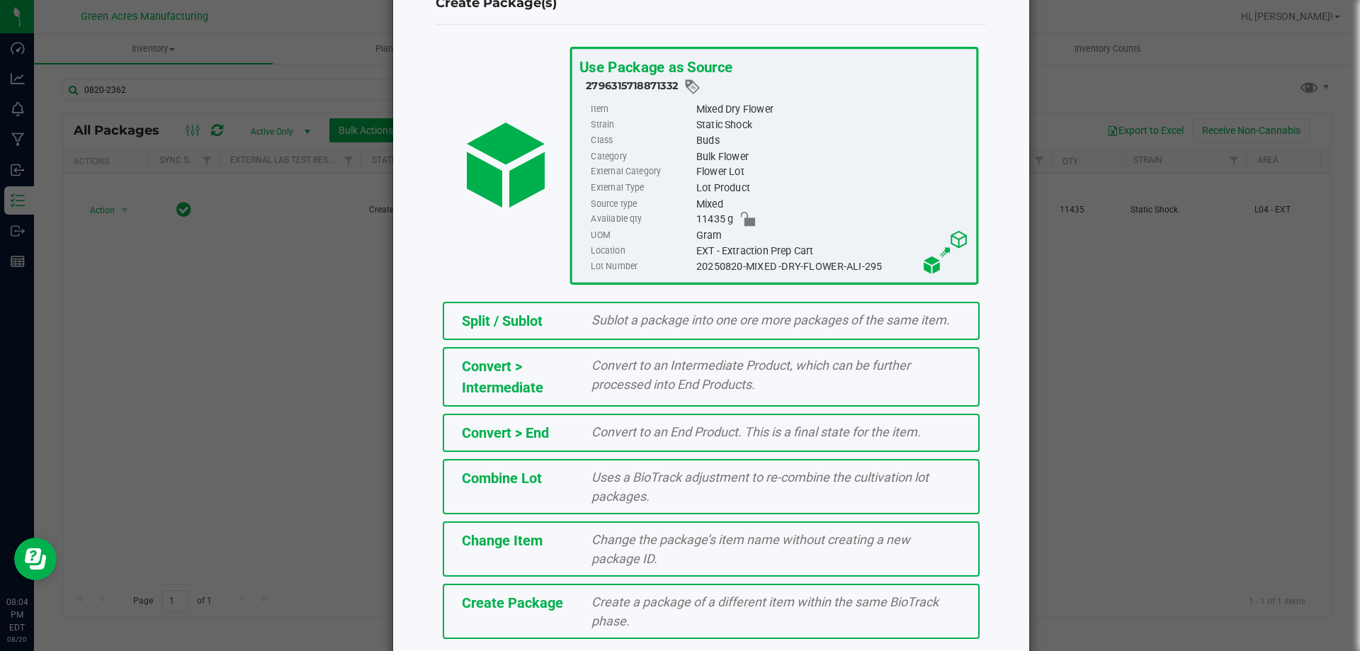
scroll to position [102, 0]
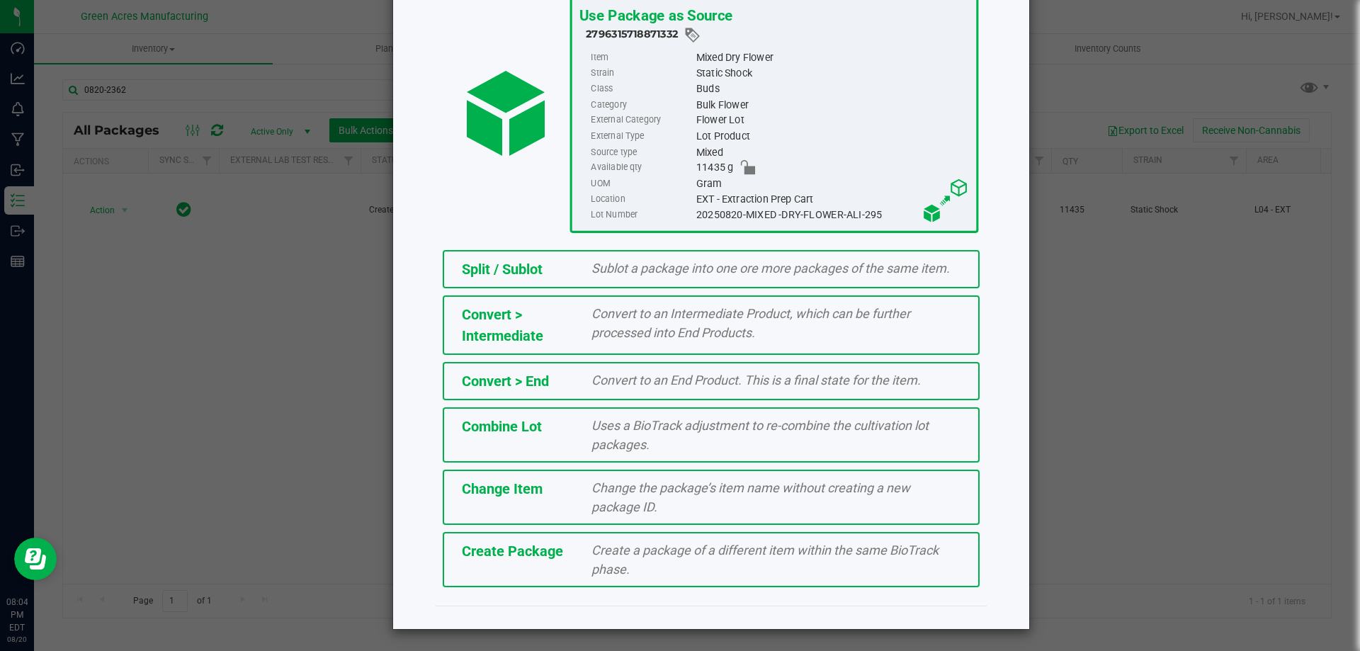
click at [562, 547] on div "Create Package" at bounding box center [516, 550] width 130 height 21
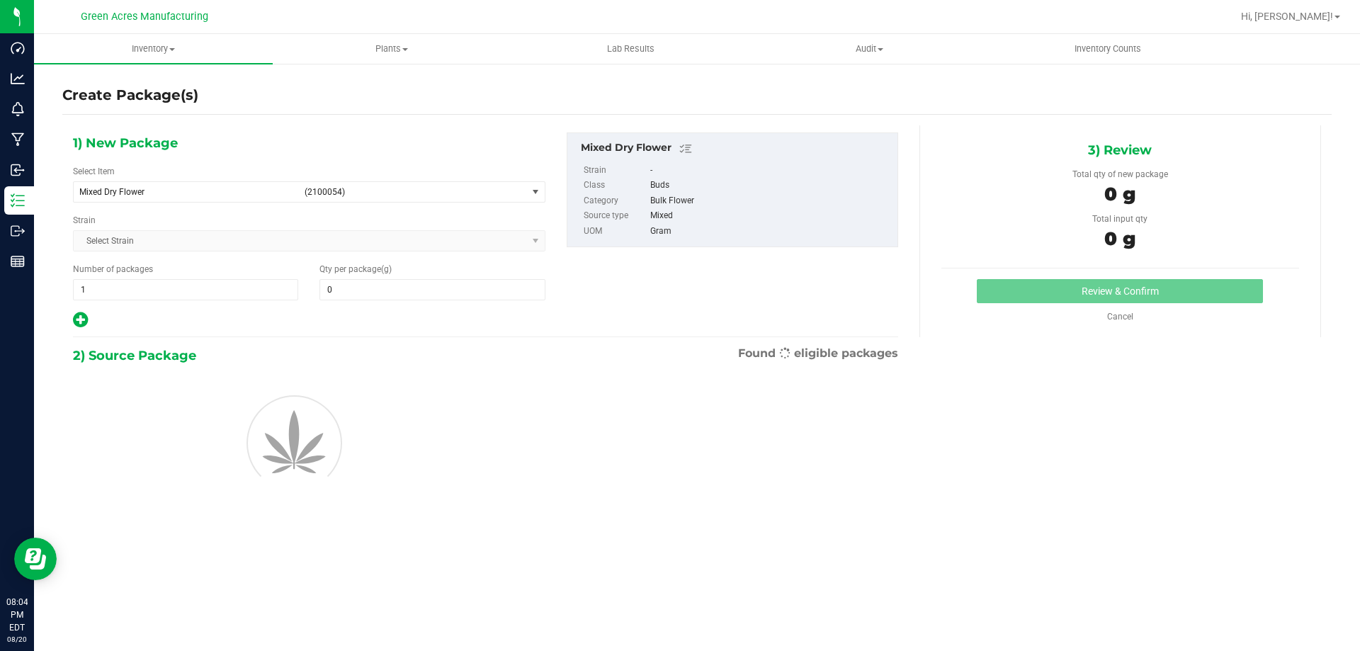
type input "0.0000"
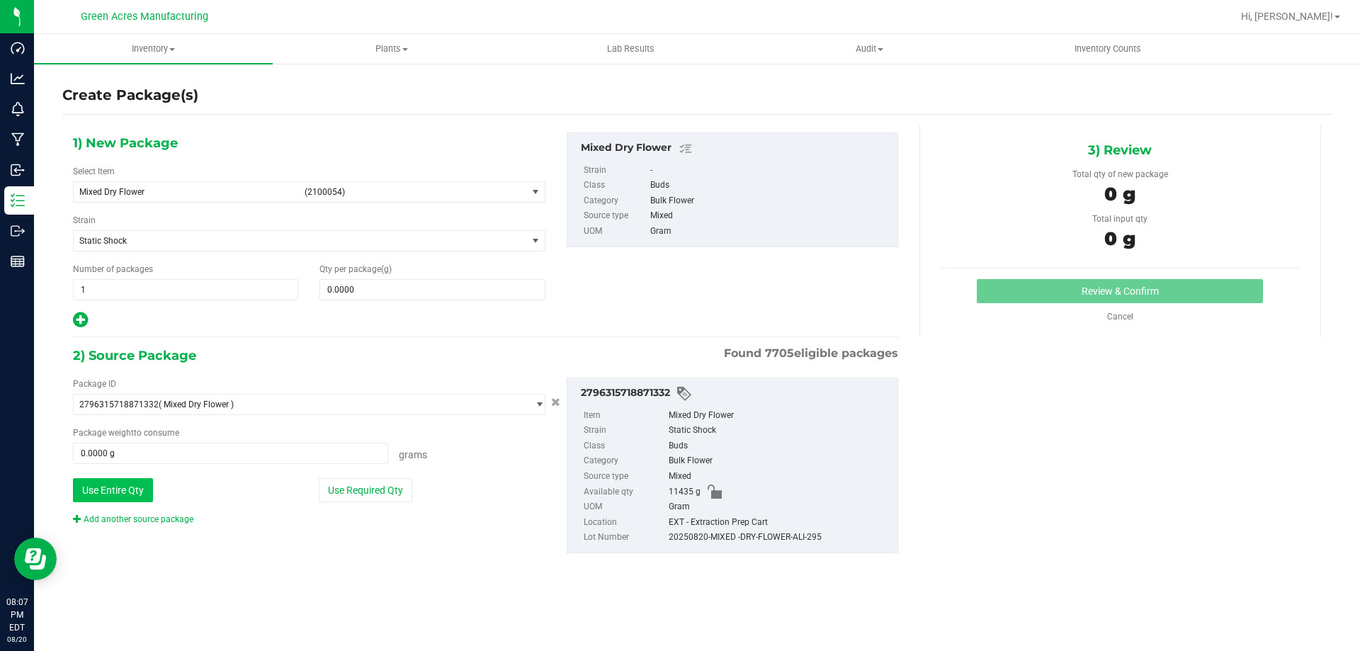
click at [106, 493] on button "Use Entire Qty" at bounding box center [113, 490] width 80 height 24
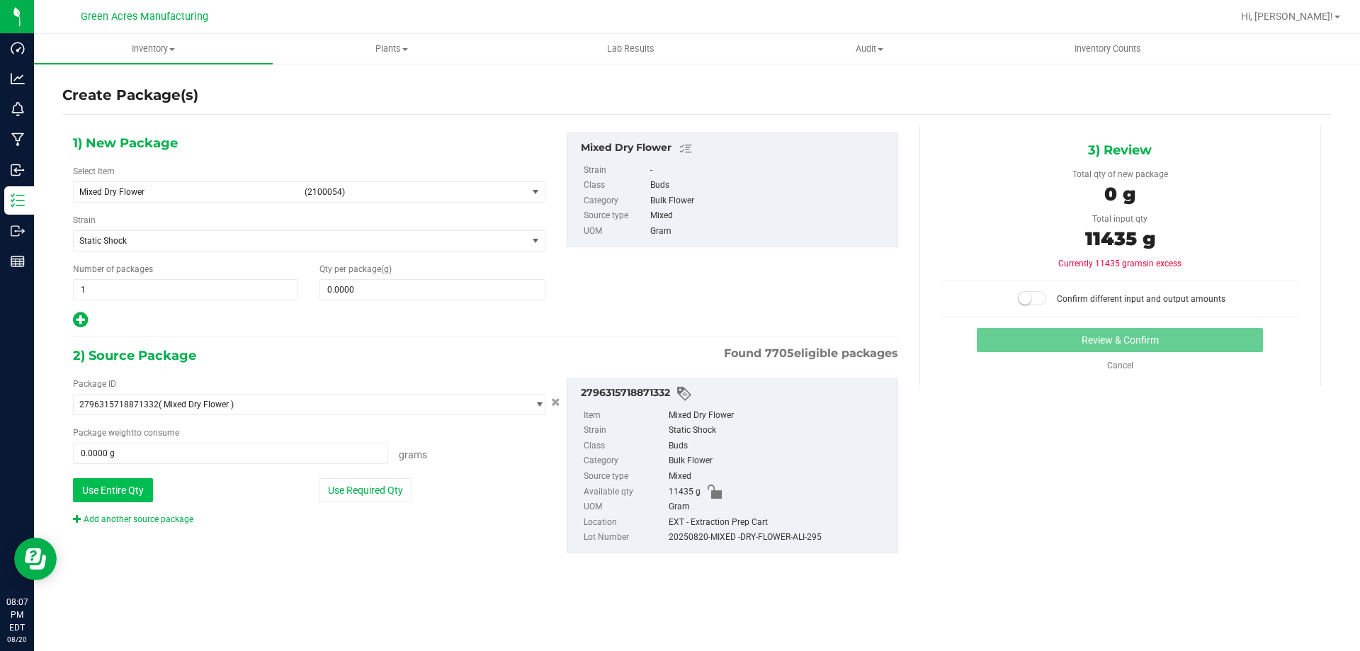
type input "11435.0000 g"
click at [118, 516] on link "Add another source package" at bounding box center [133, 519] width 120 height 10
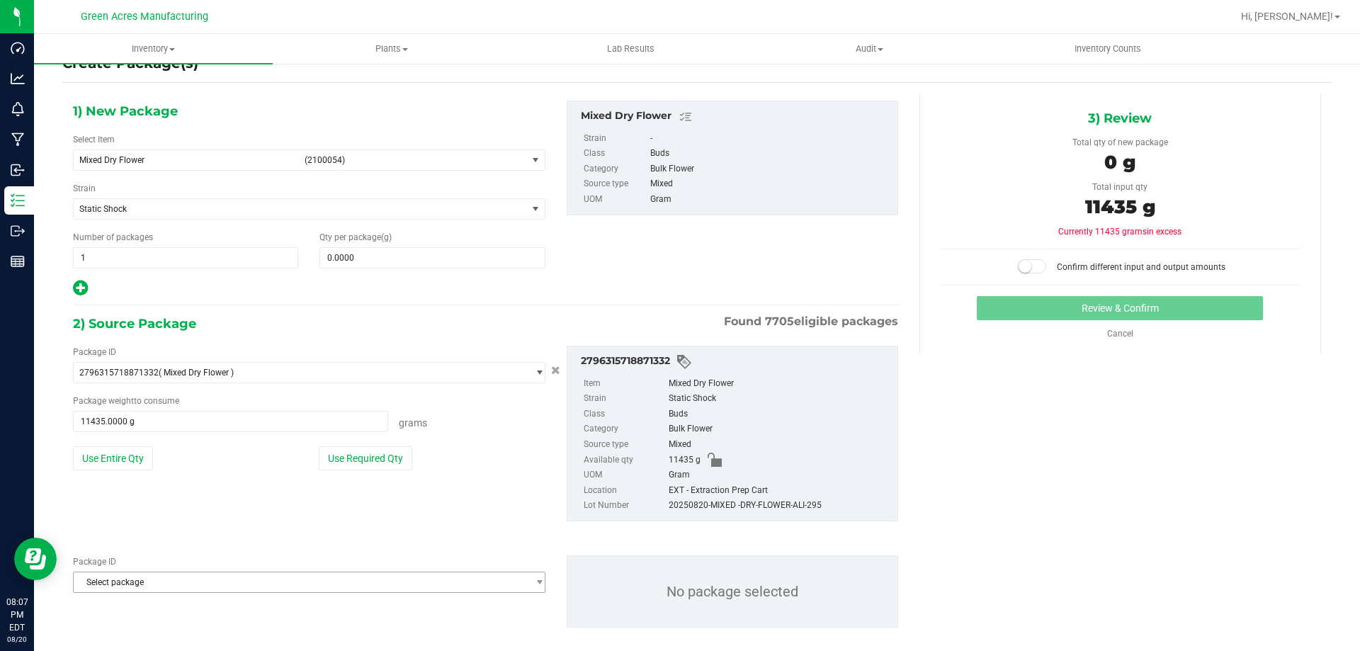
scroll to position [49, 0]
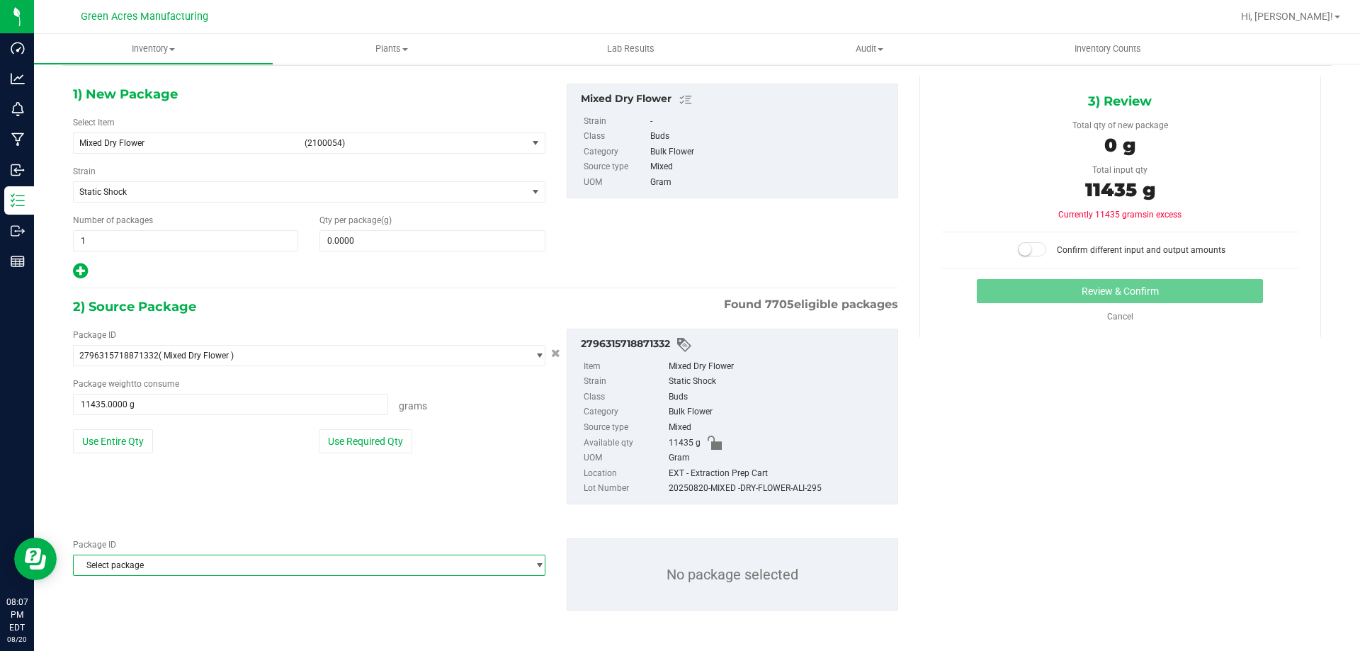
click at [171, 556] on span "Select package" at bounding box center [300, 565] width 453 height 20
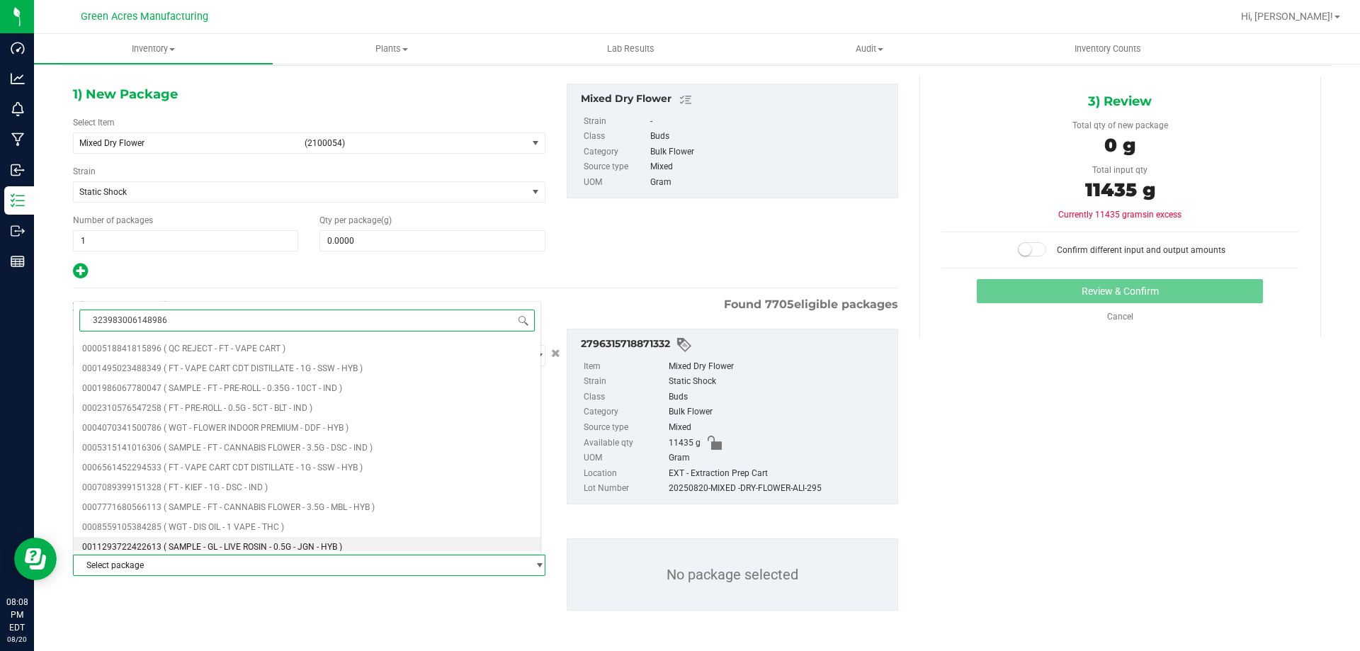
type input "3239830061489860"
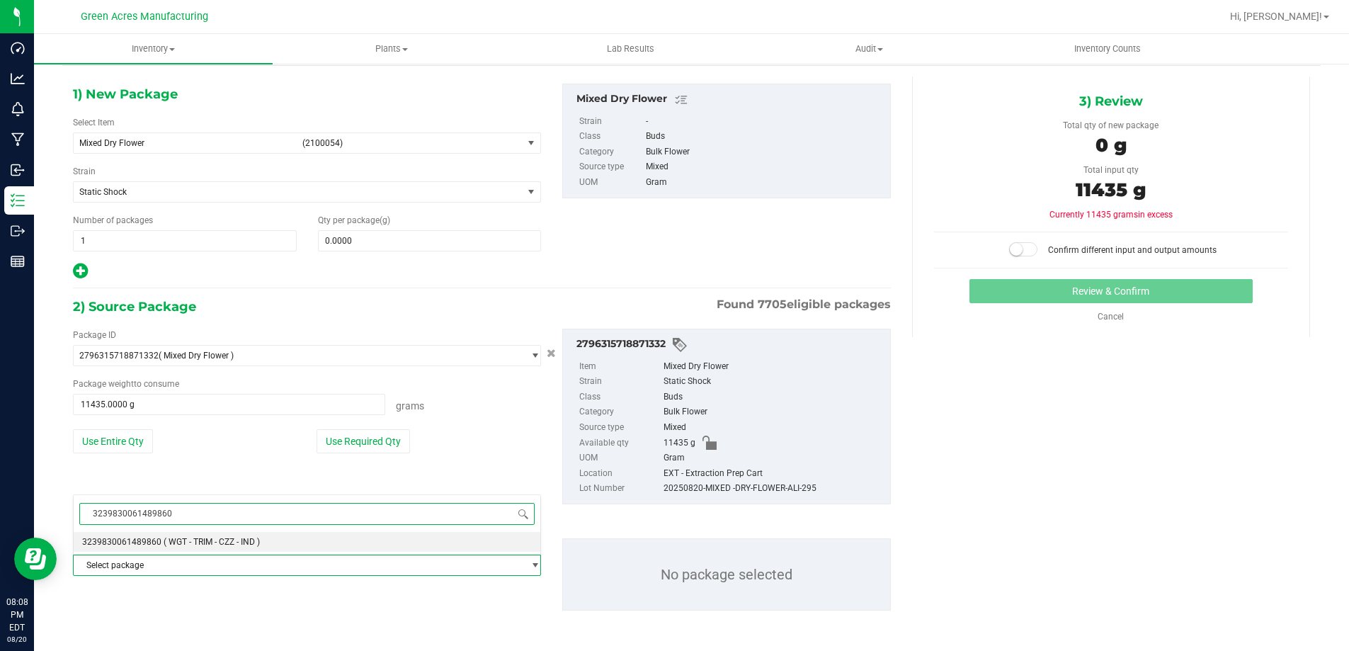
click at [165, 541] on span "( WGT - TRIM - CZZ - IND )" at bounding box center [212, 542] width 96 height 10
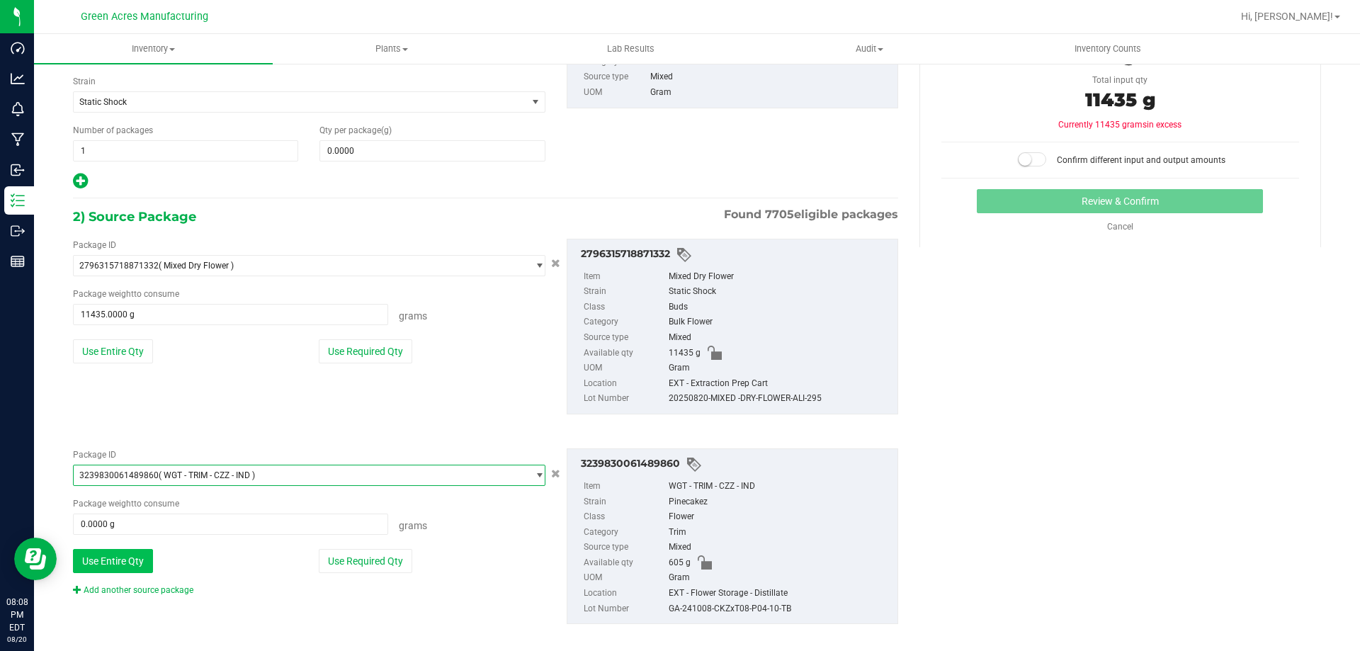
scroll to position [152, 0]
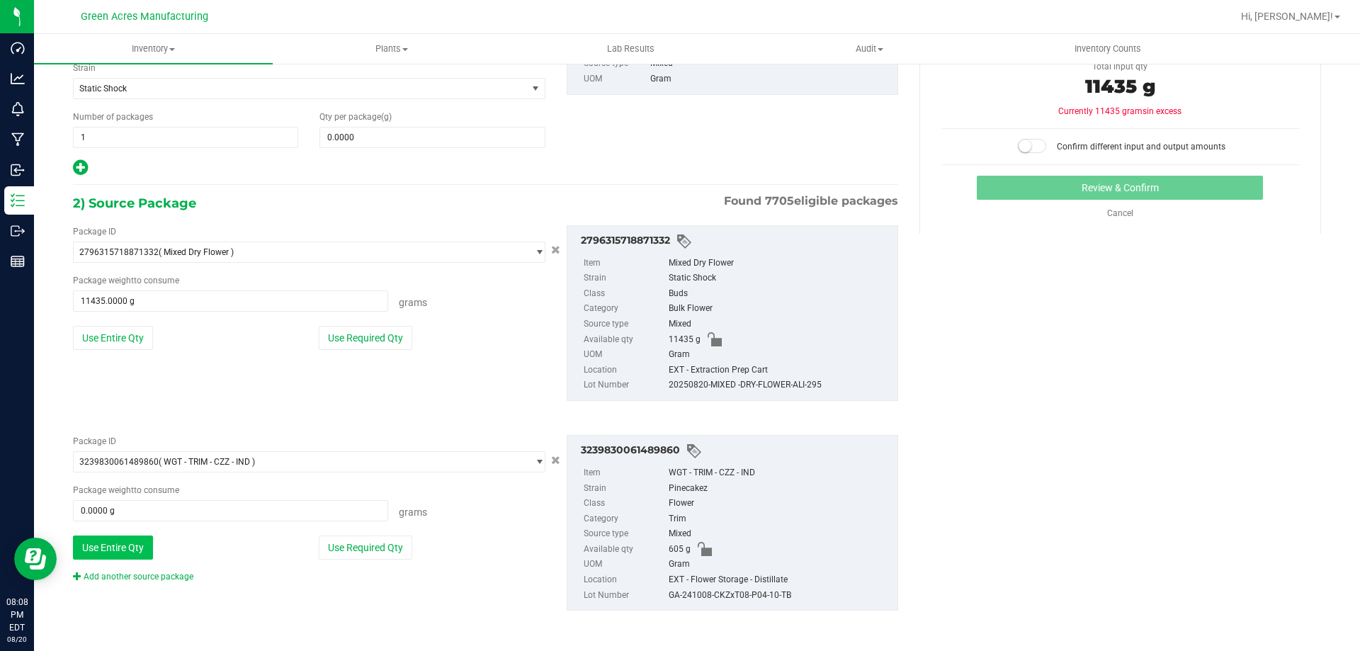
click at [143, 546] on button "Use Entire Qty" at bounding box center [113, 547] width 80 height 24
type input "605.0000 g"
click at [133, 547] on button "Use Entire Qty" at bounding box center [113, 547] width 80 height 24
click at [141, 578] on link "Add another source package" at bounding box center [133, 577] width 120 height 10
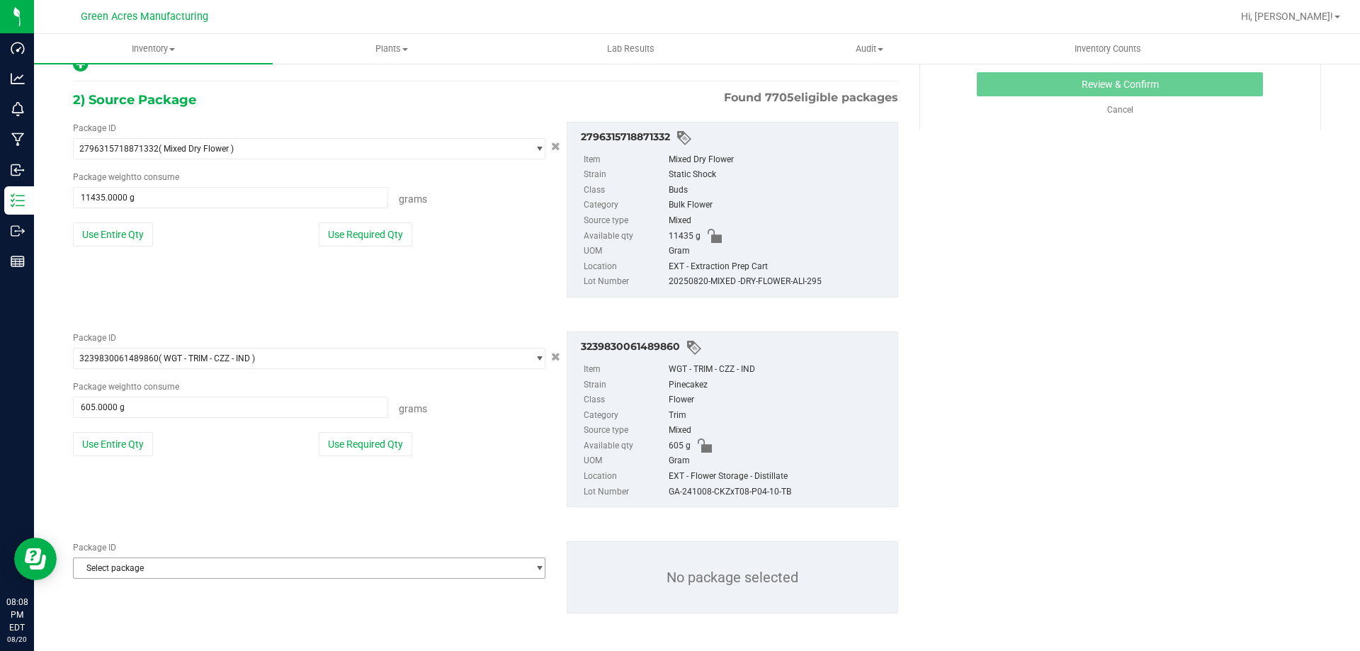
scroll to position [259, 0]
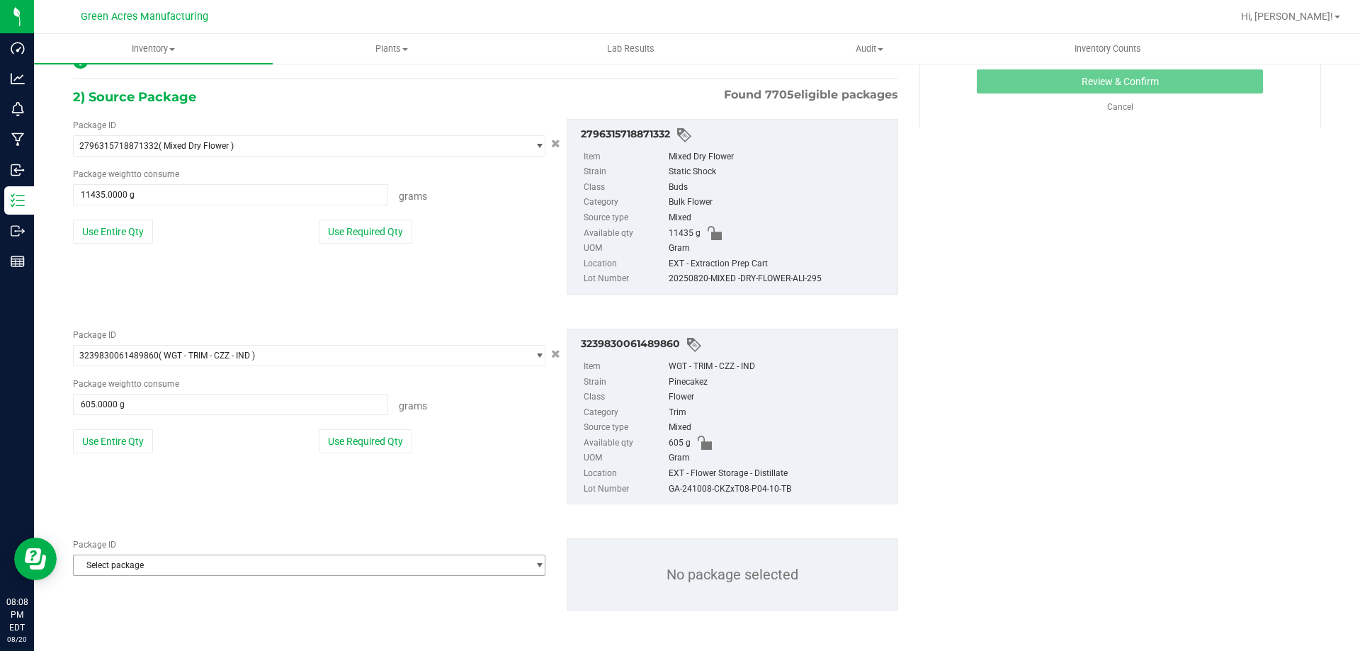
click at [152, 564] on span "Select package" at bounding box center [300, 565] width 453 height 20
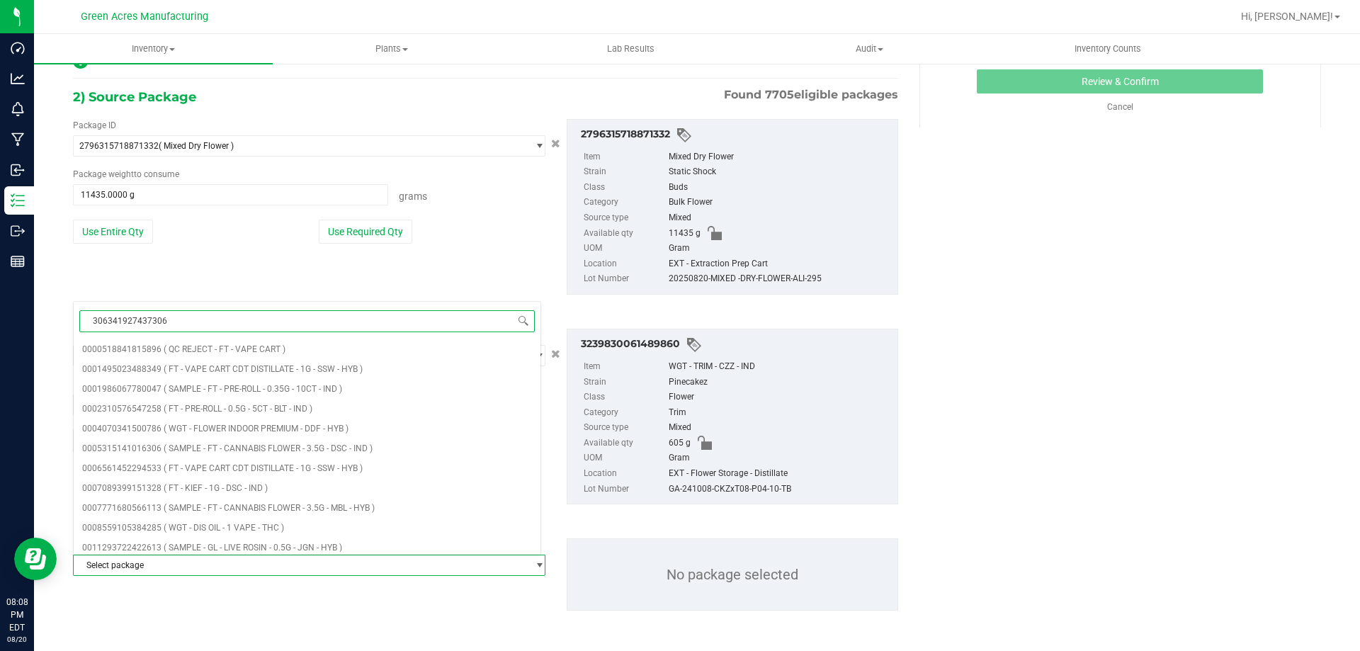
type input "3063419274373067"
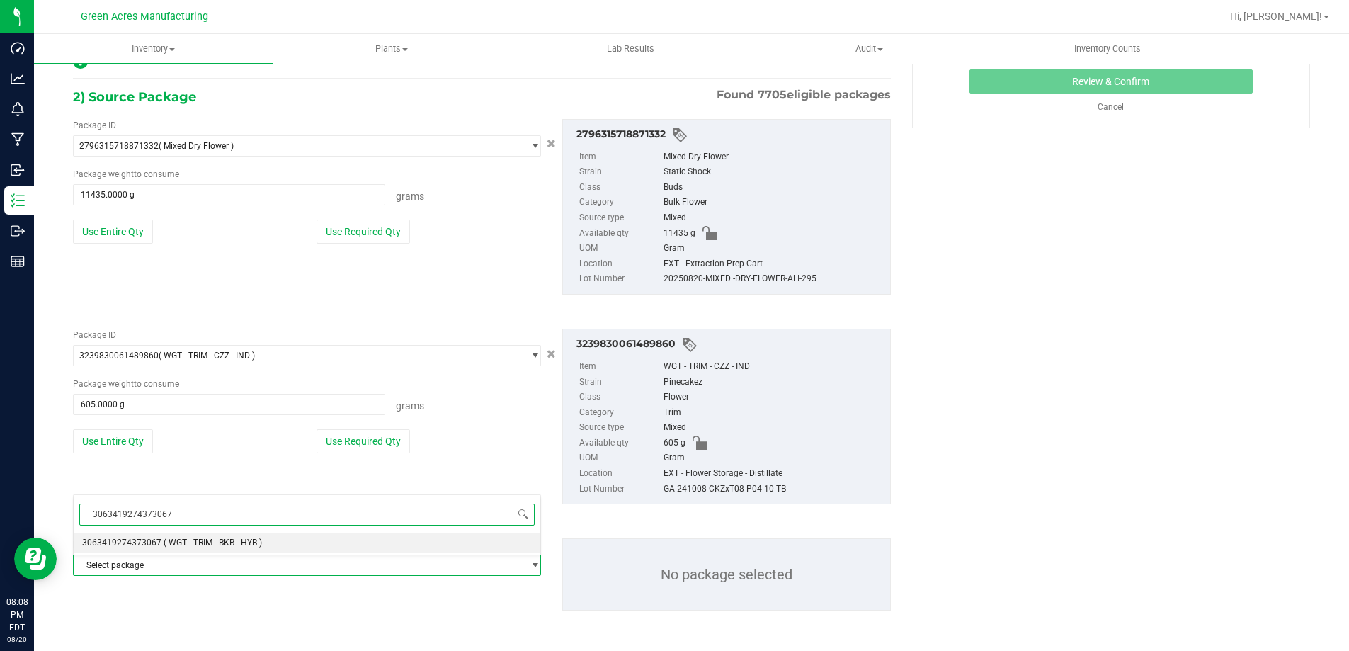
click at [174, 547] on li "3063419274373067 ( WGT - TRIM - BKB - HYB )" at bounding box center [307, 543] width 467 height 20
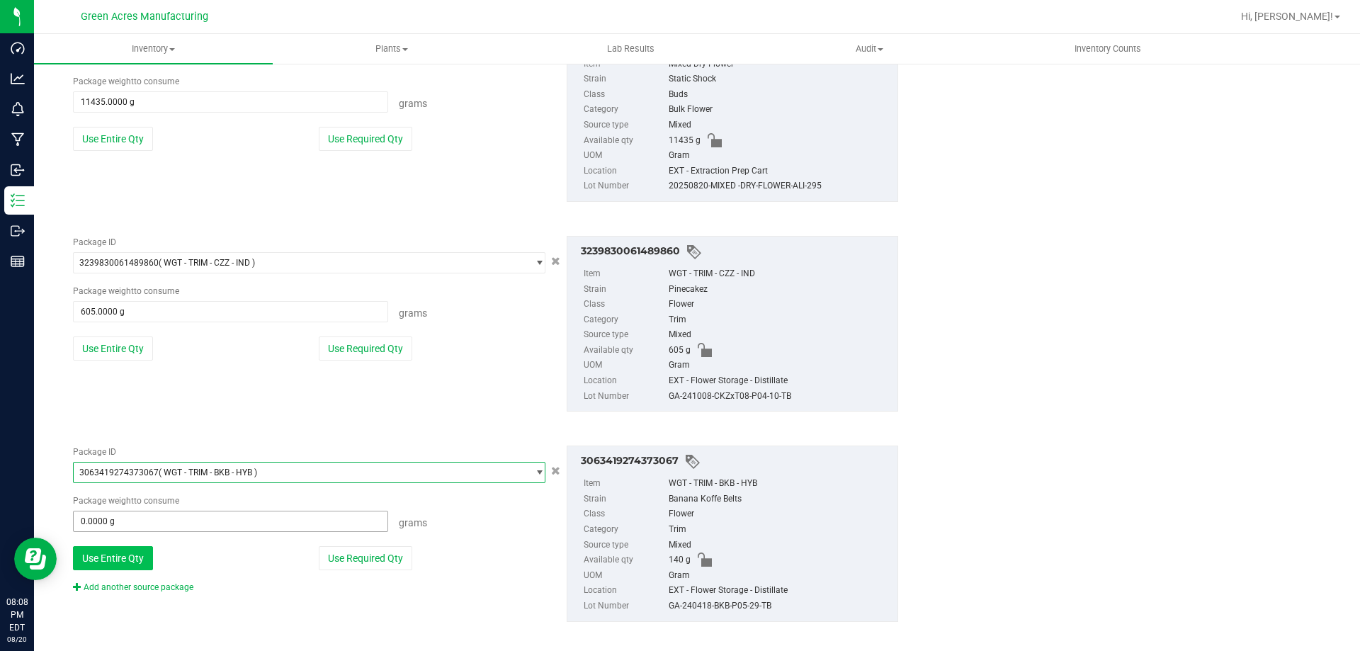
scroll to position [363, 0]
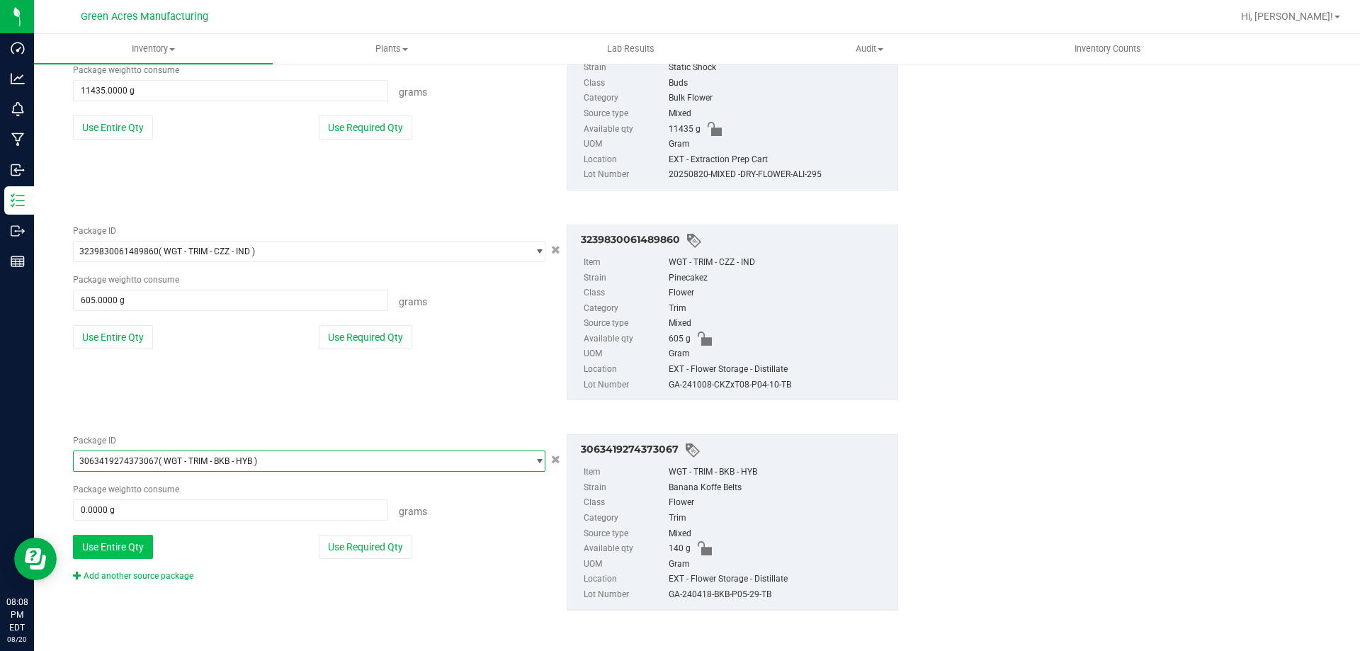
click at [137, 545] on button "Use Entire Qty" at bounding box center [113, 547] width 80 height 24
type input "140.0000 g"
click at [139, 572] on link "Add another source package" at bounding box center [133, 576] width 120 height 10
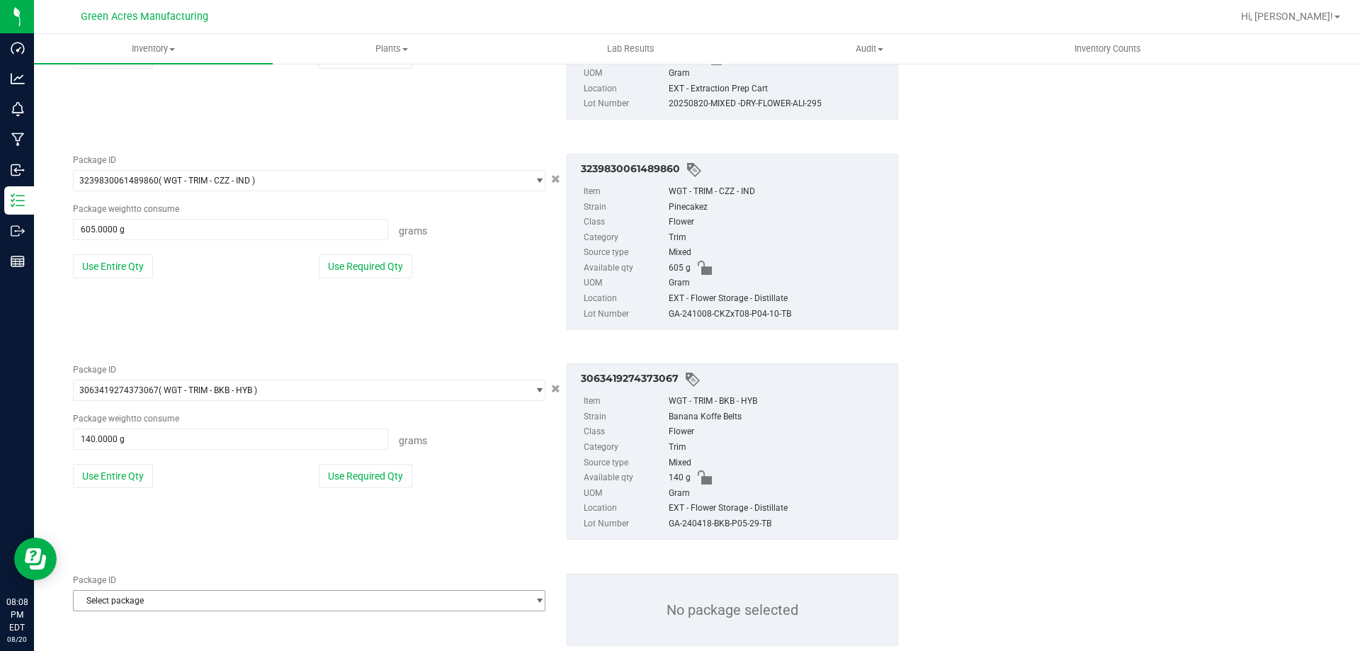
click at [164, 598] on span "Select package" at bounding box center [300, 601] width 453 height 20
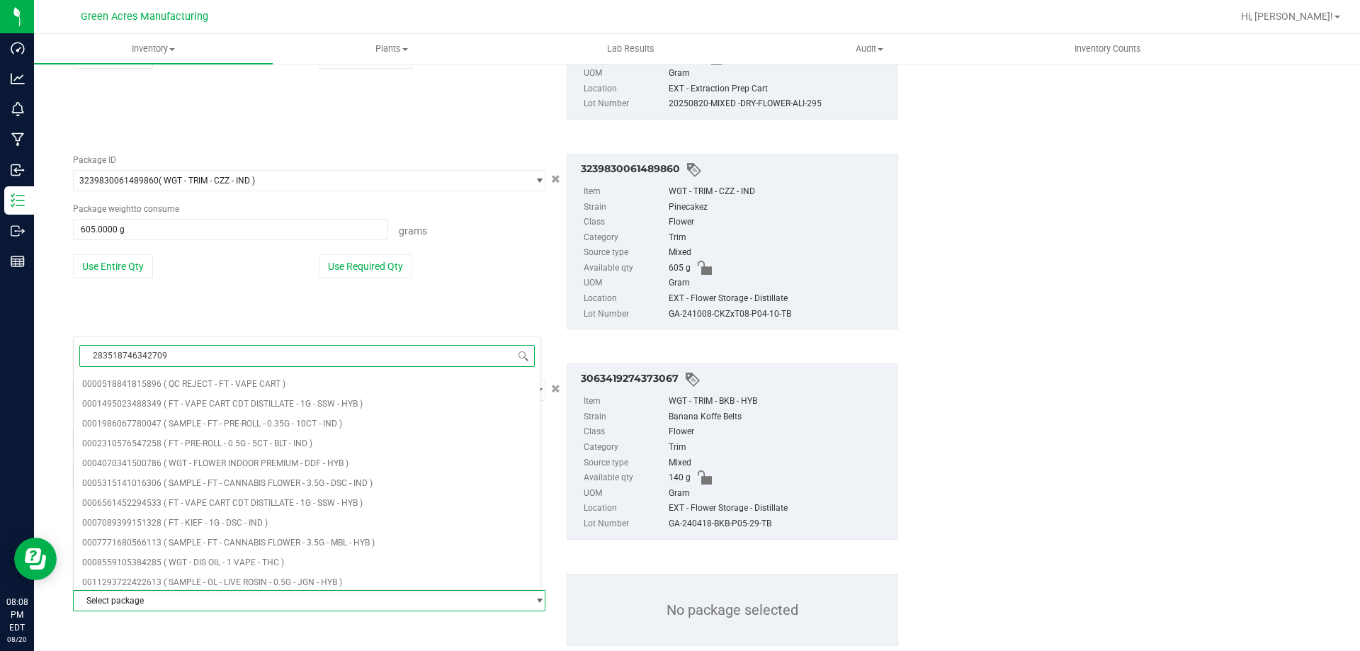
type input "2835187463427092"
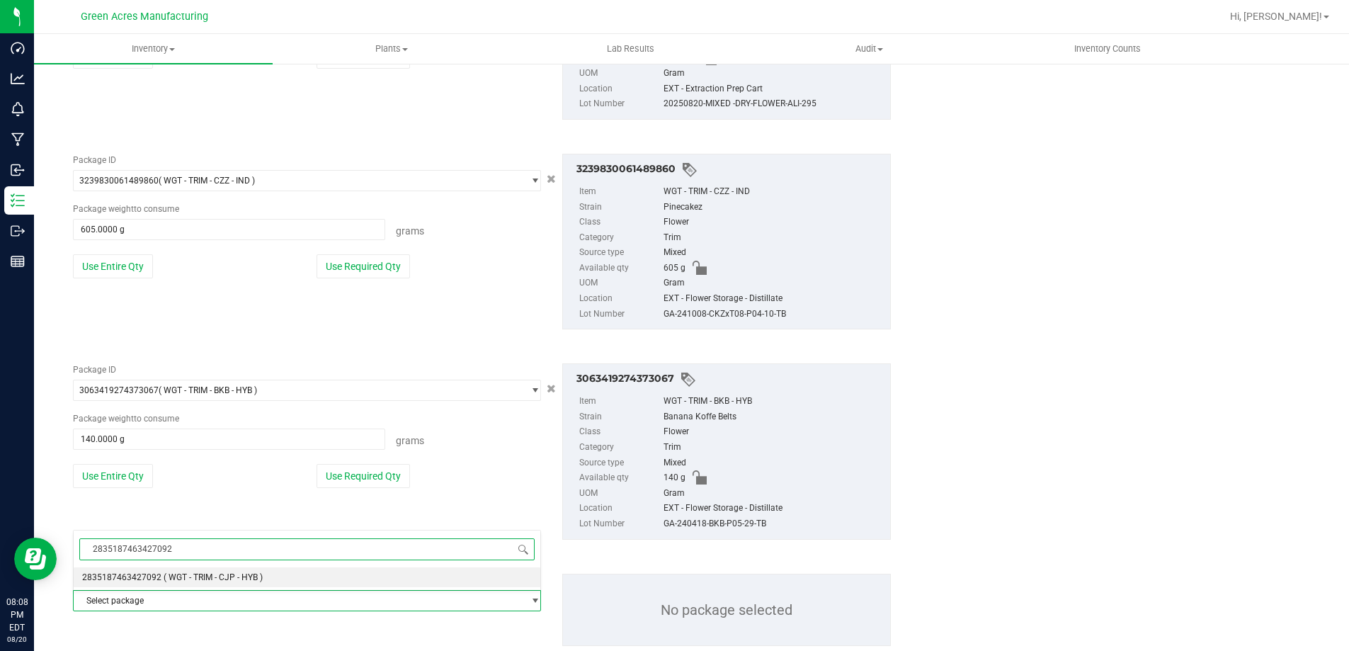
click at [181, 572] on span "( WGT - TRIM - CJP - HYB )" at bounding box center [213, 577] width 99 height 10
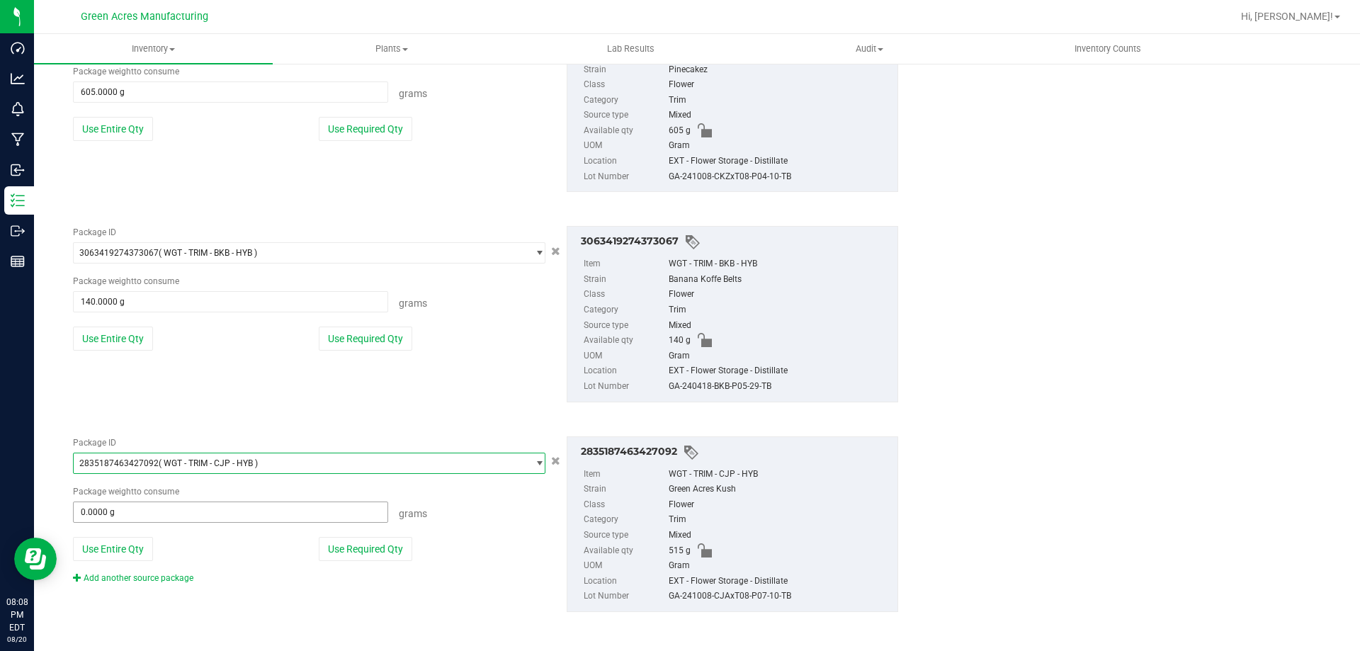
scroll to position [572, 0]
click at [135, 542] on button "Use Entire Qty" at bounding box center [113, 547] width 80 height 24
type input "515.0000 g"
click at [133, 577] on link "Add another source package" at bounding box center [133, 577] width 120 height 10
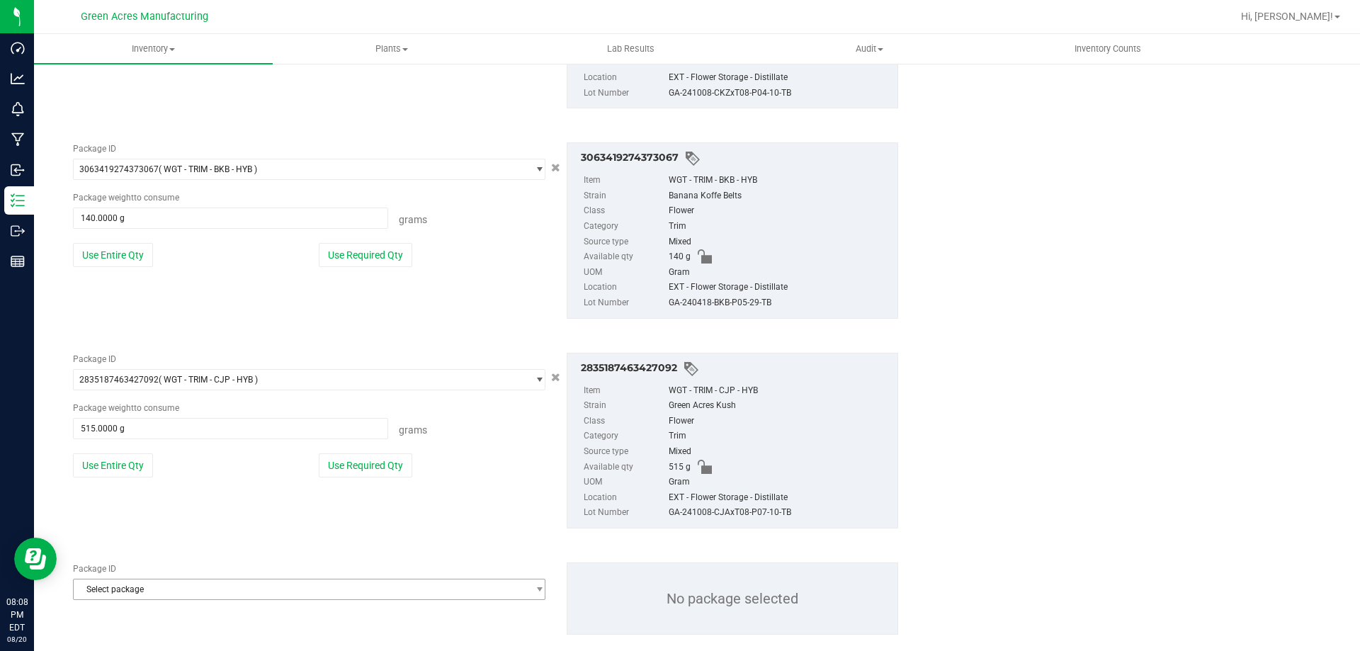
scroll to position [678, 0]
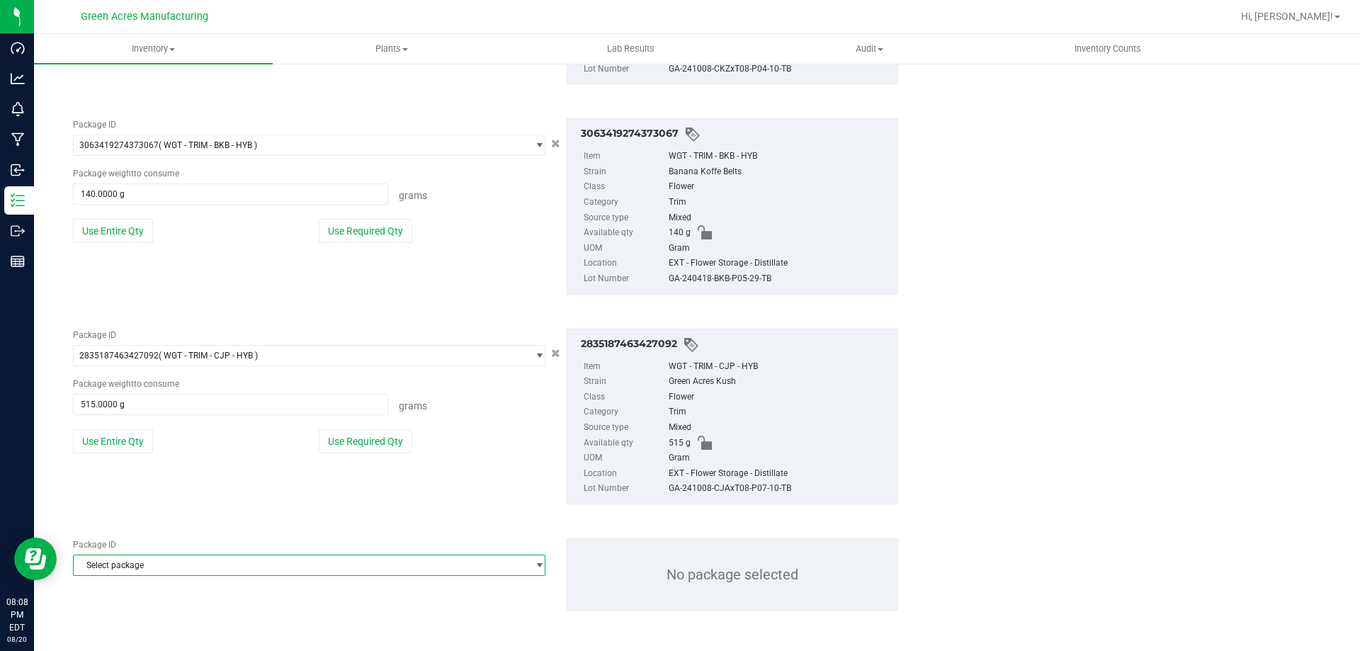
click at [134, 566] on span "Select package" at bounding box center [300, 565] width 453 height 20
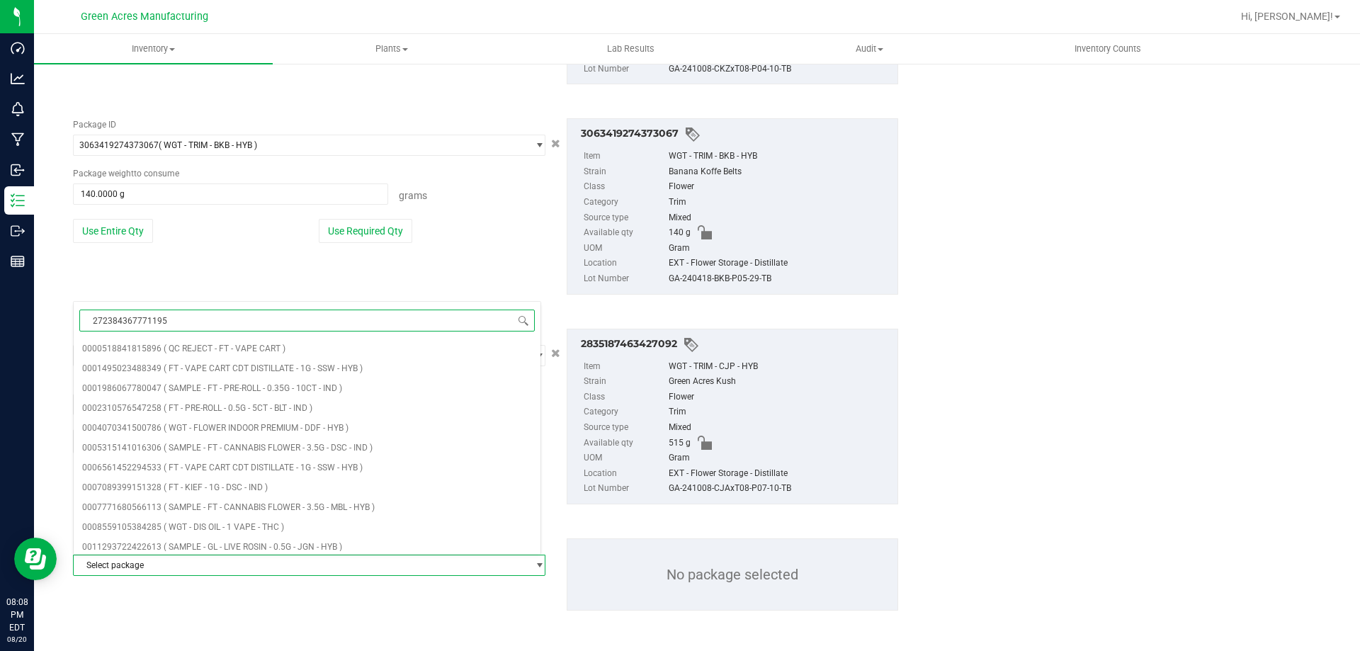
type input "2723843677711958"
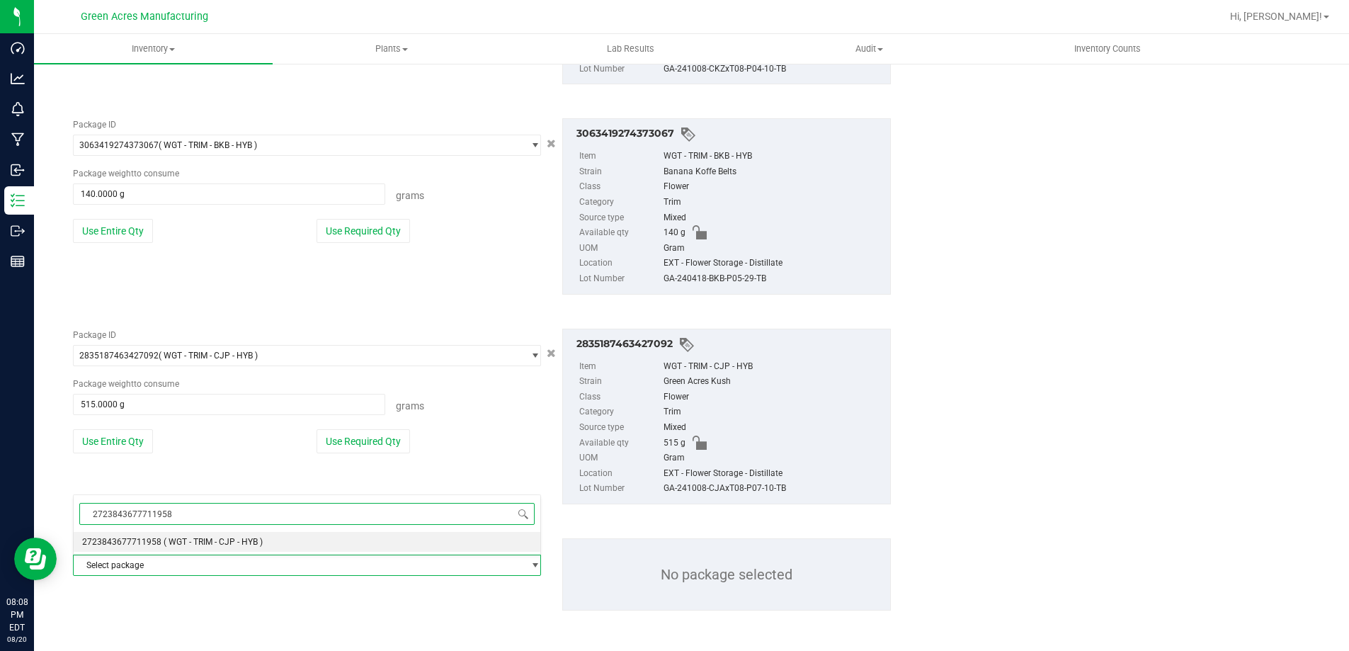
click at [157, 536] on li "2723843677711958 ( WGT - TRIM - CJP - HYB )" at bounding box center [307, 542] width 467 height 20
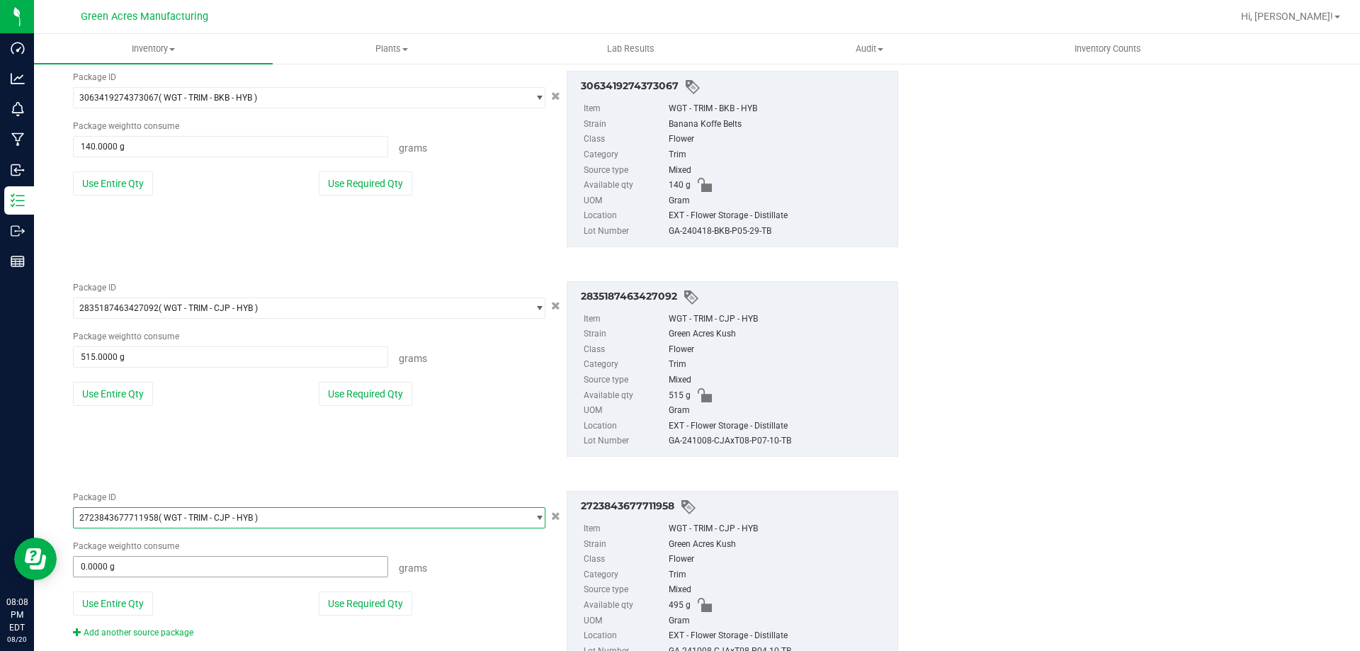
scroll to position [749, 0]
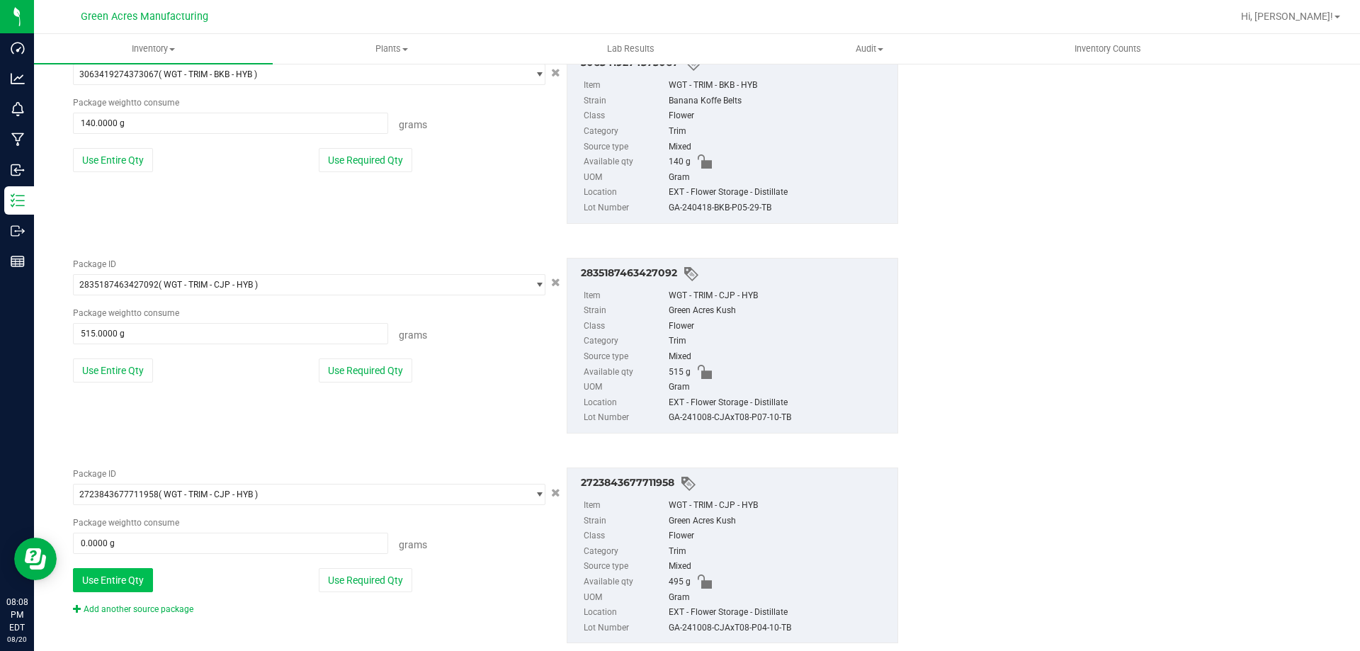
click at [135, 569] on button "Use Entire Qty" at bounding box center [113, 580] width 80 height 24
type input "495.0000 g"
click at [136, 610] on link "Add another source package" at bounding box center [133, 609] width 120 height 10
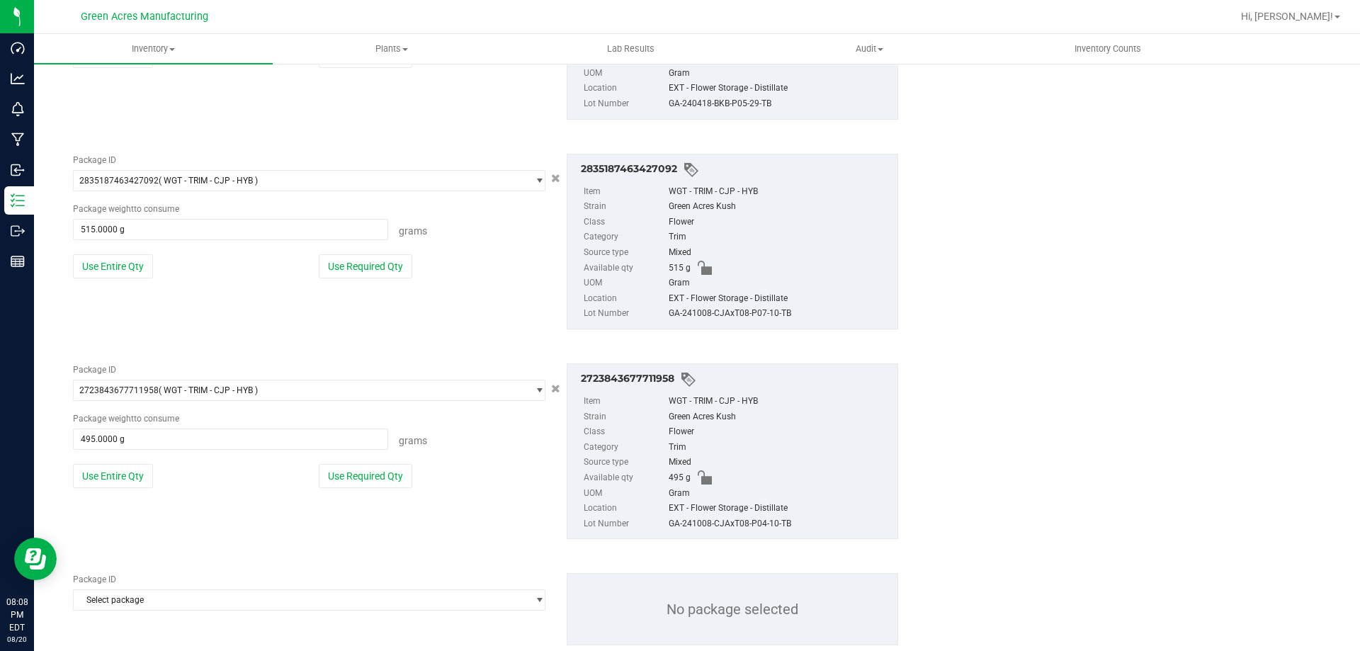
scroll to position [888, 0]
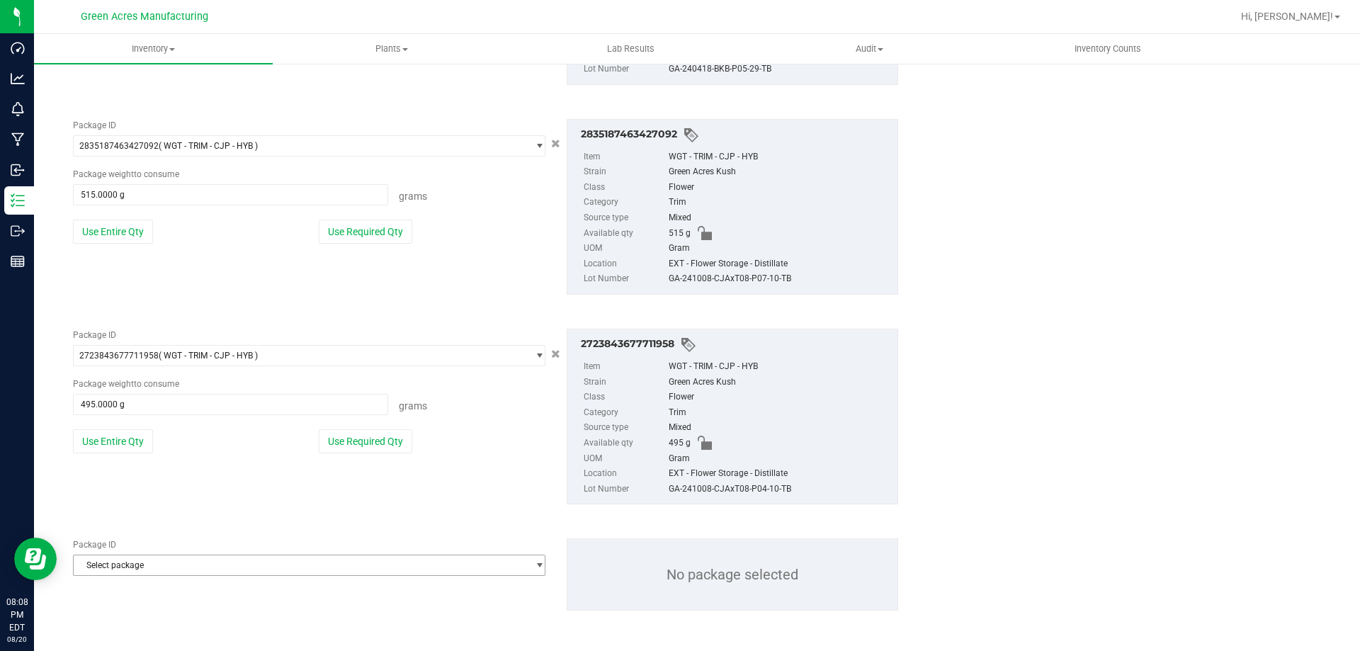
click at [141, 572] on span "Select package" at bounding box center [300, 565] width 453 height 20
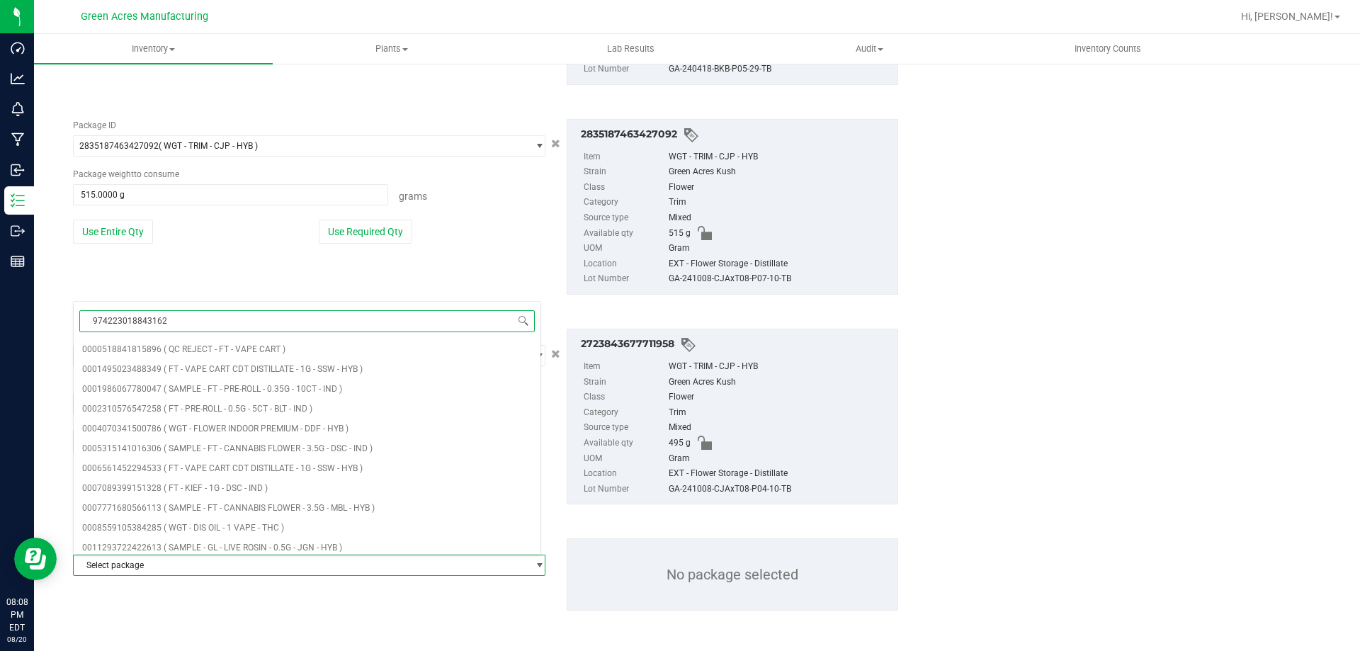
type input "9742230188431621"
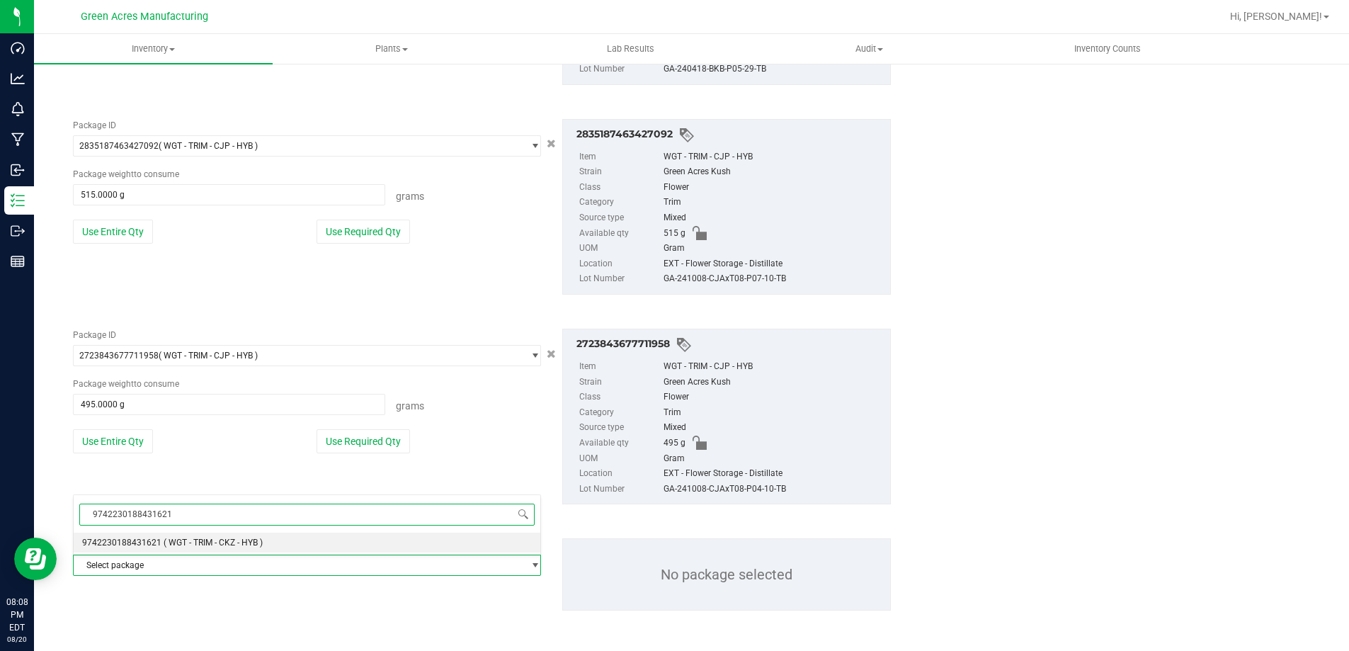
click at [164, 542] on span "( WGT - TRIM - CKZ - HYB )" at bounding box center [213, 543] width 99 height 10
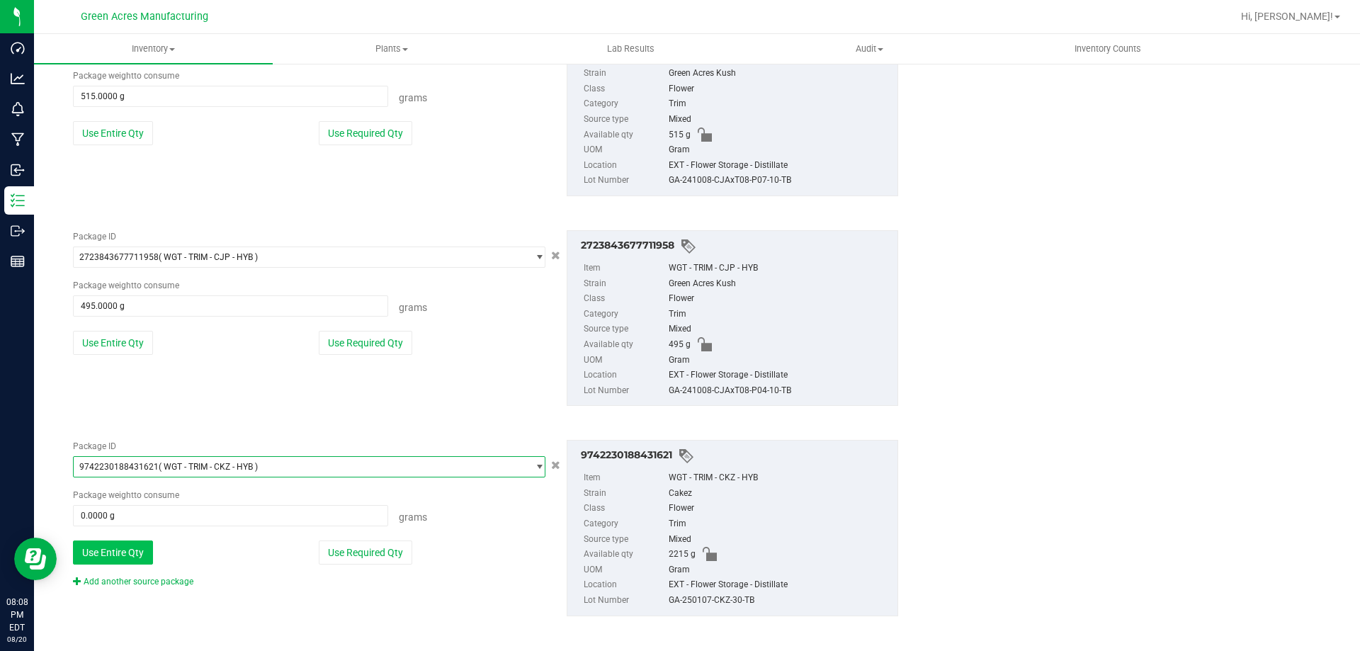
scroll to position [992, 0]
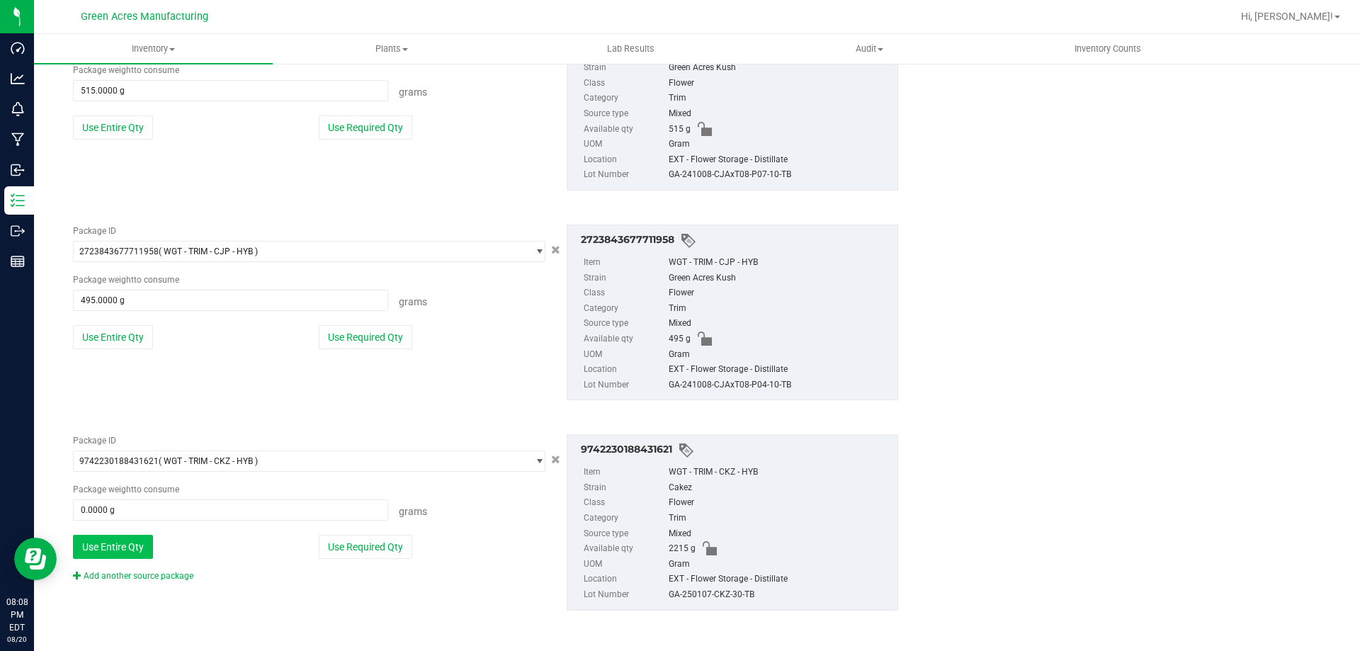
click at [143, 543] on button "Use Entire Qty" at bounding box center [113, 547] width 80 height 24
type input "2215.0000 g"
click at [147, 573] on link "Add another source package" at bounding box center [133, 576] width 120 height 10
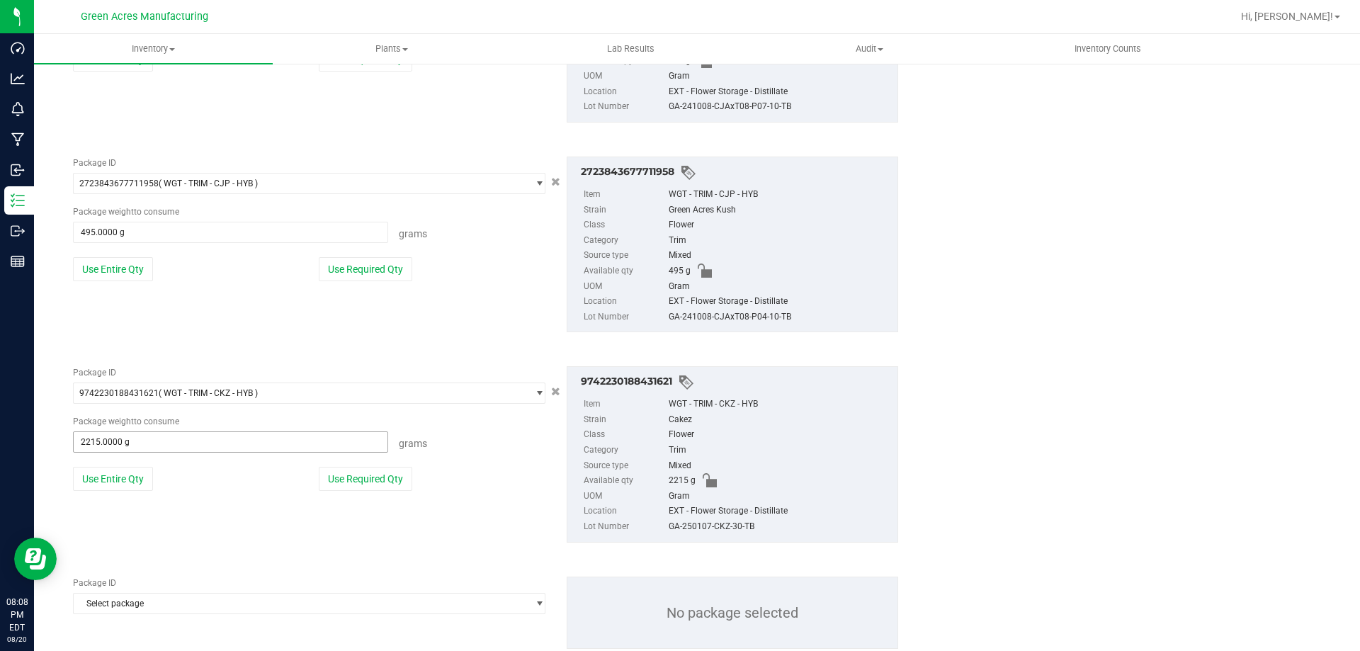
scroll to position [1063, 0]
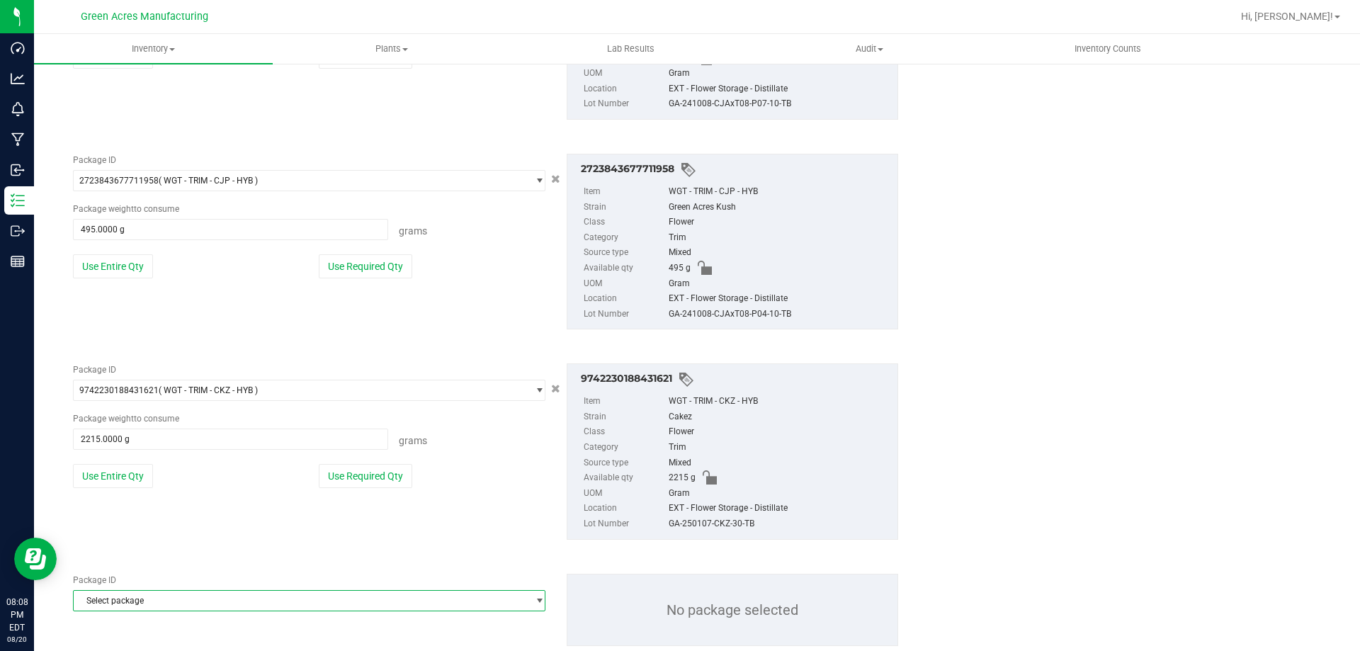
click at [151, 591] on span "Select package" at bounding box center [300, 601] width 453 height 20
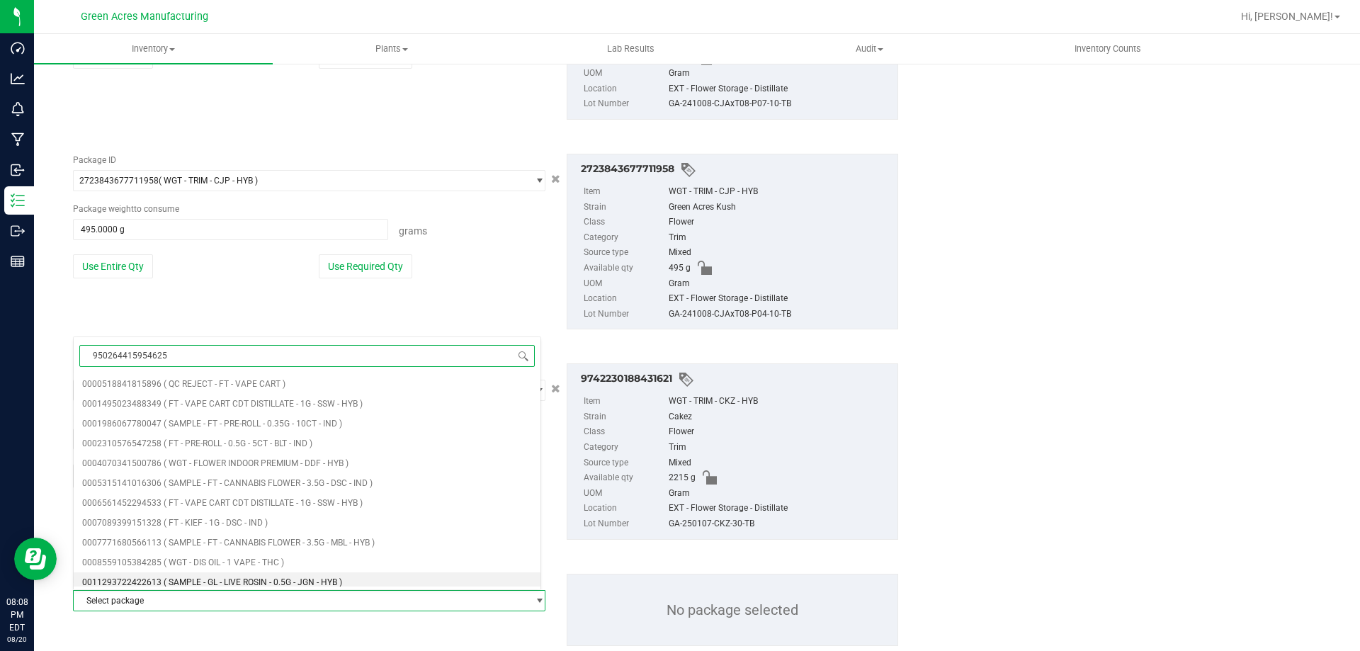
type input "9502644159546254"
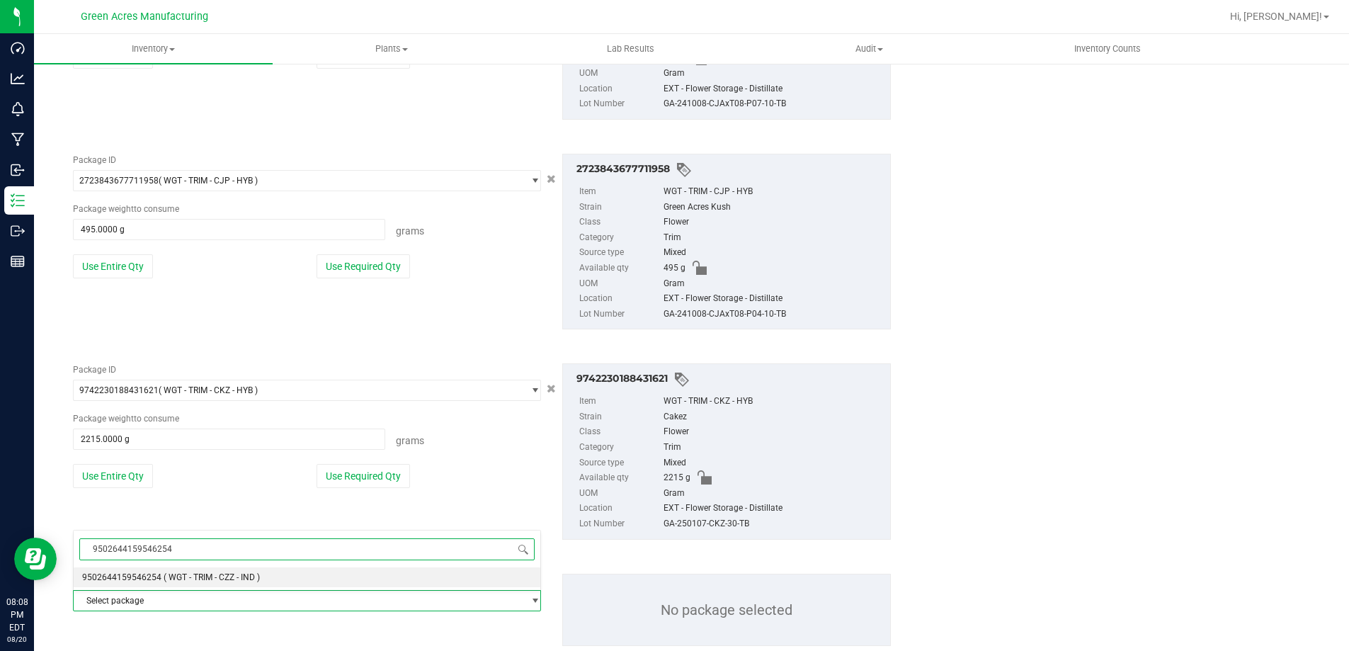
click at [164, 562] on span "9502644159546254" at bounding box center [307, 549] width 467 height 33
click at [165, 576] on span "( WGT - TRIM - CZZ - IND )" at bounding box center [212, 577] width 96 height 10
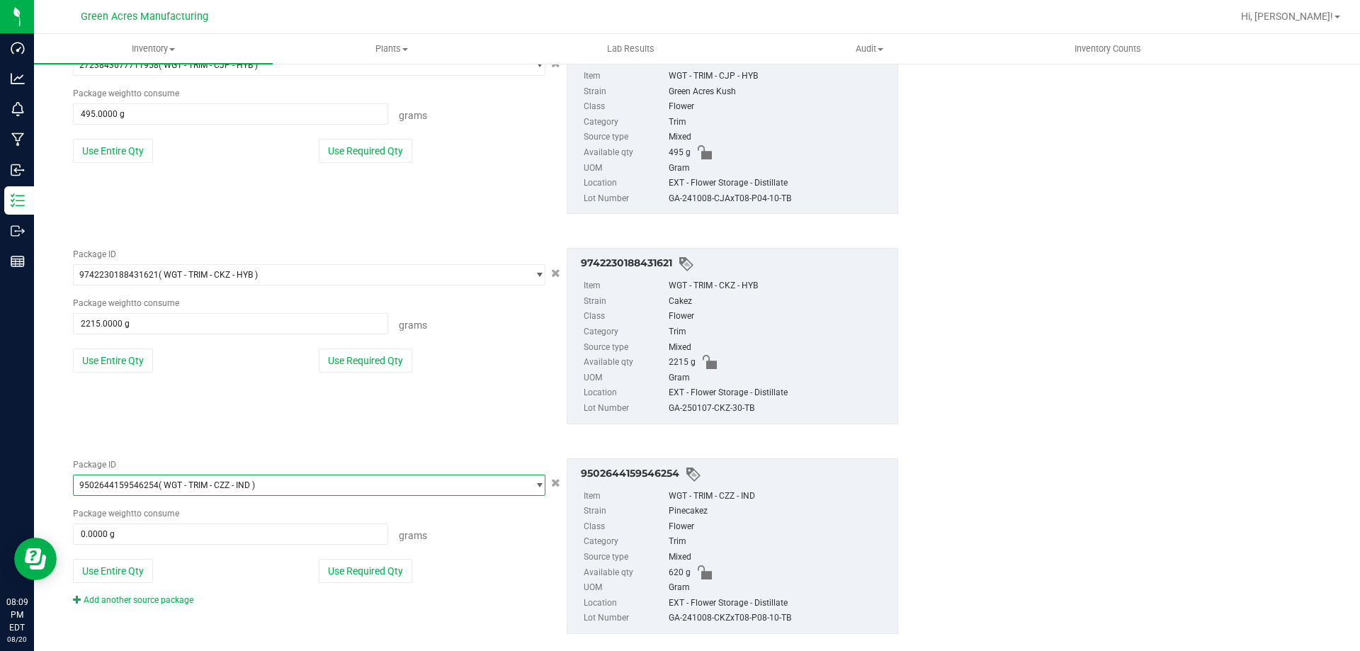
scroll to position [1202, 0]
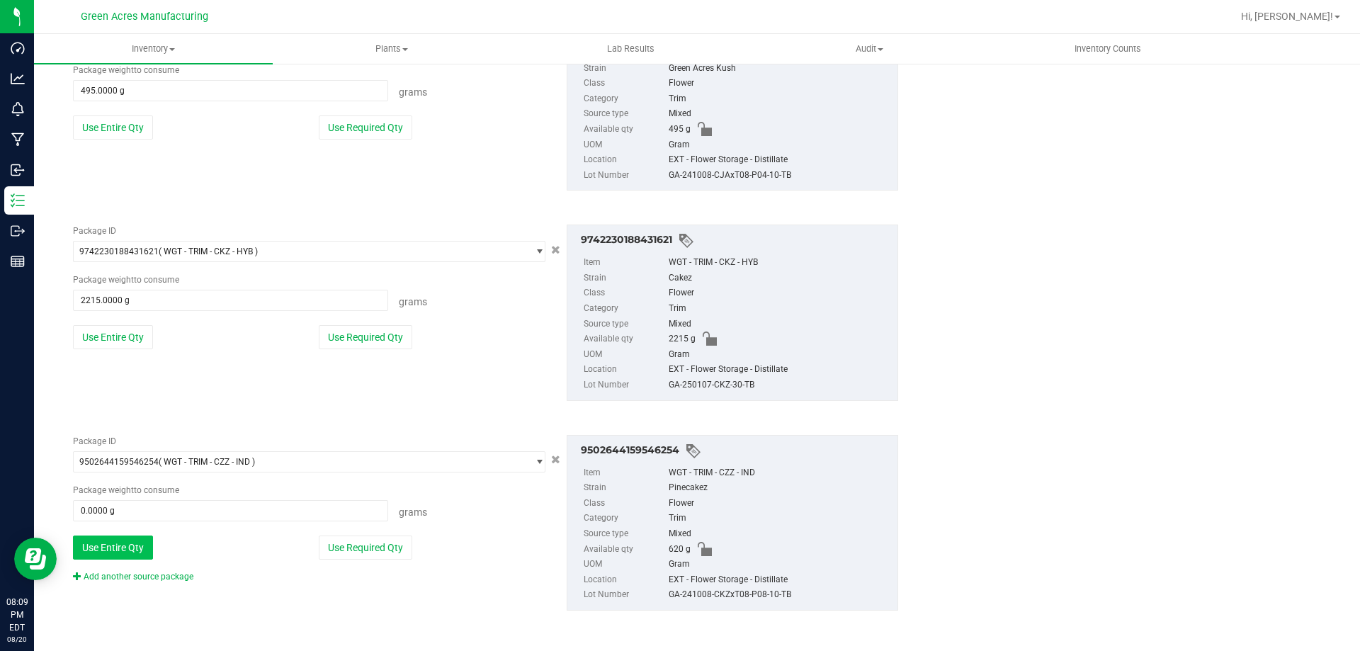
click at [149, 550] on button "Use Entire Qty" at bounding box center [113, 547] width 80 height 24
type input "620.0000 g"
click at [147, 581] on div "Add another source package" at bounding box center [144, 576] width 142 height 13
click at [147, 573] on link "Add another source package" at bounding box center [133, 577] width 120 height 10
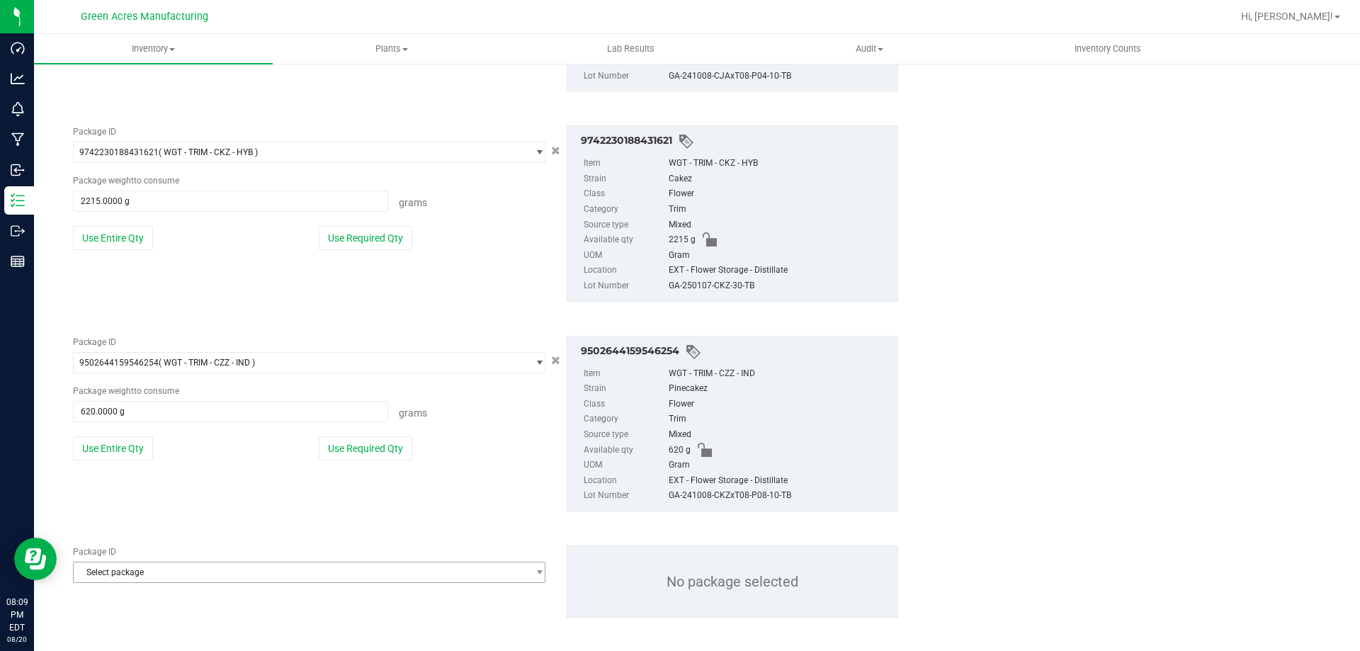
scroll to position [1308, 0]
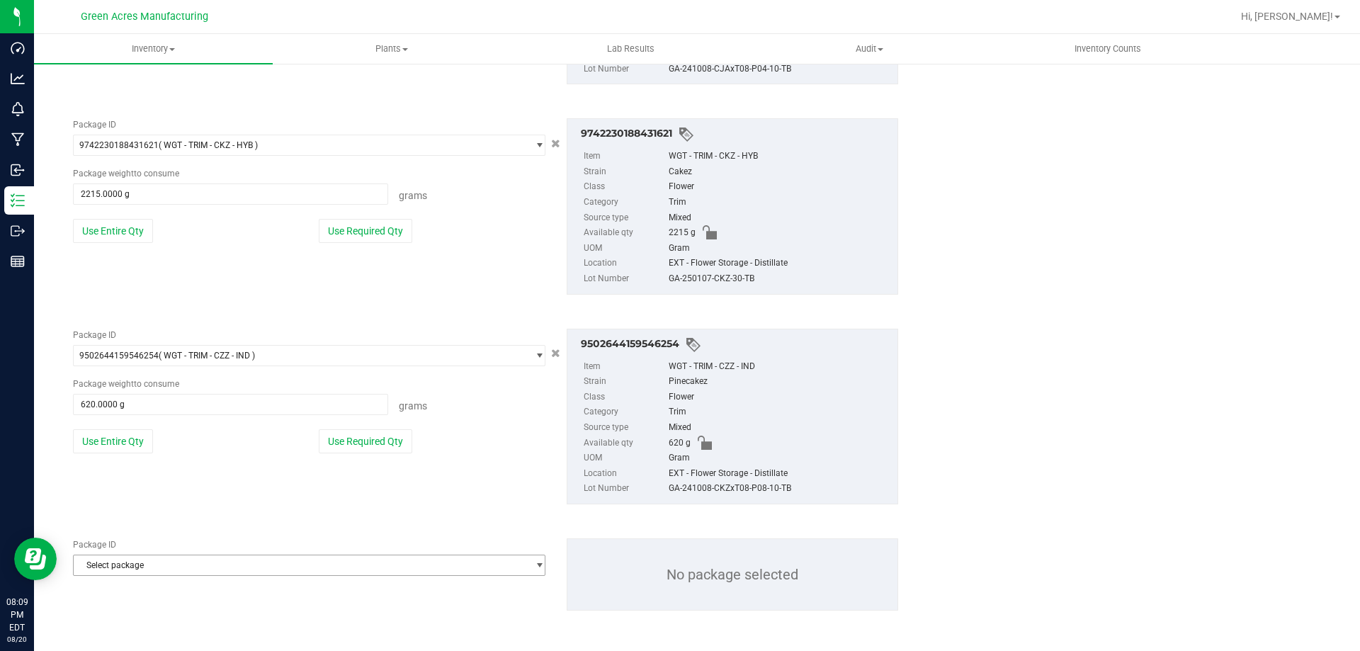
click at [146, 565] on span "Select package" at bounding box center [300, 565] width 453 height 20
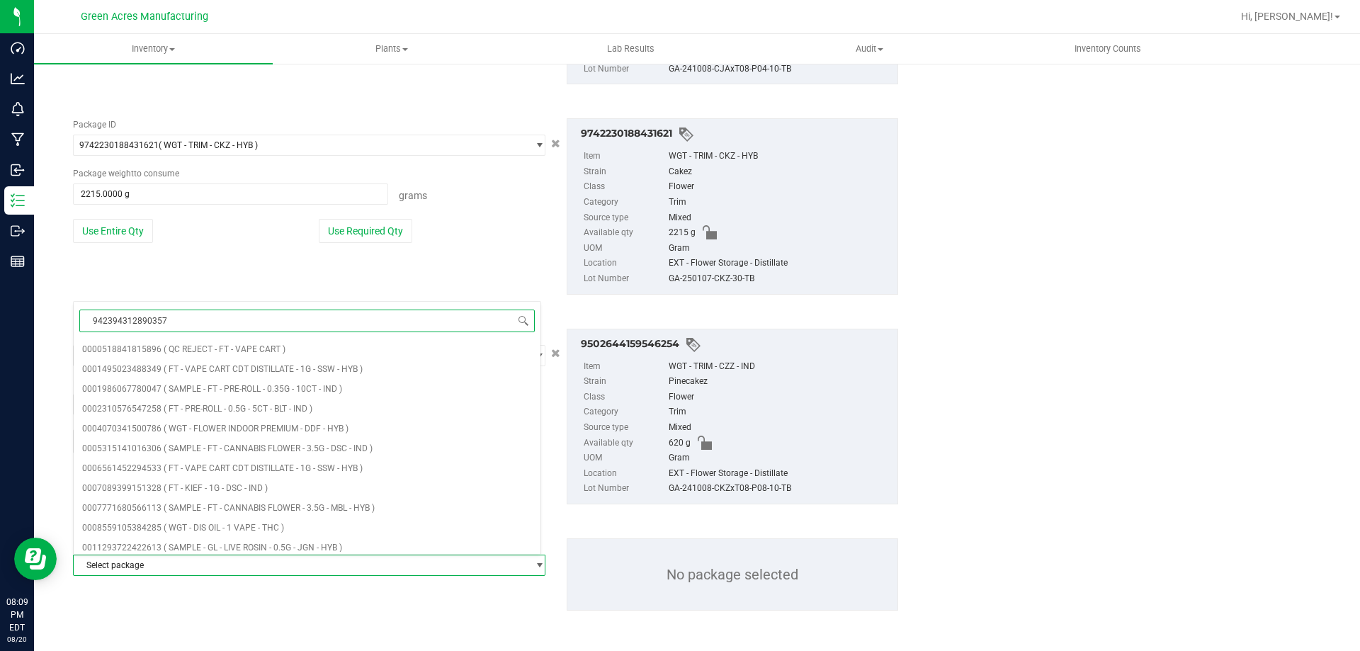
type input "9423943128903572"
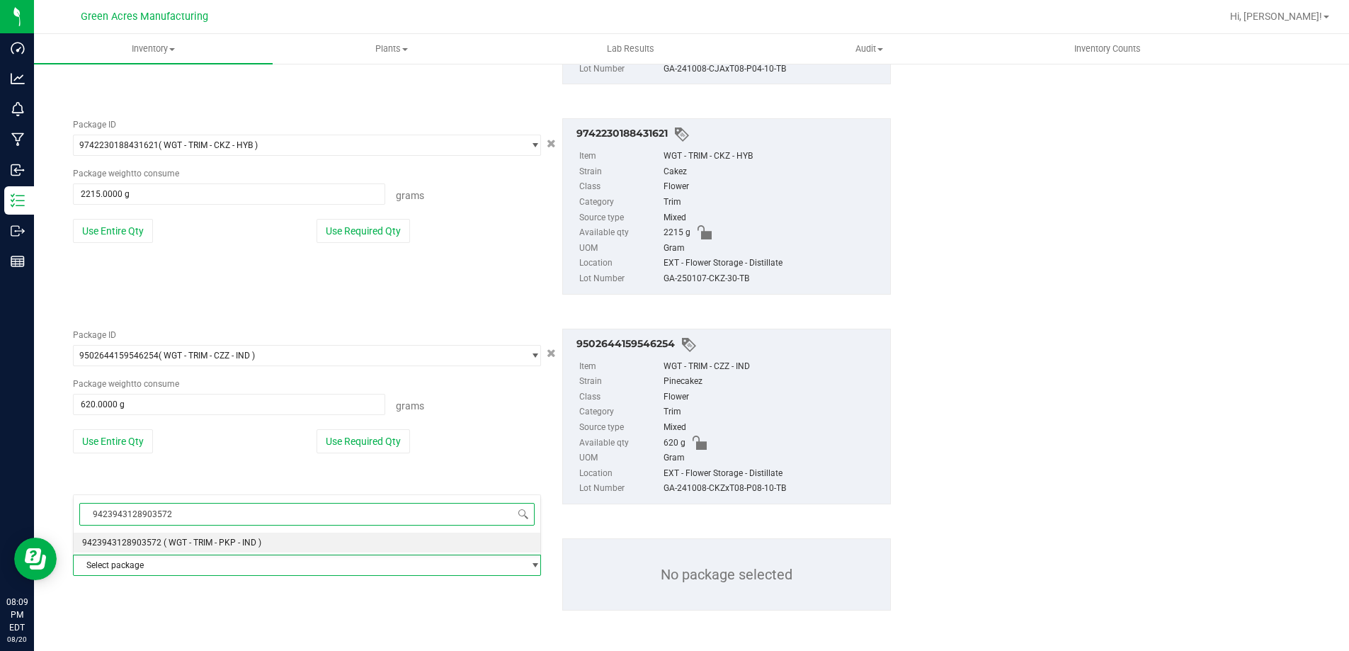
click at [159, 550] on li "9423943128903572 ( WGT - TRIM - PKP - IND )" at bounding box center [307, 543] width 467 height 20
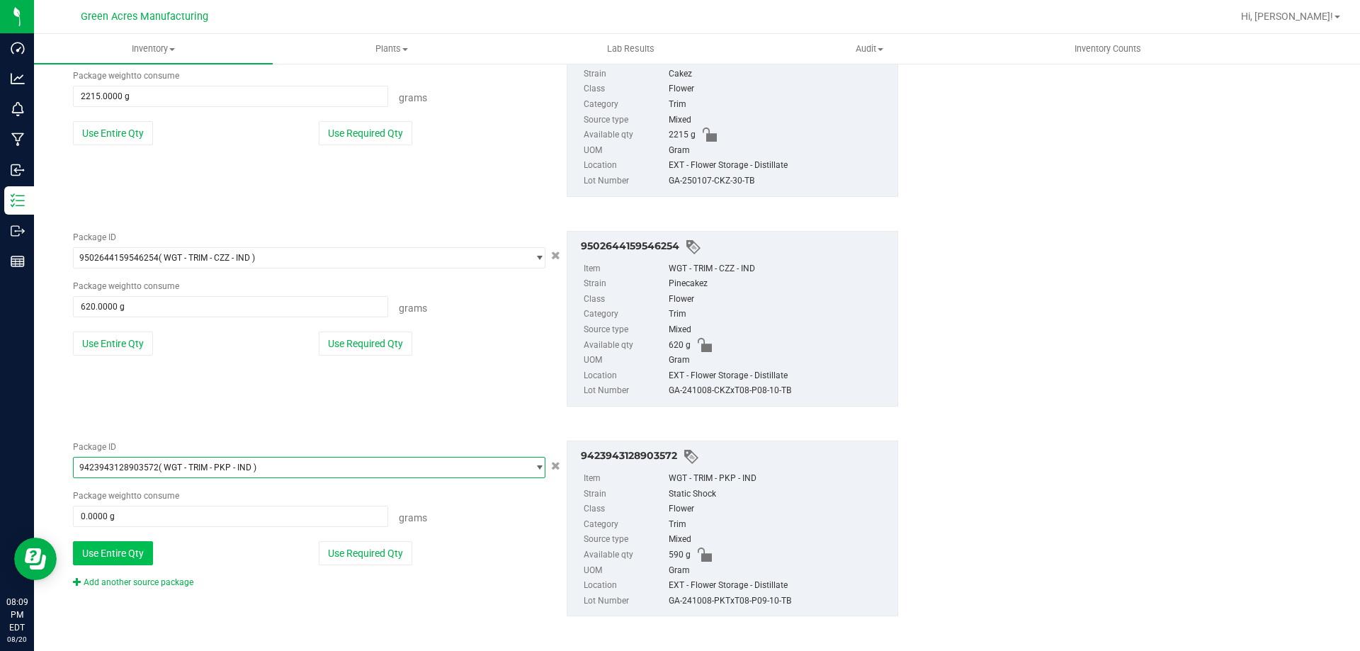
scroll to position [1411, 0]
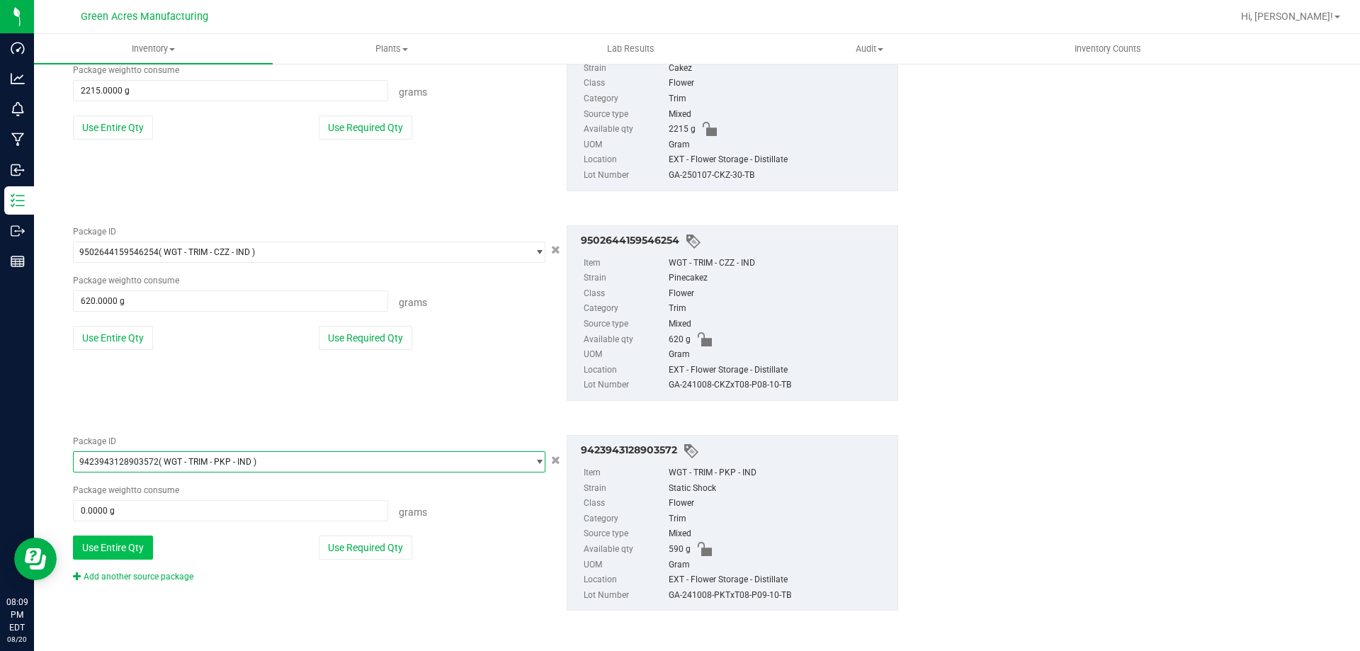
click at [122, 555] on button "Use Entire Qty" at bounding box center [113, 547] width 80 height 24
type input "590.0000 g"
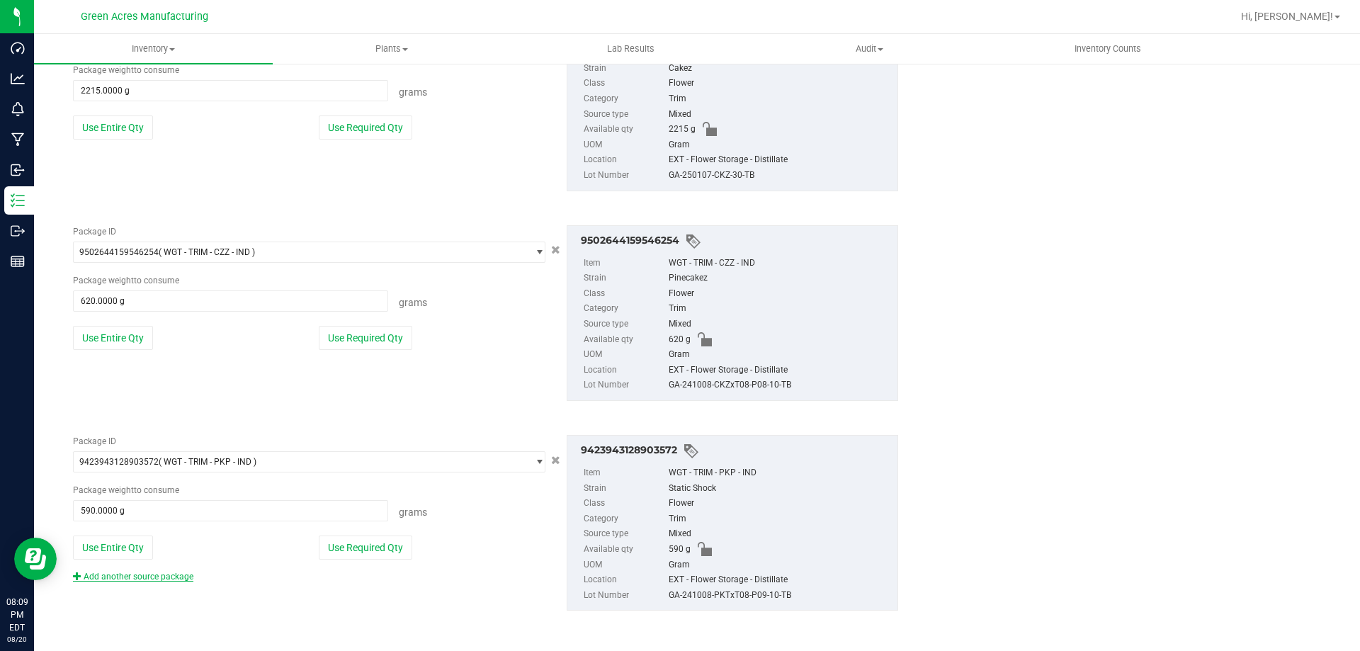
click at [127, 576] on link "Add another source package" at bounding box center [133, 577] width 120 height 10
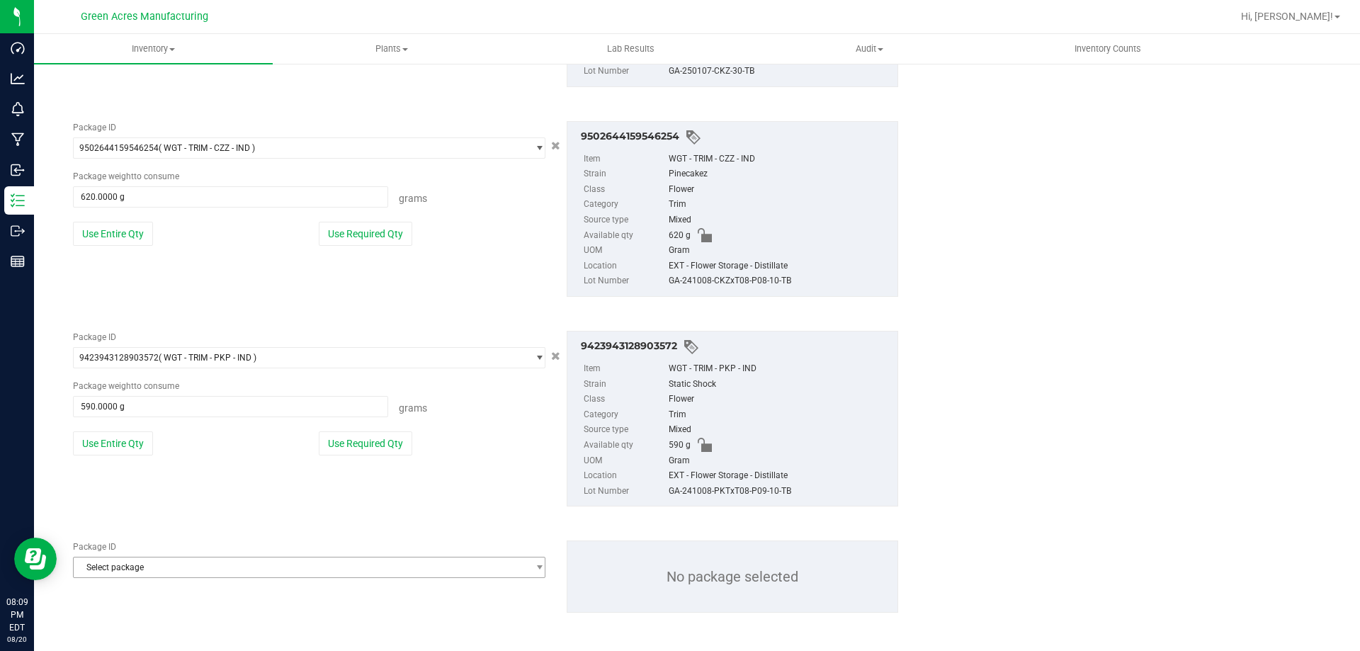
scroll to position [1518, 0]
click at [126, 564] on span "Select package" at bounding box center [300, 565] width 453 height 20
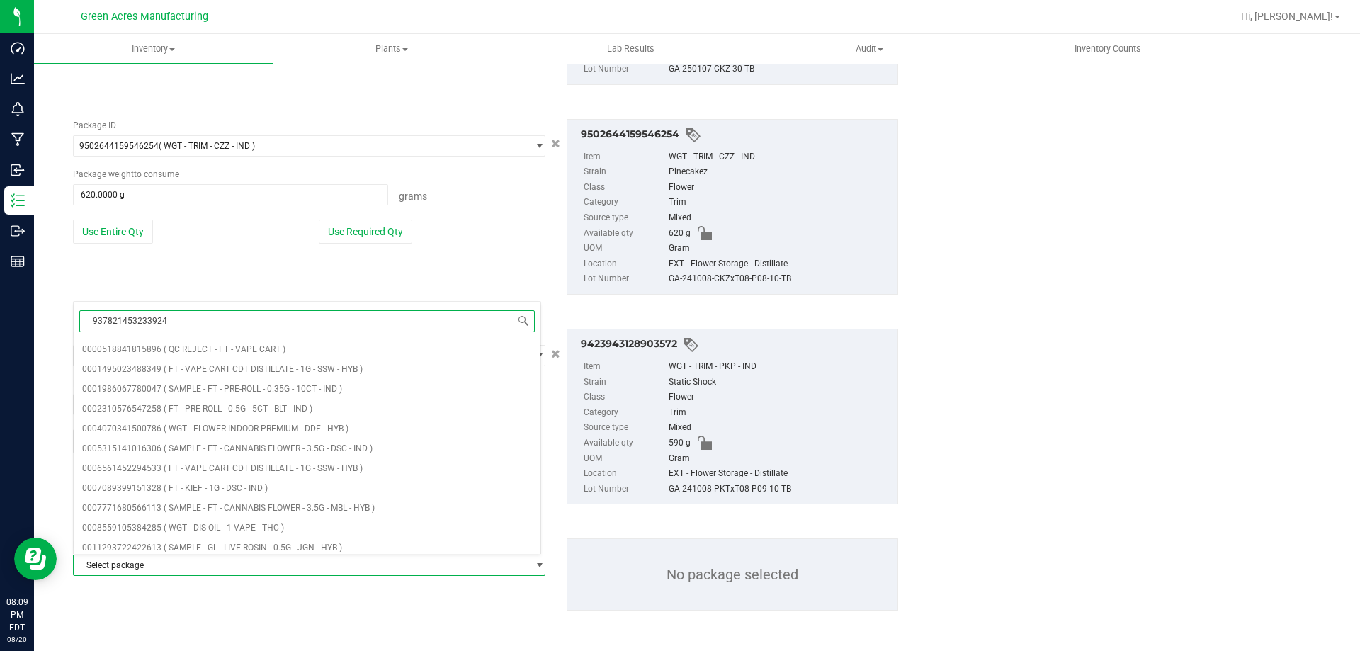
type input "9378214532339243"
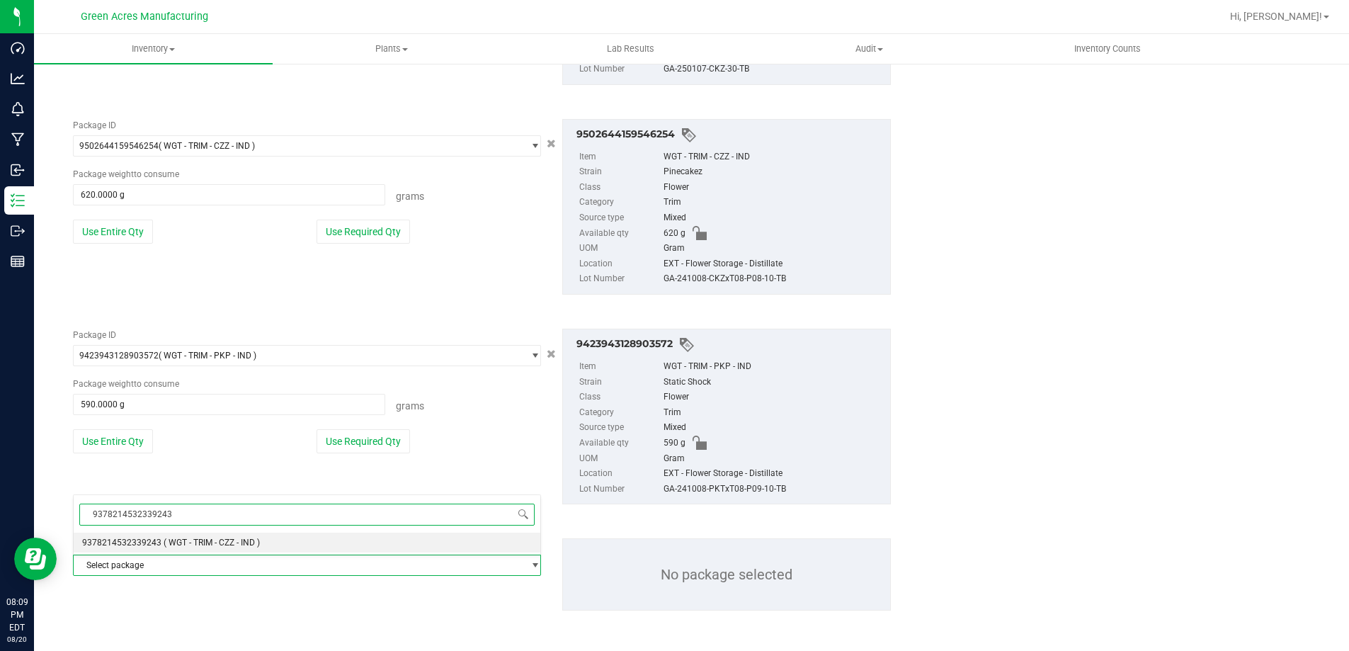
click at [260, 550] on li "9378214532339243 ( WGT - TRIM - CZZ - IND )" at bounding box center [307, 543] width 467 height 20
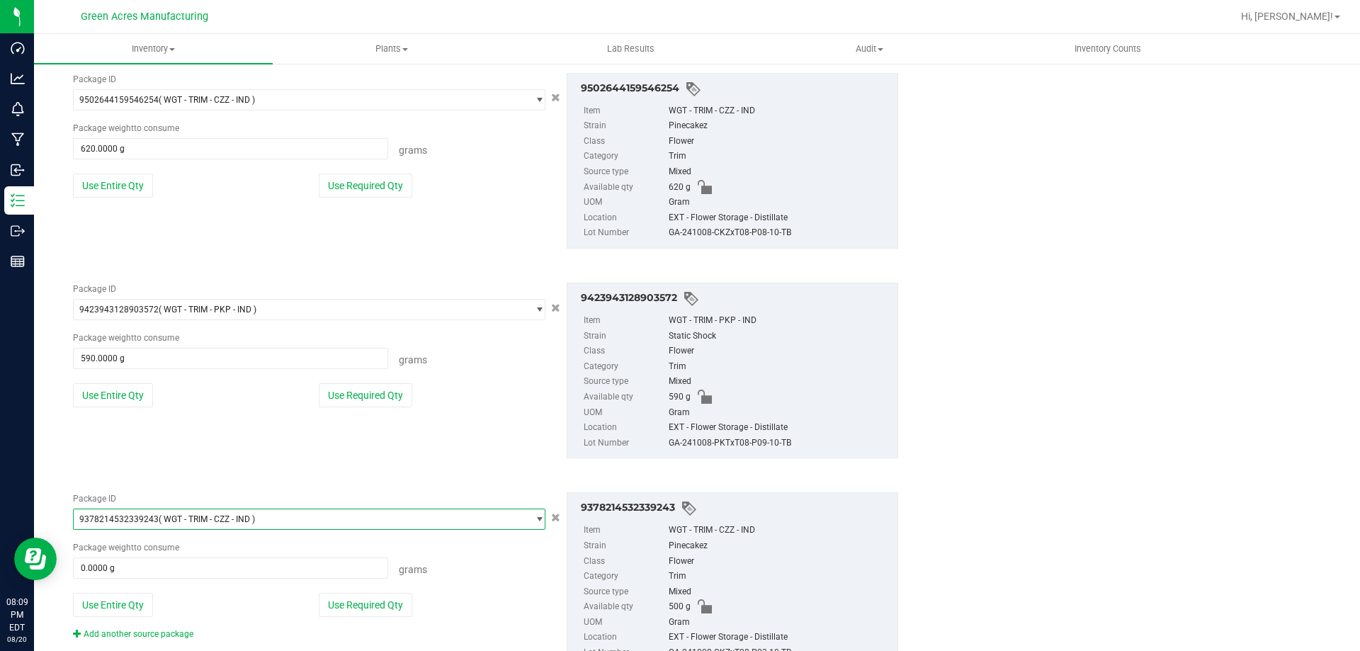
scroll to position [1589, 0]
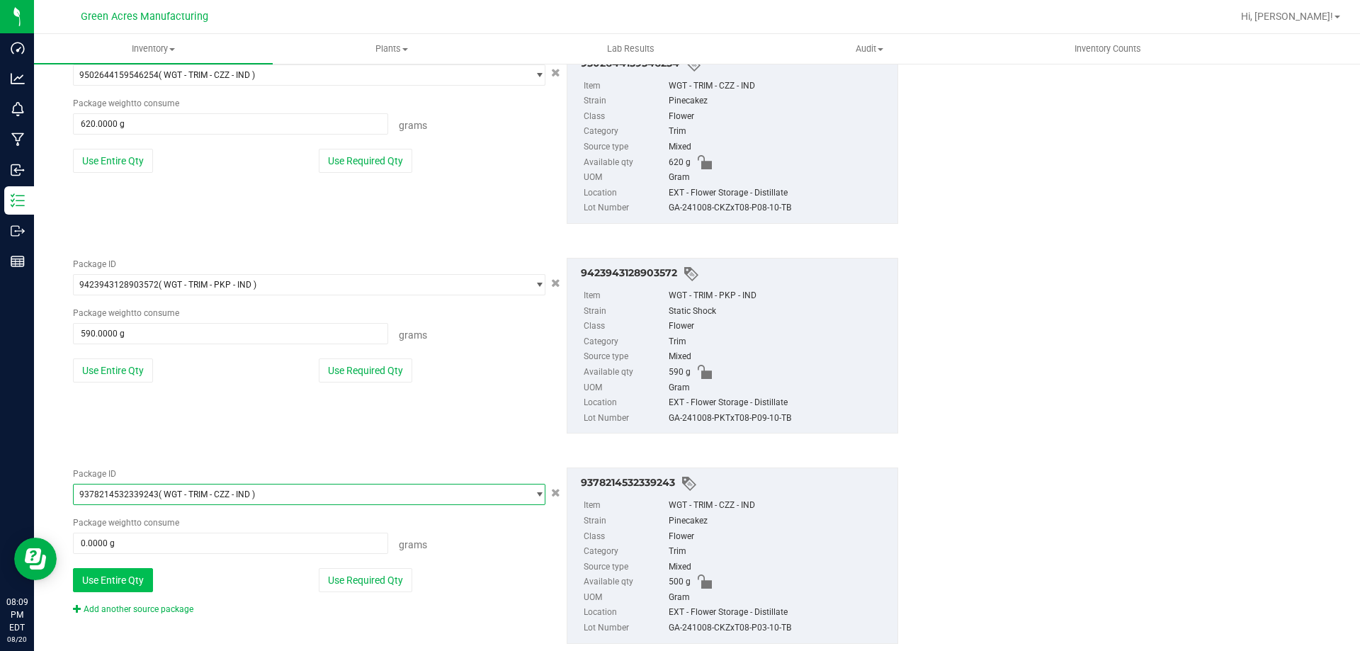
click at [142, 571] on button "Use Entire Qty" at bounding box center [113, 580] width 80 height 24
type input "500.0000 g"
click at [144, 608] on link "Add another source package" at bounding box center [133, 609] width 120 height 10
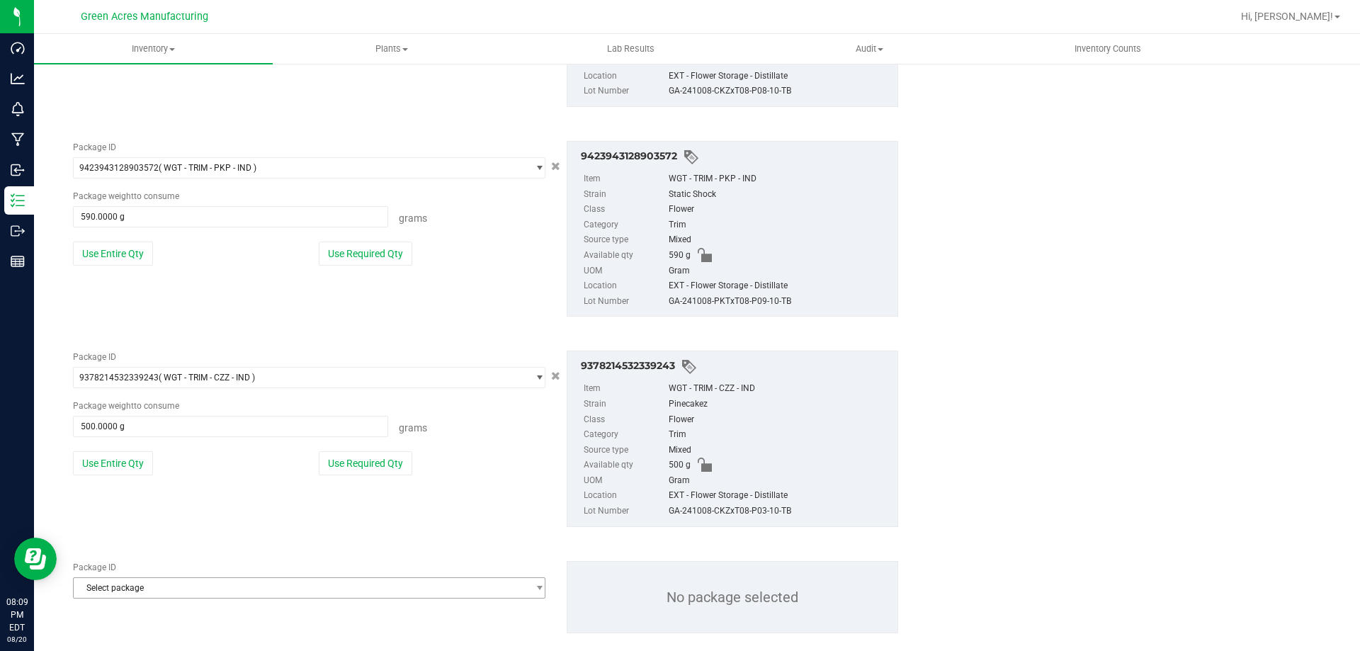
scroll to position [1728, 0]
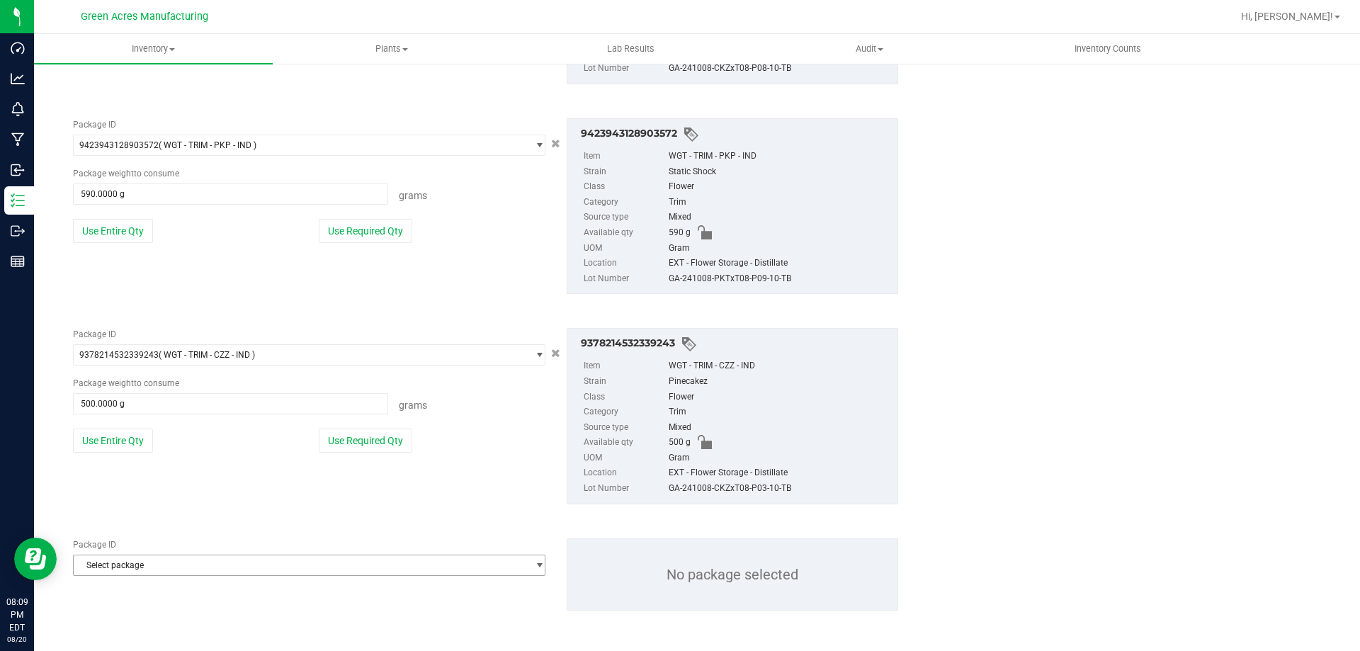
click at [160, 555] on span "Select package" at bounding box center [309, 565] width 472 height 21
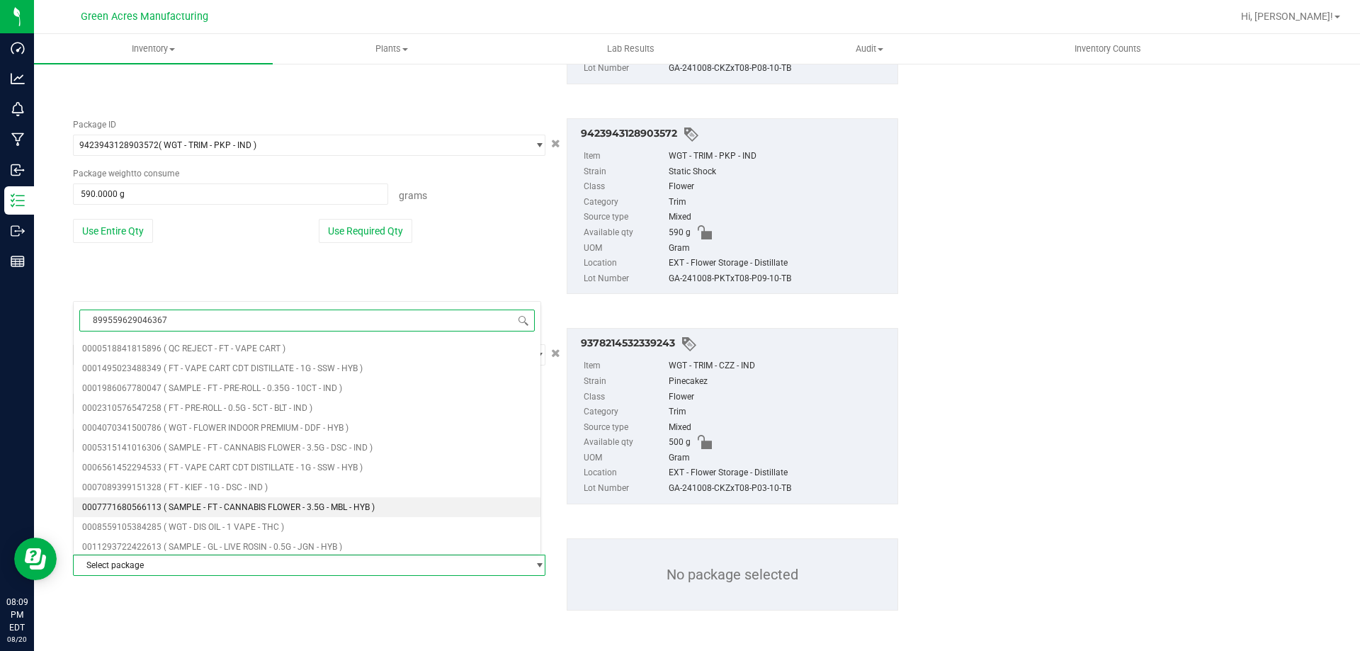
type input "8995596290463670"
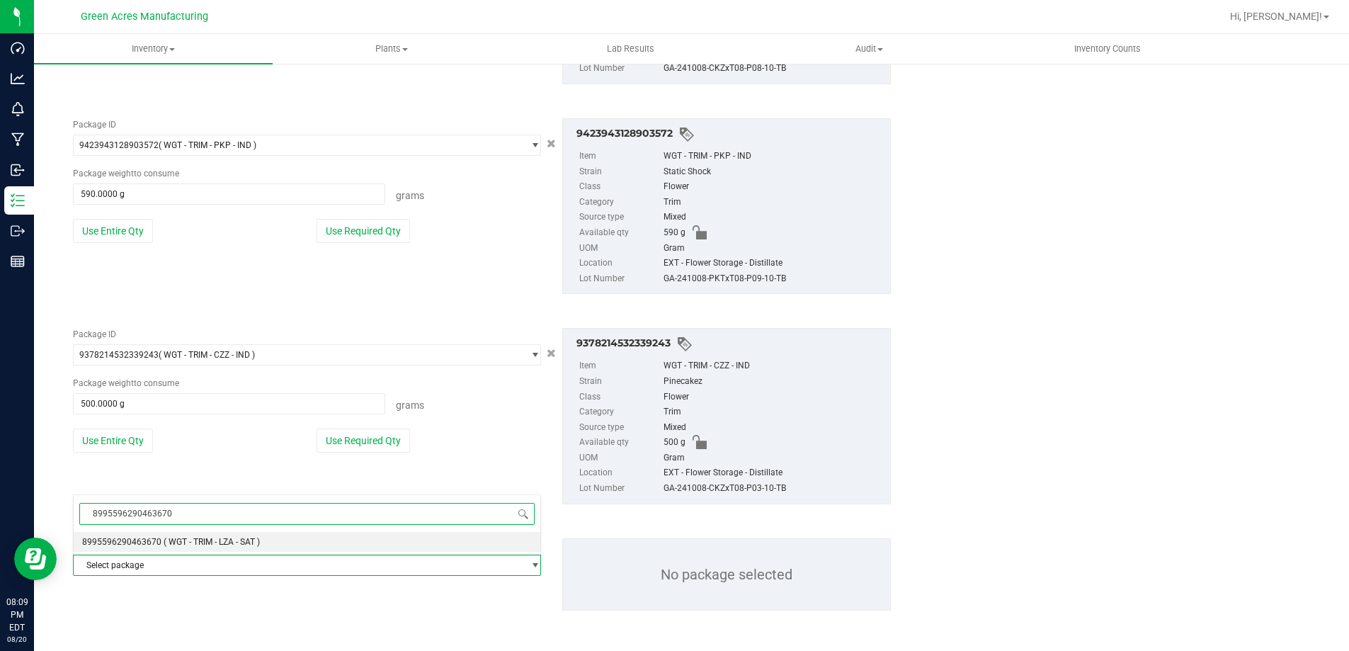
click at [197, 549] on li "8995596290463670 ( WGT - TRIM - LZA - SAT )" at bounding box center [307, 542] width 467 height 20
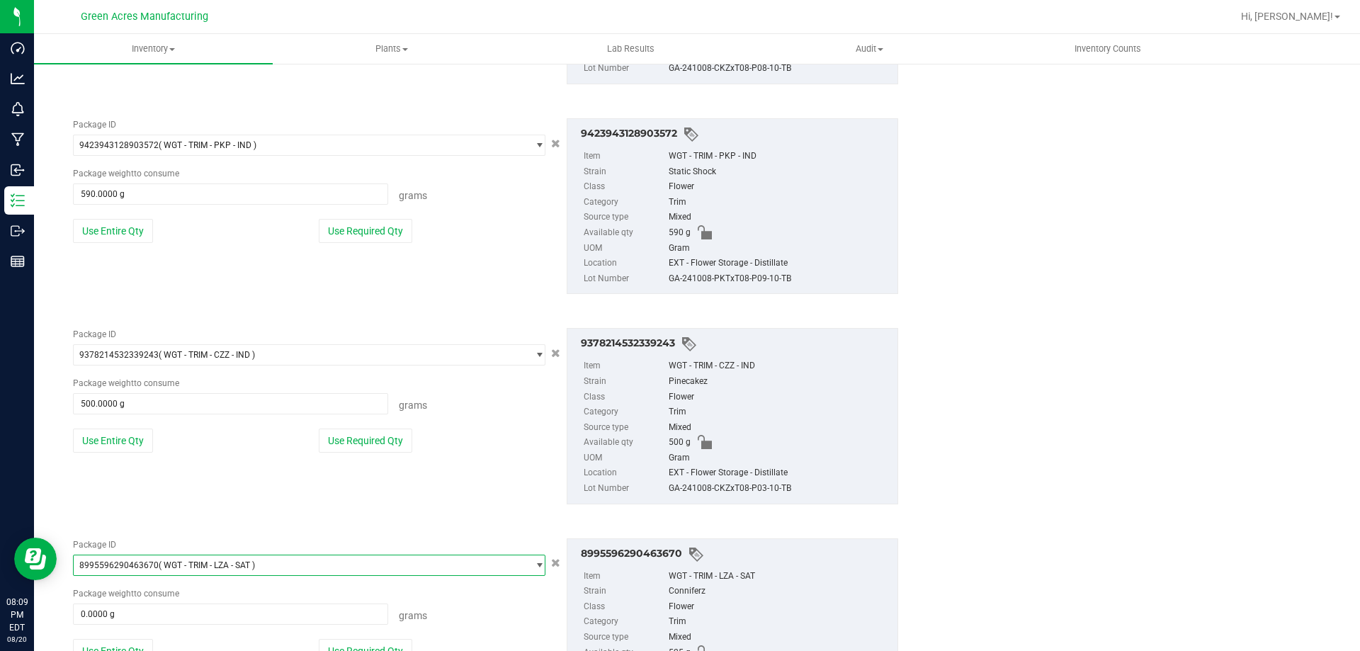
scroll to position [1831, 0]
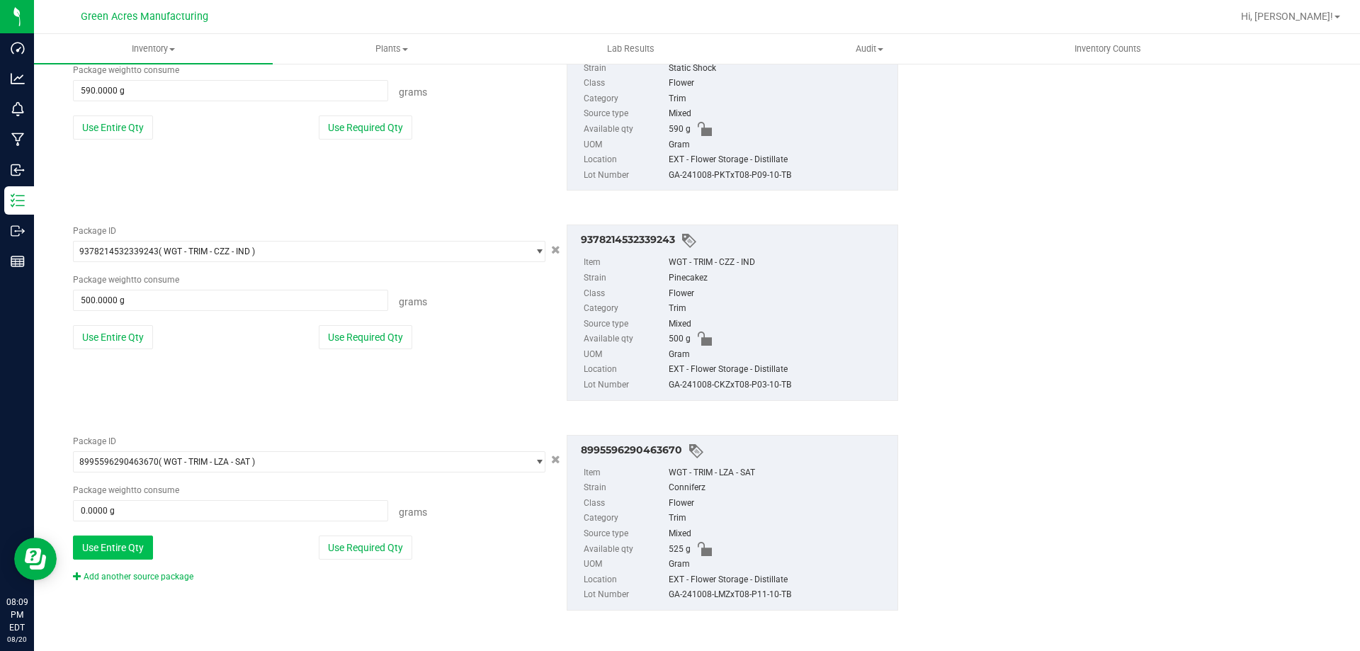
click at [112, 554] on button "Use Entire Qty" at bounding box center [113, 547] width 80 height 24
type input "525.0000 g"
click at [132, 581] on div "Add another source package" at bounding box center [144, 576] width 142 height 13
click at [133, 576] on link "Add another source package" at bounding box center [133, 577] width 120 height 10
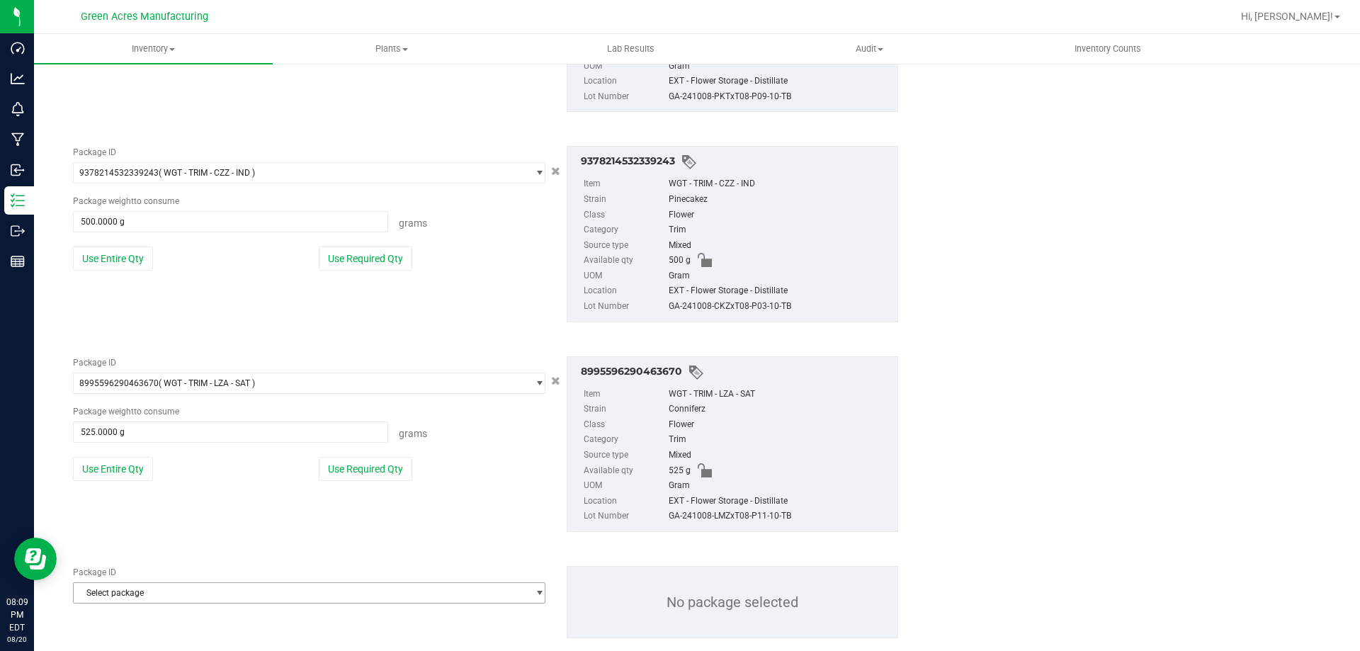
scroll to position [1938, 0]
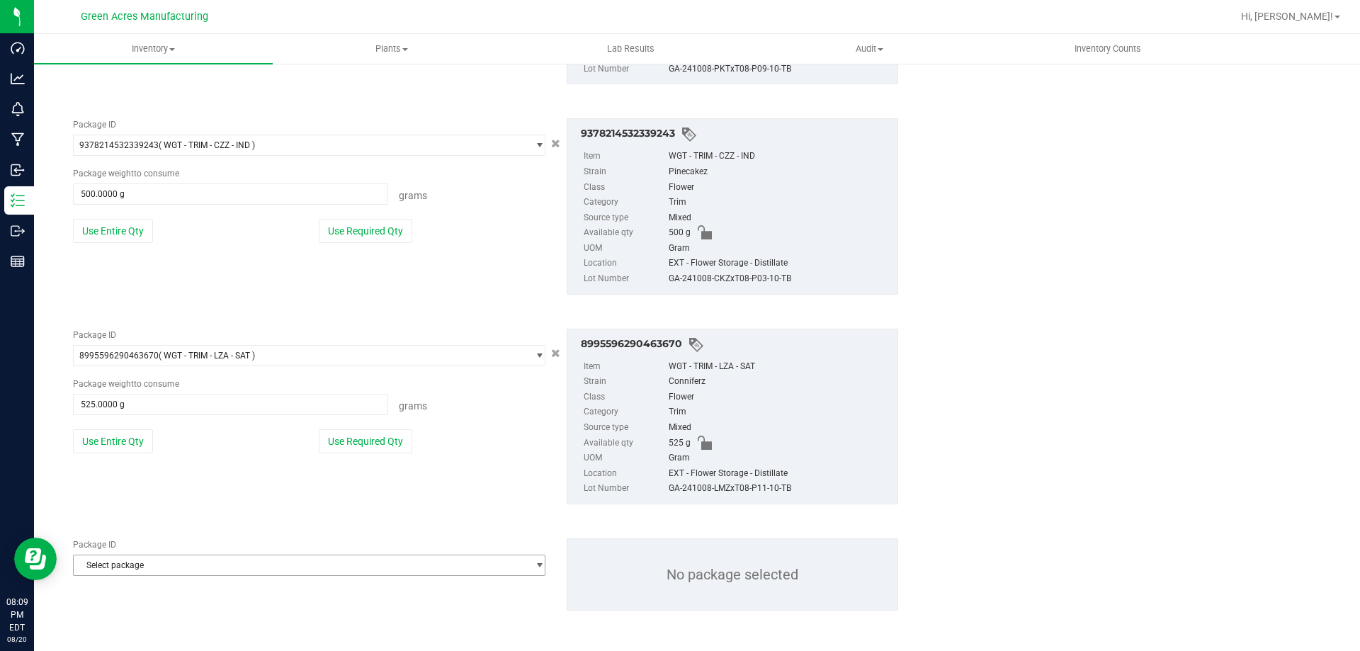
click at [137, 572] on span "Select package" at bounding box center [300, 565] width 453 height 20
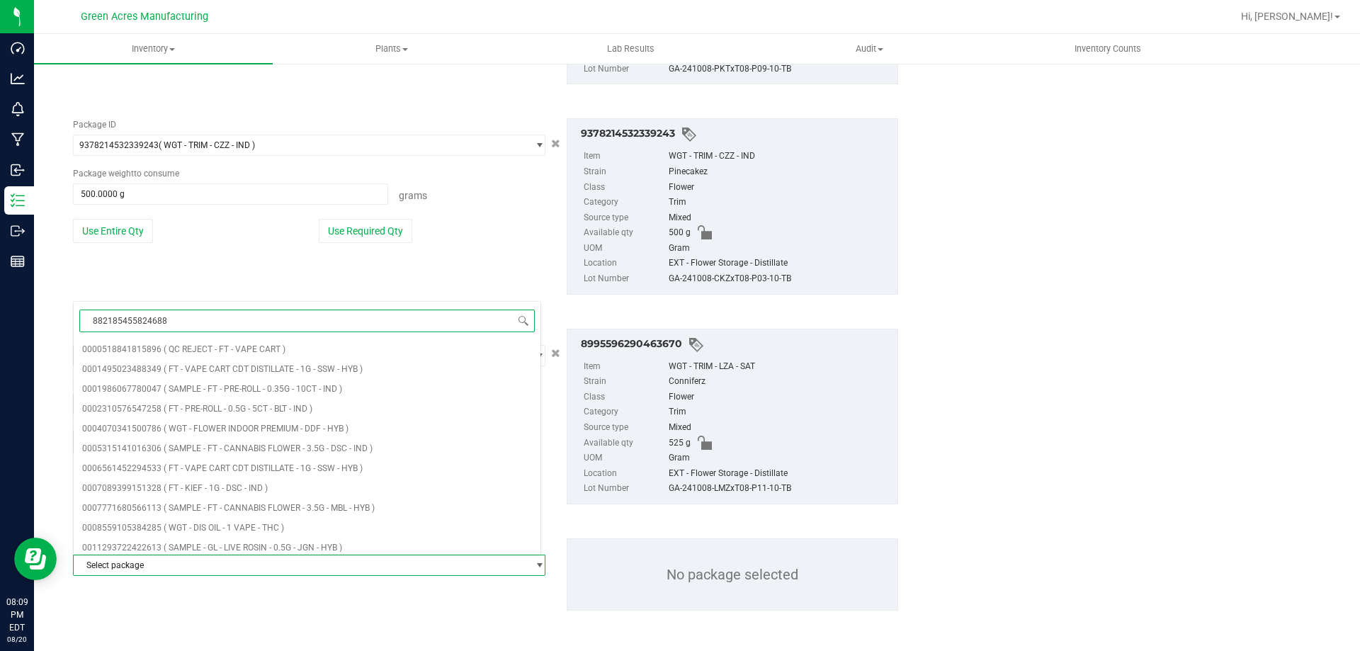
type input "8821854558246882"
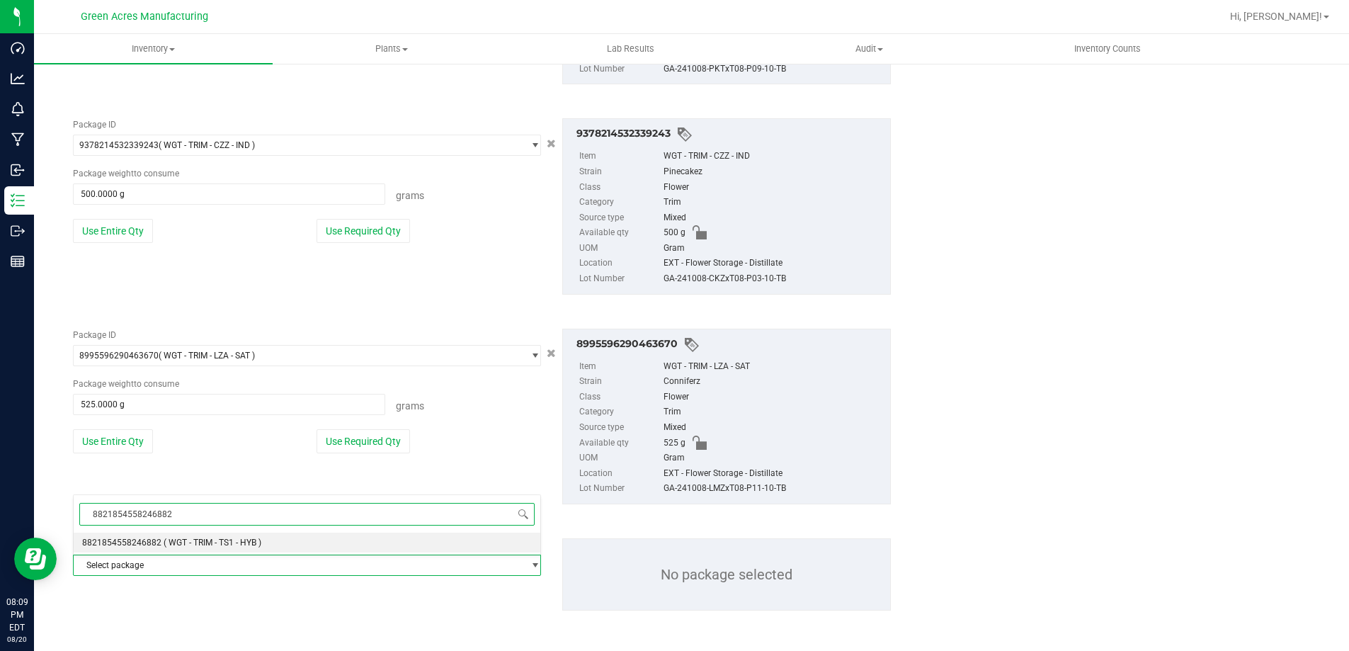
click at [177, 546] on span "( WGT - TRIM - TS1 - HYB )" at bounding box center [213, 543] width 98 height 10
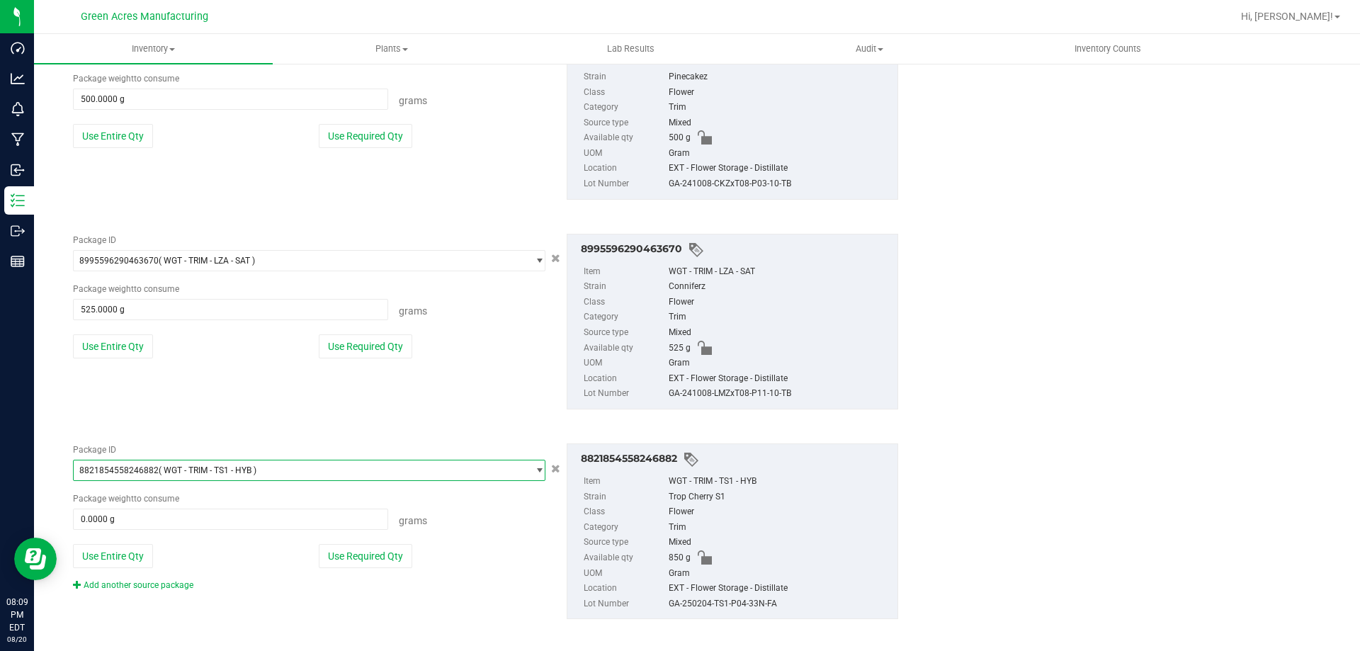
scroll to position [2041, 0]
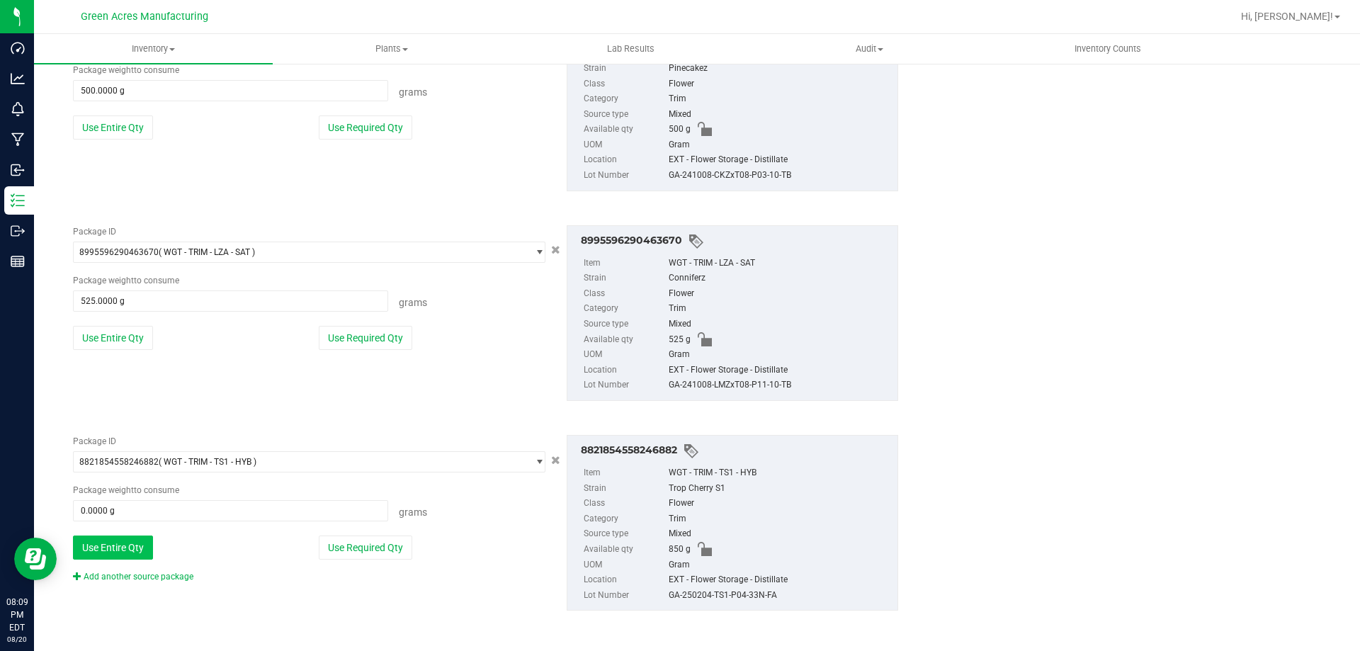
click at [141, 543] on button "Use Entire Qty" at bounding box center [113, 547] width 80 height 24
type input "850.0000 g"
click at [138, 574] on link "Add another source package" at bounding box center [133, 577] width 120 height 10
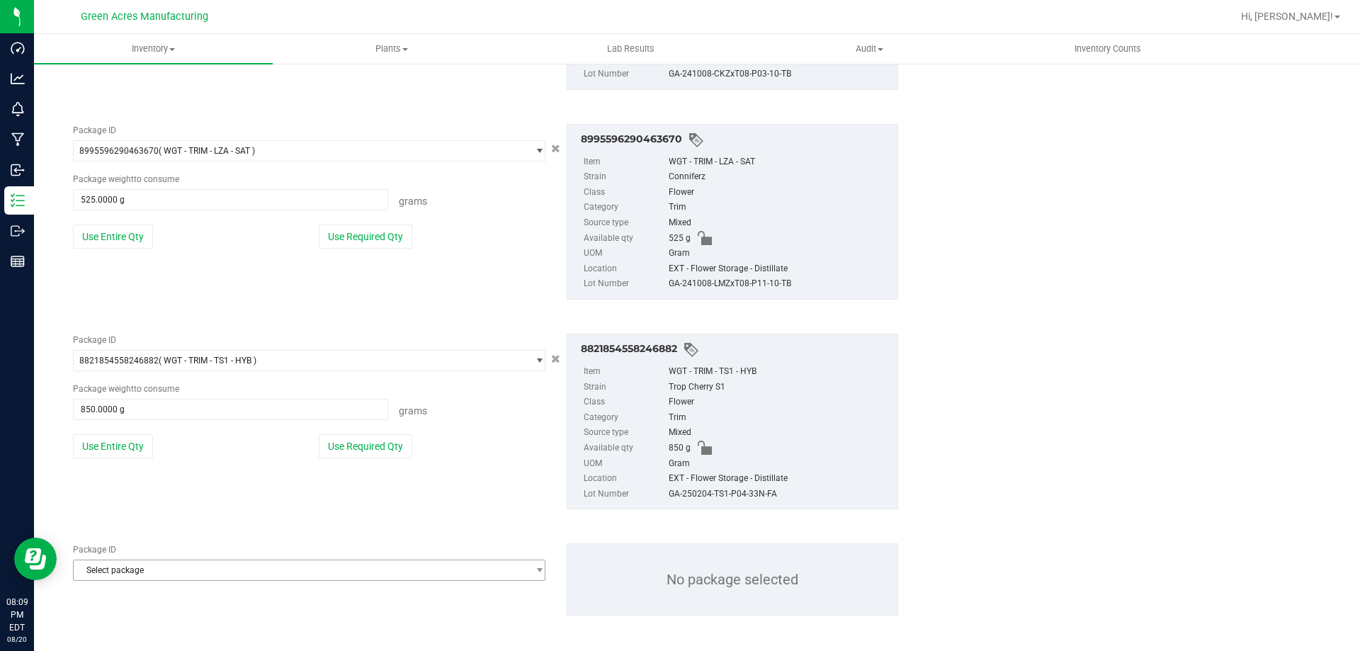
scroll to position [2147, 0]
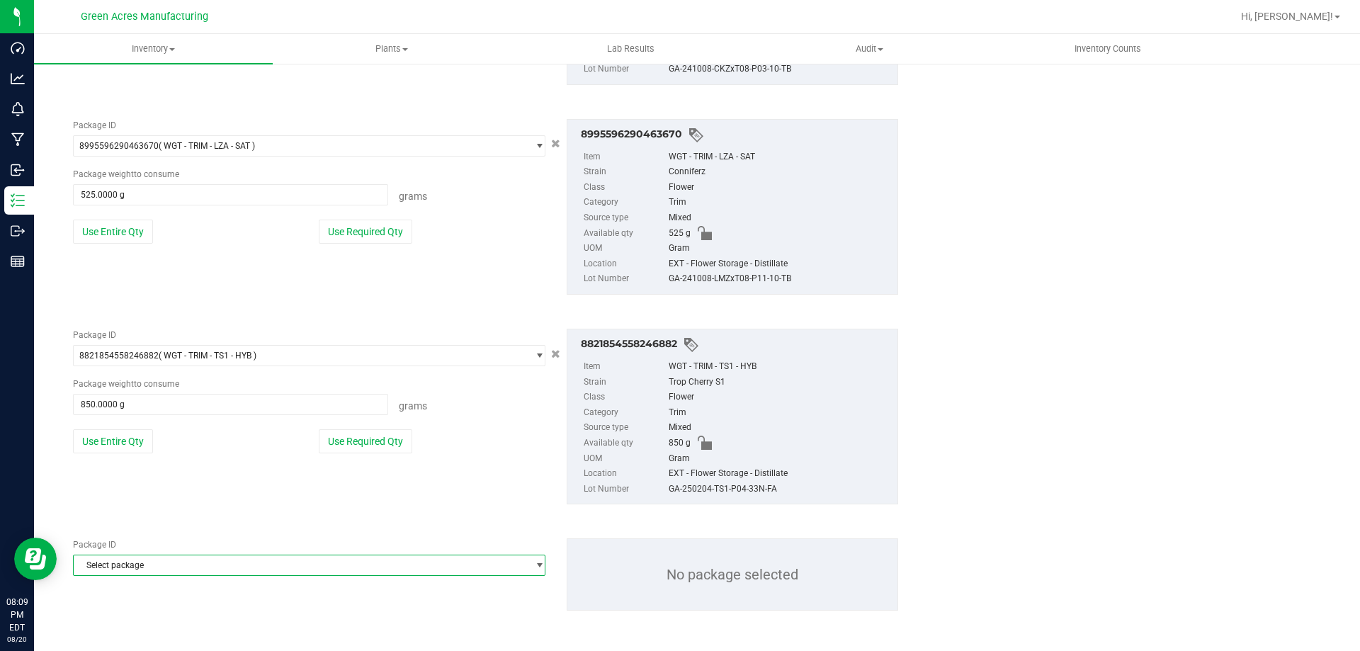
click at [140, 569] on span "Select package" at bounding box center [300, 565] width 453 height 20
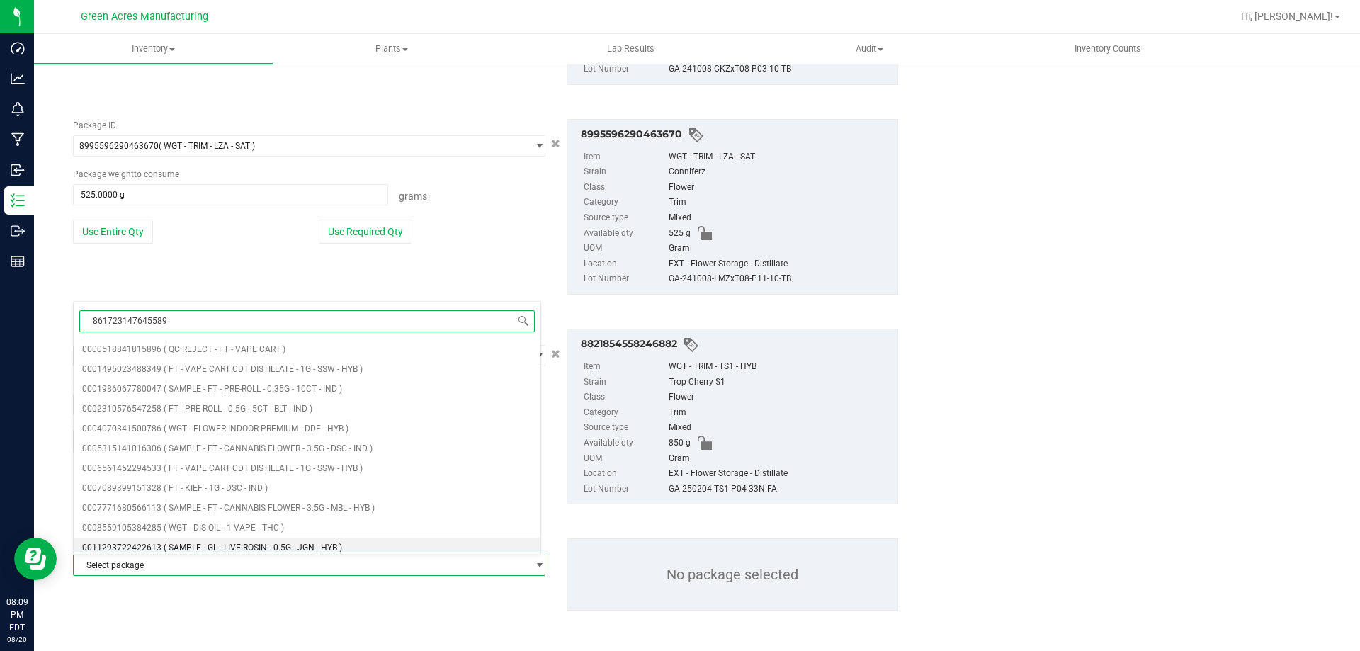
type input "8617231476455897"
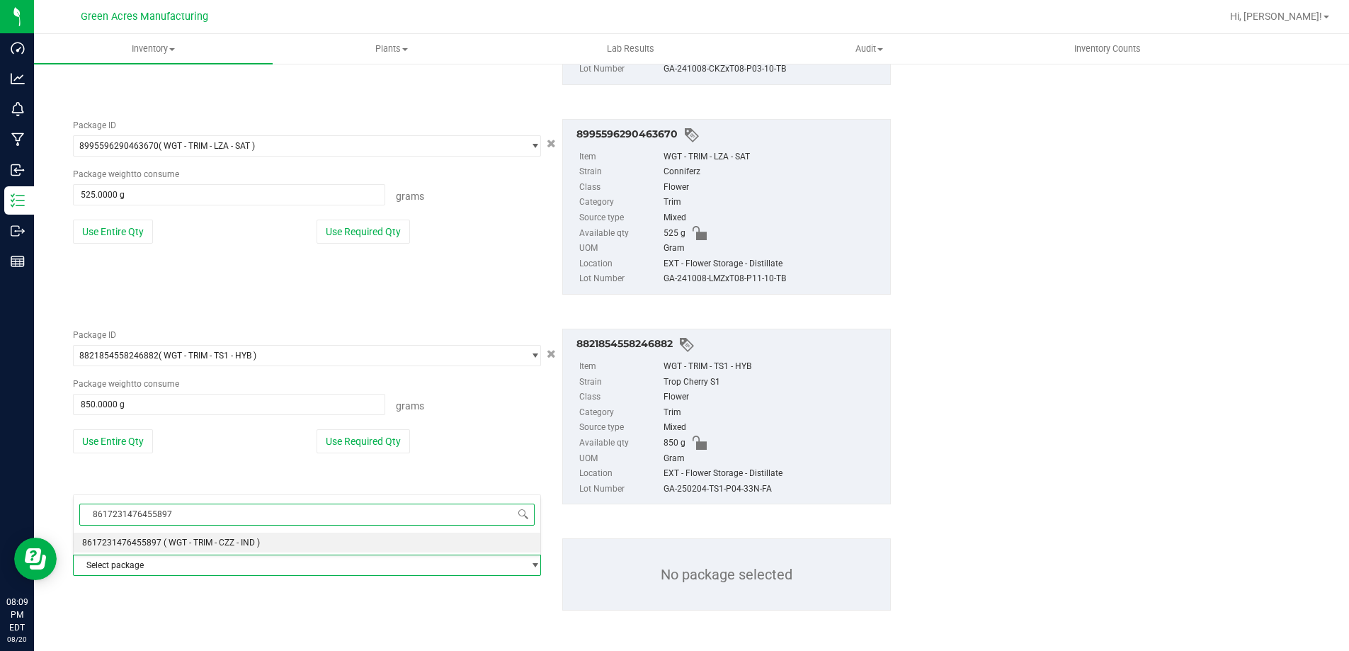
click at [180, 543] on span "( WGT - TRIM - CZZ - IND )" at bounding box center [212, 543] width 96 height 10
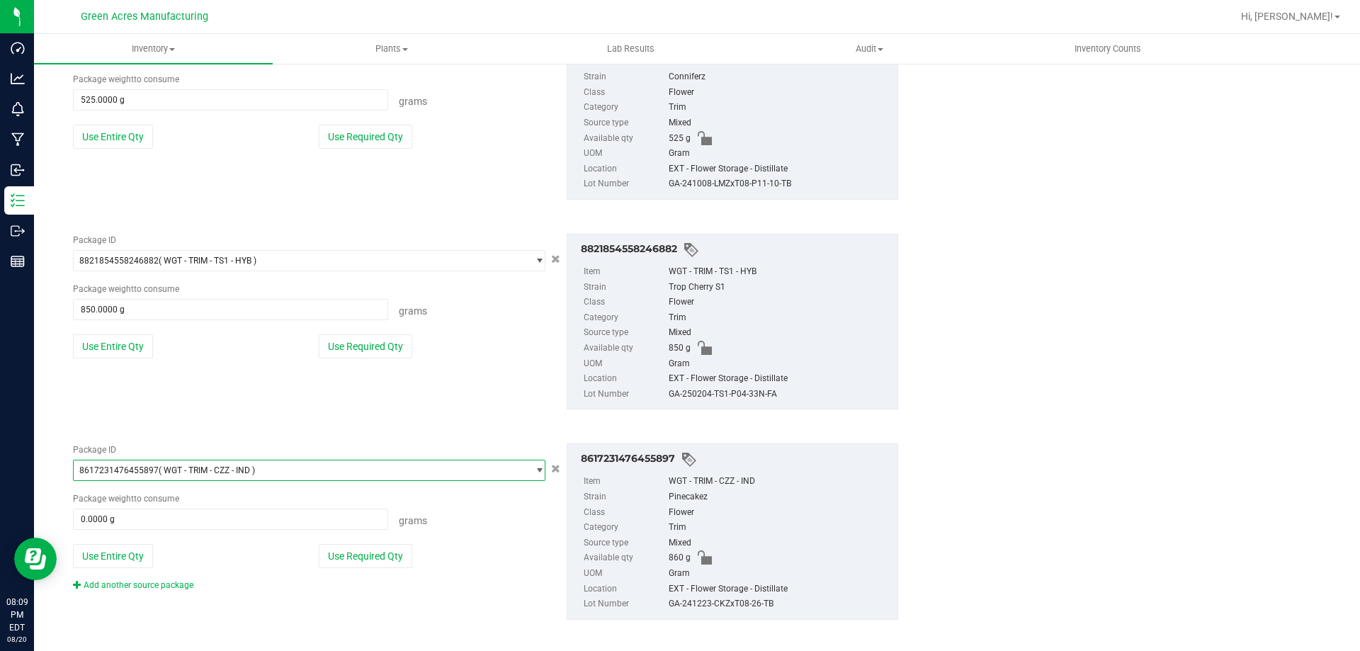
scroll to position [2251, 0]
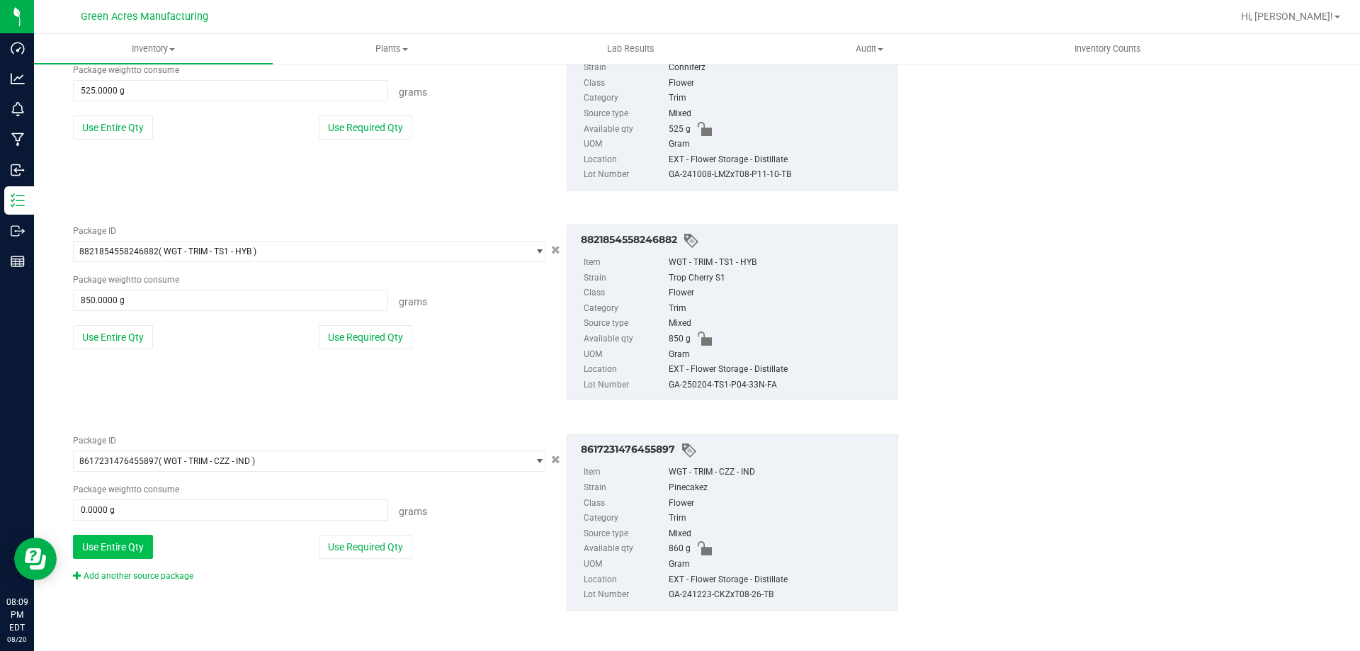
click at [128, 550] on button "Use Entire Qty" at bounding box center [113, 547] width 80 height 24
type input "860.0000 g"
click at [127, 565] on div "Package ID 8617231476455897 ( WGT - TRIM - CZZ - IND ) 8597825794036029 8597964…" at bounding box center [309, 508] width 494 height 148
click at [131, 572] on link "Add another source package" at bounding box center [133, 576] width 120 height 10
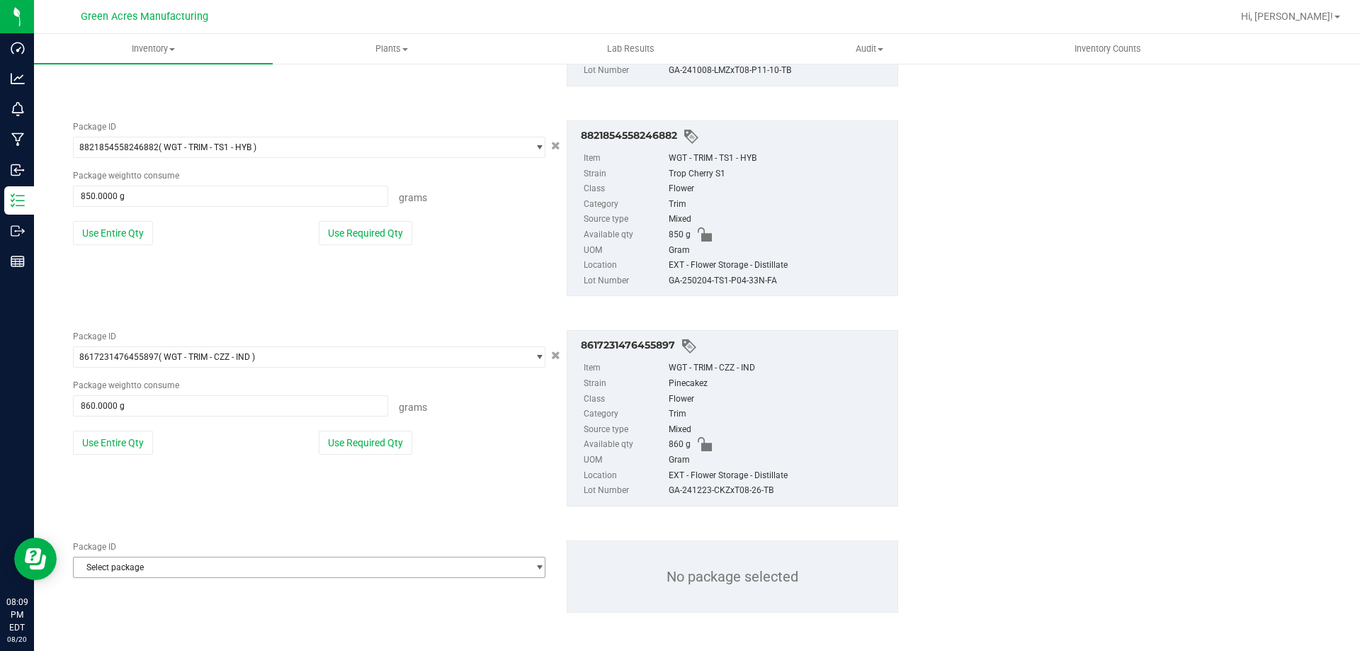
scroll to position [2358, 0]
click at [133, 562] on span "Select package" at bounding box center [300, 565] width 453 height 20
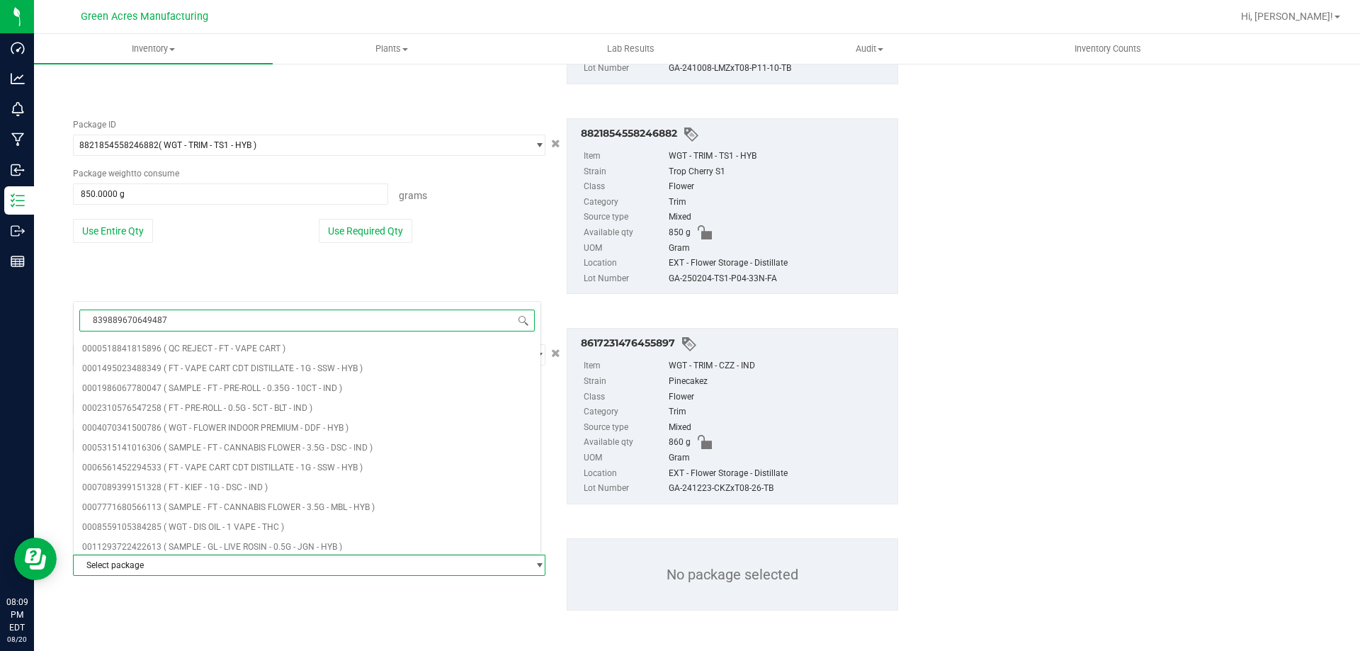
type input "8398896706494873"
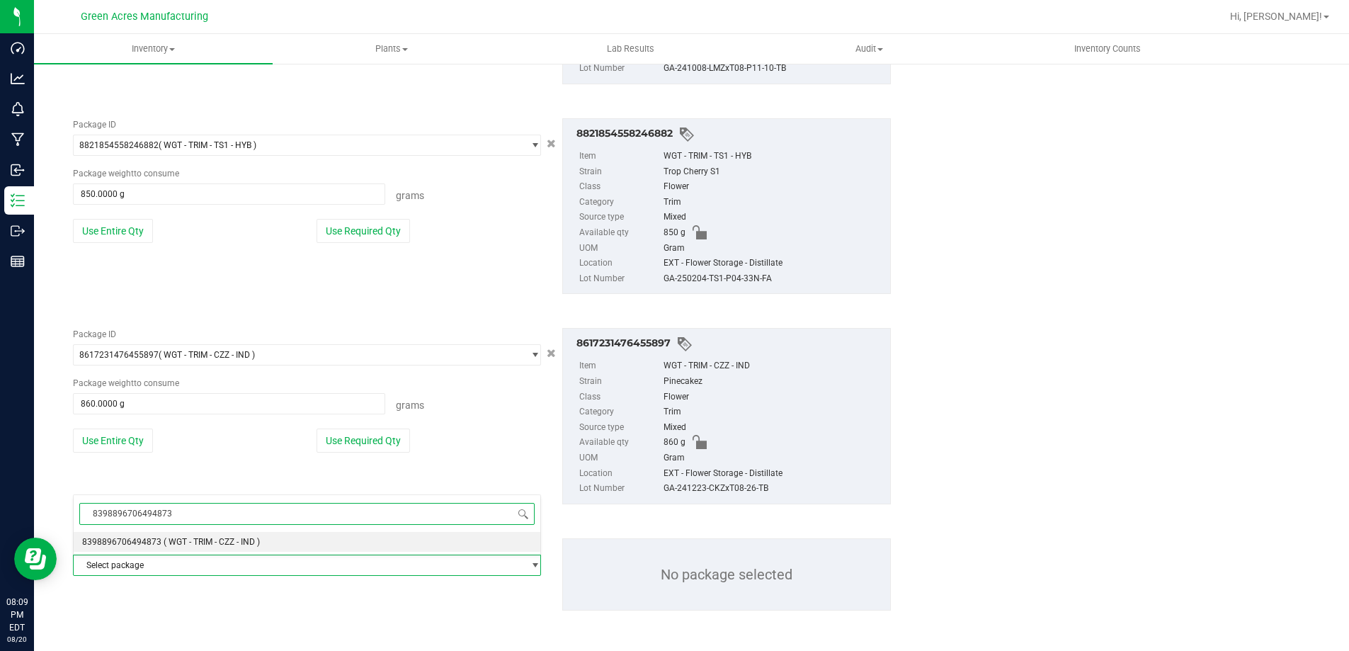
click at [142, 543] on span "8398896706494873" at bounding box center [121, 542] width 79 height 10
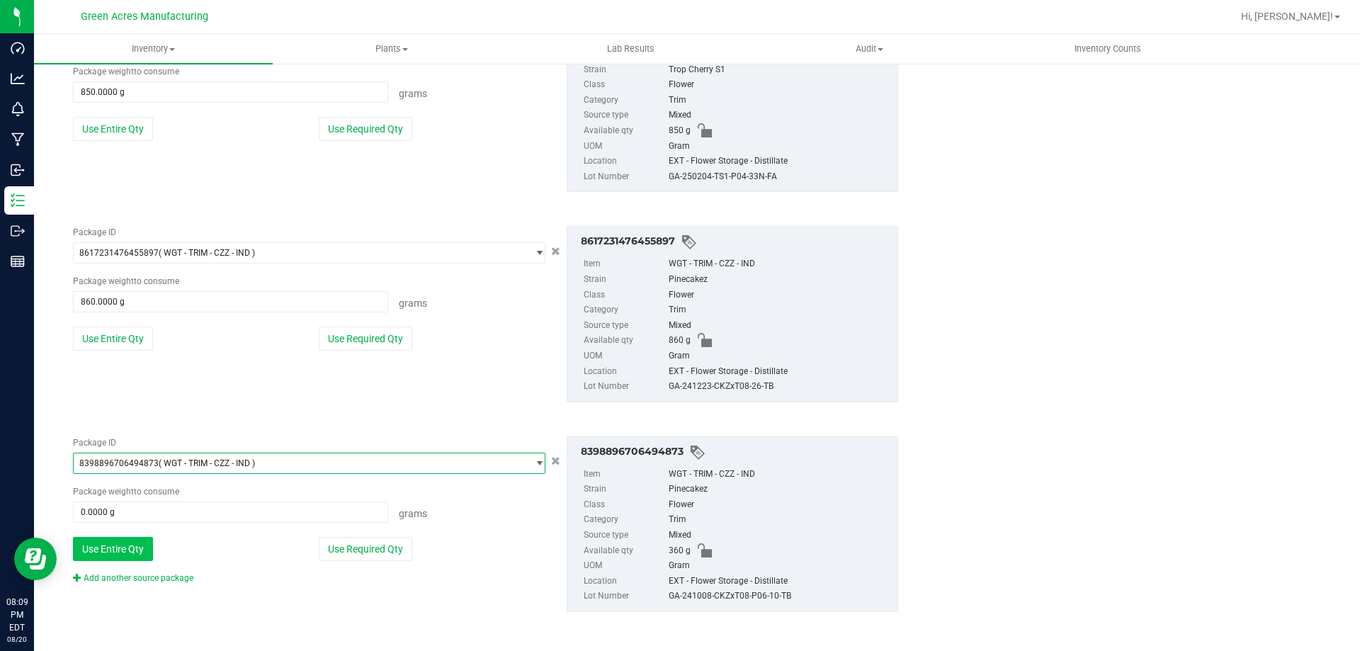
scroll to position [2461, 0]
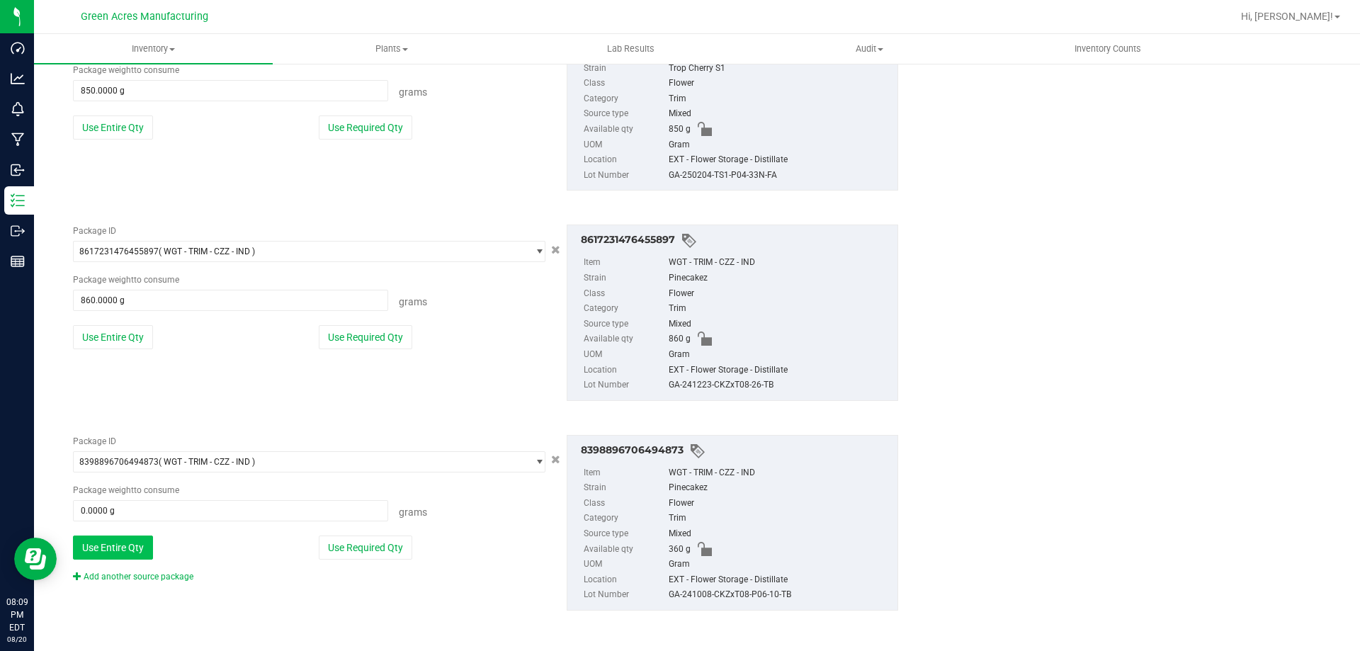
click at [128, 547] on button "Use Entire Qty" at bounding box center [113, 547] width 80 height 24
type input "360.0000 g"
click at [130, 573] on link "Add another source package" at bounding box center [133, 577] width 120 height 10
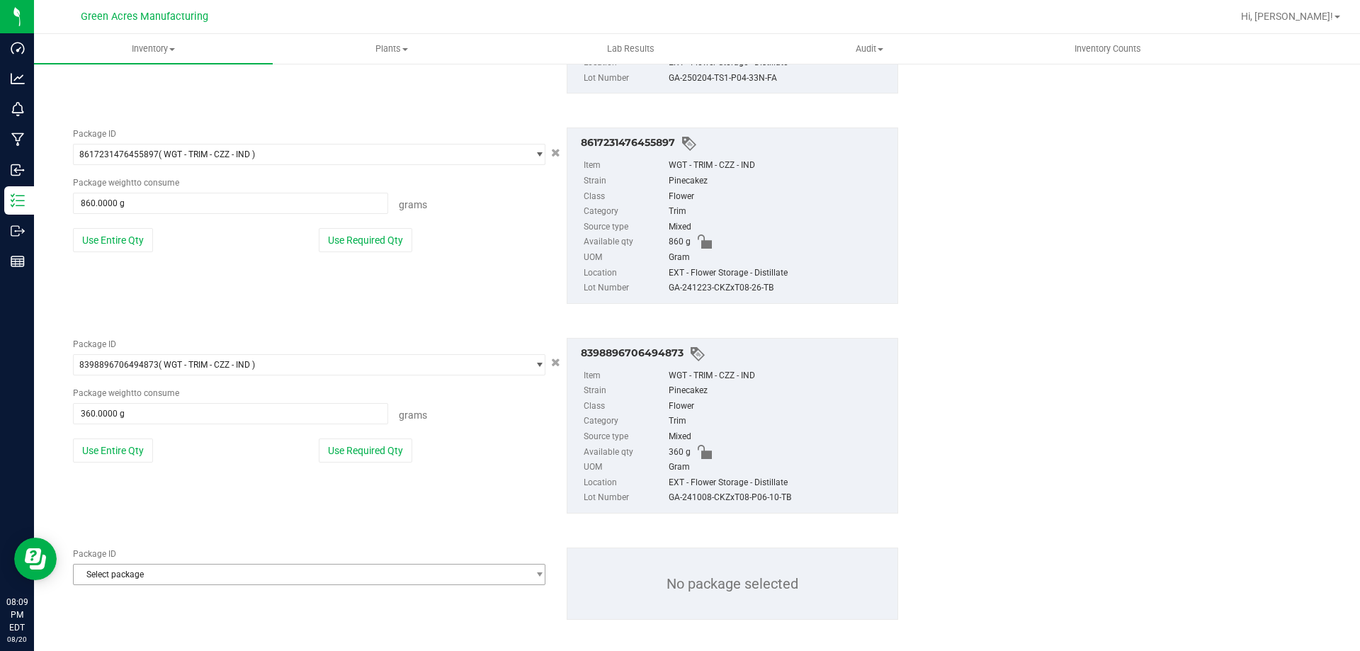
scroll to position [2567, 0]
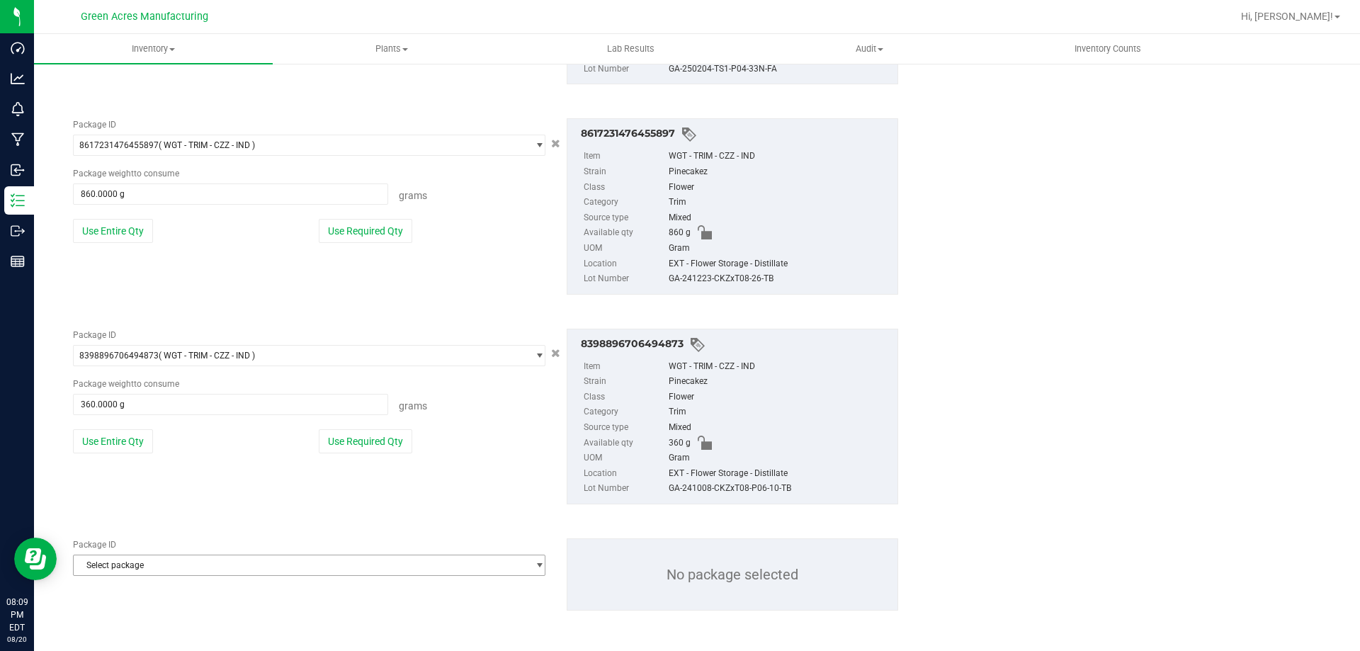
click at [130, 563] on span "Select package" at bounding box center [300, 565] width 453 height 20
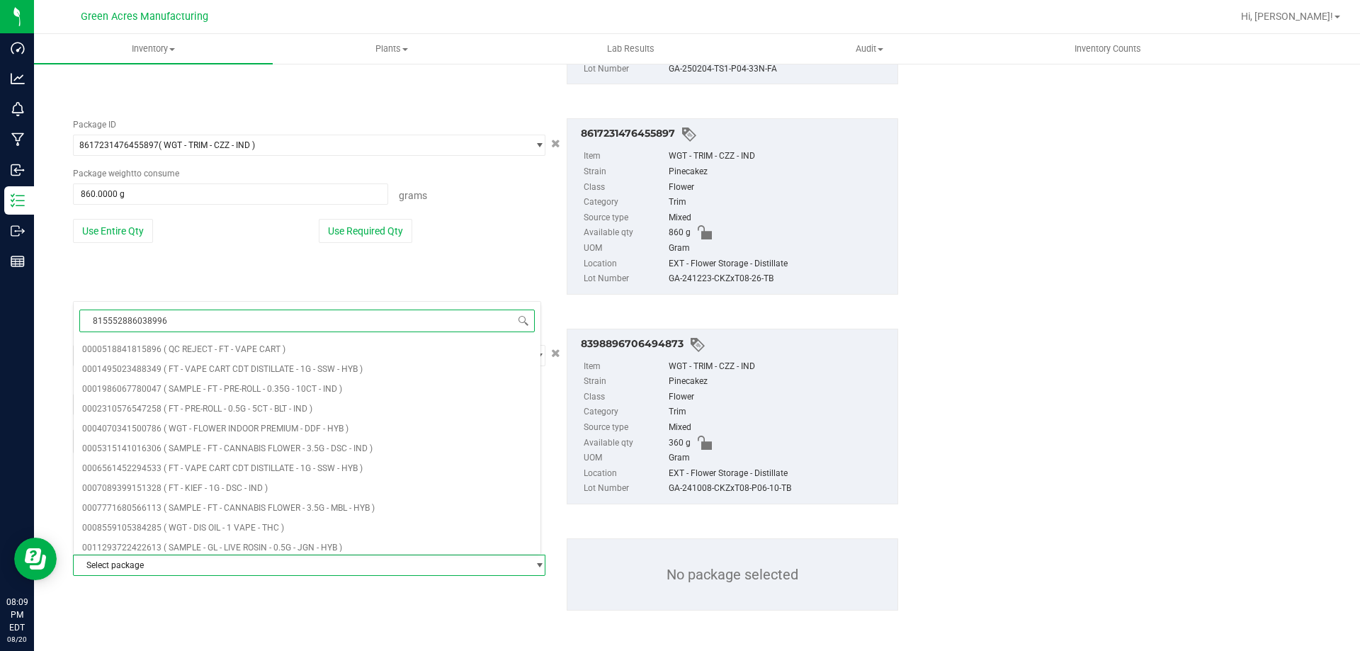
type input "8155528860389969"
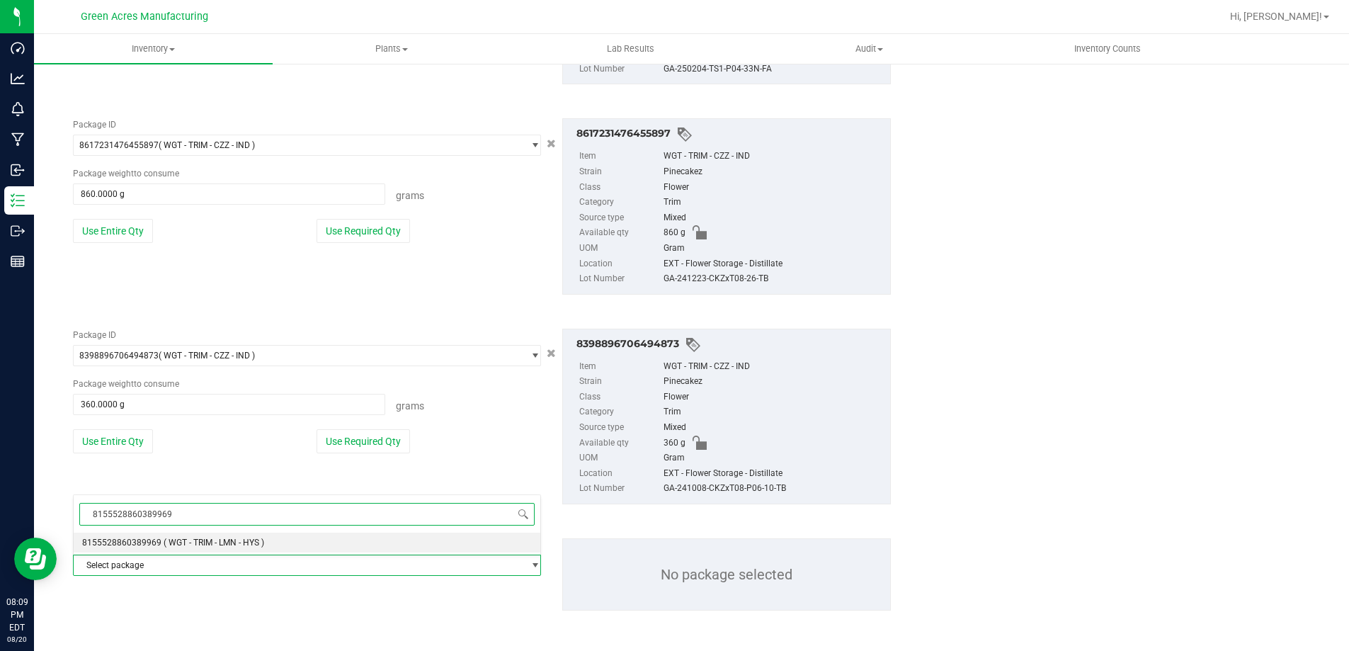
click at [138, 544] on span "8155528860389969" at bounding box center [121, 543] width 79 height 10
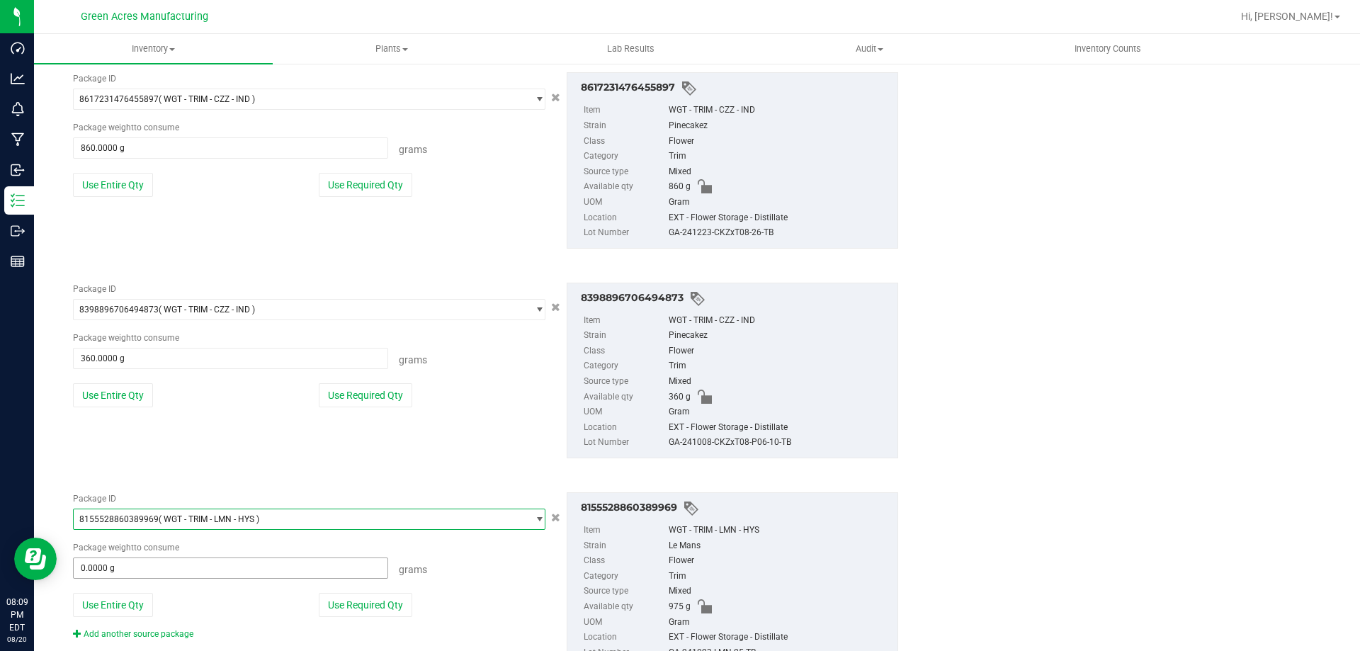
scroll to position [2638, 0]
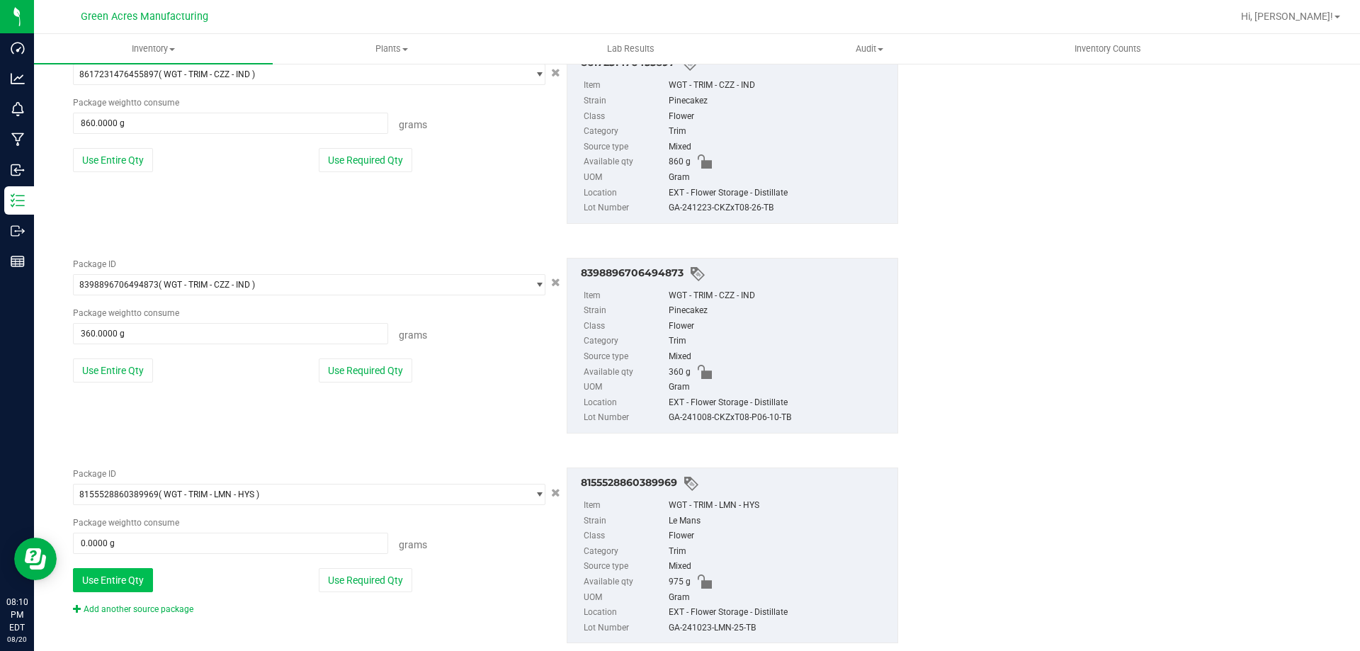
click at [127, 576] on button "Use Entire Qty" at bounding box center [113, 580] width 80 height 24
type input "975.0000 g"
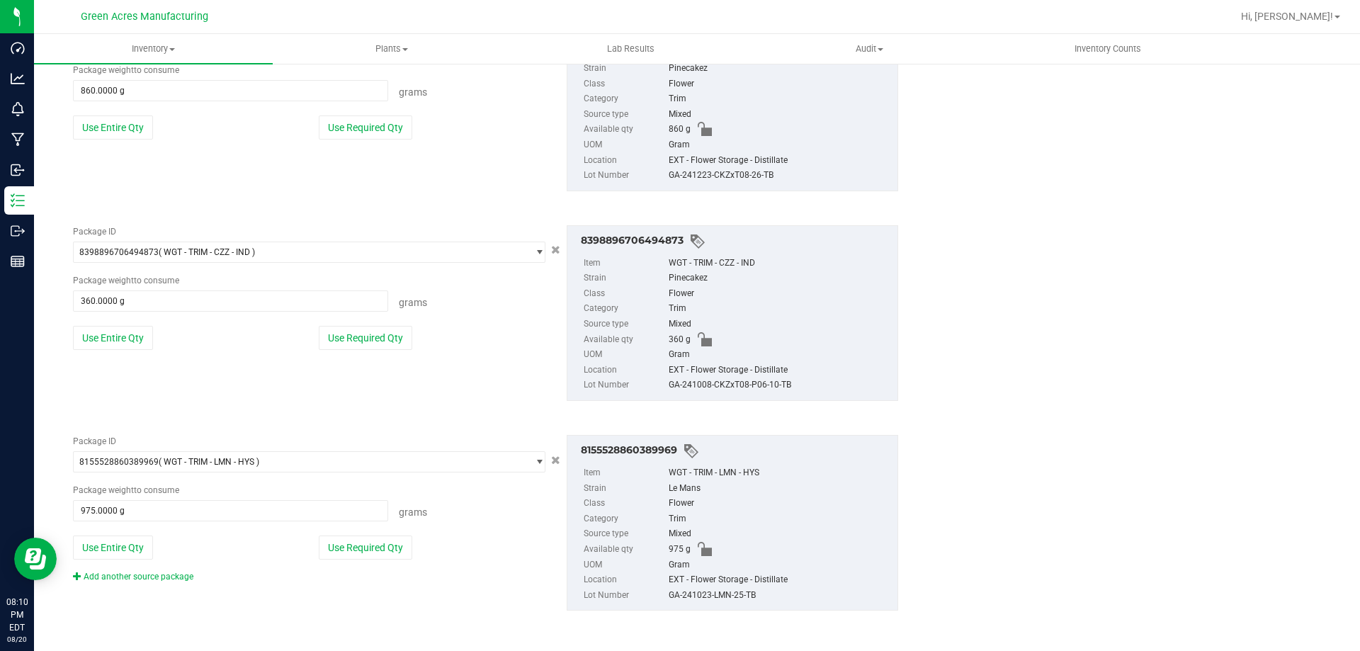
click at [131, 567] on div "Package ID 8155528860389969 ( WGT - TRIM - LMN - HYS ) 8142686626425221 8143748…" at bounding box center [309, 509] width 494 height 148
click at [132, 574] on link "Add another source package" at bounding box center [133, 577] width 120 height 10
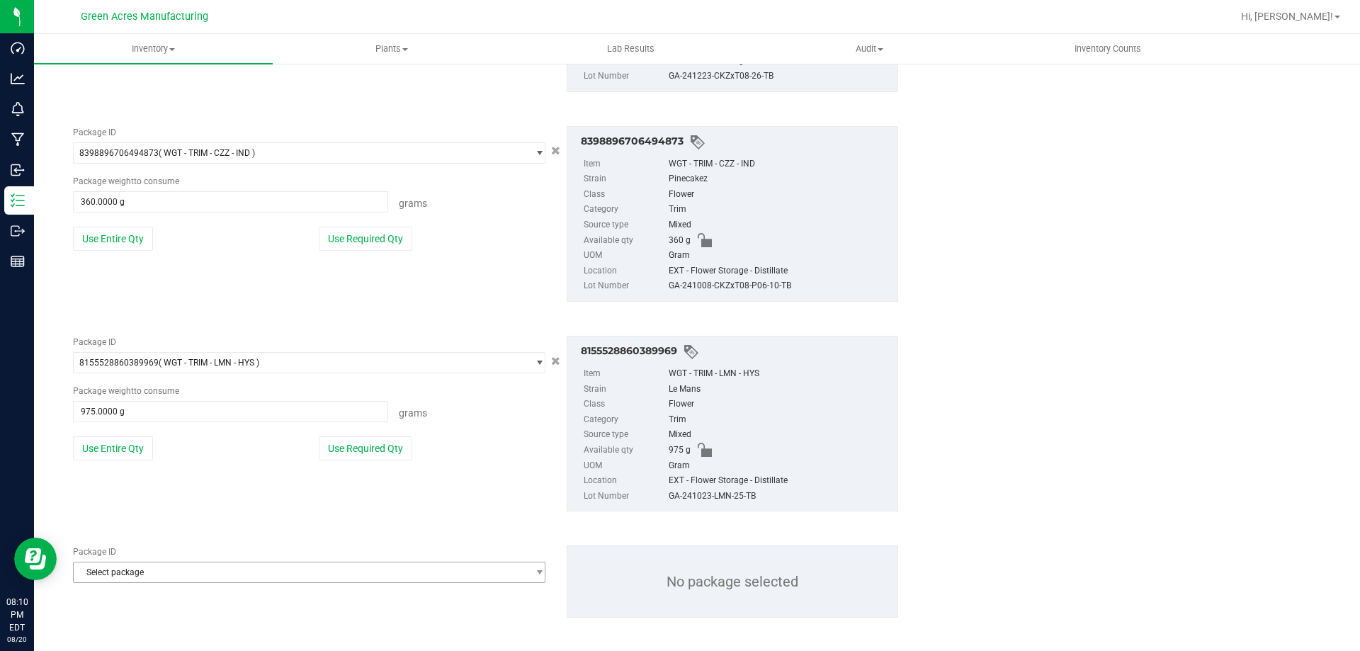
scroll to position [2777, 0]
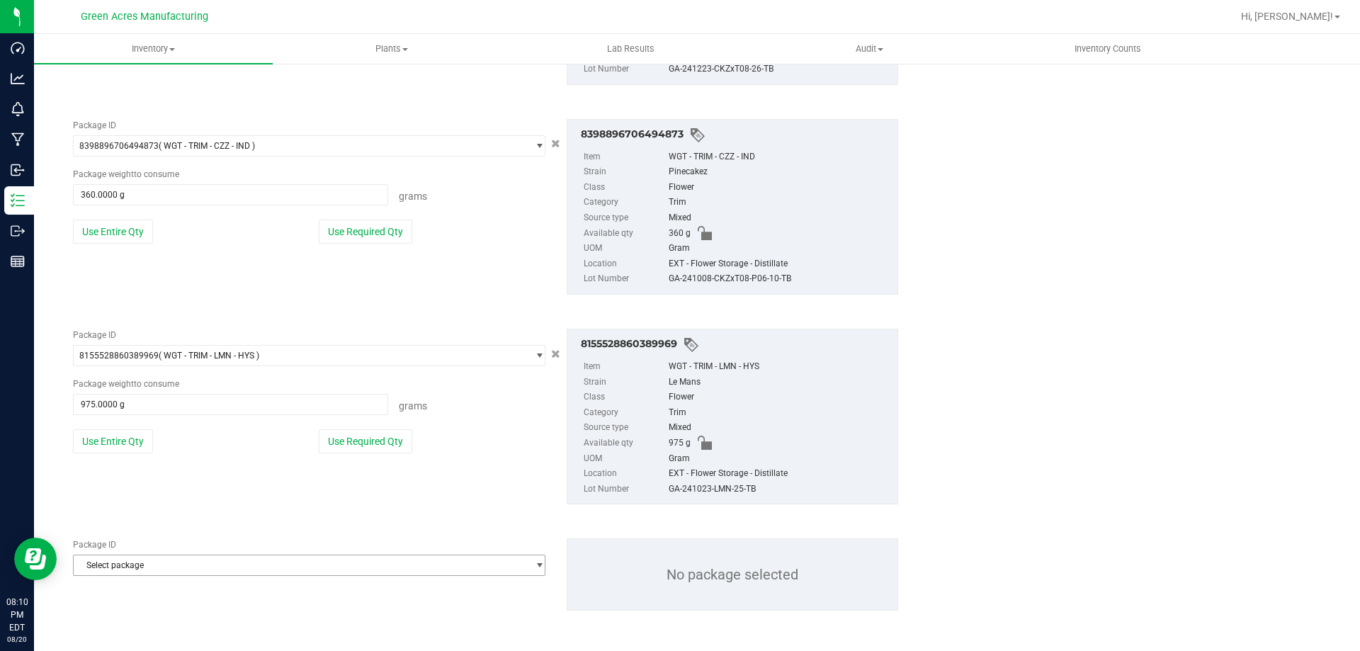
click at [132, 559] on span "Select package" at bounding box center [300, 565] width 453 height 20
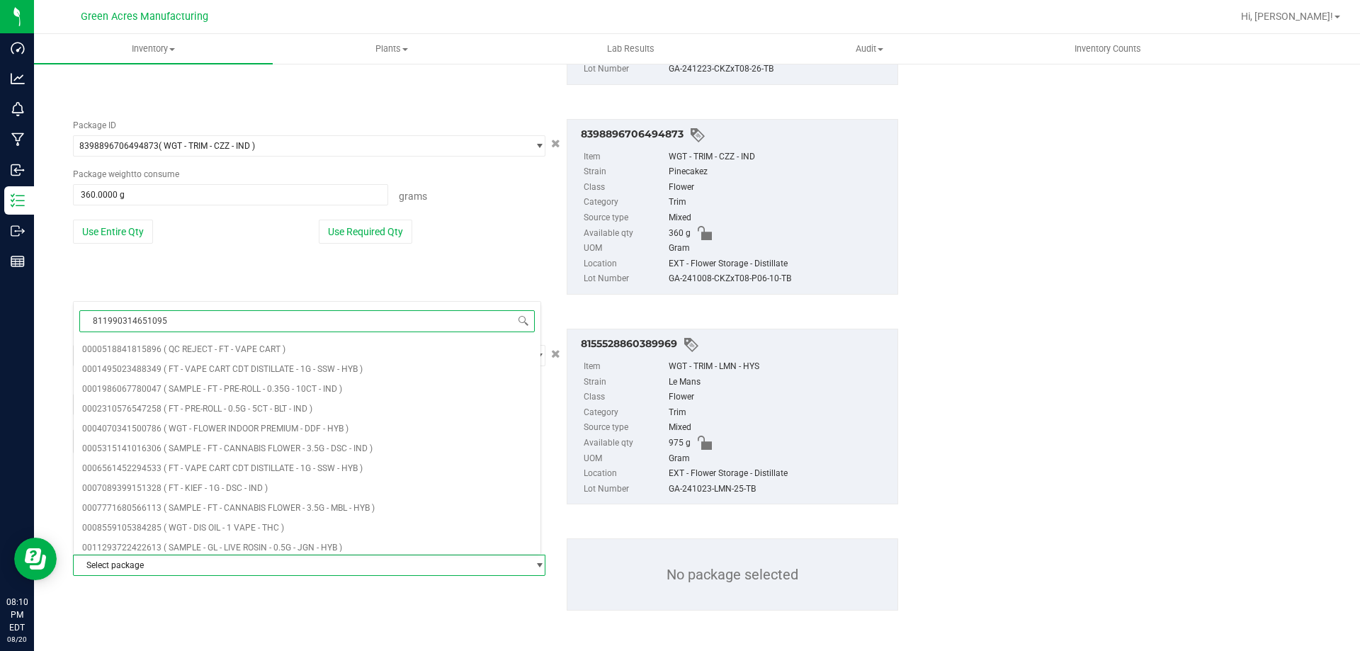
type input "8119903146510950"
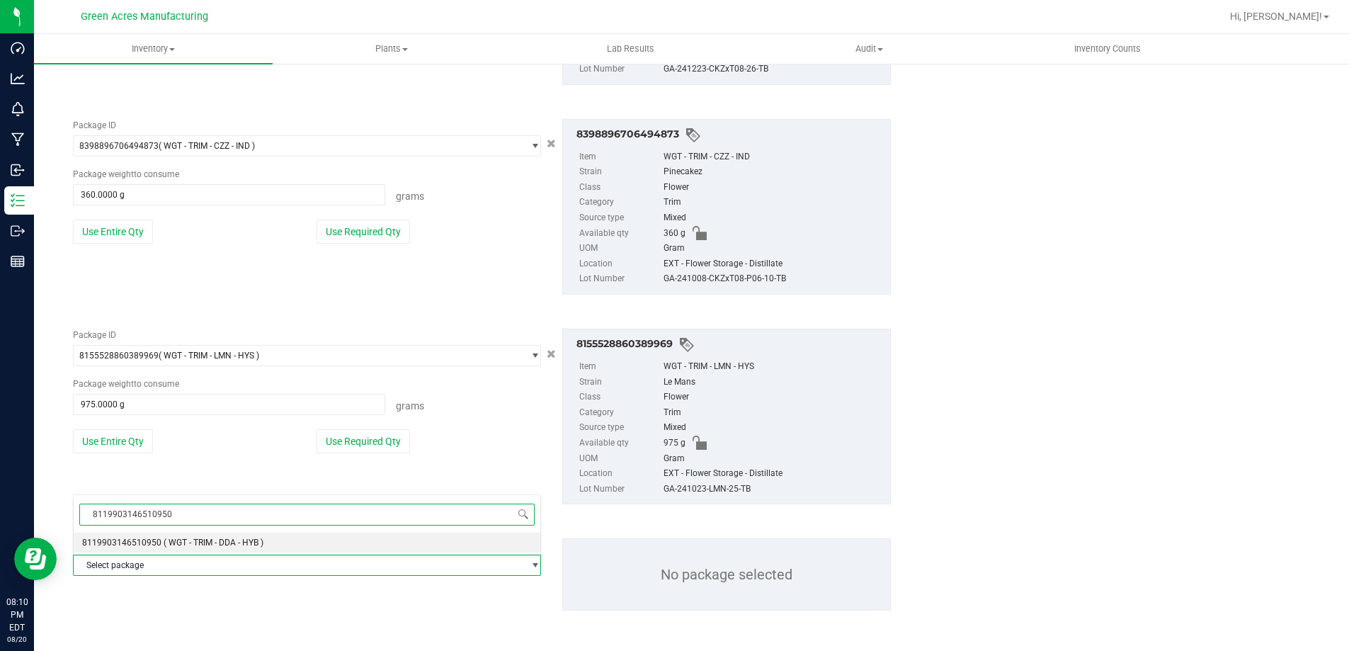
click at [153, 543] on span "8119903146510950" at bounding box center [121, 543] width 79 height 10
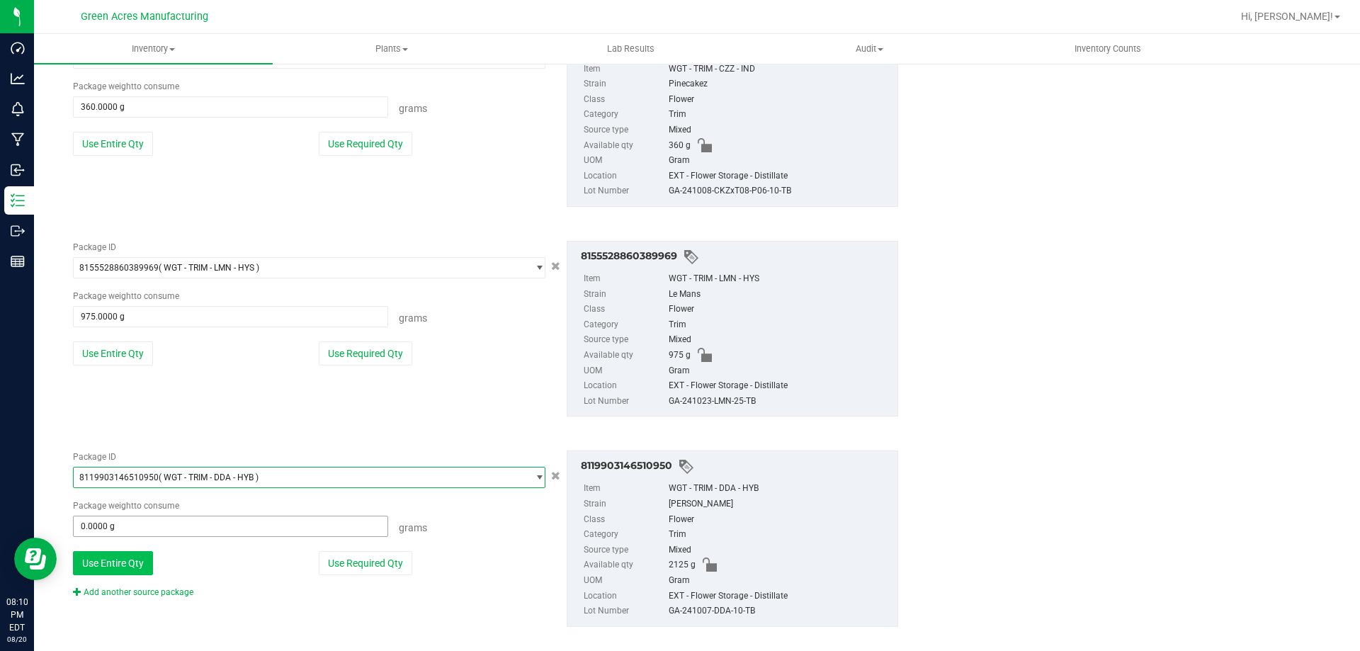
scroll to position [2881, 0]
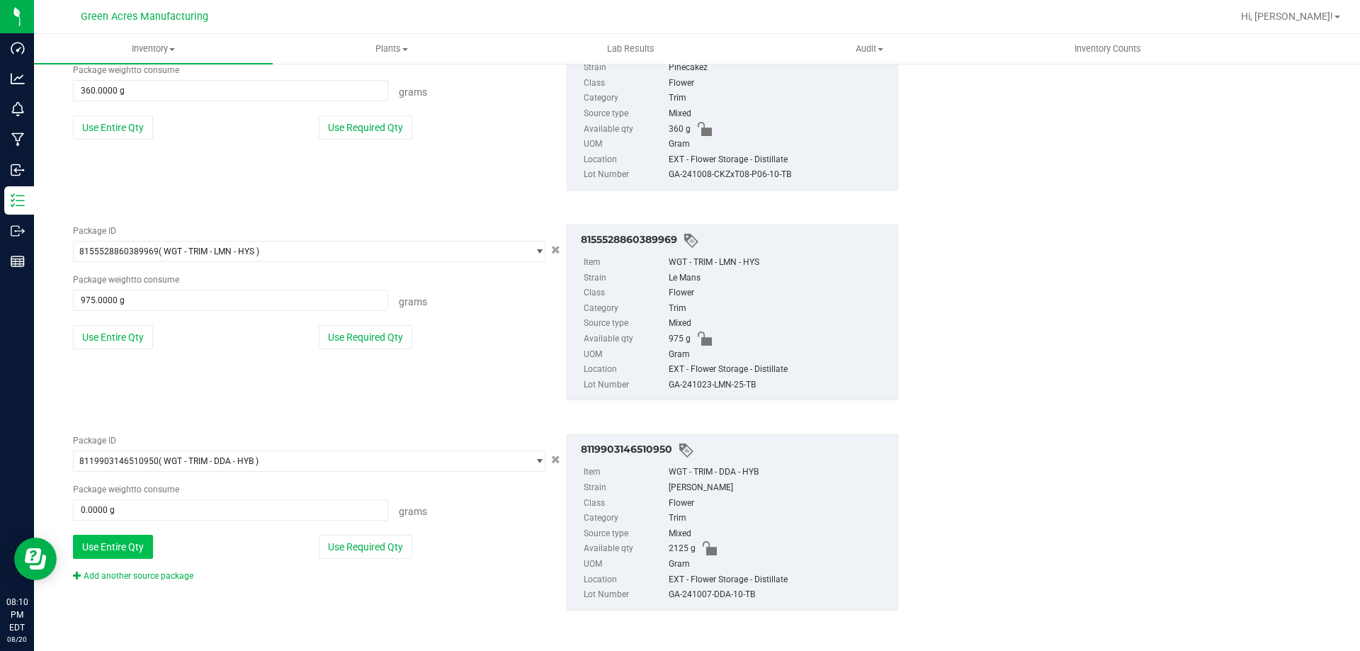
click at [139, 547] on button "Use Entire Qty" at bounding box center [113, 547] width 80 height 24
type input "2125.0000 g"
click at [147, 572] on div "Package ID 8119903146510950 ( WGT - TRIM - DDA - HYB ) 8109145465812536 8109498…" at bounding box center [309, 508] width 494 height 148
click at [147, 572] on link "Add another source package" at bounding box center [133, 576] width 120 height 10
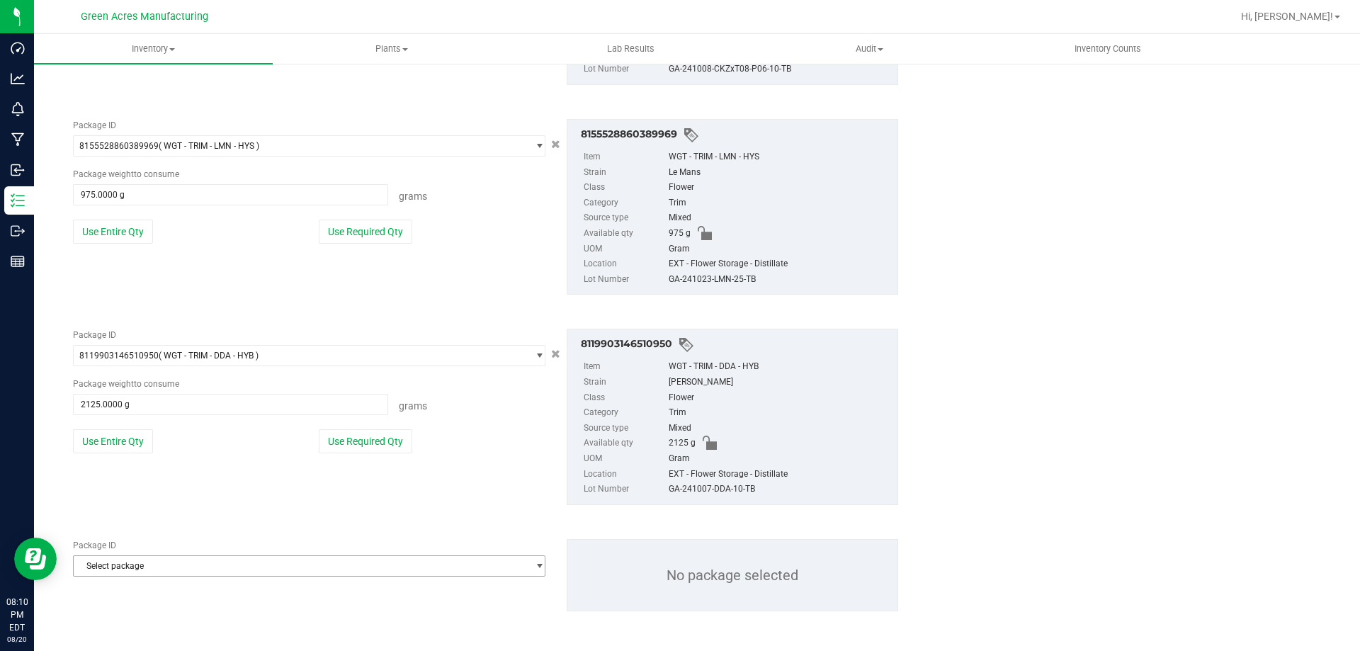
scroll to position [2987, 0]
click at [160, 571] on span "Select package" at bounding box center [300, 565] width 453 height 20
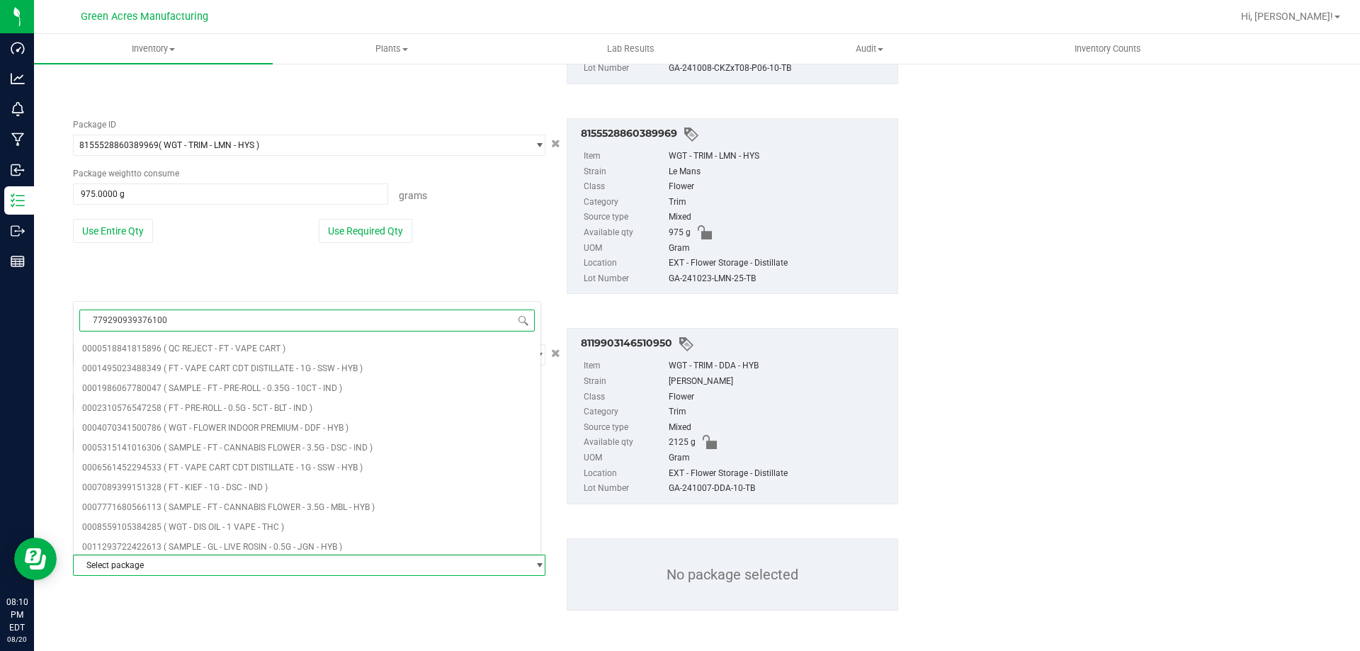
type input "7792909393761001"
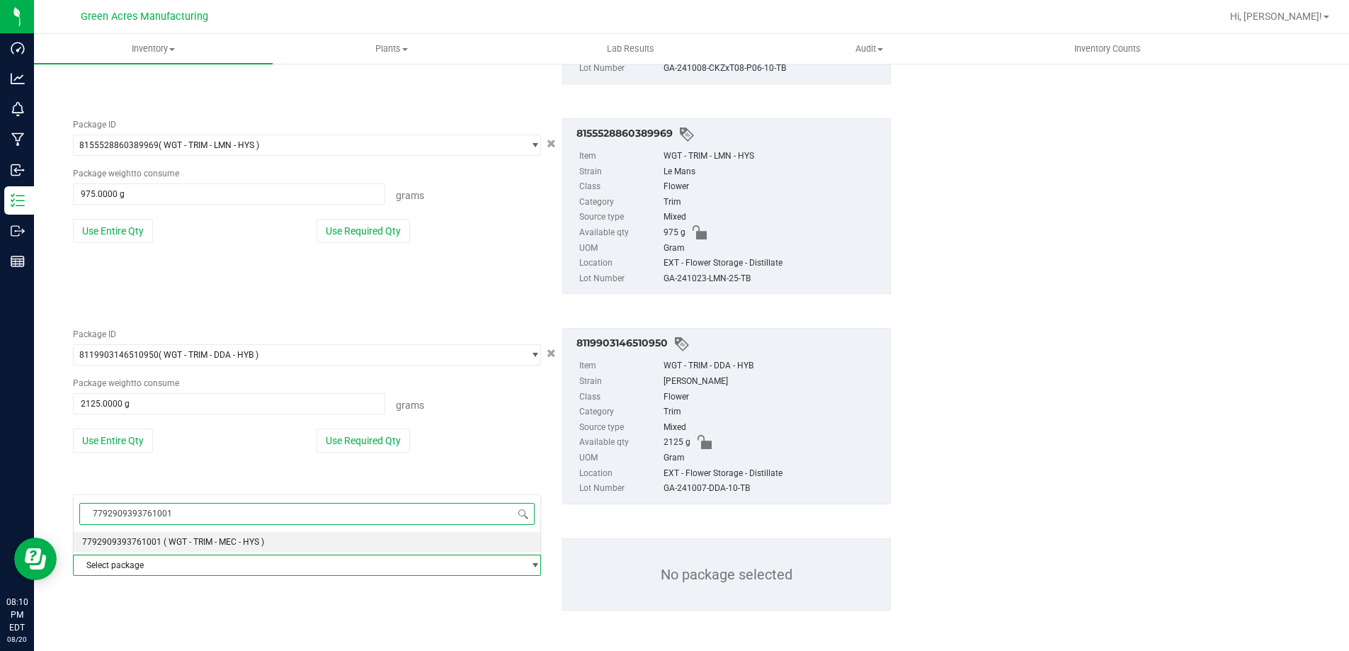
click at [168, 545] on span "( WGT - TRIM - MEC - HYS )" at bounding box center [214, 542] width 101 height 10
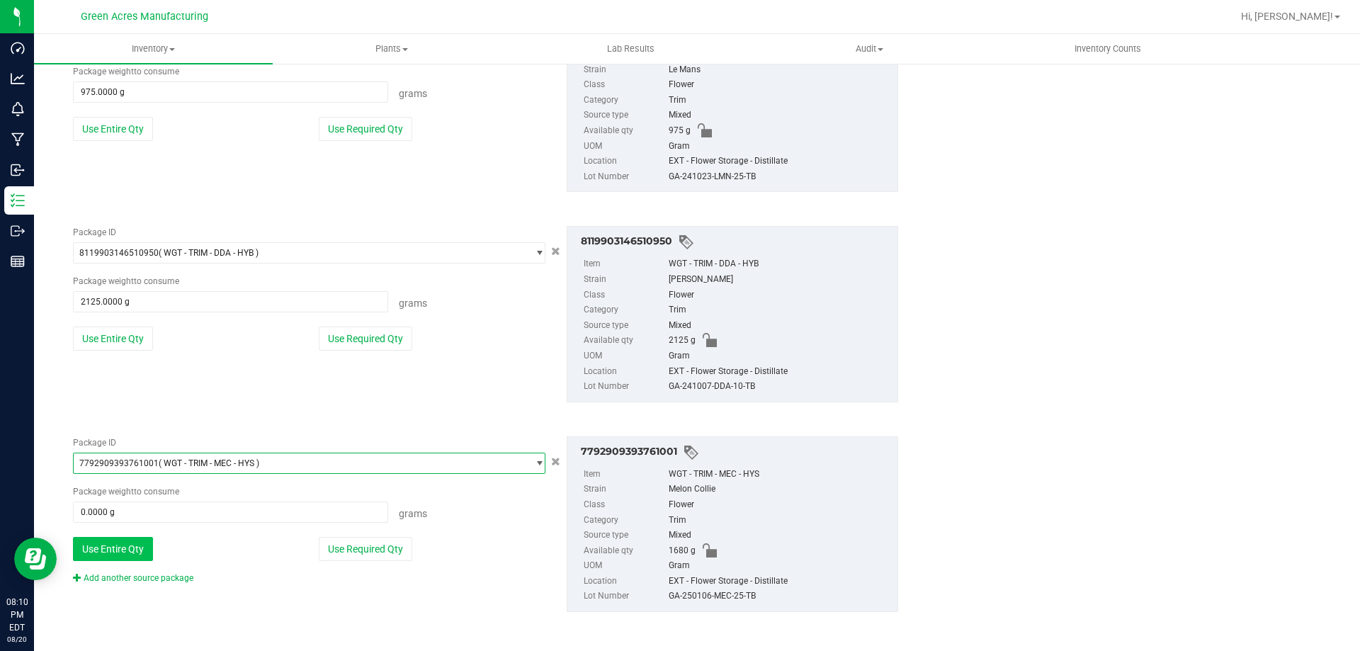
scroll to position [3091, 0]
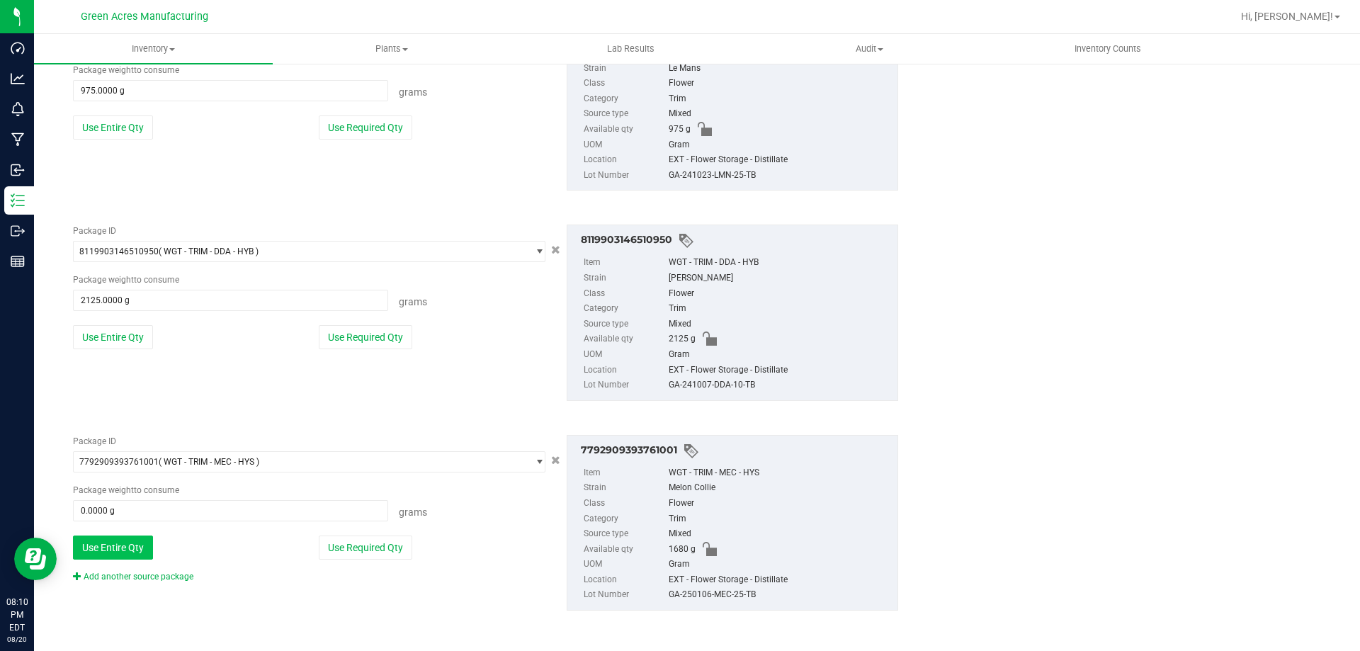
click at [129, 555] on button "Use Entire Qty" at bounding box center [113, 547] width 80 height 24
type input "1680.0000 g"
click at [137, 572] on link "Add another source package" at bounding box center [133, 577] width 120 height 10
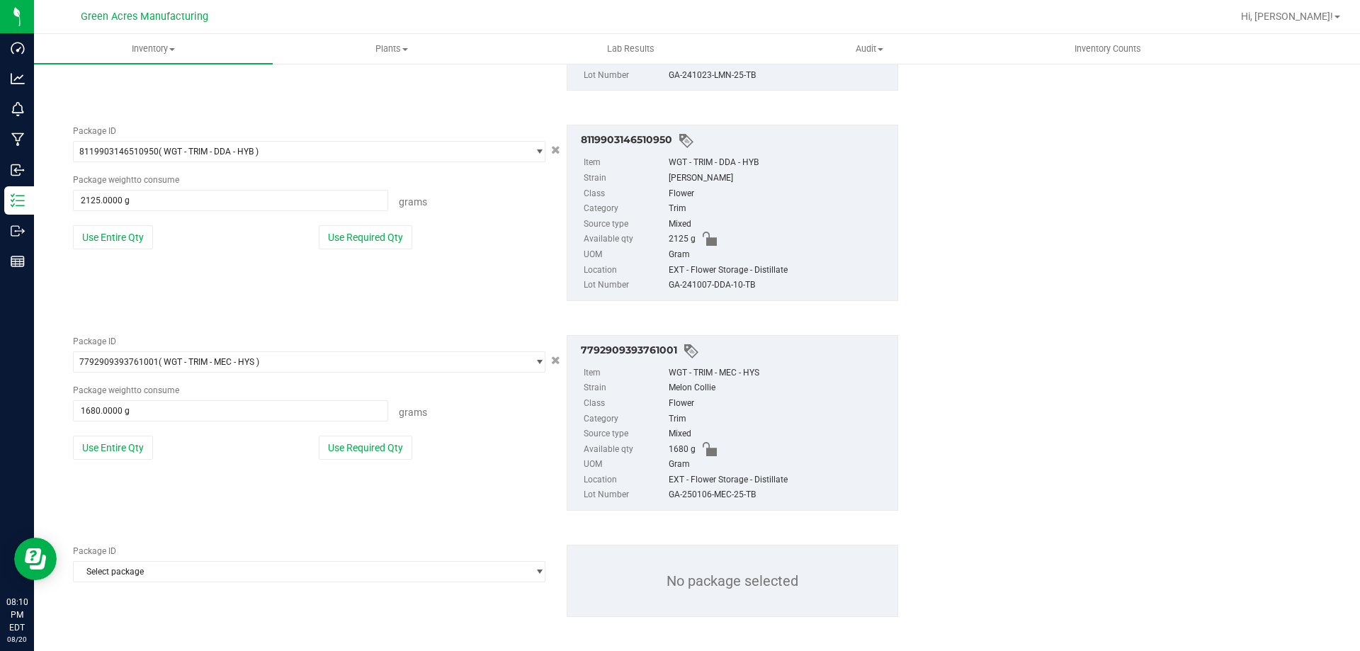
scroll to position [3197, 0]
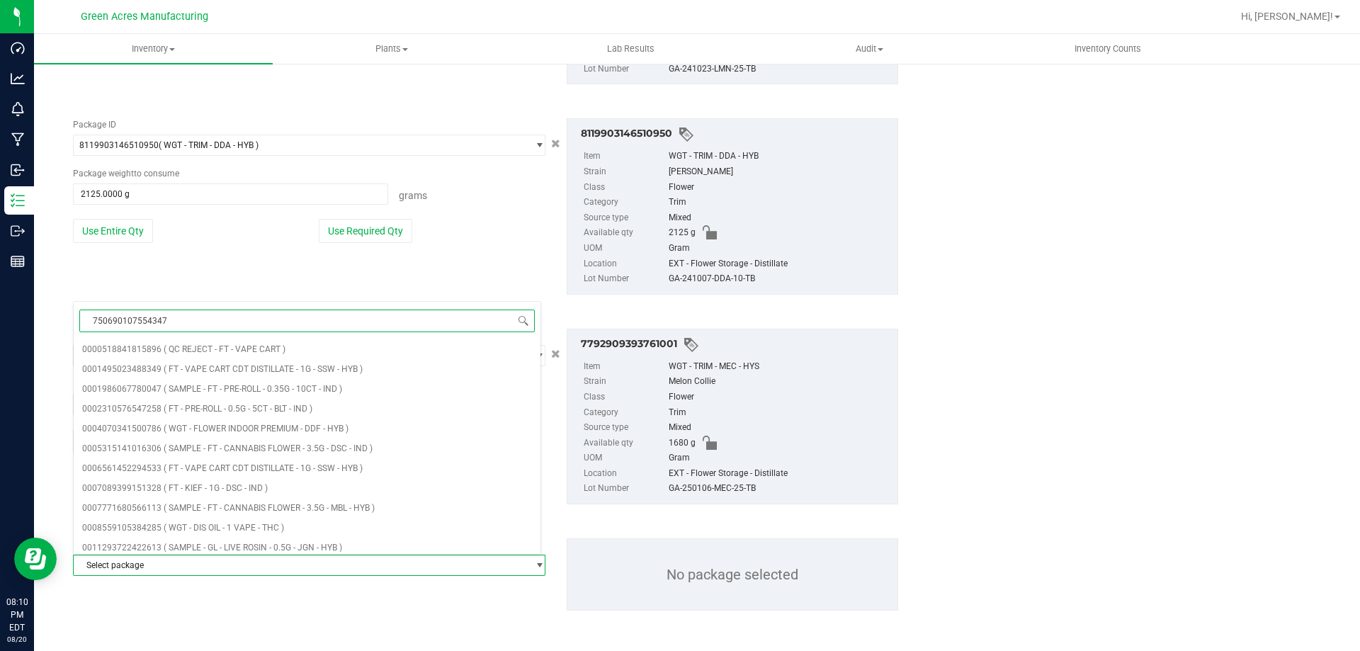
type input "7506901075543477"
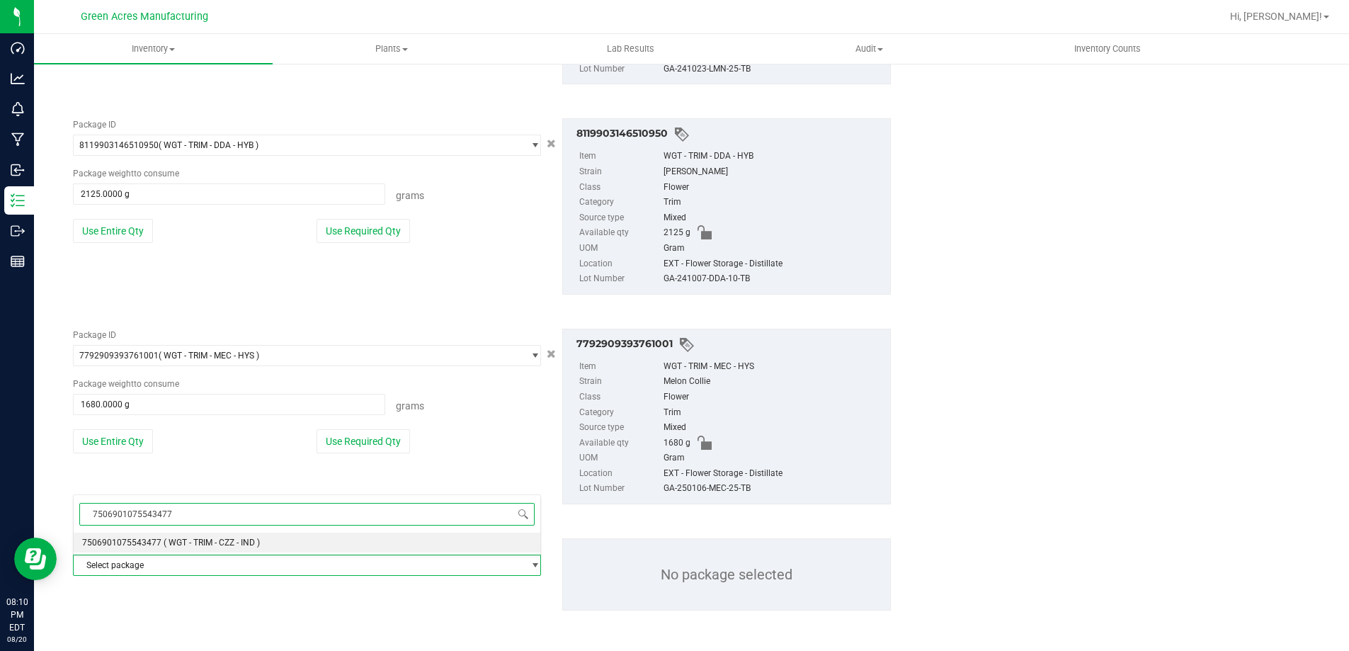
click at [272, 542] on li "7506901075543477 ( WGT - TRIM - CZZ - IND )" at bounding box center [307, 543] width 467 height 20
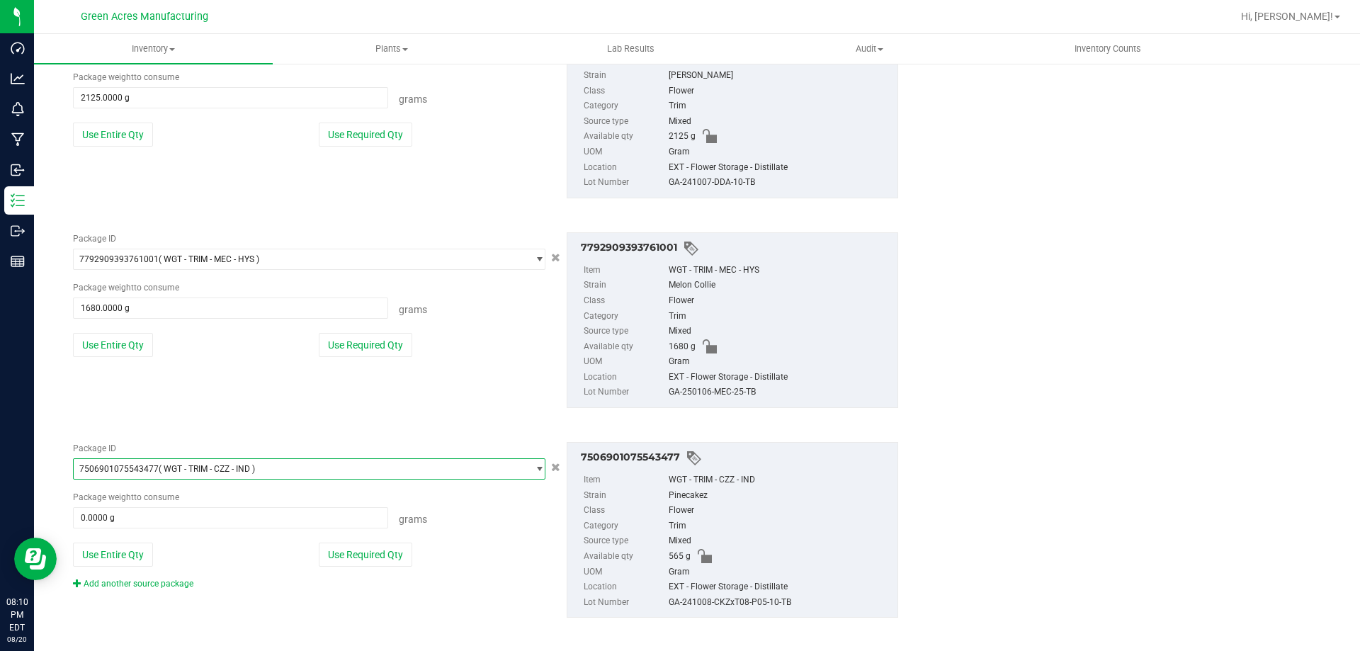
scroll to position [3300, 0]
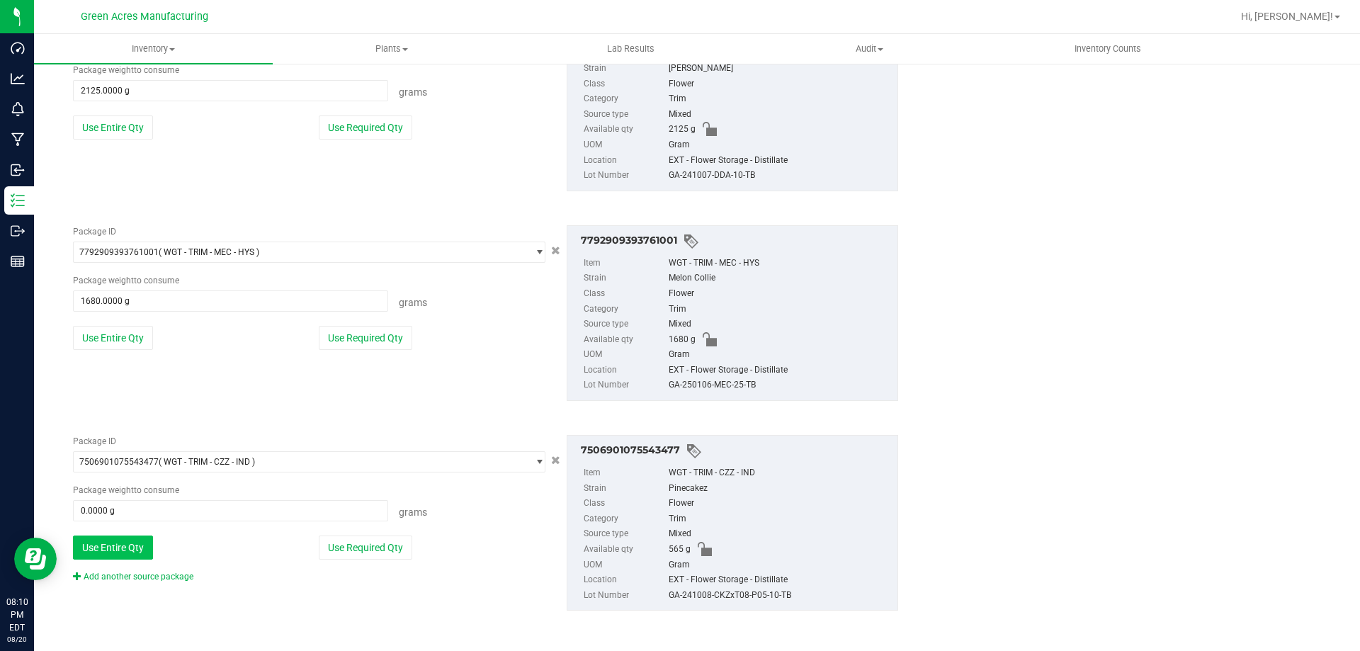
drag, startPoint x: 137, startPoint y: 531, endPoint x: 137, endPoint y: 544, distance: 12.8
click at [137, 532] on div "Package ID 7506901075543477 ( WGT - TRIM - CZZ - IND ) 7490757325727474 7492225…" at bounding box center [309, 509] width 494 height 148
click at [137, 546] on button "Use Entire Qty" at bounding box center [113, 547] width 80 height 24
type input "565.0000 g"
click at [135, 576] on link "Add another source package" at bounding box center [133, 577] width 120 height 10
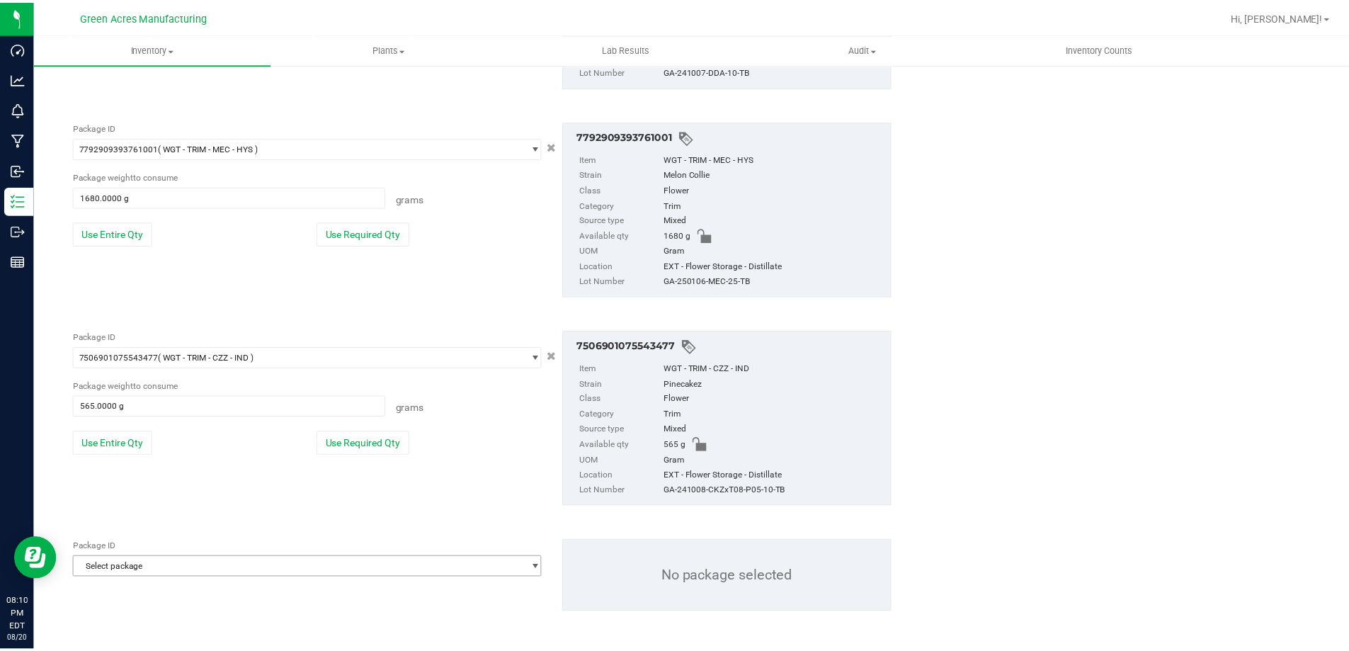
scroll to position [3407, 0]
click at [153, 571] on span "Select package" at bounding box center [300, 565] width 453 height 20
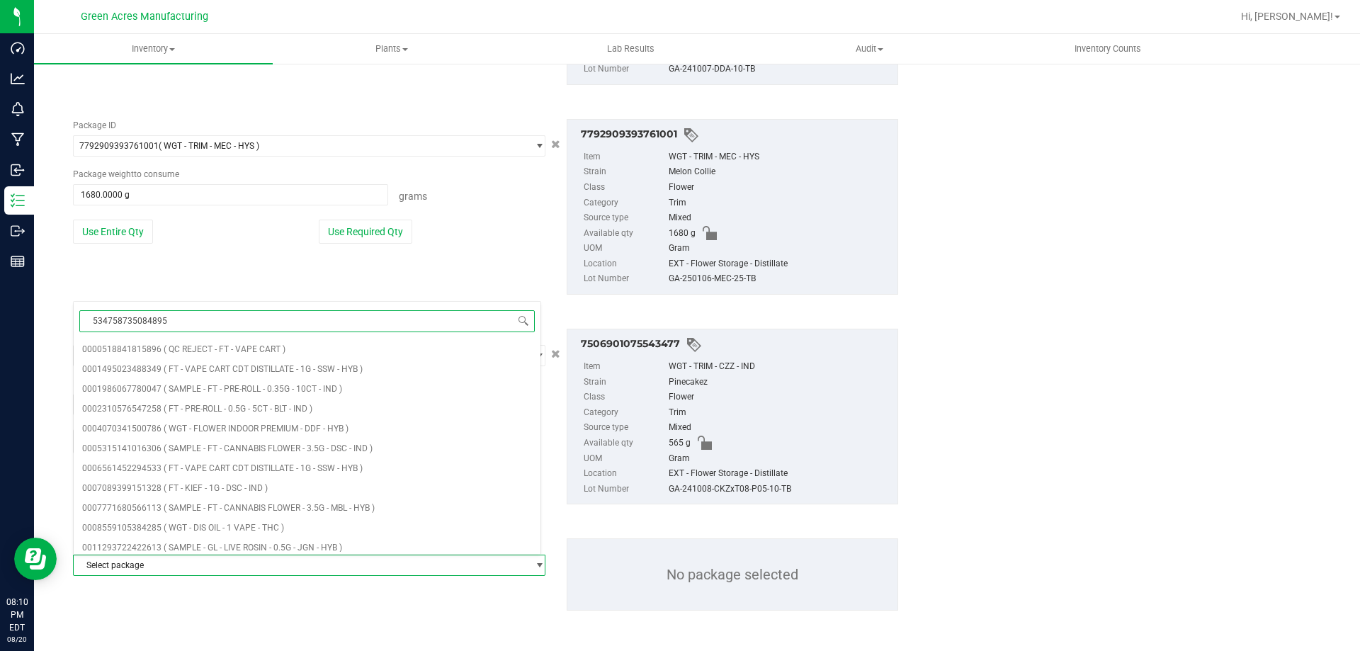
type input "5347587350848951"
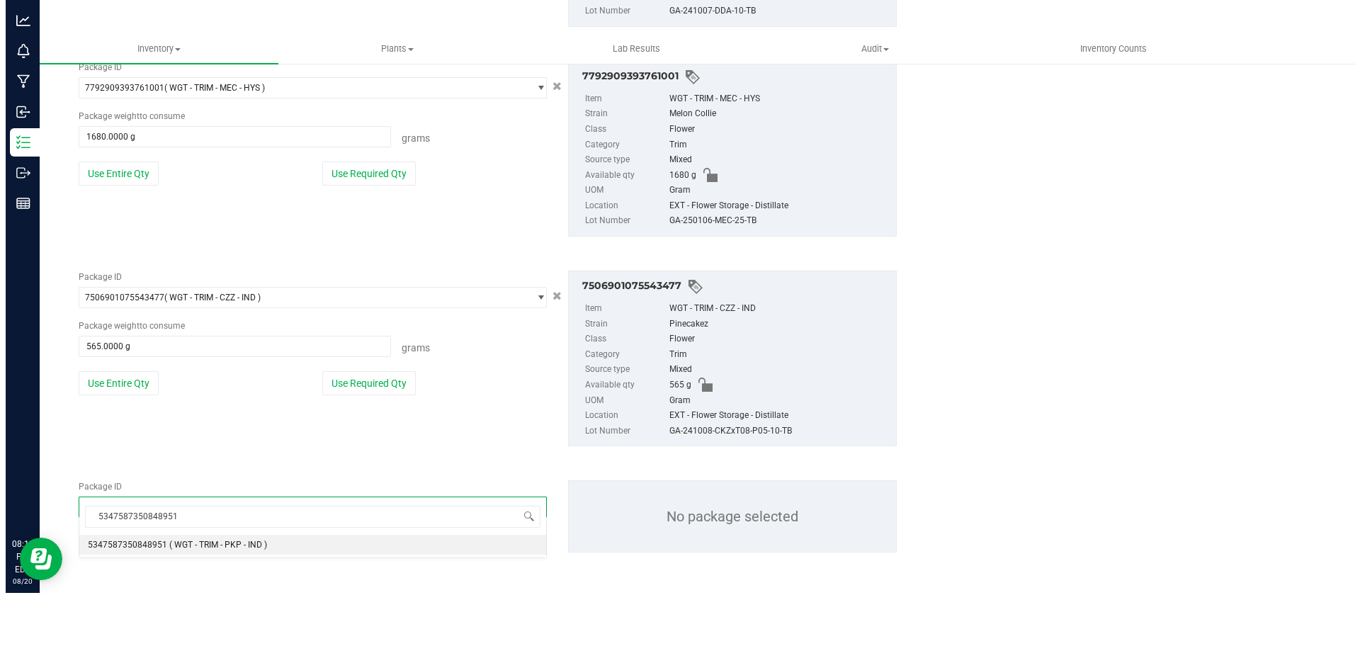
scroll to position [0, 0]
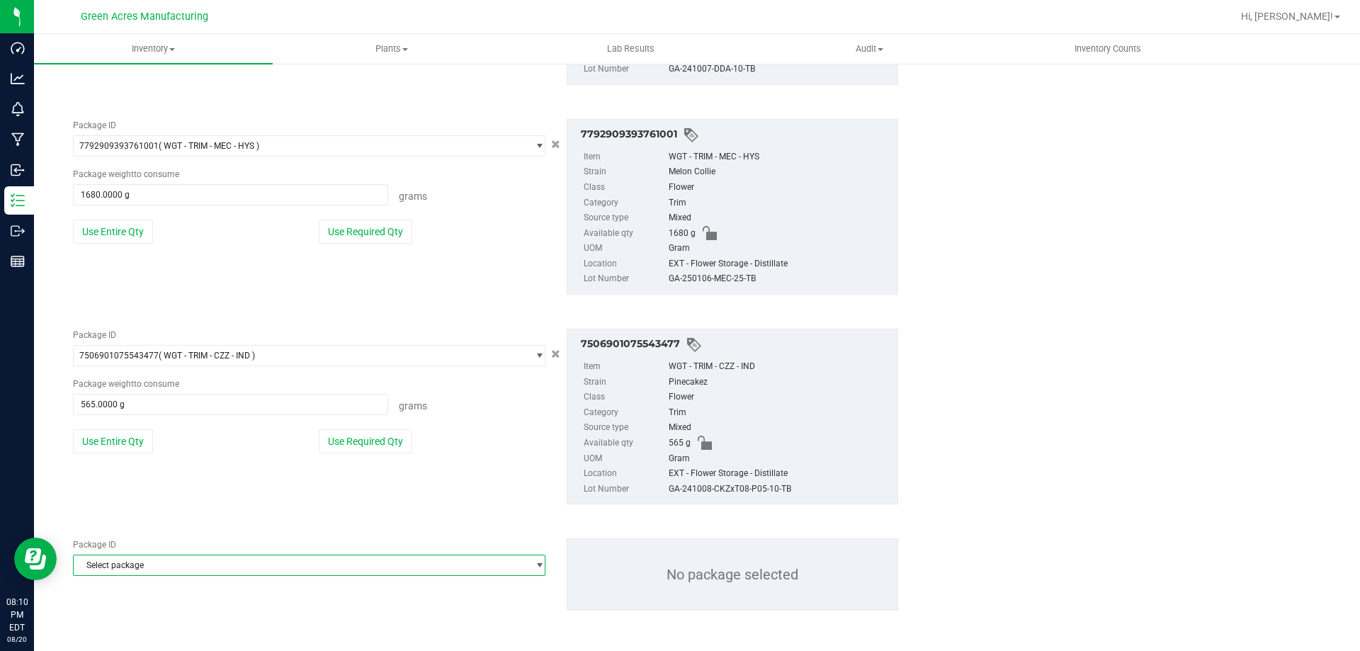
click at [153, 560] on span "Select package" at bounding box center [300, 565] width 453 height 20
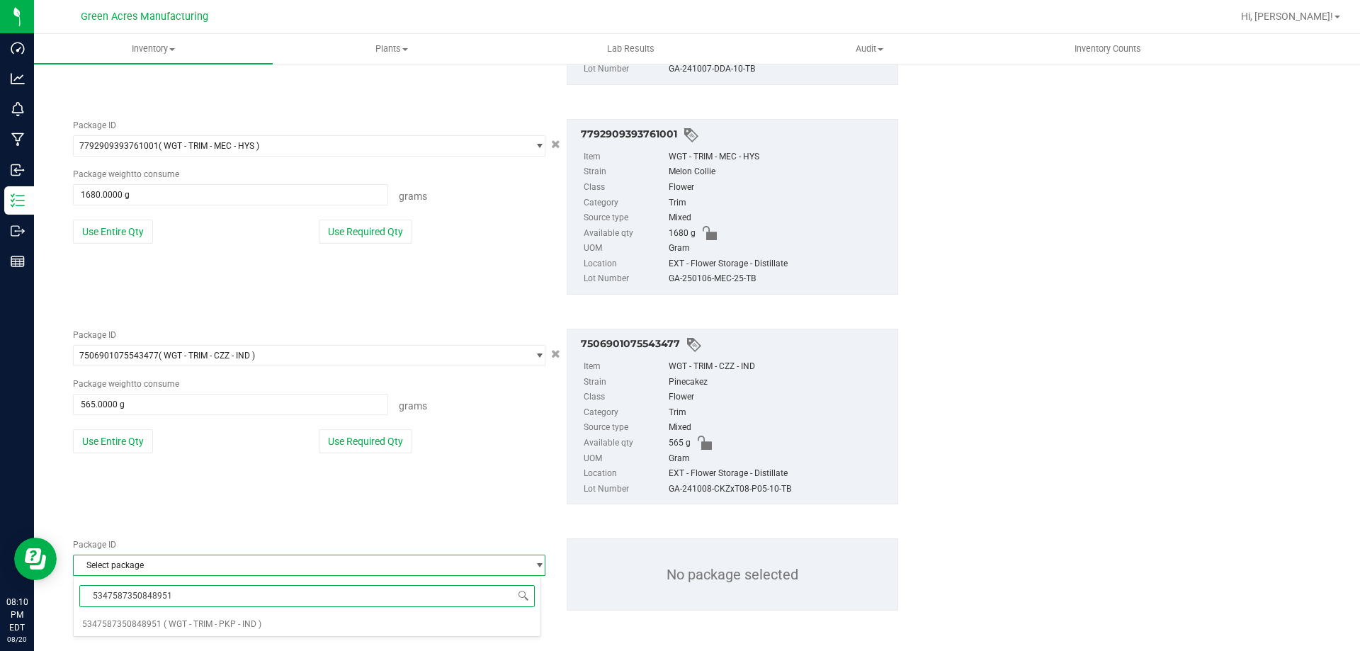
click at [155, 603] on input "5347587350848951" at bounding box center [306, 596] width 455 height 22
click at [154, 620] on span "5347587350848951" at bounding box center [121, 624] width 79 height 10
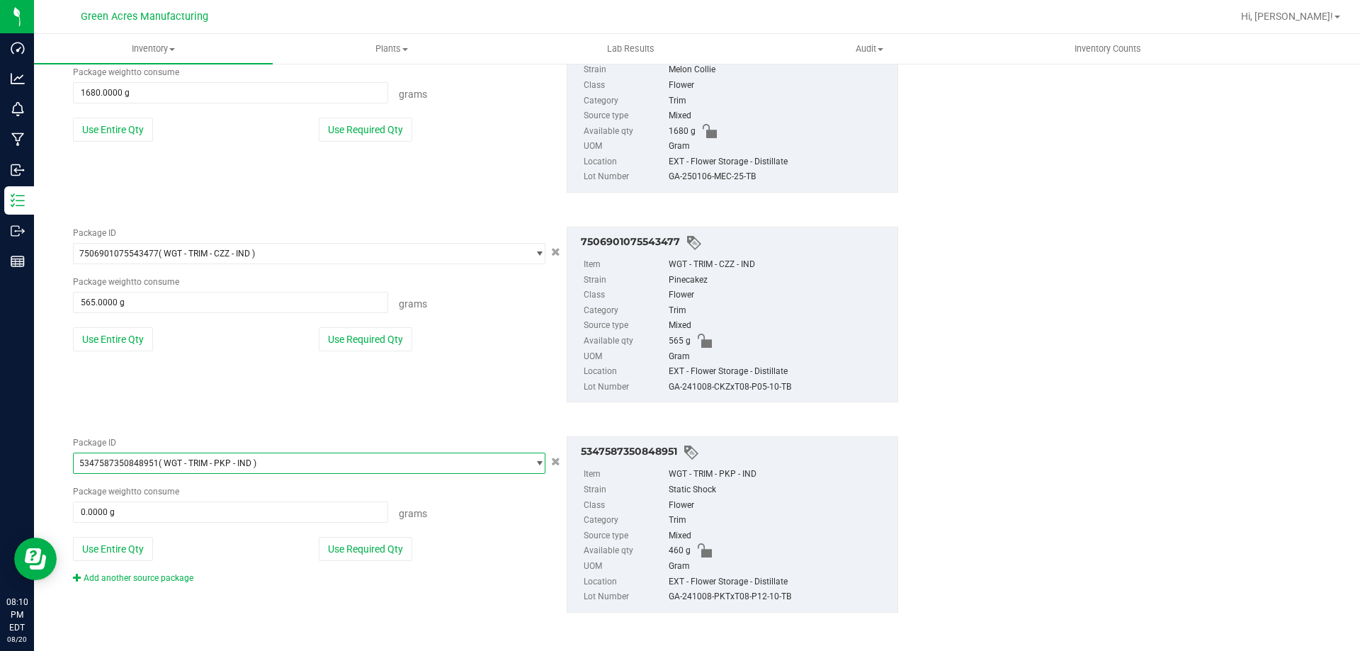
scroll to position [3511, 0]
click at [125, 545] on button "Use Entire Qty" at bounding box center [113, 547] width 80 height 24
type input "460.0000 g"
click at [131, 579] on link "Add another source package" at bounding box center [133, 576] width 120 height 10
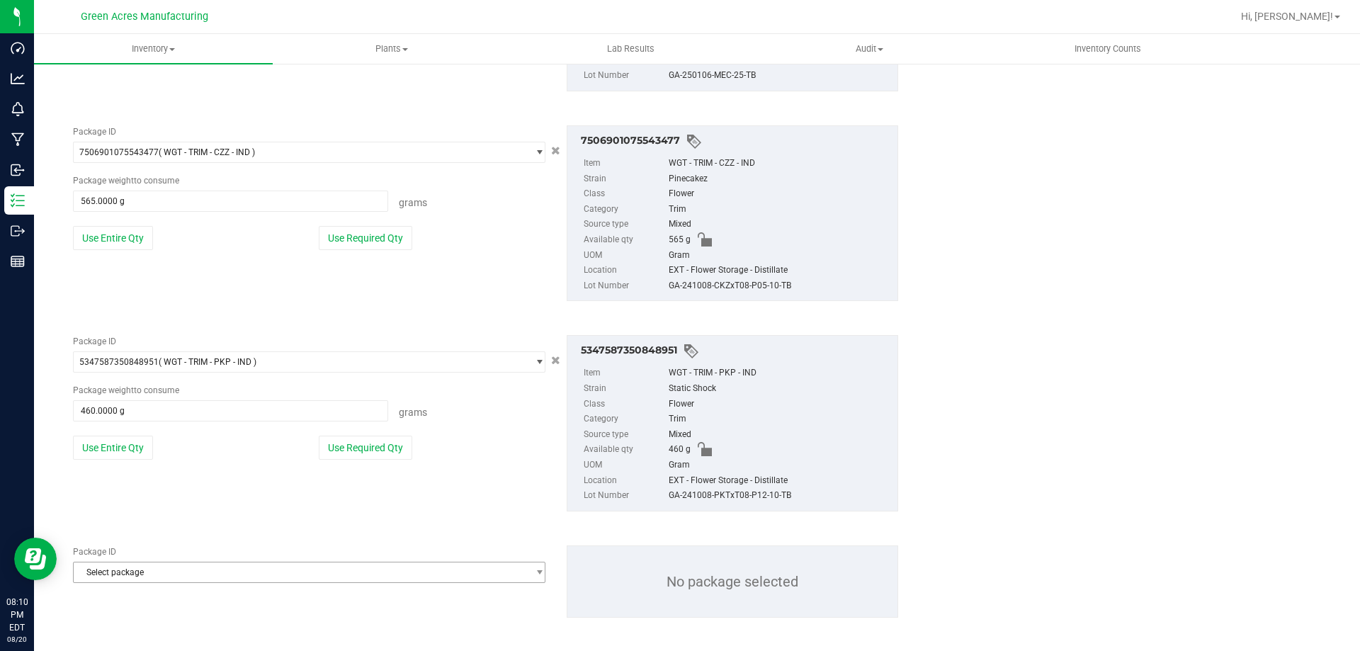
scroll to position [3617, 0]
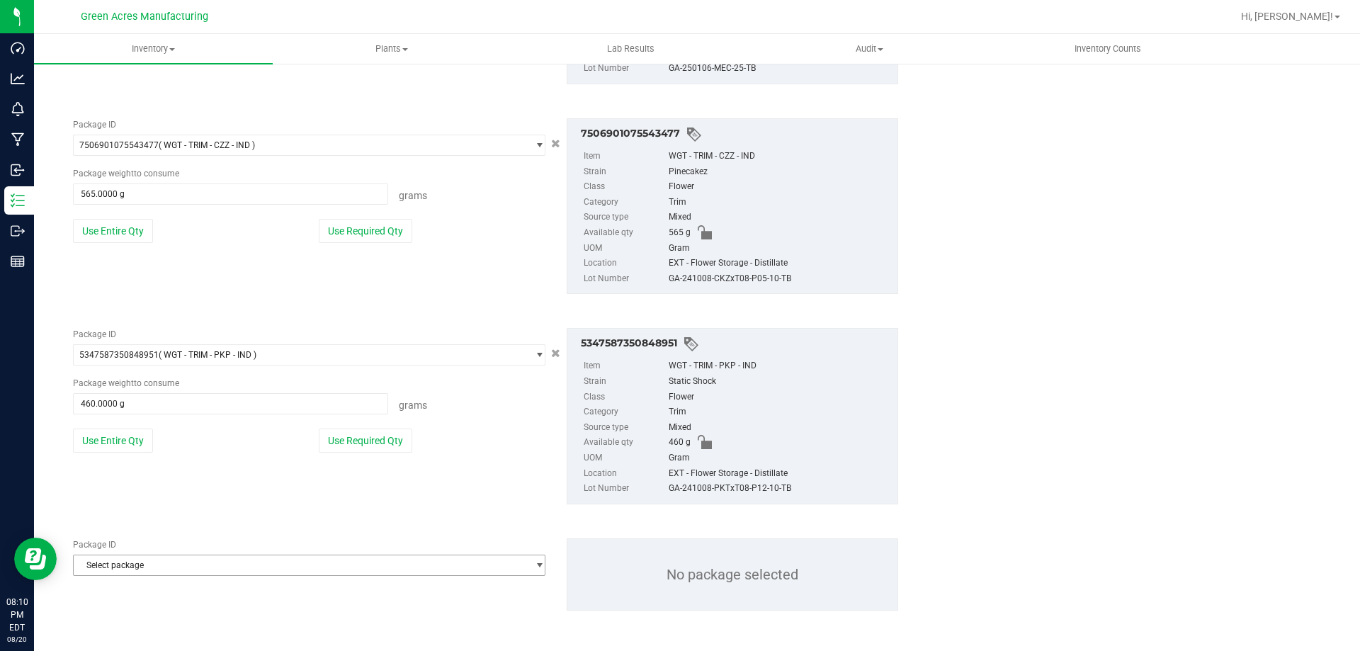
click at [137, 564] on span "Select package" at bounding box center [300, 565] width 453 height 20
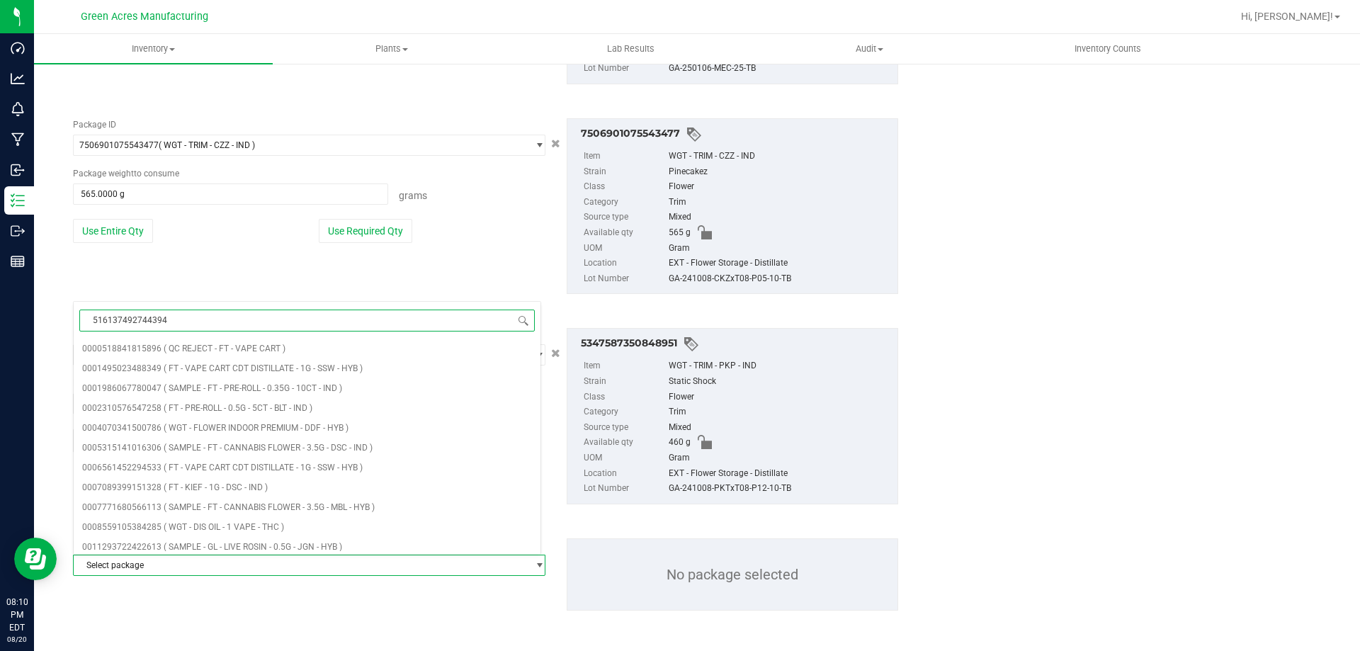
type input "5161374927443941"
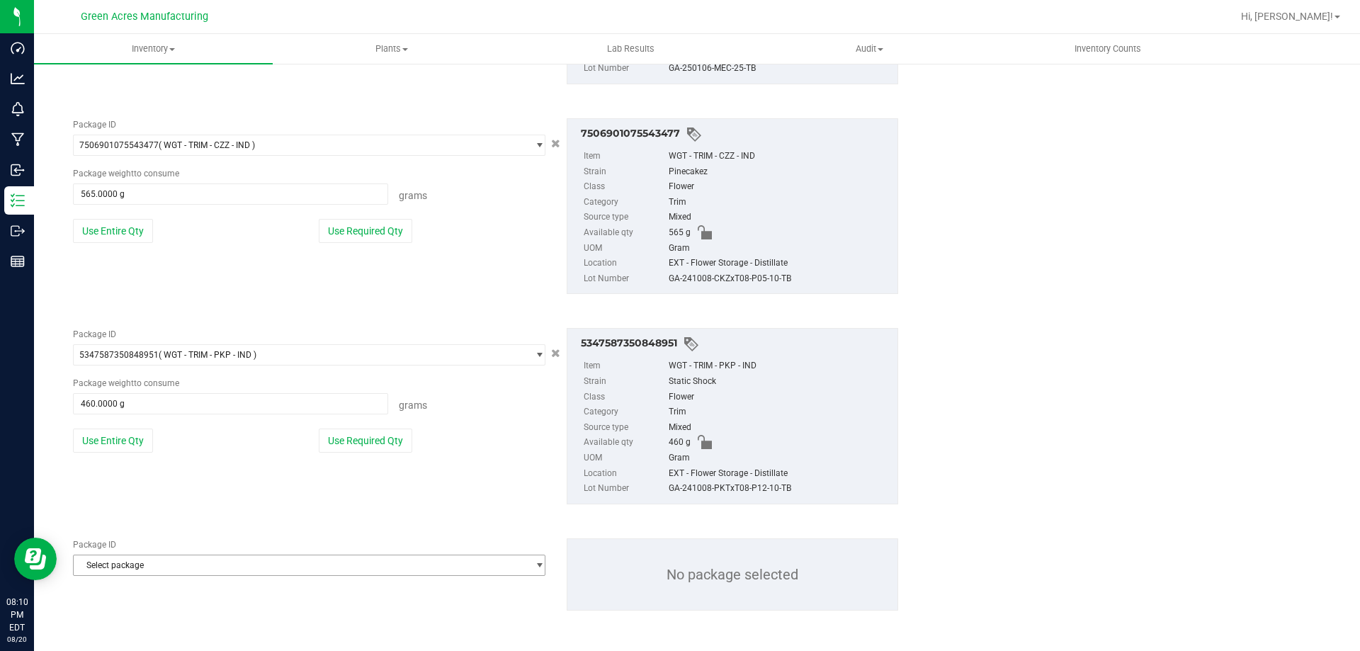
click at [160, 557] on span "Select package" at bounding box center [300, 565] width 453 height 20
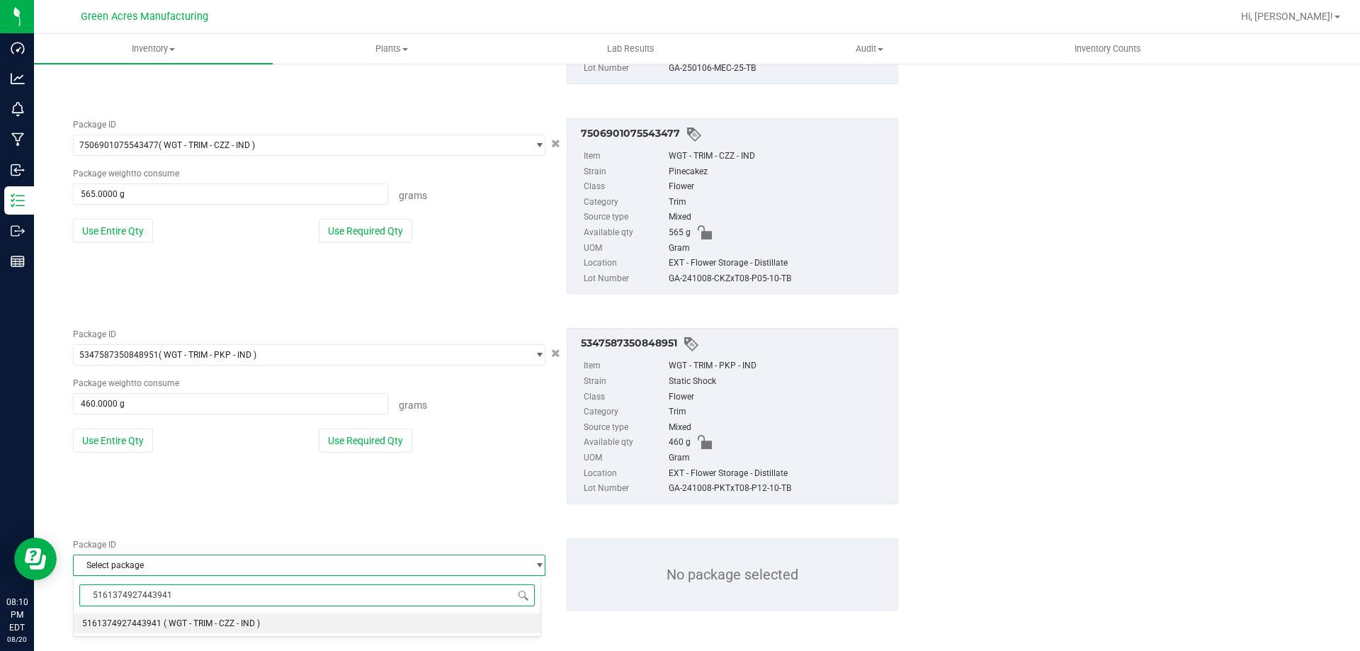
click at [164, 623] on span "( WGT - TRIM - CZZ - IND )" at bounding box center [212, 623] width 96 height 10
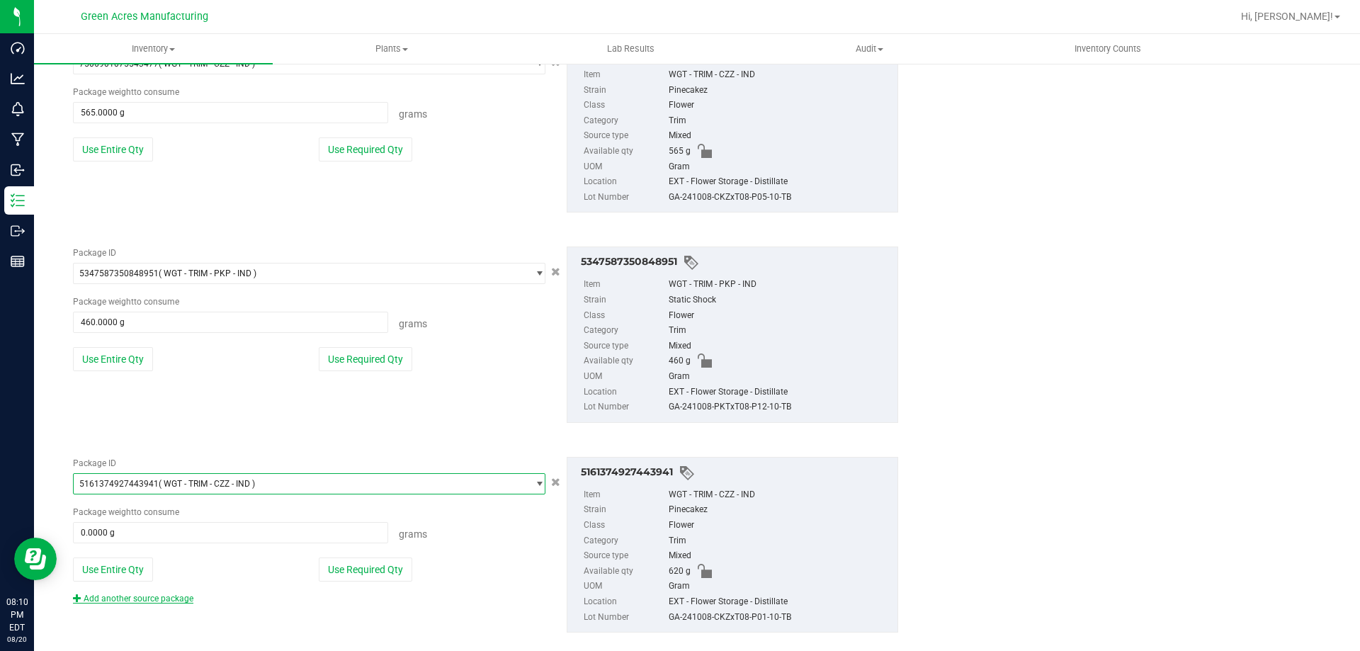
scroll to position [3720, 0]
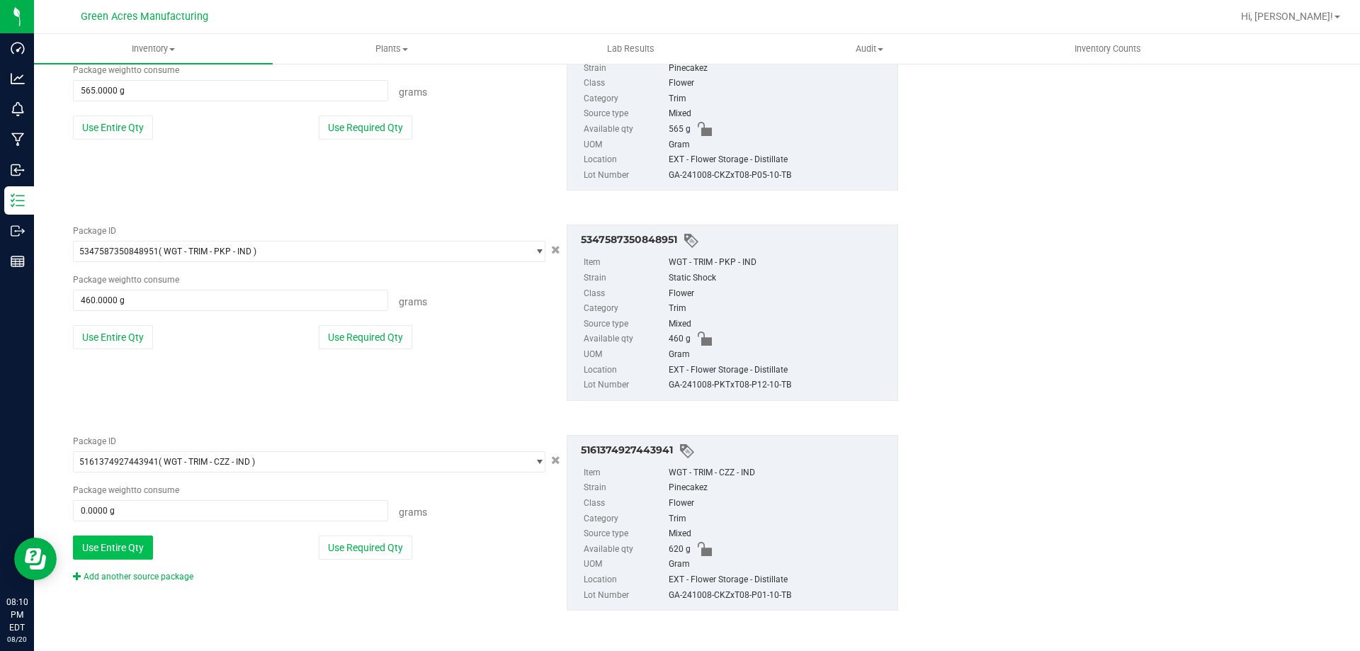
click at [125, 547] on button "Use Entire Qty" at bounding box center [113, 547] width 80 height 24
type input "620.0000 g"
click at [142, 582] on div "Add another source package" at bounding box center [144, 576] width 142 height 13
click at [142, 575] on link "Add another source package" at bounding box center [133, 577] width 120 height 10
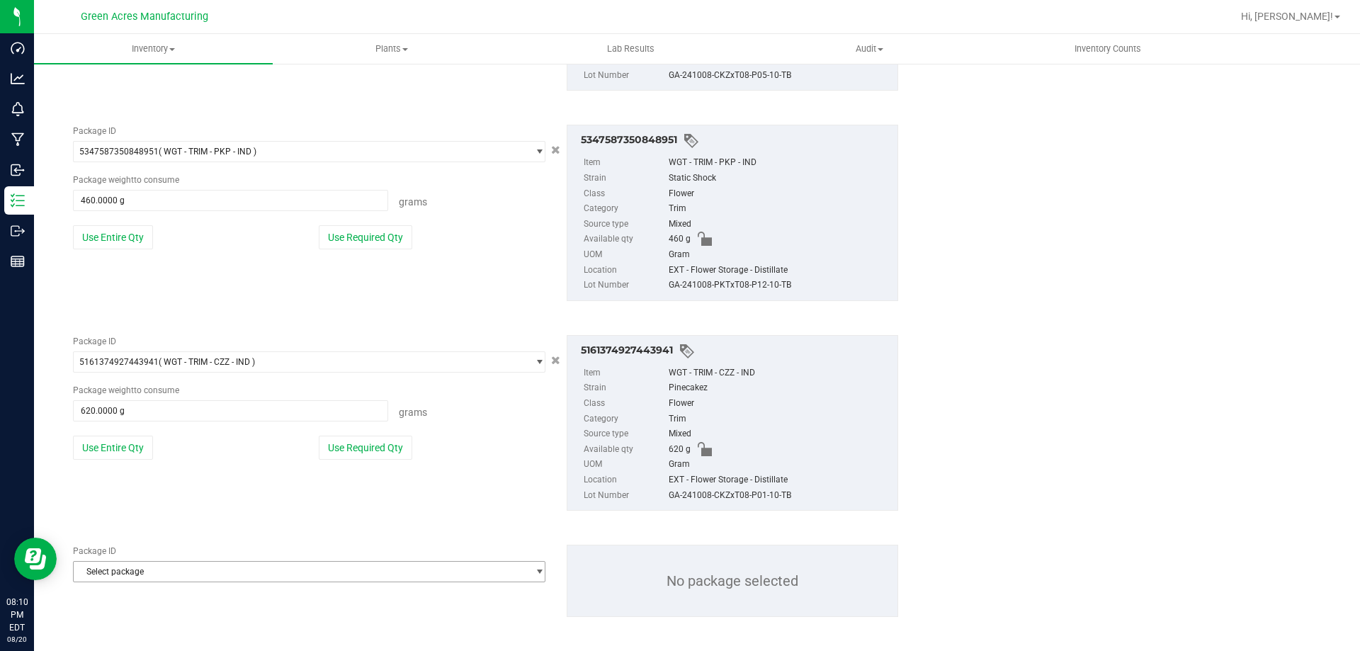
scroll to position [3827, 0]
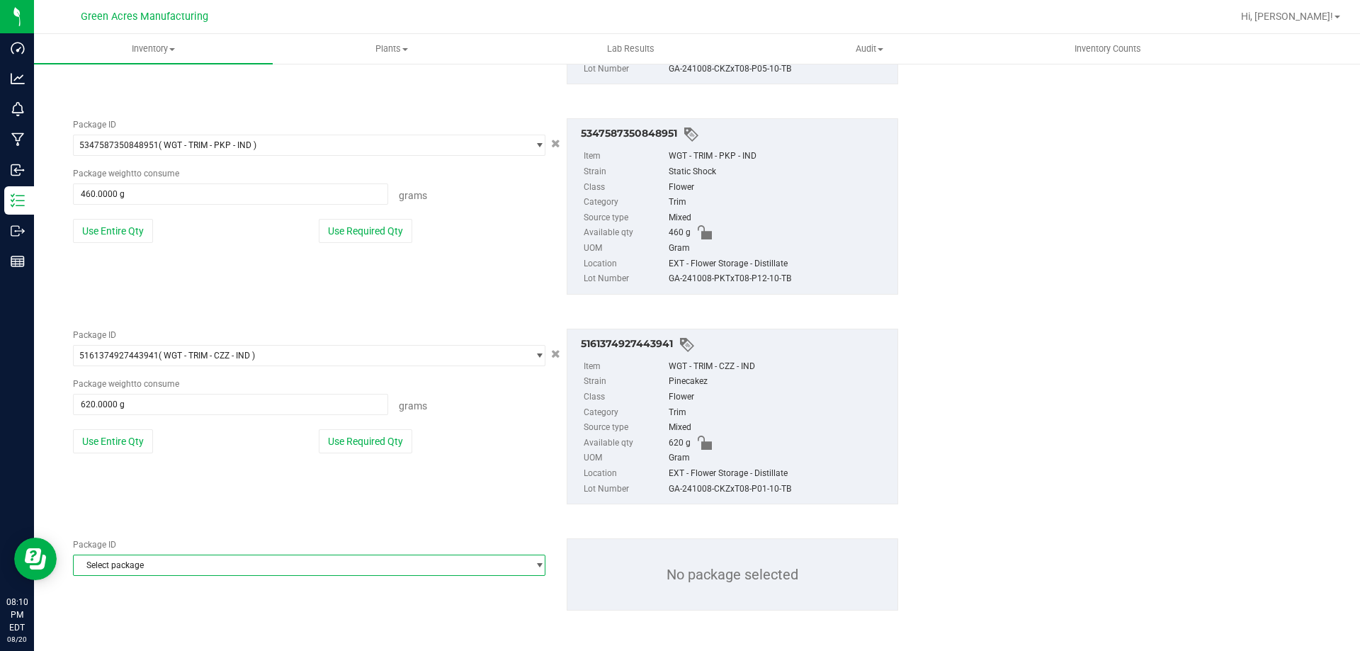
click at [144, 565] on span "Select package" at bounding box center [300, 565] width 453 height 20
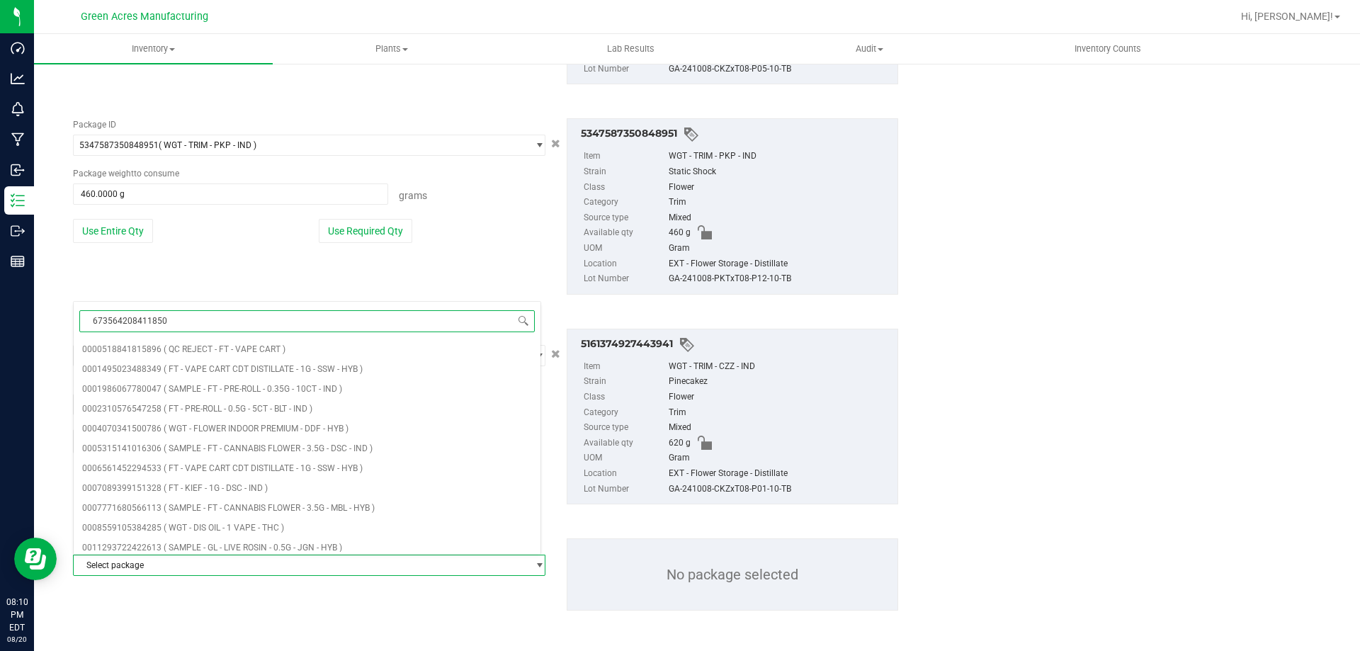
type input "6735642084118500"
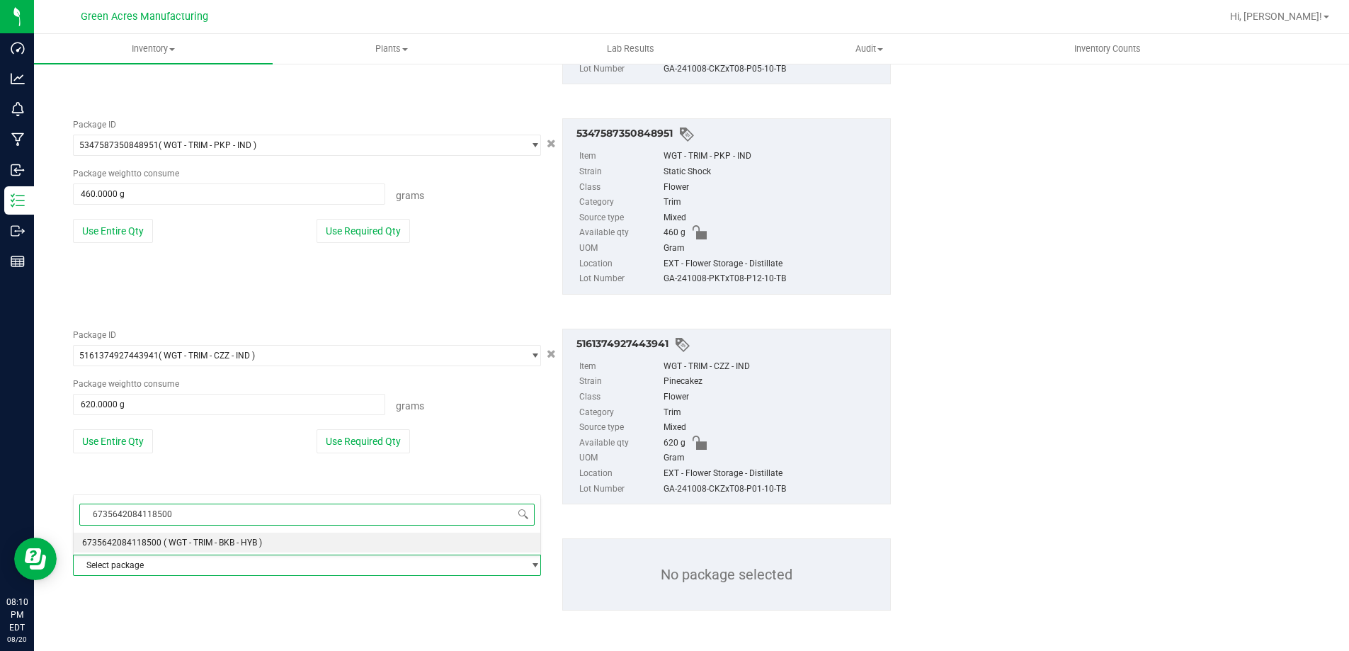
click at [163, 535] on li "6735642084118500 ( WGT - TRIM - BKB - HYB )" at bounding box center [307, 543] width 467 height 20
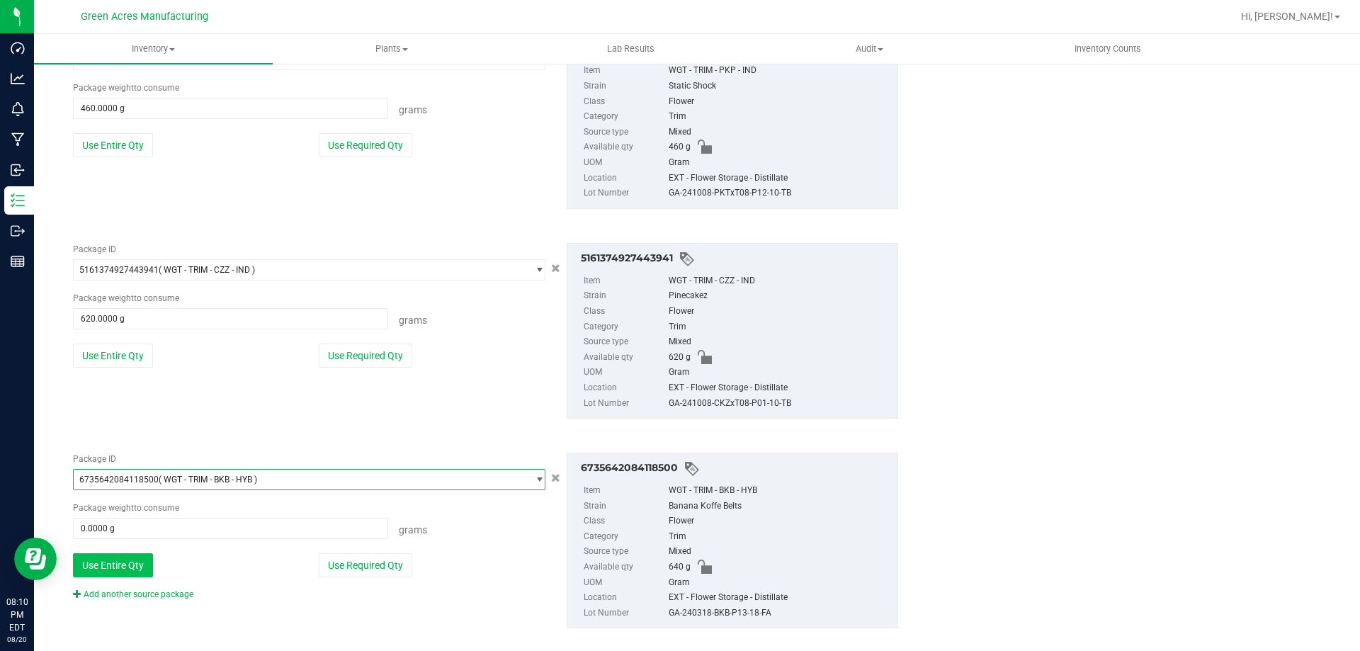
scroll to position [3930, 0]
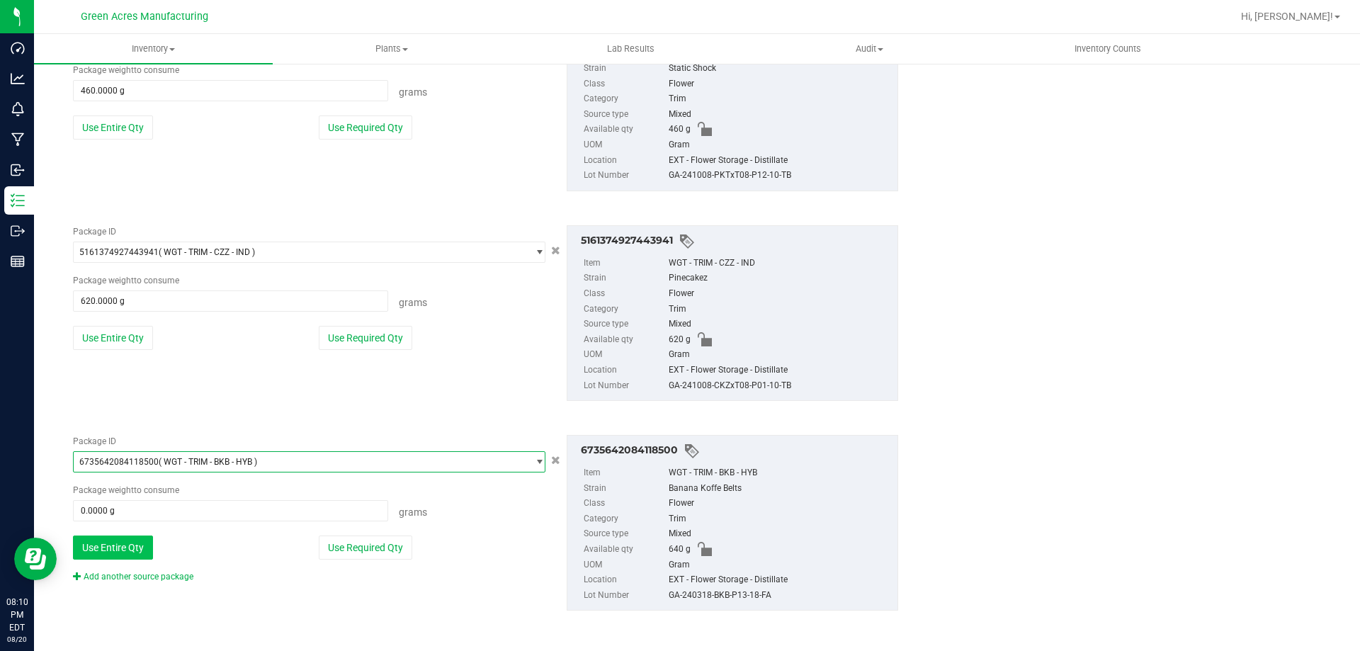
click at [149, 538] on button "Use Entire Qty" at bounding box center [113, 547] width 80 height 24
type input "640.0000 g"
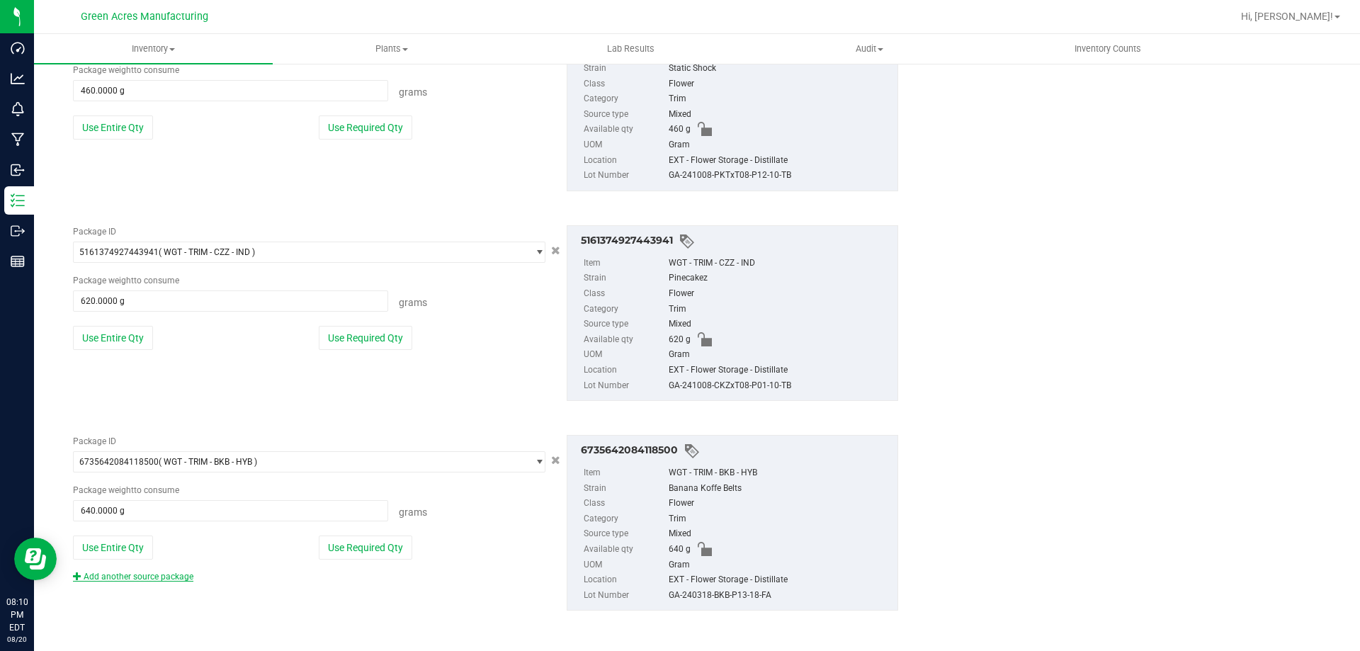
click at [149, 572] on link "Add another source package" at bounding box center [133, 577] width 120 height 10
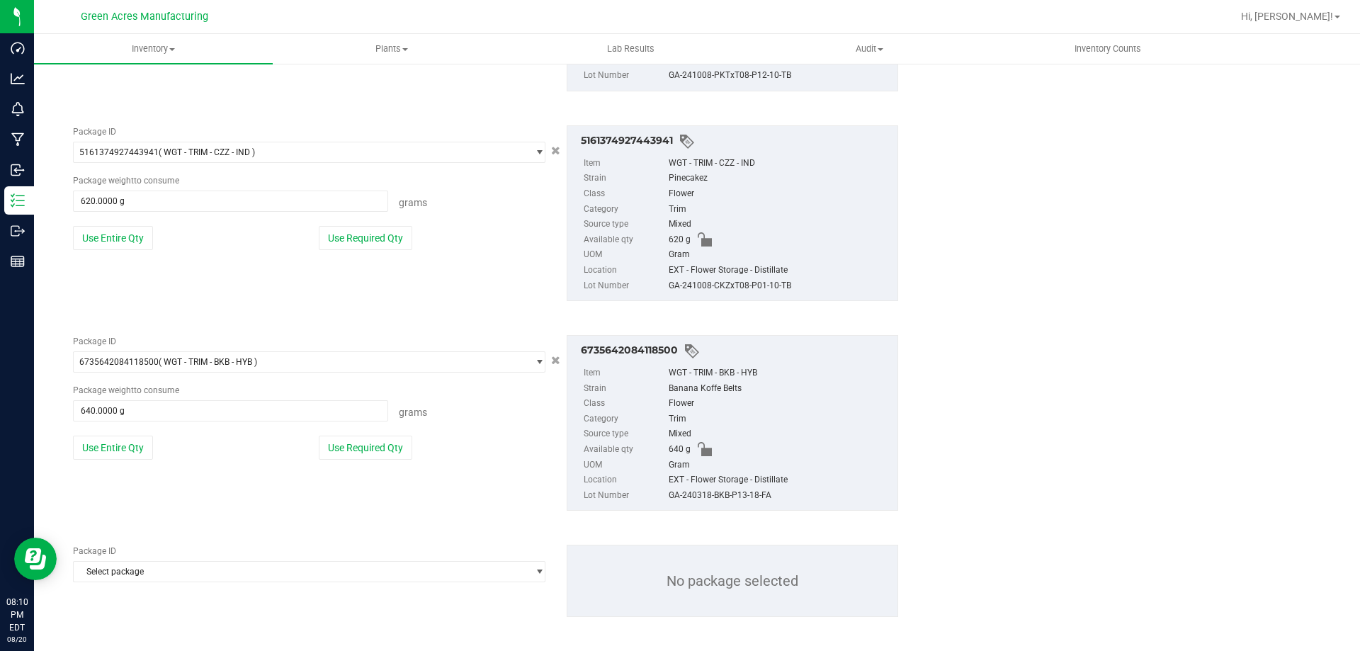
scroll to position [4036, 0]
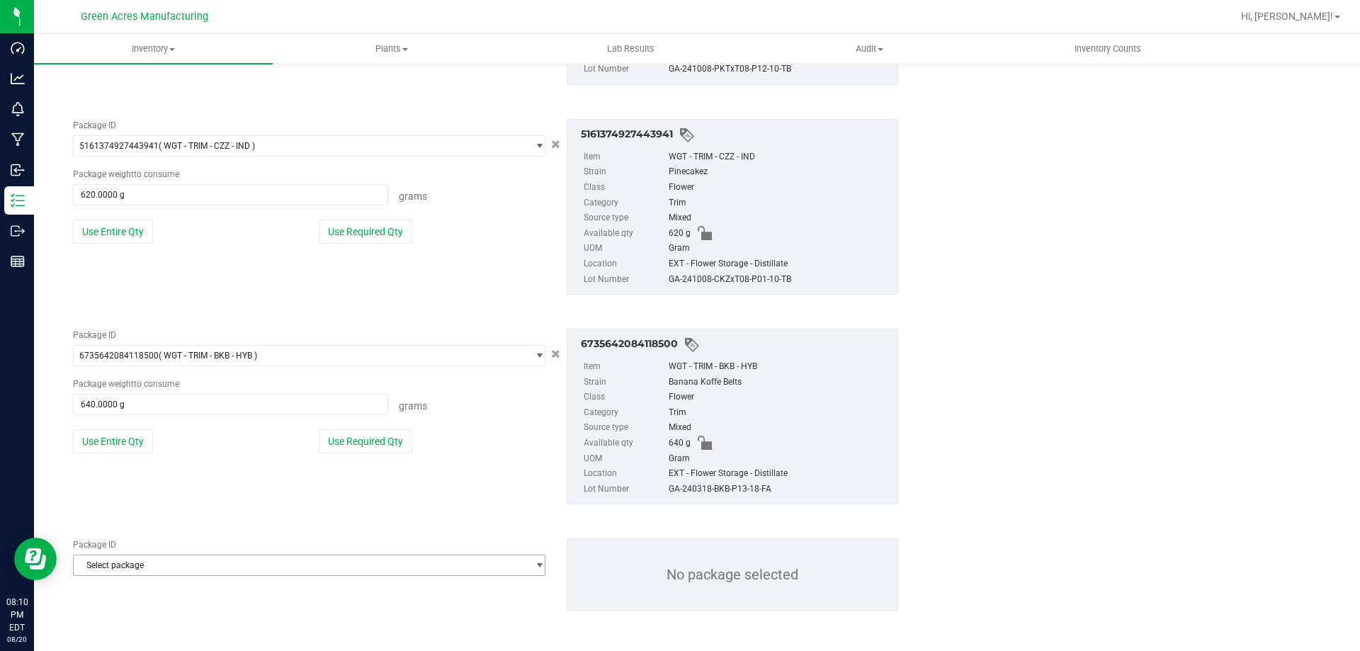
click at [157, 567] on span "Select package" at bounding box center [300, 565] width 453 height 20
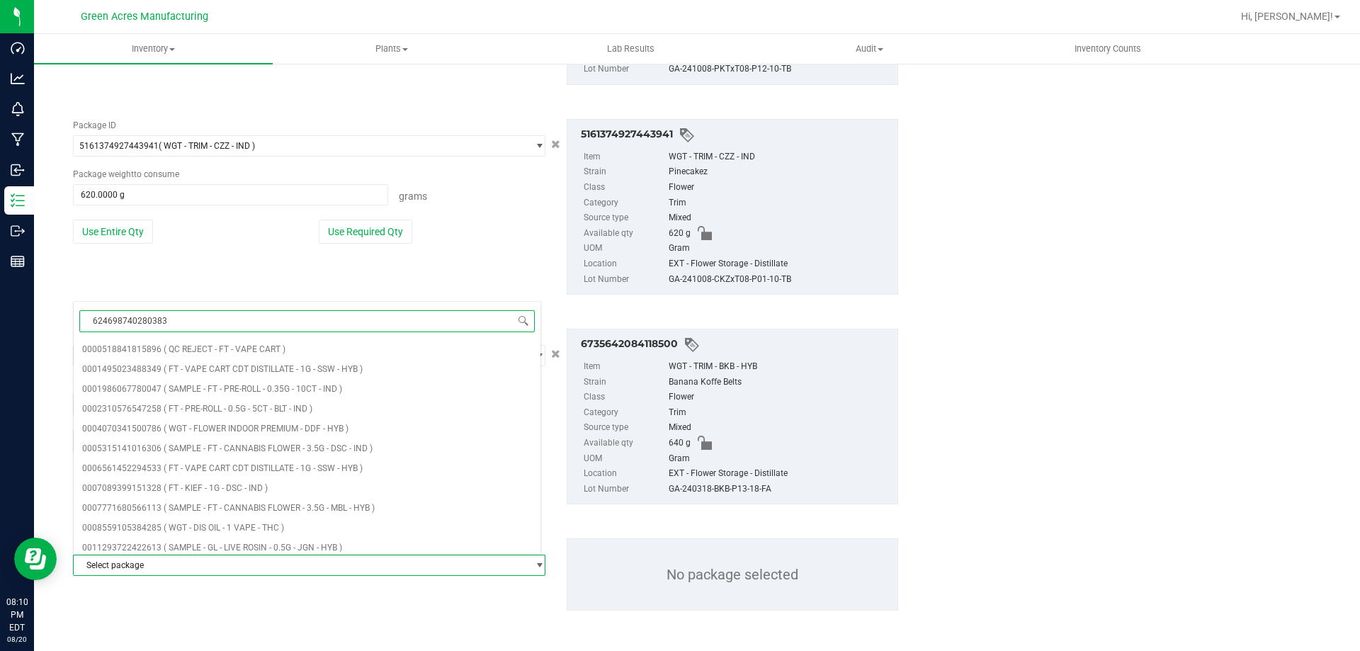
type input "6246987402803839"
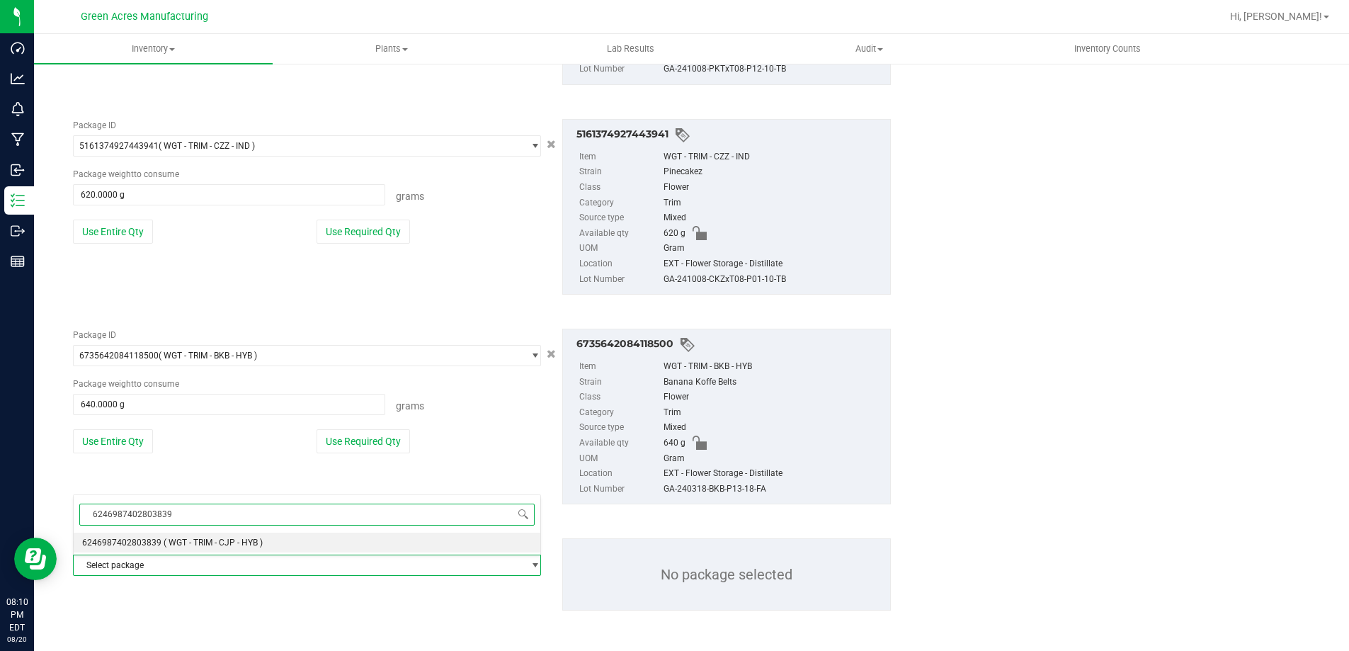
click at [193, 540] on span "( WGT - TRIM - CJP - HYB )" at bounding box center [213, 543] width 99 height 10
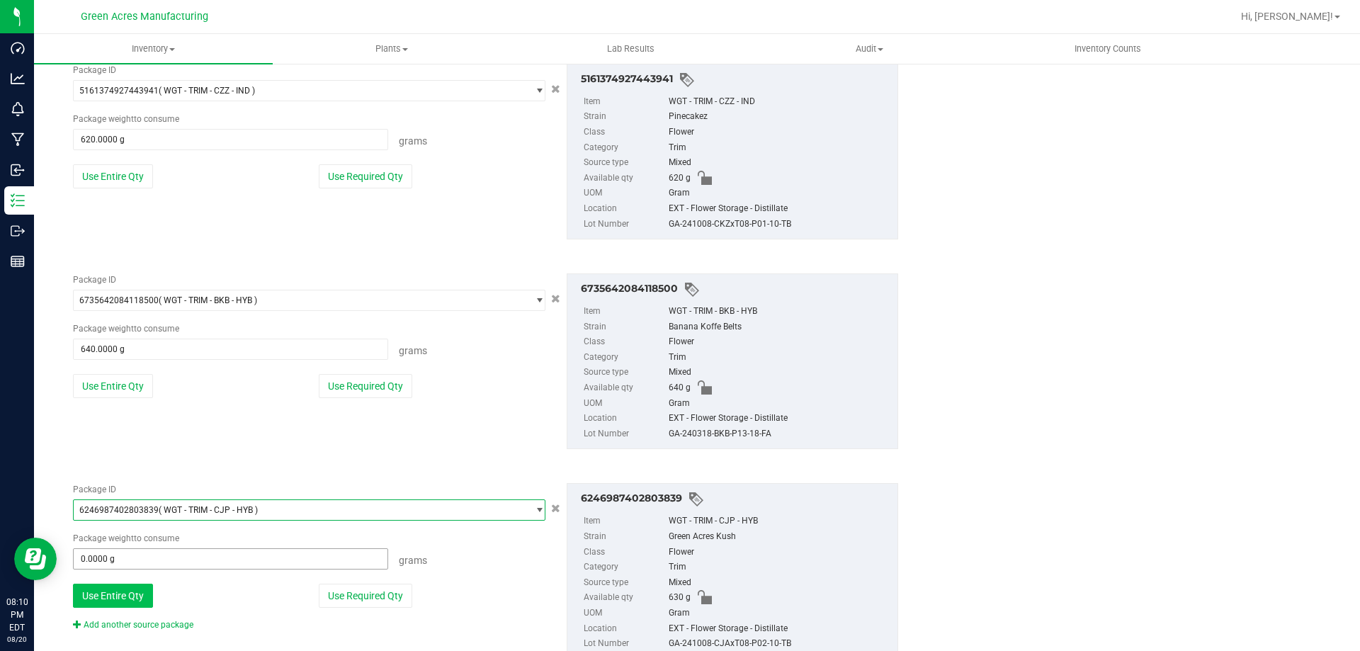
scroll to position [4140, 0]
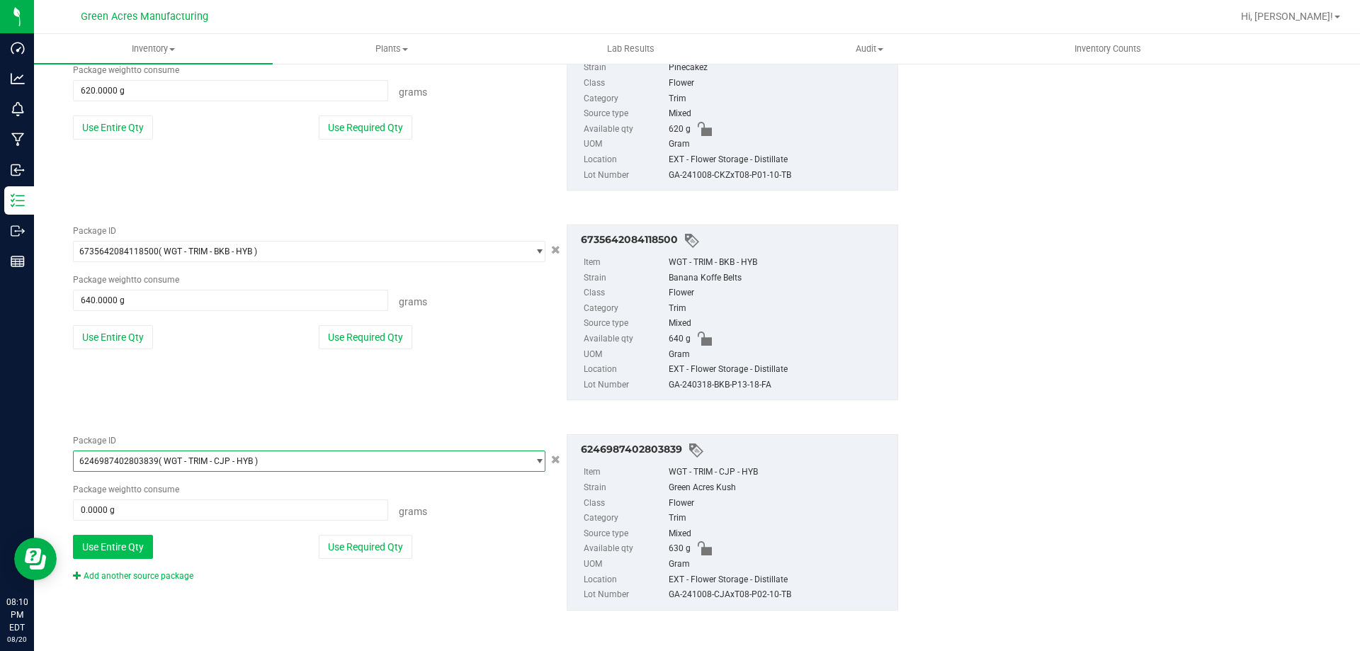
click at [147, 538] on button "Use Entire Qty" at bounding box center [113, 547] width 80 height 24
type input "630.0000 g"
click at [148, 578] on link "Add another source package" at bounding box center [133, 576] width 120 height 10
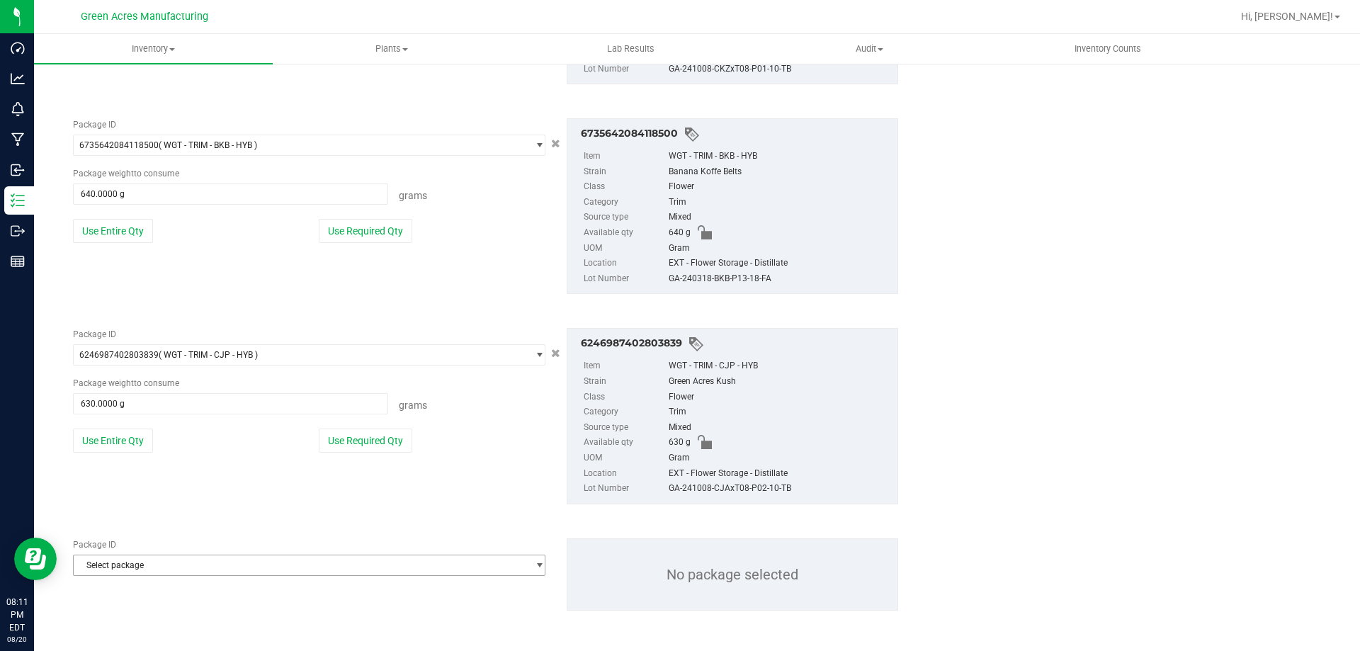
click at [157, 563] on span "Select package" at bounding box center [300, 565] width 453 height 20
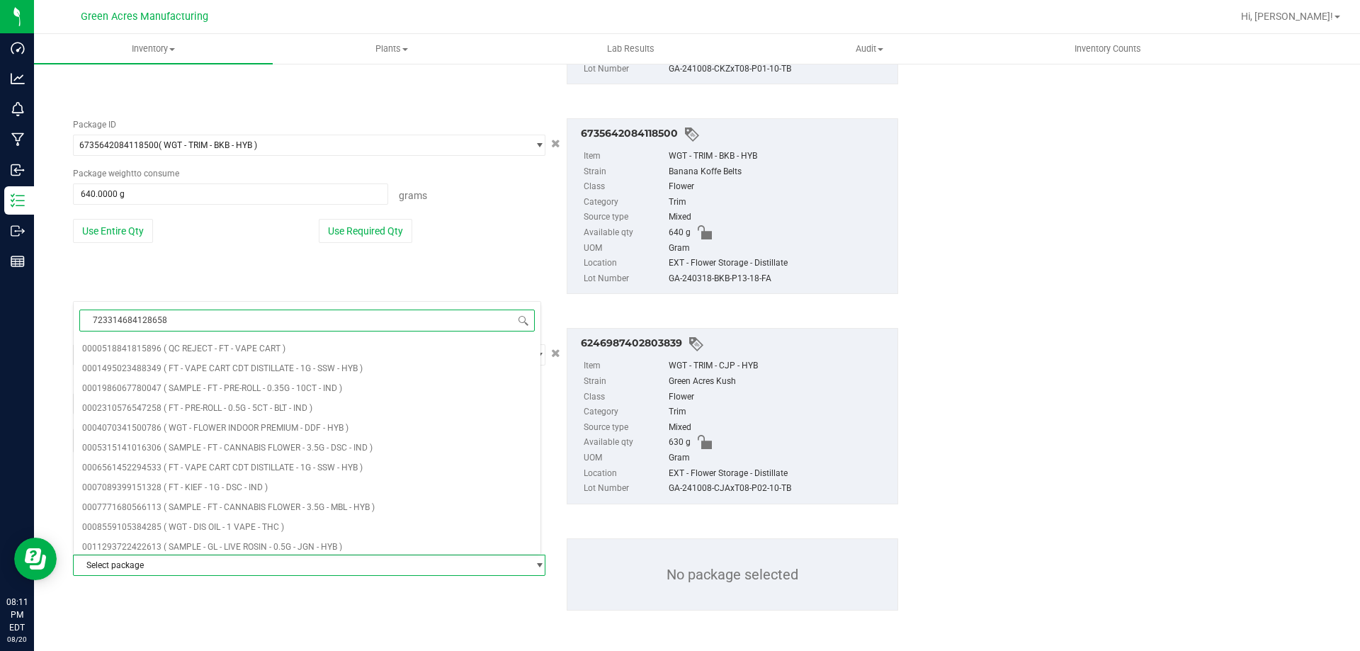
type input "7233146841286580"
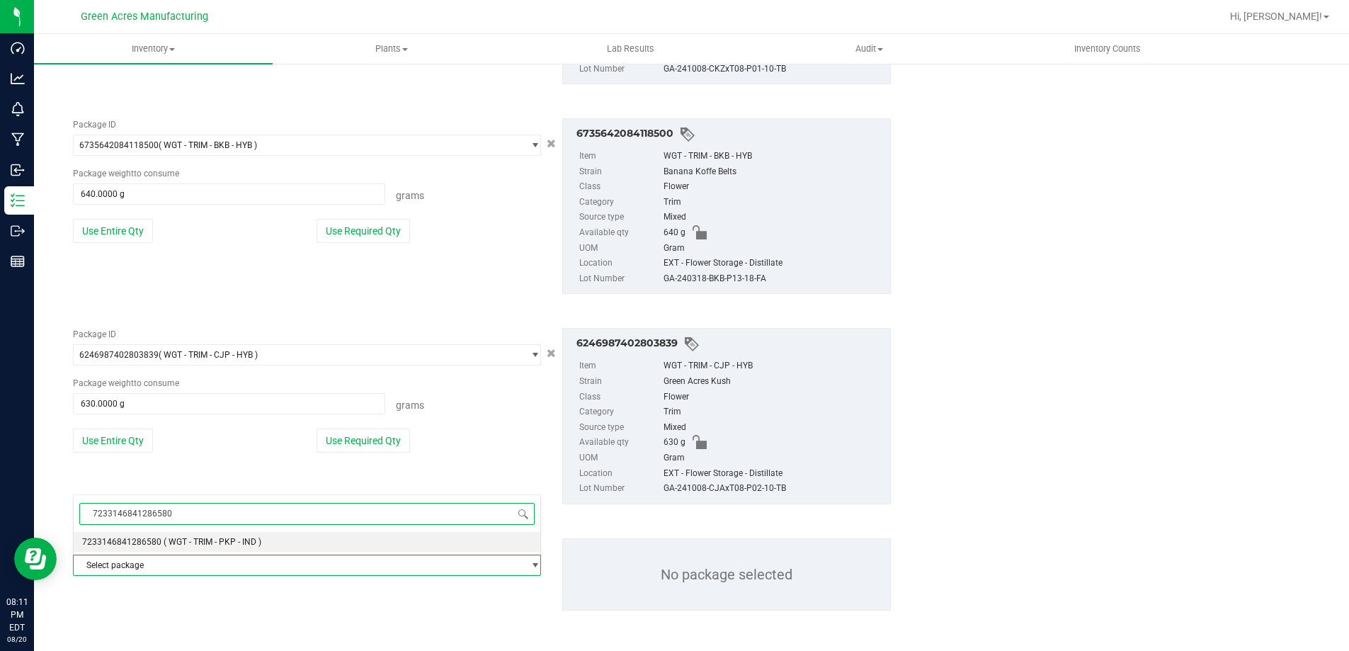
click at [164, 542] on span "( WGT - TRIM - PKP - IND )" at bounding box center [213, 542] width 98 height 10
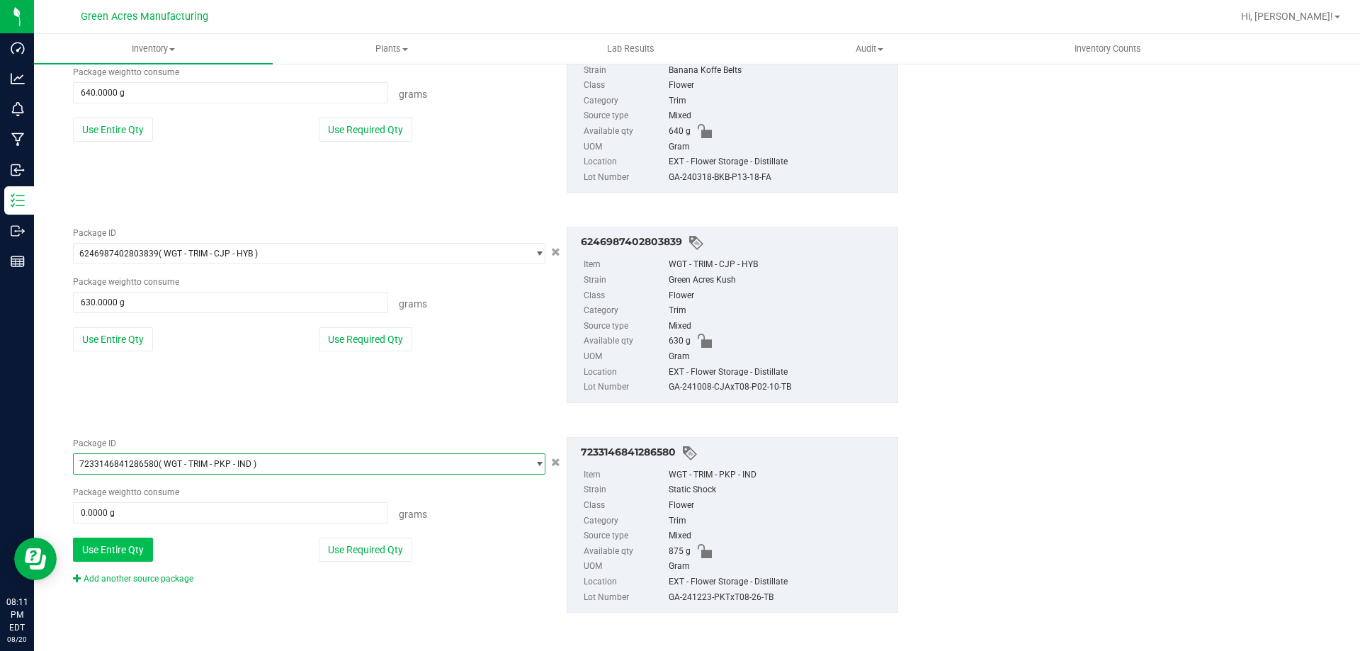
scroll to position [4350, 0]
click at [146, 540] on button "Use Entire Qty" at bounding box center [113, 547] width 80 height 24
type input "875.0000 g"
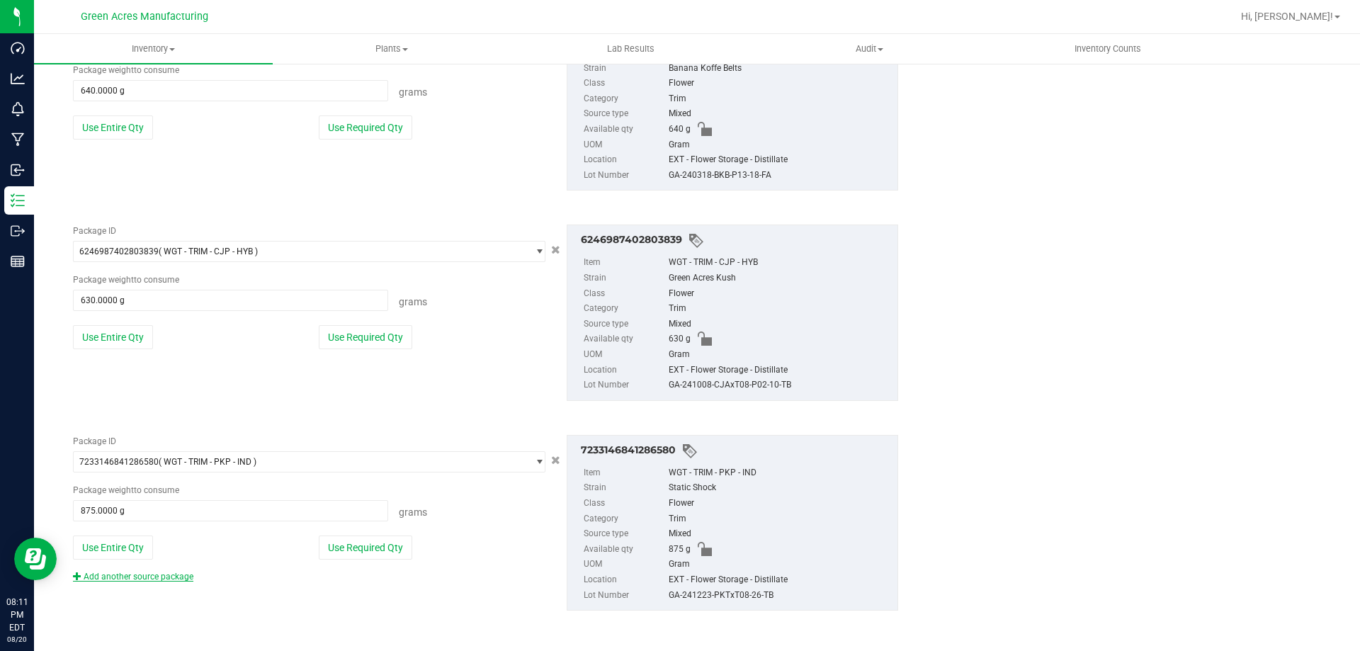
click at [159, 577] on link "Add another source package" at bounding box center [133, 577] width 120 height 10
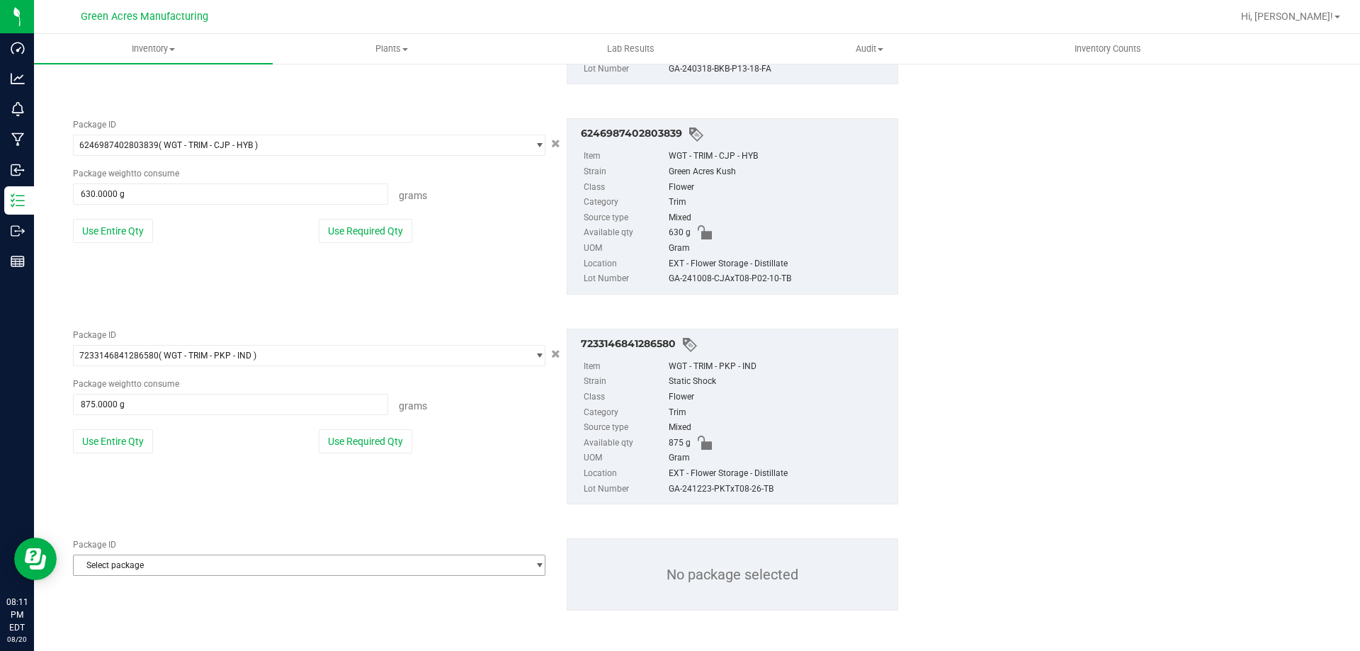
click at [161, 571] on span "Select package" at bounding box center [300, 565] width 453 height 20
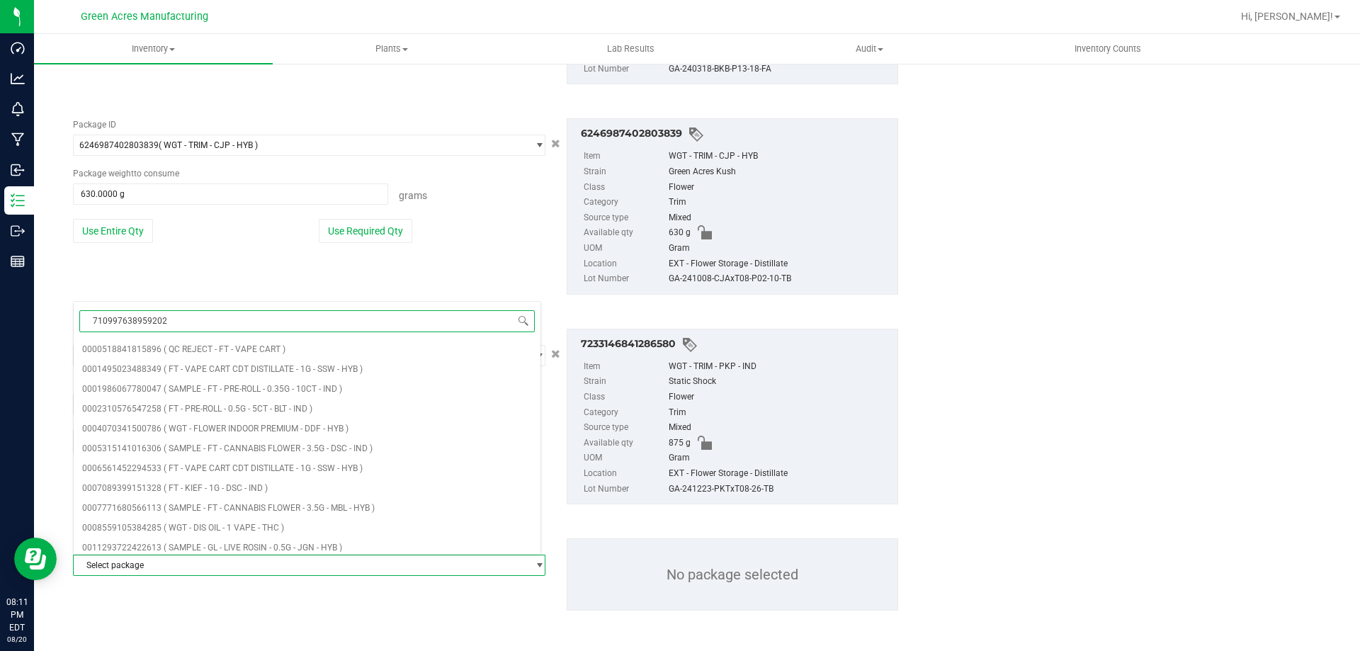
type input "7109976389592028"
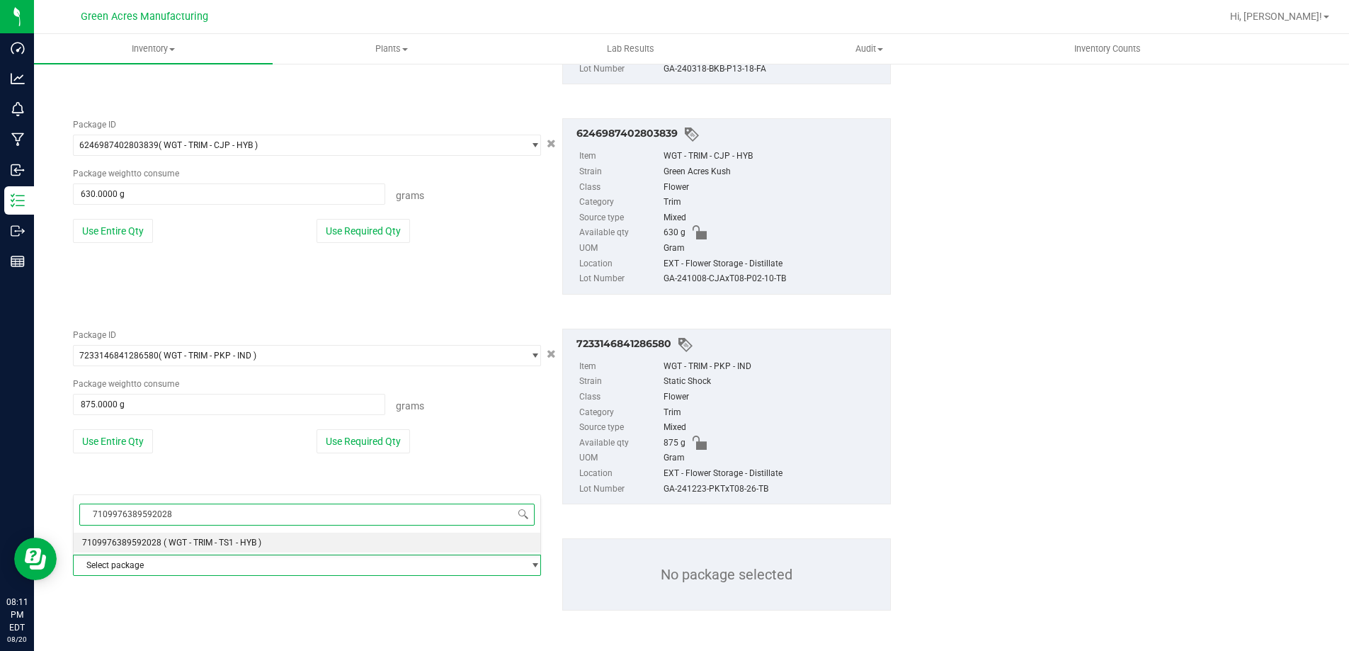
click at [222, 545] on span "( WGT - TRIM - TS1 - HYB )" at bounding box center [213, 543] width 98 height 10
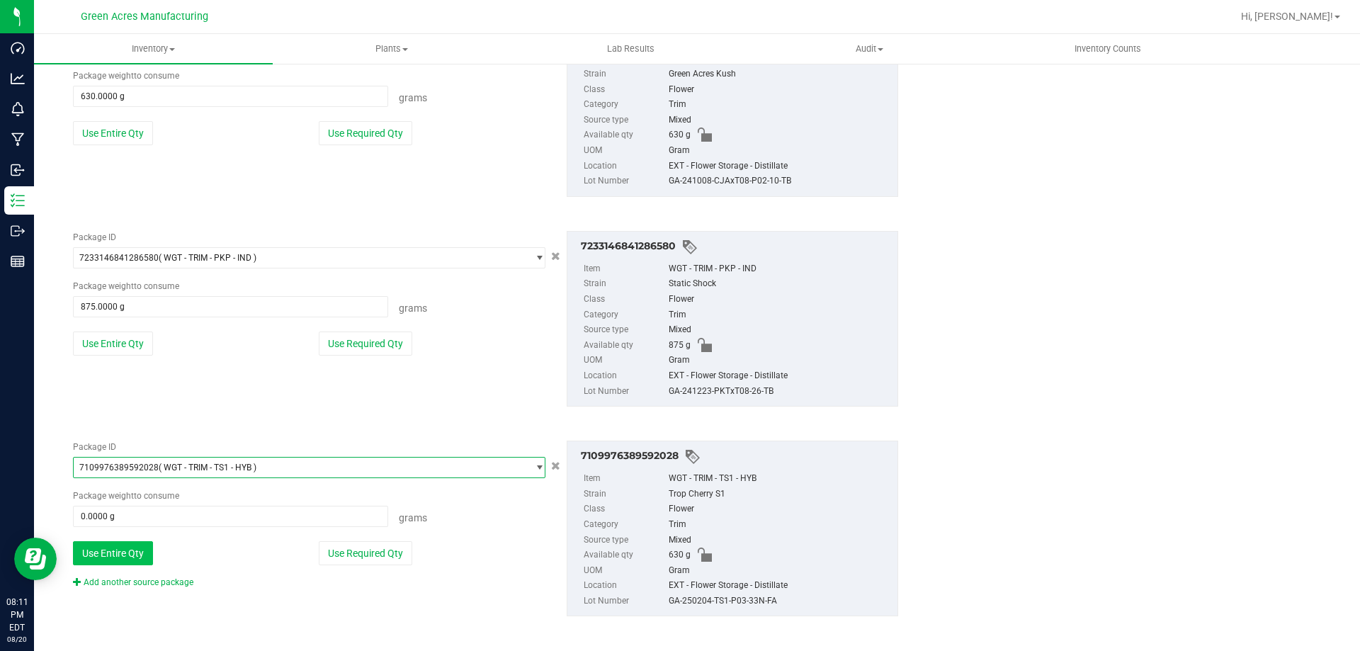
scroll to position [4560, 0]
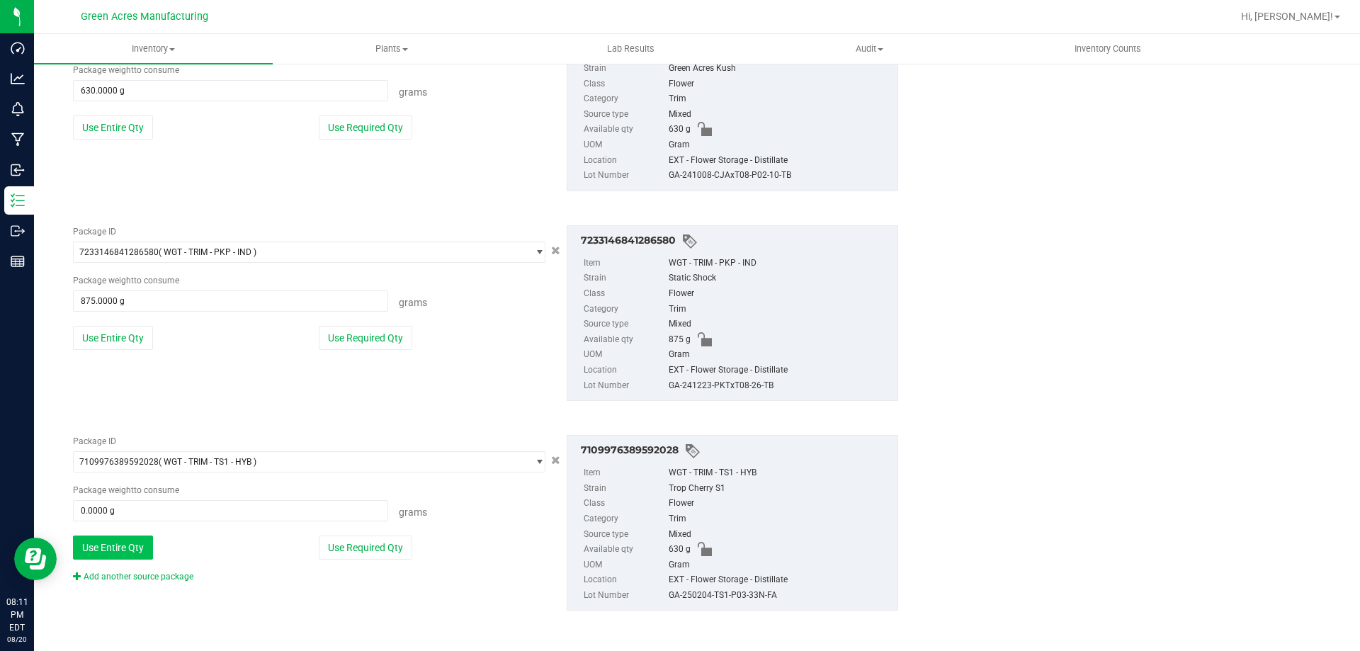
click at [123, 552] on button "Use Entire Qty" at bounding box center [113, 547] width 80 height 24
type input "630.0000 g"
click at [112, 537] on button "Use Entire Qty" at bounding box center [113, 547] width 80 height 24
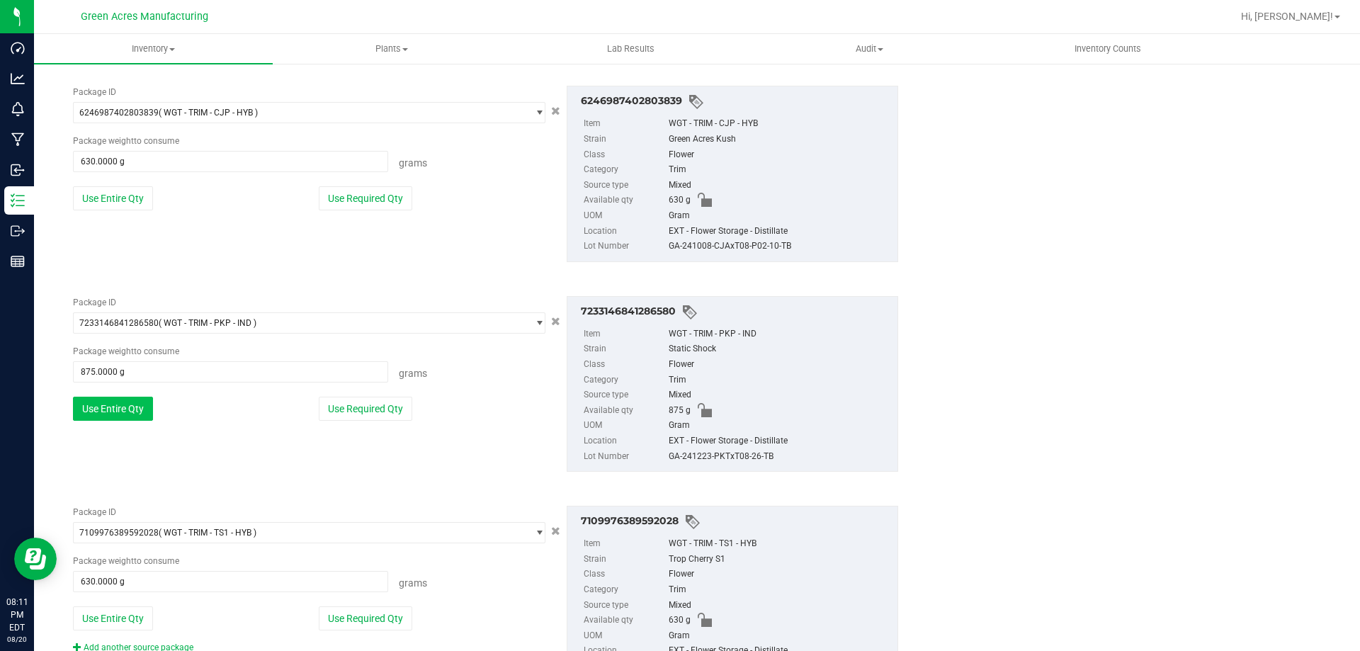
click at [110, 414] on button "Use Entire Qty" at bounding box center [113, 409] width 80 height 24
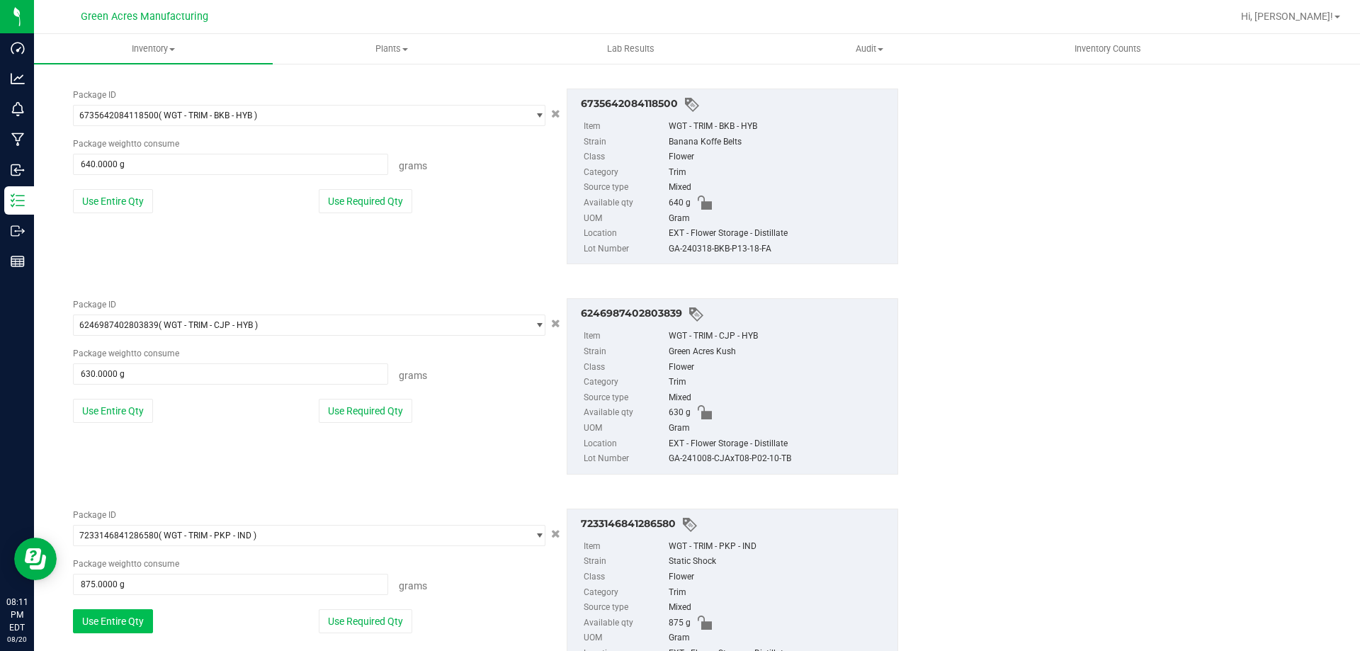
click at [110, 414] on button "Use Entire Qty" at bounding box center [113, 411] width 80 height 24
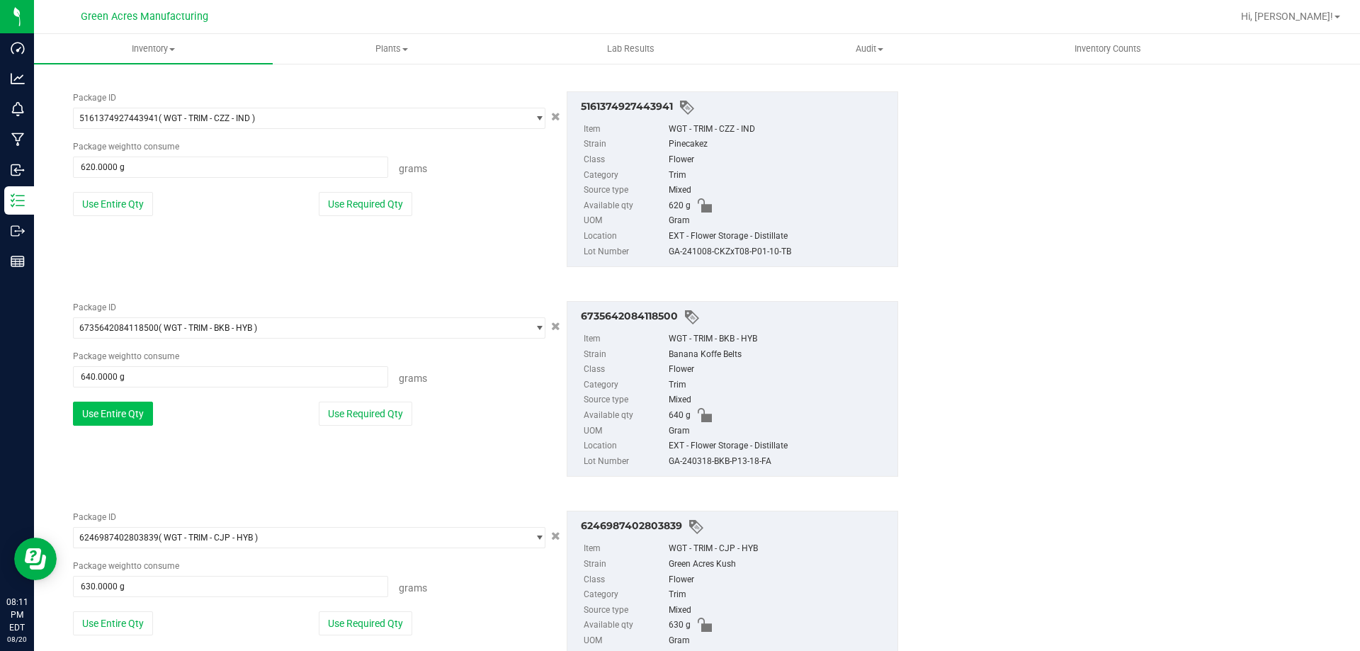
click at [103, 410] on button "Use Entire Qty" at bounding box center [113, 414] width 80 height 24
click at [106, 404] on button "Use Entire Qty" at bounding box center [113, 416] width 80 height 24
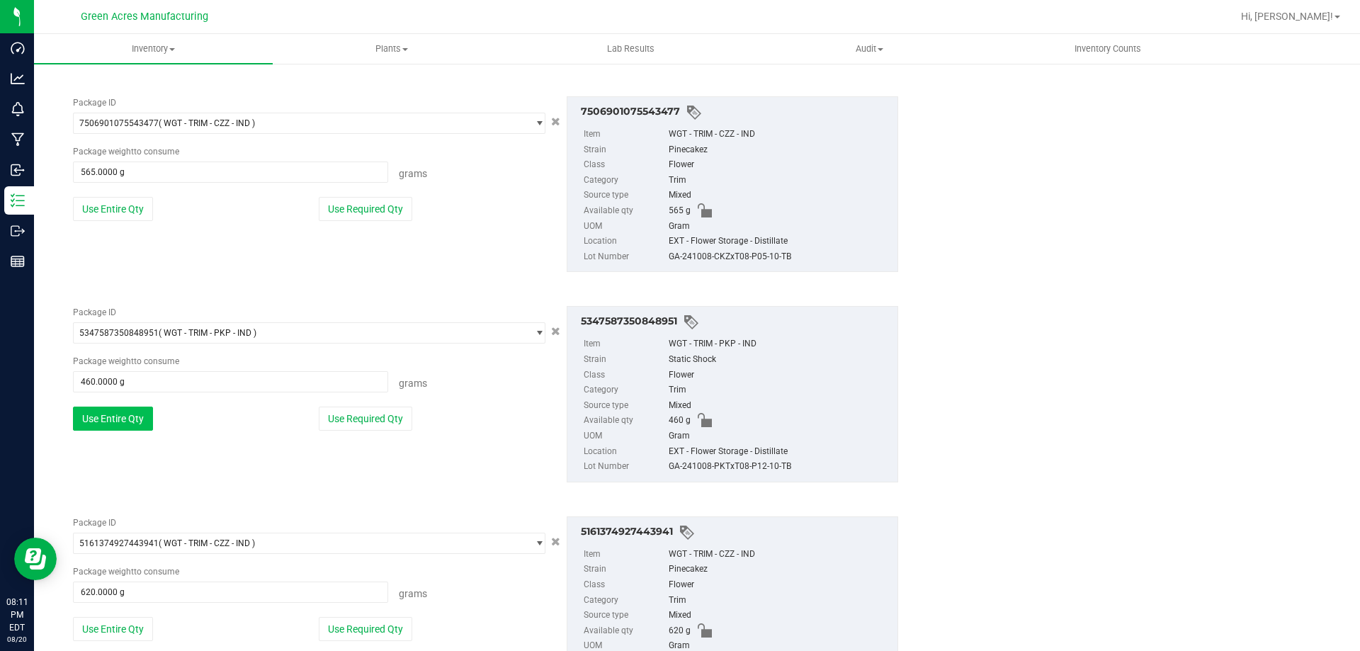
click at [122, 414] on button "Use Entire Qty" at bounding box center [113, 419] width 80 height 24
click at [120, 411] on button "Use Entire Qty" at bounding box center [113, 421] width 80 height 24
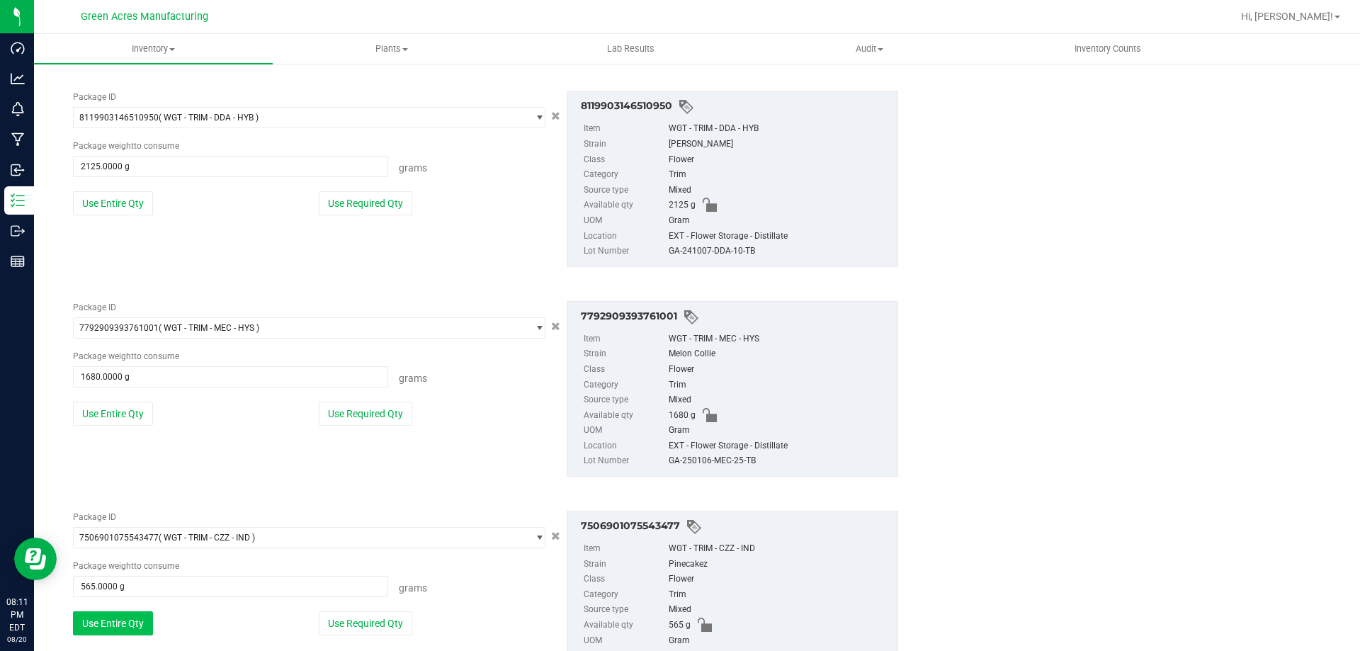
scroll to position [3214, 0]
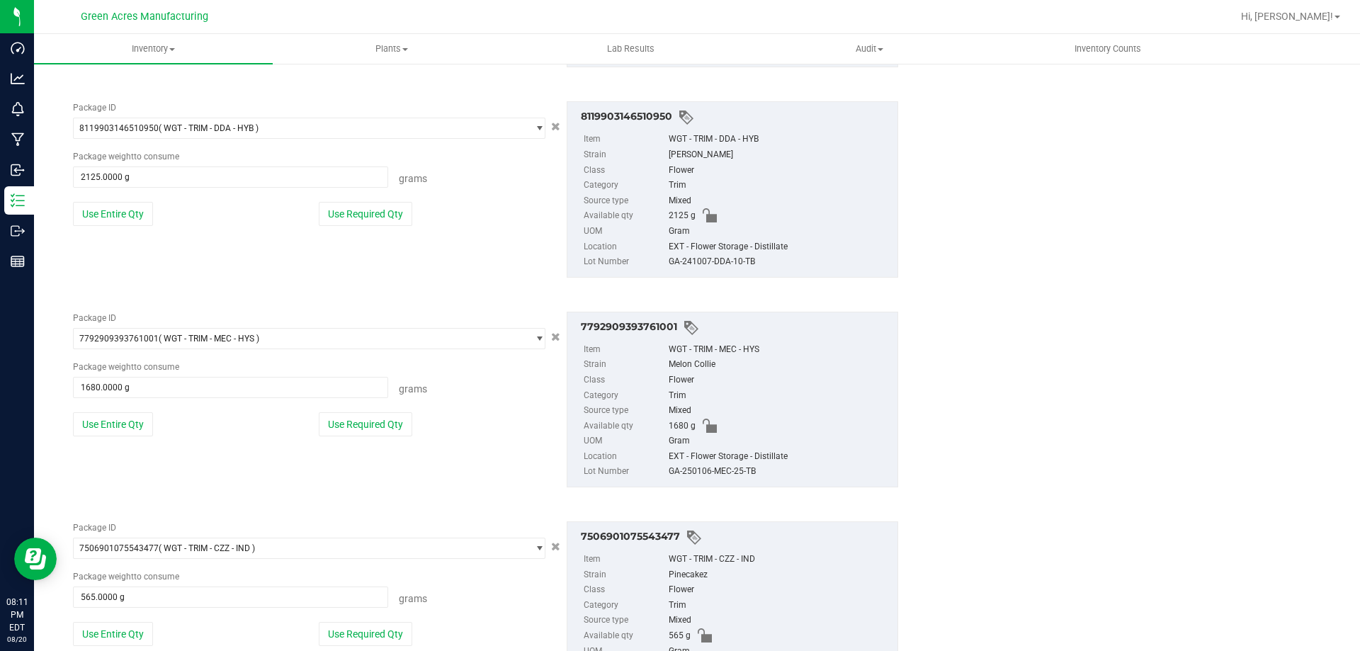
click at [120, 409] on div "Package ID 7792909393761001 ( WGT - TRIM - MEC - HYS ) 7775603532095339 7775690…" at bounding box center [309, 379] width 494 height 135
click at [129, 416] on button "Use Entire Qty" at bounding box center [113, 424] width 80 height 24
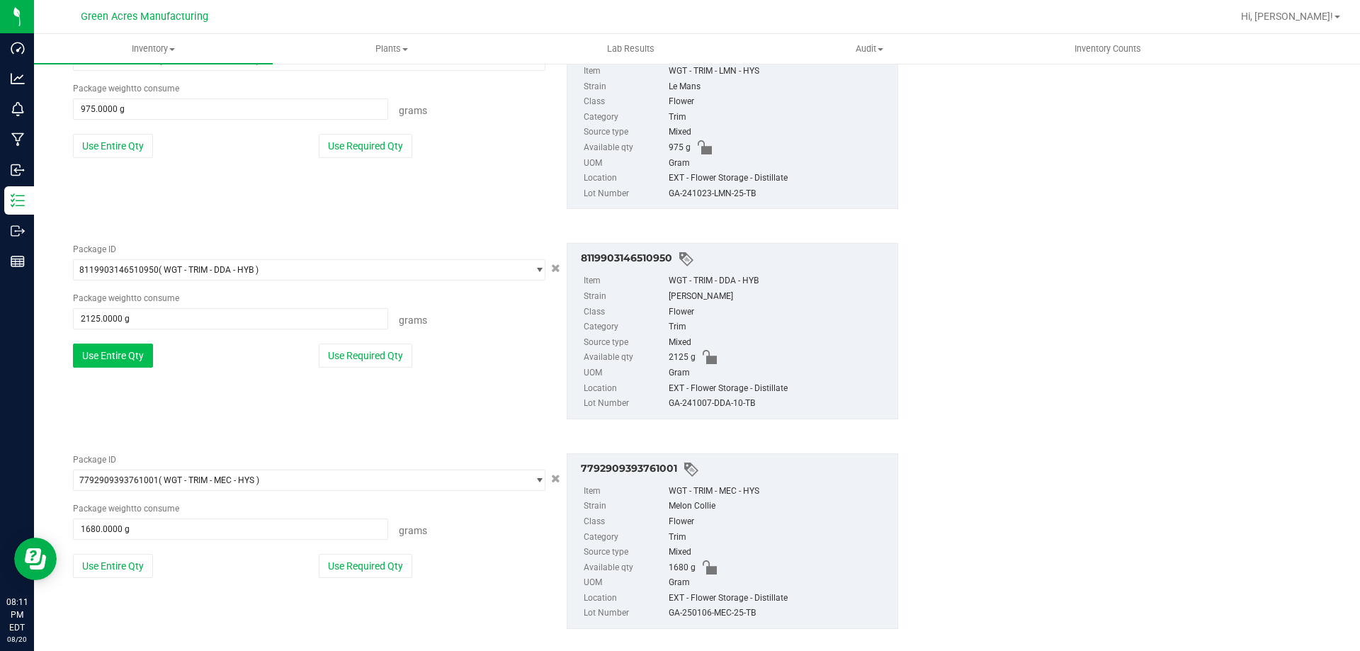
click at [125, 365] on button "Use Entire Qty" at bounding box center [113, 355] width 80 height 24
click at [125, 356] on button "Use Entire Qty" at bounding box center [113, 358] width 80 height 24
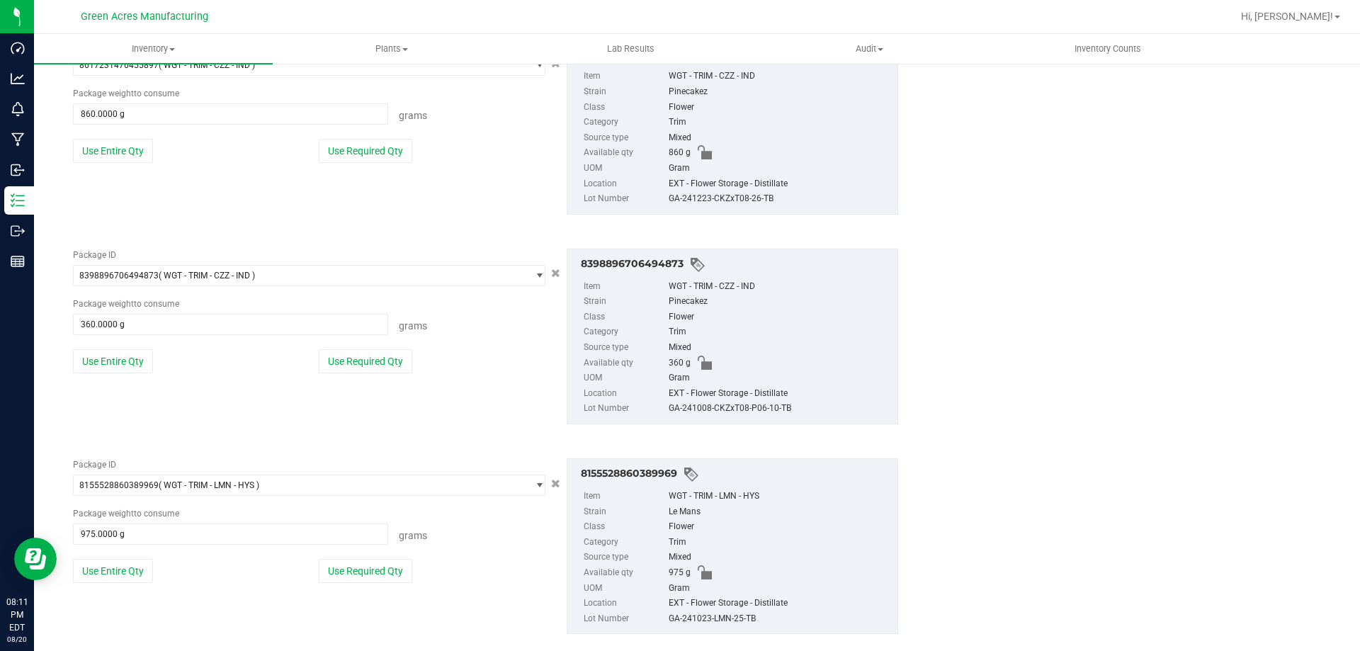
click at [125, 356] on button "Use Entire Qty" at bounding box center [113, 361] width 80 height 24
click at [125, 356] on button "Use Entire Qty" at bounding box center [113, 363] width 80 height 24
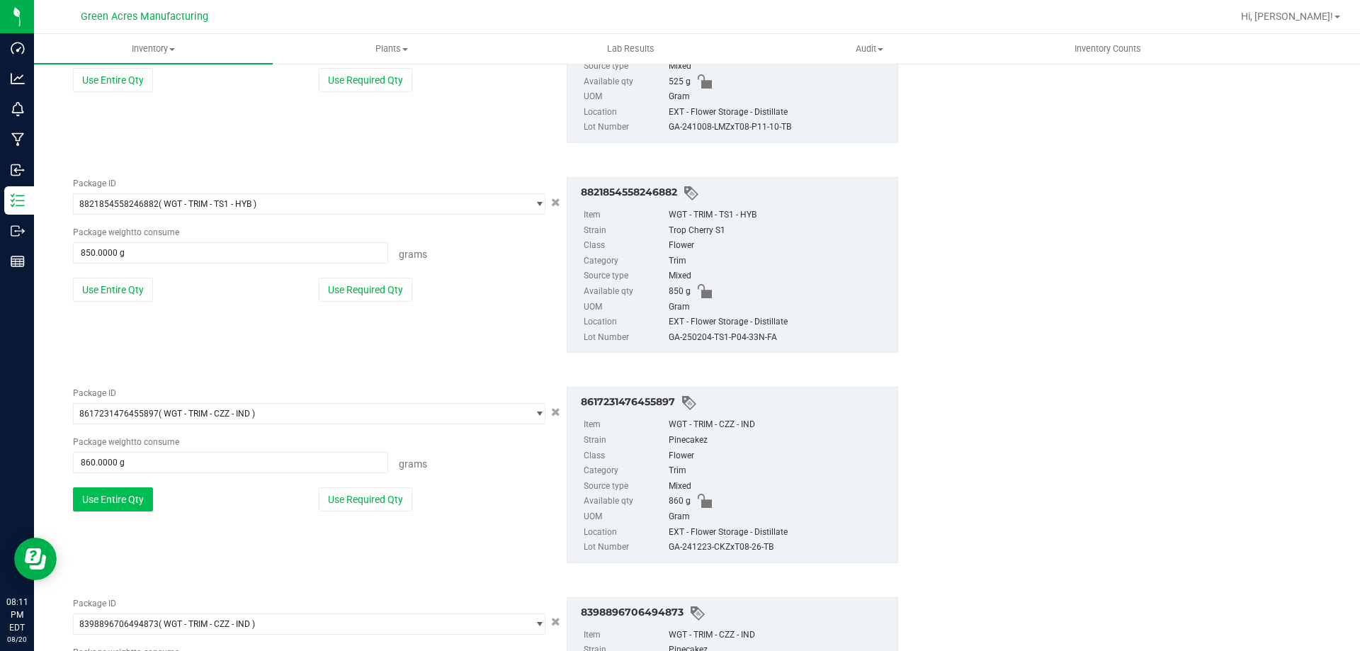
scroll to position [2222, 0]
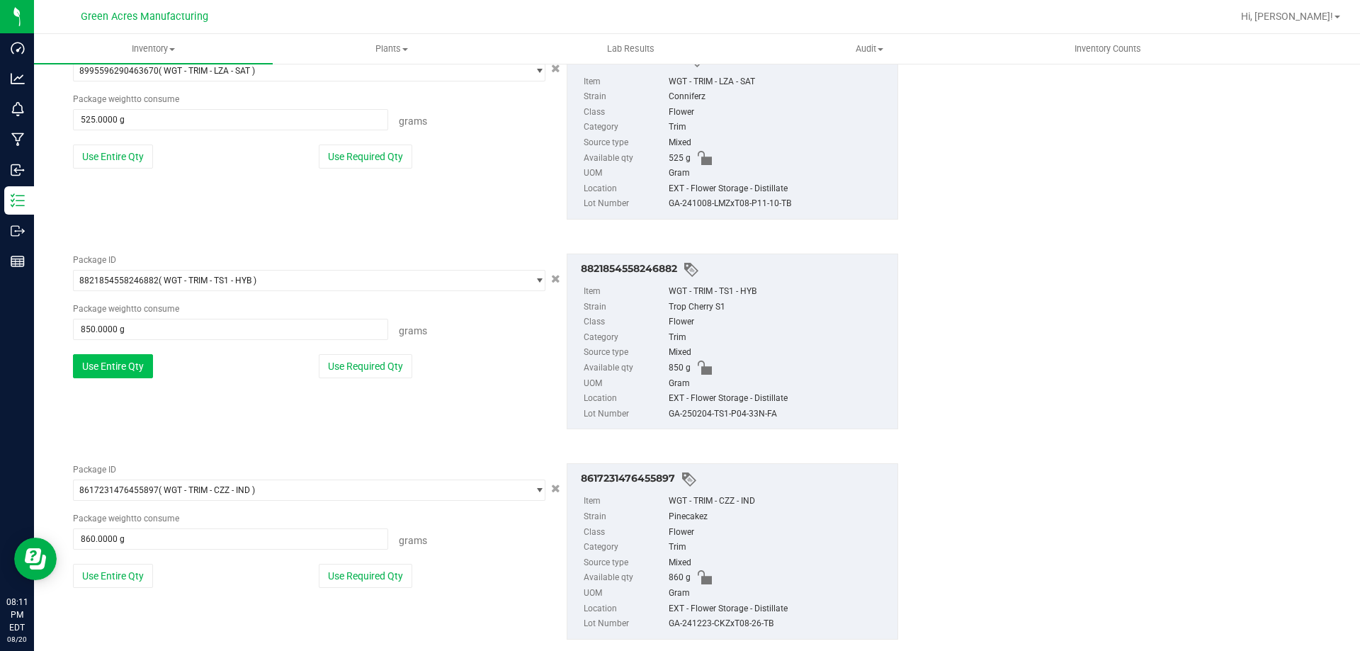
click at [131, 357] on button "Use Entire Qty" at bounding box center [113, 366] width 80 height 24
click at [132, 358] on button "Use Entire Qty" at bounding box center [113, 369] width 80 height 24
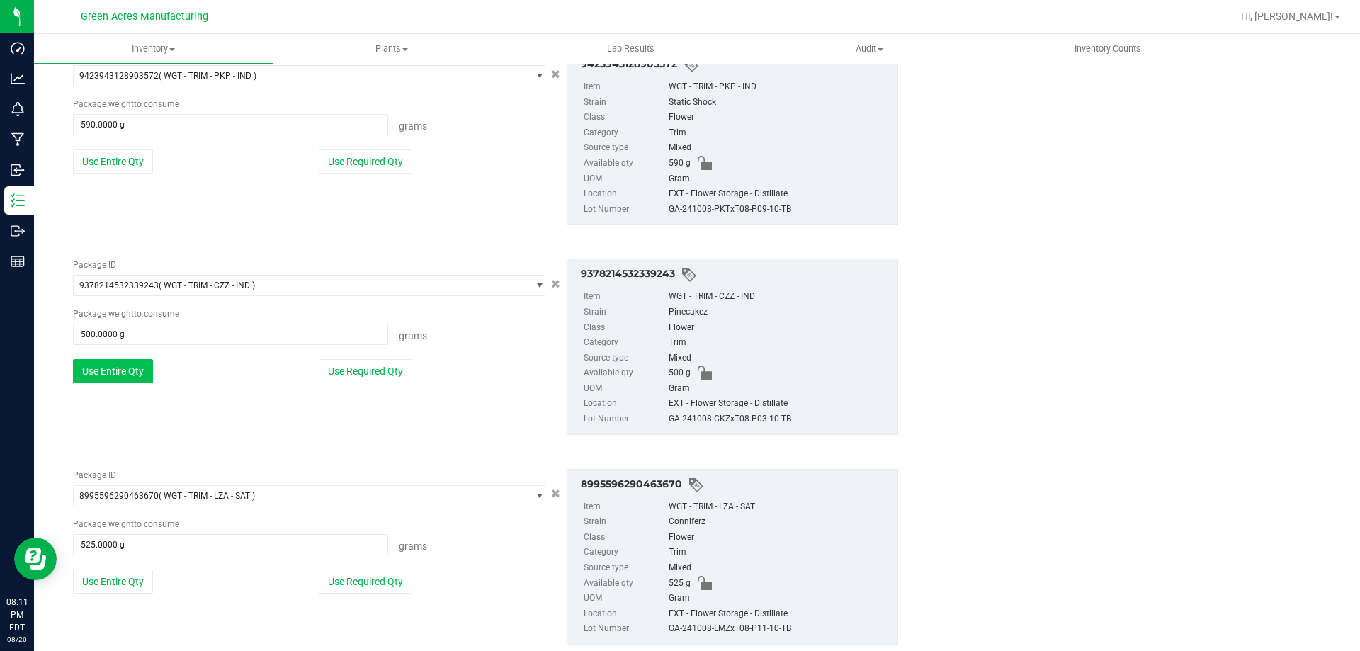
click at [141, 363] on button "Use Entire Qty" at bounding box center [113, 371] width 80 height 24
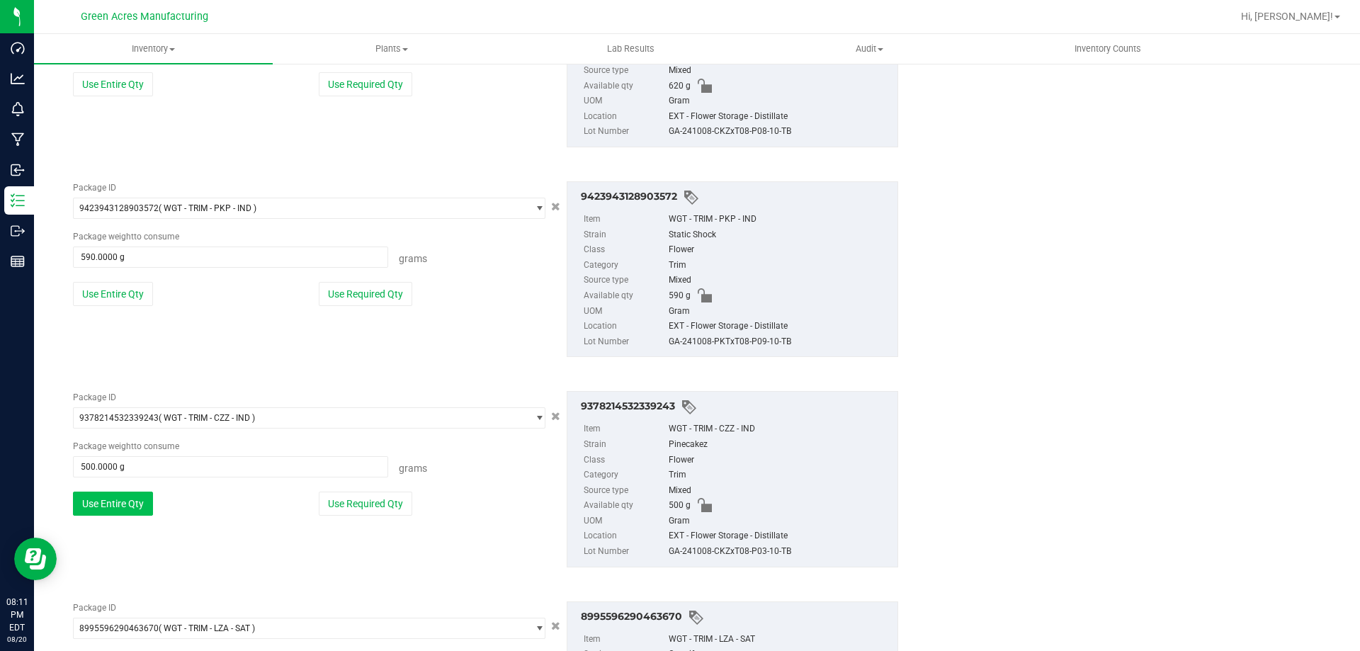
scroll to position [1585, 0]
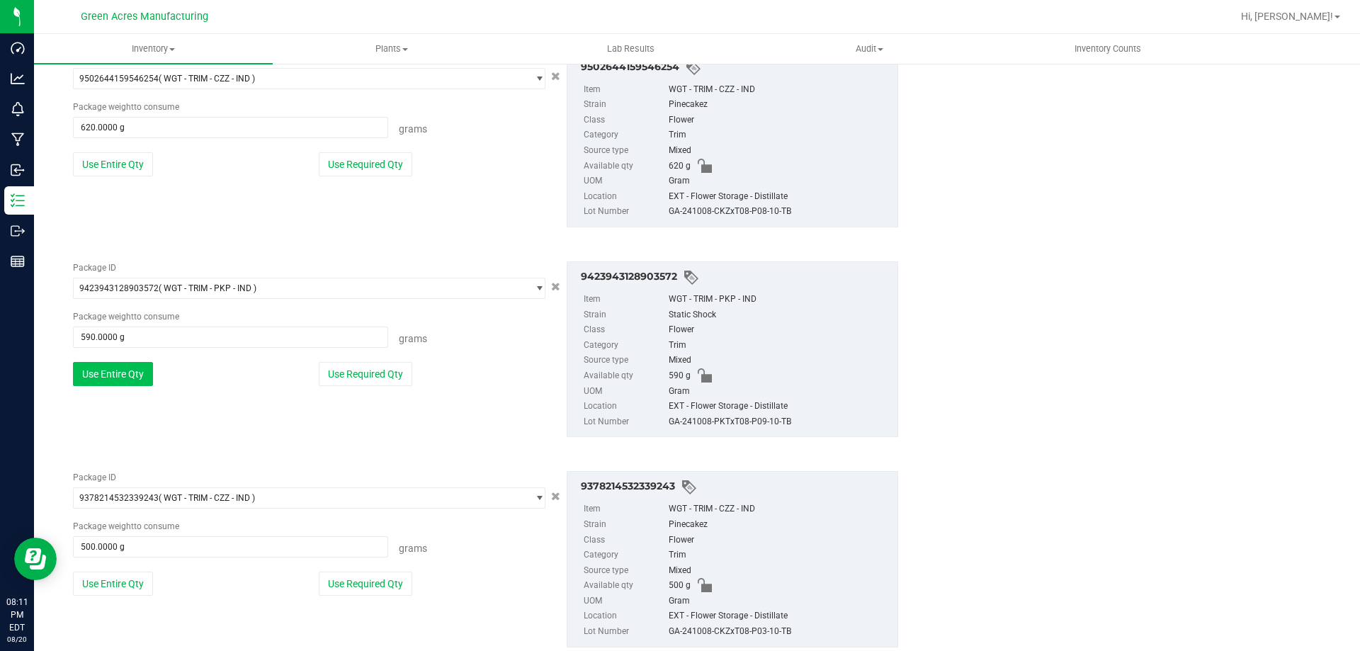
click at [142, 366] on button "Use Entire Qty" at bounding box center [113, 374] width 80 height 24
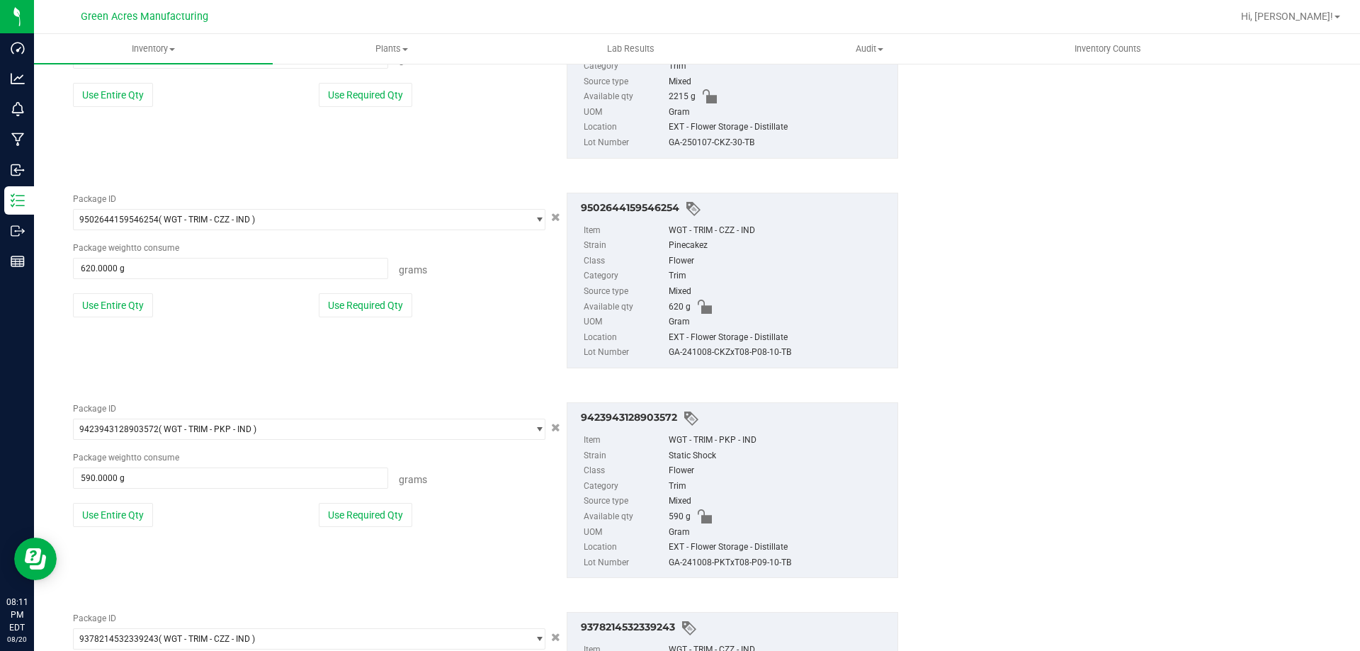
scroll to position [1443, 0]
click at [125, 310] on button "Use Entire Qty" at bounding box center [113, 306] width 80 height 24
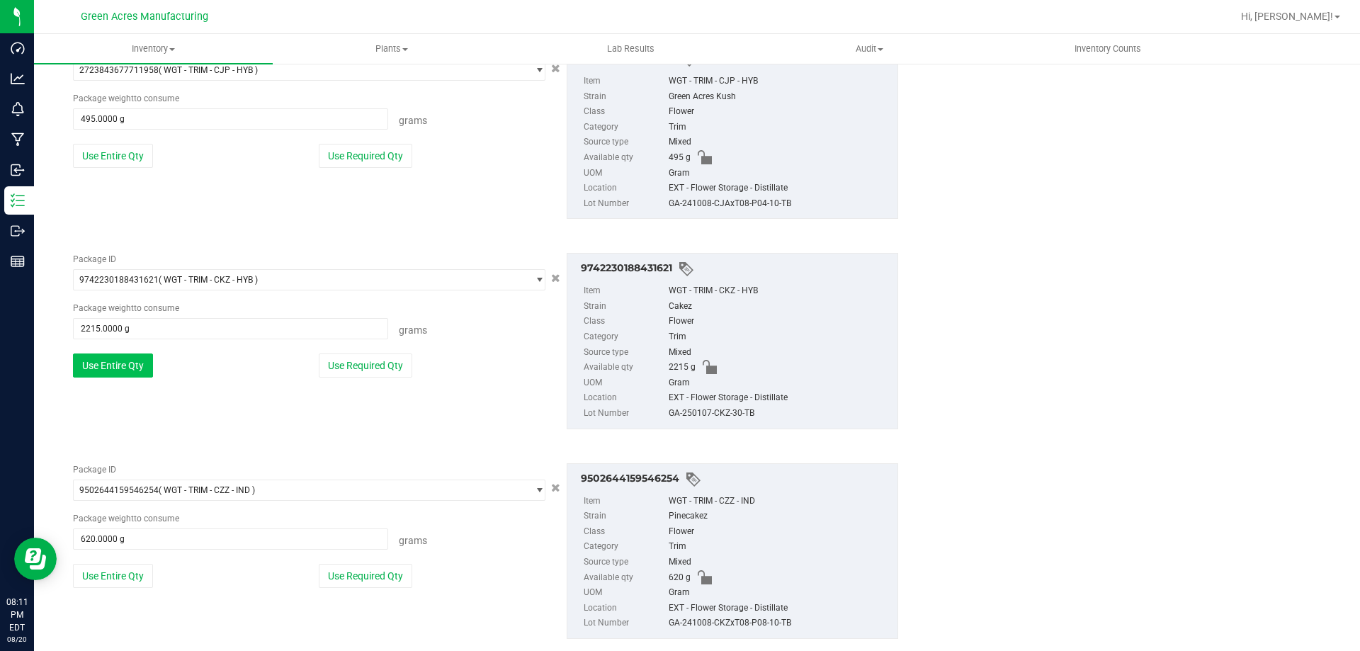
scroll to position [1160, 0]
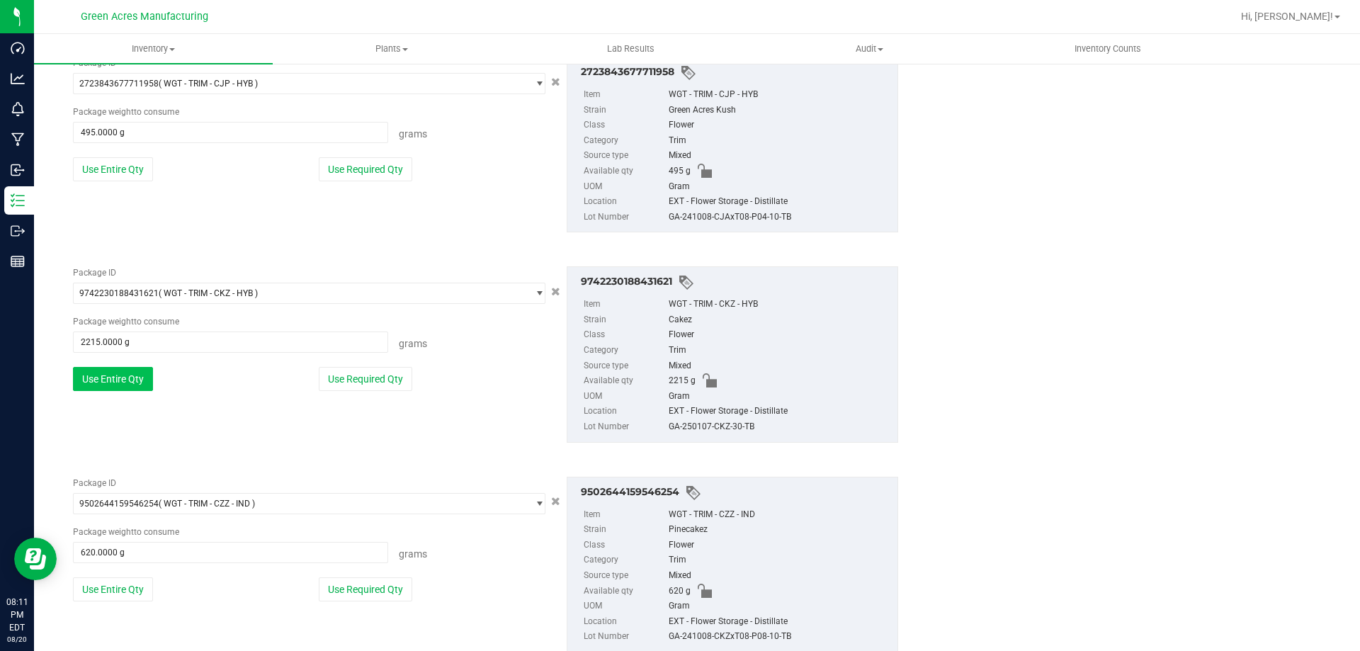
click at [133, 377] on button "Use Entire Qty" at bounding box center [113, 379] width 80 height 24
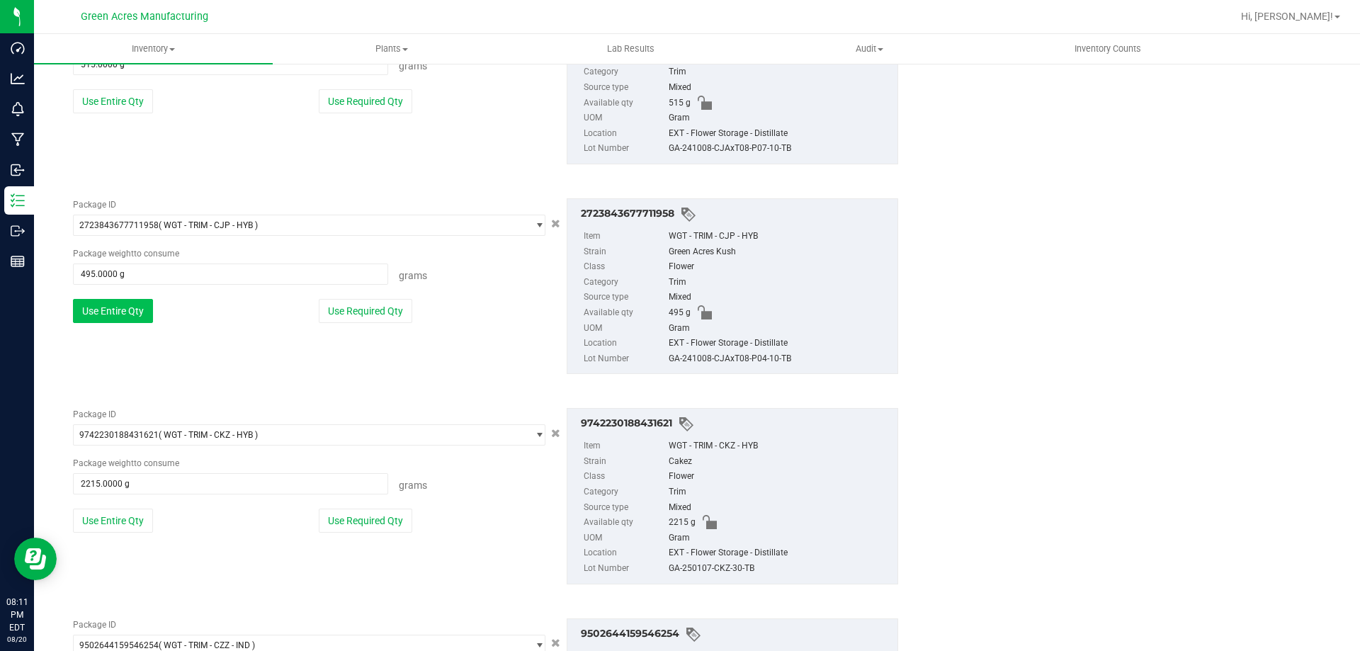
click at [131, 318] on button "Use Entire Qty" at bounding box center [113, 311] width 80 height 24
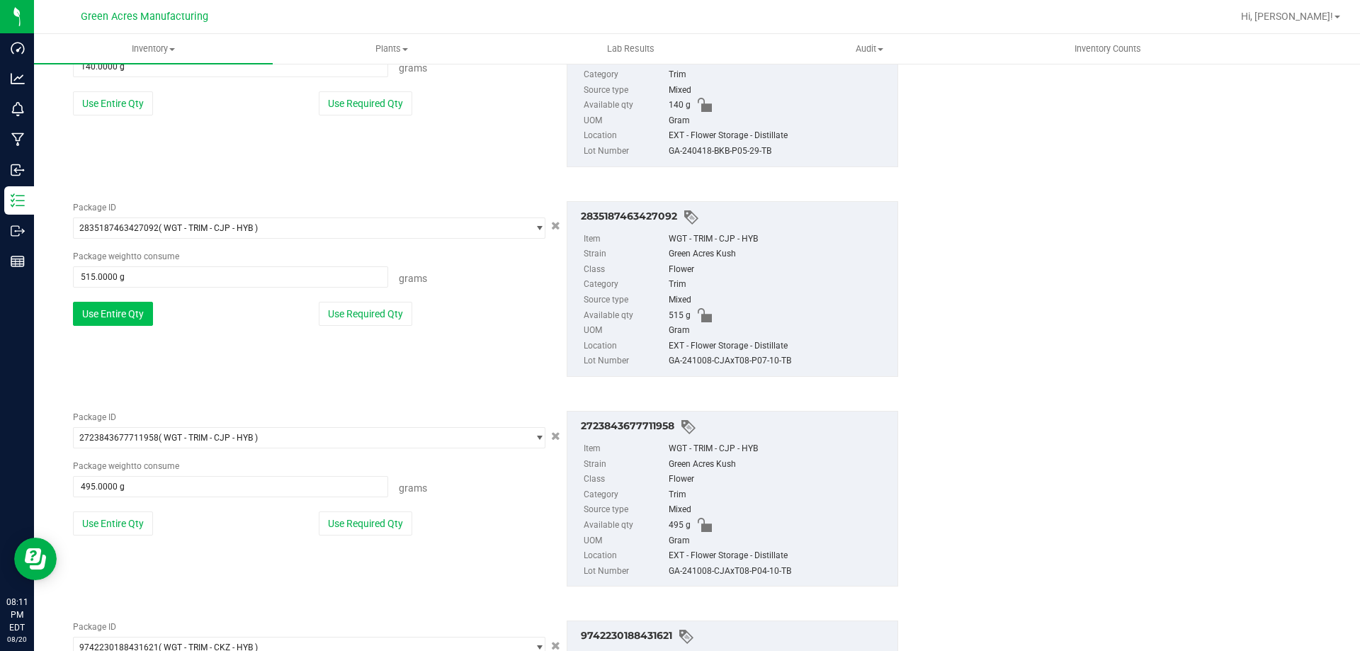
click at [135, 318] on button "Use Entire Qty" at bounding box center [113, 314] width 80 height 24
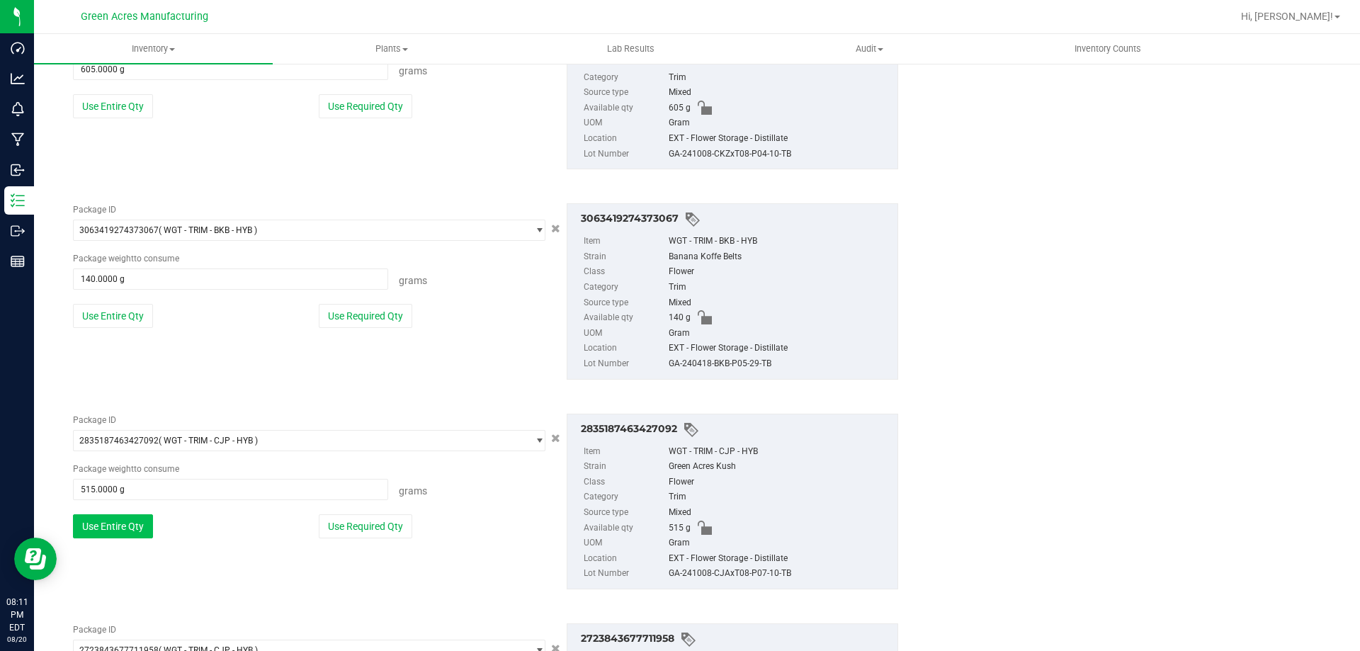
click at [135, 318] on button "Use Entire Qty" at bounding box center [113, 316] width 80 height 24
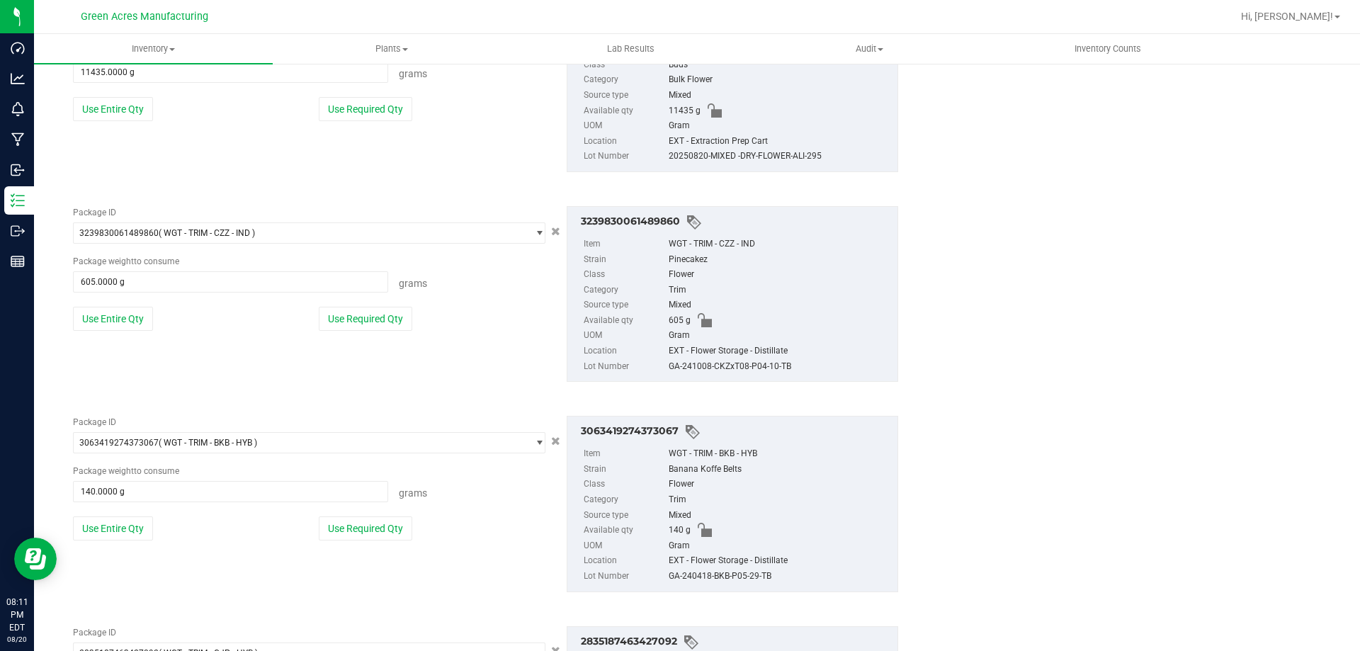
click at [135, 318] on button "Use Entire Qty" at bounding box center [113, 319] width 80 height 24
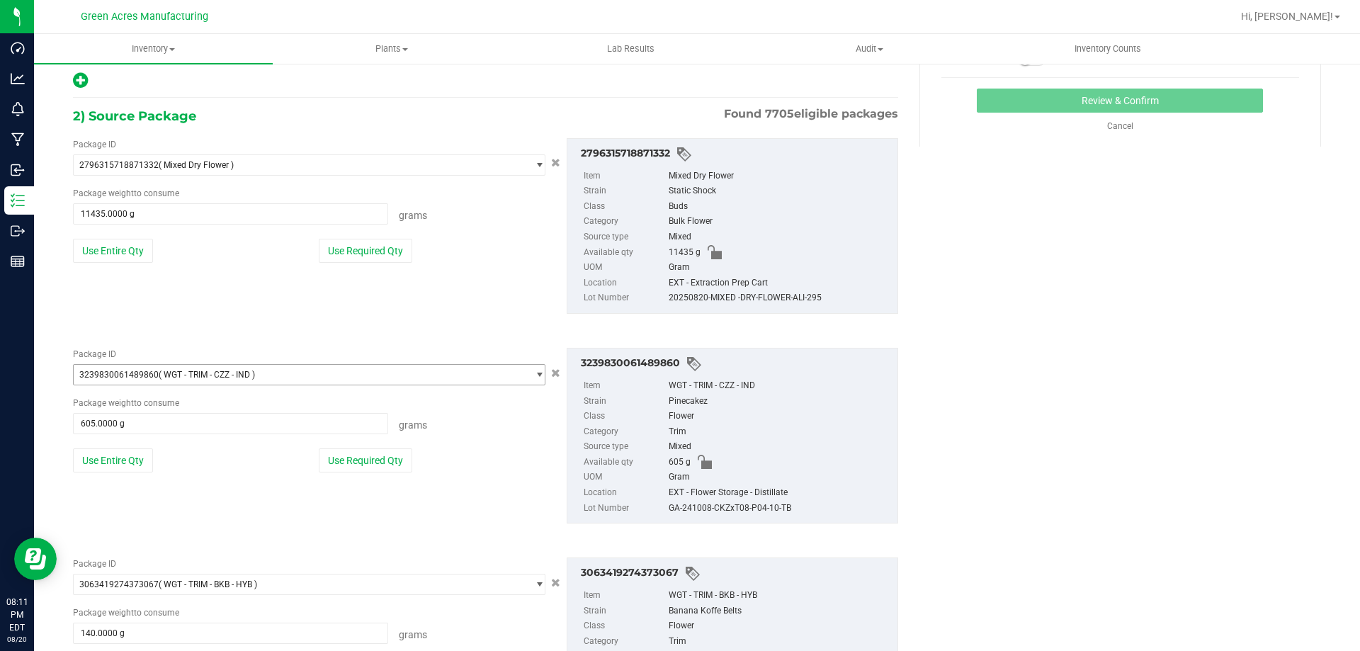
scroll to position [169, 0]
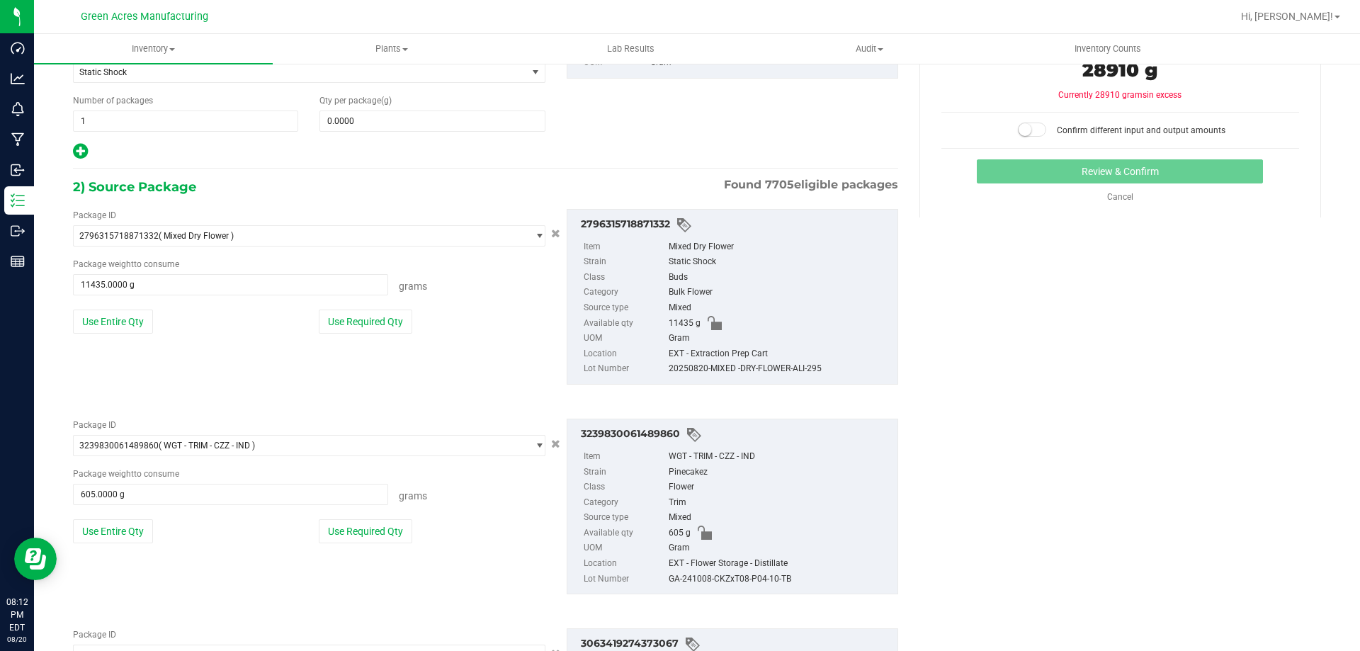
drag, startPoint x: 827, startPoint y: 370, endPoint x: 665, endPoint y: 371, distance: 161.5
click at [669, 371] on div "20250820-MIXED -DRY-FLOWER-ALI-295" at bounding box center [780, 369] width 222 height 16
copy div "20250820-MIXED -DRY-FLOWER-ALI-295"
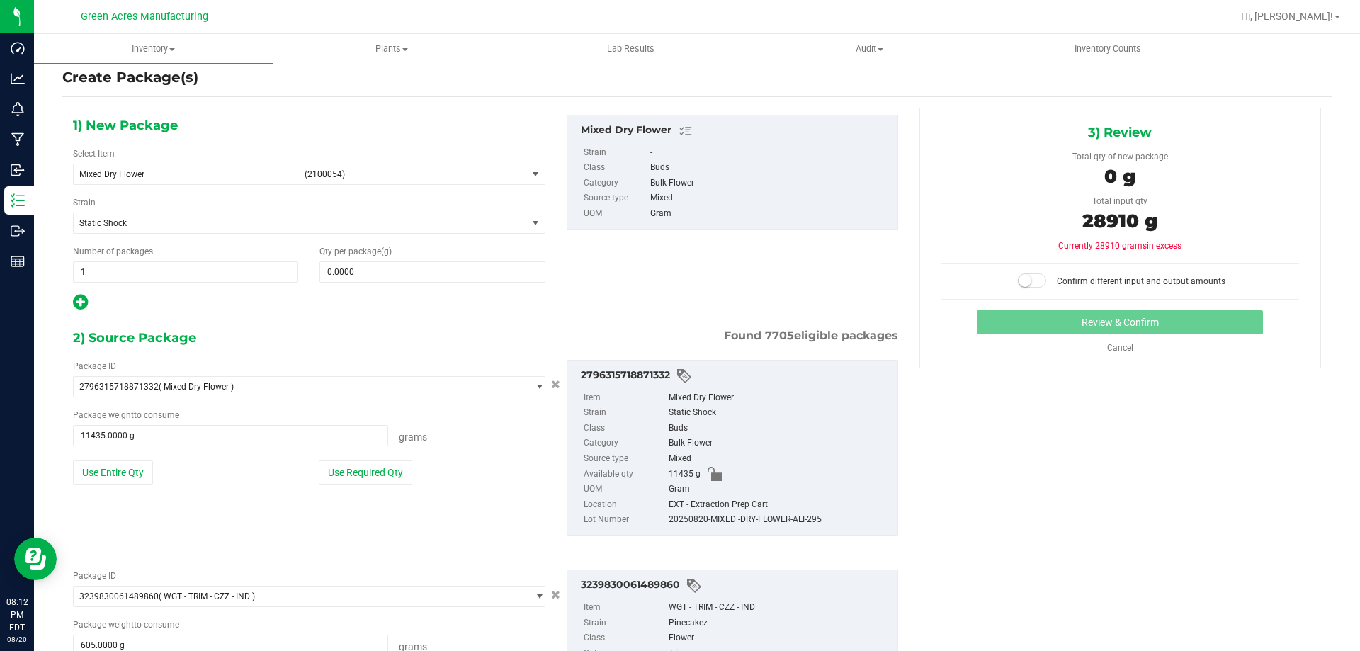
scroll to position [0, 0]
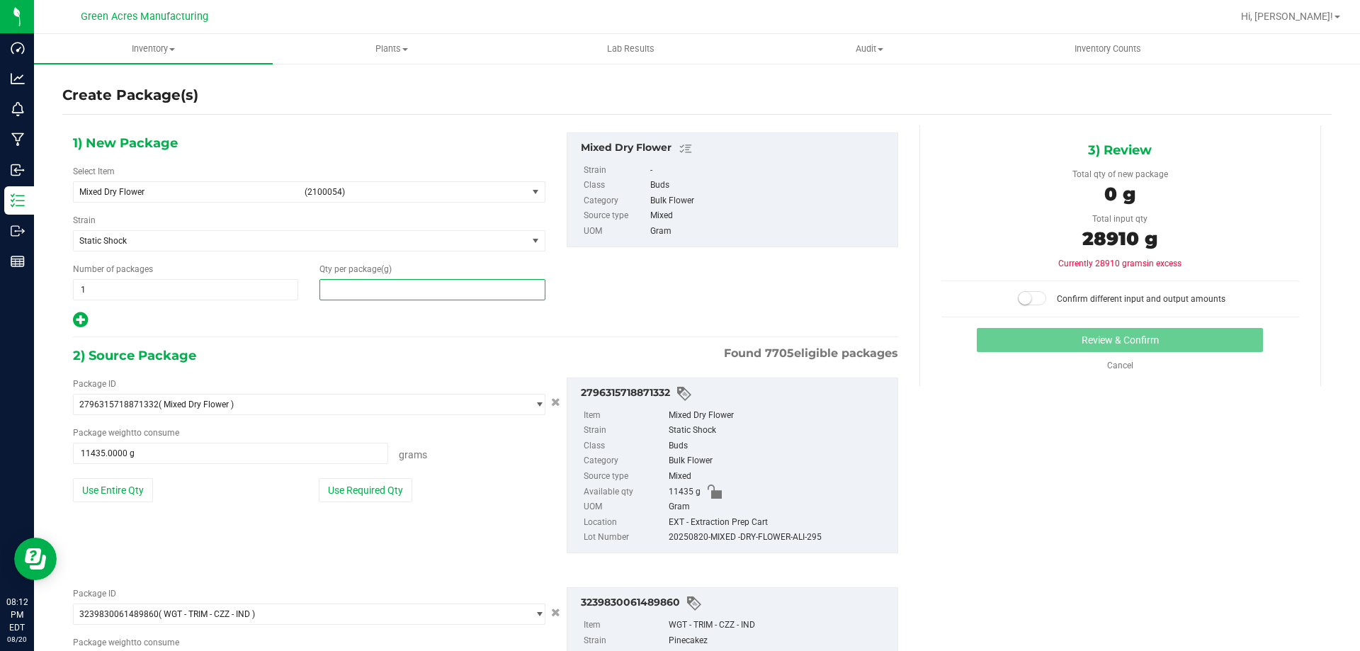
click at [405, 295] on span at bounding box center [431, 289] width 225 height 21
type input "28910"
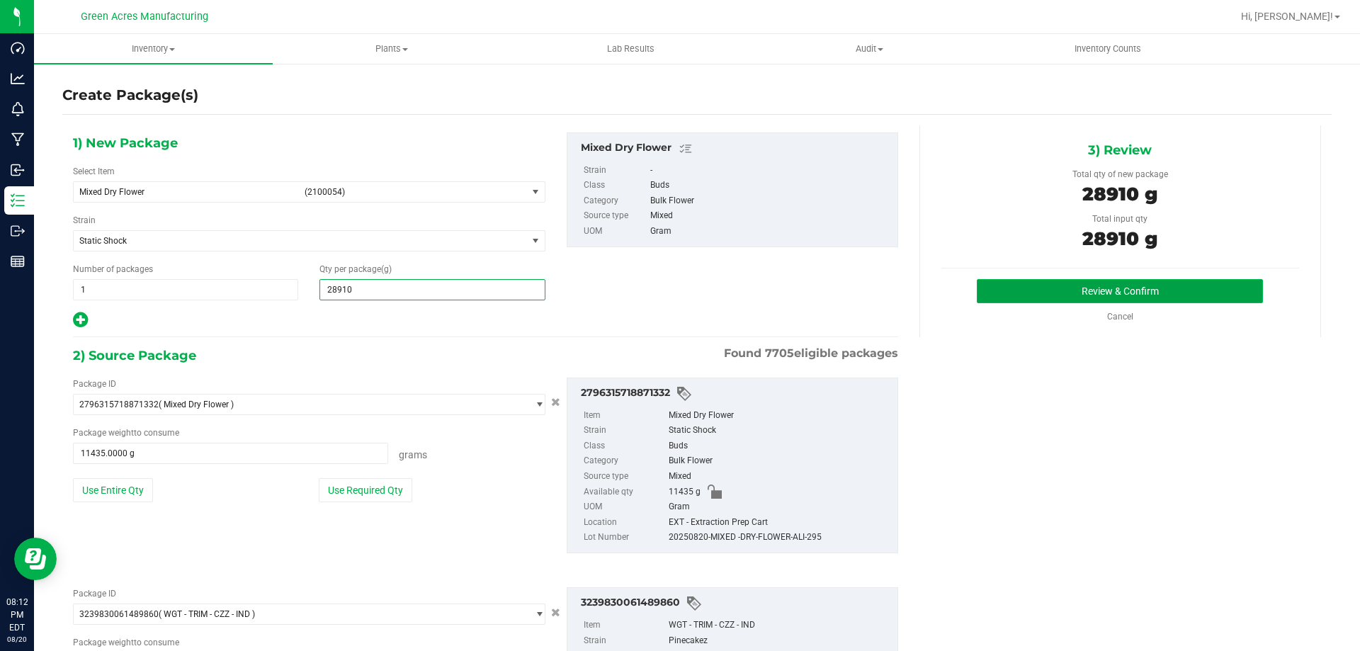
click at [1012, 288] on button "Review & Confirm" at bounding box center [1120, 291] width 286 height 24
type input "28,910.0000"
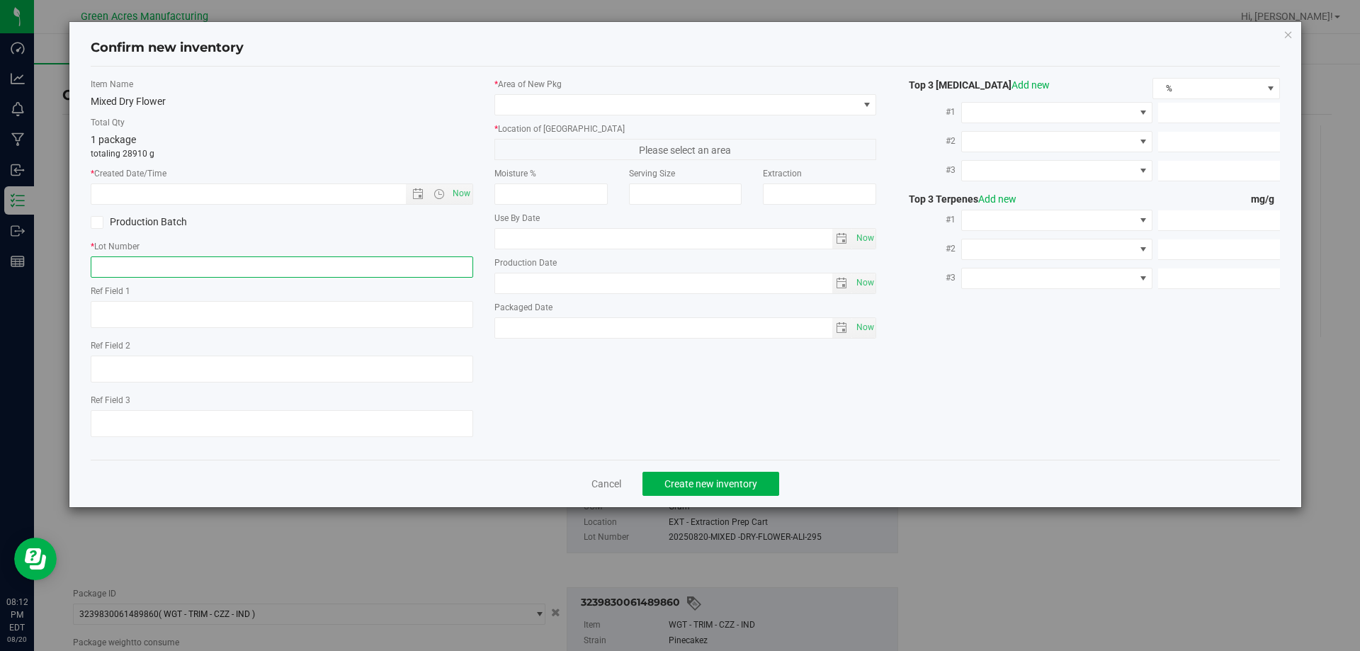
click at [226, 257] on input "text" at bounding box center [282, 266] width 382 height 21
paste input "20250820-MIXED -DRY-FLOWER-ALI-295"
type input "20250820-MIXED -DRY-FLOWER-ALI-295"
click at [459, 192] on span "Now" at bounding box center [461, 193] width 24 height 21
type input "8/20/2025 8:12 PM"
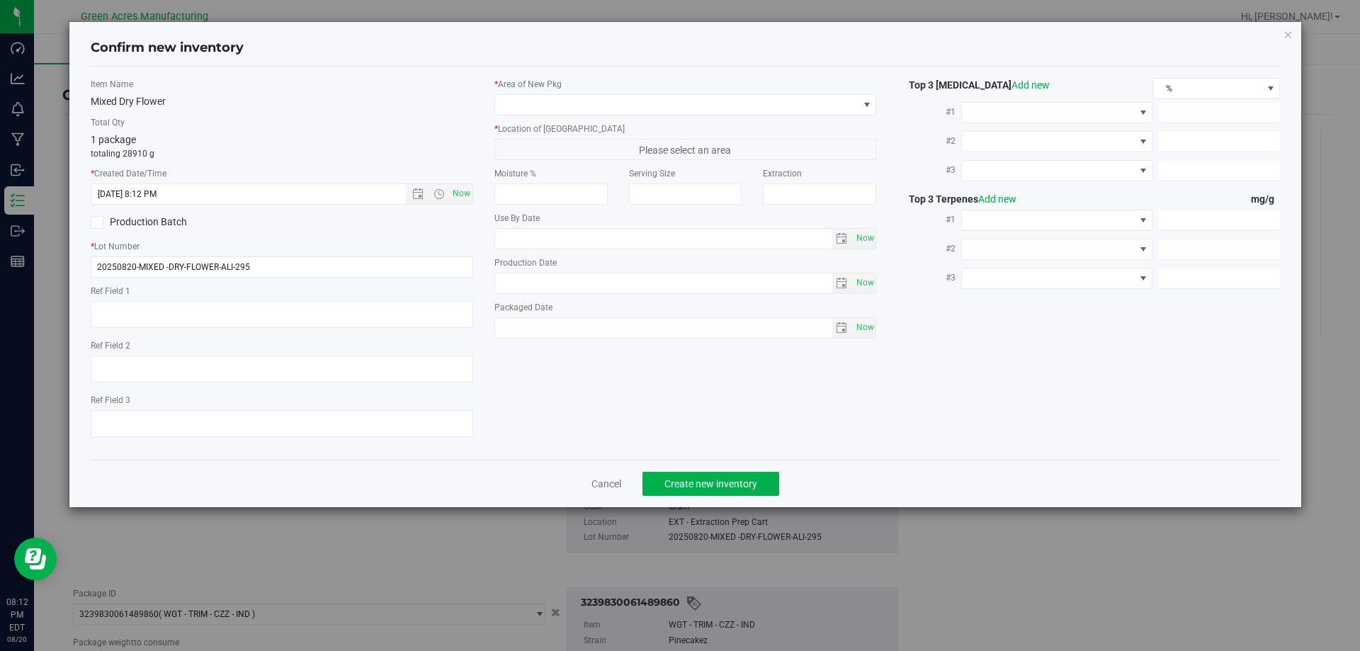
click at [506, 118] on div "* Area of [GEOGRAPHIC_DATA] * Location of [GEOGRAPHIC_DATA] Please select an ar…" at bounding box center [686, 212] width 404 height 268
click at [513, 106] on span at bounding box center [676, 105] width 363 height 20
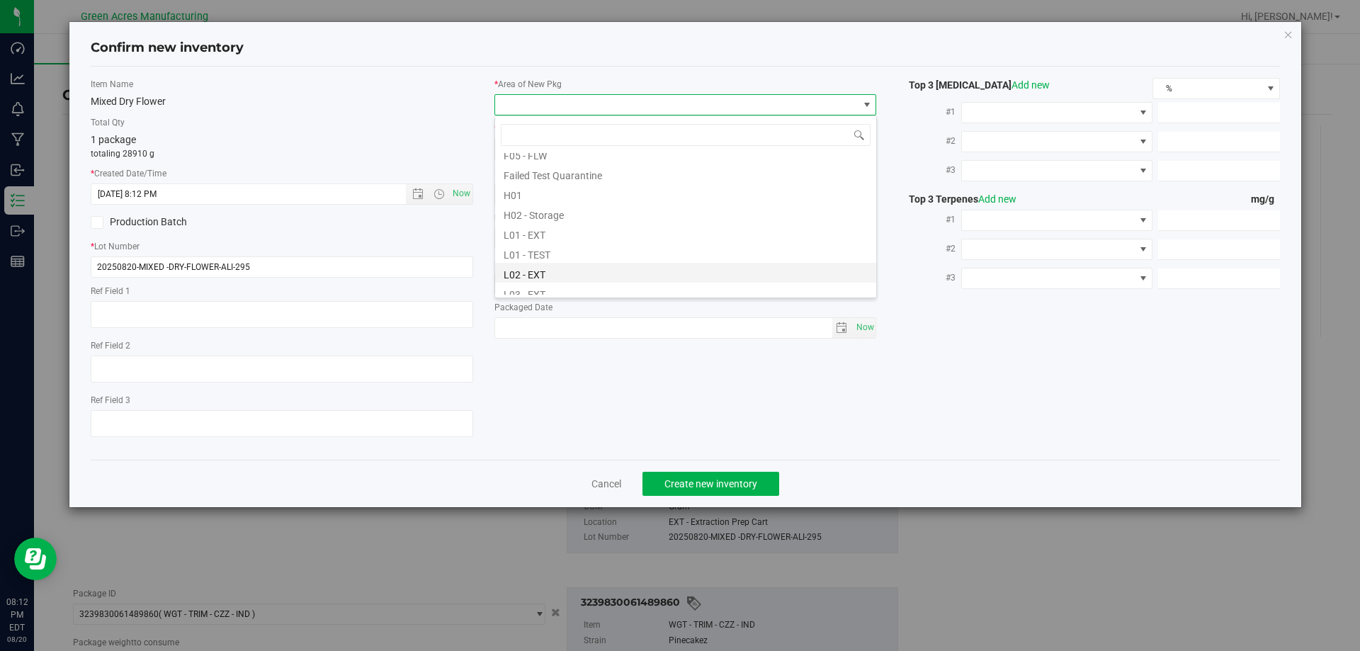
scroll to position [212, 0]
click at [544, 277] on li "L03 - EXT" at bounding box center [685, 268] width 381 height 20
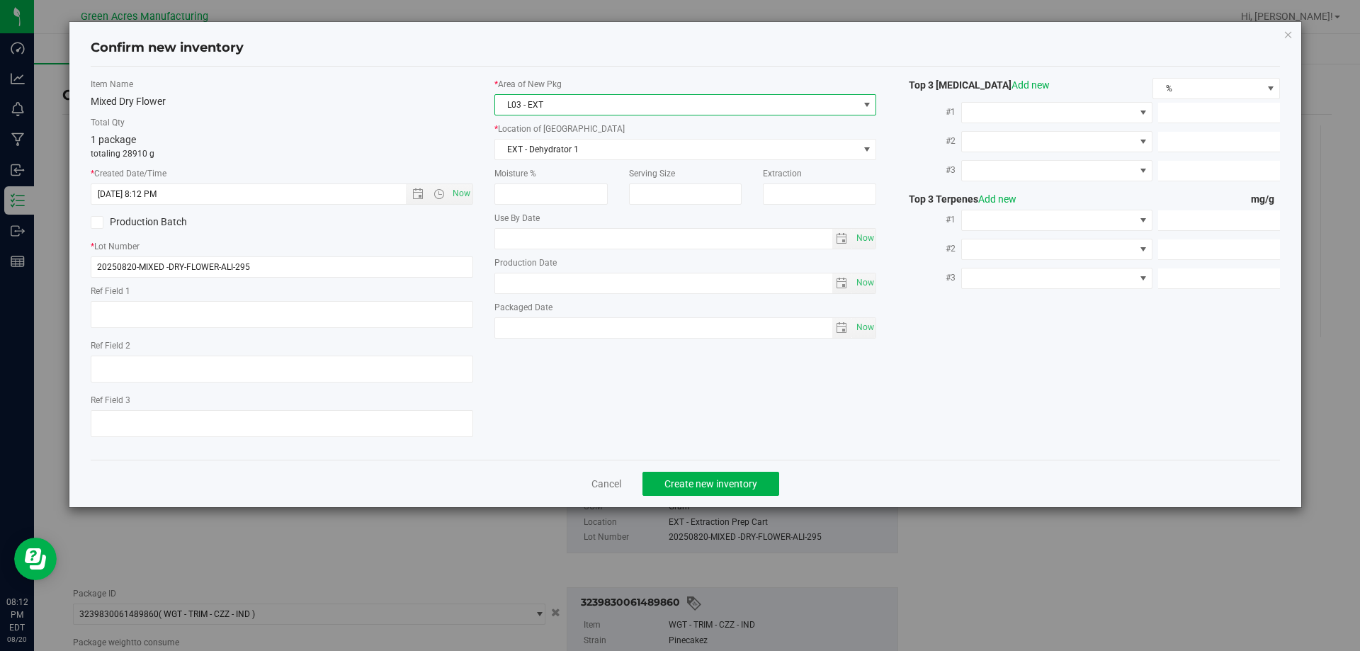
click at [585, 96] on span "L03 - EXT" at bounding box center [676, 105] width 363 height 20
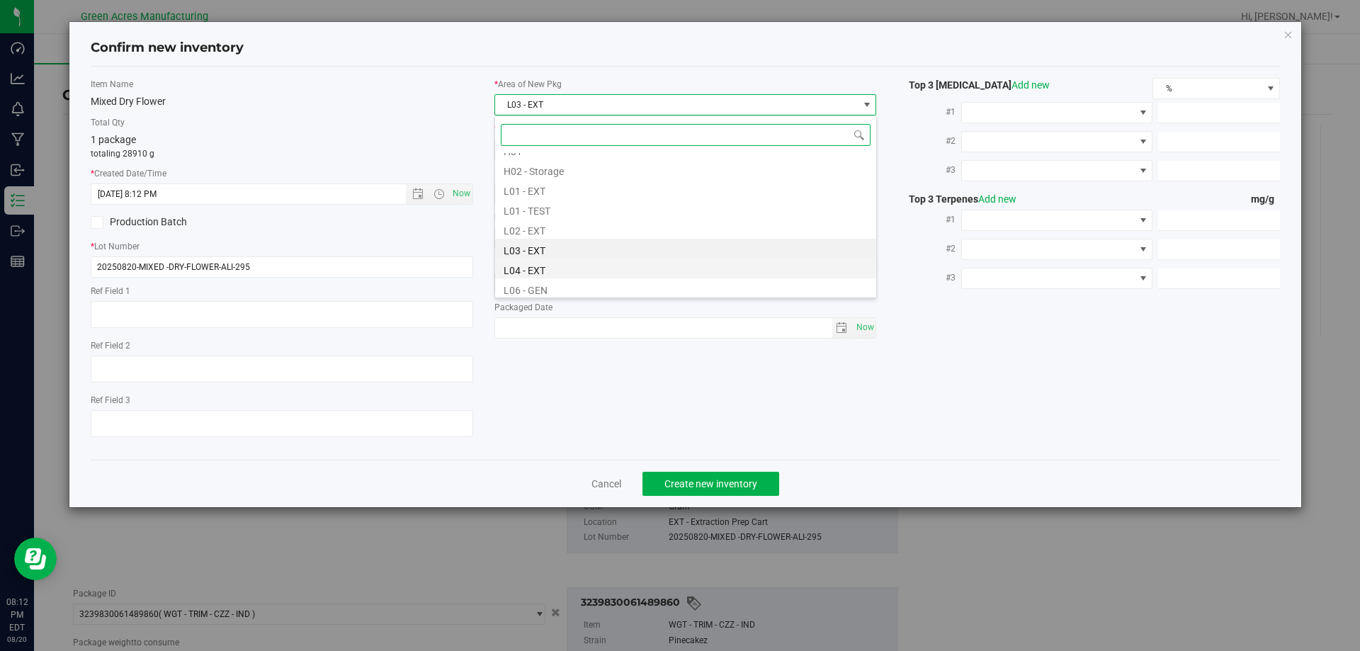
scroll to position [266, 0]
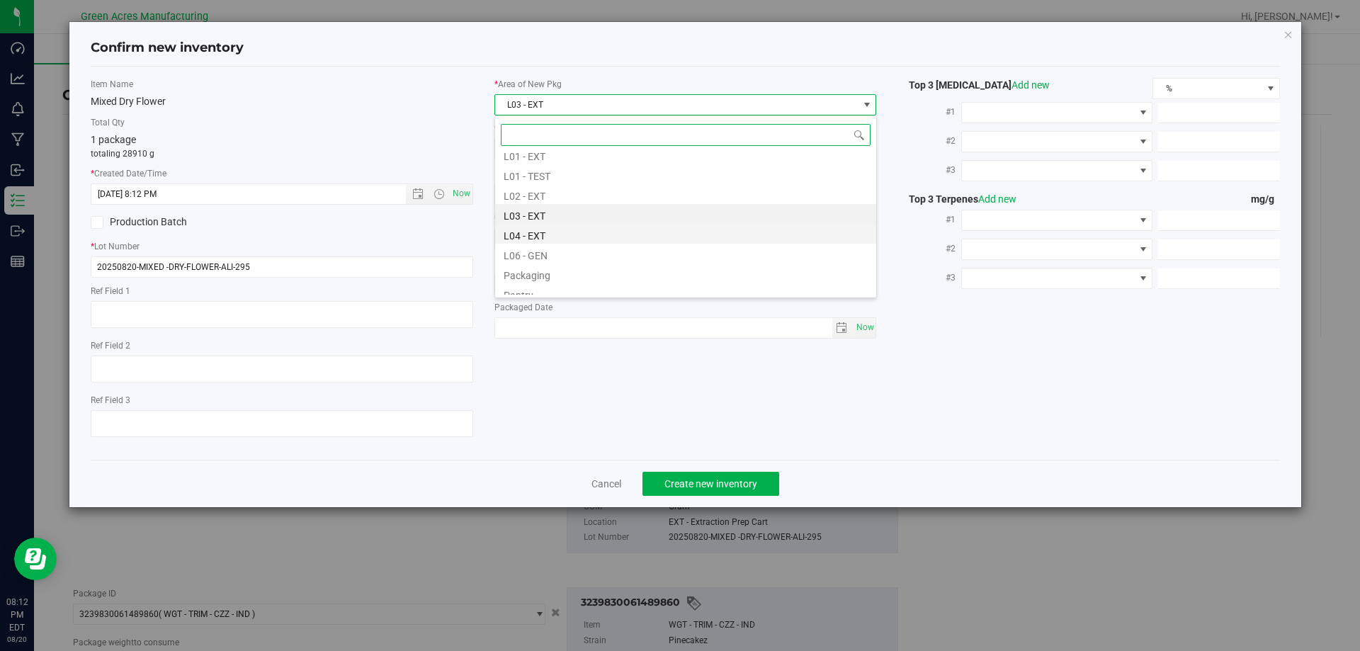
click at [568, 239] on li "L04 - EXT" at bounding box center [685, 234] width 381 height 20
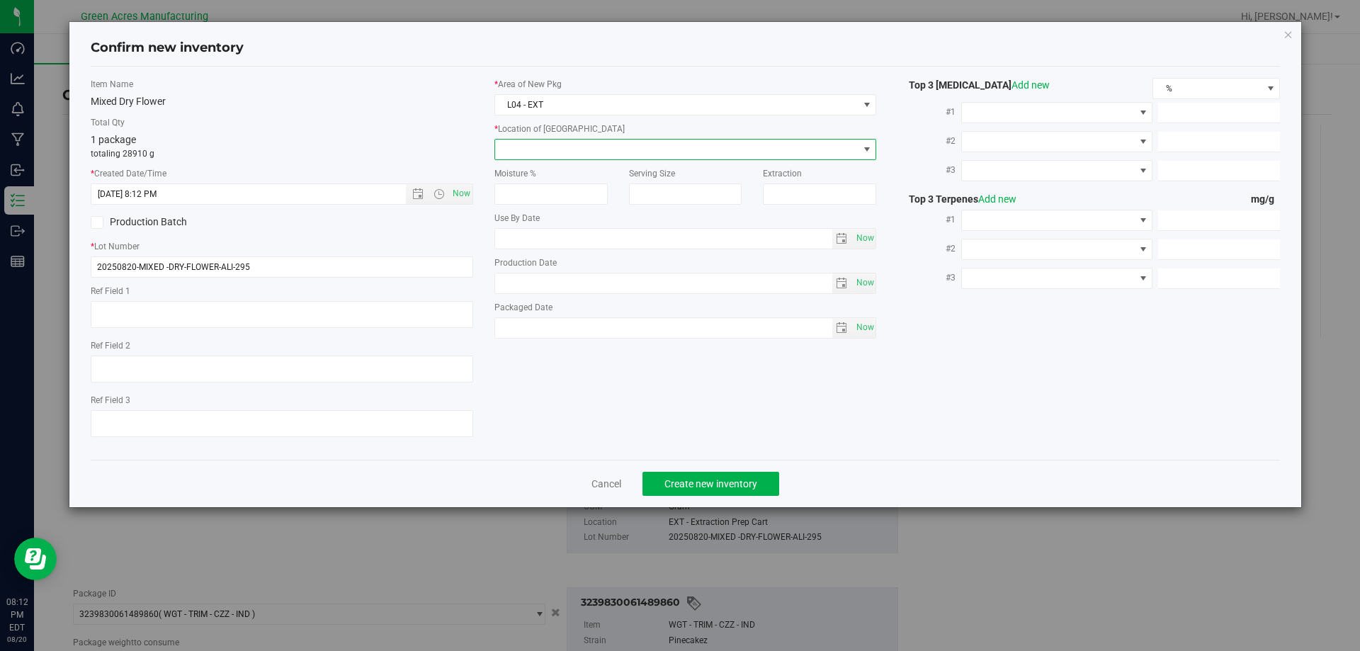
click at [579, 150] on span at bounding box center [676, 150] width 363 height 20
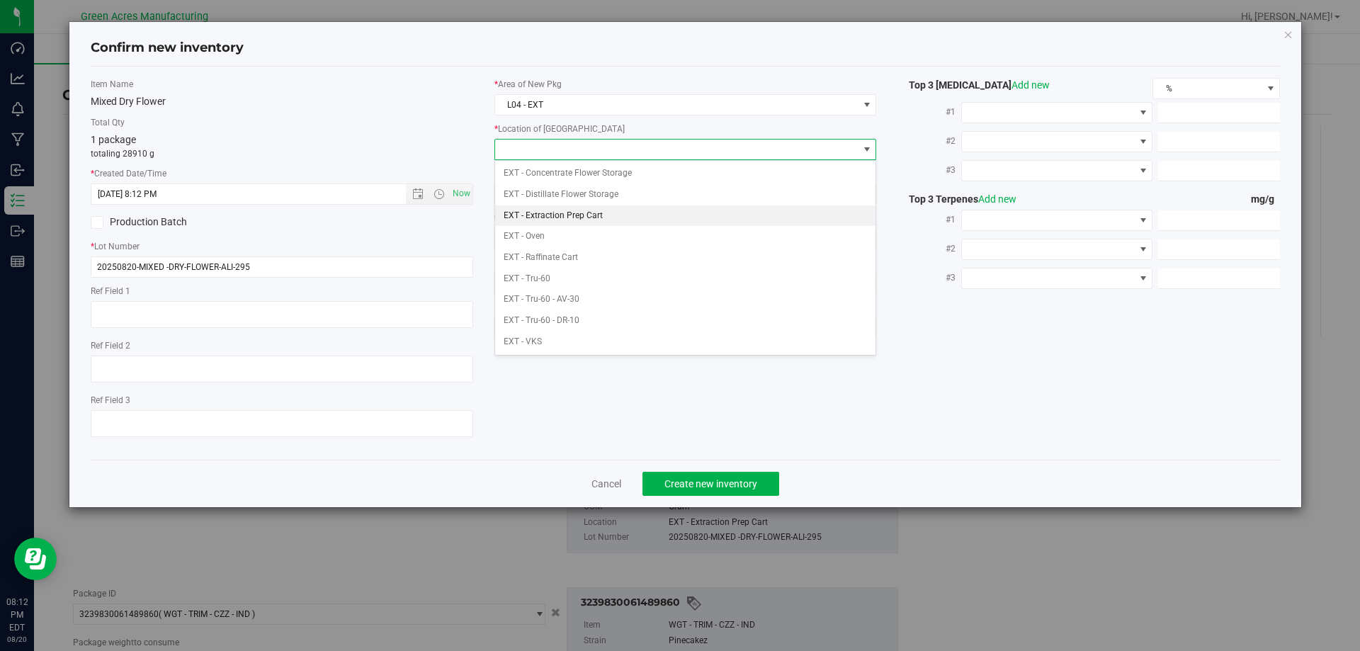
click at [581, 210] on li "EXT - Extraction Prep Cart" at bounding box center [685, 215] width 381 height 21
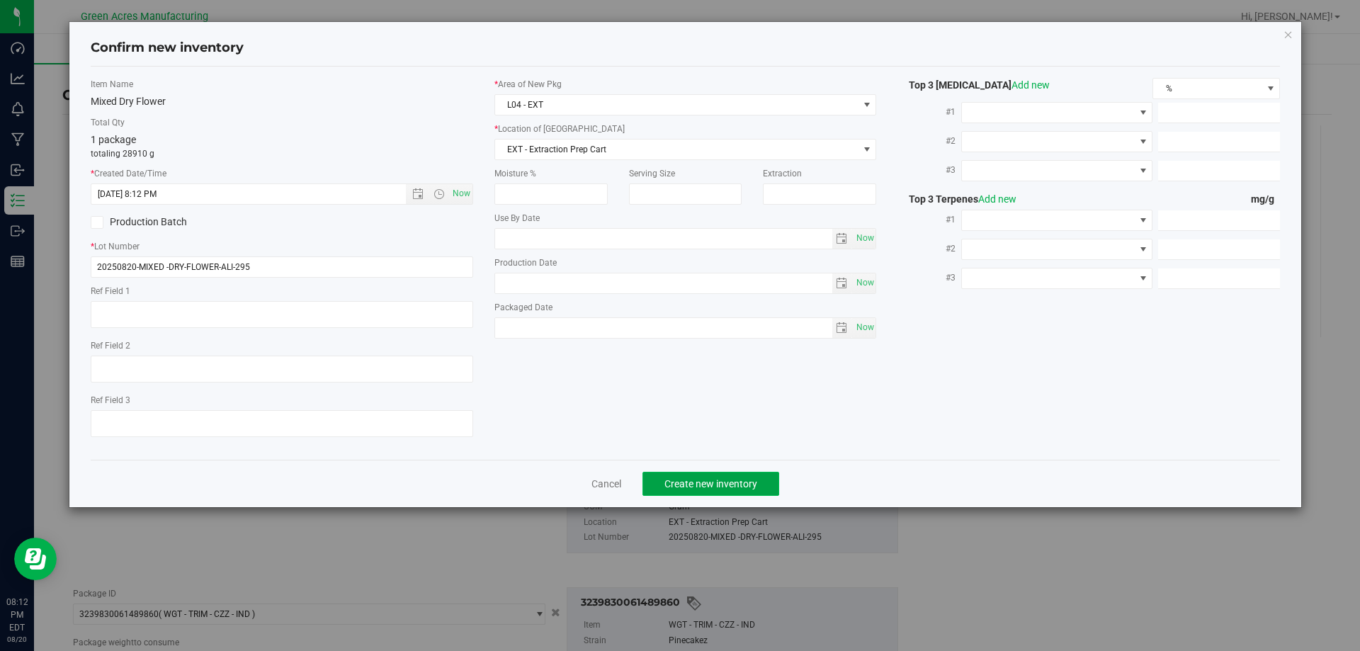
click at [689, 482] on span "Create new inventory" at bounding box center [710, 483] width 93 height 11
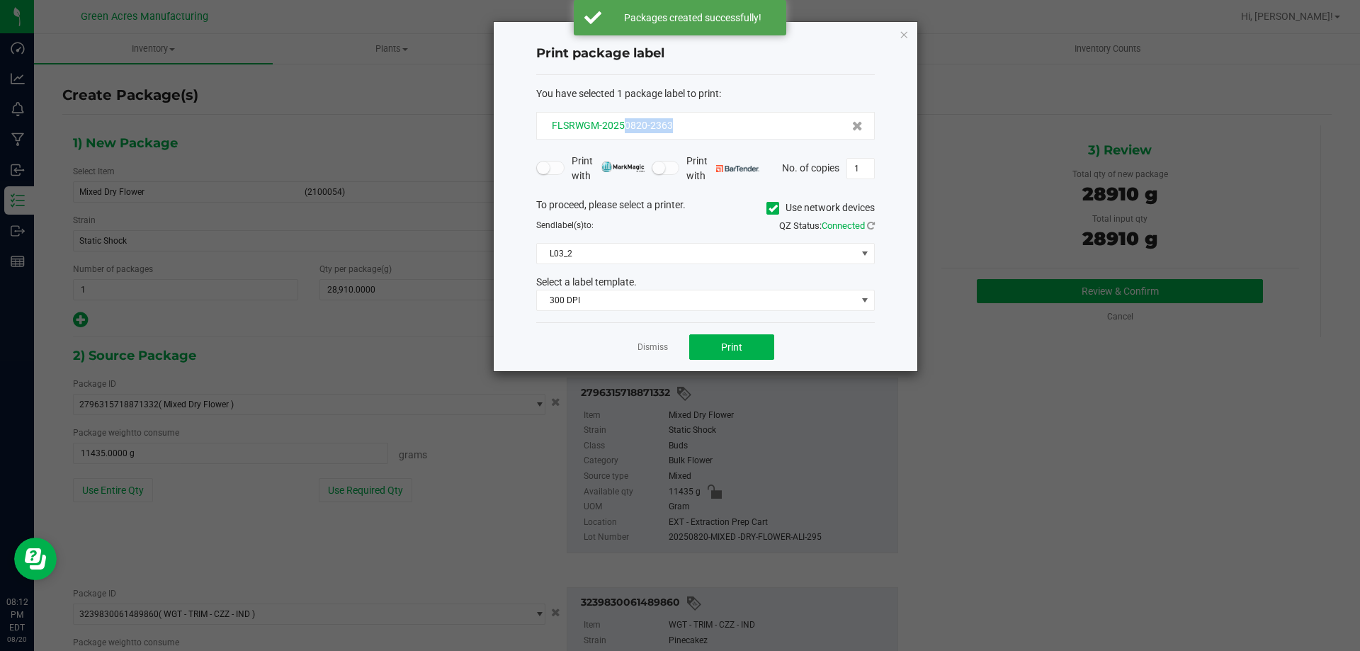
drag, startPoint x: 639, startPoint y: 129, endPoint x: 622, endPoint y: 130, distance: 17.0
click at [623, 130] on div "FLSRWGM-20250820-2363" at bounding box center [705, 125] width 314 height 15
copy span "0820-2363"
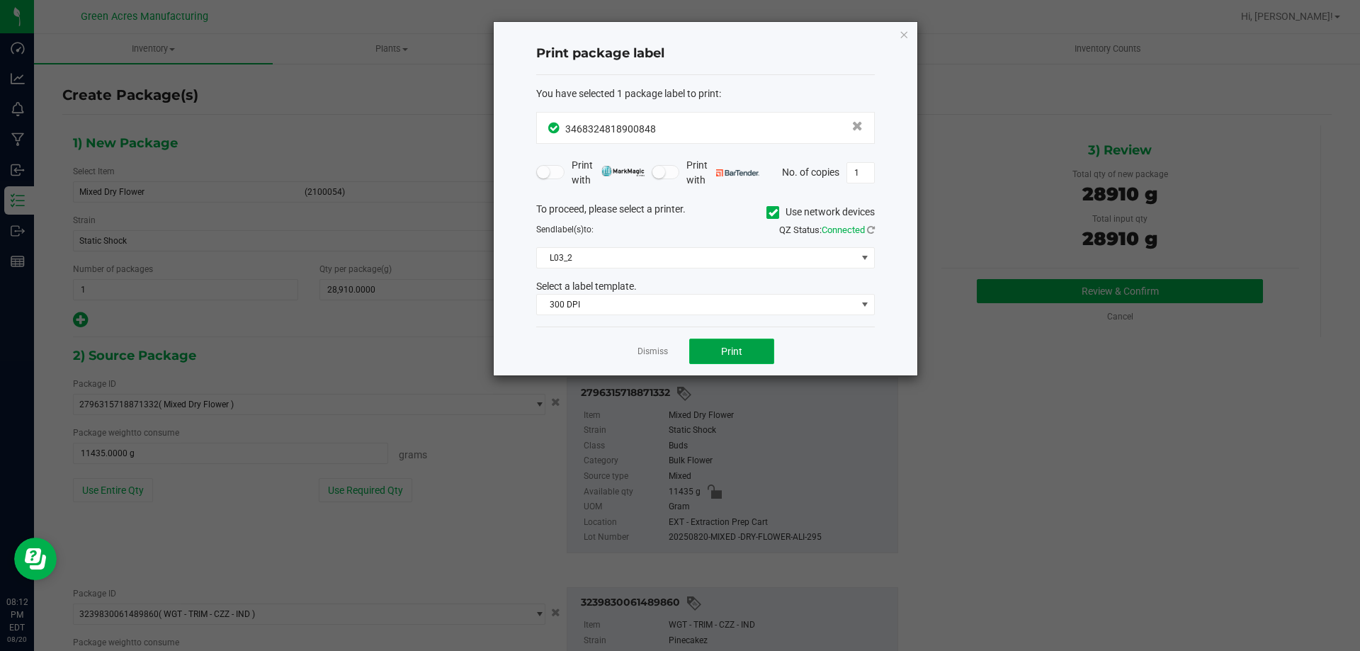
click at [715, 359] on button "Print" at bounding box center [731, 351] width 85 height 25
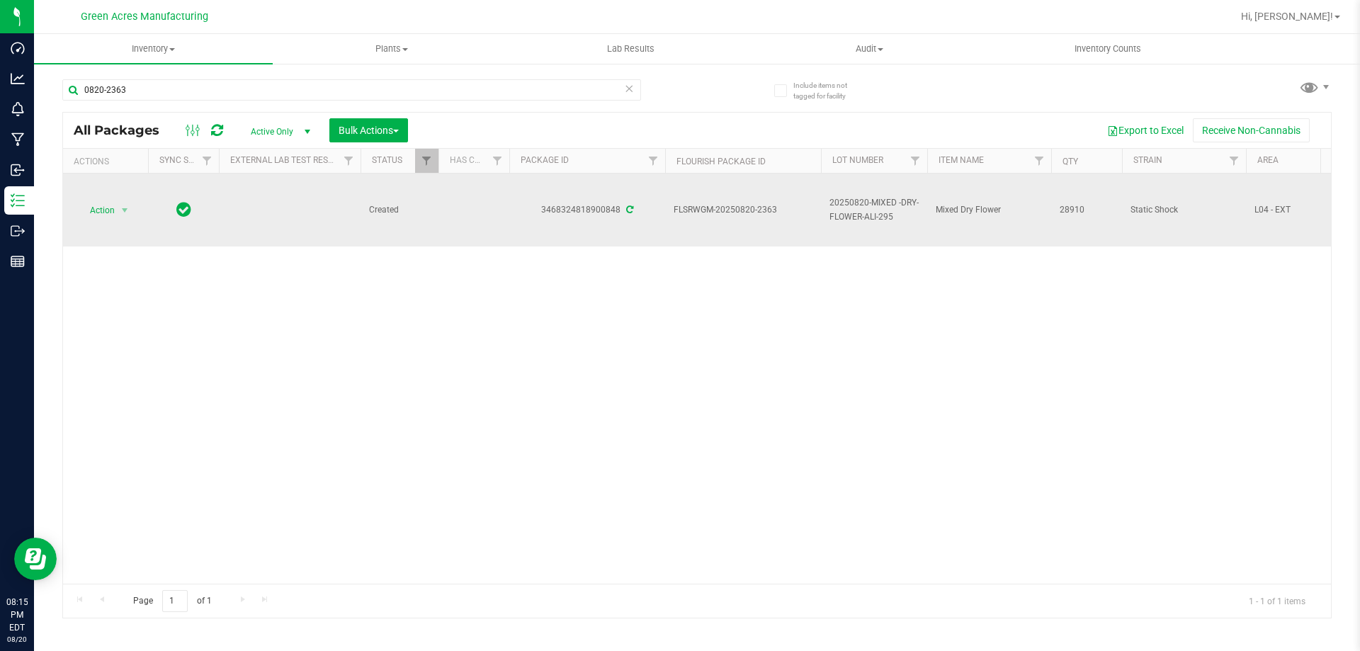
click at [99, 203] on span "Action" at bounding box center [96, 210] width 38 height 20
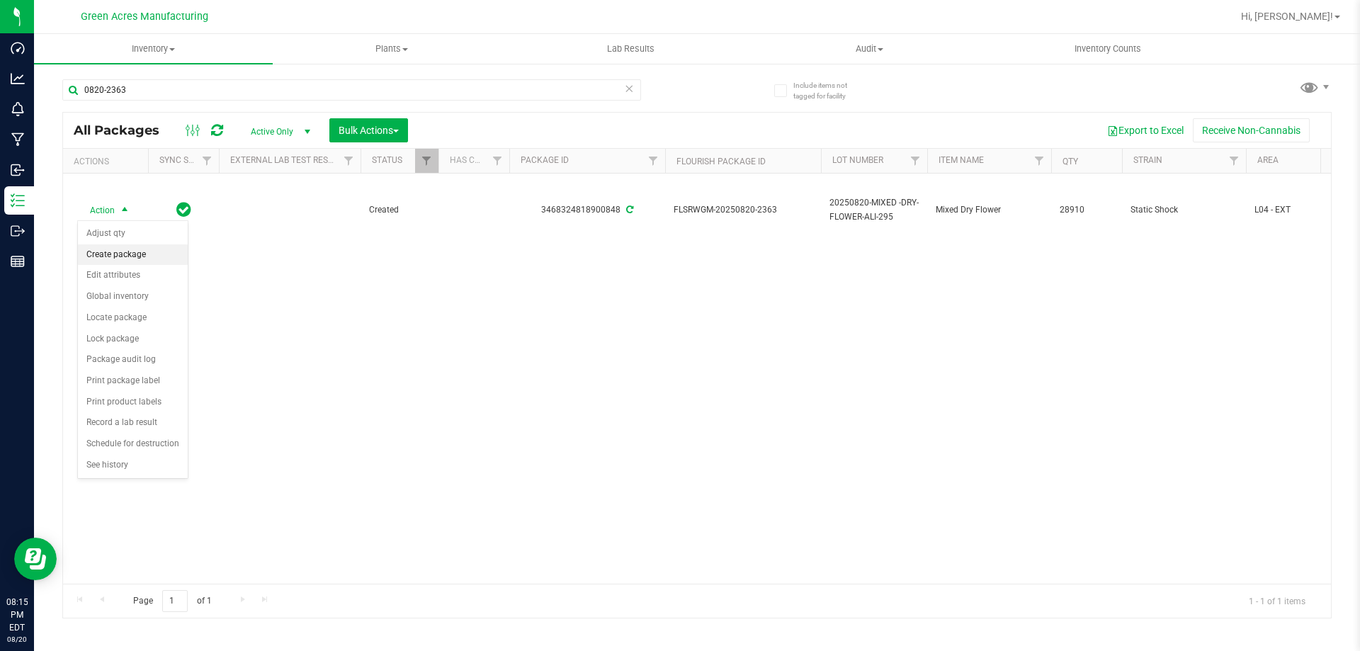
click at [108, 244] on li "Create package" at bounding box center [133, 254] width 110 height 21
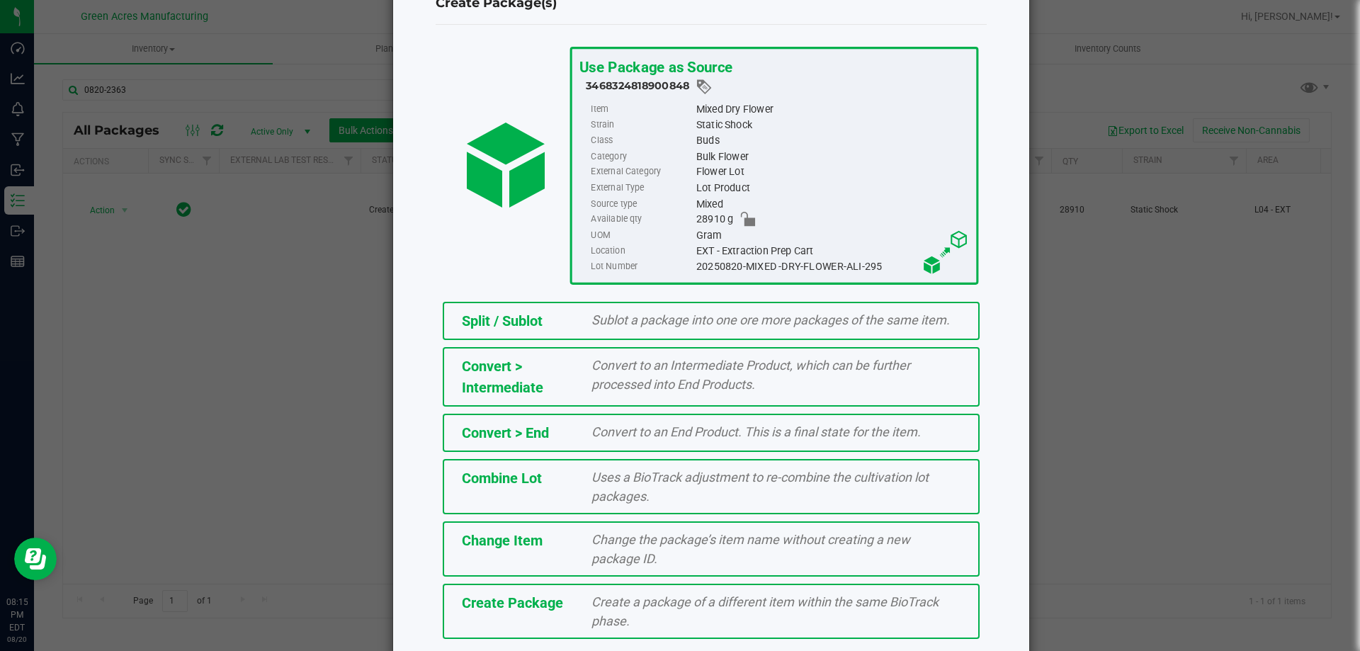
scroll to position [102, 0]
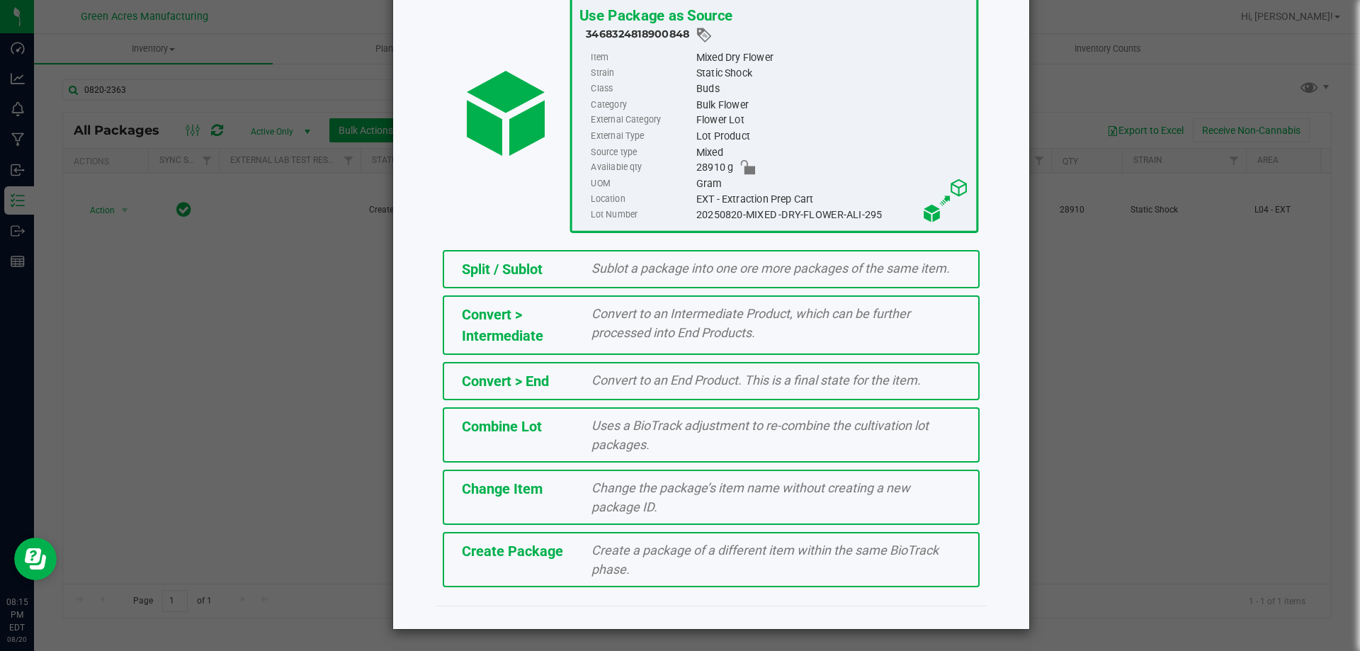
click at [544, 573] on div "Create Package Create a package of a different item within the same BioTrack ph…" at bounding box center [711, 559] width 537 height 55
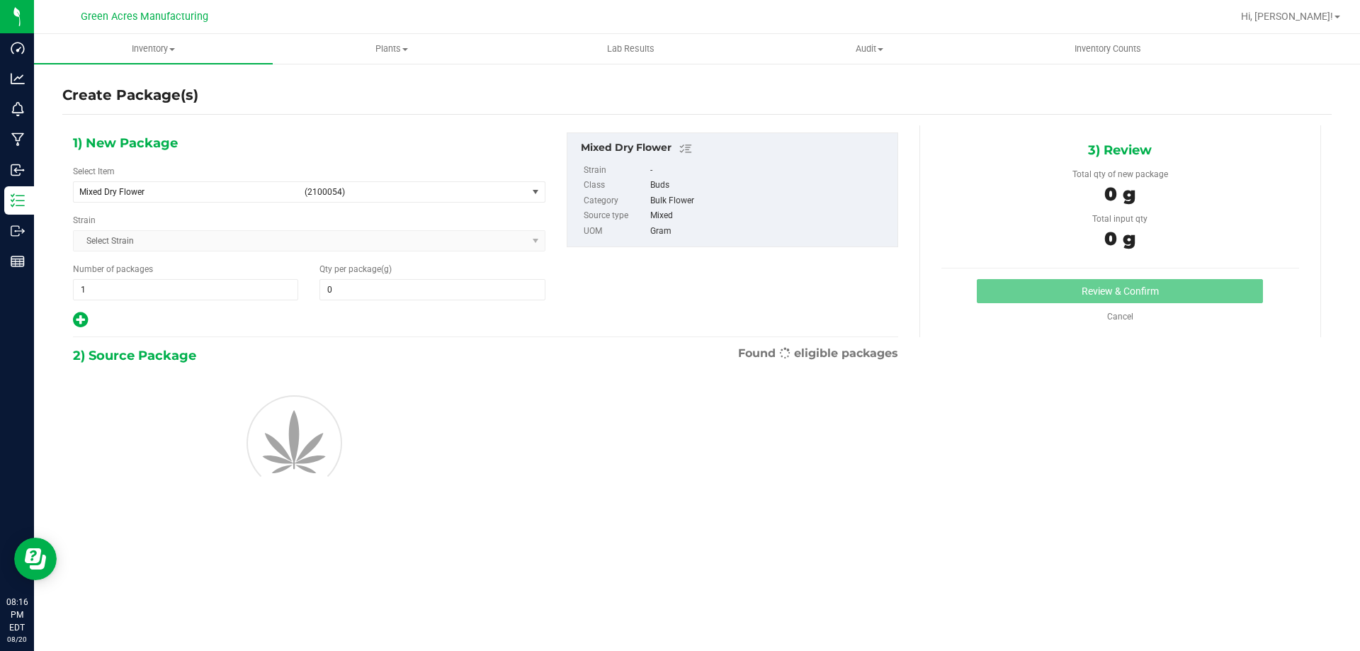
type input "0.0000"
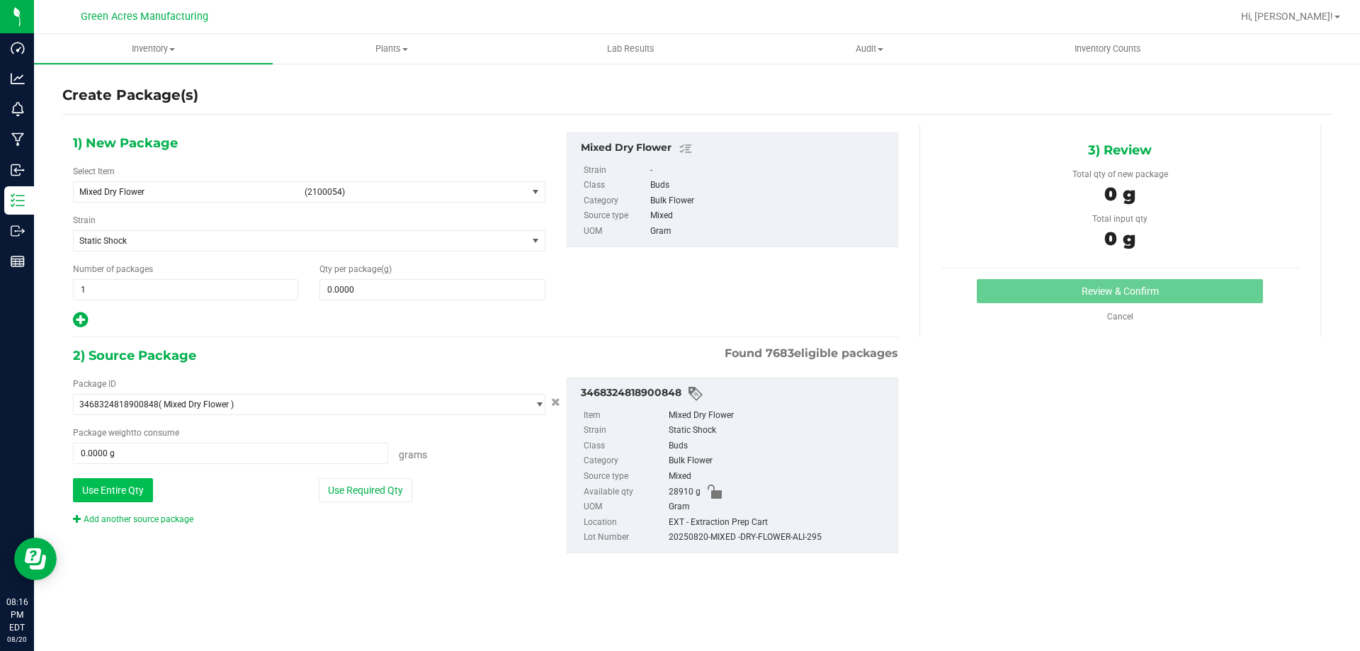
click at [152, 489] on div "Use Entire Qty" at bounding box center [186, 490] width 227 height 24
click at [144, 489] on button "Use Entire Qty" at bounding box center [113, 490] width 80 height 24
type input "28910.0000 g"
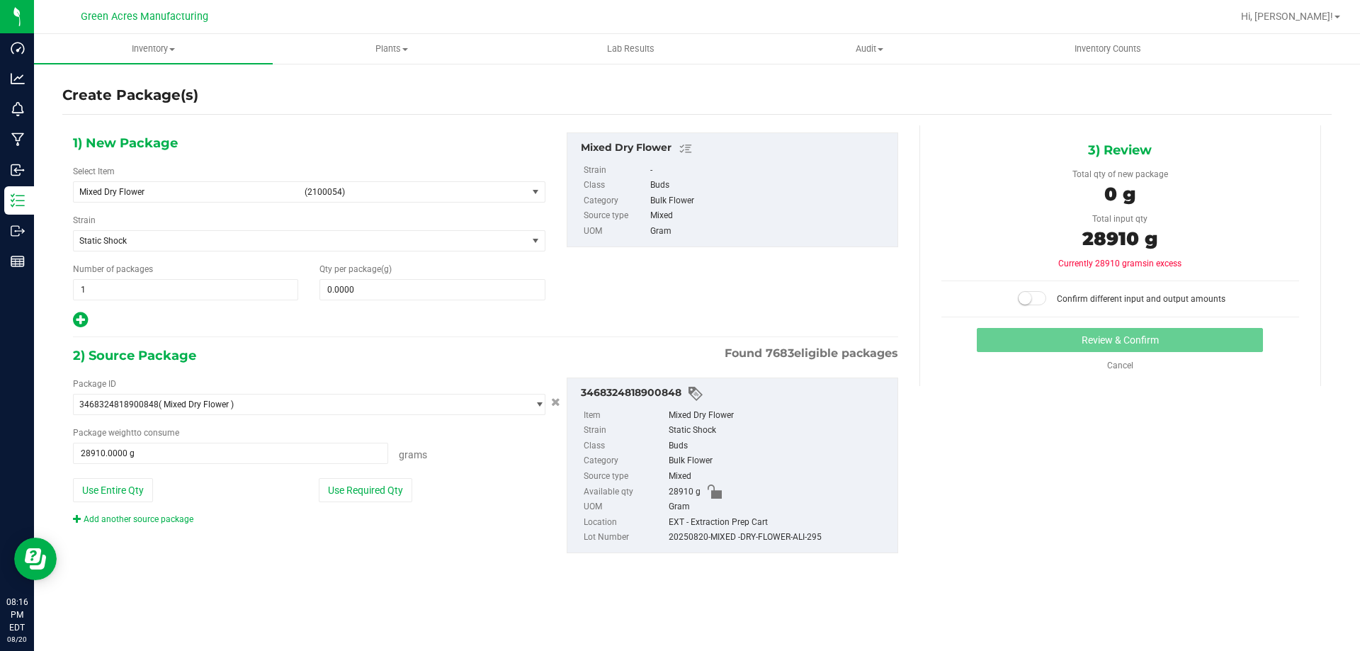
click at [153, 524] on div "Add another source package" at bounding box center [144, 519] width 142 height 13
click at [154, 518] on link "Add another source package" at bounding box center [133, 519] width 120 height 10
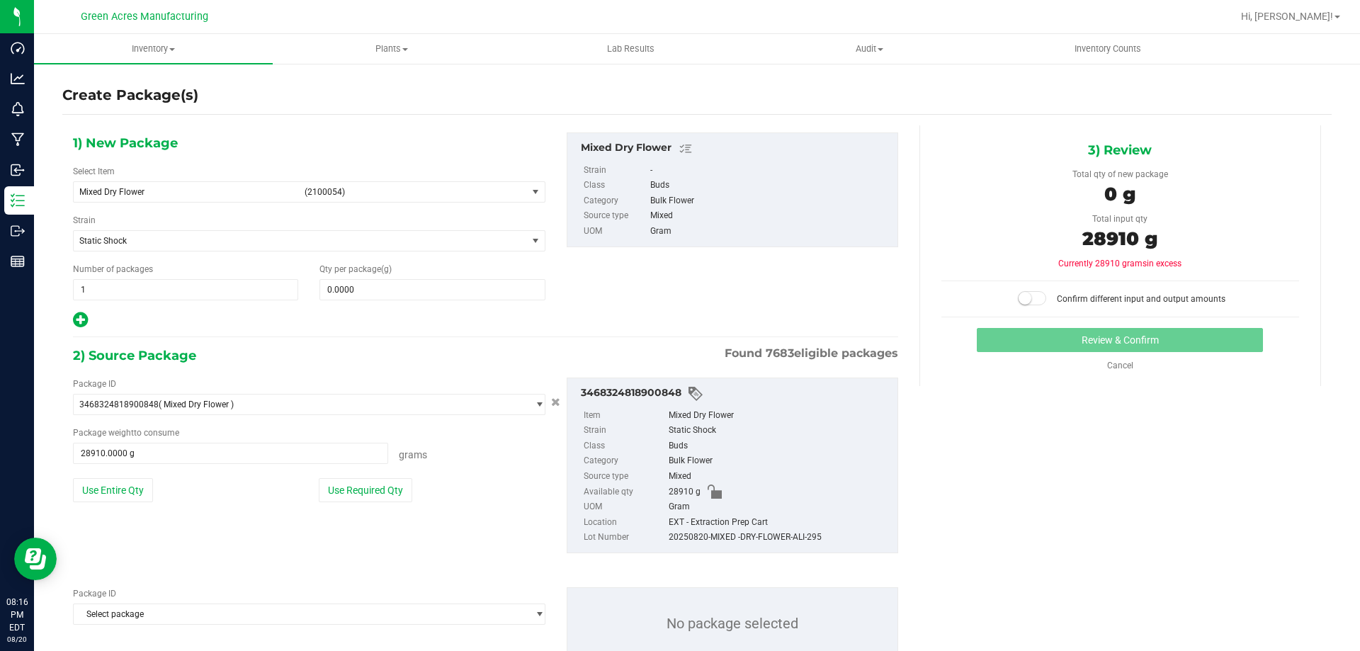
scroll to position [49, 0]
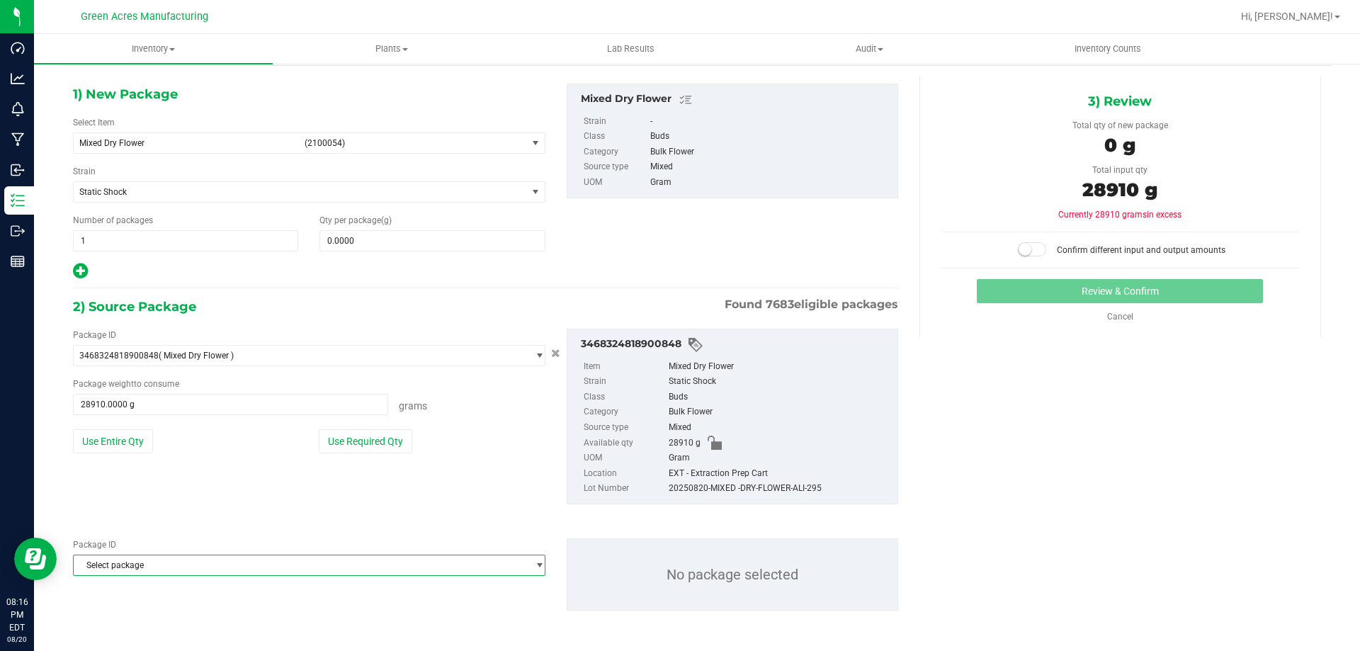
click at [170, 572] on span "Select package" at bounding box center [300, 565] width 453 height 20
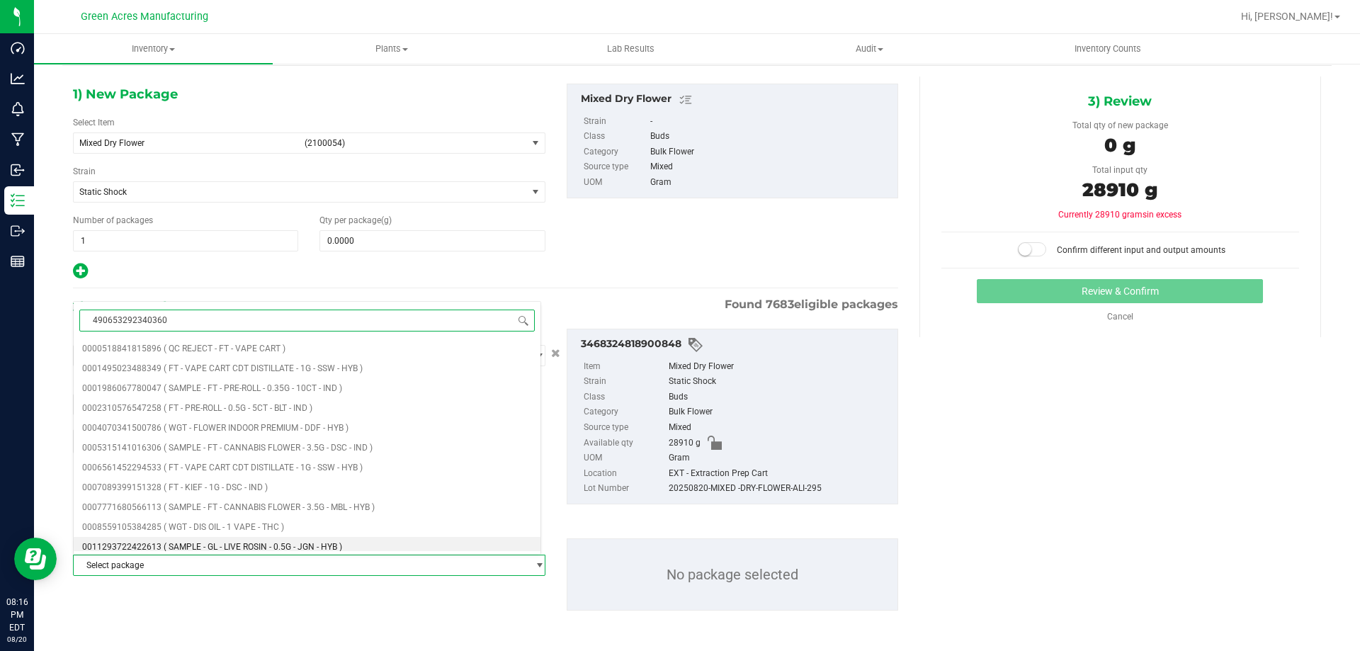
type input "4906532923403607"
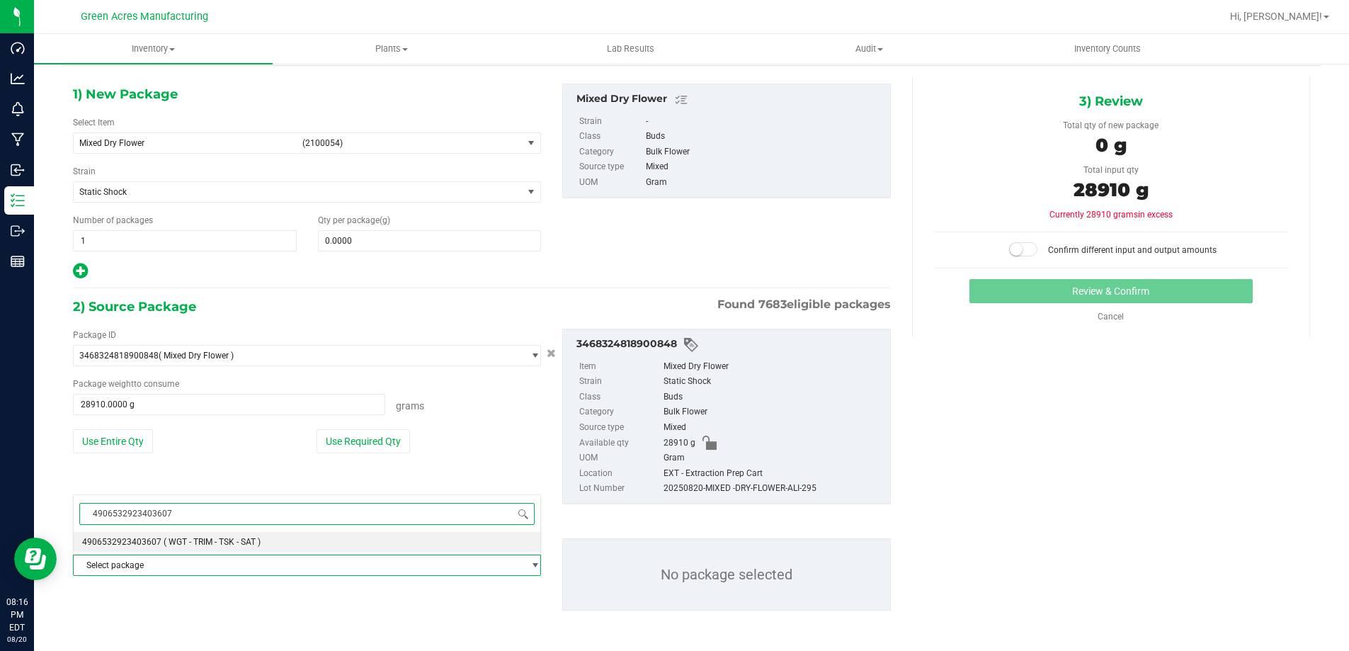
click at [198, 547] on li "4906532923403607 ( WGT - TRIM - TSK - SAT )" at bounding box center [307, 542] width 467 height 20
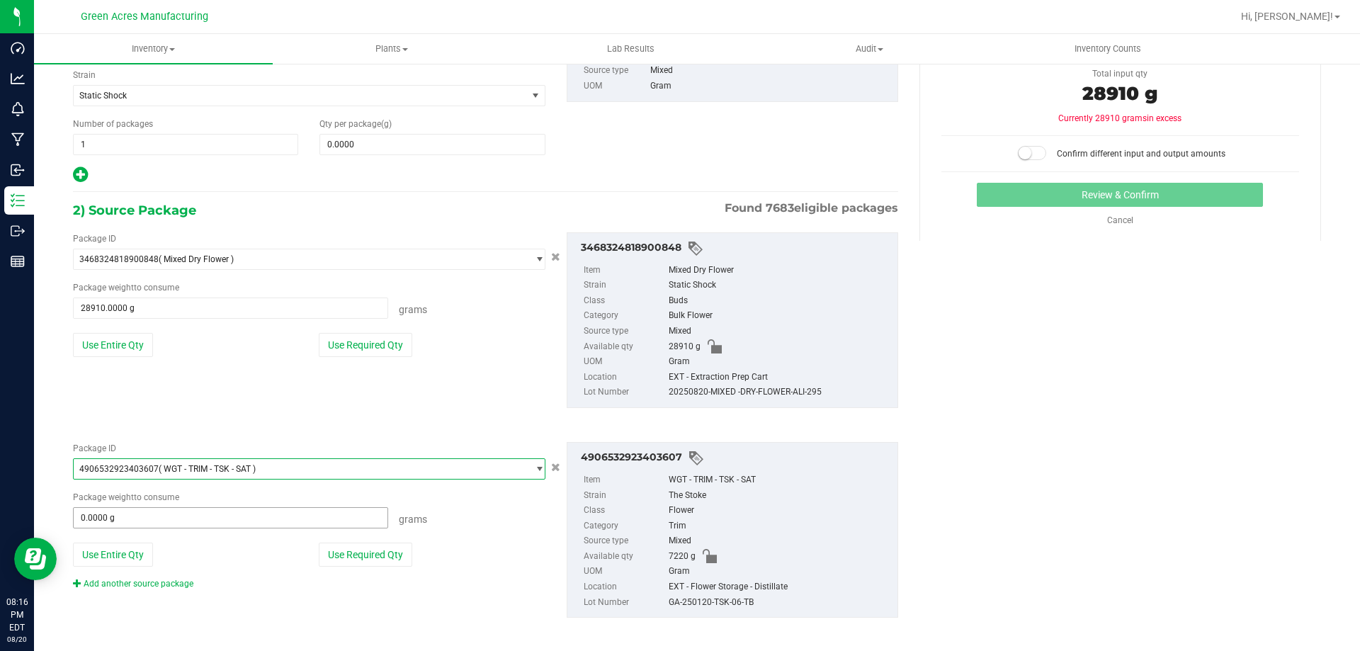
scroll to position [152, 0]
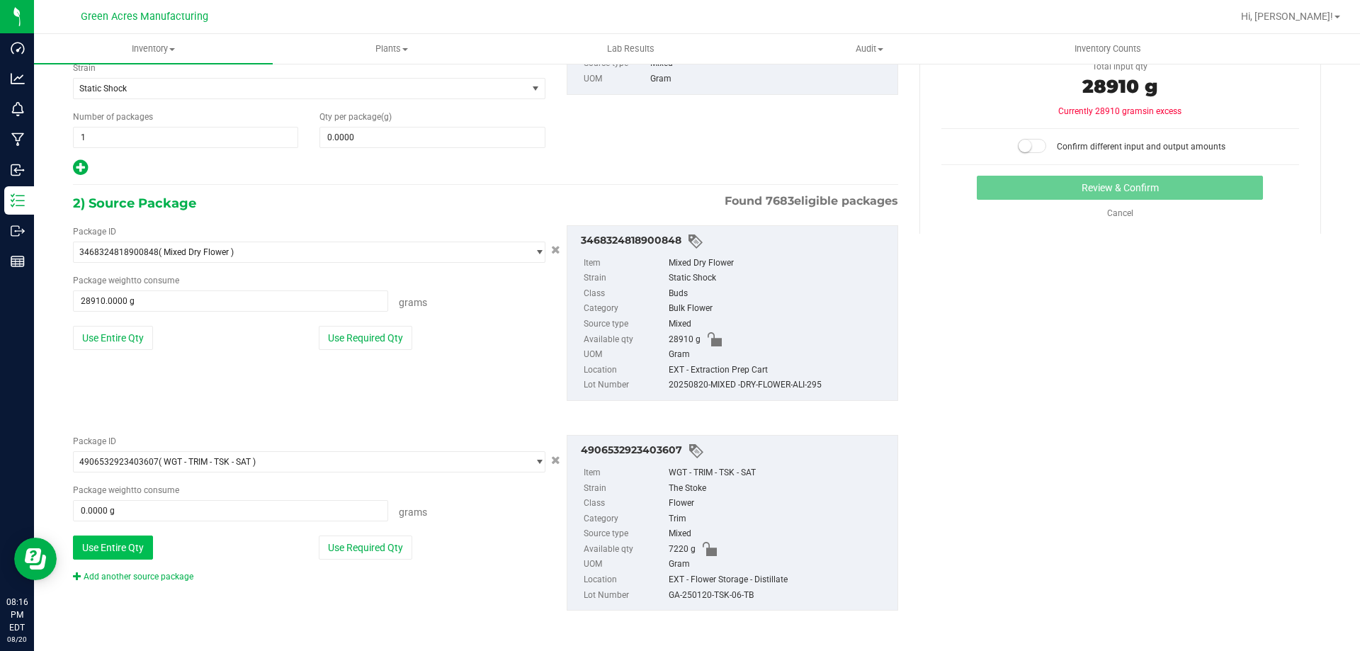
click at [140, 547] on button "Use Entire Qty" at bounding box center [113, 547] width 80 height 24
type input "7220.0000 g"
click at [147, 576] on link "Add another source package" at bounding box center [133, 577] width 120 height 10
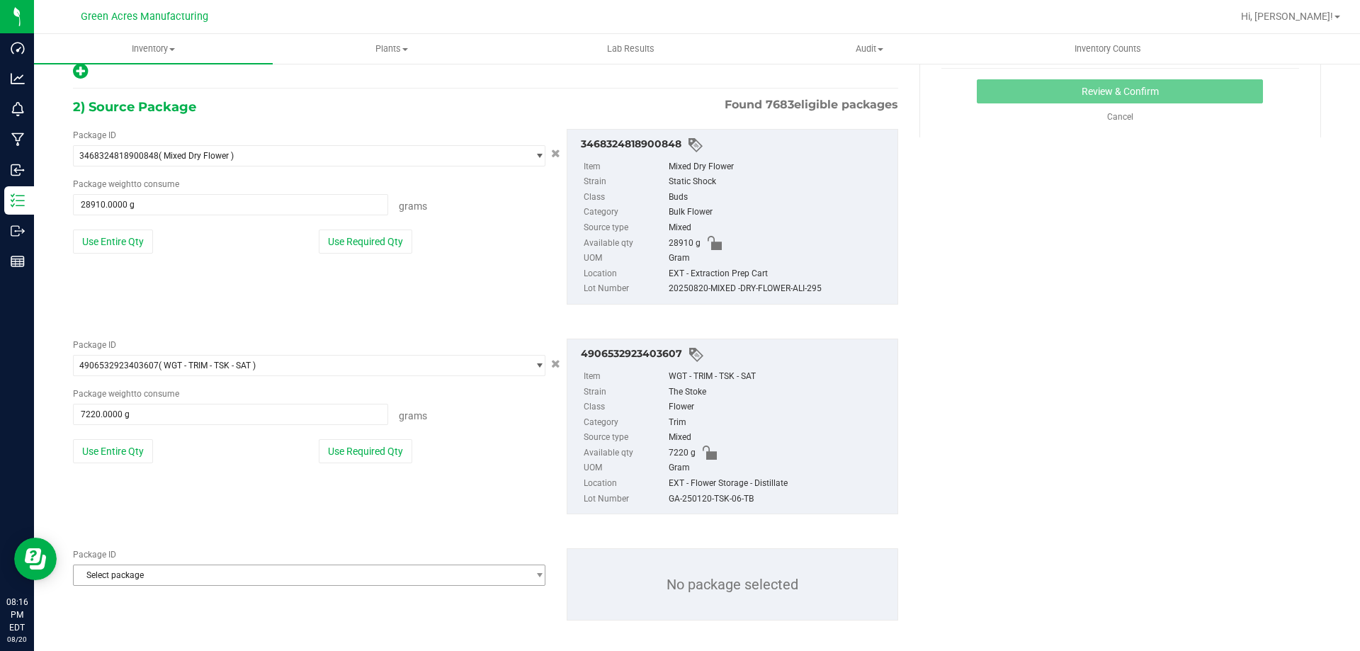
scroll to position [259, 0]
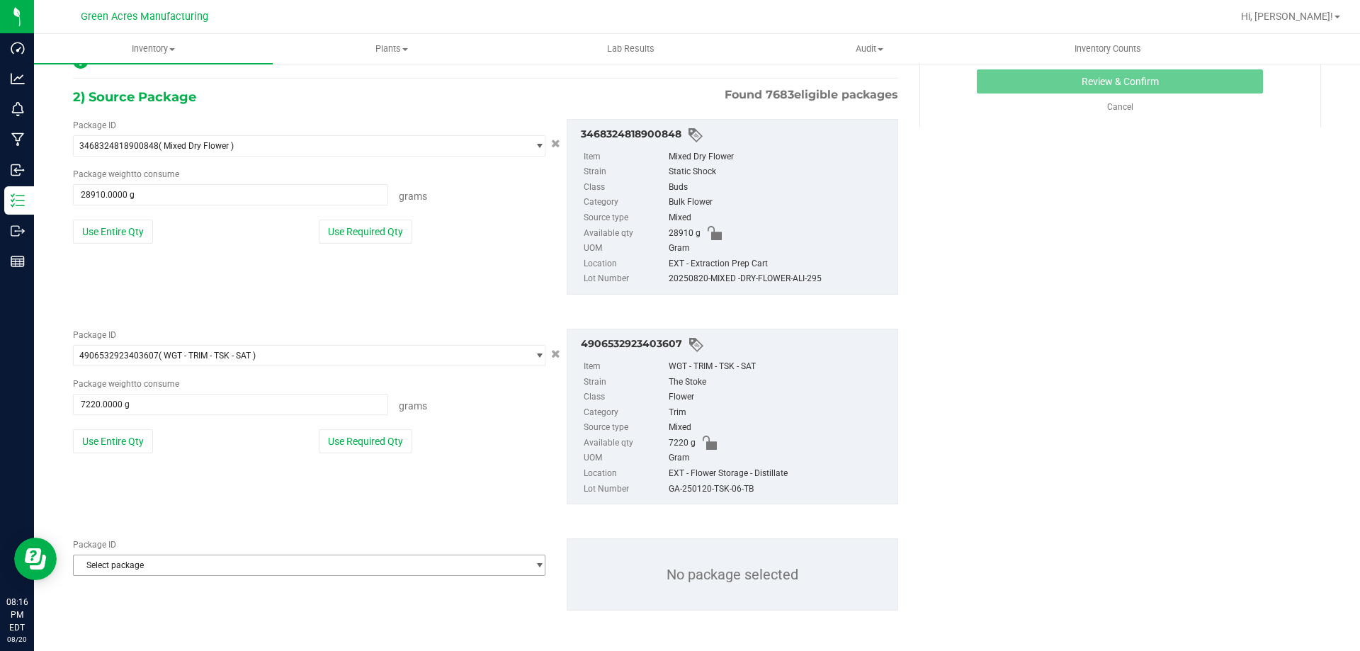
click at [147, 567] on span "Select package" at bounding box center [300, 565] width 453 height 20
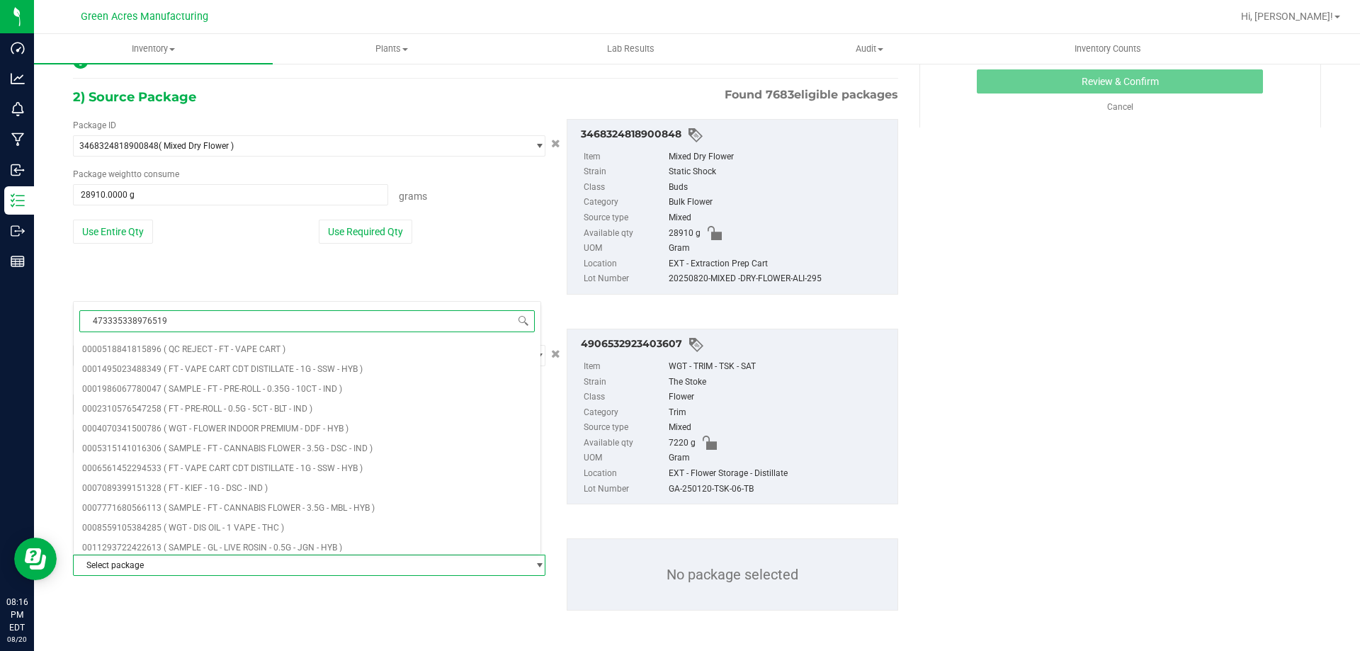
type input "4733353389765199"
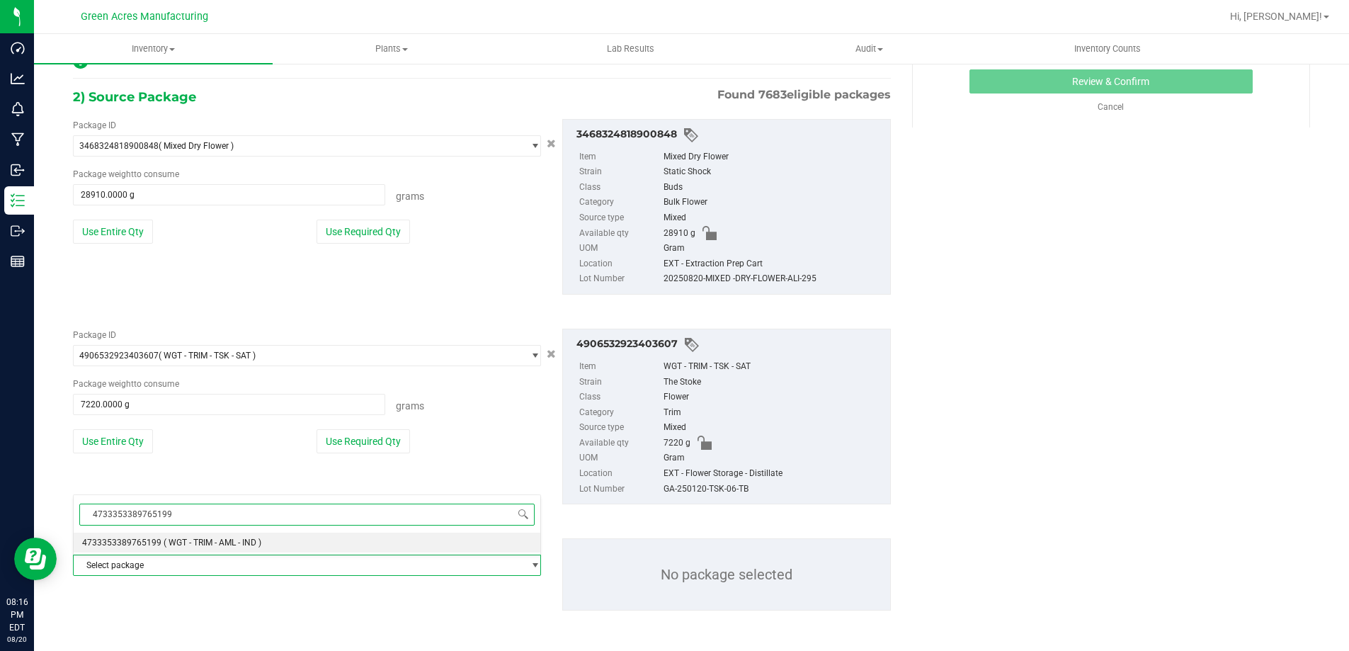
click at [139, 546] on span "4733353389765199" at bounding box center [121, 543] width 79 height 10
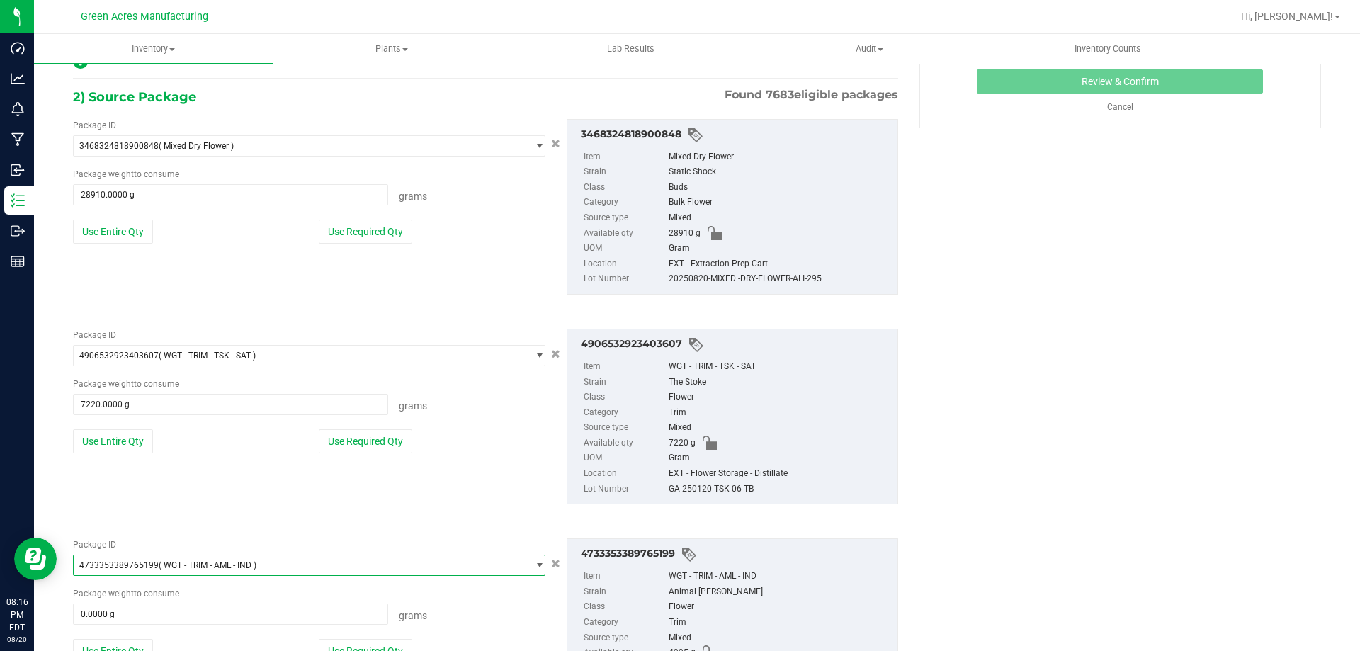
scroll to position [363, 0]
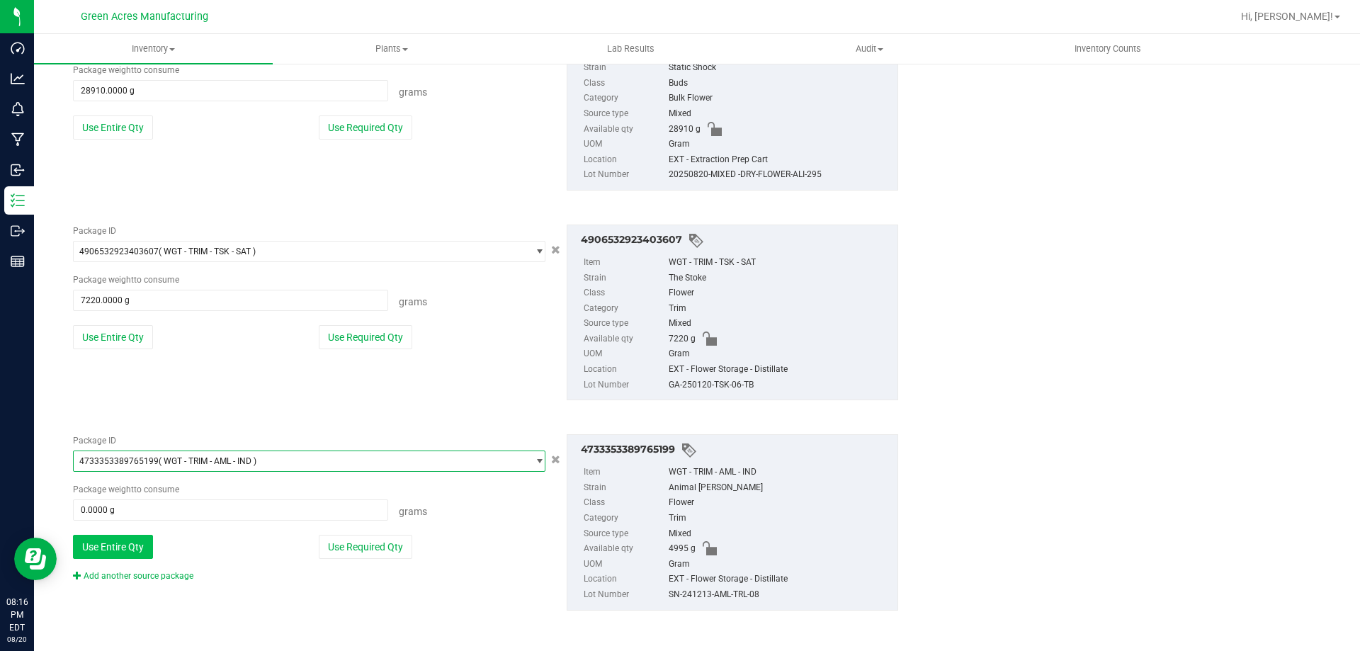
click at [130, 557] on button "Use Entire Qty" at bounding box center [113, 547] width 80 height 24
type input "4995.0000 g"
click at [140, 576] on link "Add another source package" at bounding box center [133, 576] width 120 height 10
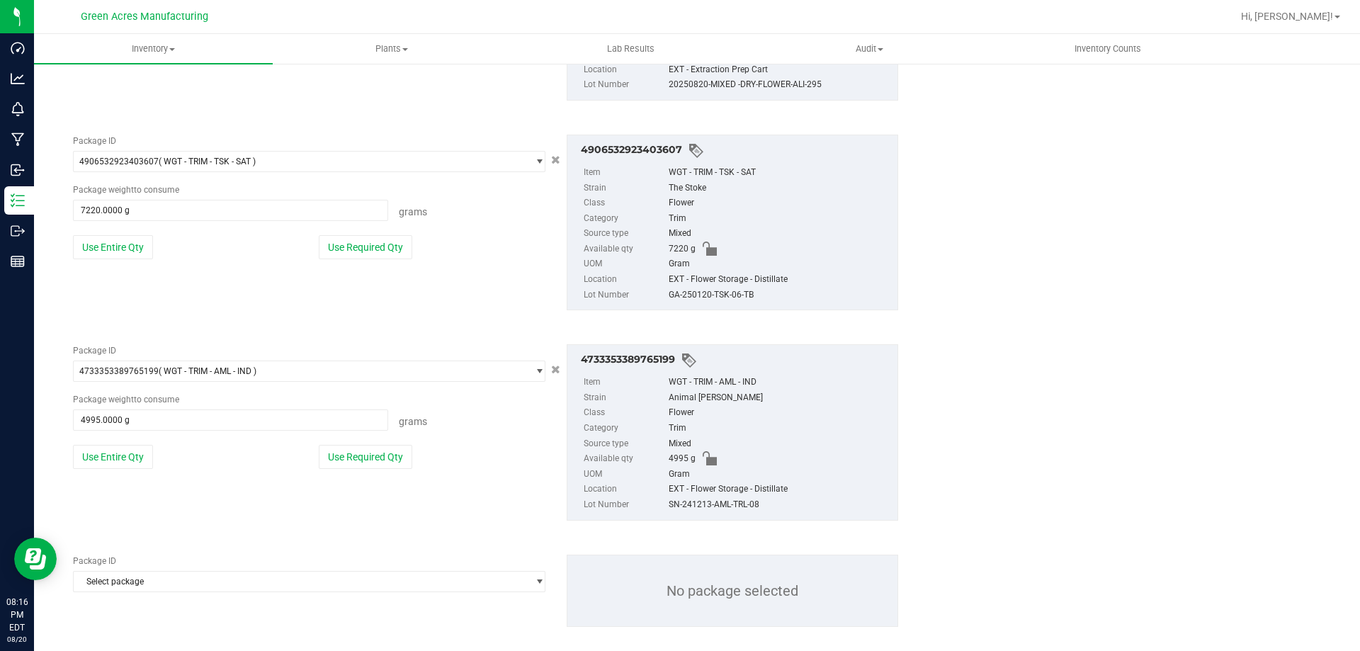
scroll to position [469, 0]
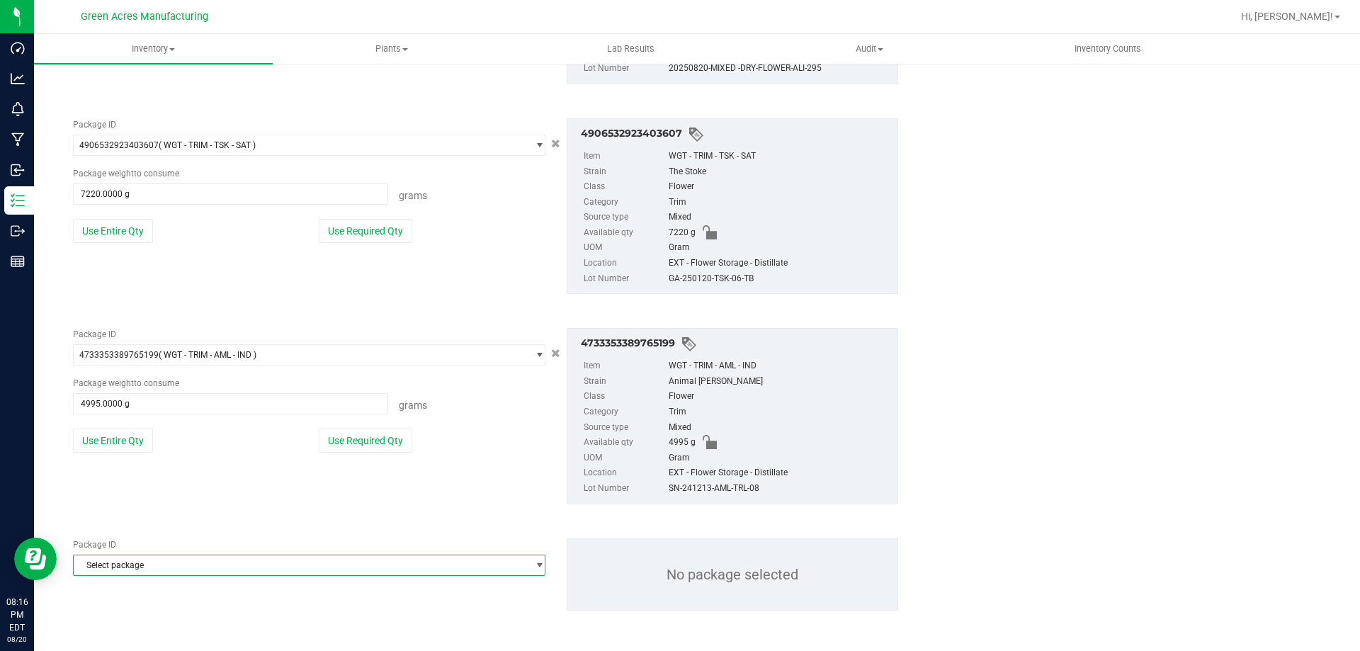
click at [143, 565] on span "Select package" at bounding box center [300, 565] width 453 height 20
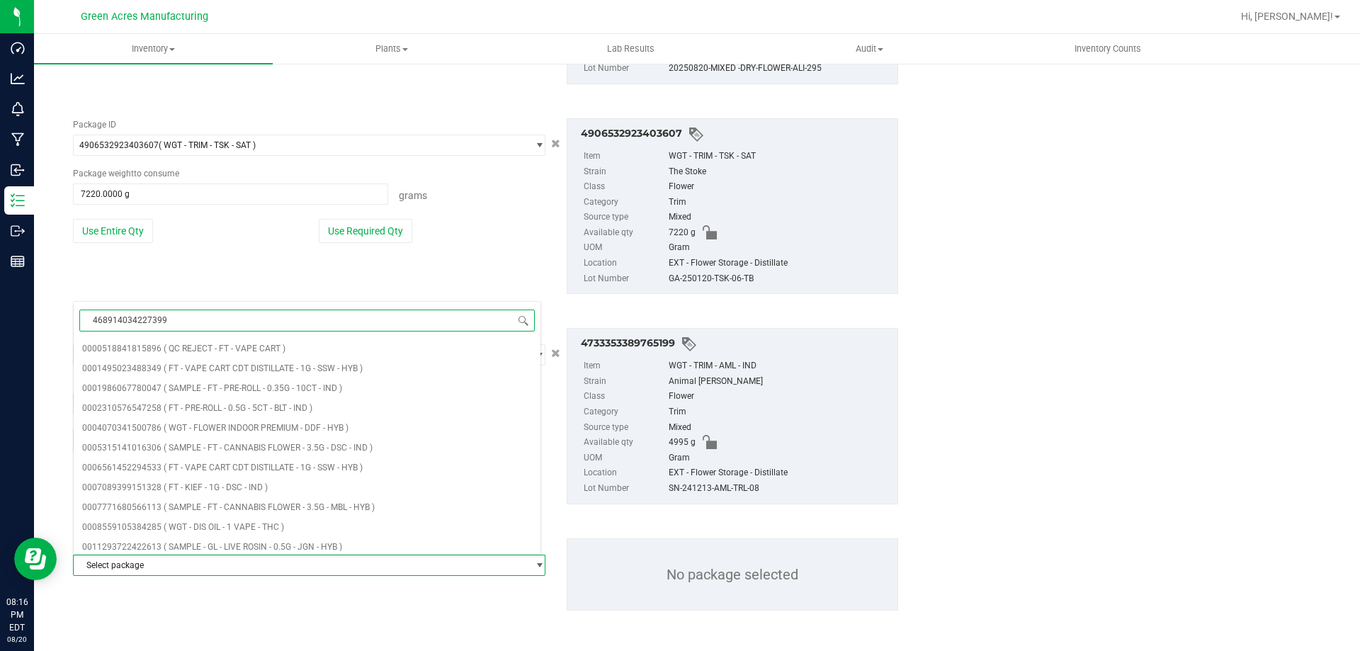
type input "4689140342273990"
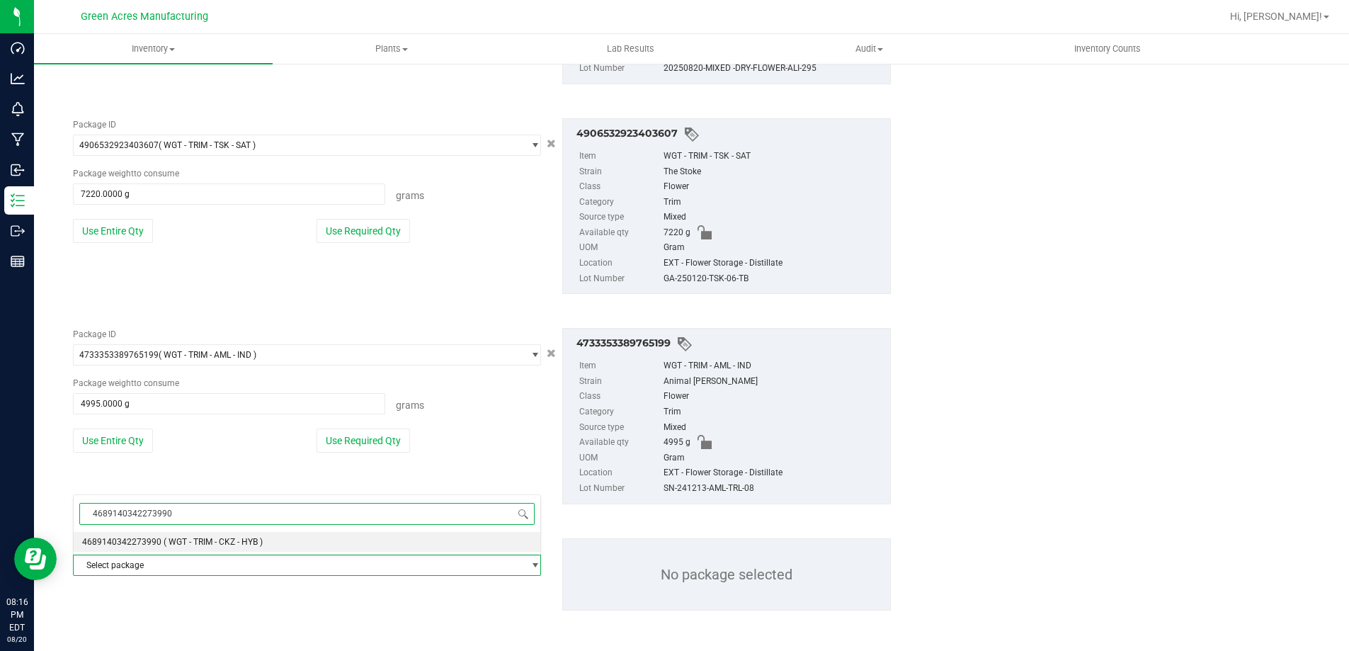
click at [155, 541] on span "4689140342273990" at bounding box center [121, 542] width 79 height 10
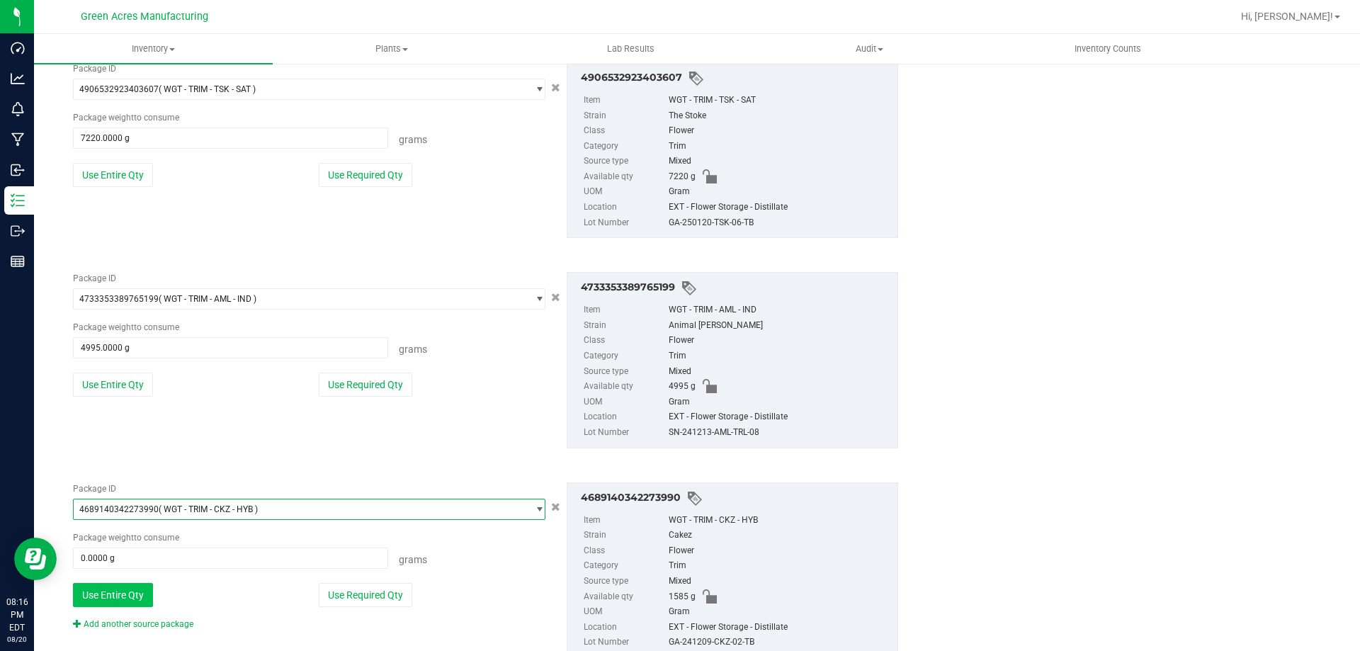
scroll to position [572, 0]
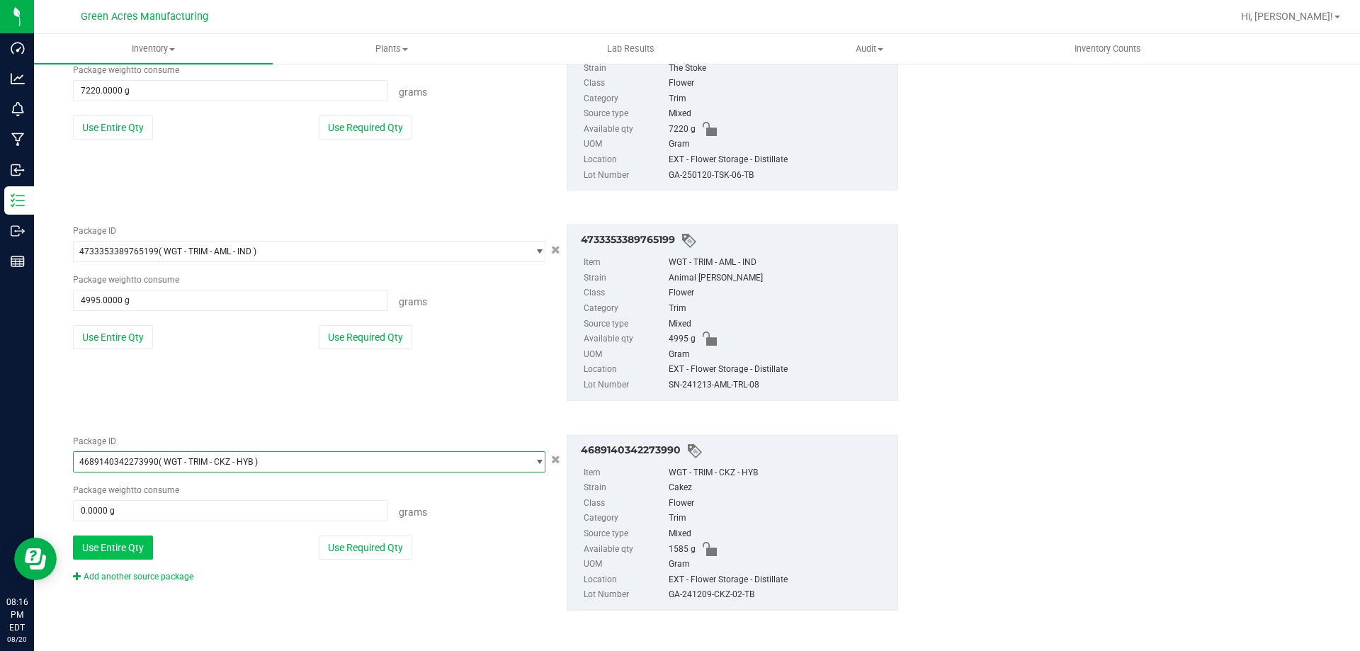
click at [145, 547] on button "Use Entire Qty" at bounding box center [113, 547] width 80 height 24
type input "1585.0000 g"
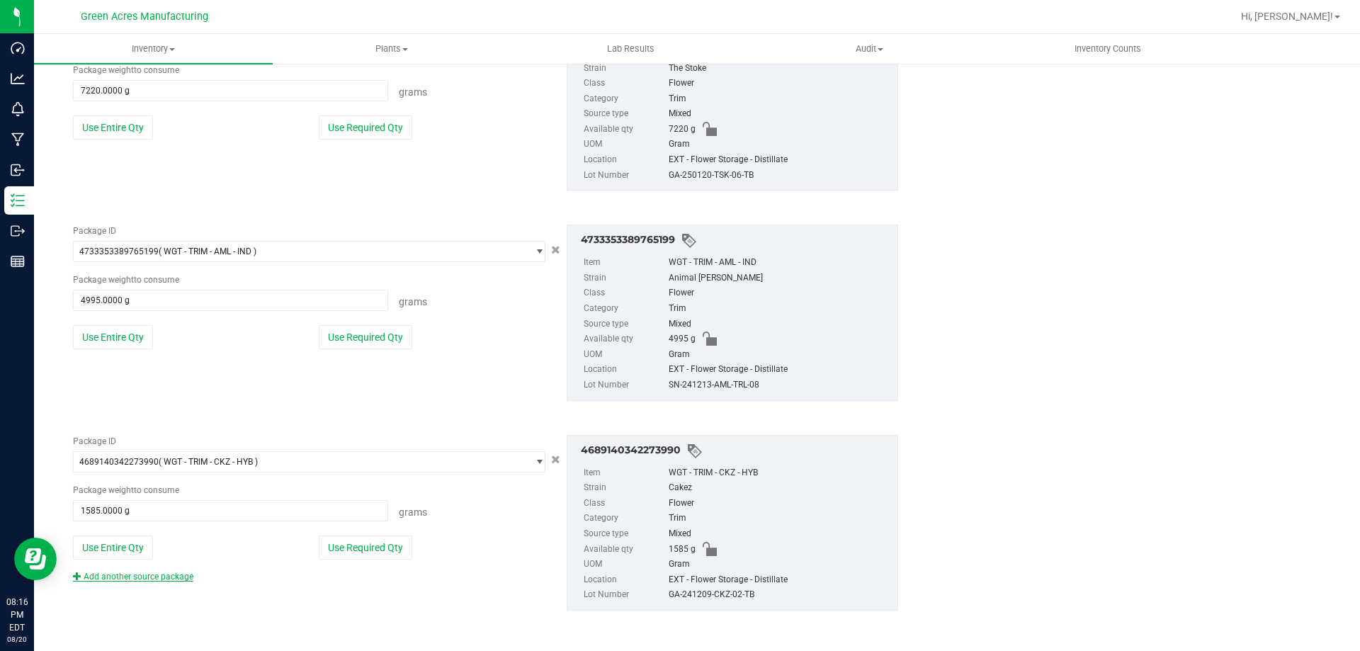
click at [142, 576] on link "Add another source package" at bounding box center [133, 577] width 120 height 10
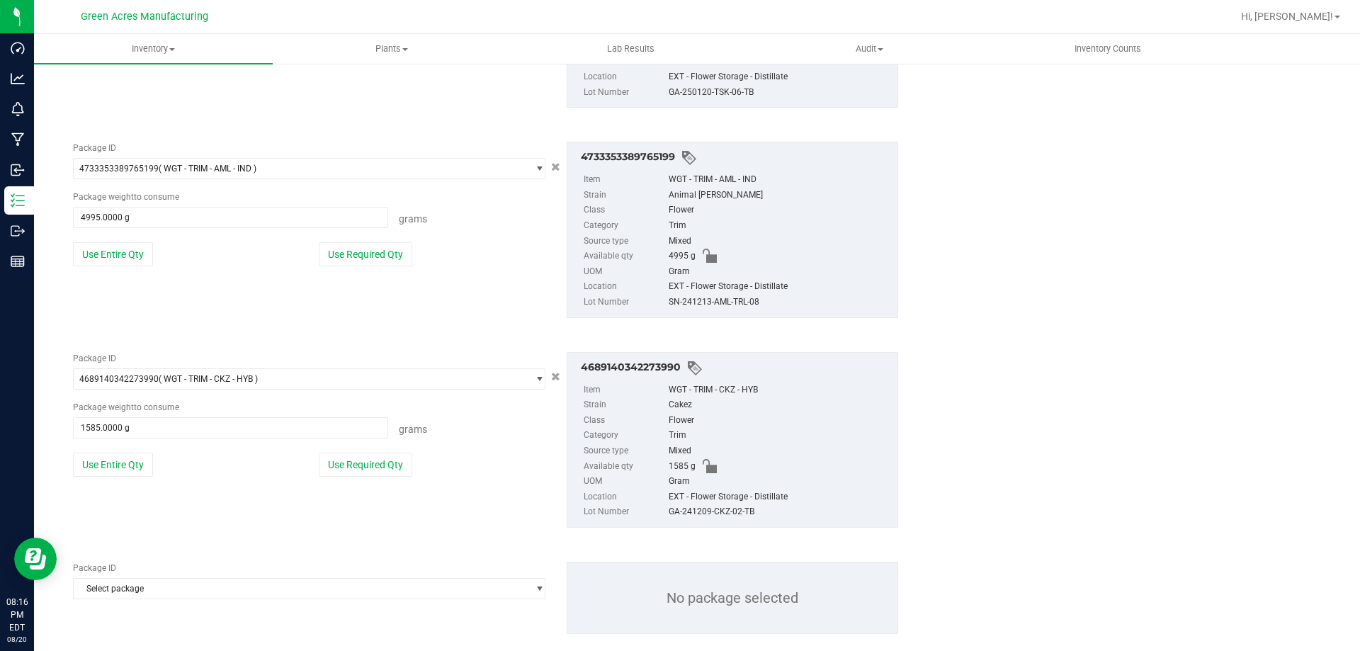
scroll to position [678, 0]
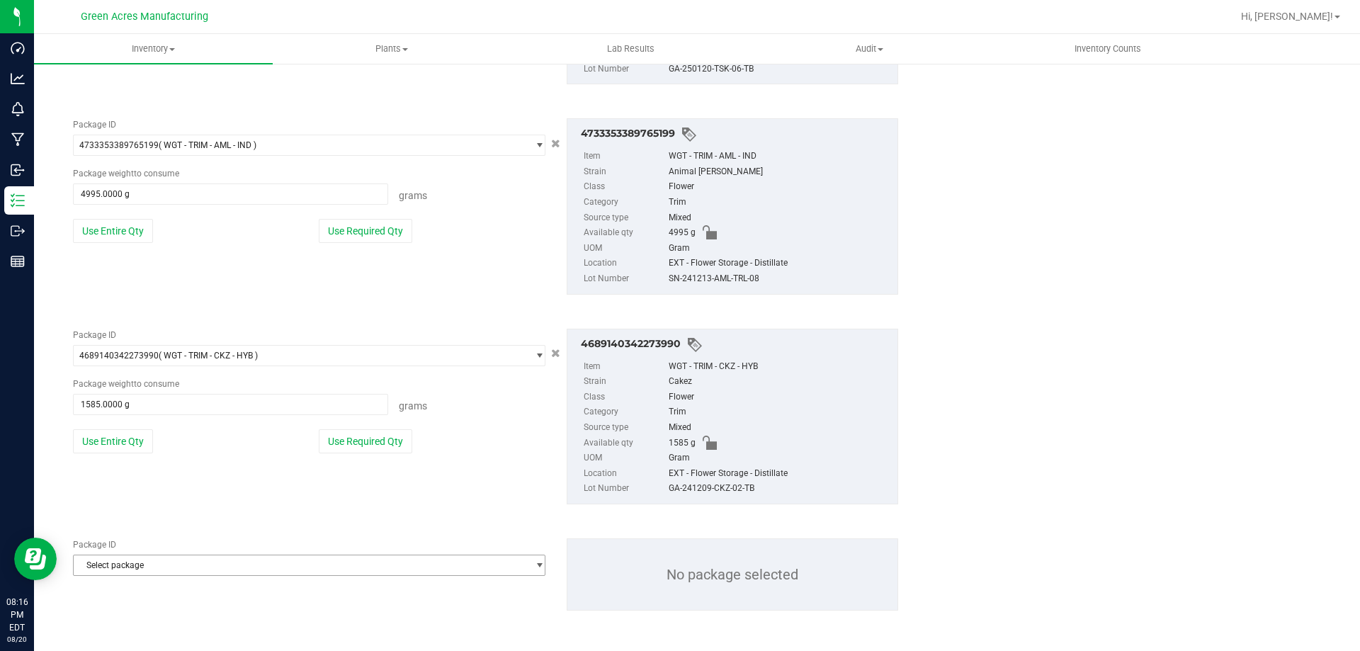
click at [143, 569] on span "Select package" at bounding box center [300, 565] width 453 height 20
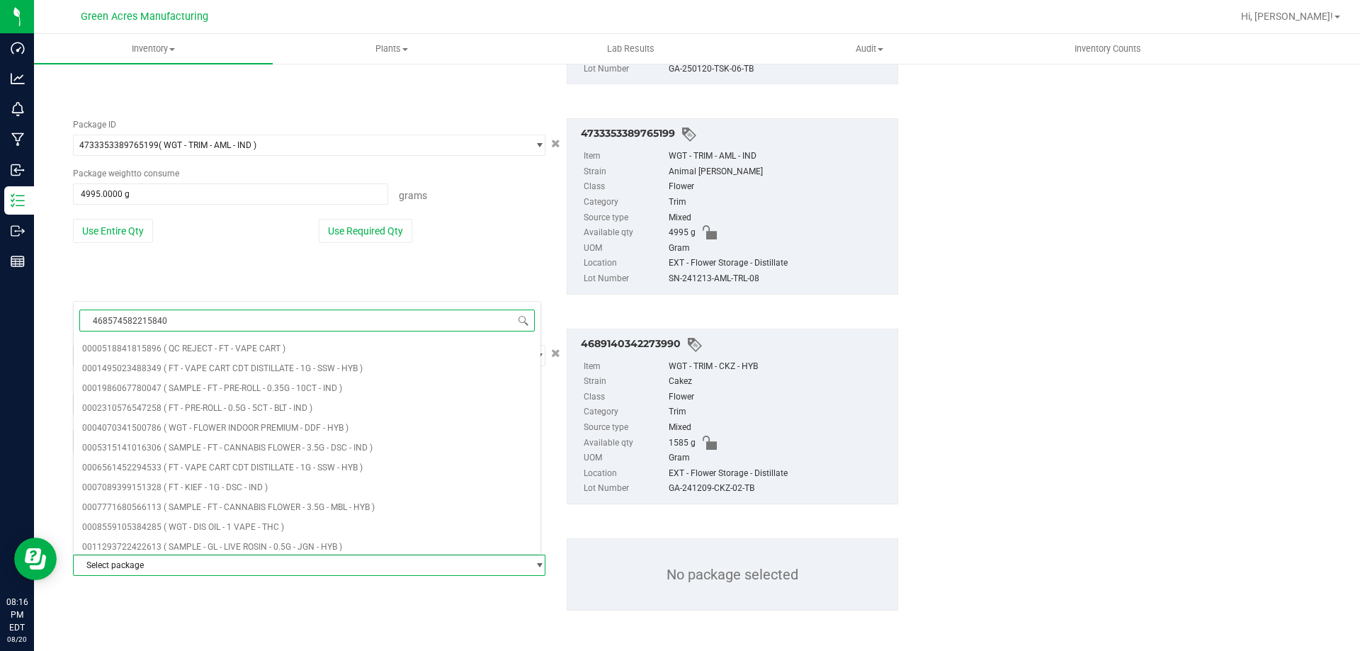
type input "4685745822158409"
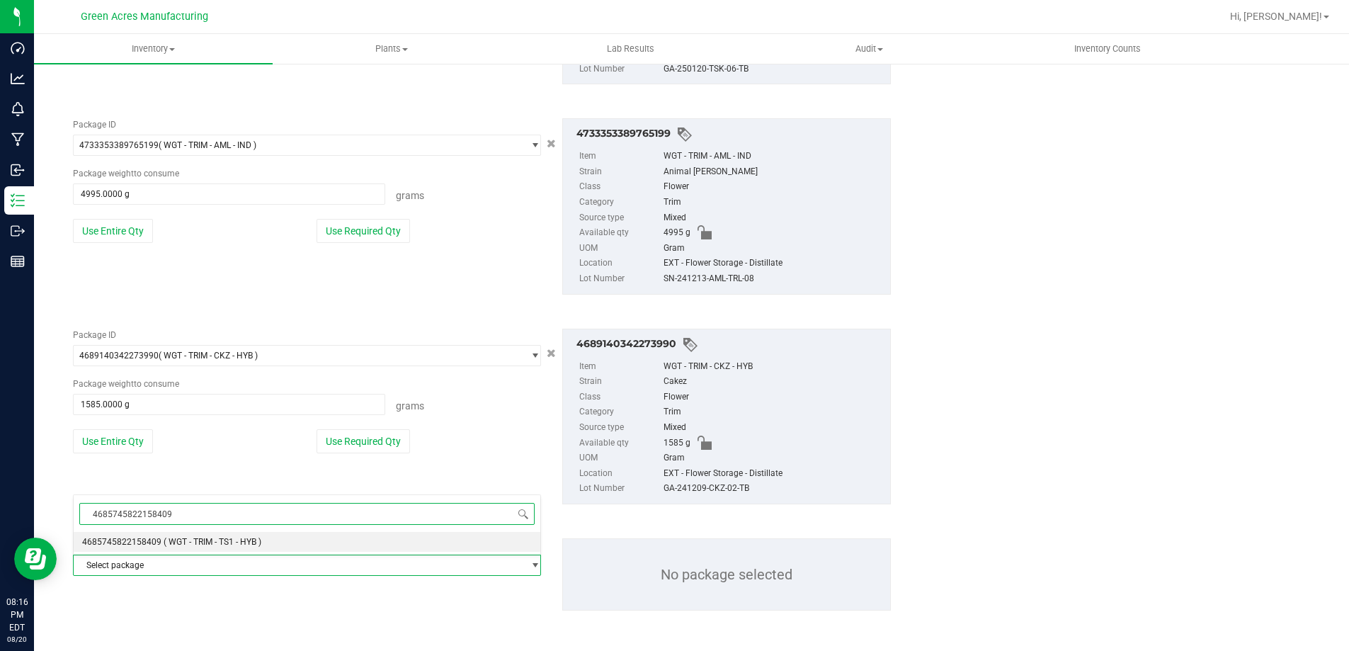
click at [152, 536] on li "4685745822158409 ( WGT - TRIM - TS1 - HYB )" at bounding box center [307, 542] width 467 height 20
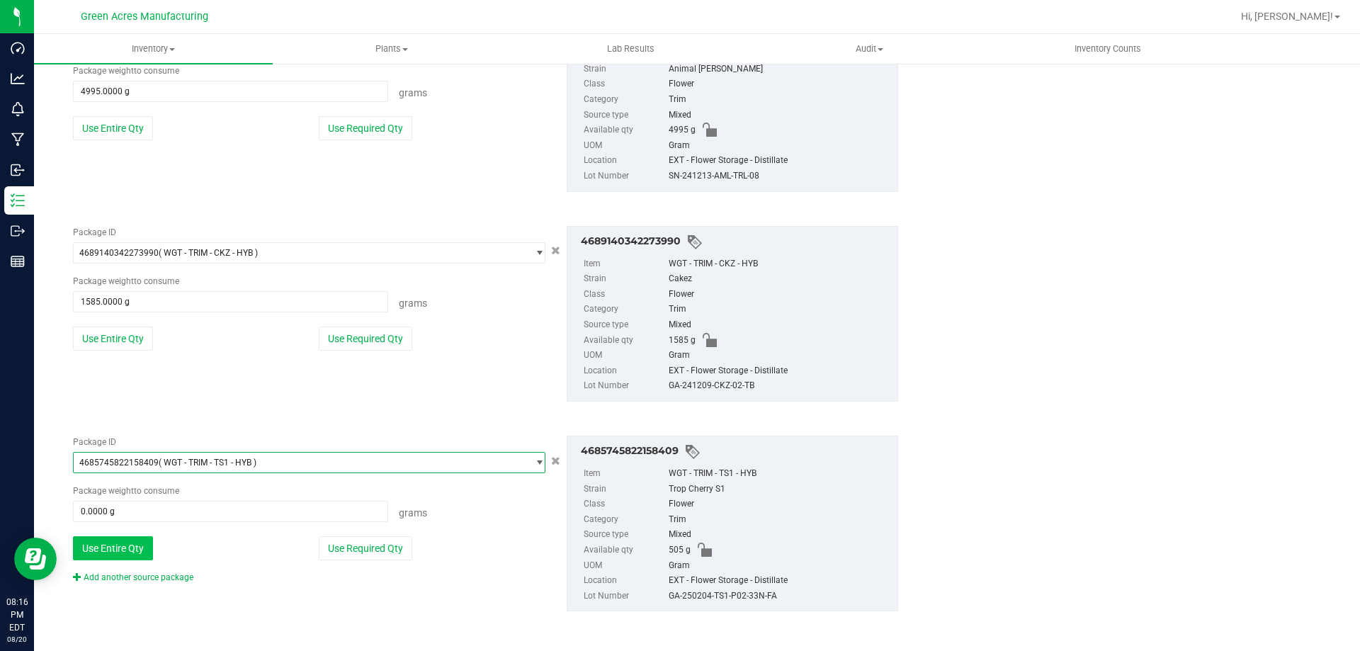
scroll to position [782, 0]
click at [145, 551] on button "Use Entire Qty" at bounding box center [113, 547] width 80 height 24
type input "505.0000 g"
click at [155, 584] on div "Package ID 4685745822158409 ( WGT - TRIM - TS1 - HYB ) 4674423142122174 4676454…" at bounding box center [485, 523] width 846 height 198
click at [157, 576] on link "Add another source package" at bounding box center [133, 577] width 120 height 10
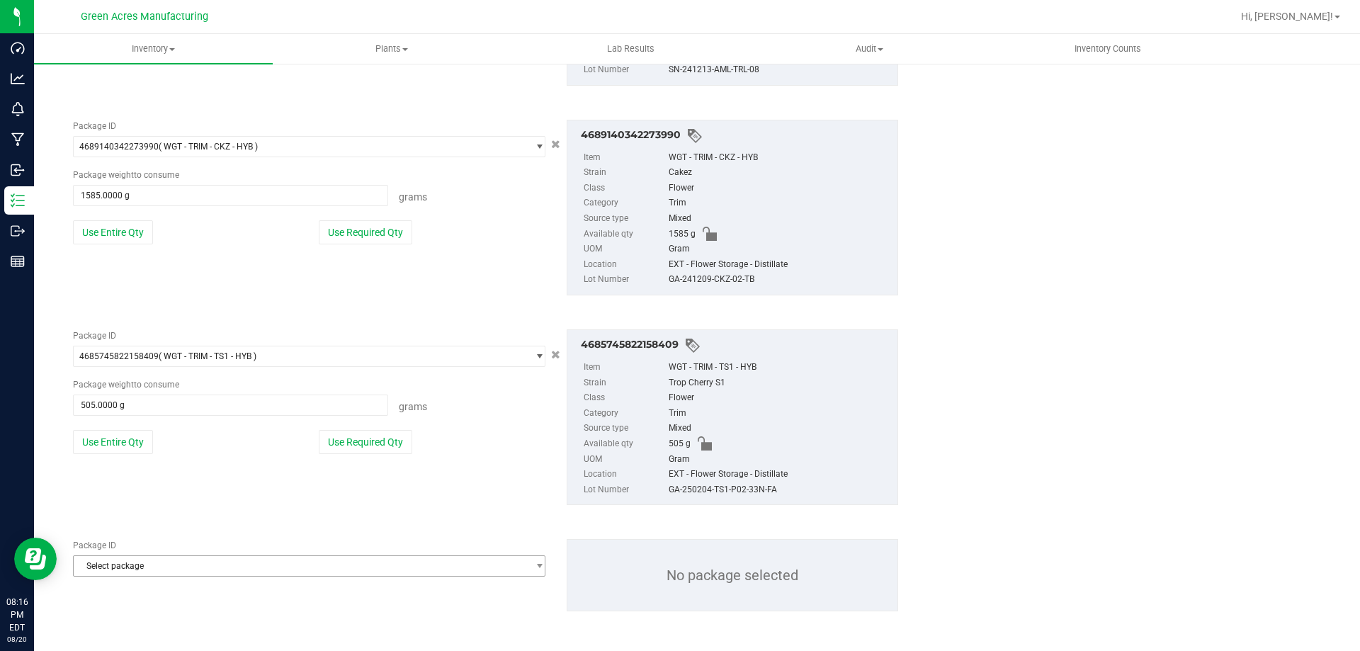
scroll to position [888, 0]
click at [157, 569] on span "Select package" at bounding box center [300, 565] width 453 height 20
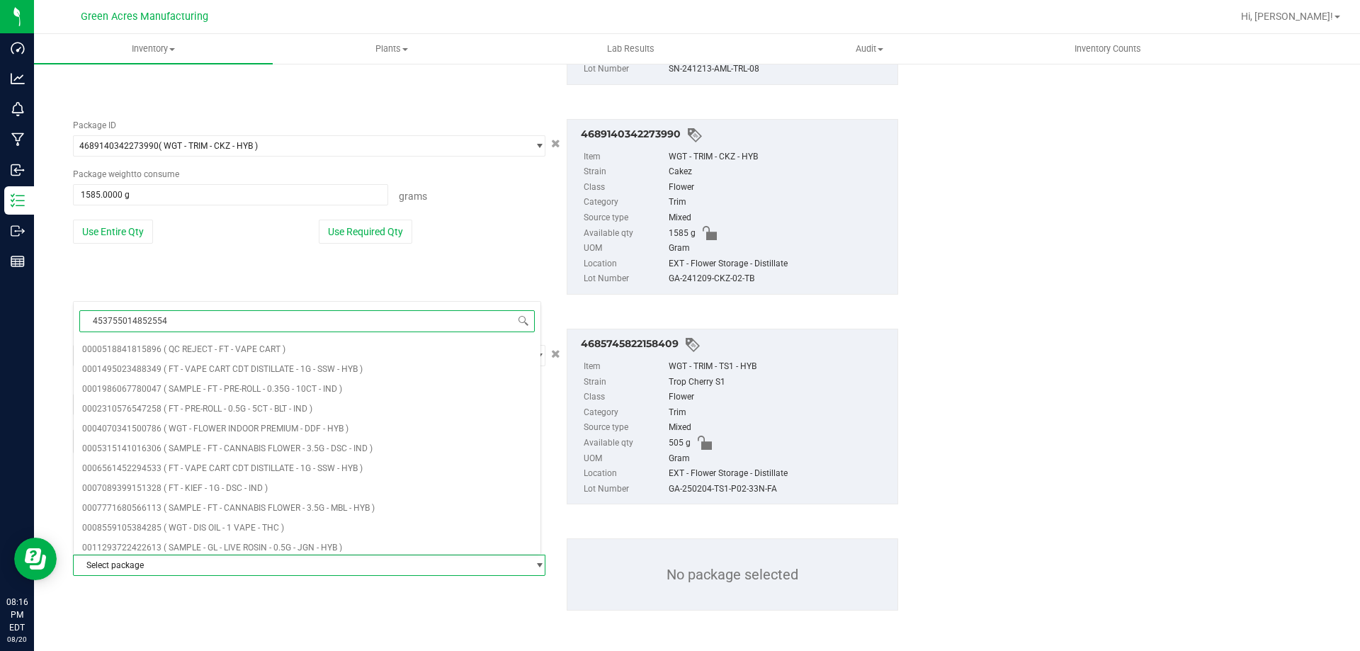
type input "4537550148525549"
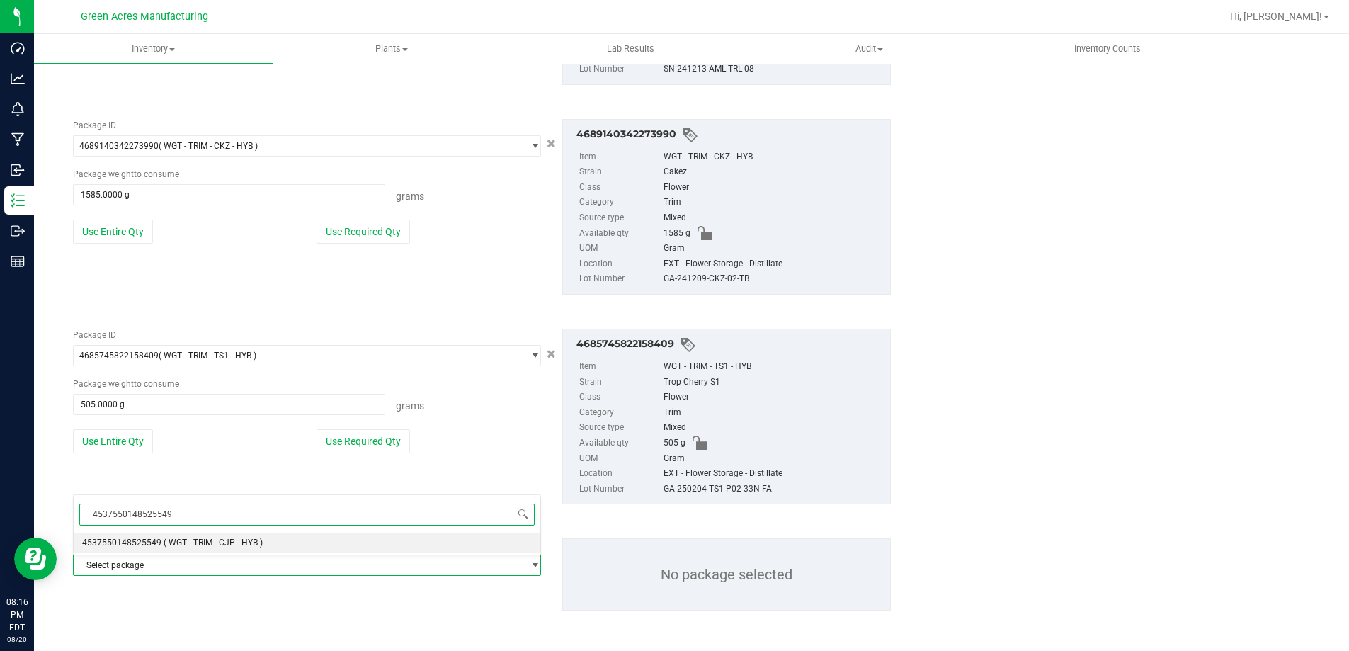
click at [205, 542] on span "( WGT - TRIM - CJP - HYB )" at bounding box center [213, 543] width 99 height 10
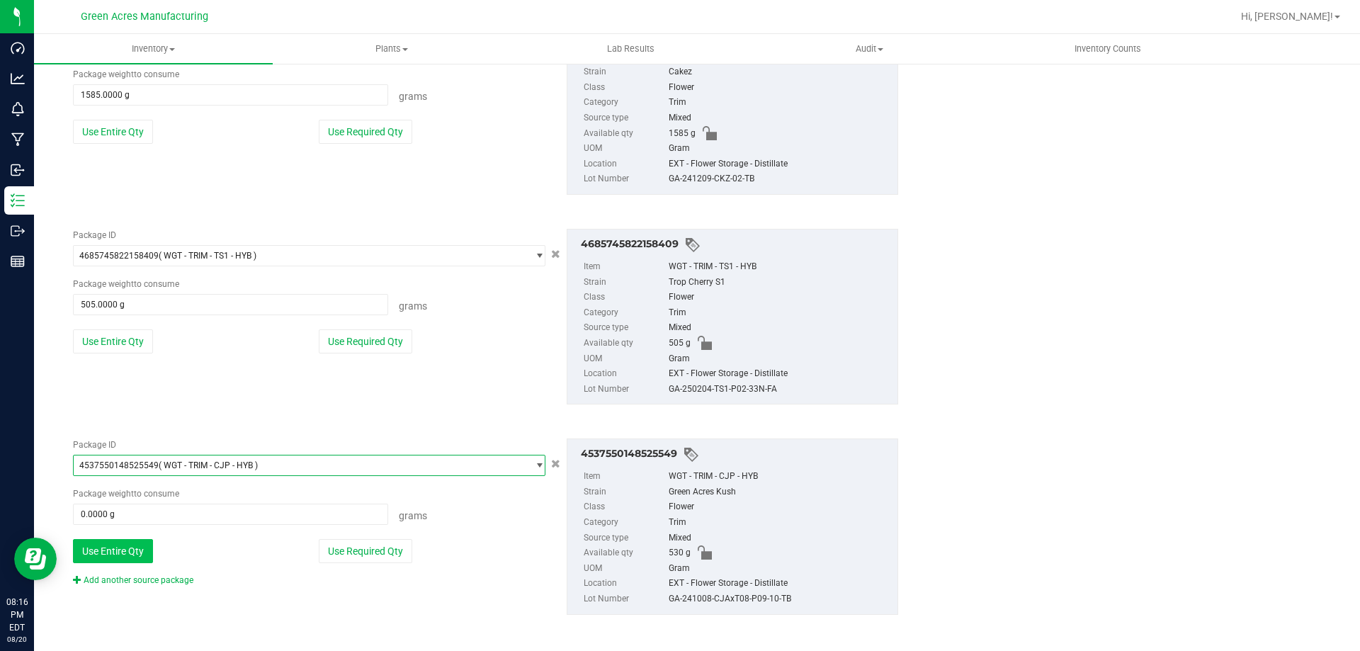
scroll to position [992, 0]
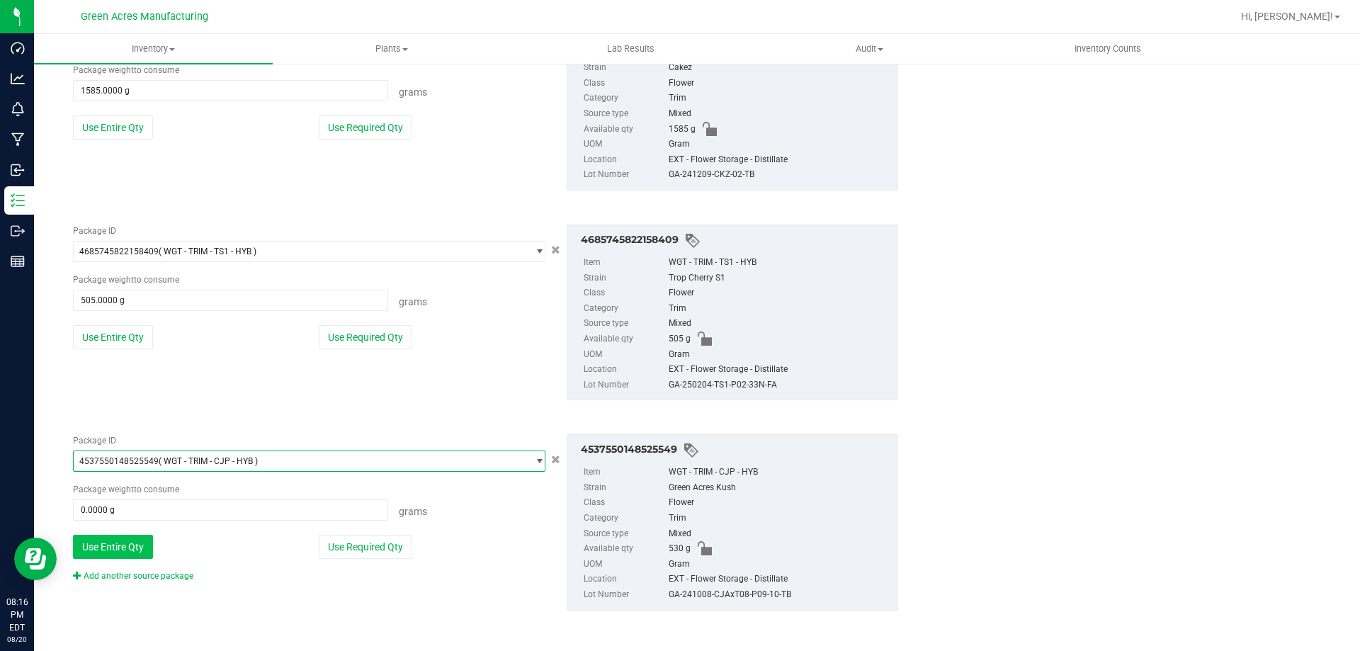
click at [133, 540] on button "Use Entire Qty" at bounding box center [113, 547] width 80 height 24
type input "530.0000 g"
click at [128, 577] on link "Add another source package" at bounding box center [133, 576] width 120 height 10
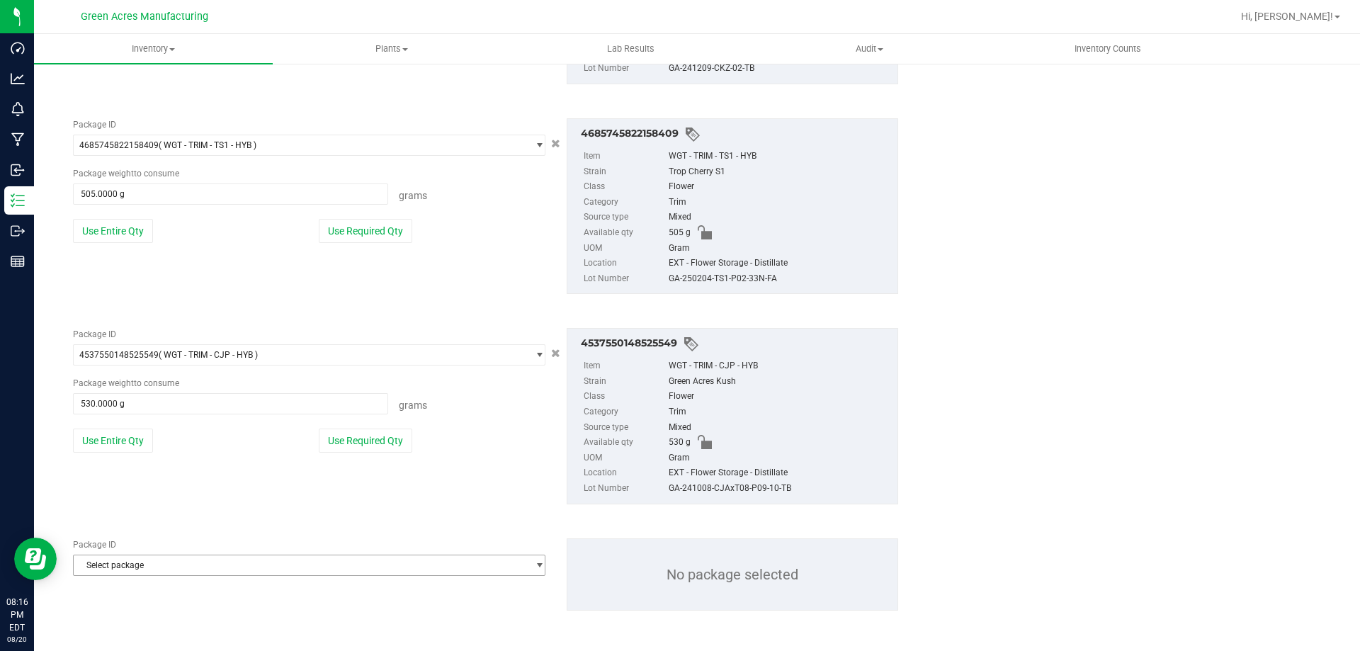
click at [144, 562] on span "Select package" at bounding box center [300, 565] width 453 height 20
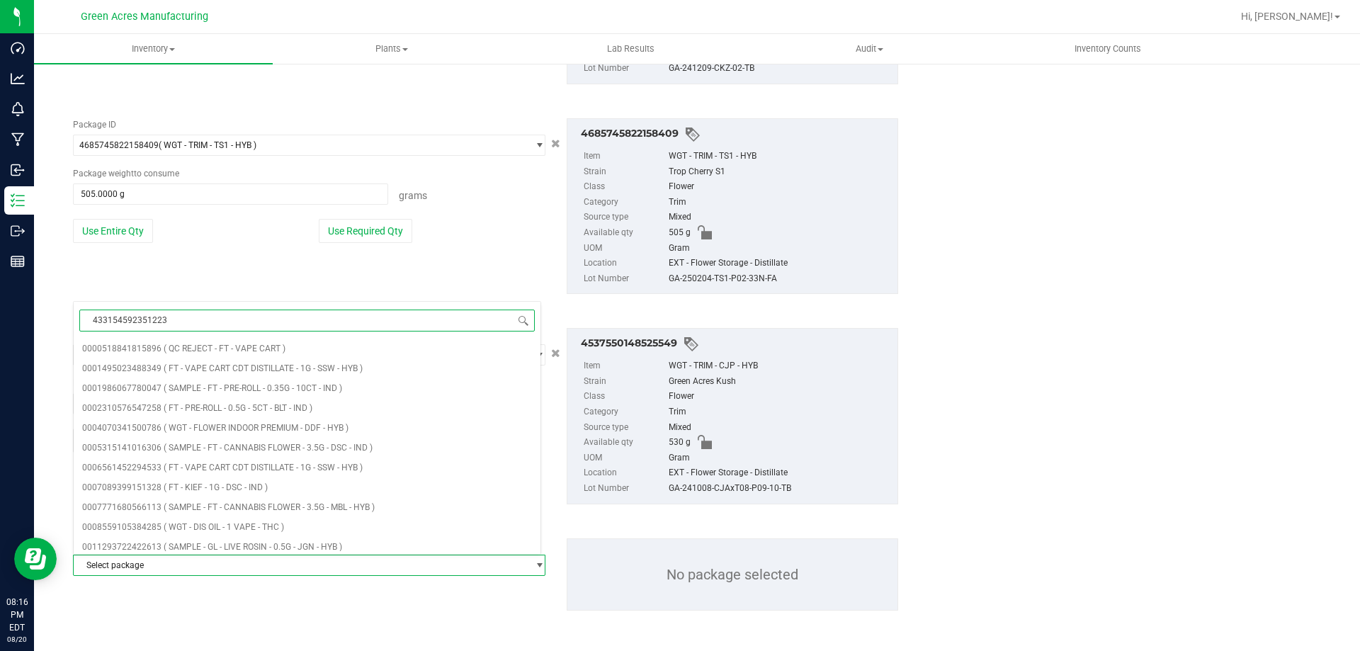
type input "4331545923512231"
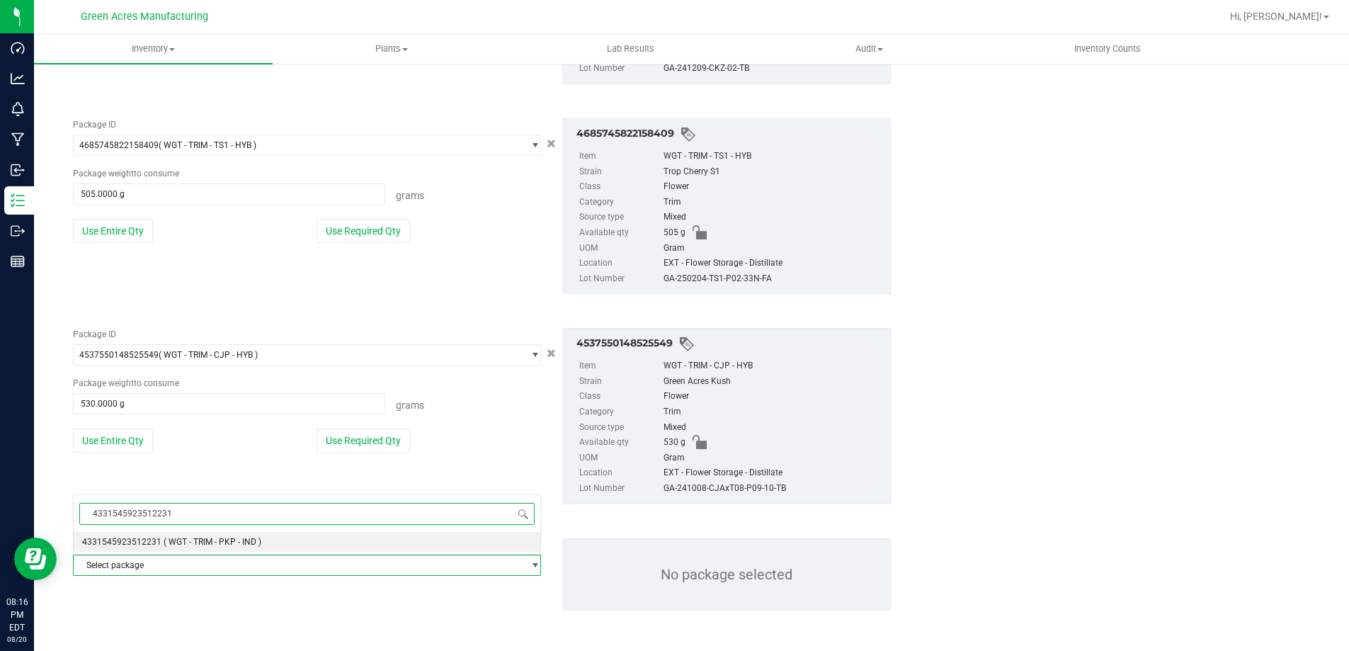
click at [153, 540] on span "4331545923512231" at bounding box center [121, 542] width 79 height 10
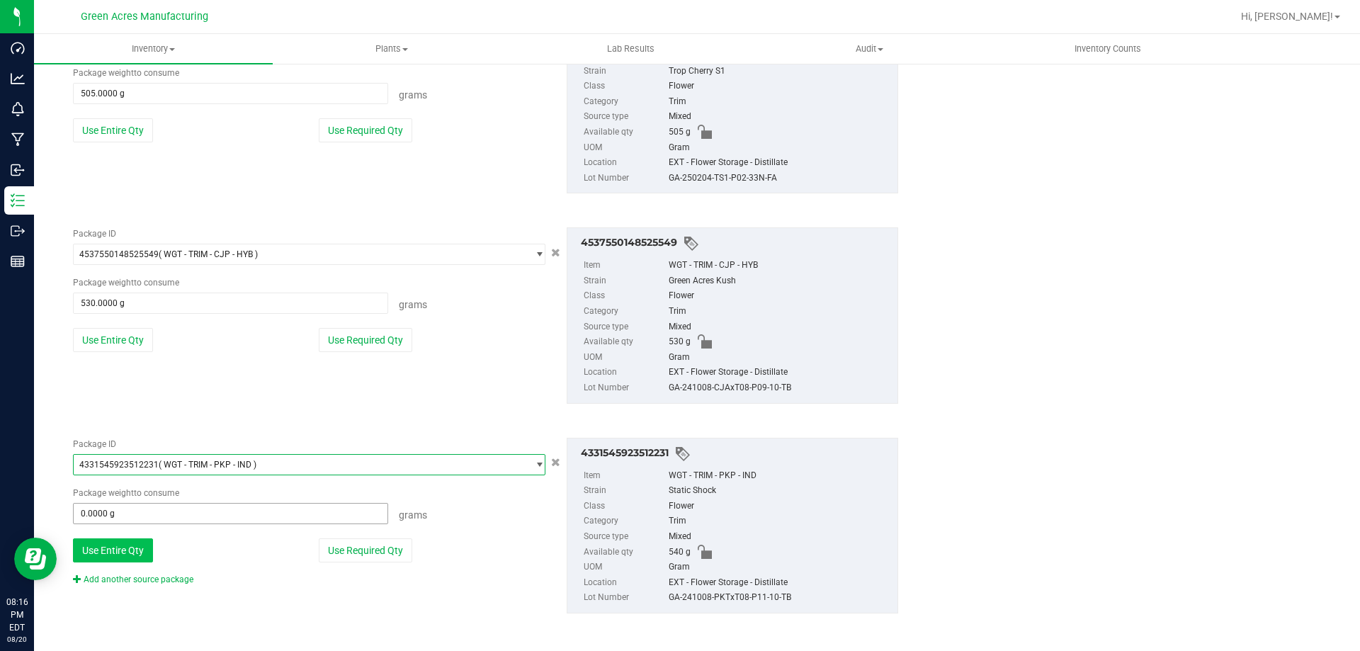
scroll to position [1202, 0]
click at [135, 545] on button "Use Entire Qty" at bounding box center [113, 547] width 80 height 24
type input "540.0000 g"
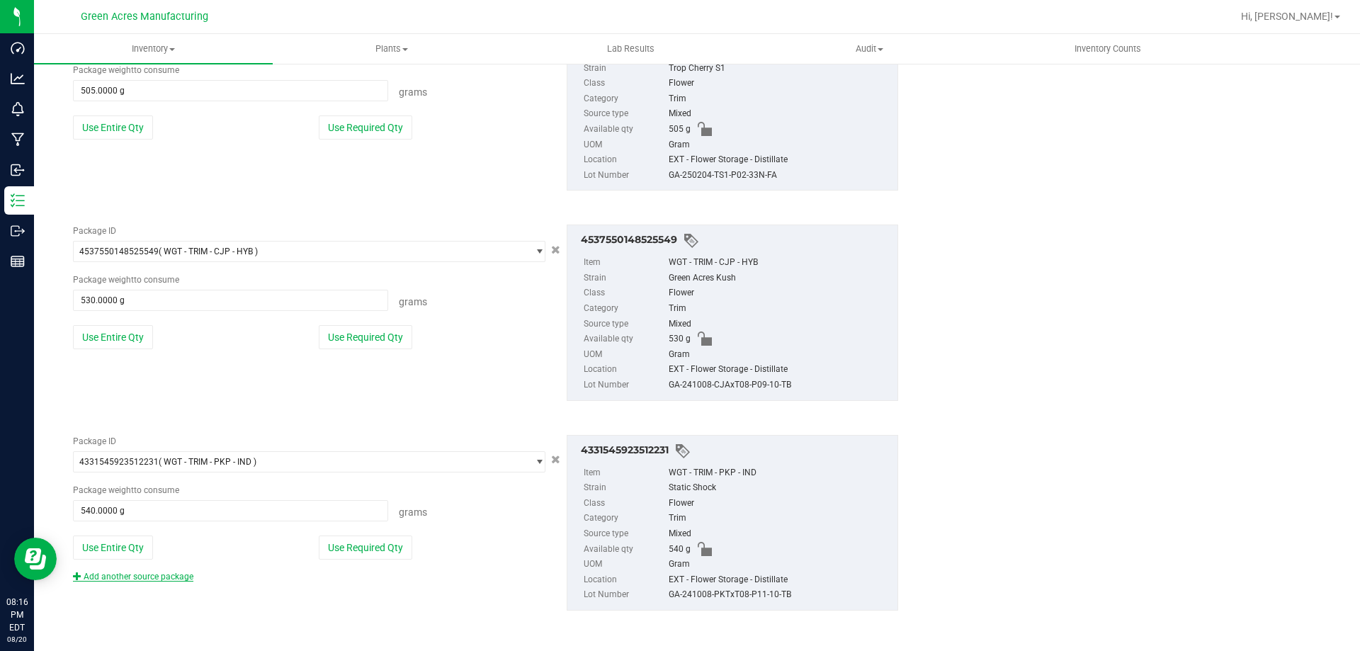
click at [135, 579] on link "Add another source package" at bounding box center [133, 577] width 120 height 10
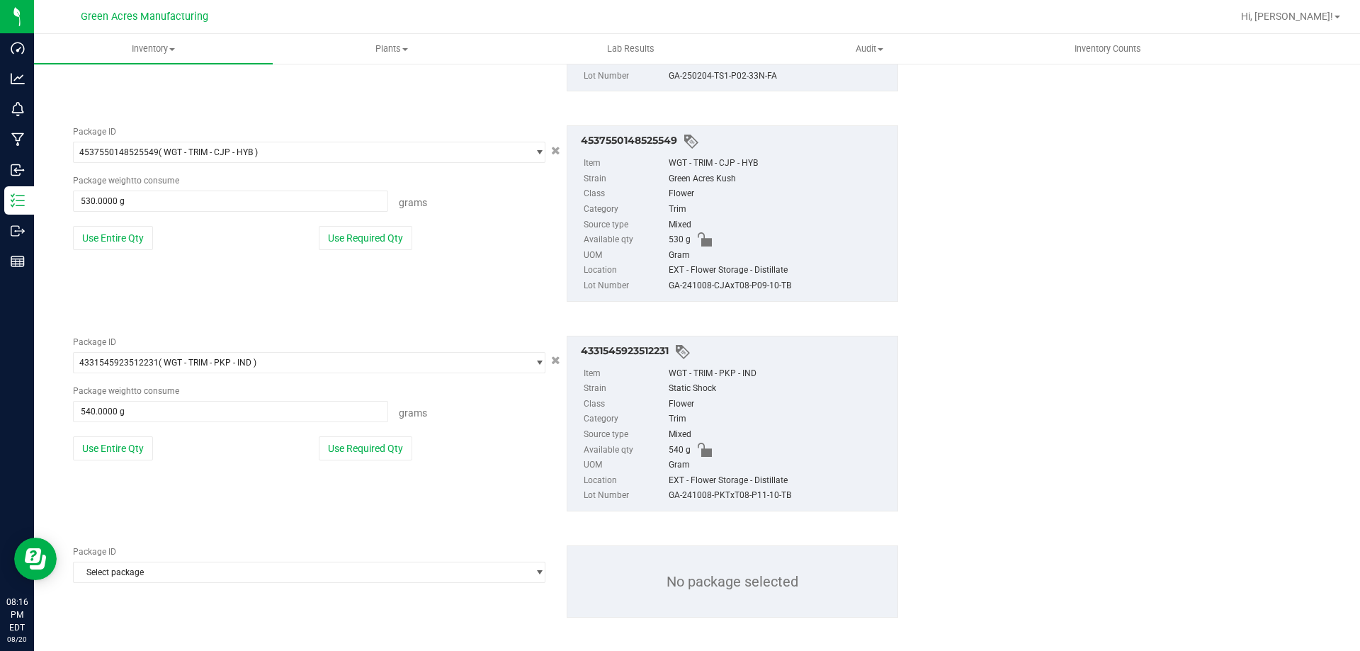
scroll to position [1308, 0]
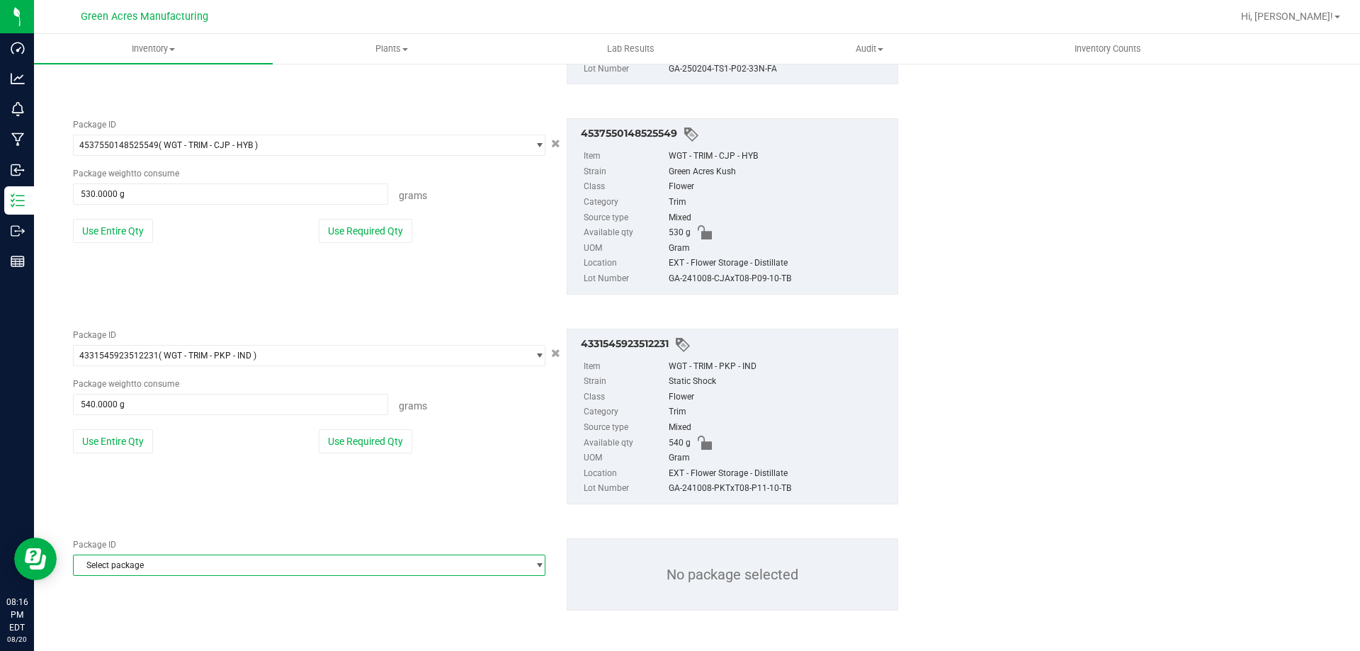
click at [137, 575] on span "Select package" at bounding box center [309, 565] width 472 height 21
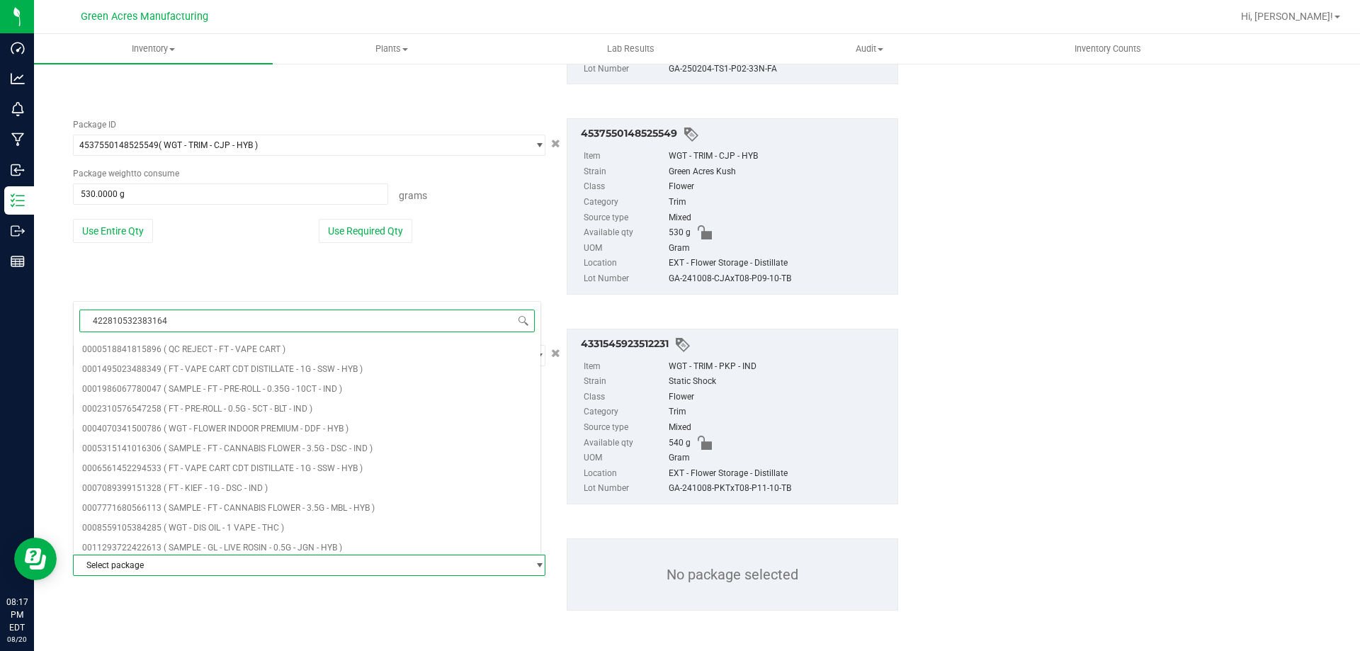
type input "4228105323831645"
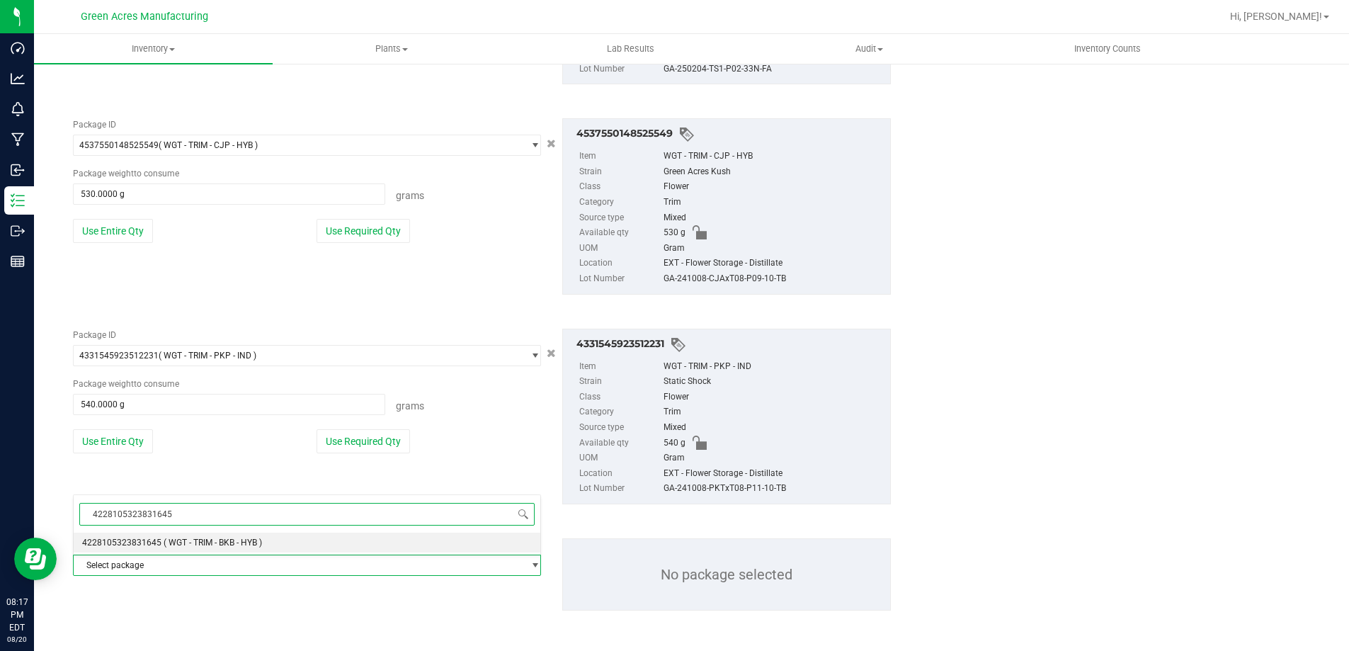
click at [144, 547] on li "4228105323831645 ( WGT - TRIM - BKB - HYB )" at bounding box center [307, 543] width 467 height 20
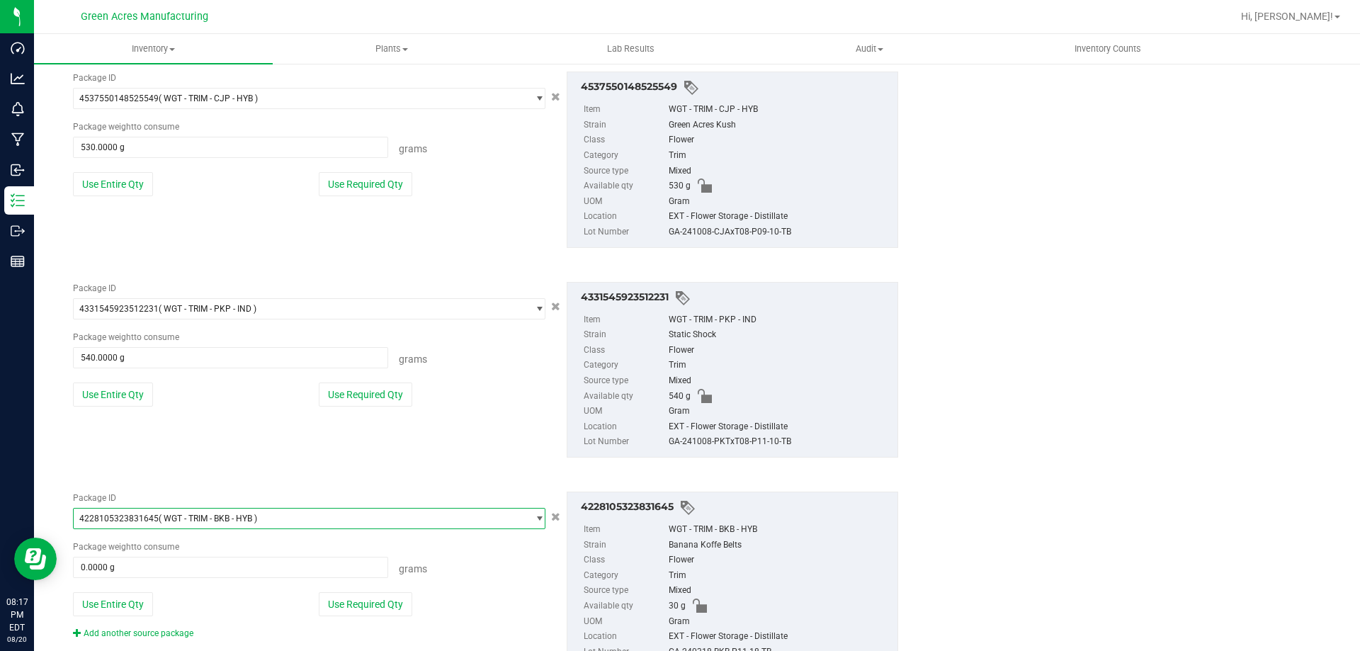
scroll to position [1411, 0]
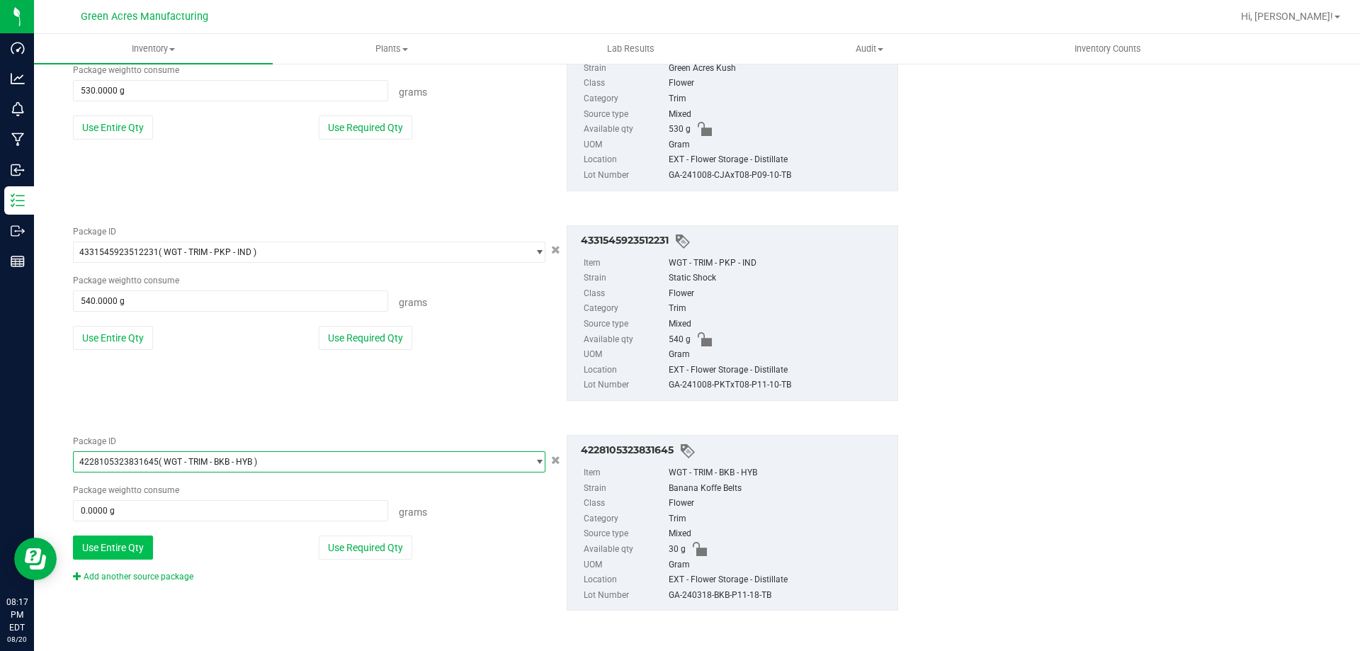
click at [141, 548] on button "Use Entire Qty" at bounding box center [113, 547] width 80 height 24
type input "30.0000 g"
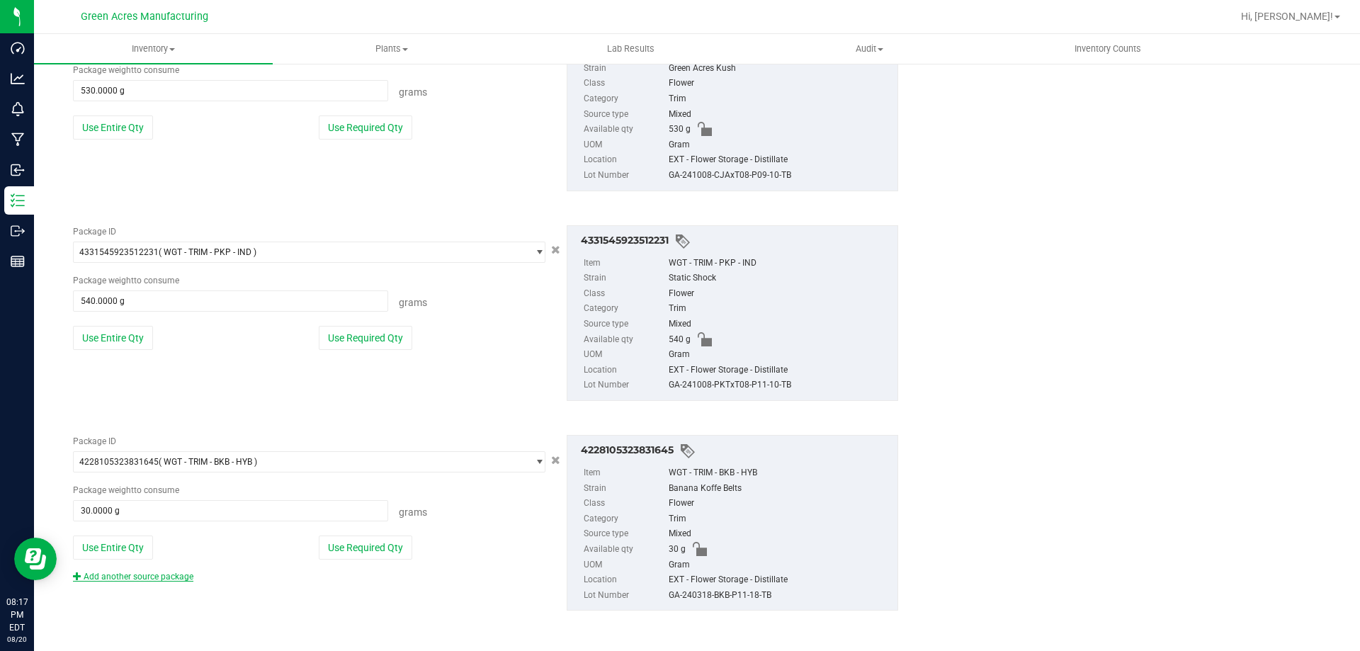
click at [131, 576] on link "Add another source package" at bounding box center [133, 577] width 120 height 10
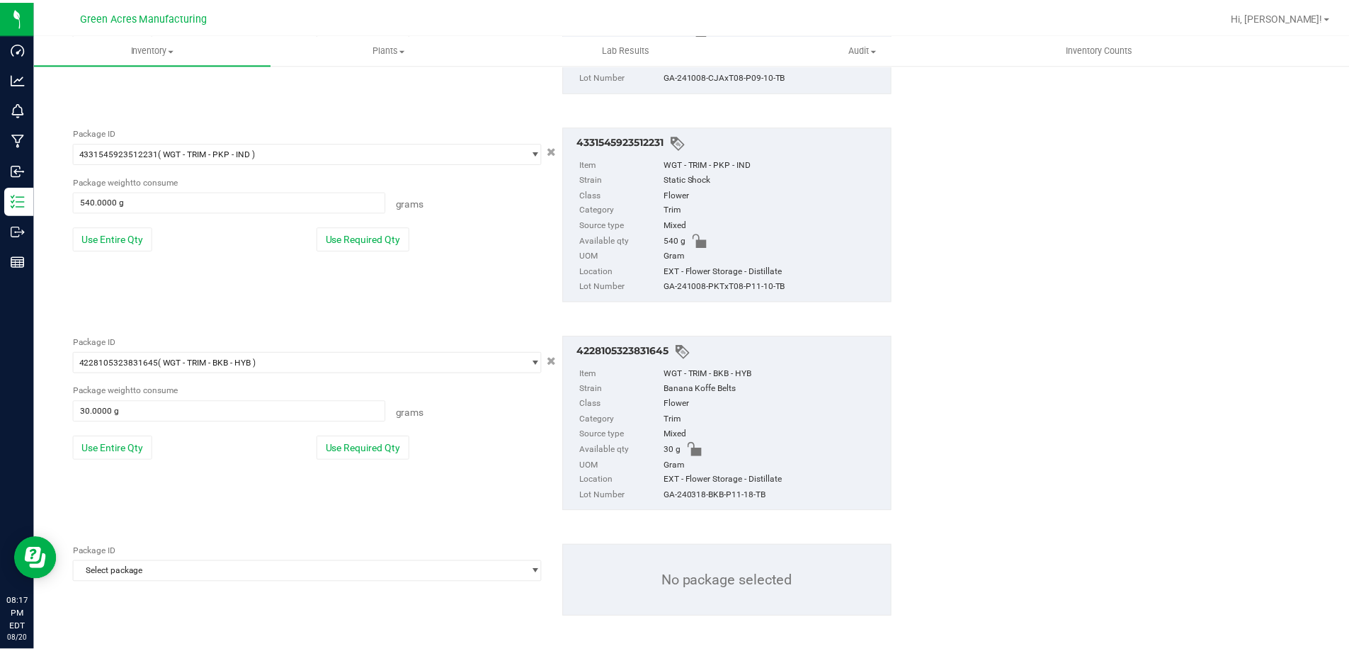
scroll to position [1518, 0]
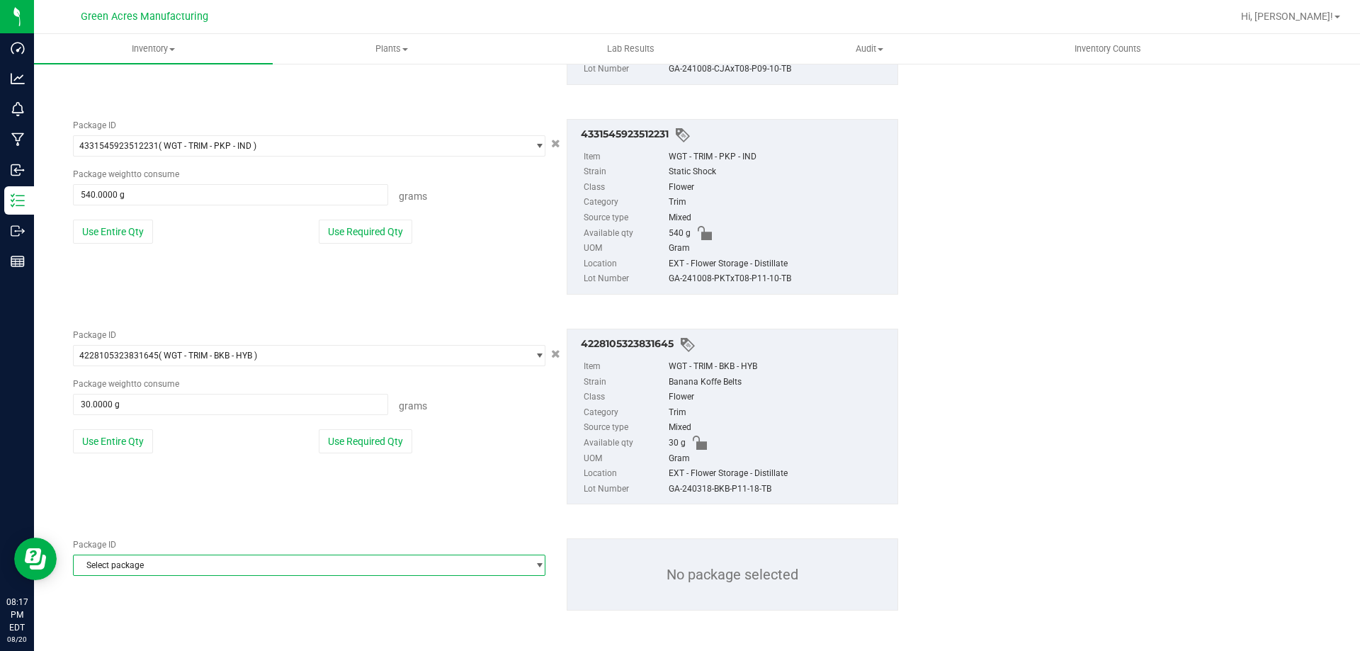
click at [131, 576] on span "Select package" at bounding box center [309, 565] width 472 height 21
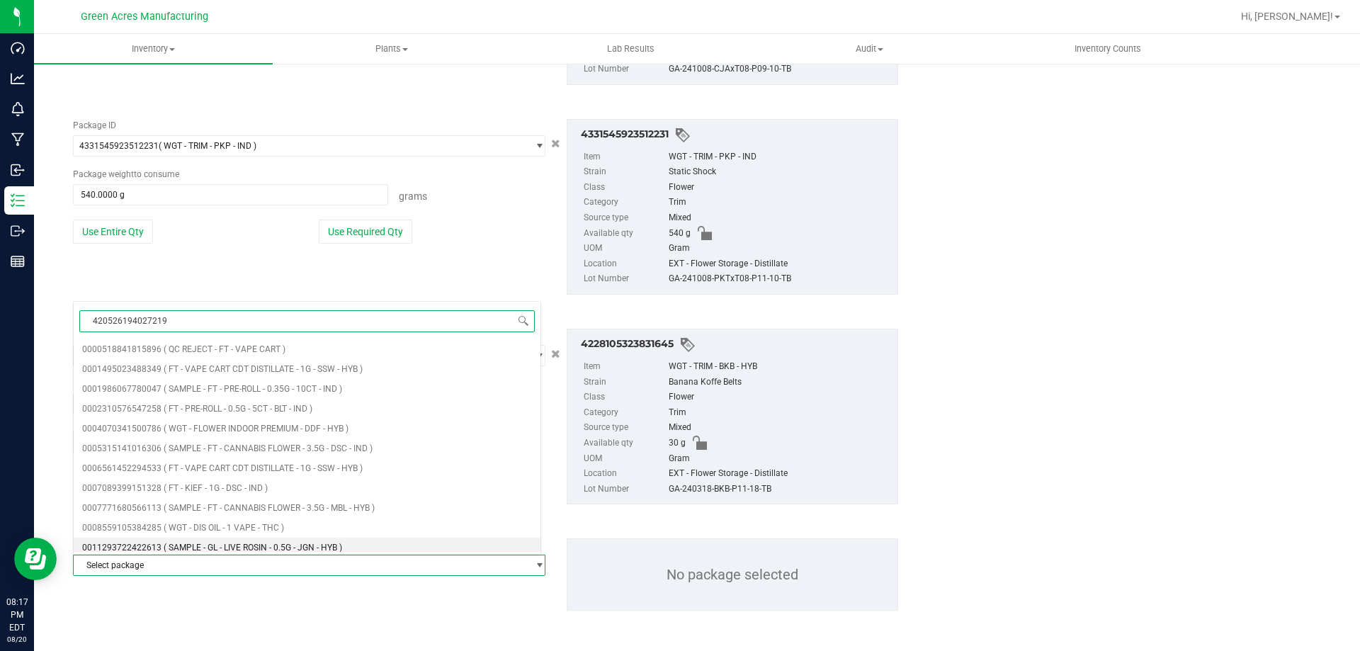
type input "4205261940272197"
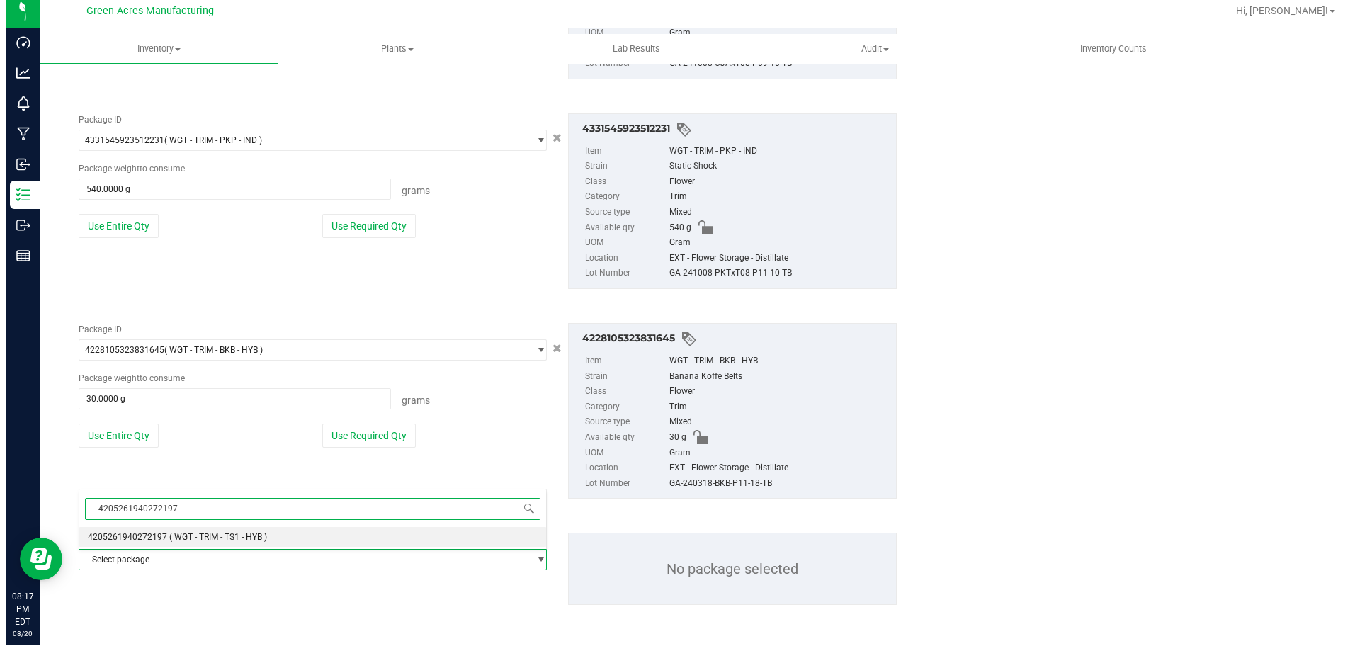
scroll to position [0, 0]
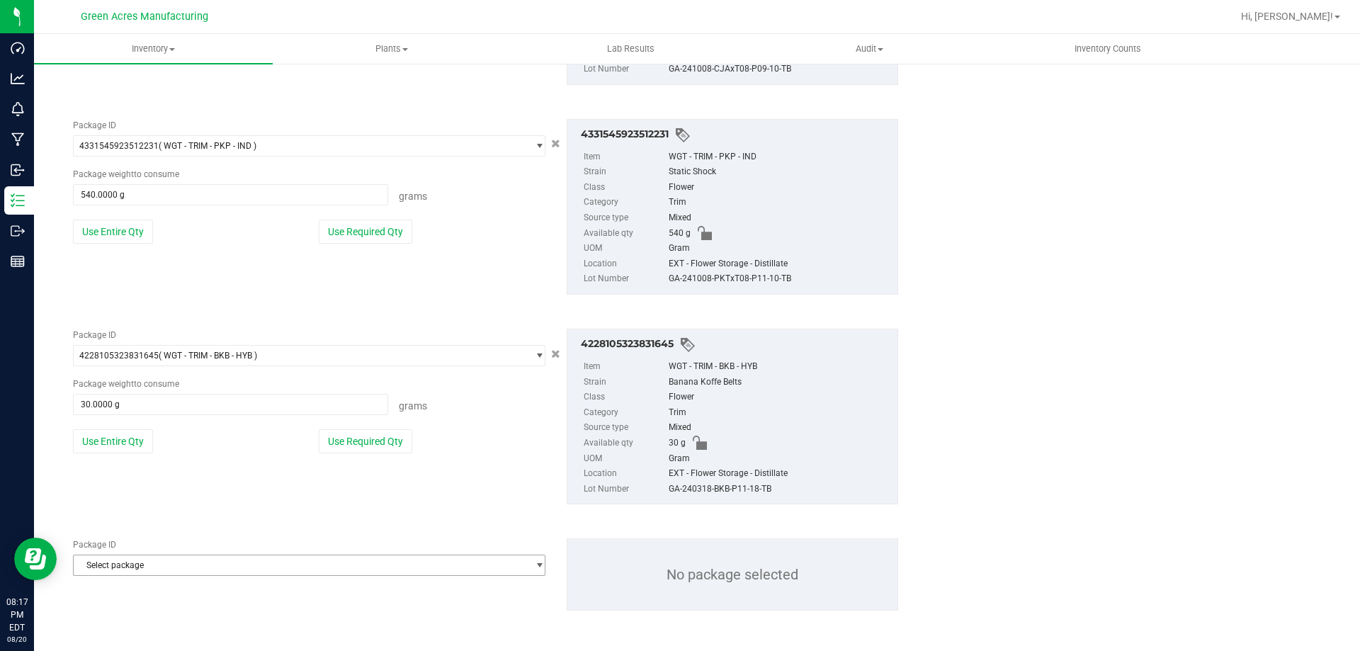
click at [137, 564] on span "Select package" at bounding box center [300, 565] width 453 height 20
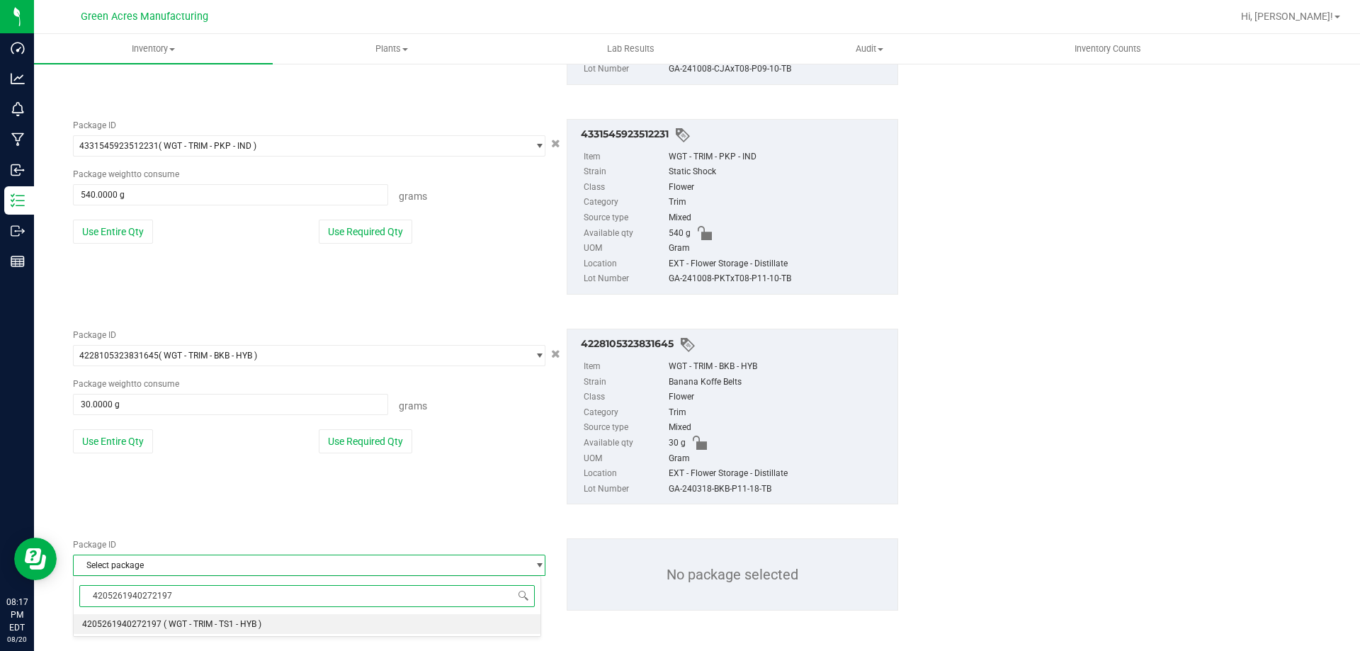
click at [139, 615] on li "4205261940272197 ( WGT - TRIM - TS1 - HYB )" at bounding box center [307, 624] width 467 height 20
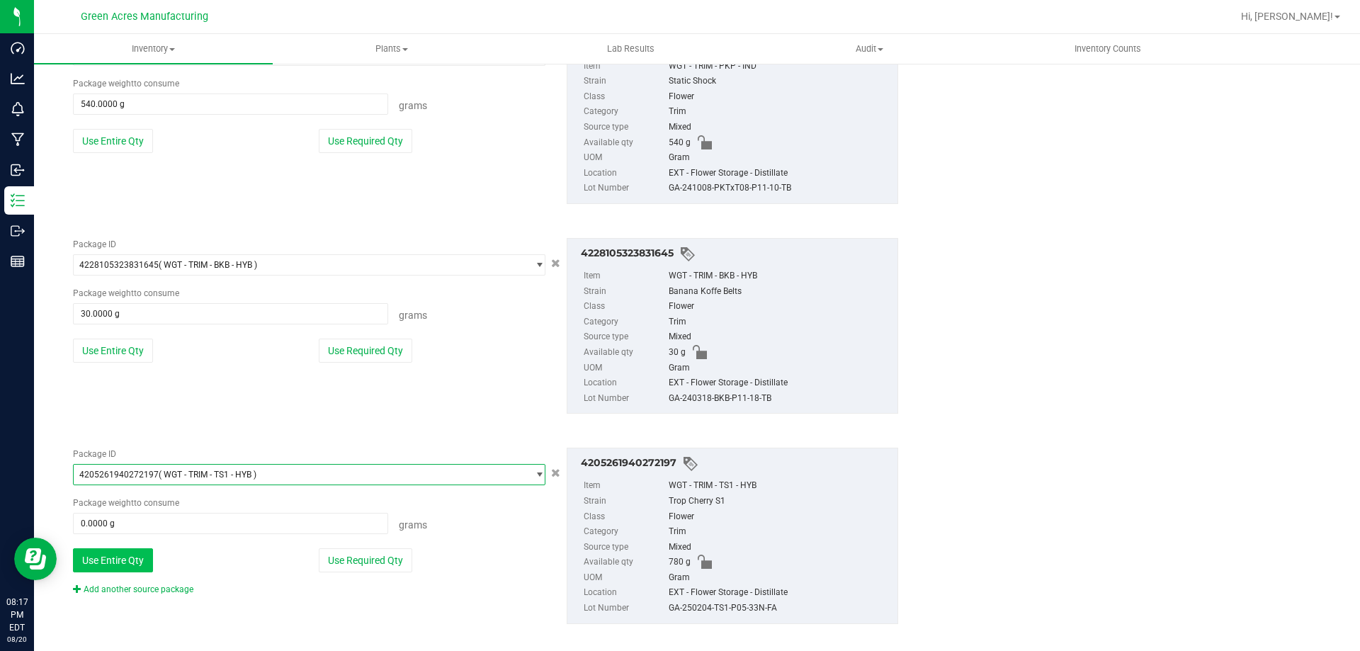
scroll to position [1622, 0]
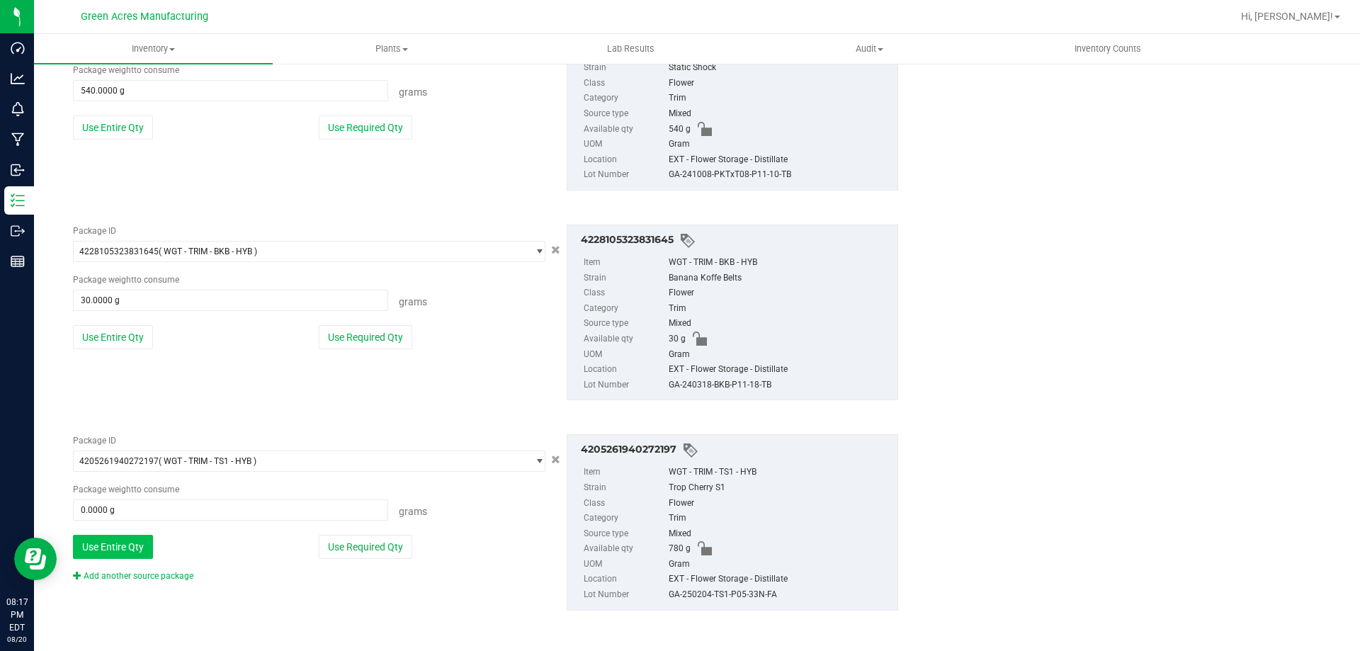
click at [127, 549] on button "Use Entire Qty" at bounding box center [113, 547] width 80 height 24
type input "780.0000 g"
click at [133, 570] on div "Add another source package" at bounding box center [144, 575] width 142 height 13
click at [134, 574] on link "Add another source package" at bounding box center [133, 576] width 120 height 10
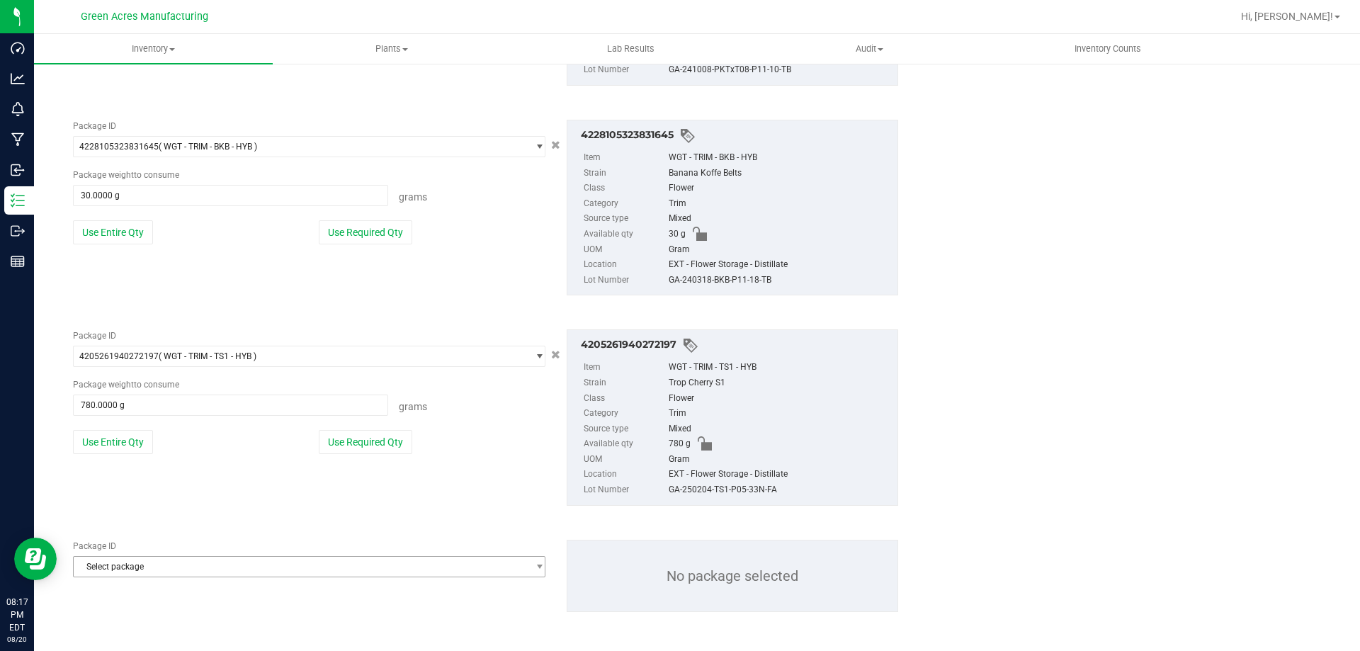
scroll to position [1728, 0]
click at [136, 557] on span "Select package" at bounding box center [300, 565] width 453 height 20
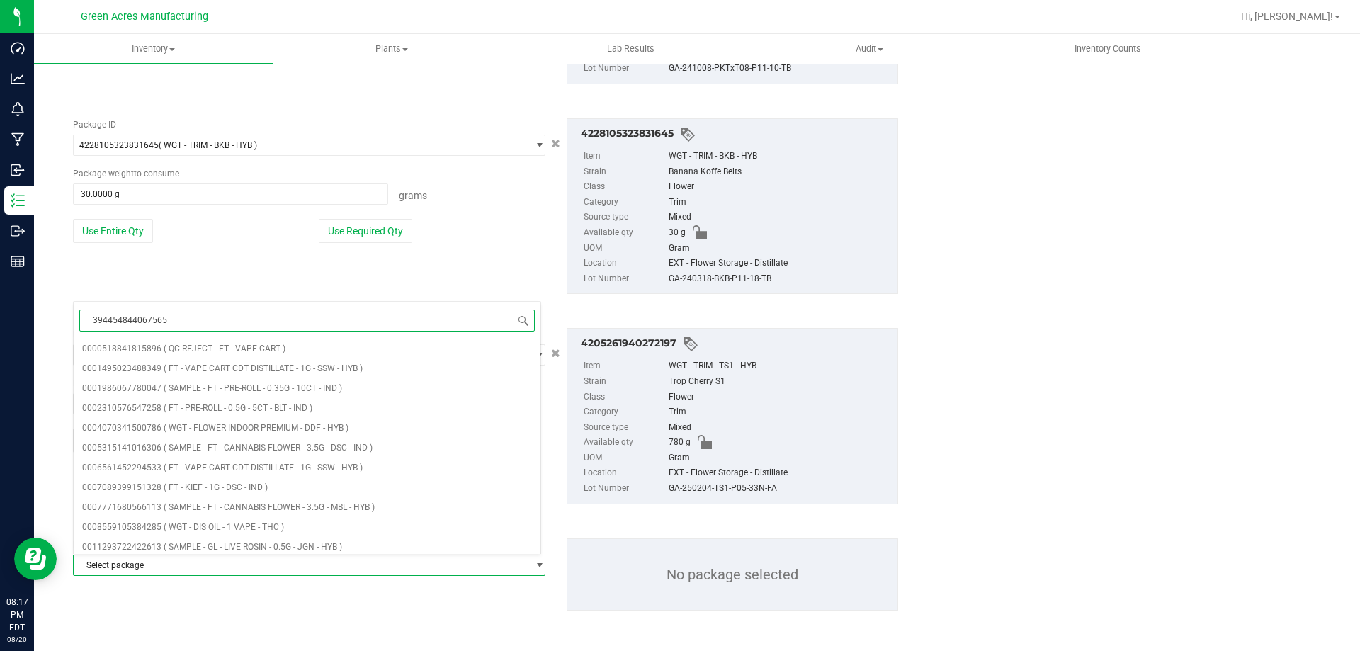
type input "3944548440675656"
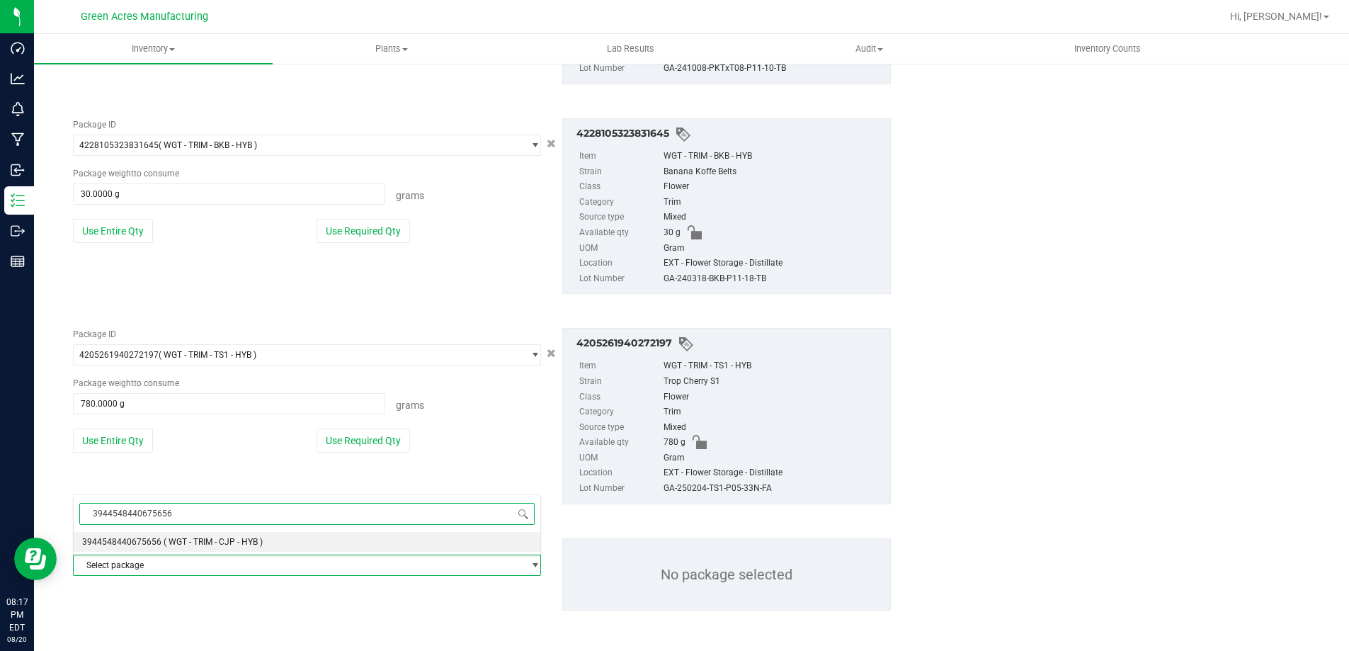
click at [144, 541] on span "3944548440675656" at bounding box center [121, 542] width 79 height 10
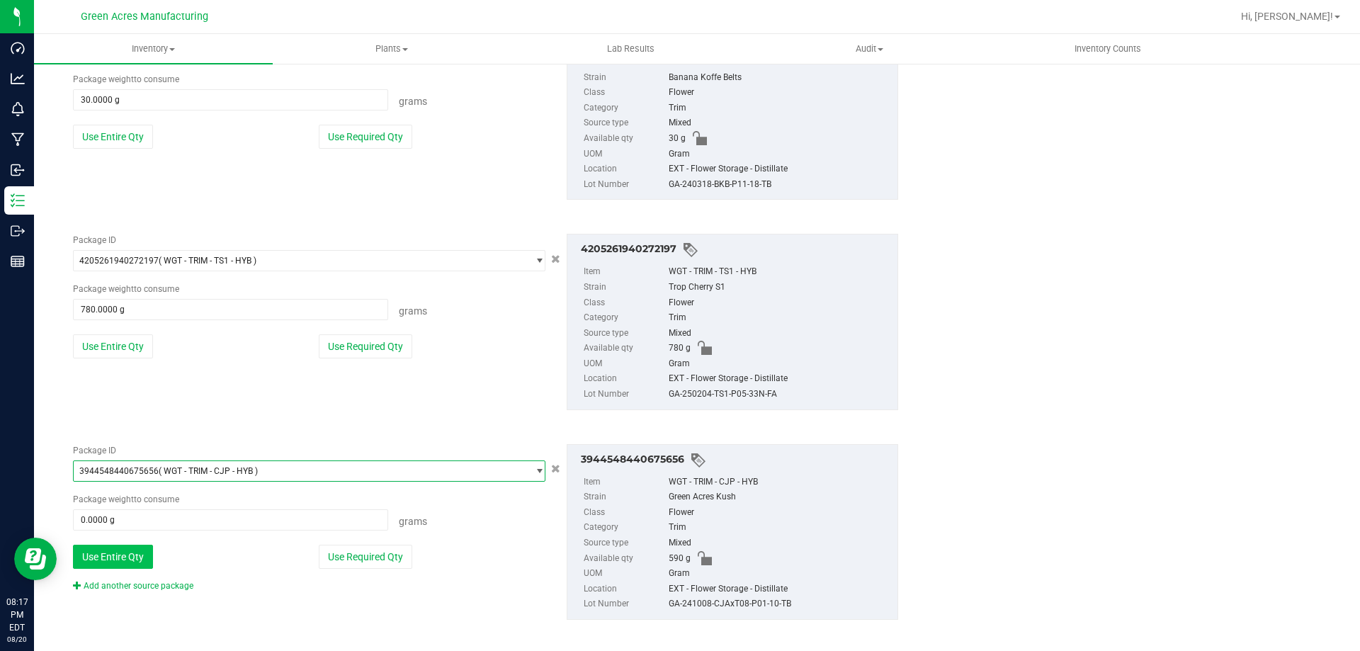
scroll to position [1831, 0]
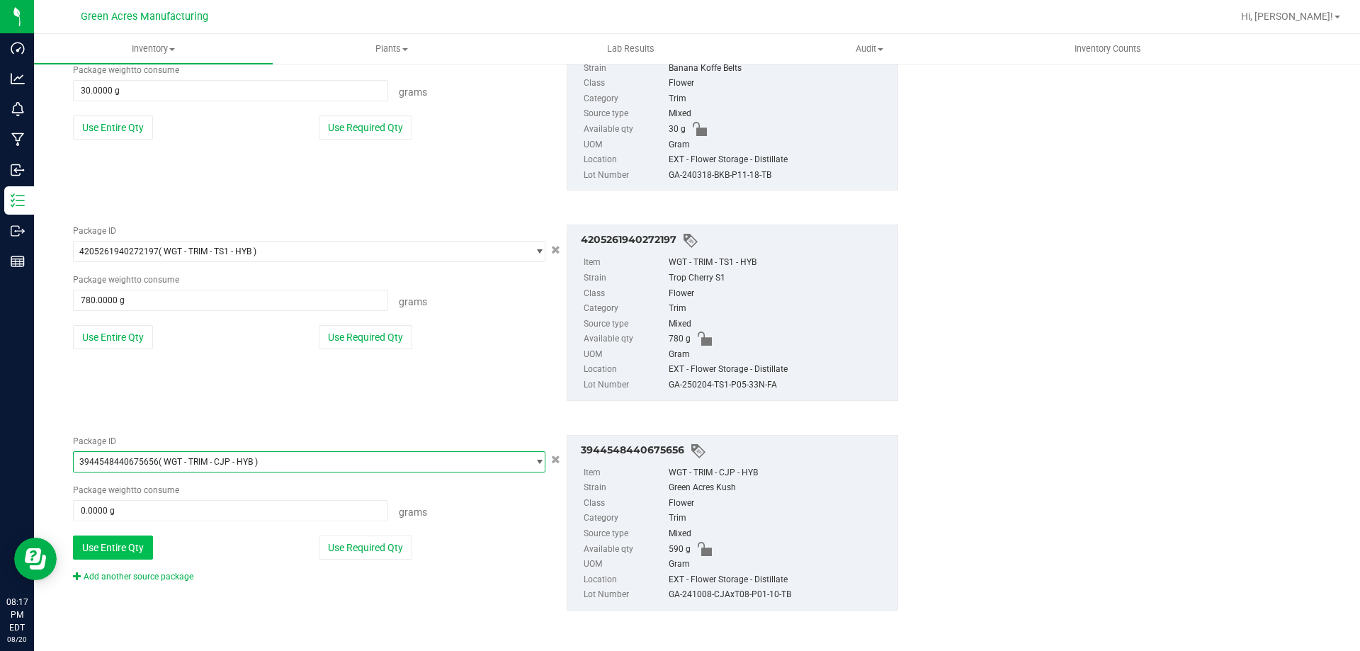
click at [138, 545] on button "Use Entire Qty" at bounding box center [113, 547] width 80 height 24
type input "590.0000 g"
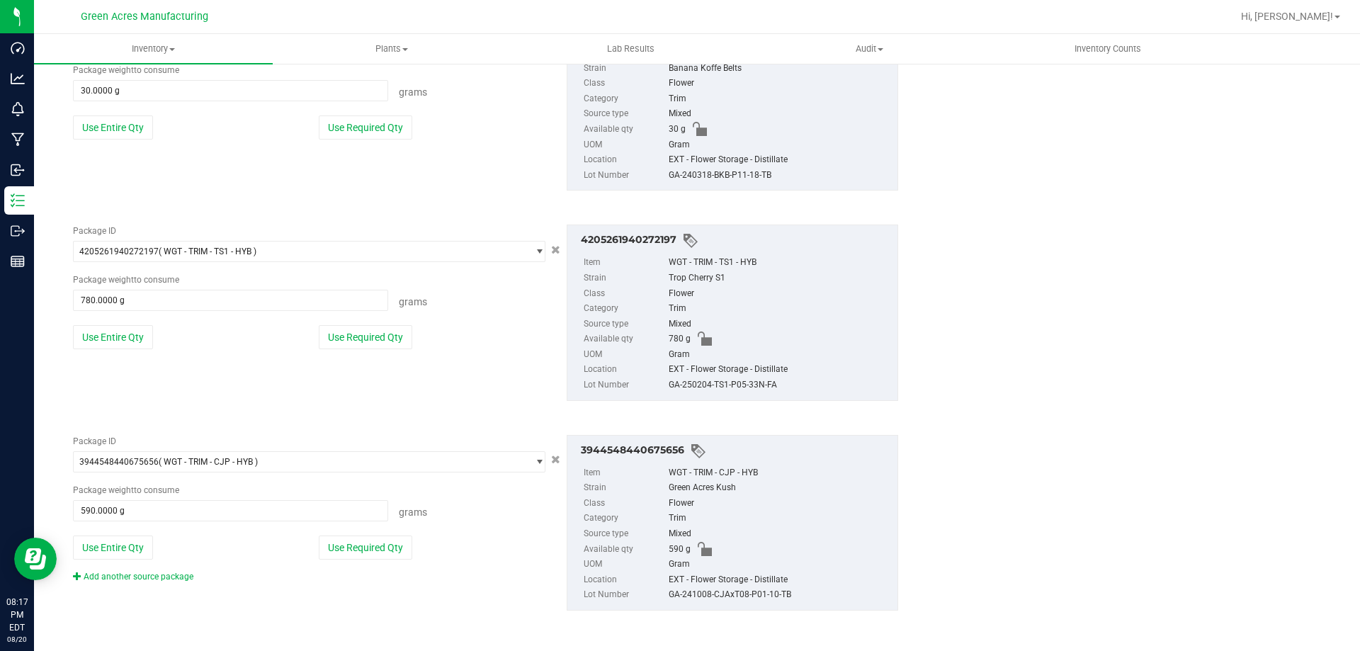
click at [139, 570] on div "Add another source package" at bounding box center [144, 576] width 142 height 13
click at [143, 578] on link "Add another source package" at bounding box center [133, 577] width 120 height 10
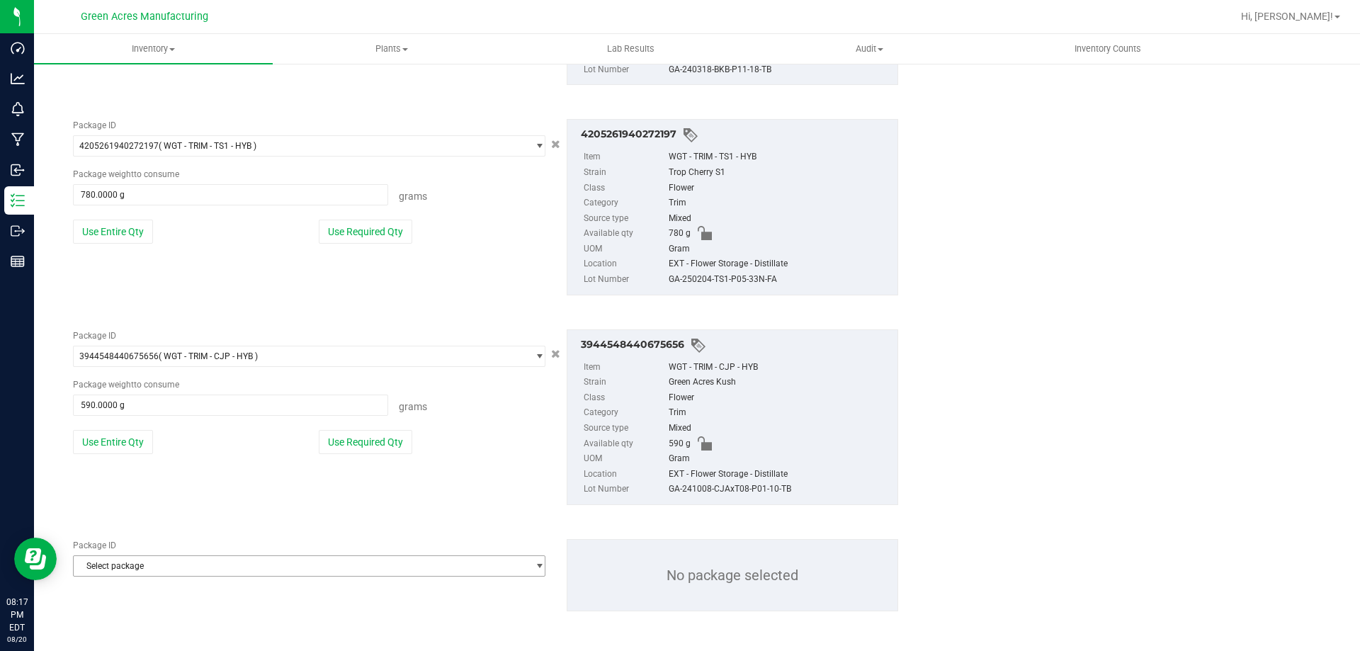
scroll to position [1938, 0]
click at [147, 573] on span "Select package" at bounding box center [300, 565] width 453 height 20
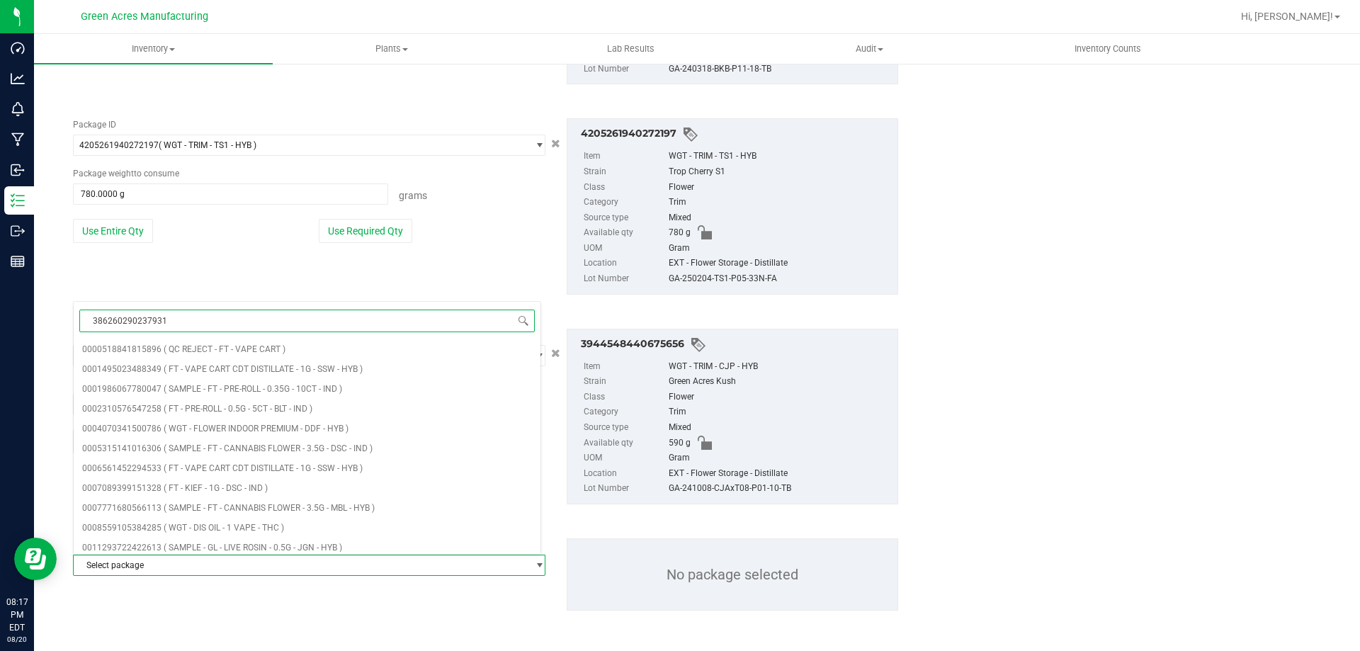
type input "3862602902379318"
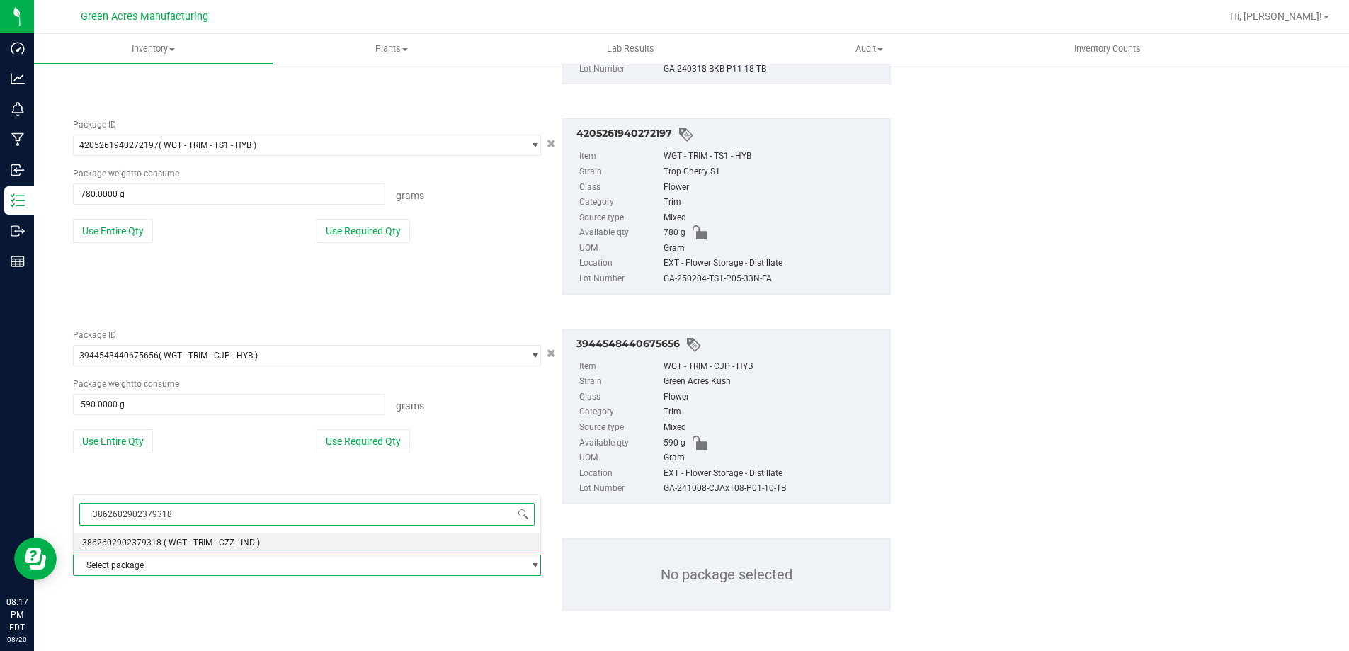
click at [154, 548] on li "3862602902379318 ( WGT - TRIM - CZZ - IND )" at bounding box center [307, 543] width 467 height 20
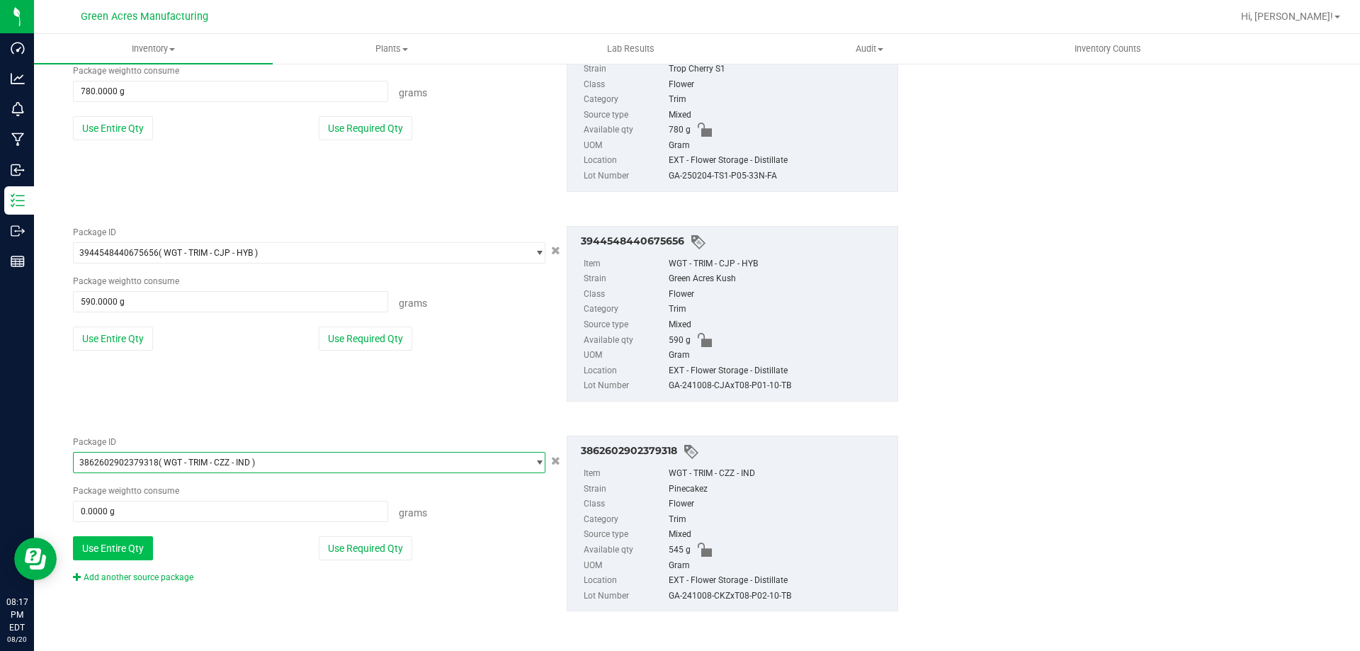
scroll to position [2041, 0]
click at [142, 545] on button "Use Entire Qty" at bounding box center [113, 547] width 80 height 24
type input "545.0000 g"
click at [120, 546] on button "Use Entire Qty" at bounding box center [113, 547] width 80 height 24
click at [123, 576] on link "Add another source package" at bounding box center [133, 577] width 120 height 10
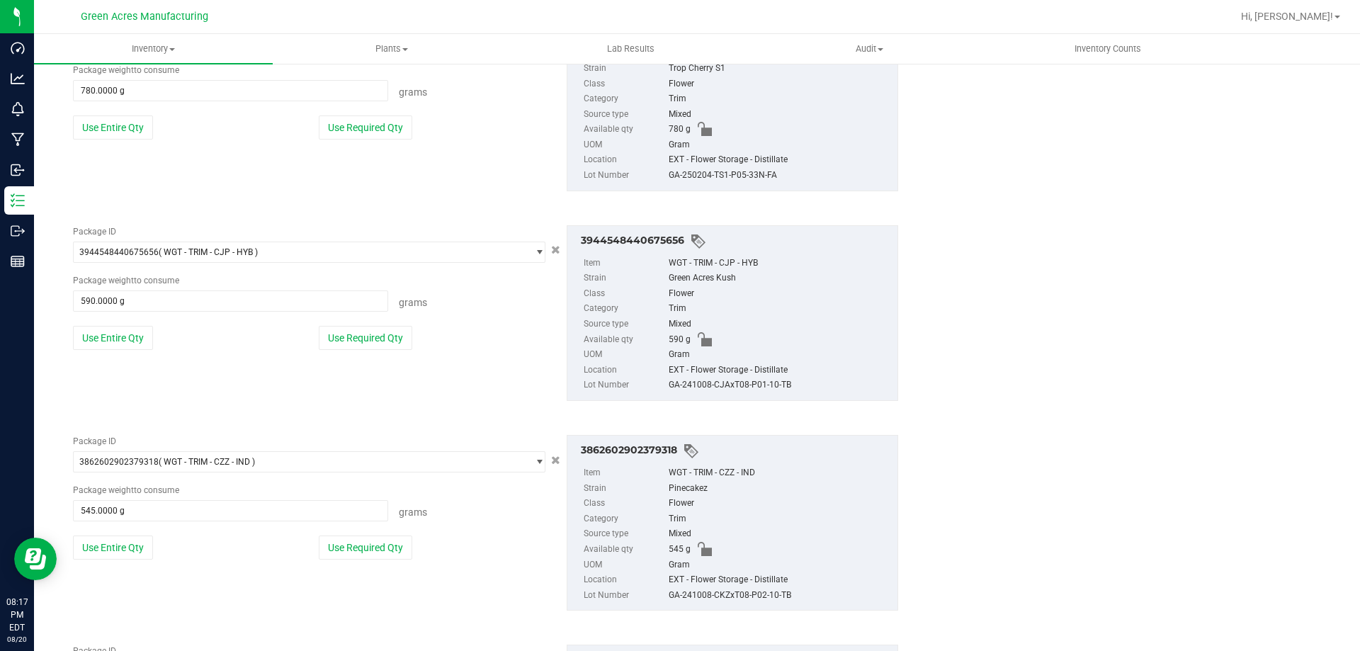
scroll to position [2147, 0]
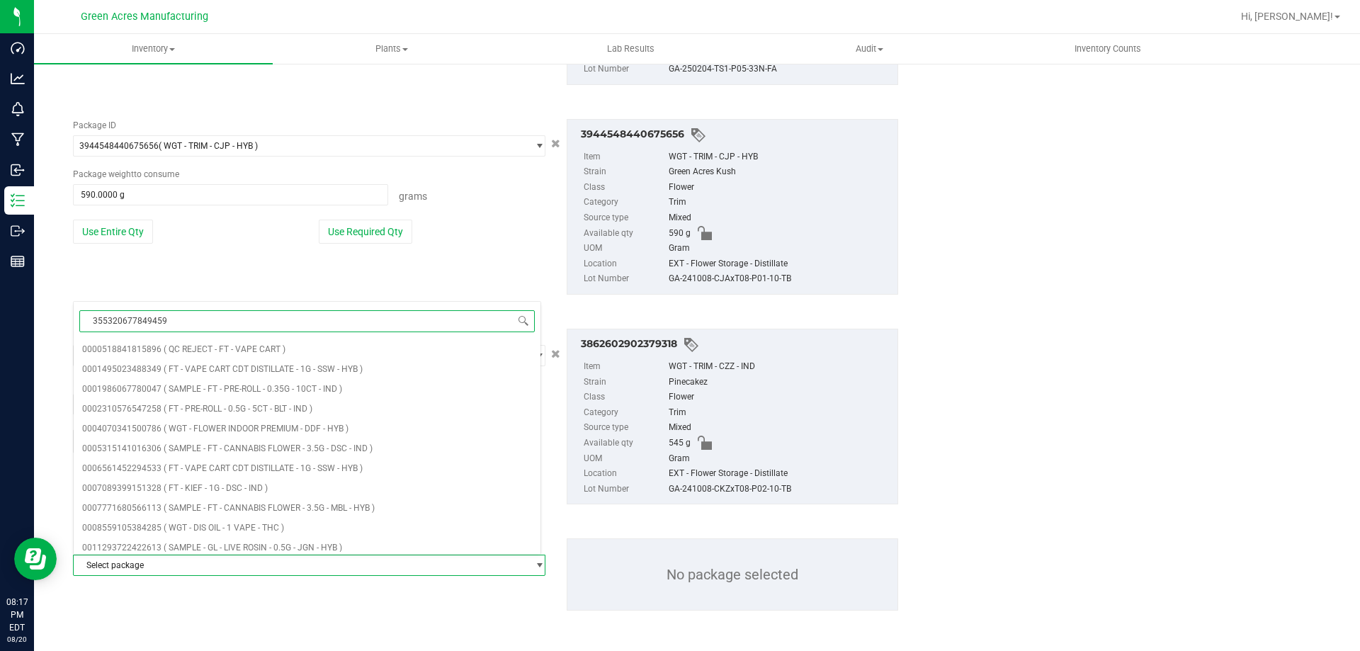
type input "3553206778494595"
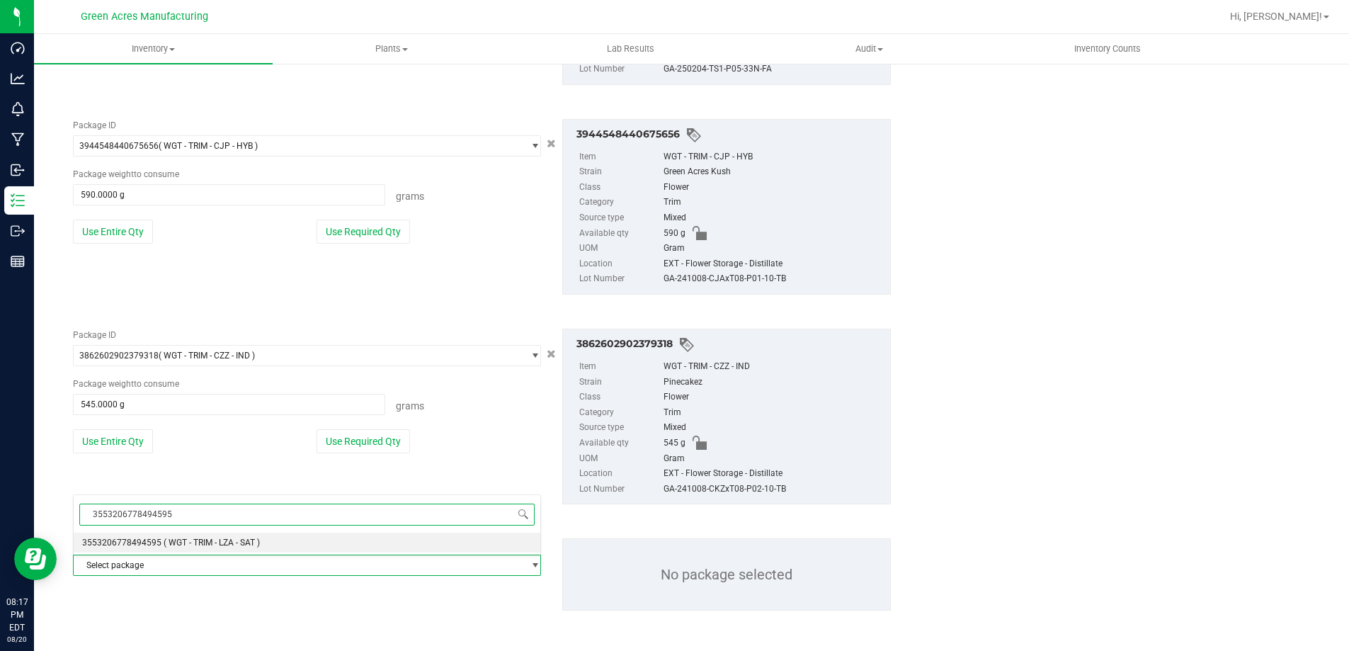
click at [184, 542] on span "( WGT - TRIM - LZA - SAT )" at bounding box center [212, 543] width 96 height 10
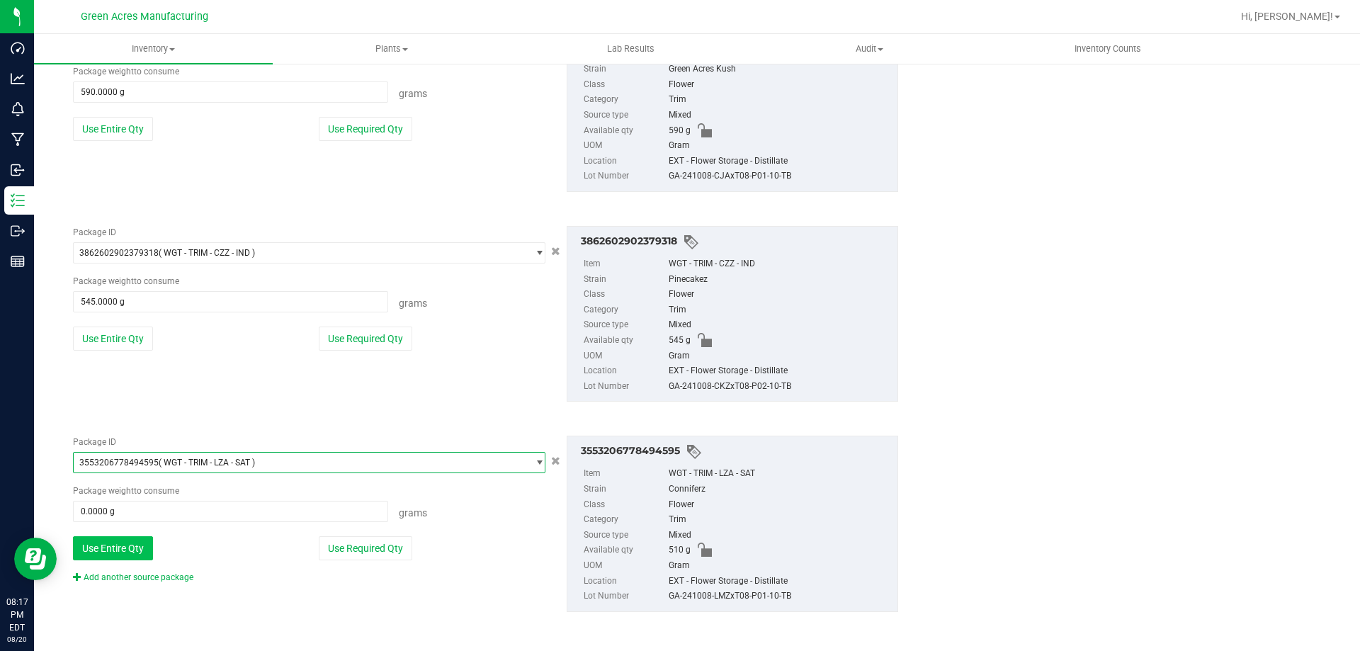
scroll to position [2251, 0]
click at [125, 543] on button "Use Entire Qty" at bounding box center [113, 547] width 80 height 24
type input "510.0000 g"
click at [178, 577] on link "Add another source package" at bounding box center [133, 576] width 120 height 10
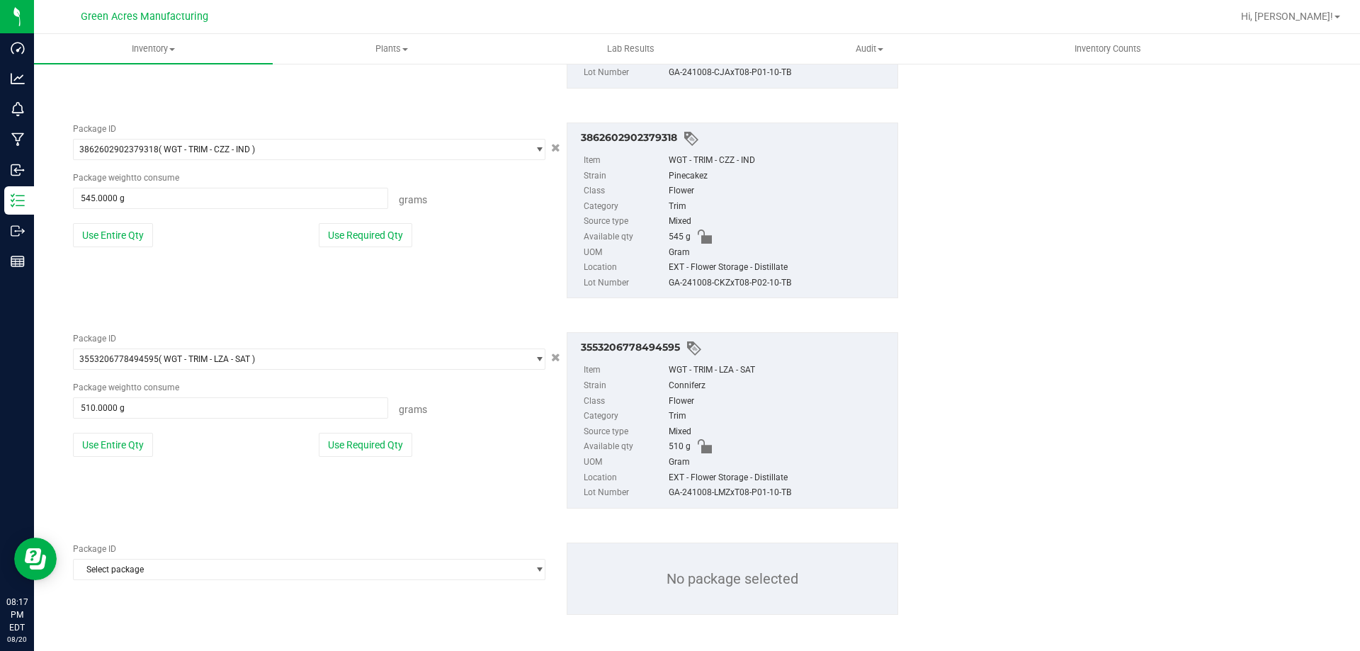
scroll to position [2358, 0]
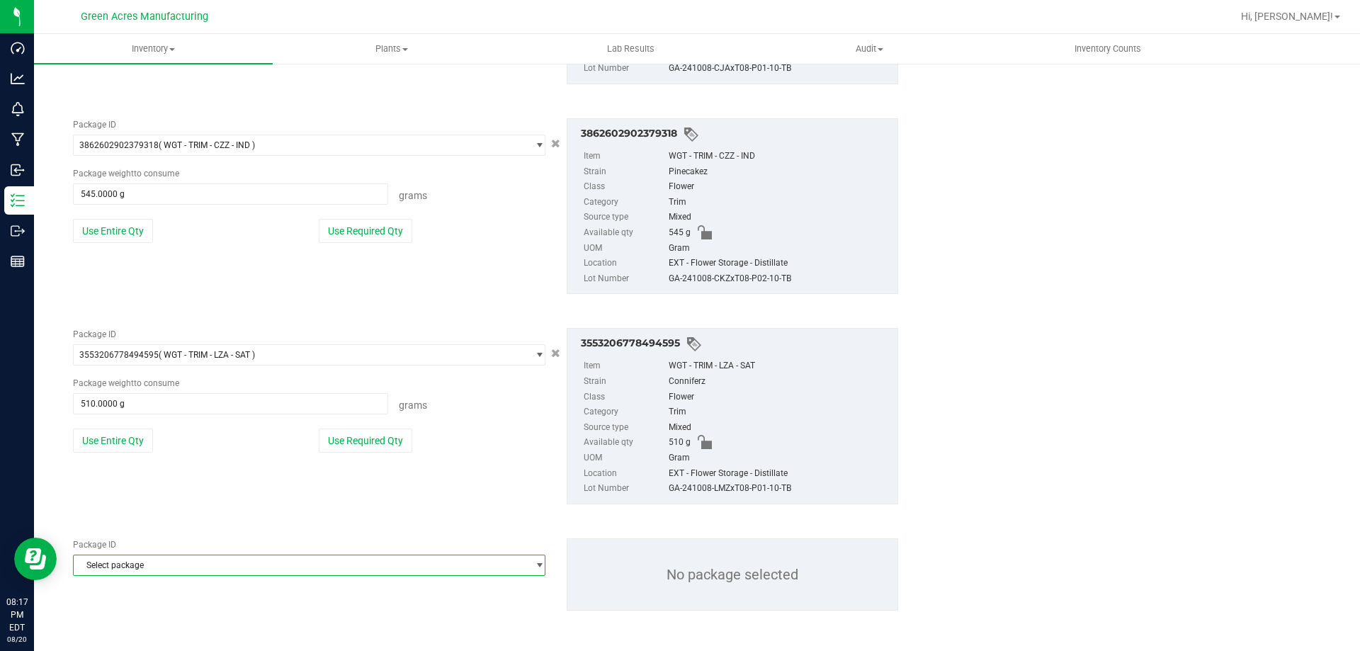
click at [195, 570] on span "Select package" at bounding box center [300, 565] width 453 height 20
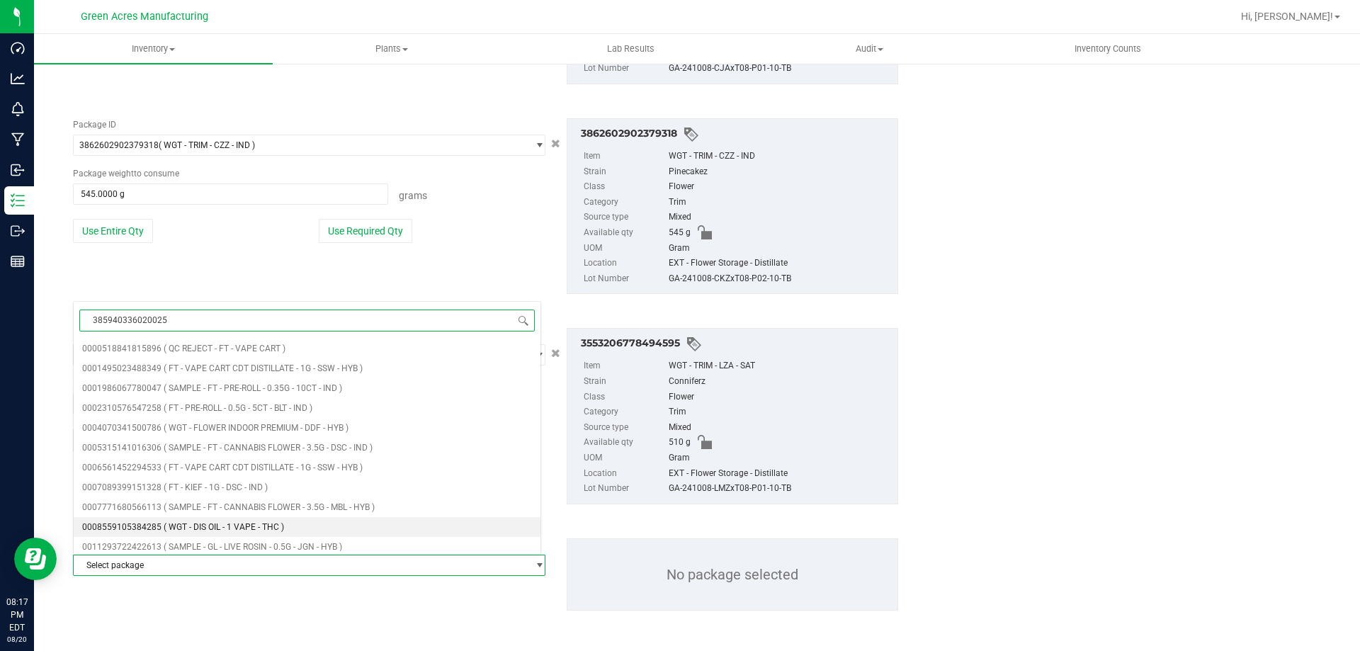
type input "3859403360200256"
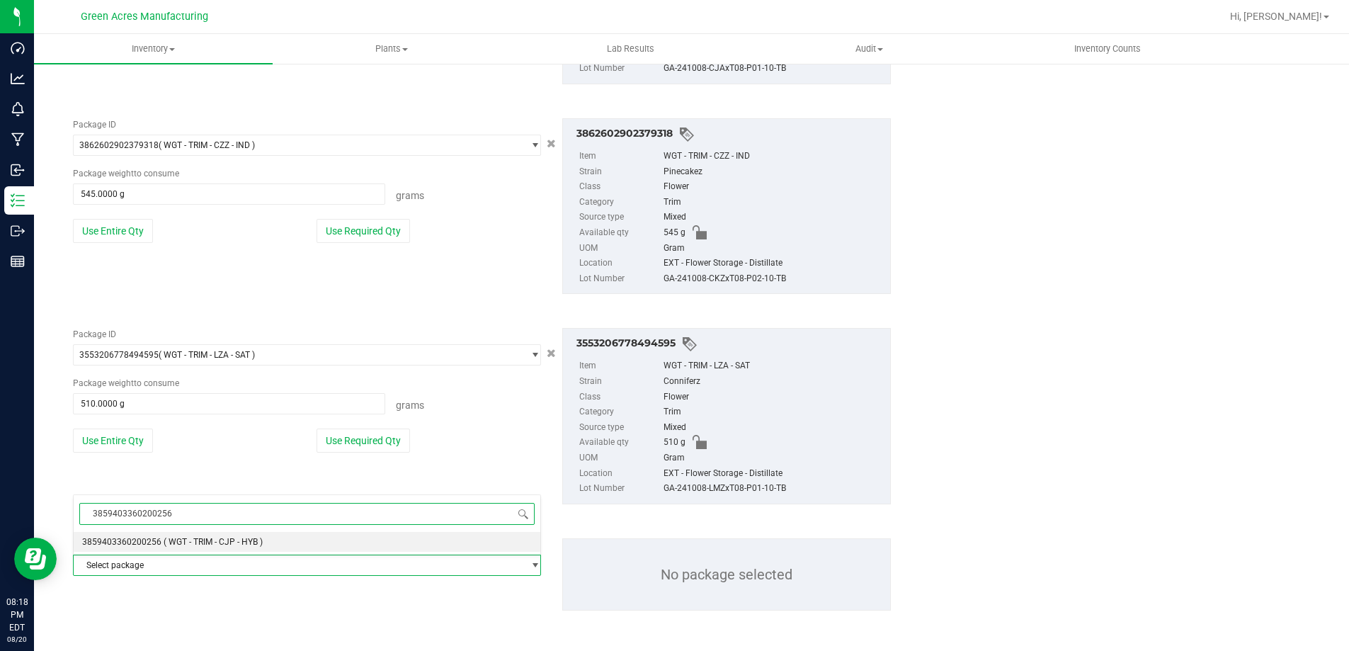
click at [303, 535] on li "3859403360200256 ( WGT - TRIM - CJP - HYB )" at bounding box center [307, 542] width 467 height 20
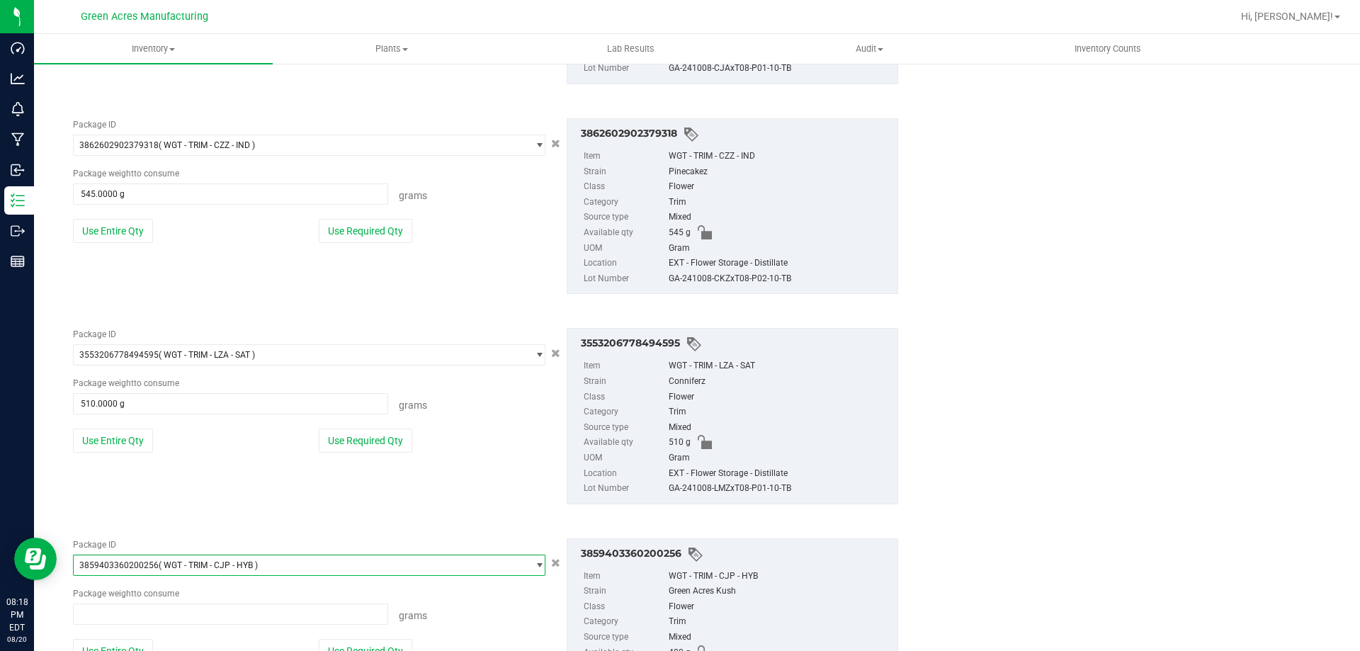
scroll to position [58599, 0]
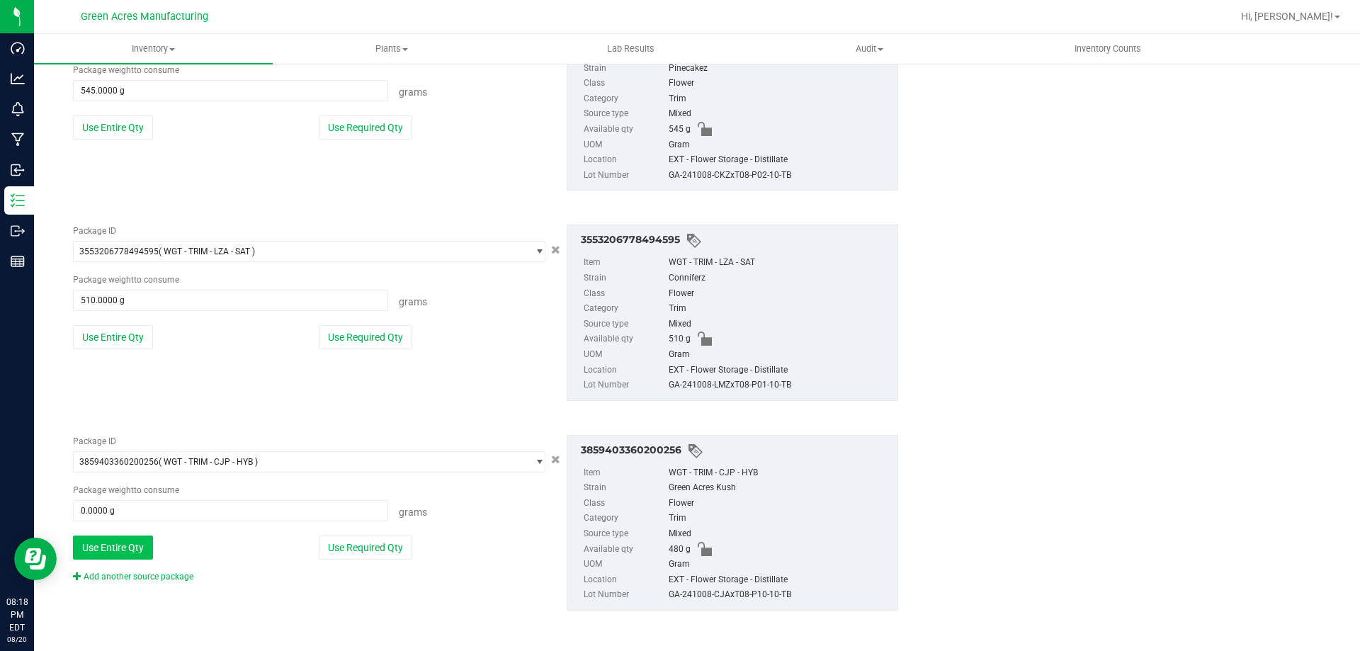
click at [138, 551] on button "Use Entire Qty" at bounding box center [113, 547] width 80 height 24
type input "480.0000 g"
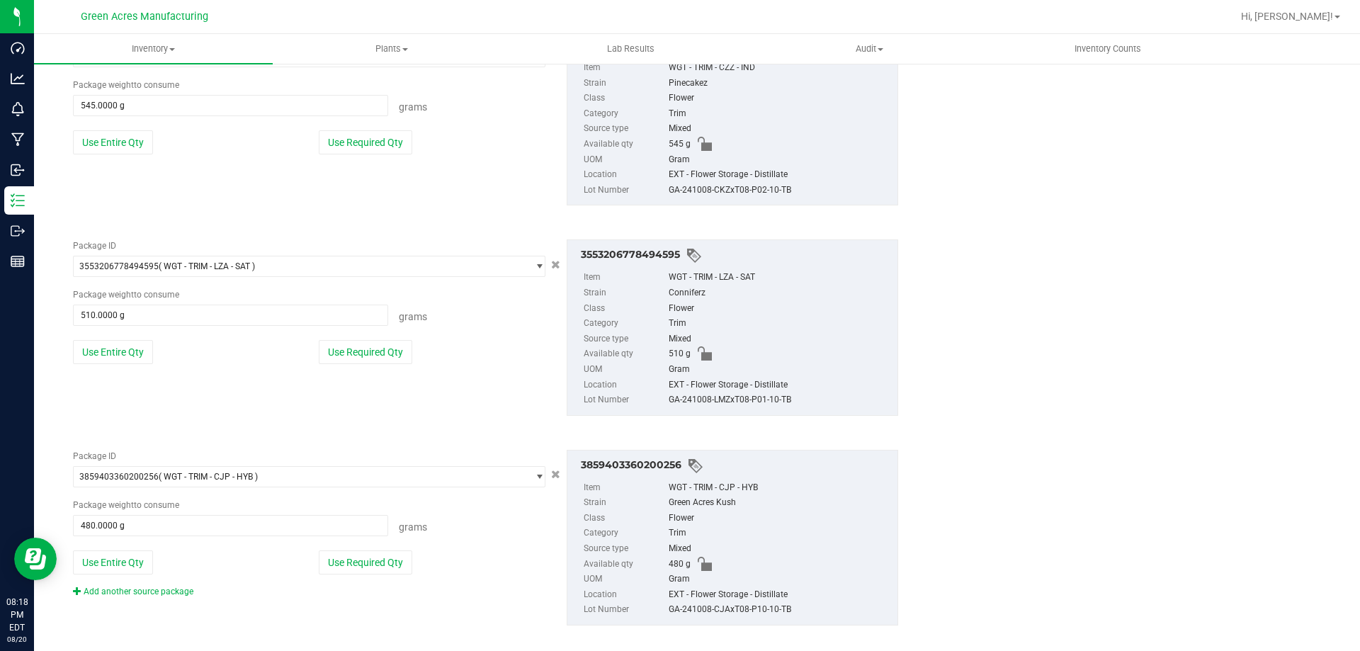
scroll to position [2461, 0]
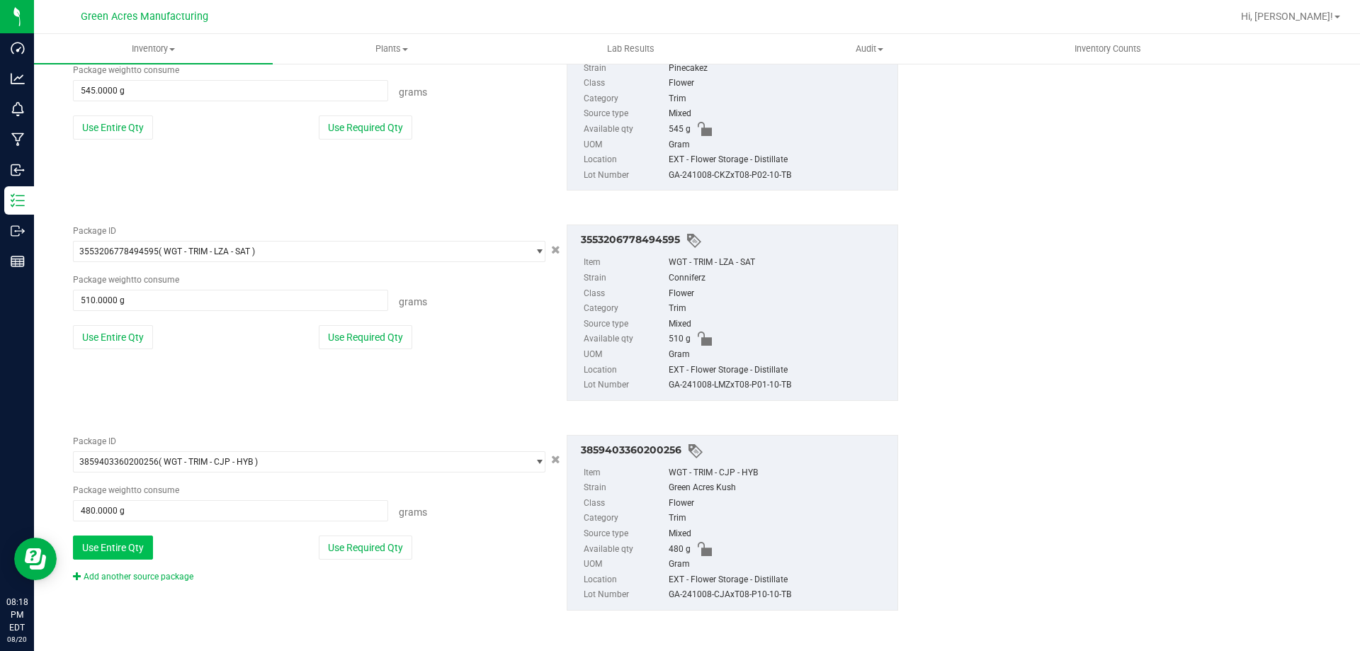
click at [130, 550] on button "Use Entire Qty" at bounding box center [113, 547] width 80 height 24
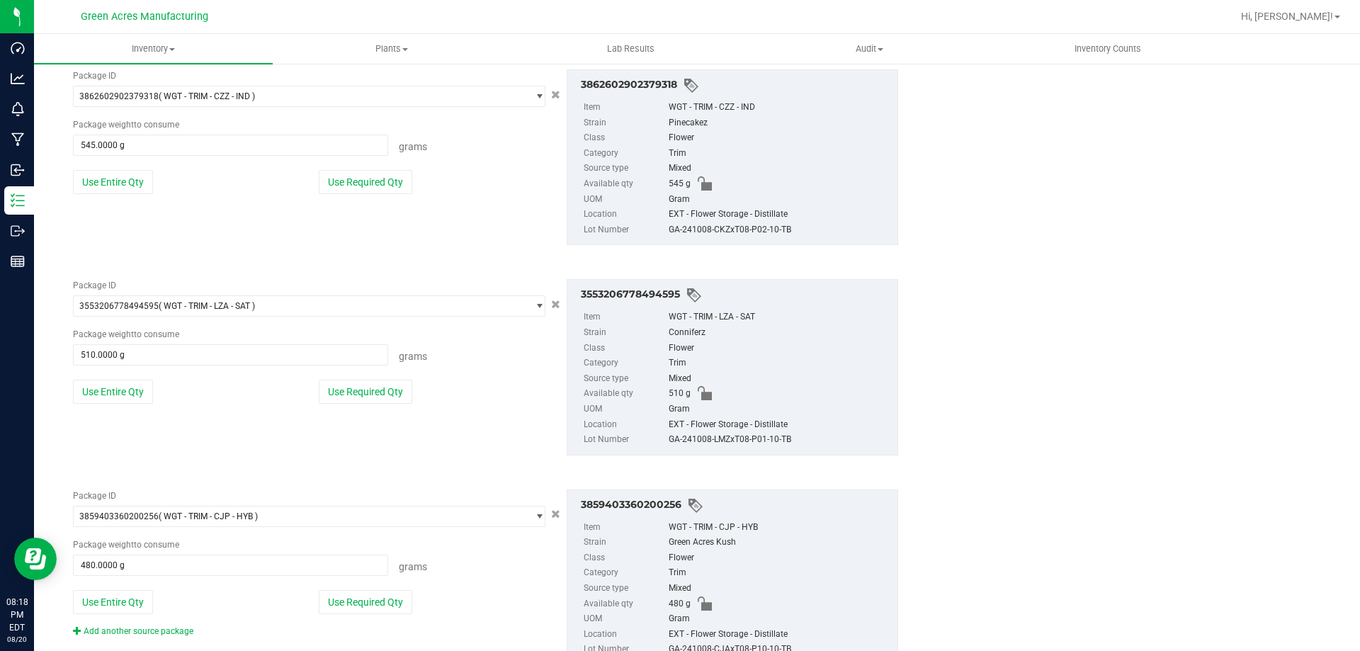
scroll to position [2390, 0]
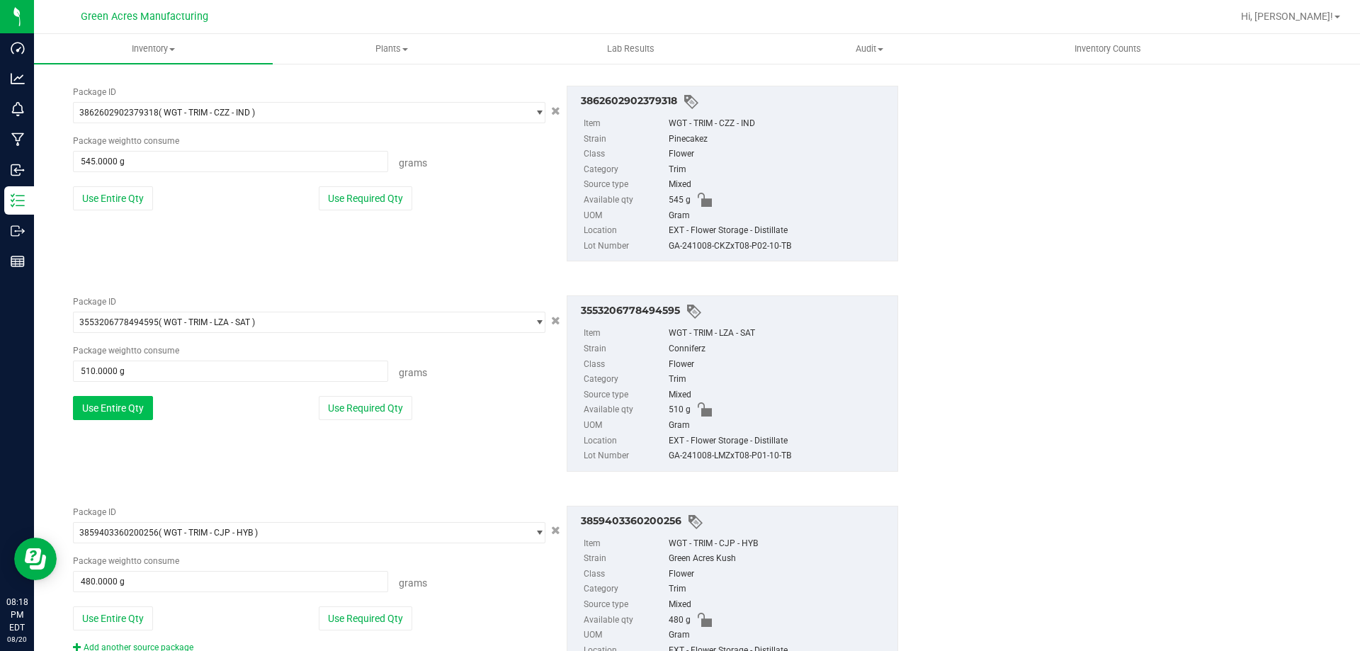
click at [130, 404] on button "Use Entire Qty" at bounding box center [113, 408] width 80 height 24
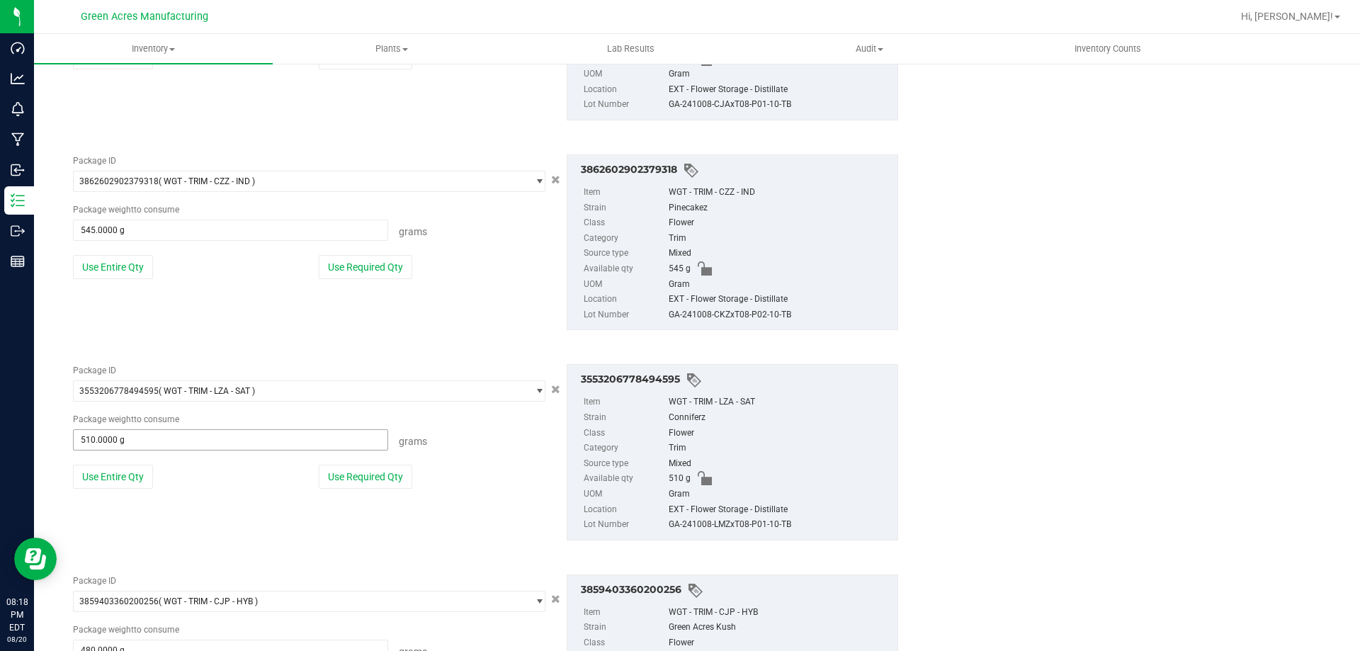
scroll to position [2178, 0]
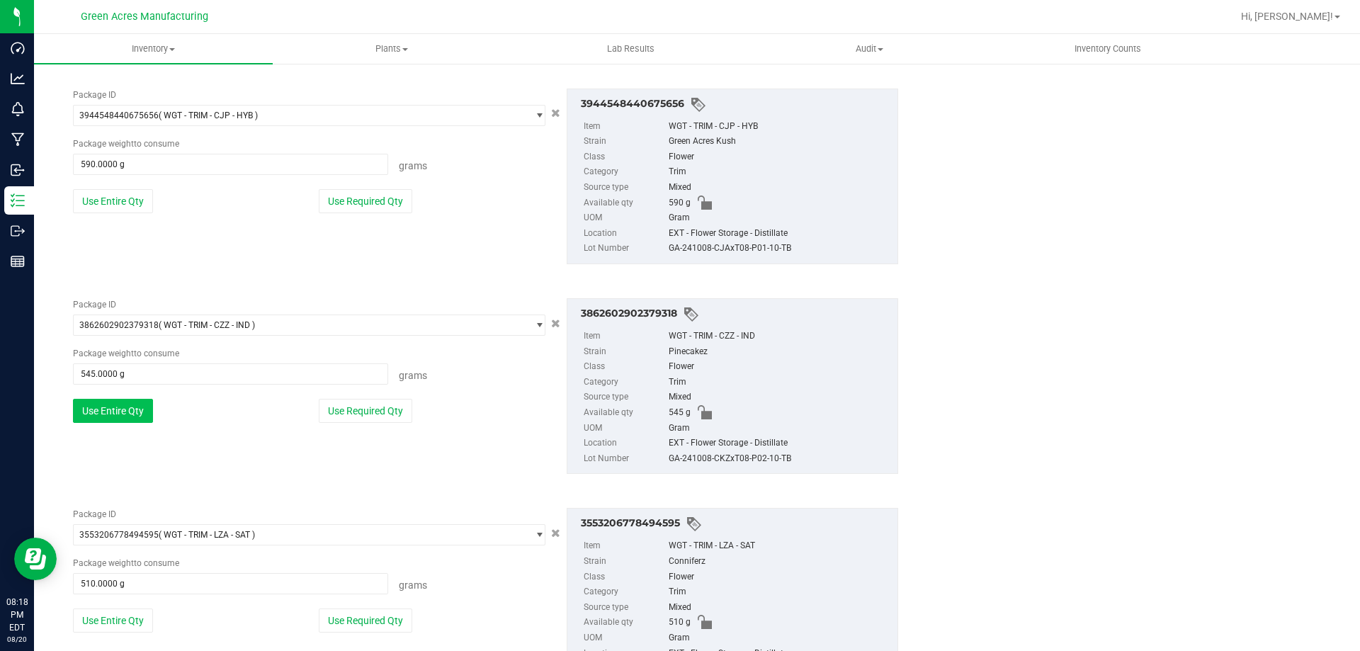
click at [130, 402] on button "Use Entire Qty" at bounding box center [113, 411] width 80 height 24
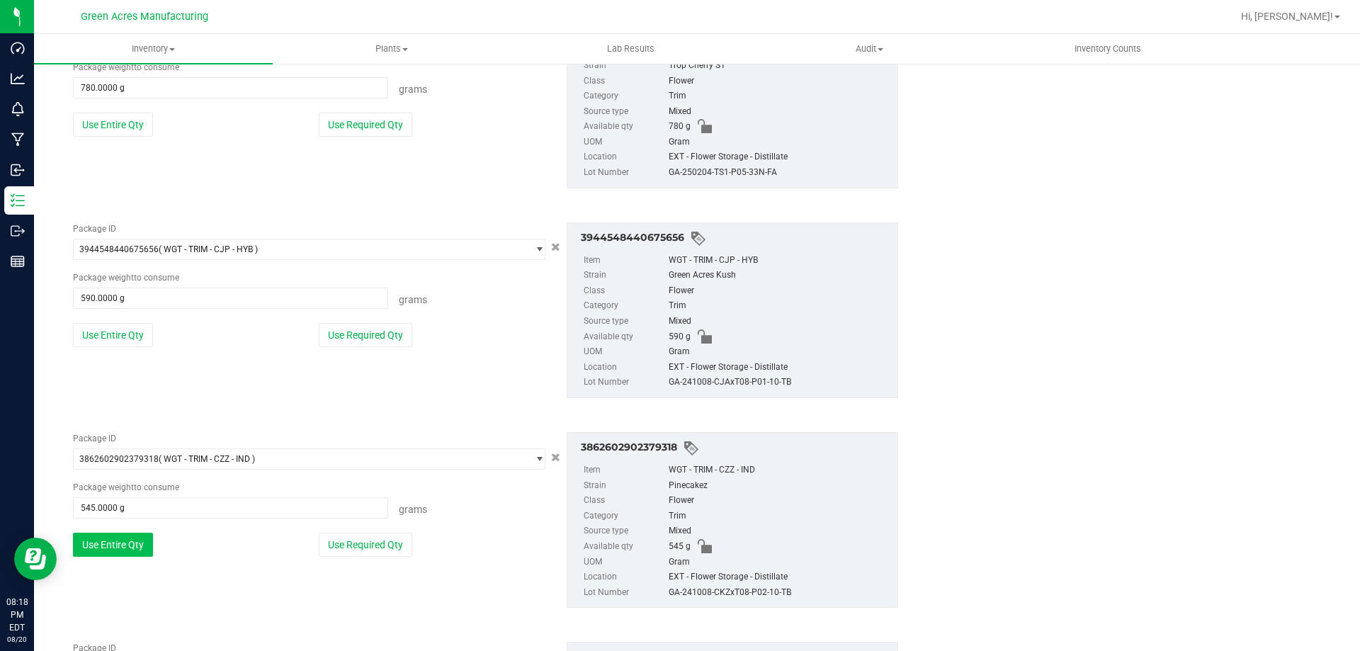
scroll to position [2036, 0]
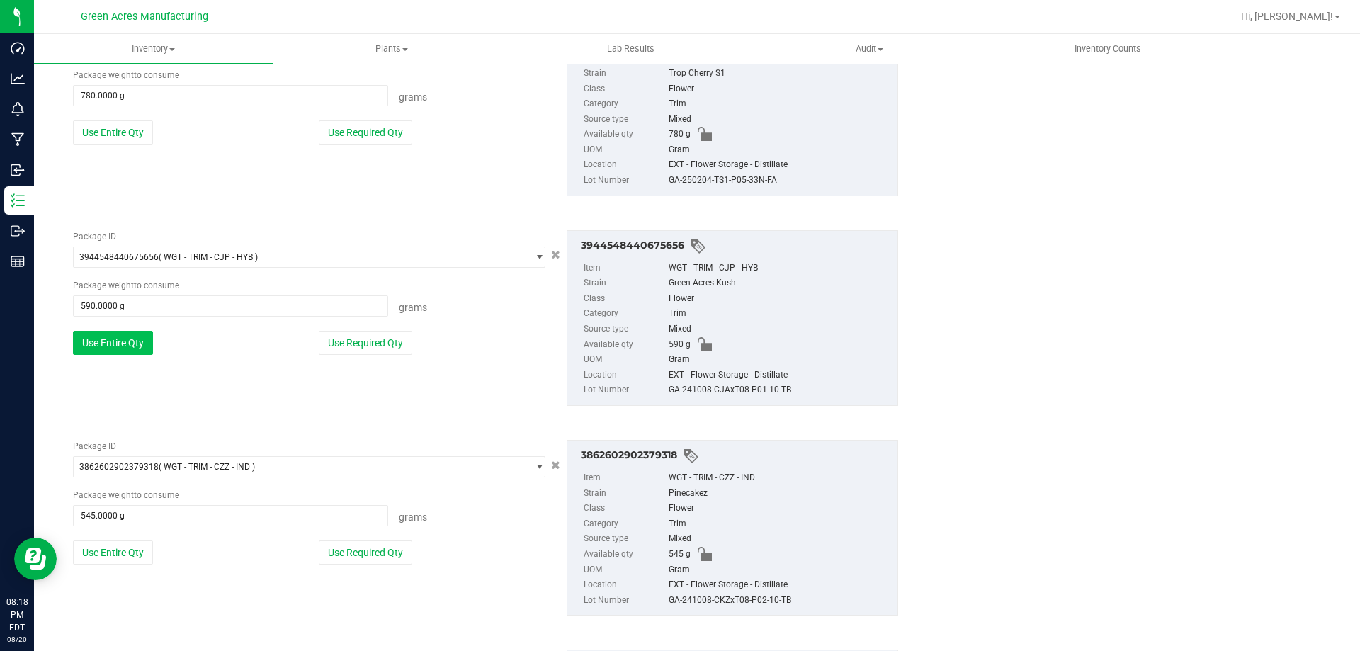
click at [126, 351] on button "Use Entire Qty" at bounding box center [113, 343] width 80 height 24
click at [124, 351] on button "Use Entire Qty" at bounding box center [113, 345] width 80 height 24
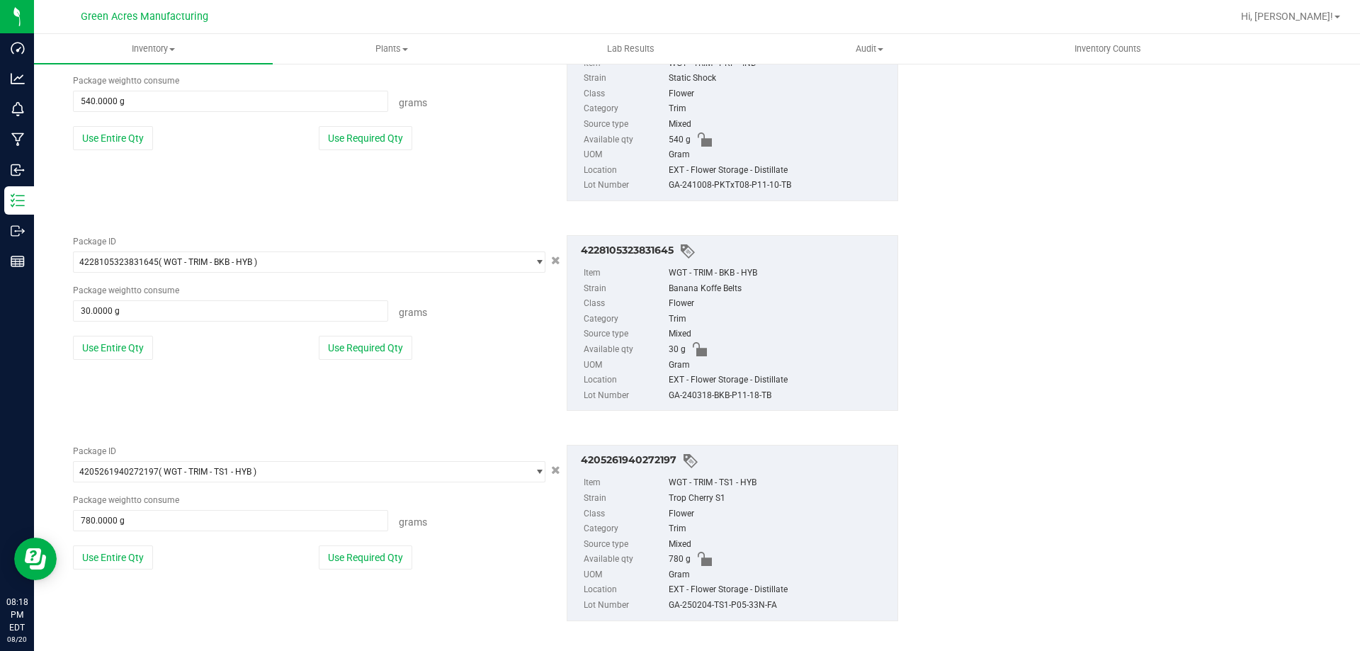
click at [124, 351] on button "Use Entire Qty" at bounding box center [113, 348] width 80 height 24
click at [124, 351] on button "Use Entire Qty" at bounding box center [113, 351] width 80 height 24
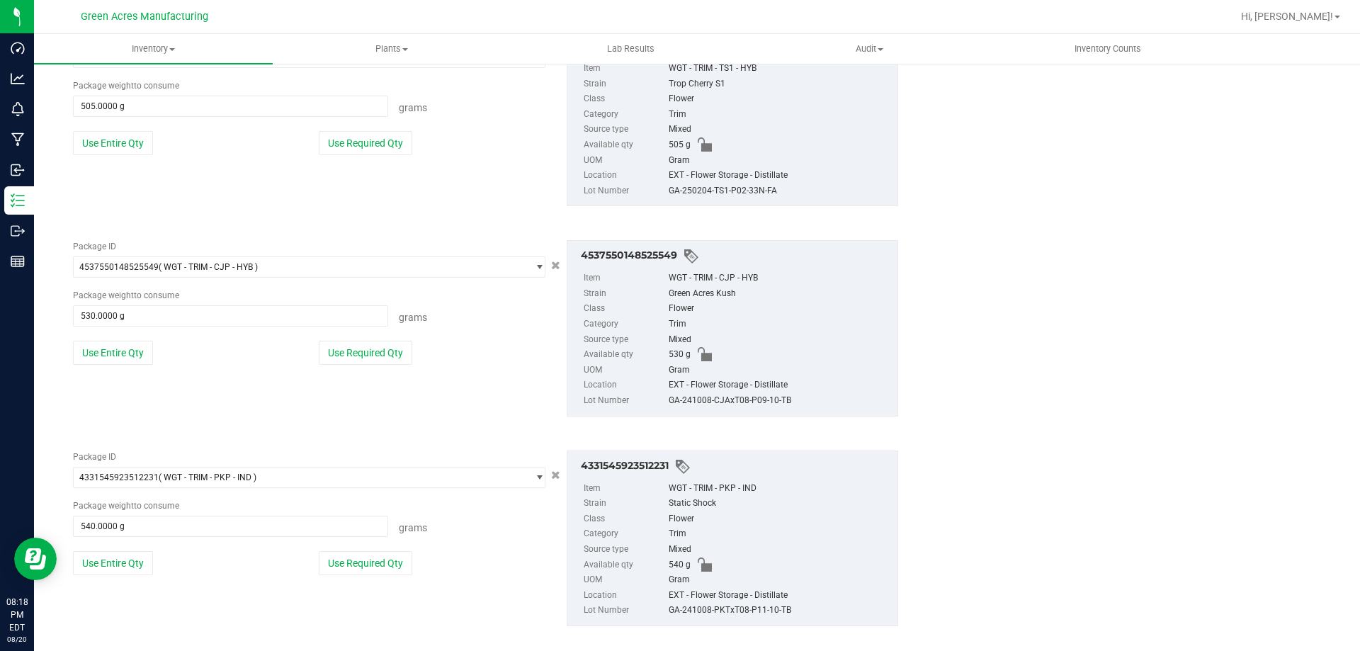
click at [124, 351] on button "Use Entire Qty" at bounding box center [113, 353] width 80 height 24
click at [124, 351] on button "Use Entire Qty" at bounding box center [113, 355] width 80 height 24
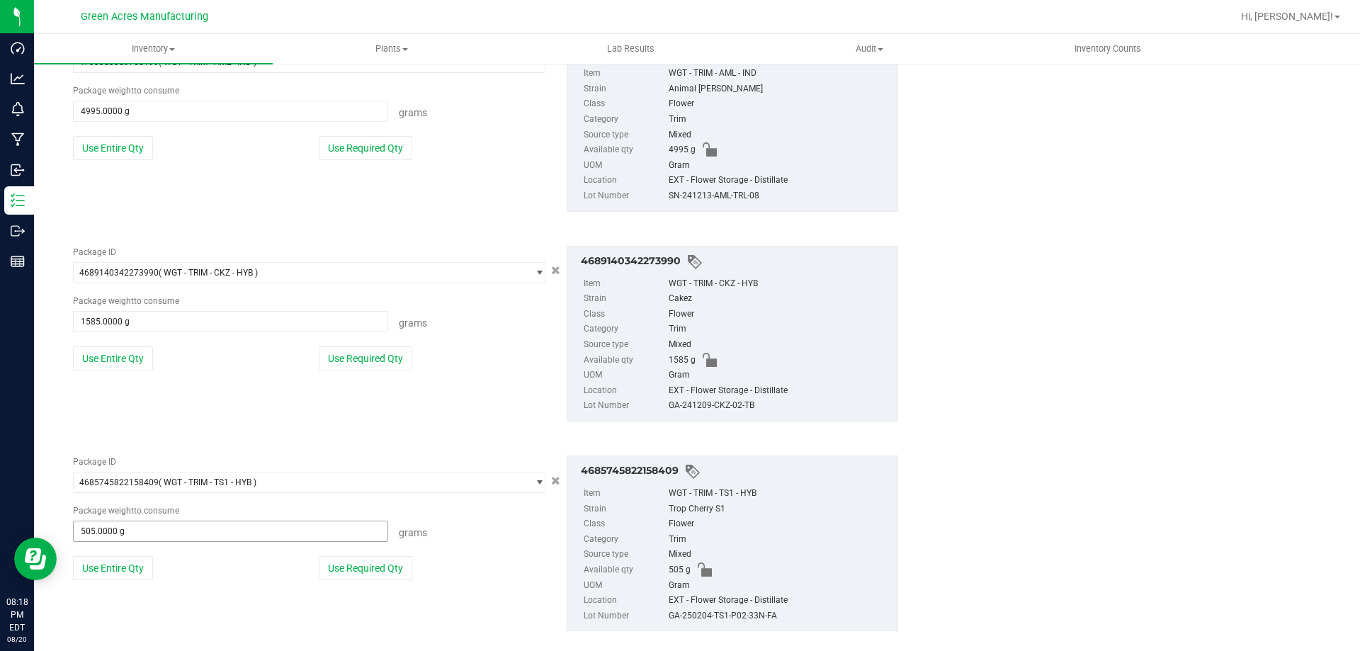
click at [124, 351] on button "Use Entire Qty" at bounding box center [113, 358] width 80 height 24
click at [128, 351] on button "Use Entire Qty" at bounding box center [113, 360] width 80 height 24
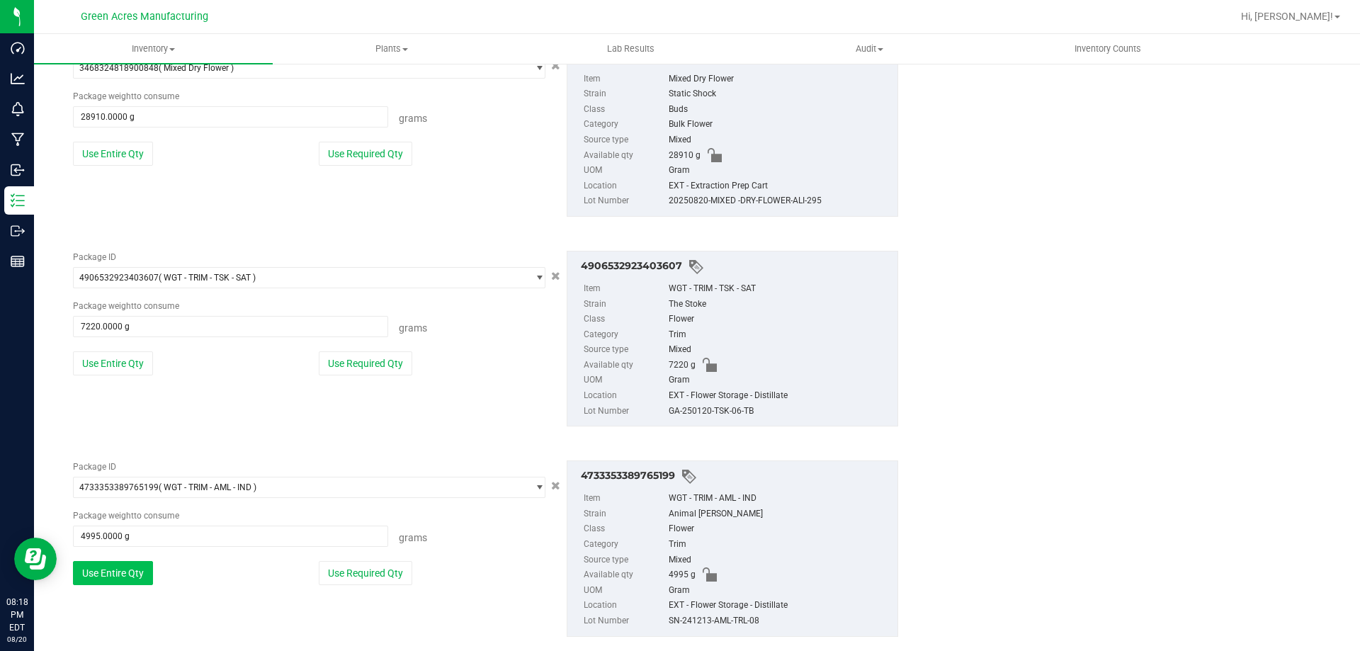
click at [128, 351] on button "Use Entire Qty" at bounding box center [113, 363] width 80 height 24
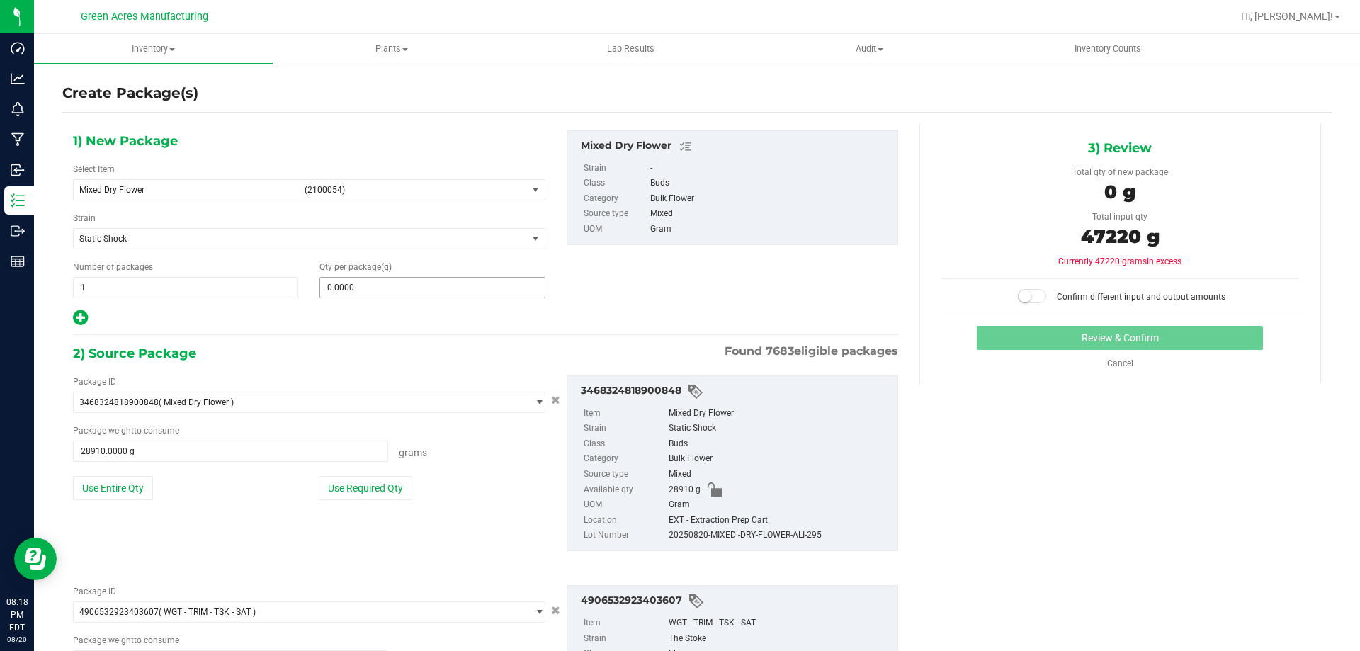
scroll to position [0, 0]
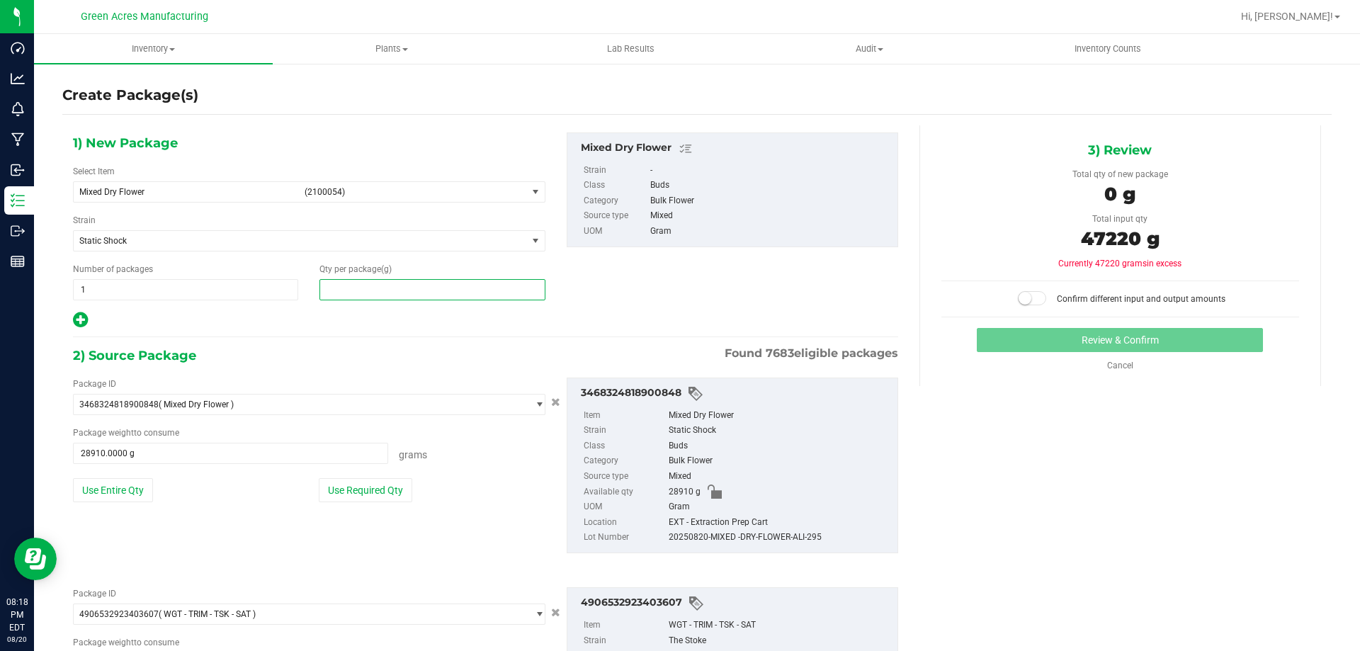
click at [427, 297] on span at bounding box center [431, 289] width 225 height 21
type input "47220"
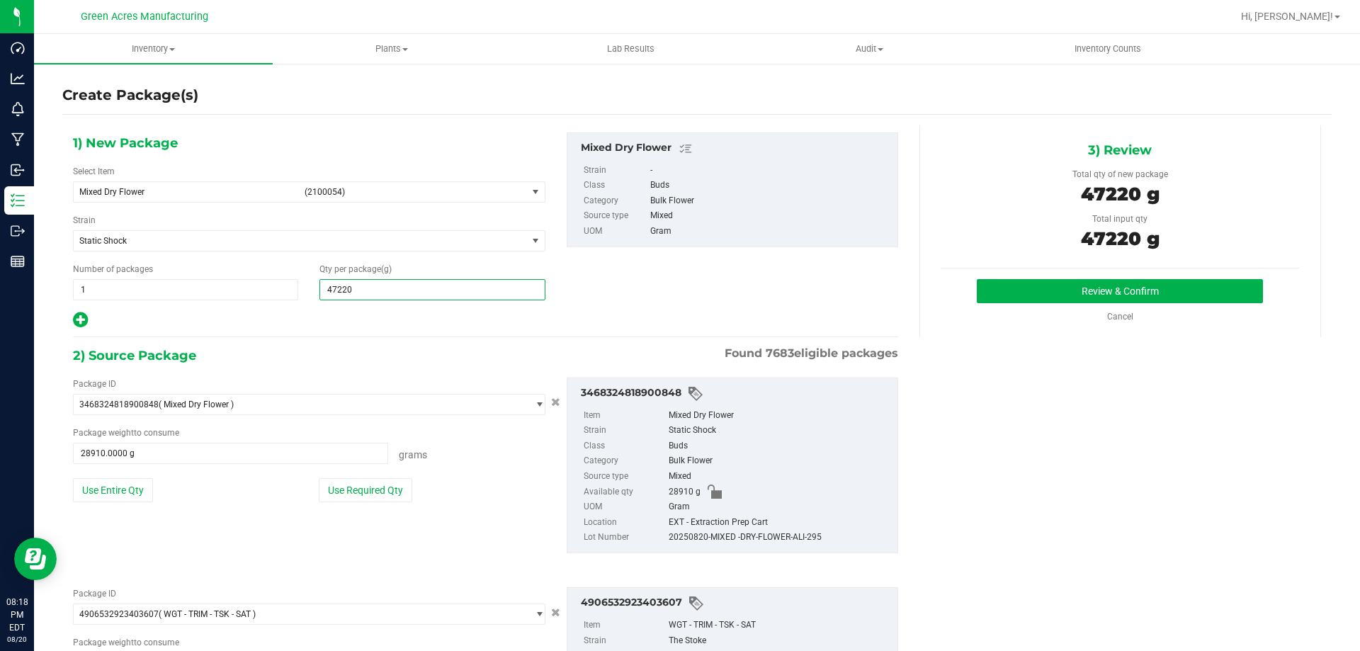
type input "47,220.0000"
drag, startPoint x: 843, startPoint y: 533, endPoint x: 664, endPoint y: 540, distance: 178.6
click at [669, 540] on div "20250820-MIXED -DRY-FLOWER-ALI-295" at bounding box center [780, 538] width 222 height 16
copy div "20250820-MIXED -DRY-FLOWER-ALI-295"
click at [1014, 283] on button "Review & Confirm" at bounding box center [1120, 291] width 286 height 24
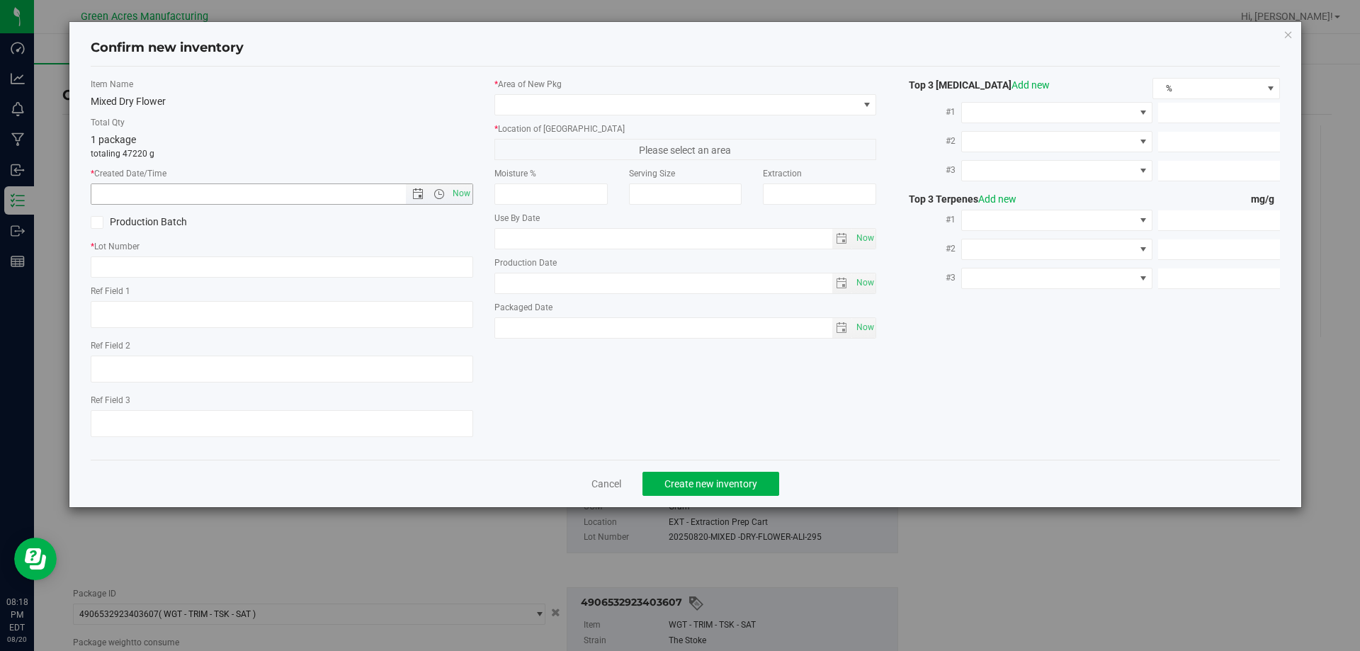
click at [366, 186] on input "text" at bounding box center [260, 194] width 339 height 20
click at [365, 271] on input "text" at bounding box center [282, 266] width 382 height 21
paste input "20250820-MIXED -DRY-FLOWER-ALI-295"
type input "20250820-MIXED -DRY-FLOWER-ALI-295"
click at [464, 196] on span "Now" at bounding box center [461, 193] width 24 height 21
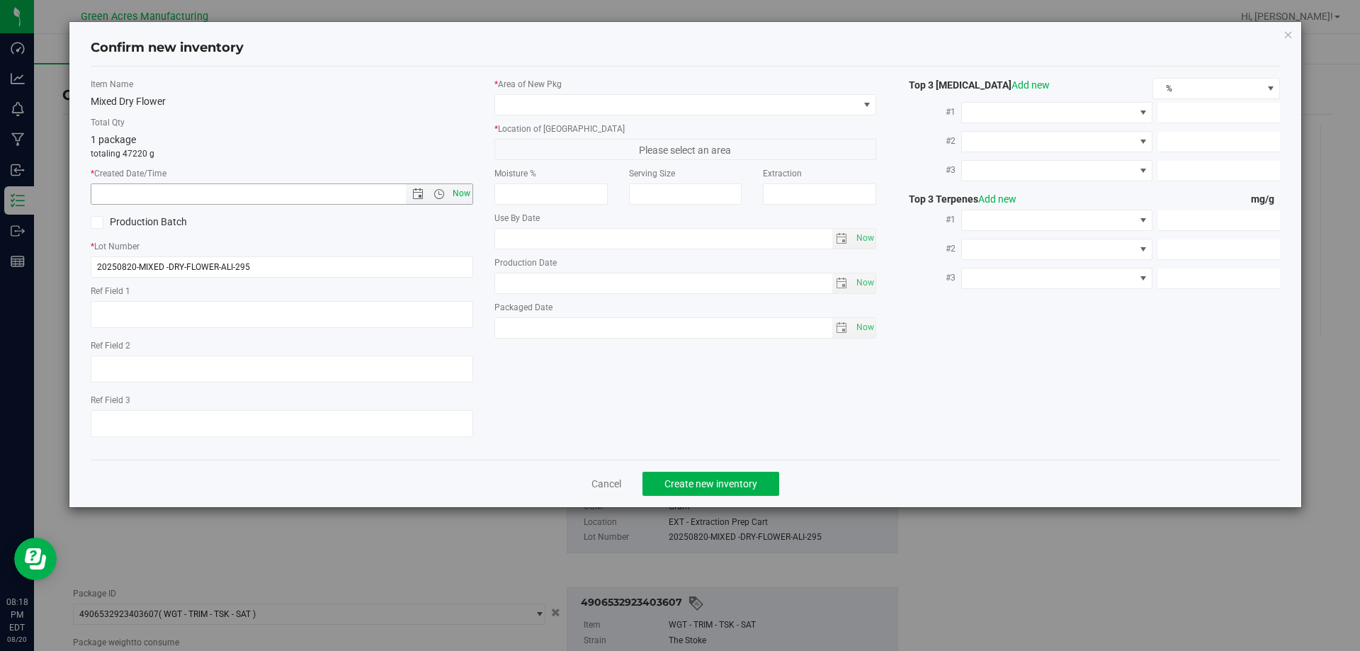
type input "[DATE] 8:18 PM"
click at [538, 117] on div "* Area of [GEOGRAPHIC_DATA] * Location of [GEOGRAPHIC_DATA] Please select an ar…" at bounding box center [686, 212] width 404 height 268
click at [551, 97] on span at bounding box center [676, 105] width 363 height 20
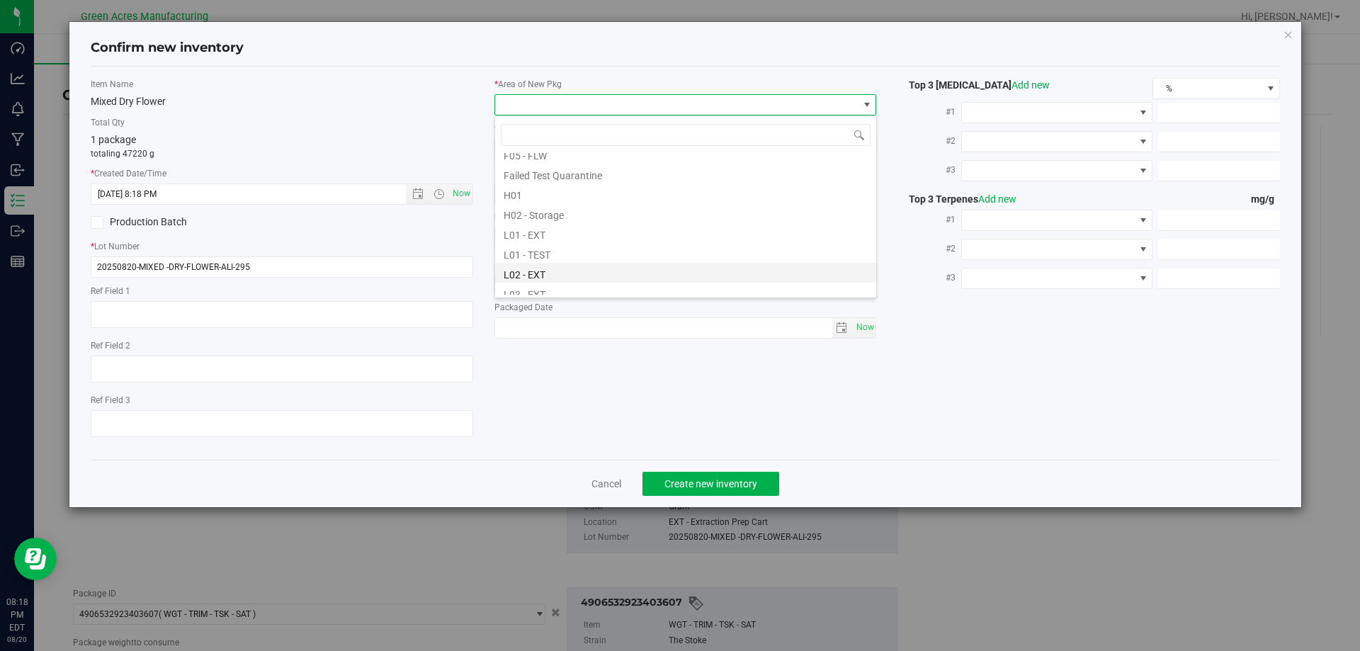
scroll to position [212, 0]
click at [558, 286] on li "L04 - EXT" at bounding box center [685, 288] width 381 height 20
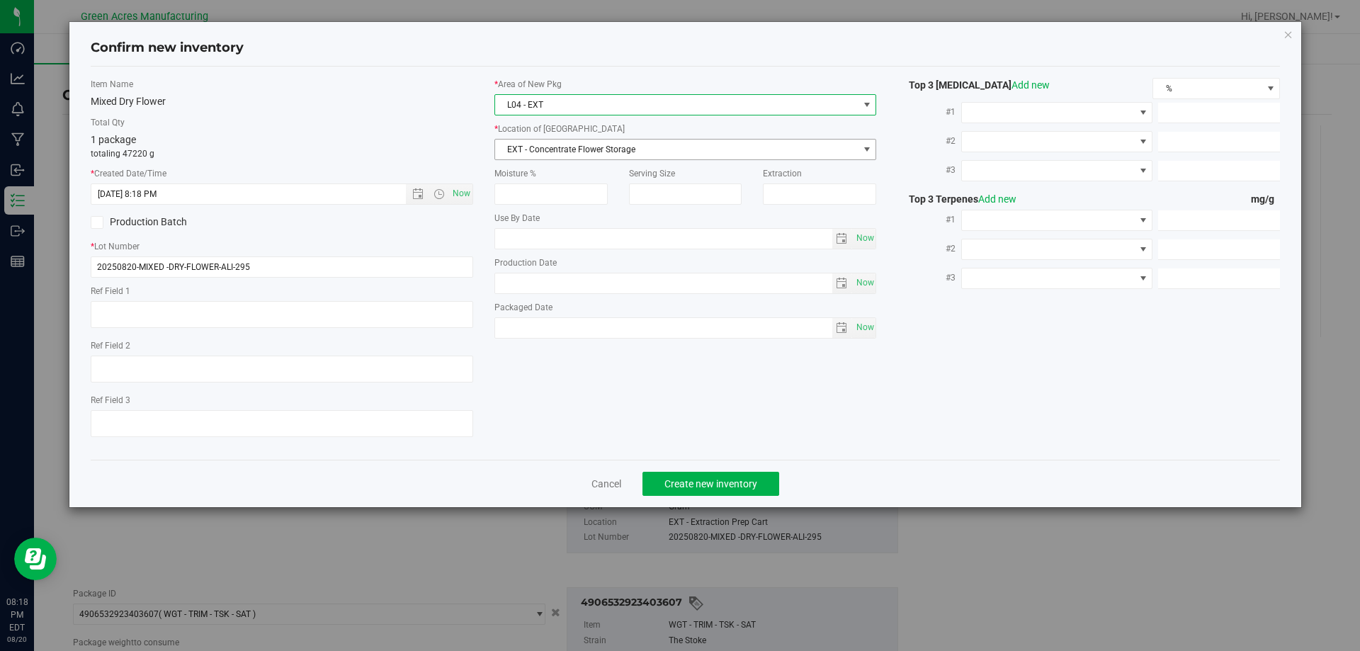
click at [569, 157] on span "EXT - Concentrate Flower Storage" at bounding box center [676, 150] width 363 height 20
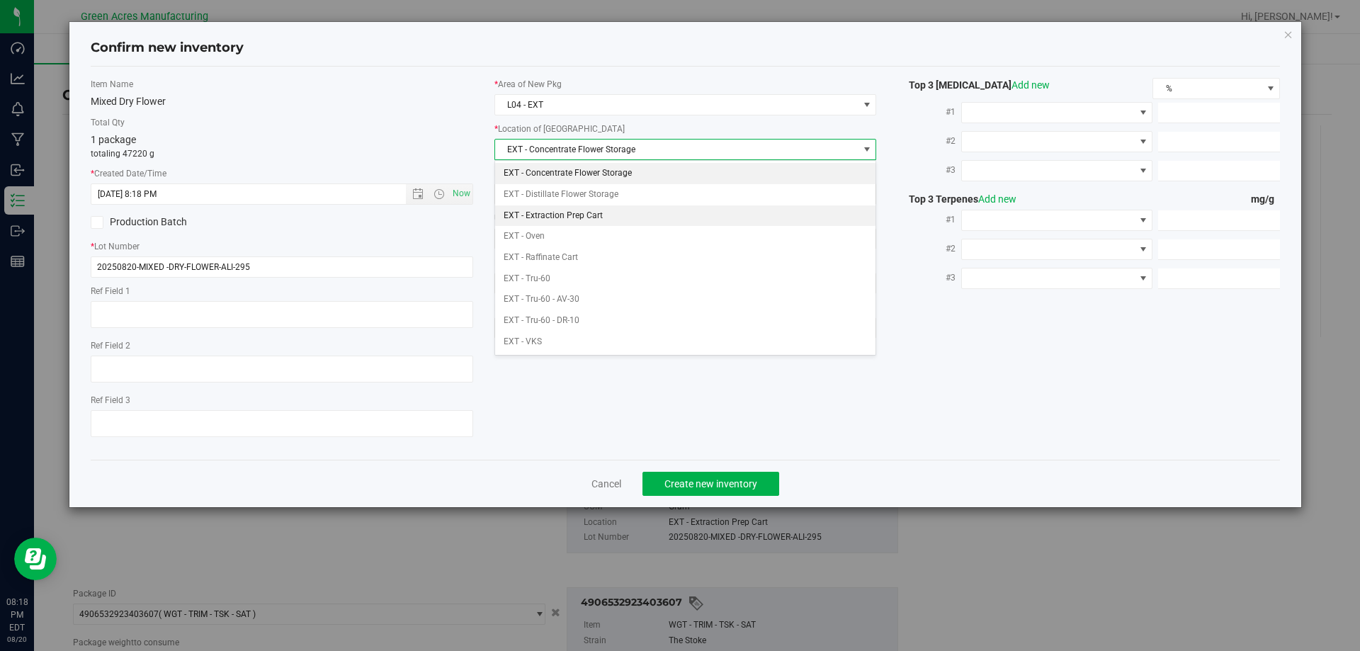
click at [567, 212] on li "EXT - Extraction Prep Cart" at bounding box center [685, 215] width 381 height 21
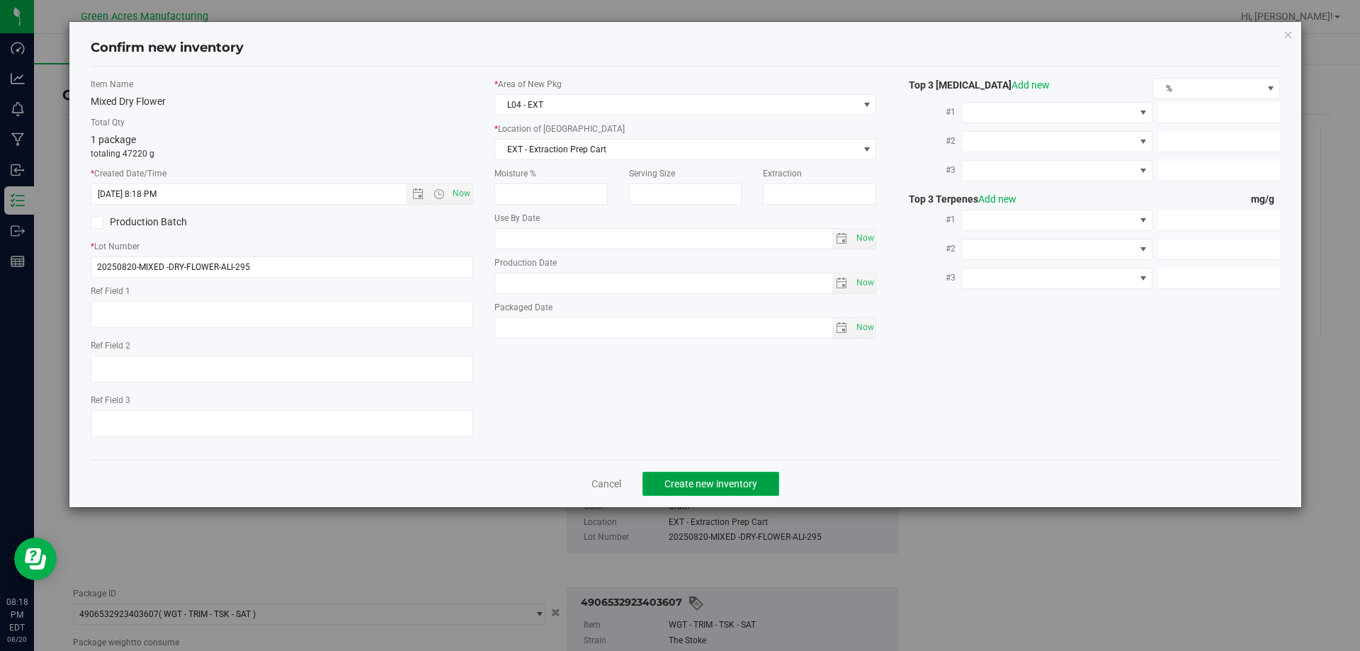
click at [718, 491] on button "Create new inventory" at bounding box center [710, 484] width 137 height 24
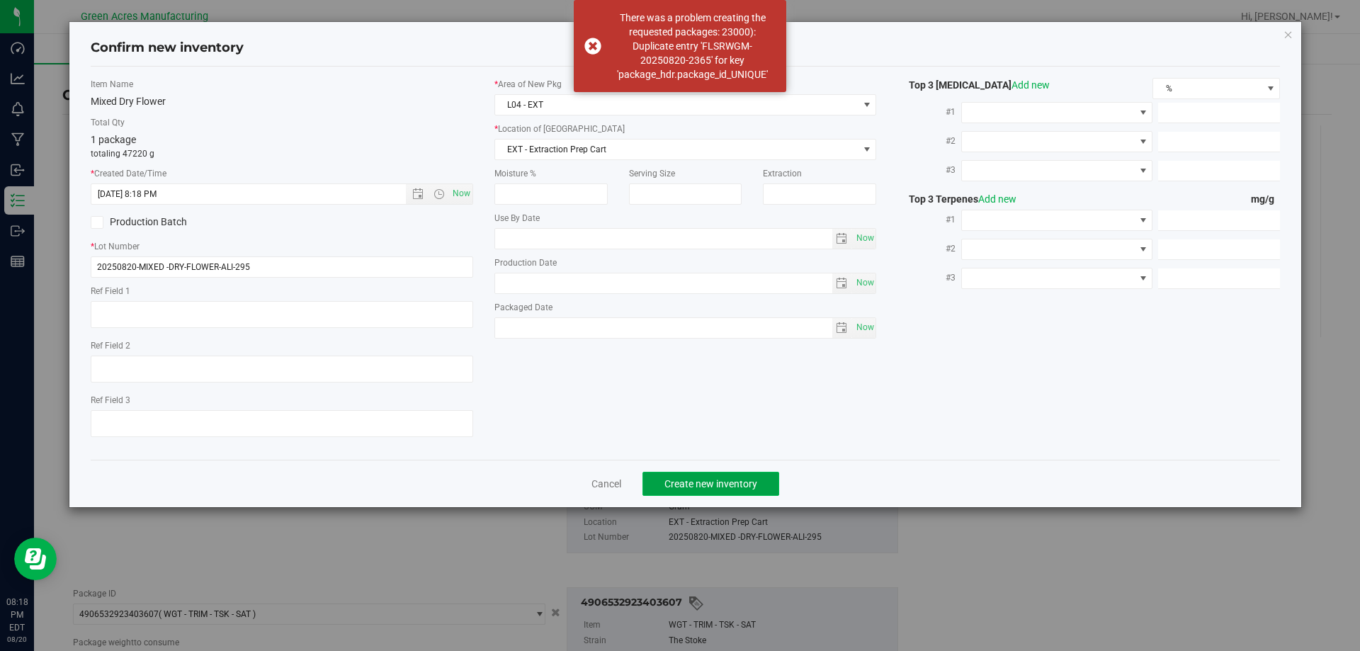
click at [720, 479] on span "Create new inventory" at bounding box center [710, 483] width 93 height 11
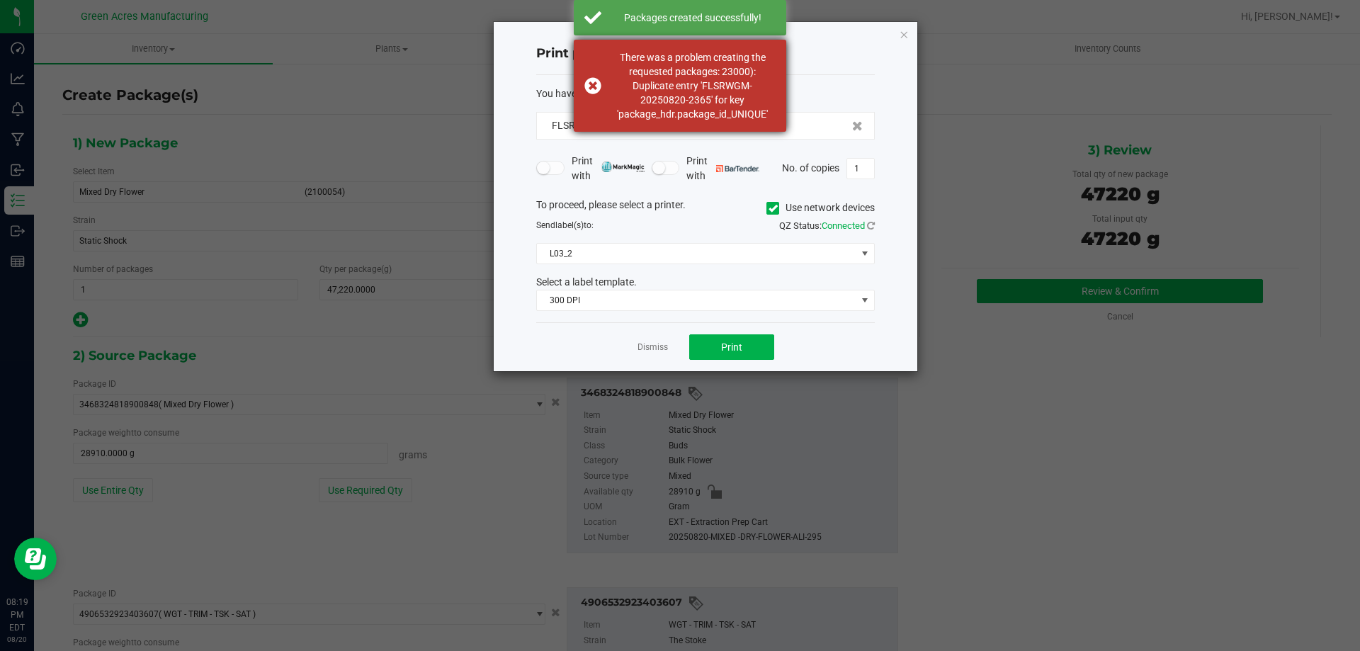
click at [591, 86] on div "There was a problem creating the requested packages: 23000): Duplicate entry 'F…" at bounding box center [680, 86] width 212 height 92
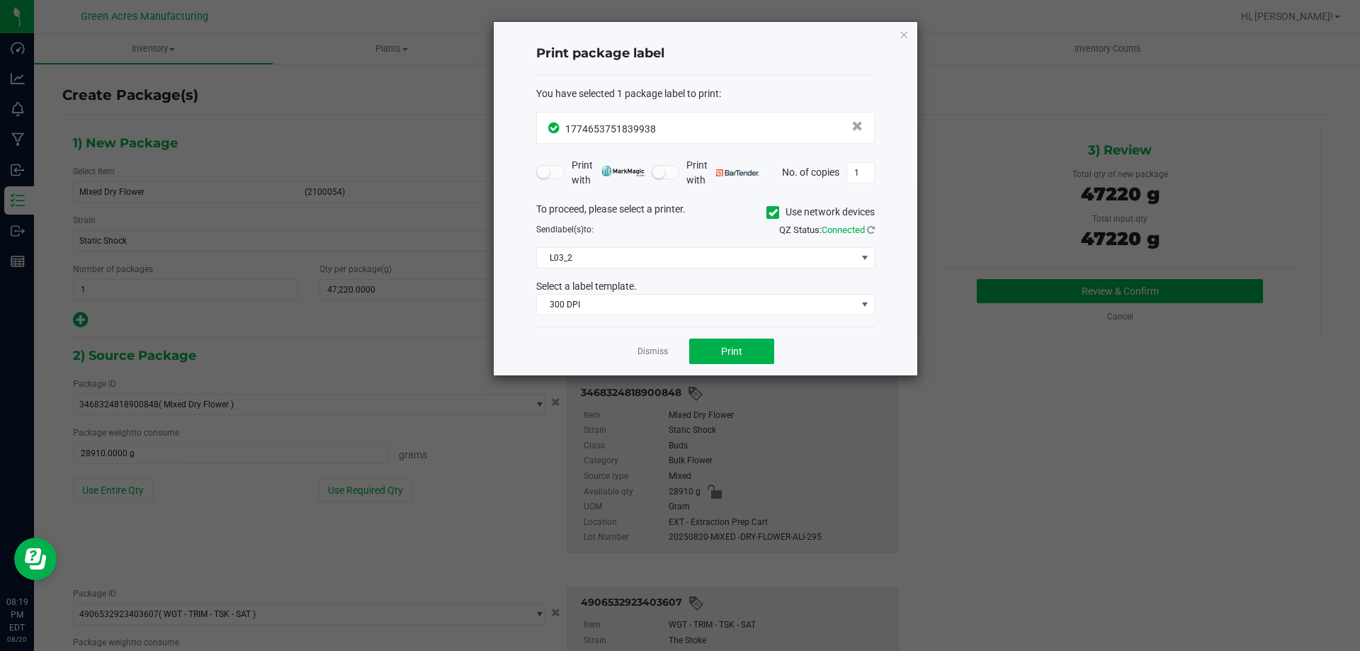
click at [730, 370] on div "Dismiss Print" at bounding box center [705, 350] width 339 height 49
click at [729, 360] on button "Print" at bounding box center [731, 351] width 85 height 25
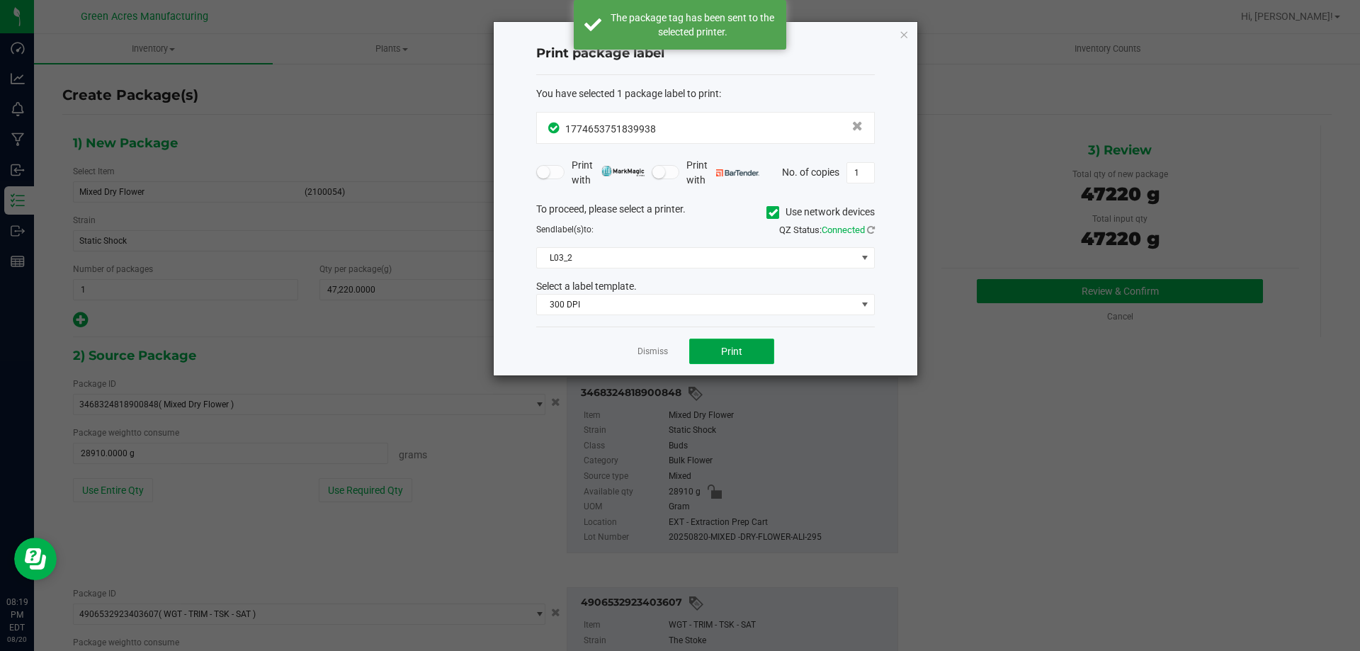
click at [729, 360] on button "Print" at bounding box center [731, 351] width 85 height 25
click at [729, 359] on button "Print" at bounding box center [731, 351] width 85 height 25
click at [671, 353] on div "Dismiss Print" at bounding box center [705, 350] width 339 height 49
click at [664, 352] on link "Dismiss" at bounding box center [652, 352] width 30 height 12
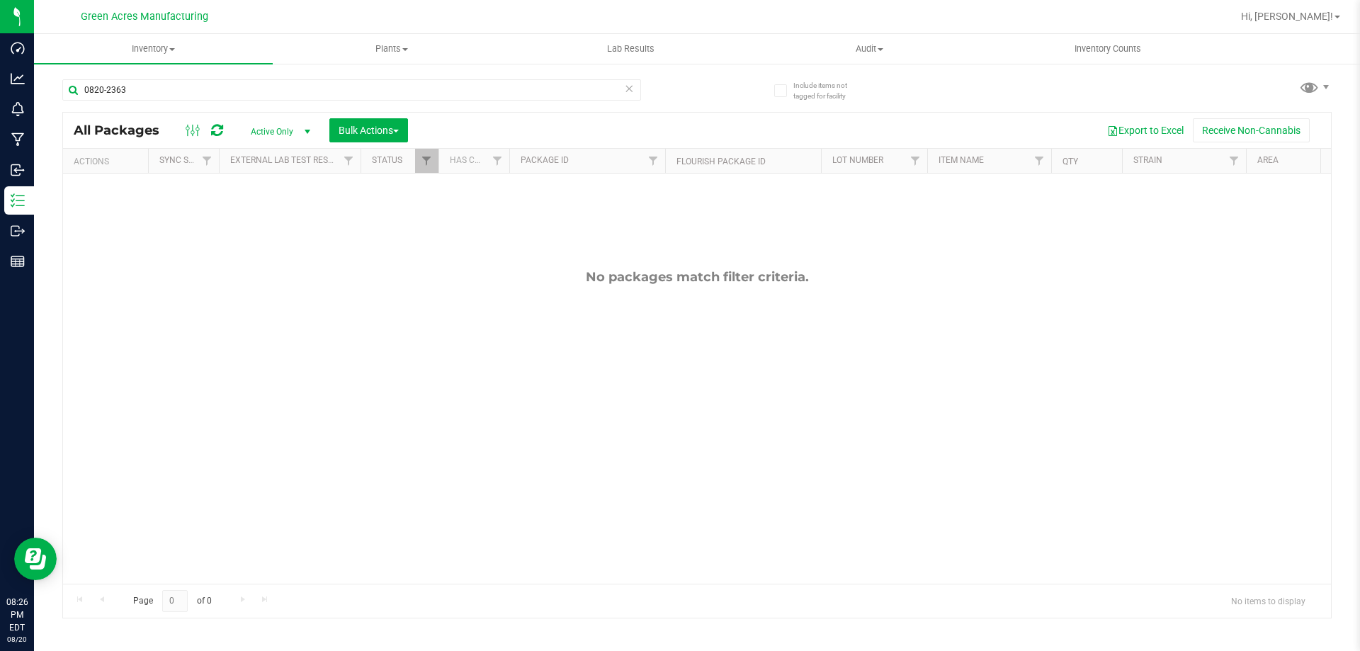
click at [632, 93] on icon at bounding box center [629, 87] width 10 height 17
